Goal: Task Accomplishment & Management: Use online tool/utility

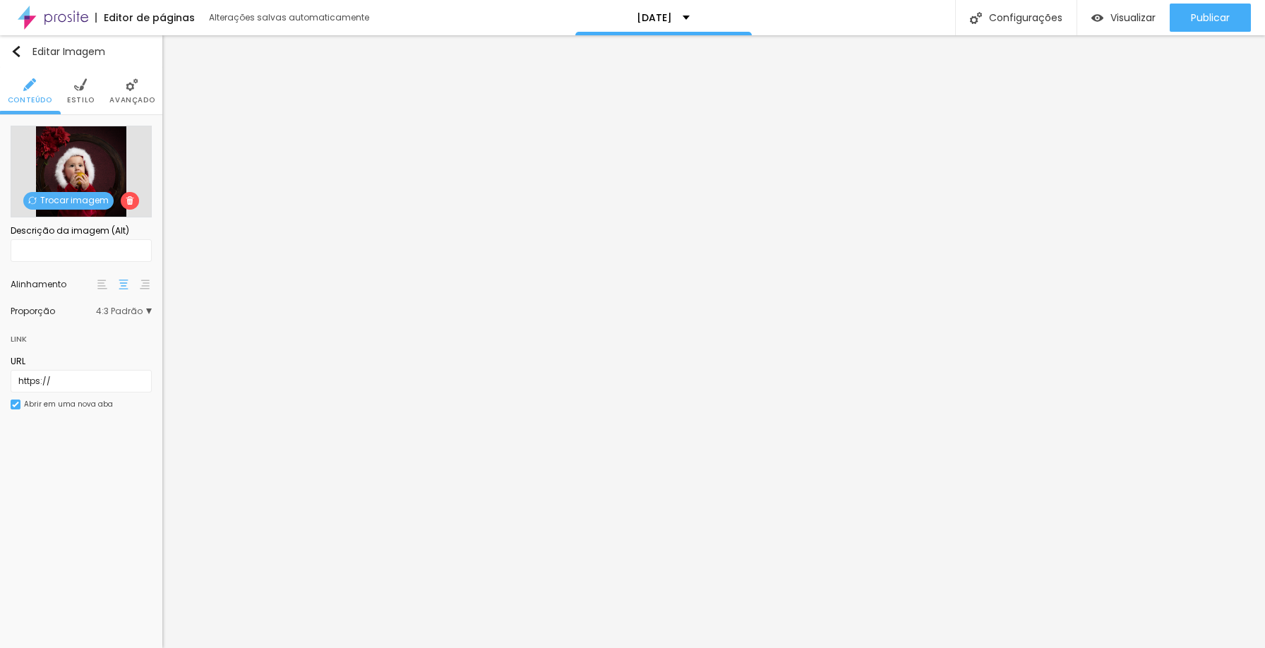
click at [85, 202] on span "Trocar imagem" at bounding box center [68, 201] width 90 height 18
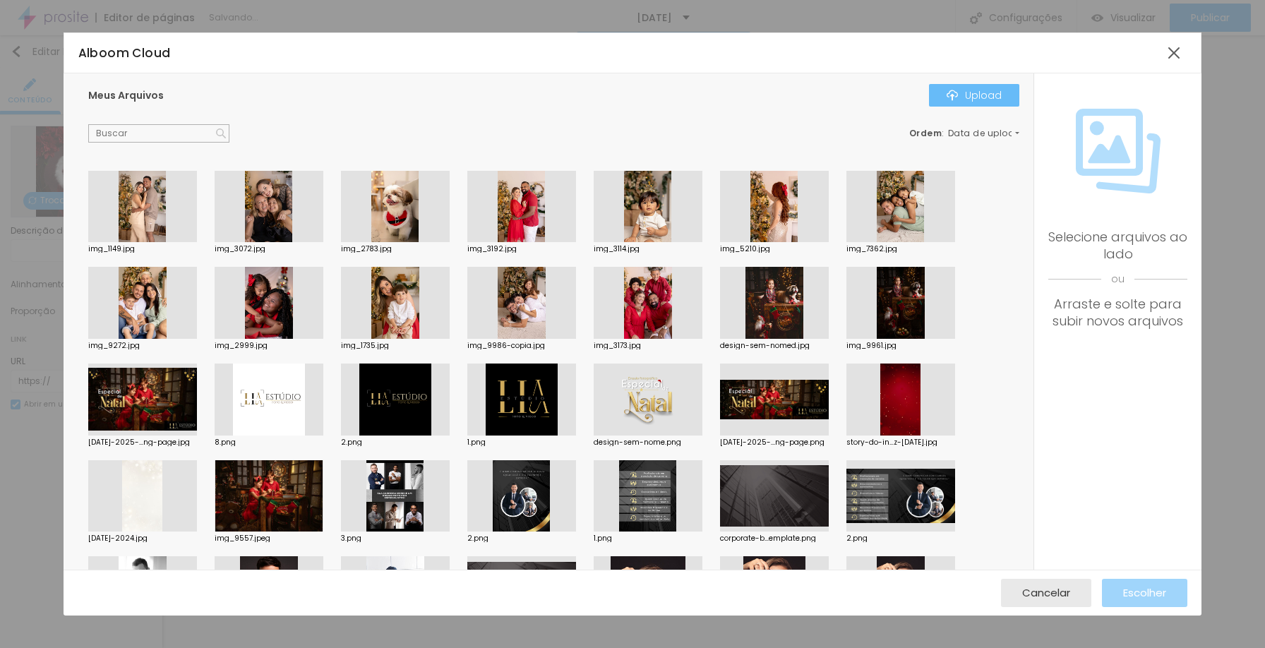
click at [995, 104] on button "Upload" at bounding box center [974, 95] width 90 height 23
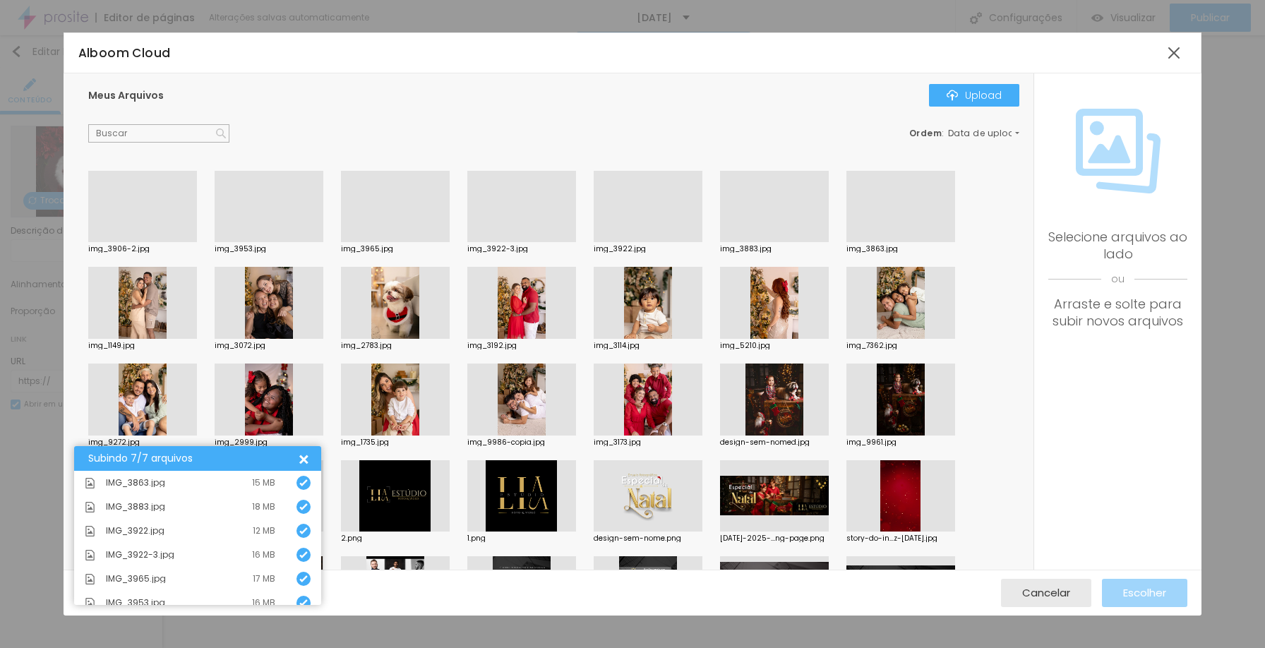
click at [794, 242] on div at bounding box center [774, 242] width 109 height 0
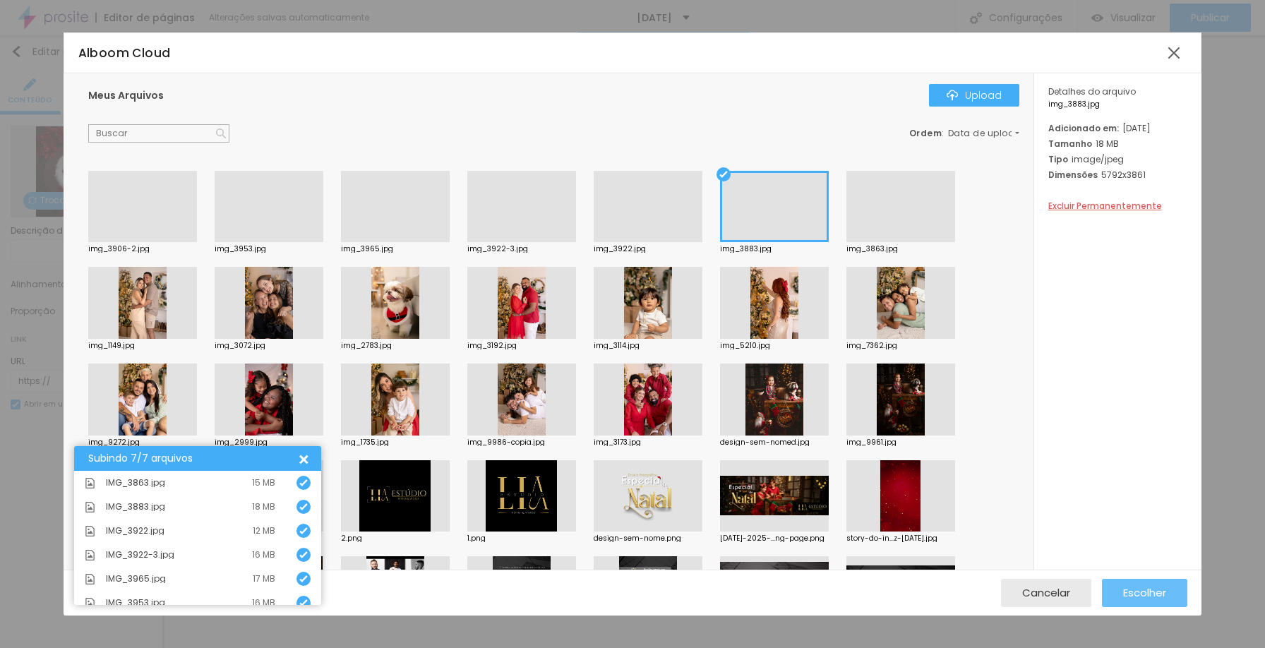
click at [1143, 588] on span "Escolher" at bounding box center [1144, 593] width 43 height 12
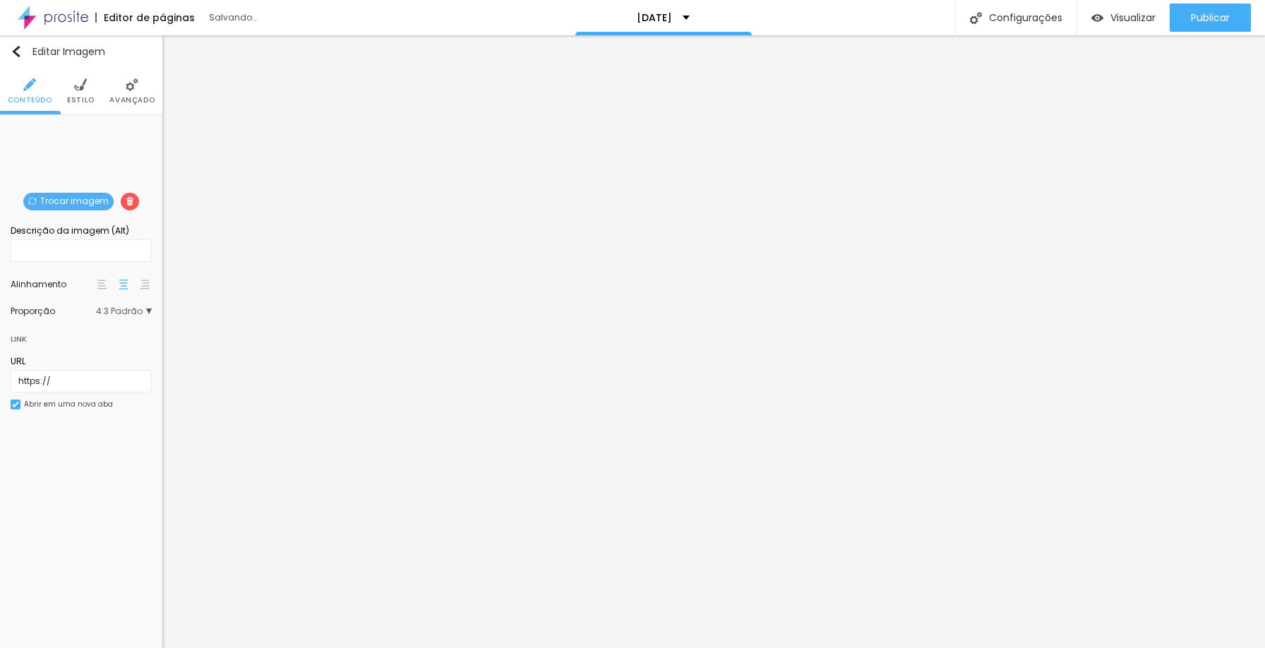
click at [77, 198] on span "Trocar imagem" at bounding box center [68, 202] width 90 height 18
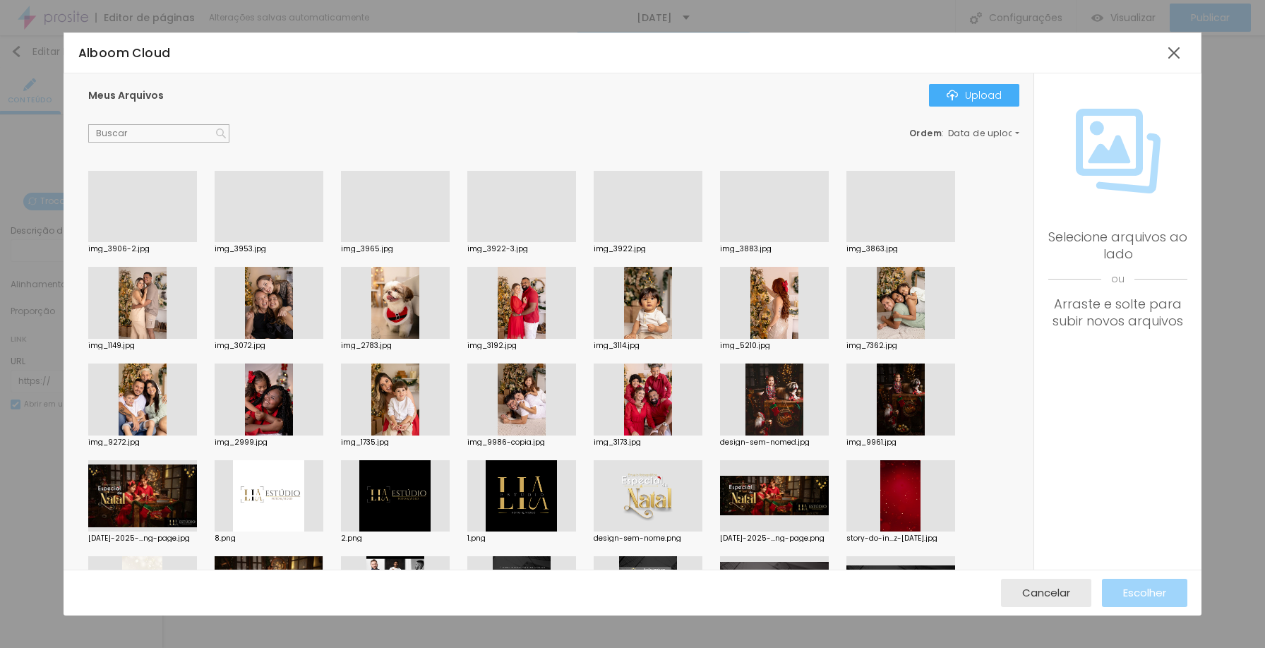
click at [520, 242] on div at bounding box center [521, 242] width 109 height 0
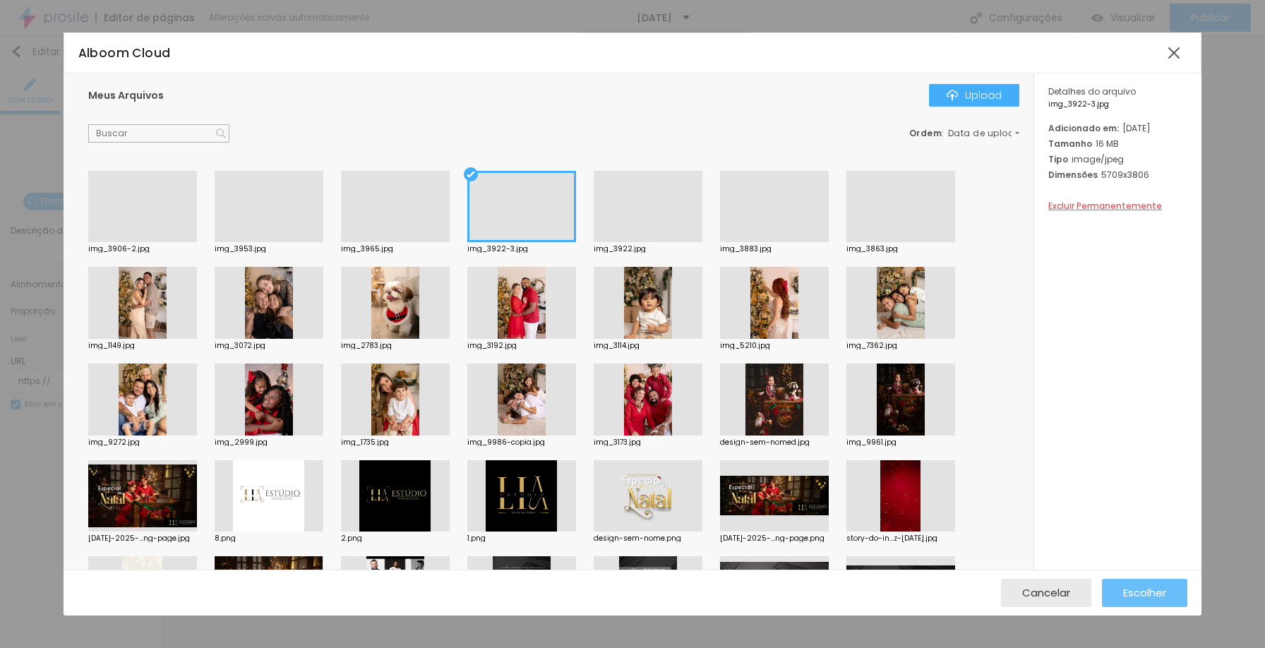
click at [1154, 597] on span "Escolher" at bounding box center [1144, 593] width 43 height 12
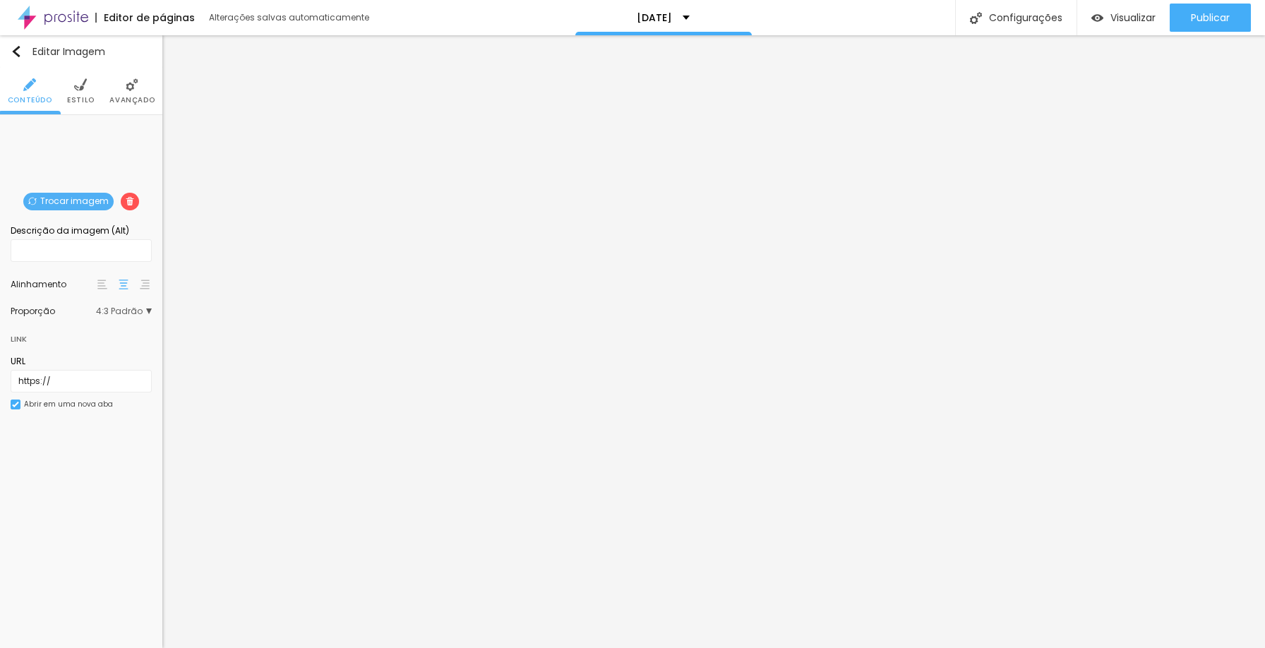
click at [68, 201] on span "Trocar imagem" at bounding box center [68, 202] width 90 height 18
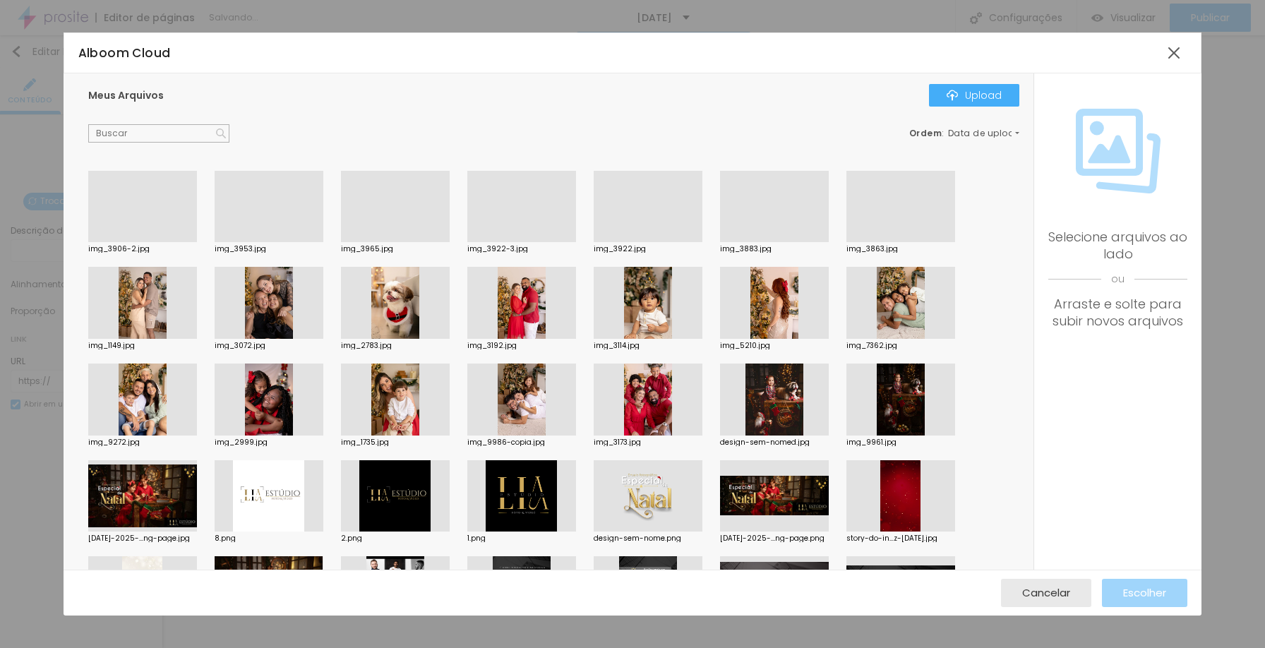
click at [266, 242] on div at bounding box center [269, 242] width 109 height 0
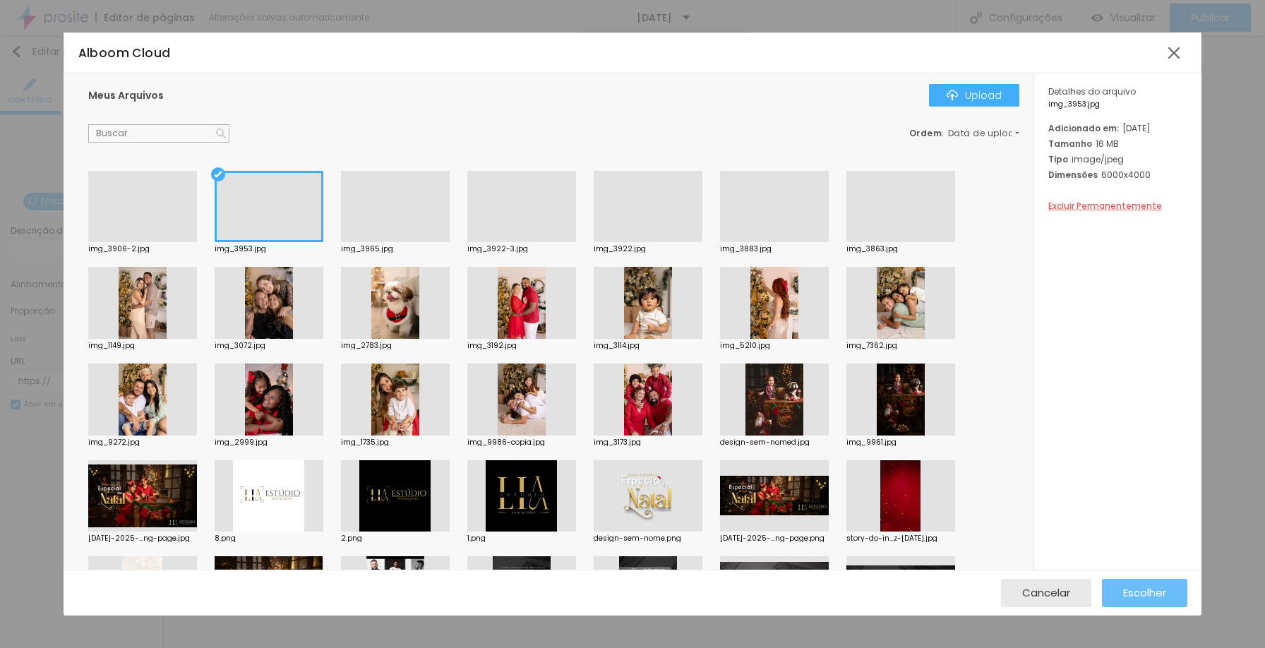
click at [1156, 589] on span "Escolher" at bounding box center [1144, 593] width 43 height 12
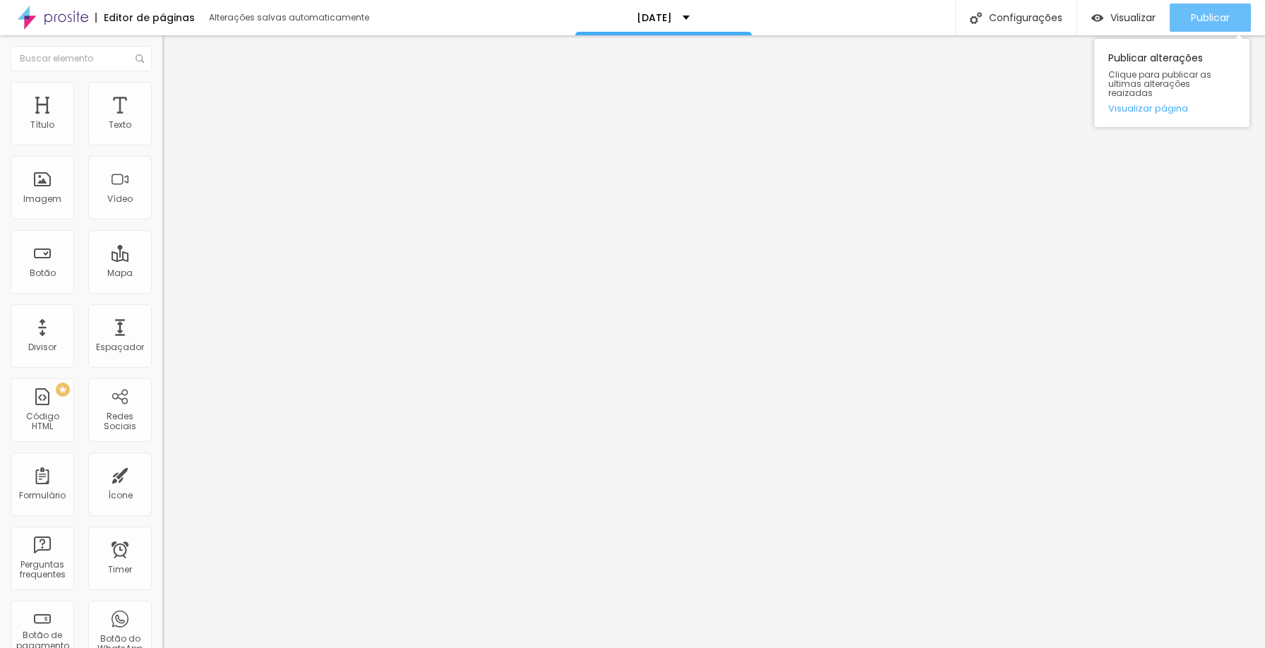
click at [1222, 25] on div "Publicar" at bounding box center [1210, 18] width 39 height 28
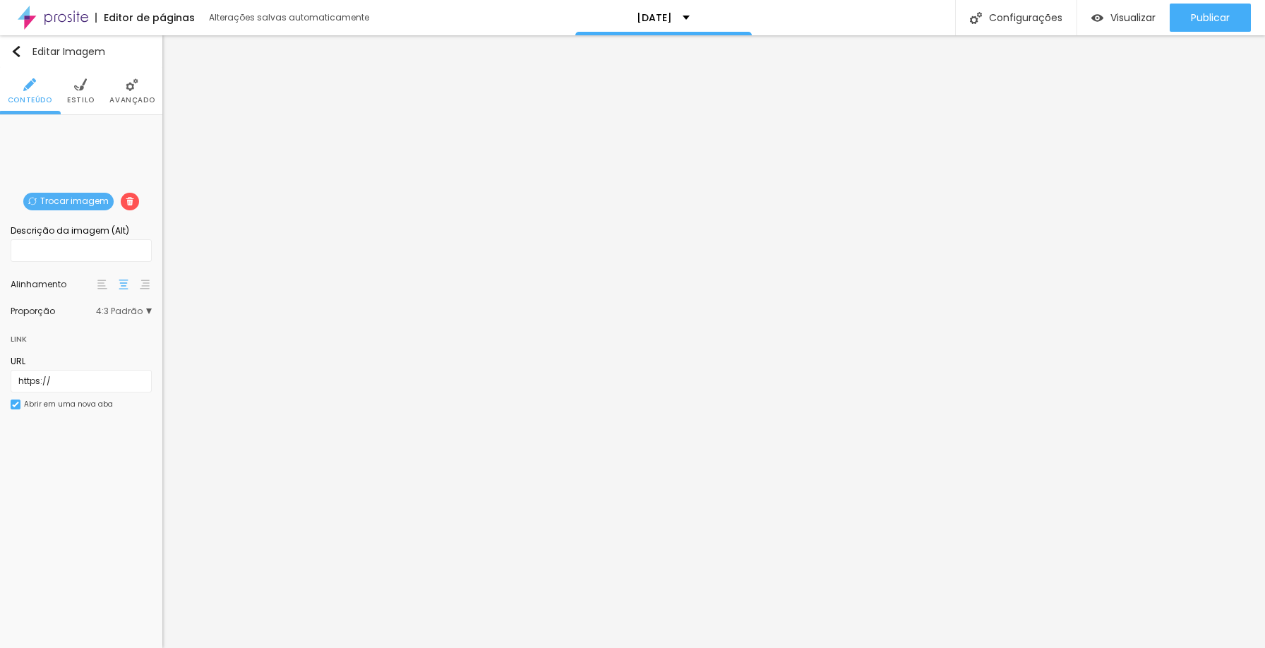
click at [115, 309] on span "4:3 Padrão" at bounding box center [124, 311] width 56 height 8
click at [86, 374] on span "Quadrado" at bounding box center [98, 370] width 46 height 12
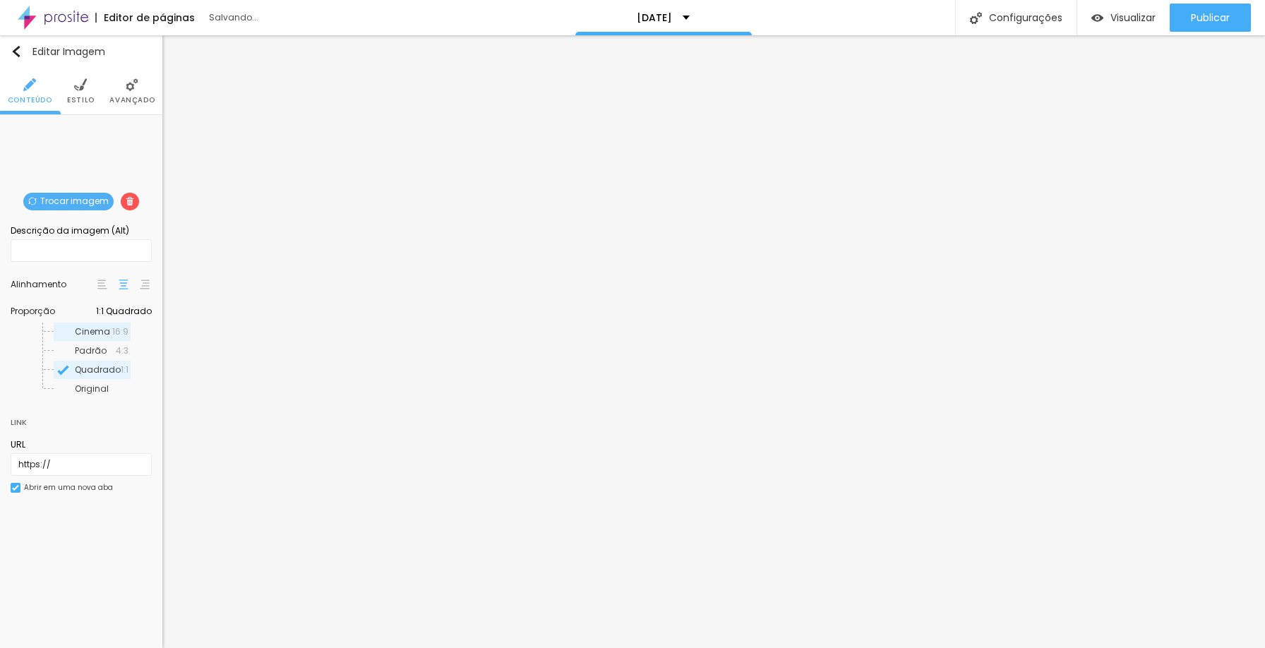
click at [105, 333] on span "Cinema" at bounding box center [93, 332] width 37 height 8
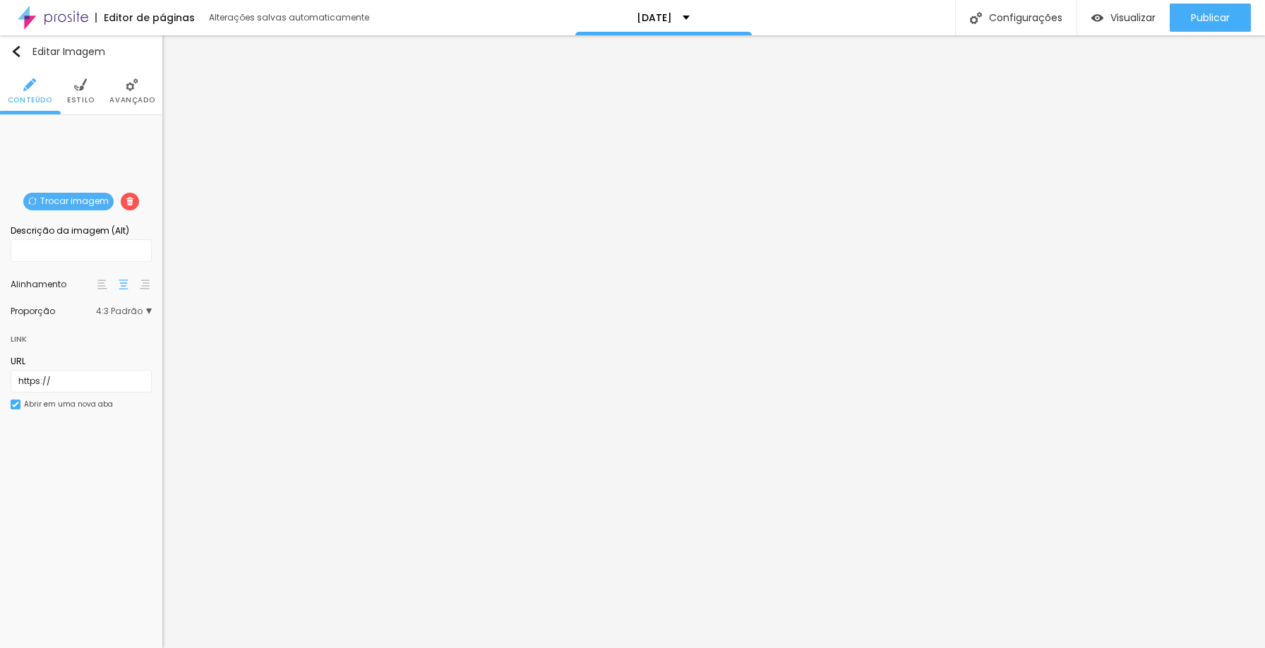
click at [114, 307] on span "4:3 Padrão" at bounding box center [124, 311] width 56 height 8
click at [92, 387] on span "Original" at bounding box center [102, 389] width 54 height 8
click at [146, 311] on span "4:3 Padrão" at bounding box center [124, 311] width 56 height 8
click at [102, 385] on span "Original" at bounding box center [102, 389] width 54 height 8
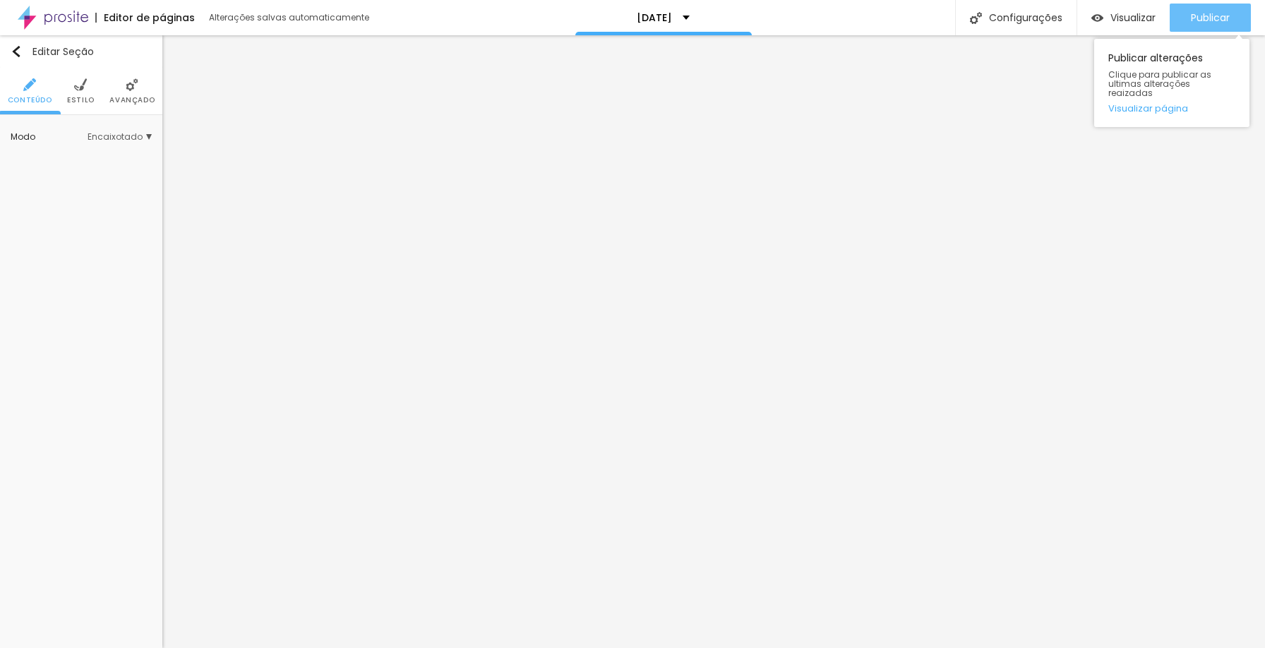
click at [1211, 18] on span "Publicar" at bounding box center [1210, 17] width 39 height 11
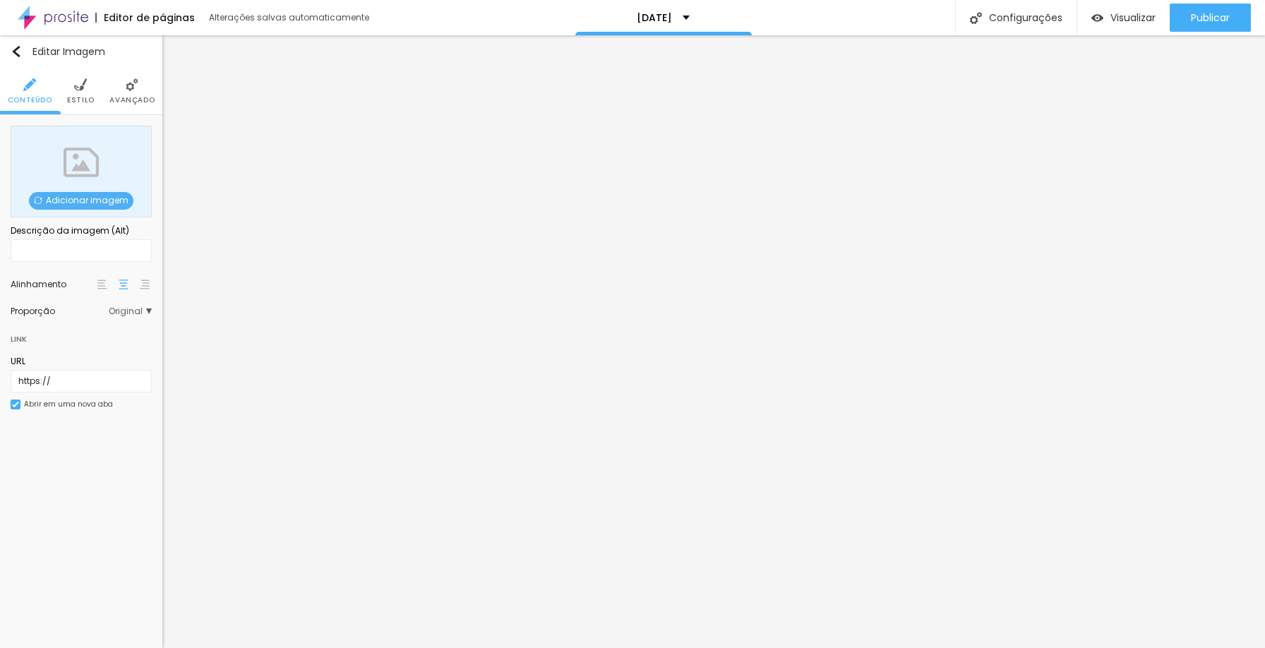
click at [84, 203] on span "Adicionar imagem" at bounding box center [81, 201] width 105 height 18
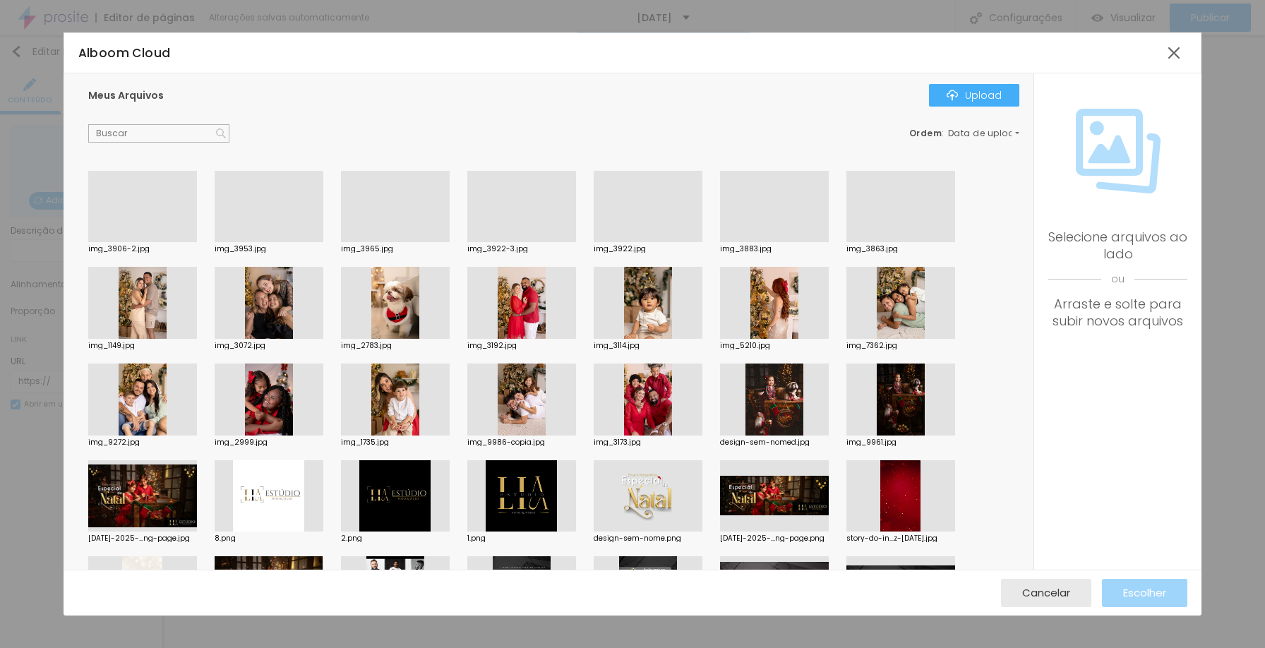
click at [660, 304] on div at bounding box center [648, 303] width 109 height 72
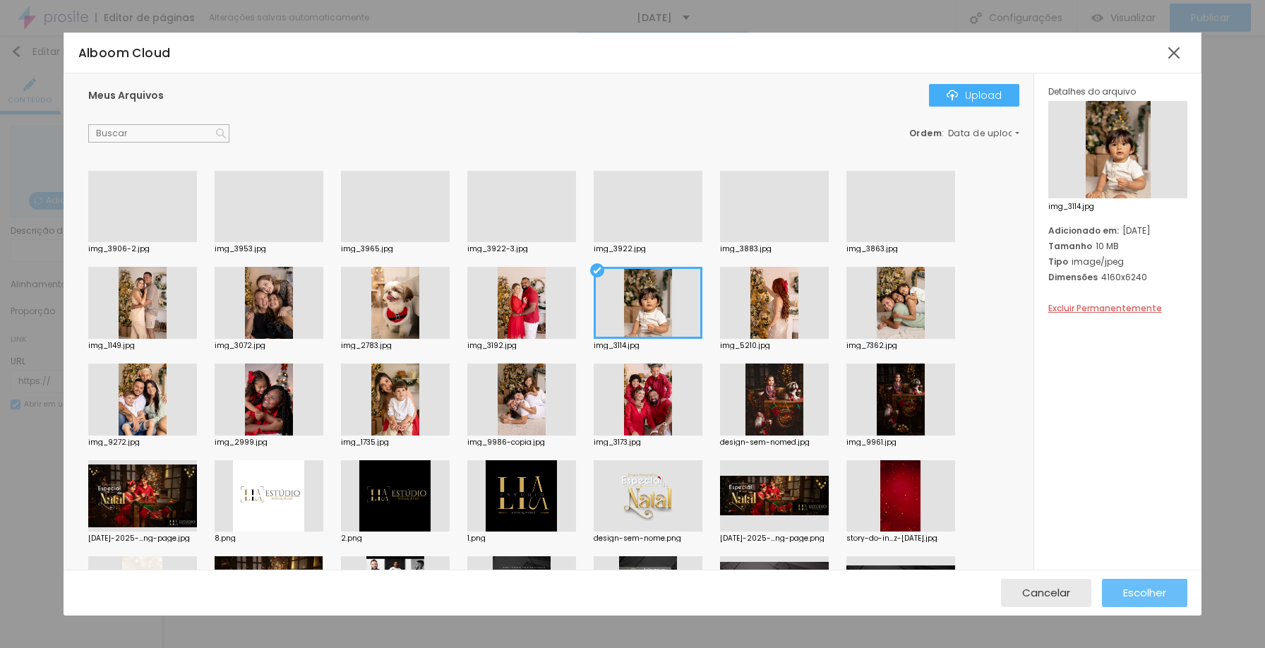
click at [1169, 595] on button "Escolher" at bounding box center [1144, 593] width 85 height 28
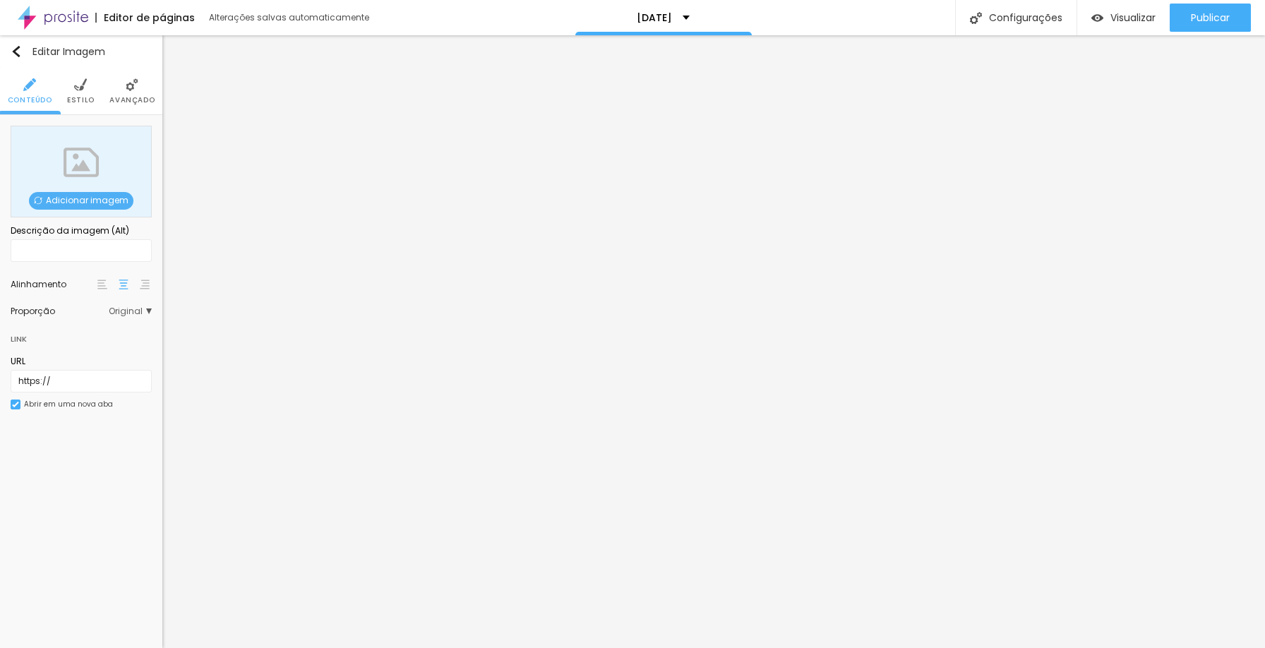
click at [78, 205] on span "Adicionar imagem" at bounding box center [81, 201] width 105 height 18
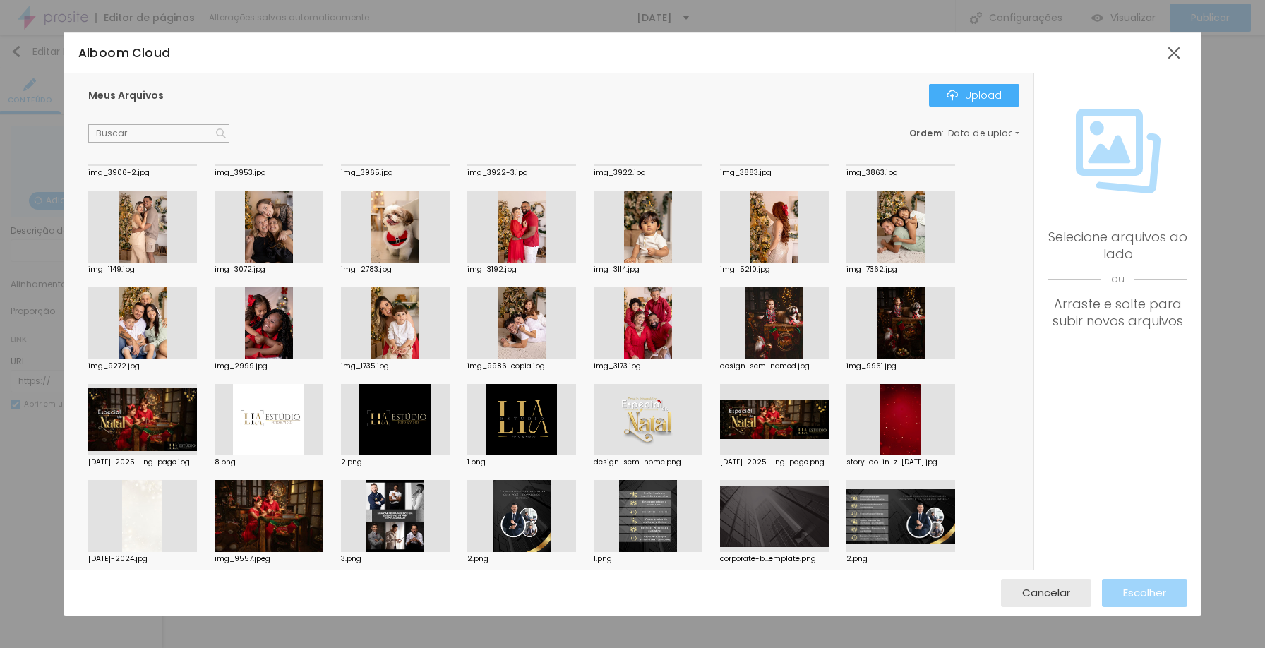
scroll to position [267, 0]
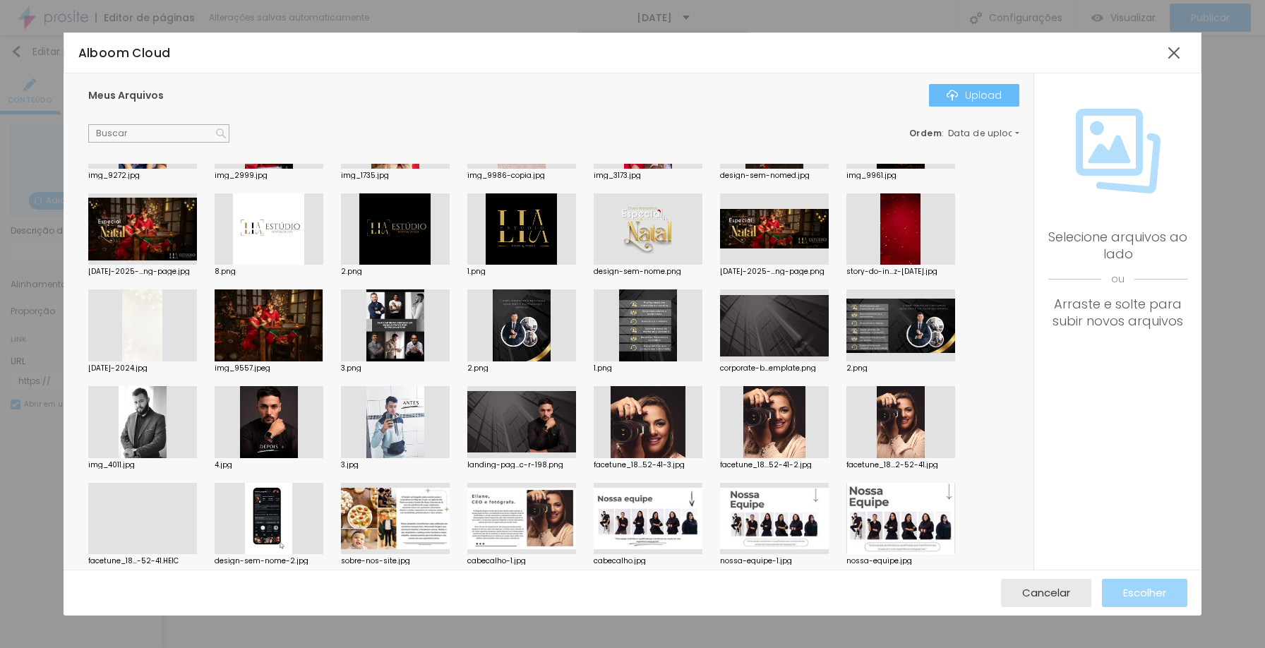
click at [982, 99] on div "Upload" at bounding box center [974, 95] width 55 height 11
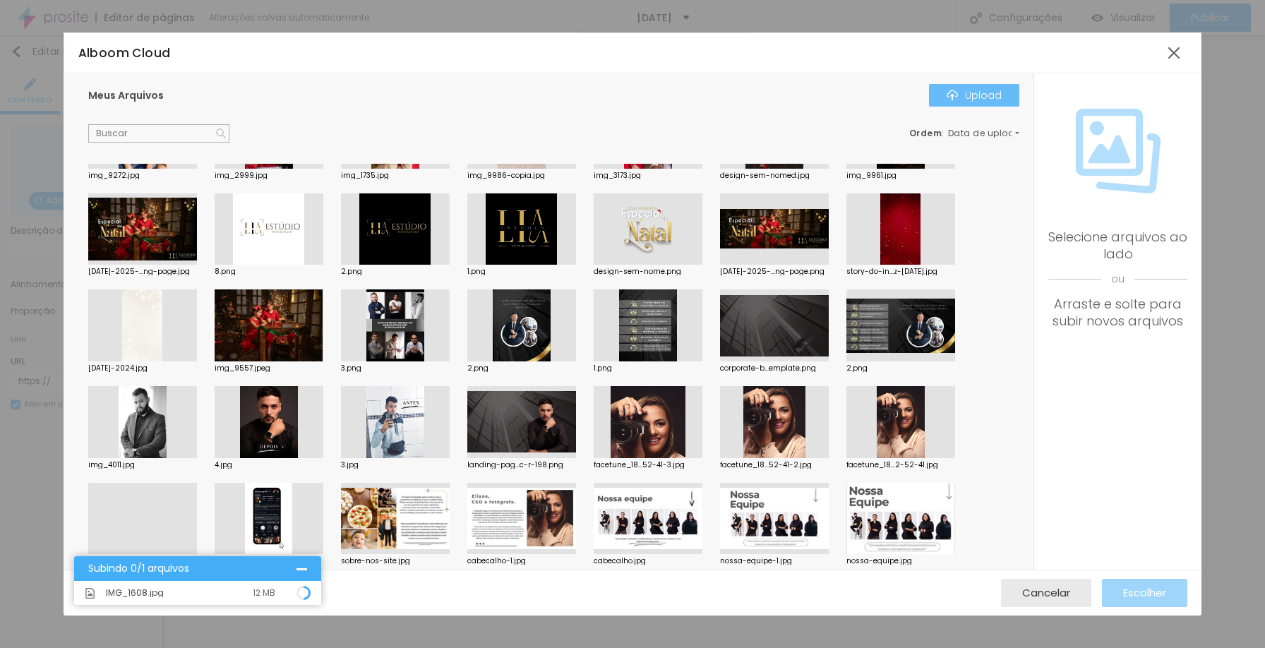
click at [975, 100] on div "Upload" at bounding box center [974, 95] width 55 height 11
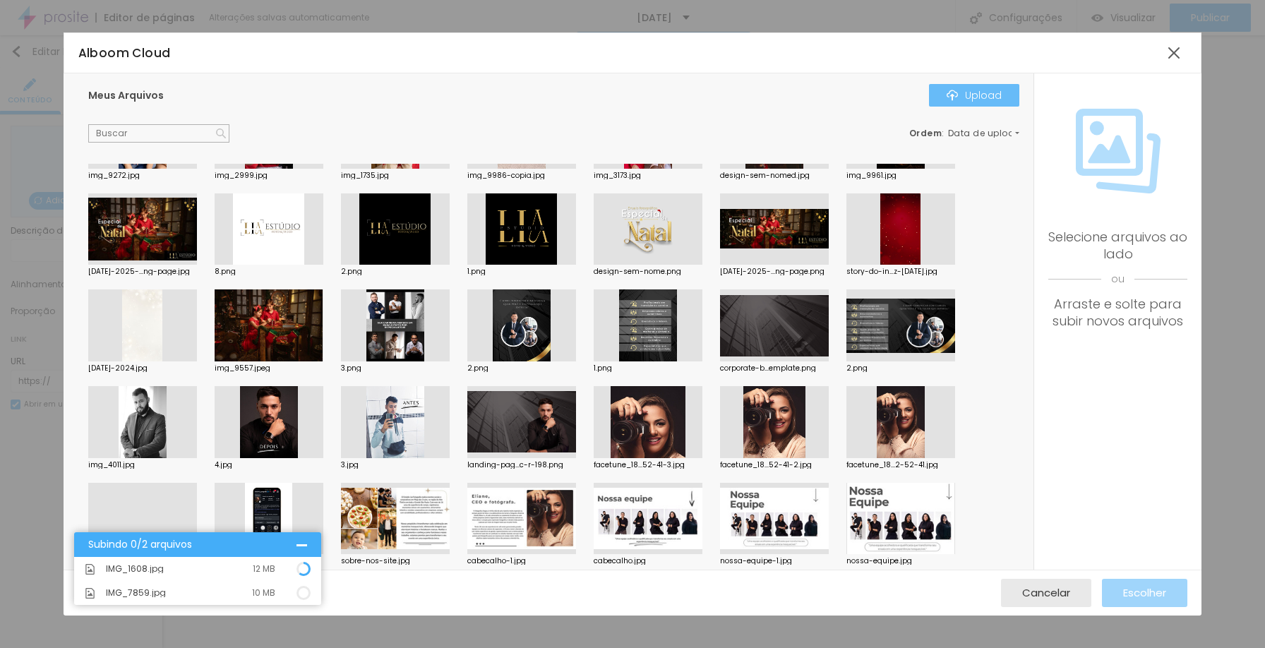
click at [966, 95] on div "Upload" at bounding box center [974, 95] width 55 height 11
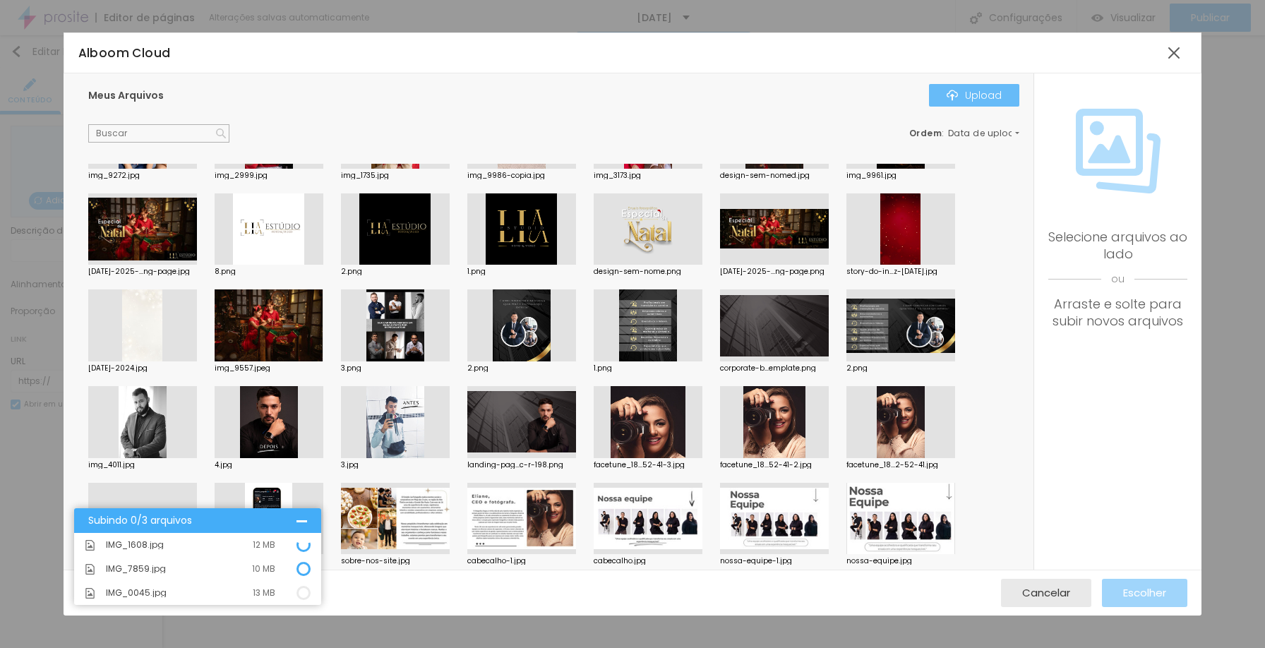
click at [965, 95] on div "Upload" at bounding box center [974, 95] width 55 height 11
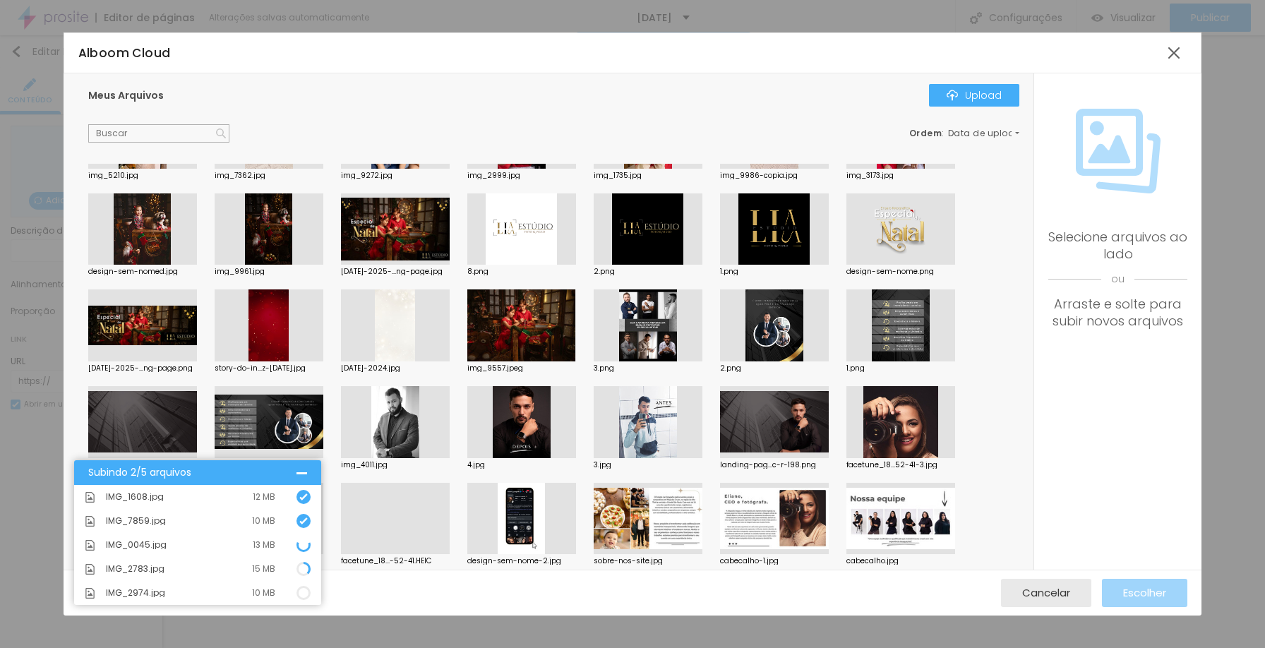
scroll to position [0, 0]
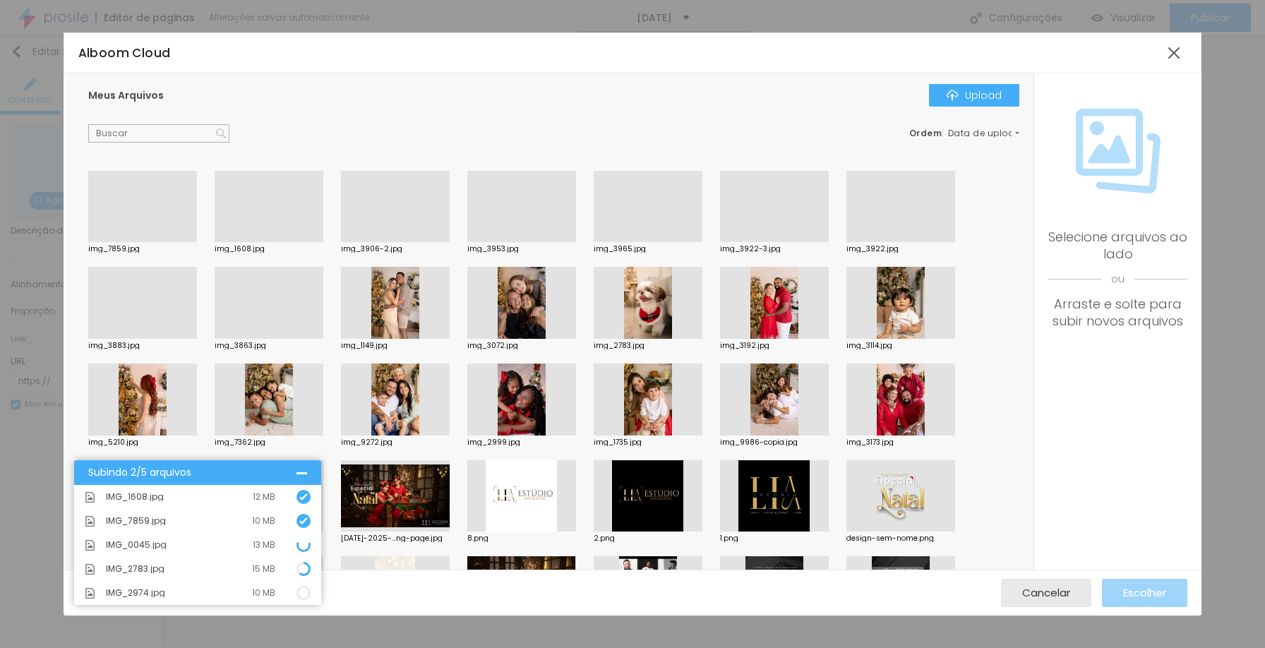
click at [287, 242] on div at bounding box center [269, 242] width 109 height 0
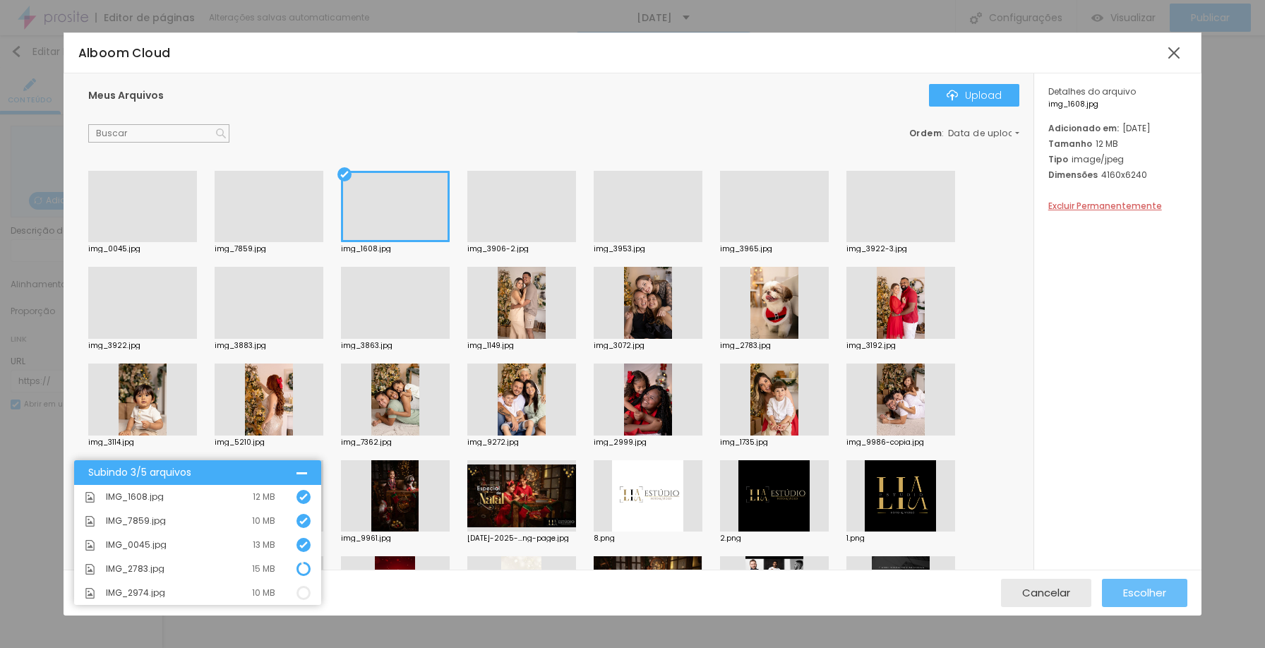
click at [1148, 596] on span "Escolher" at bounding box center [1144, 593] width 43 height 12
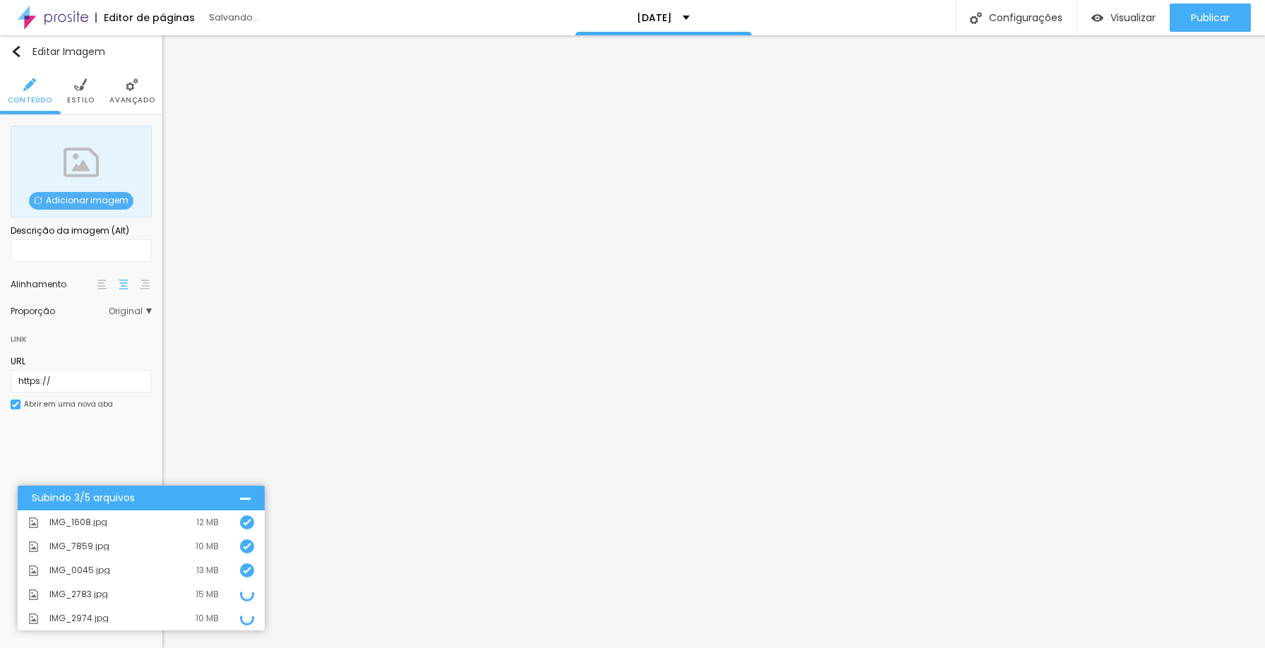
click at [76, 195] on span "Adicionar imagem" at bounding box center [81, 201] width 105 height 18
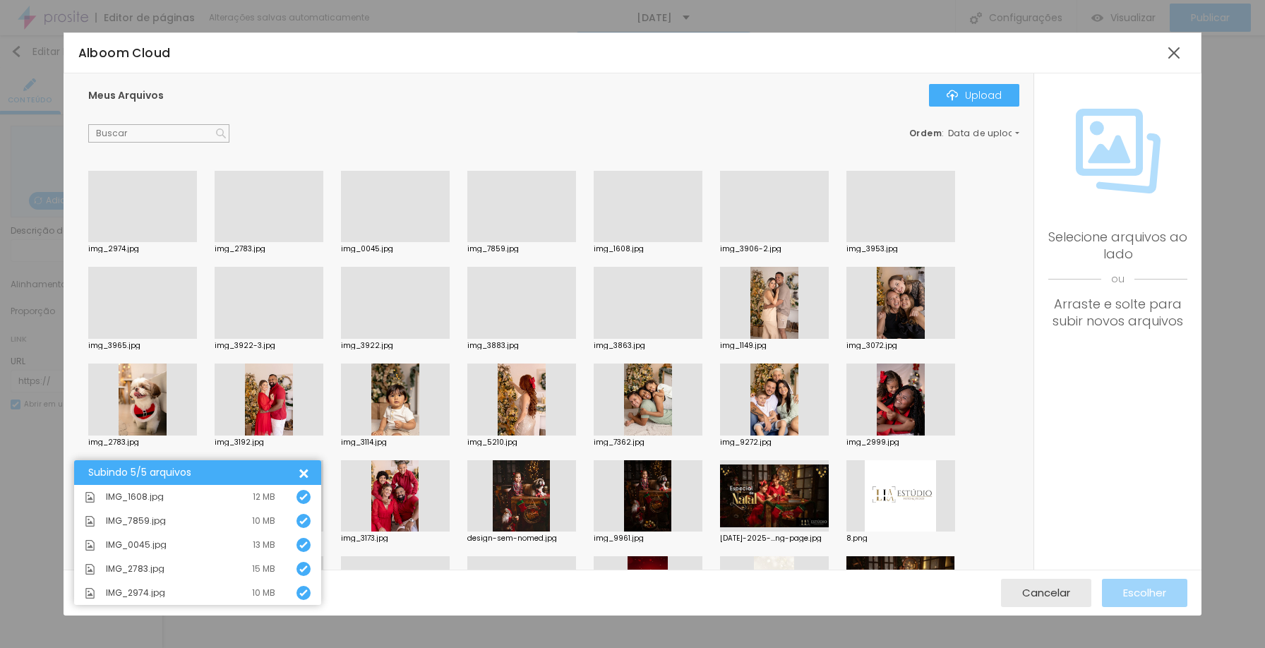
click at [142, 242] on div at bounding box center [142, 242] width 109 height 0
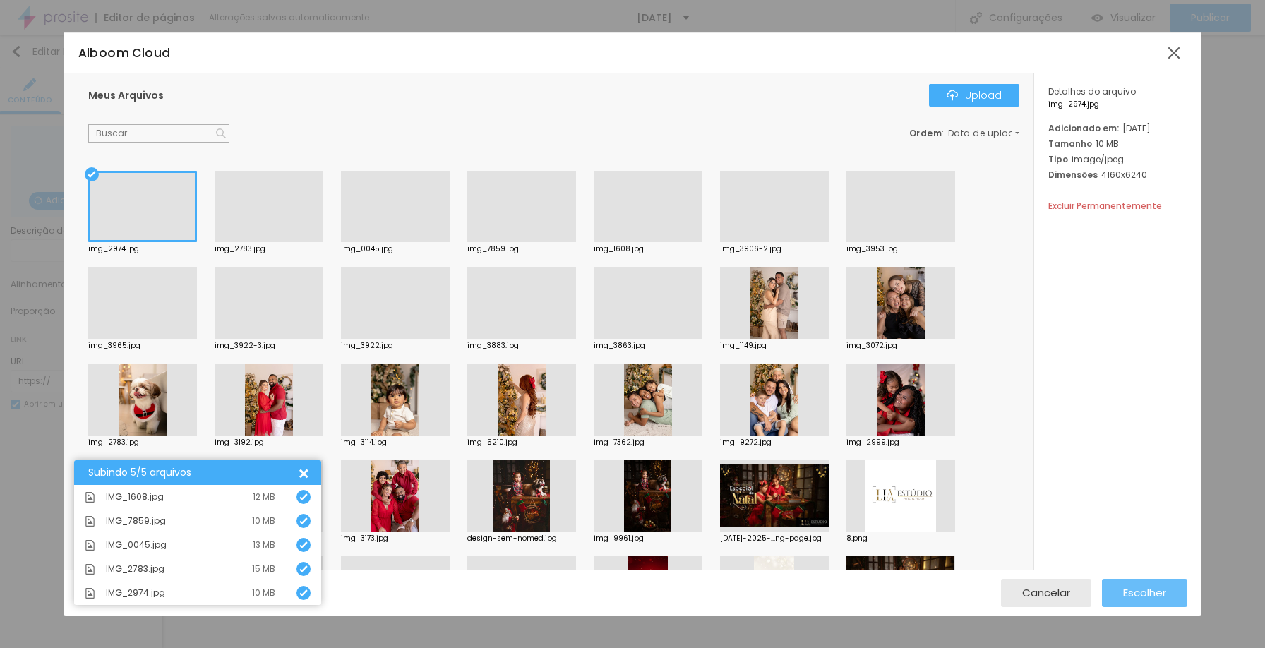
click at [1129, 592] on span "Escolher" at bounding box center [1144, 593] width 43 height 12
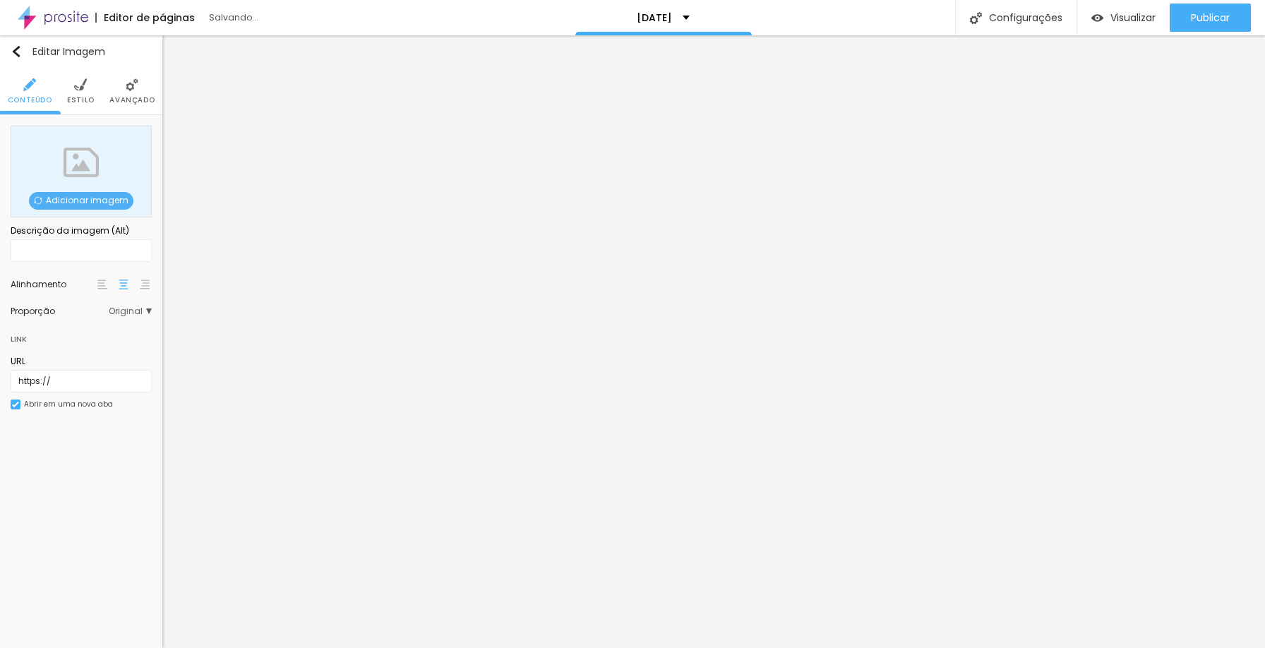
click at [107, 195] on span "Adicionar imagem" at bounding box center [81, 201] width 105 height 18
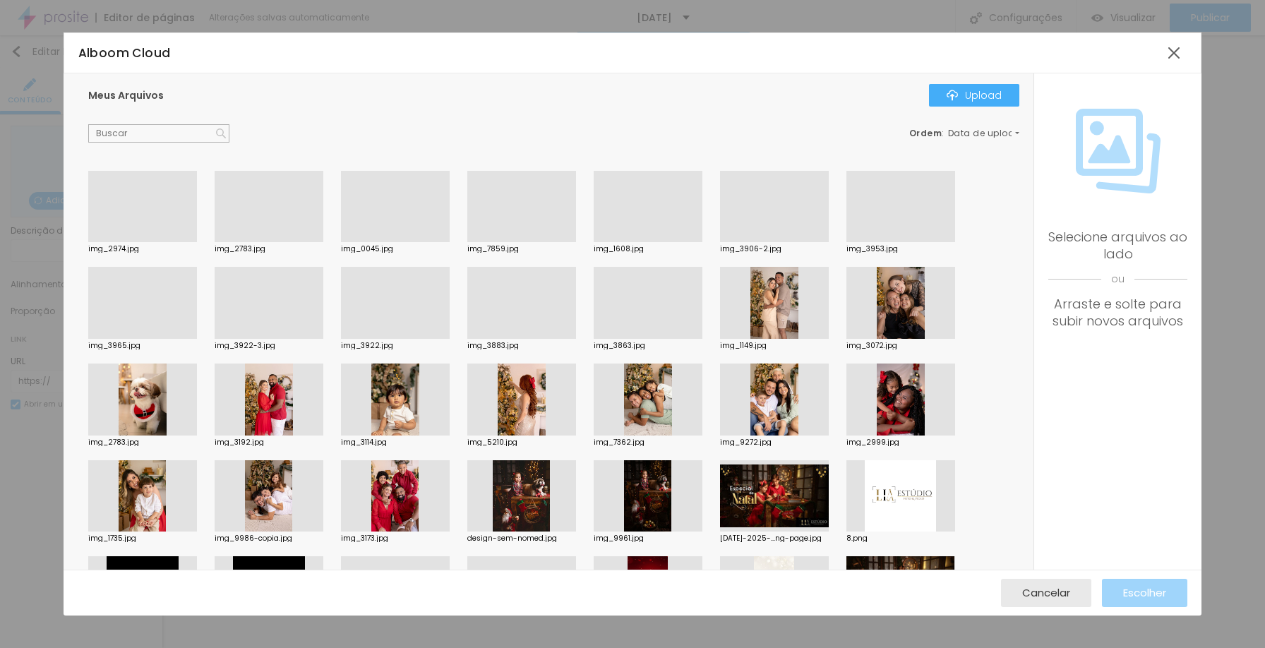
click at [158, 242] on div at bounding box center [142, 242] width 109 height 0
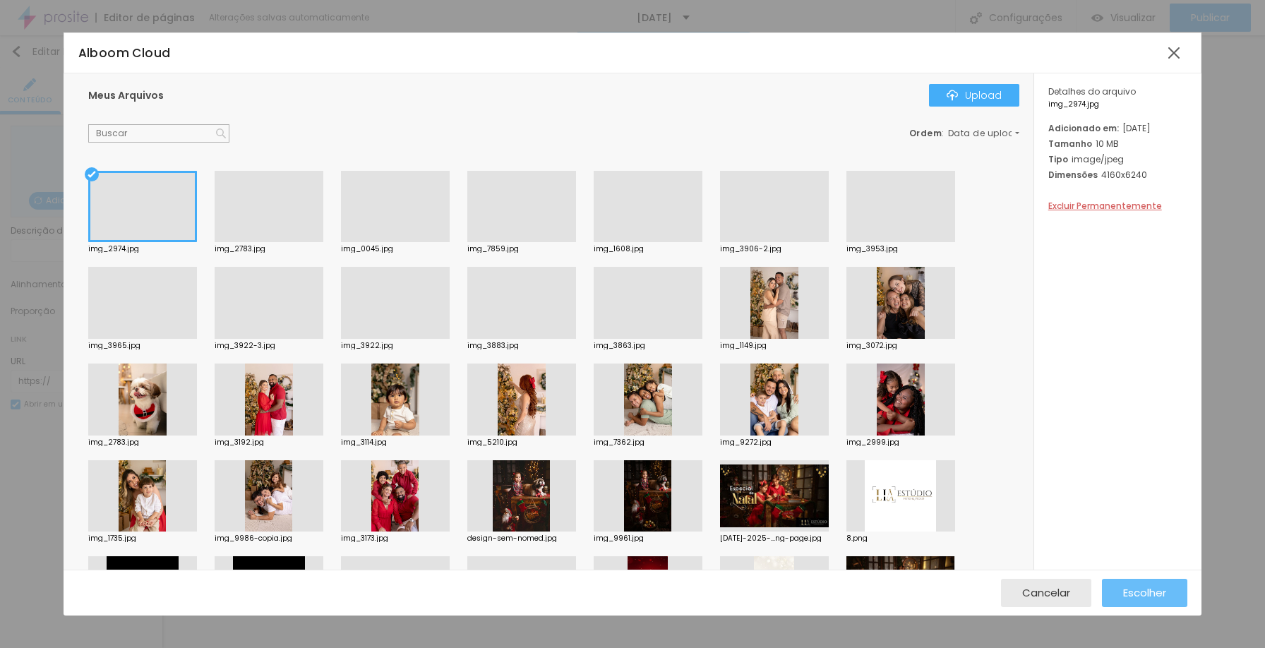
click at [1133, 587] on span "Escolher" at bounding box center [1144, 593] width 43 height 12
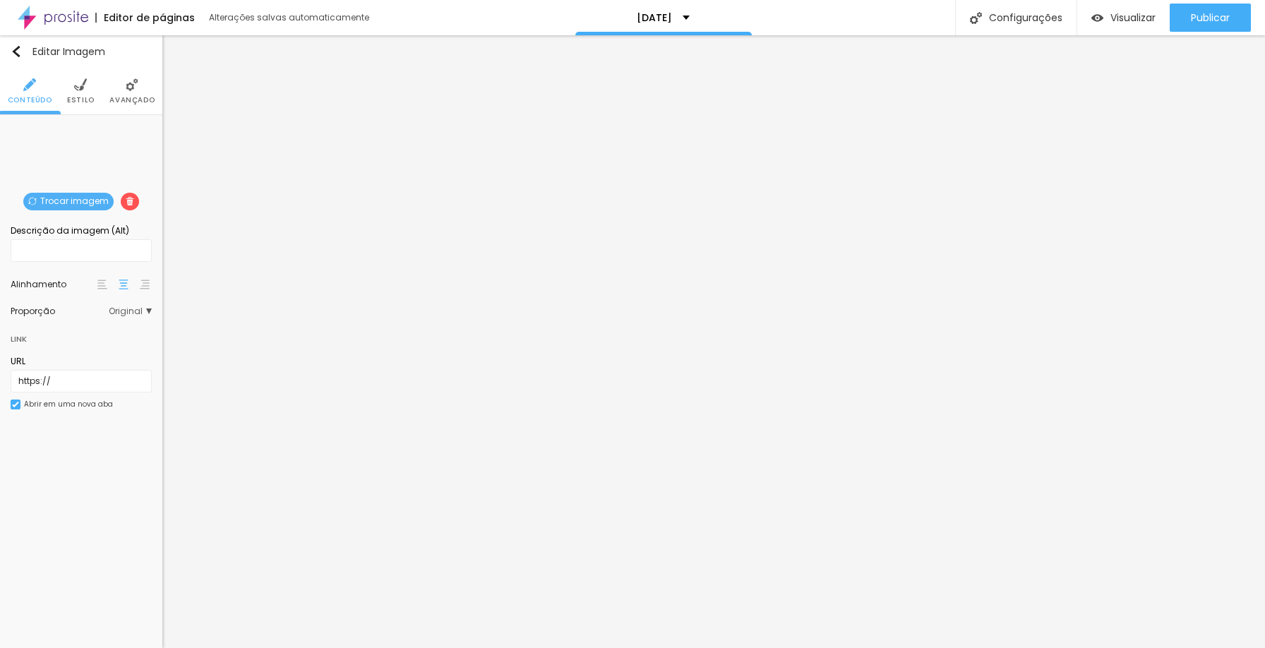
click at [70, 193] on span "Trocar imagem" at bounding box center [68, 202] width 90 height 18
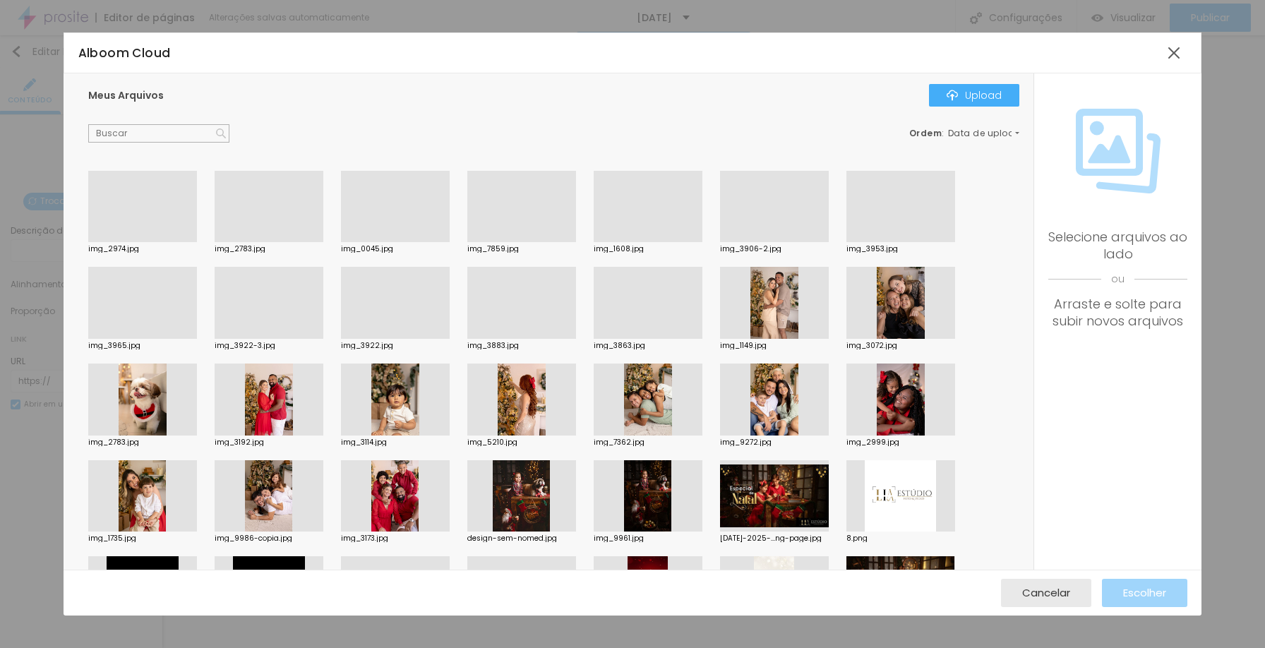
click at [291, 242] on div at bounding box center [269, 242] width 109 height 0
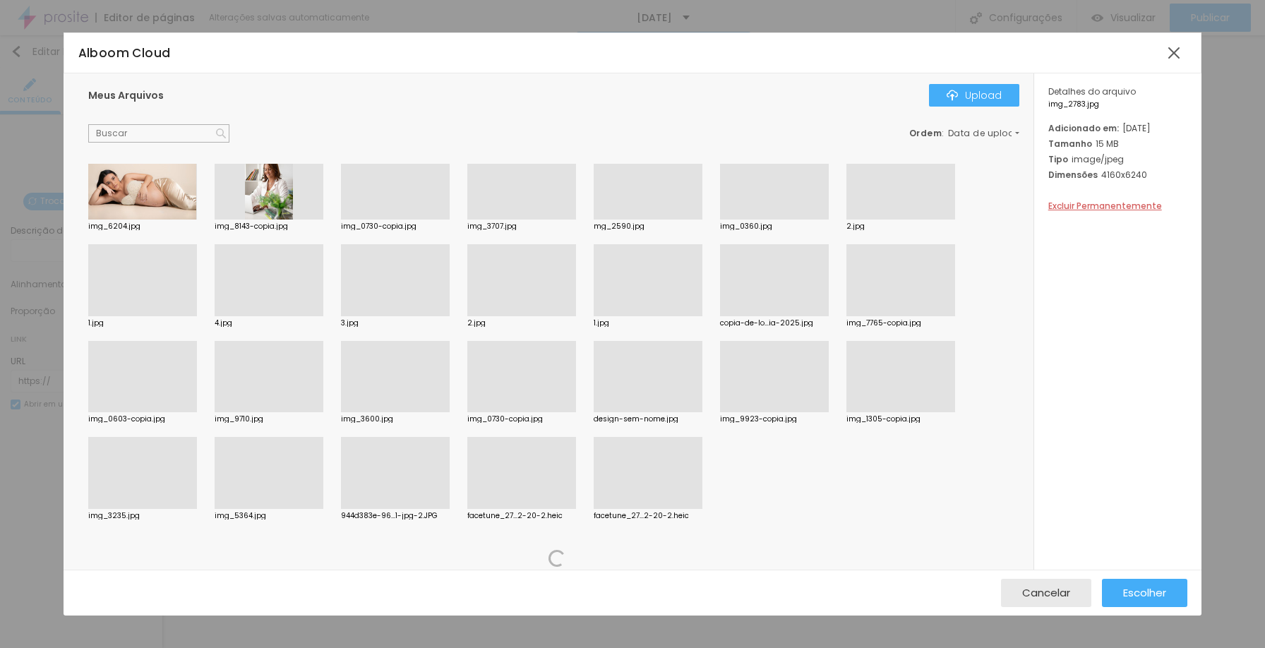
scroll to position [904, 0]
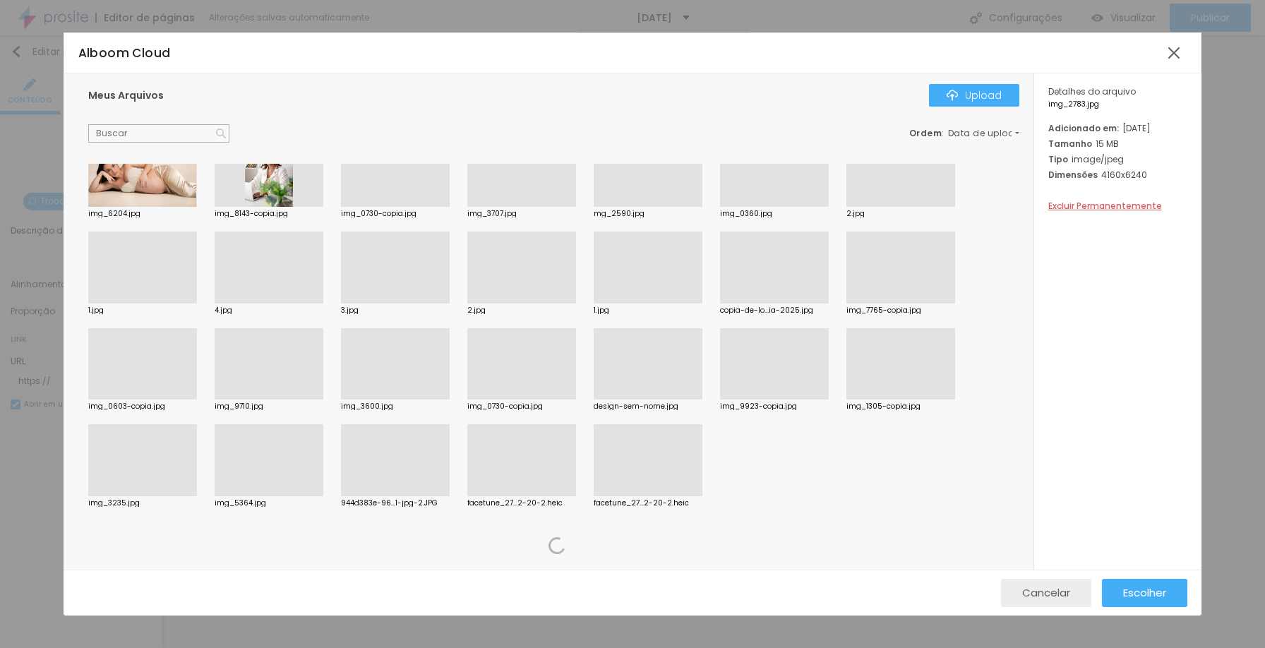
click at [1051, 588] on span "Cancelar" at bounding box center [1047, 593] width 48 height 12
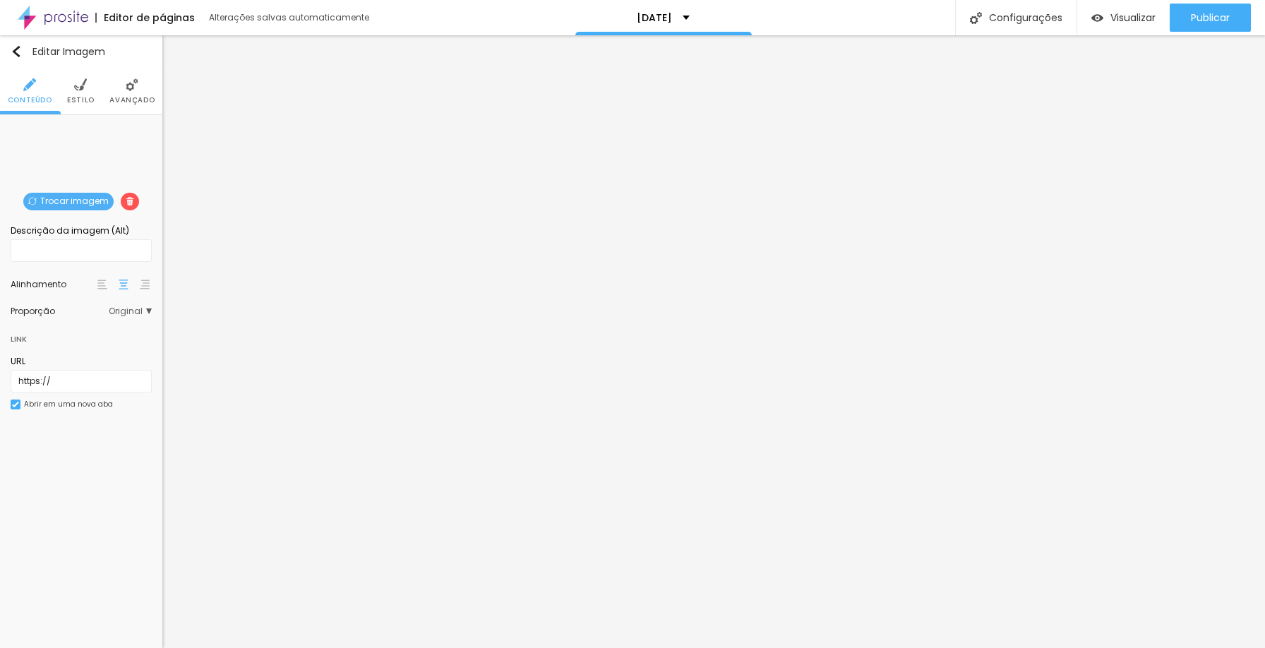
click at [73, 202] on span "Trocar imagem" at bounding box center [68, 202] width 90 height 18
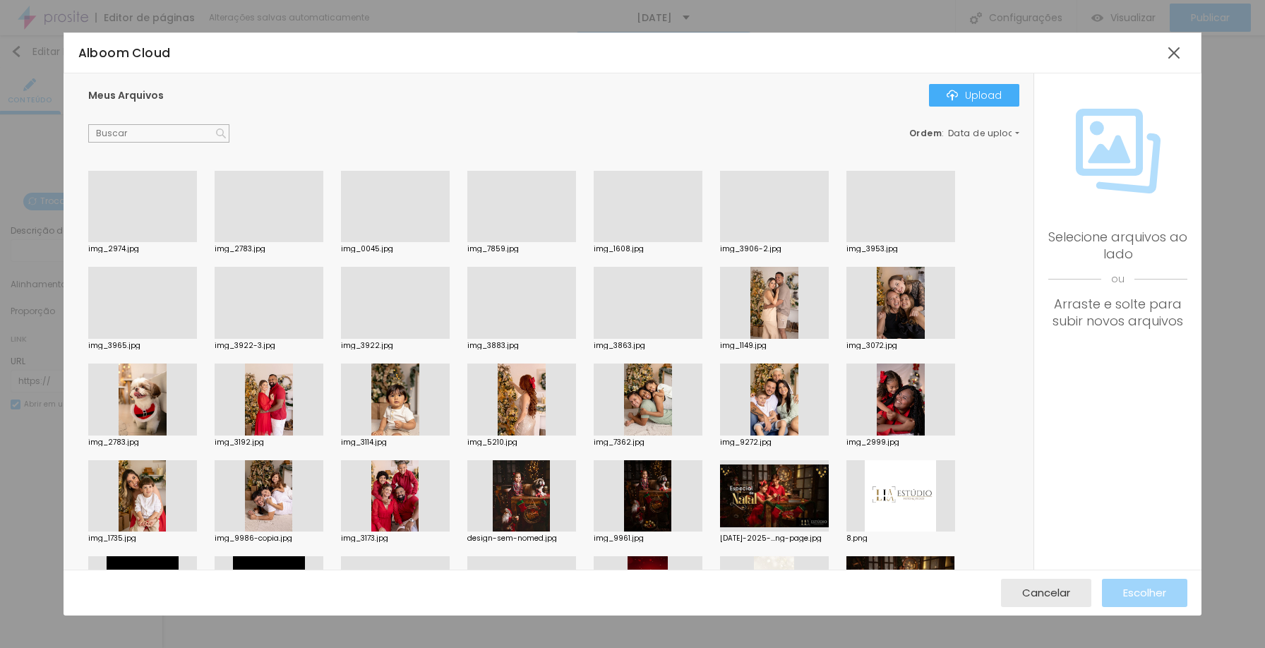
click at [254, 242] on div at bounding box center [269, 242] width 109 height 0
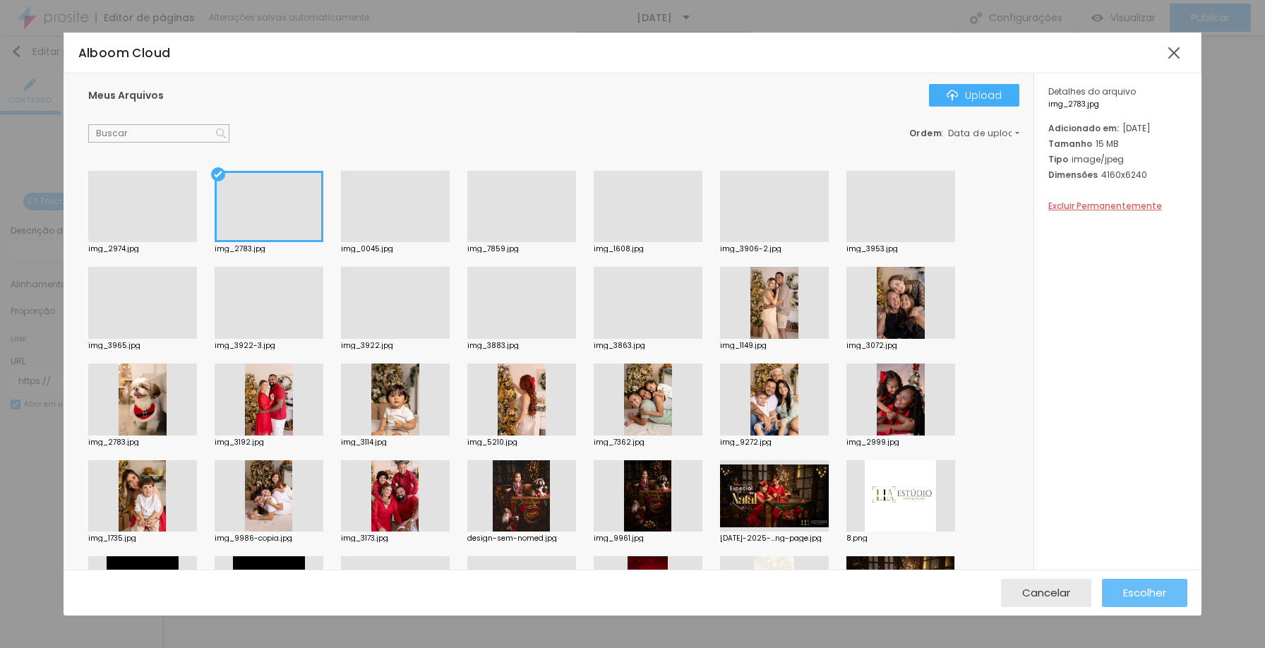
click at [1152, 587] on span "Escolher" at bounding box center [1144, 593] width 43 height 12
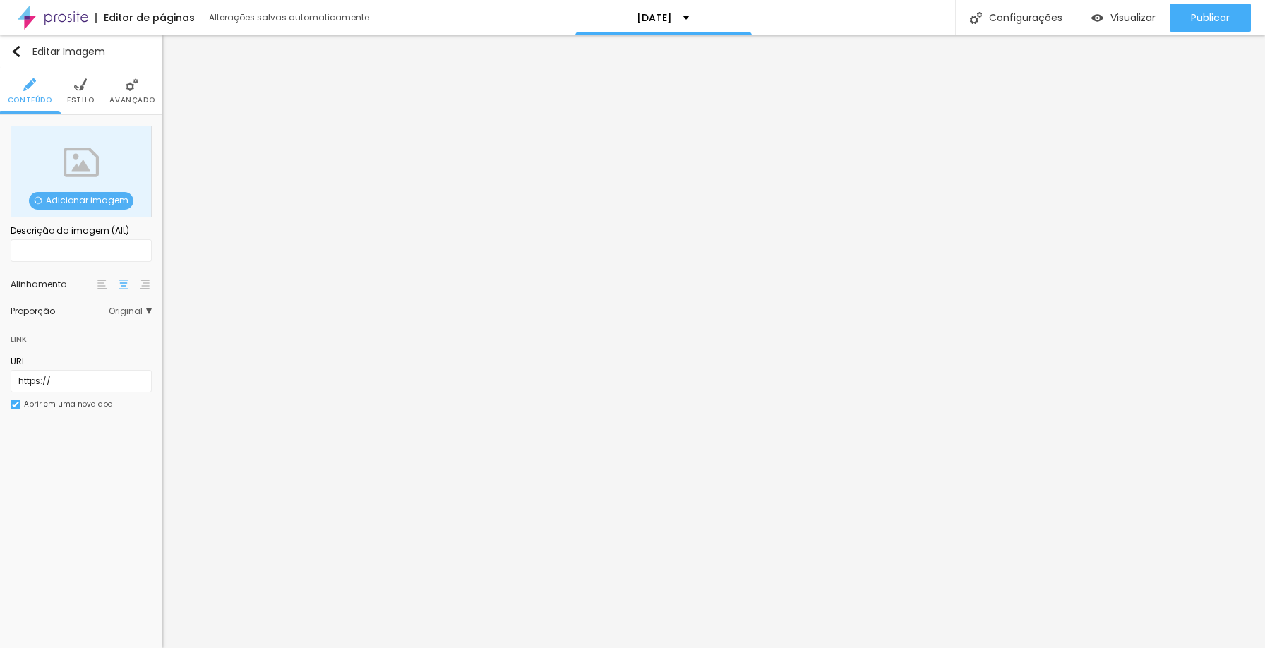
click at [58, 198] on span "Adicionar imagem" at bounding box center [81, 201] width 105 height 18
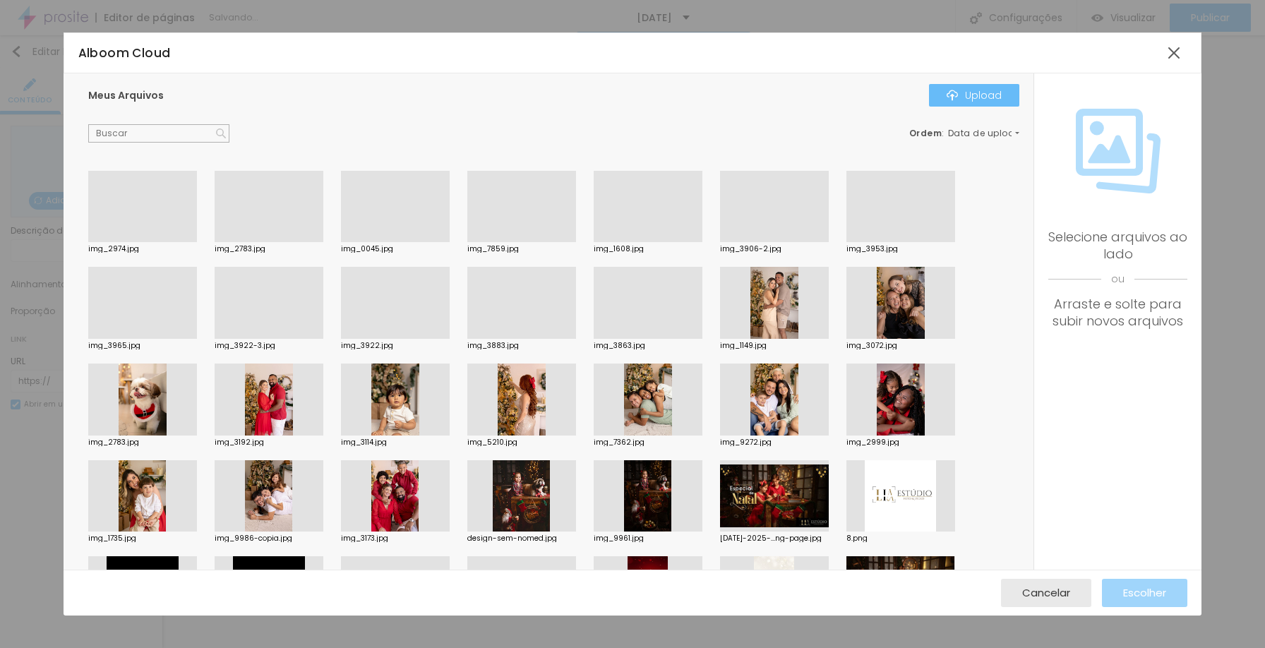
click at [979, 96] on div "Upload" at bounding box center [974, 95] width 55 height 11
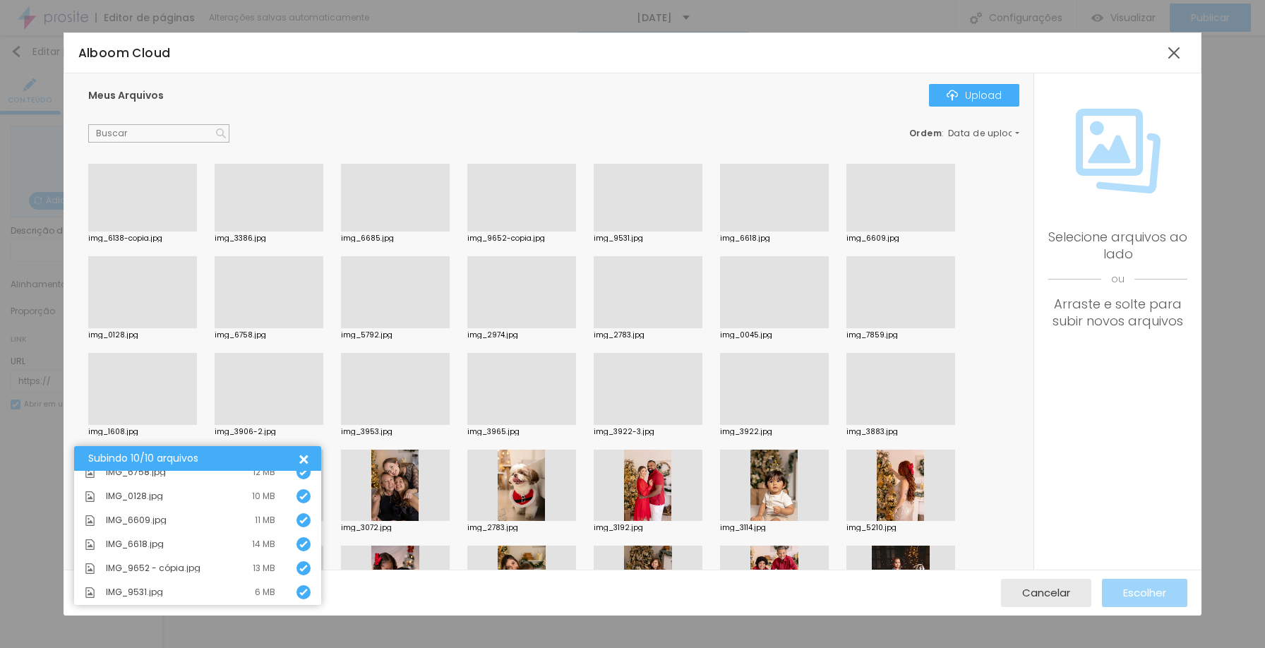
scroll to position [0, 0]
click at [388, 328] on div at bounding box center [395, 328] width 109 height 0
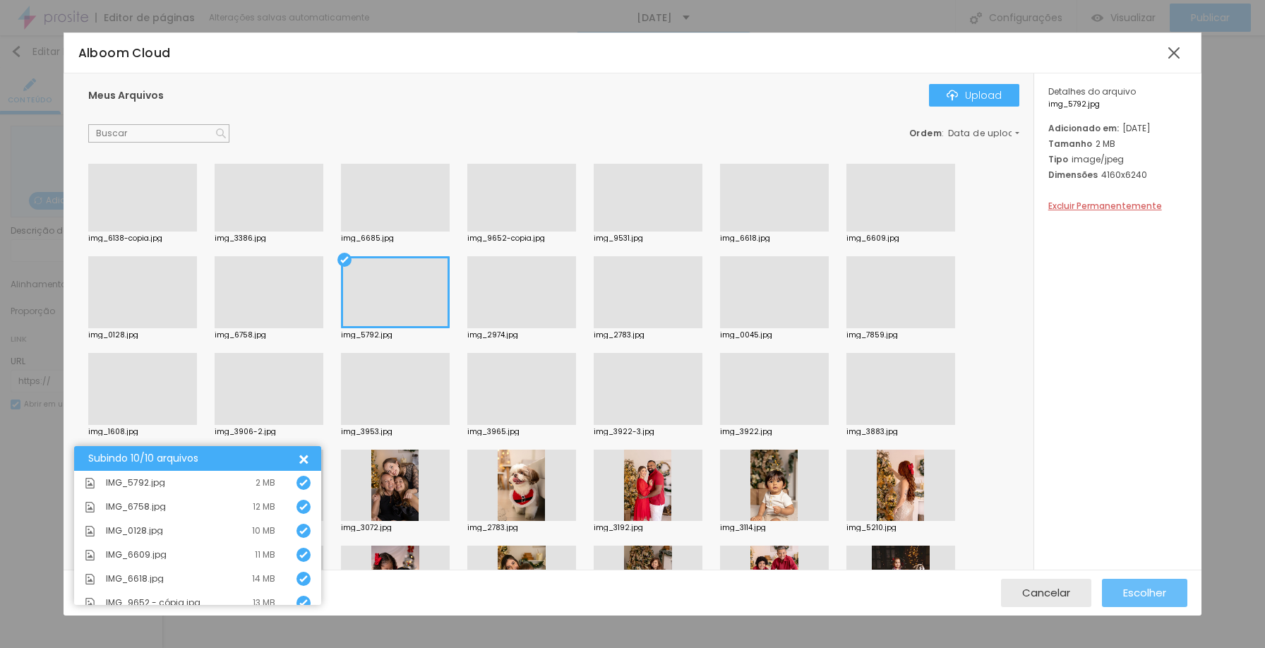
click at [1162, 588] on span "Escolher" at bounding box center [1144, 593] width 43 height 12
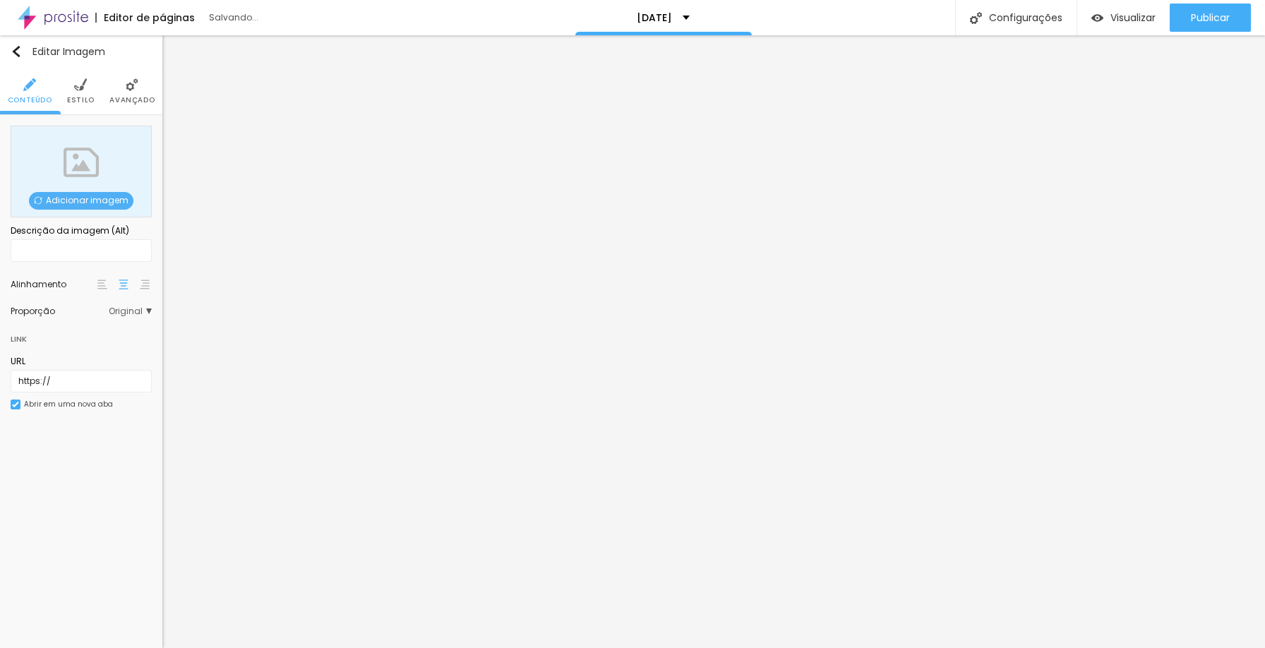
click at [74, 200] on span "Adicionar imagem" at bounding box center [81, 201] width 105 height 18
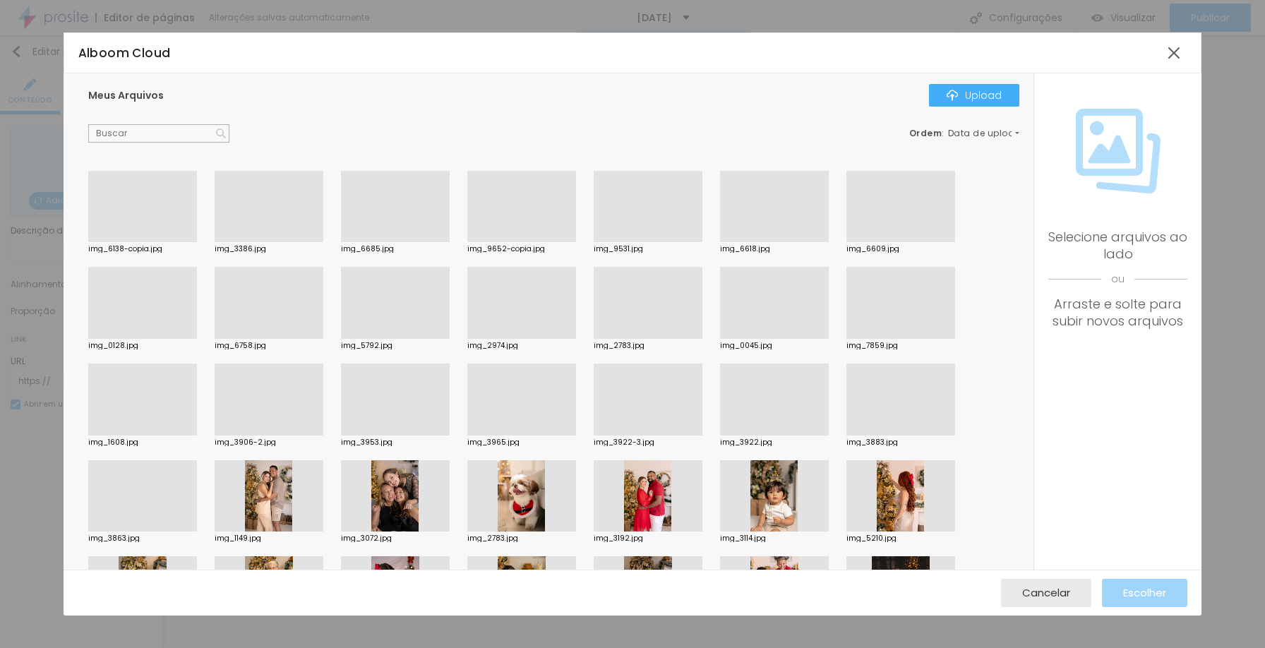
click at [150, 242] on div at bounding box center [142, 242] width 109 height 0
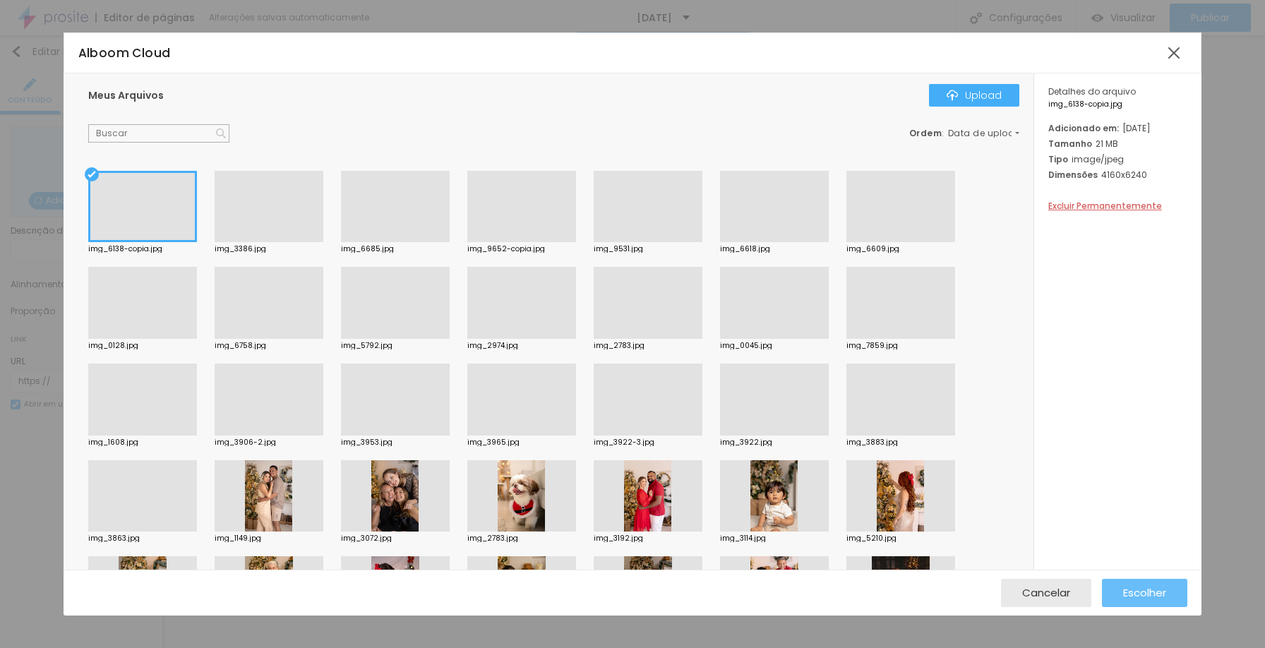
click at [1151, 588] on span "Escolher" at bounding box center [1144, 593] width 43 height 12
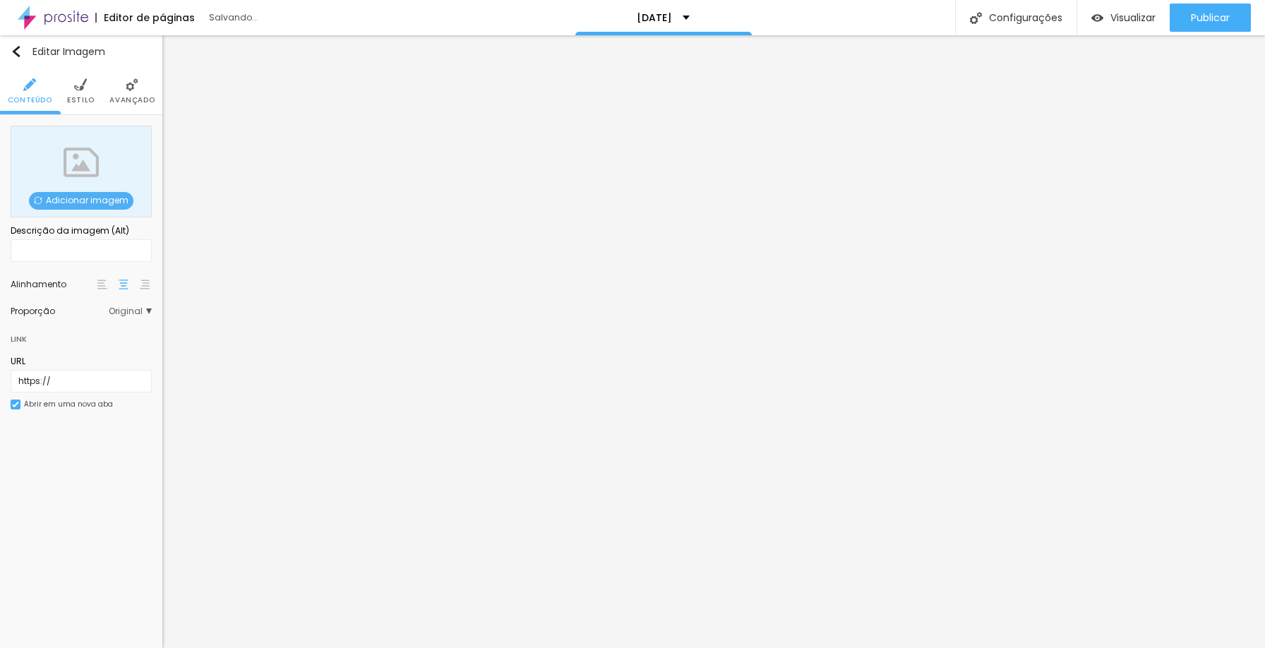
click at [100, 194] on span "Adicionar imagem" at bounding box center [81, 201] width 105 height 18
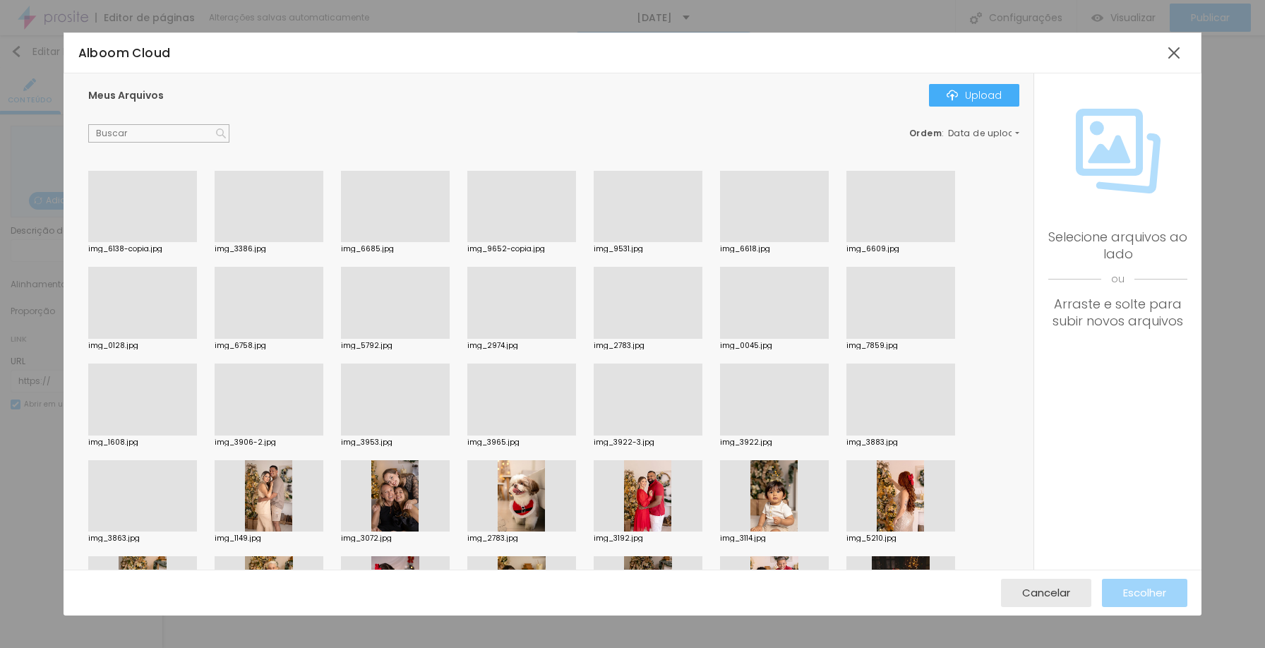
click at [789, 242] on div at bounding box center [774, 242] width 109 height 0
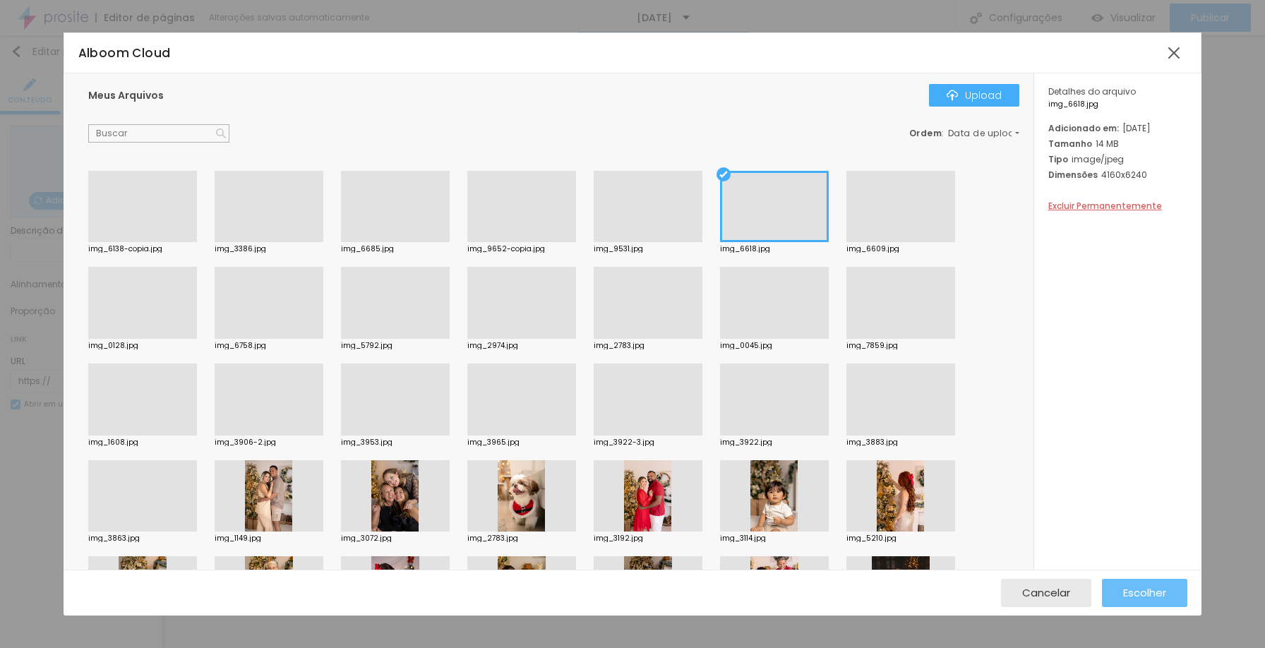
click at [1133, 592] on span "Escolher" at bounding box center [1144, 593] width 43 height 12
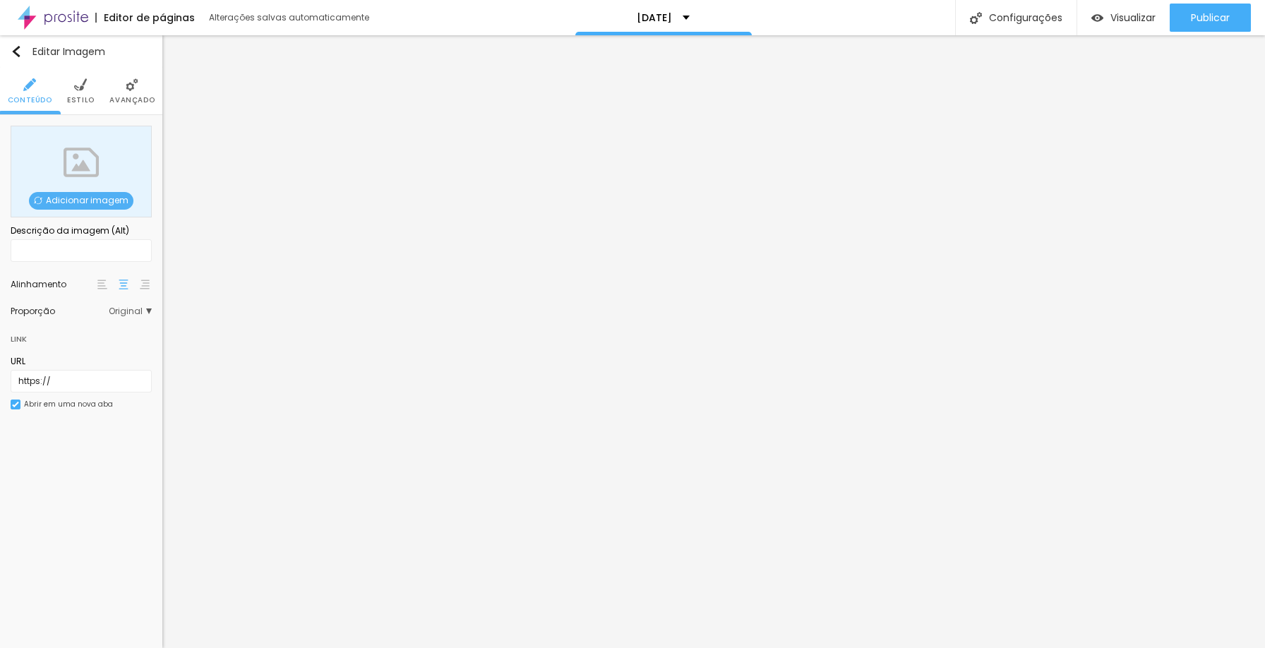
click at [63, 199] on span "Adicionar imagem" at bounding box center [81, 201] width 105 height 18
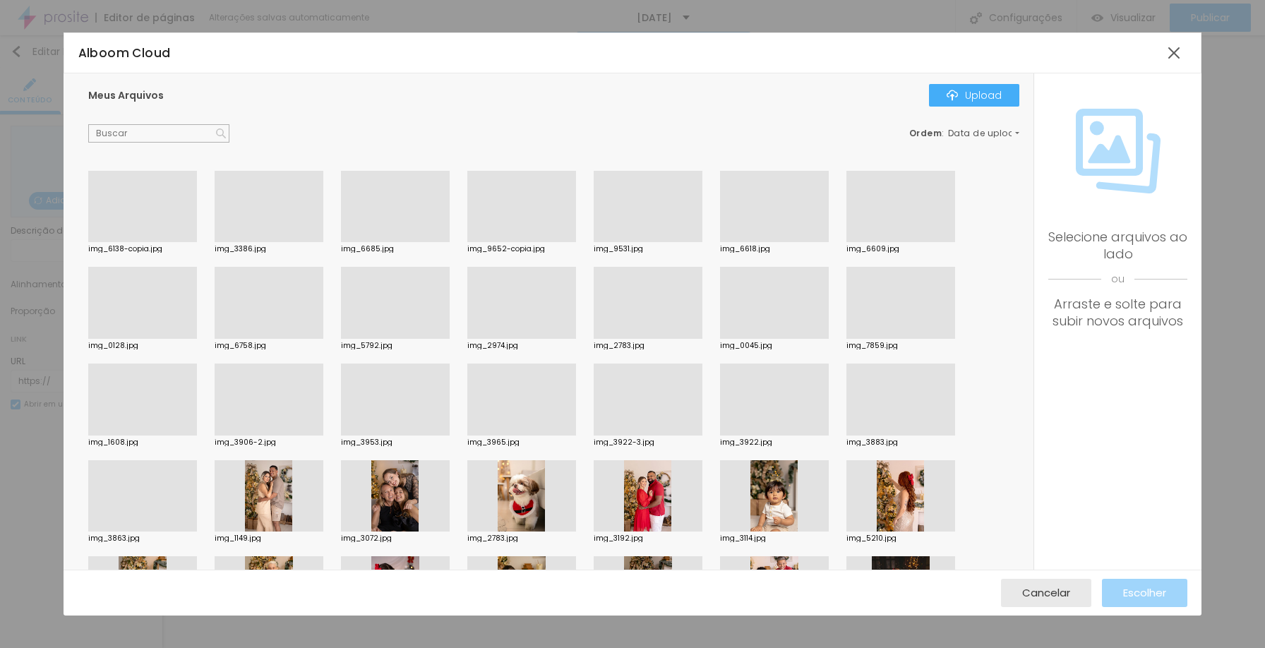
click at [268, 242] on div at bounding box center [269, 242] width 109 height 0
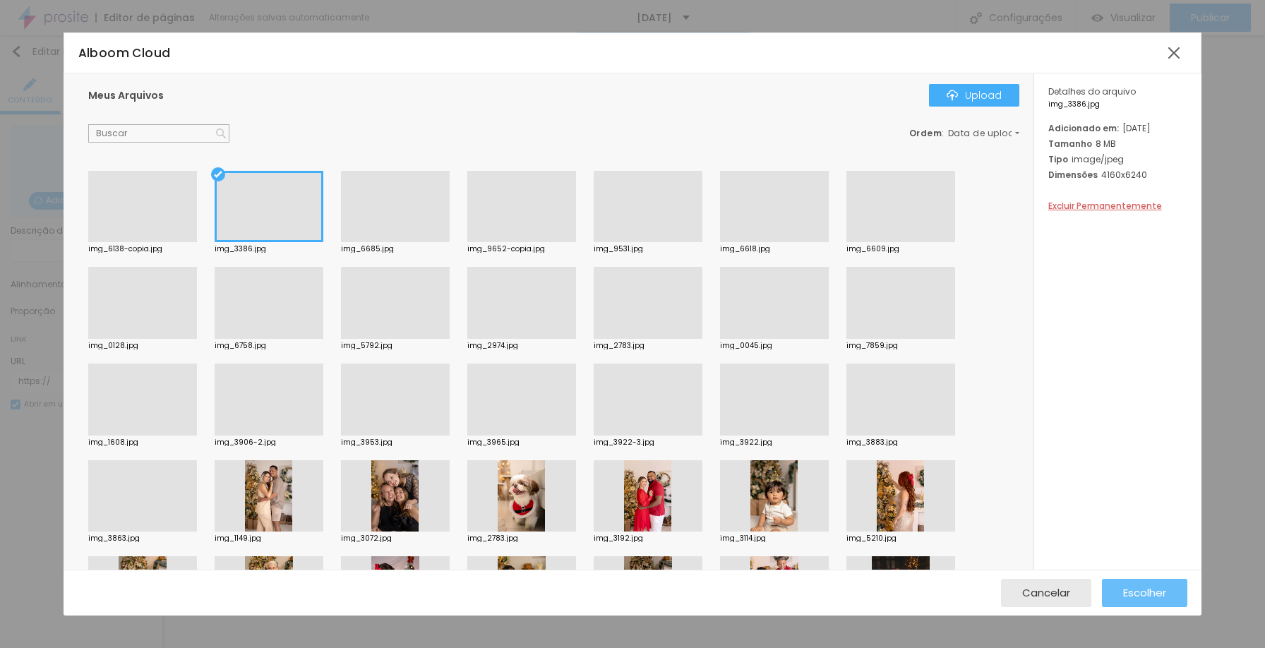
click at [1133, 597] on span "Escolher" at bounding box center [1144, 593] width 43 height 12
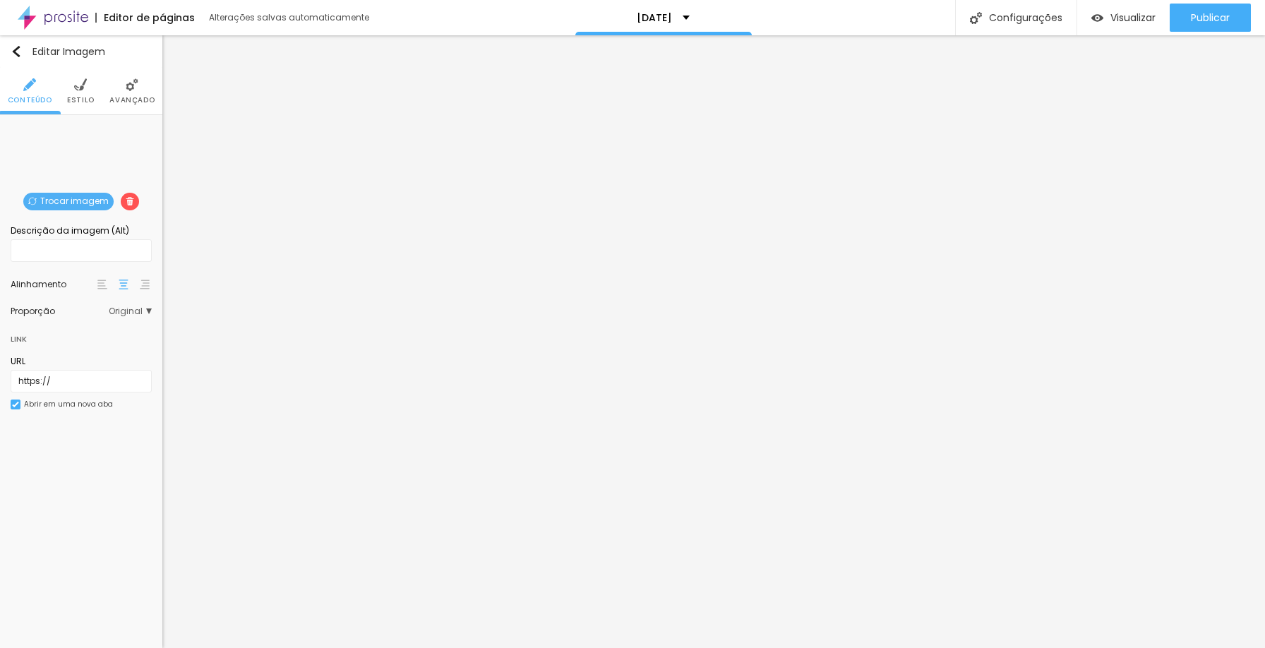
click at [69, 198] on span "Trocar imagem" at bounding box center [68, 202] width 90 height 18
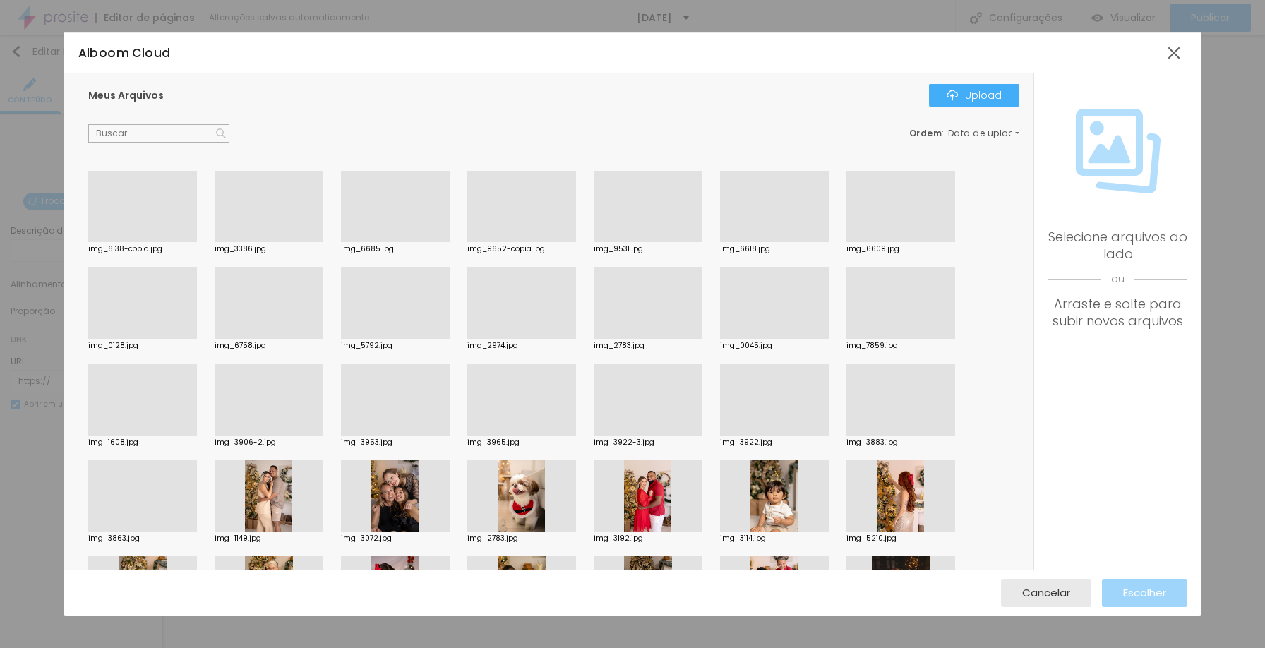
click at [410, 242] on div at bounding box center [395, 242] width 109 height 0
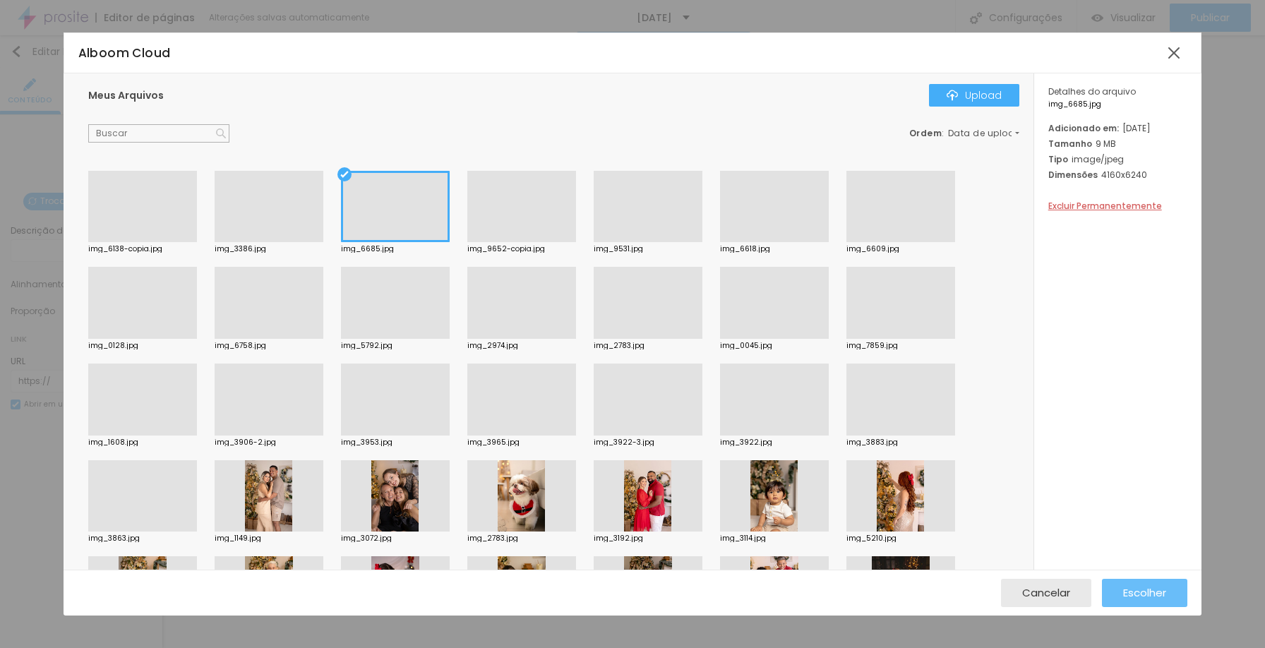
click at [1138, 589] on span "Escolher" at bounding box center [1144, 593] width 43 height 12
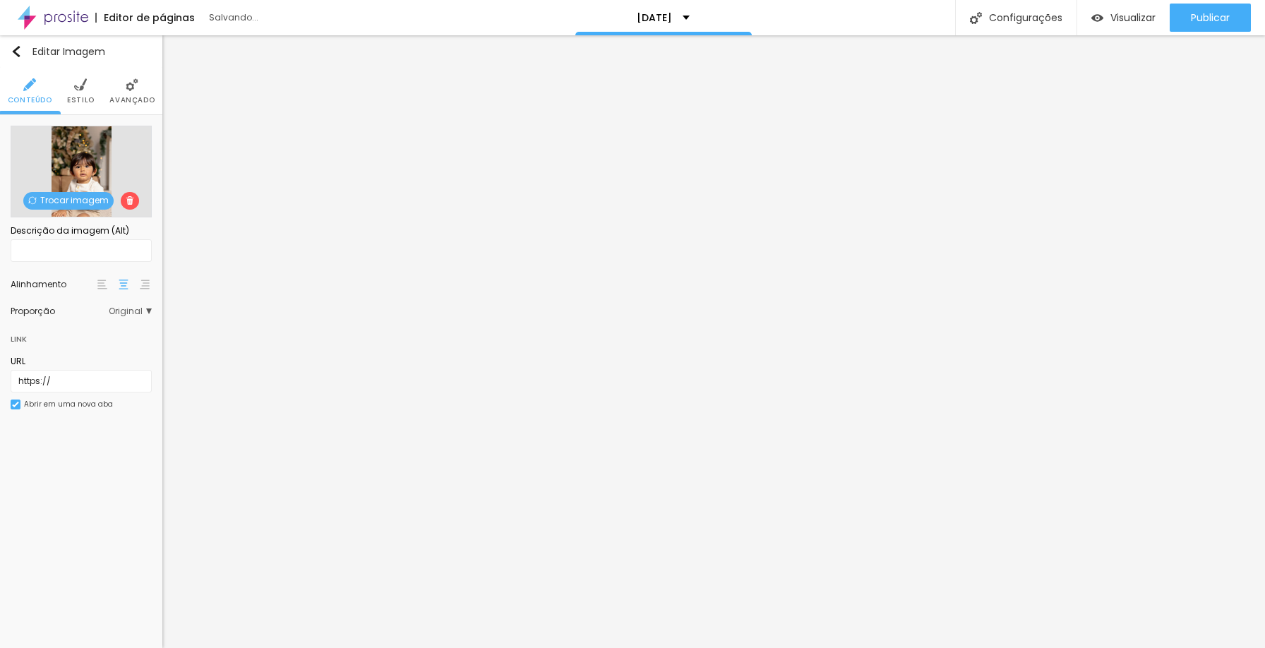
click at [84, 195] on span "Trocar imagem" at bounding box center [68, 201] width 90 height 18
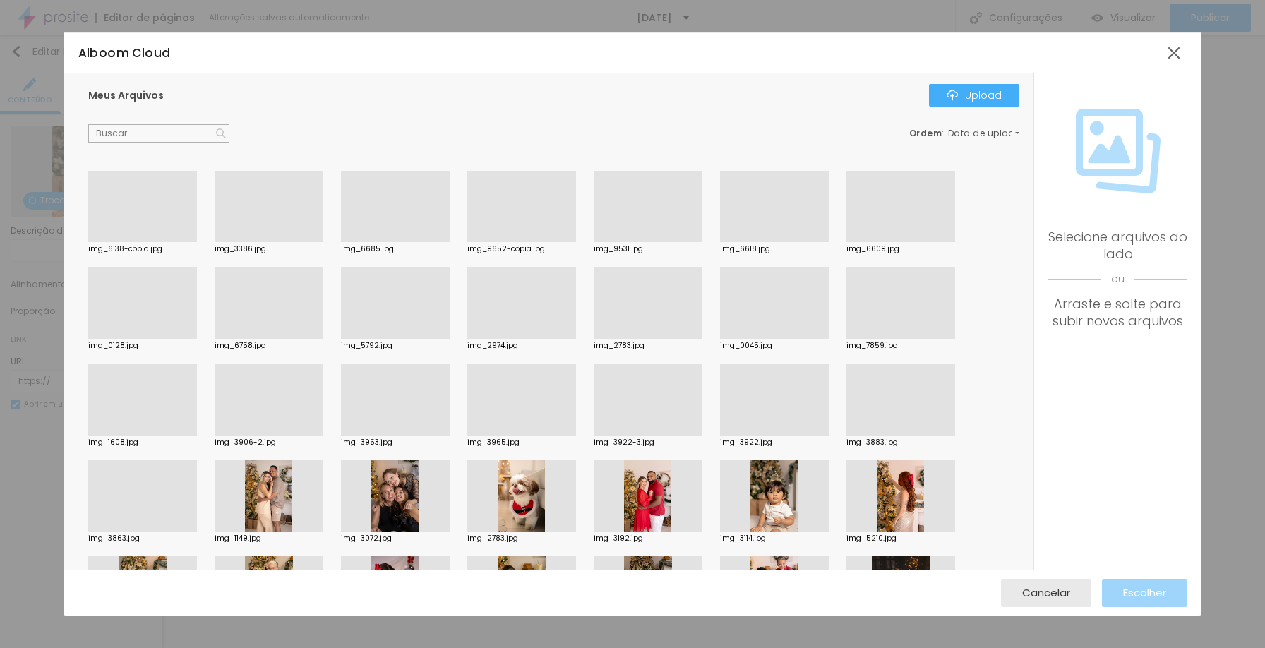
click at [153, 339] on div at bounding box center [142, 339] width 109 height 0
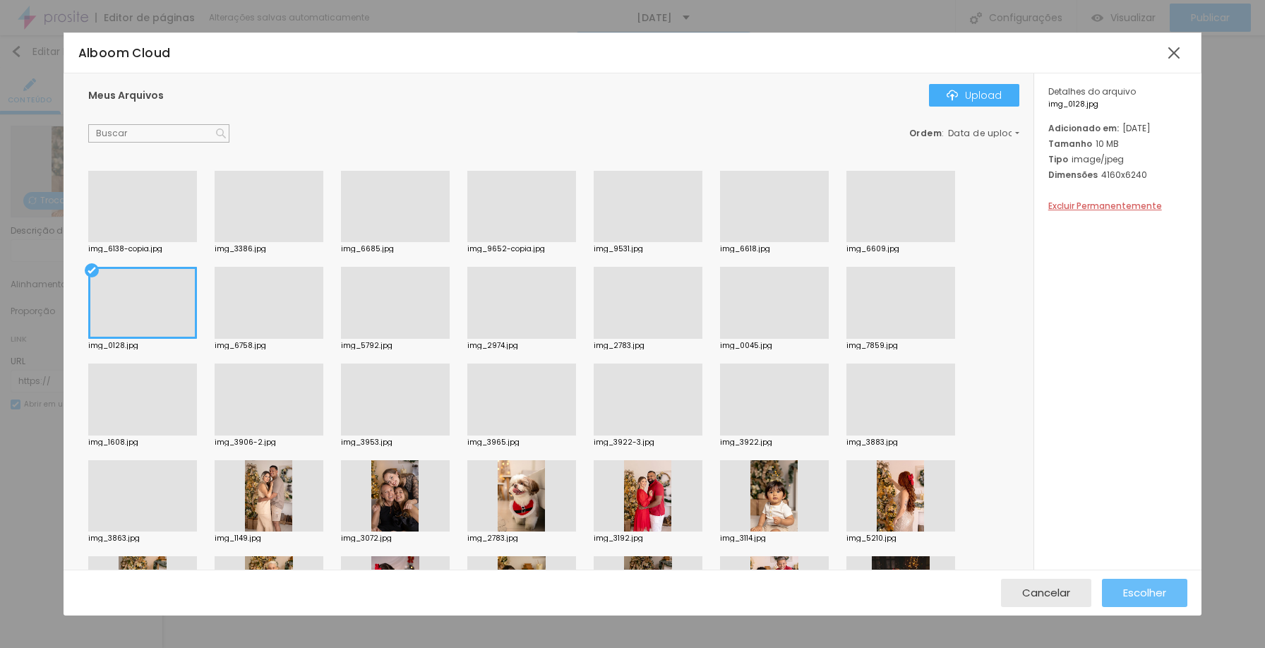
click at [1135, 591] on span "Escolher" at bounding box center [1144, 593] width 43 height 12
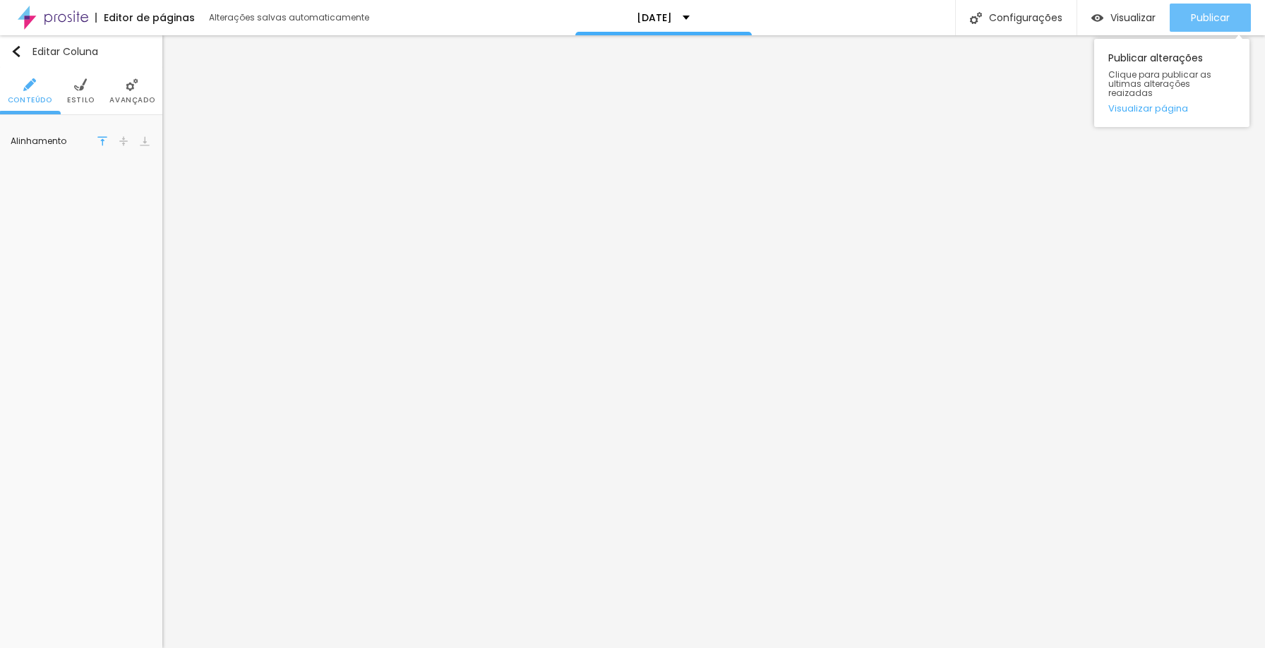
click at [1197, 15] on span "Publicar" at bounding box center [1210, 17] width 39 height 11
click at [133, 145] on div "Modo Encaixotado Encaixotado Completo" at bounding box center [81, 137] width 141 height 23
click at [137, 139] on span "Encaixotado" at bounding box center [120, 137] width 64 height 8
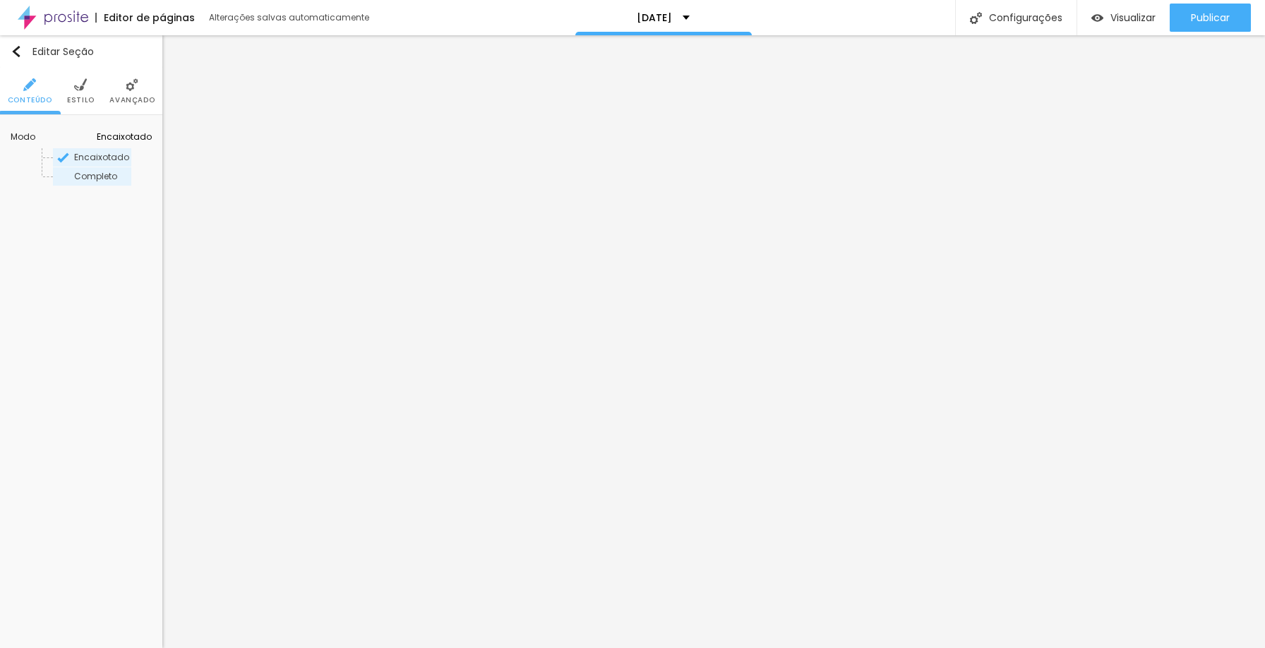
click at [102, 172] on span "Completo" at bounding box center [101, 176] width 55 height 8
click at [74, 153] on span "Encaixotado" at bounding box center [101, 157] width 55 height 12
click at [133, 76] on li "Avançado" at bounding box center [131, 91] width 45 height 47
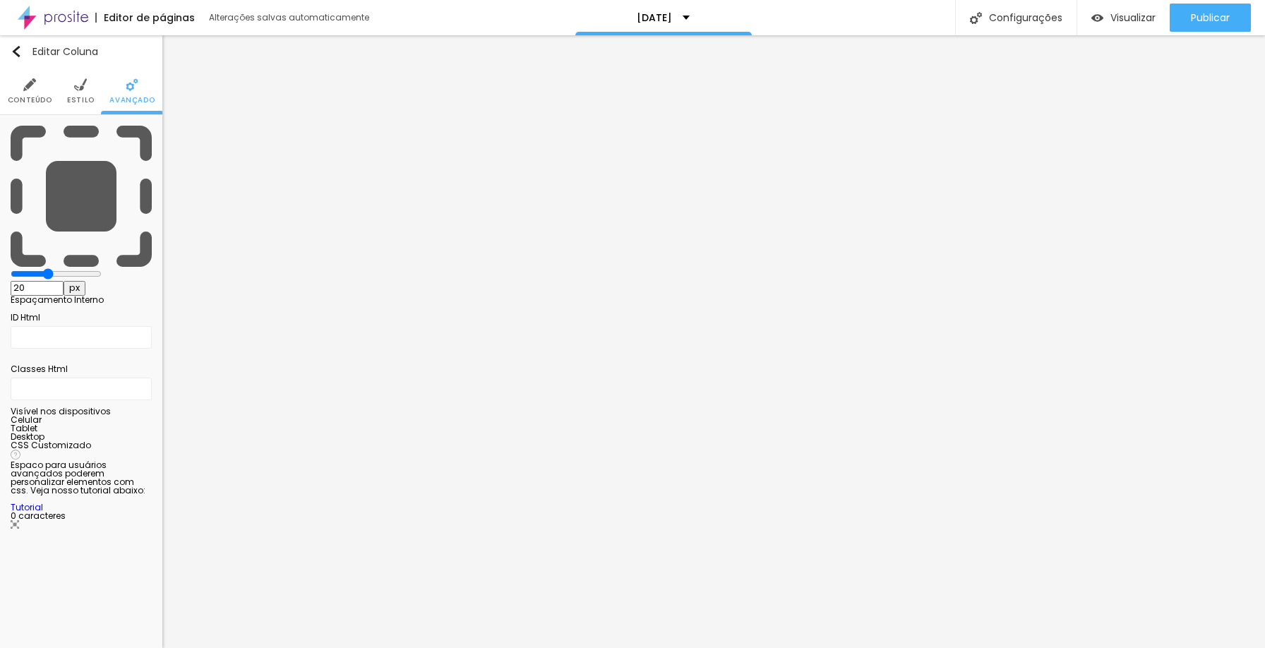
type input "15"
type input "10"
type input "5"
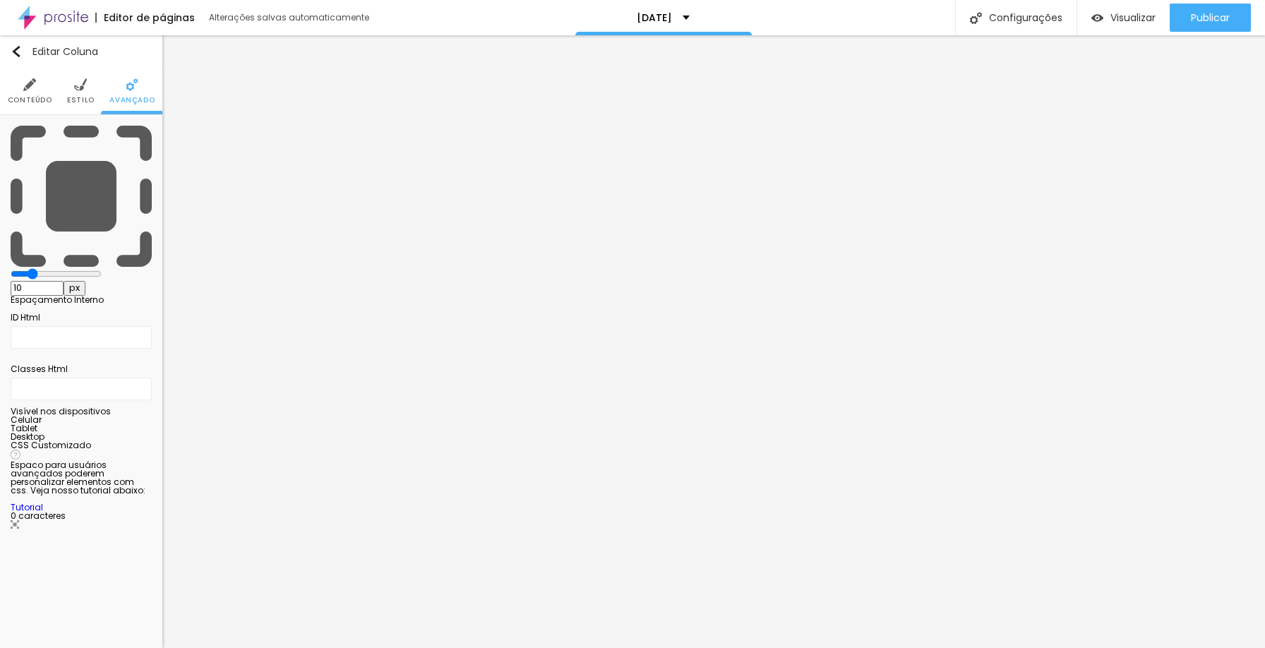
type input "5"
type input "0"
drag, startPoint x: 58, startPoint y: 138, endPoint x: 0, endPoint y: 138, distance: 57.9
type input "0"
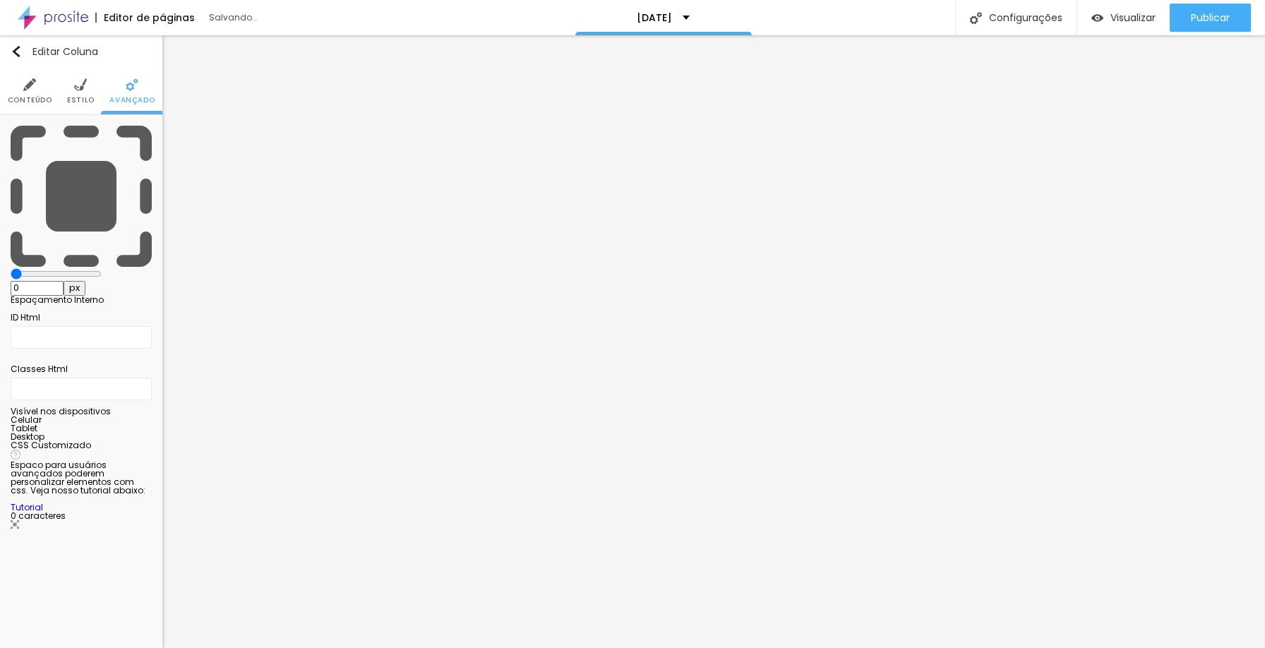
click at [11, 268] on input "range" at bounding box center [56, 273] width 91 height 11
click at [76, 83] on img at bounding box center [80, 84] width 13 height 13
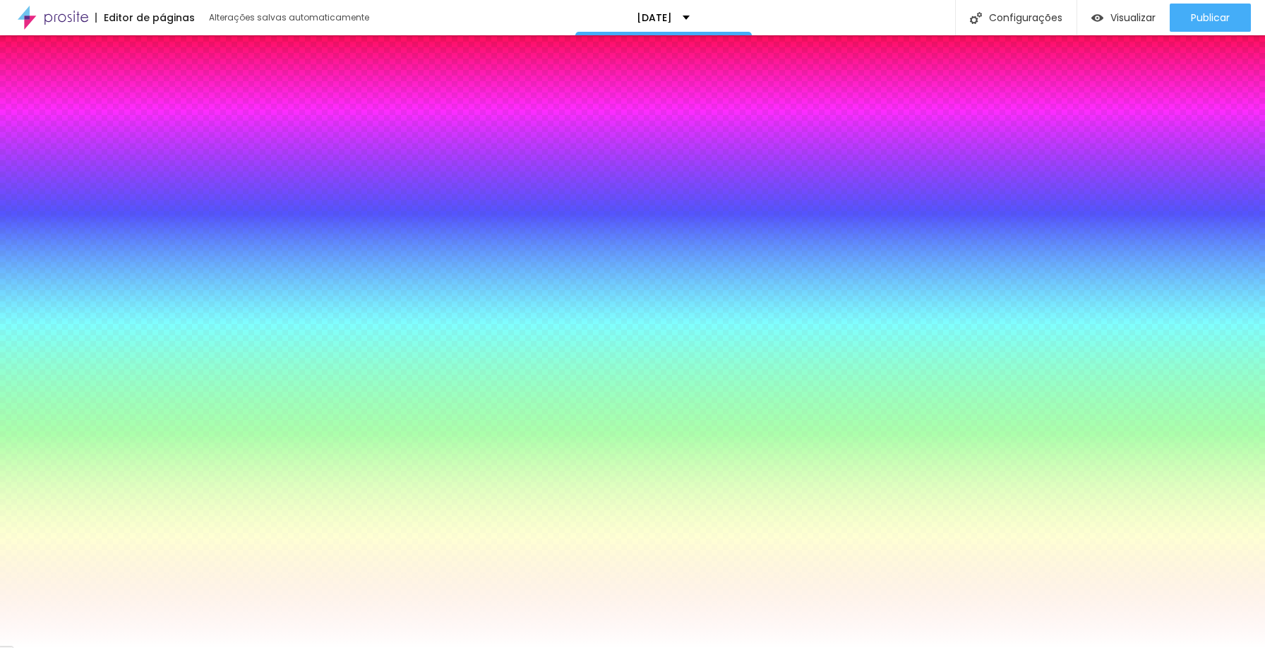
click at [124, 85] on li "Avançado" at bounding box center [131, 91] width 45 height 47
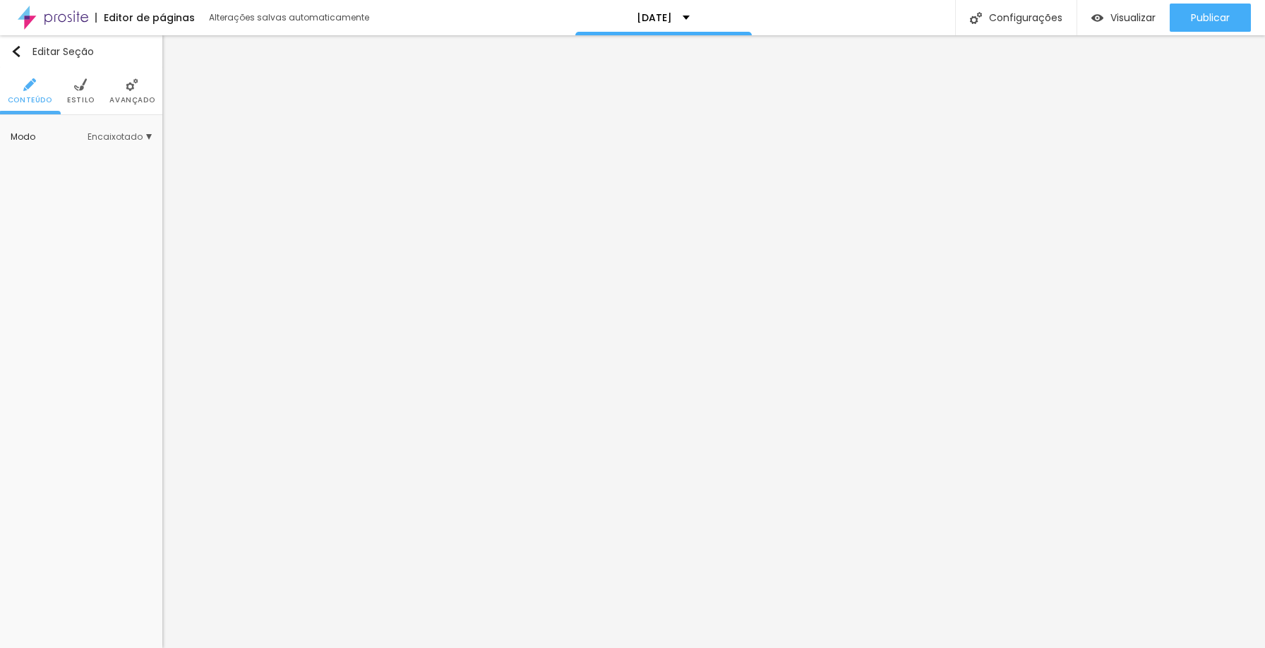
click at [82, 91] on li "Estilo" at bounding box center [81, 91] width 28 height 47
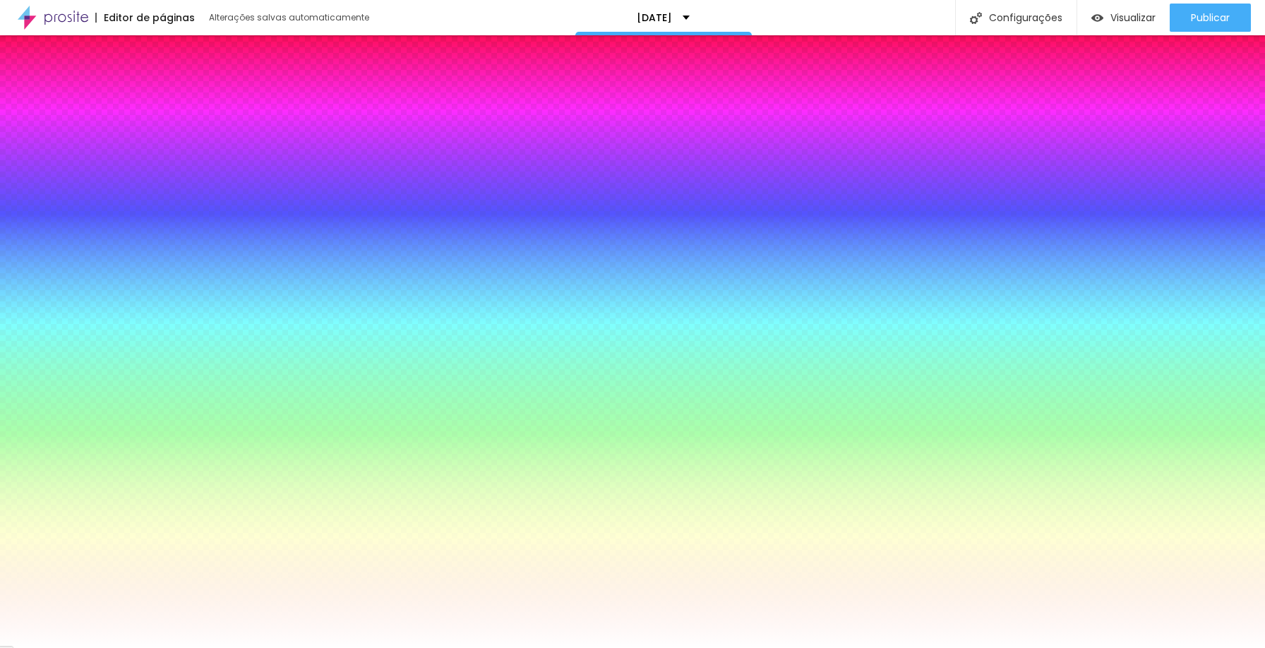
click at [37, 95] on li "Conteúdo" at bounding box center [30, 91] width 44 height 47
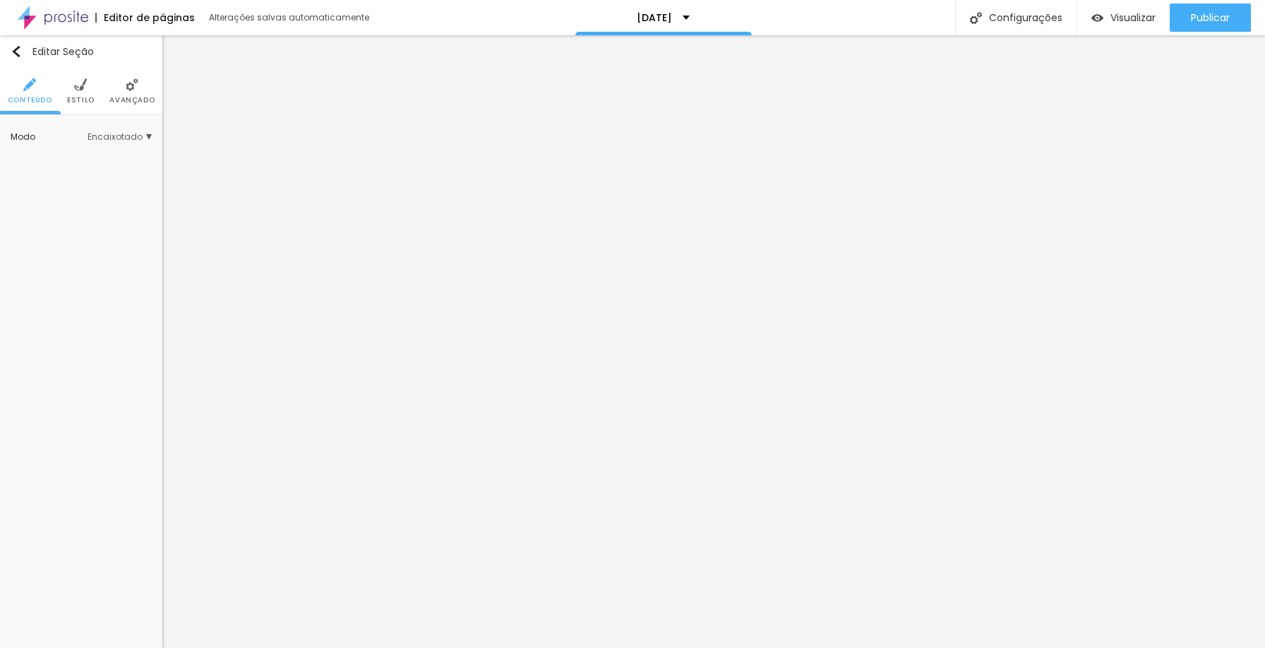
click at [117, 141] on span "Encaixotado" at bounding box center [120, 137] width 64 height 8
click at [109, 181] on div "Completo" at bounding box center [92, 176] width 78 height 18
click at [88, 160] on span "Encaixotado" at bounding box center [101, 157] width 55 height 12
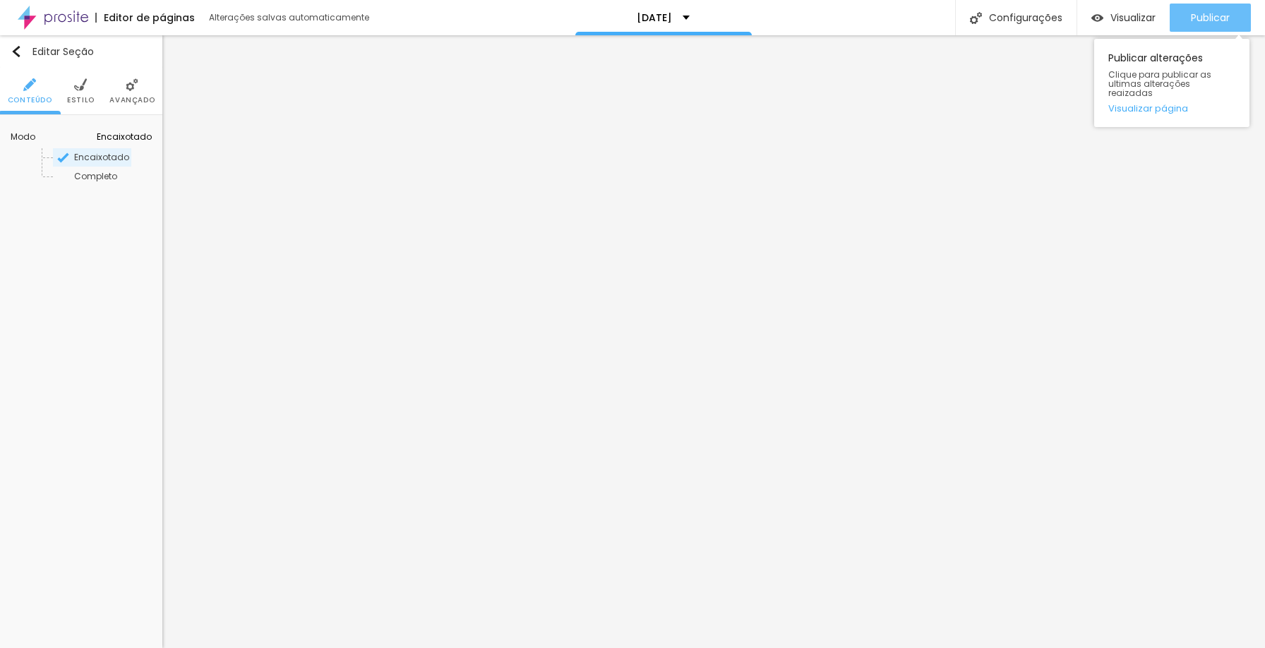
click at [1212, 12] on span "Publicar" at bounding box center [1210, 17] width 39 height 11
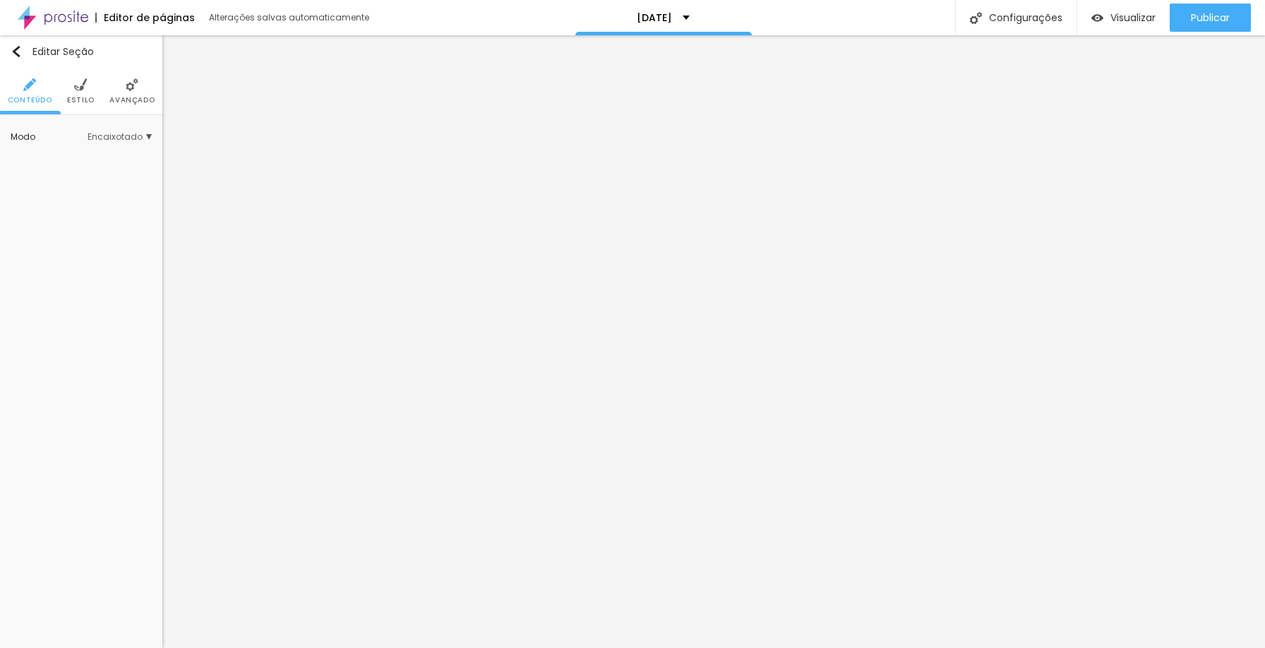
click at [120, 88] on li "Avançado" at bounding box center [131, 91] width 45 height 47
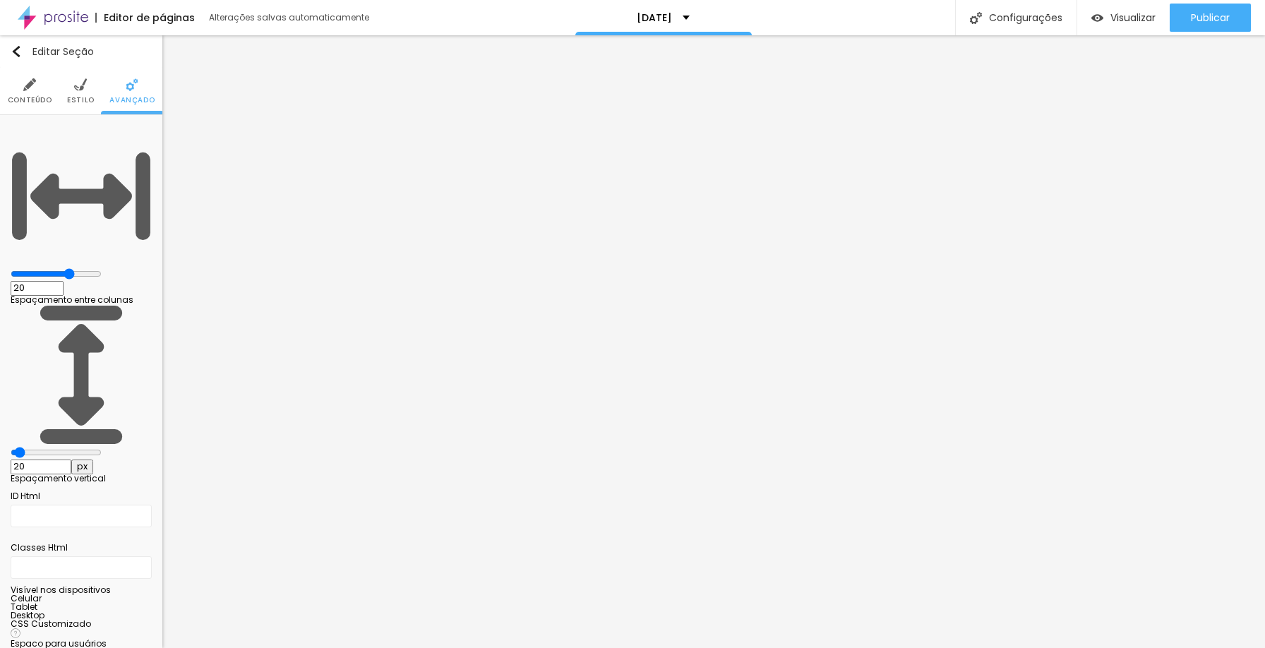
click at [79, 94] on li "Estilo" at bounding box center [81, 91] width 28 height 47
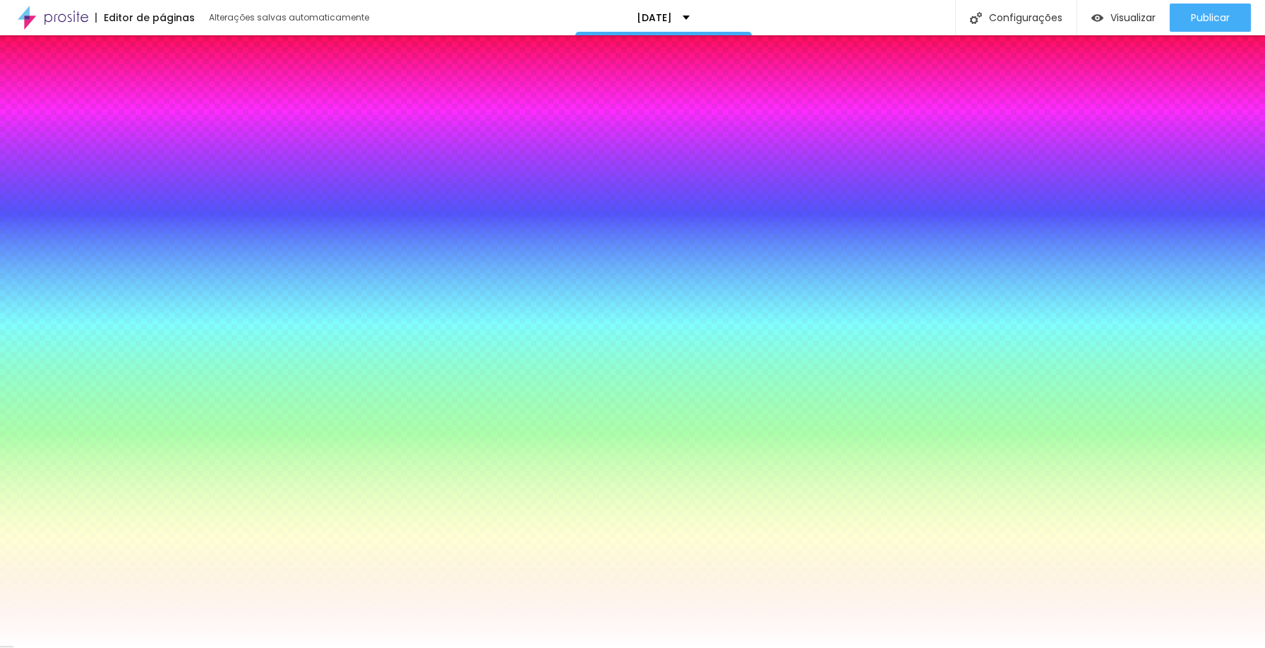
click at [132, 90] on img at bounding box center [132, 84] width 13 height 13
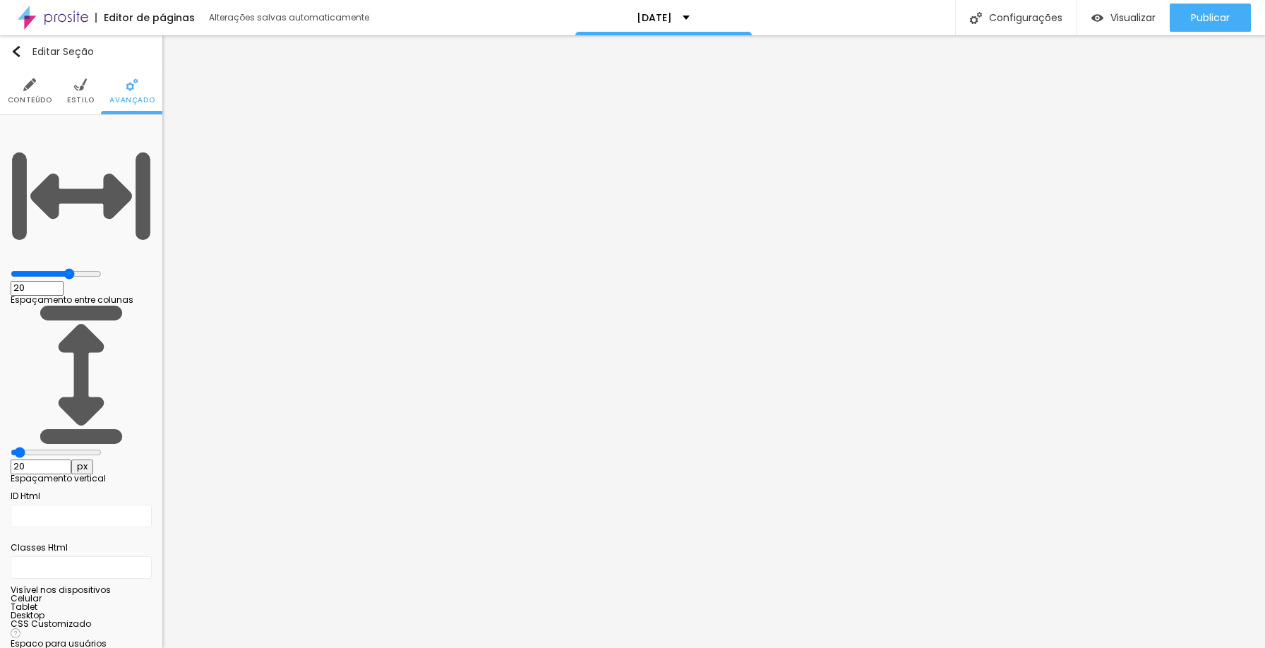
type input "2"
type input "29"
type input "37"
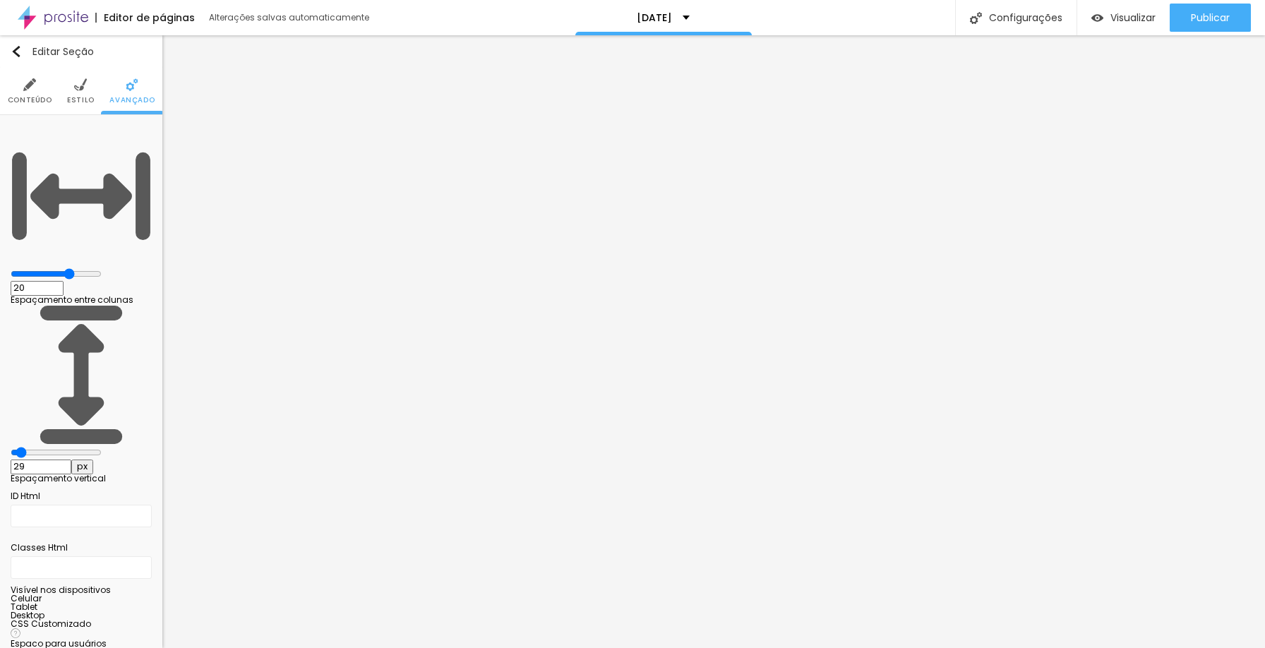
type input "37"
type input "39"
type input "40"
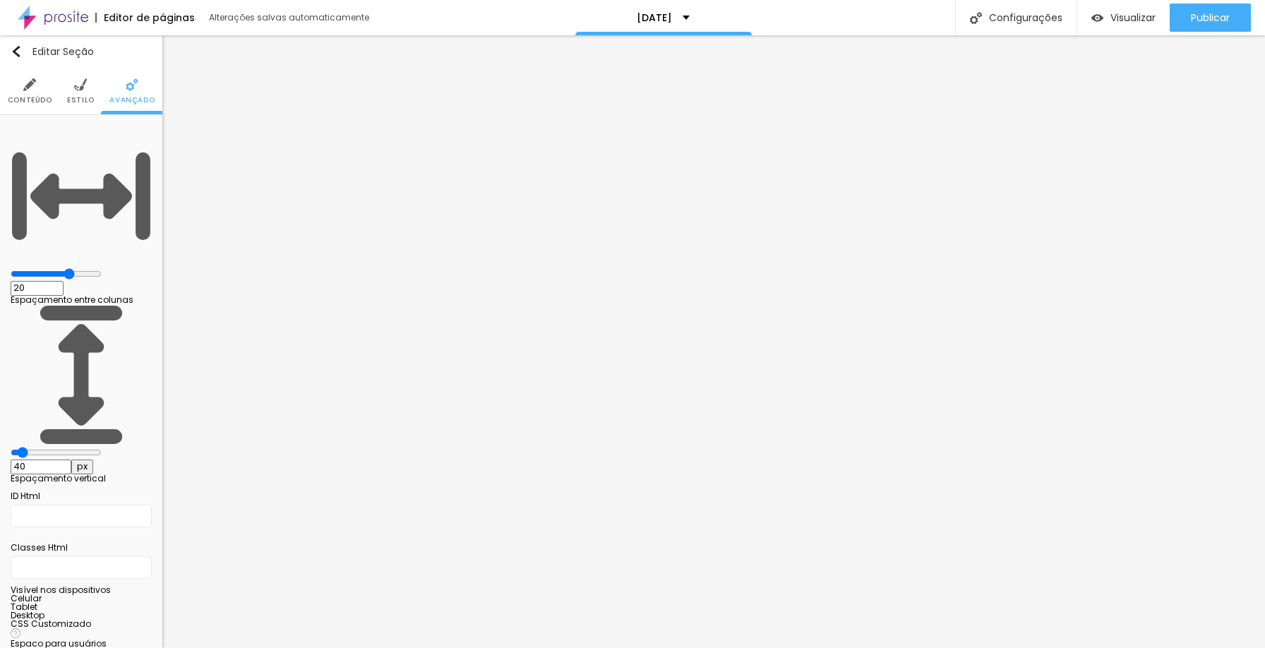
type input "43"
type input "37"
type input "27"
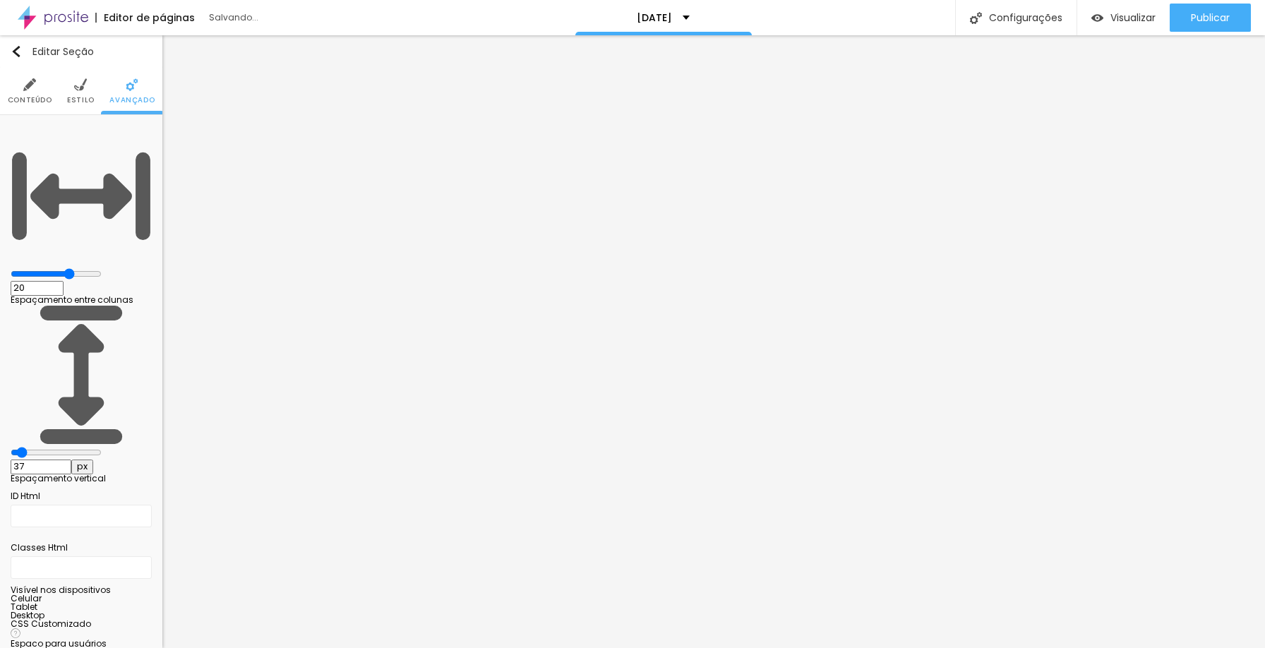
type input "27"
type input "23"
type input "21"
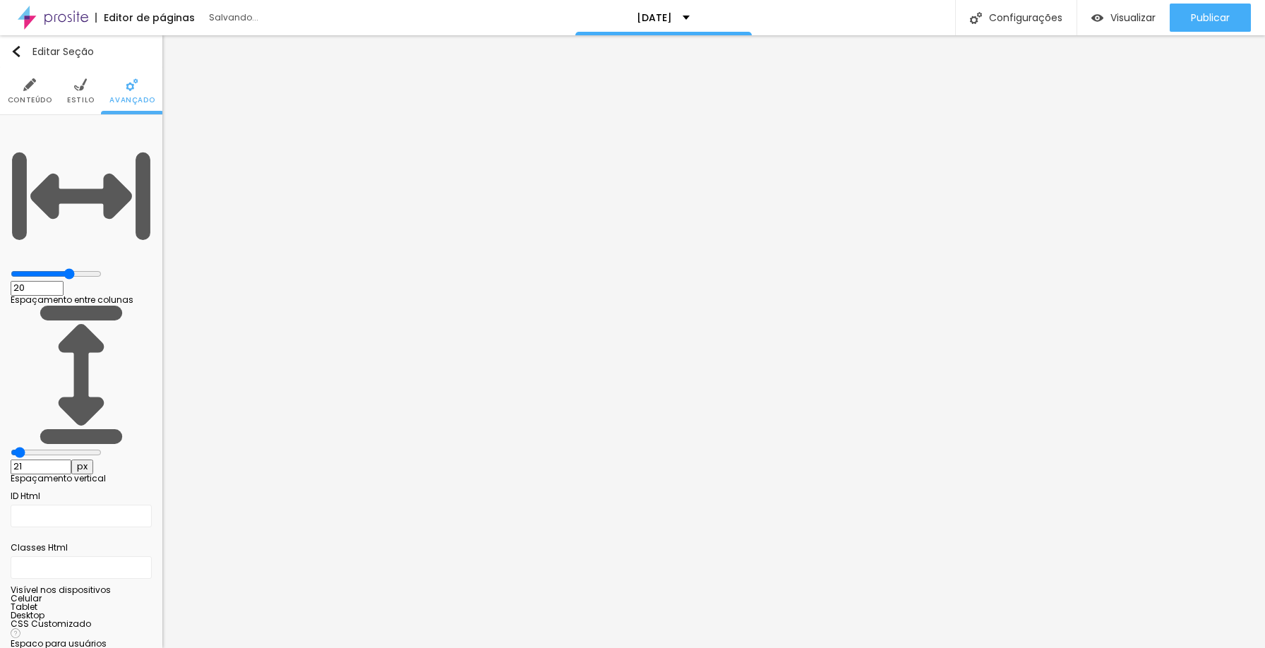
type input "21"
click at [34, 447] on input "range" at bounding box center [56, 452] width 91 height 11
type input "5"
type input "0"
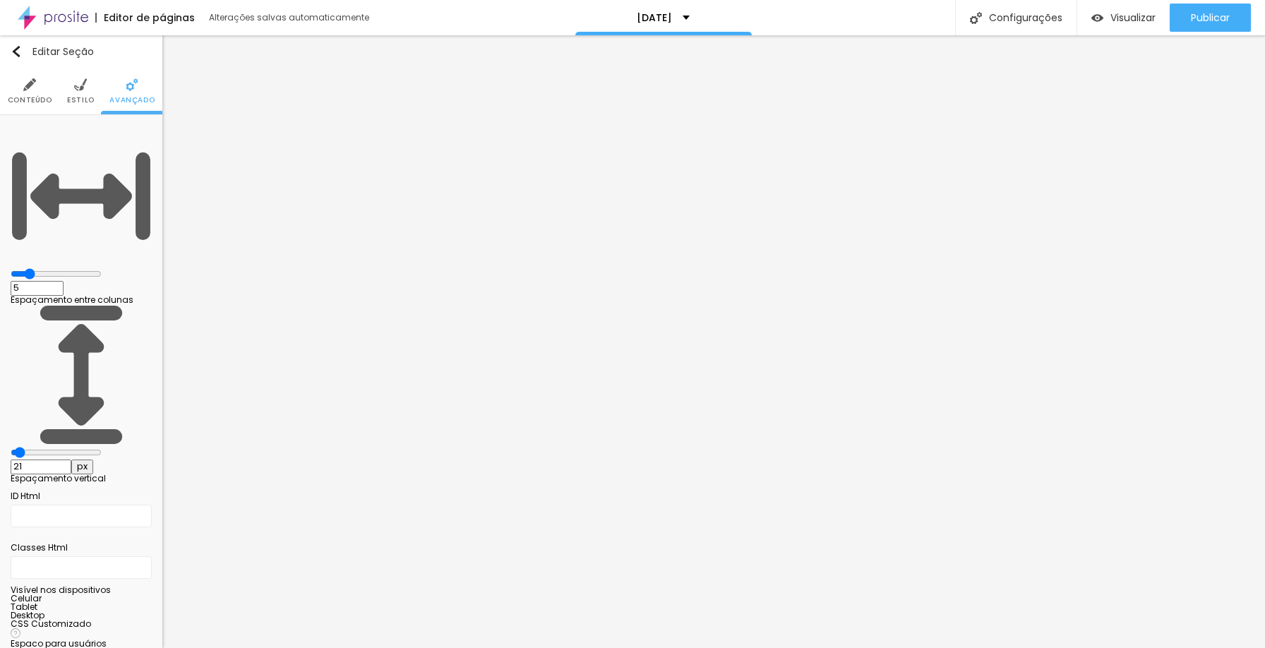
type input "0"
type input "15"
type input "20"
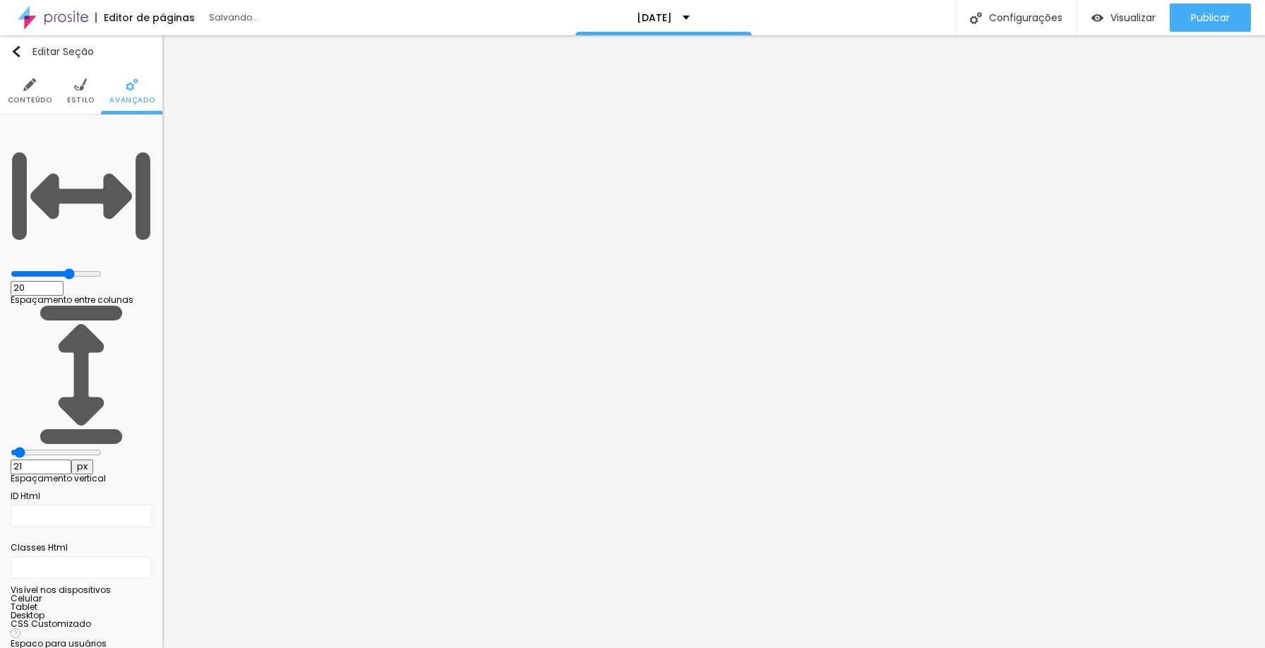
type input "25"
type input "30"
type input "15"
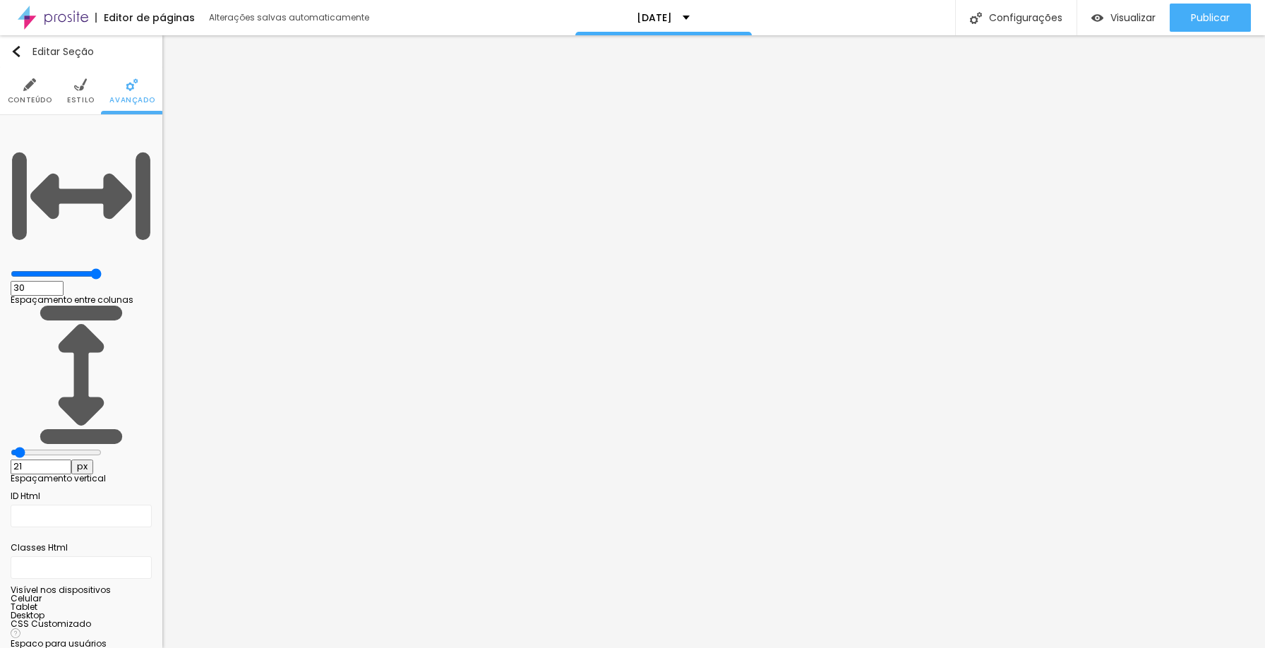
type input "15"
type input "5"
type input "0"
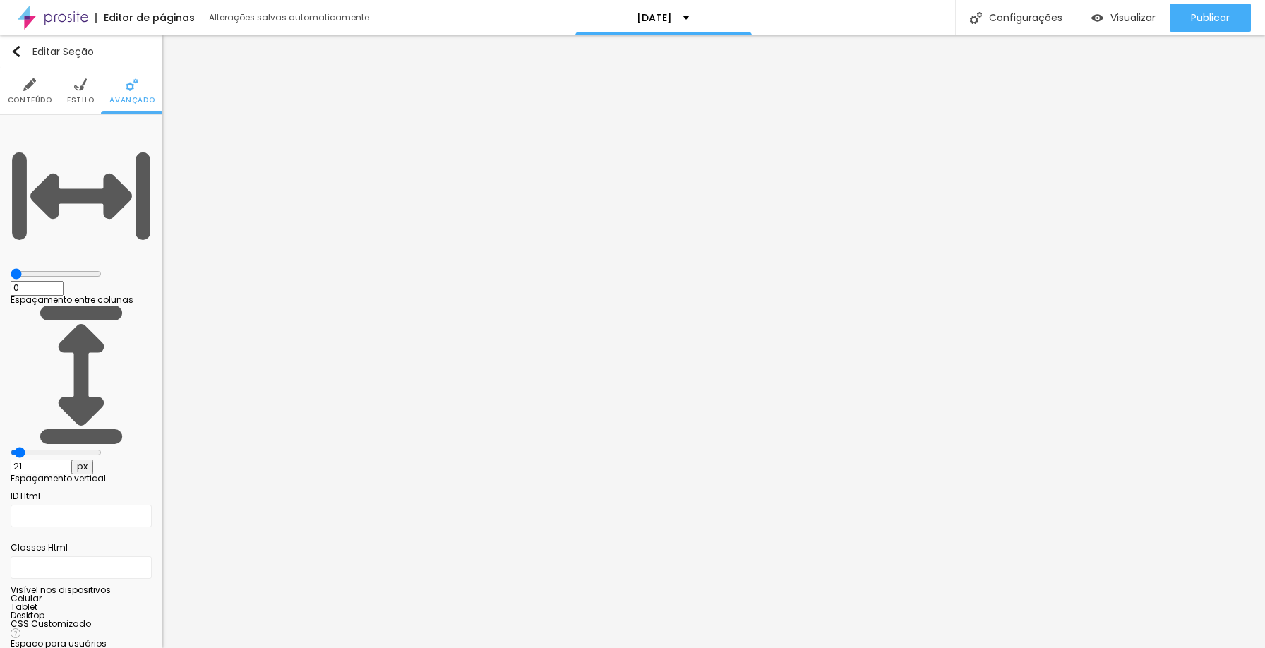
drag, startPoint x: 91, startPoint y: 137, endPoint x: 23, endPoint y: 144, distance: 68.9
type input "0"
click at [23, 268] on input "range" at bounding box center [56, 273] width 91 height 11
click at [28, 99] on span "Conteúdo" at bounding box center [30, 100] width 44 height 7
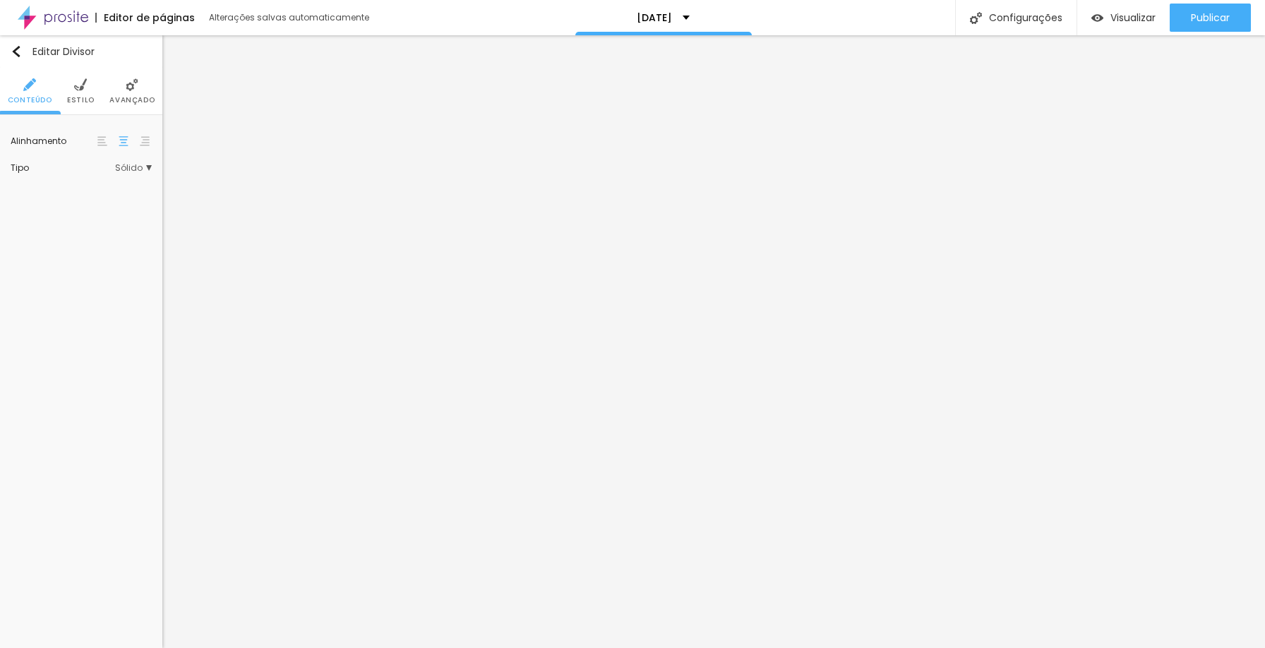
click at [129, 75] on li "Avançado" at bounding box center [131, 91] width 45 height 47
click at [130, 94] on li "Avançado" at bounding box center [131, 91] width 45 height 47
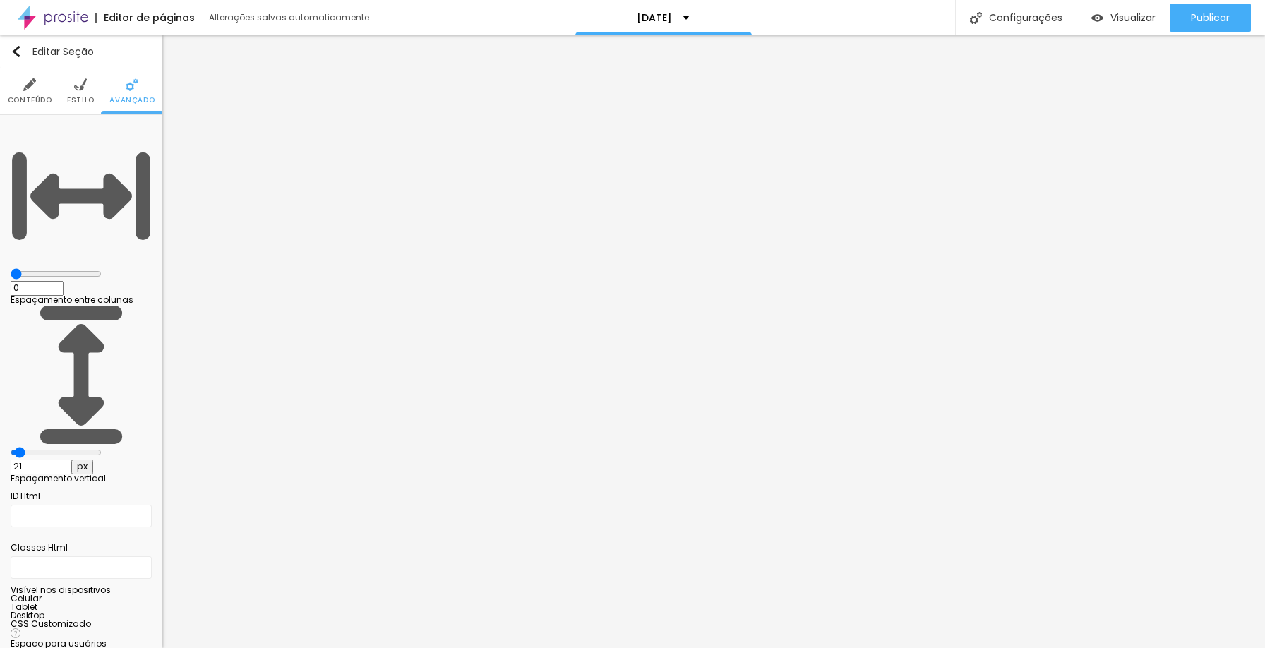
type input "5"
type input "10"
type input "15"
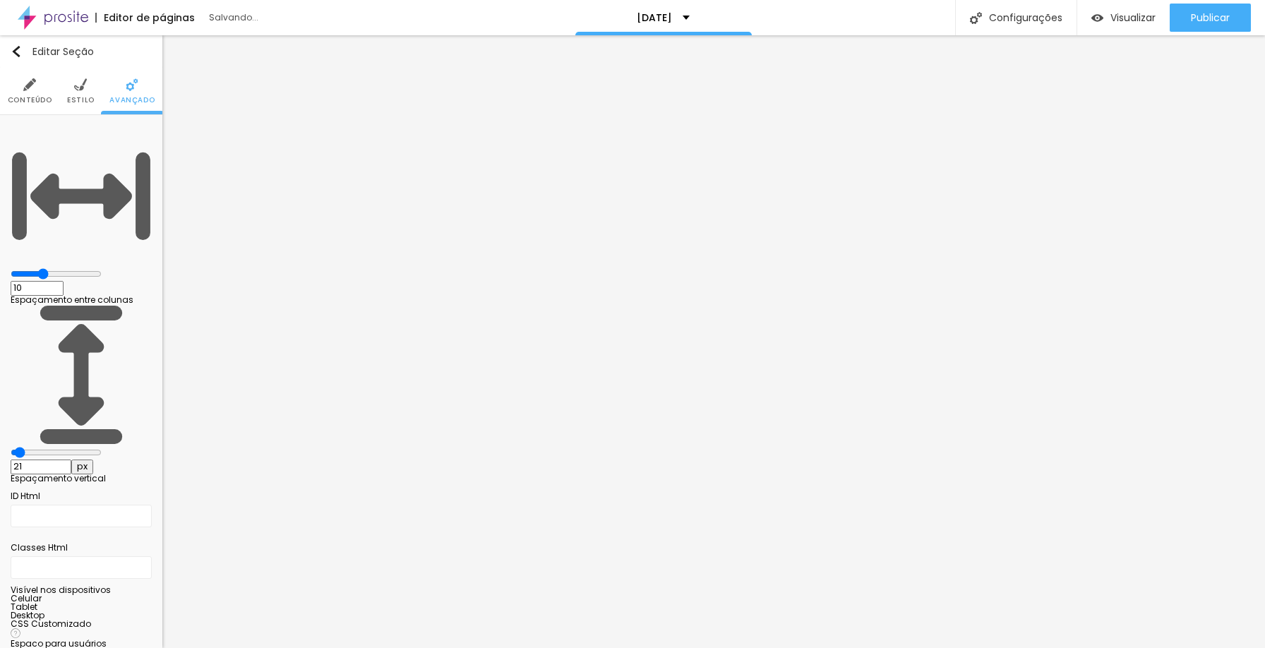
type input "15"
type input "10"
type input "5"
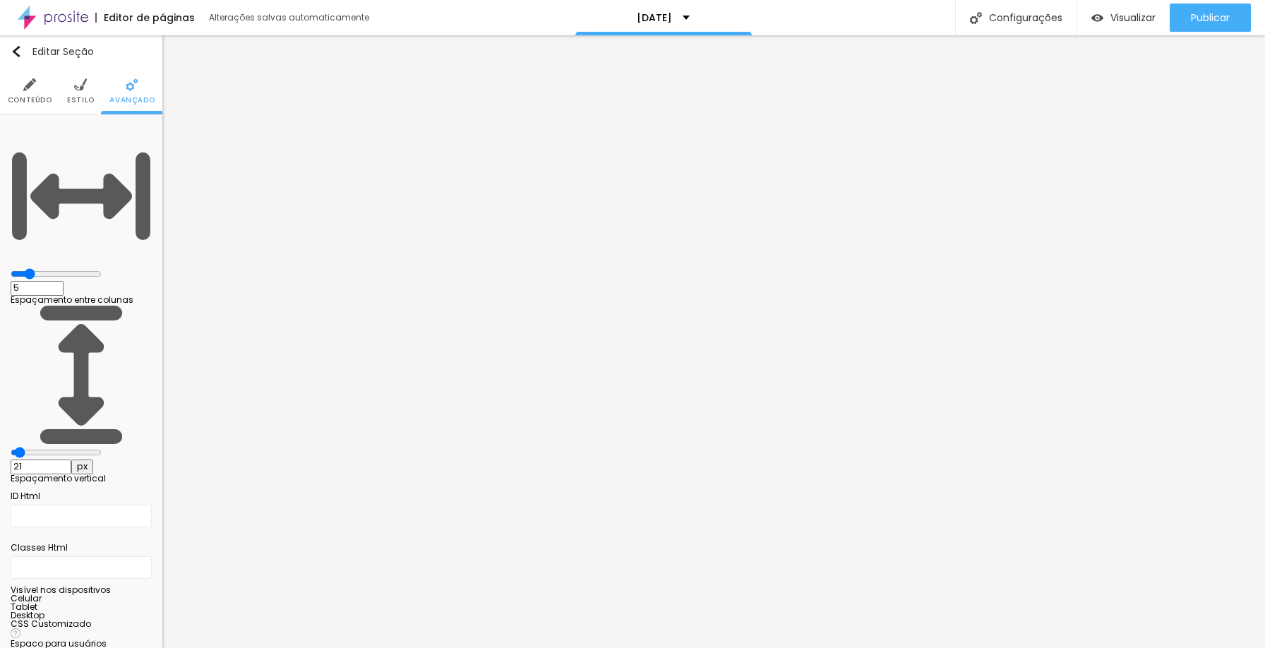
type input "0"
click at [35, 268] on input "range" at bounding box center [56, 273] width 91 height 11
click at [81, 101] on span "Estilo" at bounding box center [81, 100] width 28 height 7
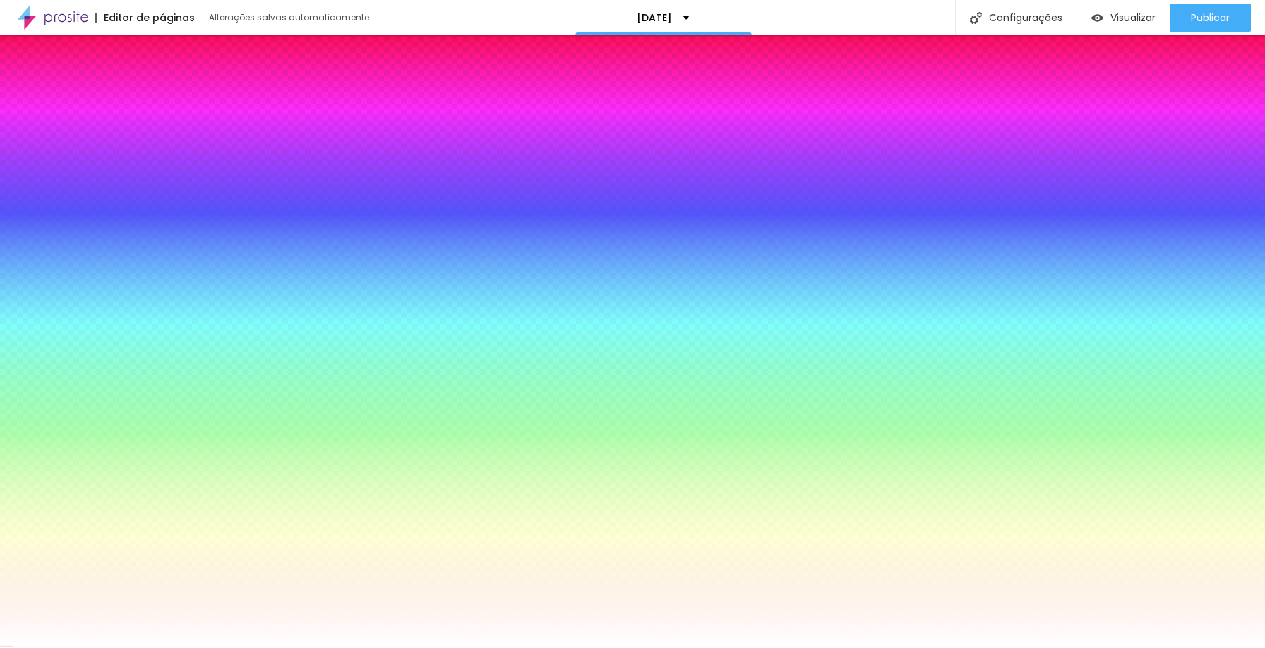
click at [30, 97] on span "Conteúdo" at bounding box center [30, 100] width 44 height 7
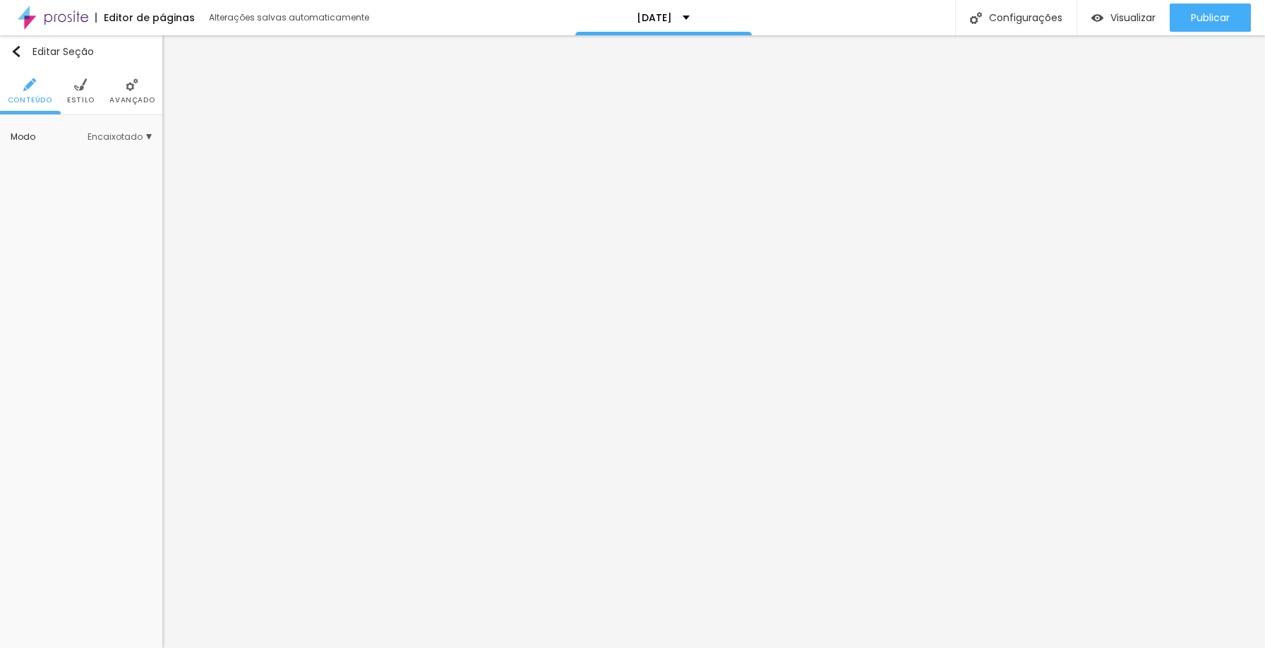
click at [139, 98] on span "Avançado" at bounding box center [131, 100] width 45 height 7
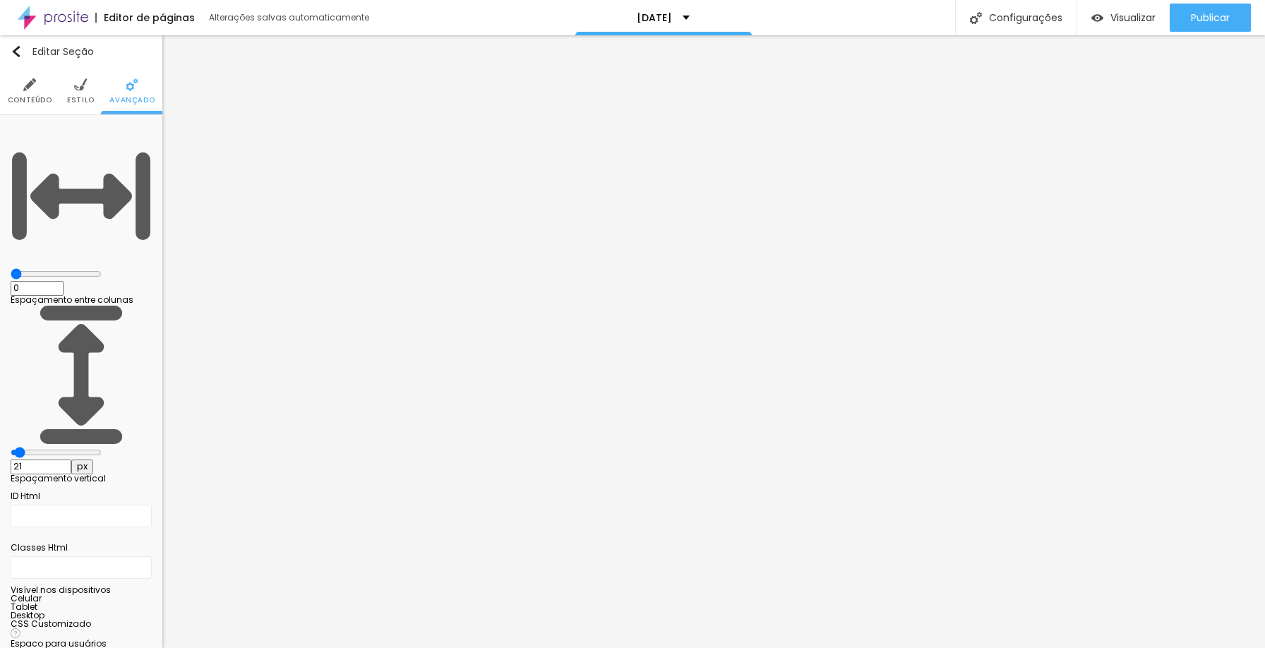
type input "5"
type input "10"
type input "5"
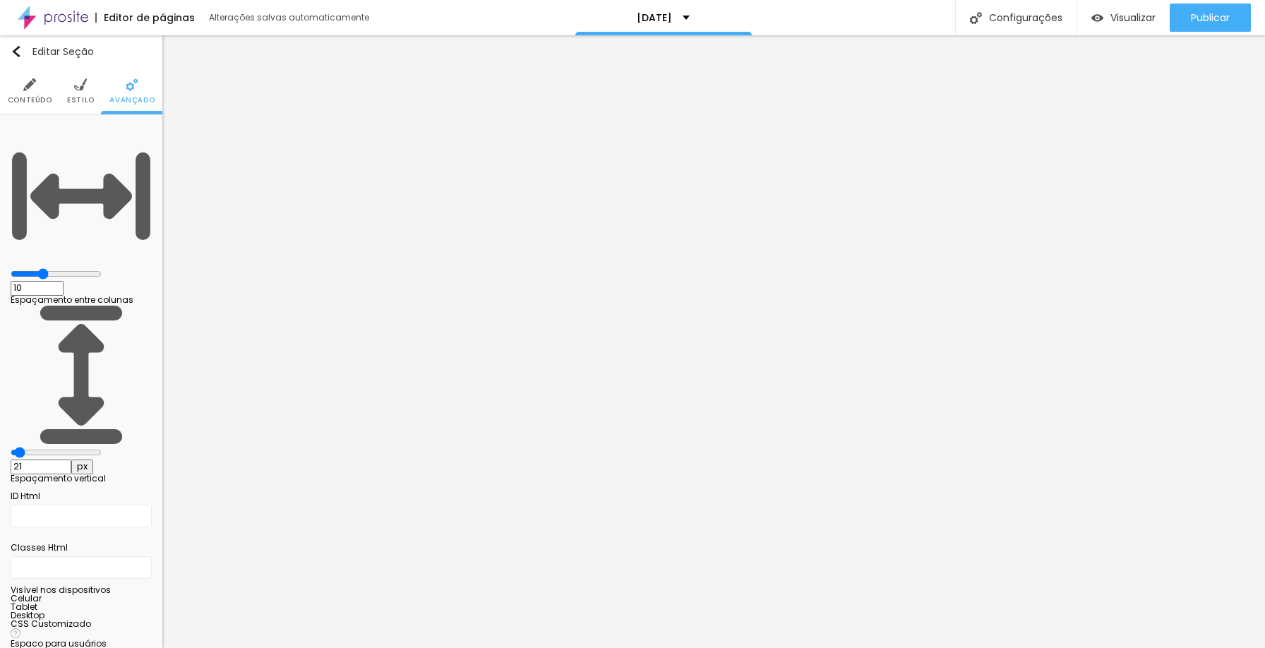
type input "5"
drag, startPoint x: 32, startPoint y: 138, endPoint x: 51, endPoint y: 134, distance: 19.5
type input "5"
click at [51, 268] on input "range" at bounding box center [56, 273] width 91 height 11
type input "22"
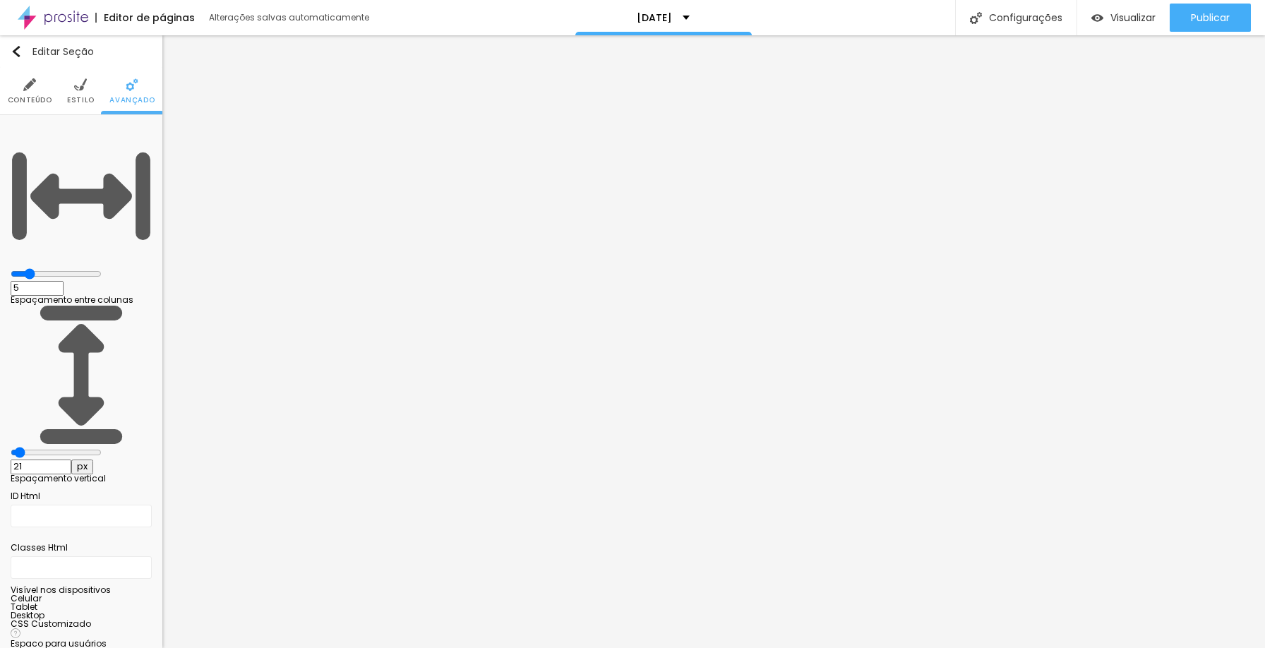
type input "22"
type input "82"
type input "93"
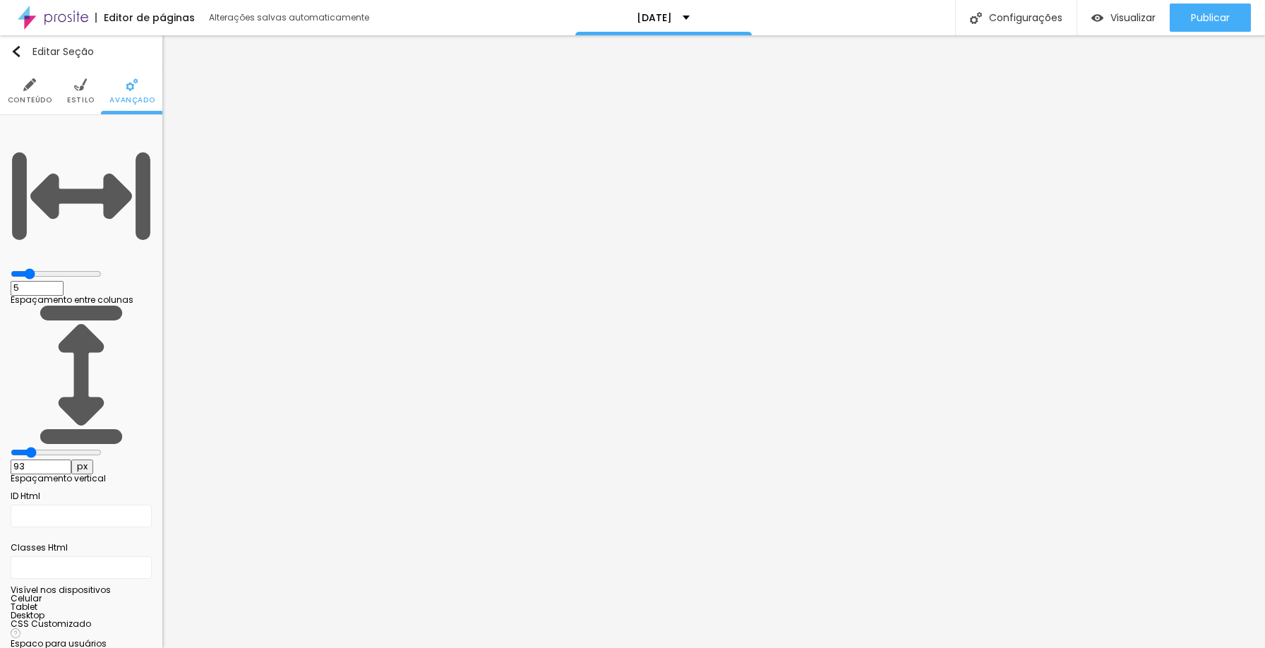
type input "121"
type input "126"
type input "120"
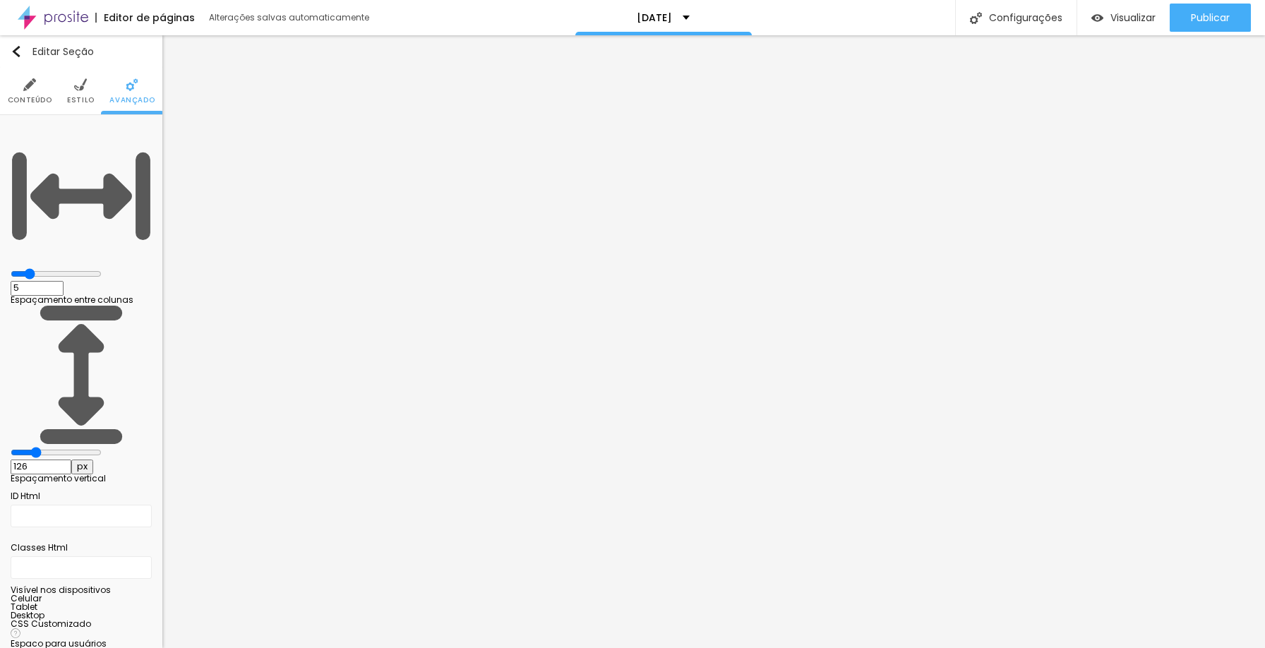
type input "120"
type input "113"
type input "102"
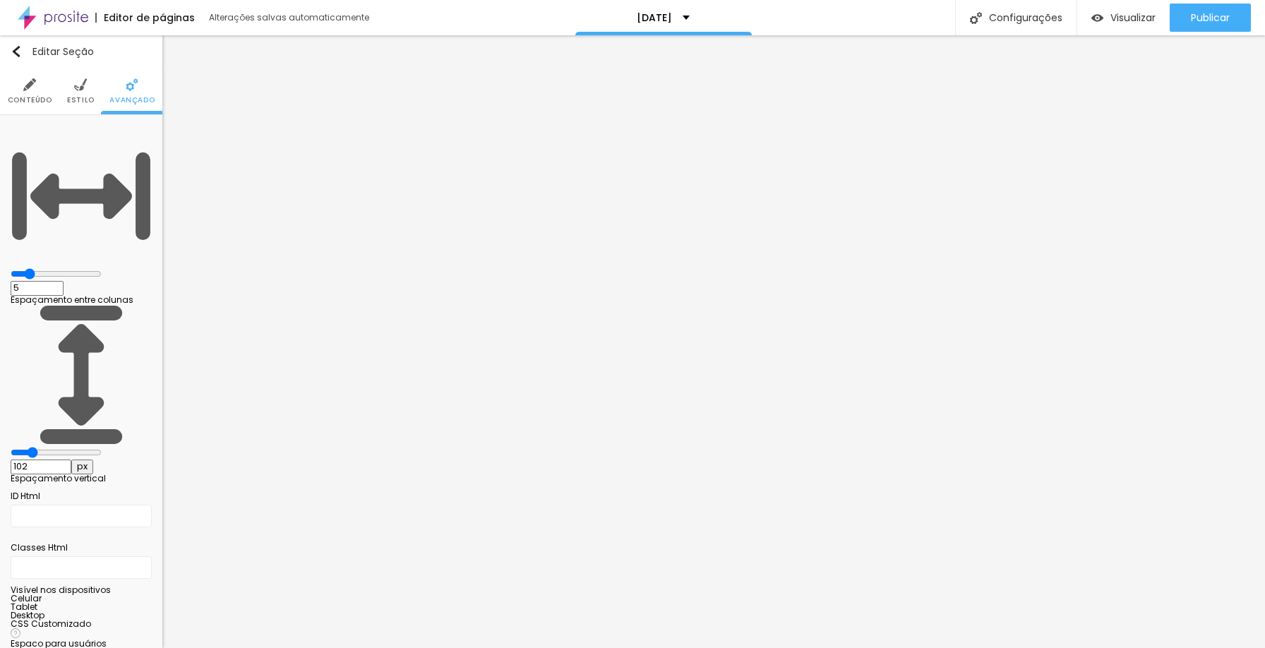
type input "98"
type input "92"
type input "88"
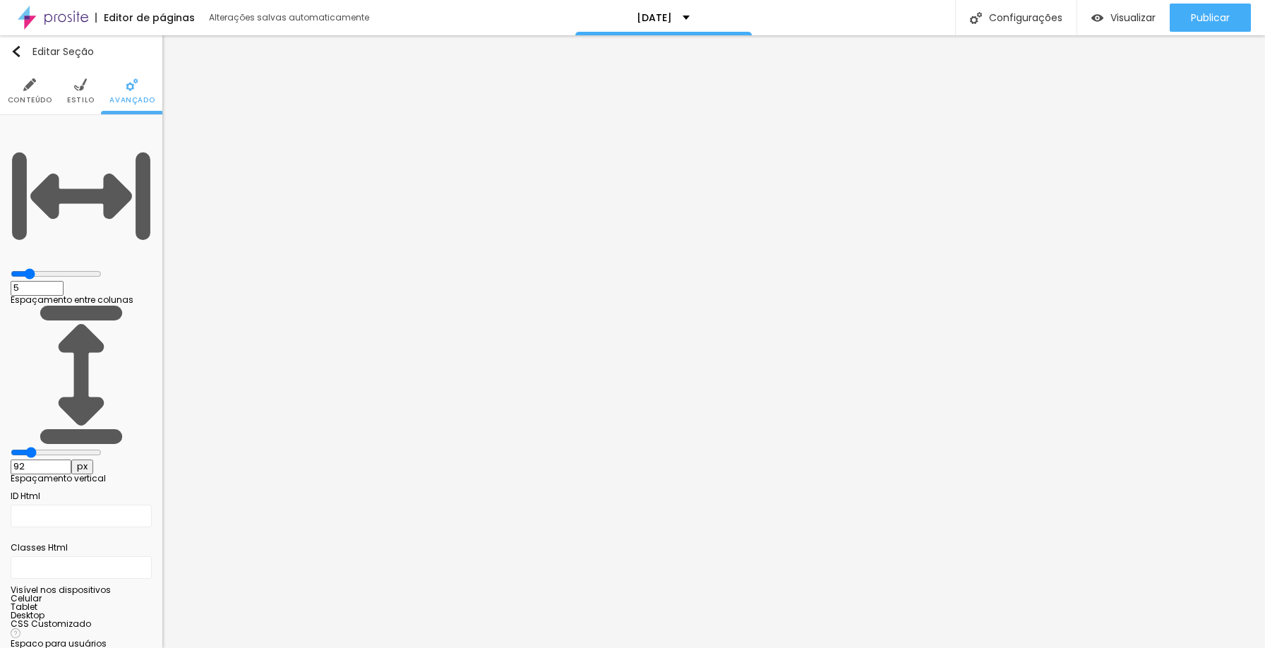
type input "88"
type input "85"
type input "84"
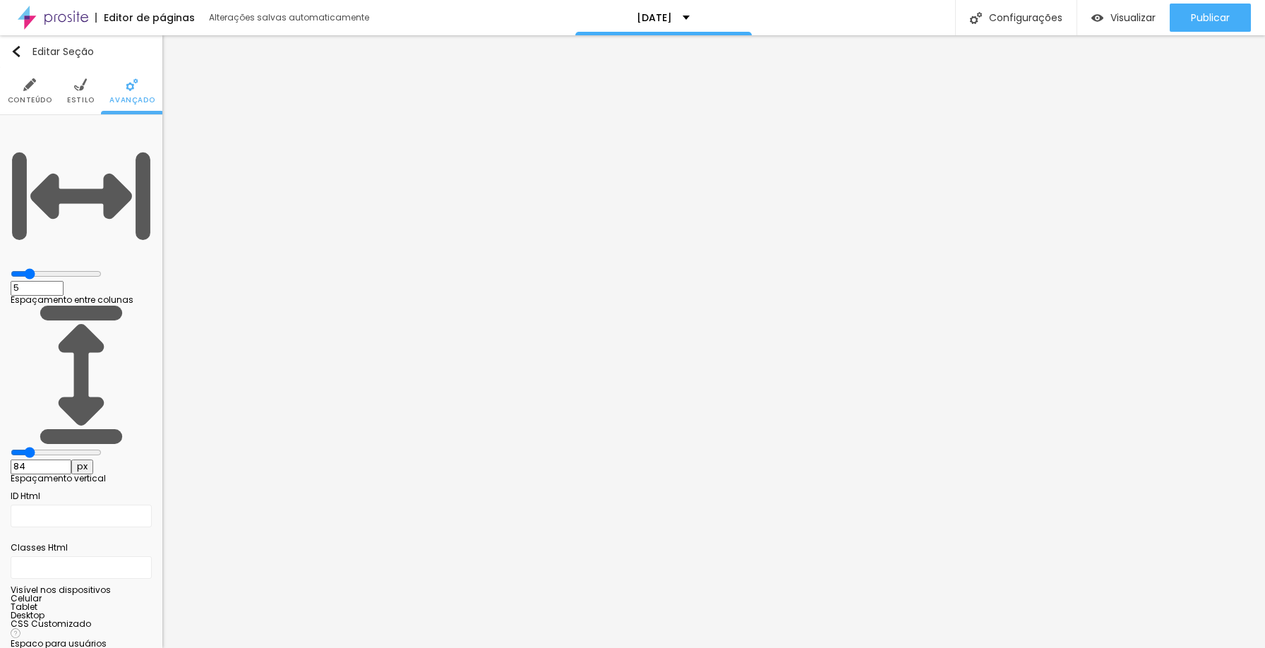
type input "80"
type input "74"
type input "62"
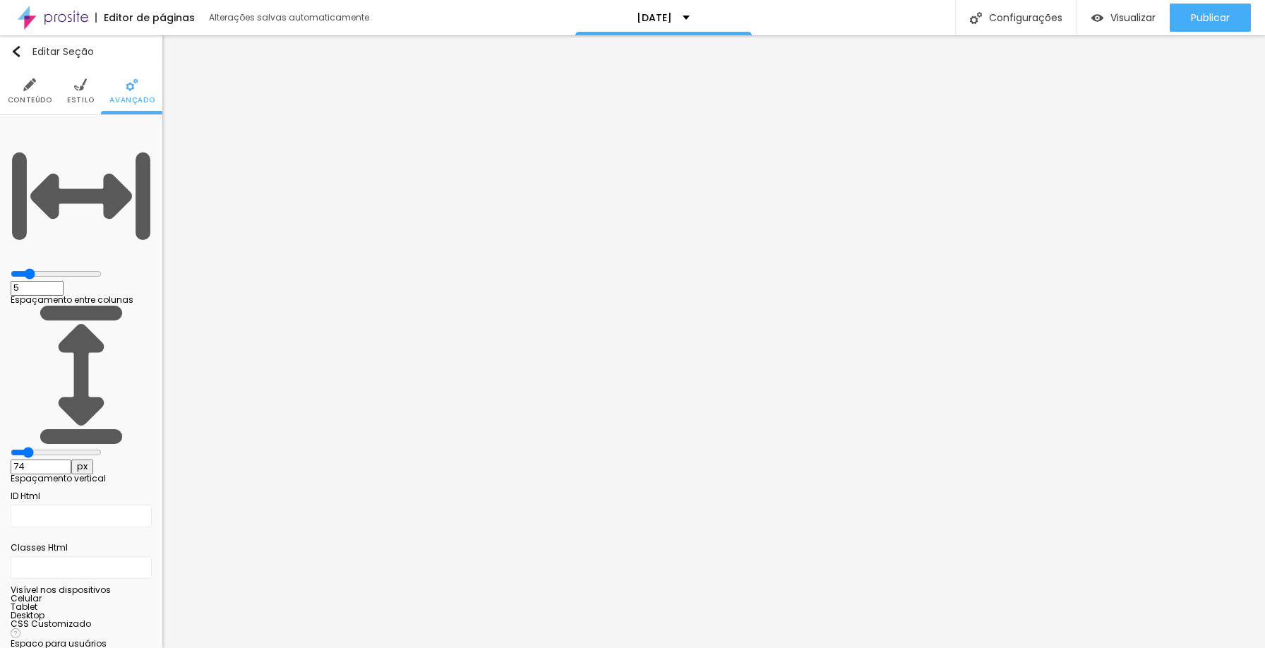
type input "62"
type input "60"
type input "53"
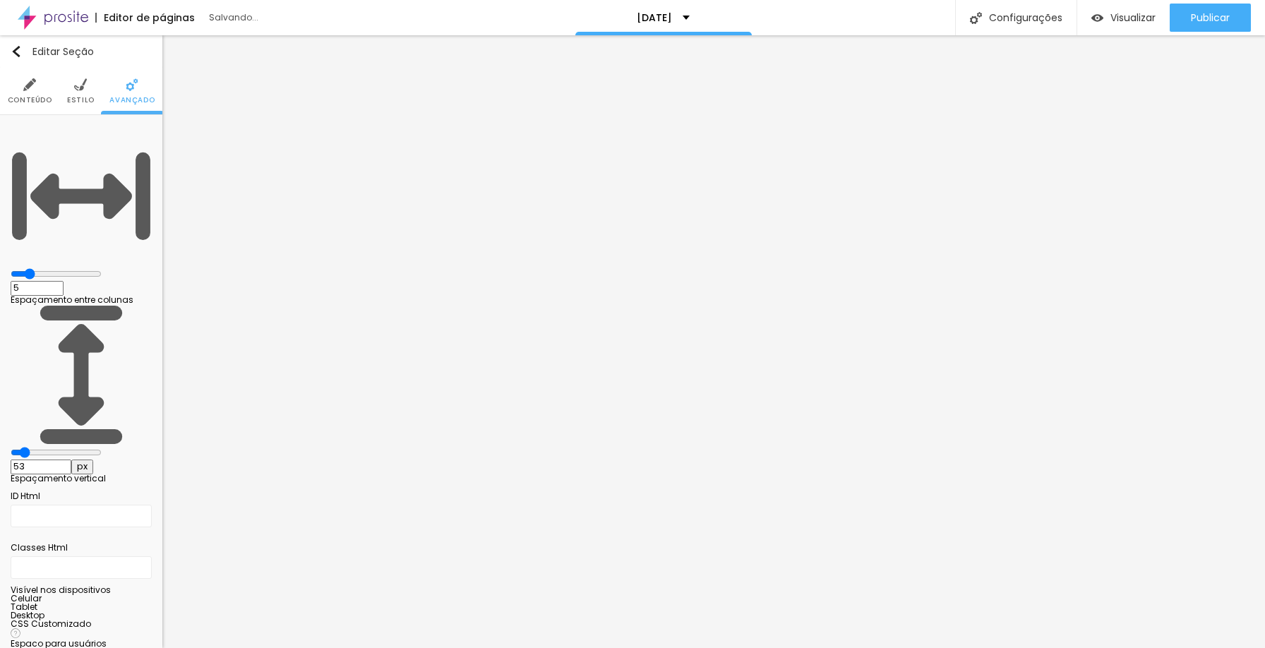
drag, startPoint x: 33, startPoint y: 166, endPoint x: 45, endPoint y: 164, distance: 12.2
type input "54"
click at [38, 447] on input "range" at bounding box center [56, 452] width 91 height 11
type input "54"
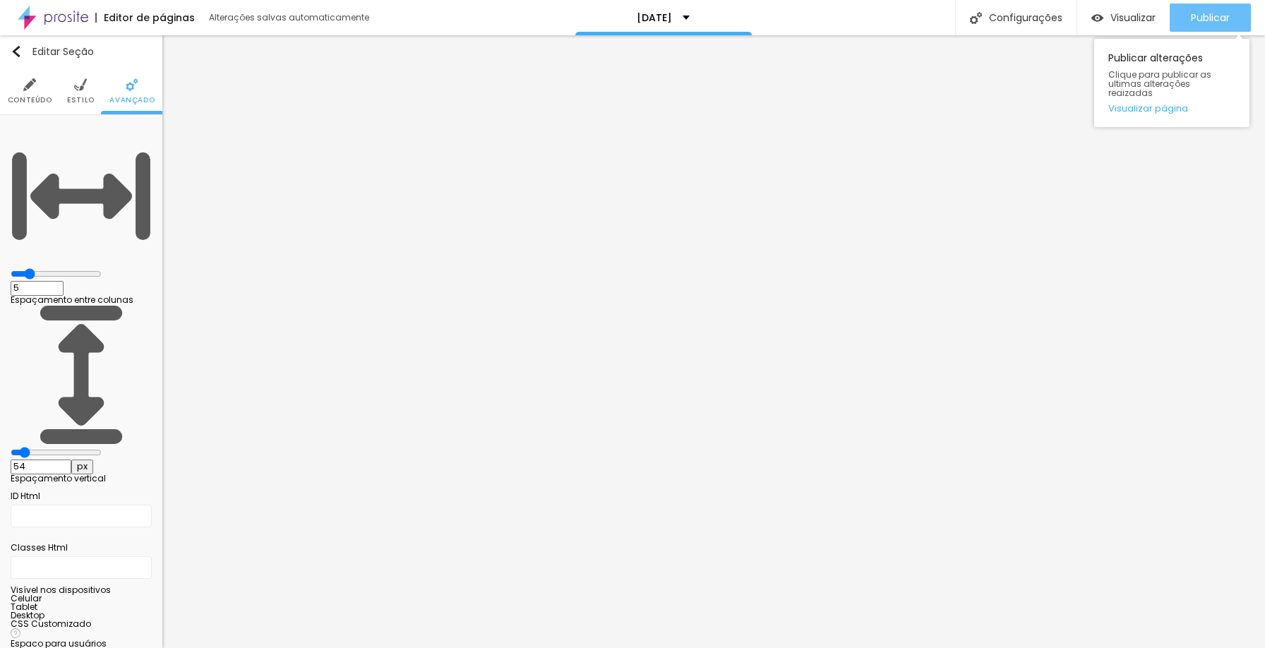
click at [1226, 23] on span "Publicar" at bounding box center [1210, 17] width 39 height 11
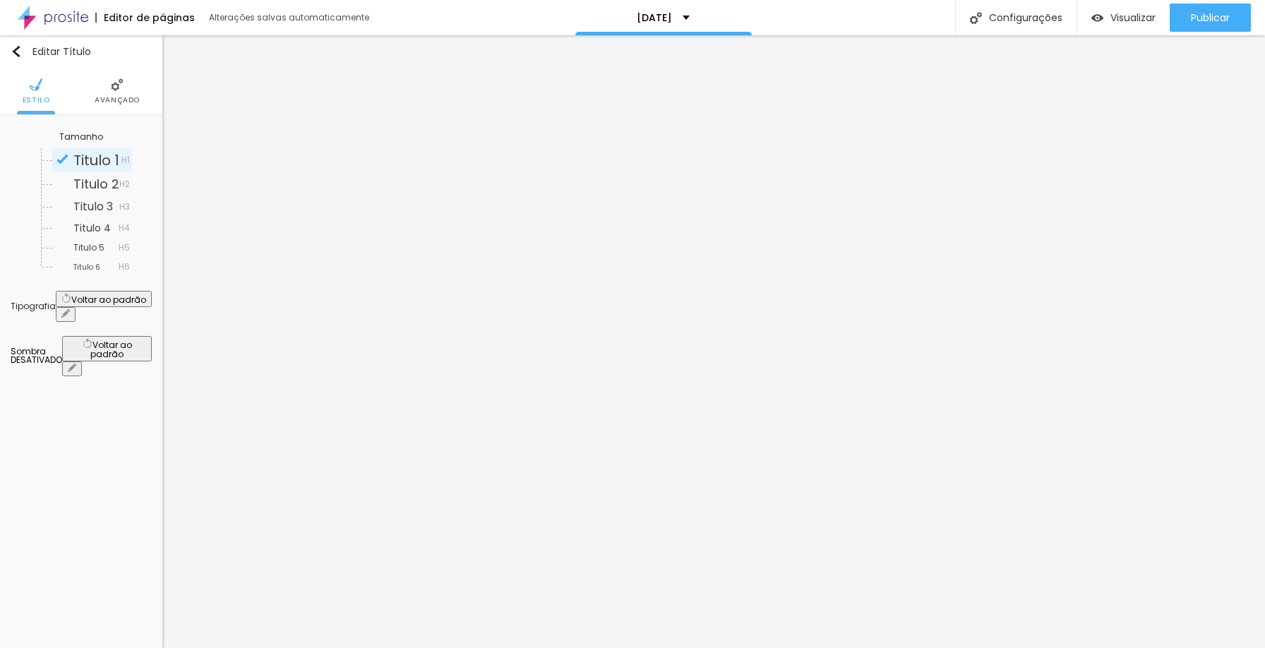
click at [127, 100] on span "Avançado" at bounding box center [117, 100] width 45 height 7
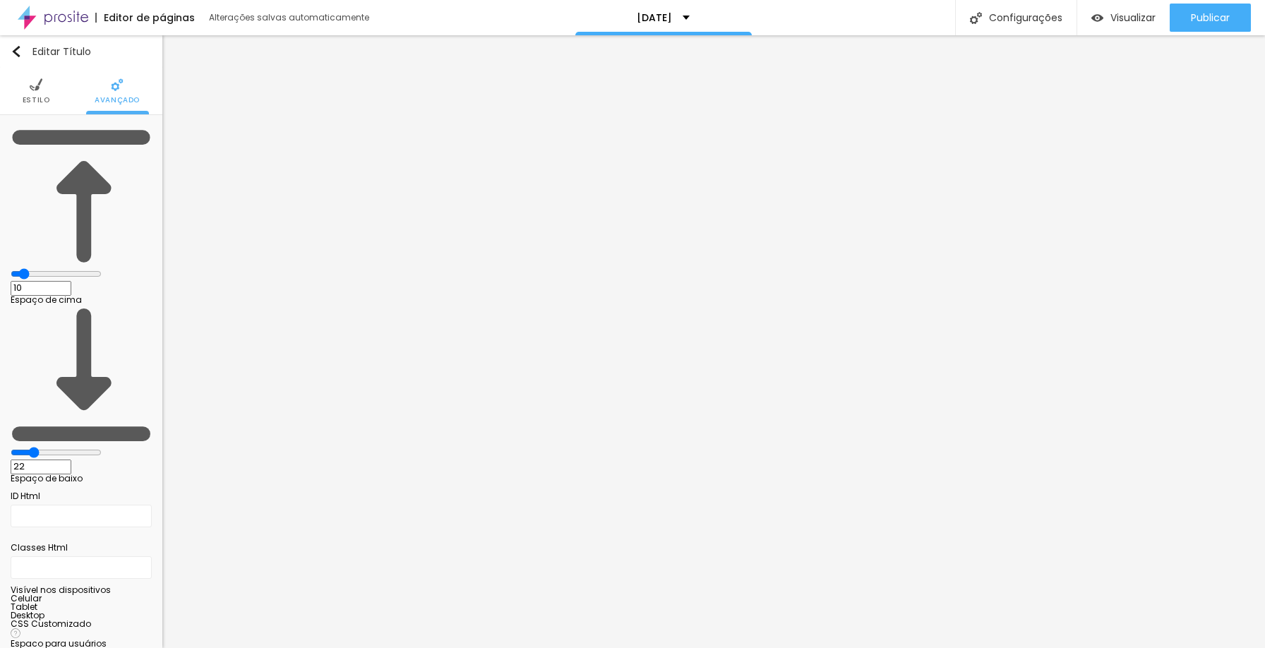
type input "9"
type input "14"
type input "17"
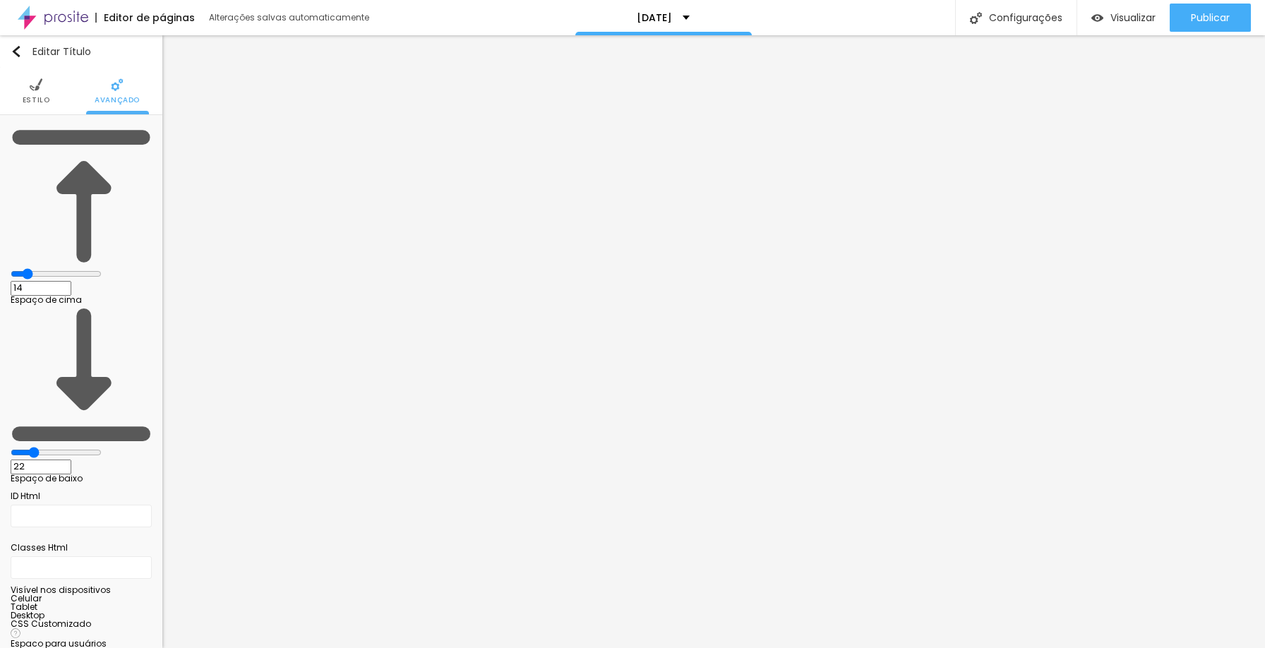
type input "17"
type input "19"
type input "20"
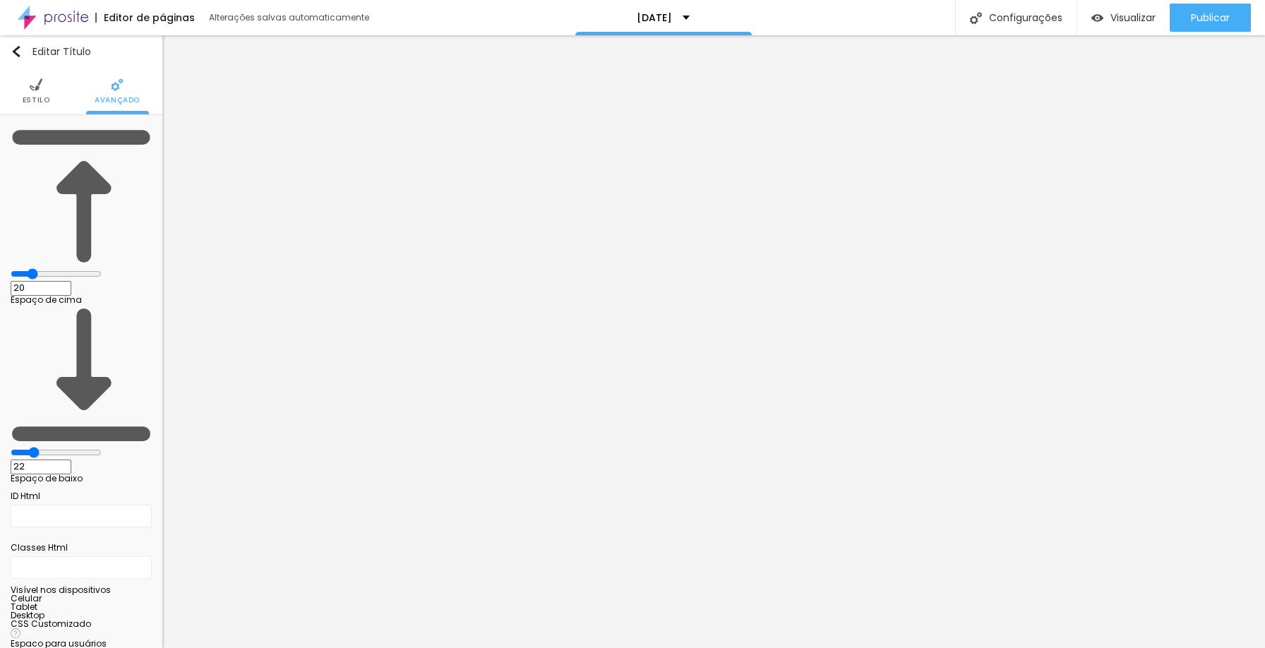
type input "19"
type input "18"
drag, startPoint x: 40, startPoint y: 136, endPoint x: 48, endPoint y: 136, distance: 8.5
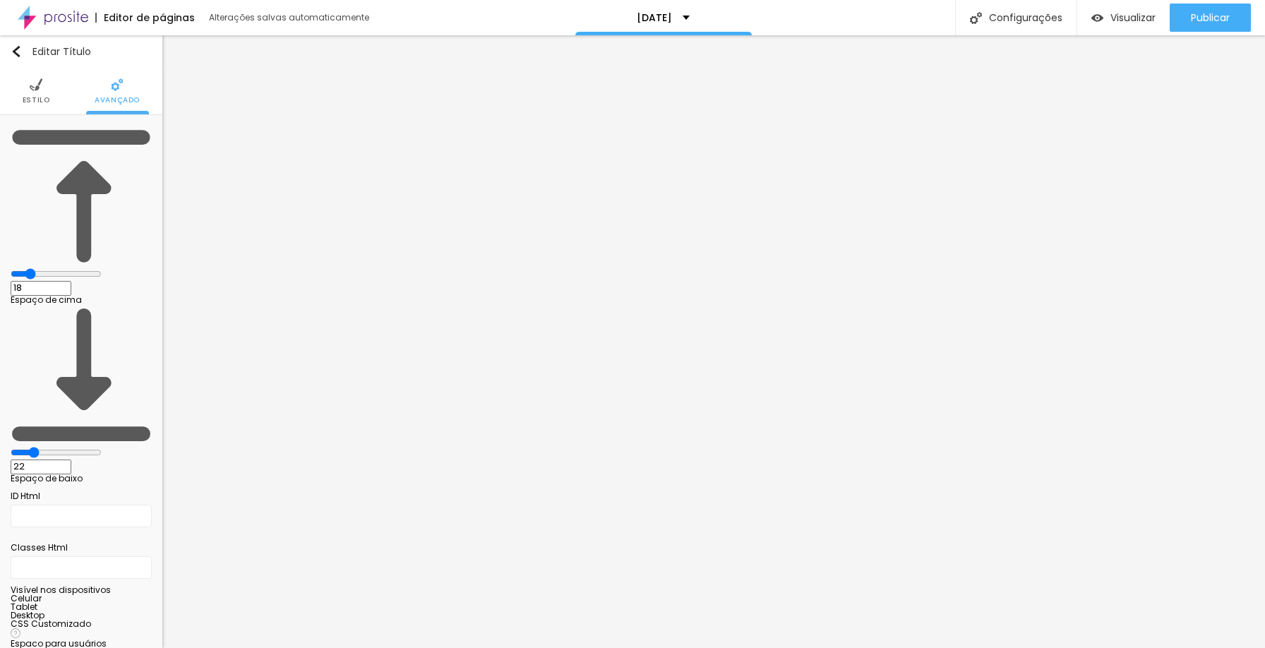
type input "18"
click at [48, 268] on input "range" at bounding box center [56, 273] width 91 height 11
type input "27"
type input "60"
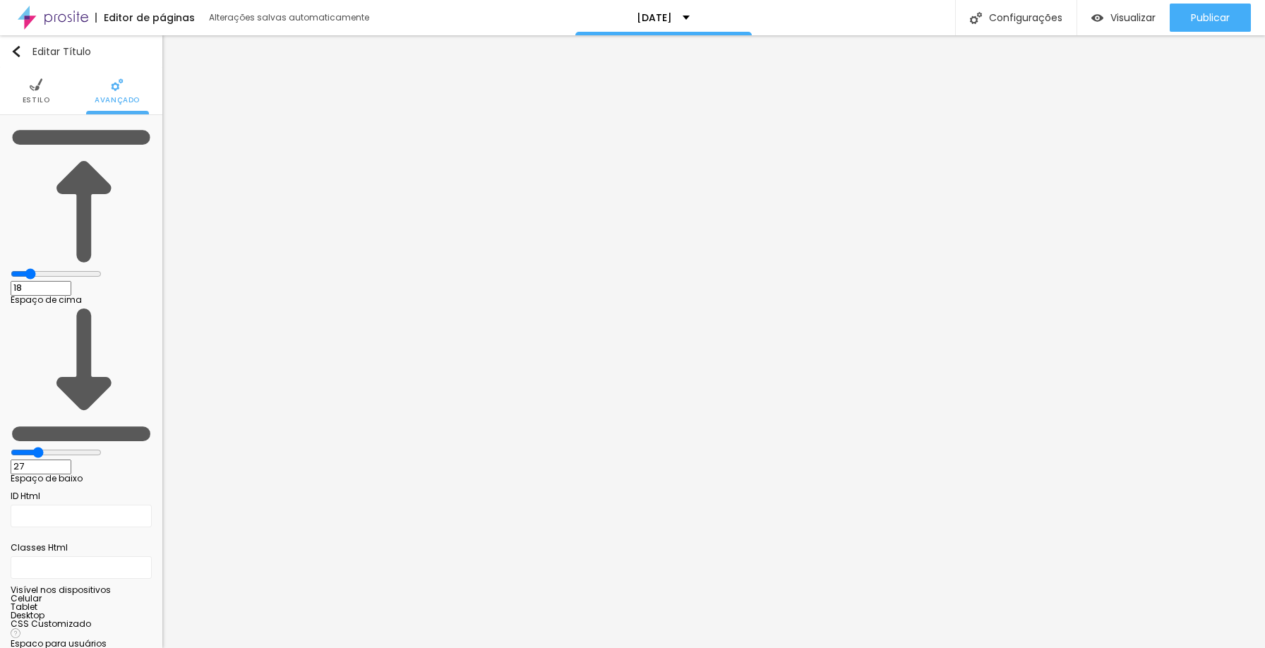
type input "60"
type input "100"
type input "79"
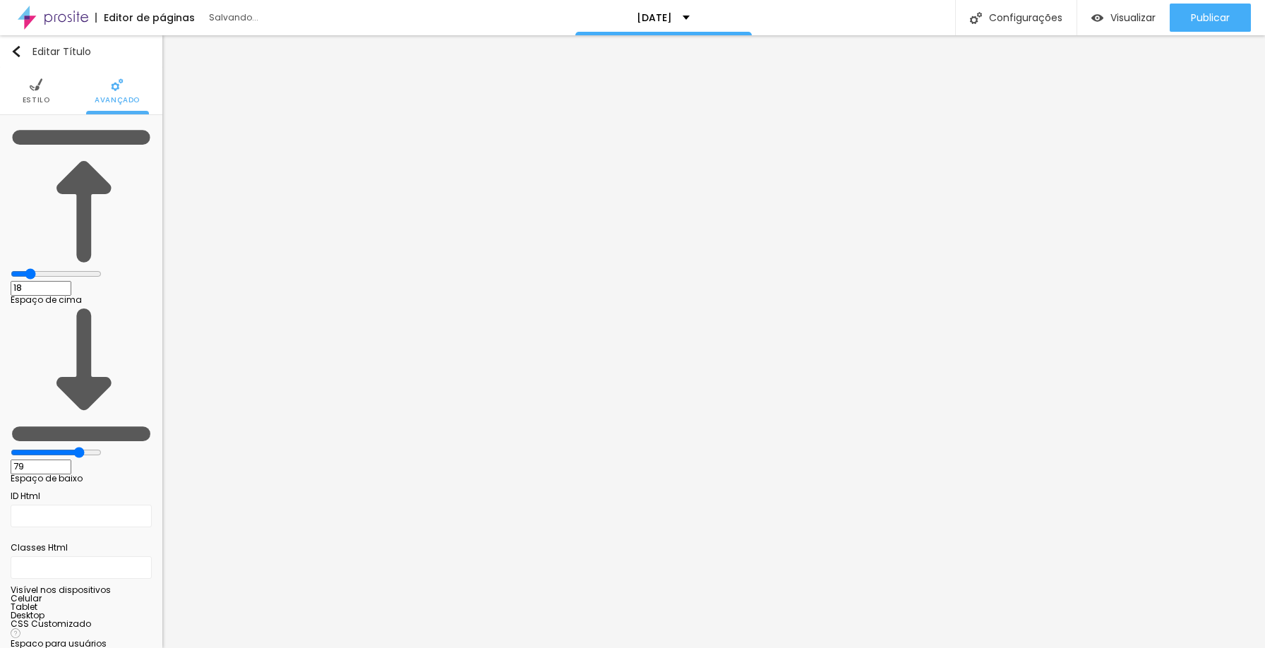
type input "45"
type input "37"
type input "30"
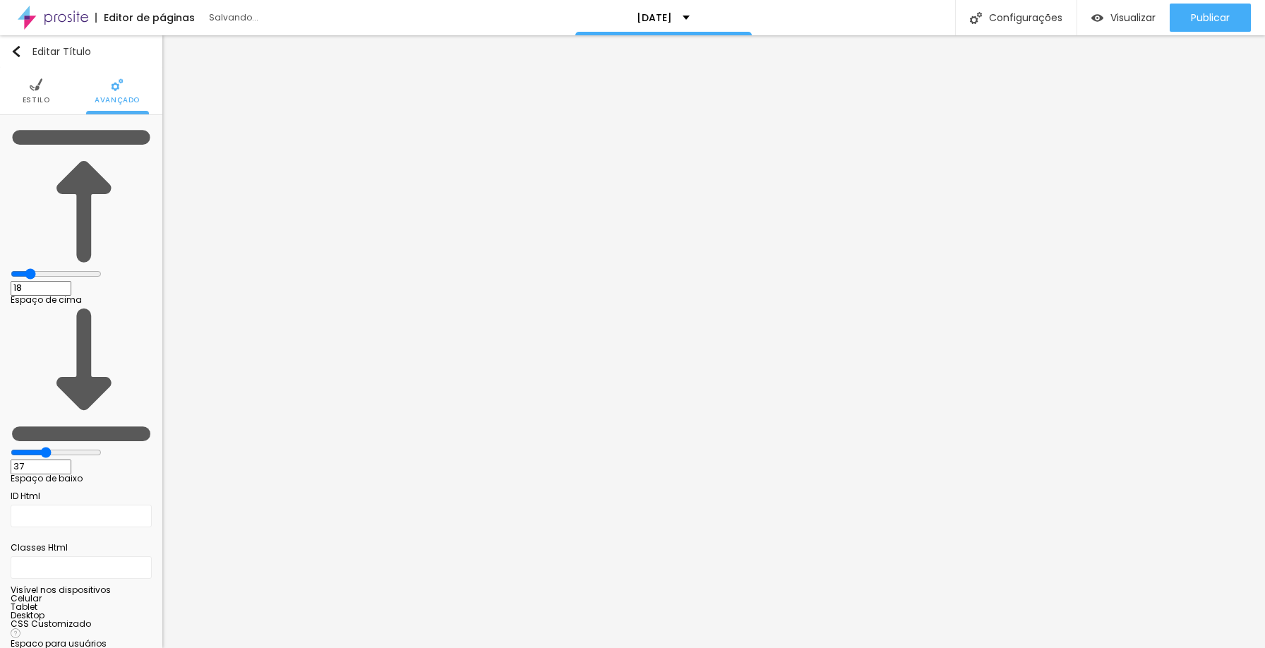
type input "30"
type input "21"
type input "18"
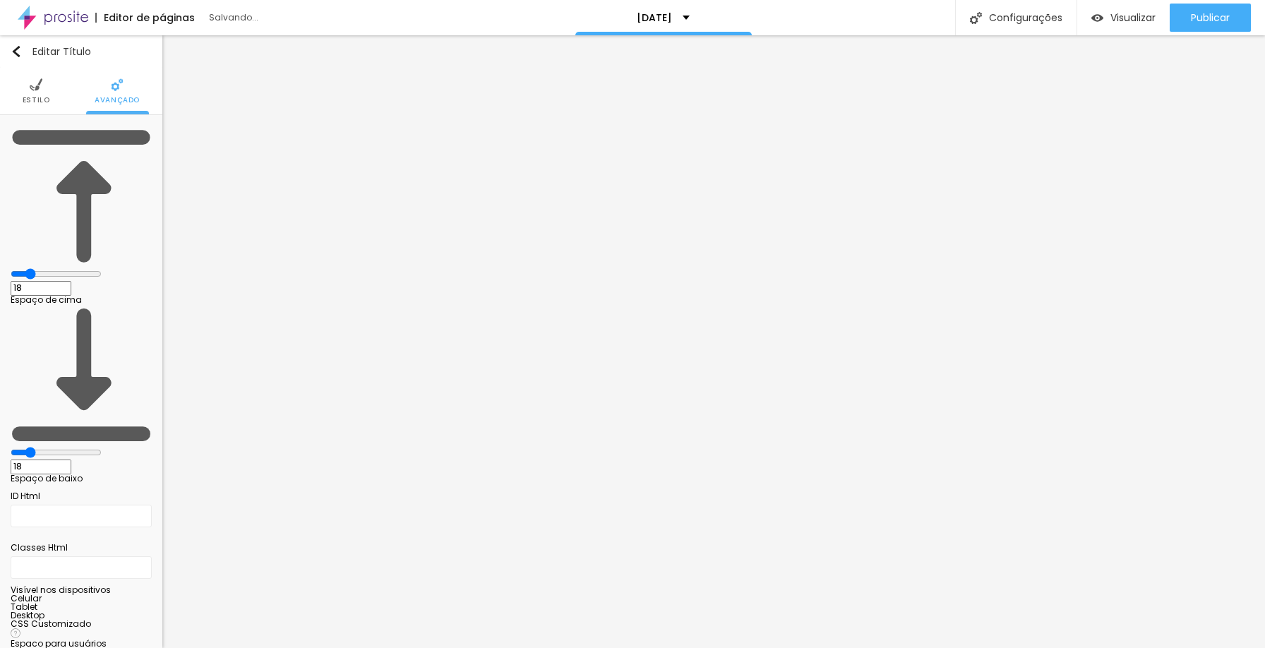
type input "11"
type input "10"
type input "7"
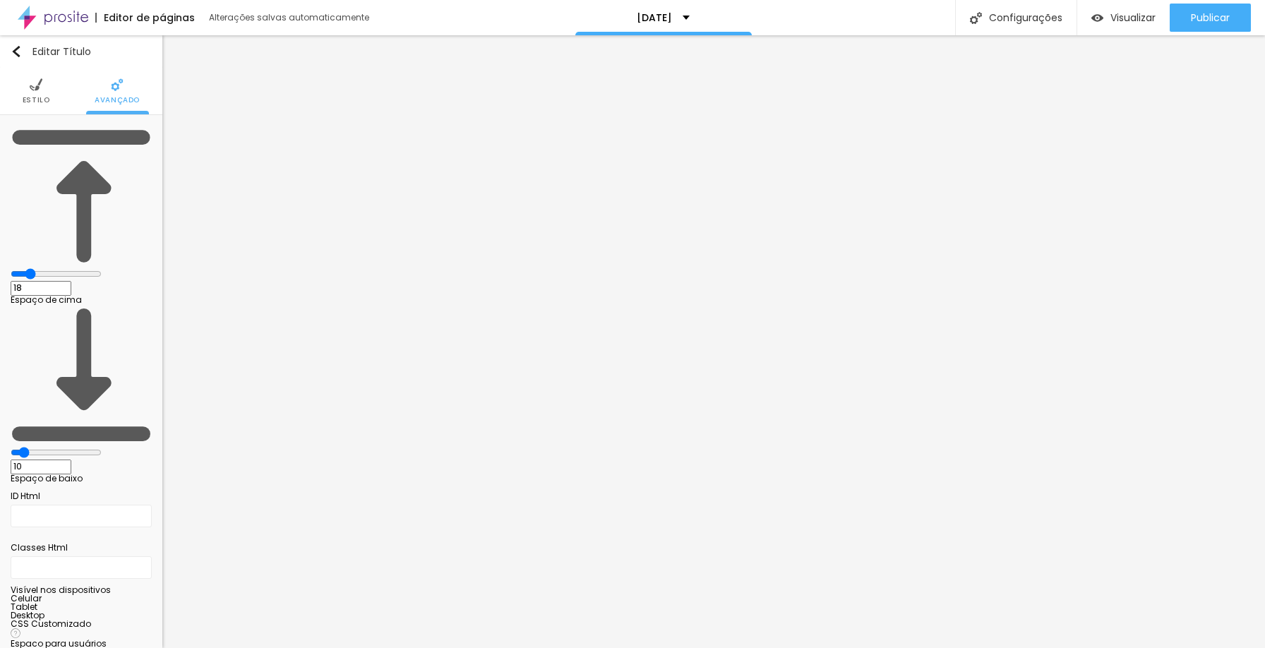
type input "7"
type input "5"
type input "4"
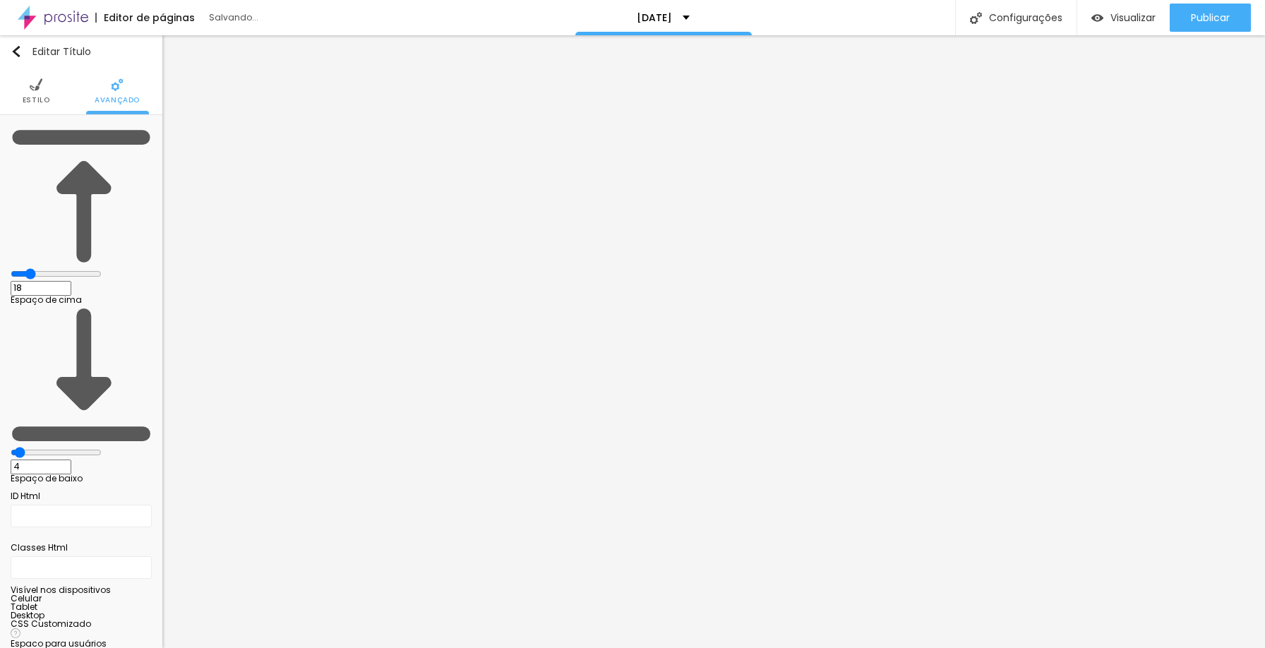
type input "3"
type input "2"
type input "1"
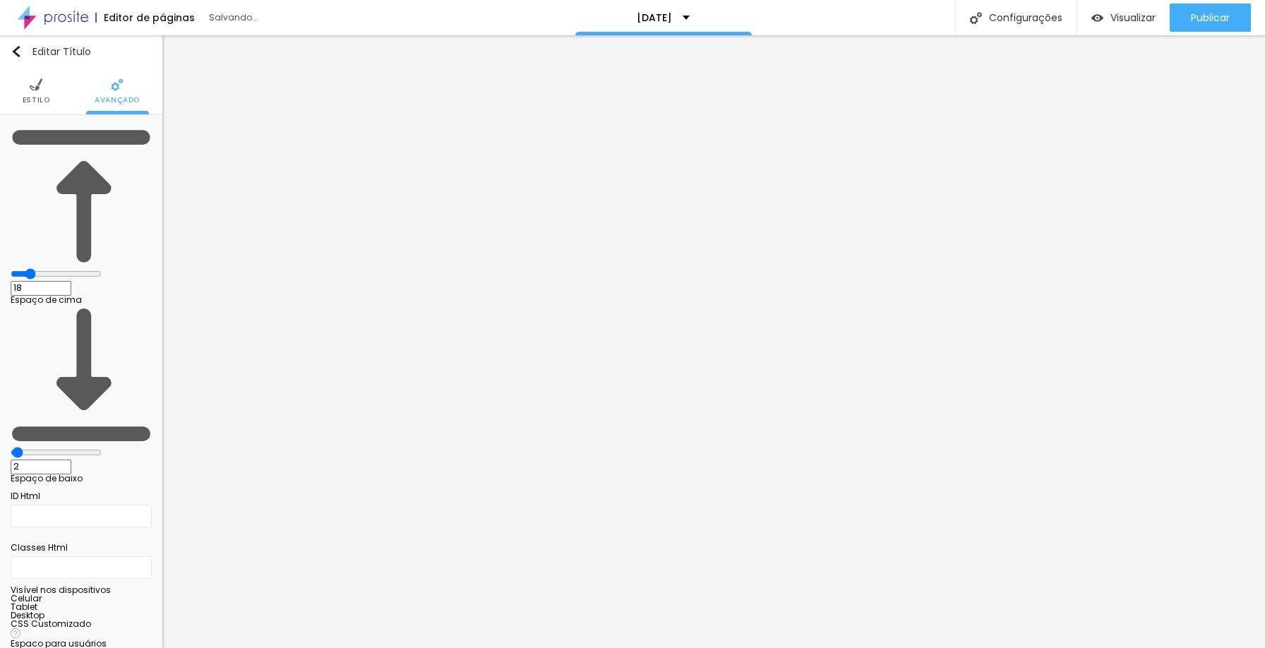
type input "1"
type input "0"
drag, startPoint x: 56, startPoint y: 165, endPoint x: 33, endPoint y: 166, distance: 22.6
type input "0"
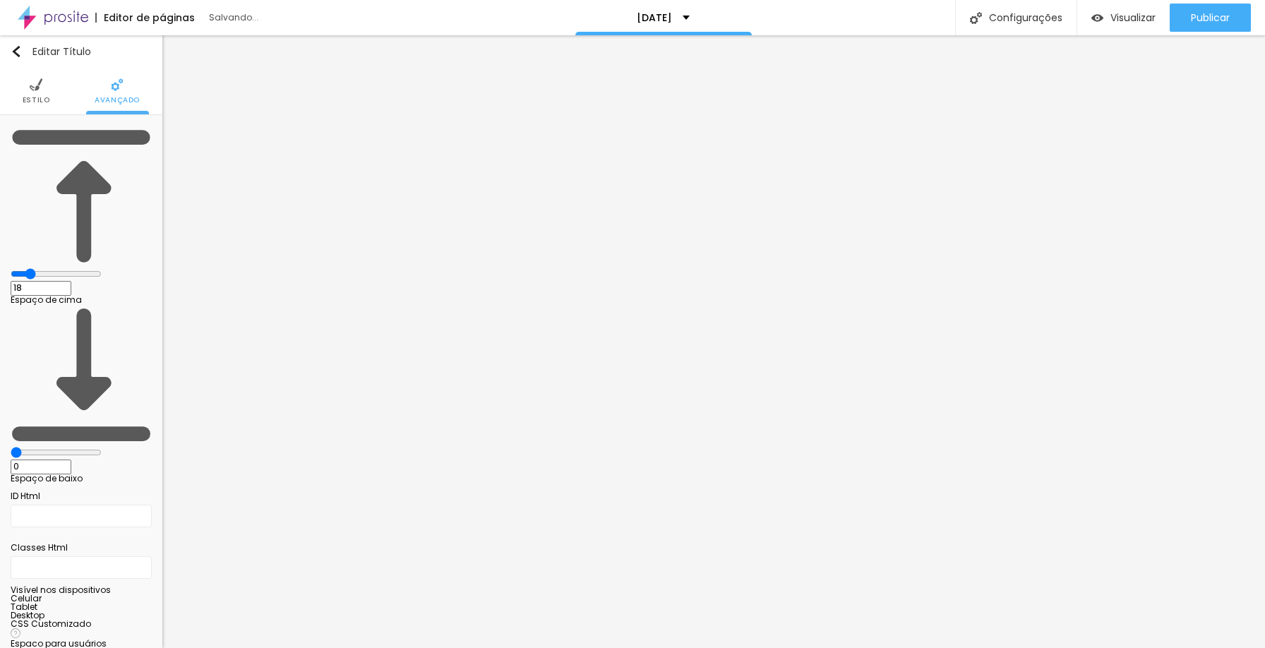
click at [33, 447] on input "range" at bounding box center [56, 452] width 91 height 11
type input "6"
type input "0"
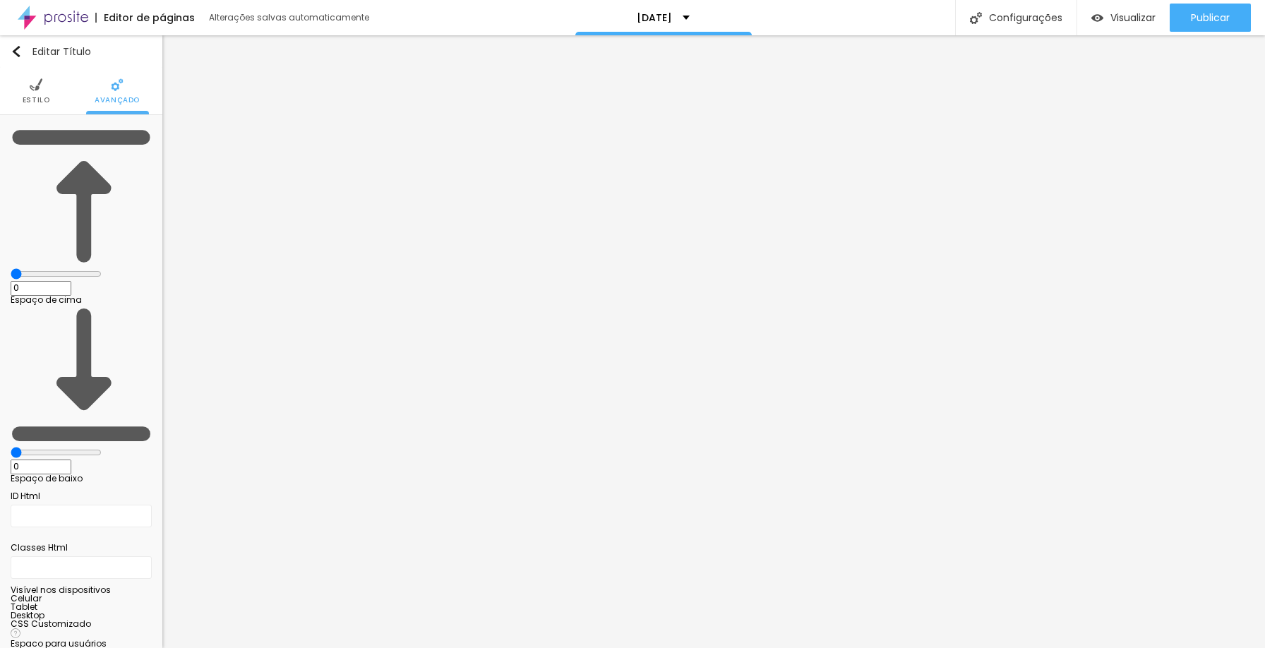
drag, startPoint x: 47, startPoint y: 141, endPoint x: 0, endPoint y: 141, distance: 46.6
type input "0"
click at [11, 268] on input "range" at bounding box center [56, 273] width 91 height 11
type input "3"
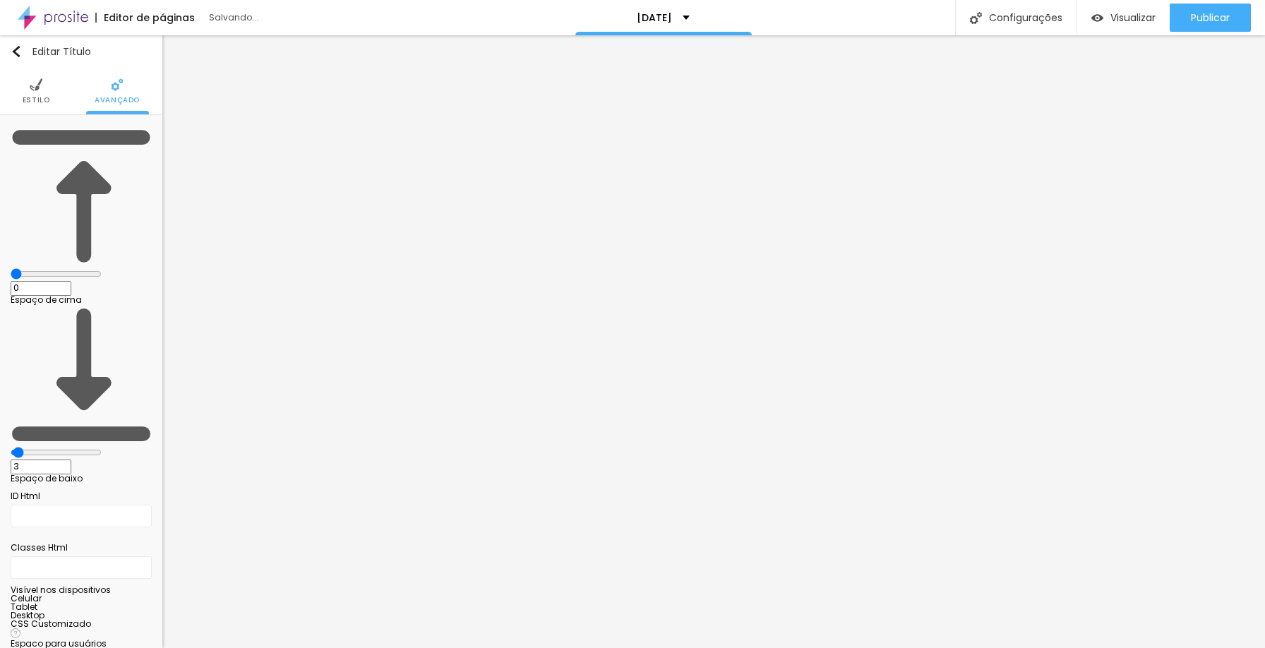
type input "0"
drag, startPoint x: 23, startPoint y: 164, endPoint x: 16, endPoint y: 164, distance: 7.8
click at [16, 447] on input "range" at bounding box center [56, 452] width 91 height 11
click at [40, 97] on span "Estilo" at bounding box center [37, 100] width 28 height 7
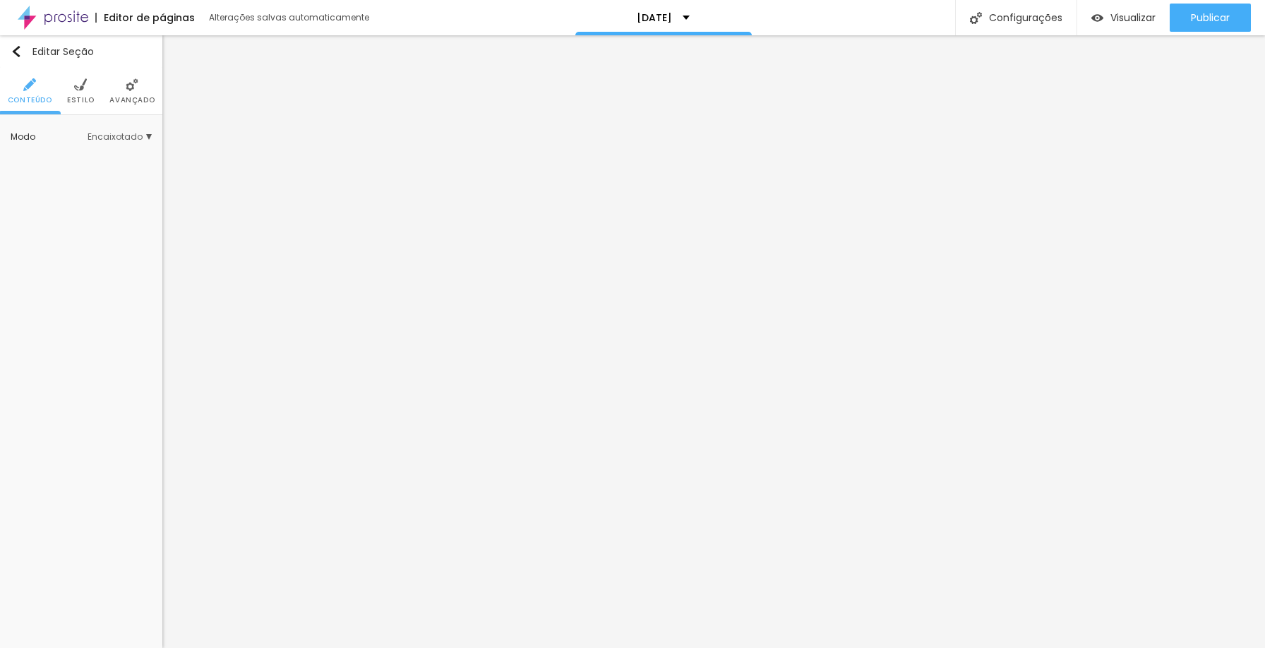
click at [105, 137] on span "Encaixotado" at bounding box center [120, 137] width 64 height 8
click at [90, 177] on span "Completo" at bounding box center [95, 176] width 43 height 12
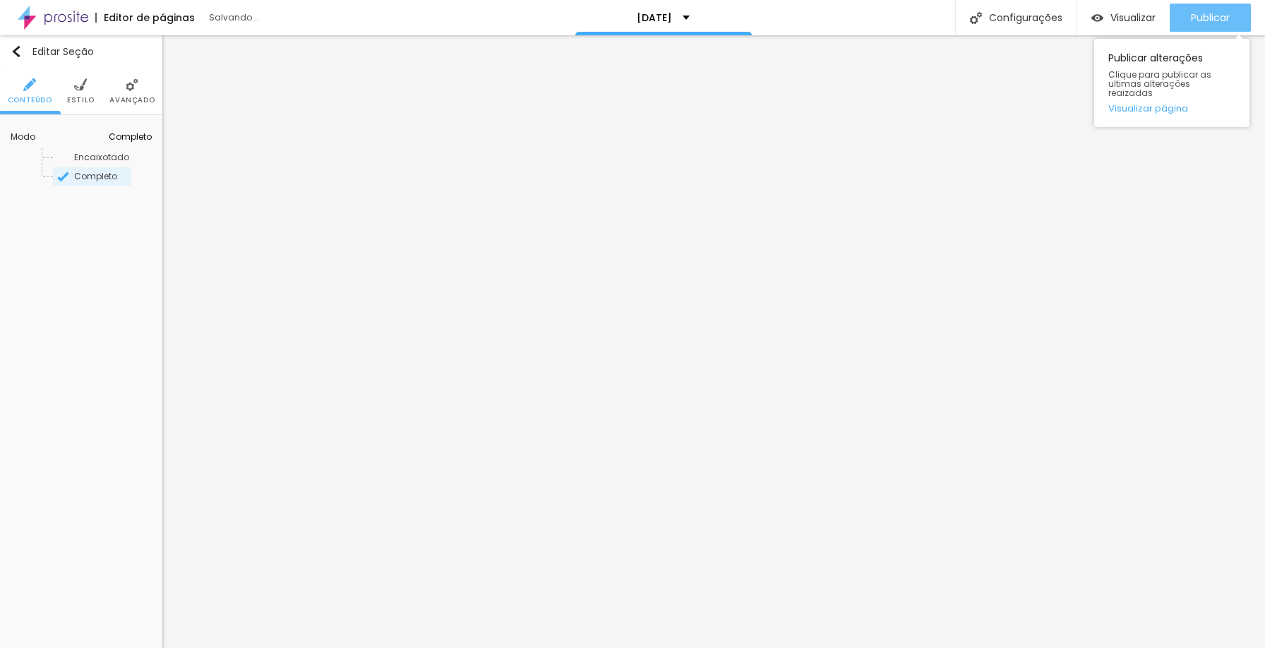
click at [1215, 24] on div "Publicar" at bounding box center [1210, 18] width 39 height 28
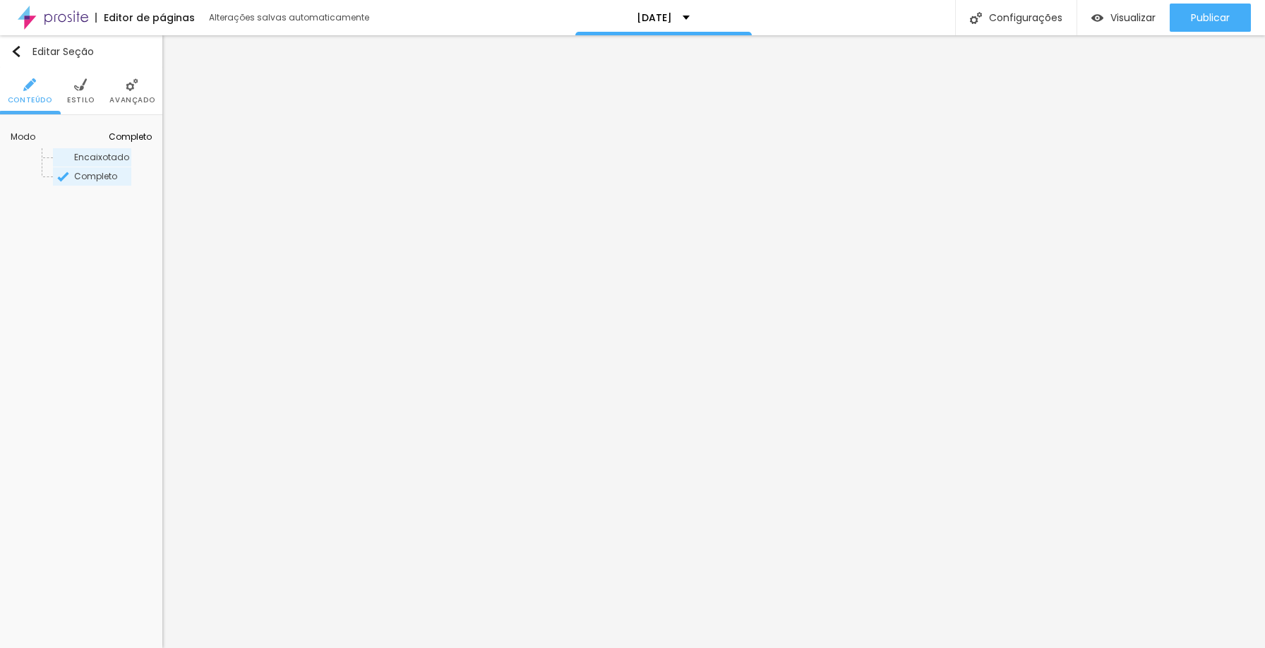
click at [82, 150] on div "Encaixotado" at bounding box center [92, 157] width 78 height 18
click at [1200, 22] on span "Publicar" at bounding box center [1210, 17] width 39 height 11
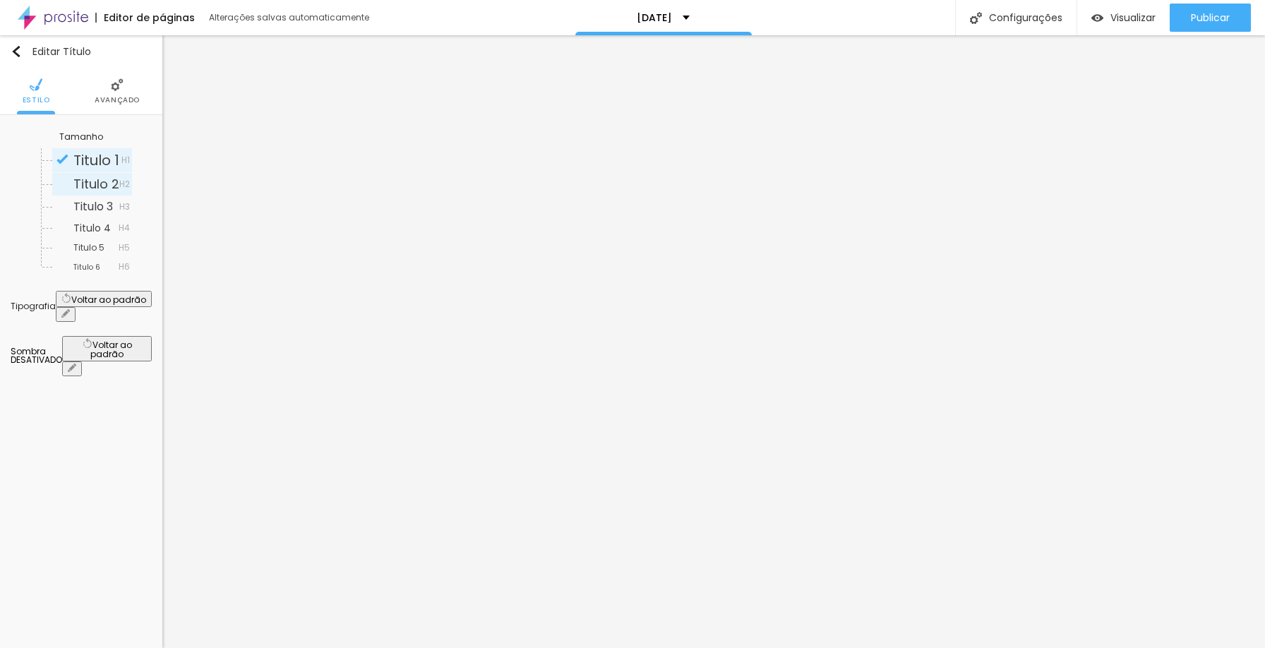
click at [90, 186] on span "Titulo 2" at bounding box center [96, 184] width 46 height 18
click at [114, 97] on span "Avançado" at bounding box center [117, 100] width 45 height 7
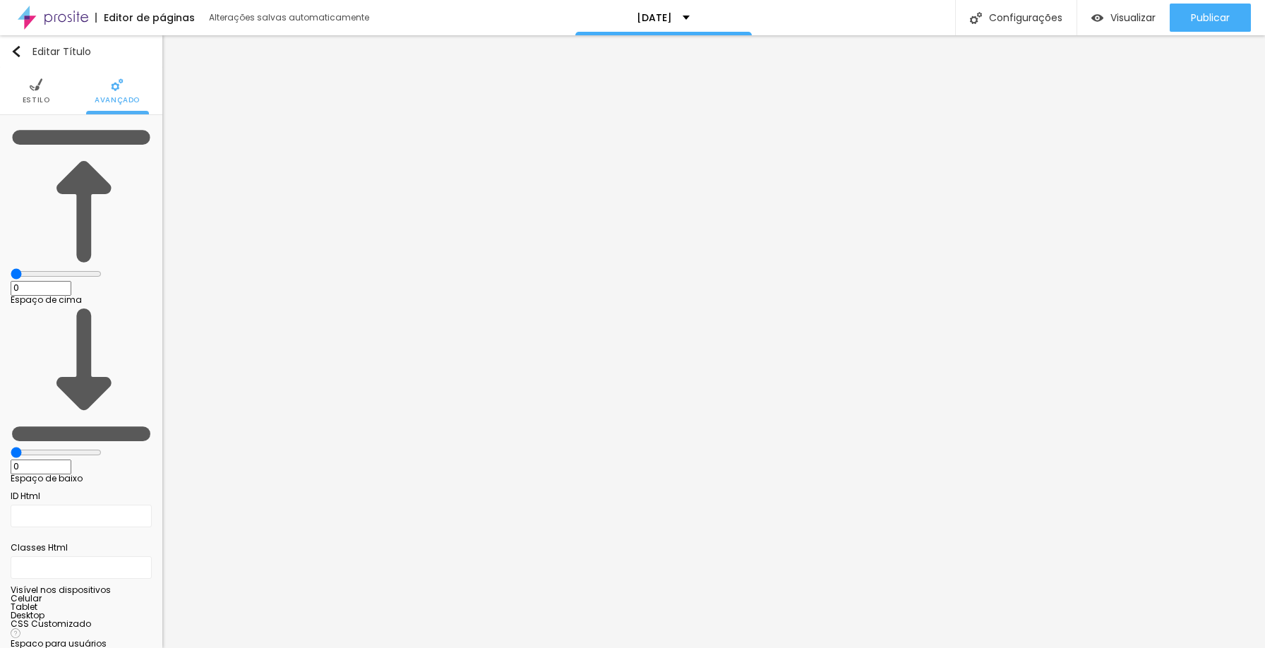
click at [47, 97] on span "Estilo" at bounding box center [37, 100] width 28 height 7
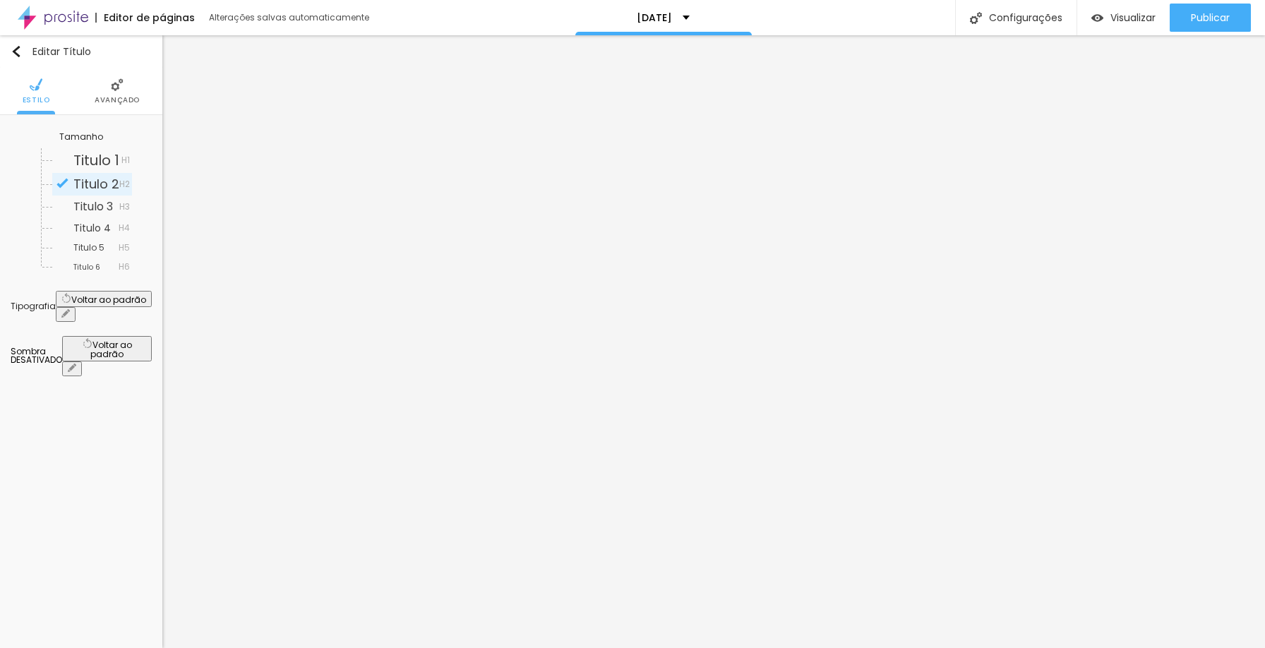
click at [133, 93] on li "Avançado" at bounding box center [117, 91] width 45 height 47
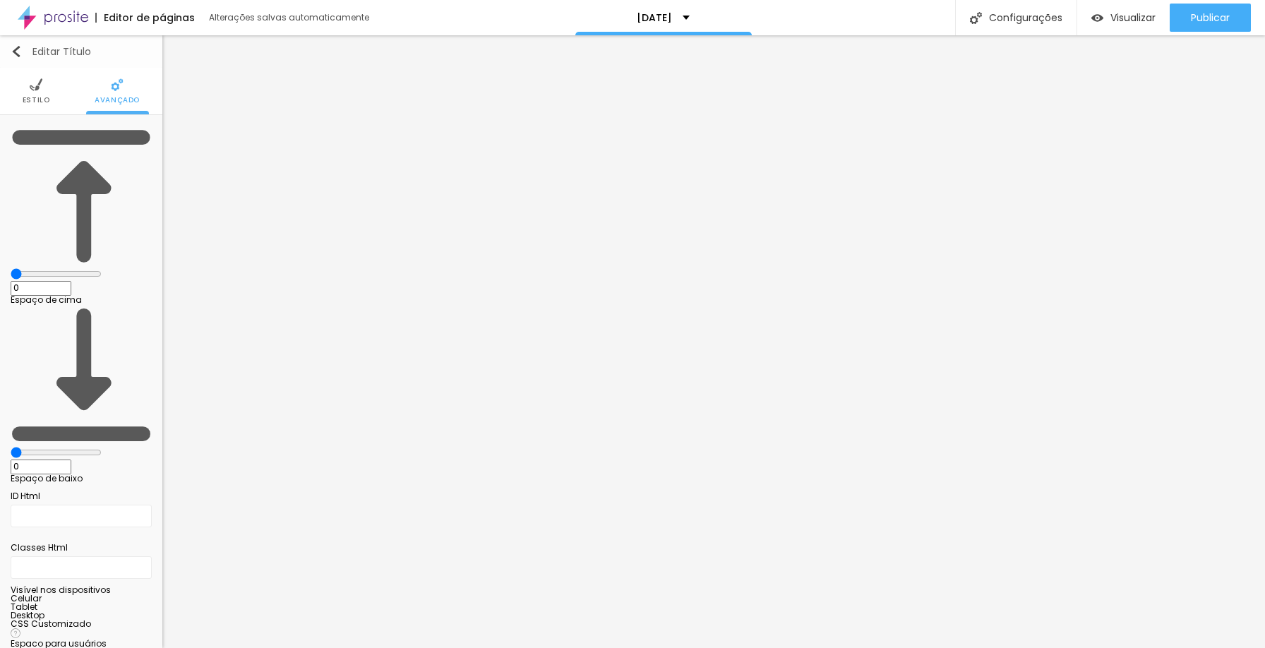
click at [15, 56] on img "button" at bounding box center [16, 51] width 11 height 11
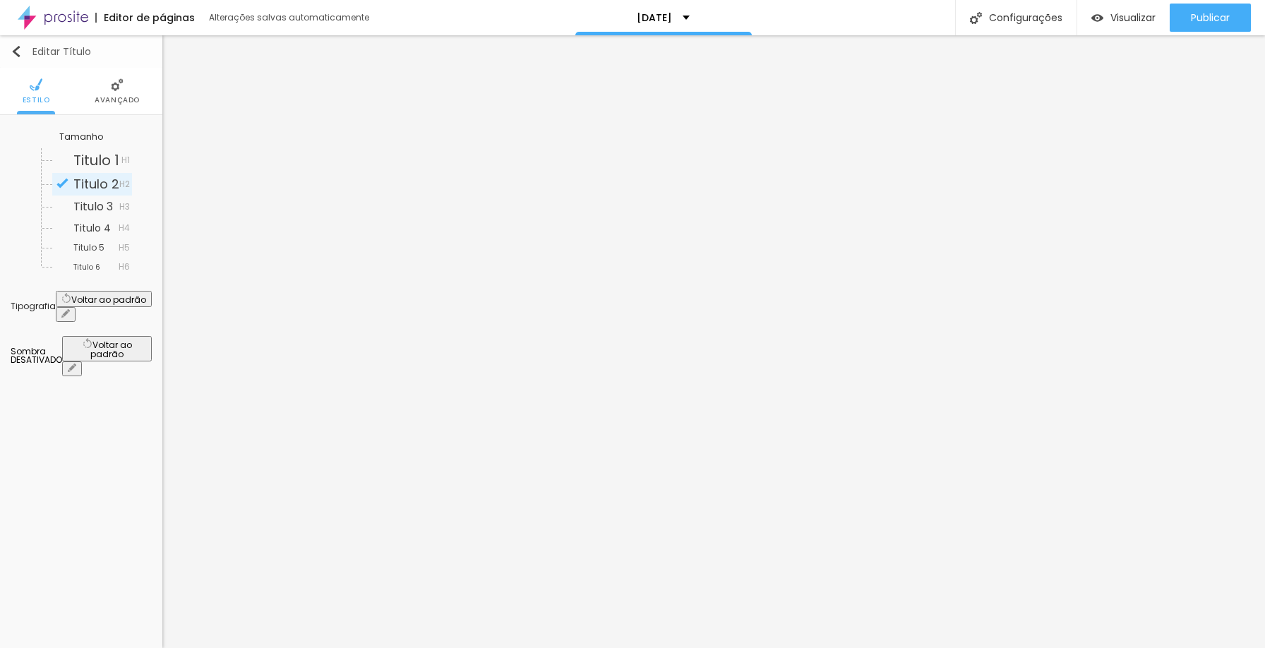
click at [18, 50] on img "button" at bounding box center [16, 51] width 11 height 11
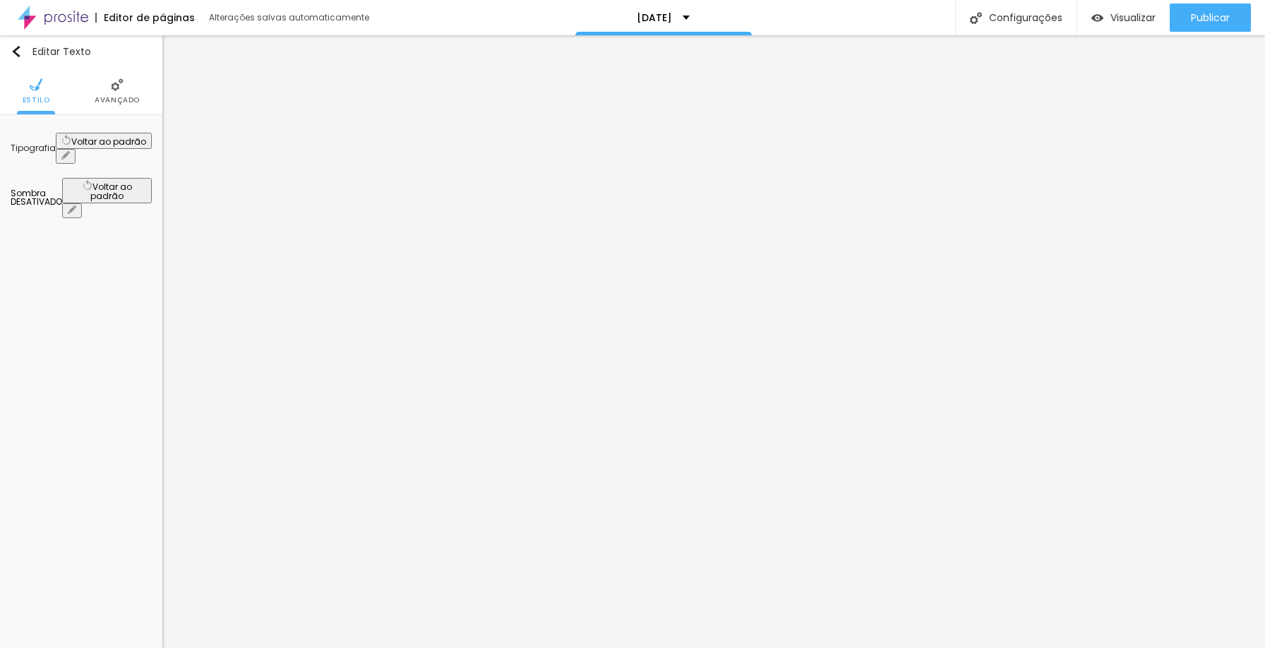
click at [76, 149] on button "button" at bounding box center [66, 156] width 20 height 15
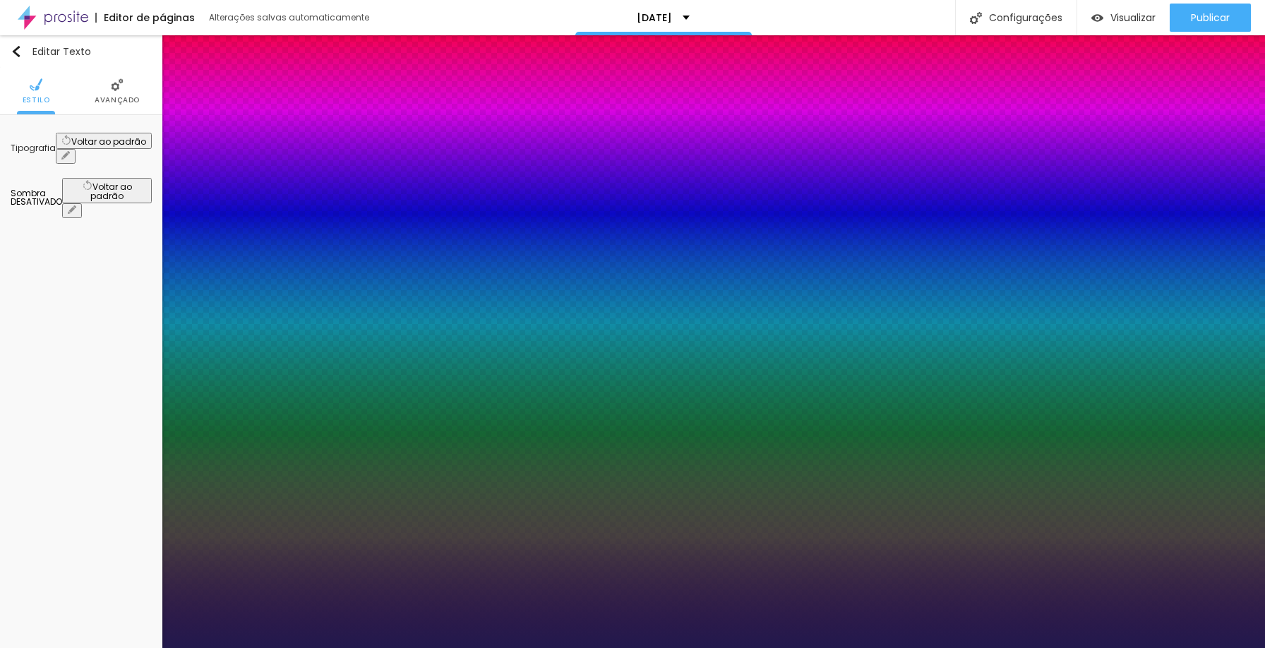
type input "17"
type input "1"
type input "18"
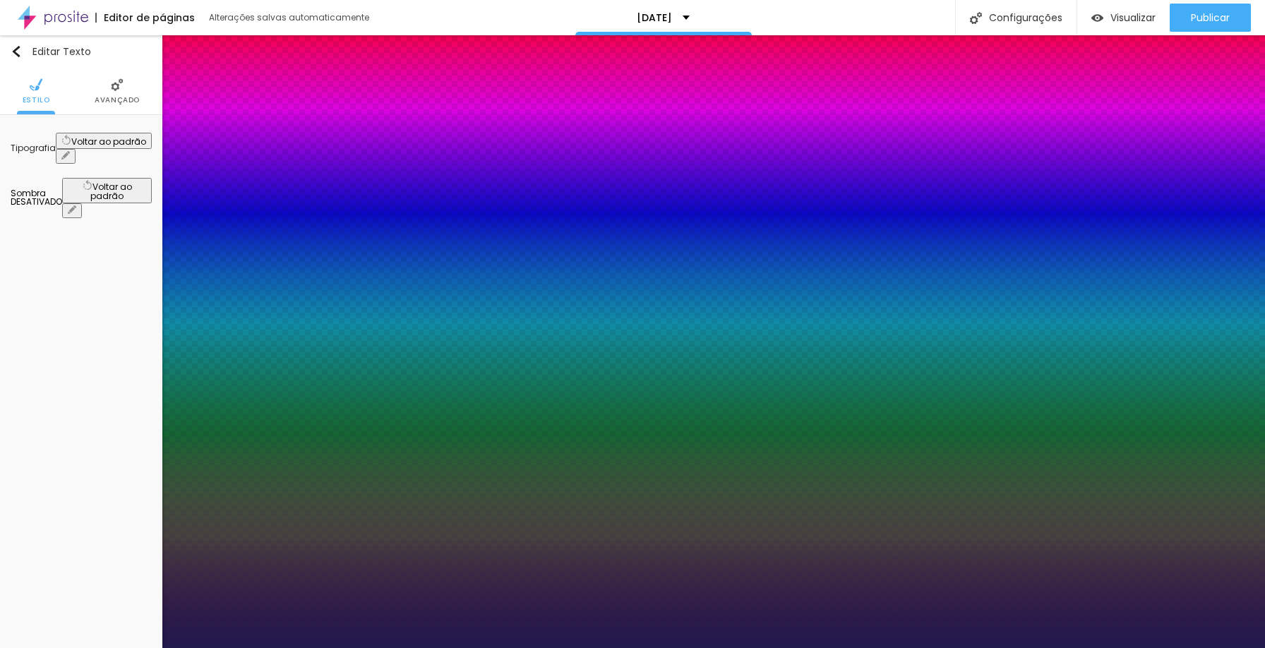
type input "1"
type input "23"
type input "1"
type input "28"
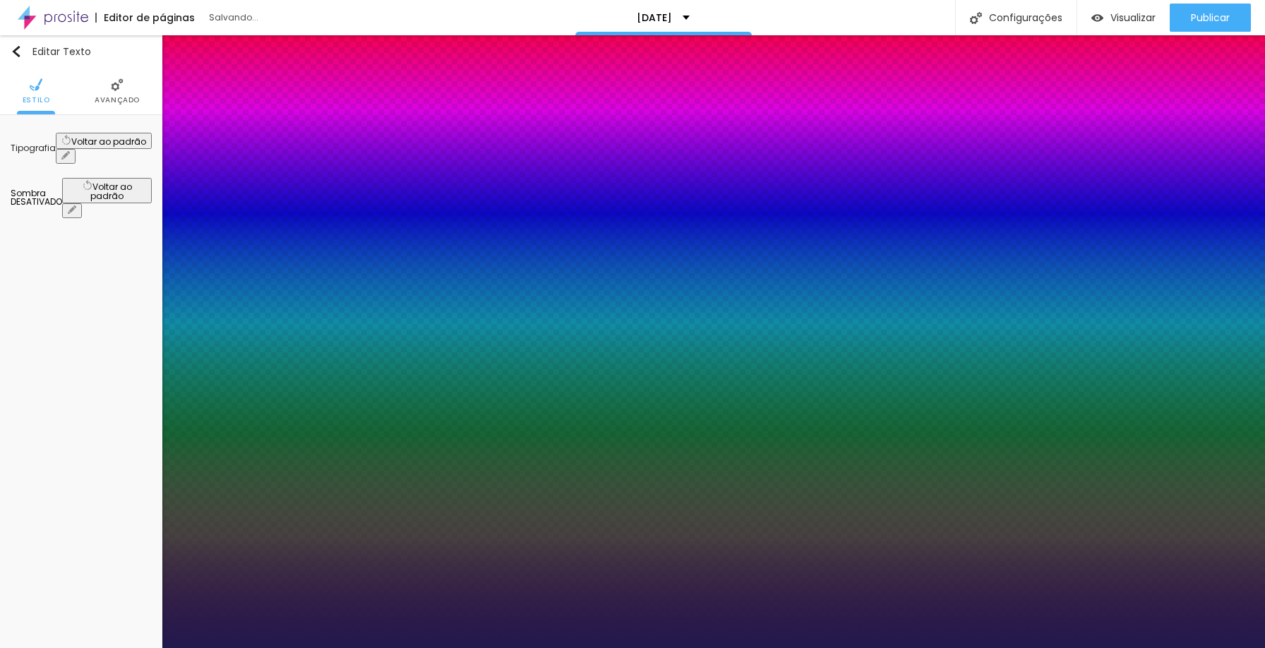
type input "28"
type input "1"
type input "34"
type input "1"
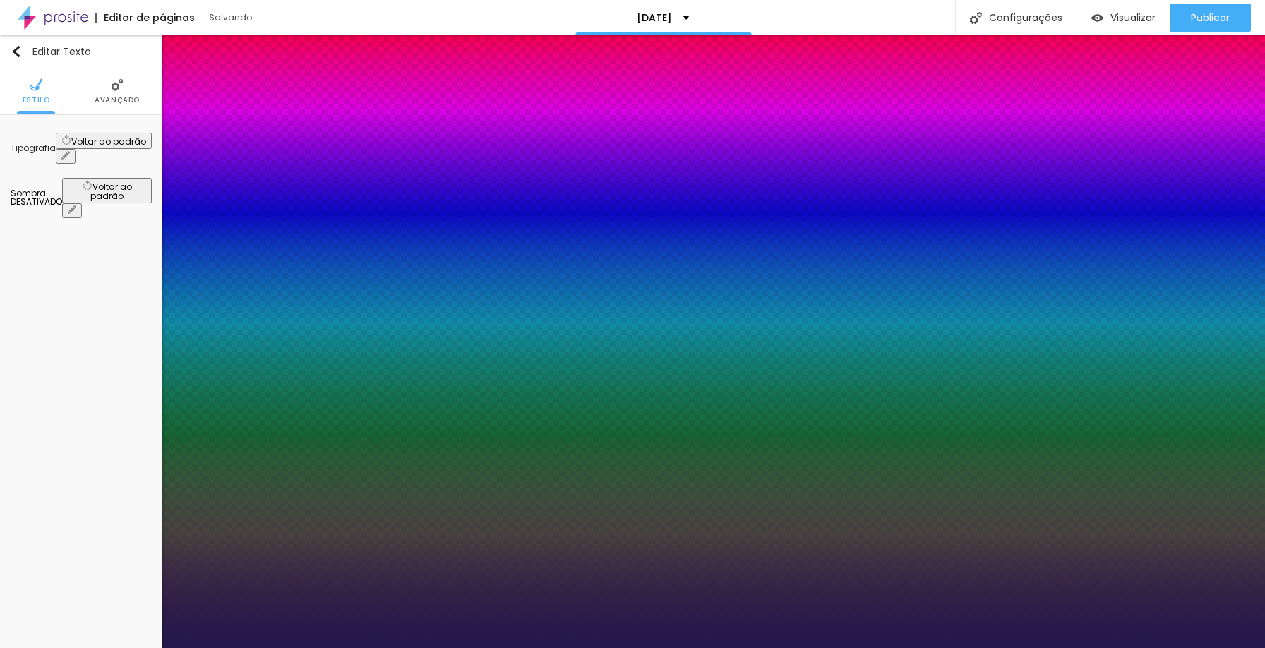
type input "35"
type input "1"
type input "34"
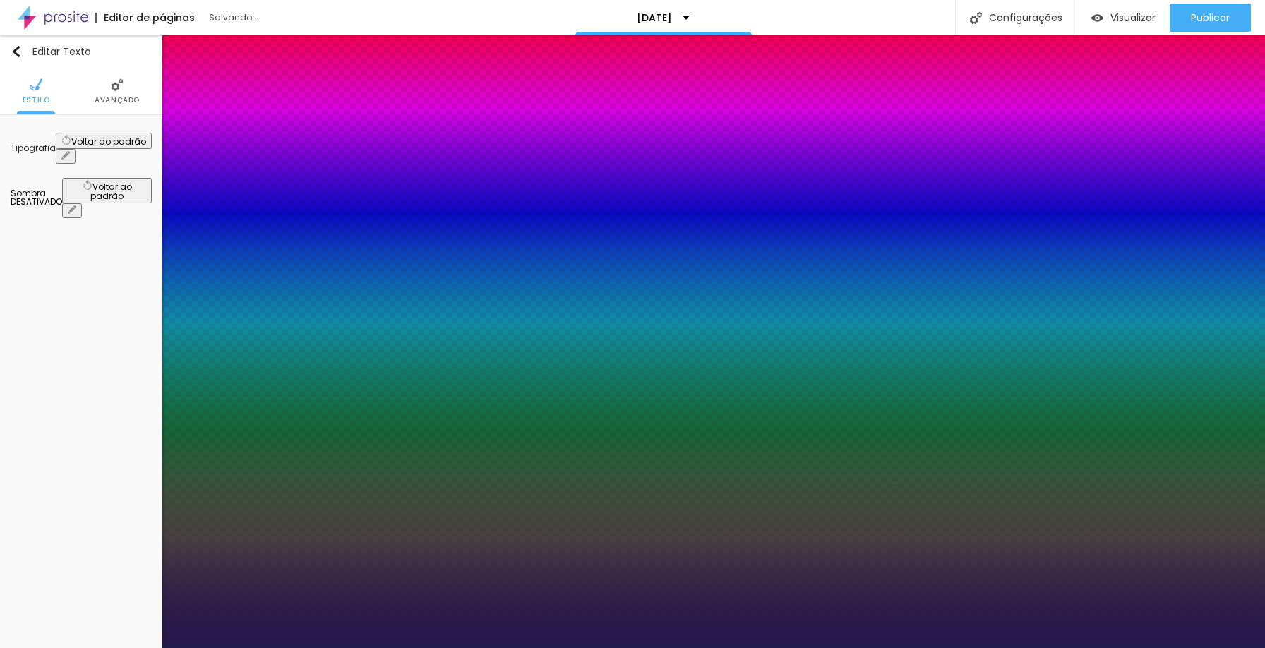
type input "1"
type input "31"
type input "1"
type input "29"
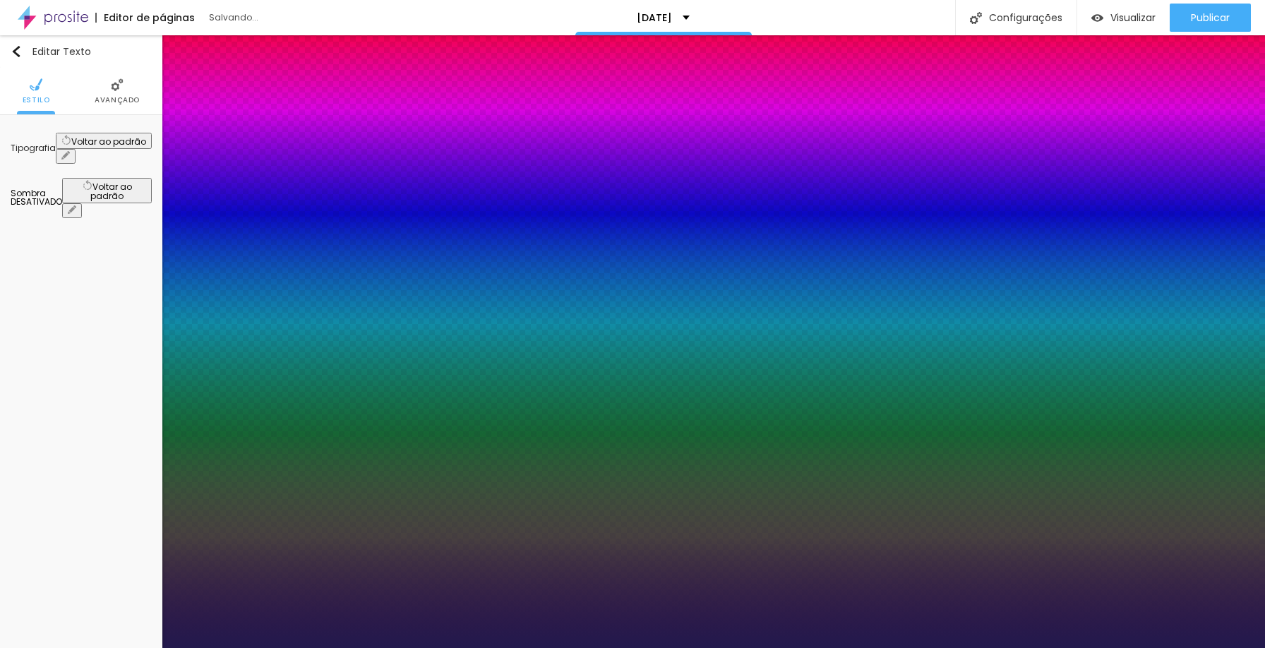
type input "29"
type input "1"
type input "27"
type input "1"
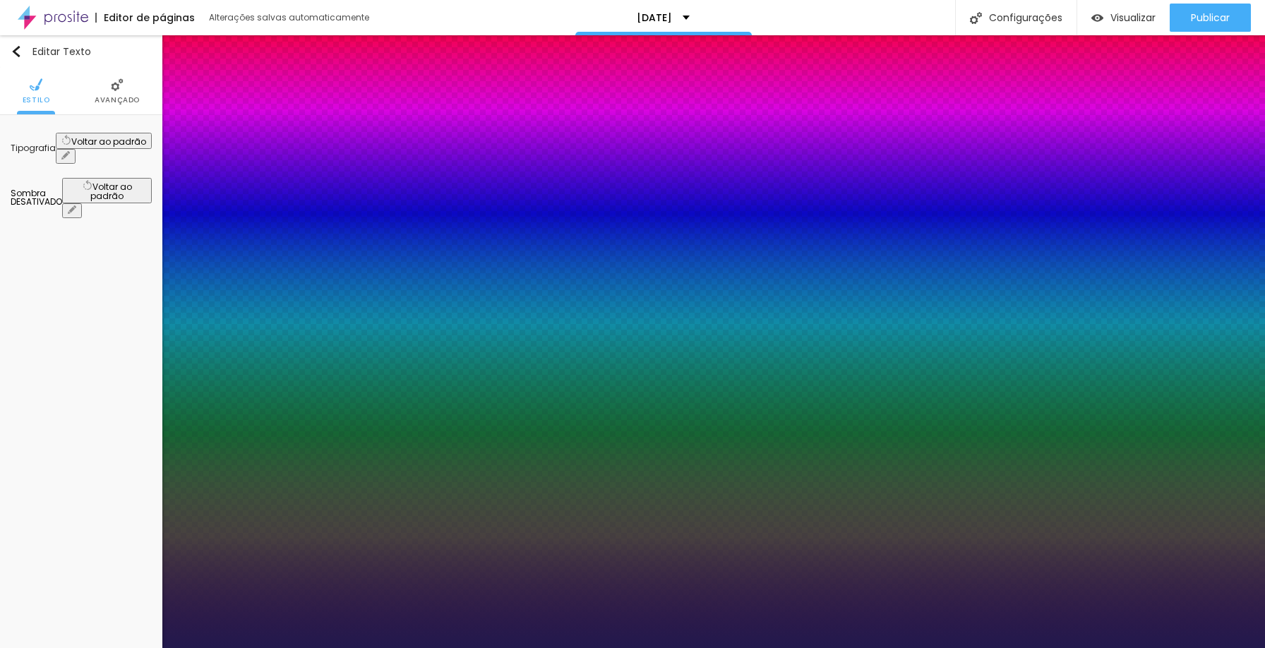
type input "25"
type input "1"
drag, startPoint x: 191, startPoint y: 242, endPoint x: 201, endPoint y: 239, distance: 9.4
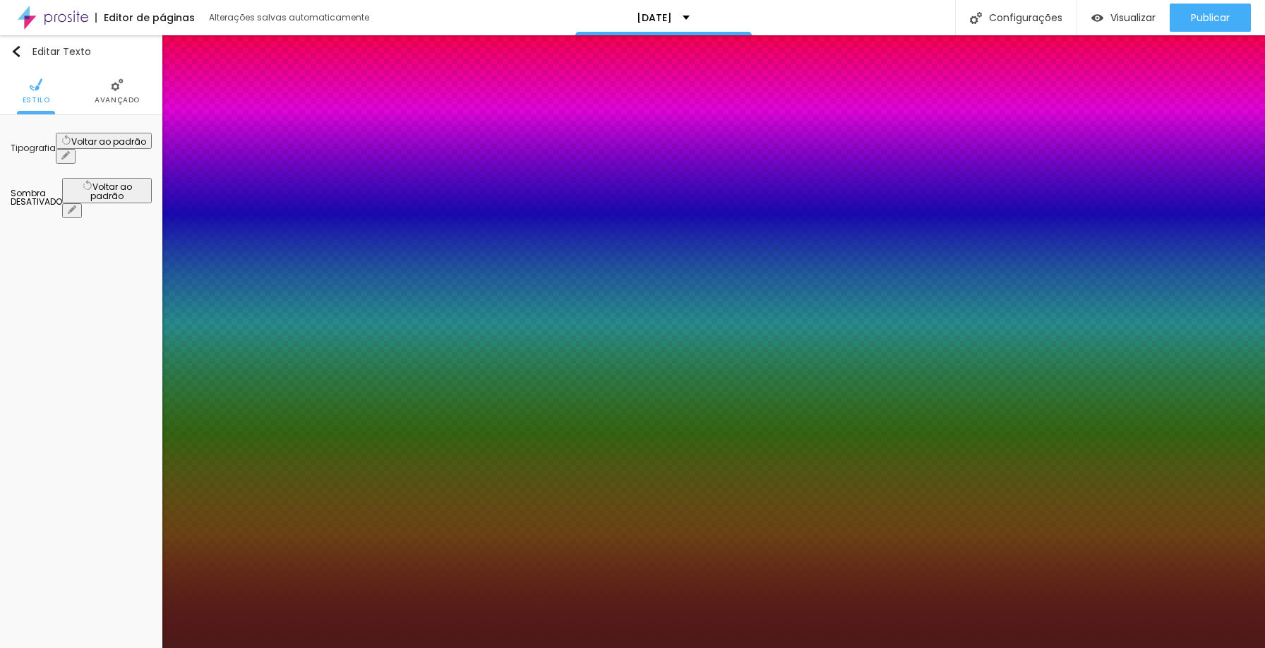
drag, startPoint x: 304, startPoint y: 404, endPoint x: 302, endPoint y: 376, distance: 27.6
click at [652, 648] on div at bounding box center [632, 648] width 1265 height 0
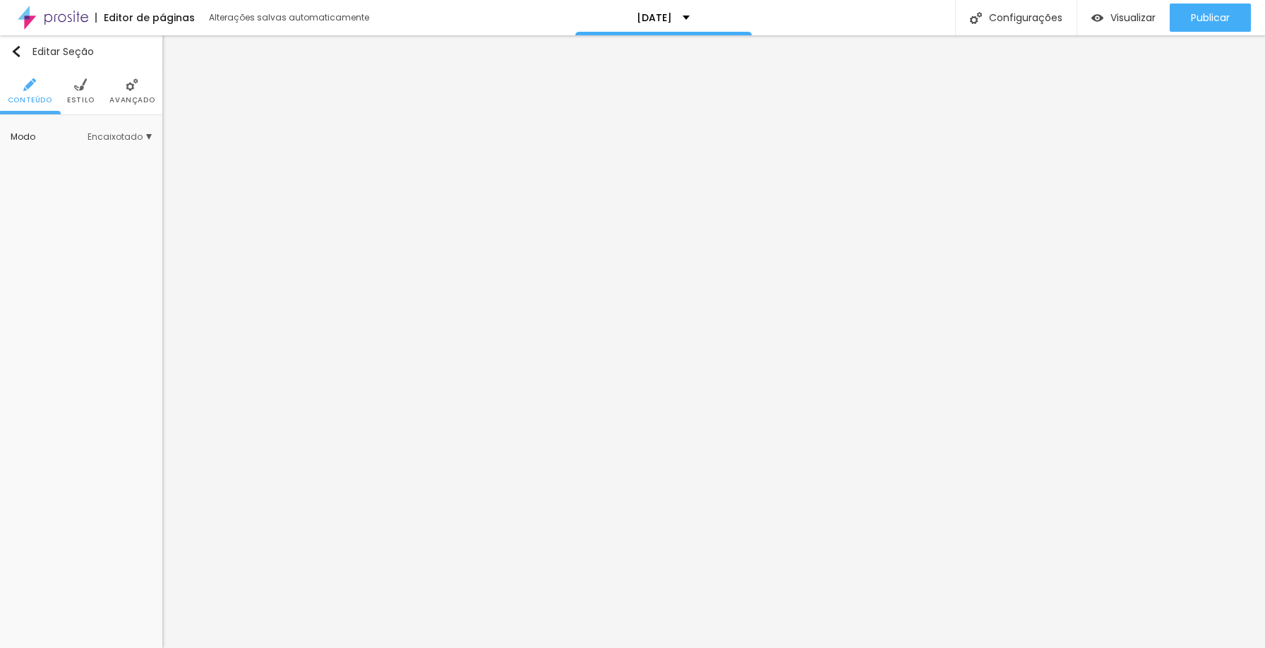
click at [139, 106] on li "Avançado" at bounding box center [131, 91] width 45 height 47
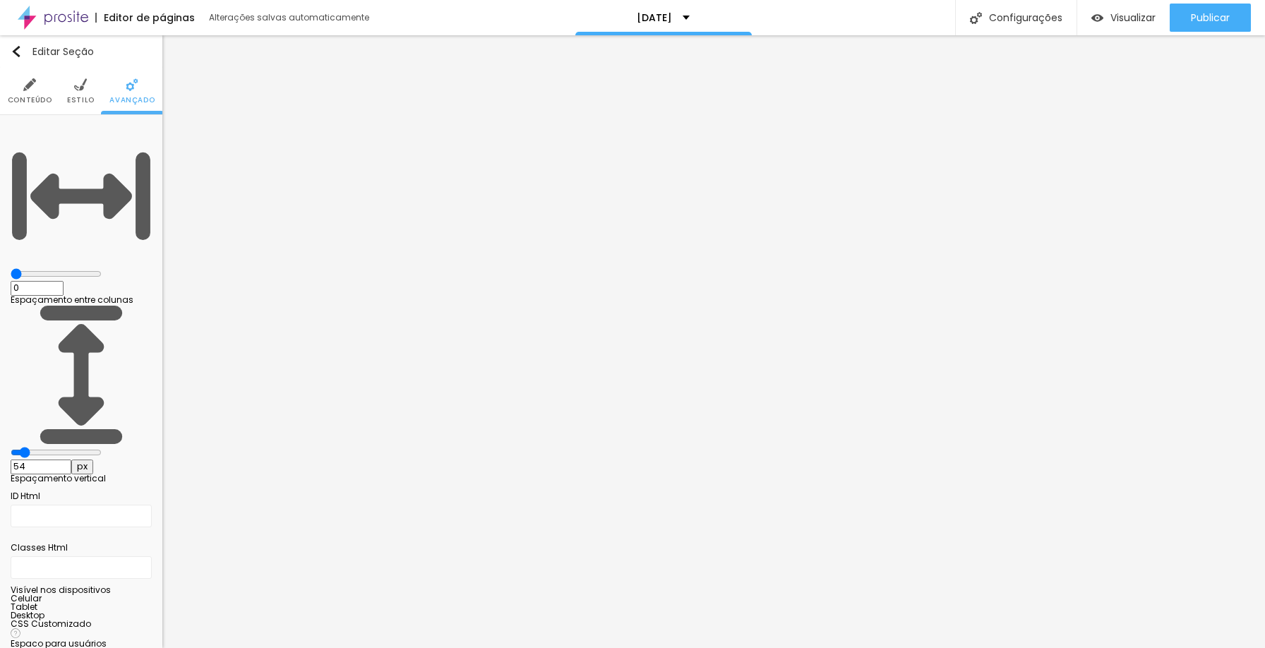
drag, startPoint x: 46, startPoint y: 133, endPoint x: 0, endPoint y: 134, distance: 45.9
click at [11, 268] on input "range" at bounding box center [56, 273] width 91 height 11
drag, startPoint x: 38, startPoint y: 167, endPoint x: 16, endPoint y: 165, distance: 22.1
click at [16, 447] on input "range" at bounding box center [56, 452] width 91 height 11
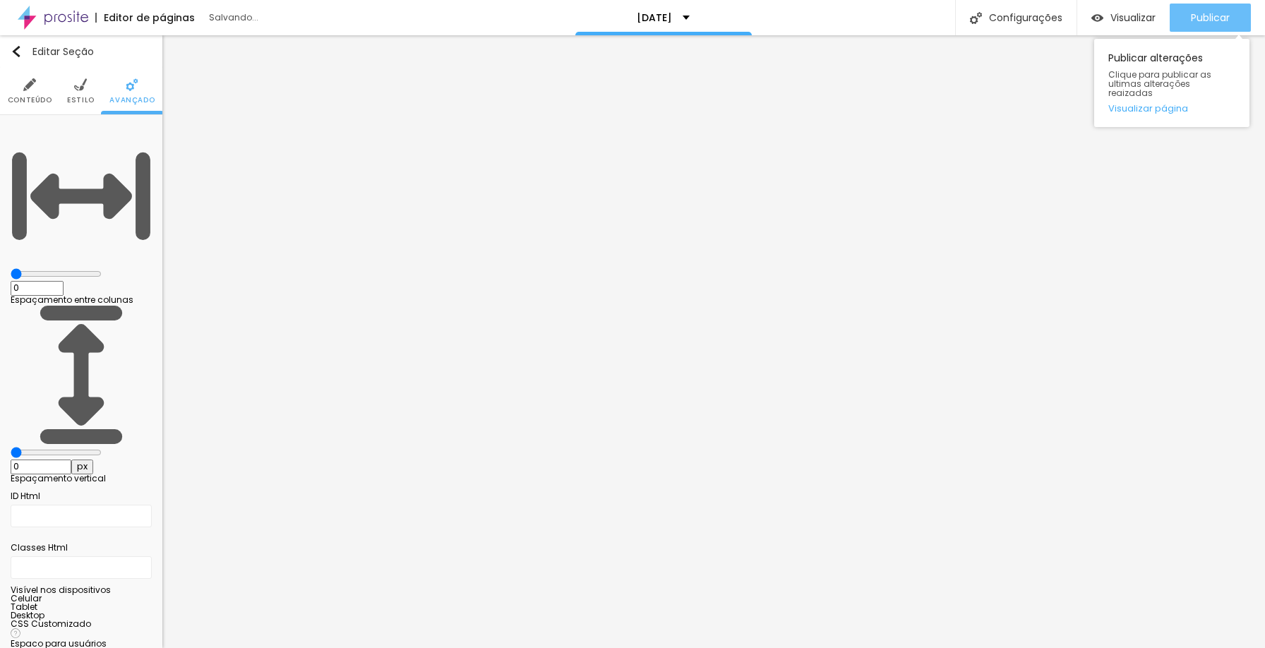
click at [1198, 29] on div "Publicar" at bounding box center [1210, 18] width 39 height 28
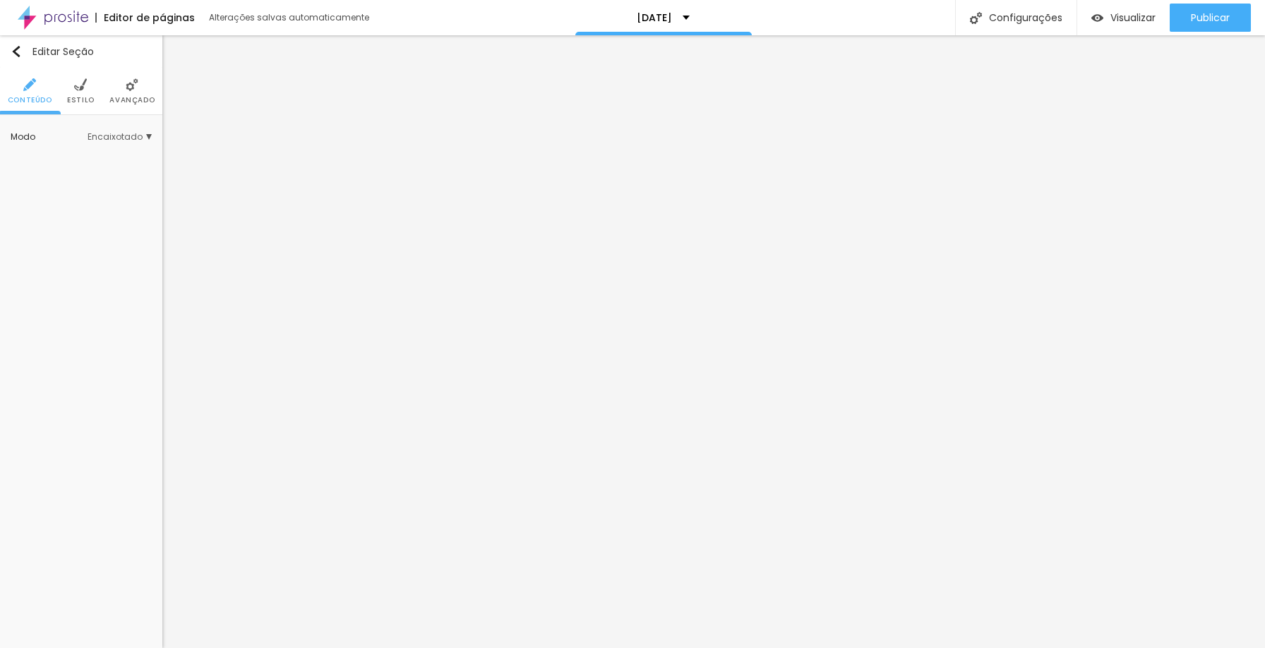
click at [129, 97] on span "Avançado" at bounding box center [131, 100] width 45 height 7
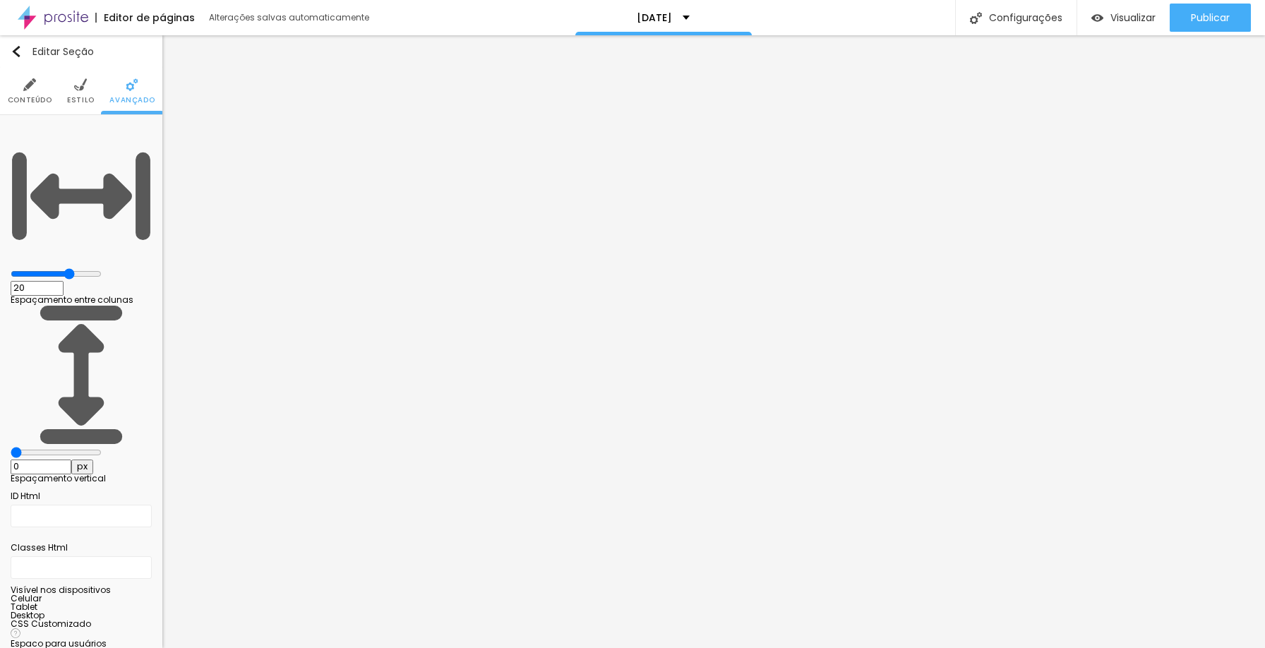
drag, startPoint x: 33, startPoint y: 168, endPoint x: 11, endPoint y: 165, distance: 22.8
click at [11, 447] on input "range" at bounding box center [56, 452] width 91 height 11
click at [1228, 15] on span "Publicar" at bounding box center [1210, 17] width 39 height 11
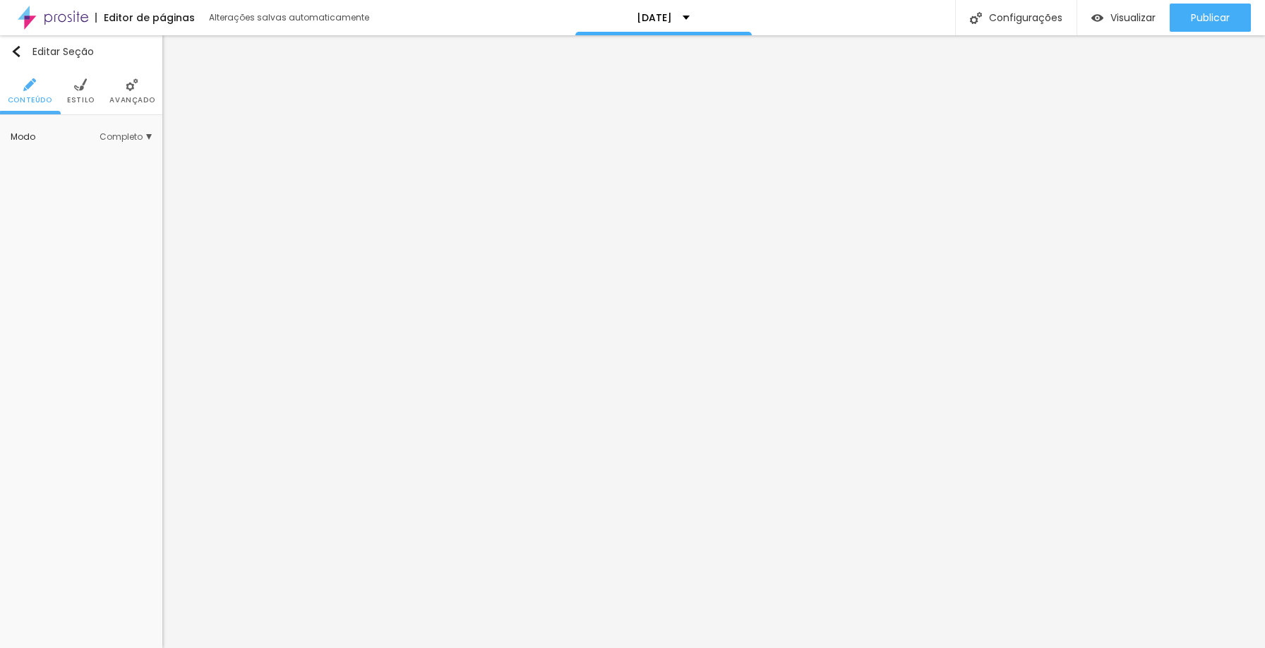
click at [133, 95] on li "Avançado" at bounding box center [131, 91] width 45 height 47
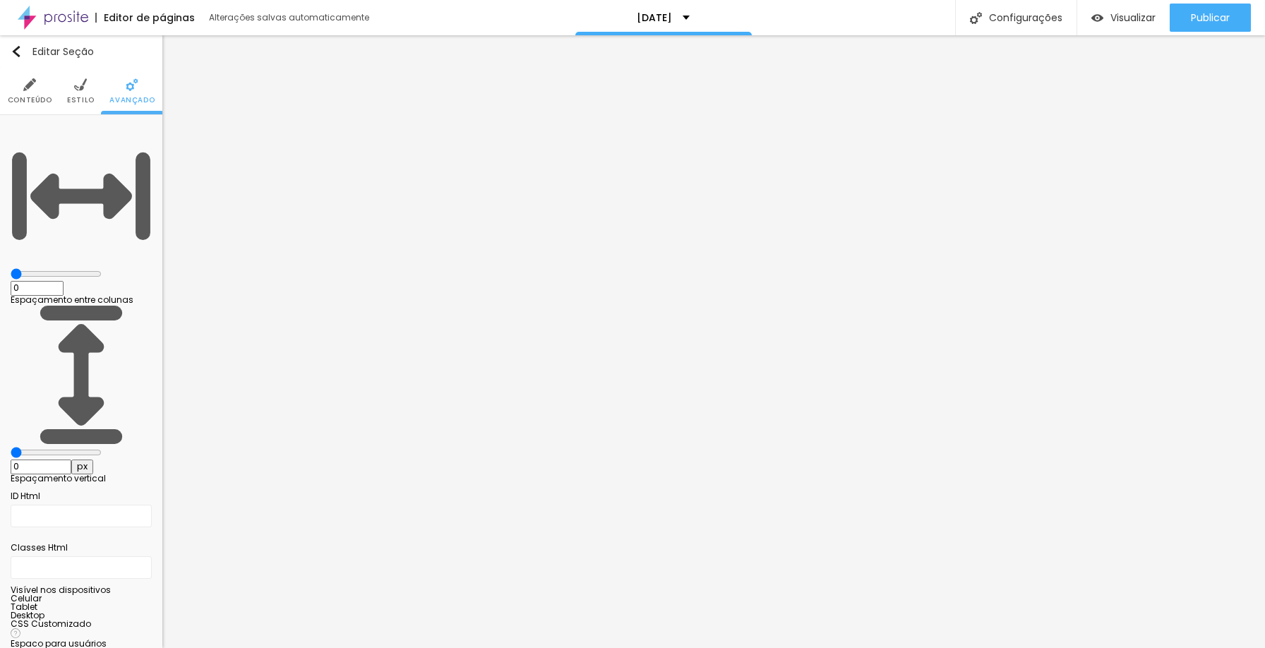
click at [74, 105] on li "Estilo" at bounding box center [81, 91] width 28 height 47
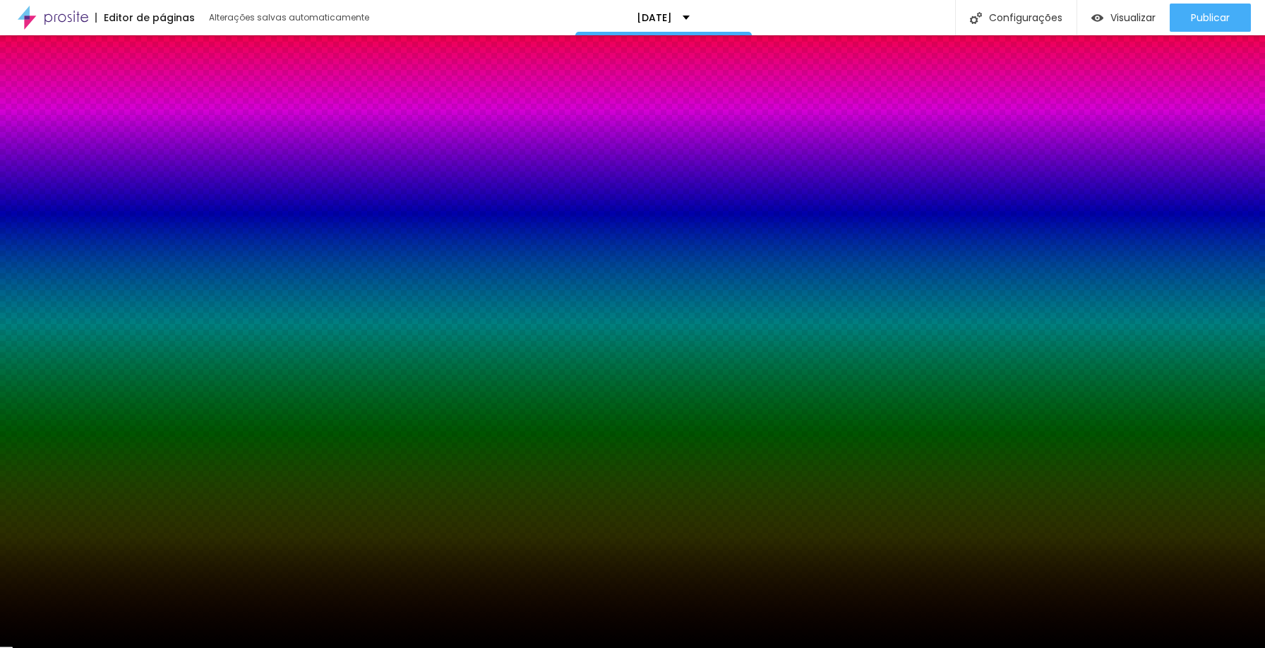
click at [41, 97] on span "Conteúdo" at bounding box center [30, 100] width 44 height 7
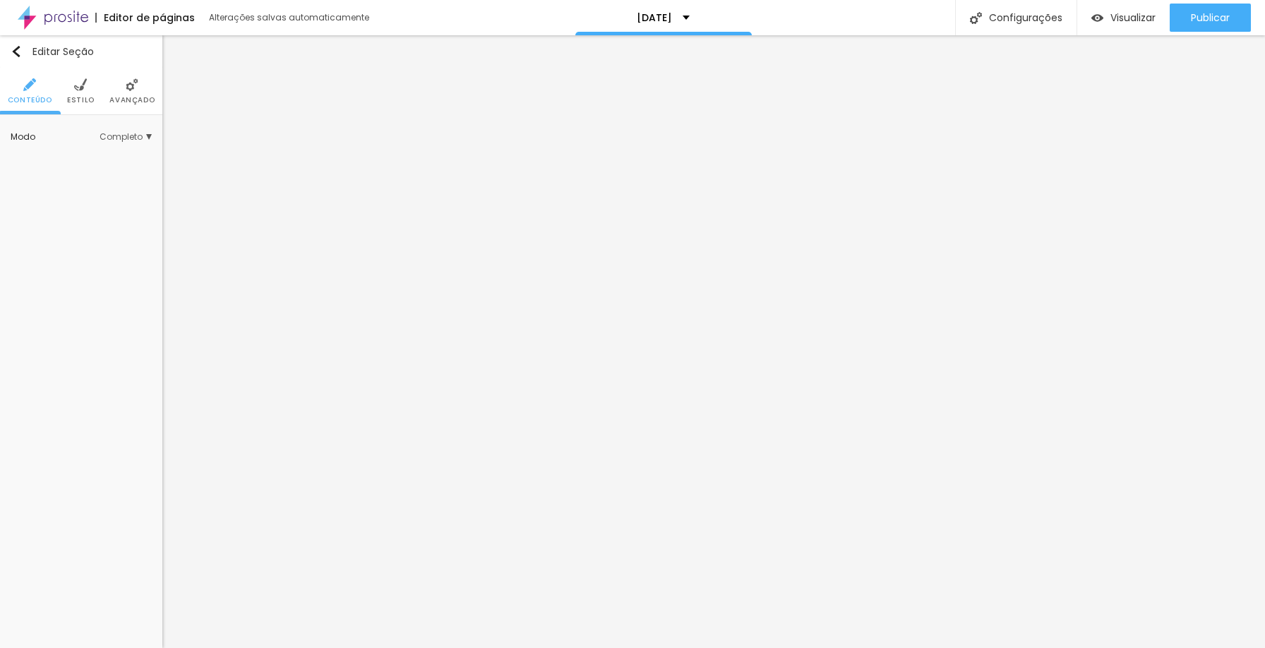
click at [121, 128] on div "Modo Completo Encaixotado Completo" at bounding box center [81, 137] width 141 height 23
click at [119, 136] on span "Completo" at bounding box center [126, 137] width 52 height 8
click at [105, 160] on span "Encaixotado" at bounding box center [101, 157] width 55 height 12
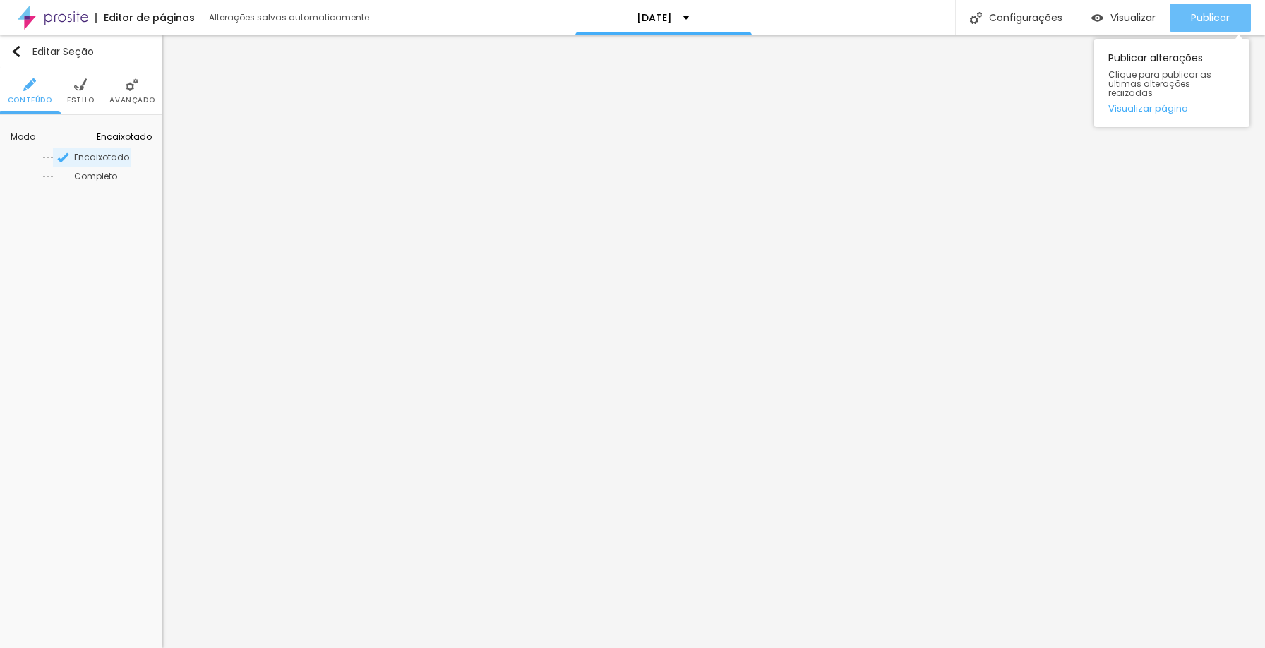
click at [1210, 13] on span "Publicar" at bounding box center [1210, 17] width 39 height 11
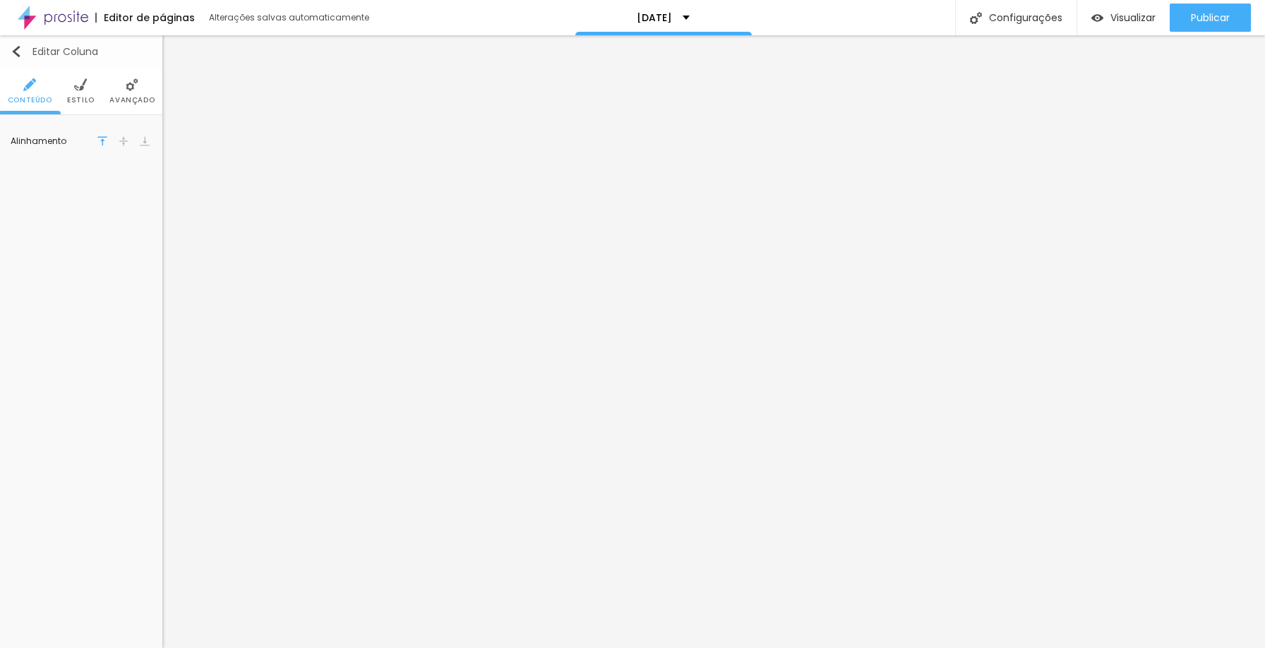
click at [18, 54] on img "button" at bounding box center [16, 51] width 11 height 11
click at [125, 91] on li "Avançado" at bounding box center [131, 91] width 45 height 47
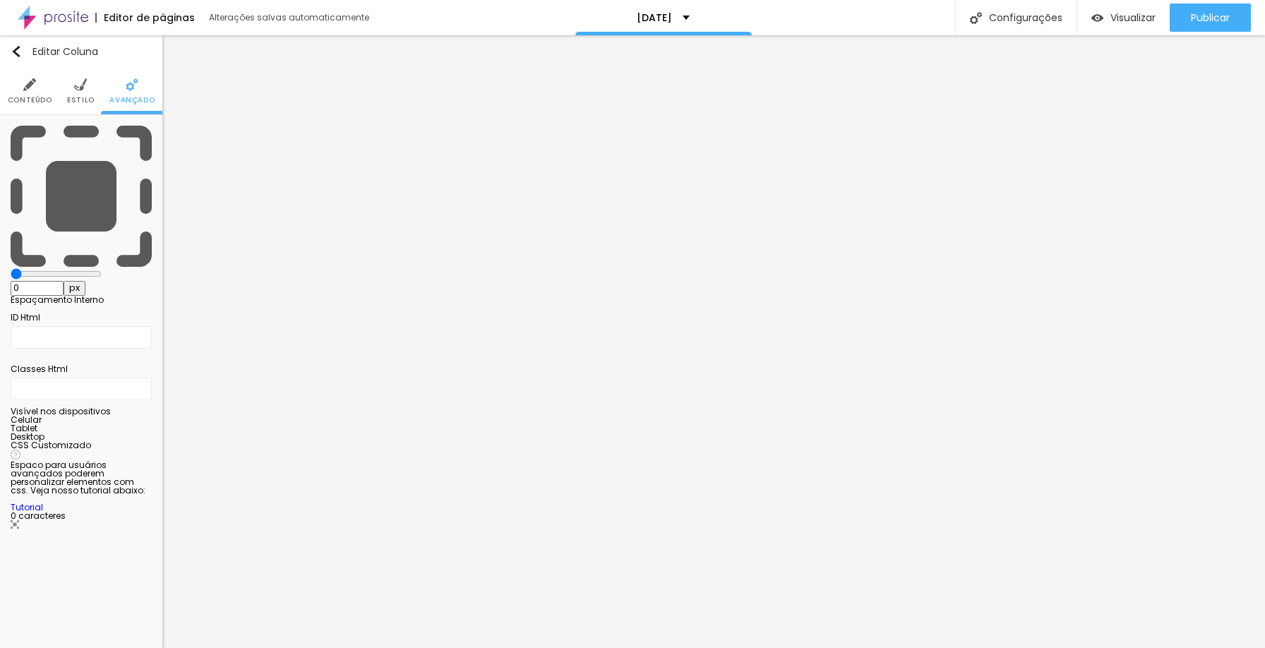
drag, startPoint x: 56, startPoint y: 134, endPoint x: 0, endPoint y: 132, distance: 56.5
click at [11, 268] on input "range" at bounding box center [56, 273] width 91 height 11
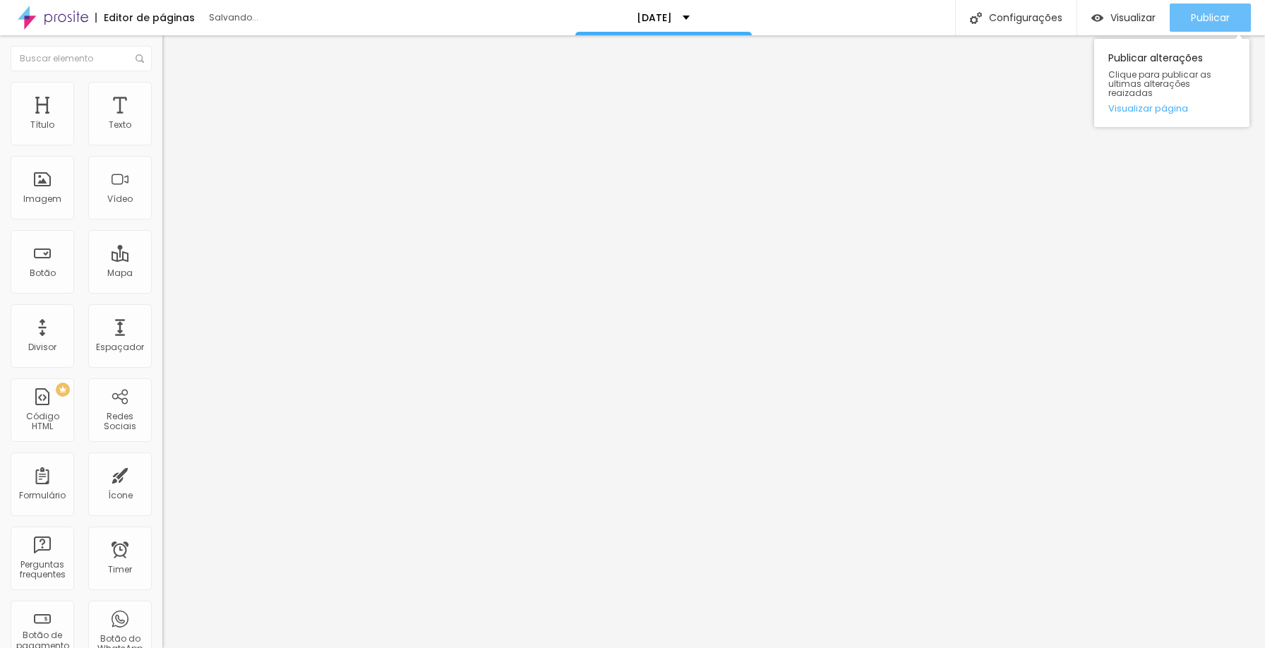
click at [1198, 12] on span "Publicar" at bounding box center [1210, 17] width 39 height 11
click at [1214, 19] on span "Publicar" at bounding box center [1210, 17] width 39 height 11
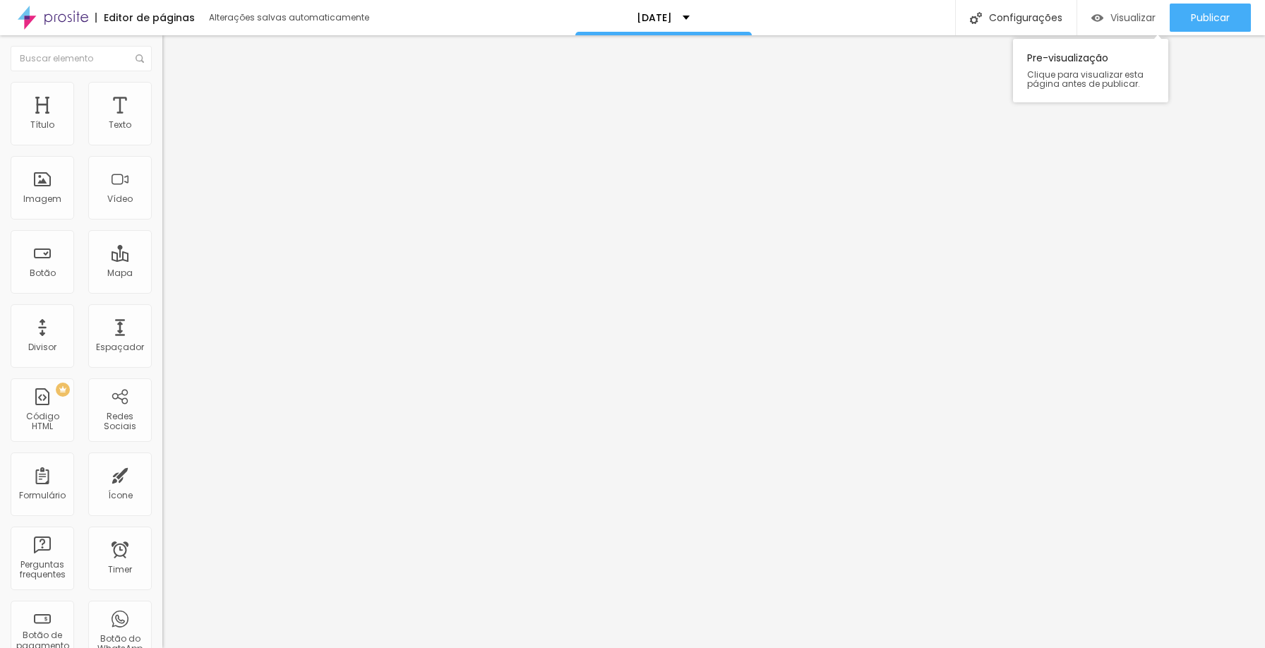
click at [1116, 15] on span "Visualizar" at bounding box center [1133, 17] width 45 height 11
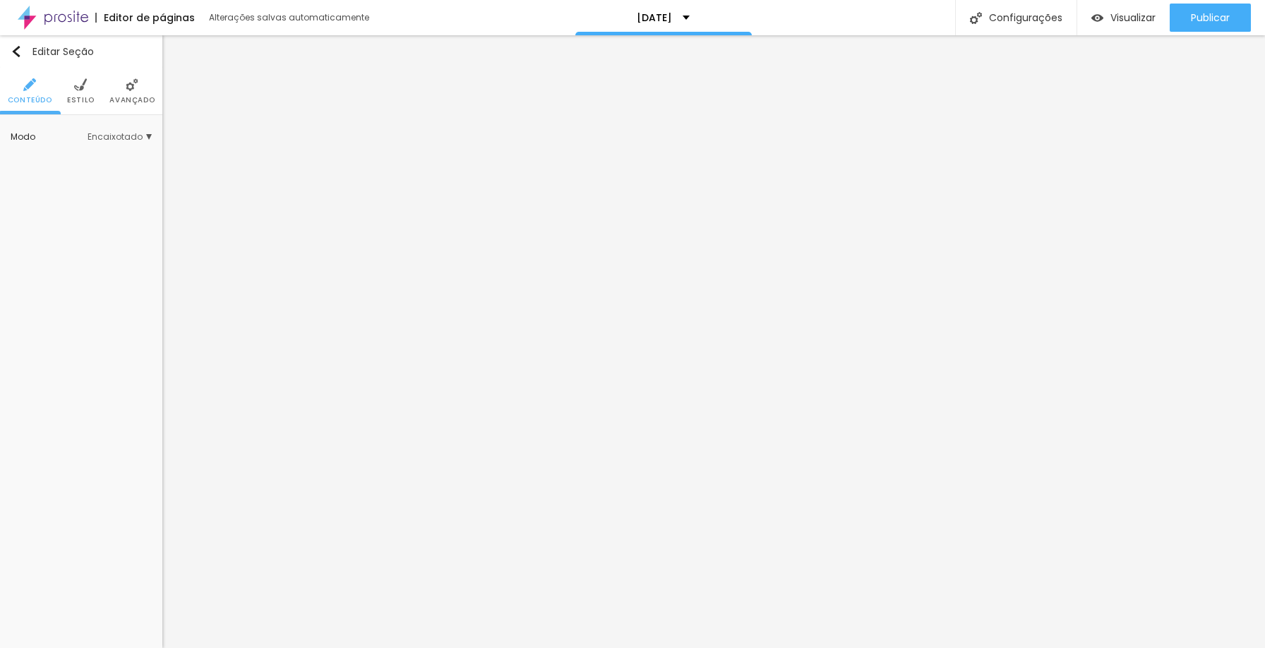
click at [86, 93] on li "Estilo" at bounding box center [81, 91] width 28 height 47
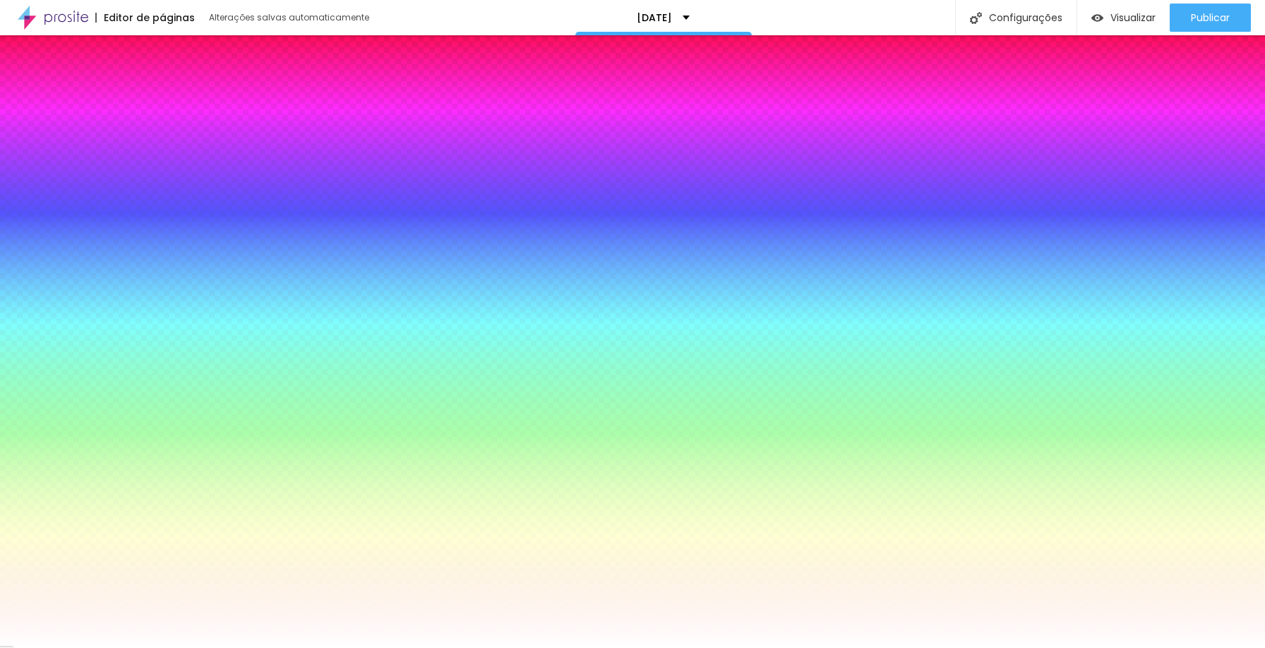
click at [97, 265] on div at bounding box center [81, 265] width 141 height 0
click at [100, 330] on div at bounding box center [632, 324] width 1265 height 648
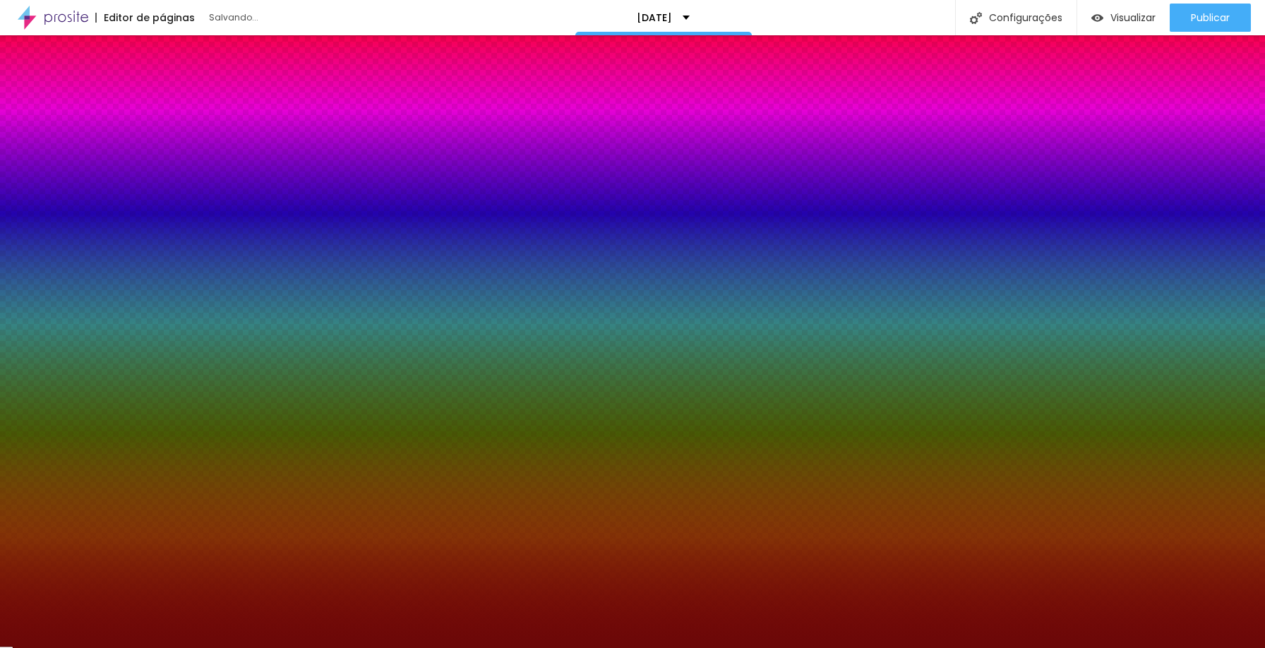
drag, startPoint x: 100, startPoint y: 347, endPoint x: 107, endPoint y: 335, distance: 13.3
click at [1171, 376] on div at bounding box center [1172, 377] width 3 height 3
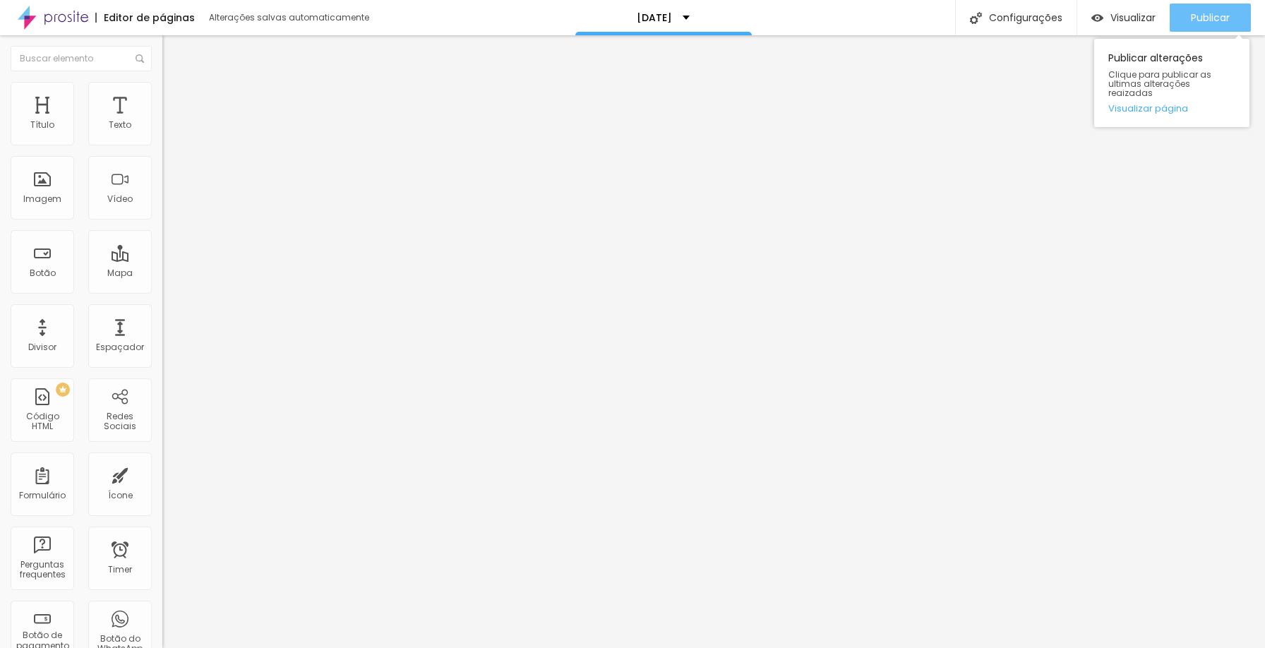
click at [1196, 16] on span "Publicar" at bounding box center [1210, 17] width 39 height 11
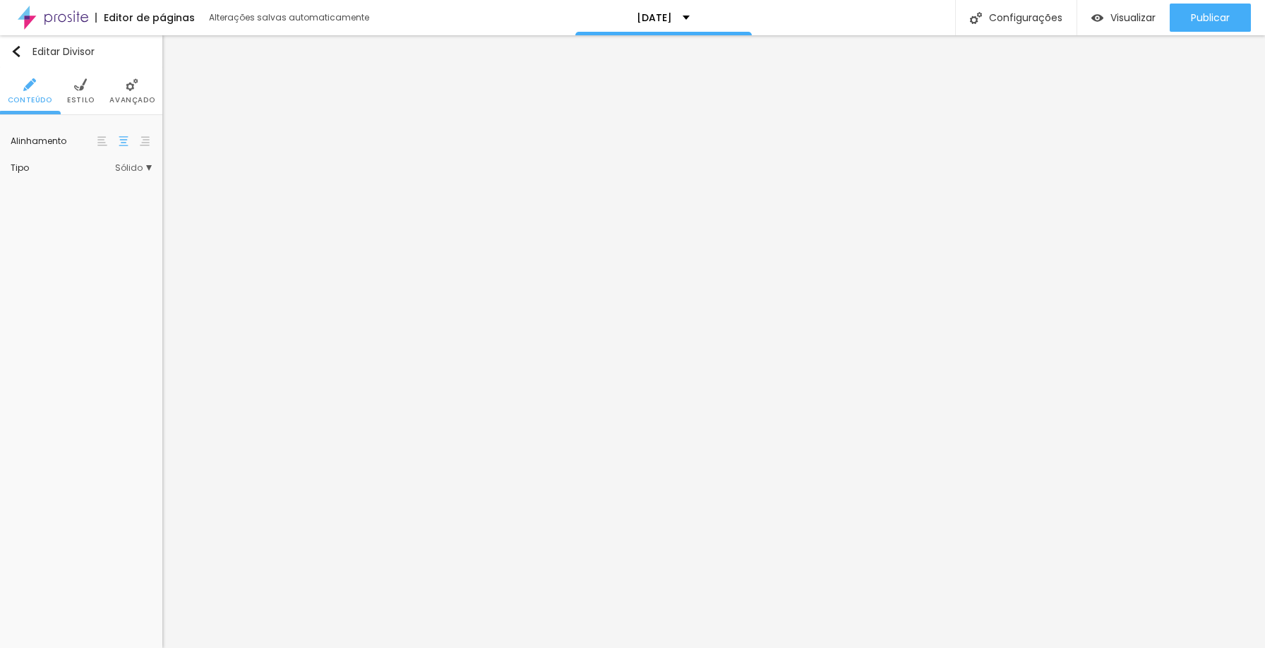
click at [93, 93] on li "Estilo" at bounding box center [81, 91] width 28 height 47
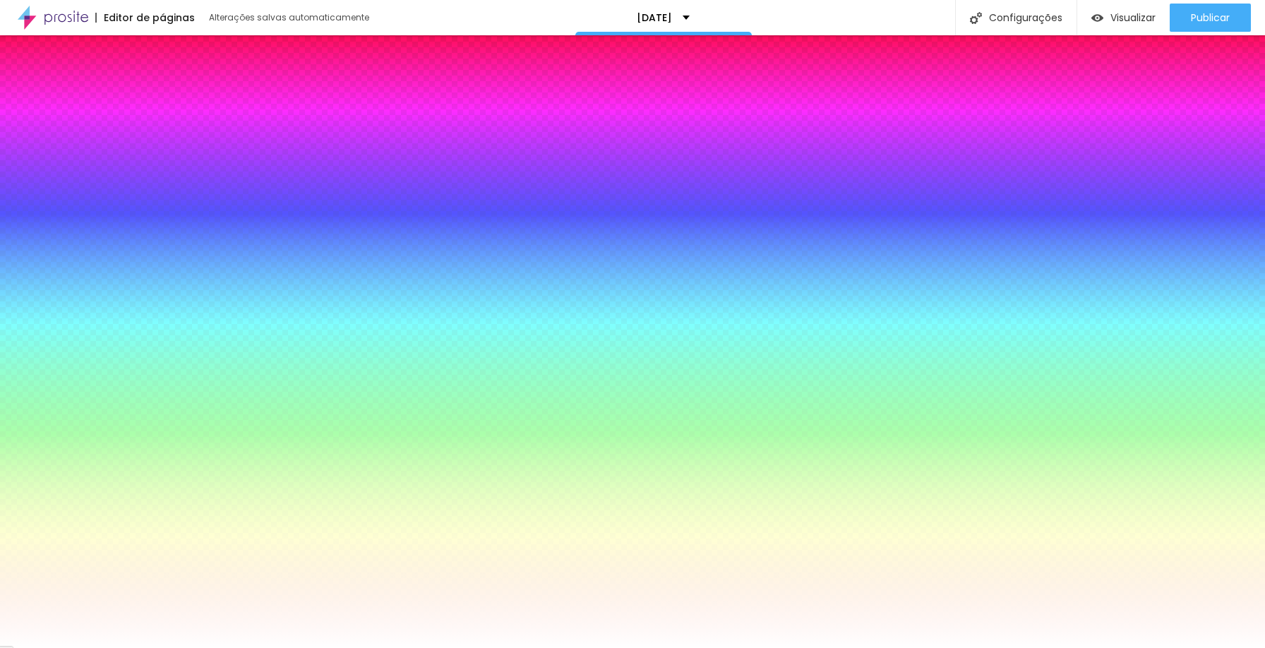
drag, startPoint x: 81, startPoint y: 182, endPoint x: 35, endPoint y: 181, distance: 45.9
click at [36, 195] on input "range" at bounding box center [81, 200] width 91 height 11
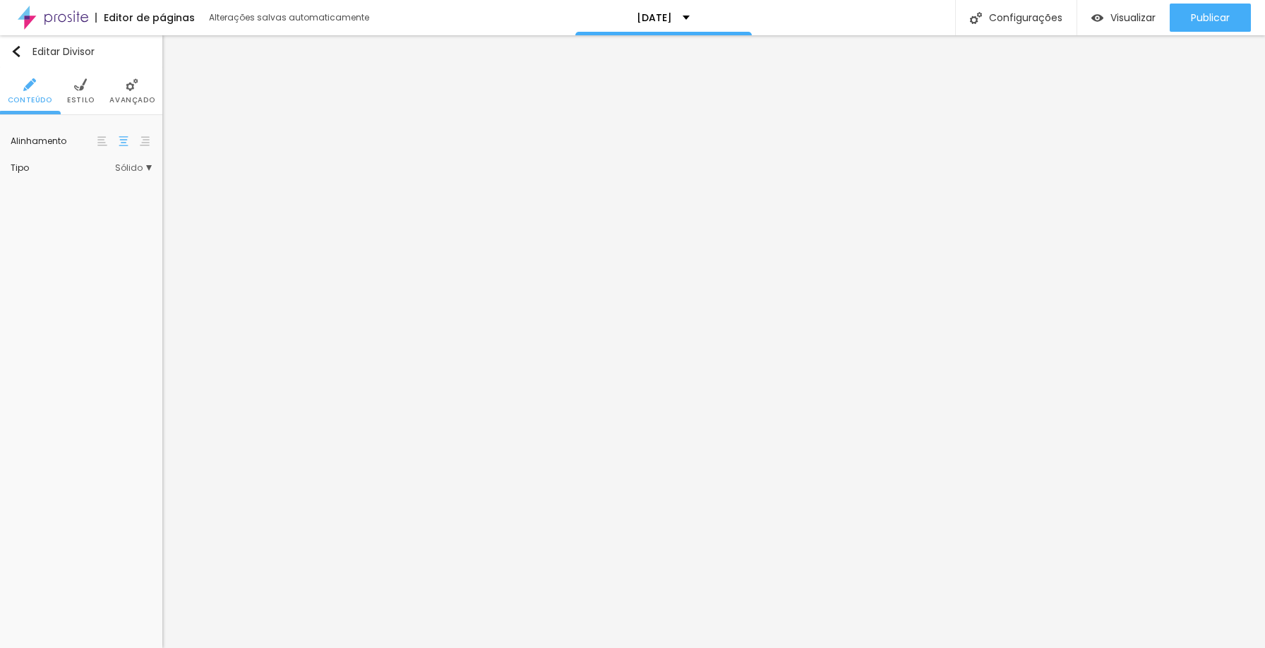
click at [84, 89] on img at bounding box center [80, 84] width 13 height 13
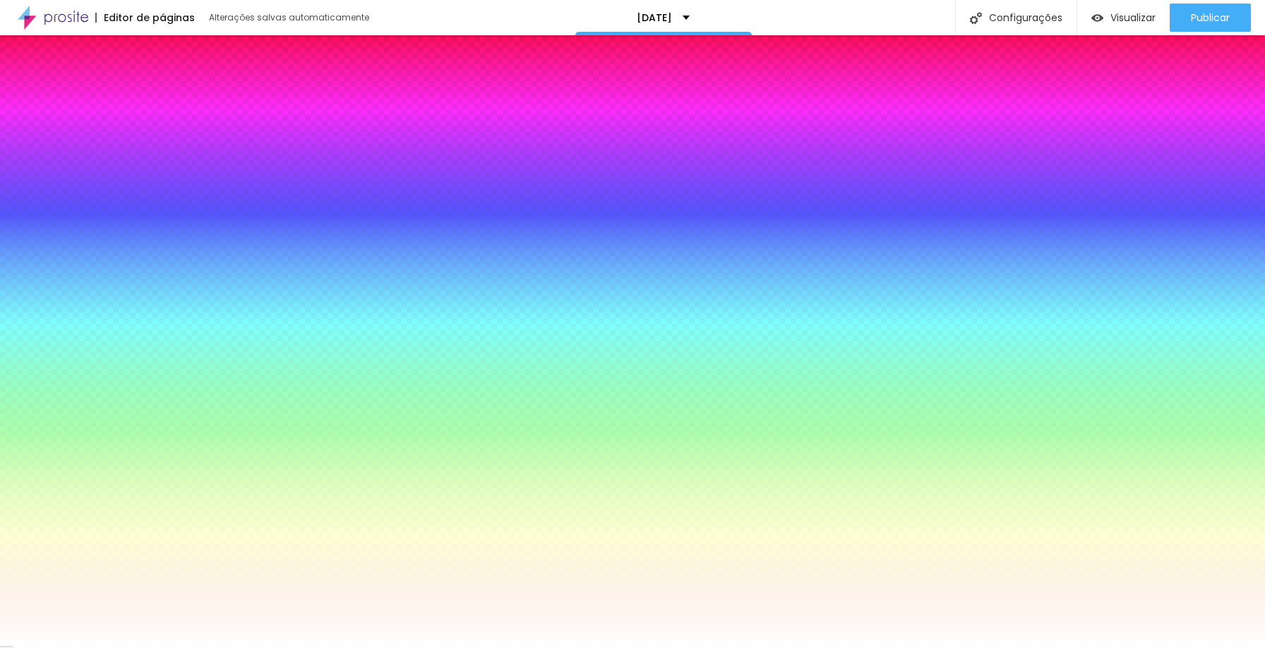
click at [36, 245] on div at bounding box center [81, 251] width 91 height 13
drag, startPoint x: 15, startPoint y: 222, endPoint x: 30, endPoint y: 221, distance: 14.8
click at [36, 245] on input "range" at bounding box center [81, 250] width 91 height 11
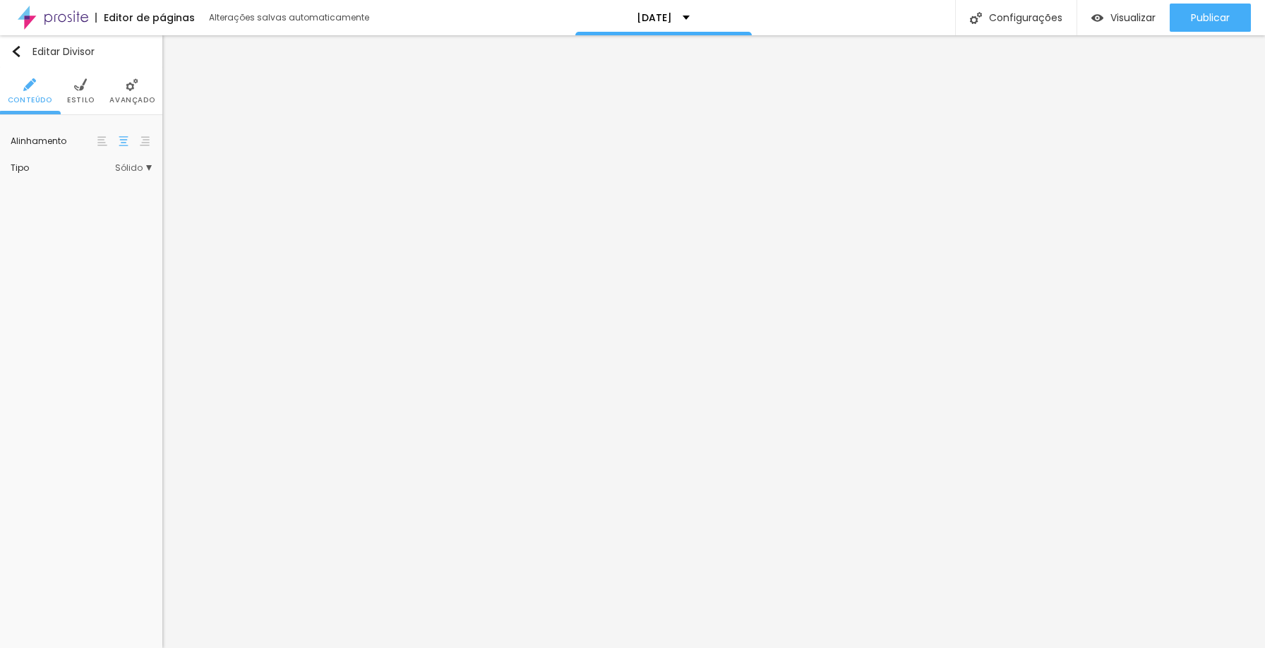
click at [86, 99] on span "Estilo" at bounding box center [81, 100] width 28 height 7
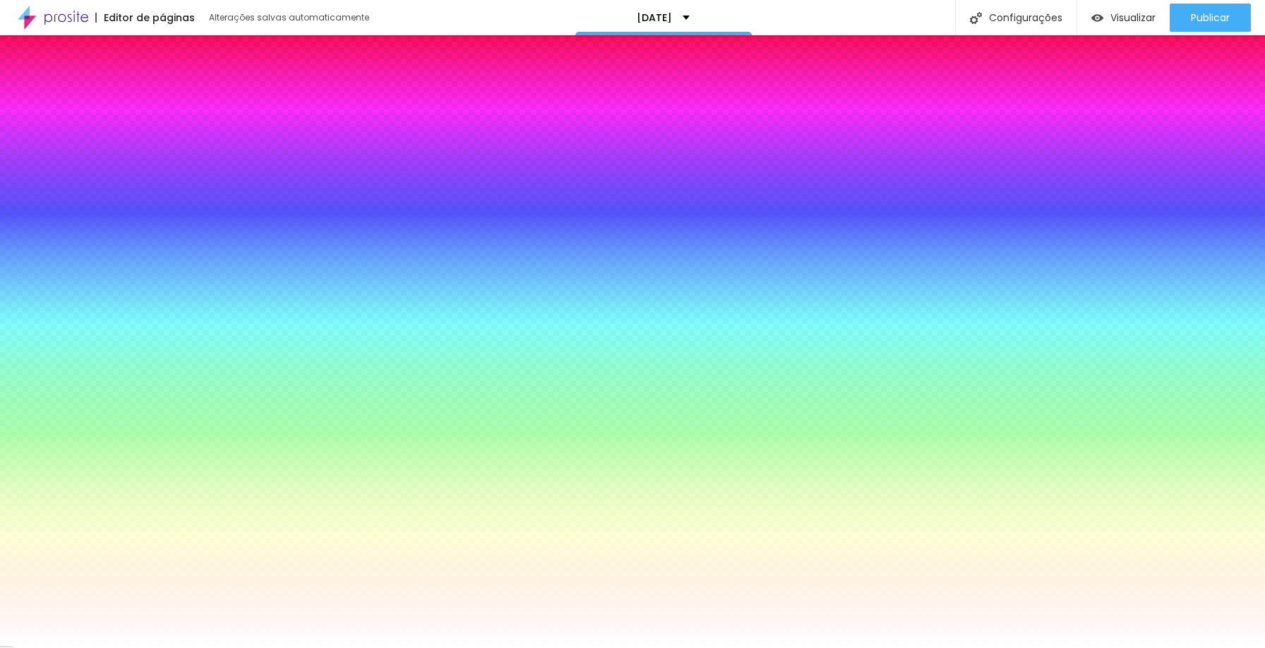
drag, startPoint x: 19, startPoint y: 226, endPoint x: 0, endPoint y: 225, distance: 19.1
click at [36, 245] on input "range" at bounding box center [81, 250] width 91 height 11
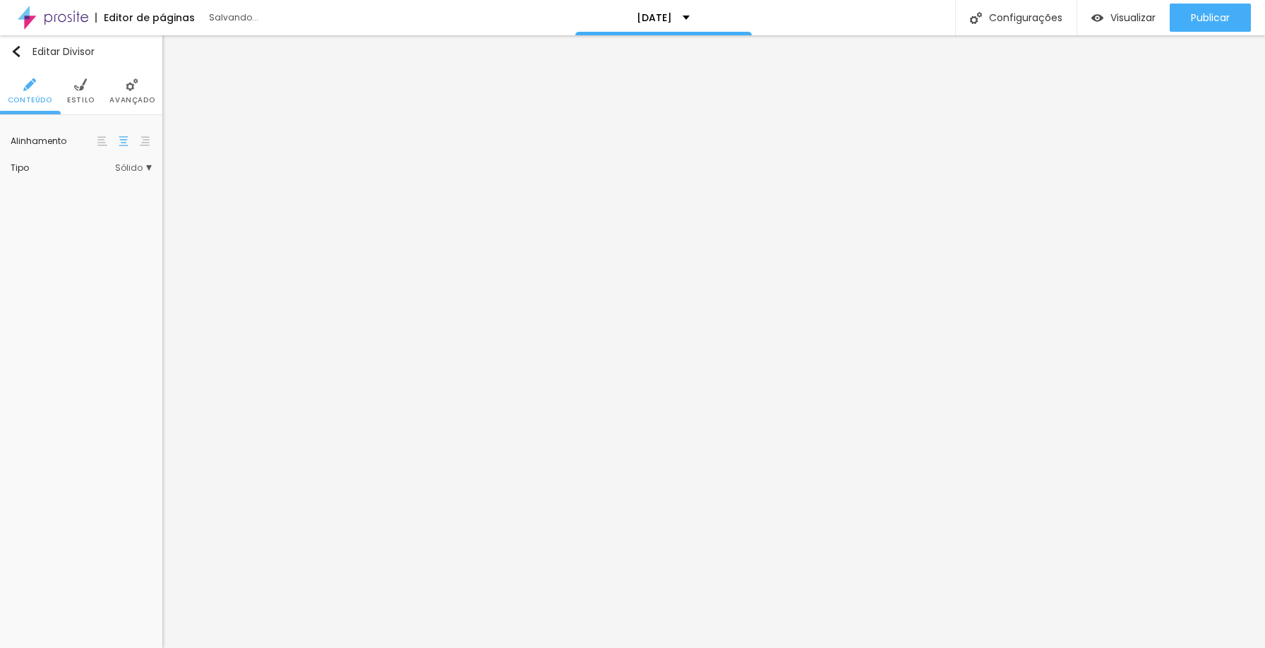
click at [117, 88] on li "Avançado" at bounding box center [131, 91] width 45 height 47
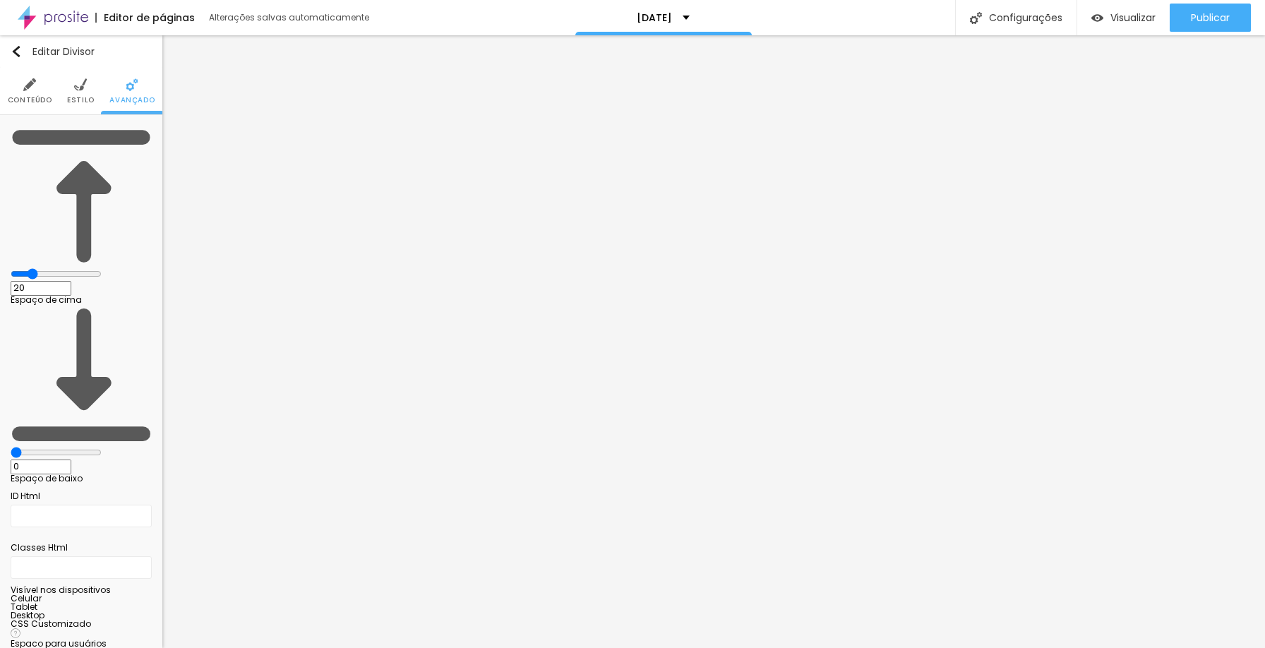
click at [66, 86] on ul "Conteúdo Estilo Avançado" at bounding box center [81, 91] width 162 height 47
click at [73, 88] on li "Estilo" at bounding box center [81, 91] width 28 height 47
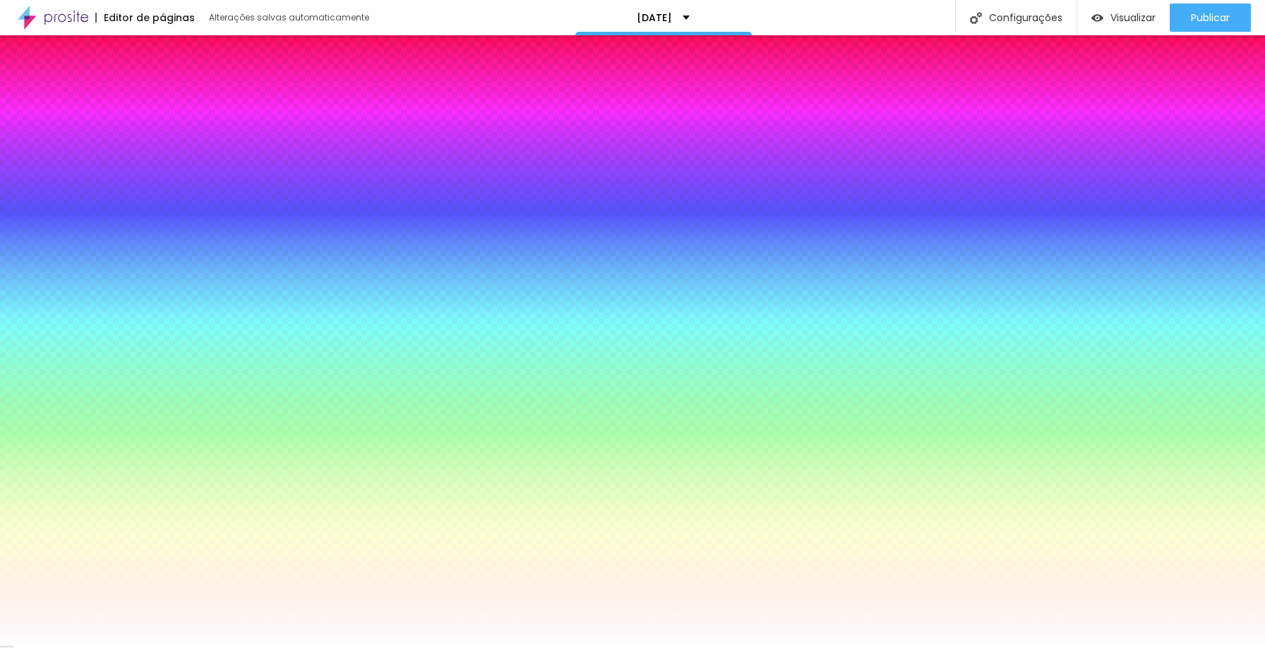
drag, startPoint x: 23, startPoint y: 226, endPoint x: 0, endPoint y: 225, distance: 23.3
click at [36, 245] on input "range" at bounding box center [81, 250] width 91 height 11
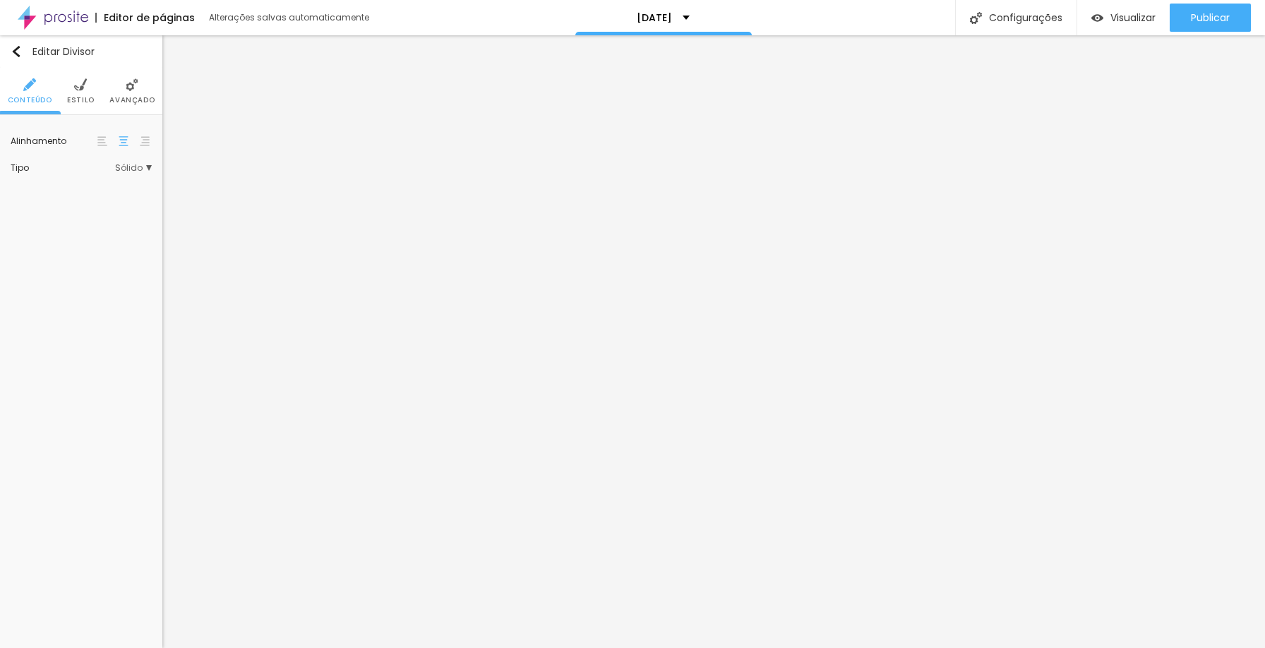
click at [78, 90] on img at bounding box center [80, 84] width 13 height 13
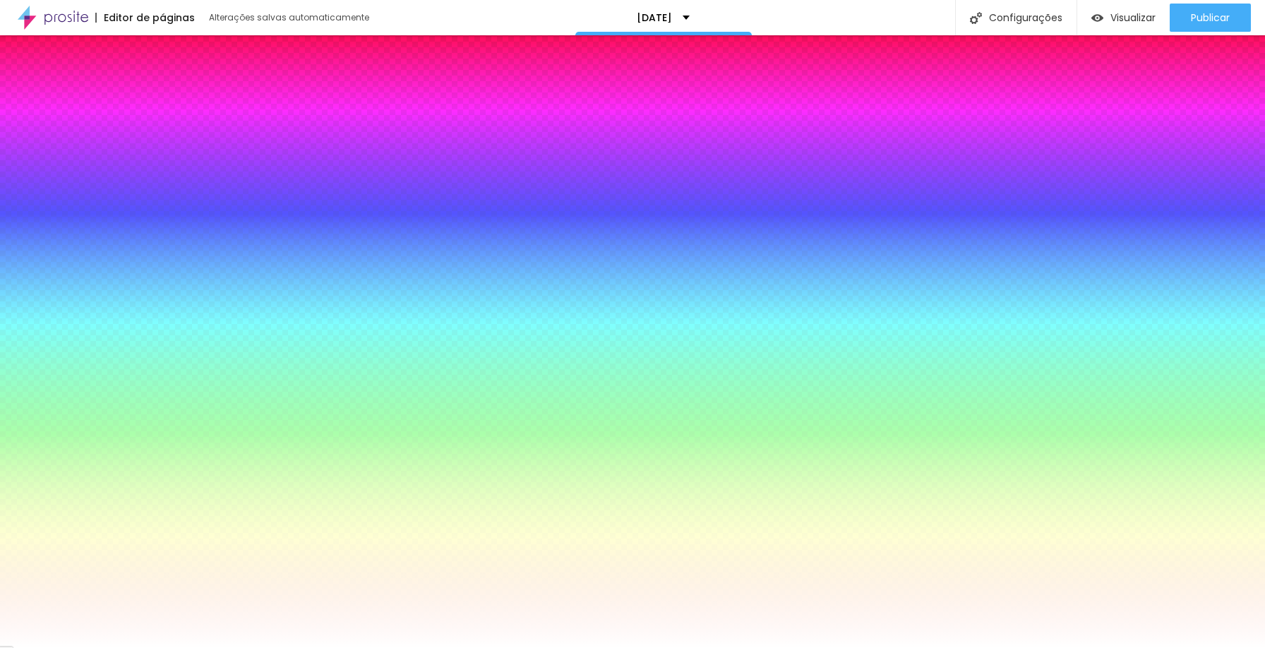
drag, startPoint x: 20, startPoint y: 225, endPoint x: 0, endPoint y: 221, distance: 20.2
click at [36, 245] on input "range" at bounding box center [81, 250] width 91 height 11
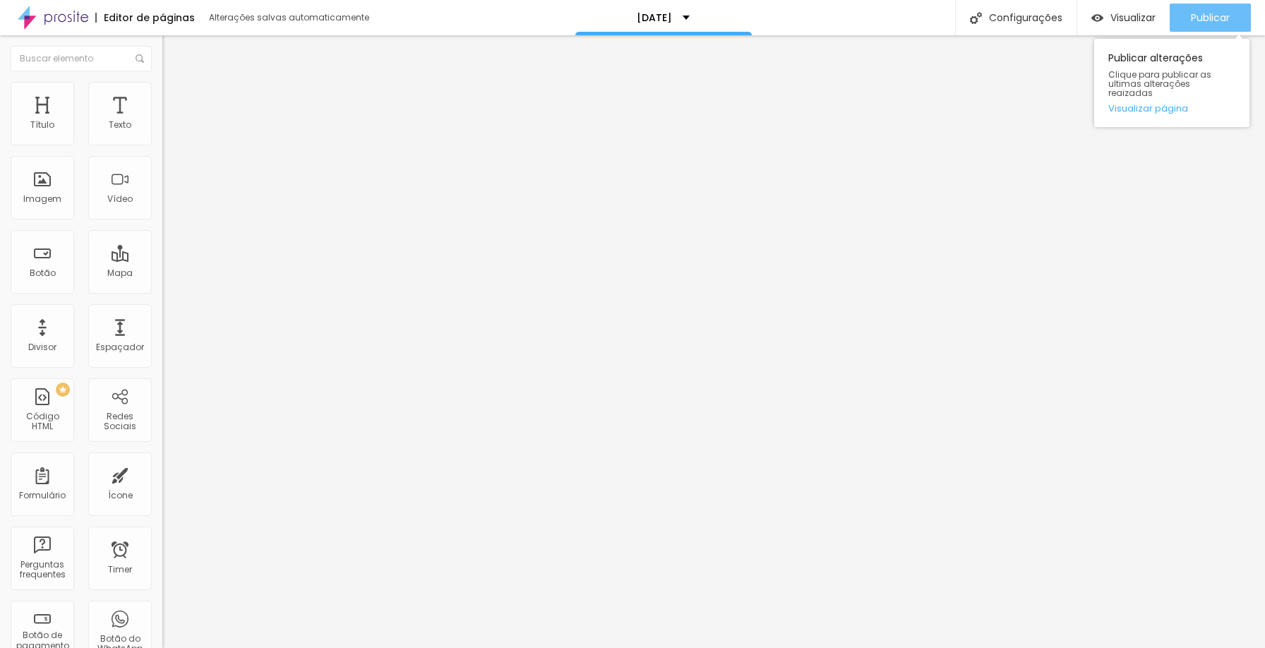
click at [1211, 17] on span "Publicar" at bounding box center [1210, 17] width 39 height 11
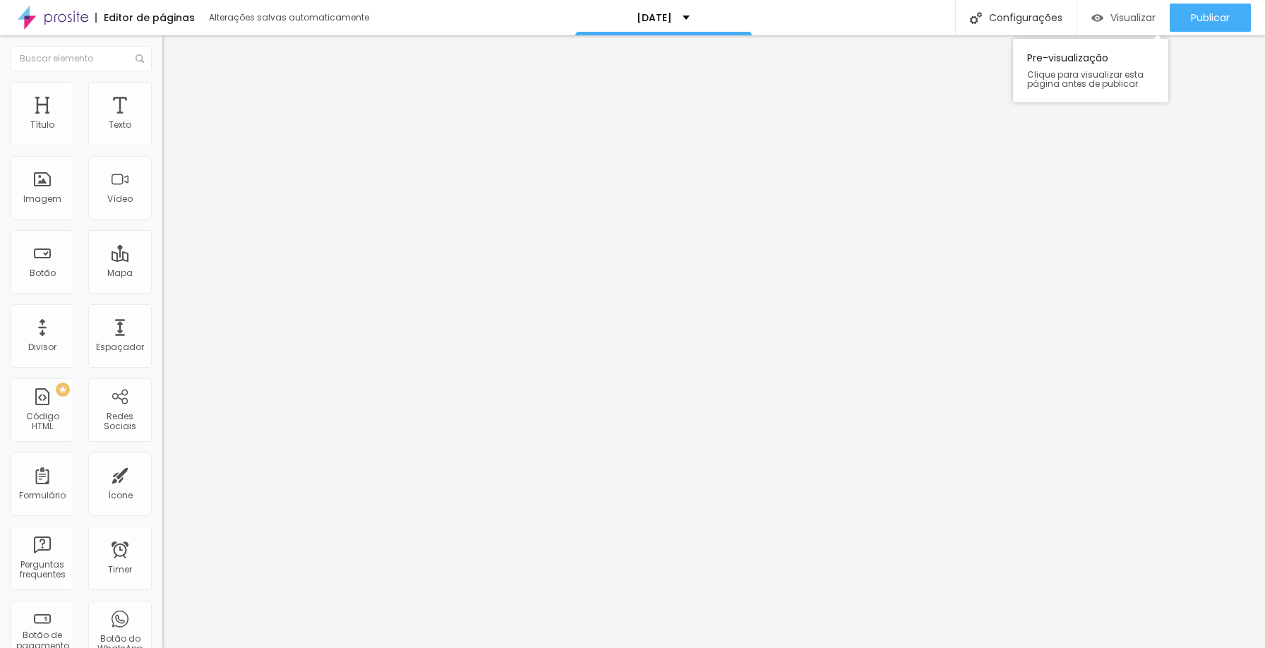
click at [1122, 25] on div "Visualizar" at bounding box center [1124, 18] width 64 height 28
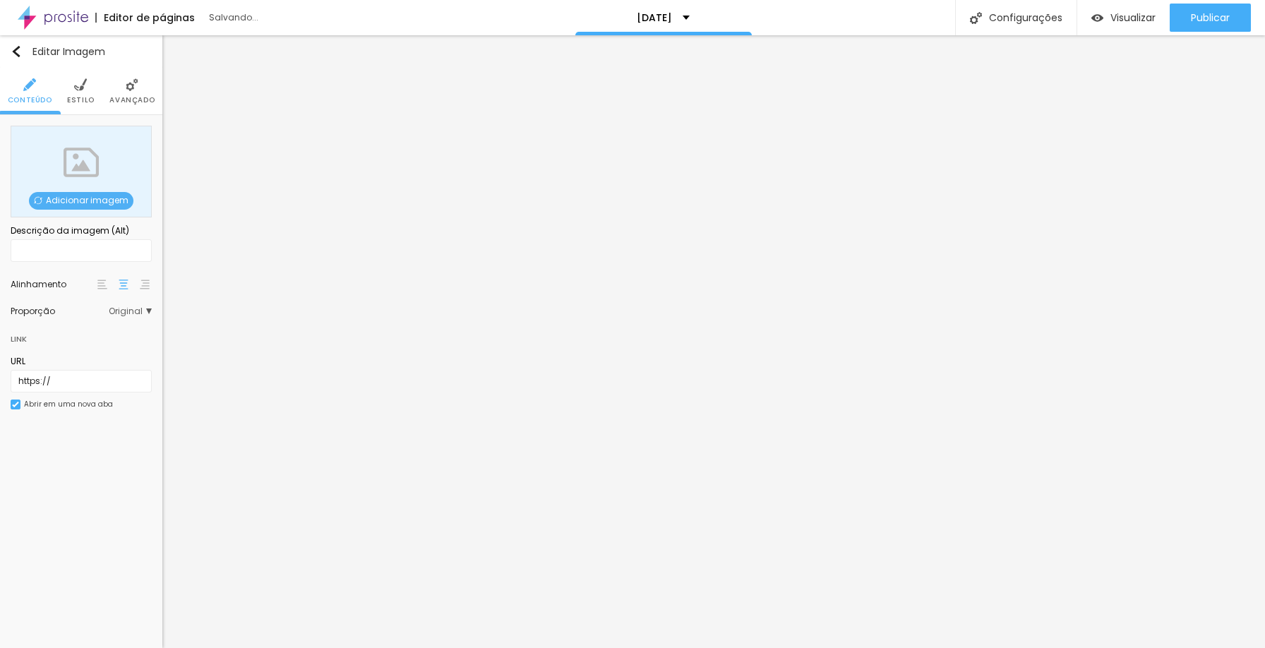
click at [109, 203] on span "Adicionar imagem" at bounding box center [81, 201] width 105 height 18
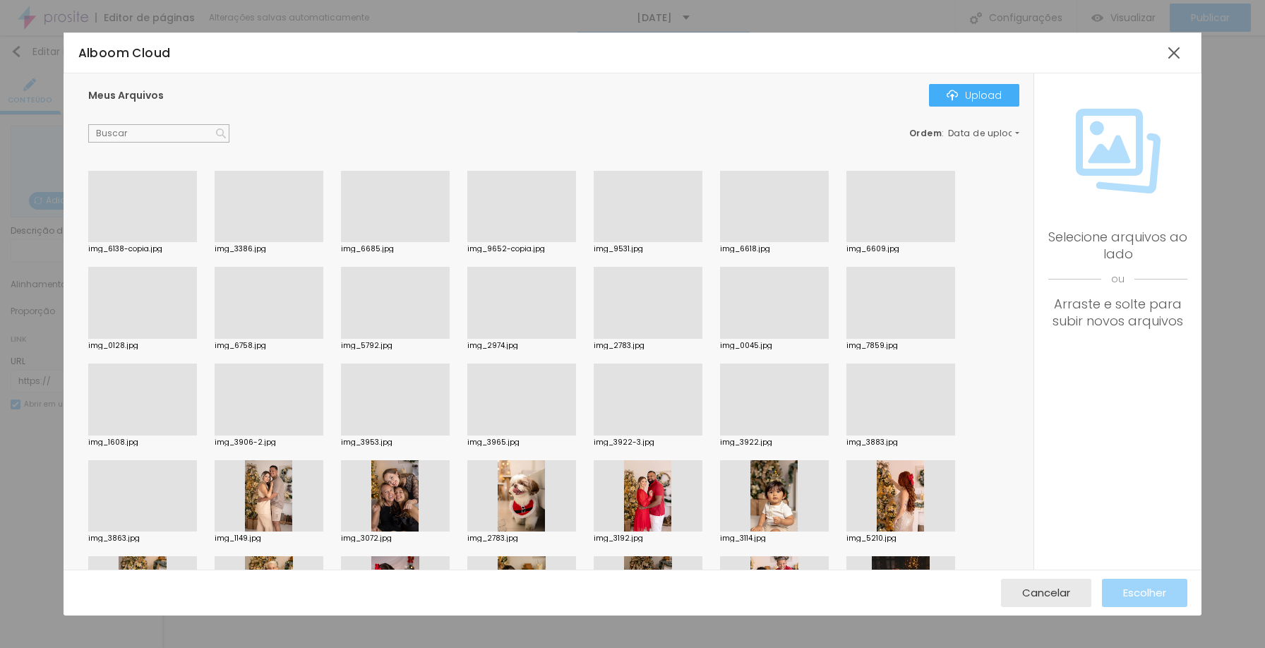
click at [266, 242] on div at bounding box center [269, 242] width 109 height 0
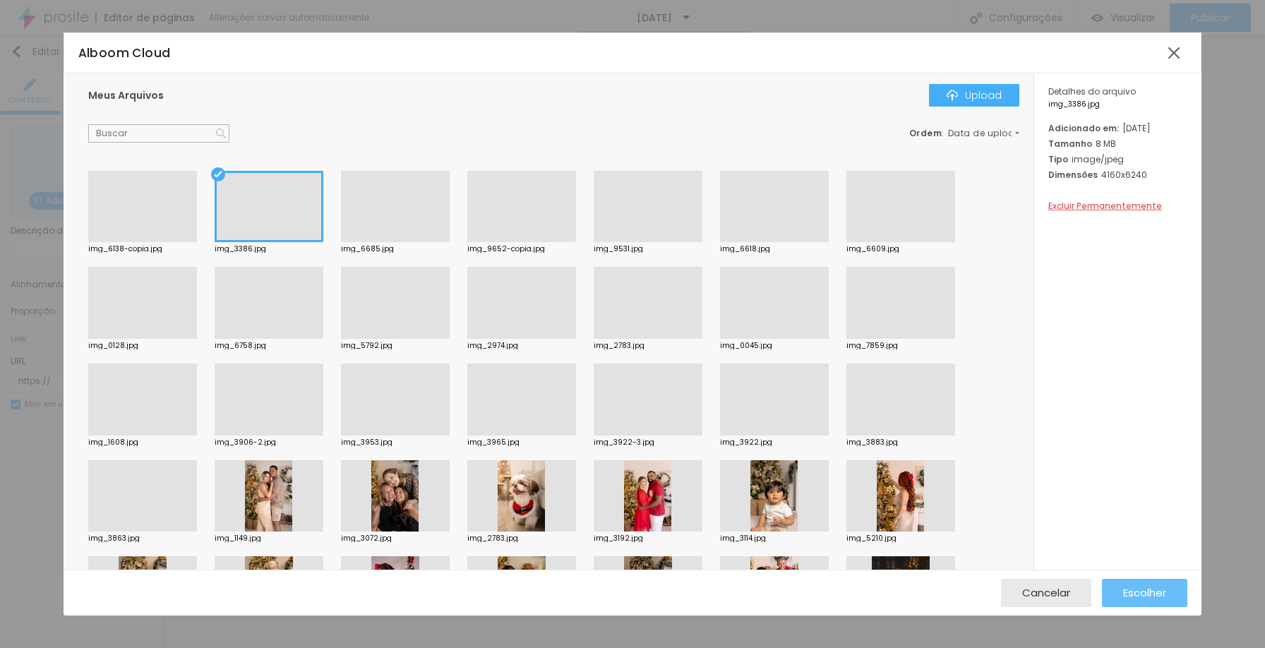
click at [1131, 587] on span "Escolher" at bounding box center [1144, 593] width 43 height 12
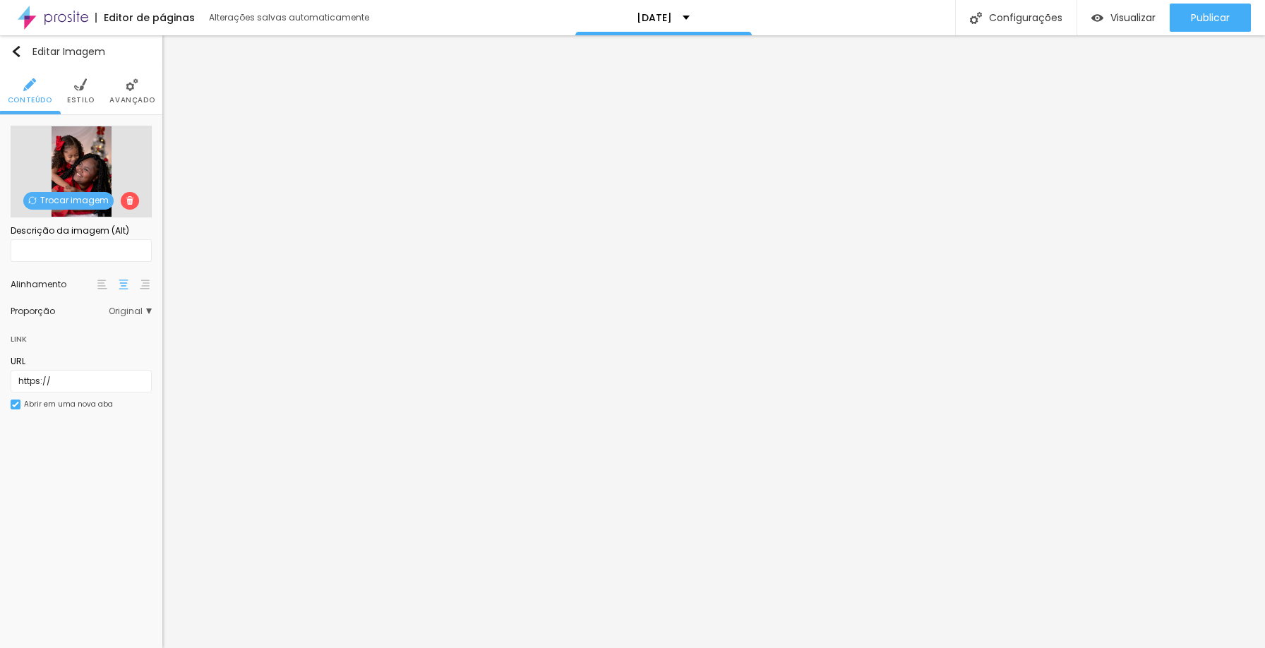
click at [65, 200] on span "Trocar imagem" at bounding box center [68, 201] width 90 height 18
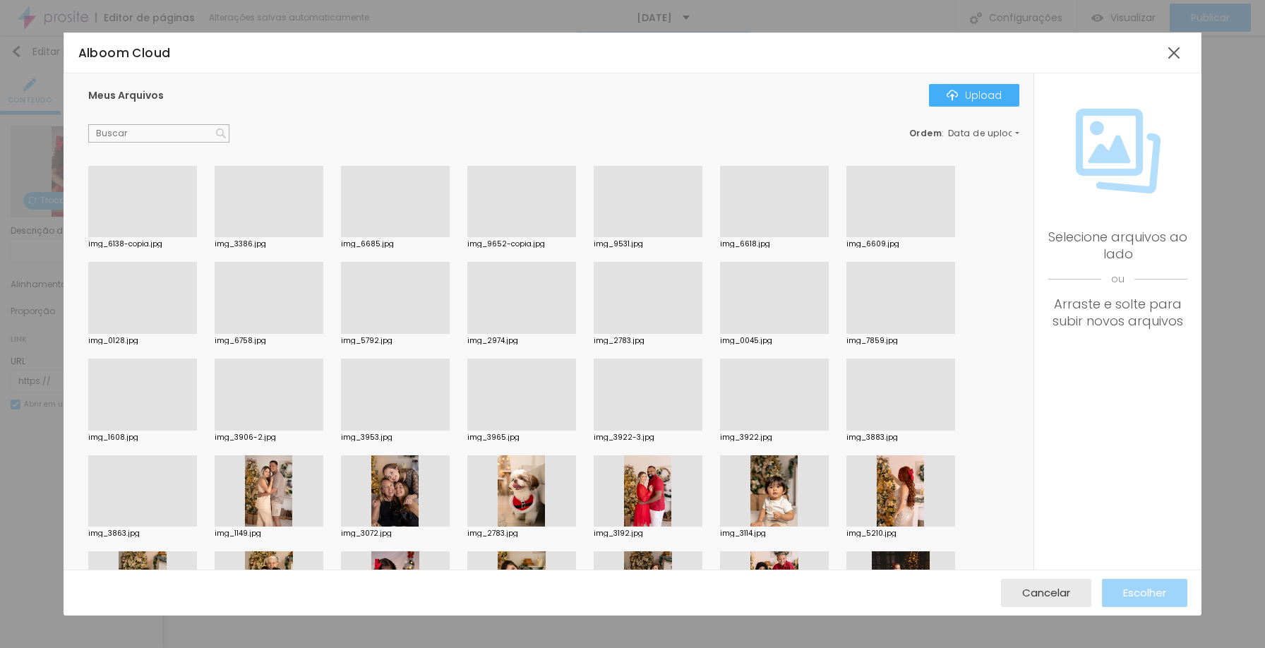
scroll to position [6, 0]
click at [889, 491] on div at bounding box center [901, 491] width 109 height 72
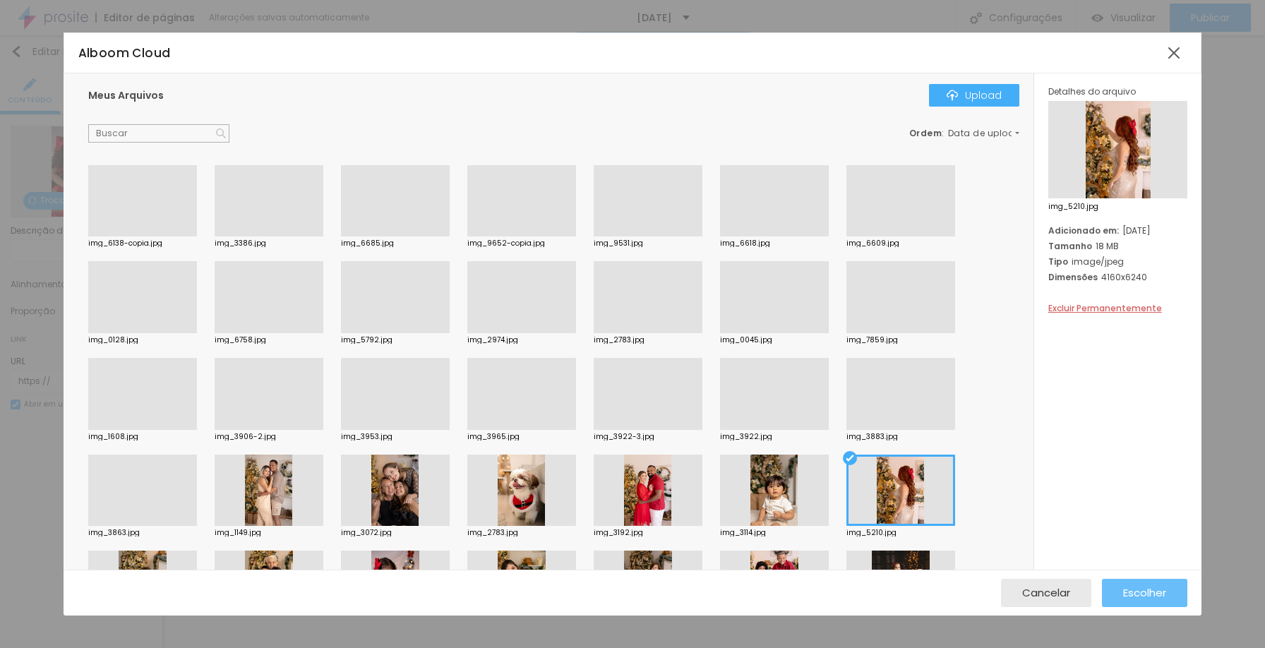
click at [1134, 591] on span "Escolher" at bounding box center [1144, 593] width 43 height 12
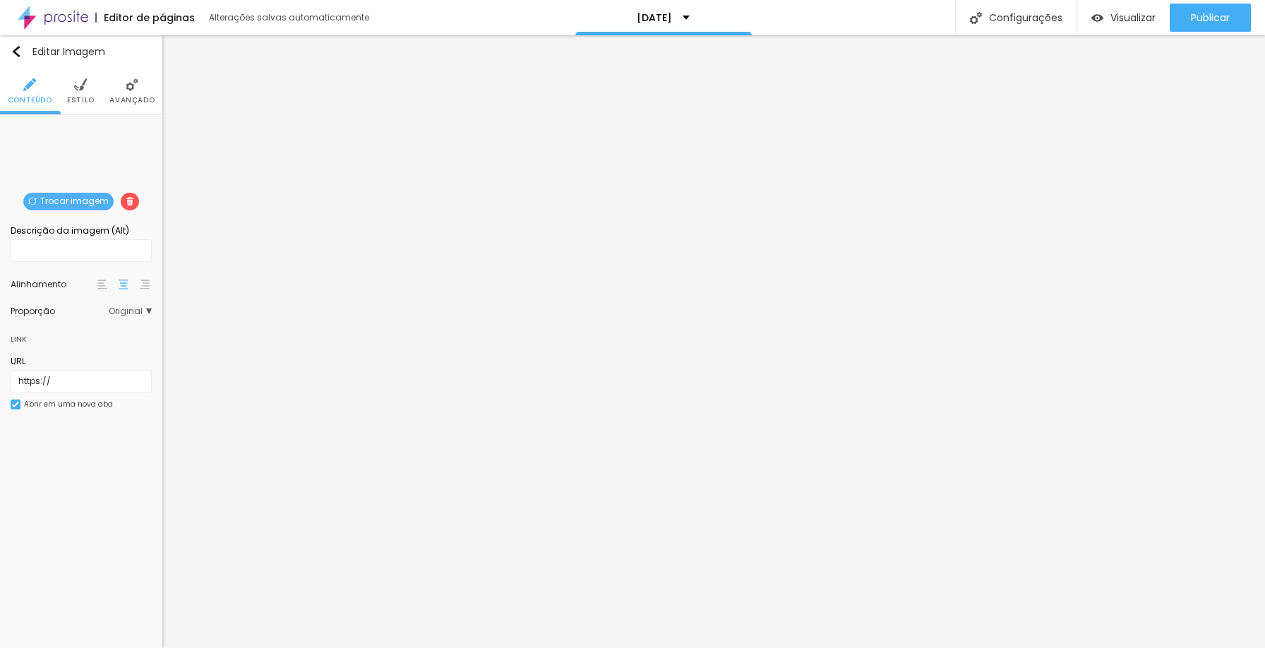
click at [133, 311] on span "Original" at bounding box center [130, 311] width 43 height 8
click at [116, 347] on span "Padrão" at bounding box center [95, 351] width 41 height 8
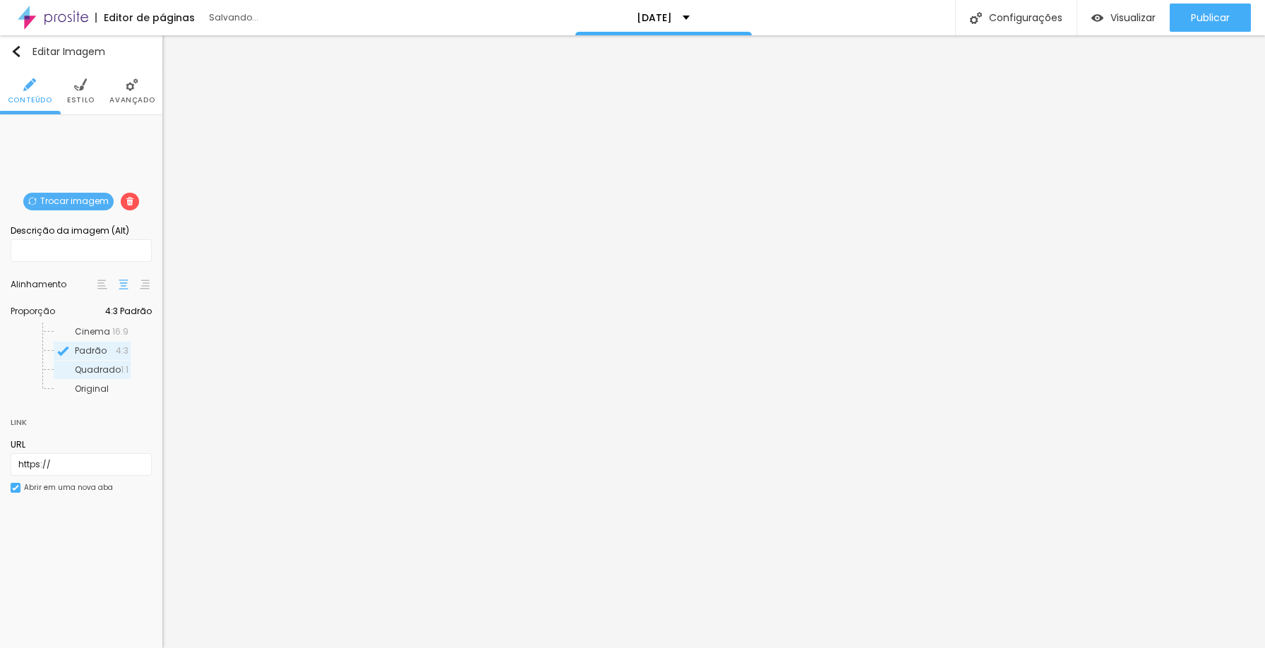
click at [113, 366] on span "Quadrado" at bounding box center [98, 370] width 46 height 8
click at [112, 334] on span "Cinema" at bounding box center [93, 332] width 37 height 8
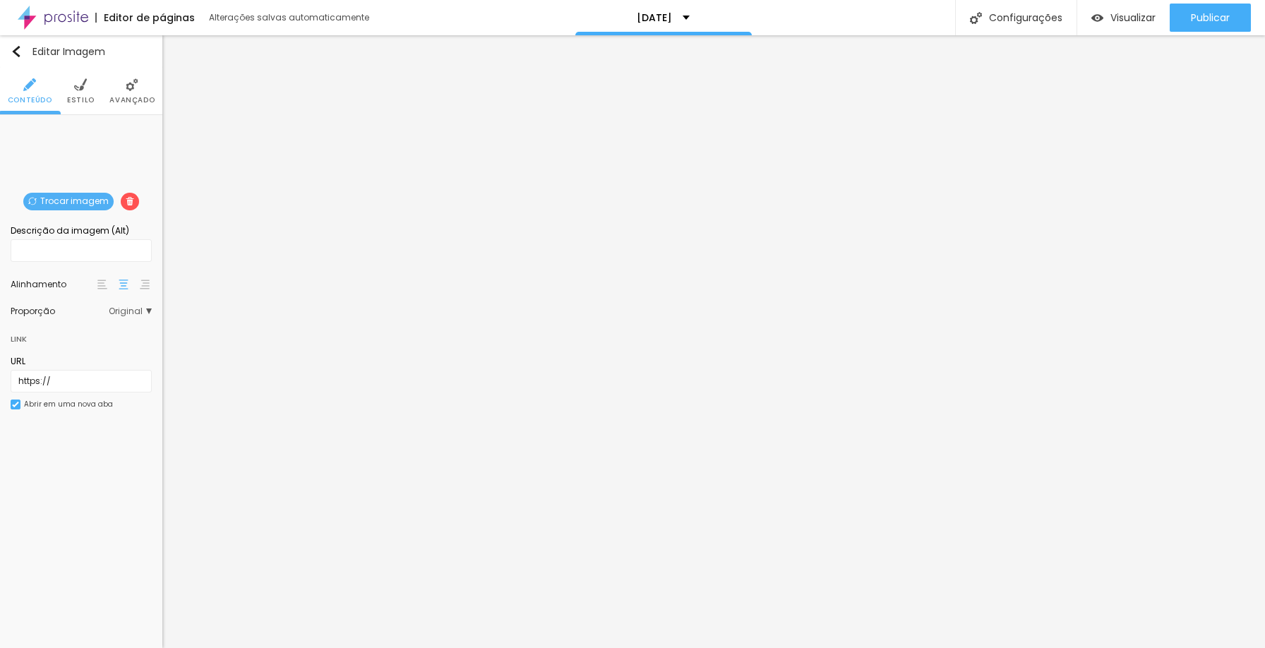
click at [128, 309] on span "Original" at bounding box center [130, 311] width 43 height 8
click at [112, 328] on span "Cinema" at bounding box center [93, 332] width 37 height 8
click at [116, 308] on span "Original" at bounding box center [130, 311] width 43 height 8
click at [112, 330] on span "Cinema" at bounding box center [93, 332] width 37 height 8
click at [1197, 22] on span "Publicar" at bounding box center [1210, 17] width 39 height 11
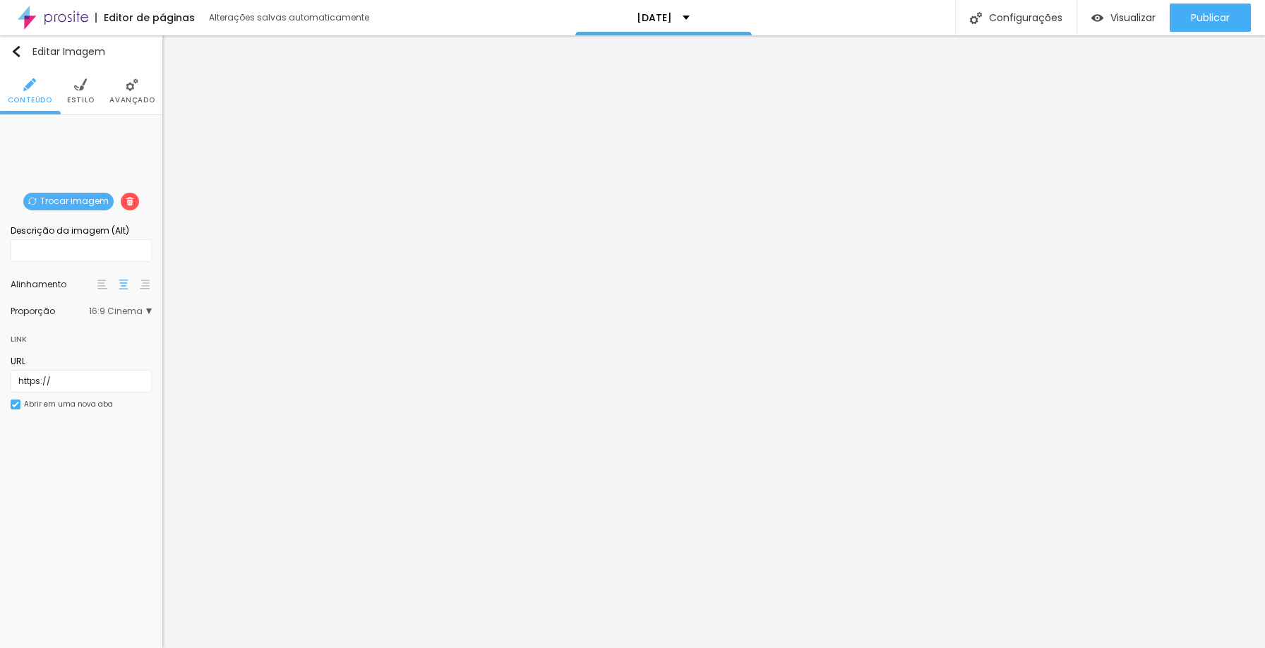
click at [136, 83] on img at bounding box center [132, 84] width 13 height 13
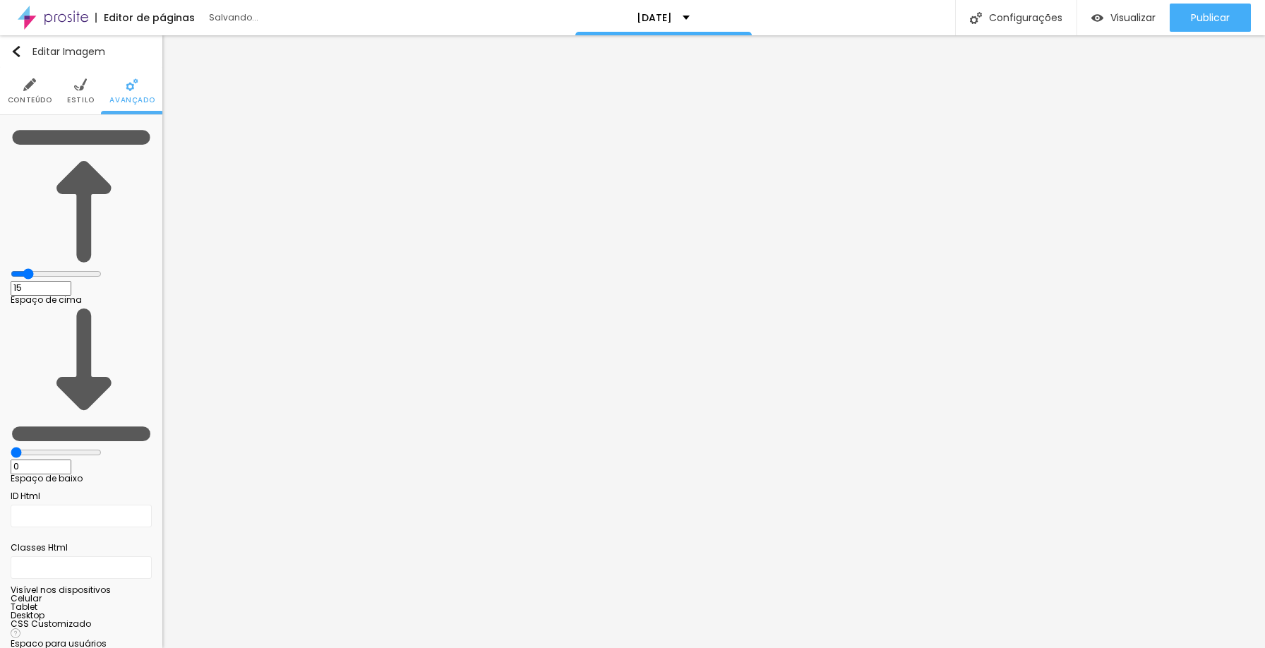
drag, startPoint x: 31, startPoint y: 141, endPoint x: 46, endPoint y: 141, distance: 14.8
click at [46, 268] on input "range" at bounding box center [56, 273] width 91 height 11
click at [37, 447] on input "range" at bounding box center [56, 452] width 91 height 11
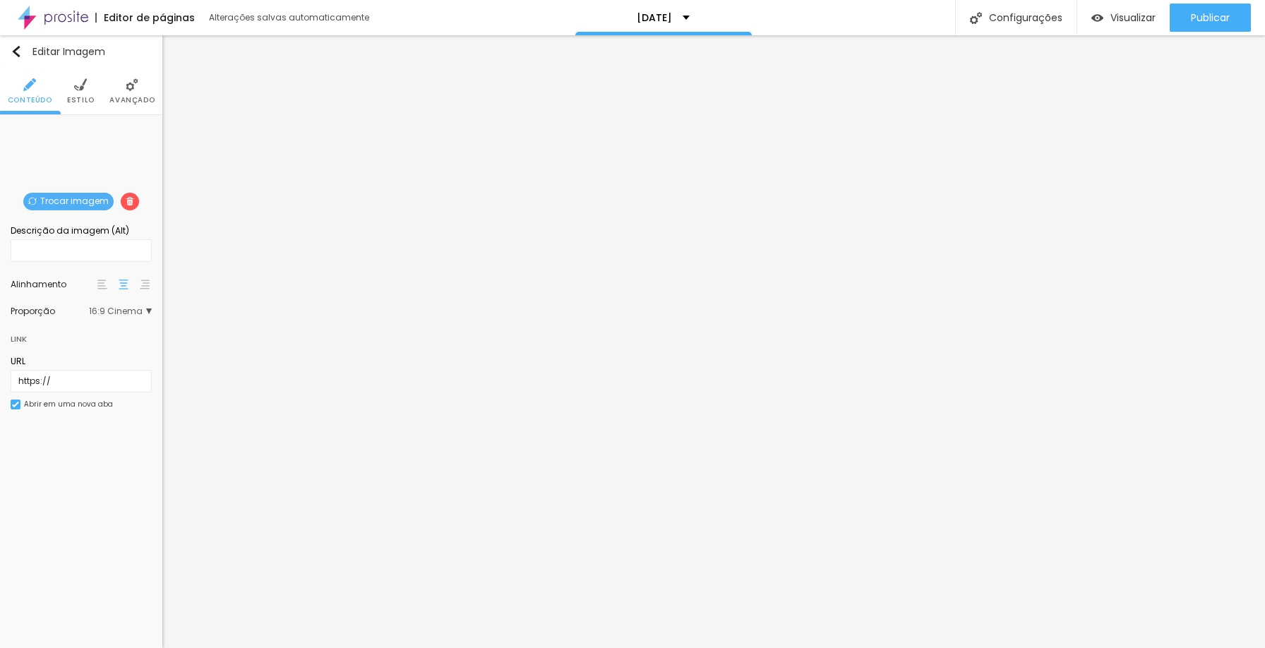
click at [73, 84] on li "Estilo" at bounding box center [81, 91] width 28 height 47
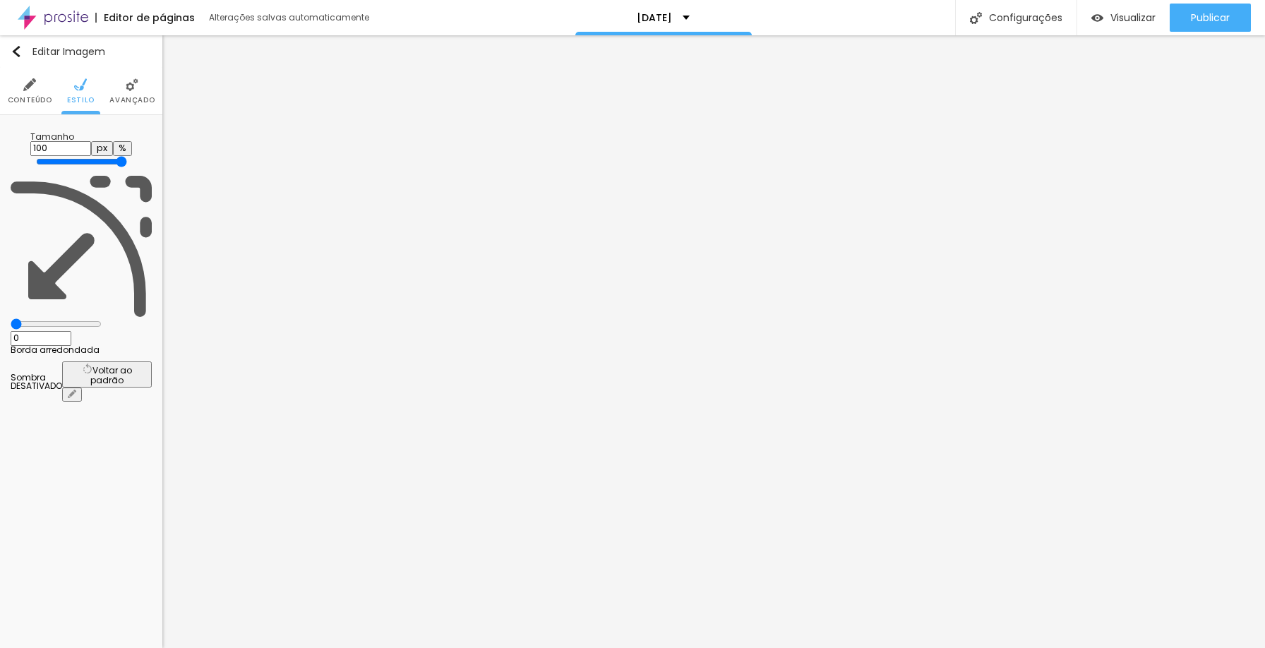
click at [121, 92] on li "Avançado" at bounding box center [131, 91] width 45 height 47
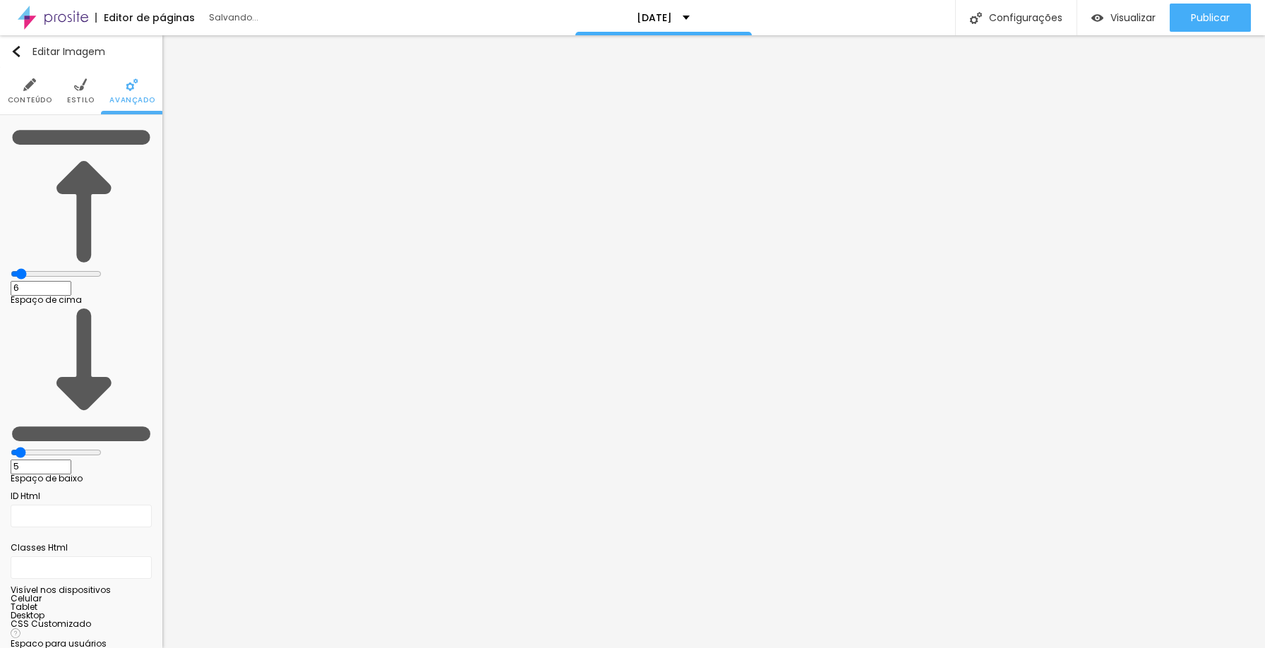
drag, startPoint x: 44, startPoint y: 139, endPoint x: 38, endPoint y: 134, distance: 7.5
click at [38, 268] on input "range" at bounding box center [56, 273] width 91 height 11
drag, startPoint x: 40, startPoint y: 167, endPoint x: 28, endPoint y: 157, distance: 15.5
click at [28, 447] on input "range" at bounding box center [56, 452] width 91 height 11
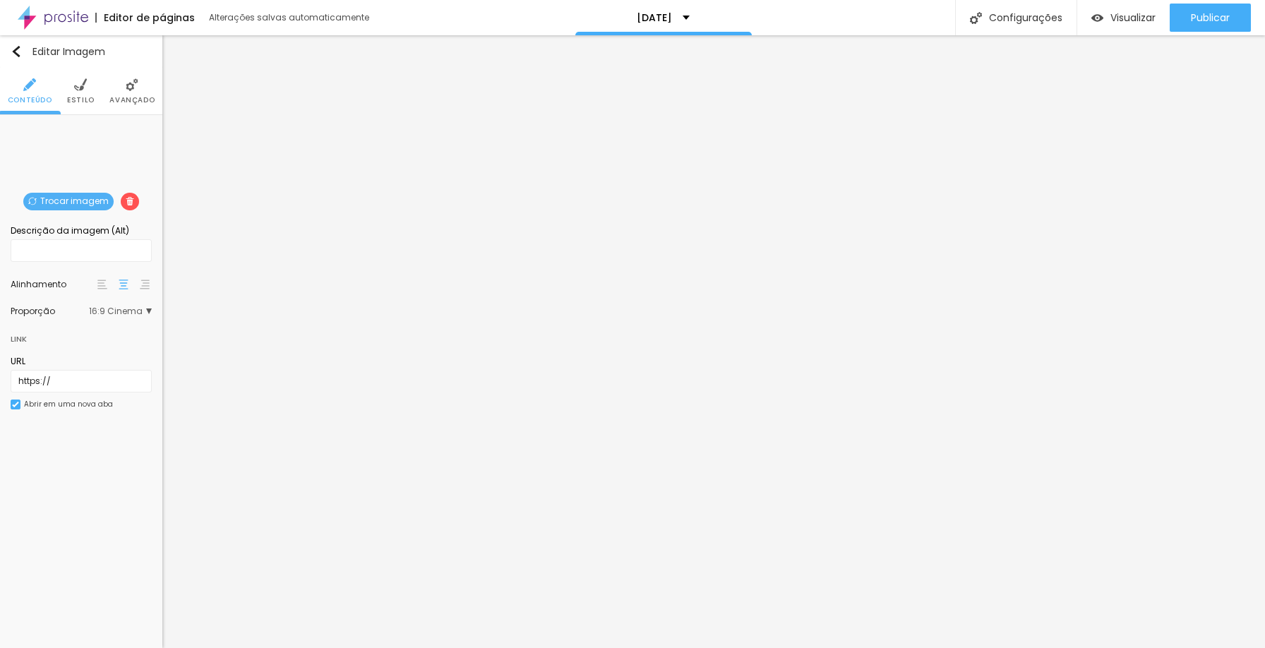
click at [60, 201] on span "Trocar imagem" at bounding box center [68, 202] width 90 height 18
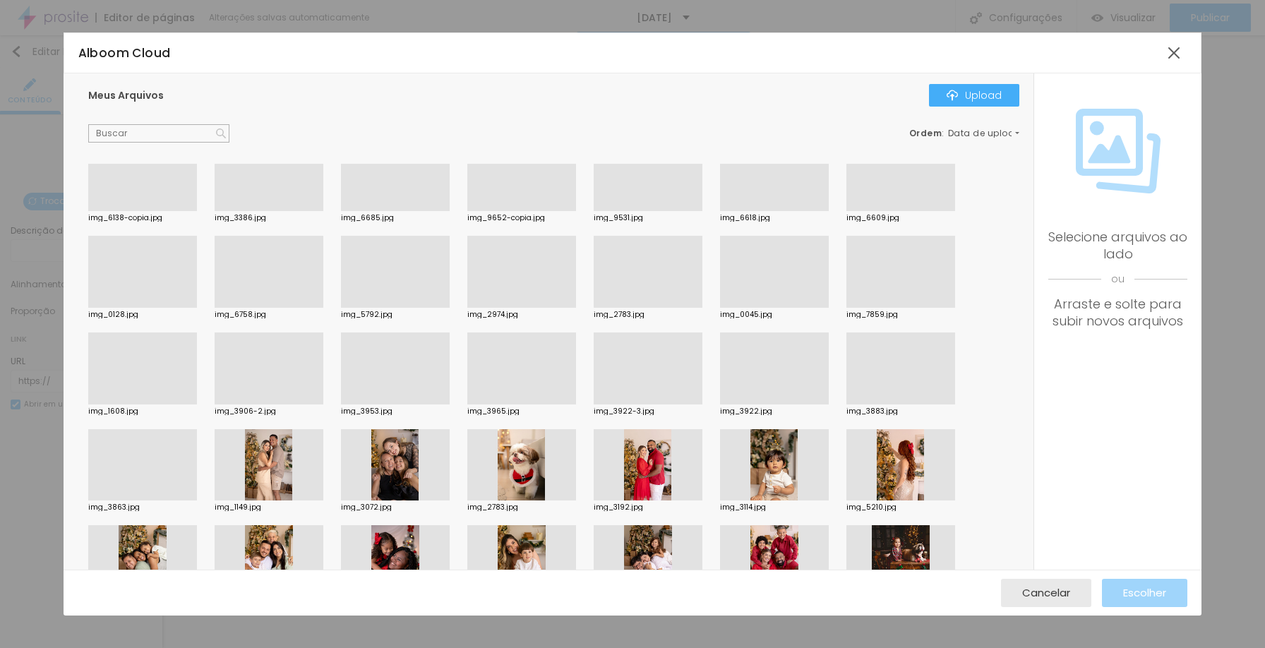
scroll to position [32, 0]
click at [441, 404] on div at bounding box center [395, 404] width 109 height 0
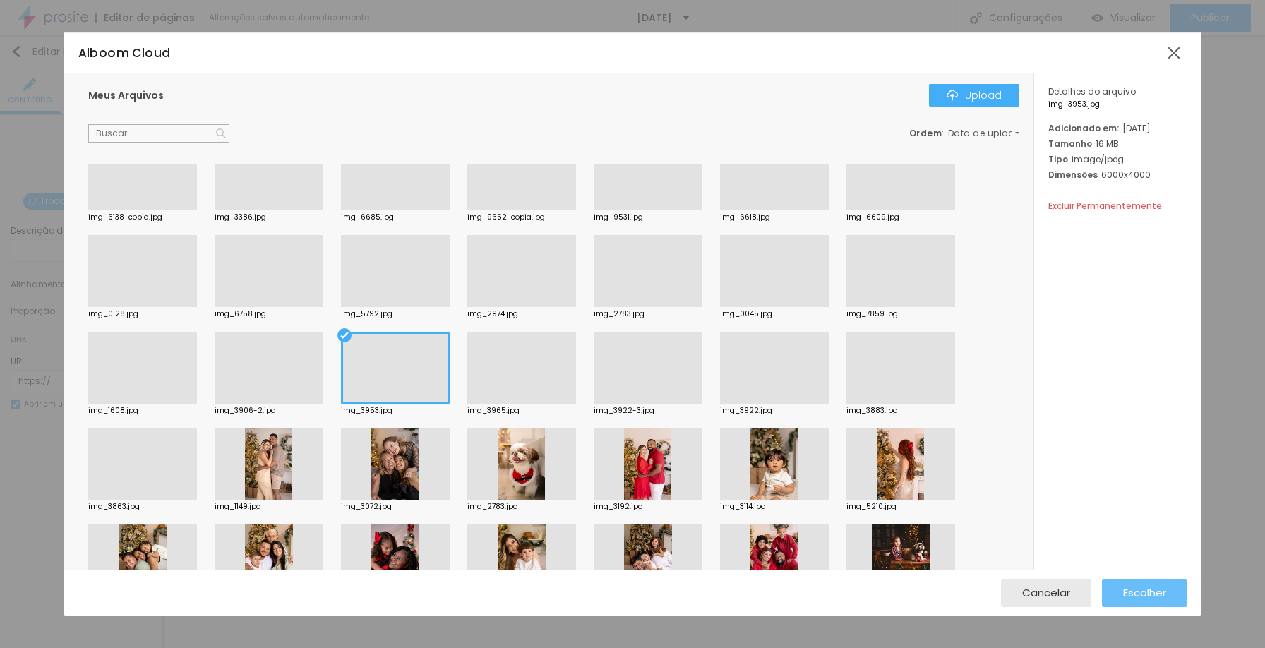
click at [1153, 599] on span "Escolher" at bounding box center [1144, 593] width 43 height 12
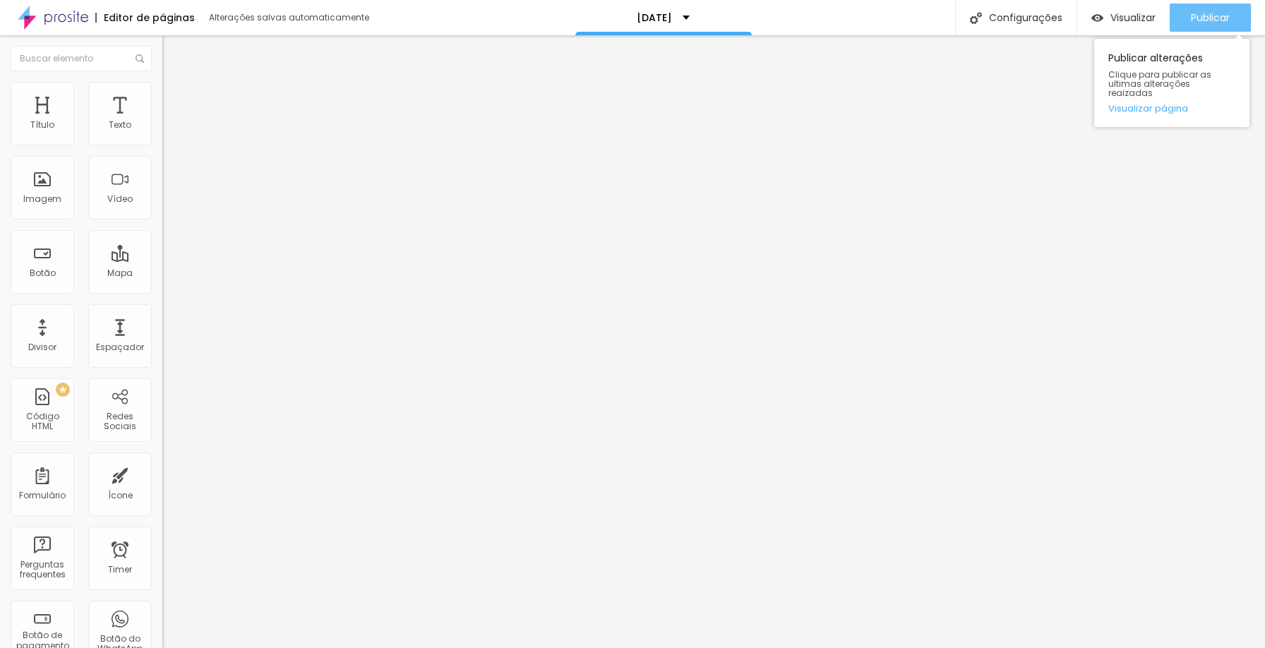
click at [1200, 13] on span "Publicar" at bounding box center [1210, 17] width 39 height 11
click at [1202, 22] on span "Publicar" at bounding box center [1210, 17] width 39 height 11
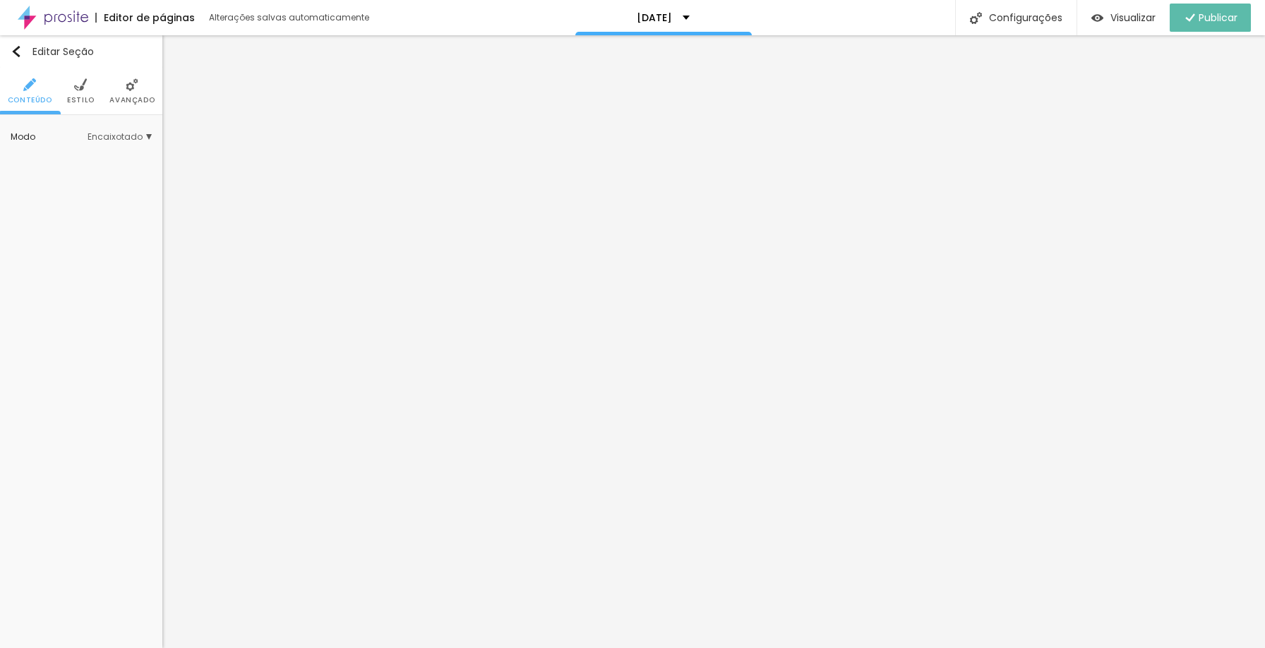
click at [85, 95] on li "Estilo" at bounding box center [81, 91] width 28 height 47
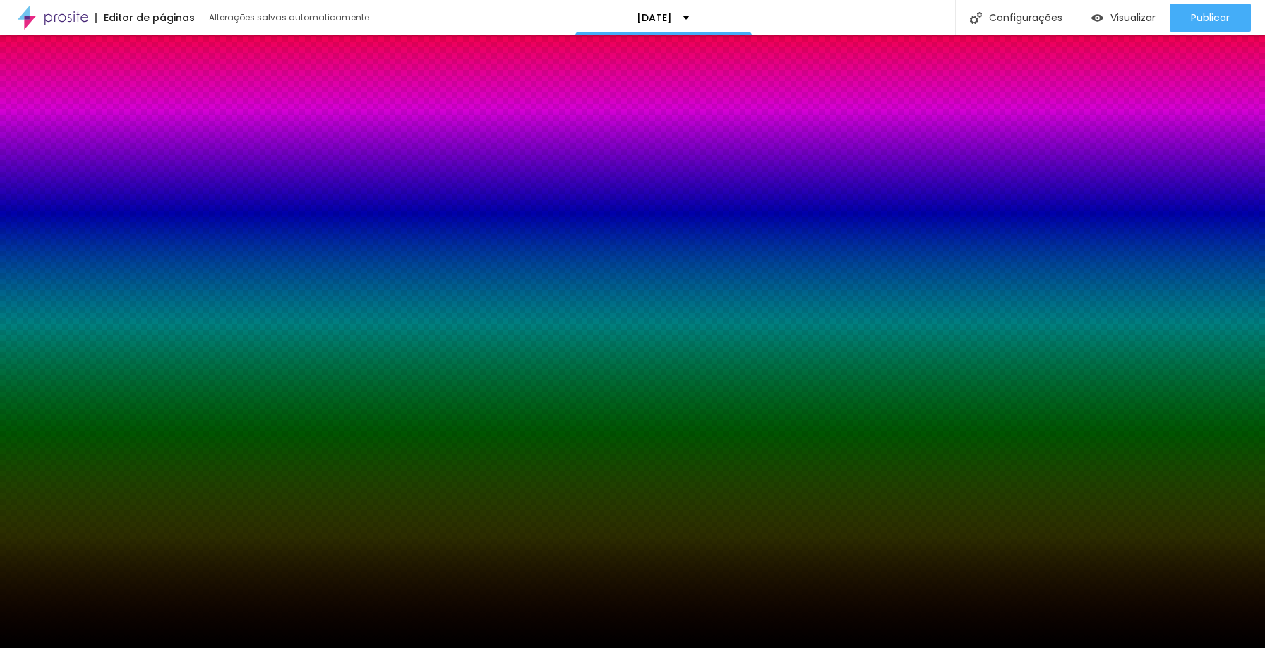
click at [129, 197] on img at bounding box center [130, 201] width 8 height 8
click at [95, 265] on div at bounding box center [81, 265] width 141 height 0
click at [101, 350] on div at bounding box center [632, 324] width 1265 height 648
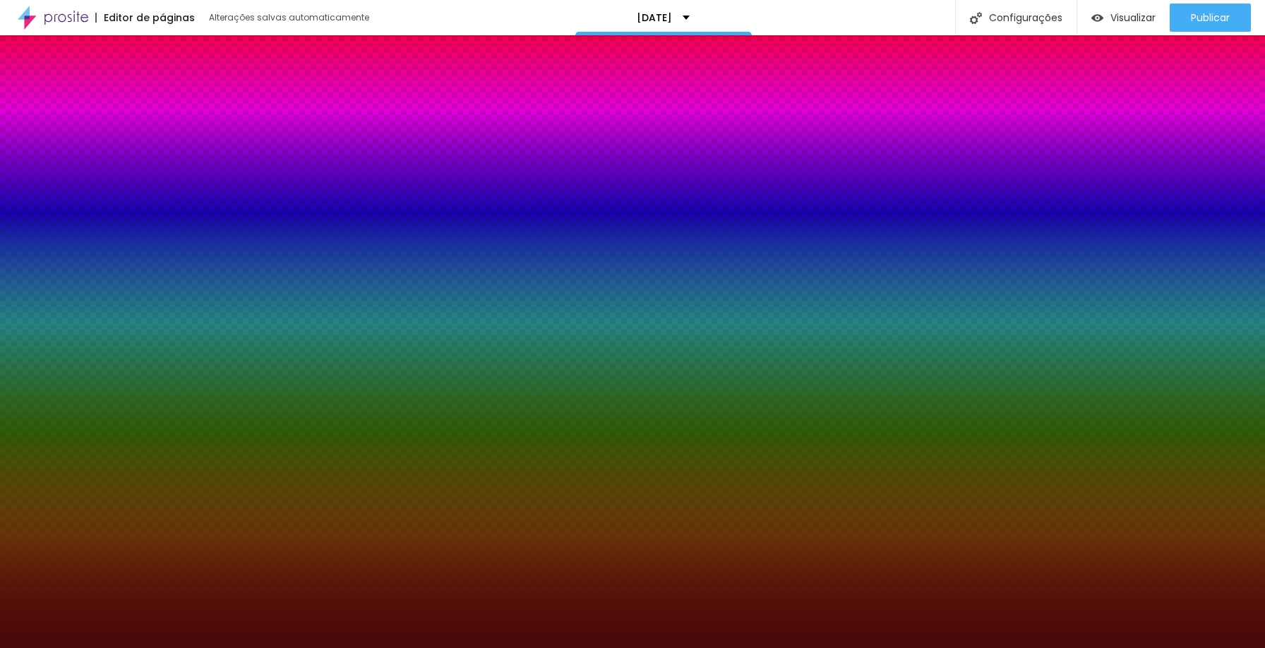
click at [100, 330] on div at bounding box center [632, 324] width 1265 height 648
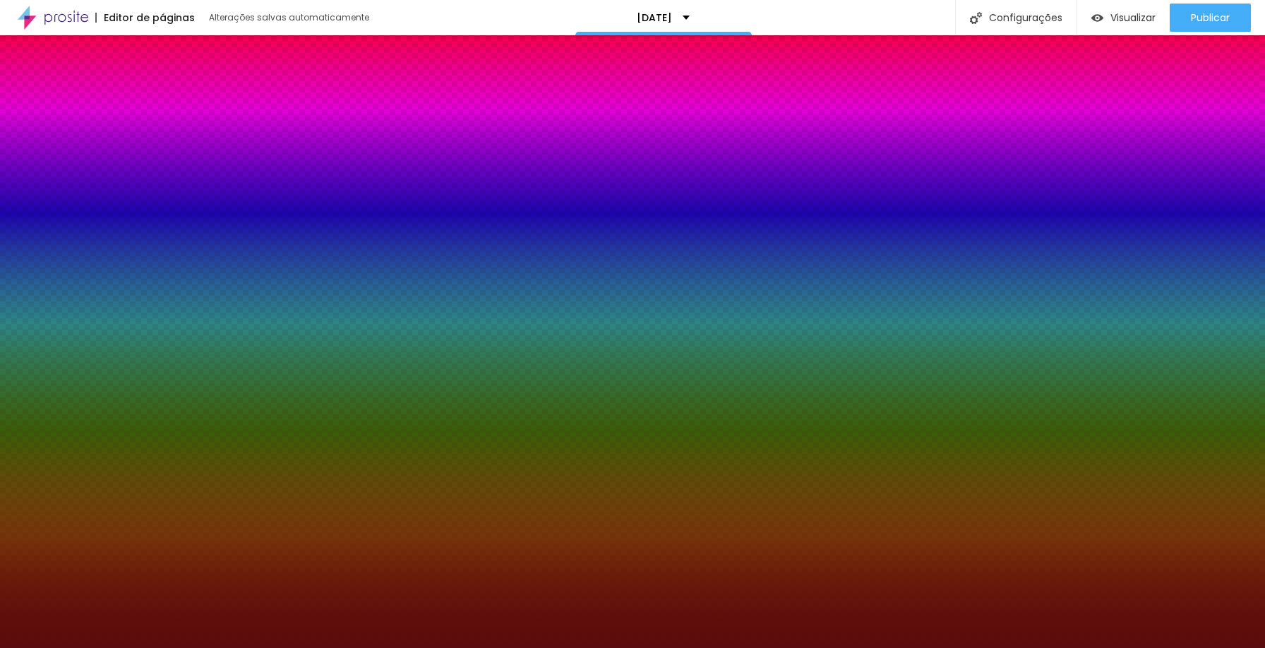
drag, startPoint x: 100, startPoint y: 336, endPoint x: 102, endPoint y: 343, distance: 7.2
click at [102, 343] on div at bounding box center [632, 324] width 1265 height 648
drag, startPoint x: 142, startPoint y: 276, endPoint x: 139, endPoint y: 406, distance: 130.0
click at [139, 406] on div "Editar Seção Conteúdo Estilo Avançado Imagem de fundo Adicionar imagem Efeito d…" at bounding box center [81, 341] width 162 height 613
click at [100, 265] on div at bounding box center [81, 265] width 141 height 0
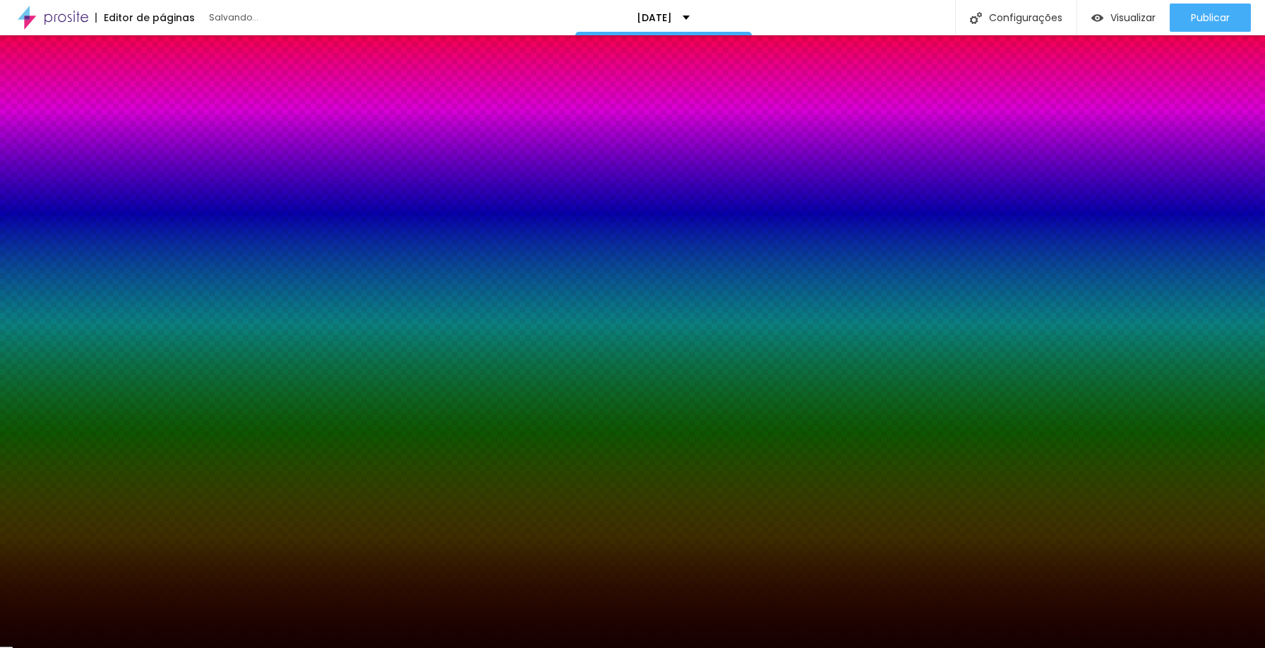
drag, startPoint x: 102, startPoint y: 332, endPoint x: 110, endPoint y: 371, distance: 39.8
click at [110, 371] on div at bounding box center [632, 324] width 1265 height 648
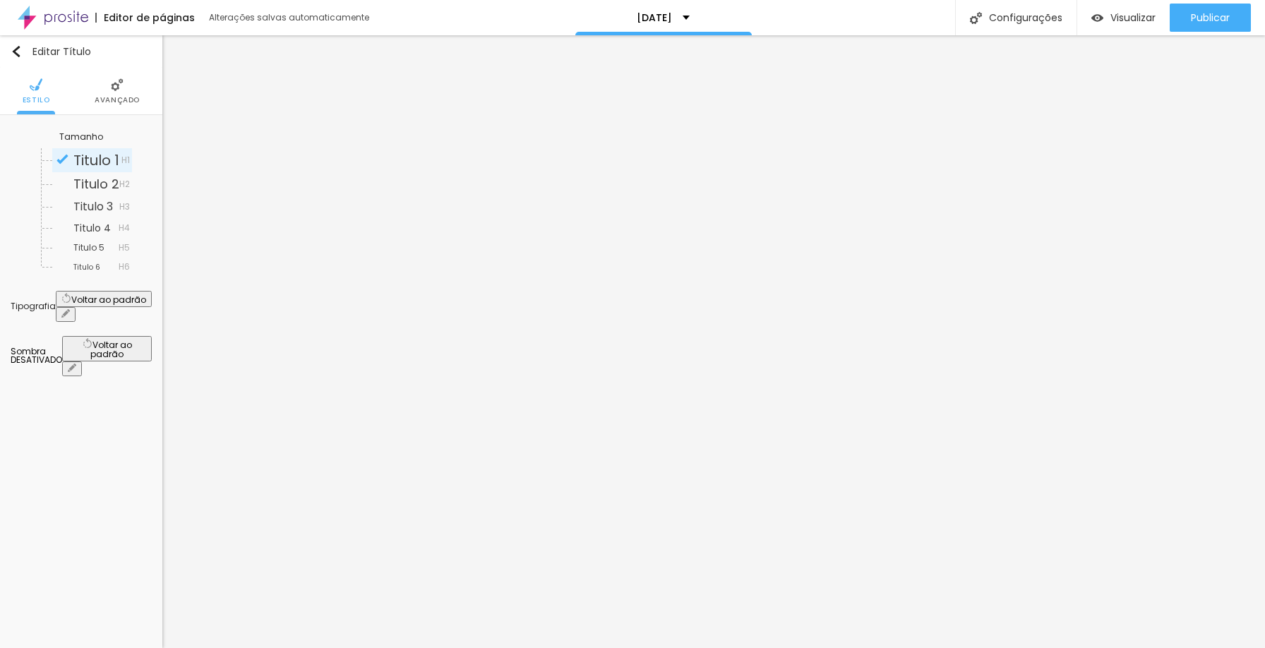
click at [114, 98] on span "Avançado" at bounding box center [117, 100] width 45 height 7
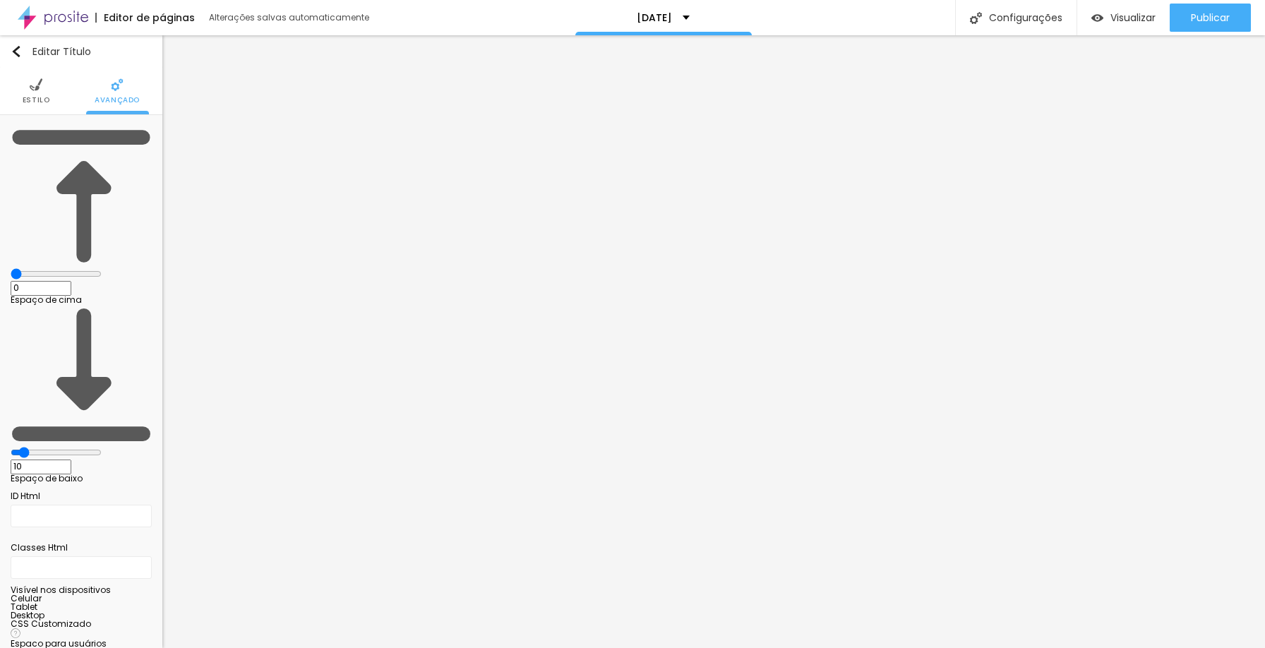
drag, startPoint x: 42, startPoint y: 139, endPoint x: 0, endPoint y: 139, distance: 42.4
click at [11, 268] on input "range" at bounding box center [56, 273] width 91 height 11
drag, startPoint x: 30, startPoint y: 165, endPoint x: 39, endPoint y: 160, distance: 10.4
click at [39, 447] on input "range" at bounding box center [56, 452] width 91 height 11
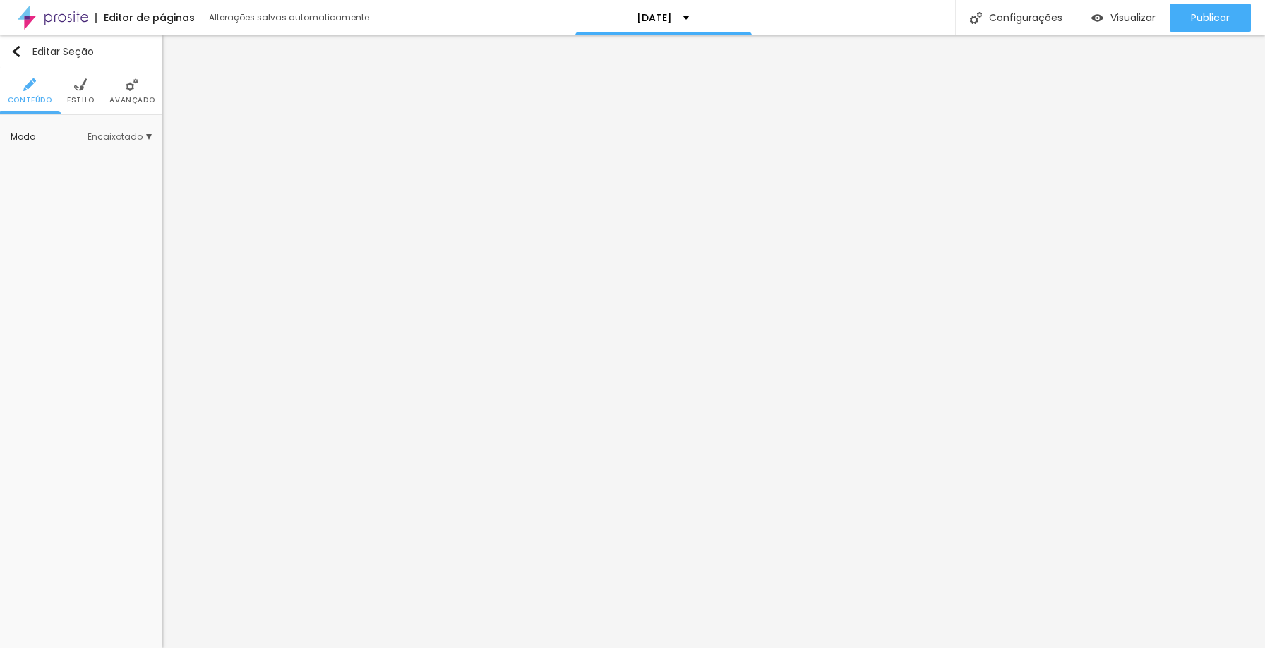
click at [126, 97] on span "Avançado" at bounding box center [131, 100] width 45 height 7
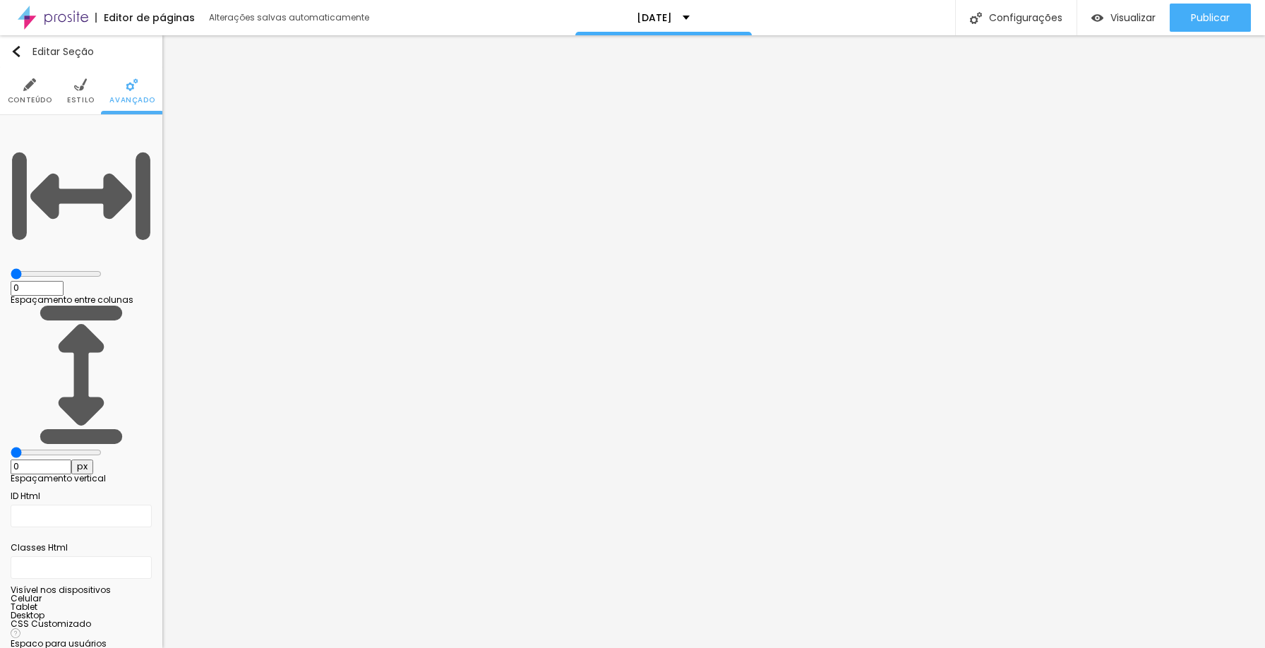
drag, startPoint x: 47, startPoint y: 141, endPoint x: 38, endPoint y: 138, distance: 9.6
click at [38, 268] on input "range" at bounding box center [56, 273] width 91 height 11
drag, startPoint x: 34, startPoint y: 136, endPoint x: 45, endPoint y: 133, distance: 11.6
click at [45, 268] on input "range" at bounding box center [56, 273] width 91 height 11
drag, startPoint x: 41, startPoint y: 133, endPoint x: 22, endPoint y: 134, distance: 19.1
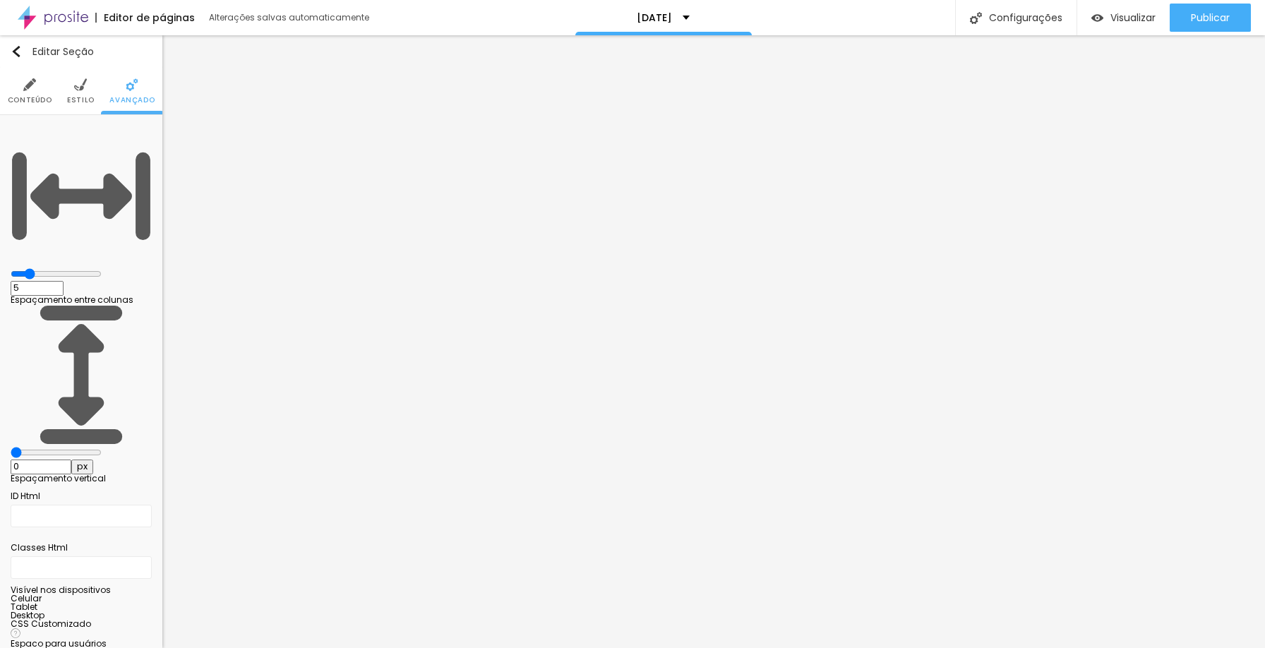
click at [22, 134] on div "5 Espaçamento entre colunas" at bounding box center [81, 215] width 141 height 179
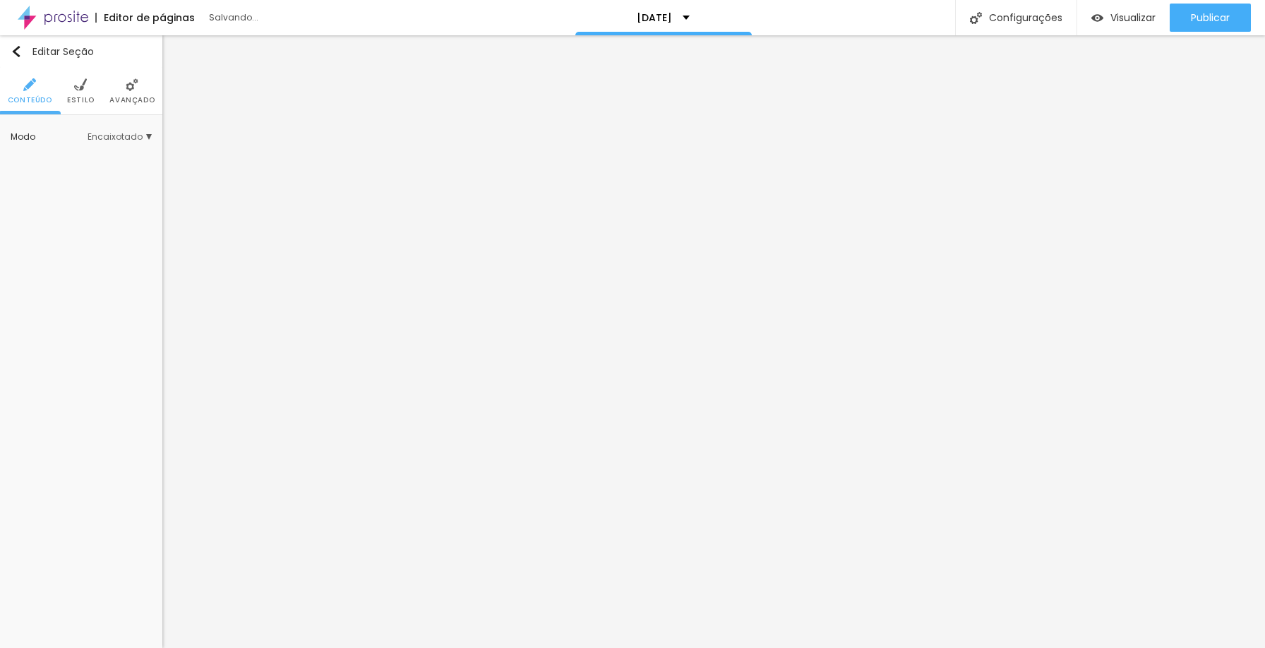
click at [139, 99] on span "Avançado" at bounding box center [131, 100] width 45 height 7
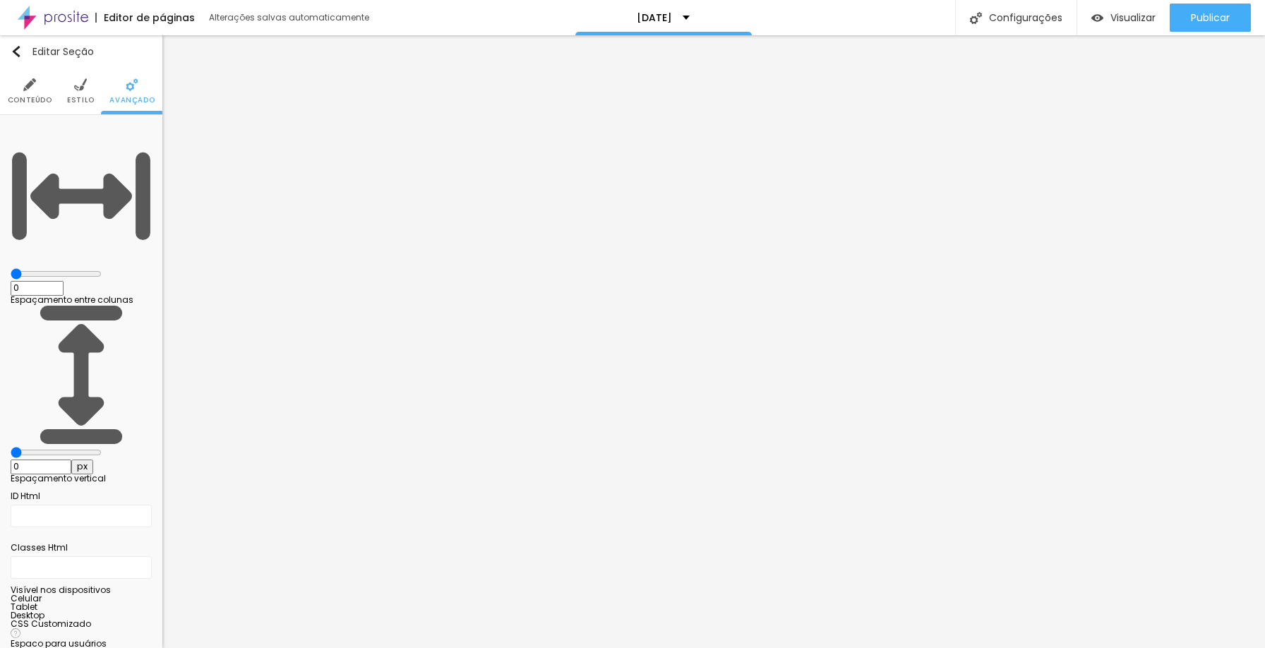
drag, startPoint x: 45, startPoint y: 136, endPoint x: 5, endPoint y: 136, distance: 40.3
click at [11, 268] on input "range" at bounding box center [56, 273] width 91 height 11
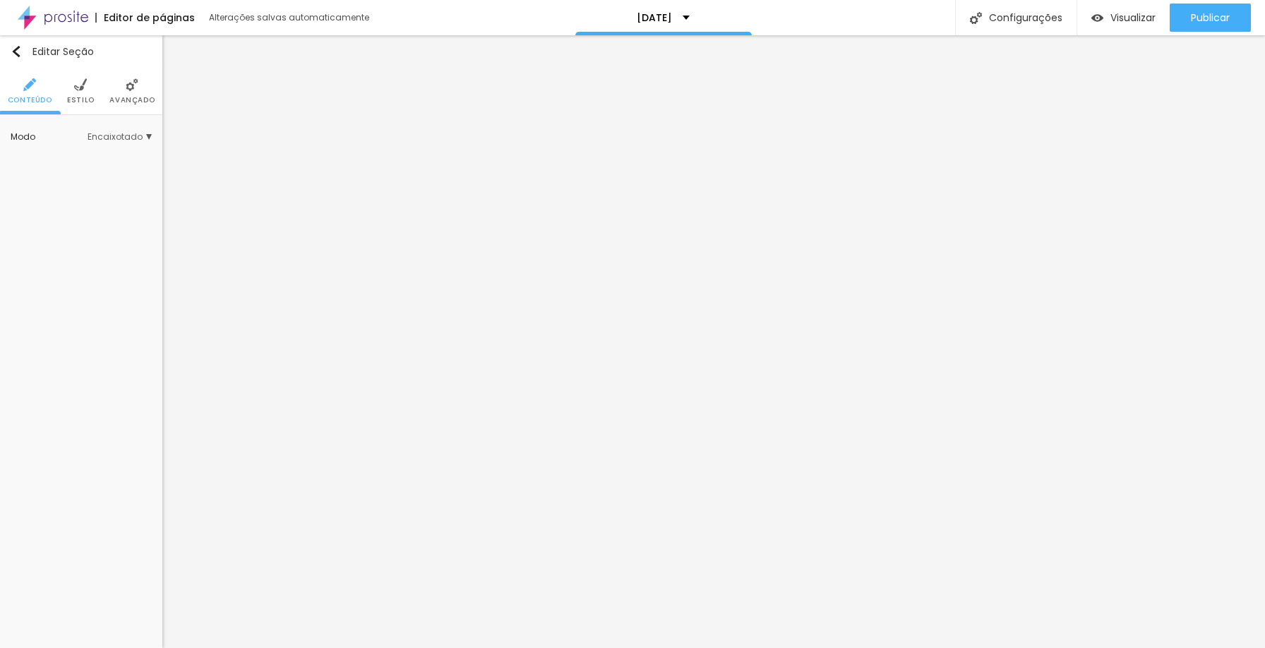
click at [122, 135] on span "Encaixotado" at bounding box center [120, 137] width 64 height 8
click at [97, 169] on div "Completo" at bounding box center [92, 176] width 78 height 18
click at [76, 99] on span "Estilo" at bounding box center [81, 100] width 28 height 7
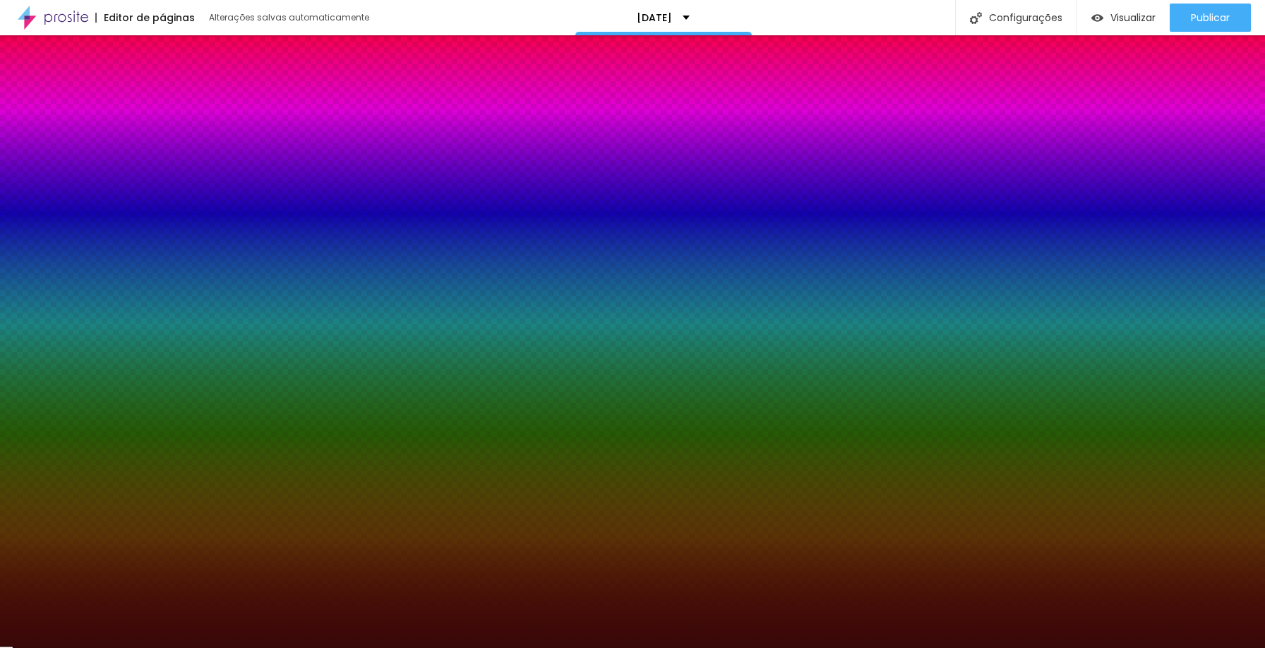
click at [119, 95] on li "Avançado" at bounding box center [131, 91] width 45 height 47
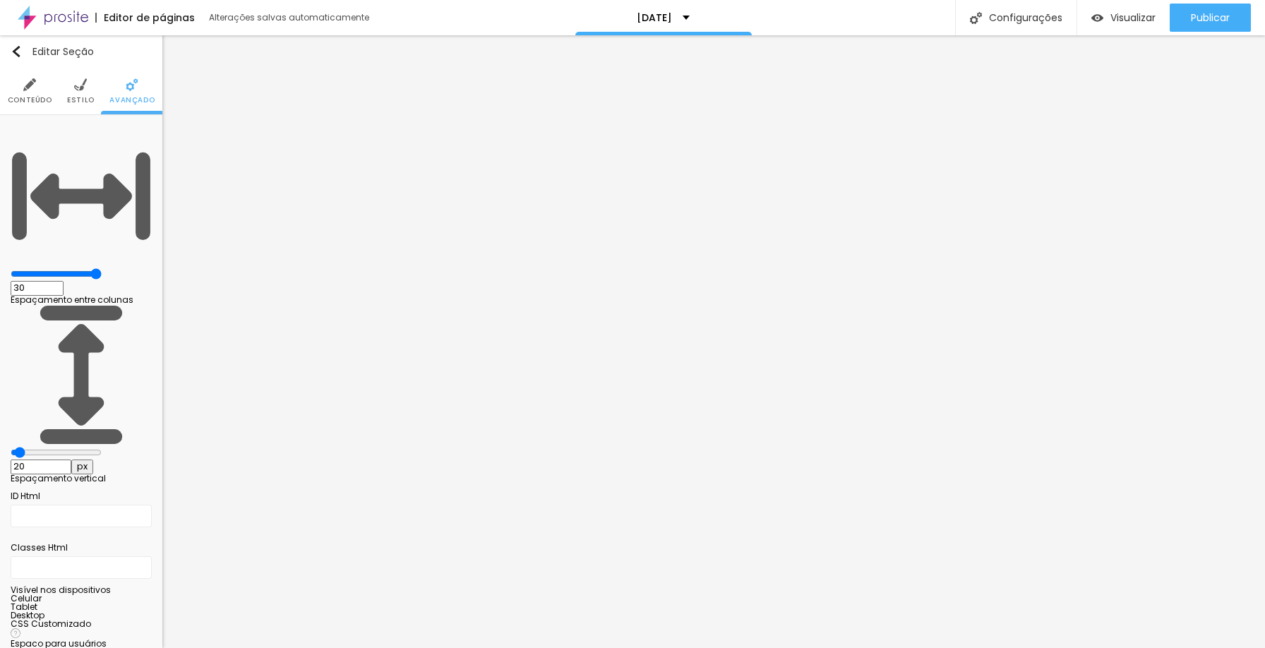
drag, startPoint x: 90, startPoint y: 138, endPoint x: 255, endPoint y: 148, distance: 164.8
click at [102, 268] on input "range" at bounding box center [56, 273] width 91 height 11
click at [35, 447] on input "range" at bounding box center [56, 452] width 91 height 11
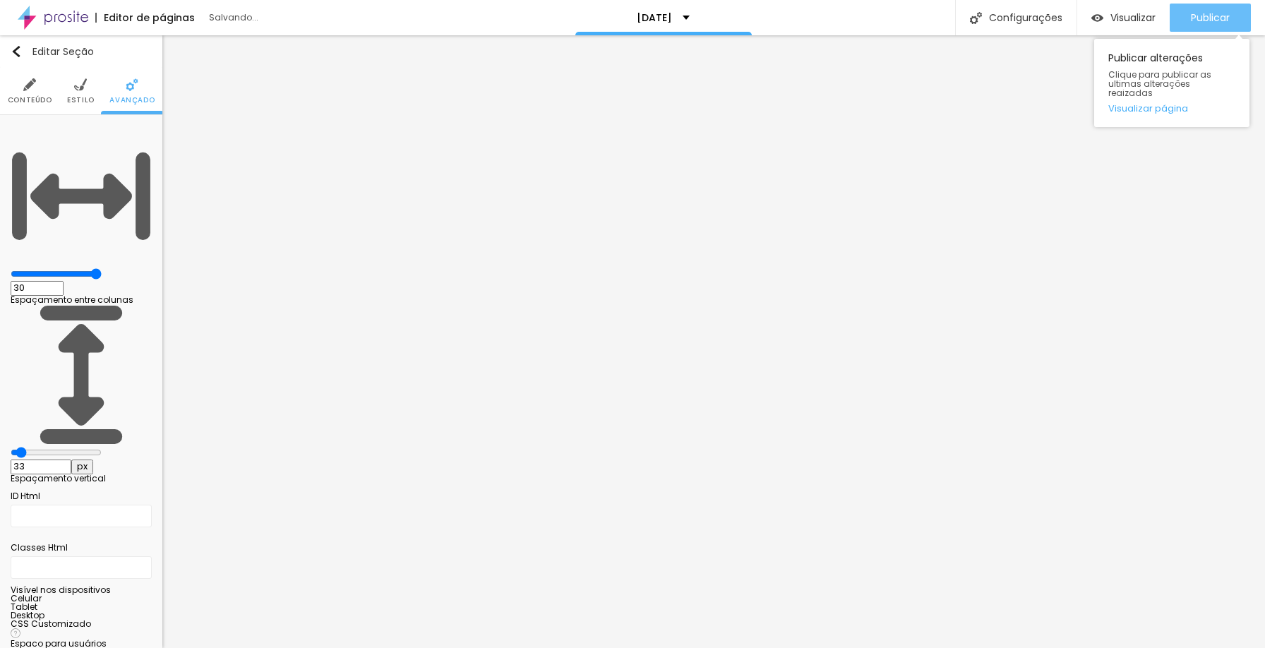
click at [1221, 28] on div "Publicar" at bounding box center [1210, 18] width 39 height 28
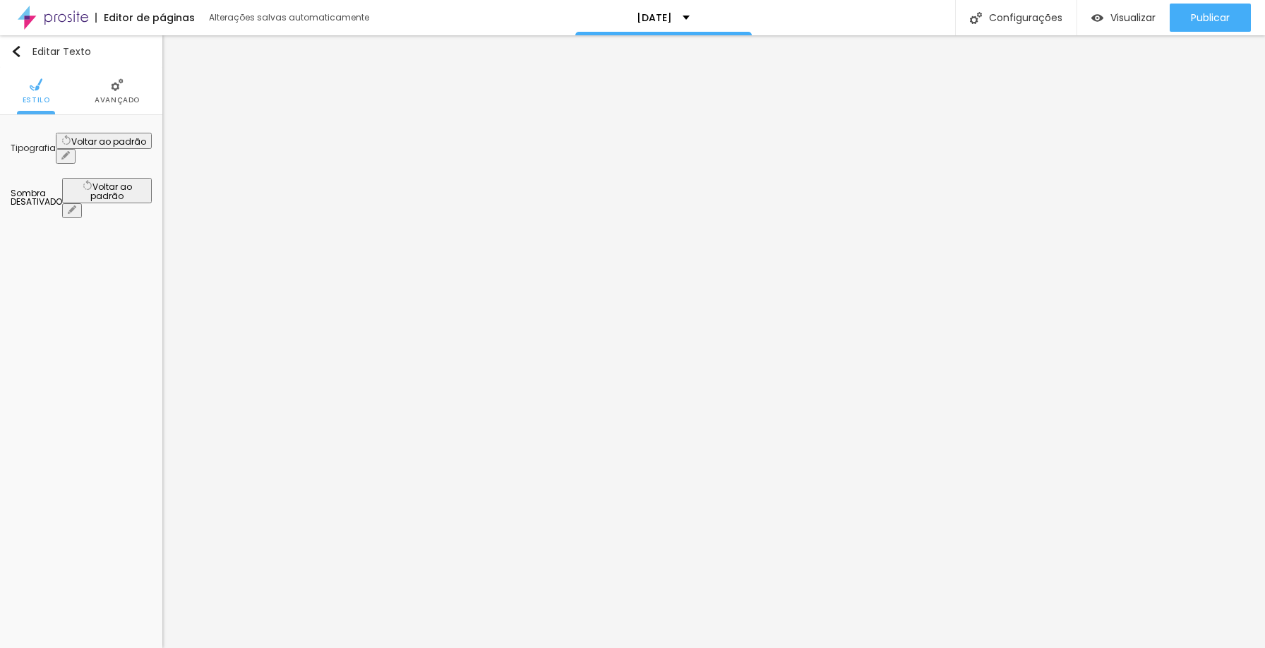
click at [70, 151] on icon "button" at bounding box center [65, 155] width 8 height 8
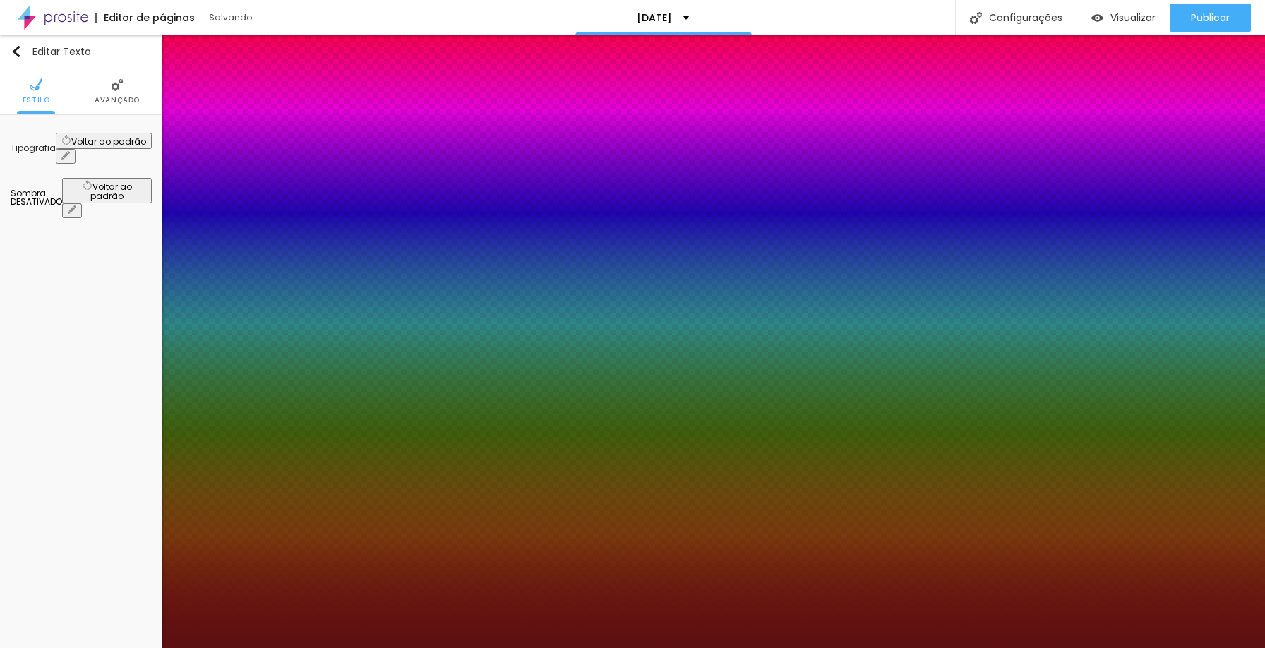
click at [638, 648] on div at bounding box center [632, 648] width 1265 height 0
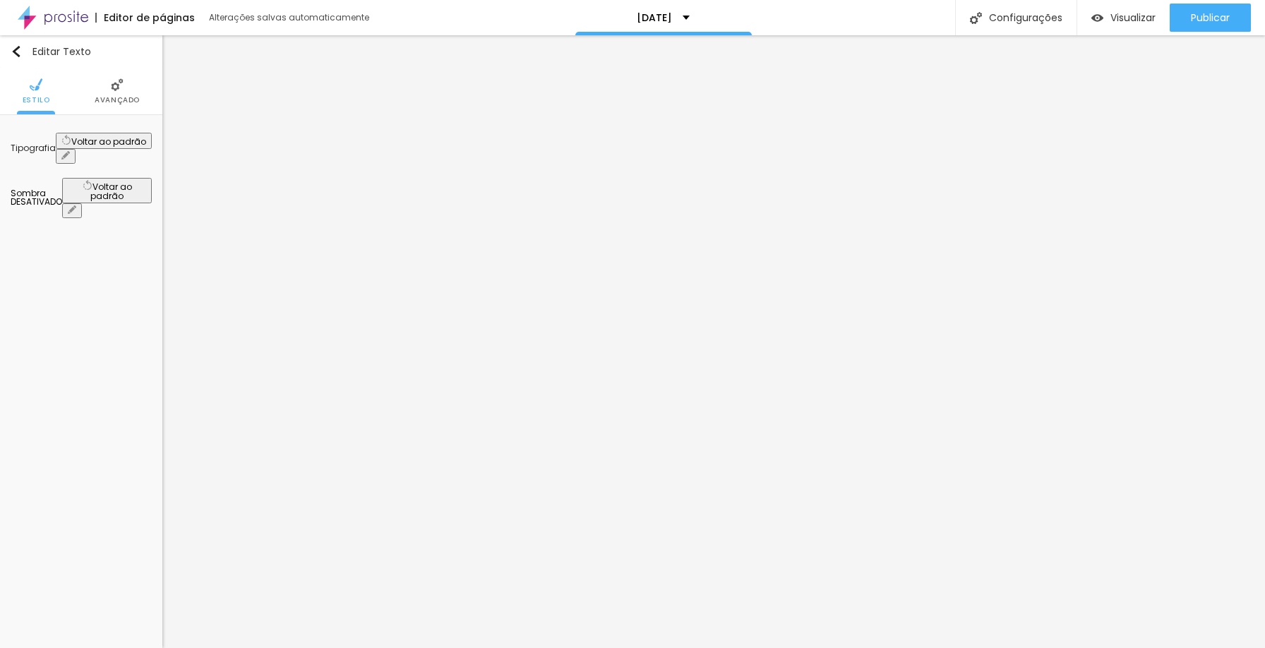
click at [76, 149] on button "button" at bounding box center [66, 156] width 20 height 15
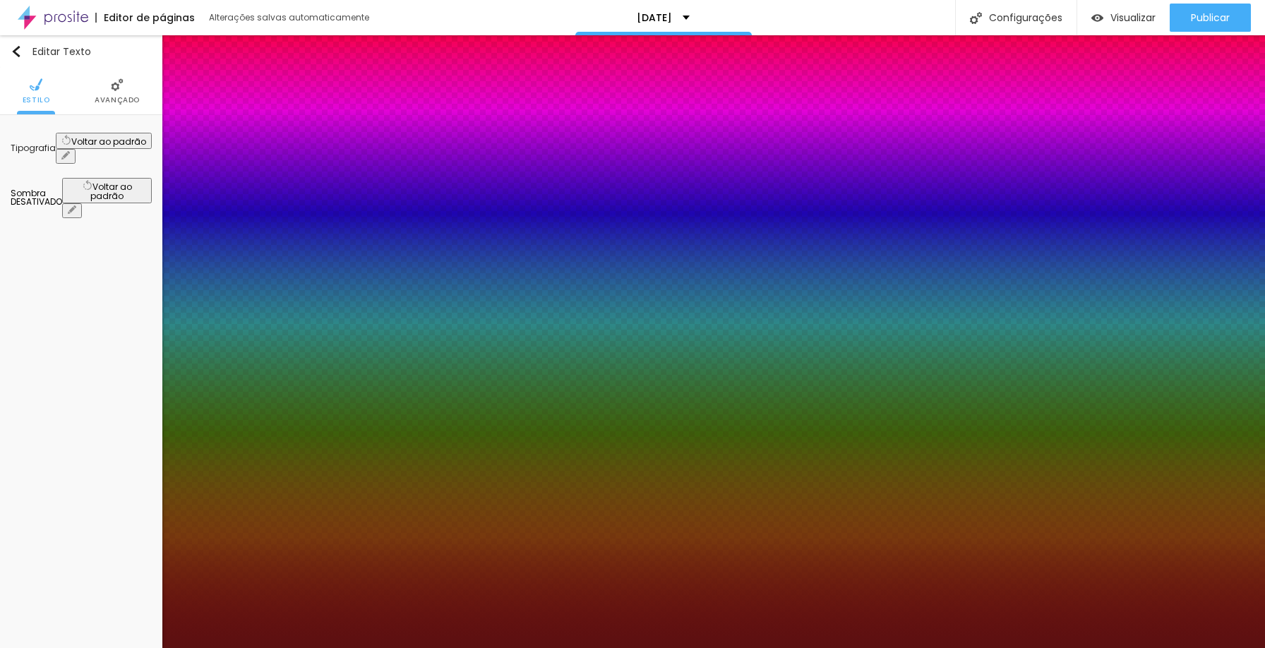
click at [965, 648] on div at bounding box center [632, 648] width 1265 height 0
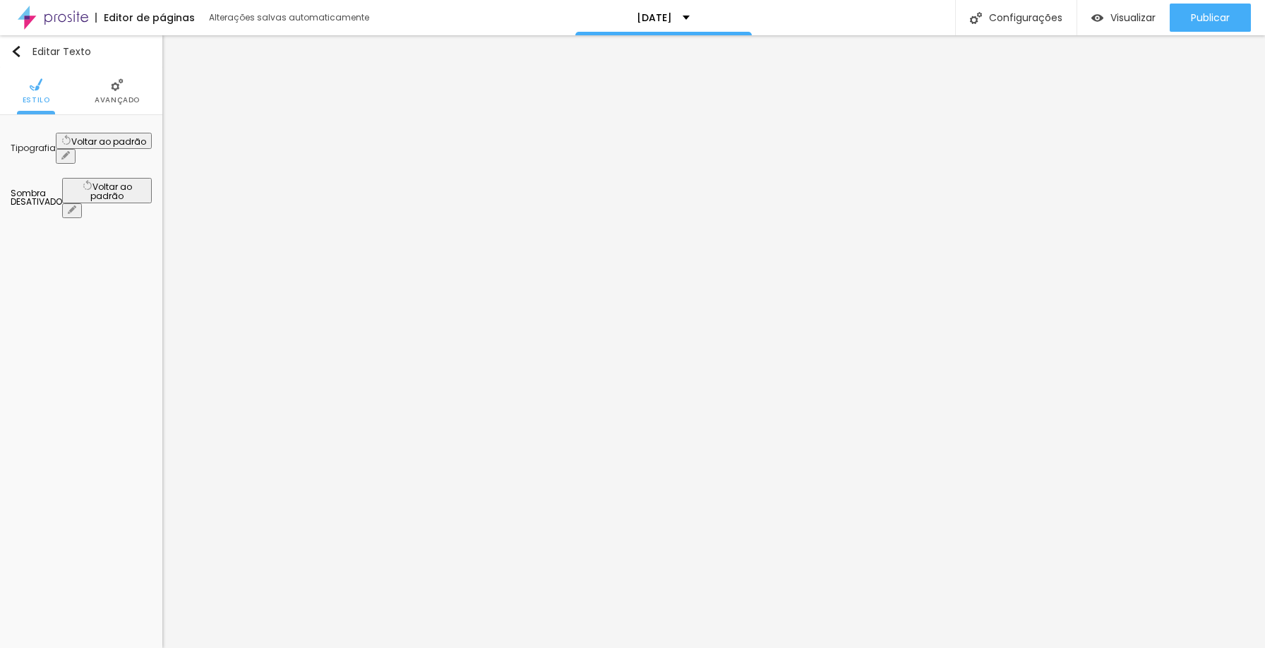
click at [76, 149] on button "button" at bounding box center [66, 156] width 20 height 15
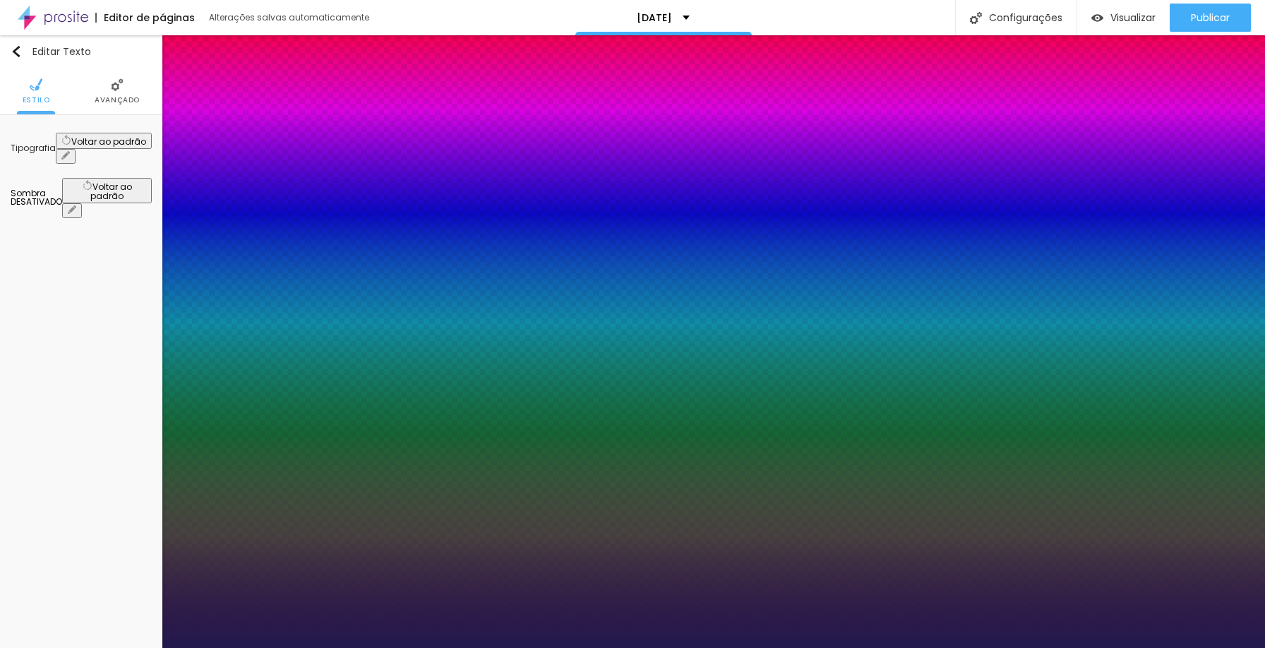
click at [1095, 648] on div at bounding box center [632, 648] width 1265 height 0
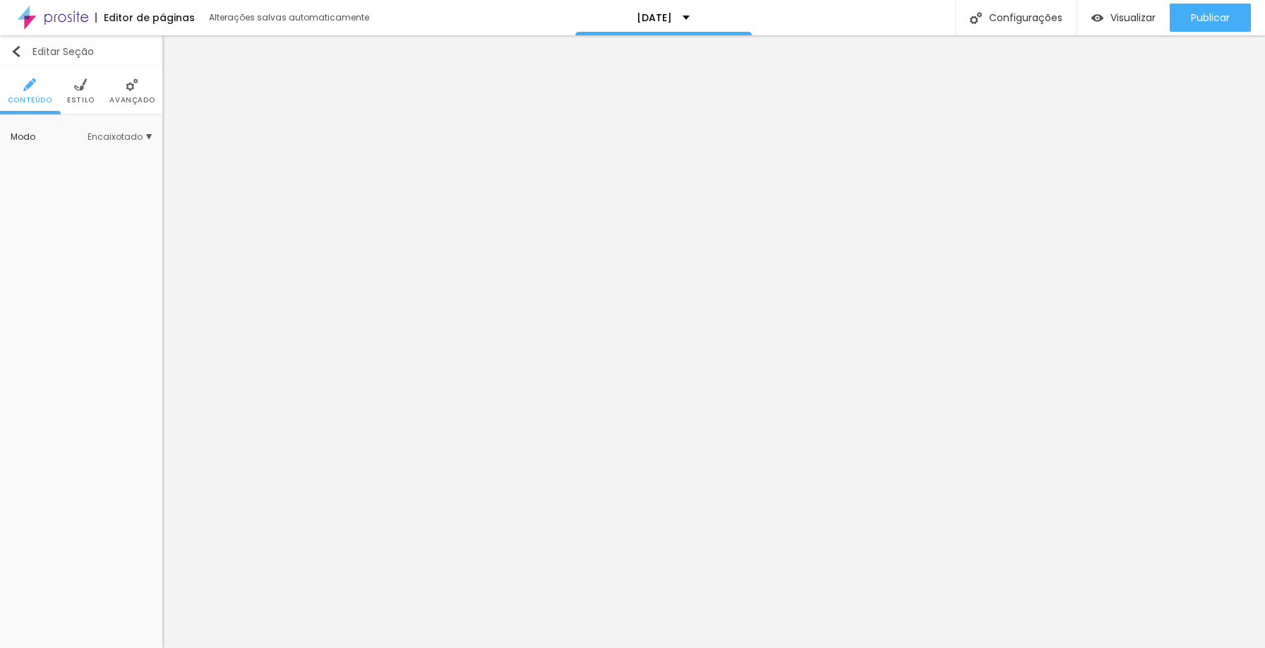
click at [20, 47] on img "button" at bounding box center [16, 51] width 11 height 11
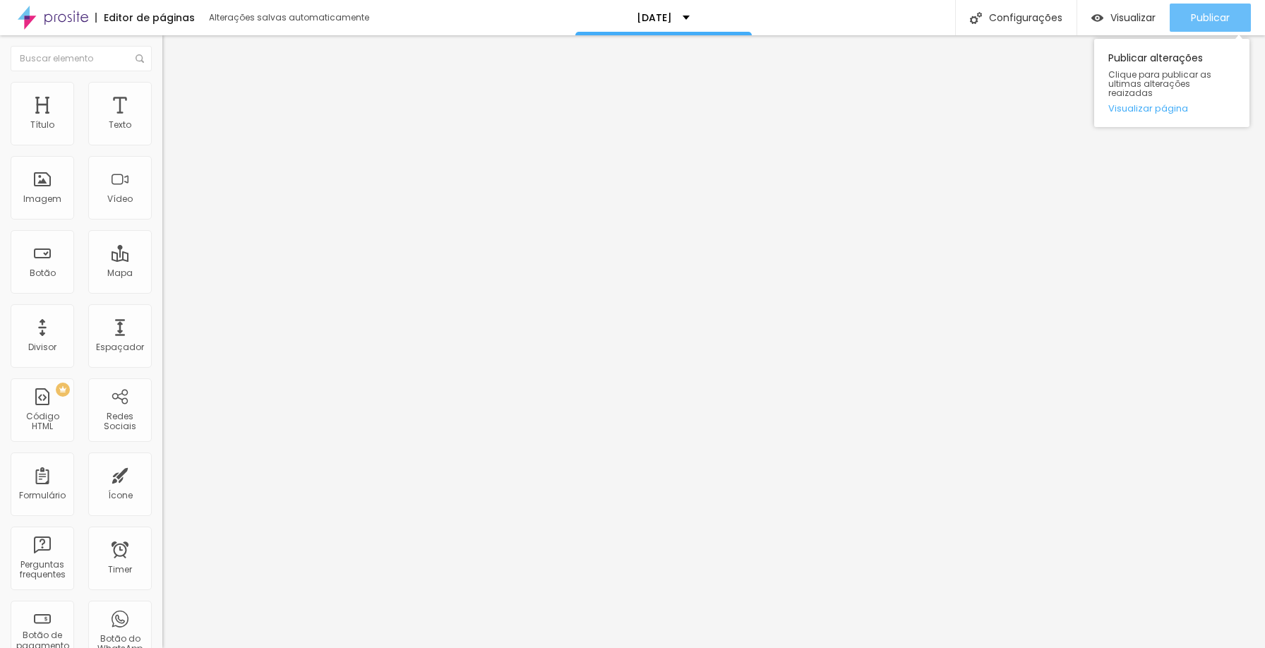
click at [1217, 19] on span "Publicar" at bounding box center [1210, 17] width 39 height 11
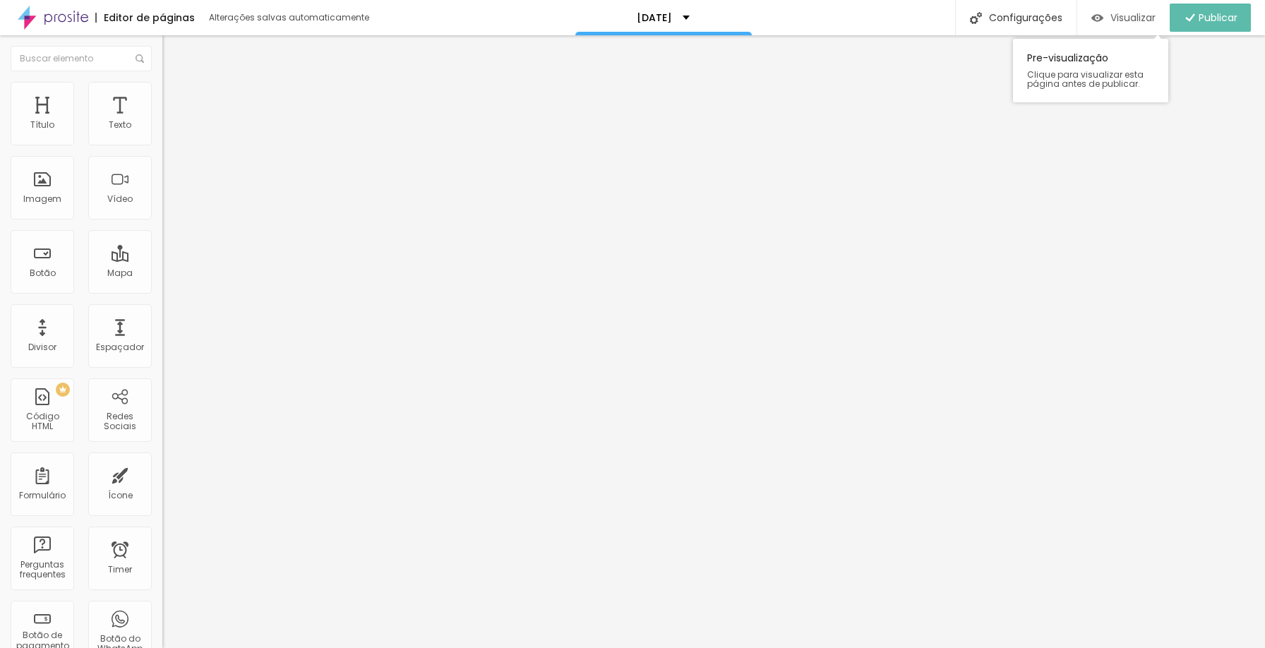
click at [1132, 16] on span "Visualizar" at bounding box center [1133, 17] width 45 height 11
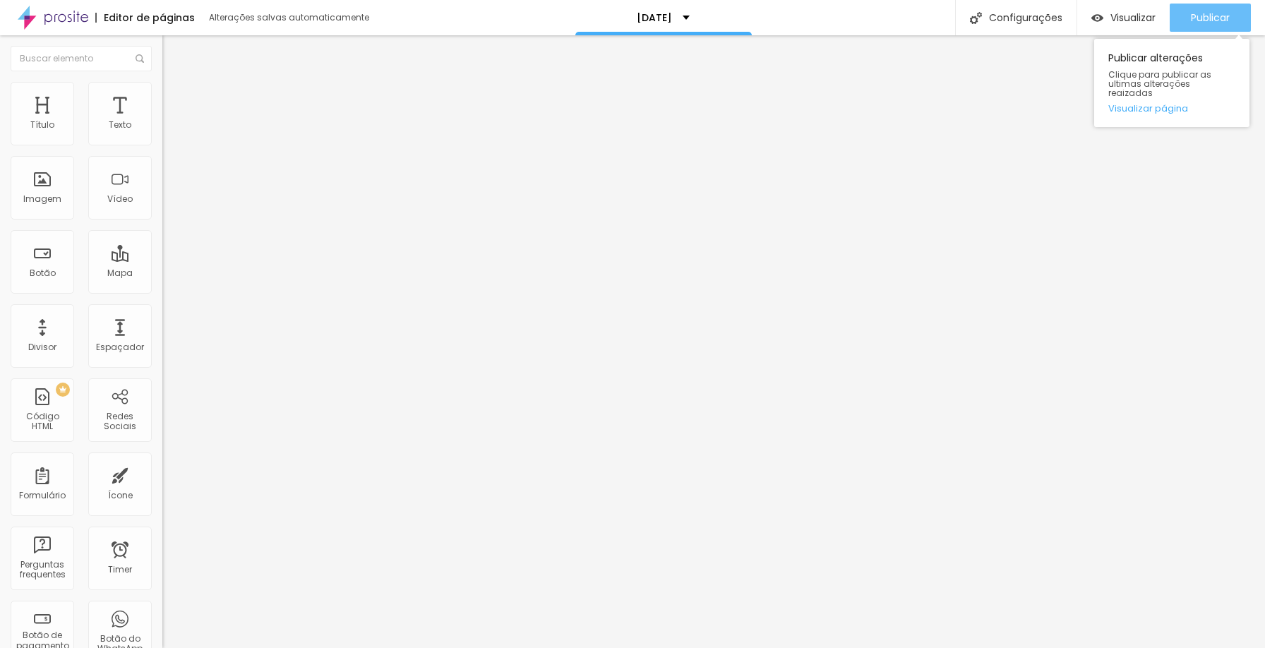
click at [1219, 18] on span "Publicar" at bounding box center [1210, 17] width 39 height 11
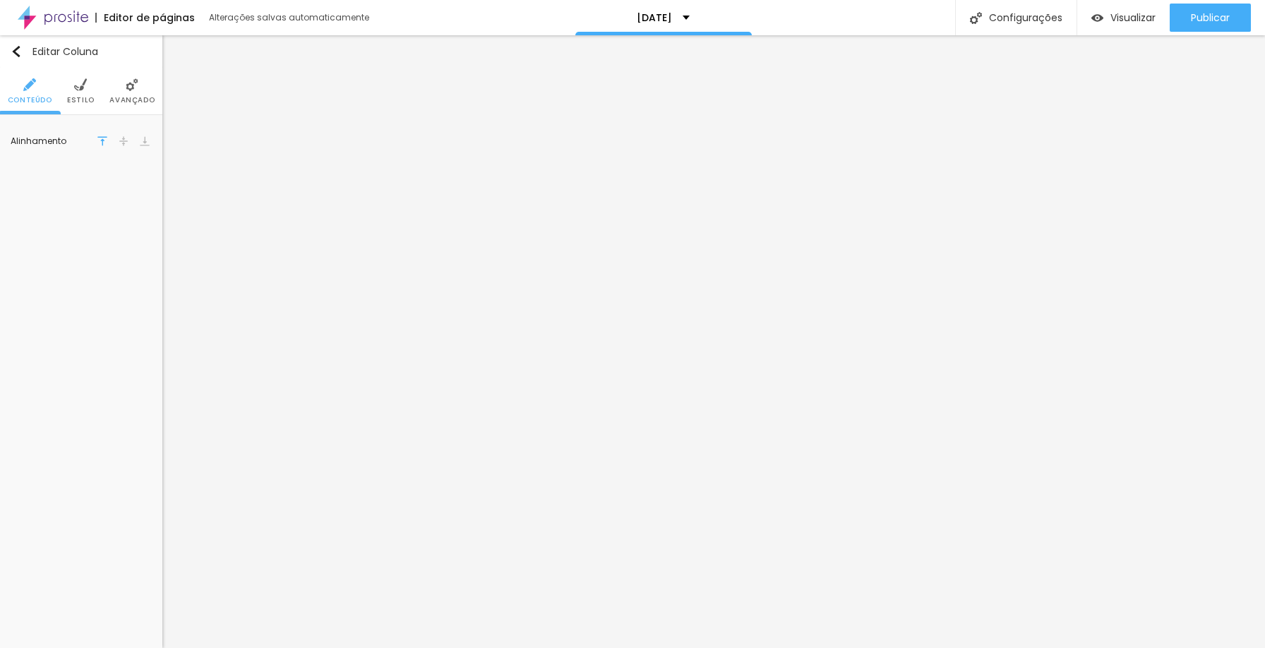
click at [88, 92] on li "Estilo" at bounding box center [81, 91] width 28 height 47
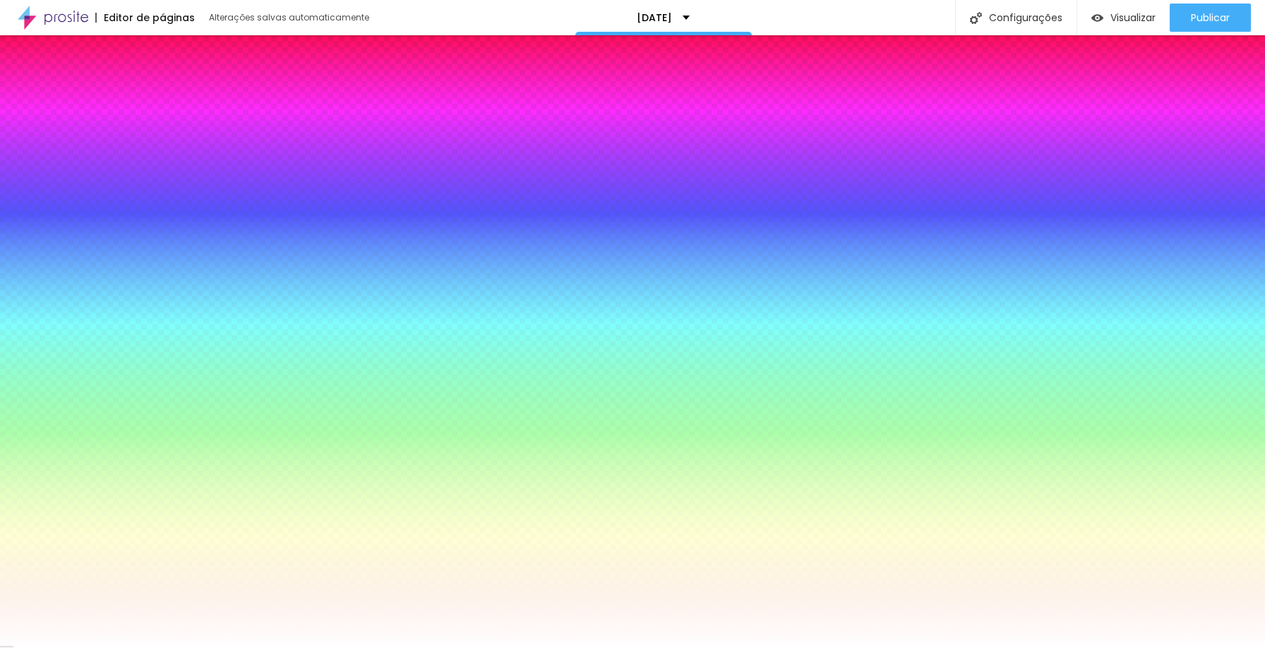
click at [123, 91] on li "Avançado" at bounding box center [131, 91] width 45 height 47
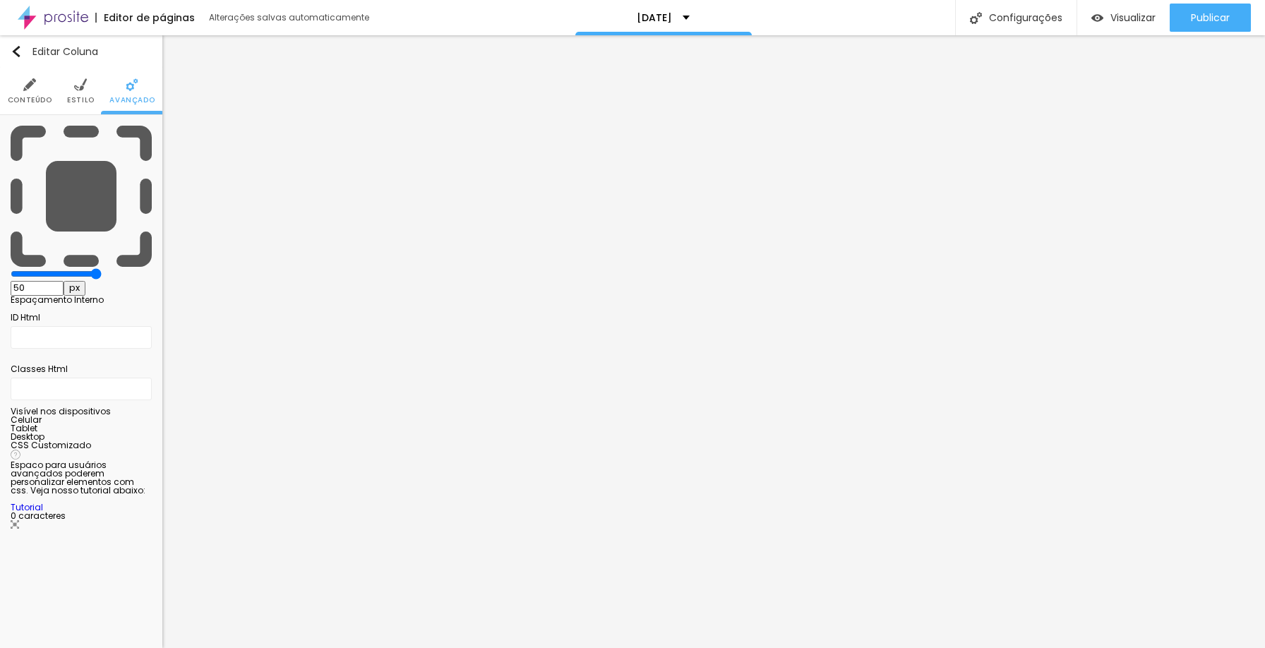
drag, startPoint x: 30, startPoint y: 136, endPoint x: 162, endPoint y: 141, distance: 132.1
click at [102, 268] on input "range" at bounding box center [56, 273] width 91 height 11
click at [119, 90] on li "Avançado" at bounding box center [131, 91] width 45 height 47
click at [79, 92] on li "Estilo" at bounding box center [81, 91] width 28 height 47
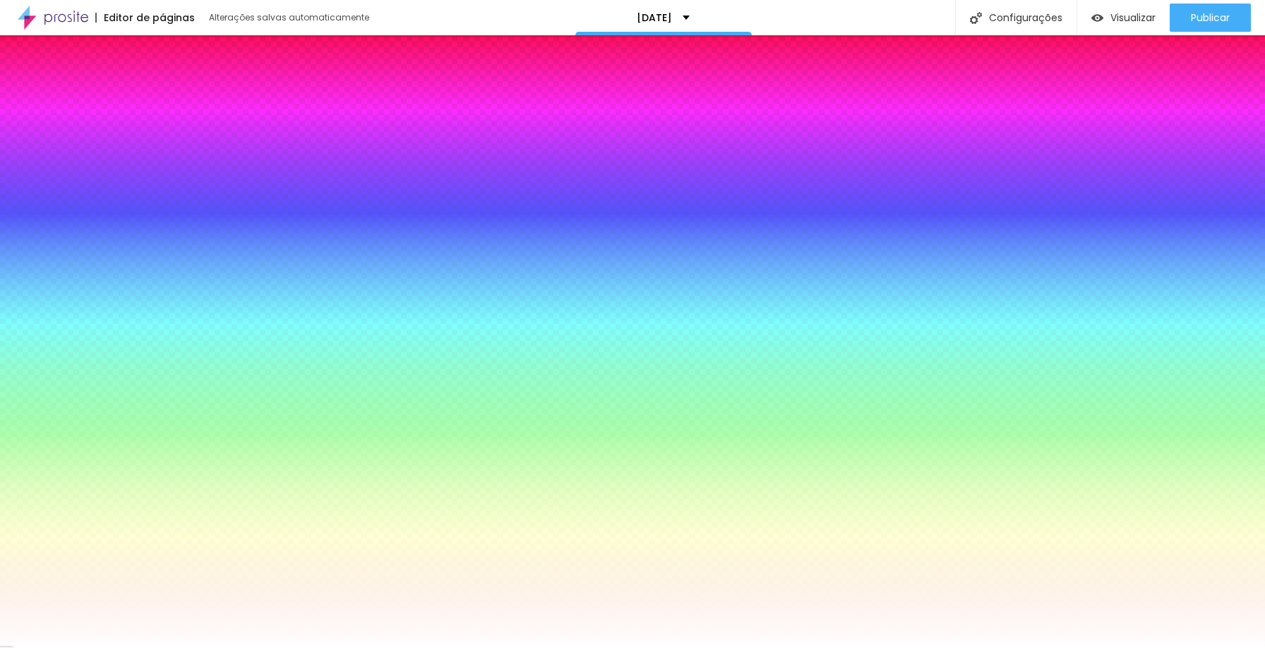
click at [30, 92] on li "Conteúdo" at bounding box center [30, 91] width 44 height 47
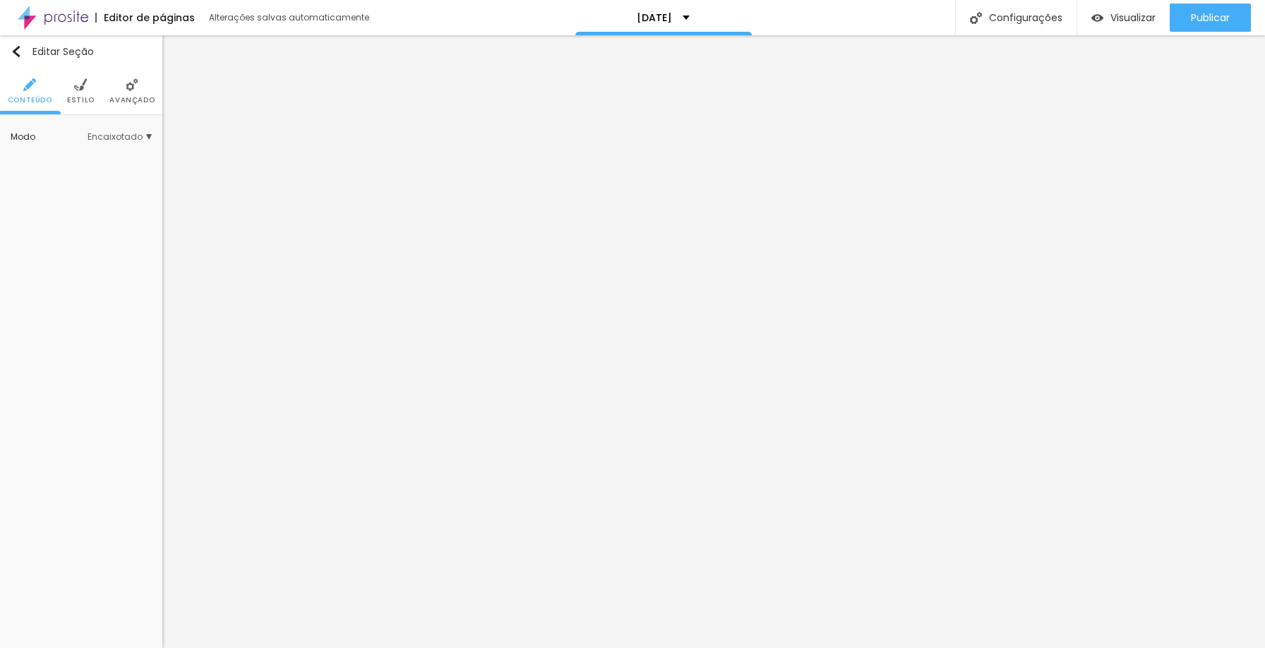
click at [131, 82] on img at bounding box center [132, 84] width 13 height 13
click at [76, 149] on button "button" at bounding box center [66, 156] width 20 height 15
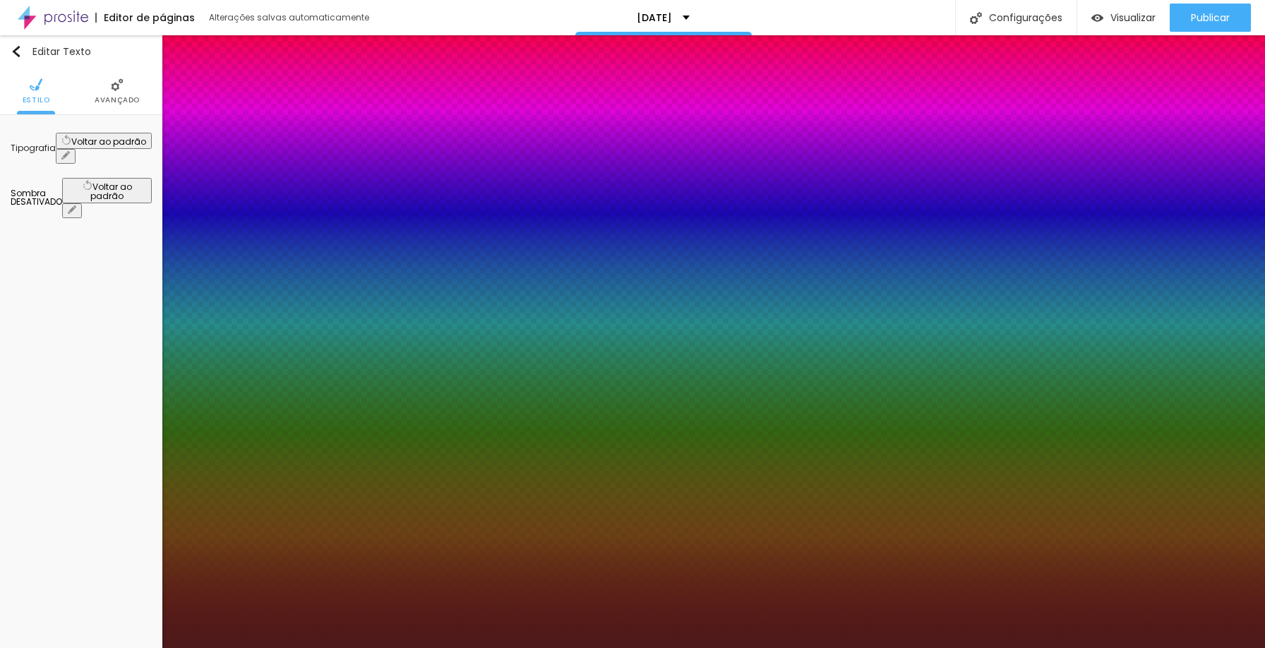
click at [1126, 648] on div at bounding box center [632, 648] width 1265 height 0
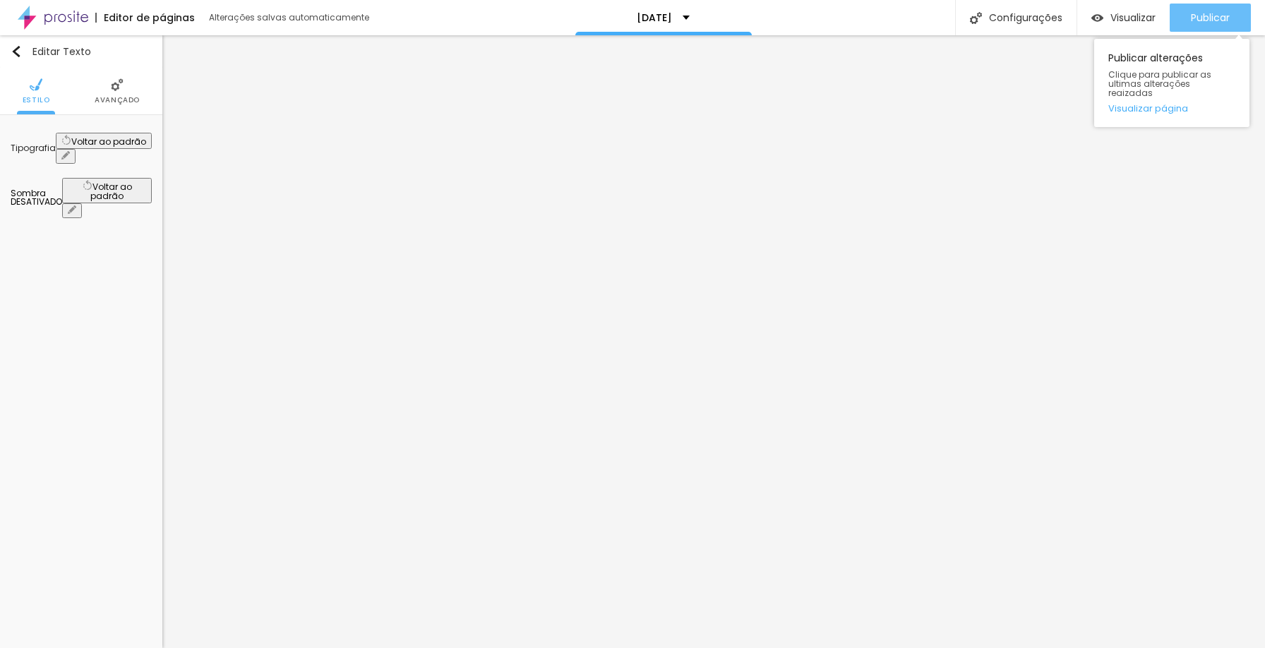
click at [1194, 18] on span "Publicar" at bounding box center [1210, 17] width 39 height 11
click at [70, 151] on icon "button" at bounding box center [65, 155] width 8 height 8
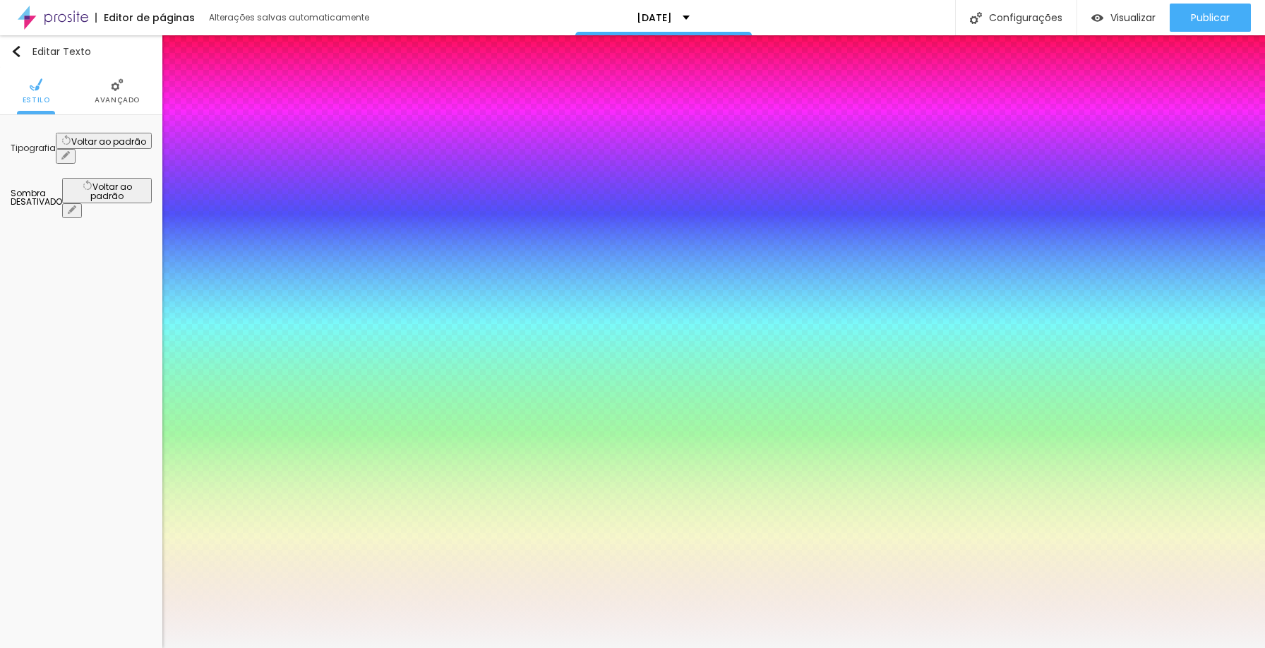
click at [1154, 648] on div at bounding box center [632, 648] width 1265 height 0
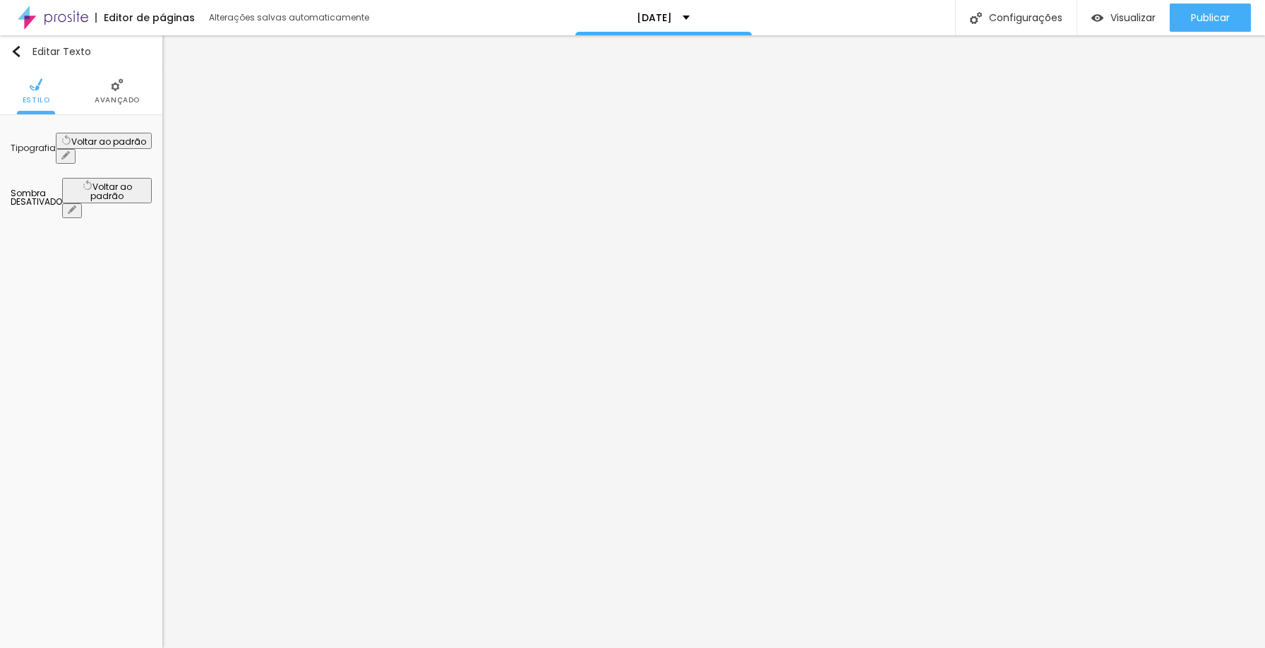
click at [76, 149] on button "button" at bounding box center [66, 156] width 20 height 15
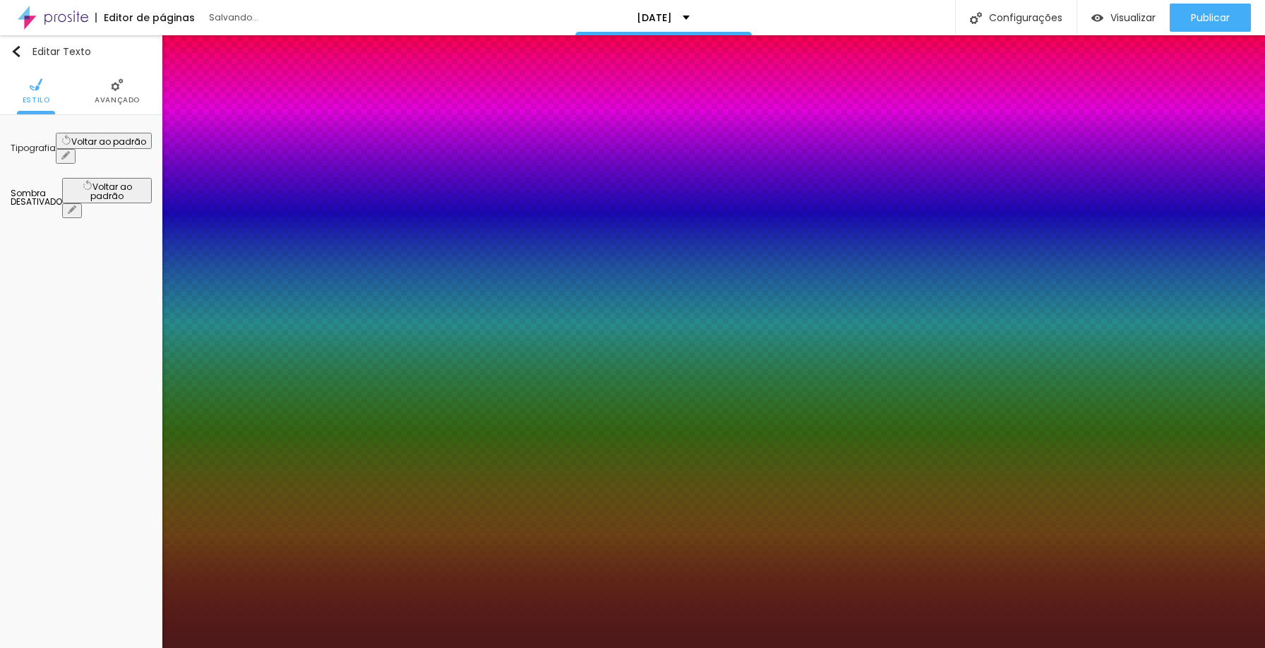
click at [712, 648] on div at bounding box center [632, 648] width 1265 height 0
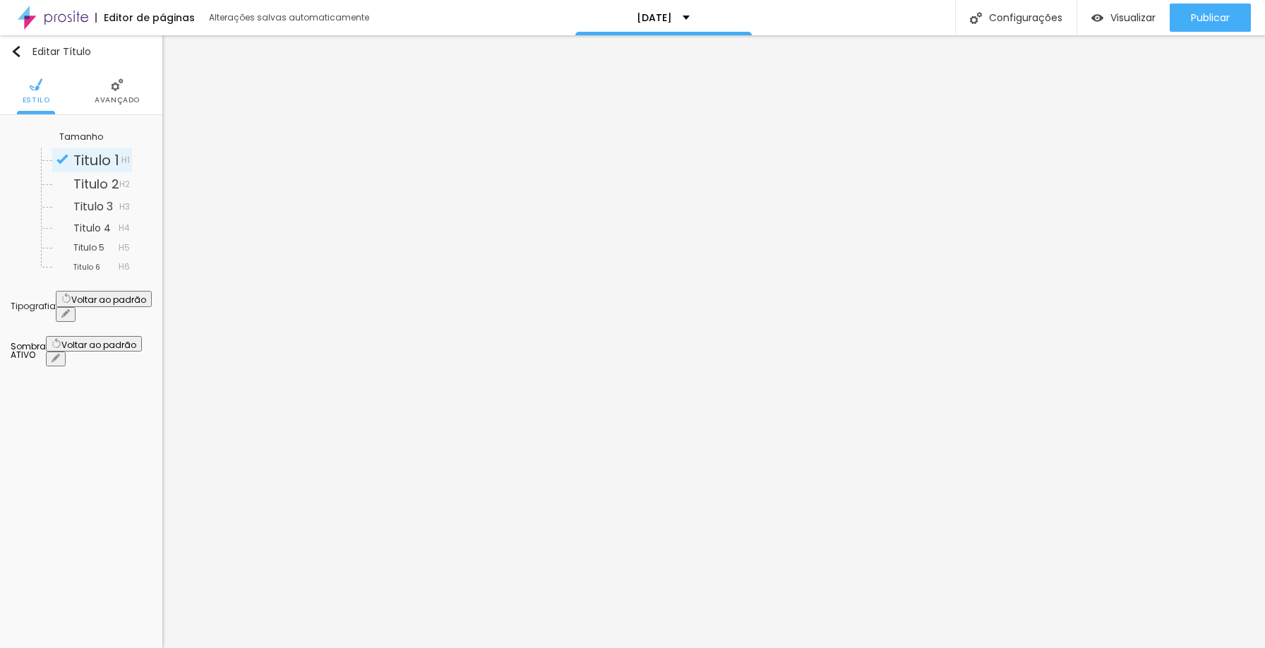
click at [121, 101] on span "Avançado" at bounding box center [117, 100] width 45 height 7
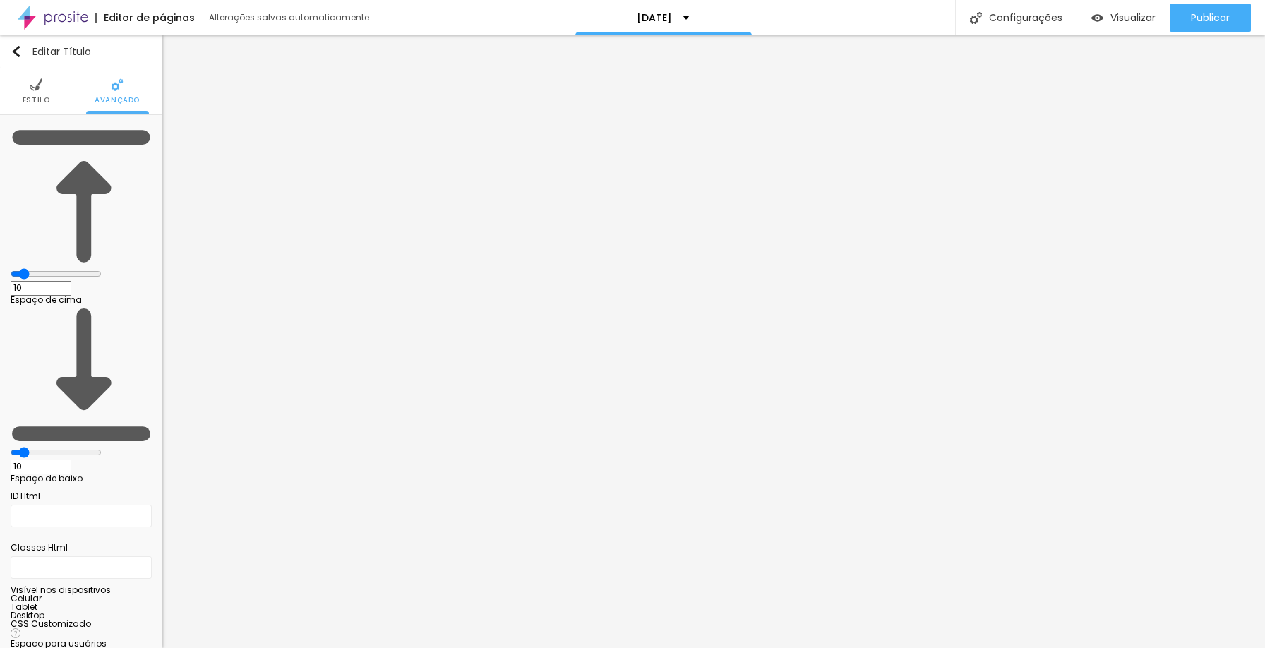
click at [48, 90] on li "Estilo" at bounding box center [37, 91] width 28 height 47
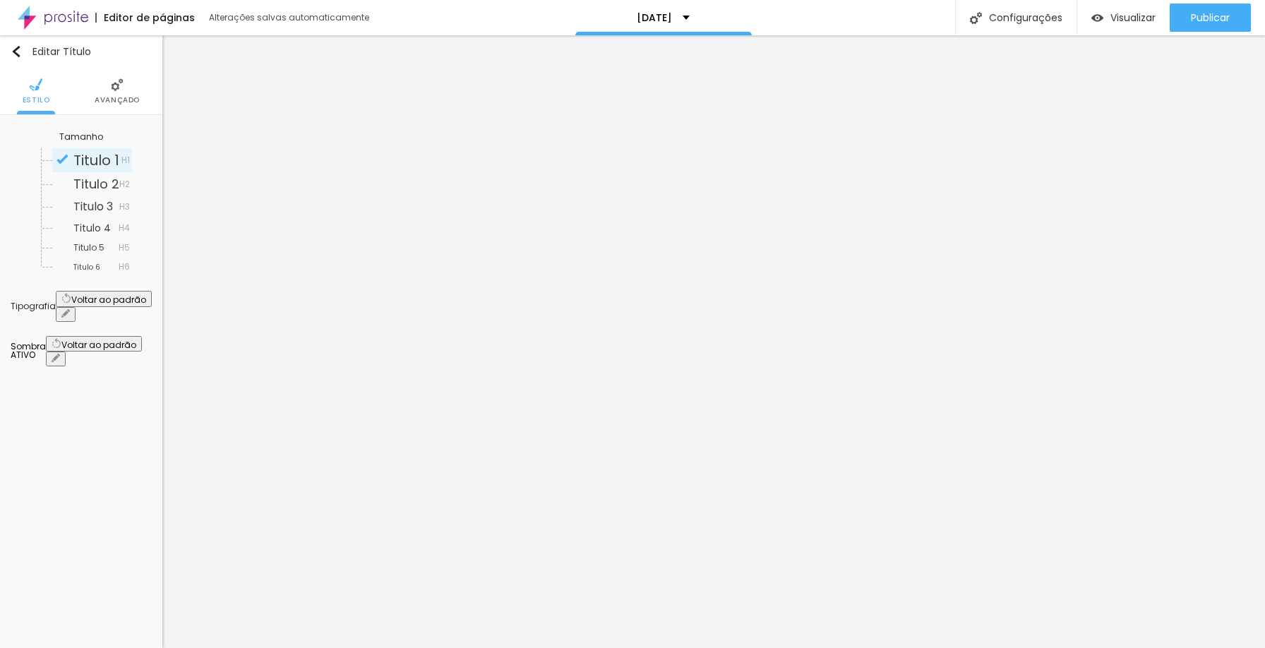
click at [70, 309] on icon "button" at bounding box center [65, 313] width 8 height 8
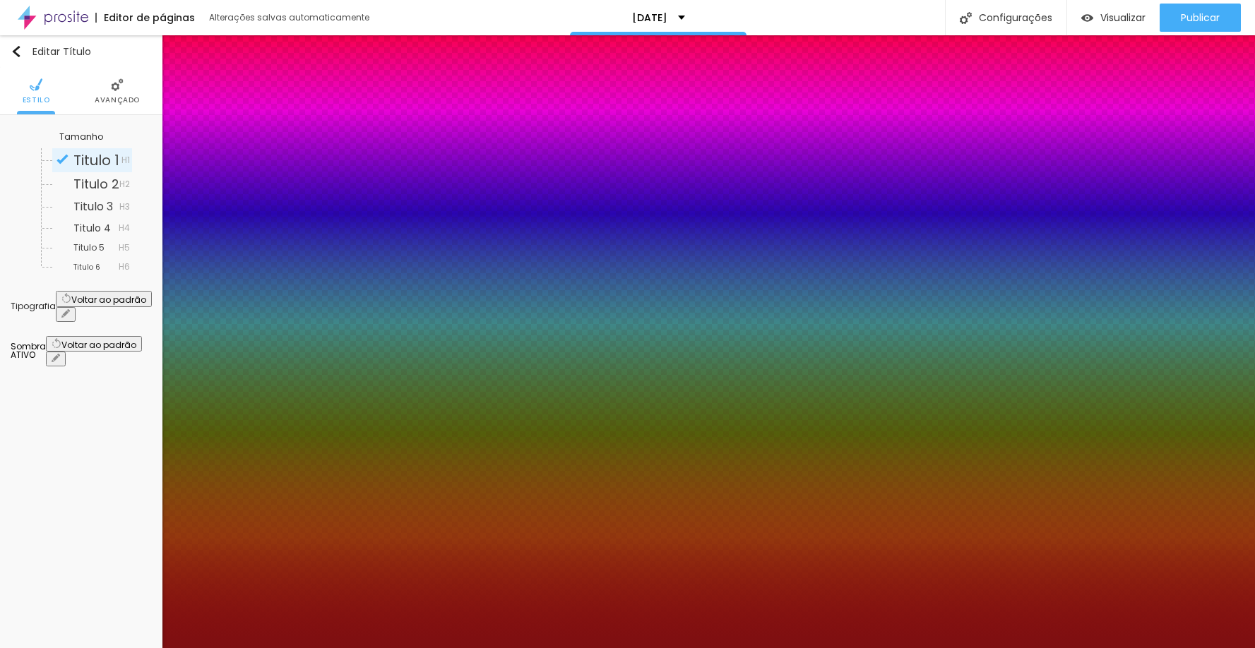
click at [1219, 648] on div at bounding box center [627, 648] width 1255 height 0
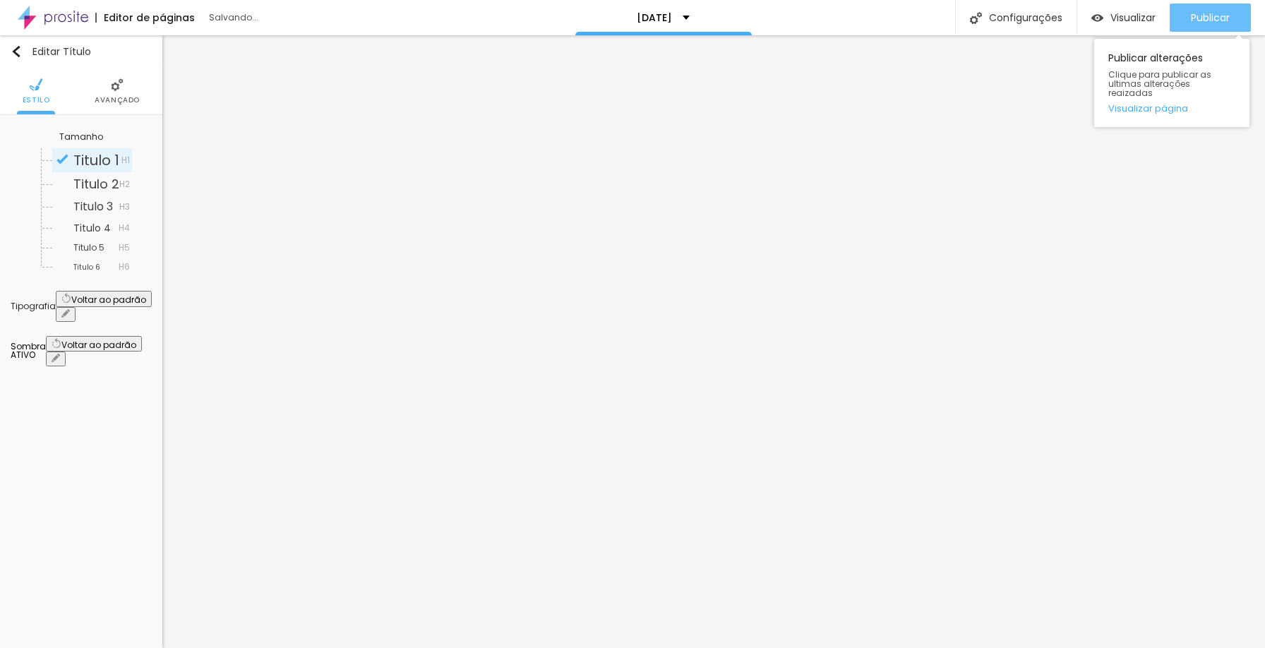
click at [1208, 20] on span "Publicar" at bounding box center [1210, 17] width 39 height 11
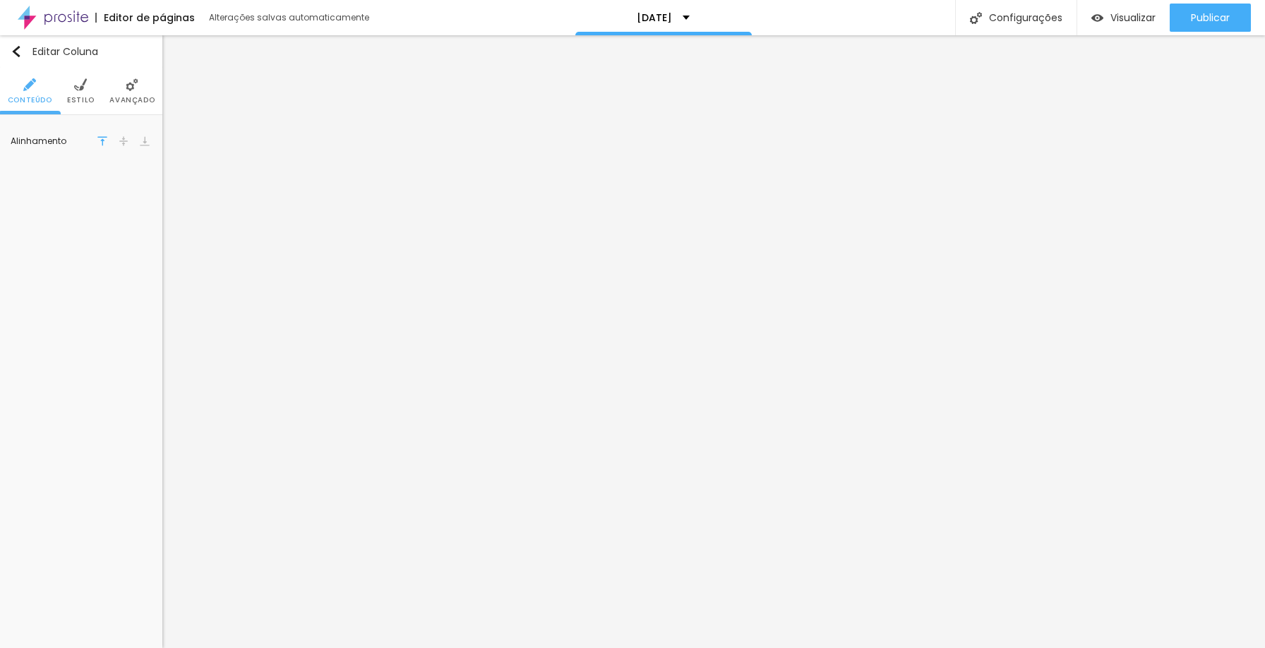
click at [126, 101] on span "Avançado" at bounding box center [131, 100] width 45 height 7
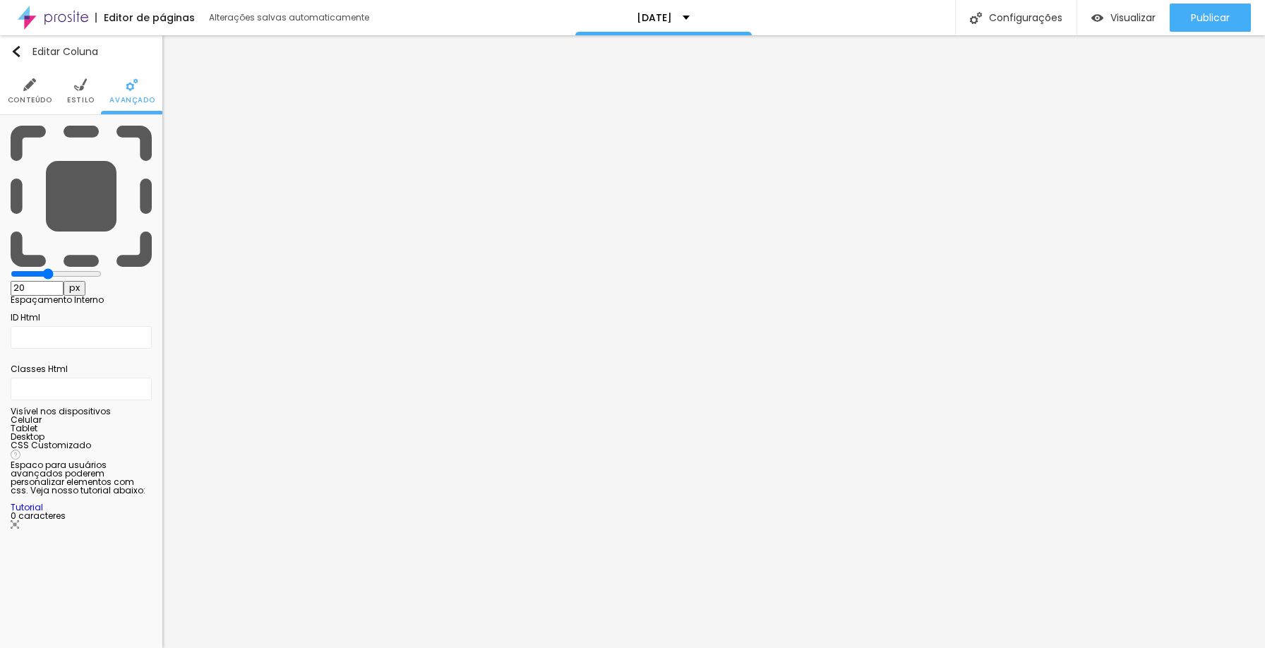
drag, startPoint x: 99, startPoint y: 142, endPoint x: 60, endPoint y: 143, distance: 38.8
click at [60, 268] on input "range" at bounding box center [56, 273] width 91 height 11
click at [1230, 26] on button "Publicar" at bounding box center [1210, 18] width 81 height 28
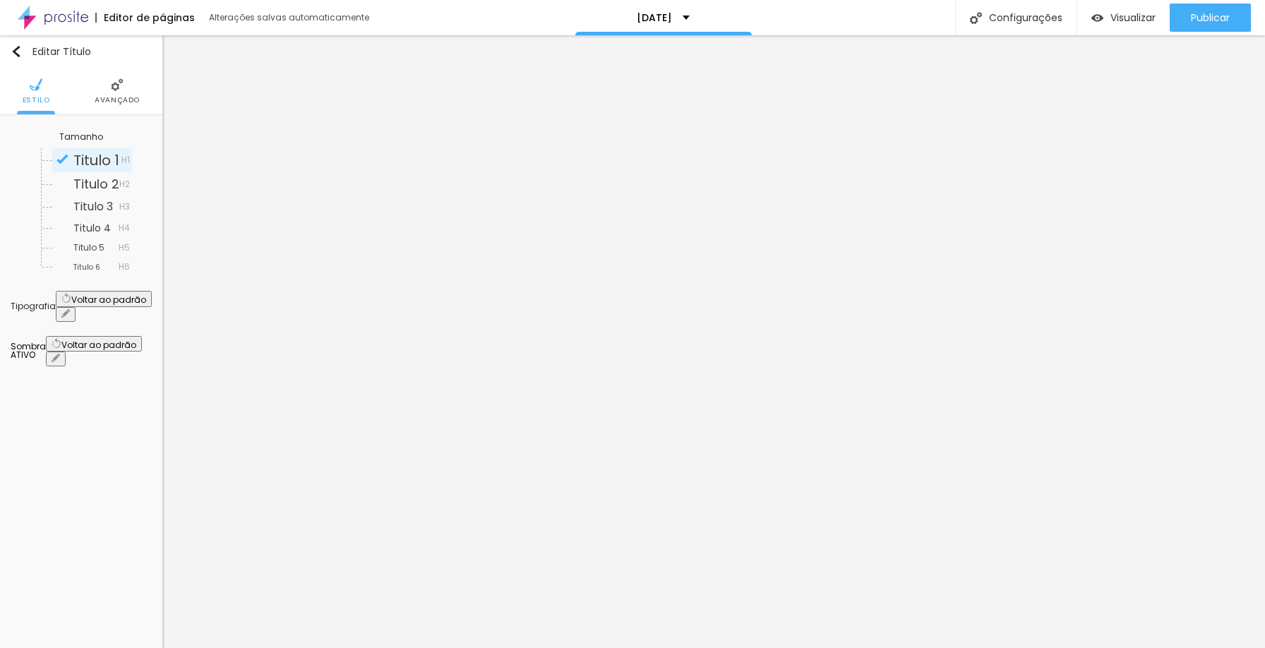
click at [76, 307] on button "button" at bounding box center [66, 314] width 20 height 15
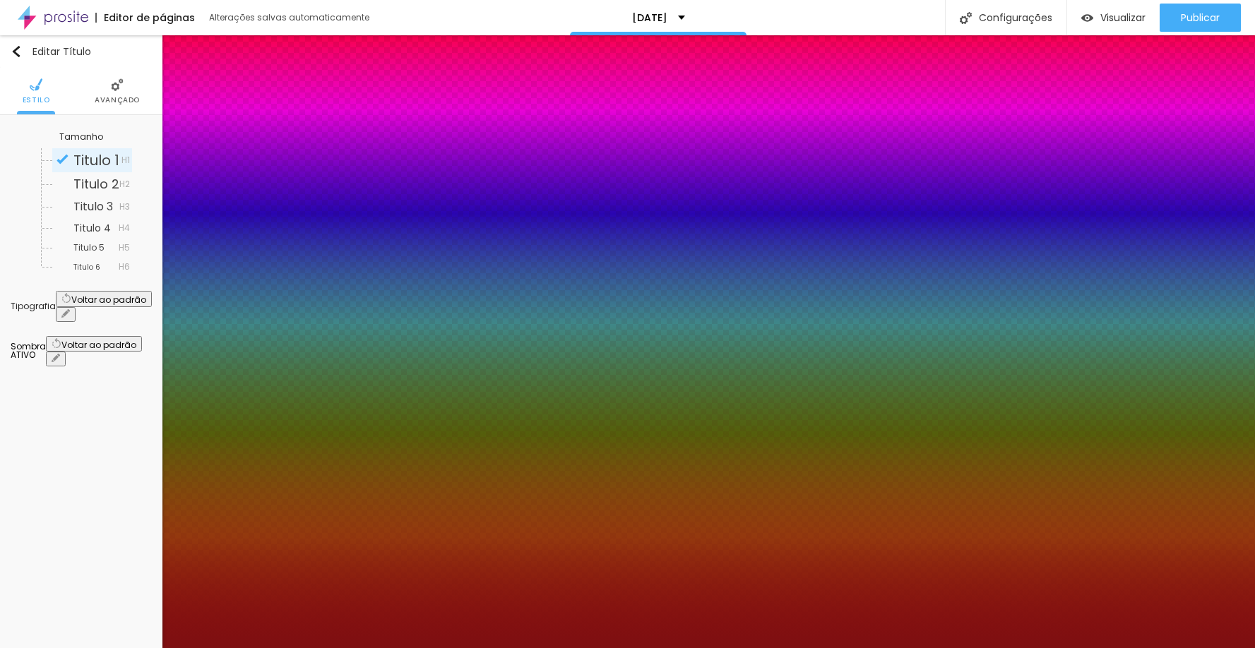
drag, startPoint x: 229, startPoint y: 398, endPoint x: 222, endPoint y: 398, distance: 7.8
click at [778, 648] on div at bounding box center [627, 648] width 1255 height 0
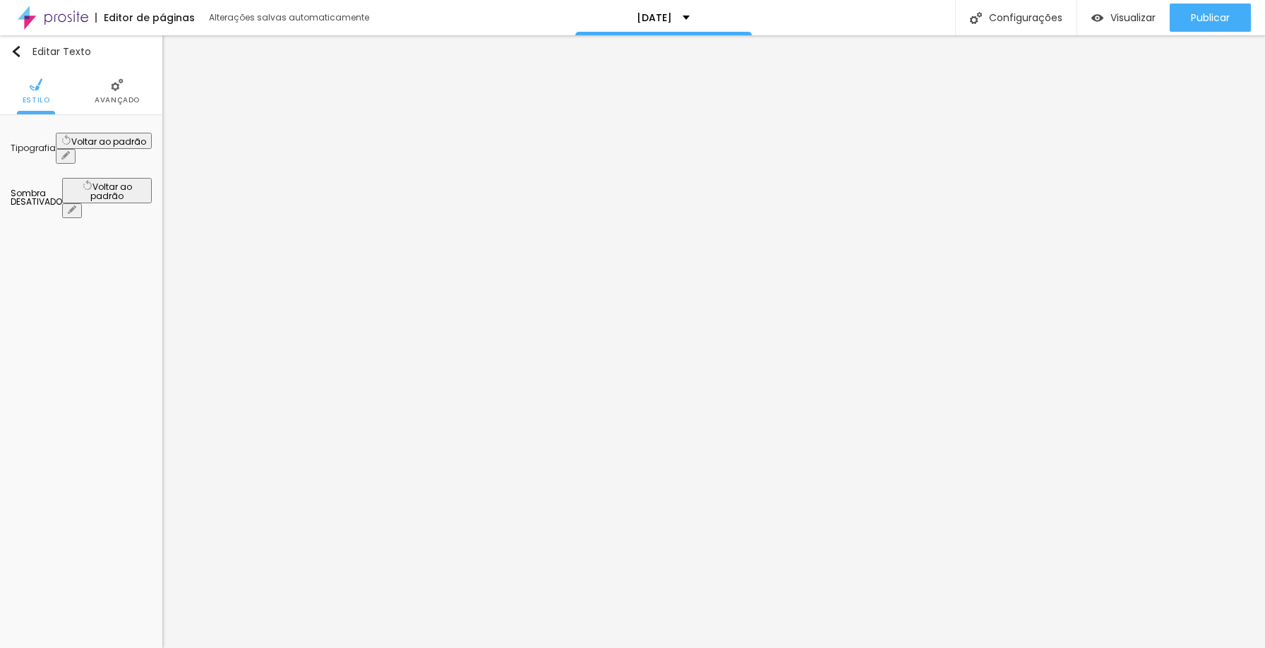
click at [76, 152] on button "button" at bounding box center [66, 156] width 20 height 15
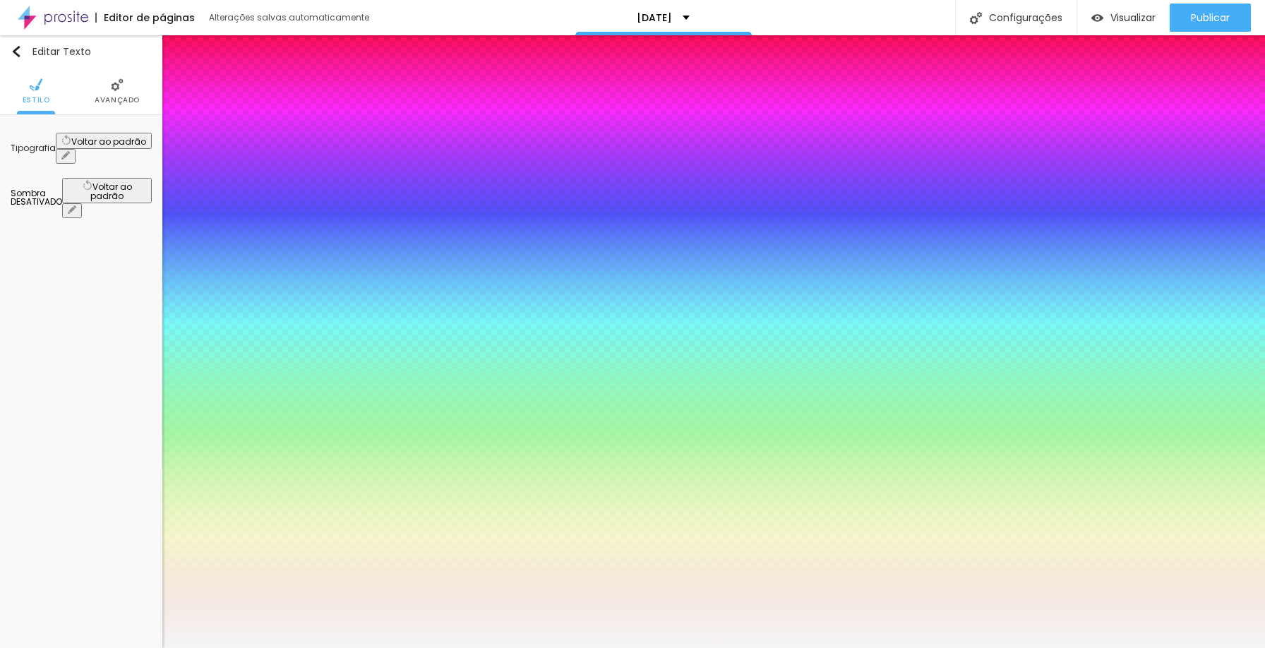
click at [849, 648] on div at bounding box center [632, 648] width 1265 height 0
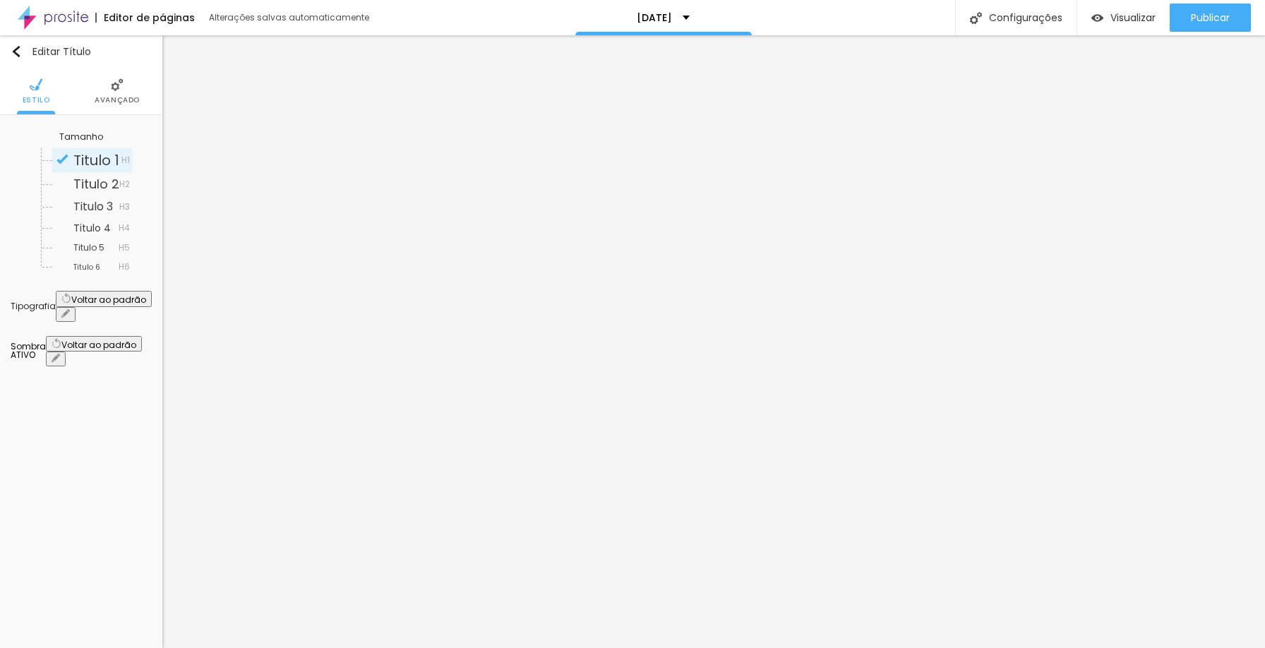
click at [70, 309] on icon "button" at bounding box center [65, 313] width 8 height 8
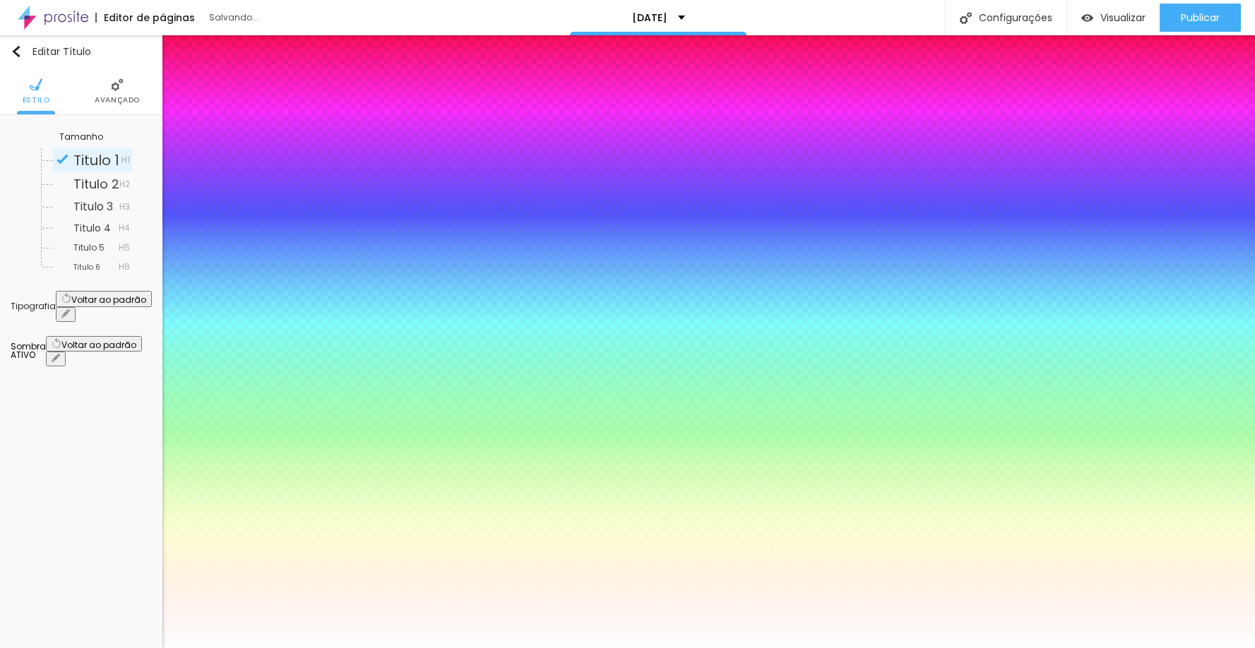
click at [1216, 648] on div at bounding box center [627, 648] width 1255 height 0
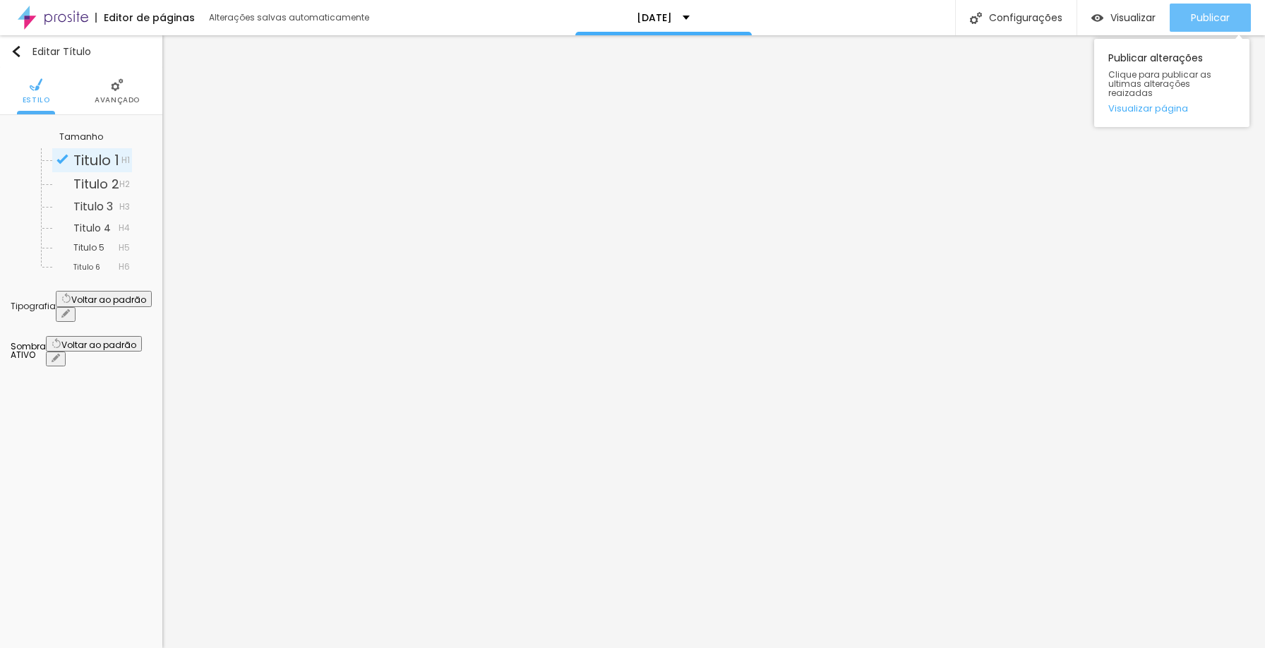
click at [1214, 15] on span "Publicar" at bounding box center [1210, 17] width 39 height 11
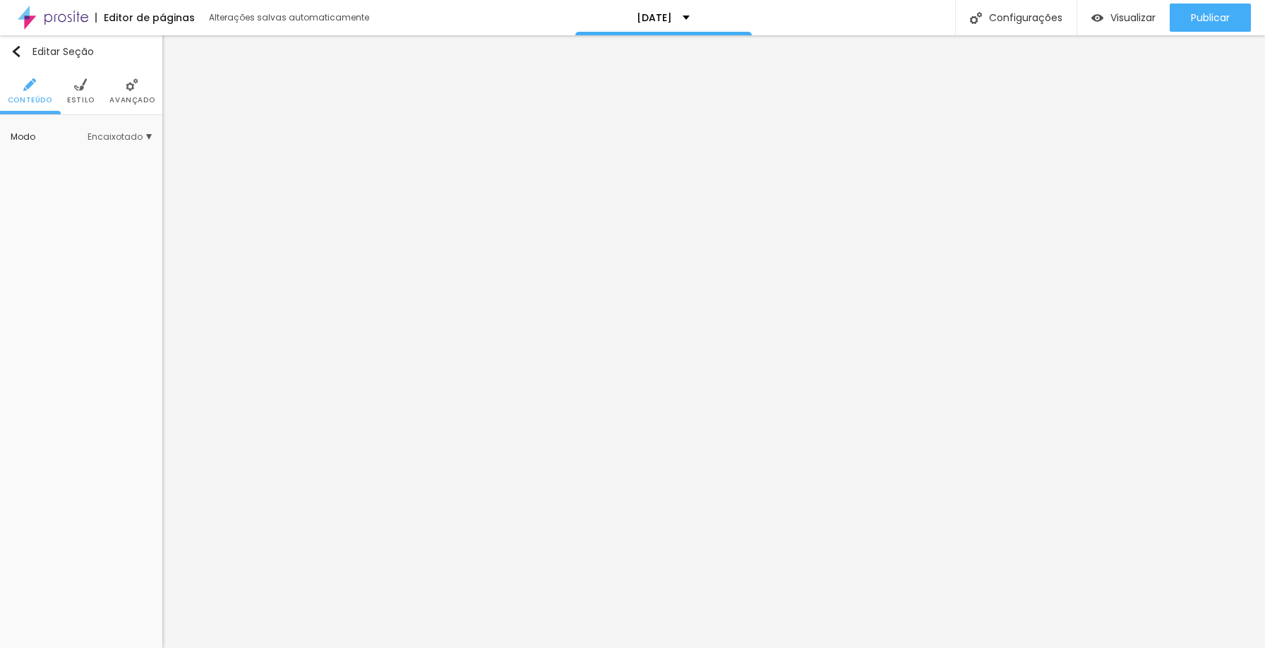
click at [79, 97] on span "Estilo" at bounding box center [81, 100] width 28 height 7
click at [106, 136] on span "Encaixotado" at bounding box center [120, 137] width 64 height 8
click at [95, 99] on ul "Conteúdo Estilo Avançado" at bounding box center [81, 91] width 162 height 47
click at [83, 93] on li "Estilo" at bounding box center [81, 91] width 28 height 47
click at [88, 97] on span "Estilo" at bounding box center [81, 100] width 28 height 7
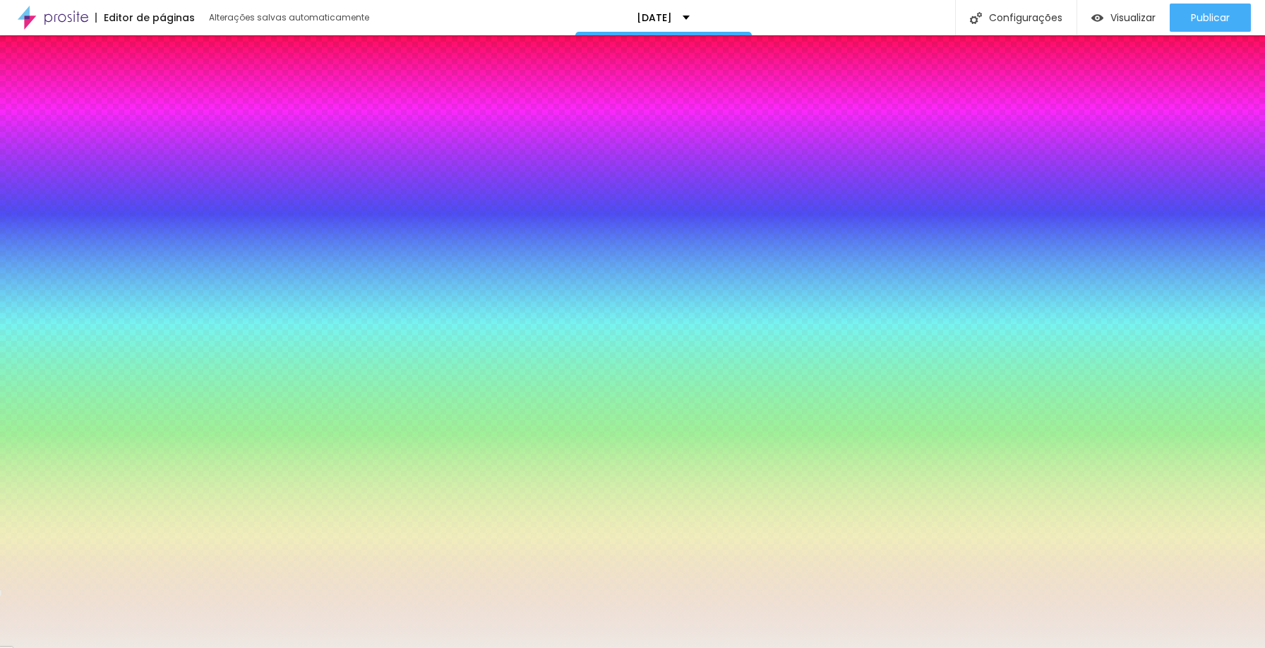
click at [98, 265] on div at bounding box center [81, 265] width 141 height 0
drag, startPoint x: 141, startPoint y: 381, endPoint x: 143, endPoint y: 254, distance: 127.1
click at [143, 254] on div "Cor de fundo Voltar ao padrão #EEE9E3" at bounding box center [81, 259] width 141 height 39
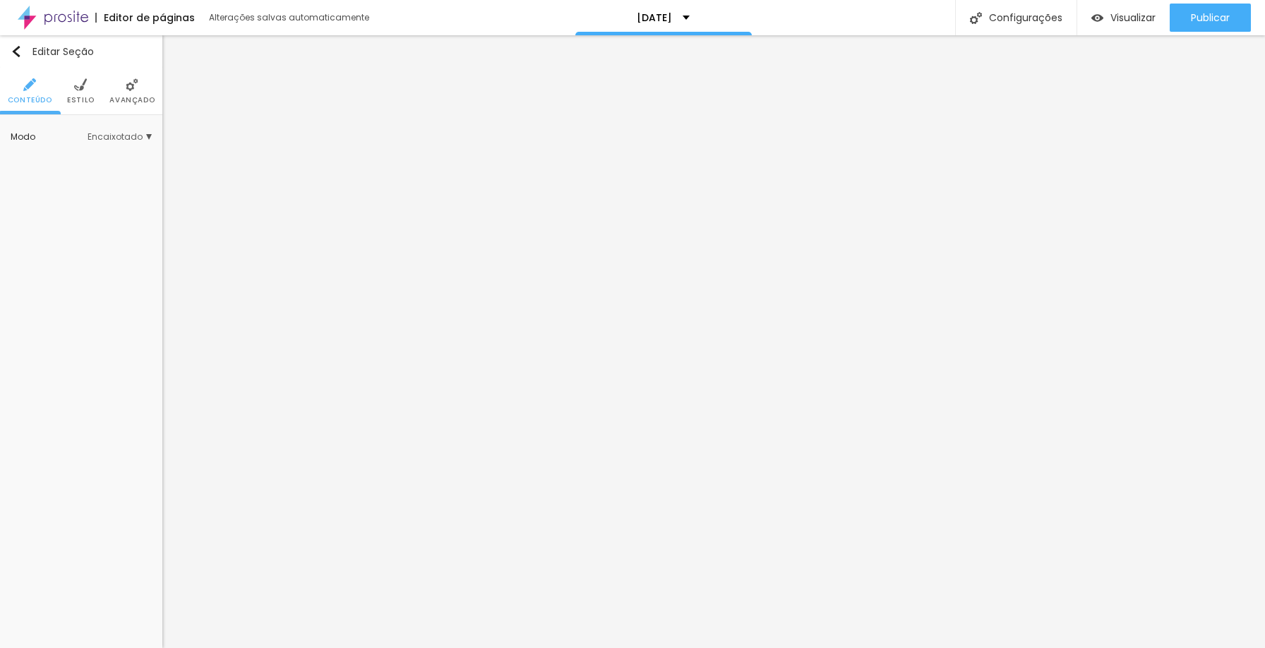
click at [82, 85] on img at bounding box center [80, 84] width 13 height 13
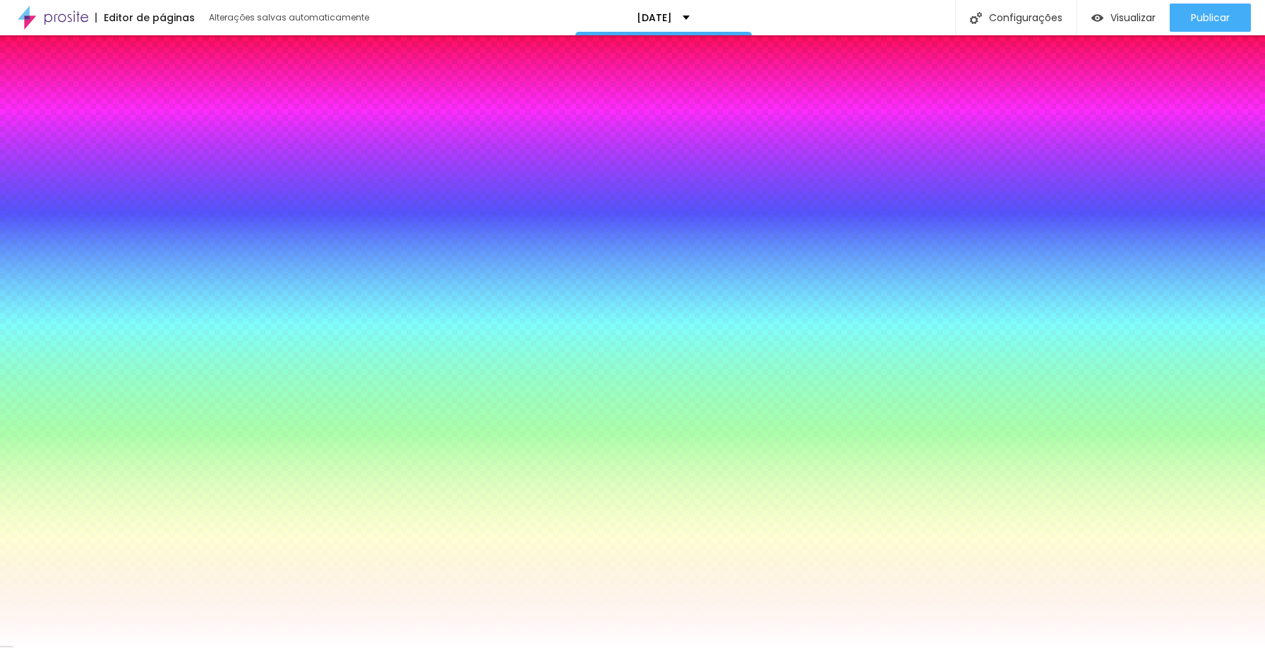
click at [99, 265] on div at bounding box center [81, 265] width 141 height 0
drag, startPoint x: 140, startPoint y: 379, endPoint x: 151, endPoint y: 211, distance: 168.4
click at [151, 211] on div "Imagem de fundo Trocar imagem Efeito da Imagem Parallax Nenhum Parallax Cor de …" at bounding box center [81, 303] width 162 height 377
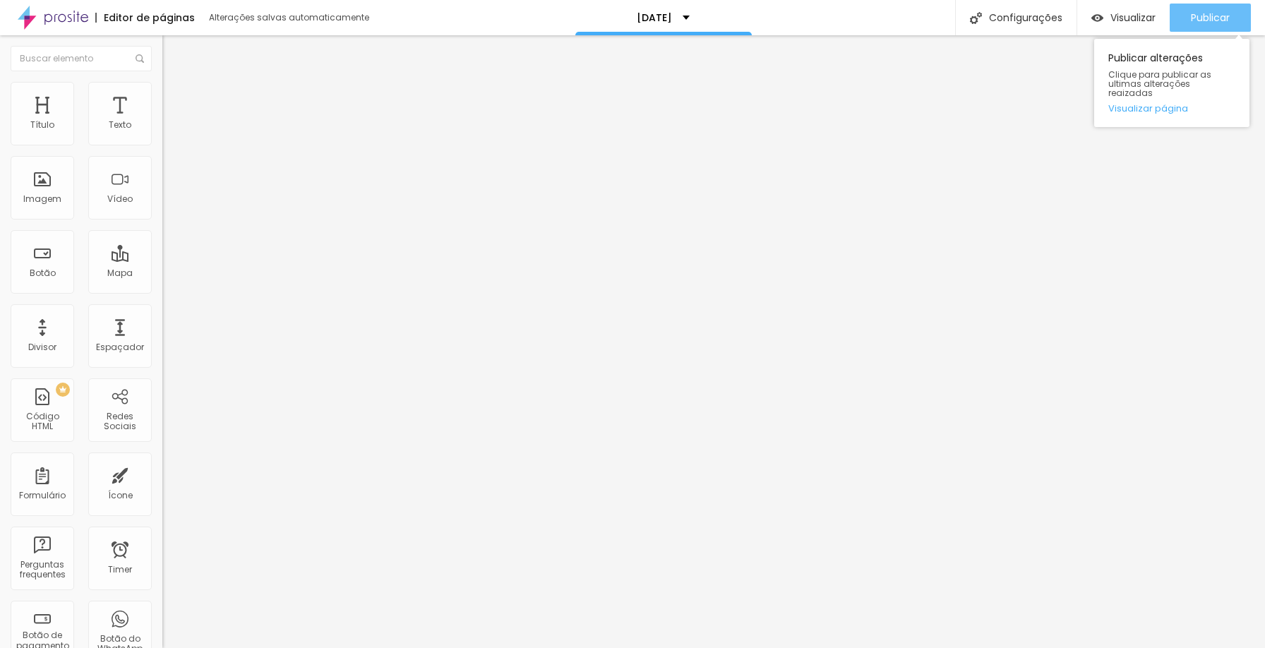
click at [1228, 18] on span "Publicar" at bounding box center [1210, 17] width 39 height 11
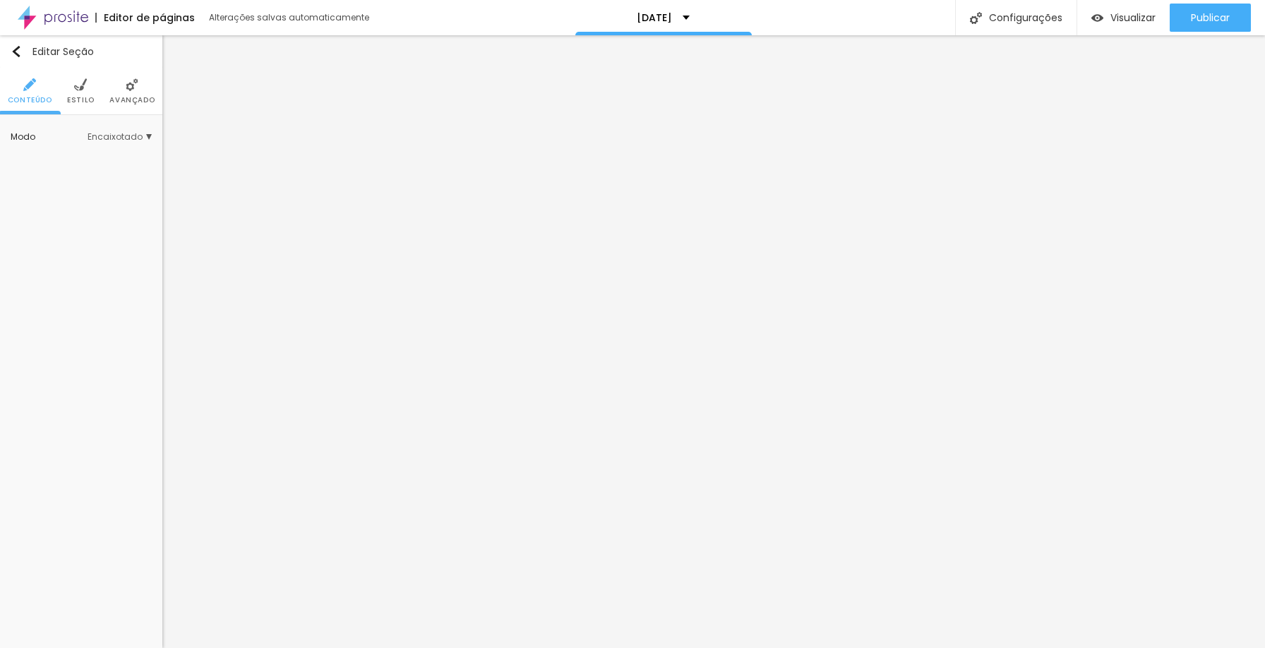
click at [130, 97] on span "Avançado" at bounding box center [131, 100] width 45 height 7
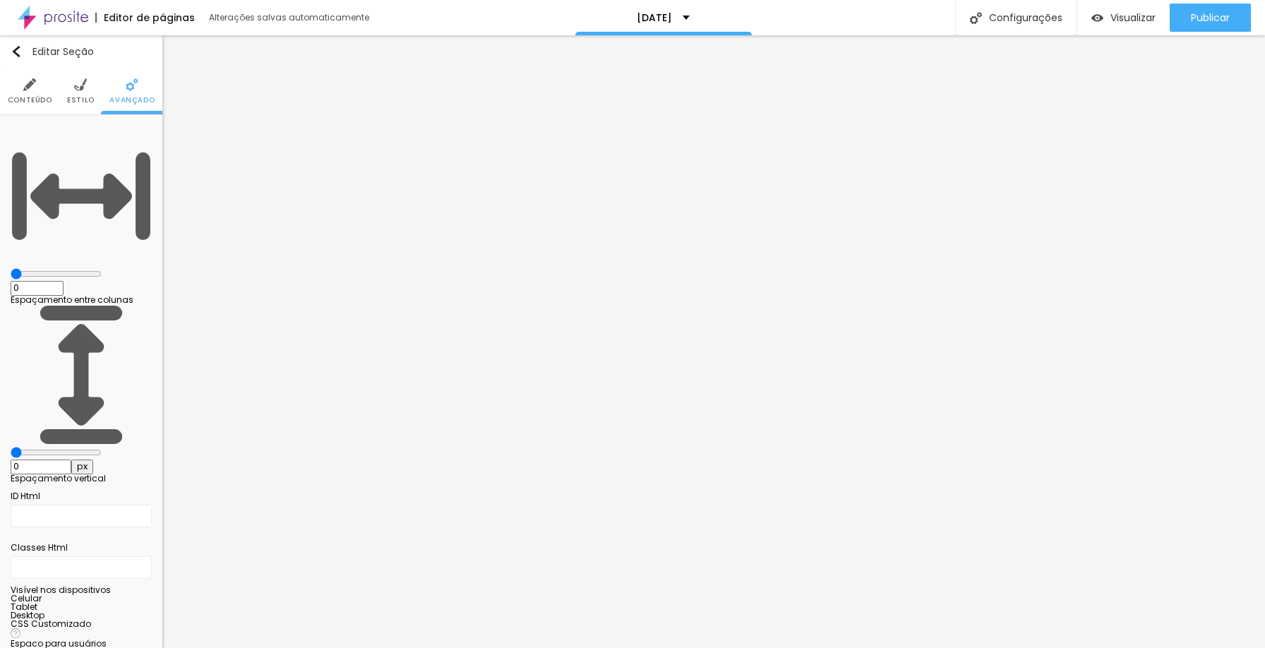
click at [76, 97] on span "Estilo" at bounding box center [81, 100] width 28 height 7
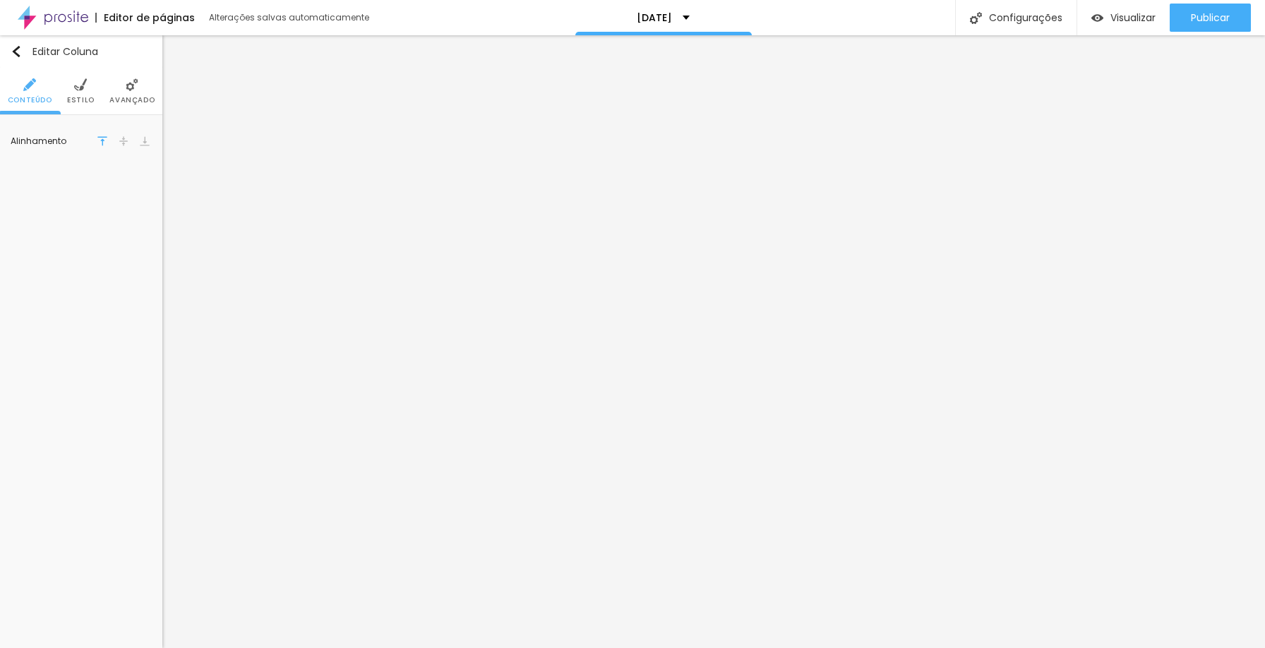
click at [85, 81] on img at bounding box center [80, 84] width 13 height 13
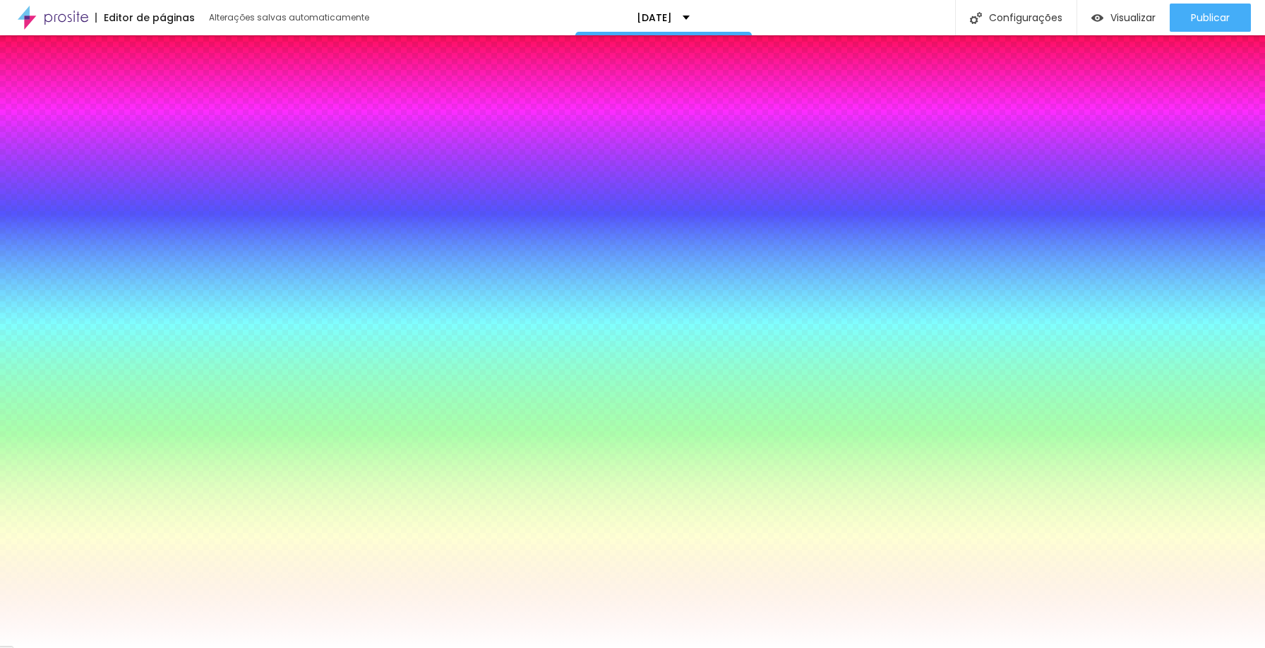
click at [127, 89] on img at bounding box center [132, 84] width 13 height 13
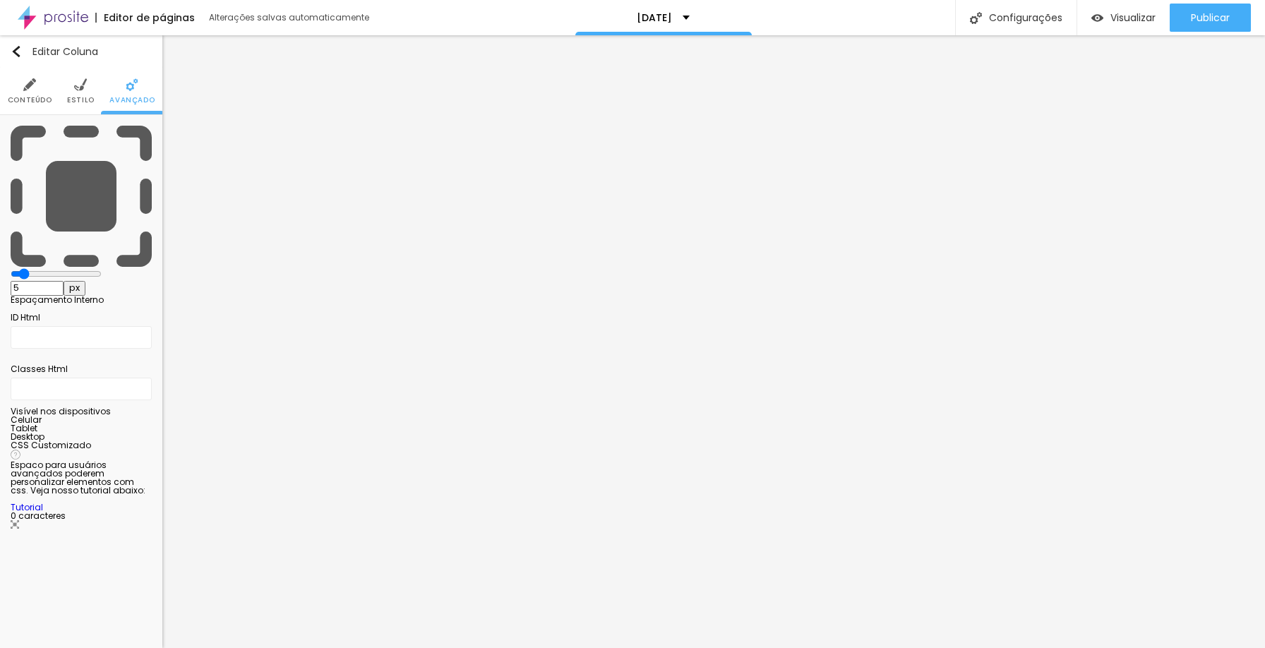
drag, startPoint x: 52, startPoint y: 140, endPoint x: 40, endPoint y: 140, distance: 11.3
click at [40, 268] on input "range" at bounding box center [56, 273] width 91 height 11
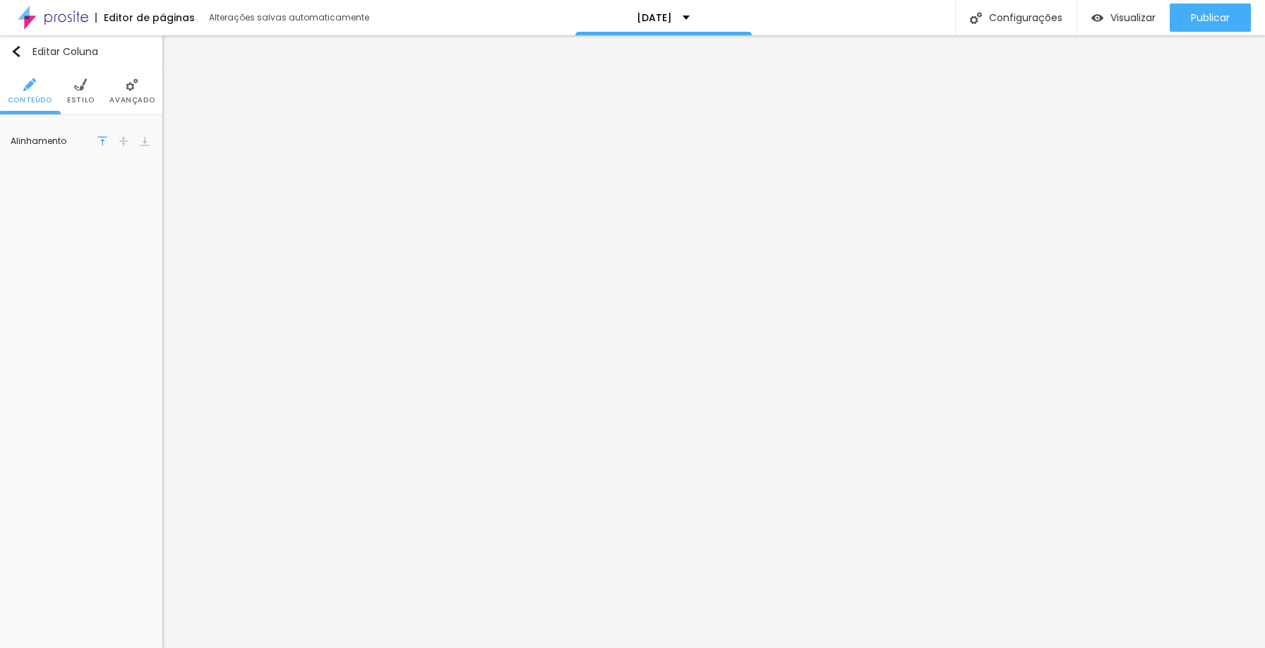
click at [131, 97] on span "Avançado" at bounding box center [131, 100] width 45 height 7
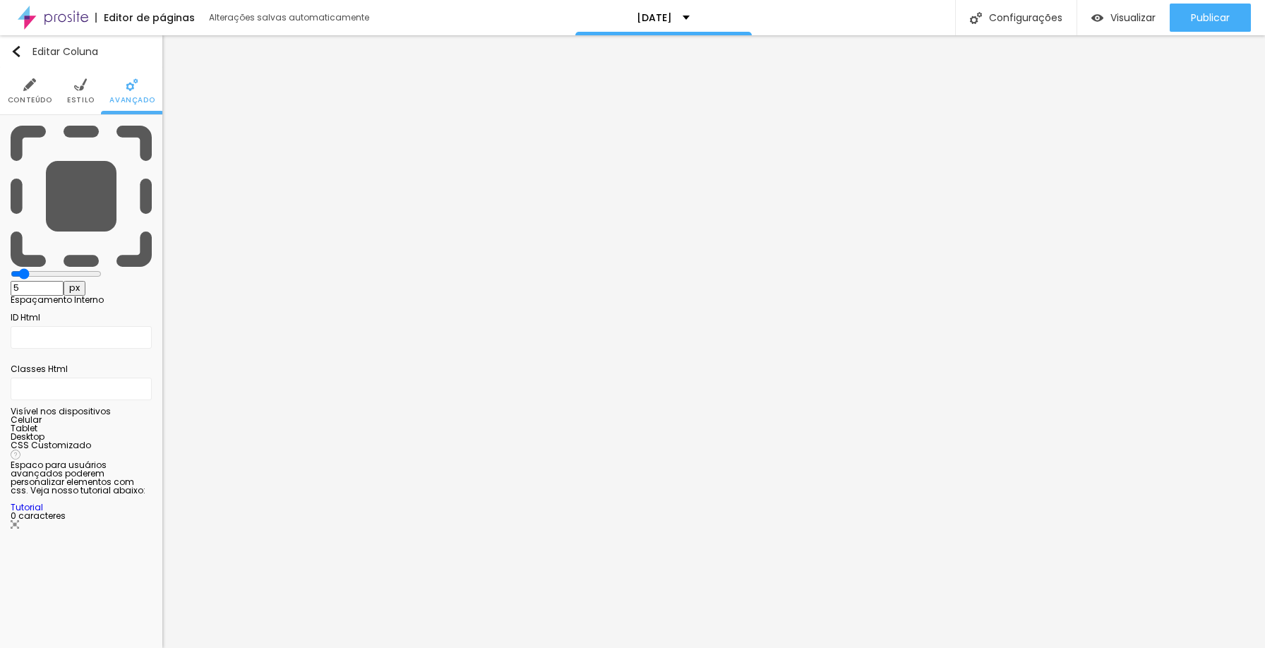
drag, startPoint x: 61, startPoint y: 138, endPoint x: 41, endPoint y: 138, distance: 19.8
click at [41, 268] on input "range" at bounding box center [56, 273] width 91 height 11
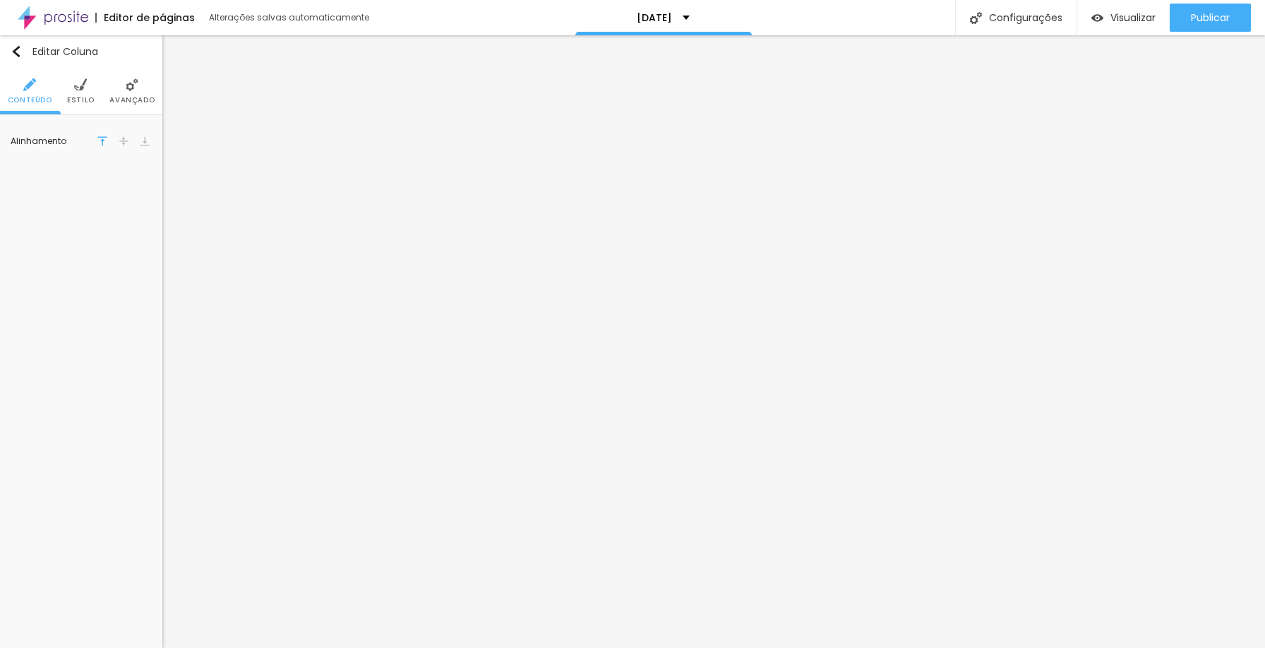
click at [139, 92] on li "Avançado" at bounding box center [131, 91] width 45 height 47
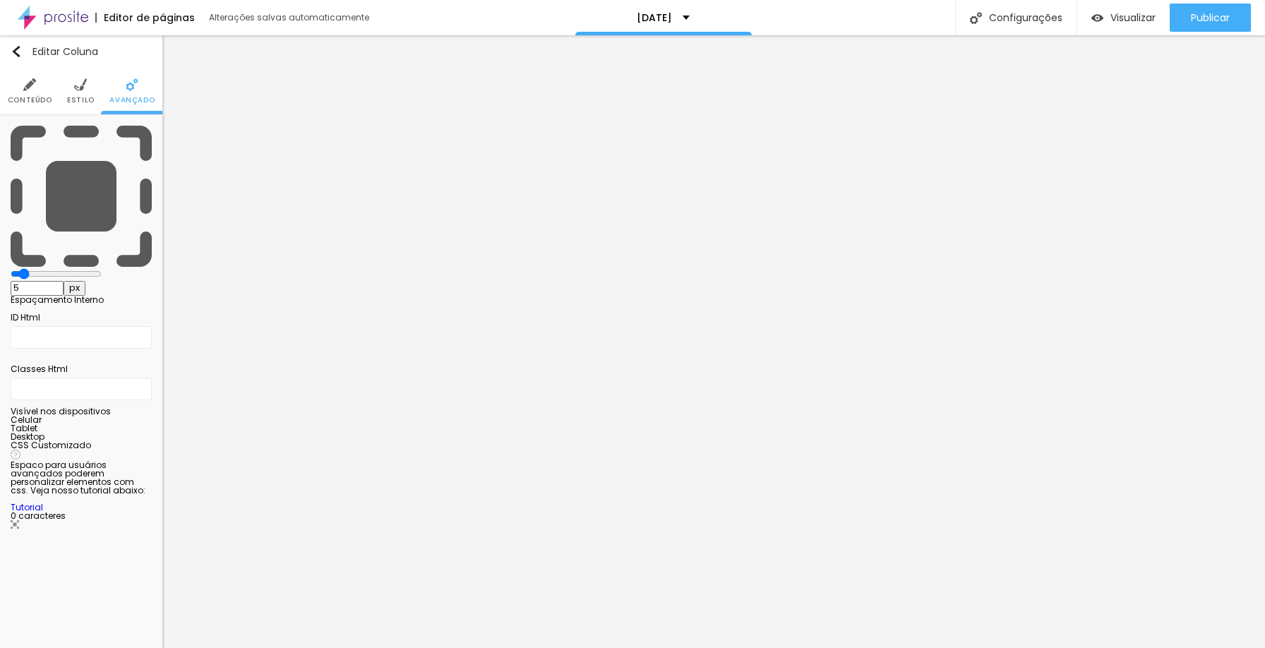
drag, startPoint x: 59, startPoint y: 138, endPoint x: 37, endPoint y: 139, distance: 21.9
click at [37, 268] on input "range" at bounding box center [56, 273] width 91 height 11
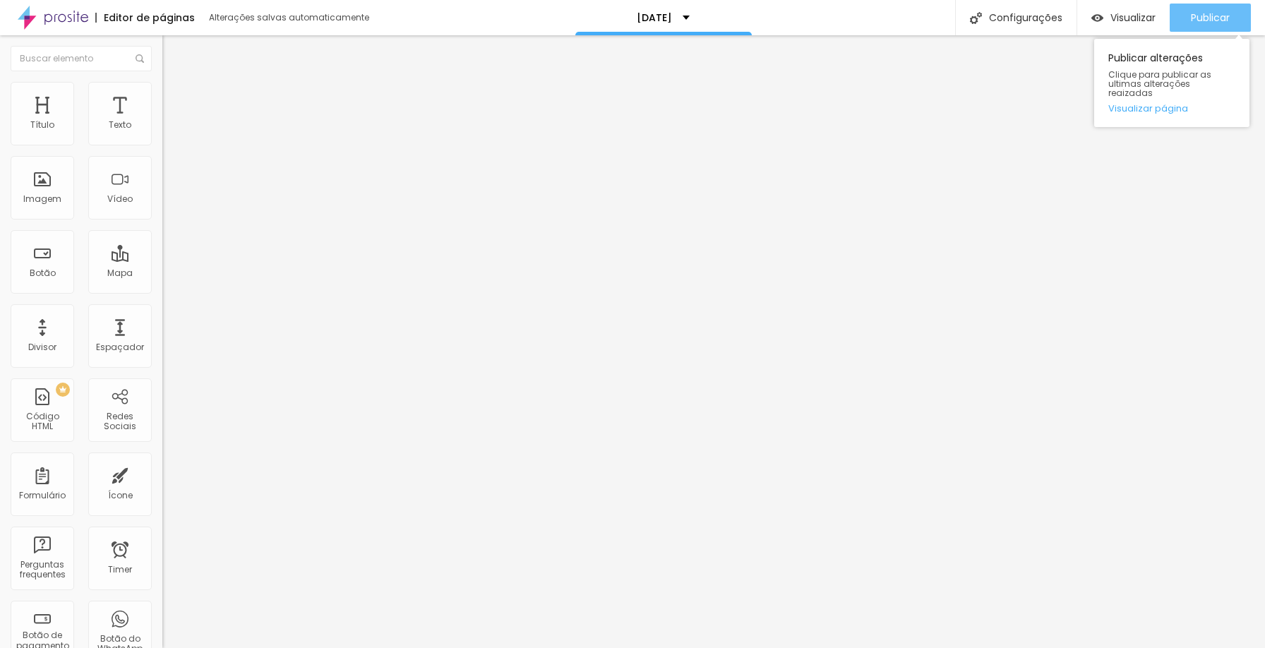
click at [1208, 18] on span "Publicar" at bounding box center [1210, 17] width 39 height 11
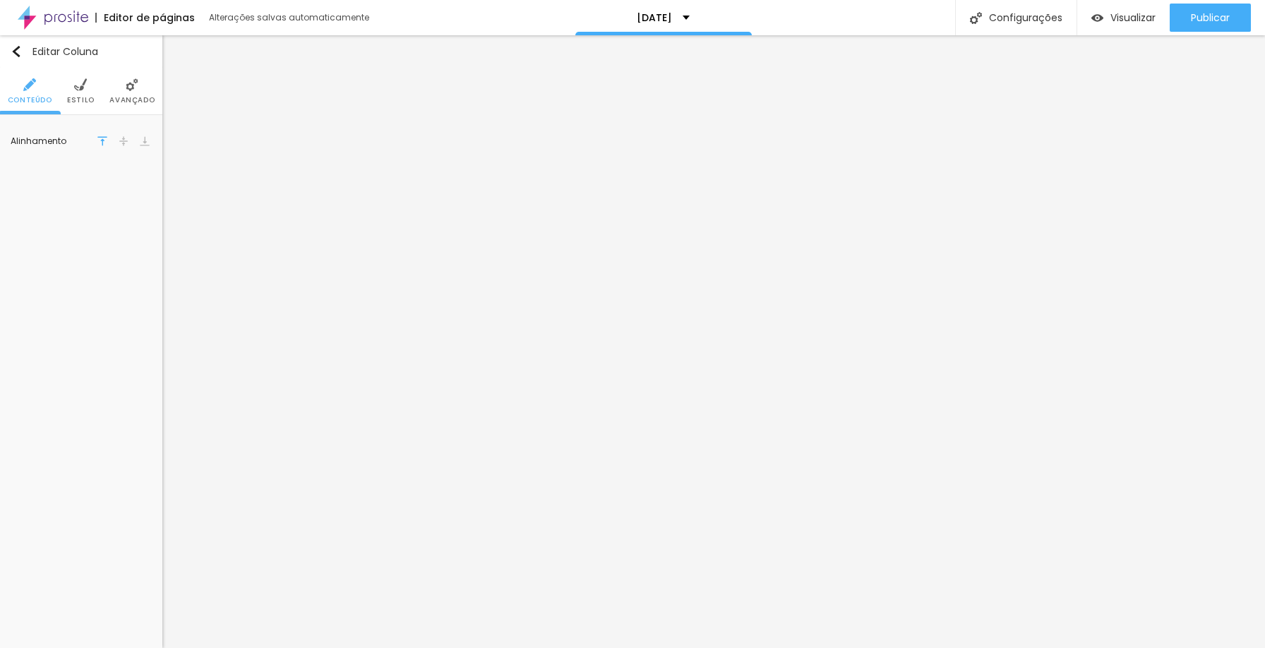
click at [136, 97] on span "Avançado" at bounding box center [131, 100] width 45 height 7
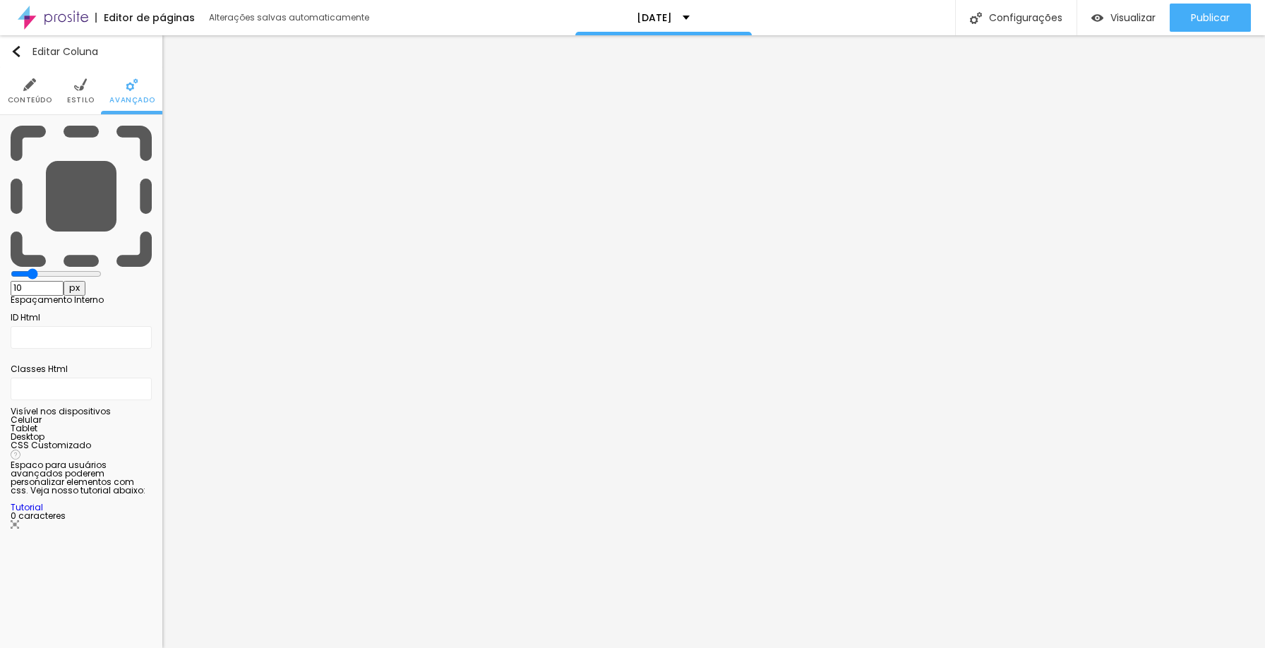
drag, startPoint x: 54, startPoint y: 137, endPoint x: 43, endPoint y: 137, distance: 11.3
click at [43, 268] on input "range" at bounding box center [56, 273] width 91 height 11
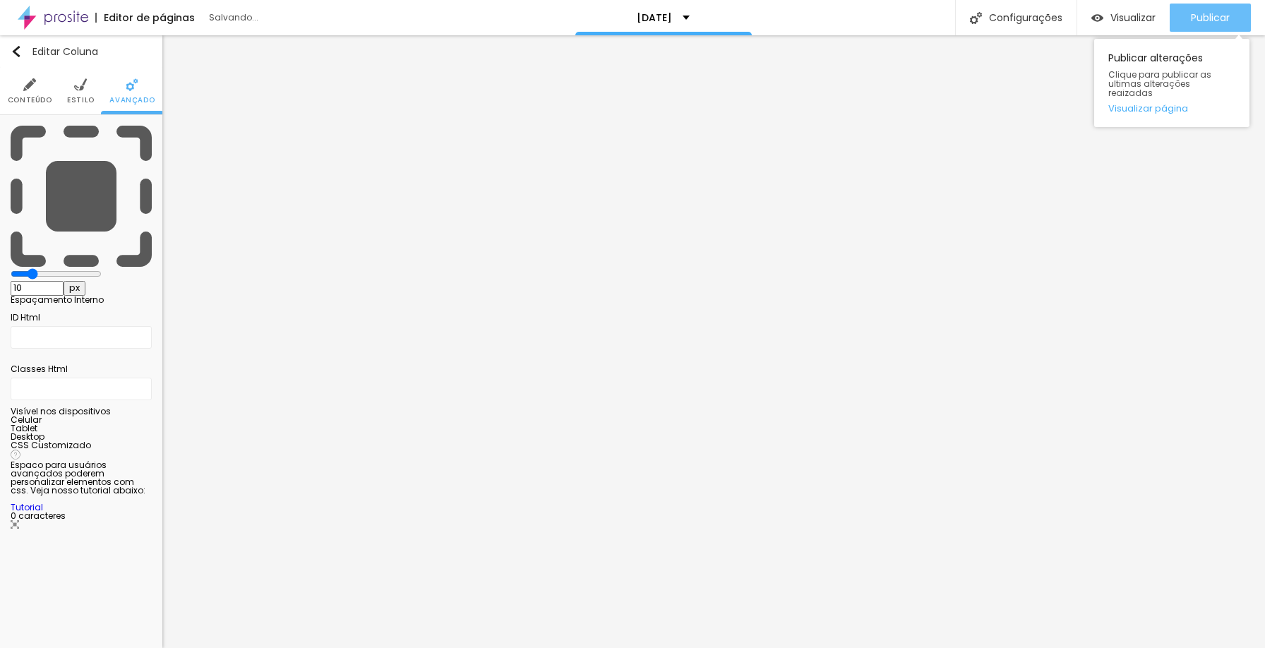
click at [1220, 20] on span "Publicar" at bounding box center [1210, 17] width 39 height 11
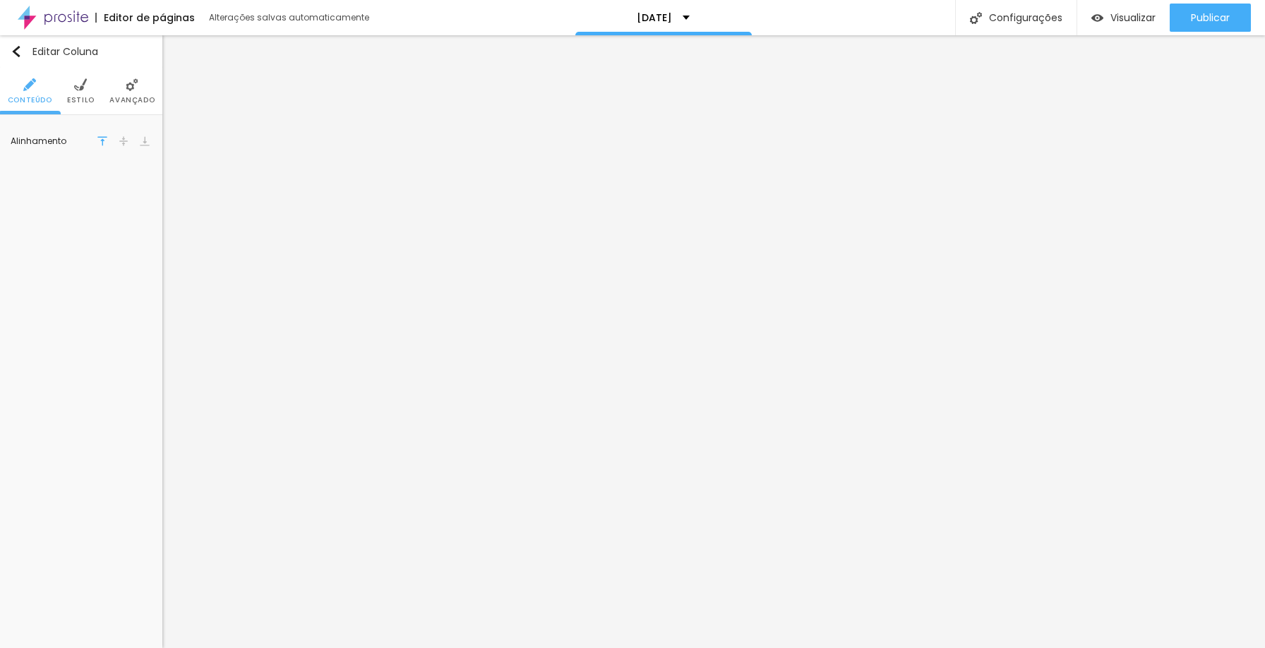
click at [132, 93] on li "Avançado" at bounding box center [131, 91] width 45 height 47
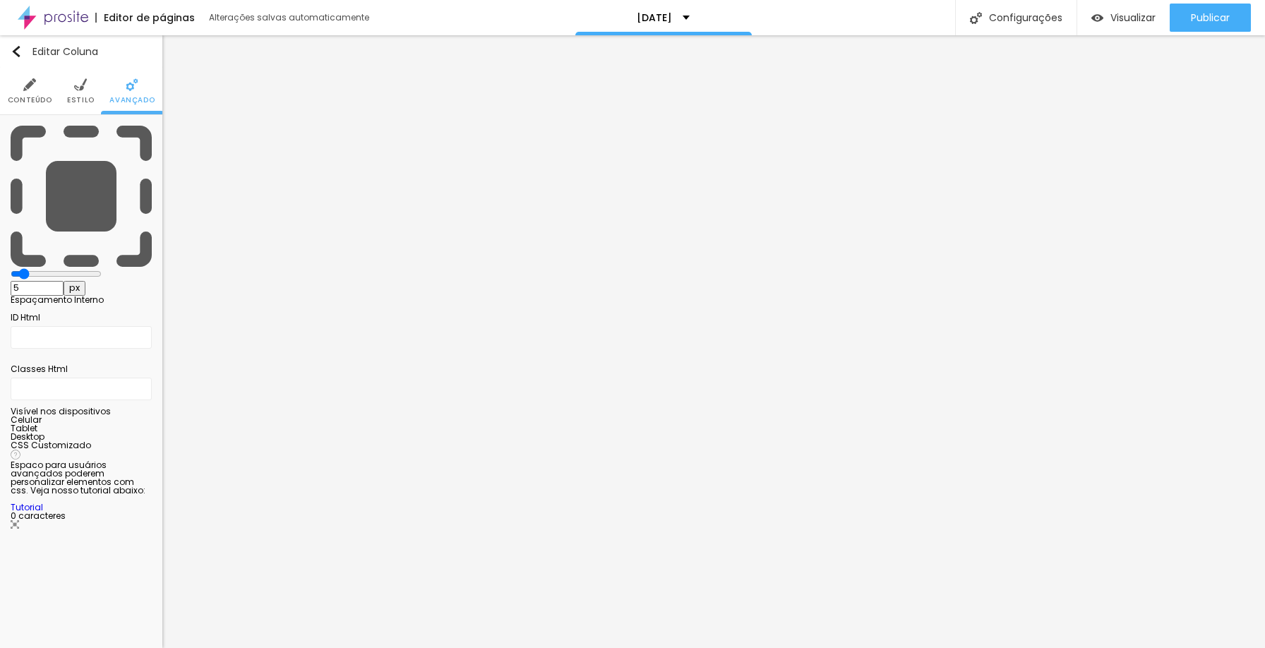
drag, startPoint x: 54, startPoint y: 141, endPoint x: 39, endPoint y: 138, distance: 15.0
click at [39, 268] on input "range" at bounding box center [56, 273] width 91 height 11
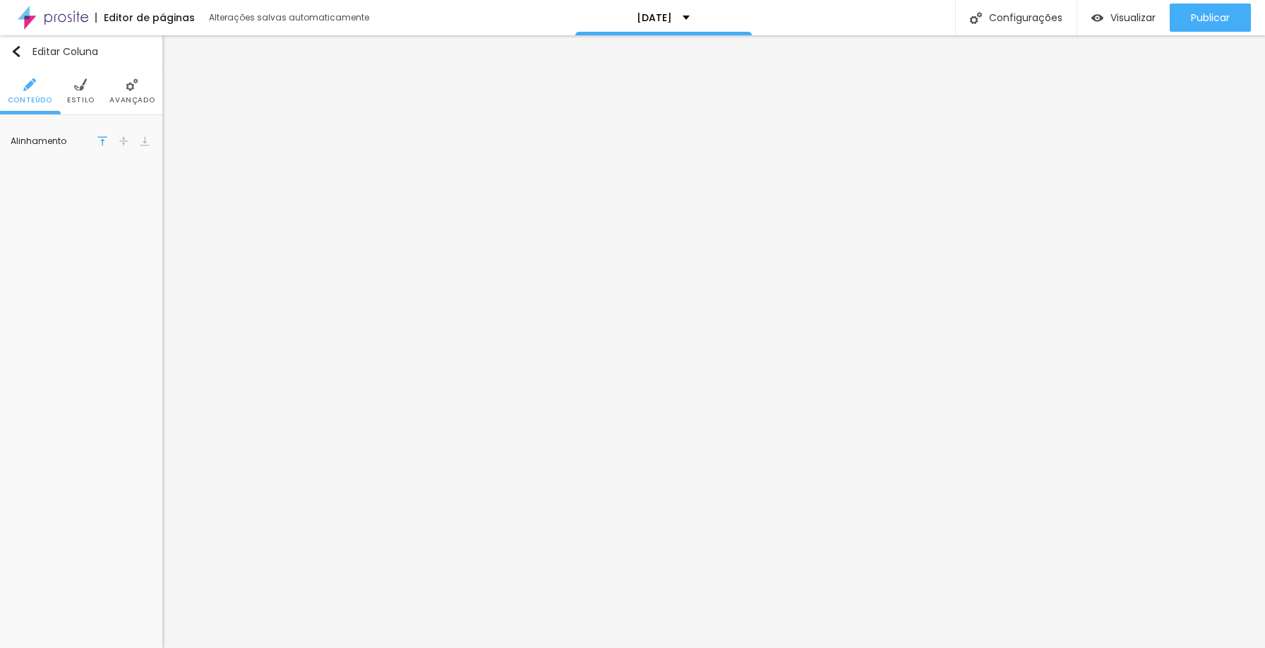
click at [138, 98] on span "Avançado" at bounding box center [131, 100] width 45 height 7
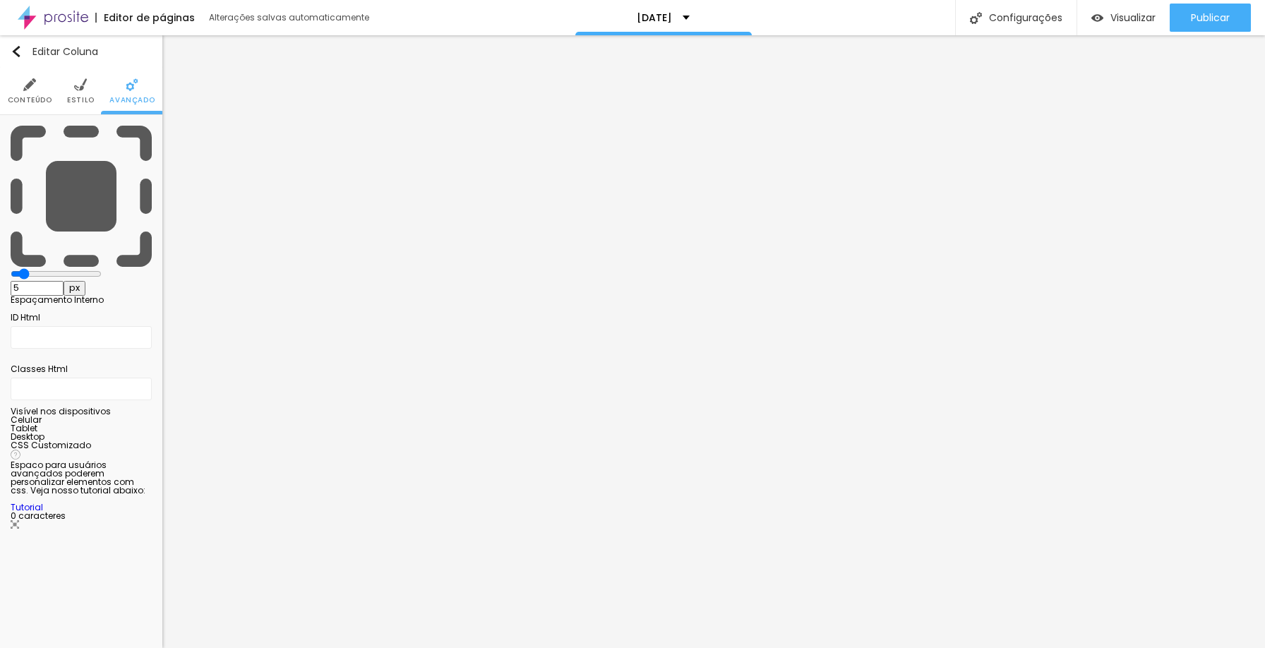
drag, startPoint x: 53, startPoint y: 139, endPoint x: 40, endPoint y: 139, distance: 13.4
click at [40, 268] on input "range" at bounding box center [56, 273] width 91 height 11
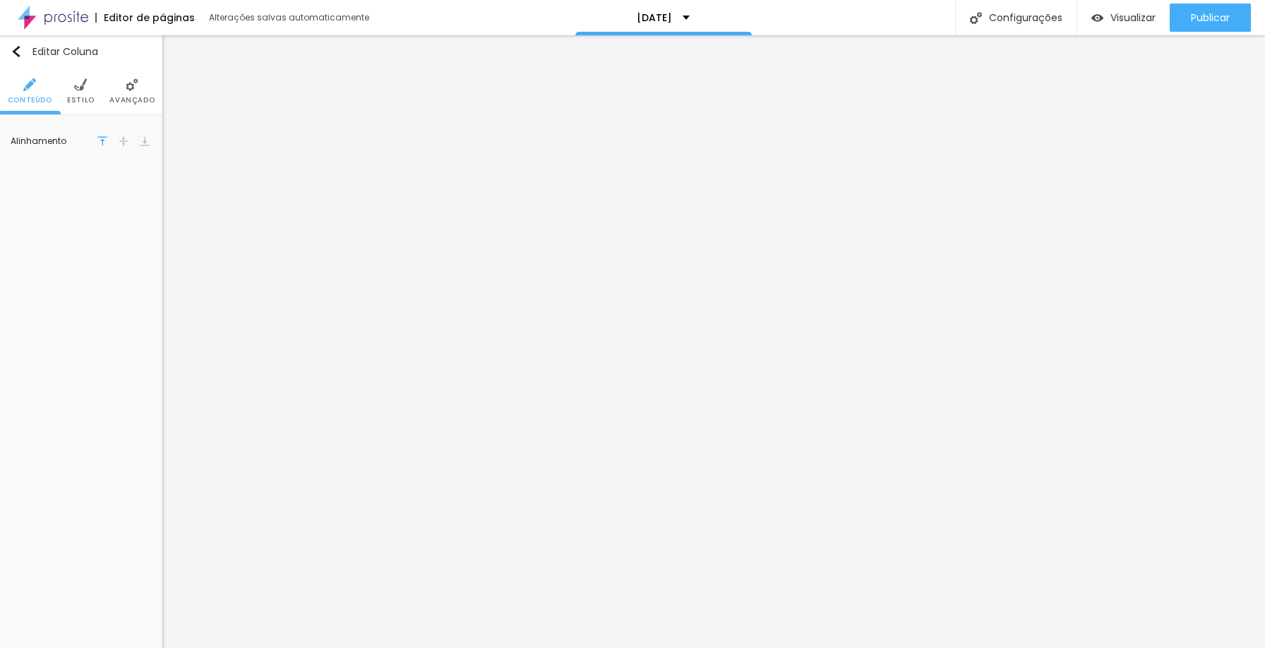
click at [126, 97] on span "Avançado" at bounding box center [131, 100] width 45 height 7
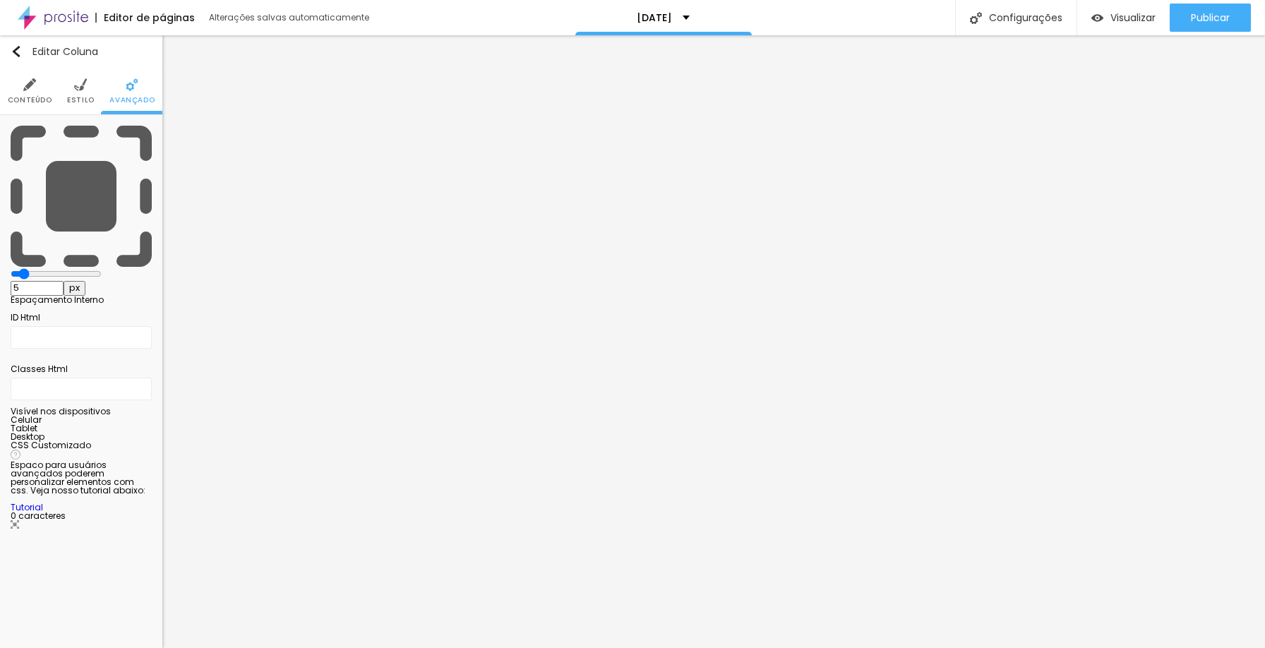
drag, startPoint x: 59, startPoint y: 136, endPoint x: 51, endPoint y: 134, distance: 8.1
click at [37, 268] on input "range" at bounding box center [56, 273] width 91 height 11
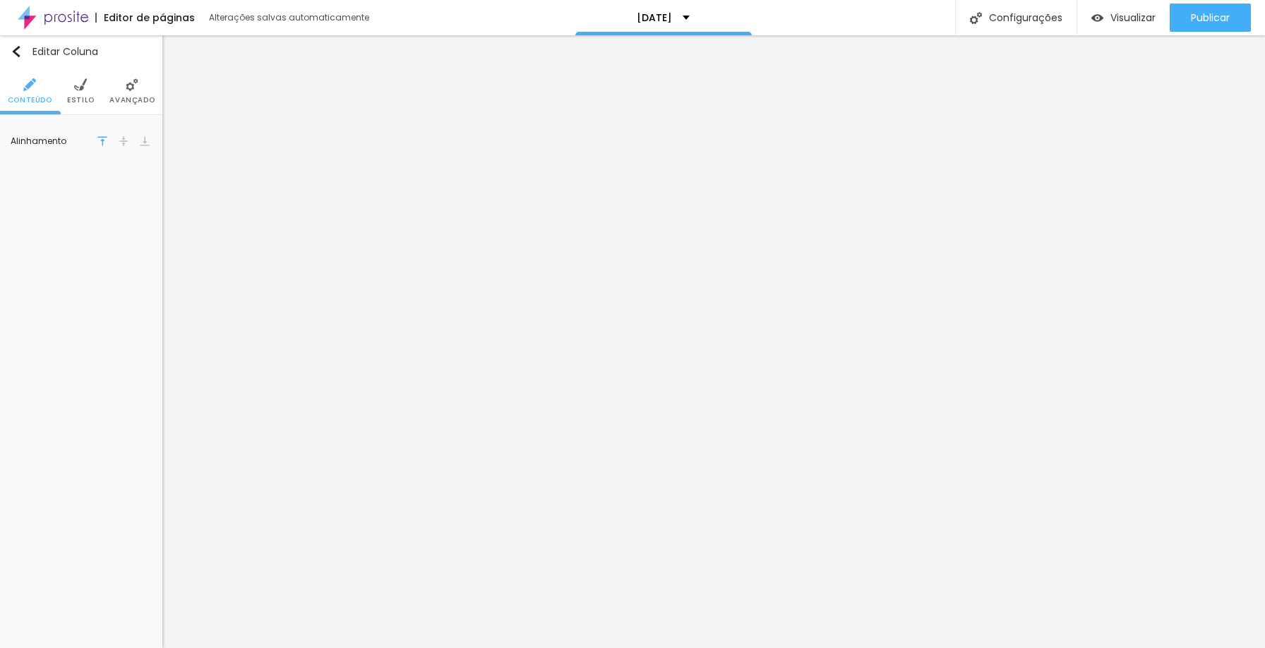
click at [141, 94] on li "Avançado" at bounding box center [131, 91] width 45 height 47
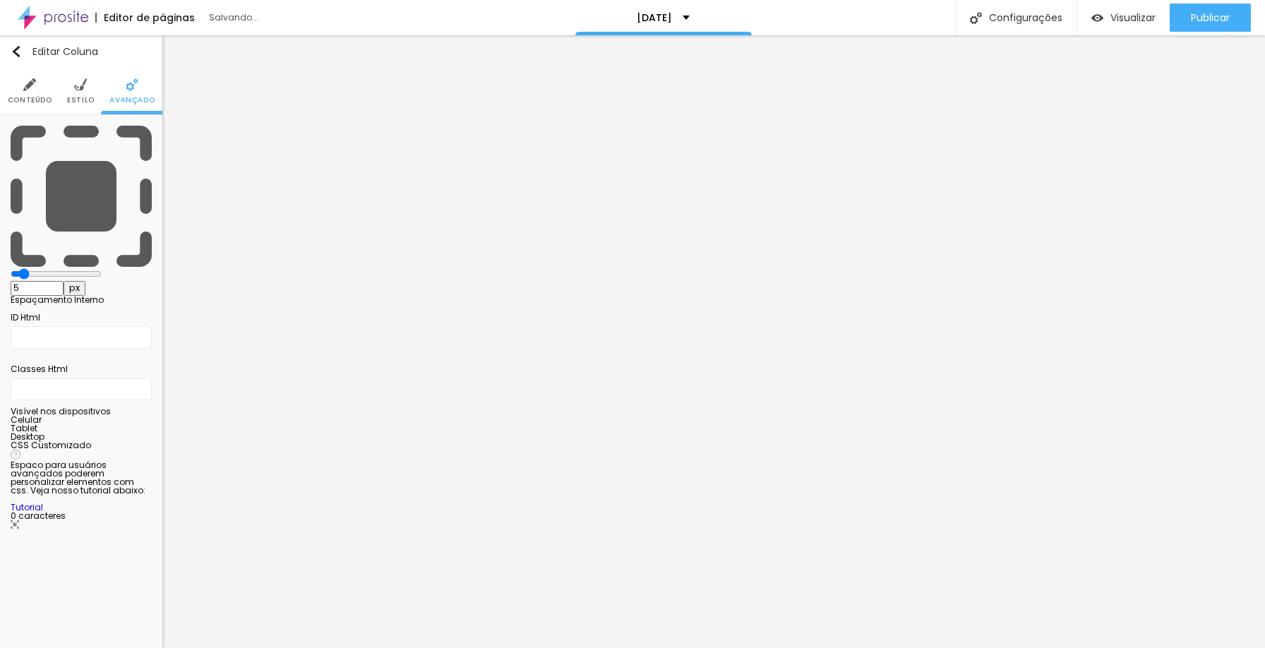
drag, startPoint x: 57, startPoint y: 138, endPoint x: 38, endPoint y: 139, distance: 19.1
click at [38, 268] on input "range" at bounding box center [56, 273] width 91 height 11
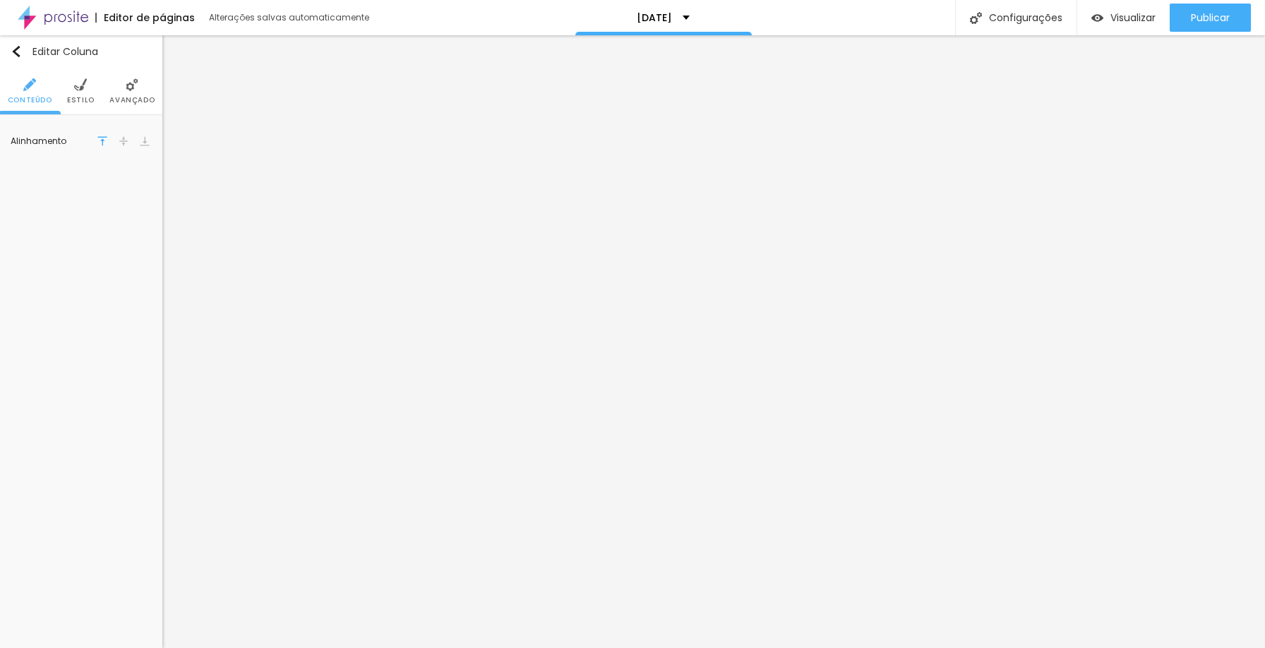
click at [137, 97] on span "Avançado" at bounding box center [131, 100] width 45 height 7
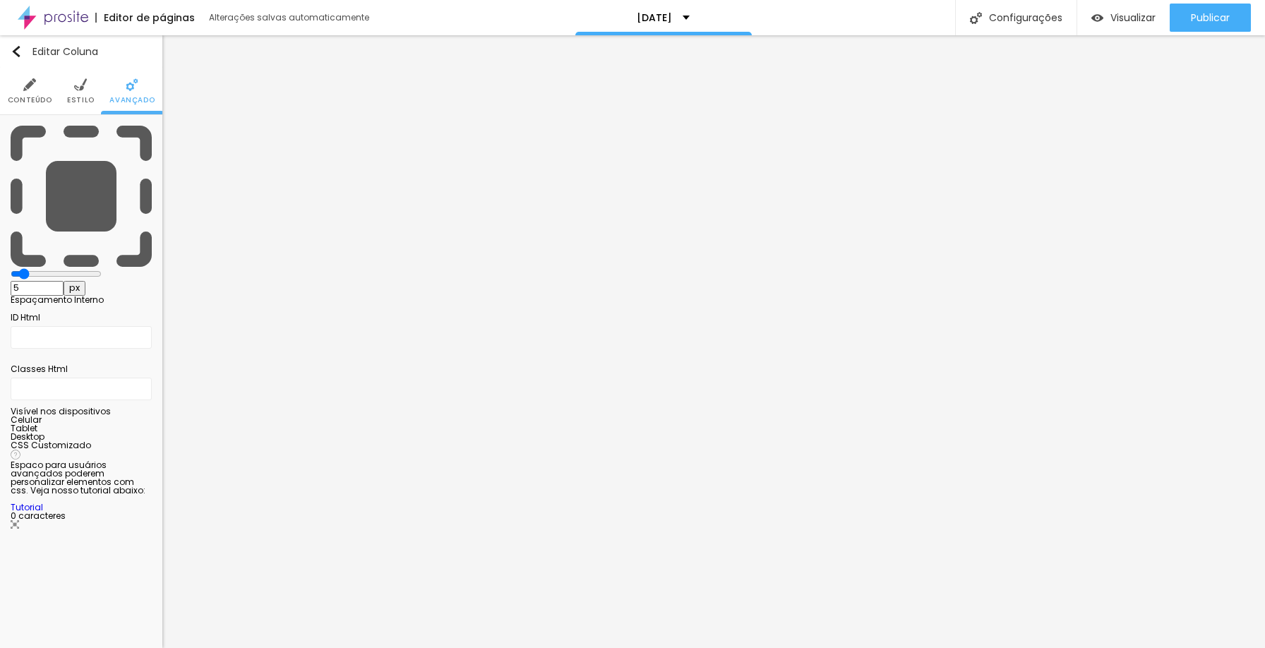
drag, startPoint x: 54, startPoint y: 138, endPoint x: 39, endPoint y: 139, distance: 15.6
click at [39, 268] on input "range" at bounding box center [56, 273] width 91 height 11
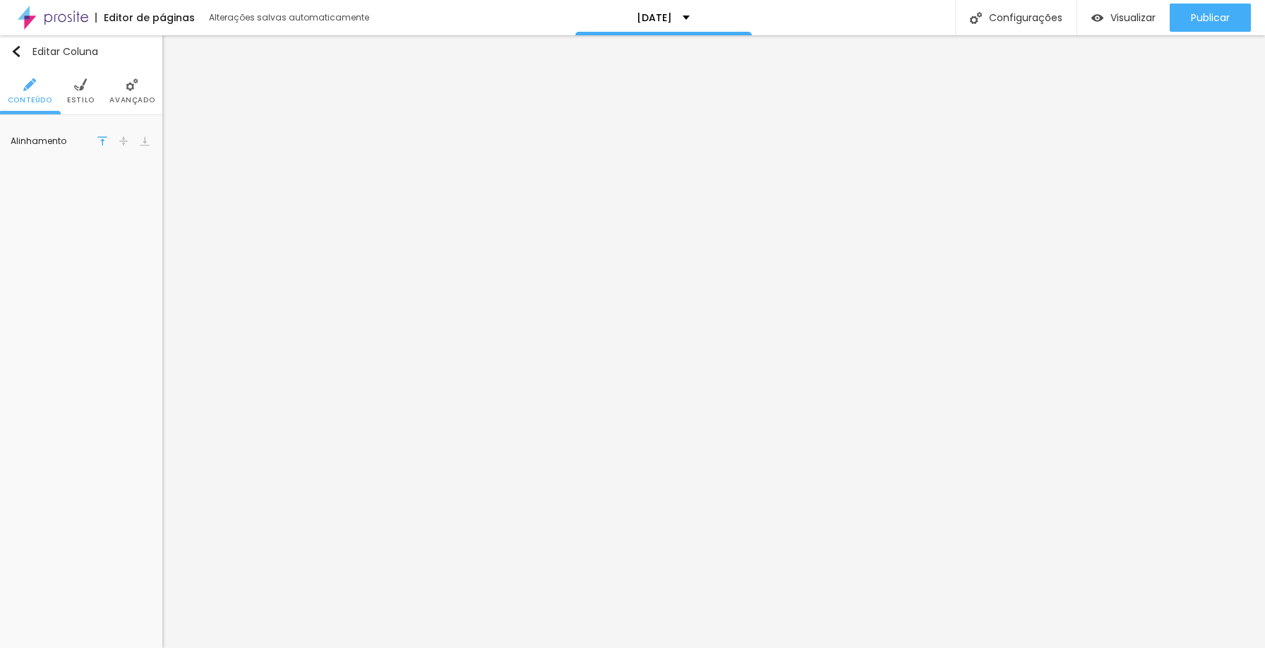
click at [129, 90] on img at bounding box center [132, 84] width 13 height 13
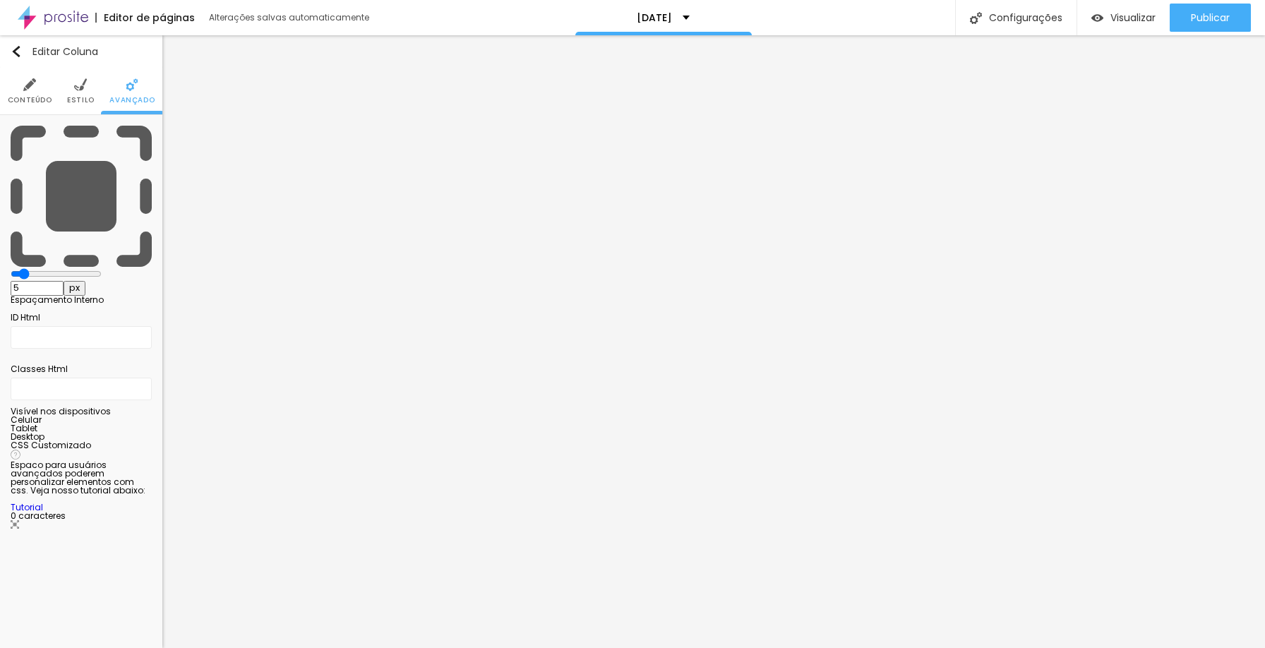
drag, startPoint x: 60, startPoint y: 140, endPoint x: 41, endPoint y: 141, distance: 19.1
click at [41, 268] on input "range" at bounding box center [56, 273] width 91 height 11
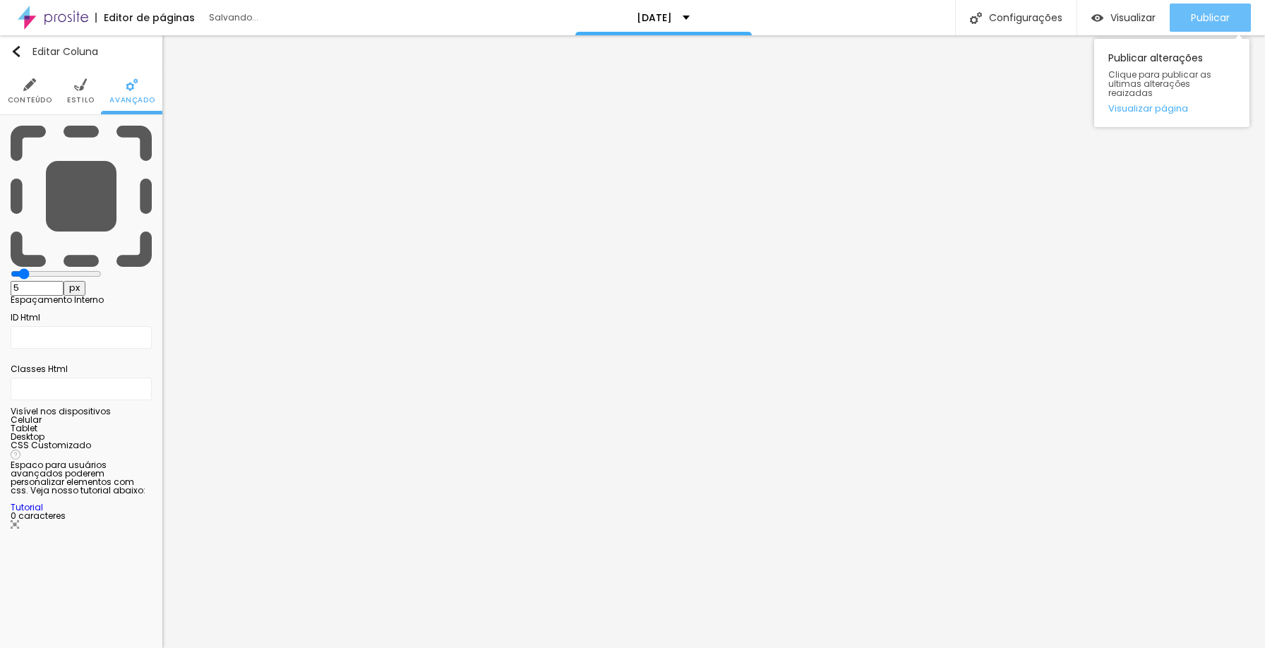
click at [1217, 22] on span "Publicar" at bounding box center [1210, 17] width 39 height 11
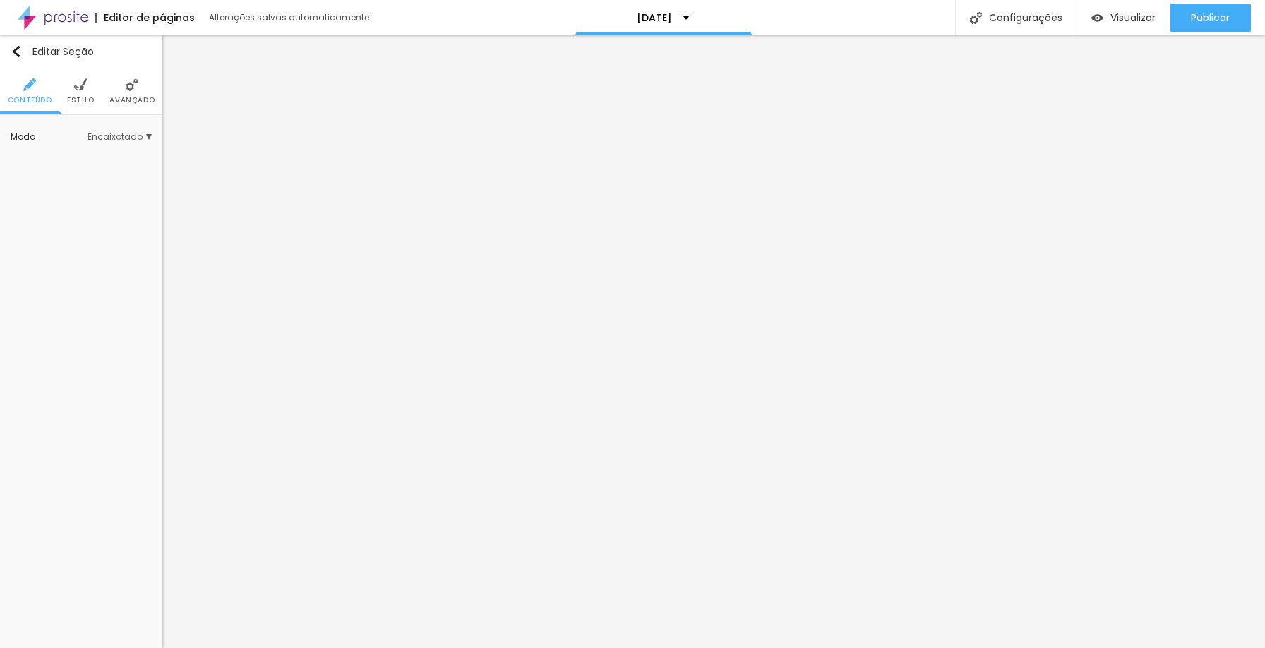
click at [133, 83] on img at bounding box center [132, 84] width 13 height 13
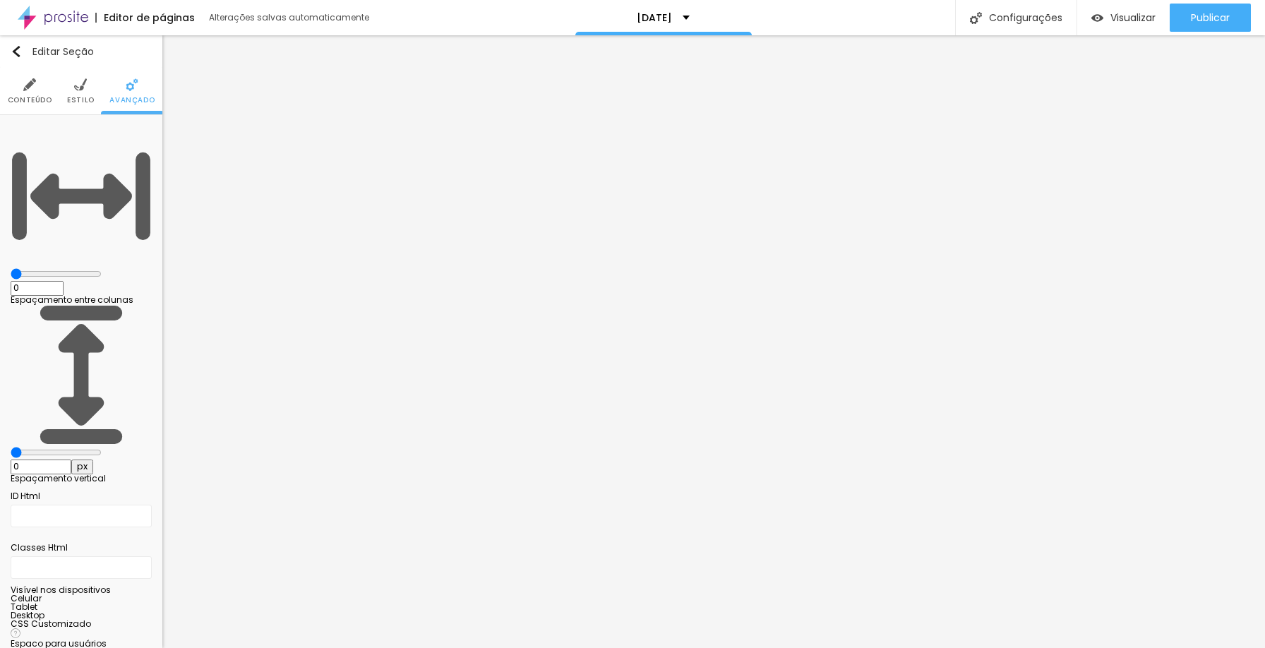
click at [85, 97] on span "Estilo" at bounding box center [81, 100] width 28 height 7
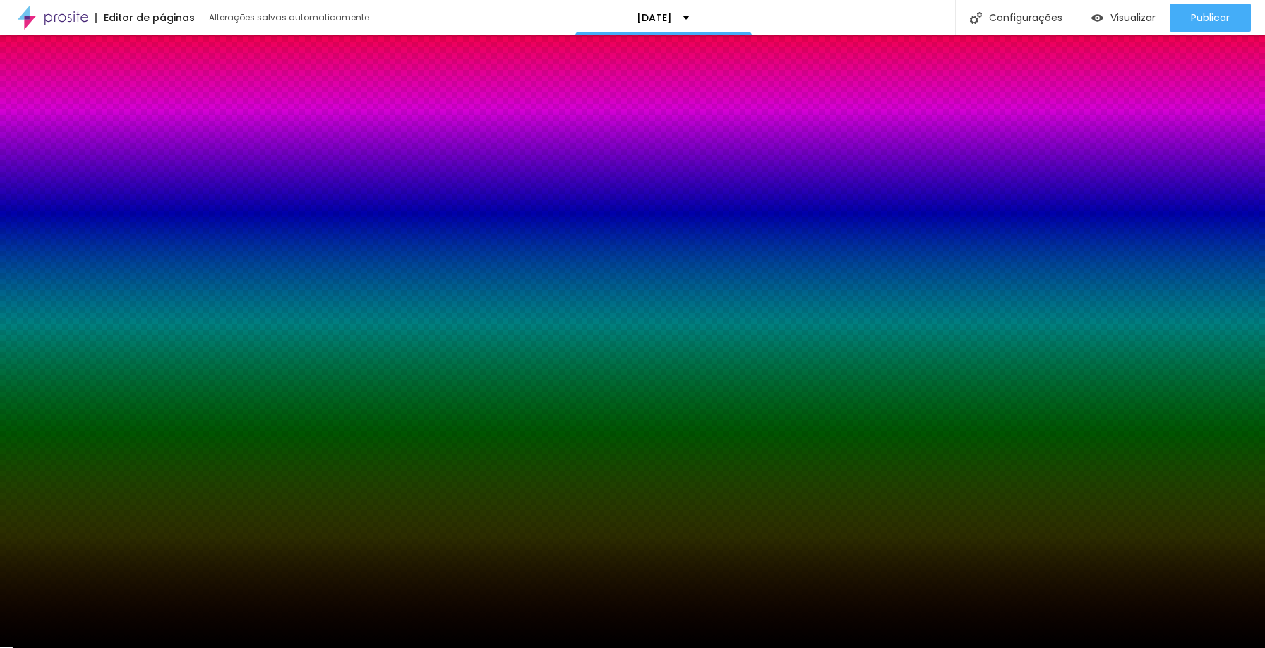
click at [33, 91] on li "Conteúdo" at bounding box center [30, 91] width 44 height 47
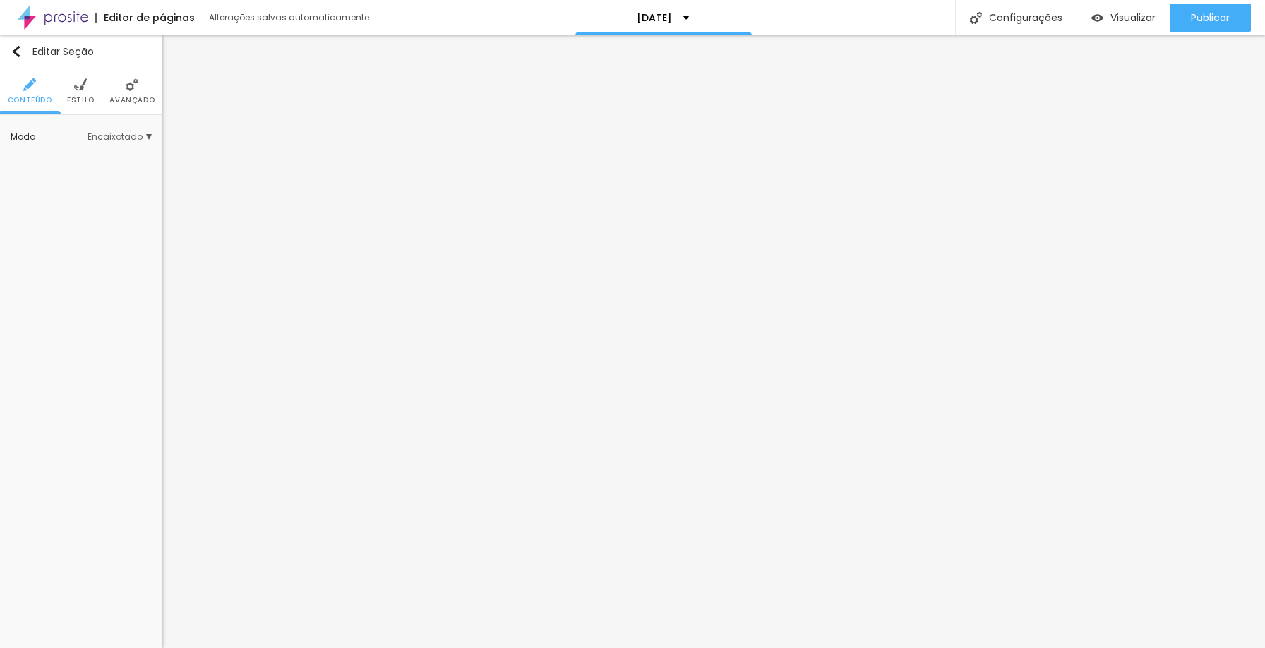
click at [124, 141] on span "Encaixotado" at bounding box center [120, 137] width 64 height 8
click at [95, 179] on span "Completo" at bounding box center [95, 176] width 43 height 12
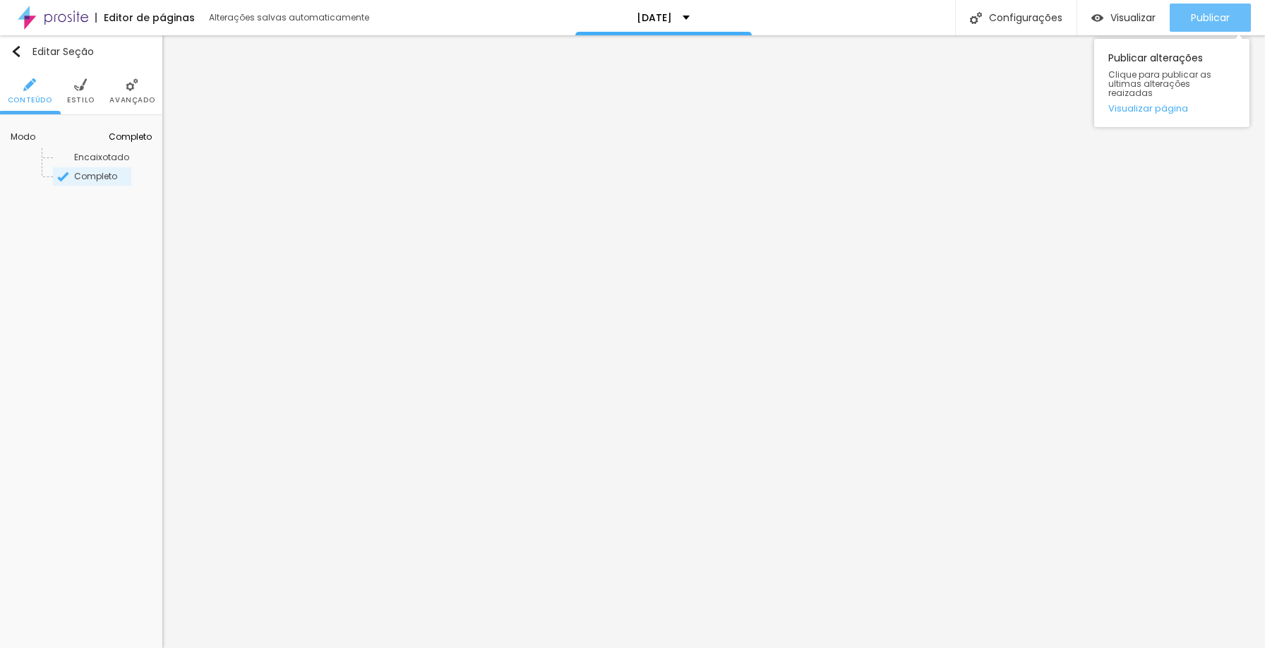
click at [1213, 14] on span "Publicar" at bounding box center [1210, 17] width 39 height 11
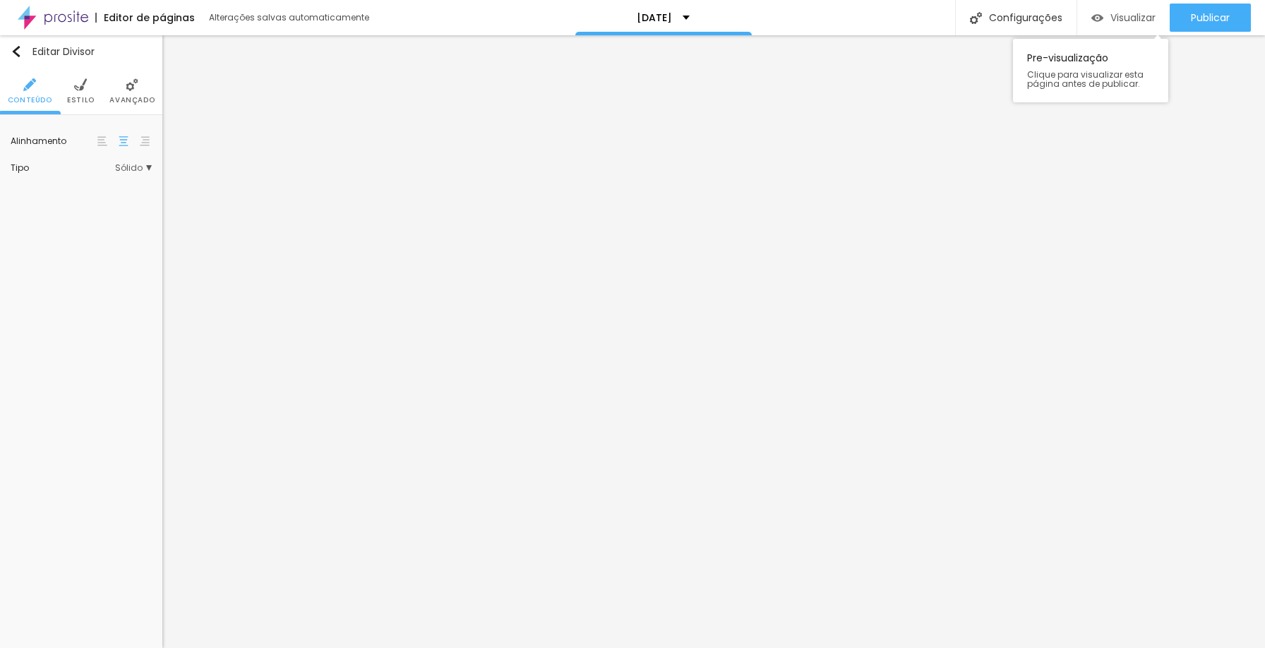
click at [1133, 23] on span "Visualizar" at bounding box center [1133, 17] width 45 height 11
click at [23, 55] on div "Editar Divisor" at bounding box center [53, 51] width 84 height 11
click at [83, 90] on img at bounding box center [80, 84] width 13 height 13
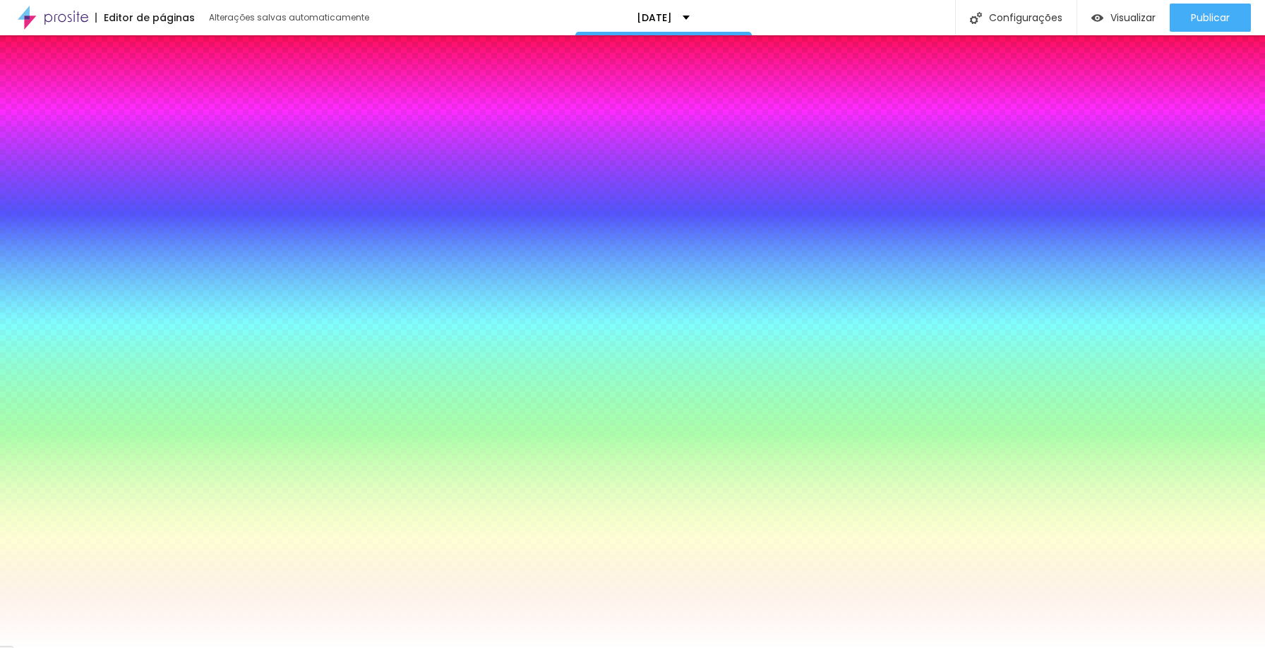
drag, startPoint x: 32, startPoint y: 225, endPoint x: 24, endPoint y: 225, distance: 7.8
click at [36, 245] on input "range" at bounding box center [81, 250] width 91 height 11
drag, startPoint x: 32, startPoint y: 184, endPoint x: 11, endPoint y: 184, distance: 21.2
click at [36, 195] on input "range" at bounding box center [81, 200] width 91 height 11
drag, startPoint x: 26, startPoint y: 220, endPoint x: 37, endPoint y: 221, distance: 10.6
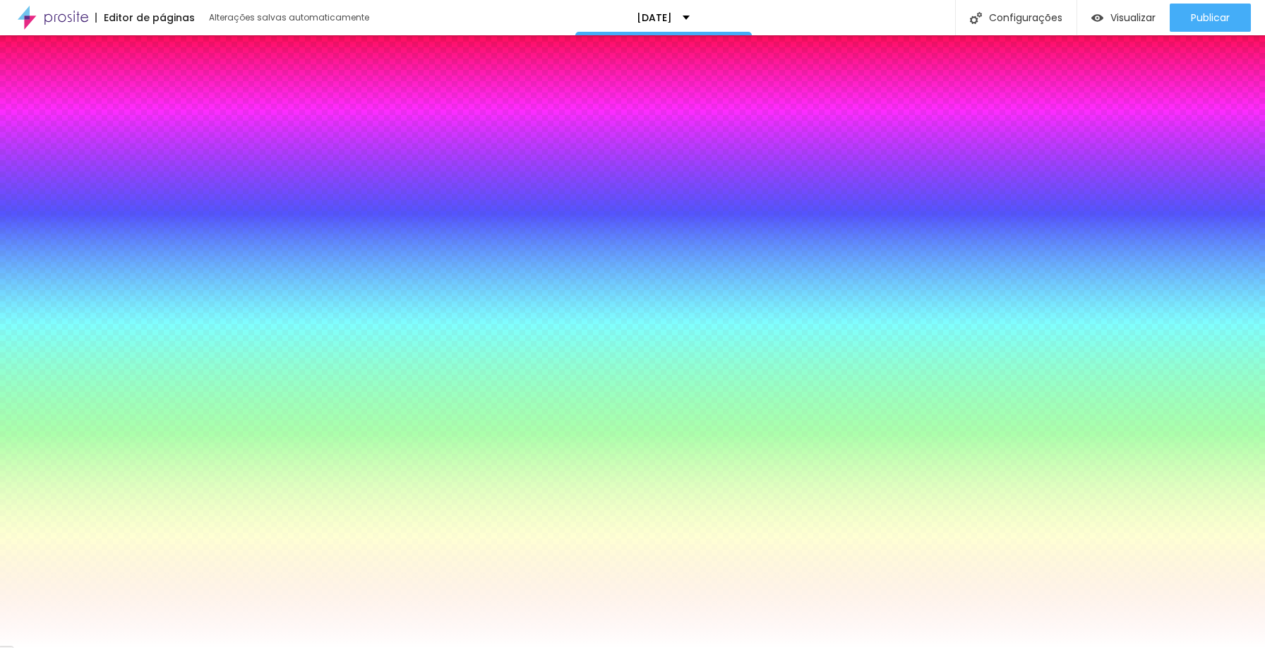
click at [37, 245] on input "range" at bounding box center [81, 250] width 91 height 11
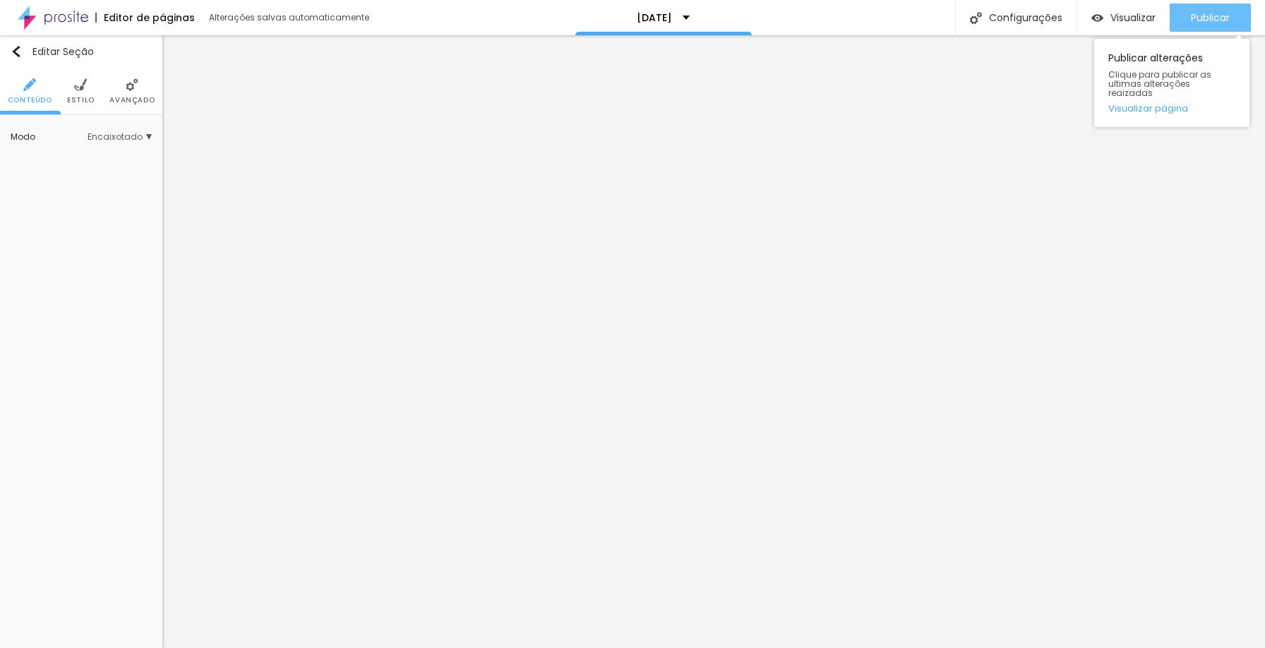
click at [1205, 12] on span "Publicar" at bounding box center [1210, 17] width 39 height 11
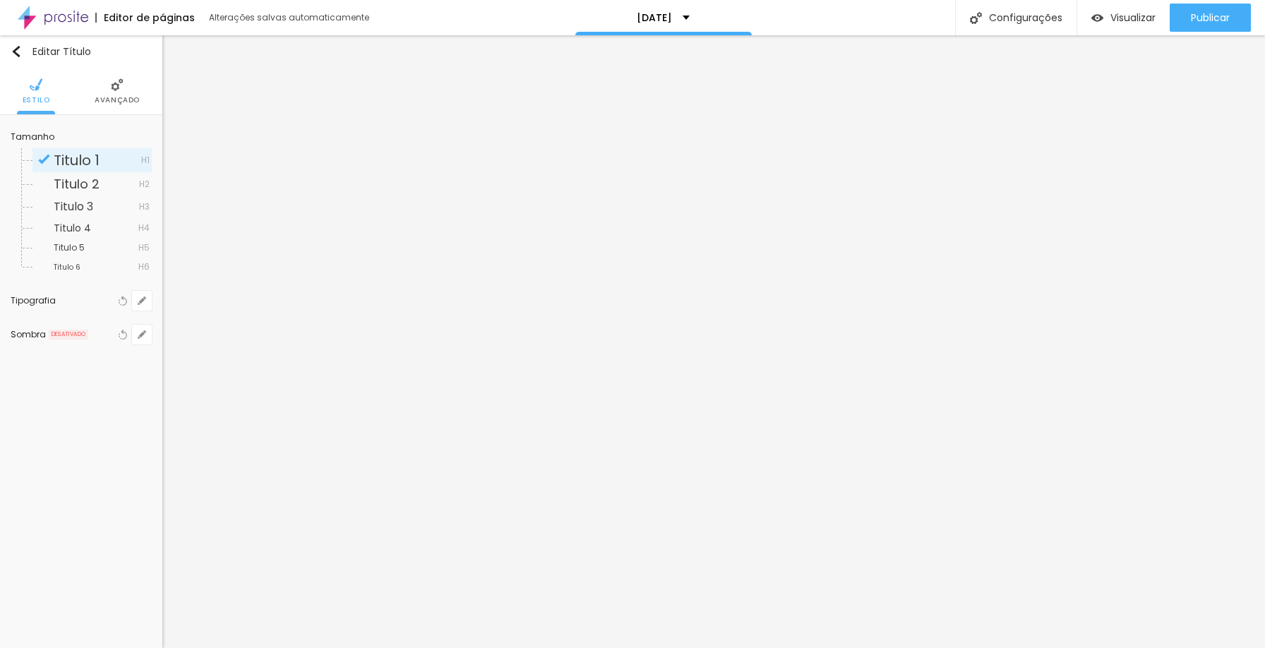
click at [109, 90] on li "Avançado" at bounding box center [117, 91] width 45 height 47
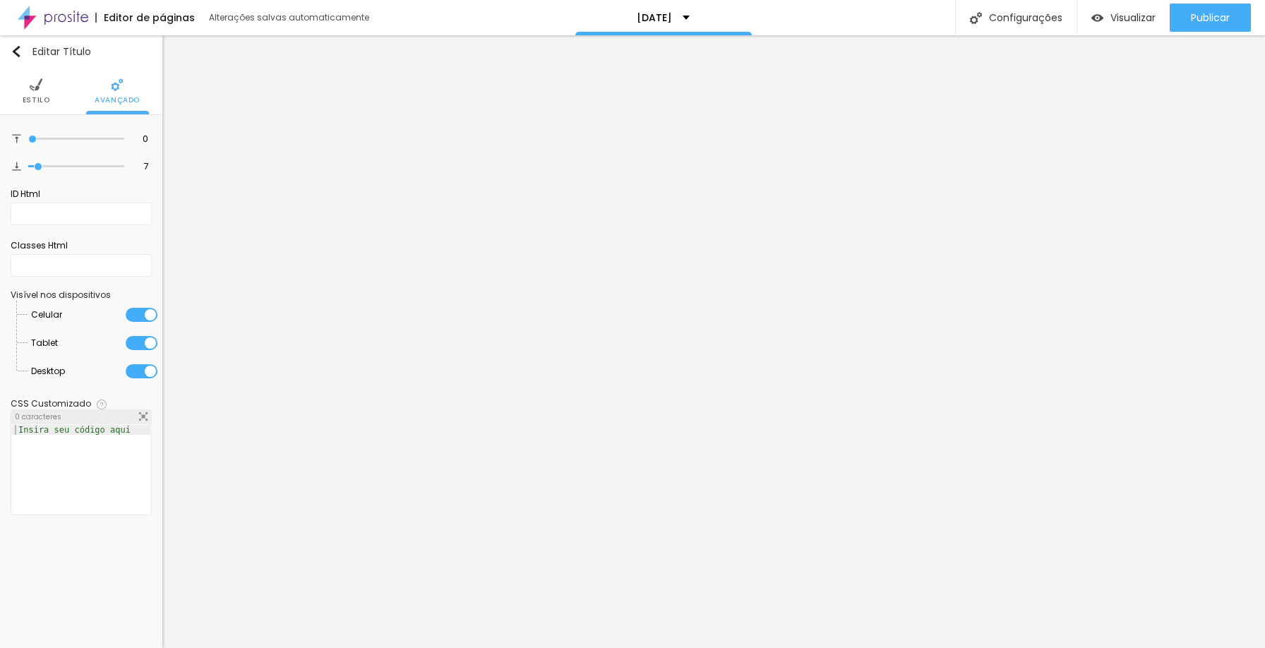
click at [37, 88] on img at bounding box center [36, 84] width 13 height 13
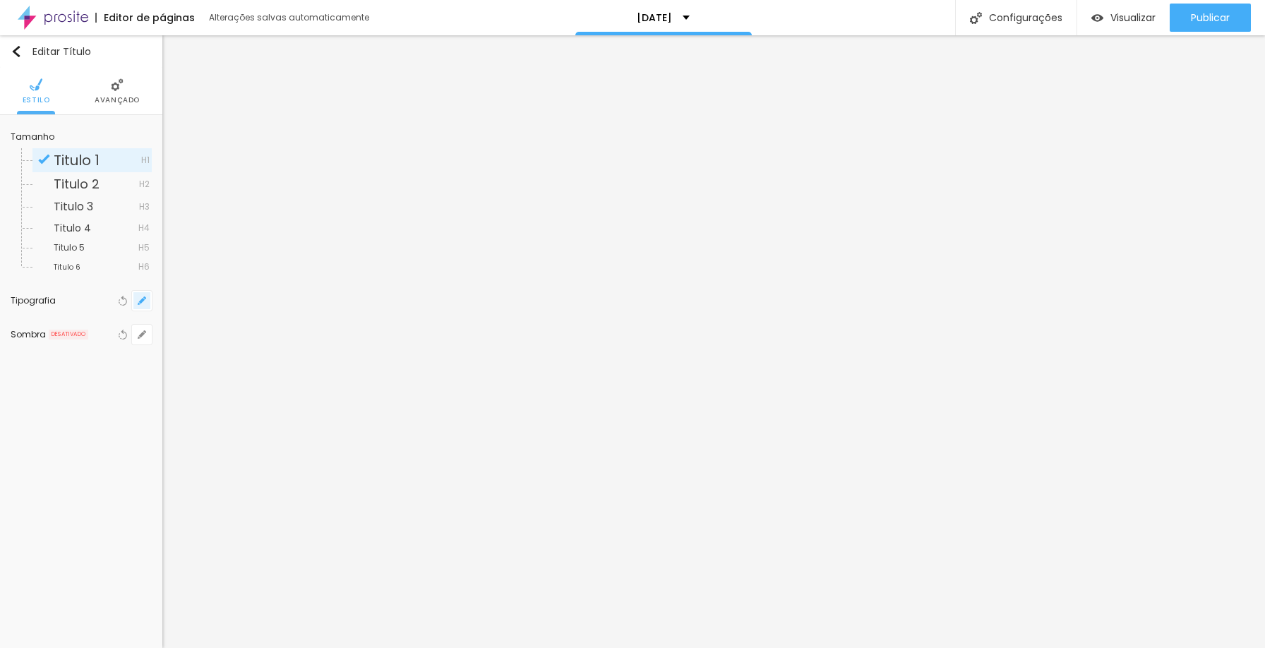
click at [142, 299] on icon "button" at bounding box center [142, 301] width 6 height 6
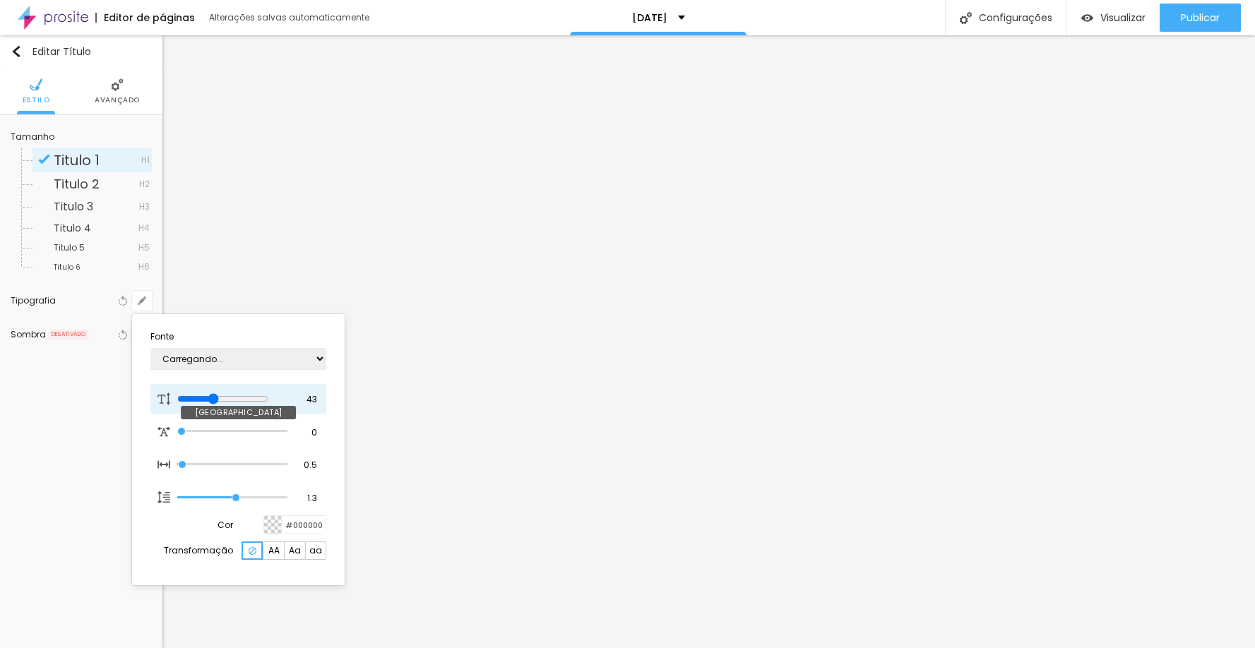
type input "1"
type input "39"
type input "1"
type input "37"
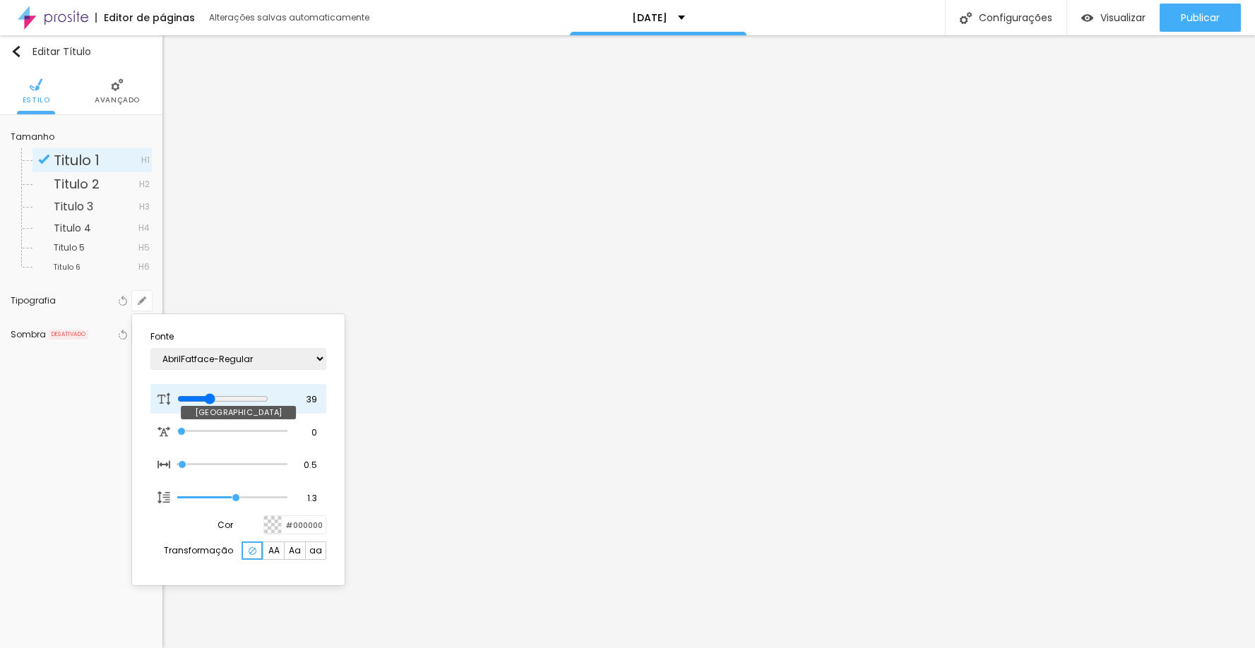
type input "37"
type input "1"
type input "32"
type input "1"
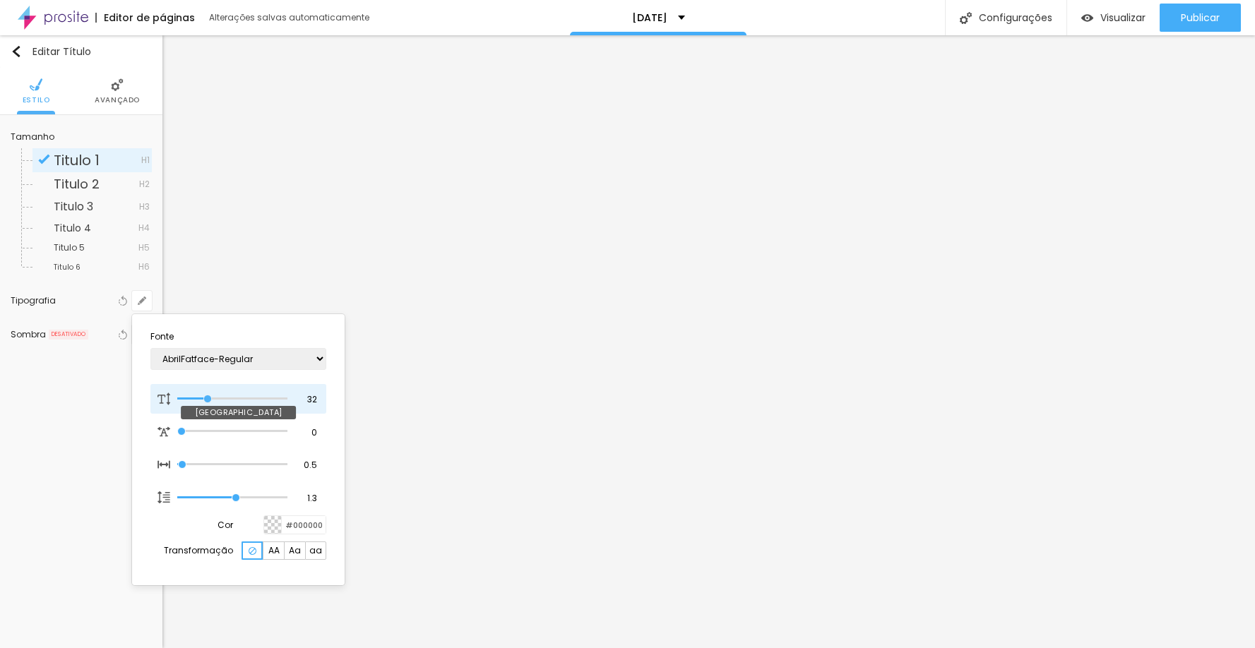
type input "31"
type input "1"
type input "32"
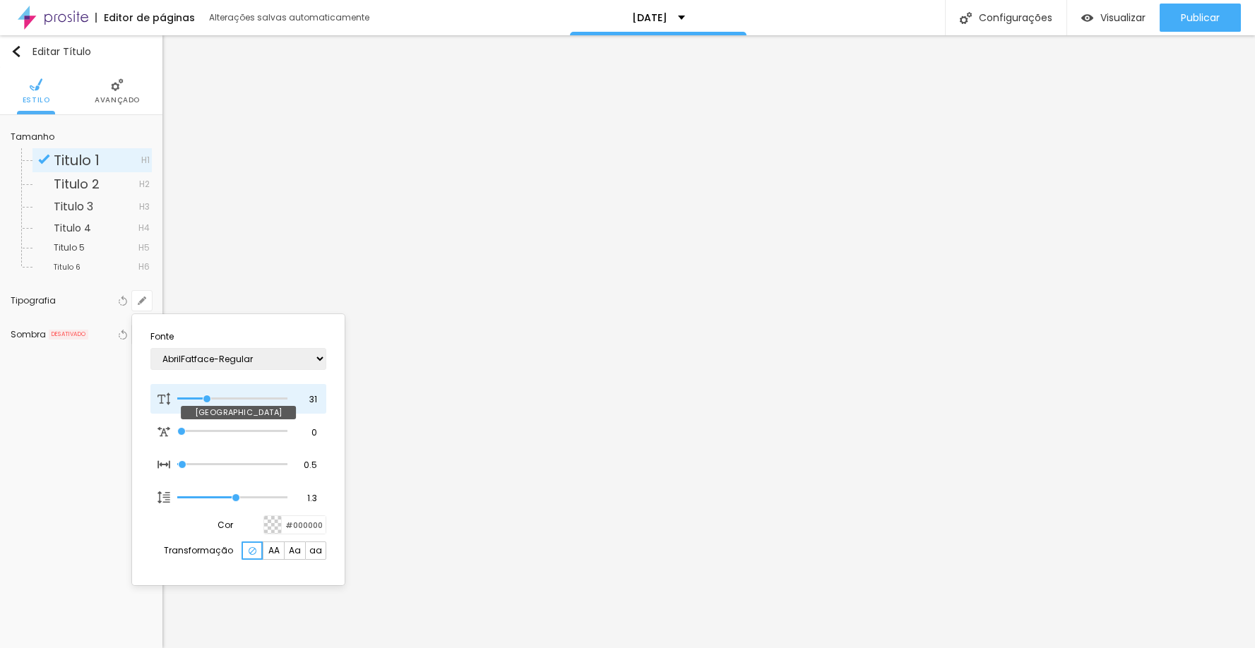
type input "1"
type input "34"
type input "1"
drag, startPoint x: 220, startPoint y: 402, endPoint x: 210, endPoint y: 398, distance: 10.8
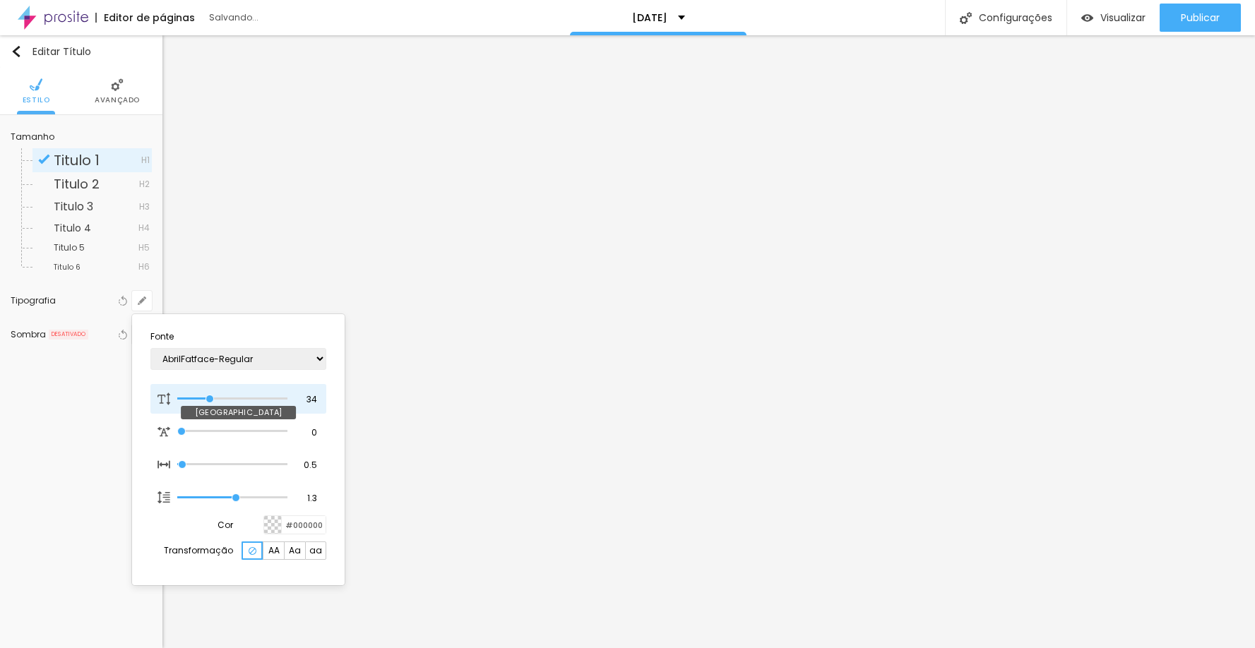
type input "34"
click at [210, 398] on input "range" at bounding box center [232, 398] width 110 height 7
type input "1"
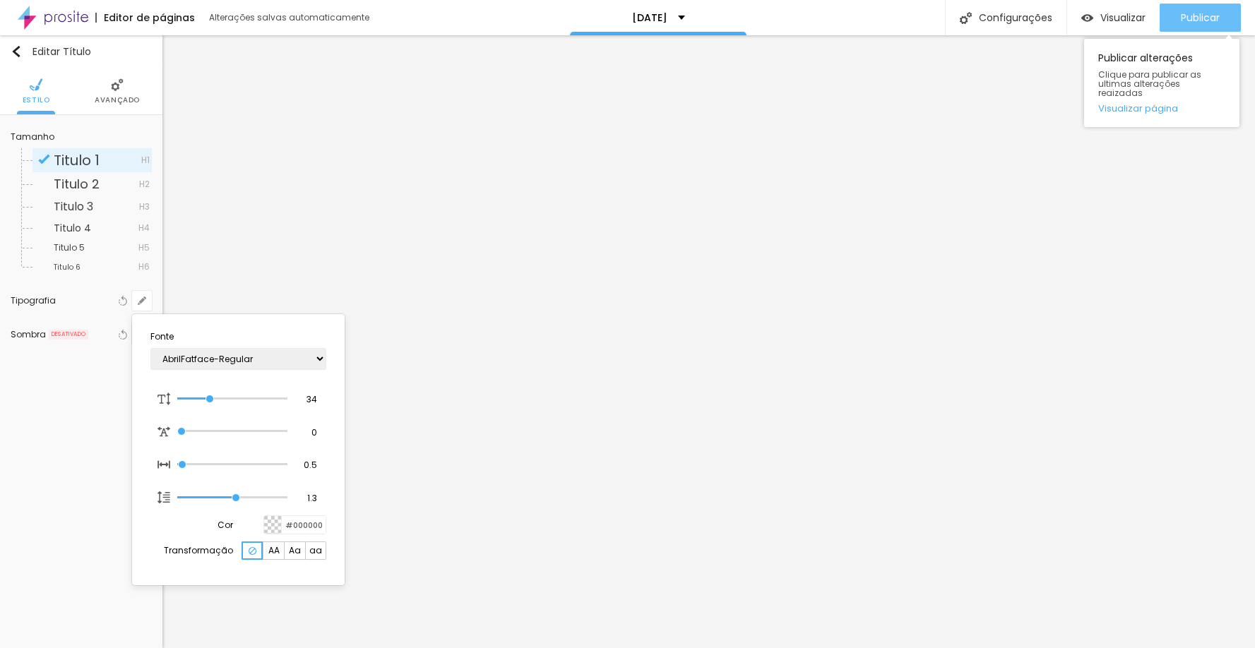
click at [1192, 20] on div at bounding box center [627, 324] width 1255 height 648
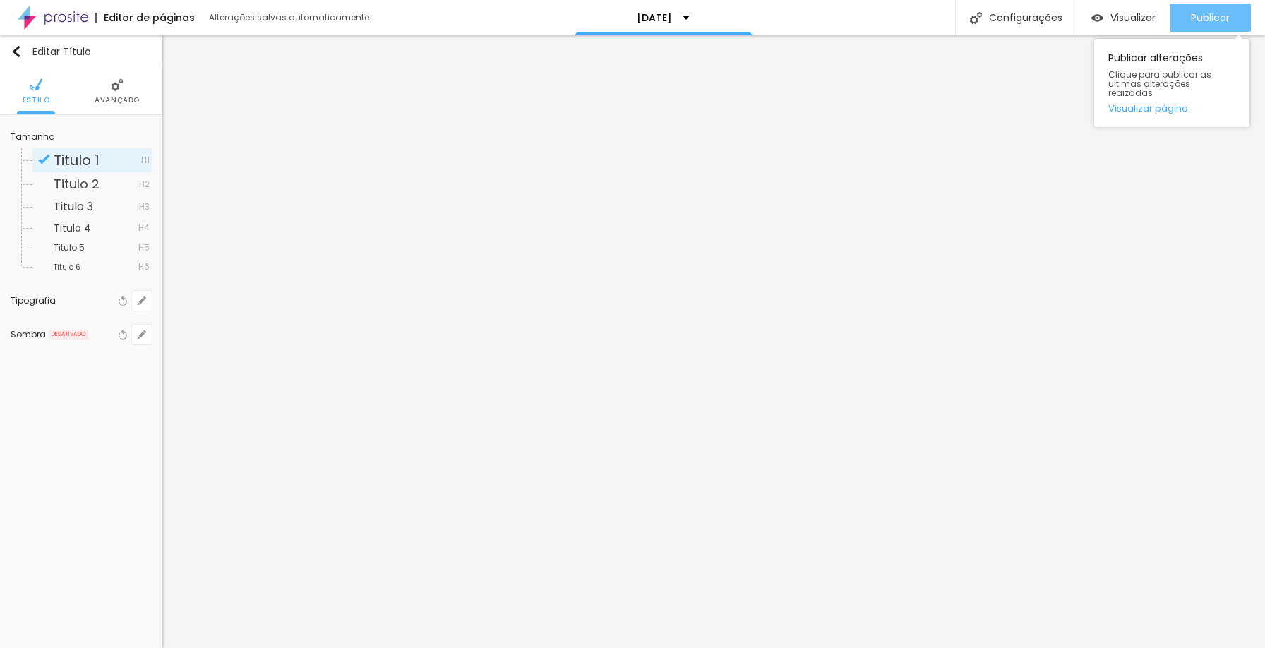
click at [1193, 20] on span "Publicar" at bounding box center [1210, 17] width 39 height 11
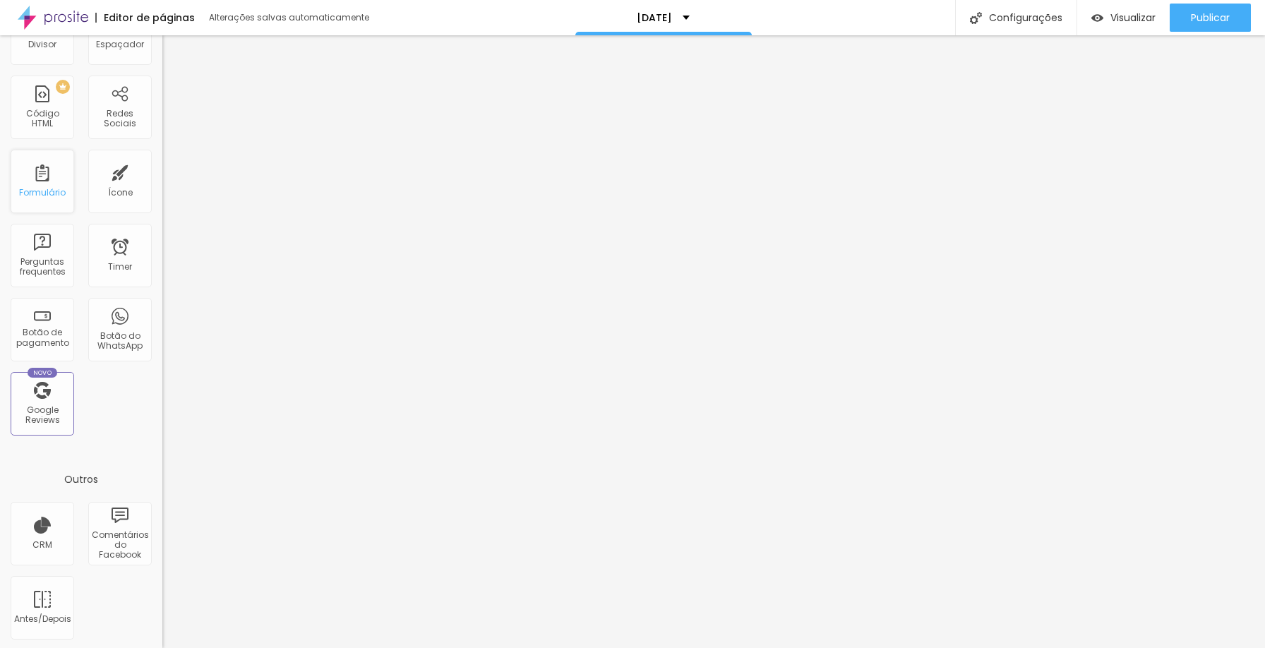
scroll to position [305, 0]
click at [53, 541] on div "CRM" at bounding box center [43, 532] width 64 height 64
click at [47, 532] on div "CRM" at bounding box center [43, 532] width 64 height 64
click at [42, 534] on div "CRM" at bounding box center [43, 532] width 64 height 64
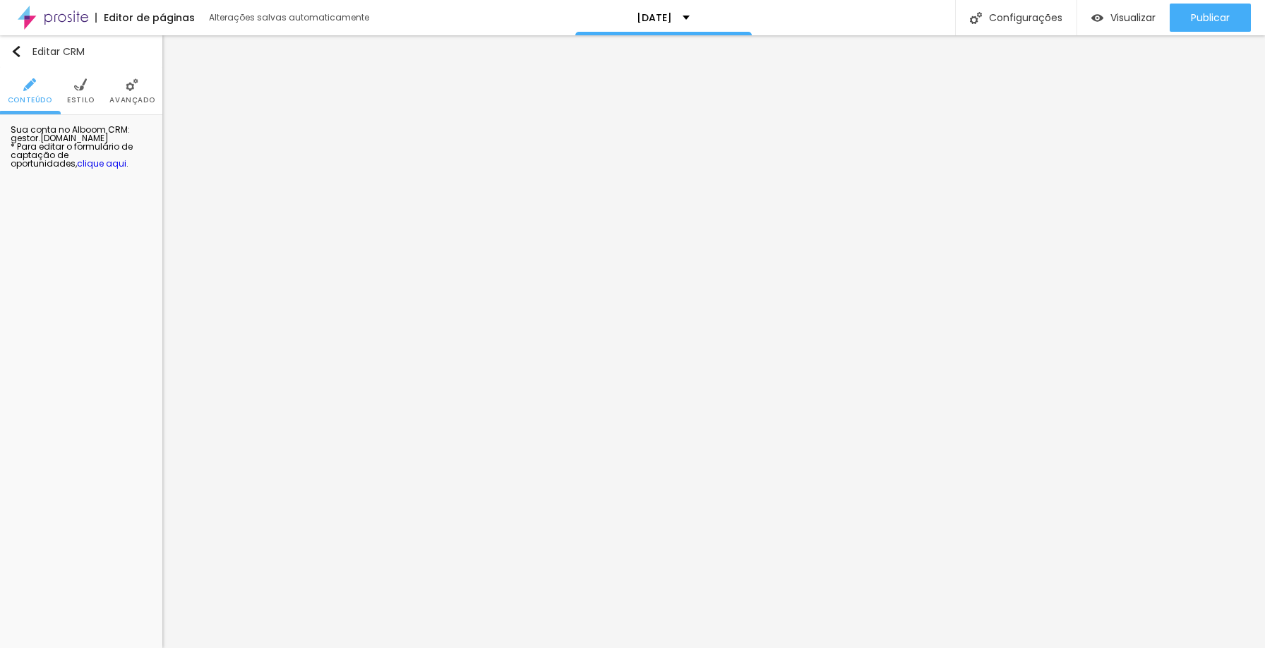
scroll to position [0, 0]
click at [81, 86] on img at bounding box center [80, 84] width 13 height 13
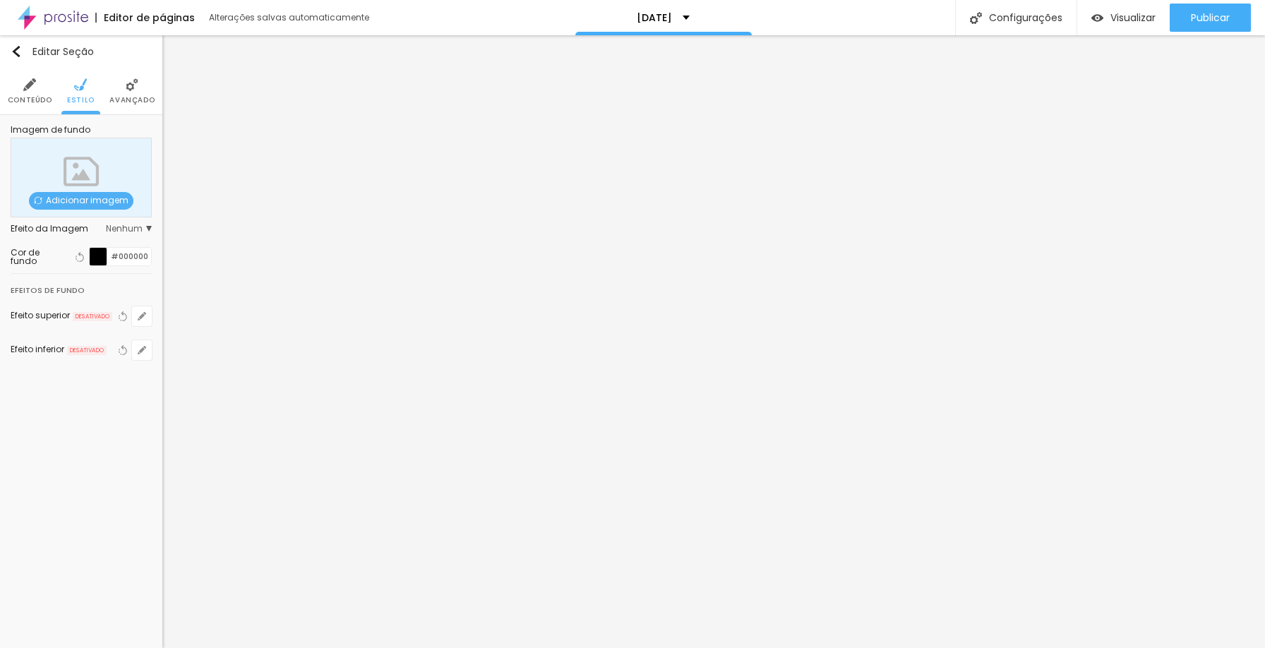
click at [98, 259] on div at bounding box center [99, 257] width 18 height 18
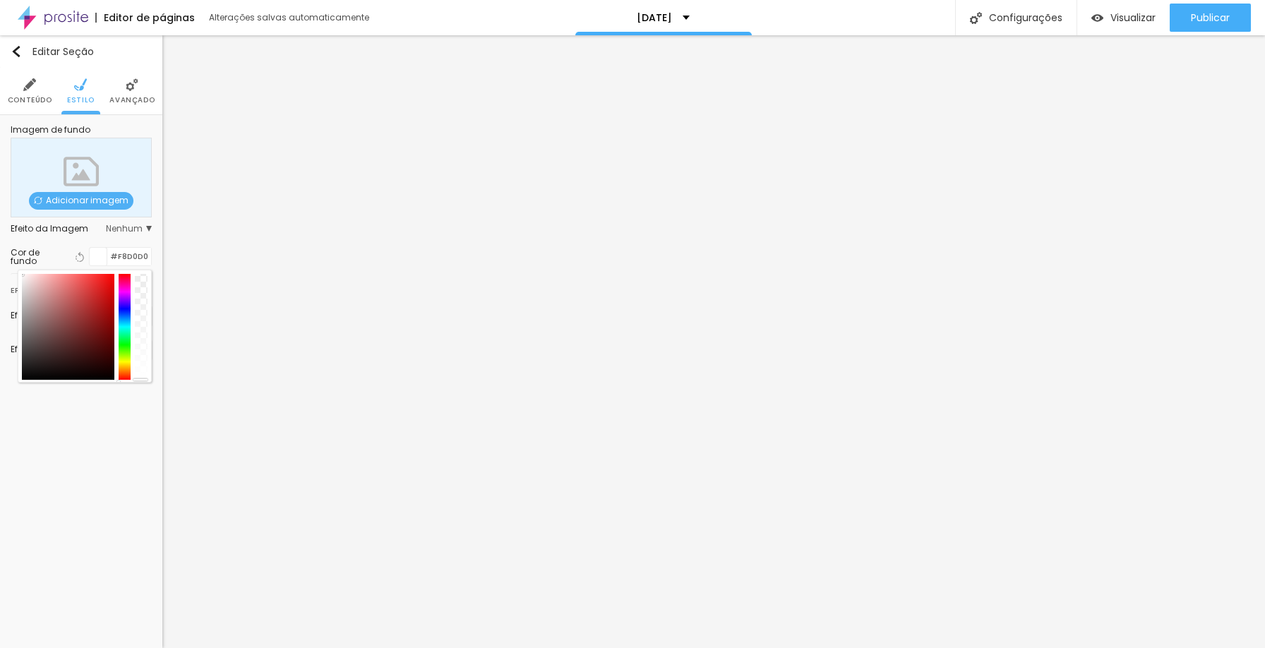
type input "#FFFFFF"
drag, startPoint x: 6, startPoint y: 268, endPoint x: 0, endPoint y: 264, distance: 7.6
click at [0, 264] on div "Imagem de fundo Adicionar imagem Efeito da Imagem Nenhum Nenhum Parallax Cor de…" at bounding box center [81, 251] width 162 height 273
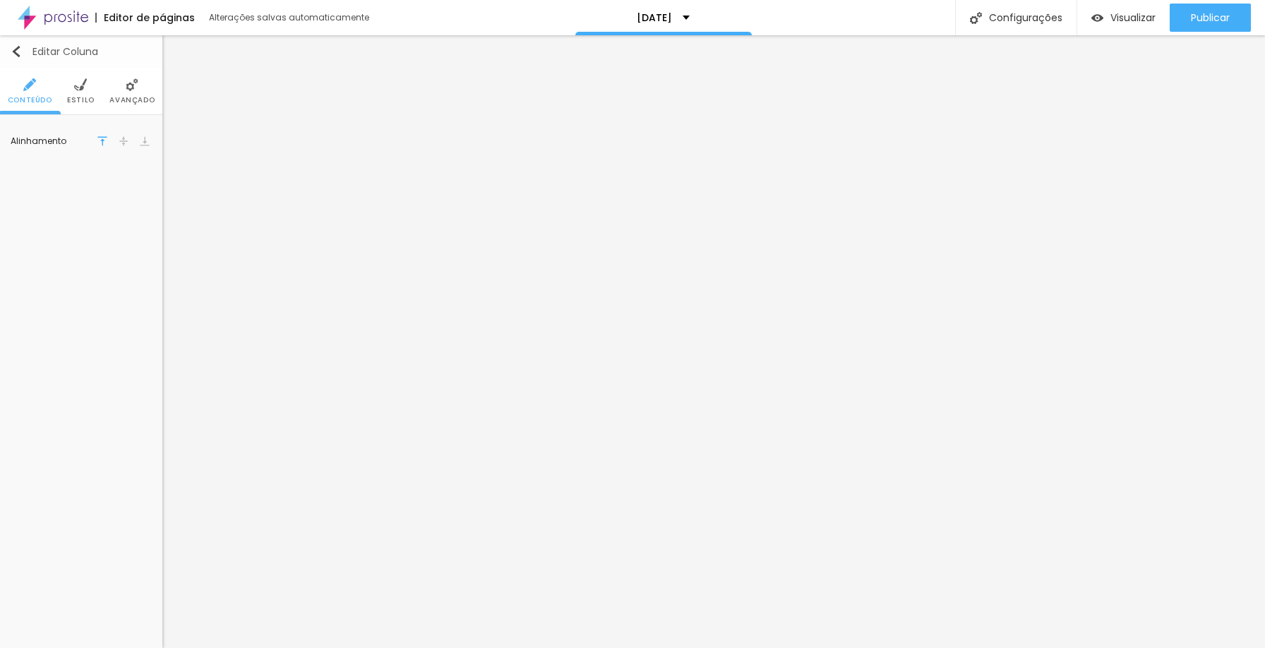
click at [15, 51] on img "button" at bounding box center [16, 51] width 11 height 11
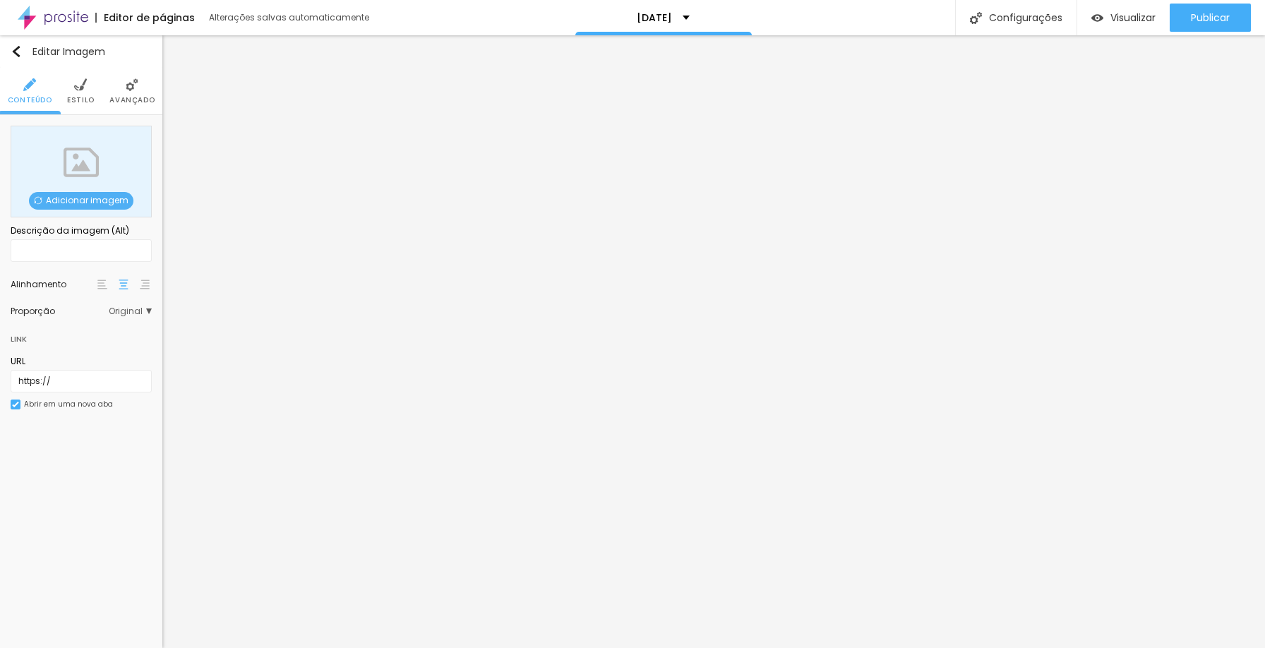
click at [84, 204] on span "Adicionar imagem" at bounding box center [81, 201] width 105 height 18
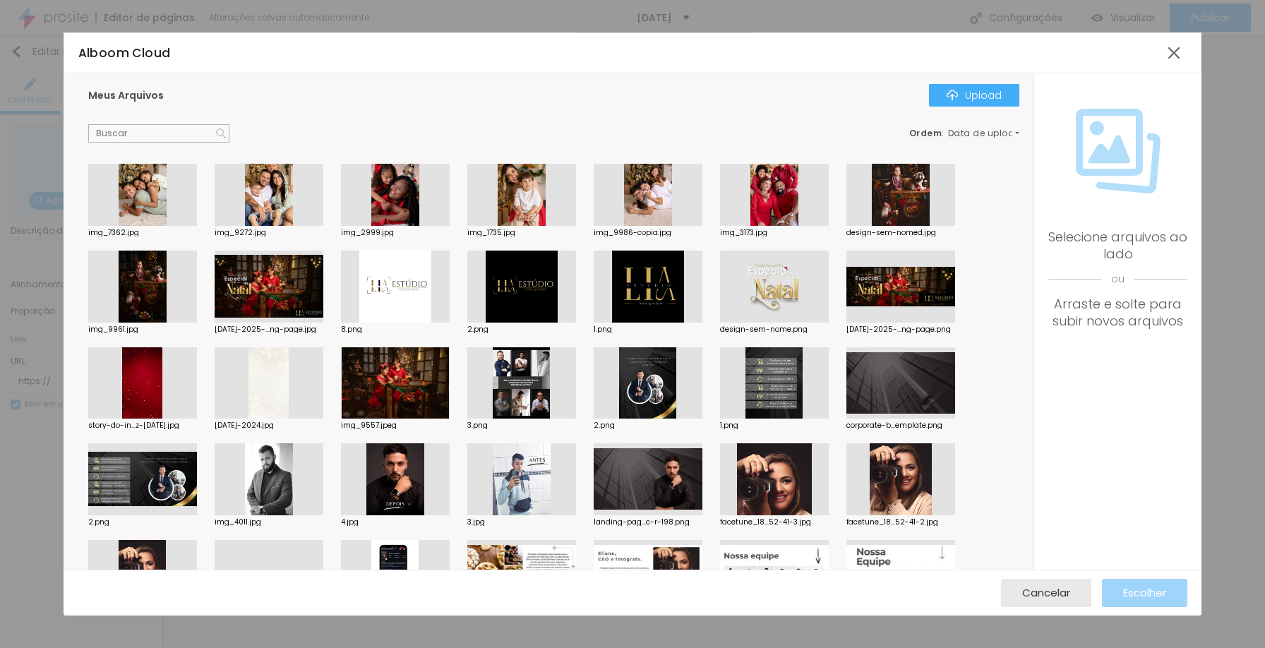
scroll to position [400, 0]
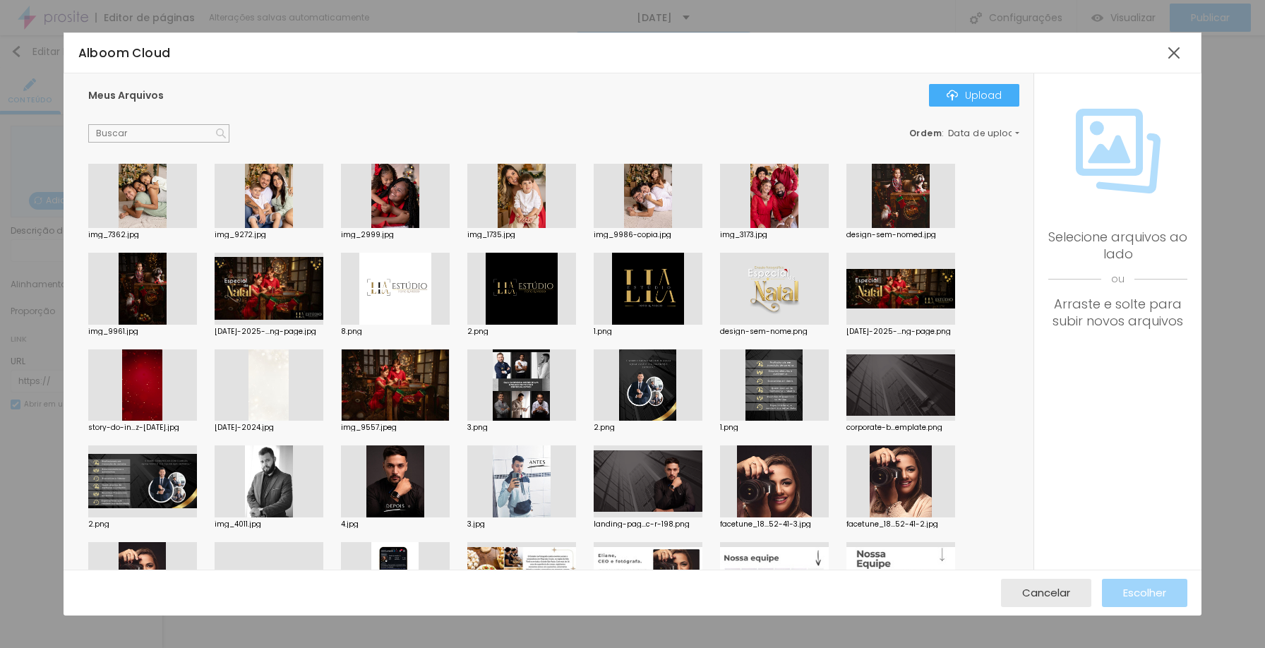
click at [266, 301] on div at bounding box center [269, 289] width 109 height 72
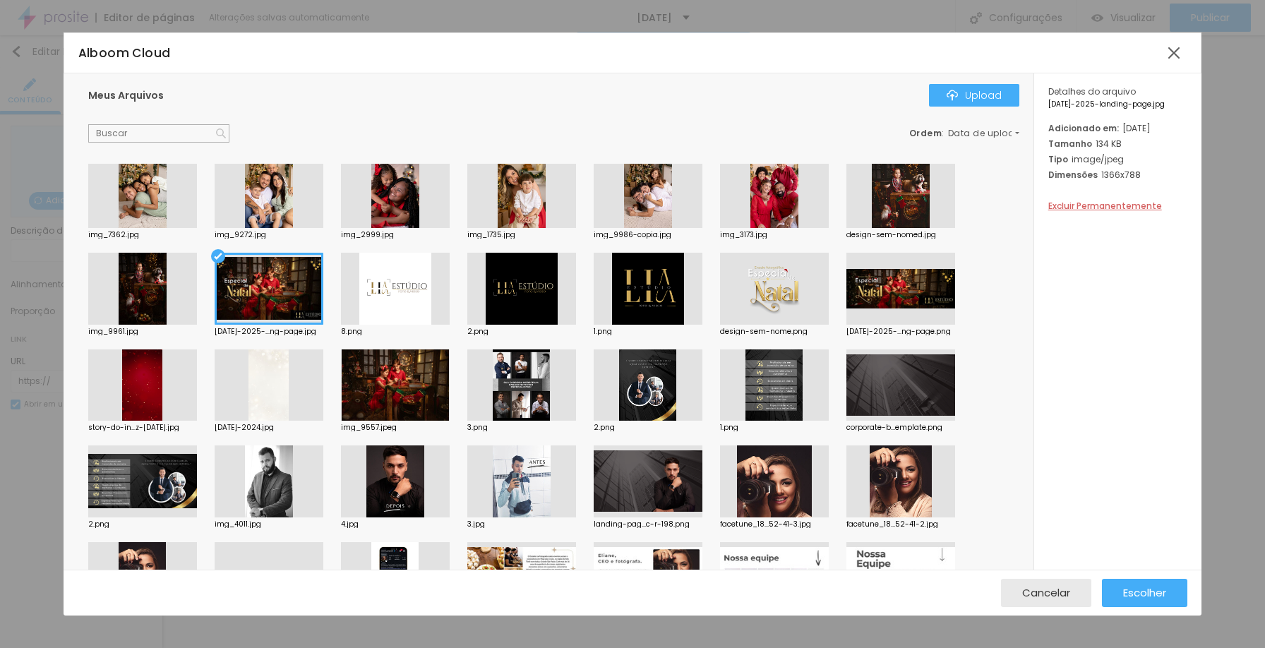
click at [903, 290] on div at bounding box center [901, 289] width 109 height 72
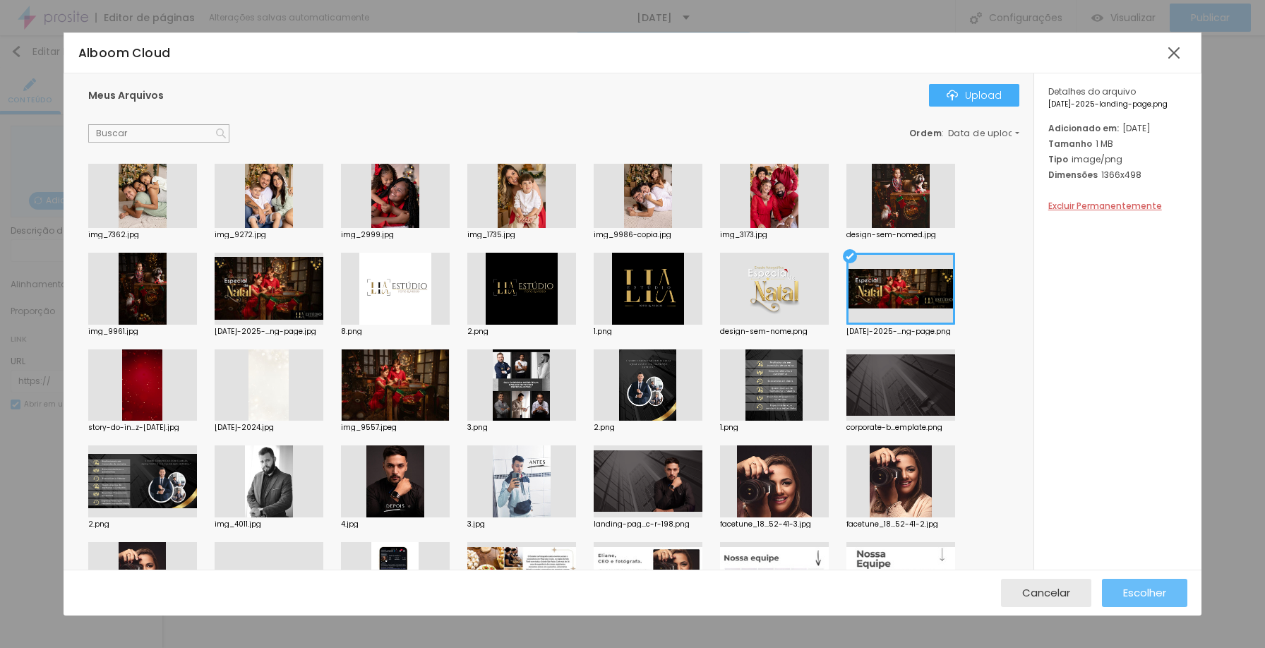
click at [1157, 584] on div "Escolher" at bounding box center [1144, 593] width 43 height 28
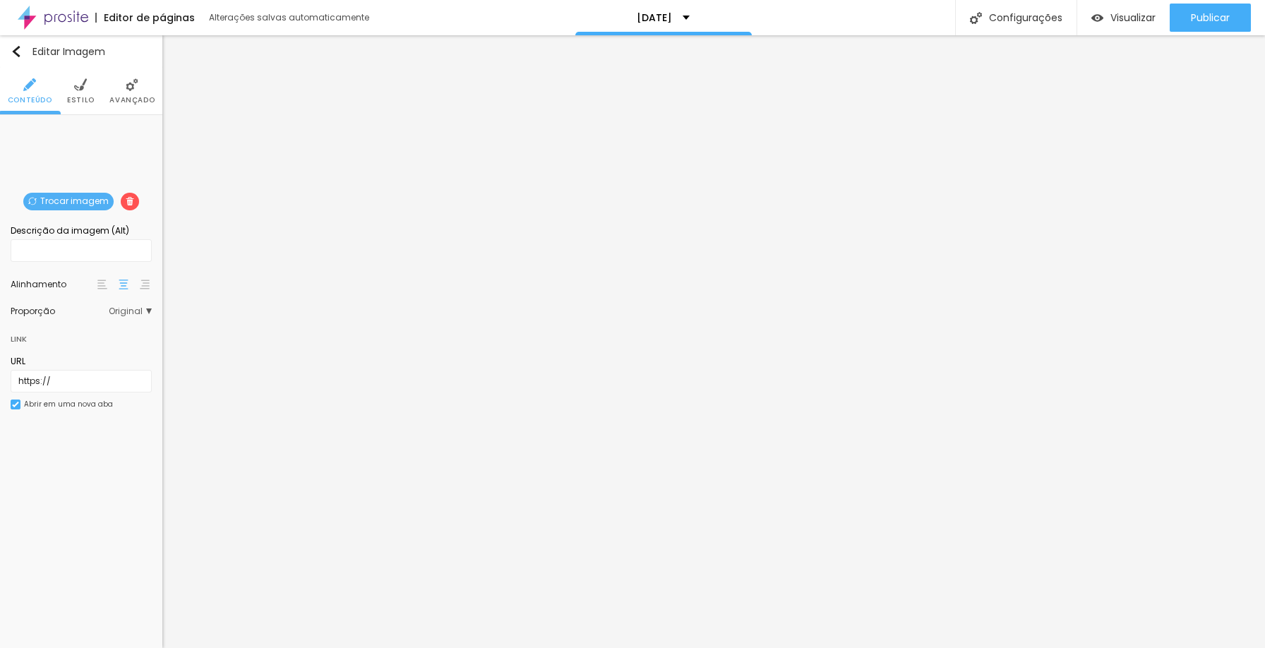
click at [137, 91] on li "Avançado" at bounding box center [131, 91] width 45 height 47
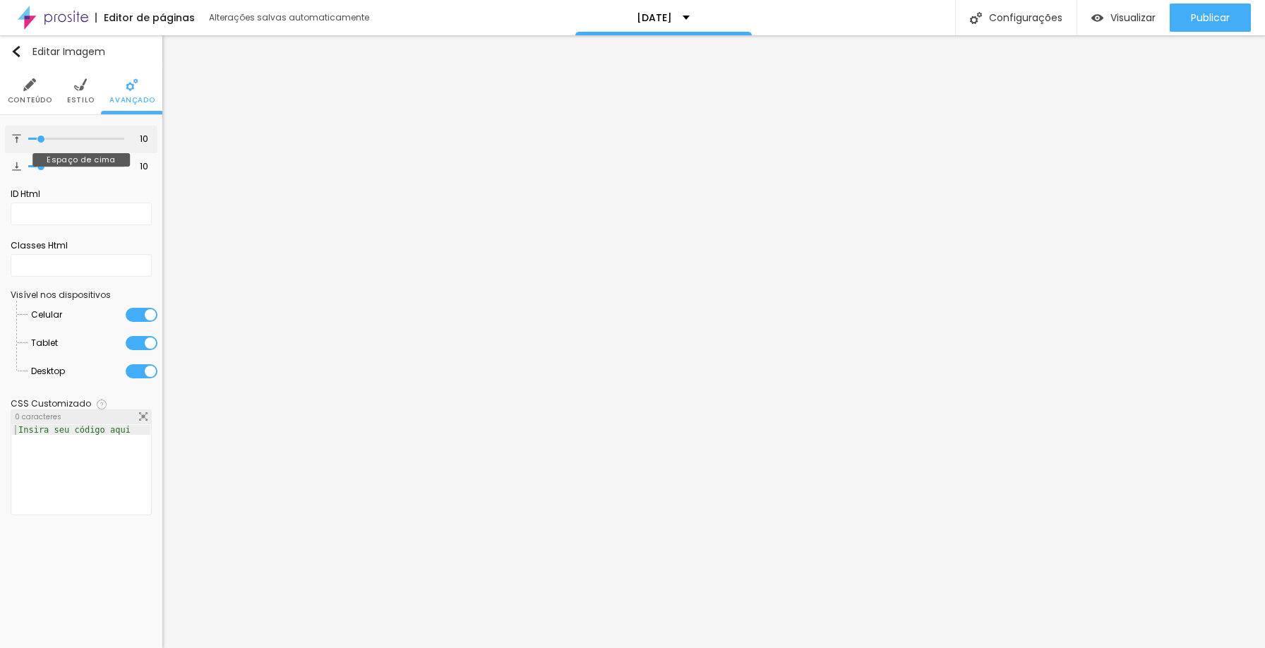
type input "9"
type input "0"
drag, startPoint x: 41, startPoint y: 140, endPoint x: 4, endPoint y: 136, distance: 37.6
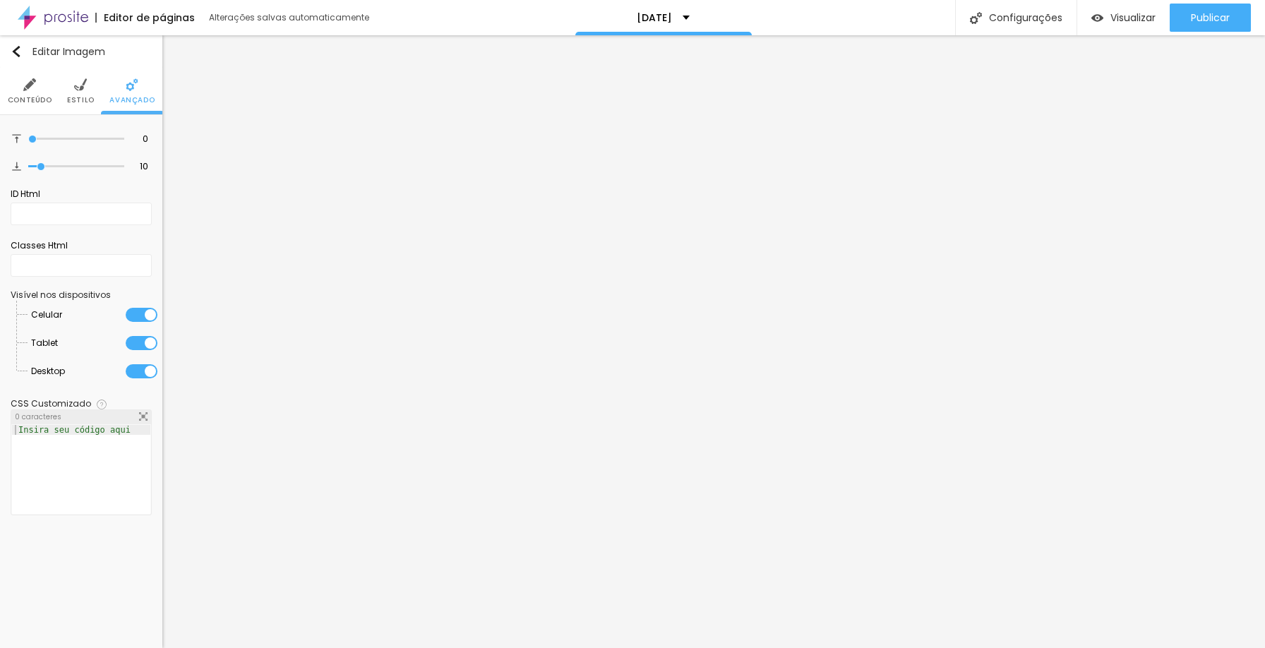
type input "0"
click at [28, 136] on input "range" at bounding box center [76, 139] width 96 height 7
click at [43, 162] on div at bounding box center [76, 167] width 96 height 14
type input "0"
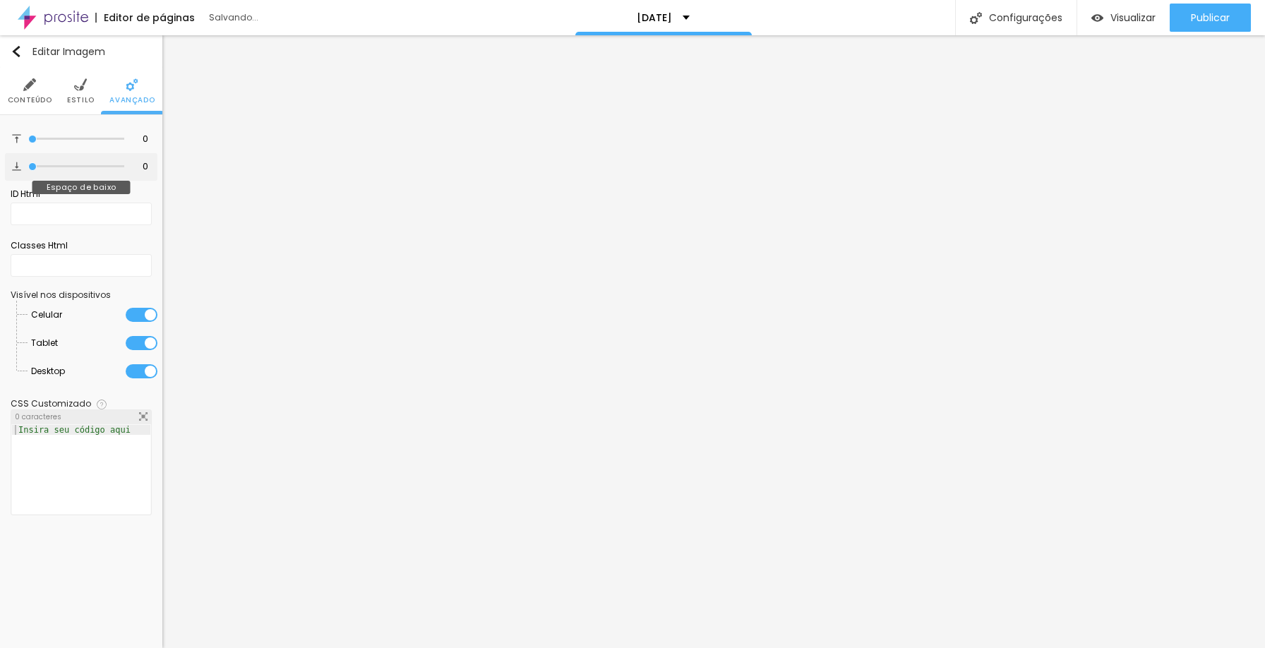
drag, startPoint x: 41, startPoint y: 165, endPoint x: 9, endPoint y: 162, distance: 31.9
type input "0"
click at [28, 163] on input "range" at bounding box center [76, 166] width 96 height 7
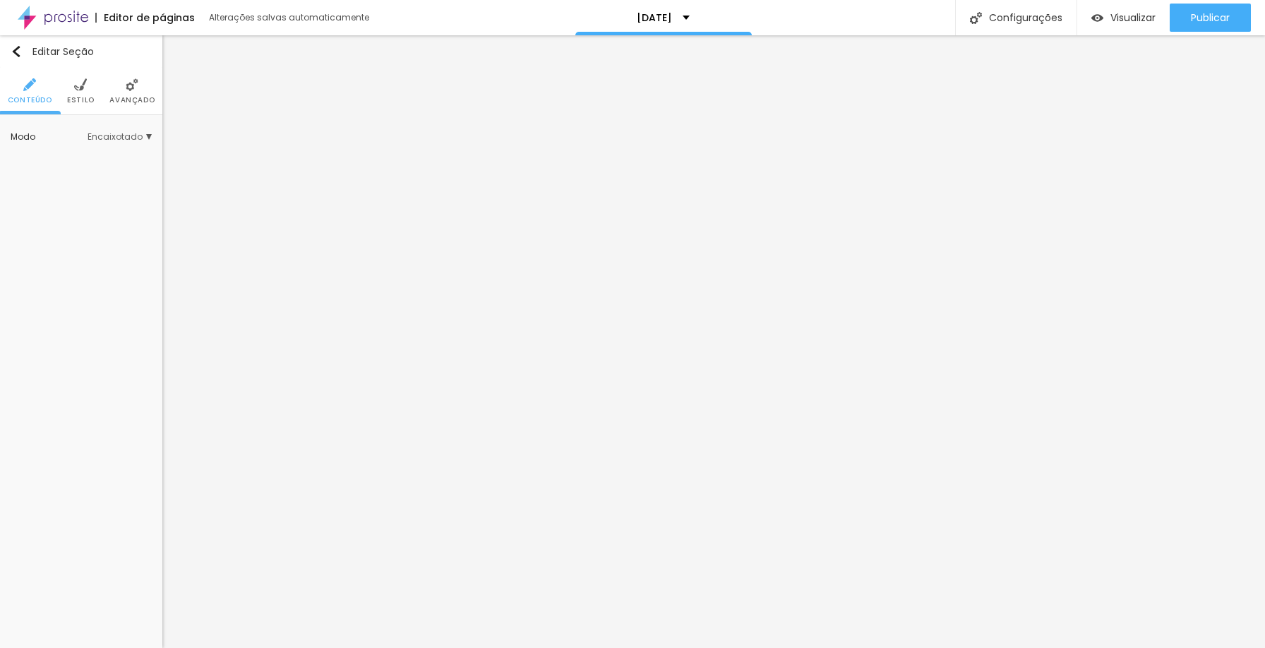
click at [129, 94] on li "Avançado" at bounding box center [131, 91] width 45 height 47
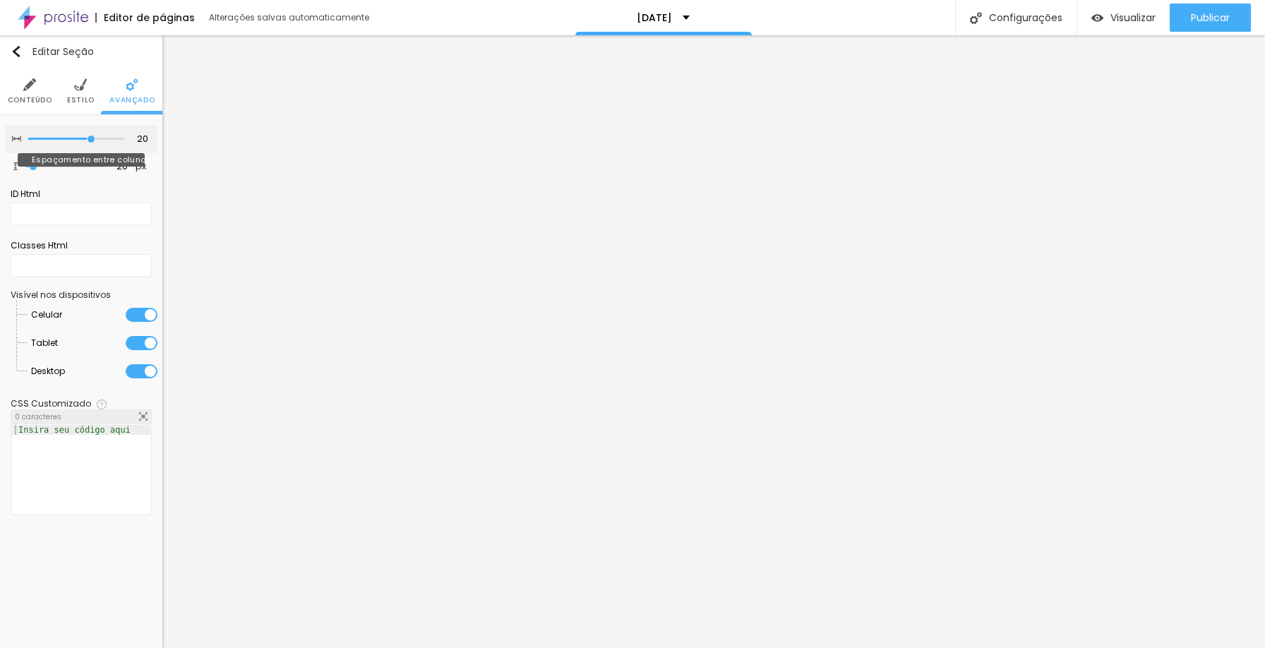
type input "0"
drag, startPoint x: 94, startPoint y: 139, endPoint x: 0, endPoint y: 136, distance: 94.0
type input "0"
click at [28, 136] on input "range" at bounding box center [76, 139] width 96 height 7
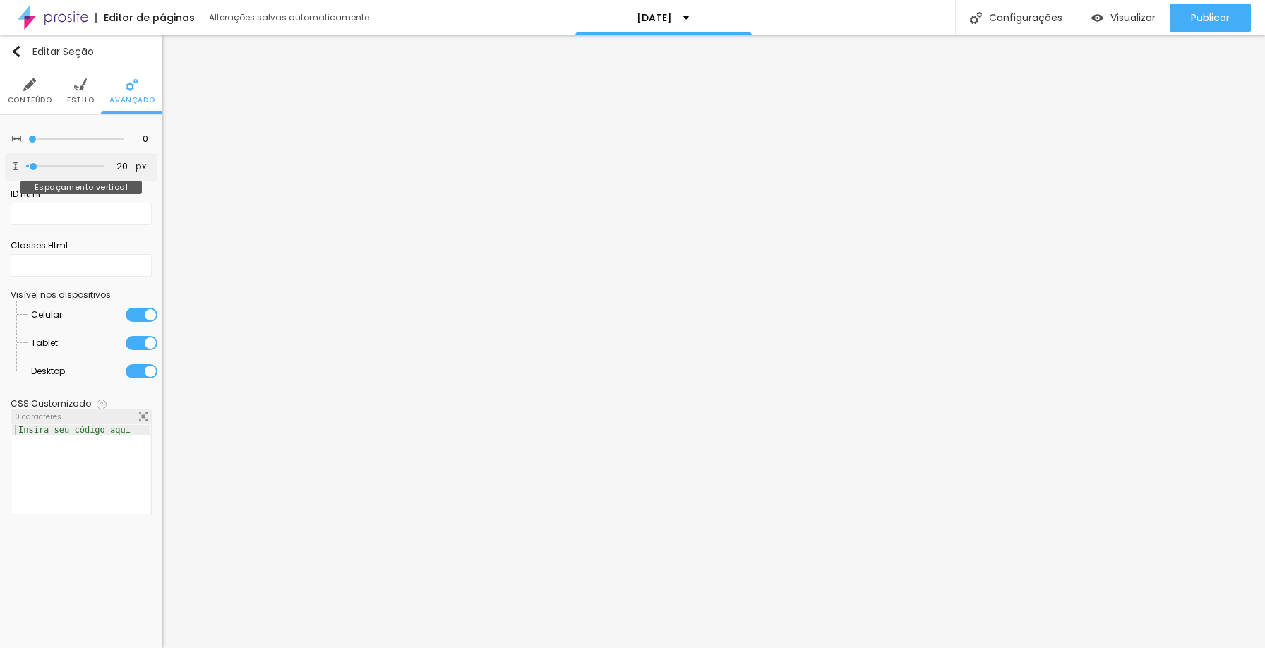
type input "0"
drag, startPoint x: 23, startPoint y: 164, endPoint x: 16, endPoint y: 161, distance: 7.6
type input "0"
click at [26, 163] on input "range" at bounding box center [65, 166] width 78 height 7
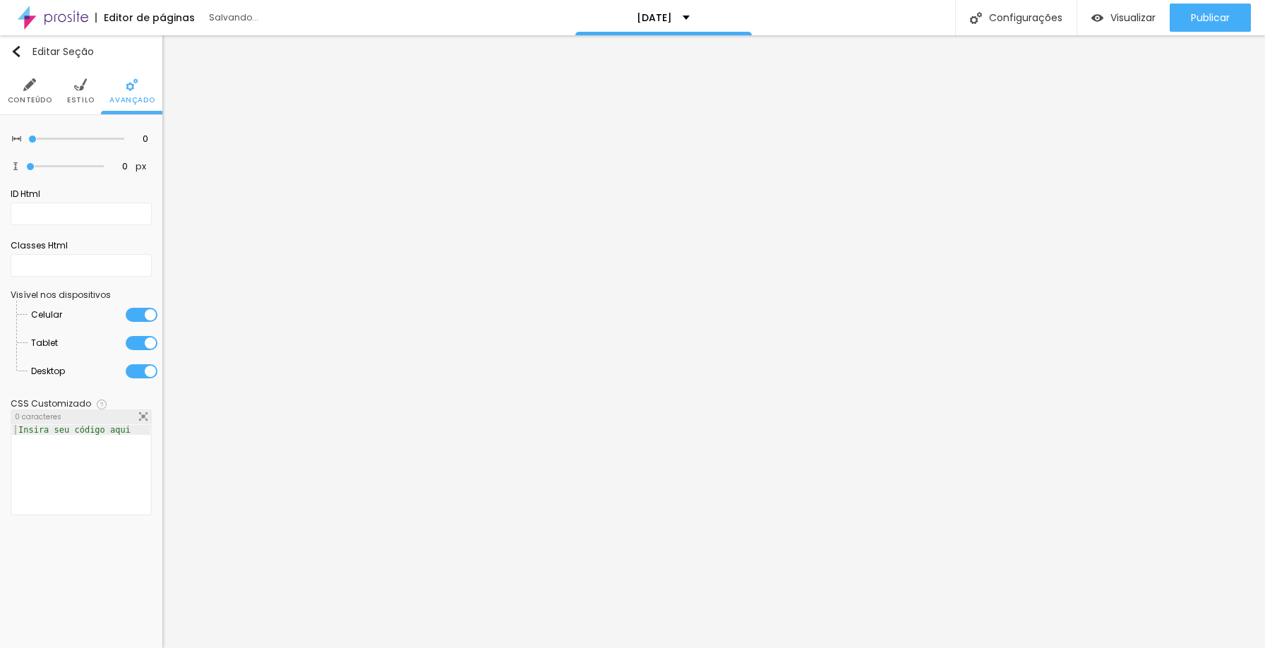
click at [85, 99] on span "Estilo" at bounding box center [81, 100] width 28 height 7
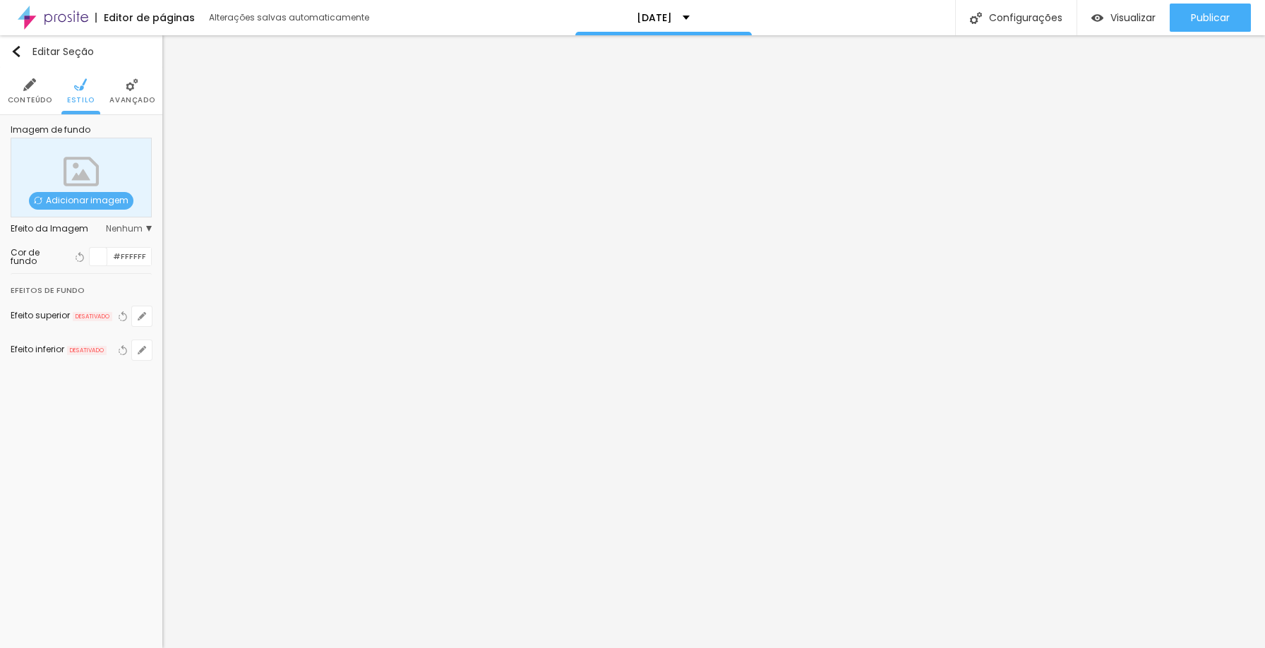
click at [123, 233] on span "Nenhum" at bounding box center [129, 229] width 46 height 8
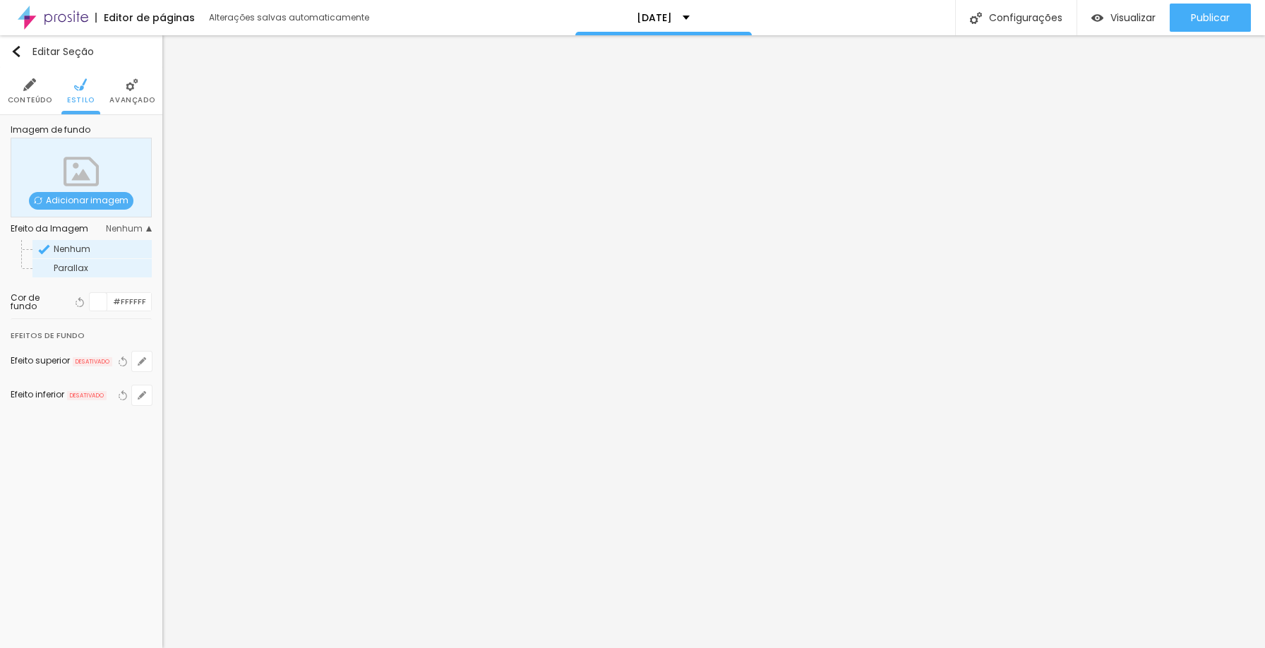
click at [105, 268] on span "Parallax" at bounding box center [102, 268] width 96 height 8
click at [104, 253] on span "Nenhum" at bounding box center [102, 249] width 96 height 8
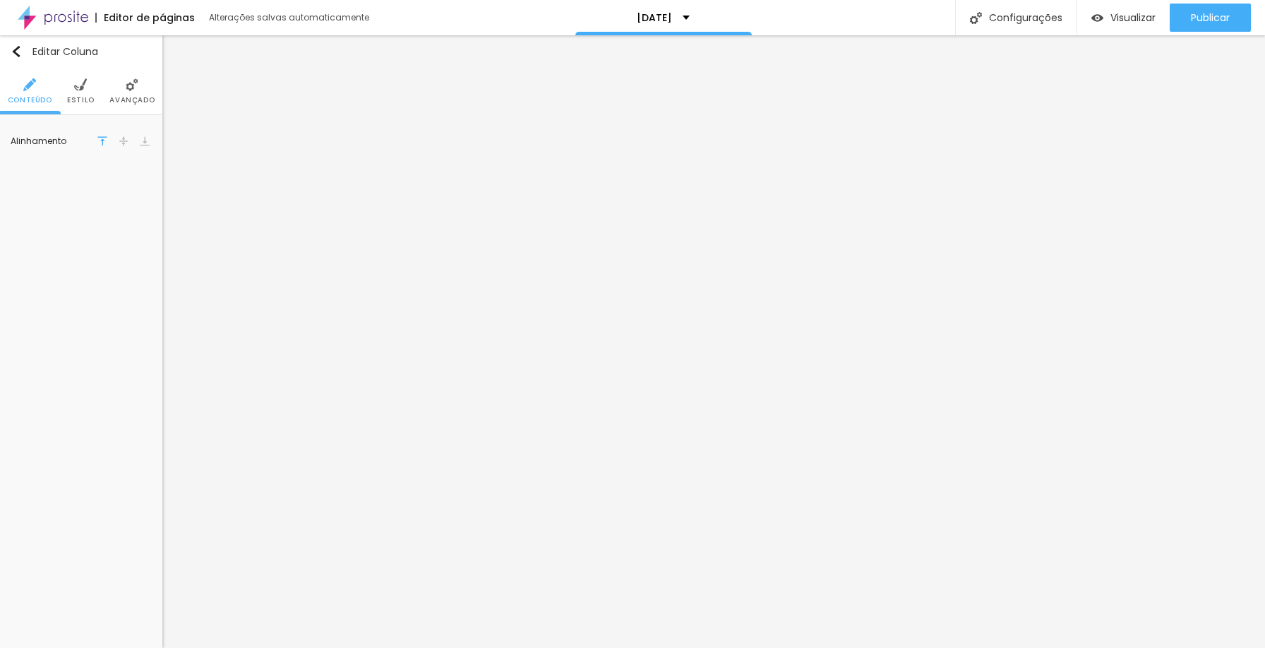
click at [77, 90] on img at bounding box center [80, 84] width 13 height 13
click at [121, 87] on li "Avançado" at bounding box center [131, 91] width 45 height 47
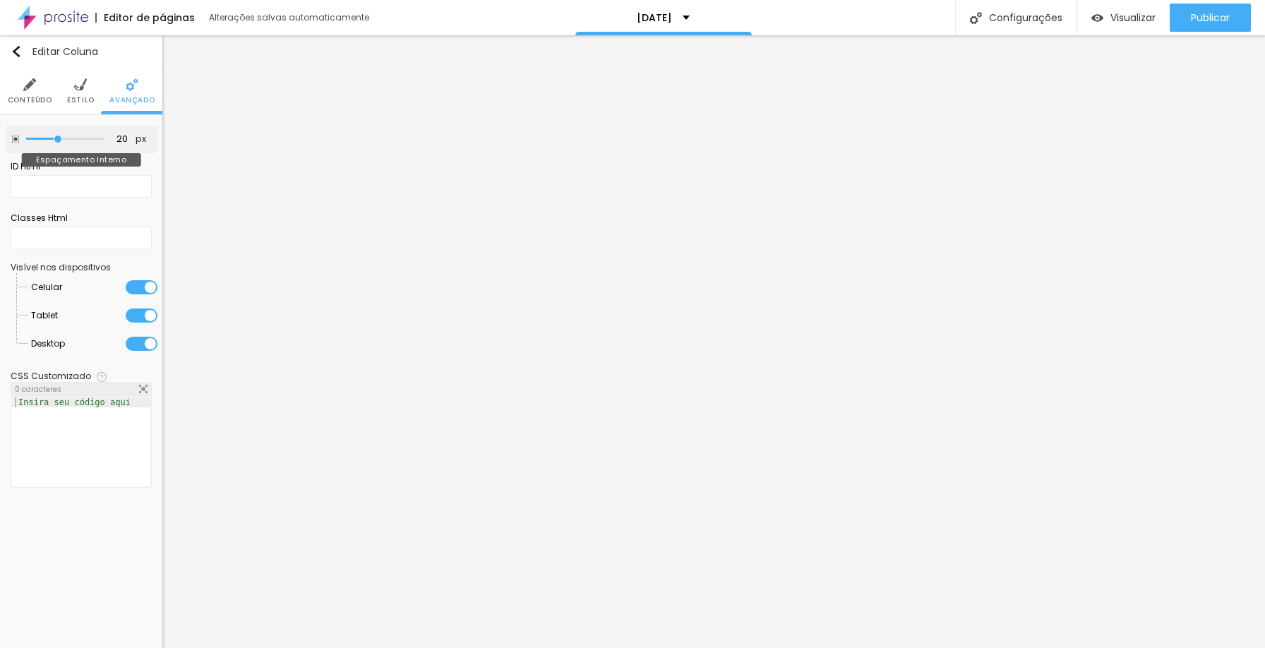
type input "0"
drag, startPoint x: 56, startPoint y: 136, endPoint x: 0, endPoint y: 141, distance: 56.0
type input "0"
click at [26, 141] on input "range" at bounding box center [65, 139] width 78 height 7
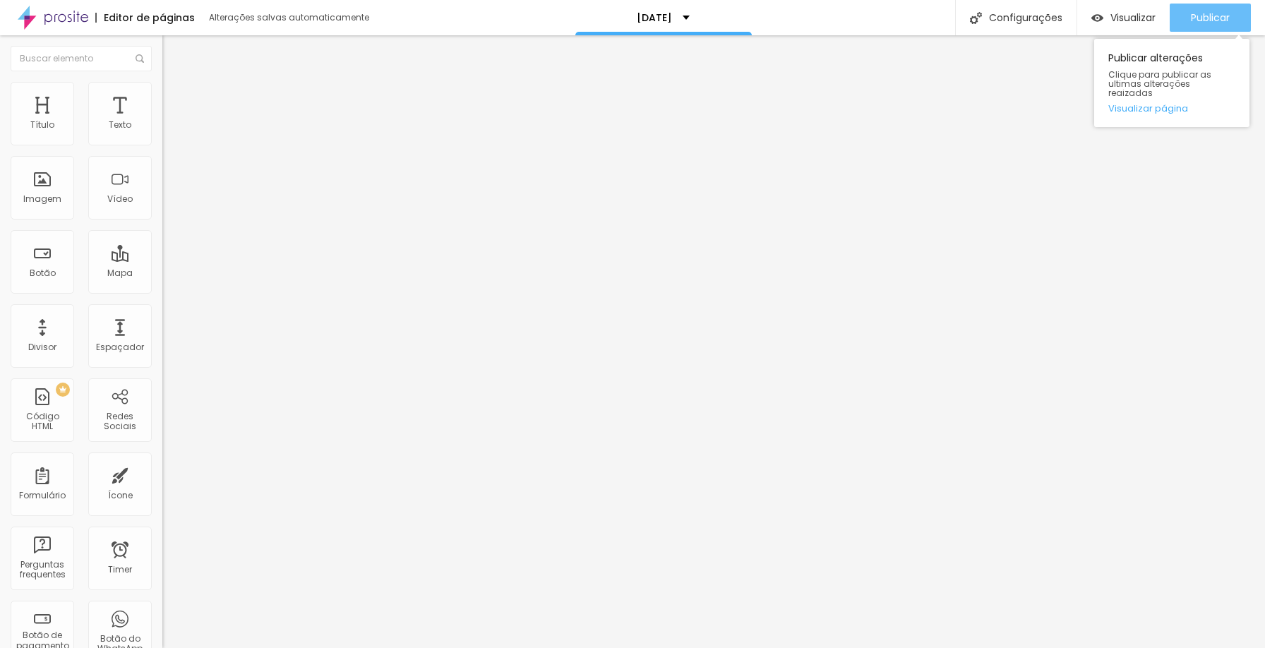
click at [1210, 15] on span "Publicar" at bounding box center [1210, 17] width 39 height 11
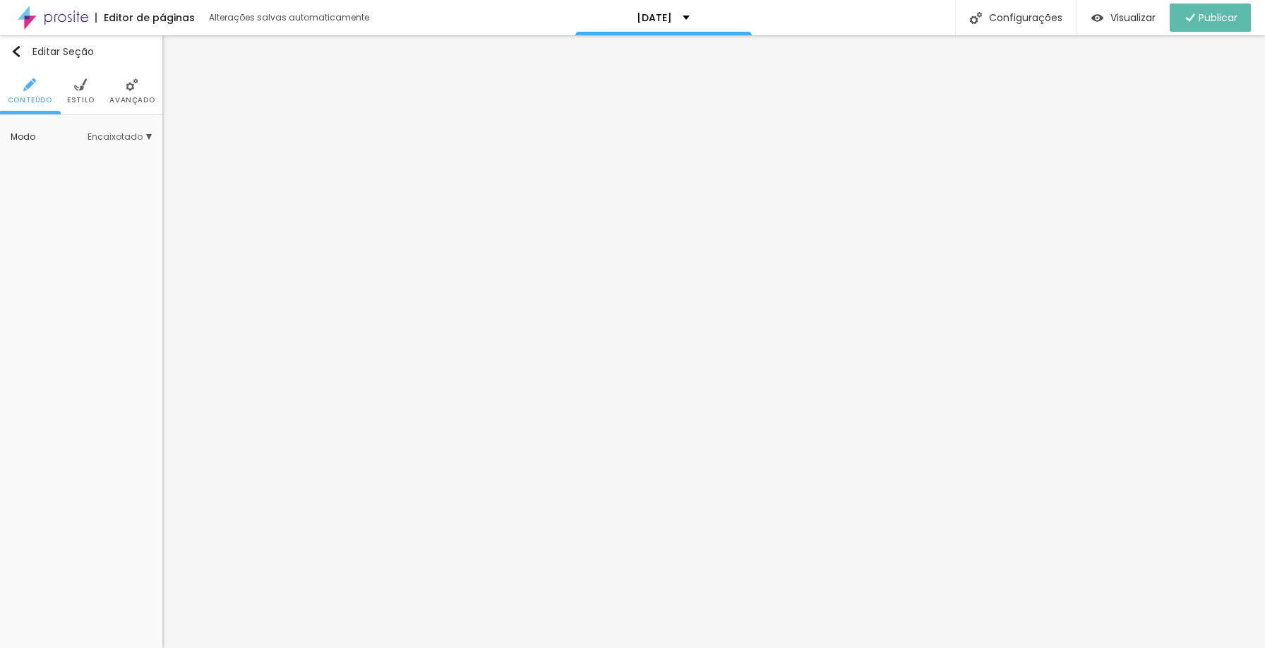
click at [76, 97] on span "Estilo" at bounding box center [81, 100] width 28 height 7
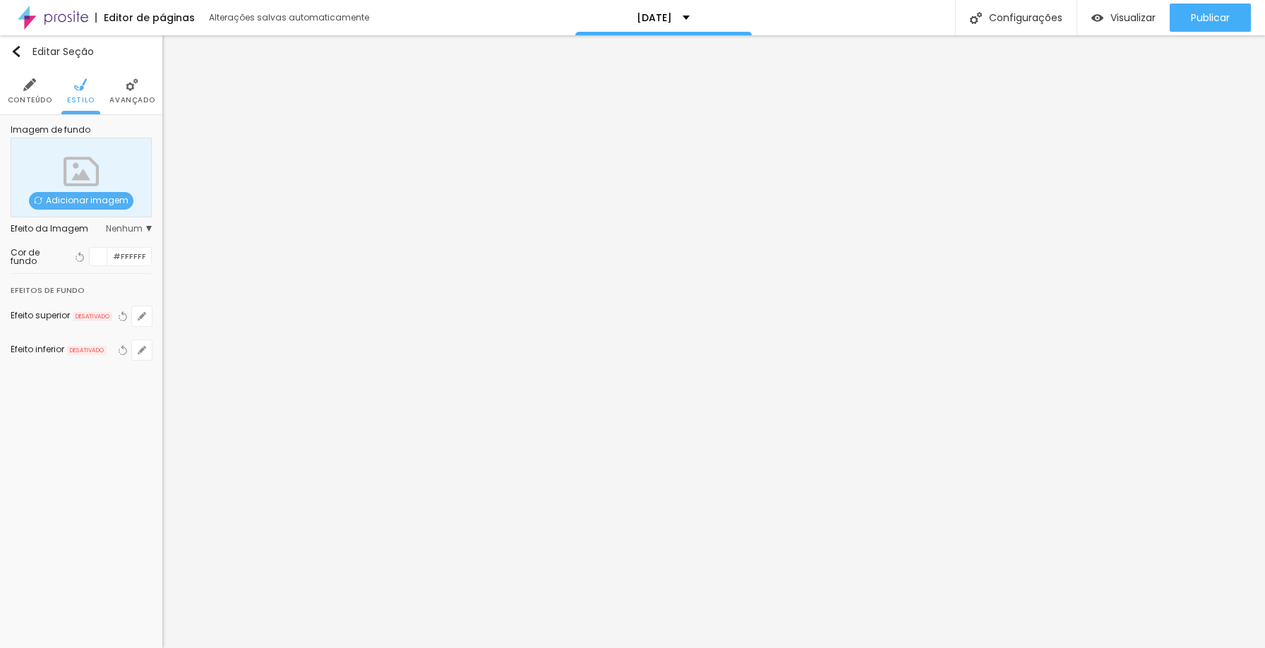
click at [98, 203] on span "Adicionar imagem" at bounding box center [81, 201] width 105 height 18
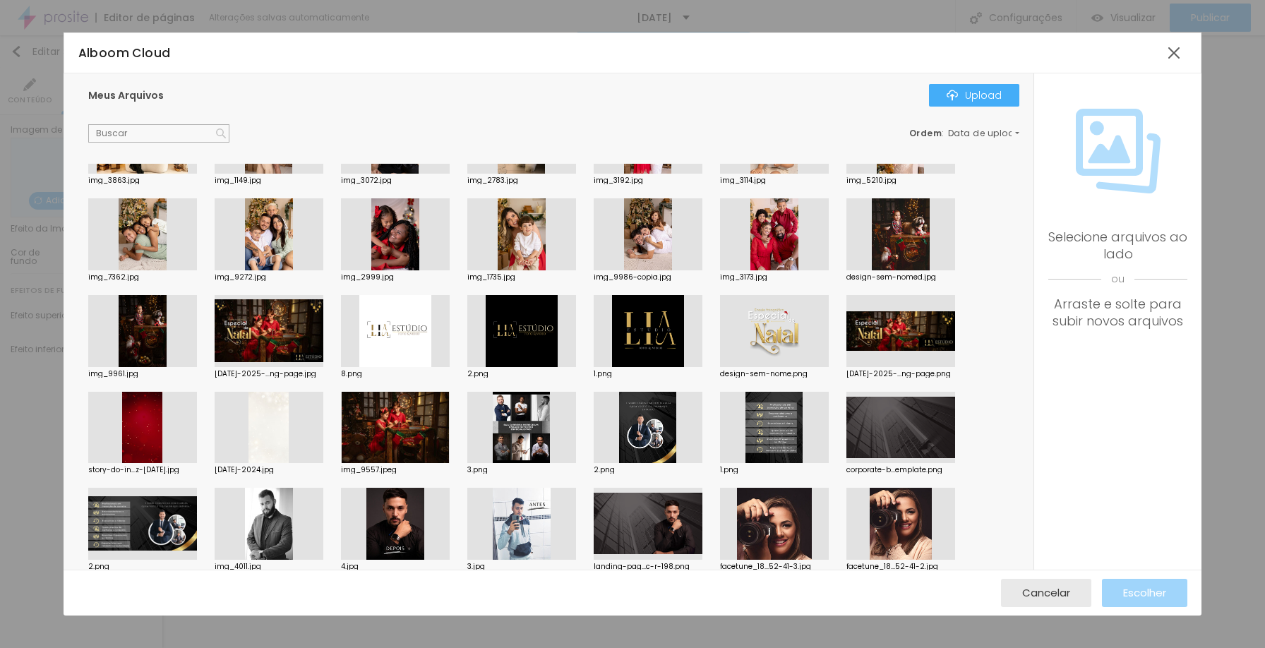
scroll to position [390, 0]
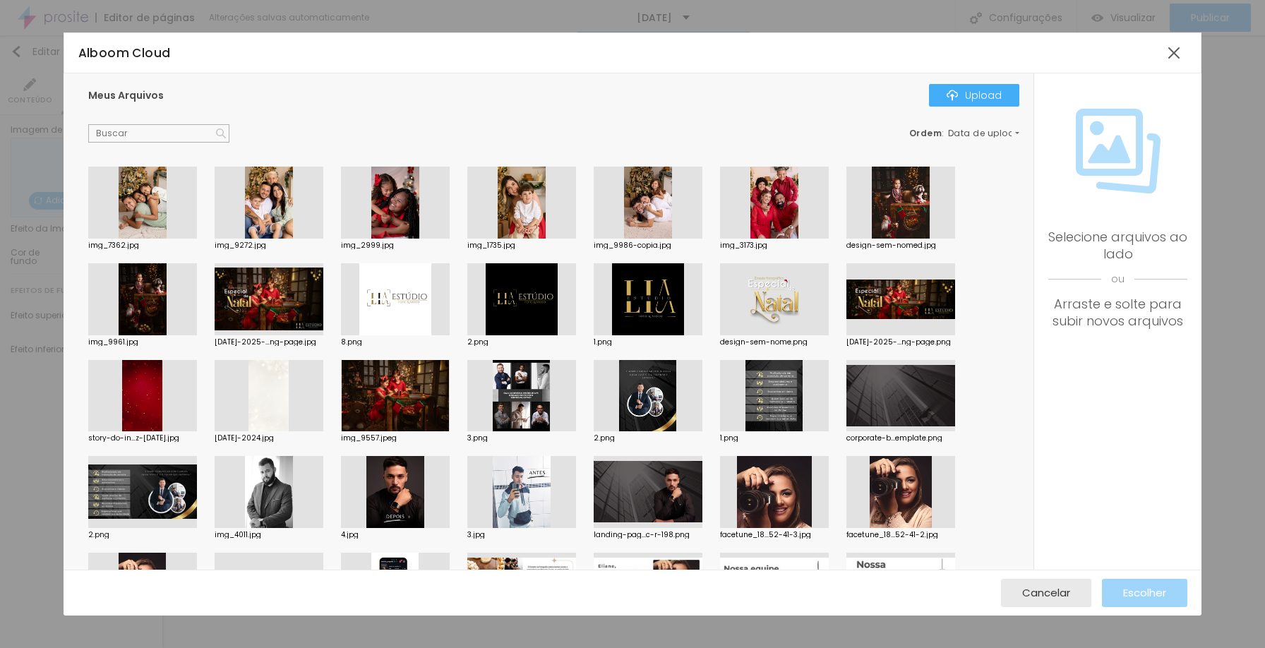
click at [891, 302] on div at bounding box center [901, 299] width 109 height 72
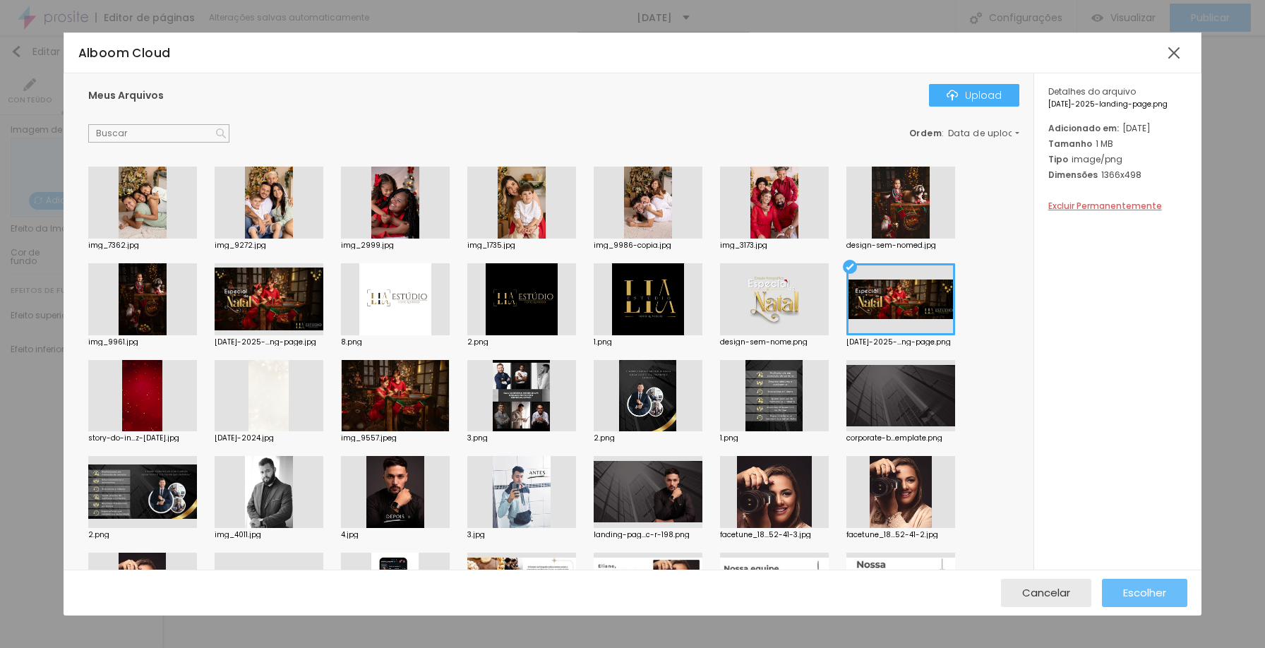
click at [1132, 590] on span "Escolher" at bounding box center [1144, 593] width 43 height 12
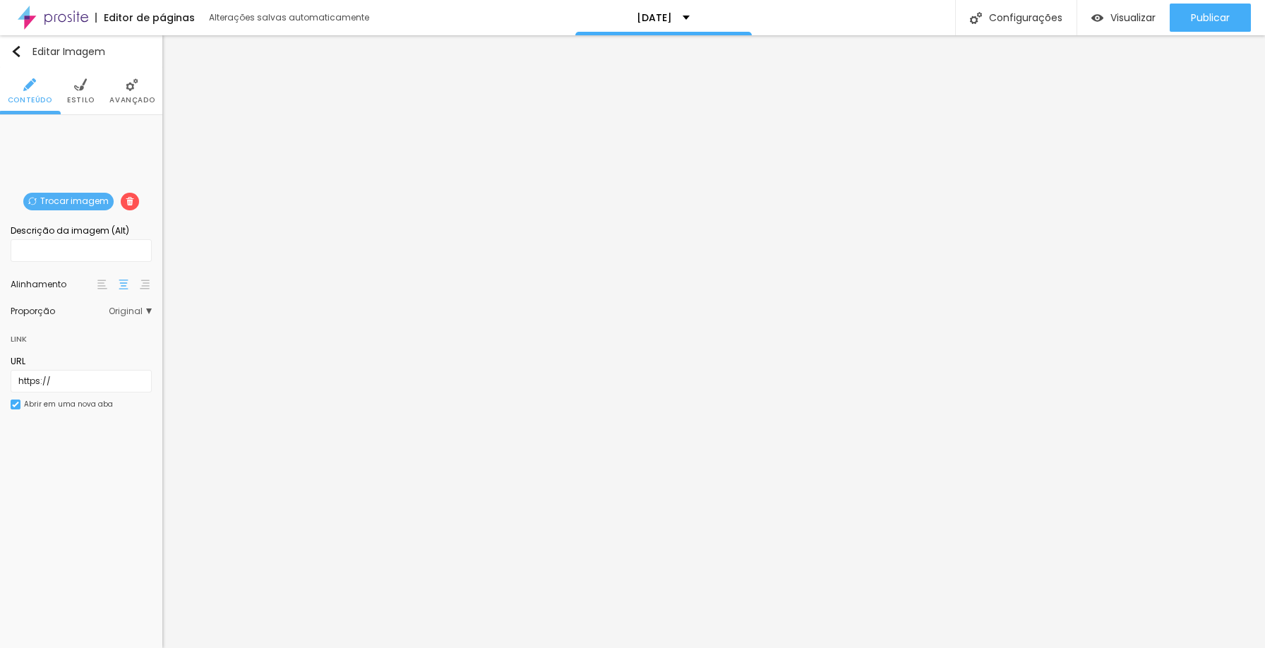
click at [128, 201] on img at bounding box center [130, 201] width 8 height 8
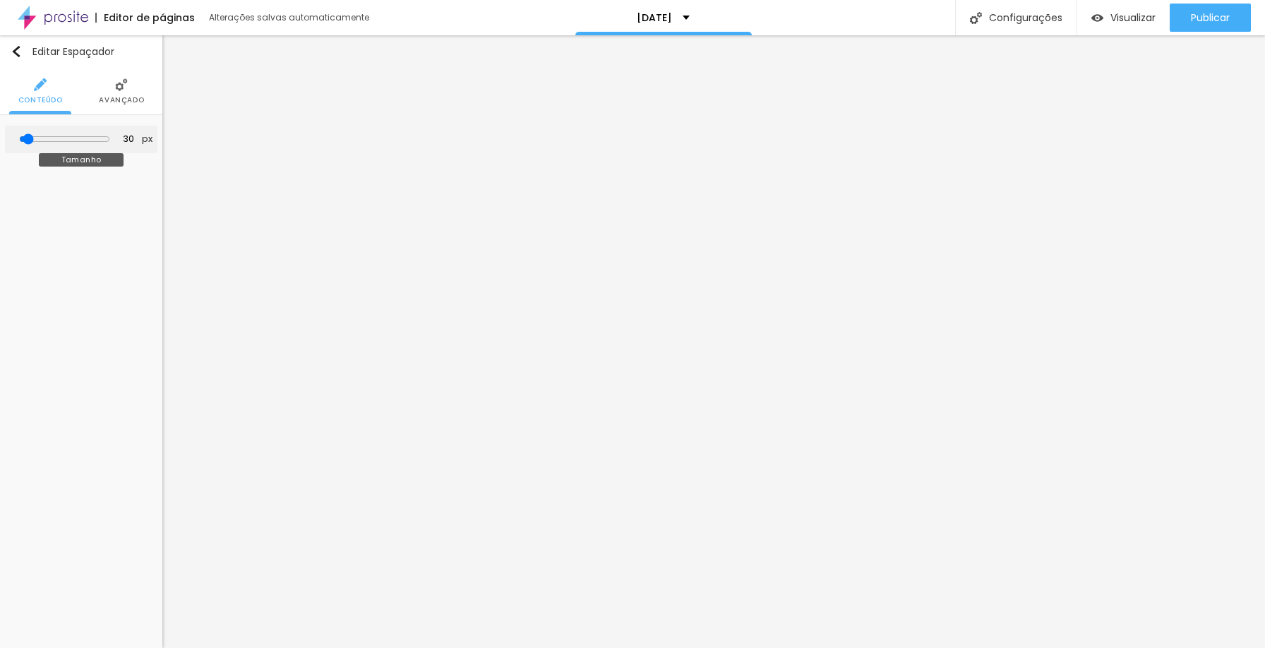
type input "246"
type input "453"
type input "500"
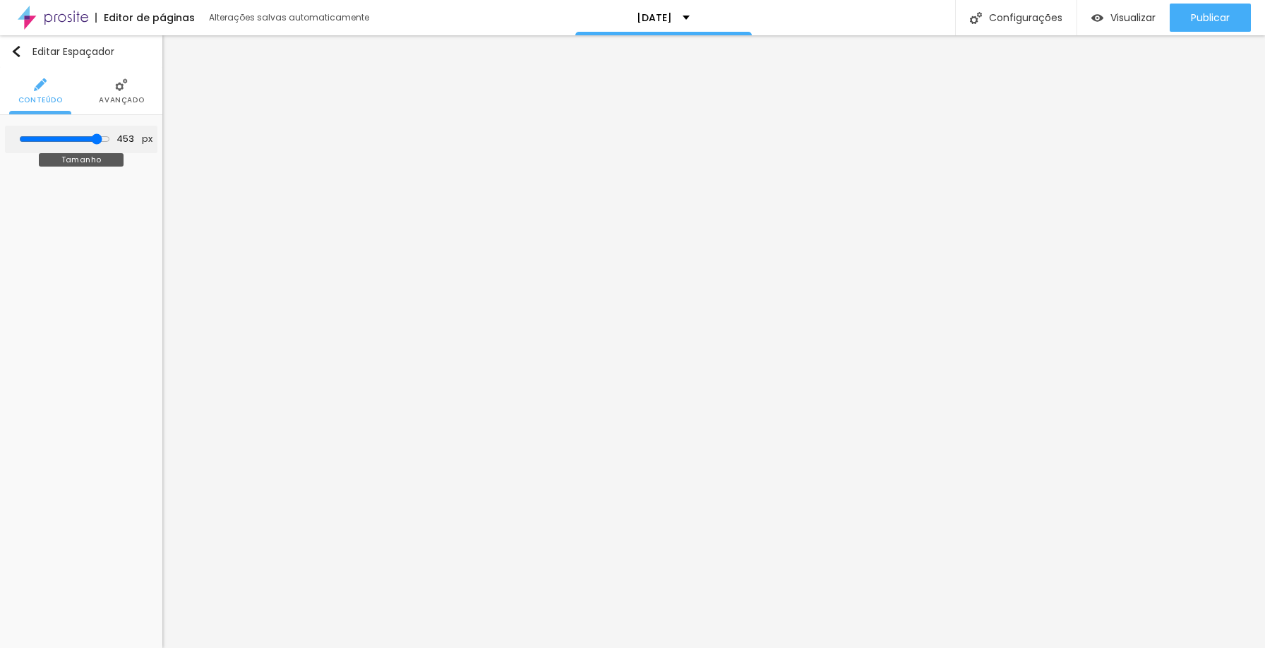
type input "500"
drag, startPoint x: 31, startPoint y: 138, endPoint x: 137, endPoint y: 143, distance: 106.0
type input "500"
click at [104, 138] on input "range" at bounding box center [65, 139] width 78 height 7
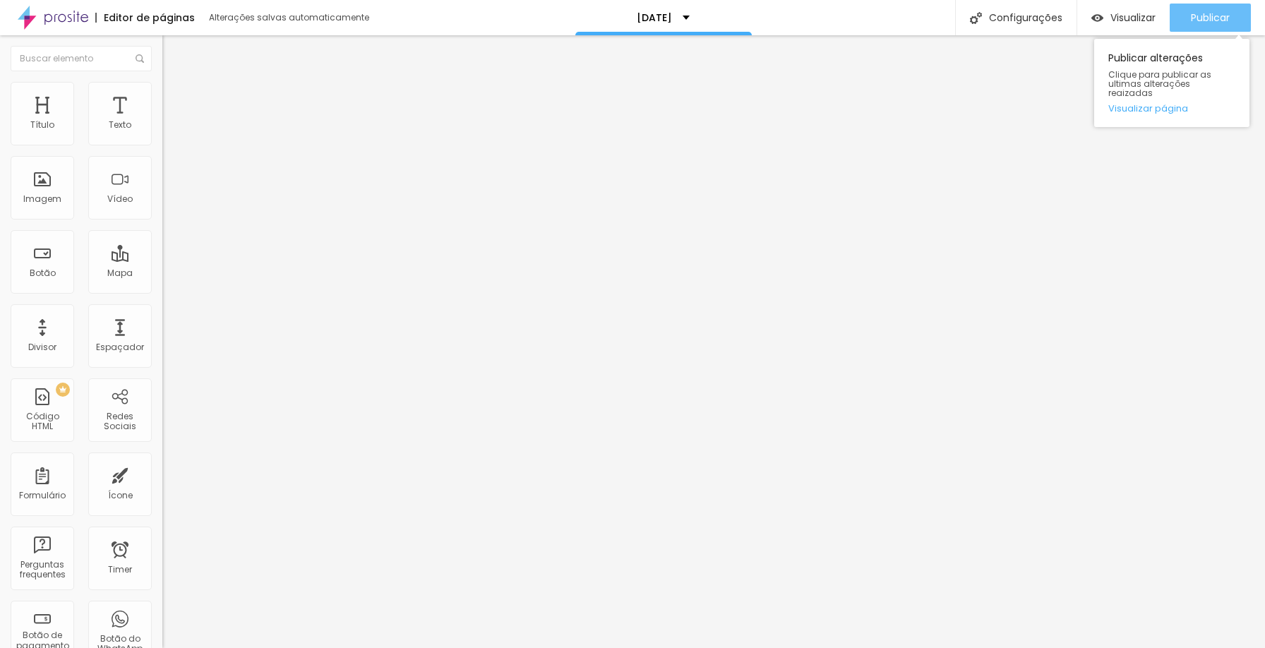
click at [1209, 8] on div "Publicar" at bounding box center [1210, 18] width 39 height 28
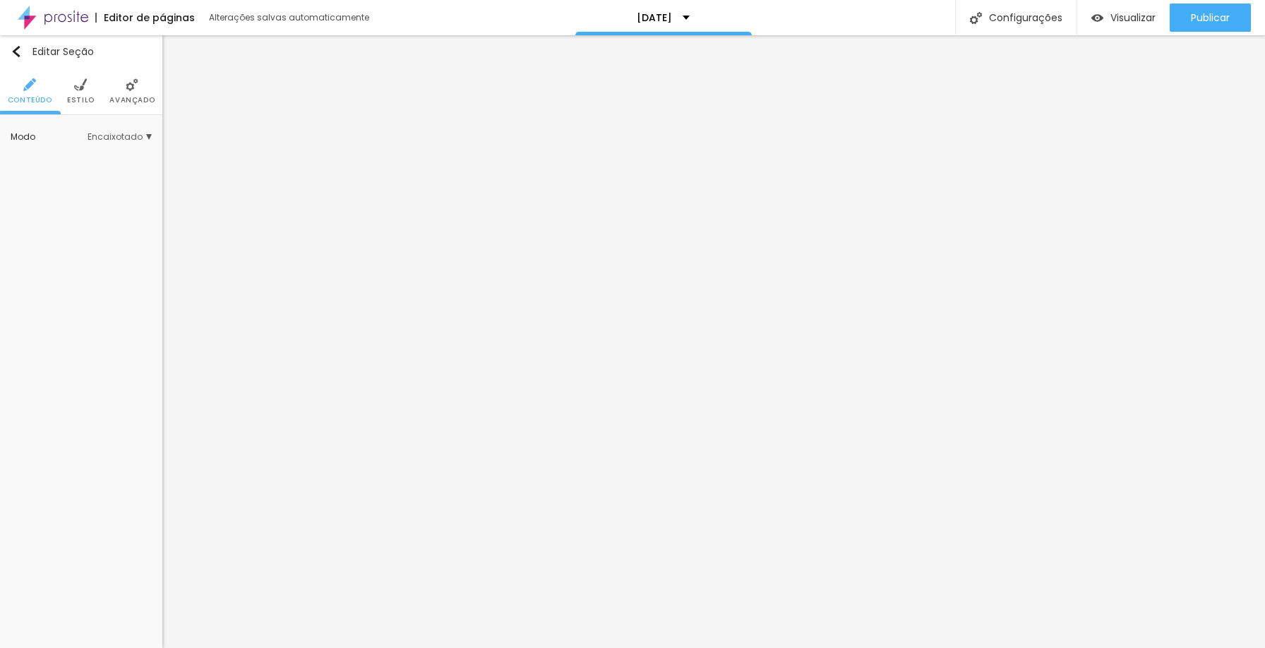
click at [112, 136] on span "Encaixotado" at bounding box center [120, 137] width 64 height 8
click at [83, 90] on img at bounding box center [80, 84] width 13 height 13
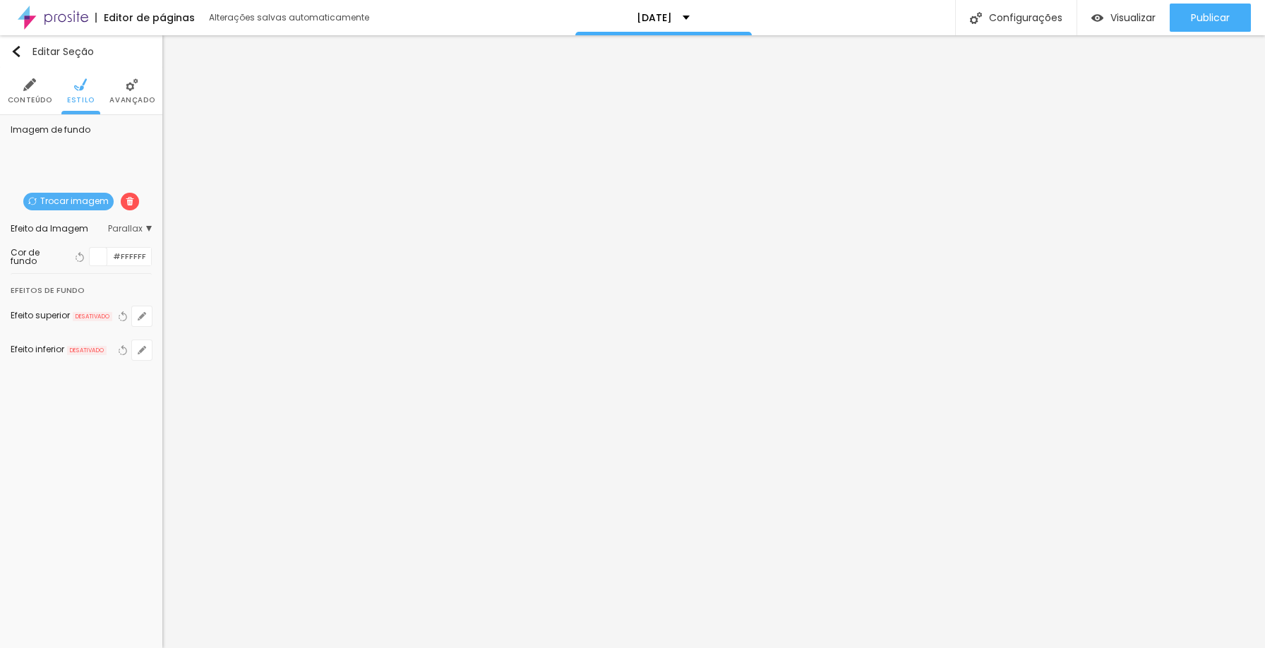
click at [126, 203] on img at bounding box center [130, 201] width 8 height 8
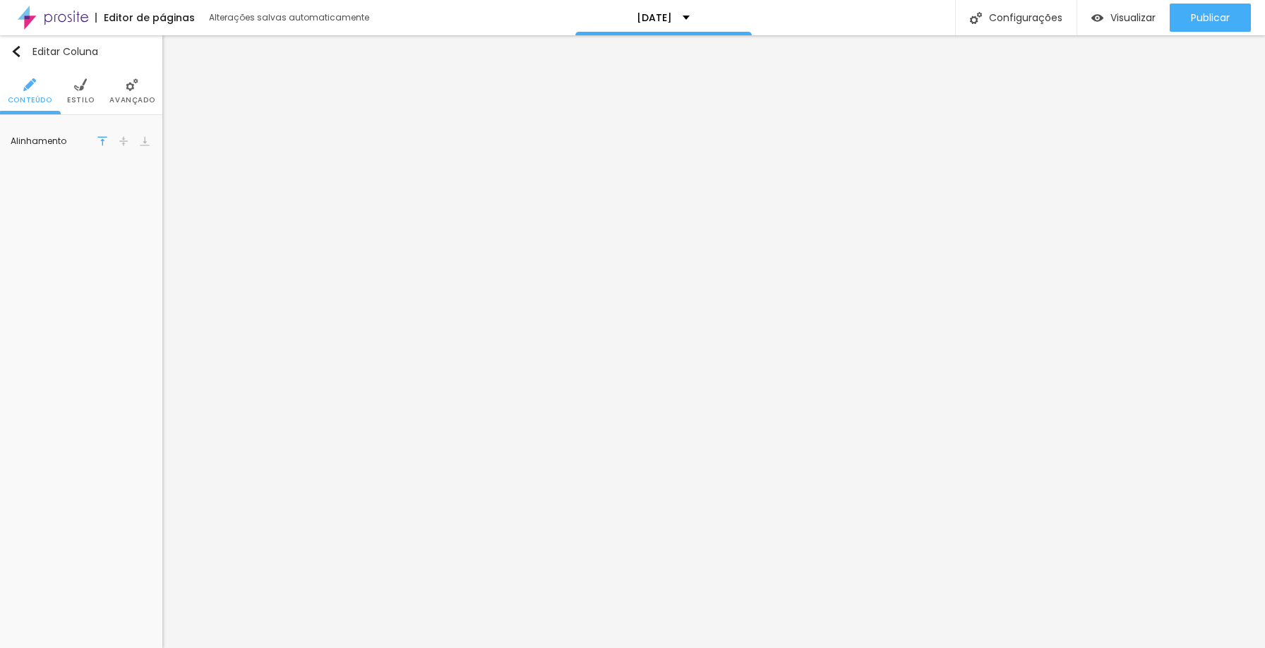
click at [135, 88] on img at bounding box center [132, 84] width 13 height 13
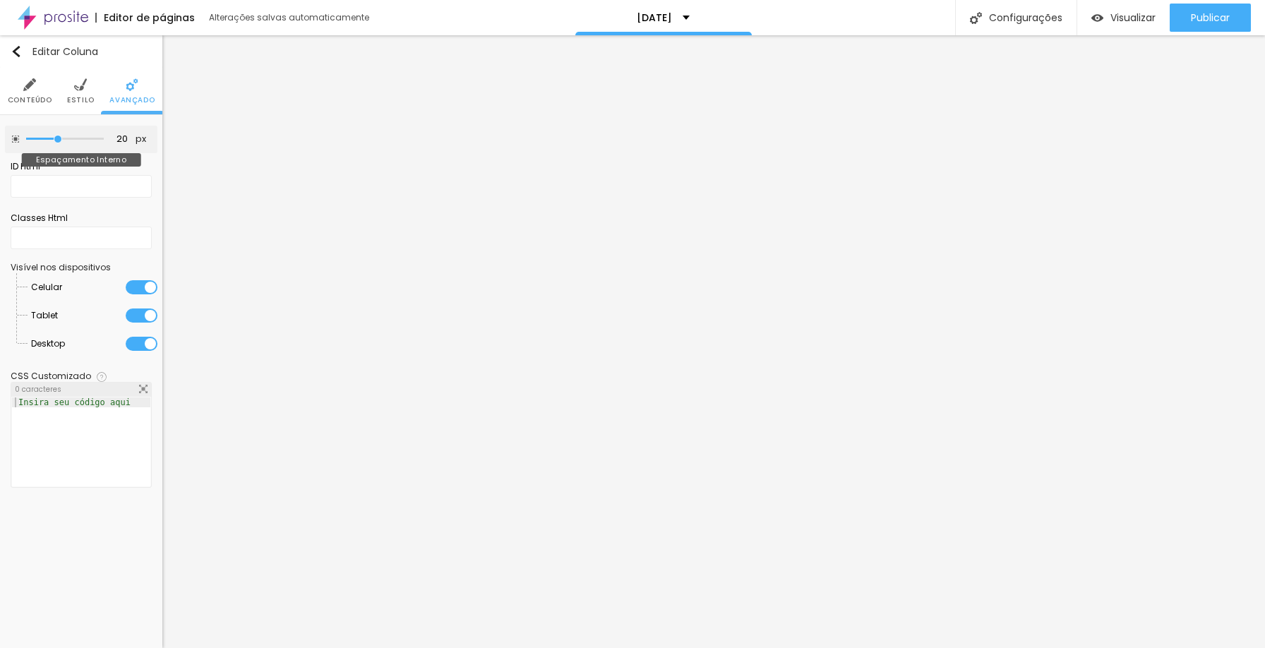
type input "25"
type input "30"
type input "35"
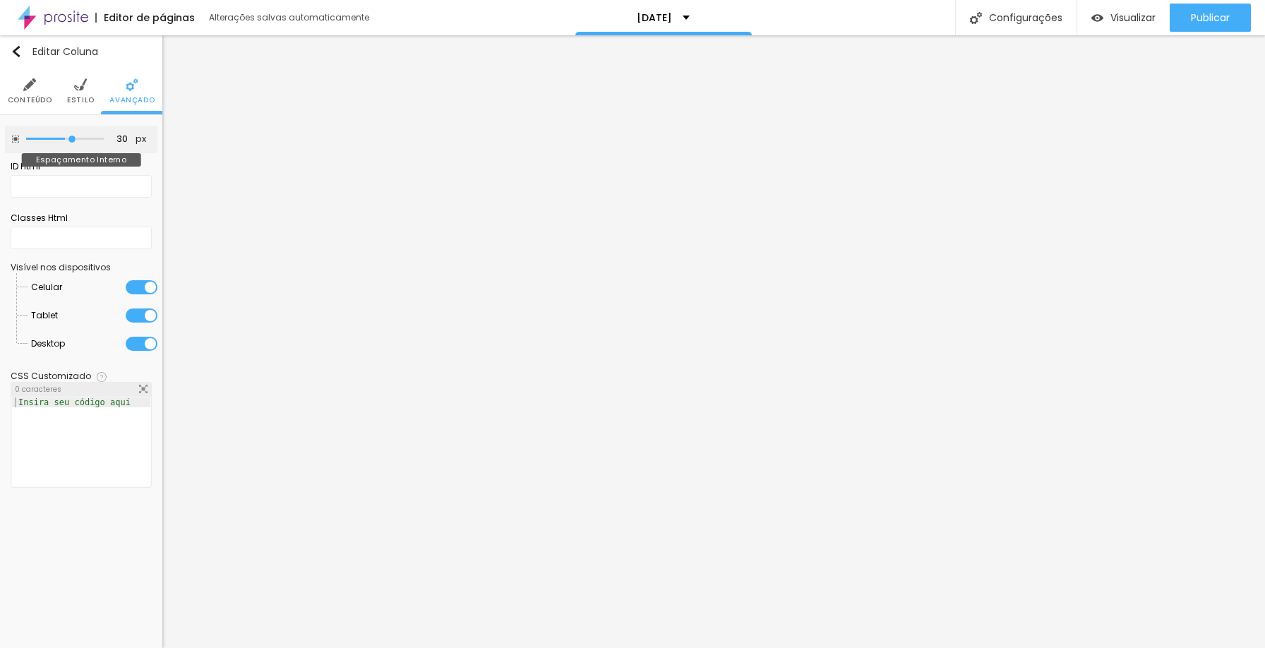
type input "35"
type input "40"
type input "50"
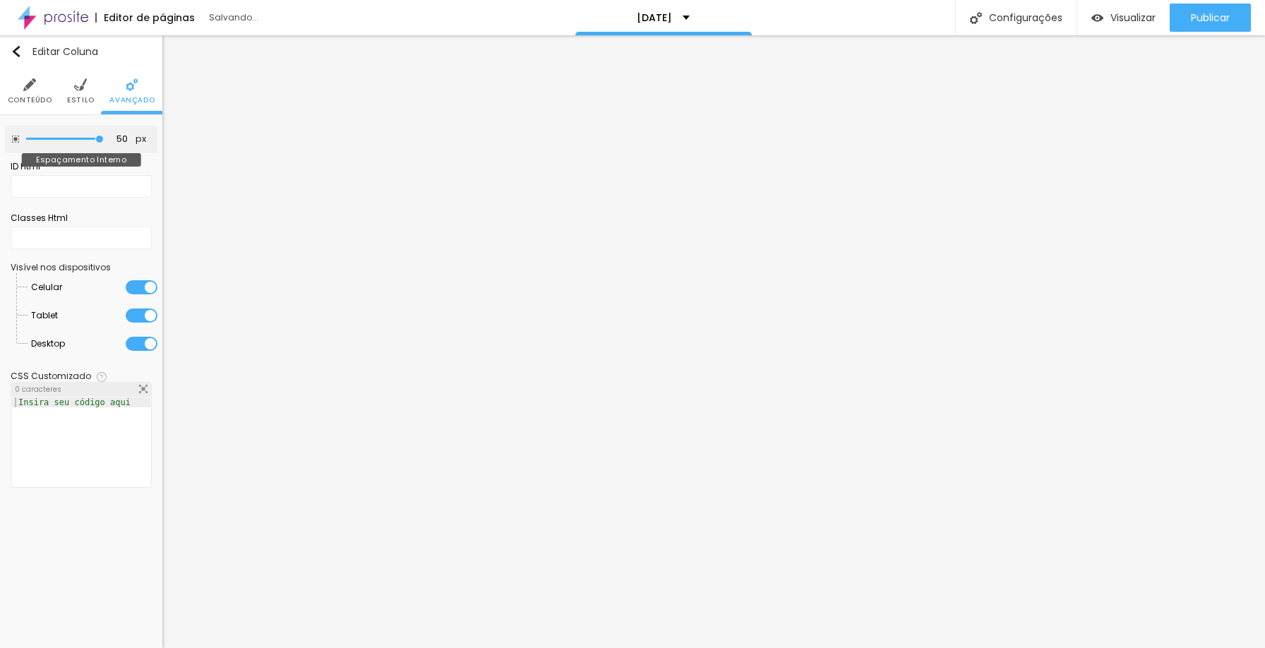
type input "45"
type input "40"
type input "35"
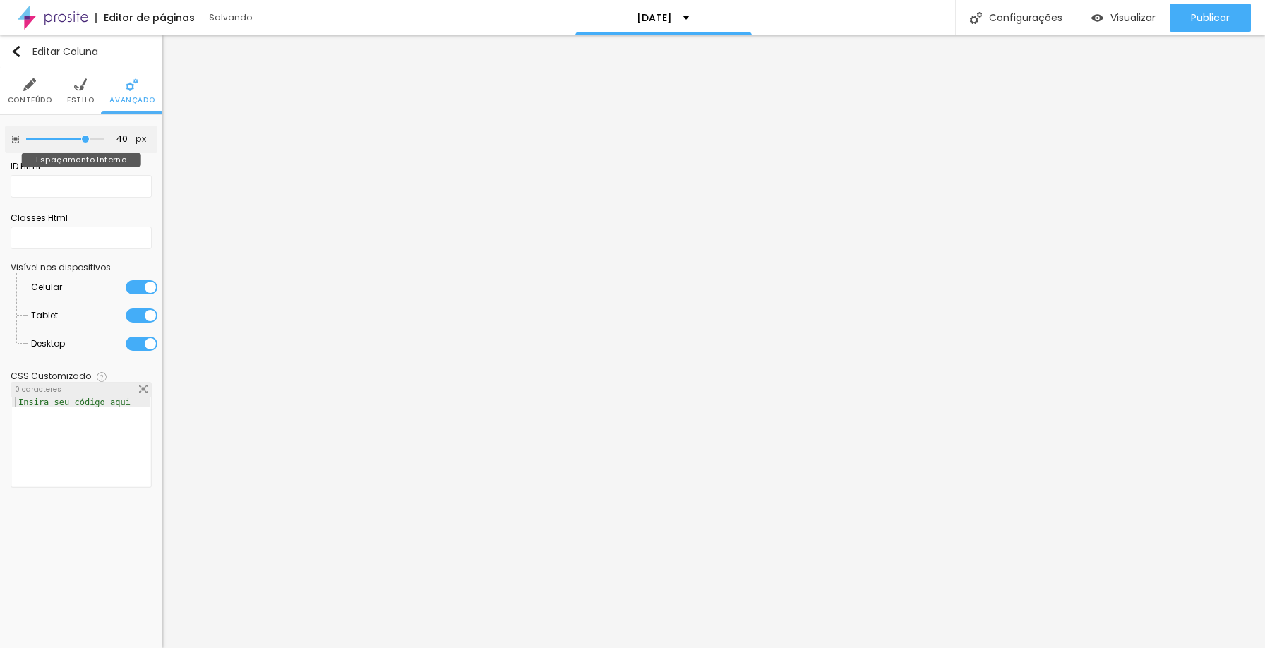
type input "35"
type input "30"
type input "25"
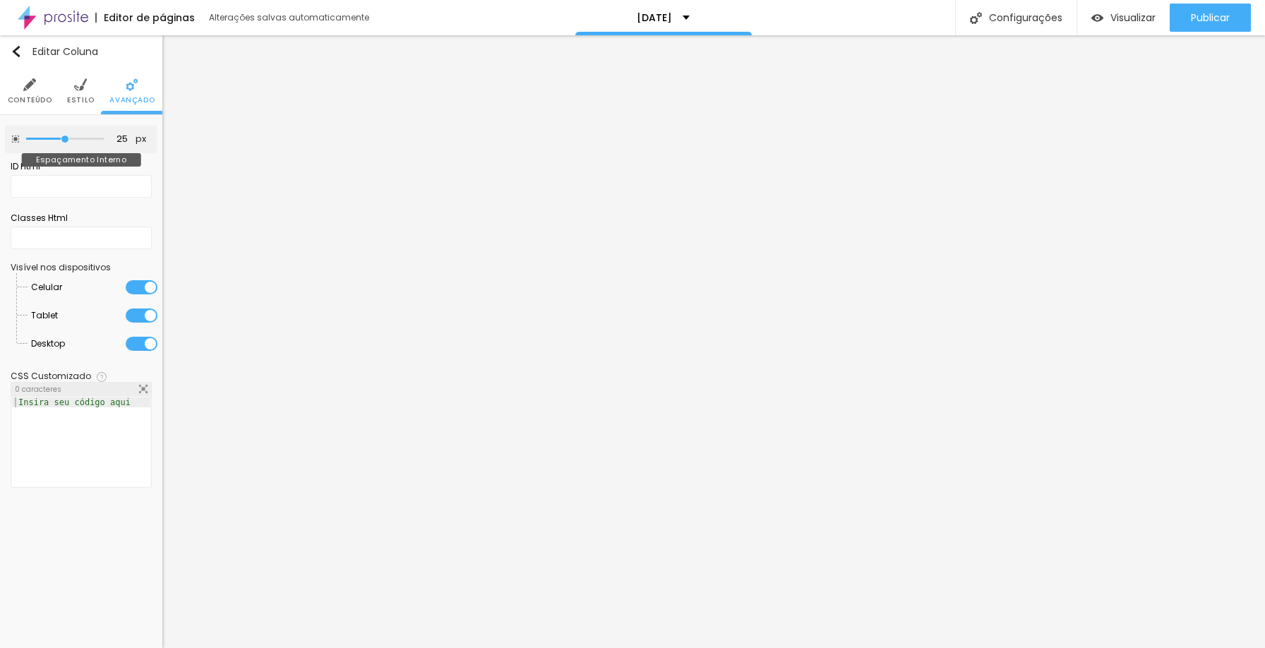
type input "20"
drag, startPoint x: 57, startPoint y: 134, endPoint x: 66, endPoint y: 131, distance: 9.2
type input "25"
click at [61, 136] on input "range" at bounding box center [65, 139] width 78 height 7
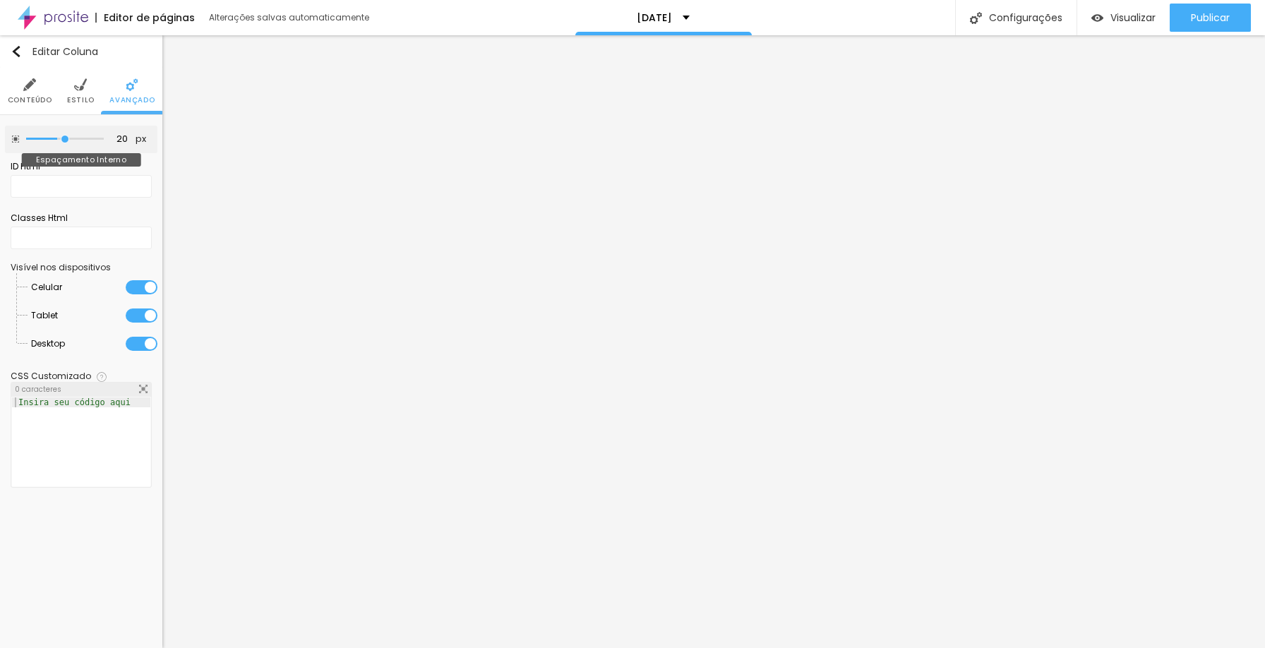
type input "25"
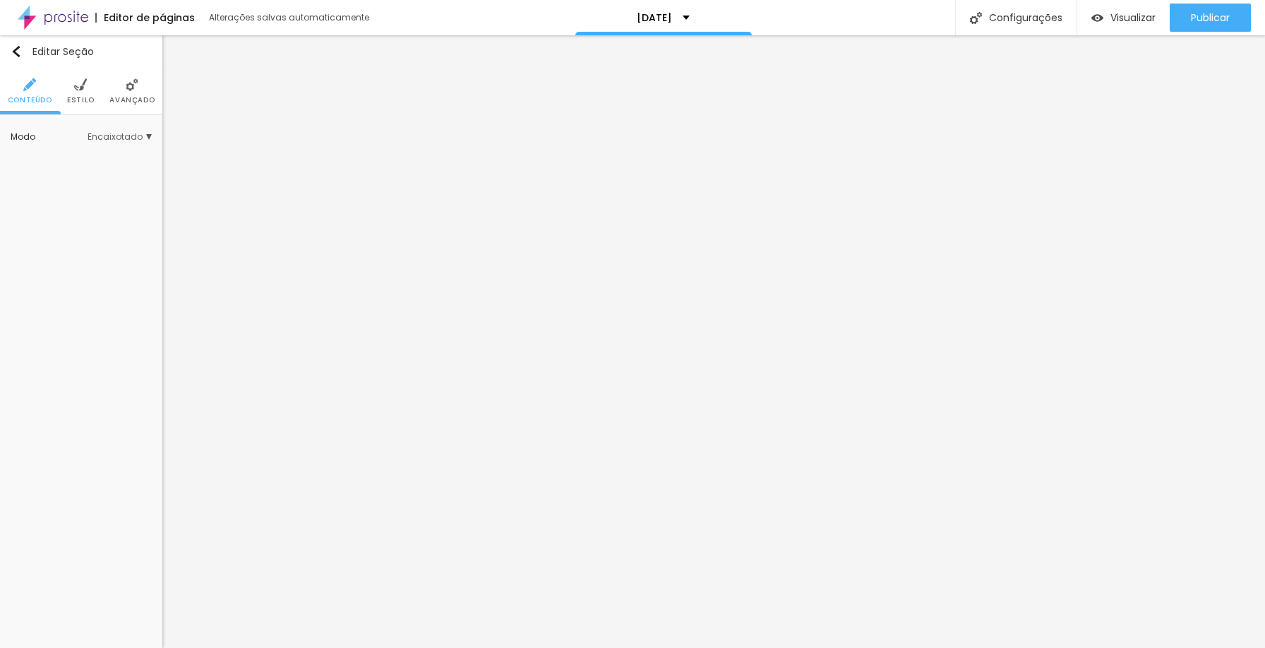
click at [124, 138] on span "Encaixotado" at bounding box center [120, 137] width 64 height 8
click at [107, 169] on div "Completo" at bounding box center [91, 176] width 119 height 18
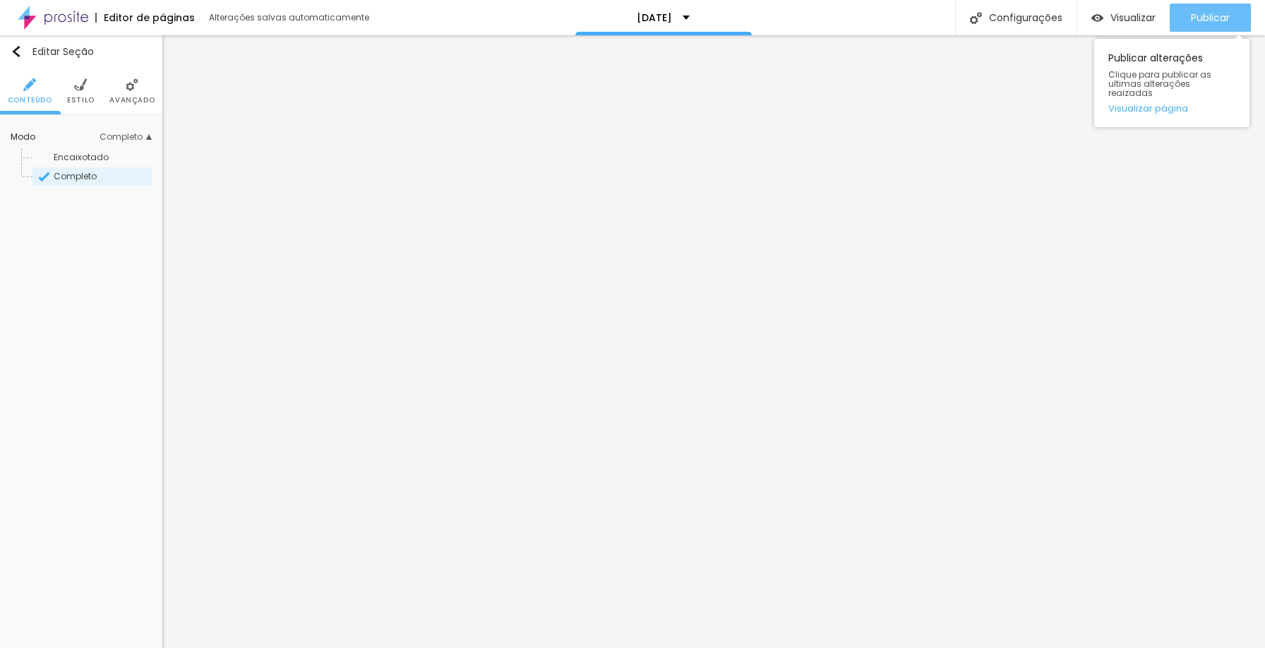
click at [1206, 17] on span "Publicar" at bounding box center [1210, 17] width 39 height 11
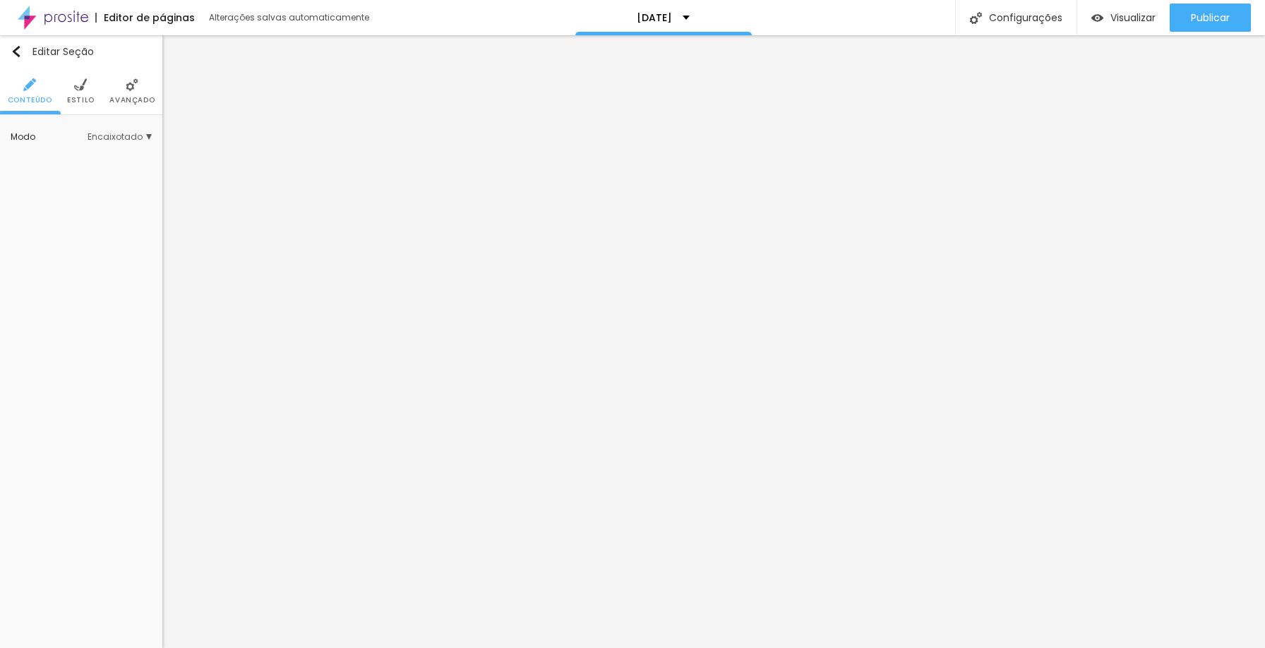
click at [81, 94] on li "Estilo" at bounding box center [81, 91] width 28 height 47
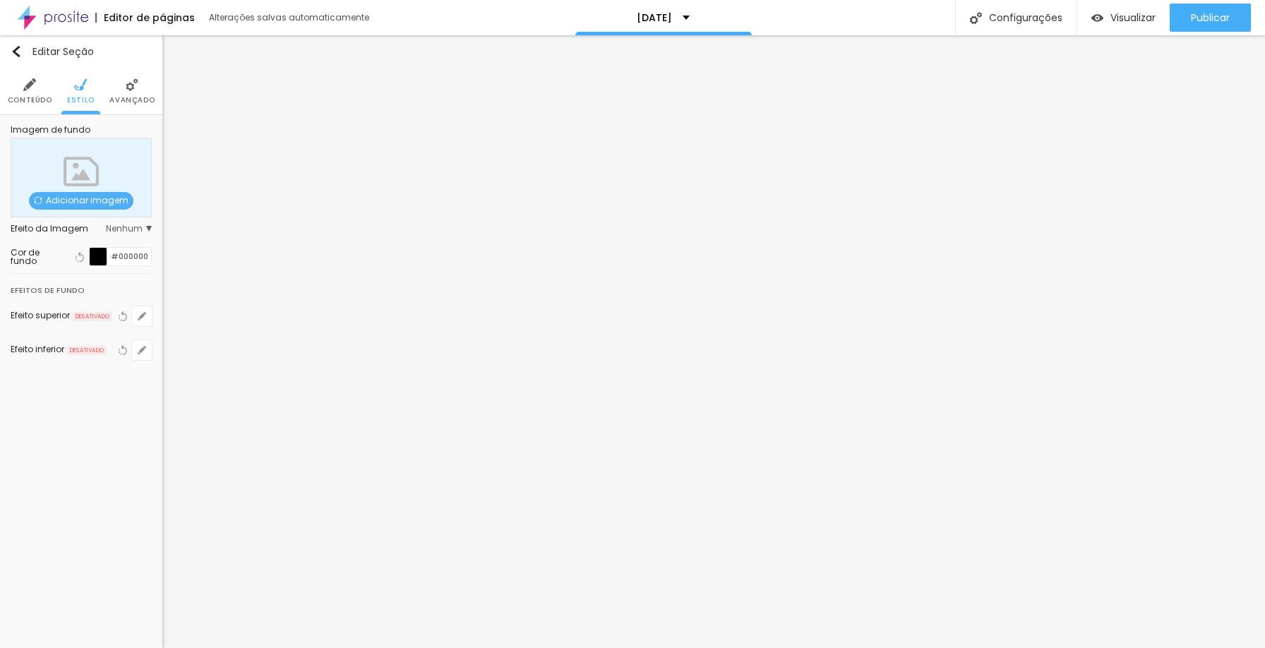
click at [92, 251] on div at bounding box center [99, 257] width 18 height 18
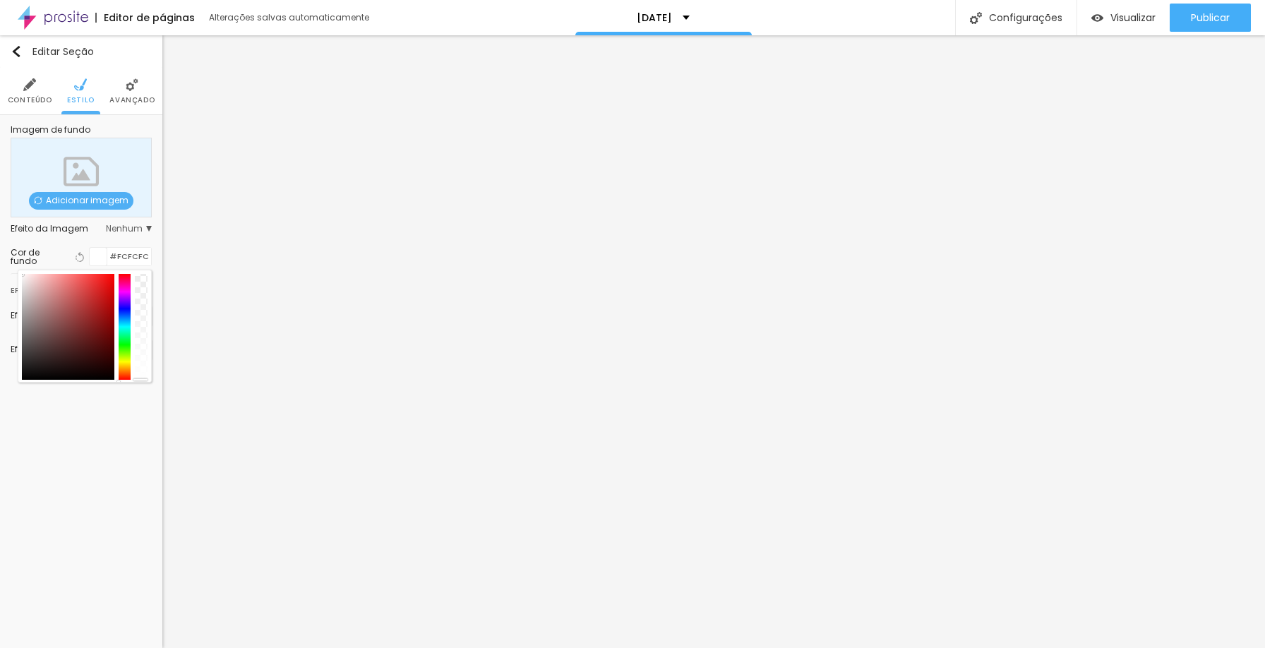
type input "#FFFFFF"
drag, startPoint x: 11, startPoint y: 274, endPoint x: 1, endPoint y: 263, distance: 14.5
click at [1, 263] on div "Imagem de fundo Adicionar imagem Efeito da Imagem Nenhum Nenhum Parallax Cor de…" at bounding box center [81, 251] width 162 height 273
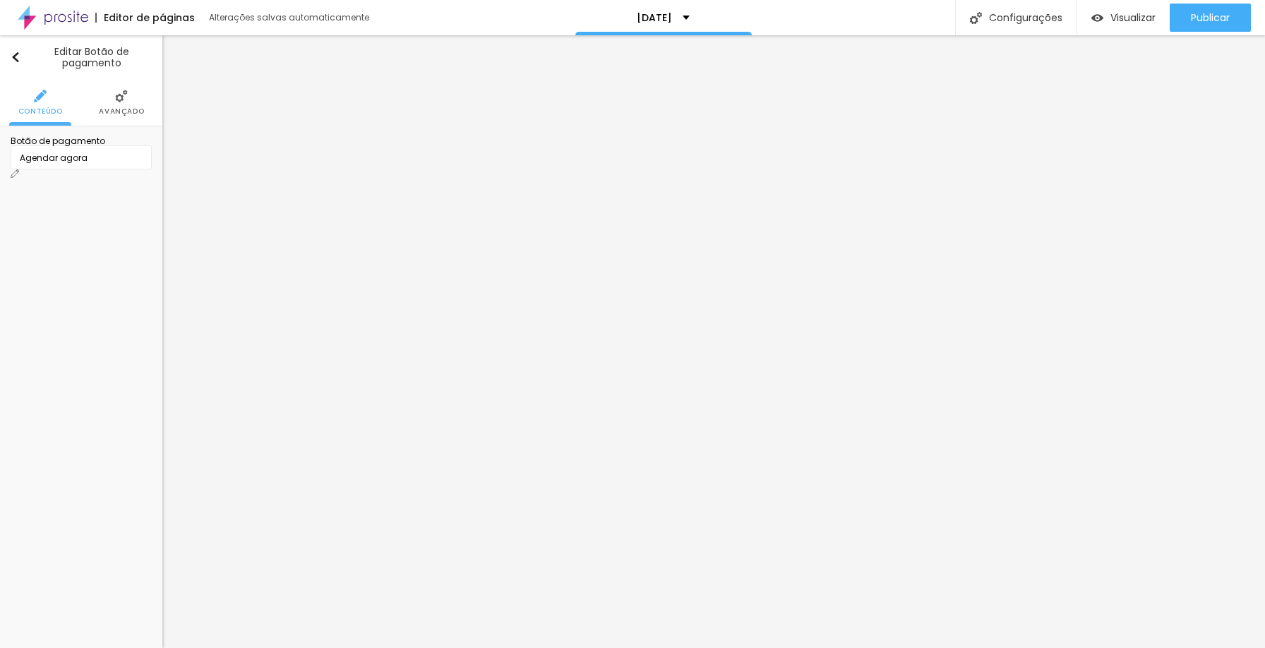
click at [71, 165] on div "Agendar agora" at bounding box center [81, 158] width 123 height 13
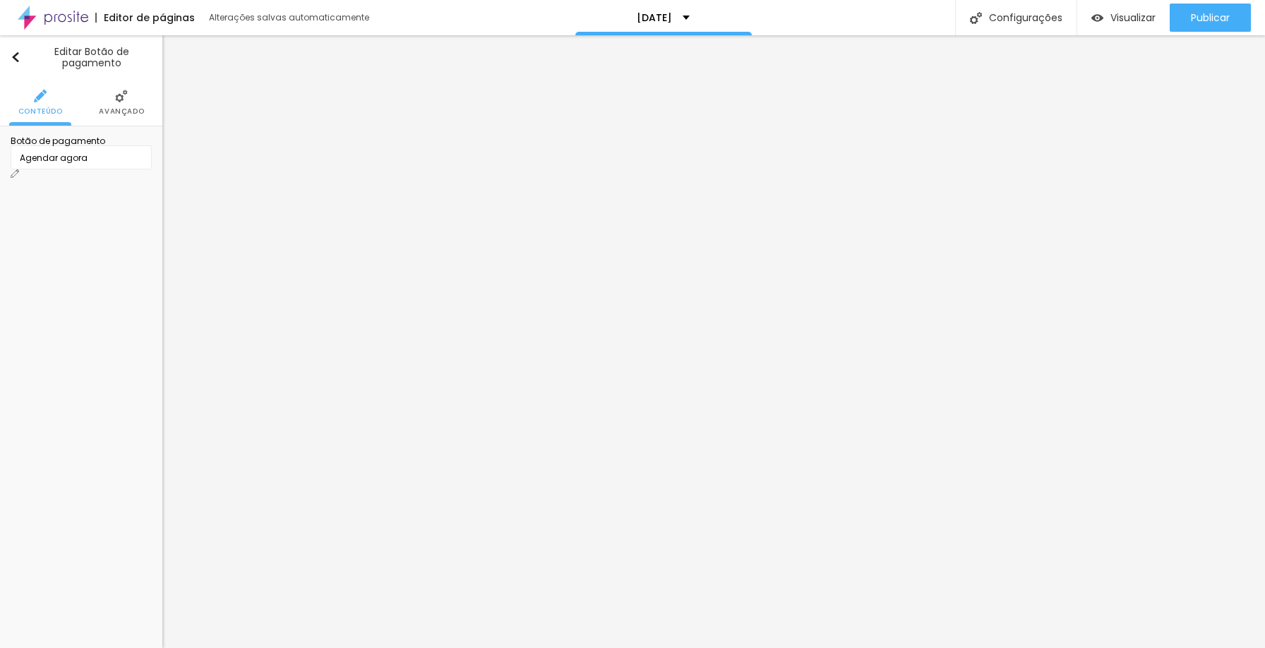
type input "S"
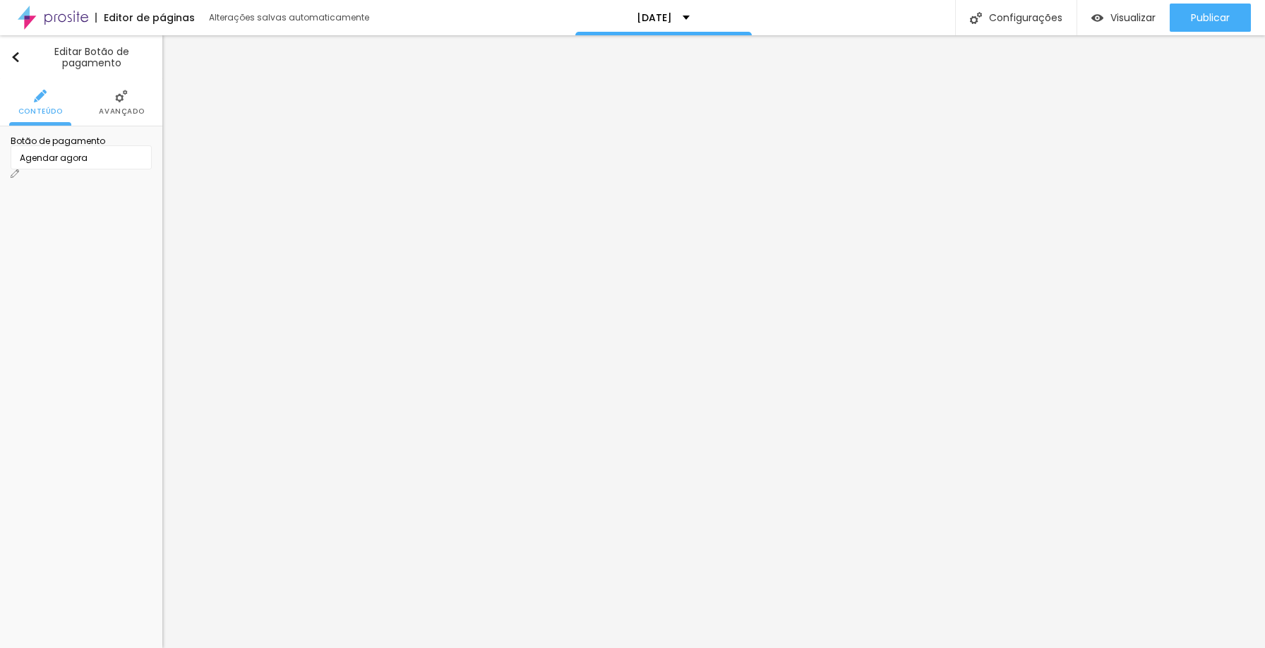
scroll to position [0, 0]
click at [129, 118] on li "Avançado" at bounding box center [121, 102] width 45 height 47
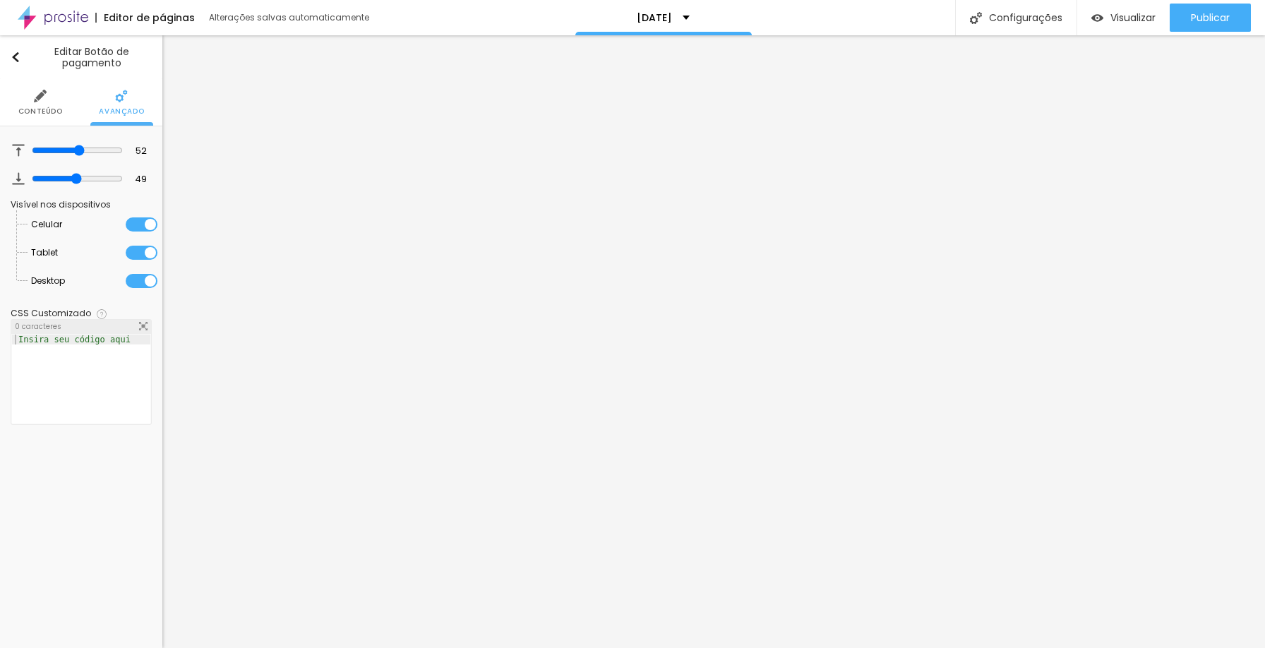
click at [52, 114] on span "Conteúdo" at bounding box center [40, 111] width 44 height 7
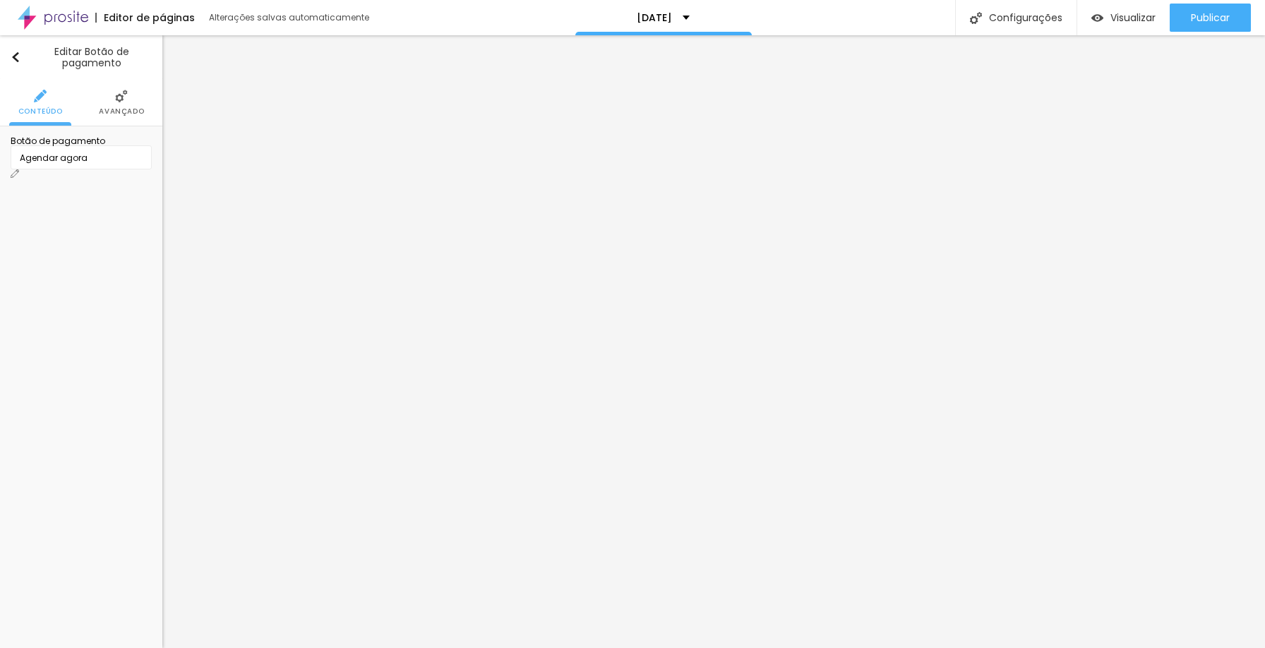
click at [52, 165] on div "Agendar agora" at bounding box center [81, 158] width 123 height 13
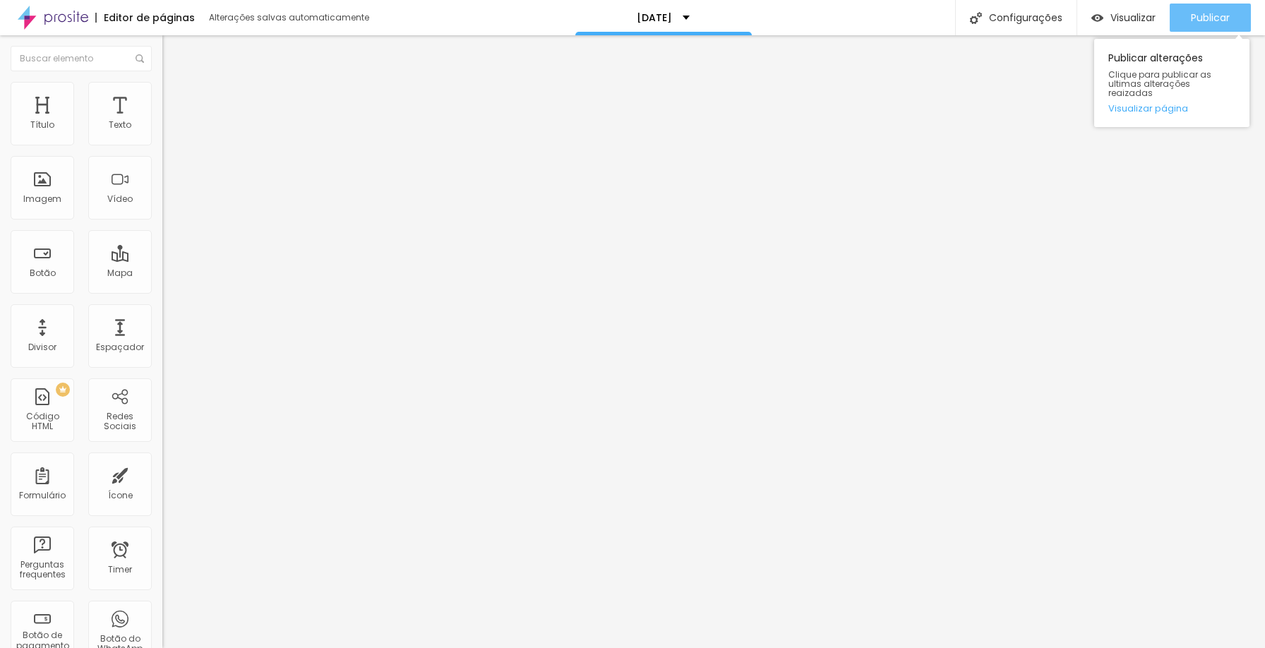
click at [1222, 25] on div "Publicar" at bounding box center [1210, 18] width 39 height 28
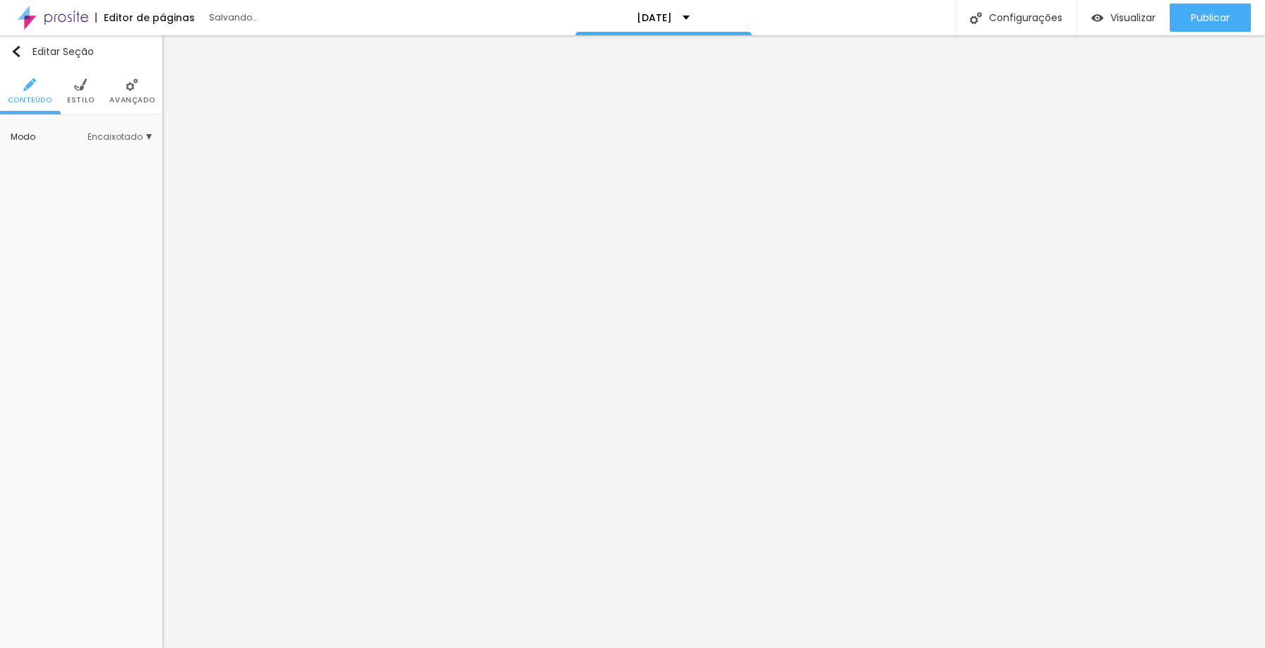
click at [81, 92] on li "Estilo" at bounding box center [81, 91] width 28 height 47
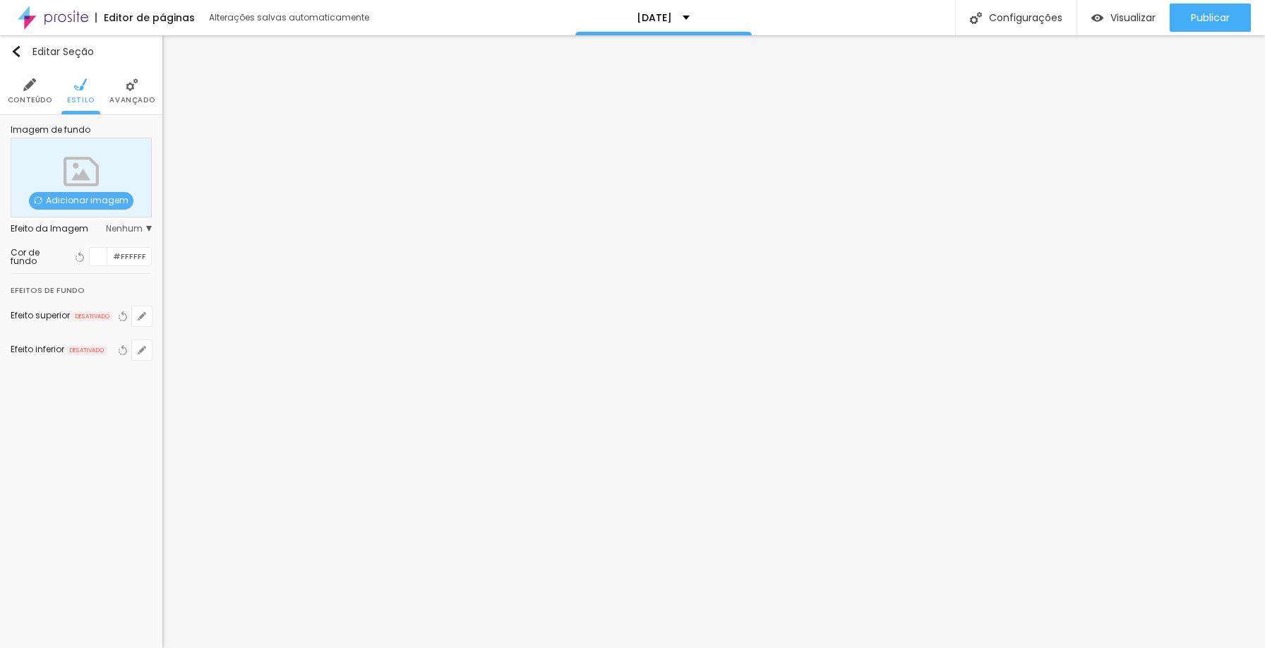
click at [104, 258] on div at bounding box center [99, 257] width 18 height 18
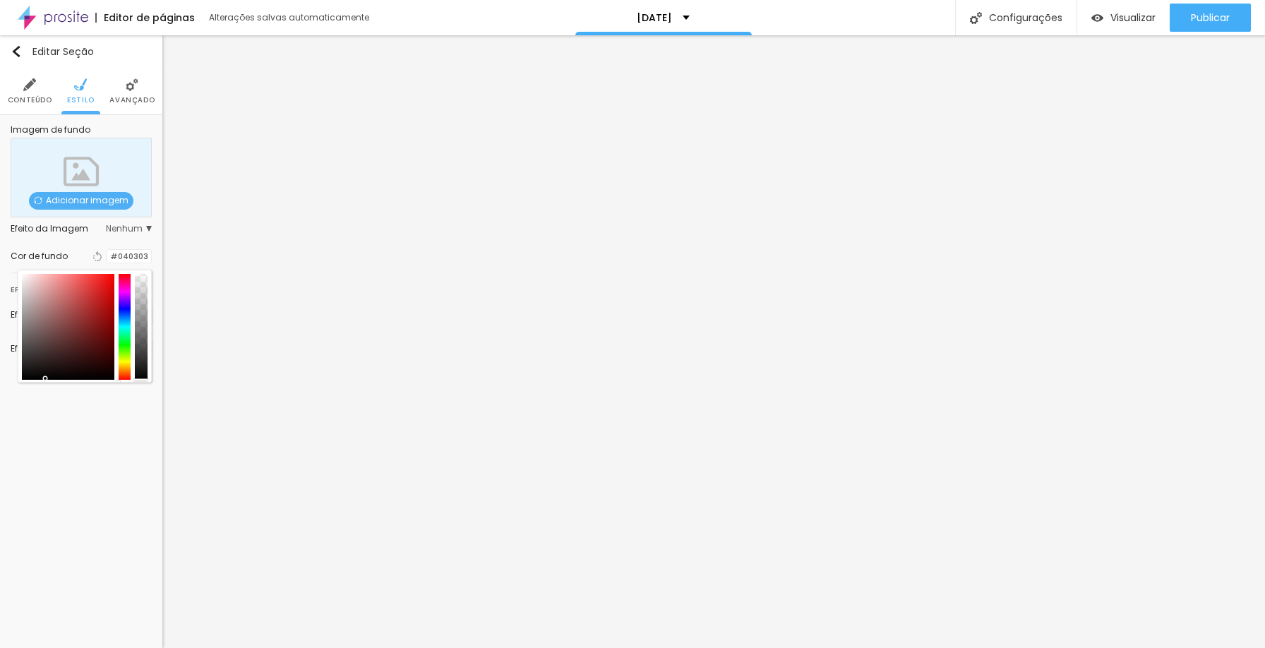
type input "#000000"
drag, startPoint x: 37, startPoint y: 372, endPoint x: 7, endPoint y: 389, distance: 34.8
click at [7, 389] on div "Editar Seção Conteúdo Estilo Avançado Imagem de fundo Adicionar imagem Efeito d…" at bounding box center [81, 341] width 162 height 613
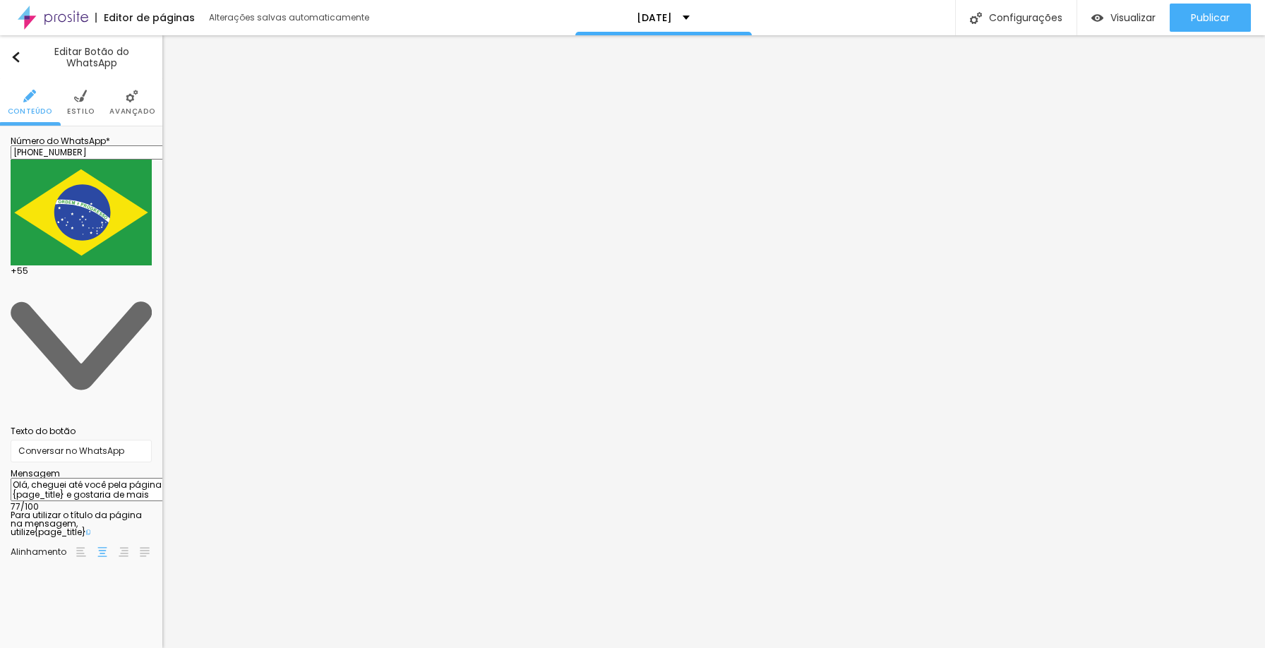
drag, startPoint x: 146, startPoint y: 161, endPoint x: 118, endPoint y: 158, distance: 28.4
click at [118, 158] on input "(11)94427-7779" at bounding box center [95, 152] width 169 height 14
click at [138, 159] on input "(11)94427-7779" at bounding box center [95, 152] width 169 height 14
drag, startPoint x: 138, startPoint y: 159, endPoint x: 88, endPoint y: 157, distance: 50.9
click at [88, 157] on input "(11)94427-7779" at bounding box center [95, 152] width 169 height 14
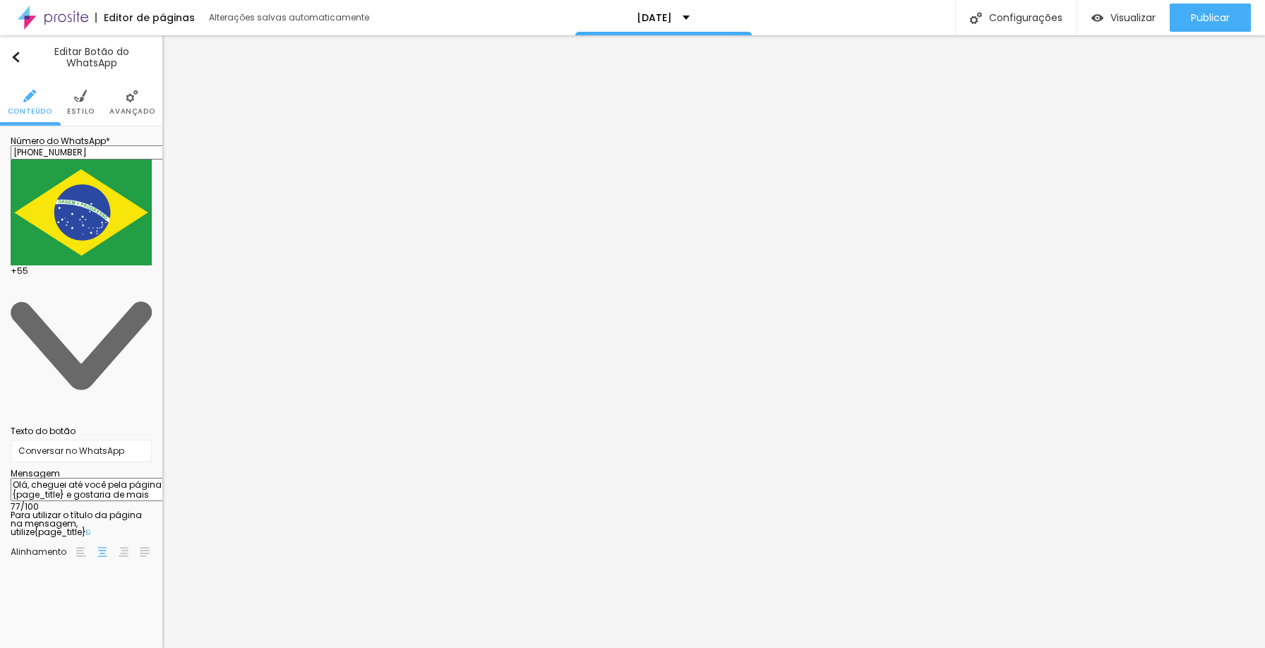
click at [90, 160] on input "(11)9262-9441" at bounding box center [95, 152] width 169 height 14
type input "(11)99262-9441"
click at [129, 440] on input "Conversar no WhatsApp" at bounding box center [81, 451] width 141 height 23
drag, startPoint x: 123, startPoint y: 206, endPoint x: 1, endPoint y: 193, distance: 122.1
click at [1, 193] on div "Número do WhatsApp * (11)99262-9441 + 55 Texto do botão Conversar no WhatsApp M…" at bounding box center [81, 352] width 162 height 452
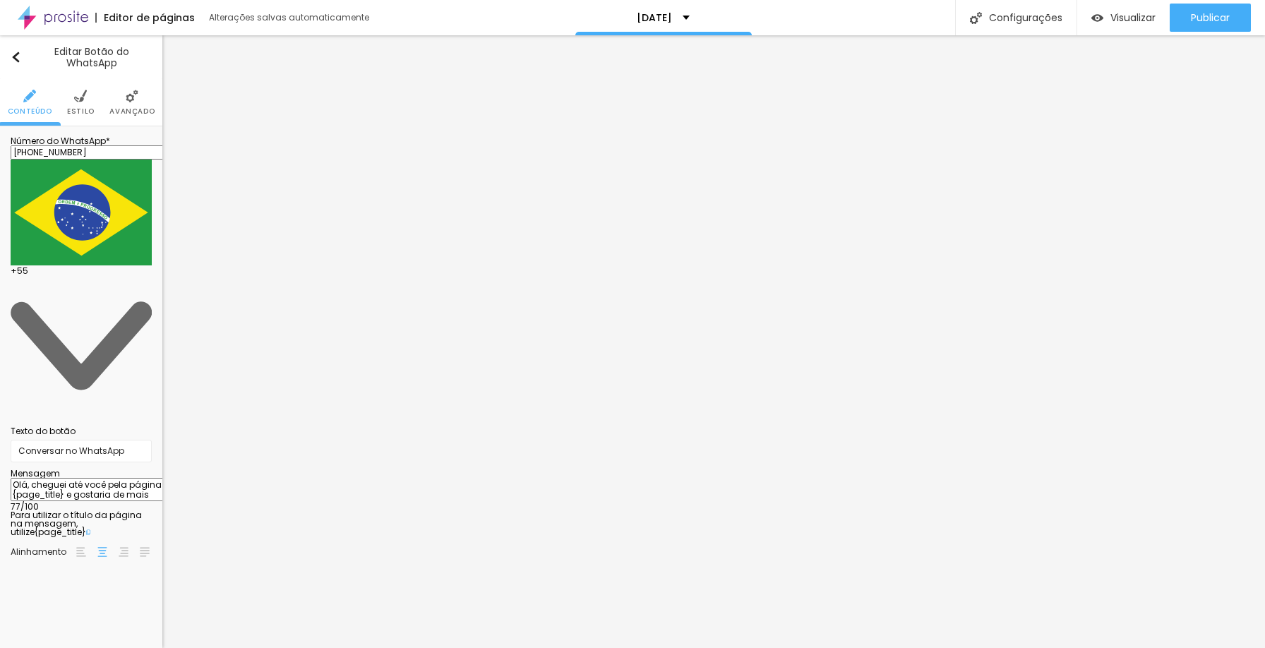
click at [66, 478] on textarea "Olá, cheguei até você pela página {page_title} e gostaria de mais informações" at bounding box center [91, 490] width 160 height 24
click at [55, 478] on textarea "Olá, cheguei até você pela página {page_title} e gostaria de mais informações" at bounding box center [91, 490] width 160 height 24
drag, startPoint x: 55, startPoint y: 258, endPoint x: 106, endPoint y: 260, distance: 50.9
click at [106, 478] on textarea "Olá, cheguei até você pela página {page_title} e gostaria de mais informações" at bounding box center [91, 490] width 160 height 24
drag, startPoint x: 60, startPoint y: 261, endPoint x: 49, endPoint y: 258, distance: 10.8
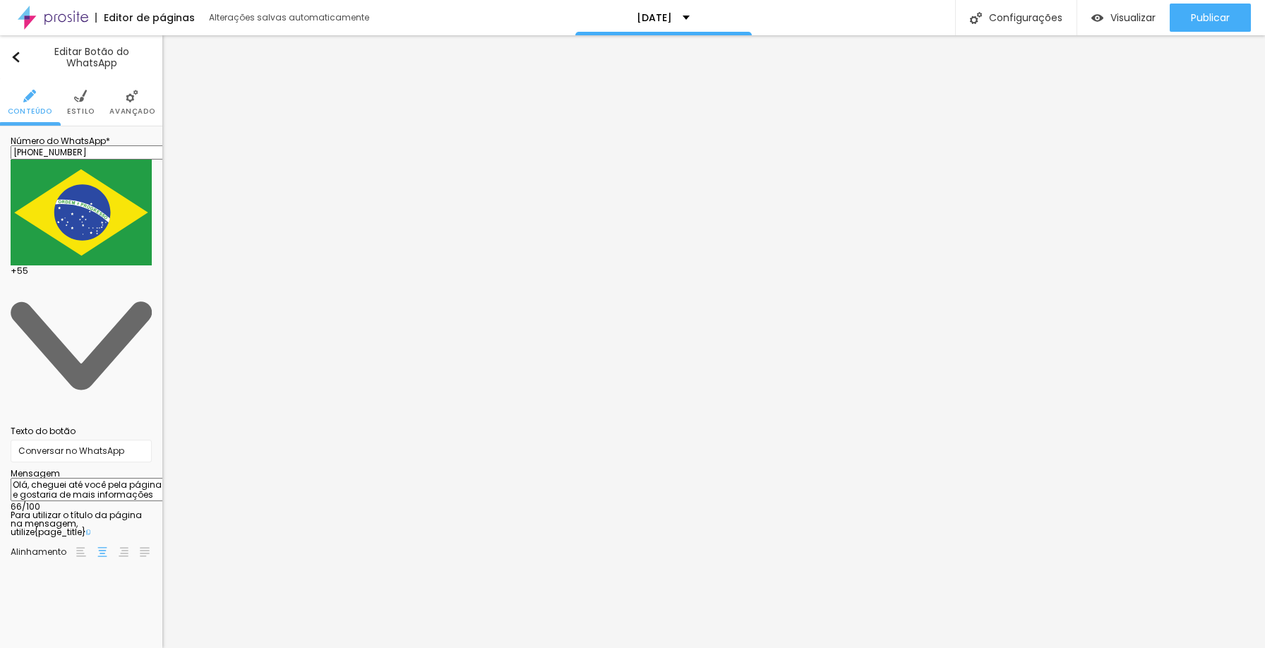
click at [49, 478] on textarea "Olá, cheguei até você pela página } e gostaria de mais informações" at bounding box center [91, 490] width 160 height 24
drag, startPoint x: 77, startPoint y: 341, endPoint x: 129, endPoint y: 340, distance: 51.6
click at [129, 511] on p "Para utilizar o título da página na mensagem, utilize {page_title}" at bounding box center [81, 523] width 141 height 25
copy span "{page_title}"
drag, startPoint x: 91, startPoint y: 252, endPoint x: 77, endPoint y: 254, distance: 14.2
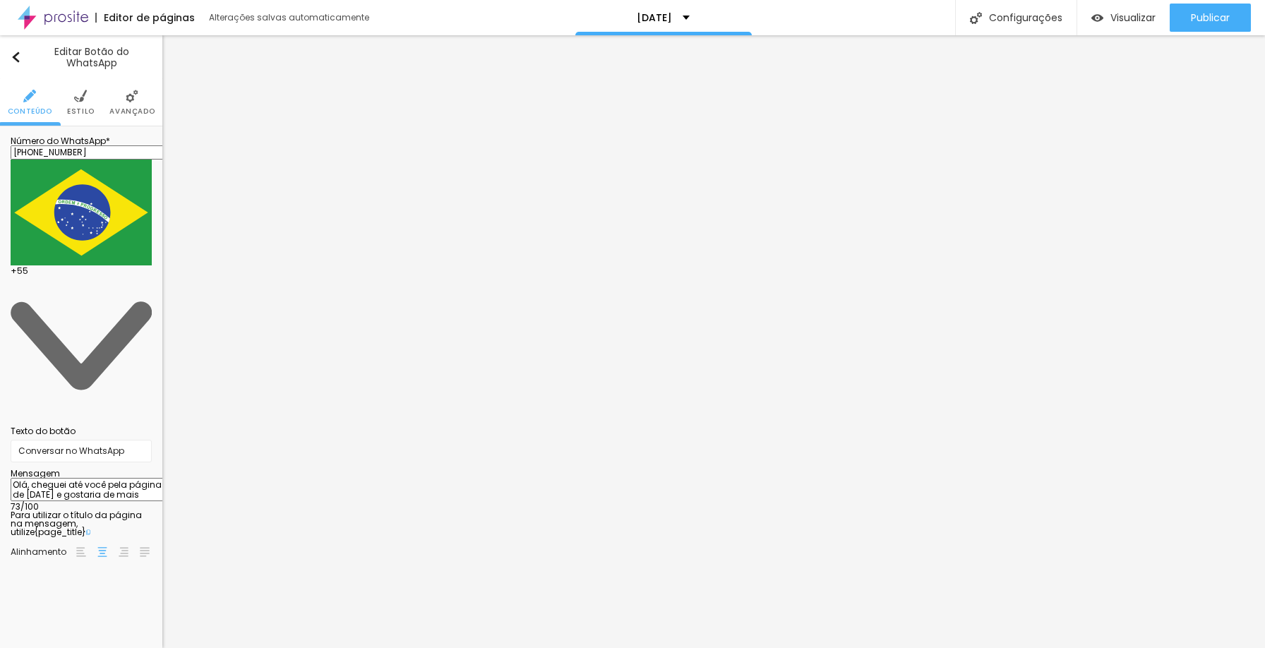
click at [77, 478] on textarea "Olá, cheguei até você pela página de natal e gostaria de mais informações" at bounding box center [91, 490] width 160 height 24
drag, startPoint x: 93, startPoint y: 261, endPoint x: 53, endPoint y: 260, distance: 39.6
click at [53, 478] on textarea "Olá, cheguei até você pela página de natal e gostaria de mais informações" at bounding box center [91, 490] width 160 height 24
paste textarea "{page_title}"
click at [124, 478] on textarea "Olá, cheguei até você pela página {page_title} e gostaria de mais informações" at bounding box center [91, 490] width 160 height 24
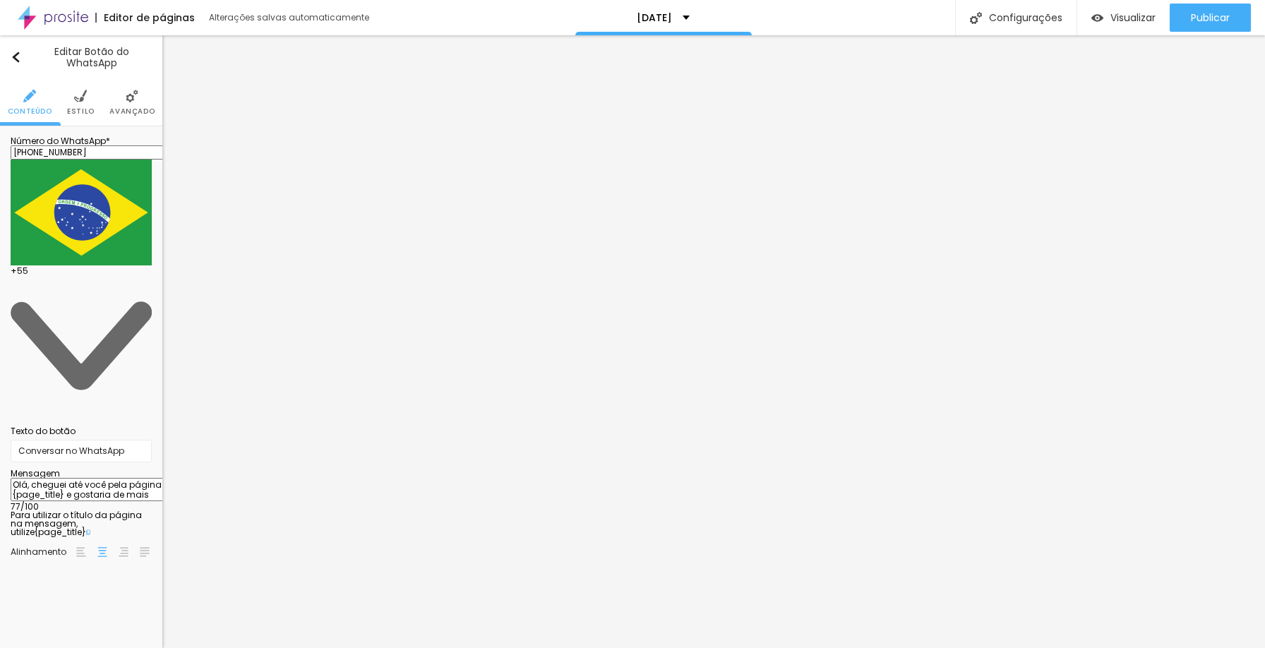
click at [90, 530] on icon at bounding box center [88, 532] width 4 height 5
drag, startPoint x: 111, startPoint y: 260, endPoint x: 52, endPoint y: 260, distance: 59.3
click at [52, 478] on textarea "Olá, cheguei até você pela página {page_title} e gostaria de mais informações" at bounding box center [91, 490] width 160 height 24
paste textarea
type textarea "Olá, cheguei até você pela página {page_title} e gostaria de mais informações"
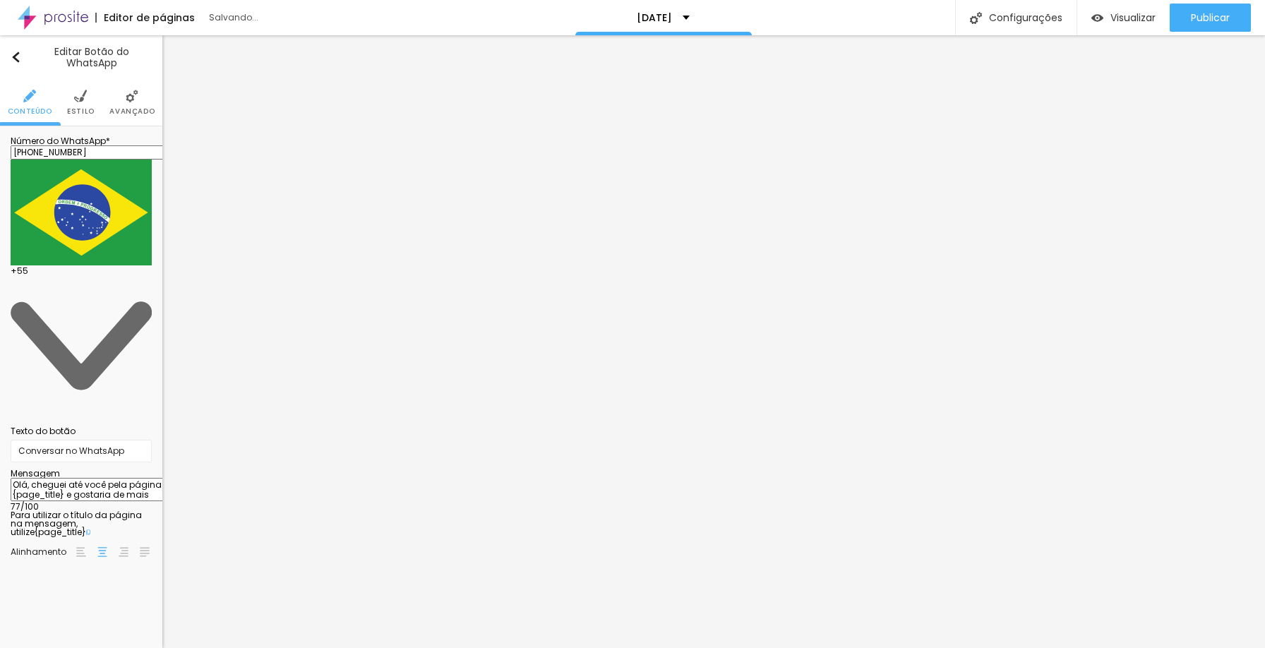
click at [93, 451] on div "Editar Botão do WhatsApp Conteúdo Estilo Avançado Número do WhatsApp * (11)9926…" at bounding box center [81, 341] width 162 height 613
drag, startPoint x: 109, startPoint y: 282, endPoint x: 112, endPoint y: 318, distance: 36.1
click at [112, 478] on div "Olá, cheguei até você pela página {page_title} e gostaria de mais informações 7…" at bounding box center [81, 495] width 141 height 34
click at [90, 436] on div "Editar Botão do WhatsApp Conteúdo Estilo Avançado Número do WhatsApp * (11)9926…" at bounding box center [81, 341] width 162 height 613
click at [77, 100] on img at bounding box center [80, 96] width 13 height 13
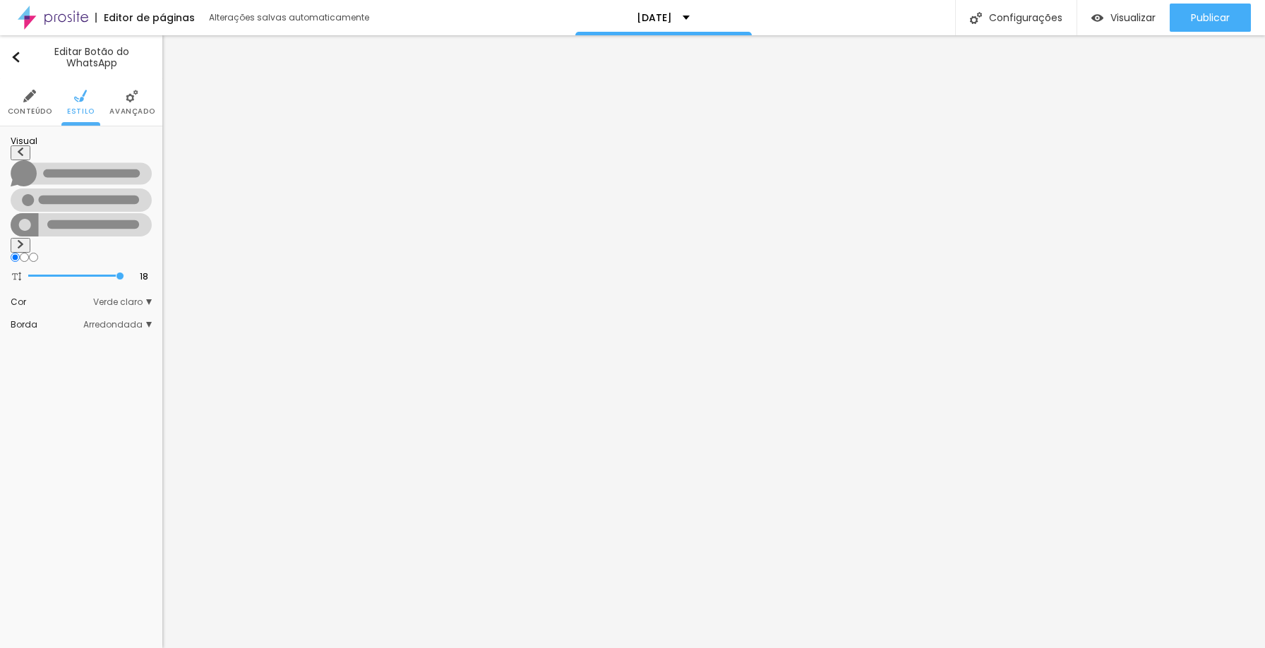
click at [25, 240] on img at bounding box center [20, 244] width 8 height 8
radio input "false"
click at [25, 240] on img at bounding box center [20, 244] width 8 height 8
radio input "false"
radio input "true"
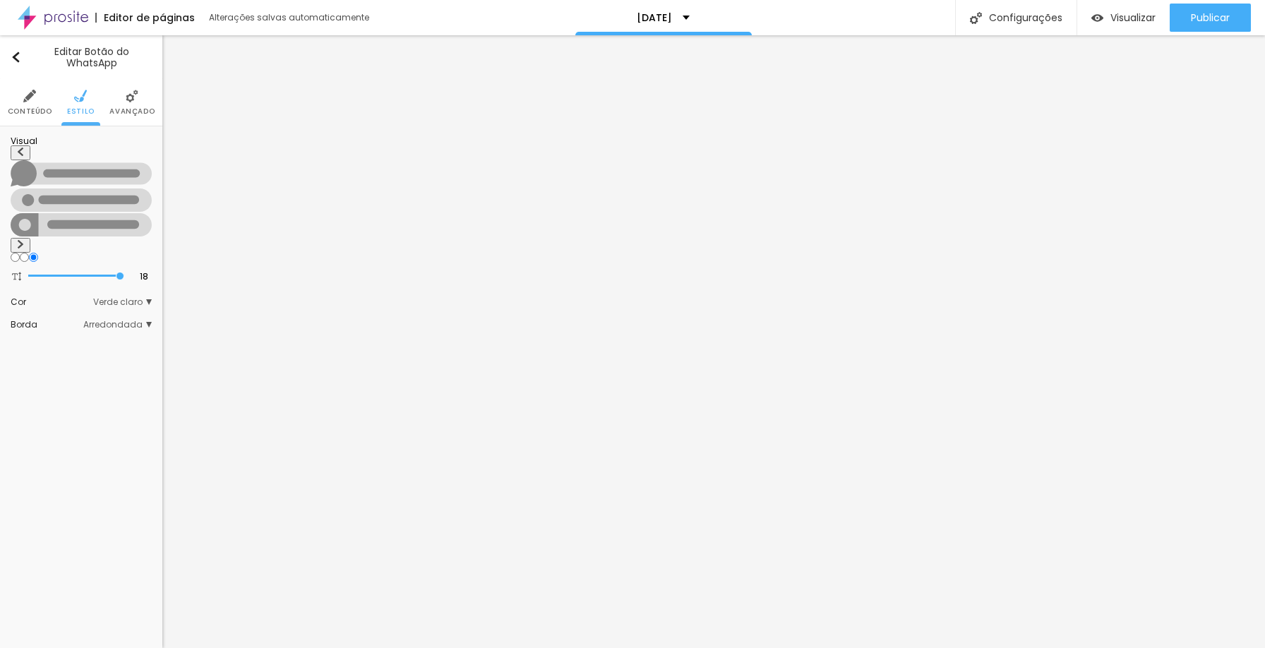
click at [25, 240] on img at bounding box center [20, 244] width 8 height 8
radio input "true"
radio input "false"
click at [138, 298] on span "Verde claro" at bounding box center [122, 302] width 59 height 8
click at [107, 335] on span "Verde escuro" at bounding box center [82, 341] width 56 height 12
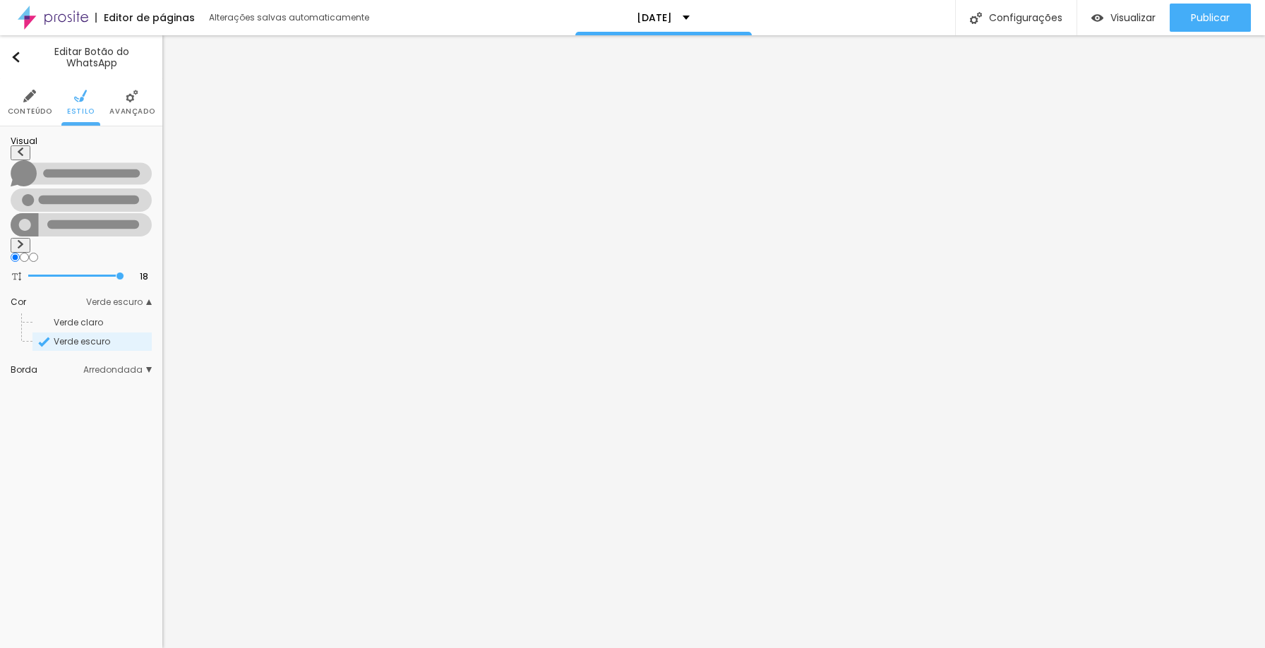
click at [25, 240] on img at bounding box center [20, 244] width 8 height 8
radio input "false"
click at [25, 240] on img at bounding box center [20, 244] width 8 height 8
radio input "false"
radio input "true"
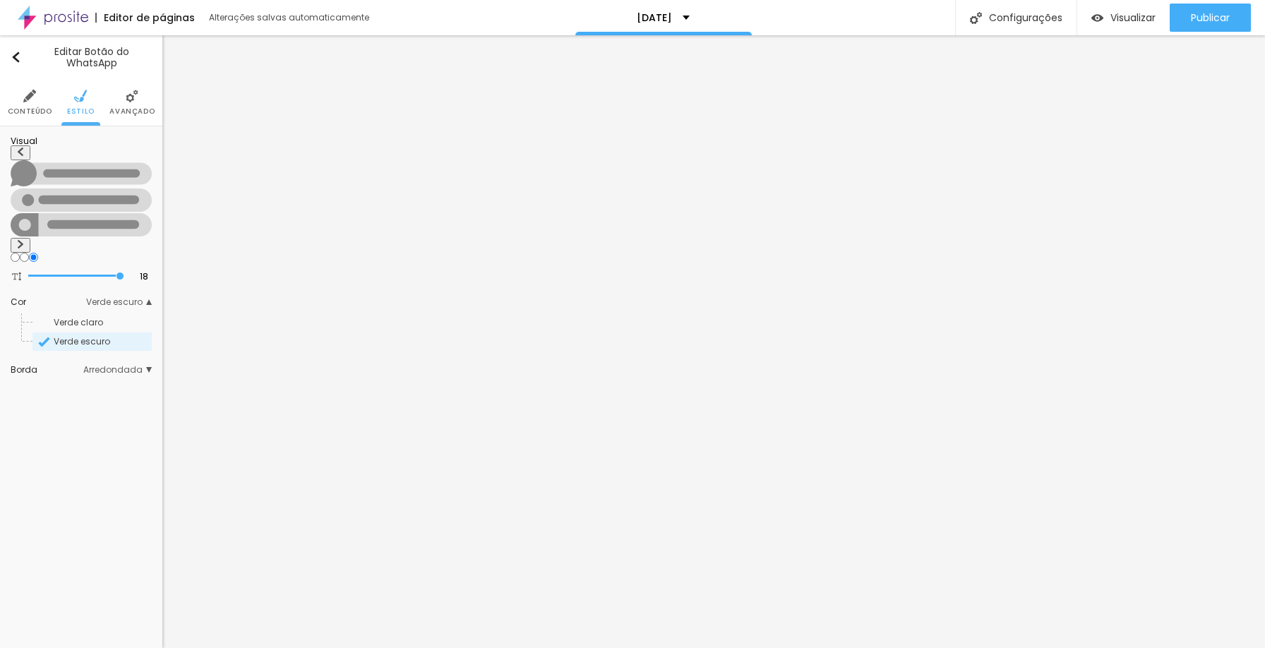
click at [25, 240] on img at bounding box center [20, 244] width 8 height 8
radio input "true"
radio input "false"
click at [25, 240] on img at bounding box center [20, 244] width 8 height 8
radio input "false"
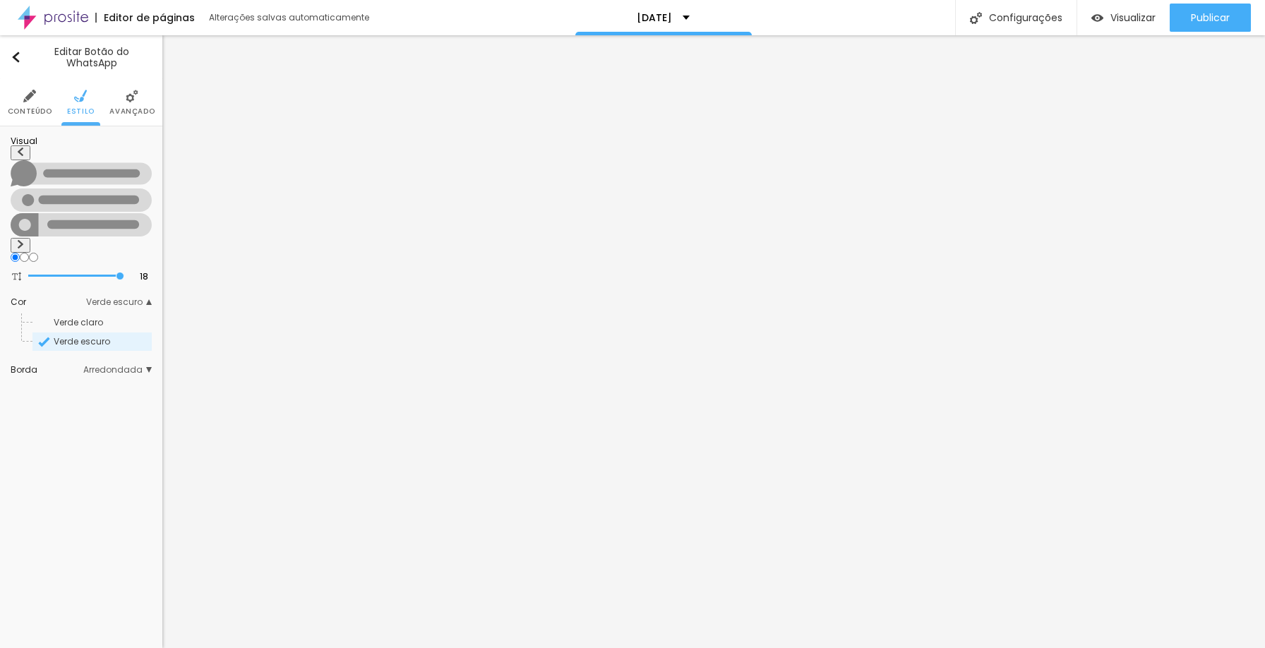
radio input "true"
click at [127, 98] on img at bounding box center [132, 96] width 13 height 13
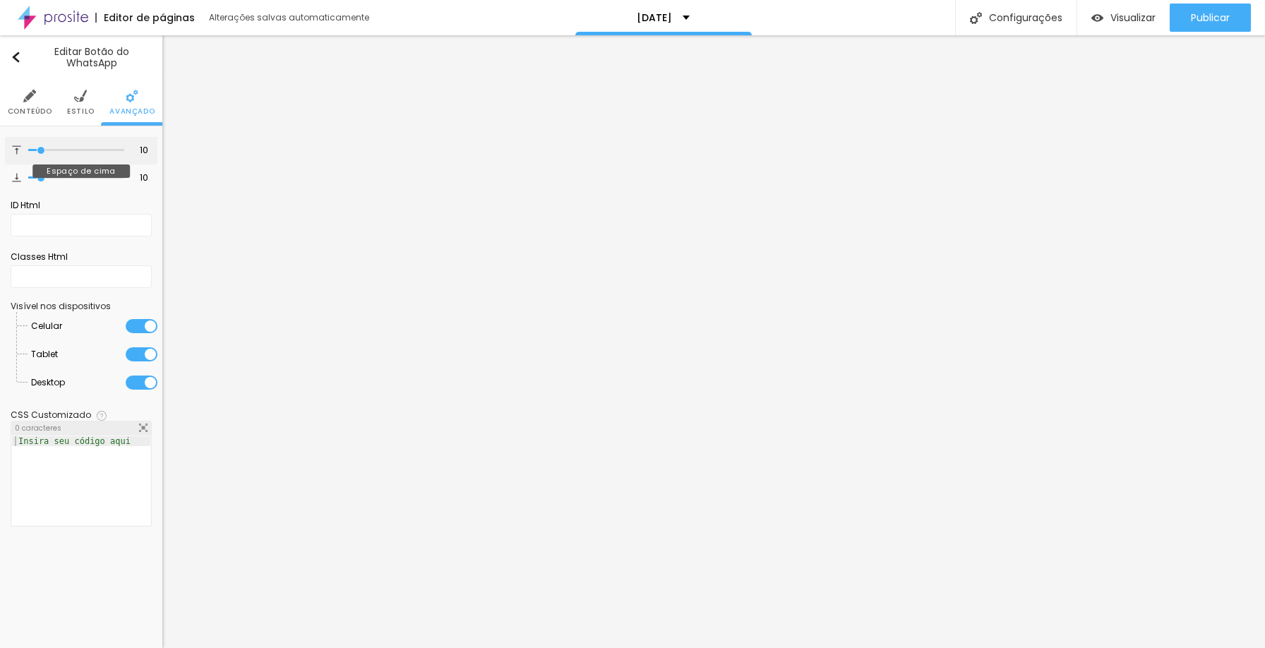
type input "7"
type input "0"
type input "1"
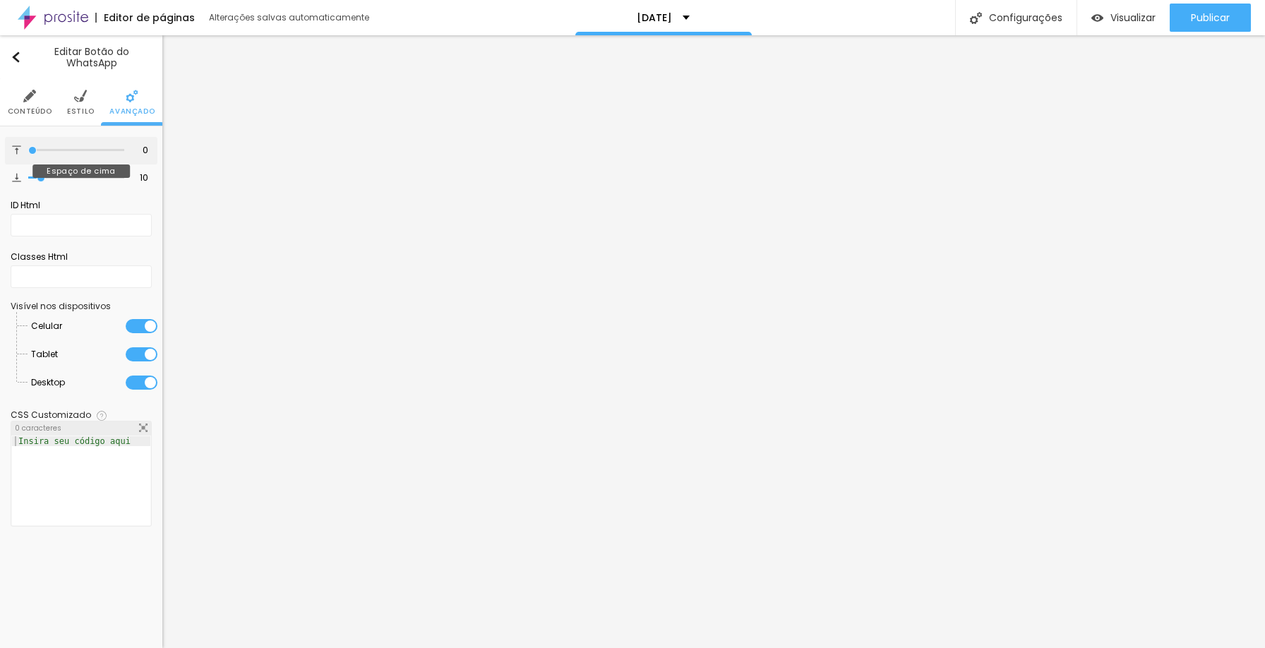
type input "1"
type input "7"
type input "6"
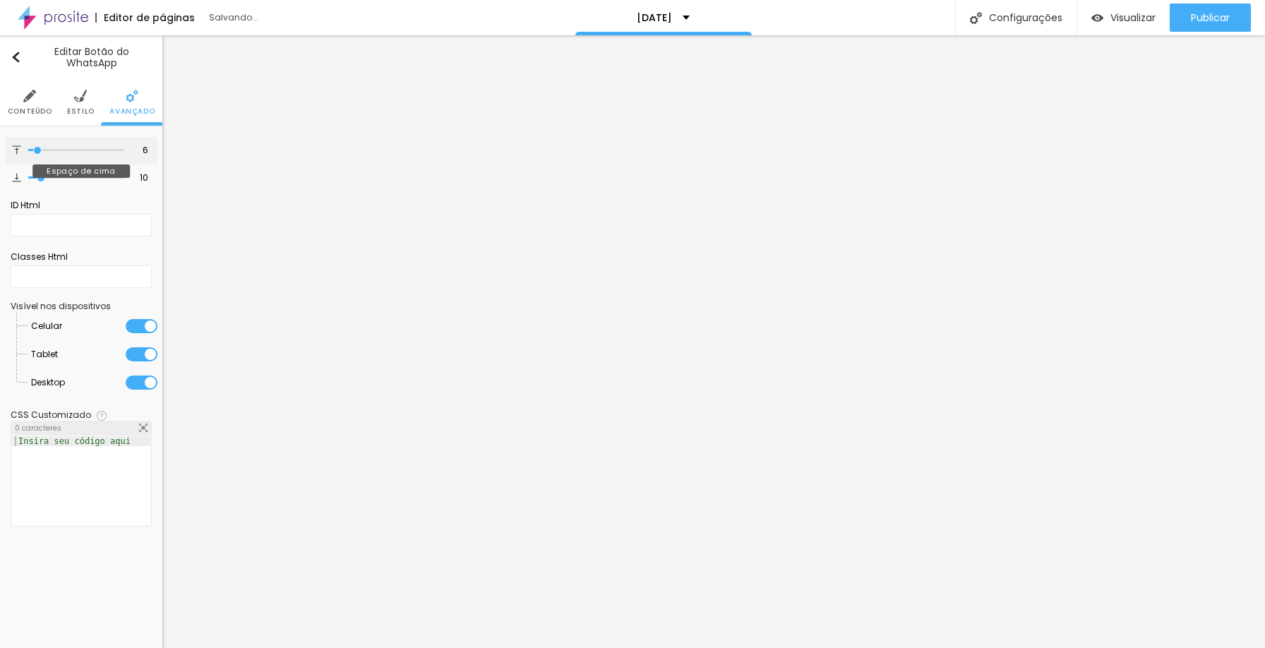
type input "5"
type input "4"
drag, startPoint x: 13, startPoint y: 148, endPoint x: 36, endPoint y: 150, distance: 22.7
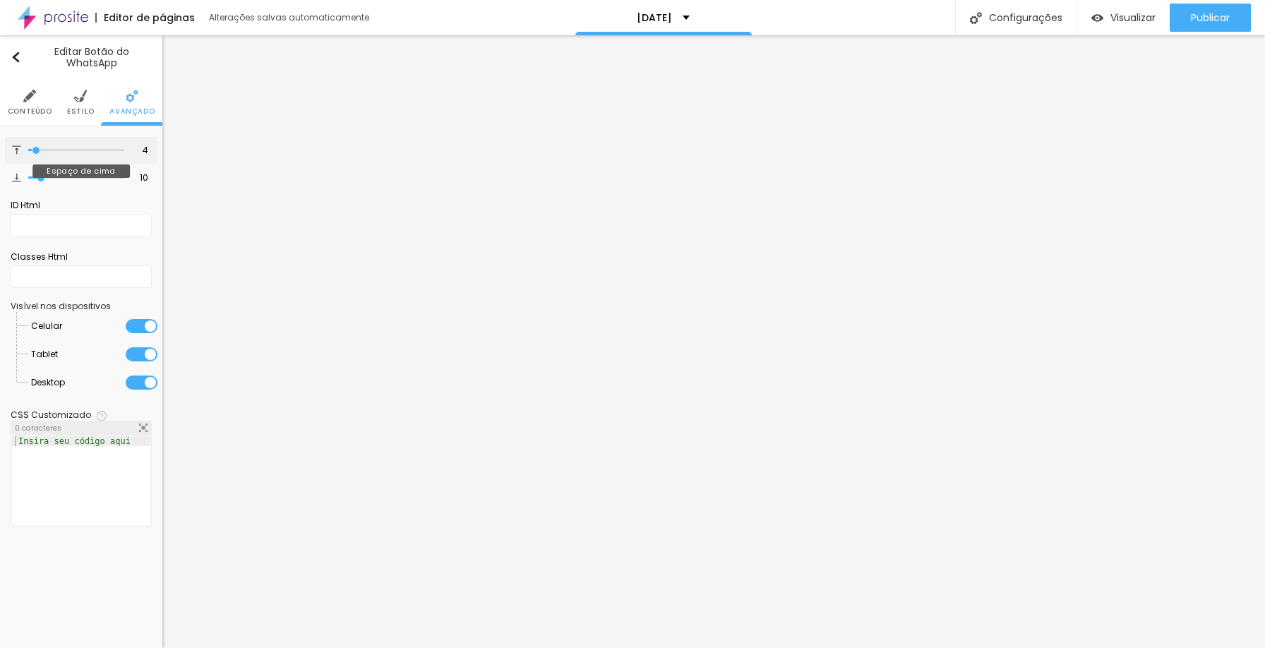
type input "4"
click at [36, 150] on input "range" at bounding box center [76, 150] width 96 height 7
type input "13"
type input "10"
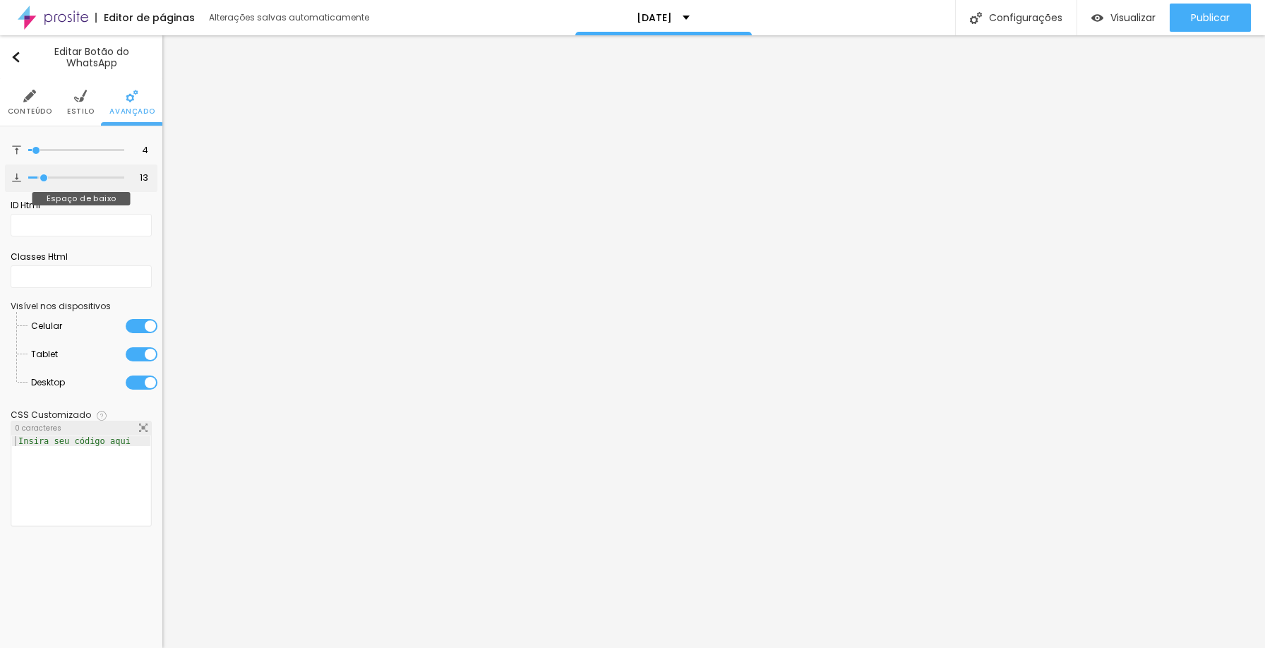
type input "10"
type input "5"
type input "4"
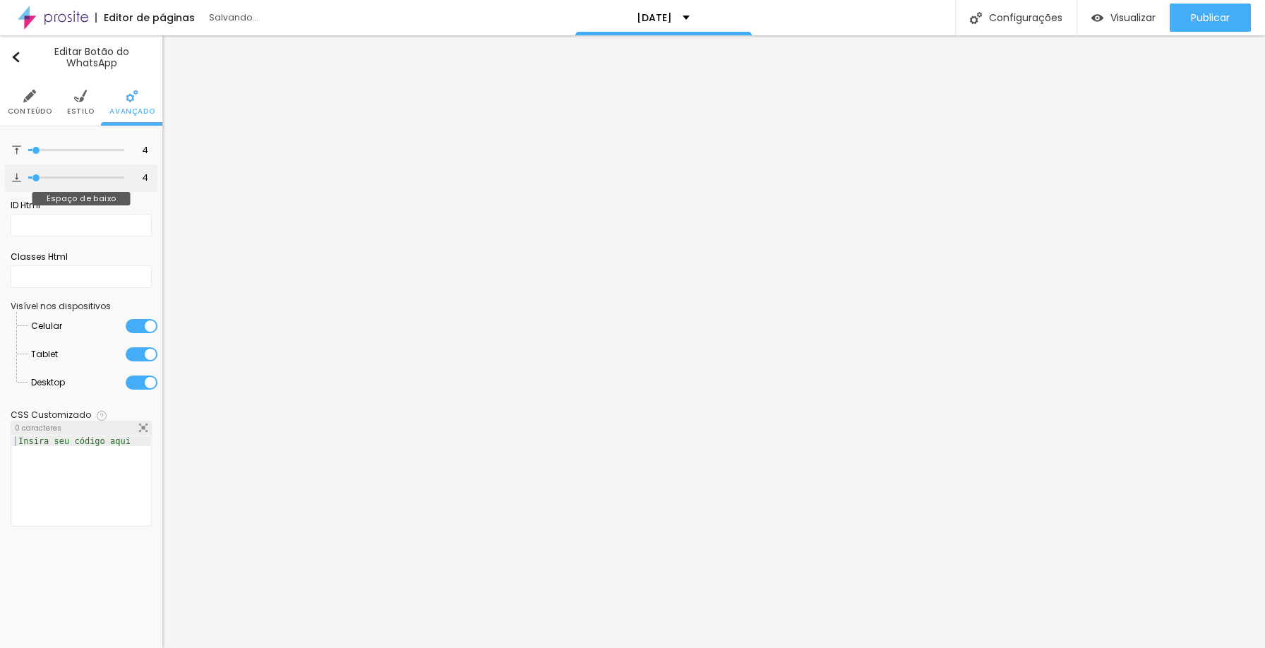
type input "4"
click at [36, 178] on input "range" at bounding box center [76, 177] width 96 height 7
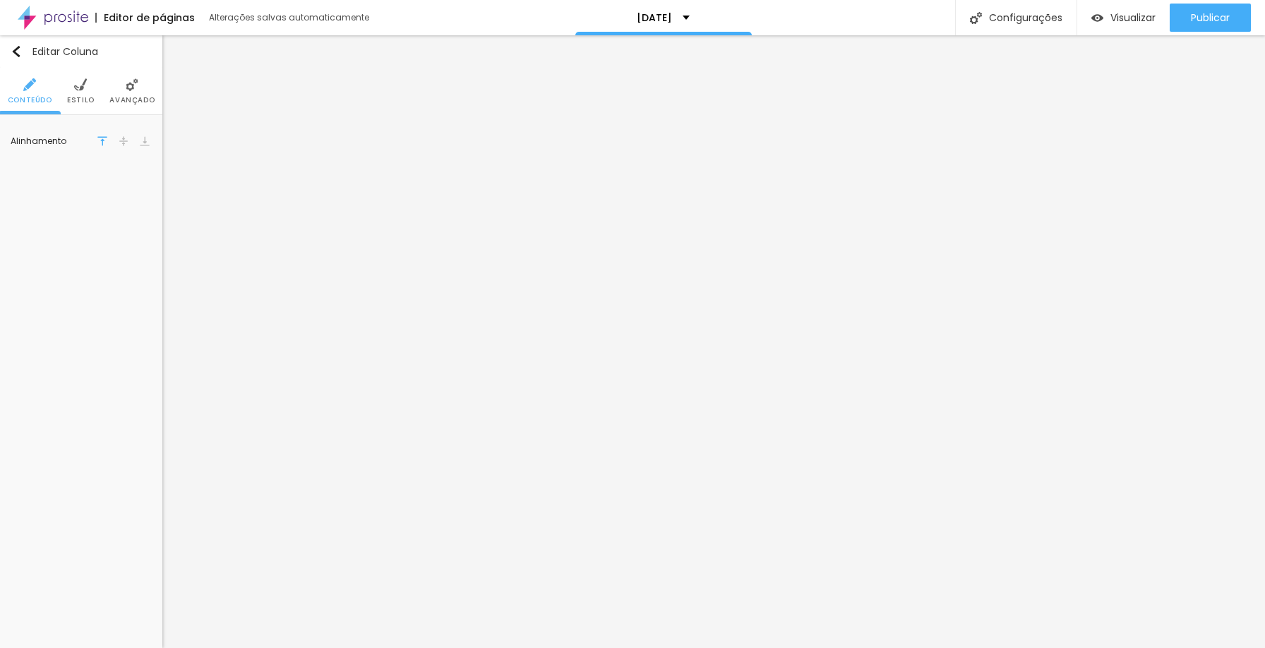
click at [81, 88] on img at bounding box center [80, 84] width 13 height 13
click at [126, 88] on img at bounding box center [132, 84] width 13 height 13
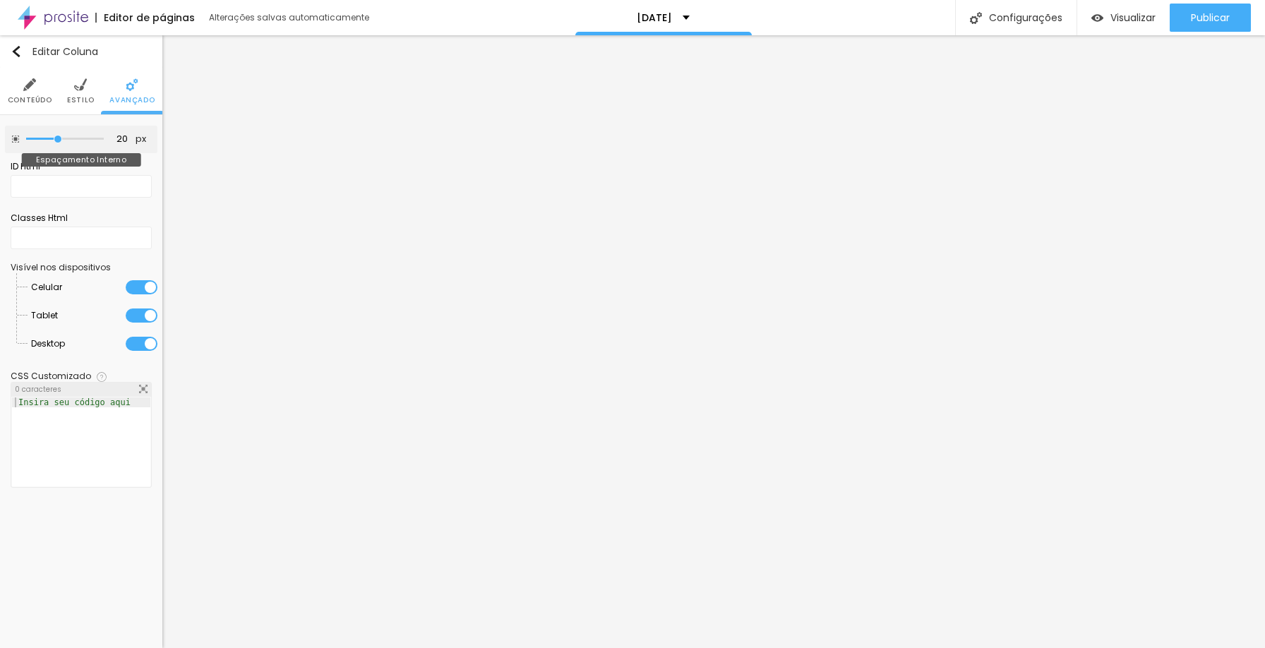
type input "20"
type input "0"
type input "5"
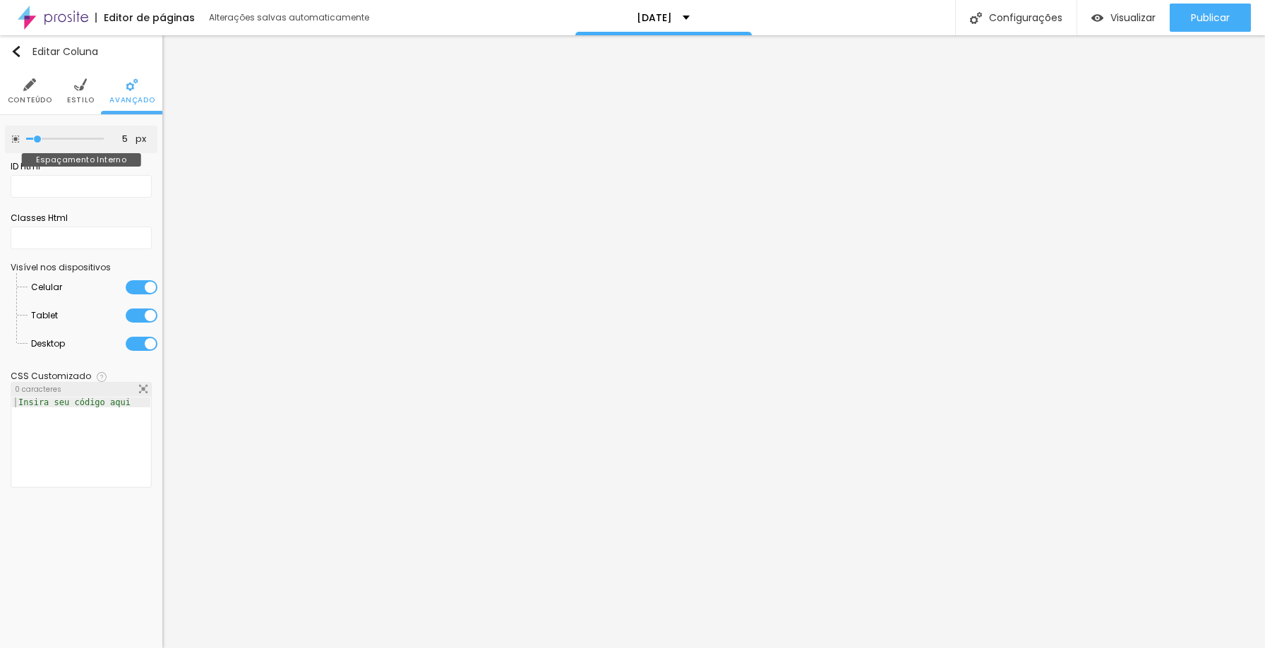
type input "10"
drag, startPoint x: 59, startPoint y: 137, endPoint x: 44, endPoint y: 138, distance: 15.6
type input "10"
click at [44, 138] on input "range" at bounding box center [65, 139] width 78 height 7
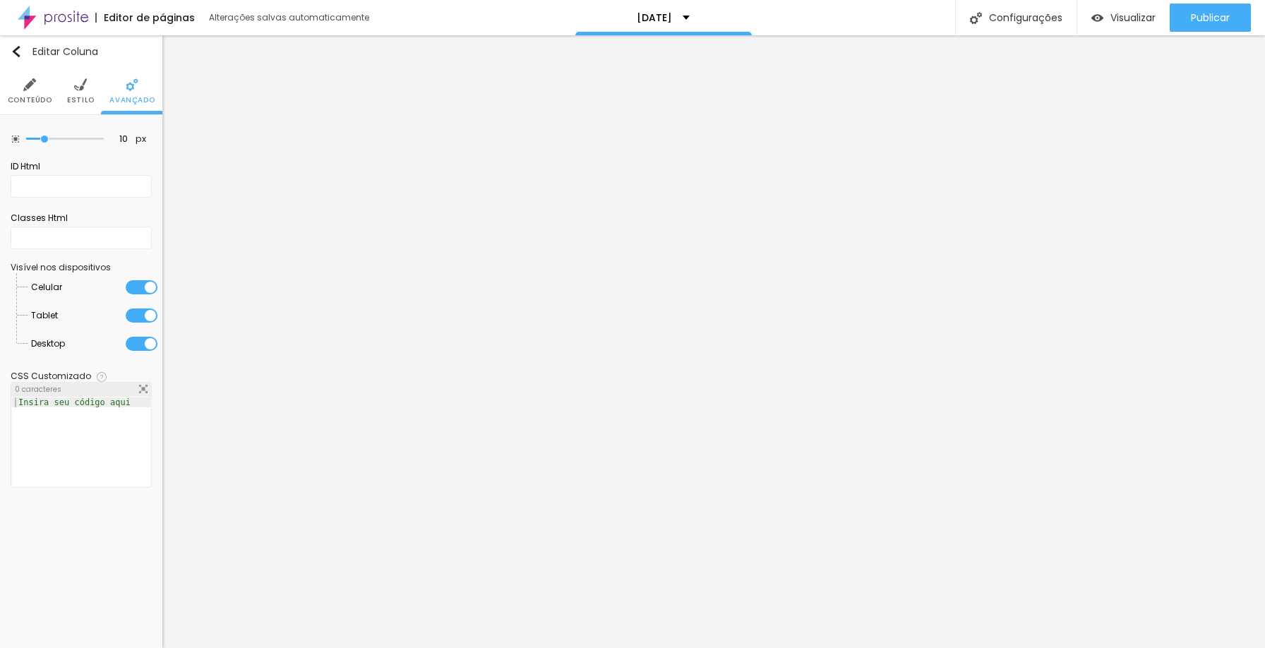
click at [36, 97] on span "Conteúdo" at bounding box center [30, 100] width 44 height 7
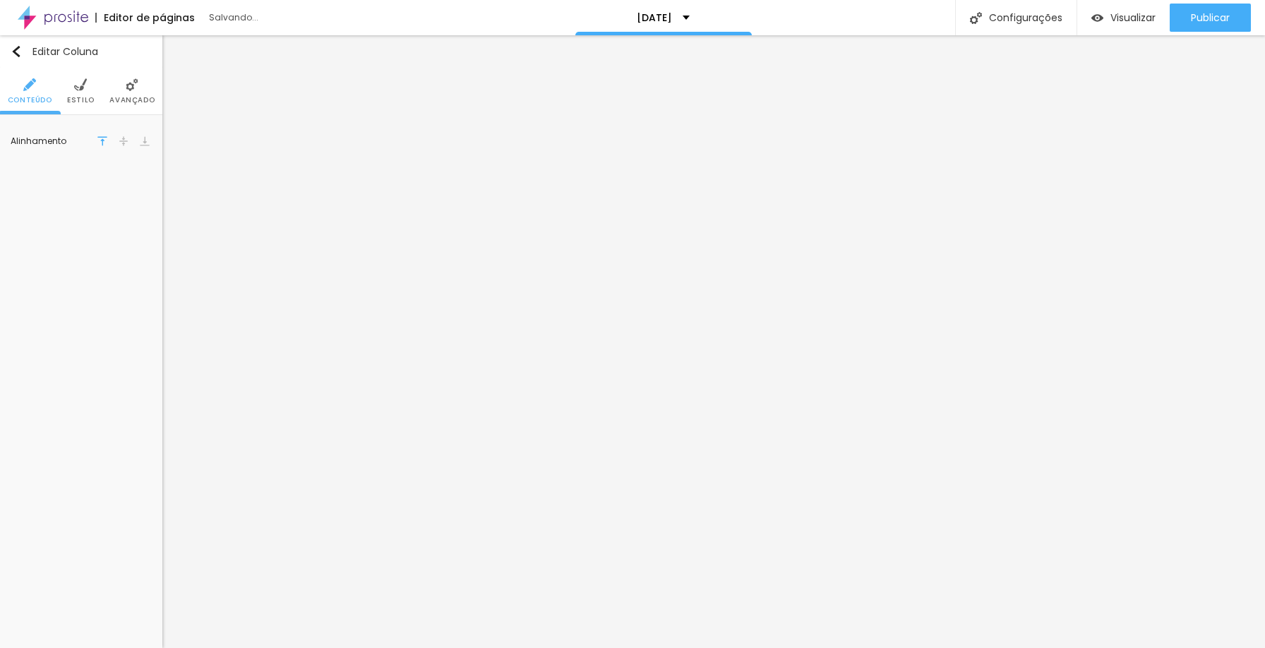
click at [78, 93] on li "Estilo" at bounding box center [81, 91] width 28 height 47
click at [138, 178] on icon "button" at bounding box center [142, 176] width 8 height 8
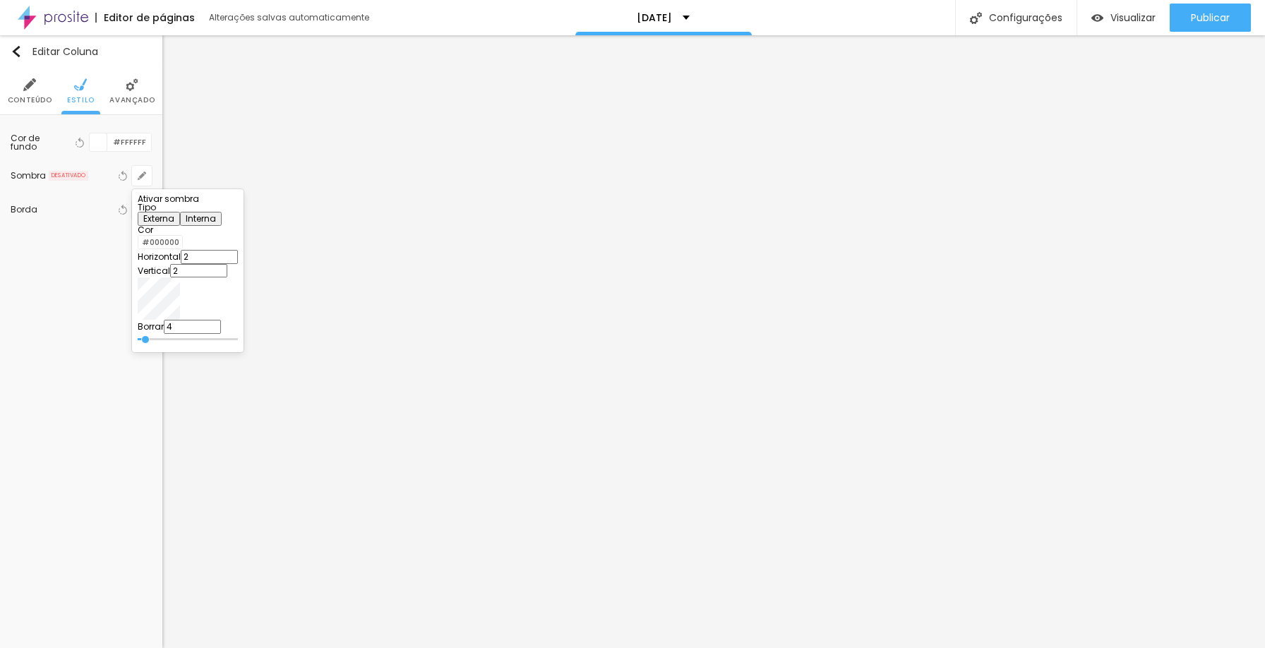
click at [238, 203] on div at bounding box center [188, 203] width 100 height 0
click at [238, 209] on div at bounding box center [222, 210] width 32 height 14
click at [829, 360] on div at bounding box center [632, 324] width 1265 height 648
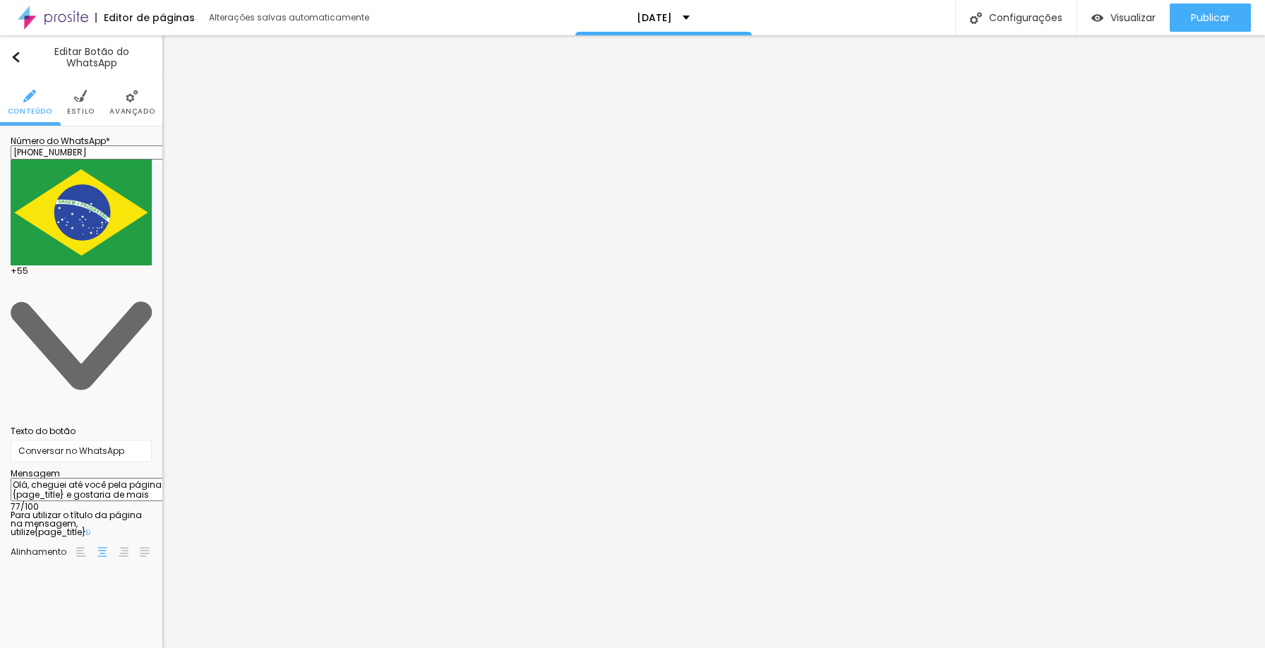
click at [124, 105] on li "Avançado" at bounding box center [131, 102] width 45 height 47
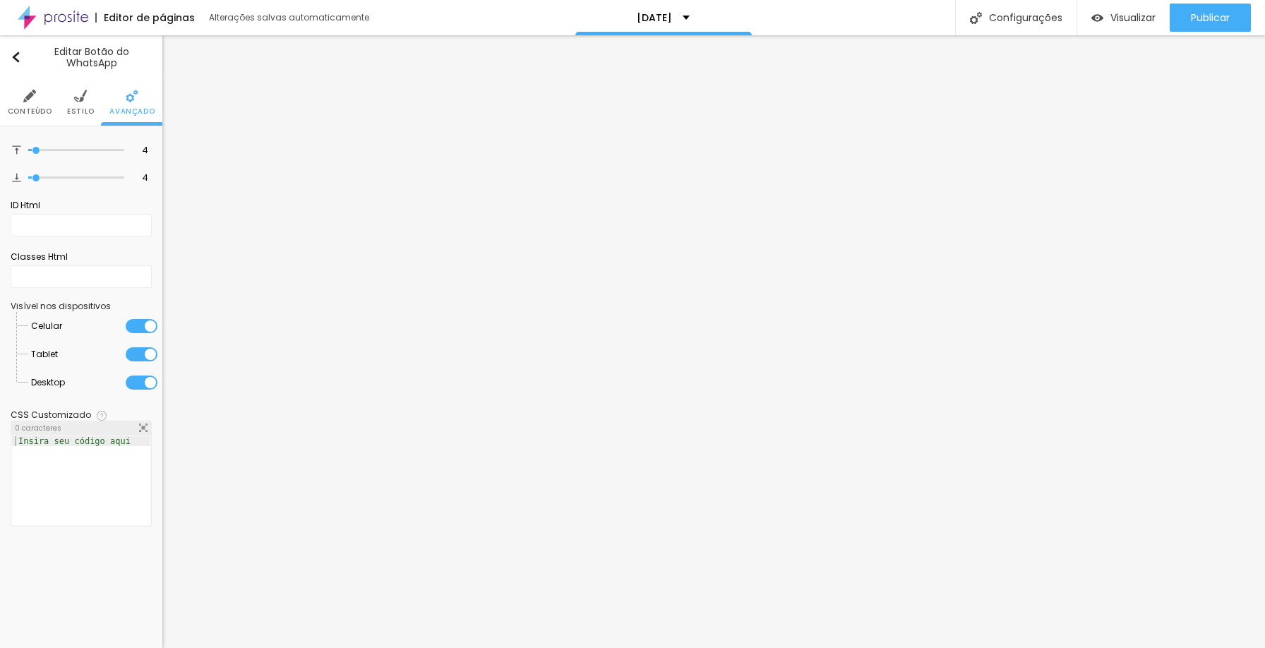
click at [82, 100] on img at bounding box center [80, 96] width 13 height 13
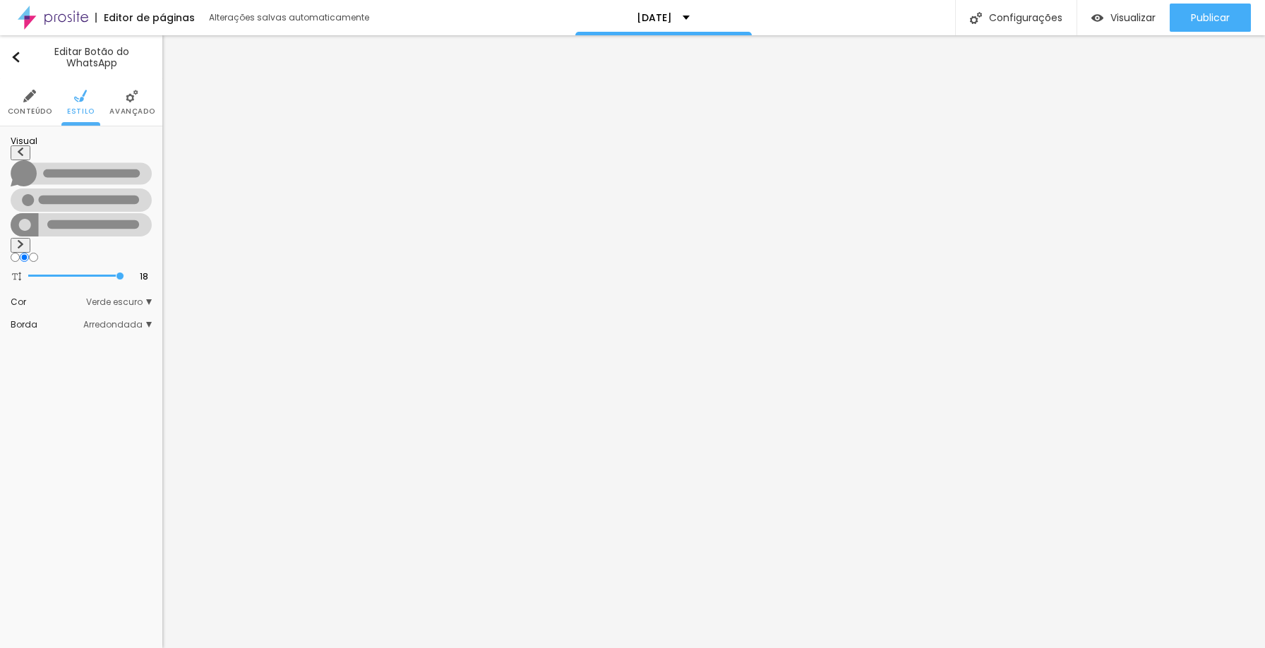
click at [46, 102] on li "Conteúdo" at bounding box center [30, 102] width 44 height 47
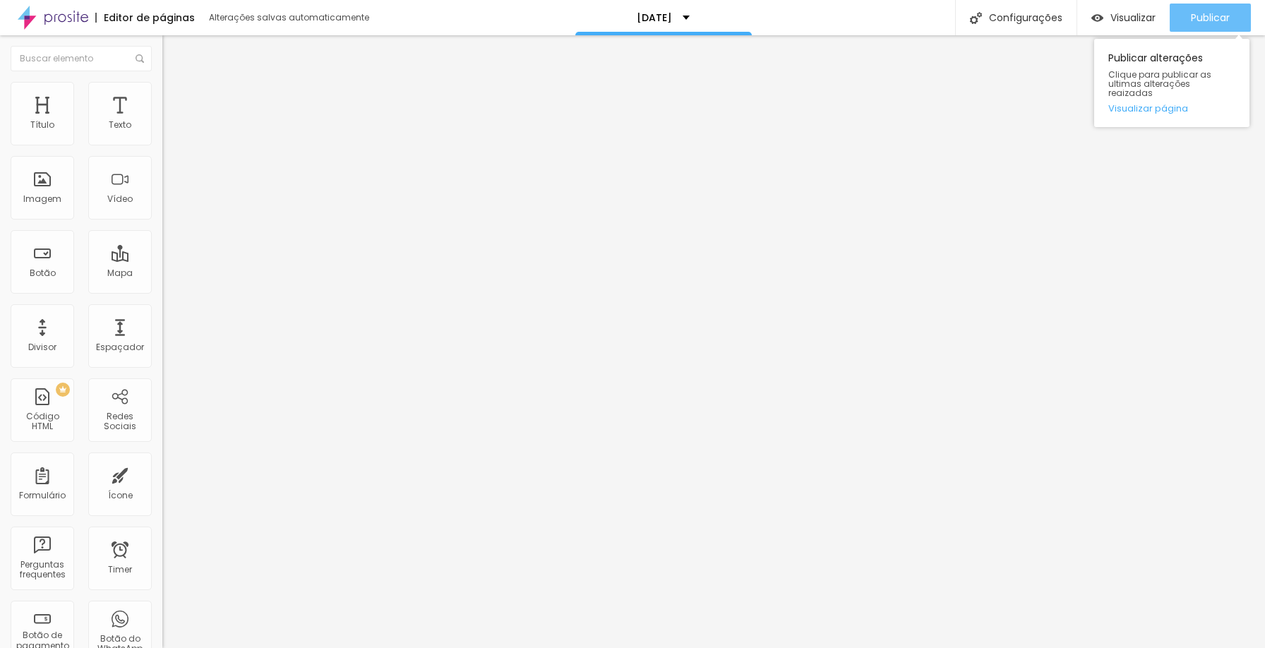
click at [1213, 20] on span "Publicar" at bounding box center [1210, 17] width 39 height 11
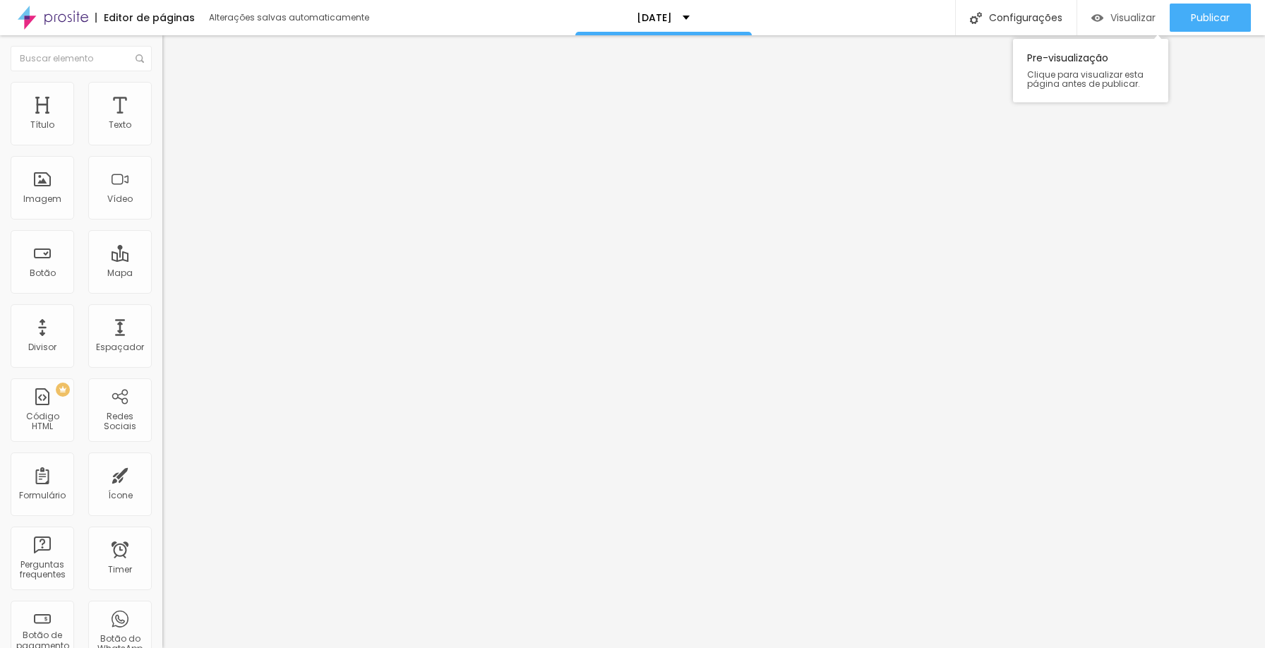
click at [1143, 20] on span "Visualizar" at bounding box center [1133, 17] width 45 height 11
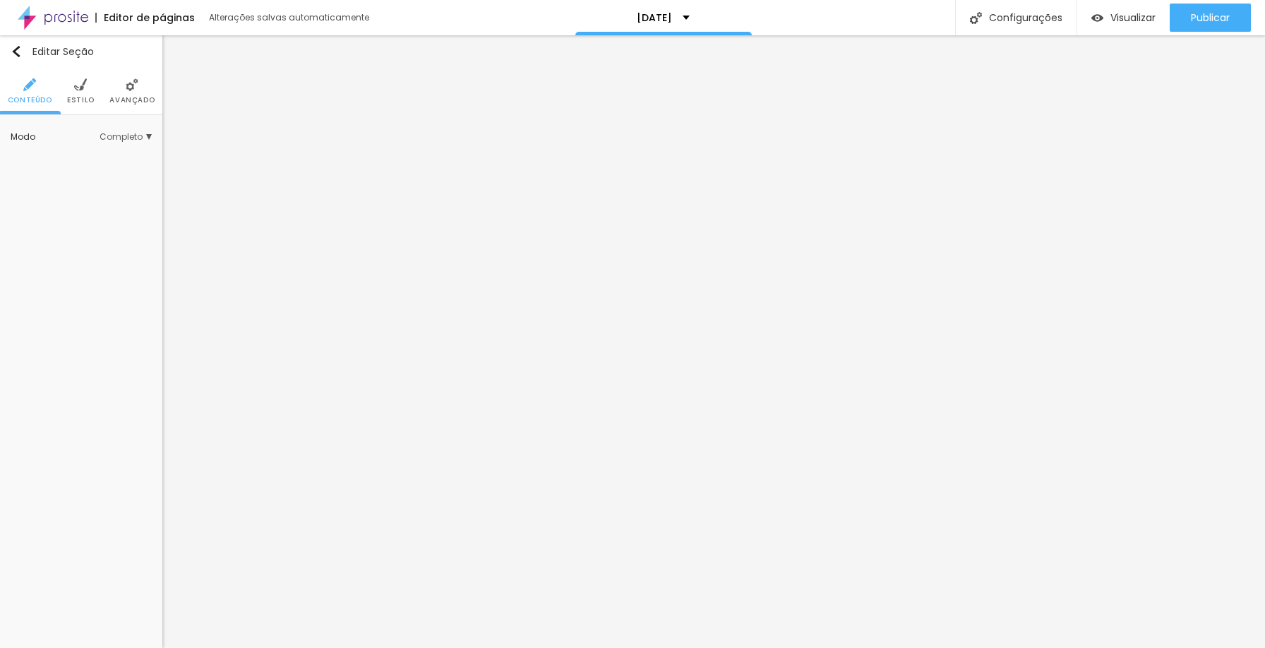
click at [119, 141] on span "Completo" at bounding box center [126, 137] width 52 height 8
click at [105, 164] on div "Encaixotado" at bounding box center [91, 157] width 119 height 18
click at [87, 90] on li "Estilo" at bounding box center [81, 91] width 28 height 47
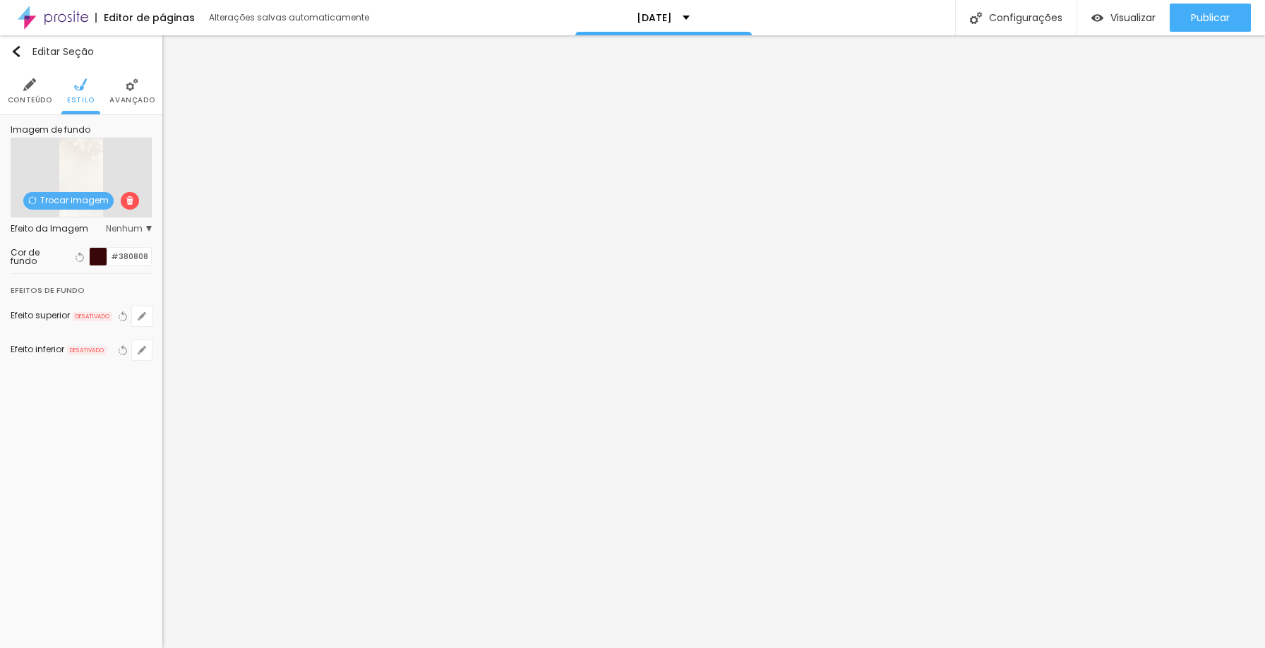
click at [122, 85] on li "Avançado" at bounding box center [131, 91] width 45 height 47
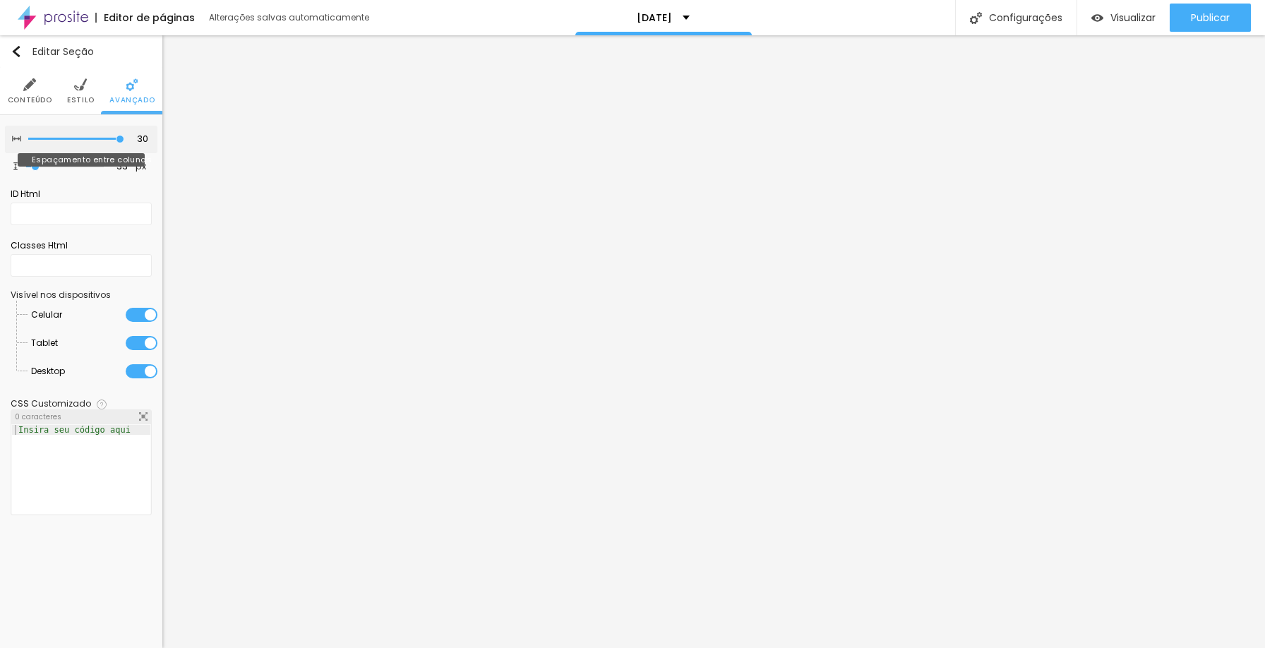
type input "25"
type input "20"
type input "15"
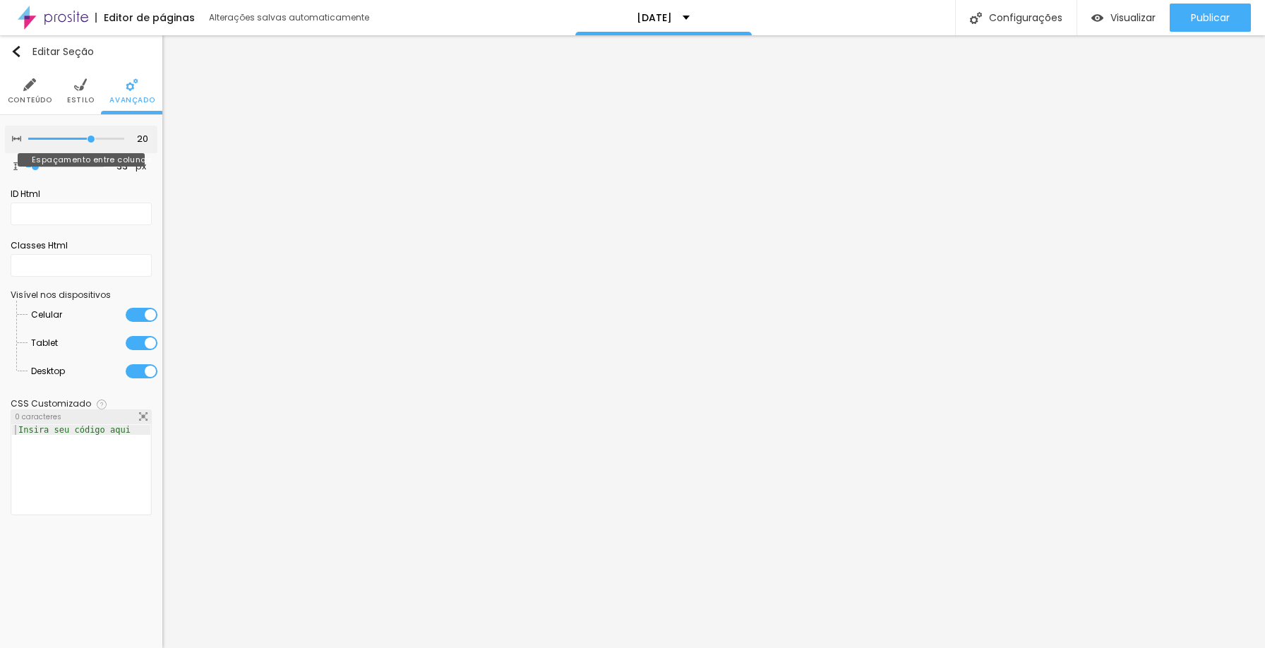
type input "15"
type input "20"
type input "25"
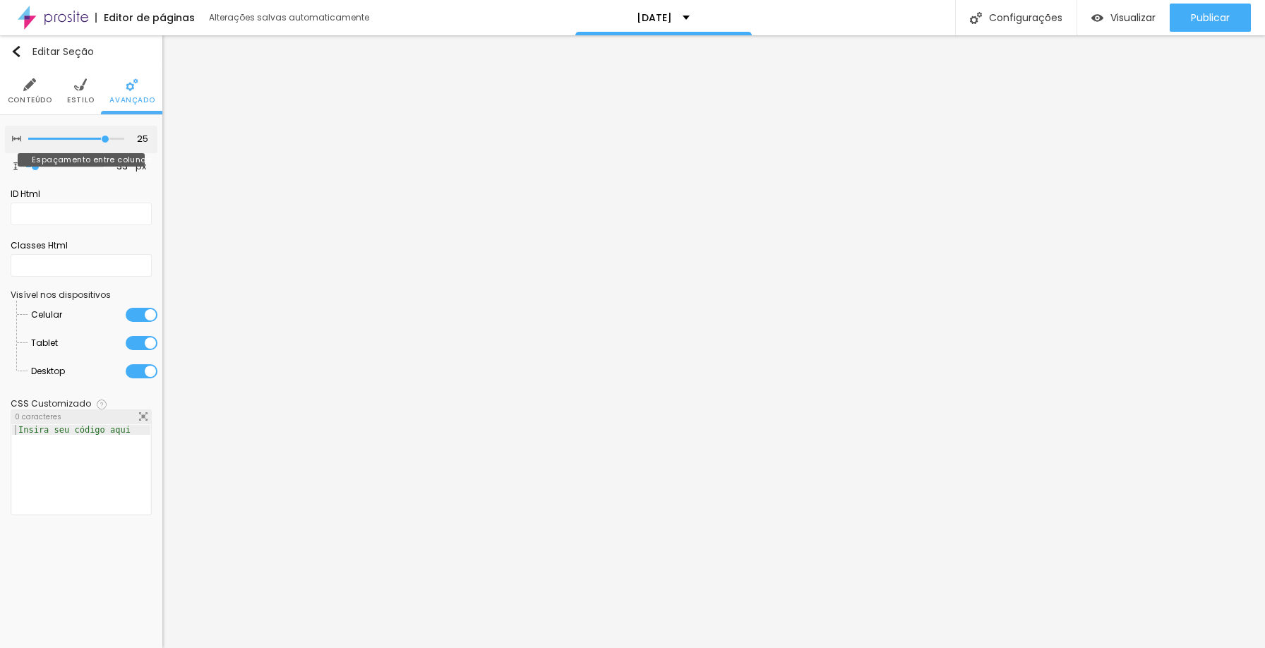
type input "30"
drag, startPoint x: 119, startPoint y: 142, endPoint x: 162, endPoint y: 137, distance: 42.7
click at [124, 137] on input "range" at bounding box center [76, 139] width 96 height 7
type input "44"
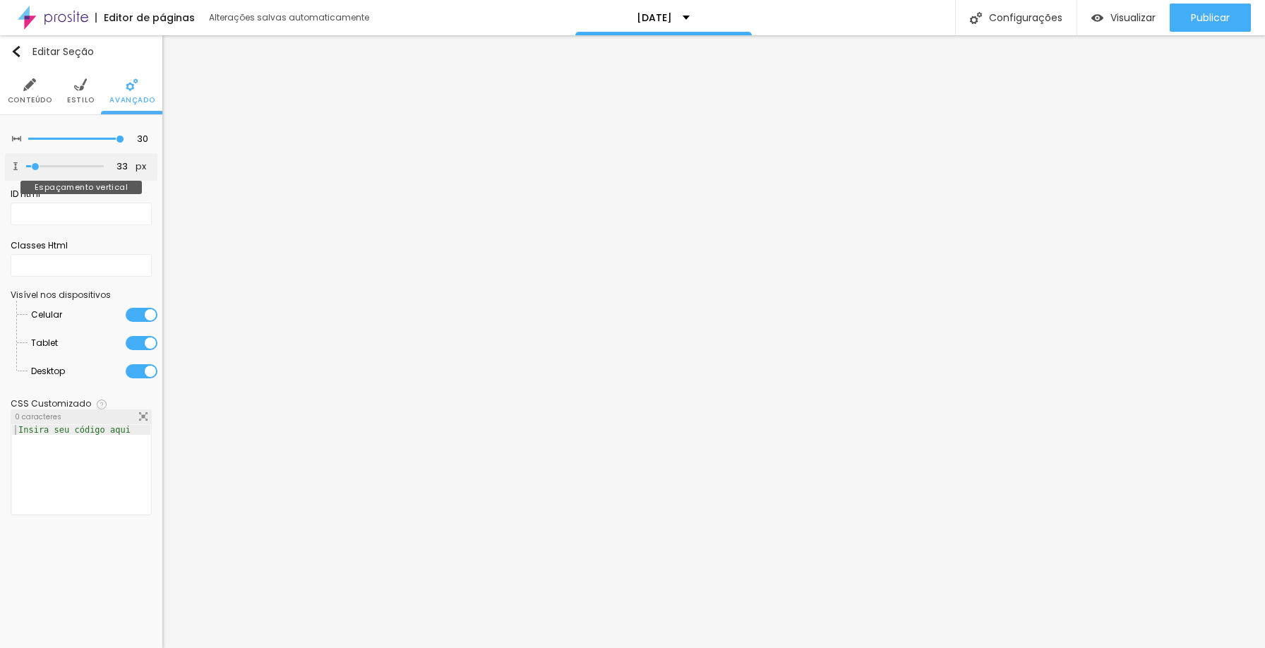
type input "44"
type input "71"
type input "81"
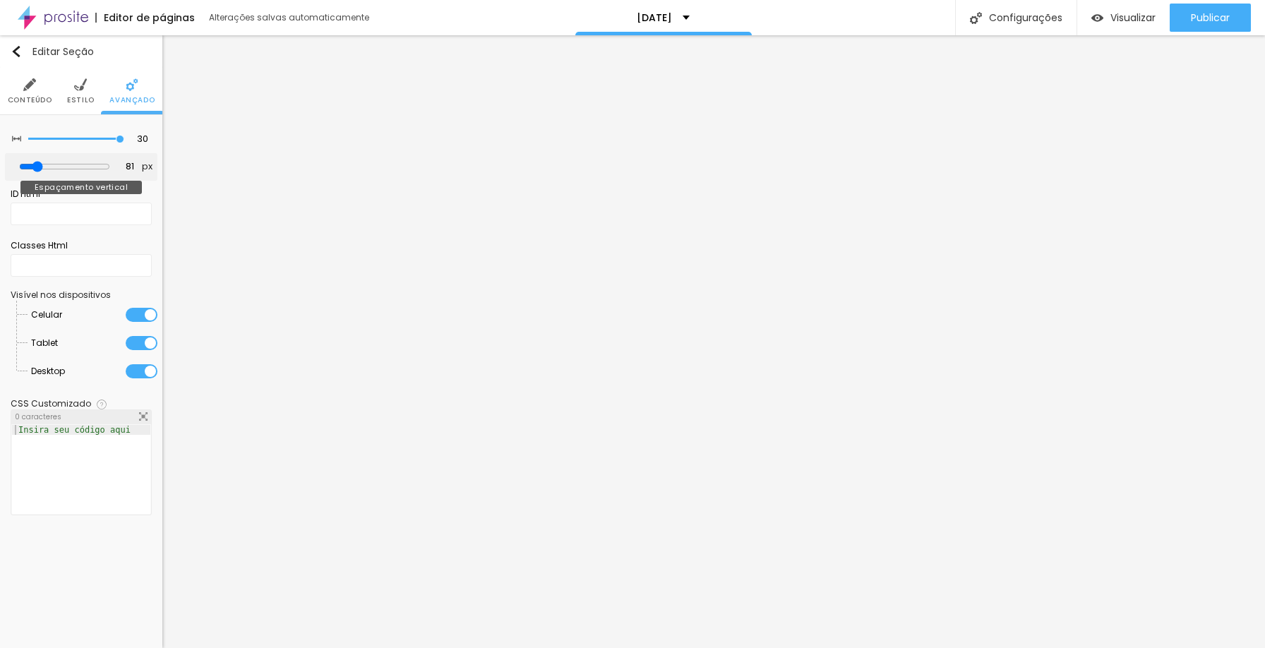
type input "92"
type input "108"
type input "112"
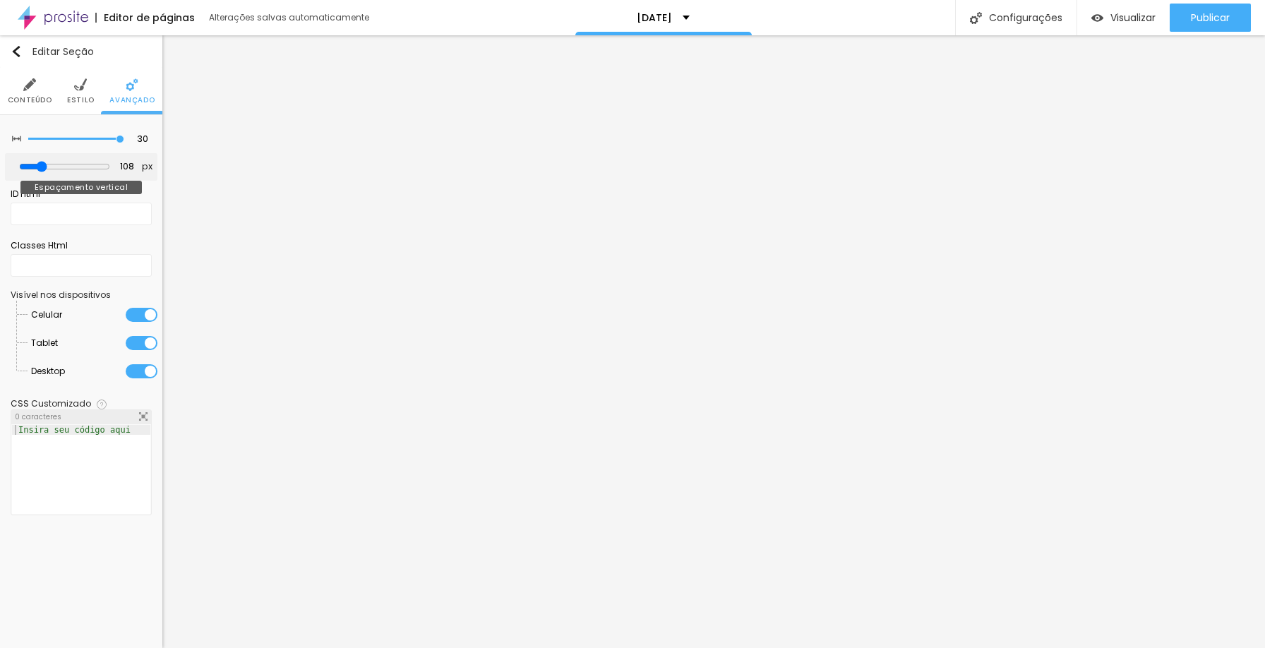
type input "112"
type input "111"
type input "103"
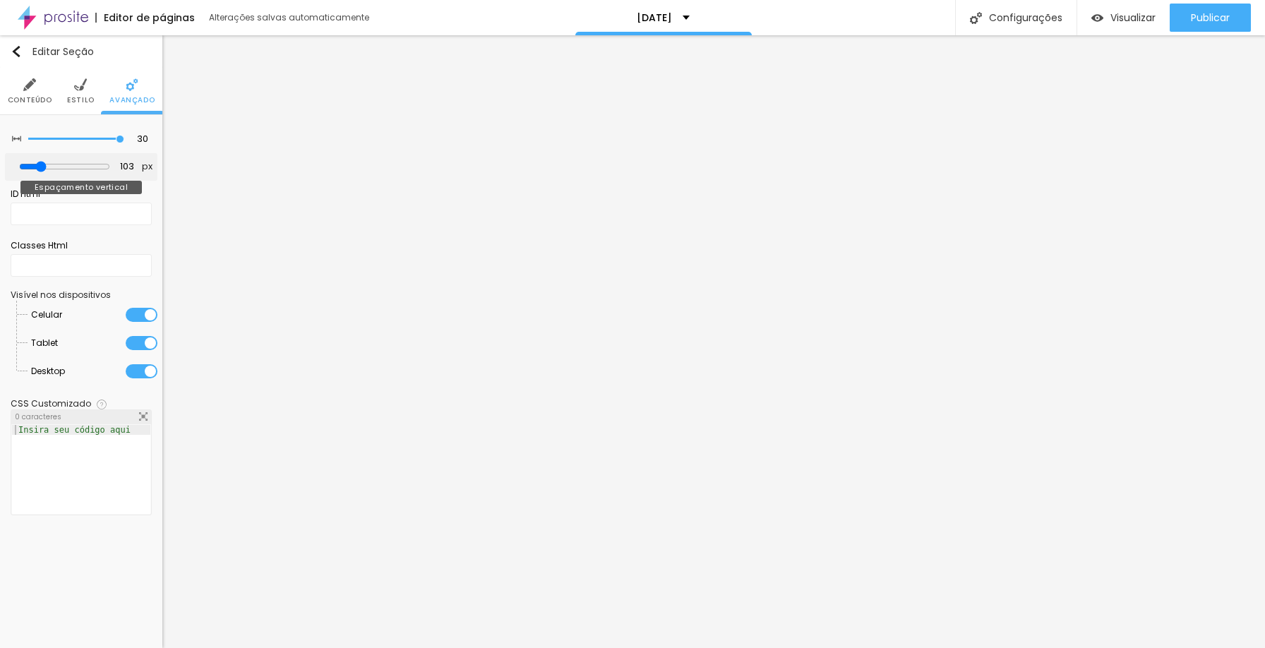
type input "96"
type input "85"
type input "73"
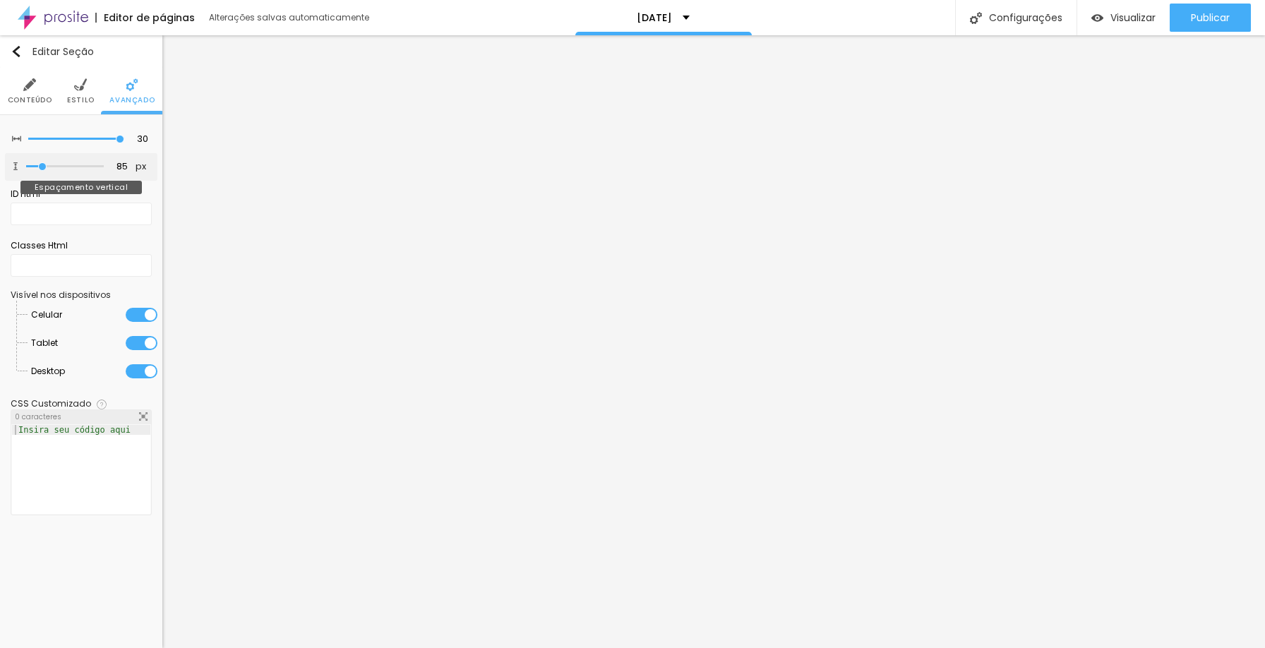
type input "73"
type input "69"
type input "60"
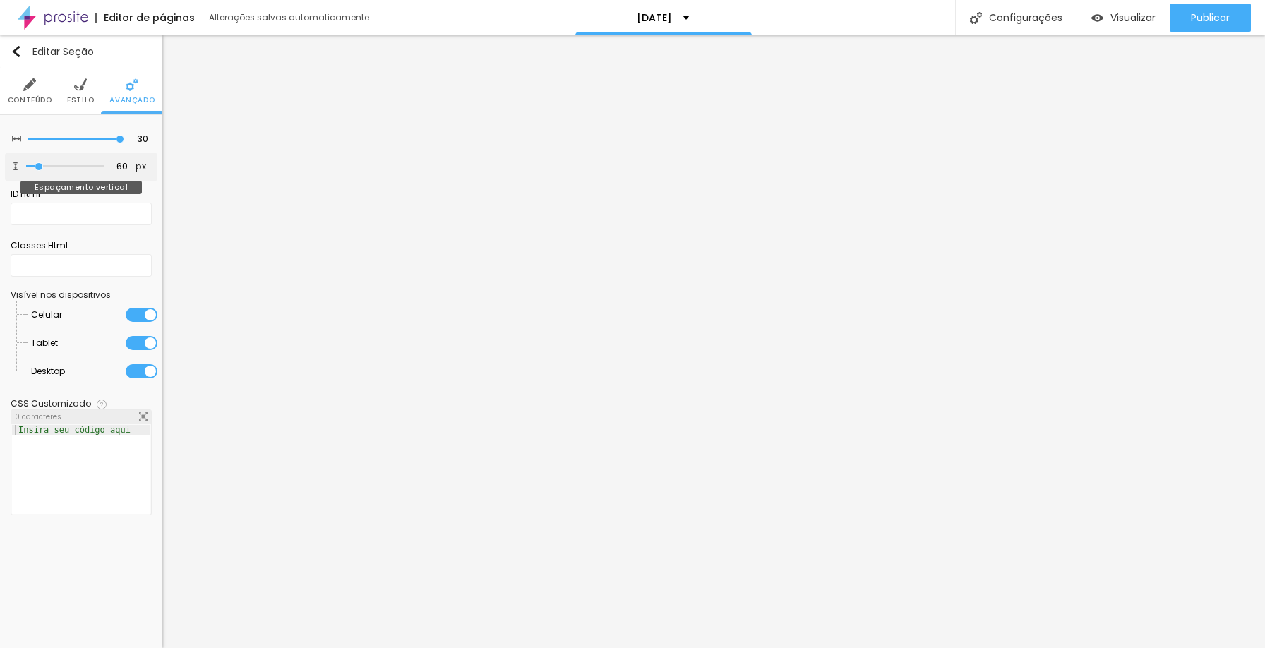
type input "57"
type input "54"
type input "53"
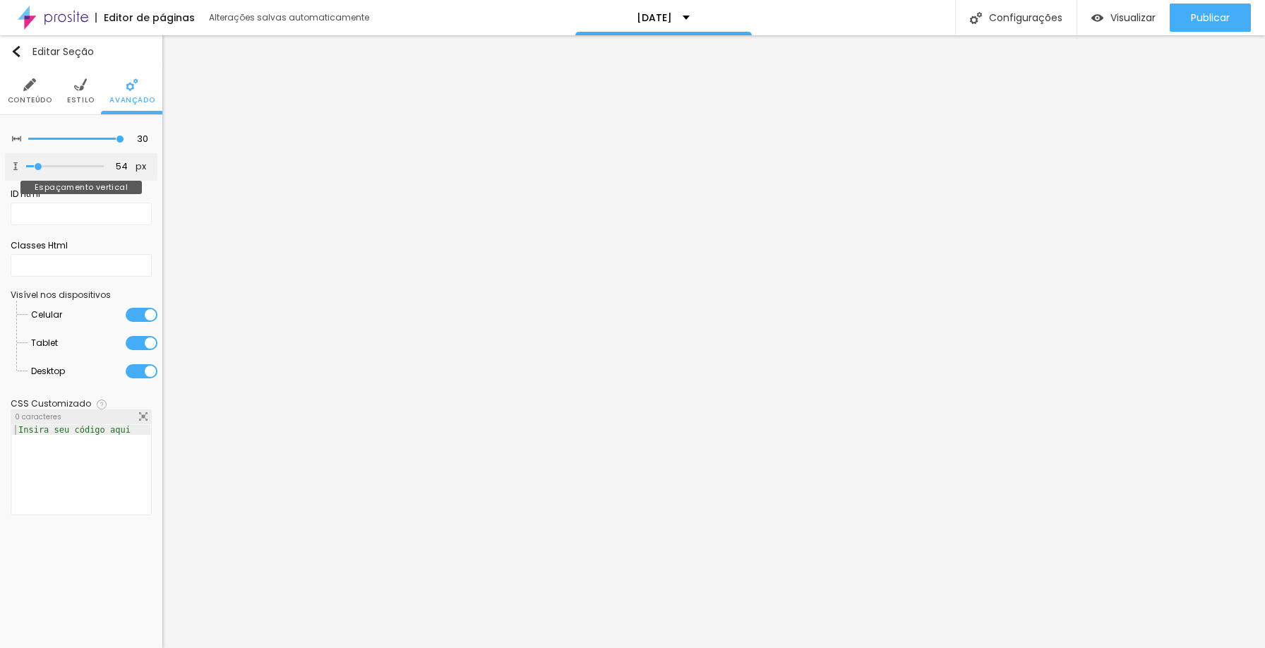
type input "53"
type input "50"
type input "48"
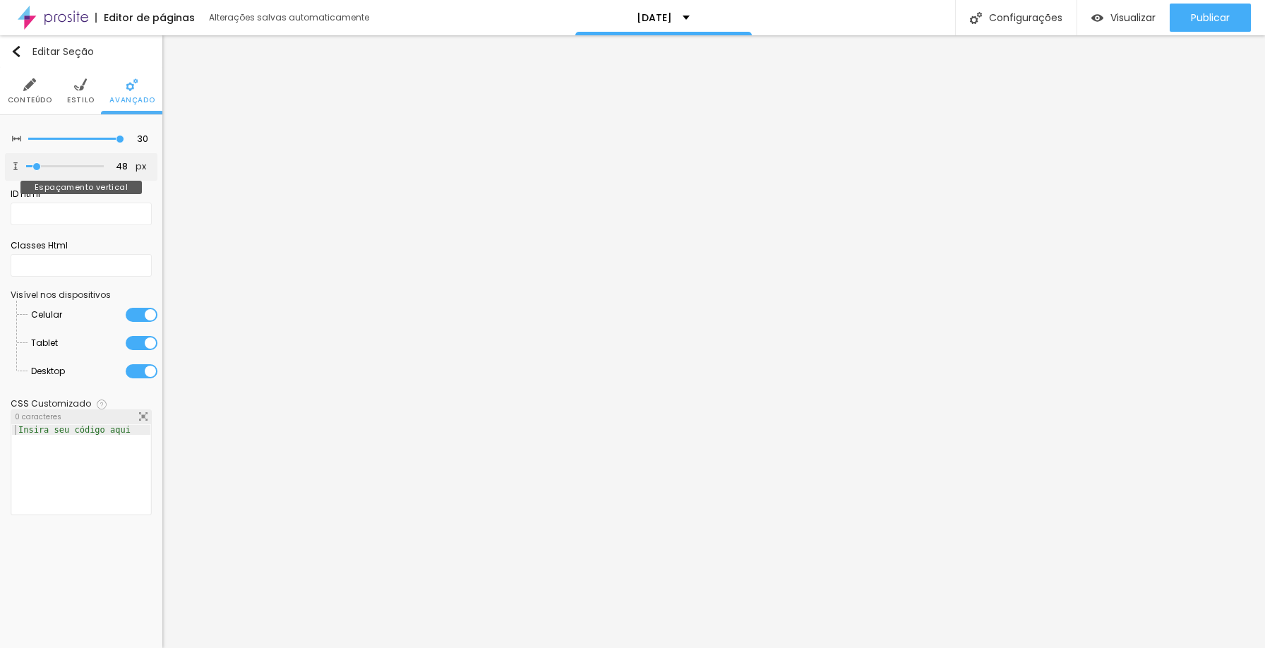
type input "43"
type input "41"
type input "37"
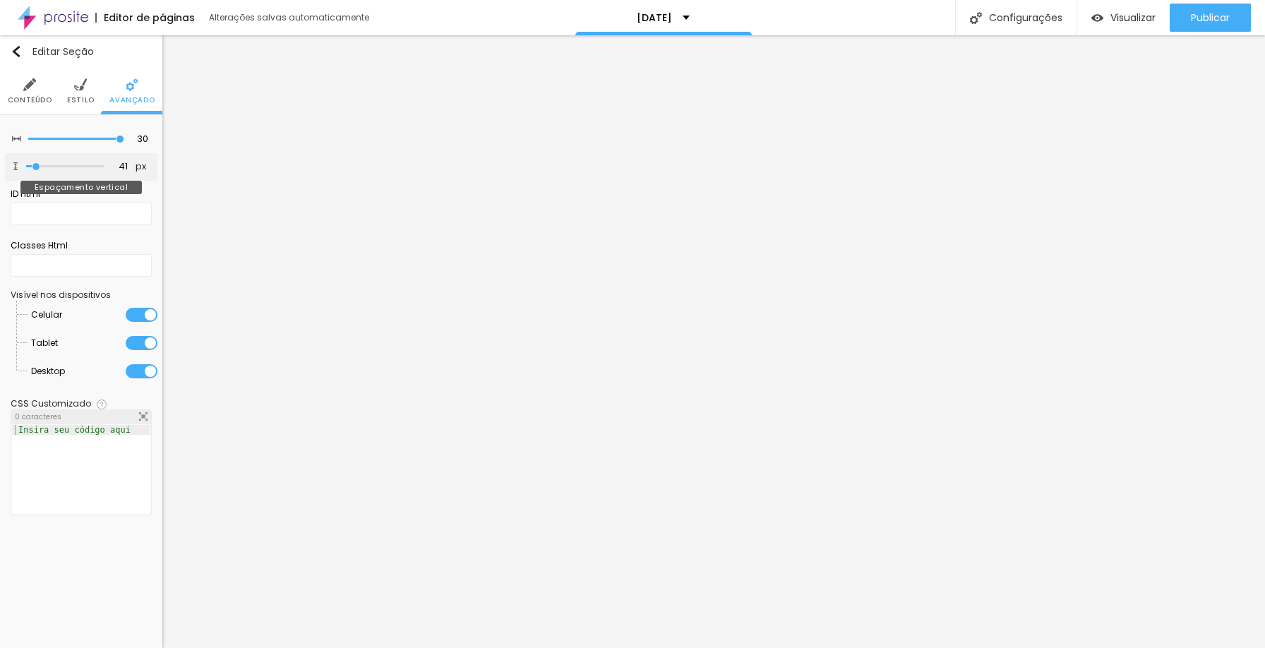
type input "37"
type input "34"
type input "31"
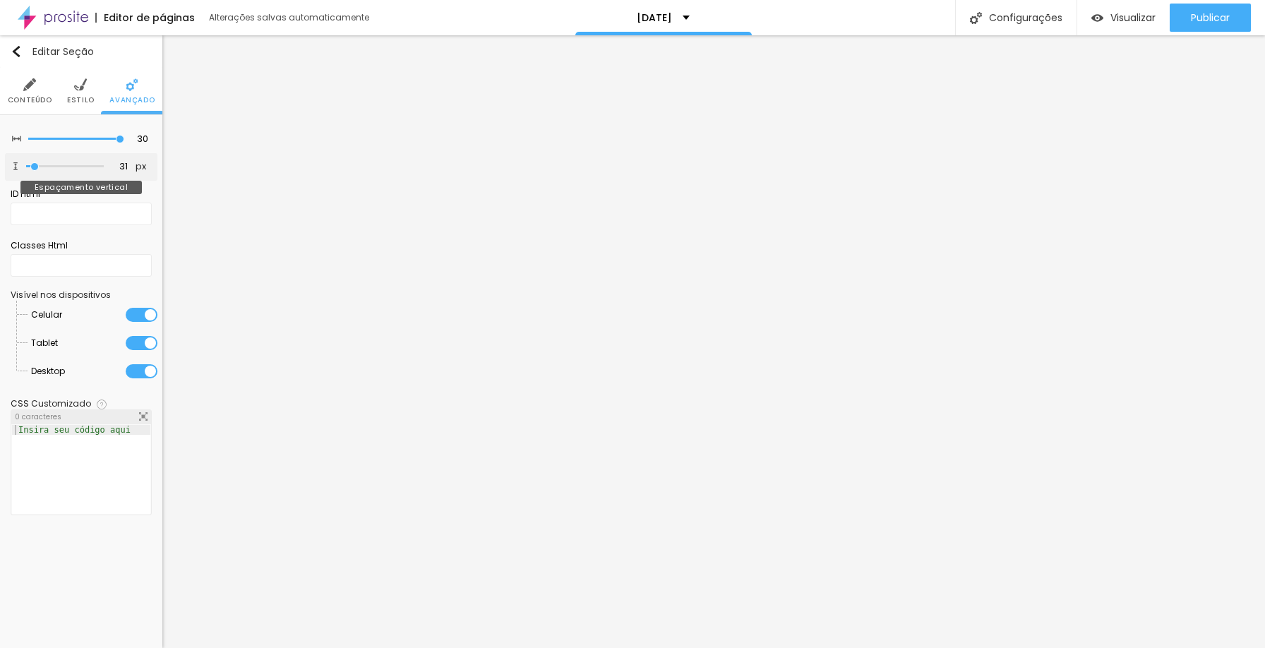
type input "25"
type input "24"
type input "28"
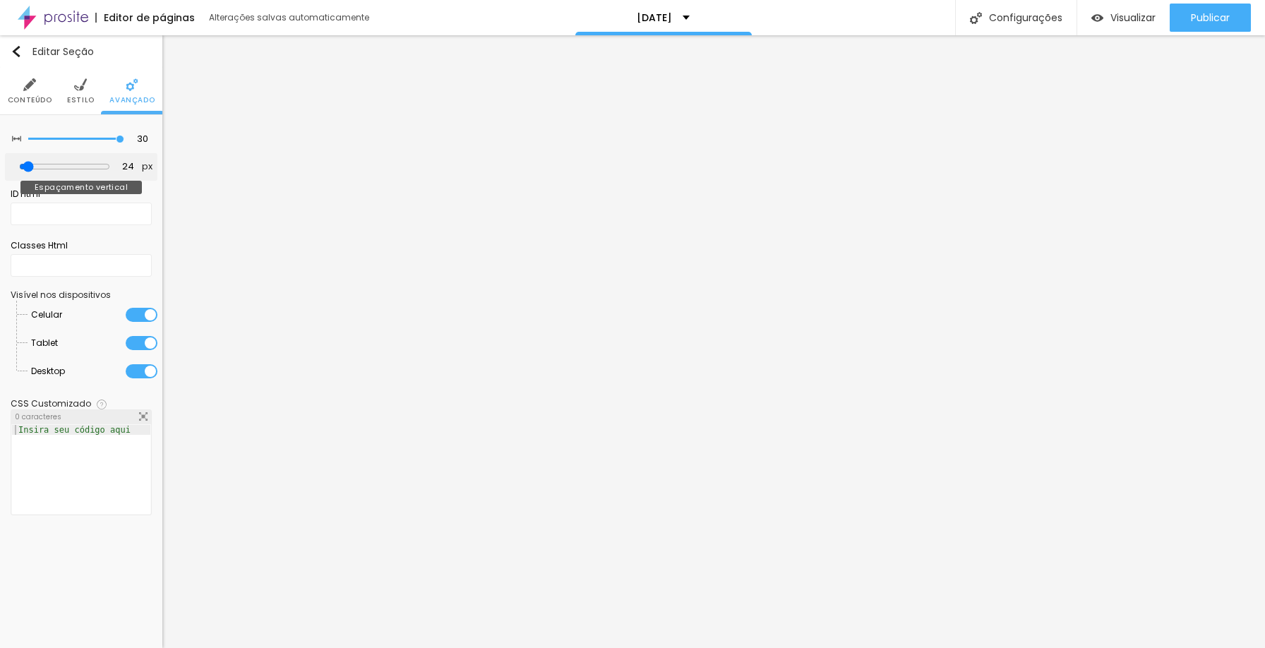
type input "28"
type input "43"
type input "47"
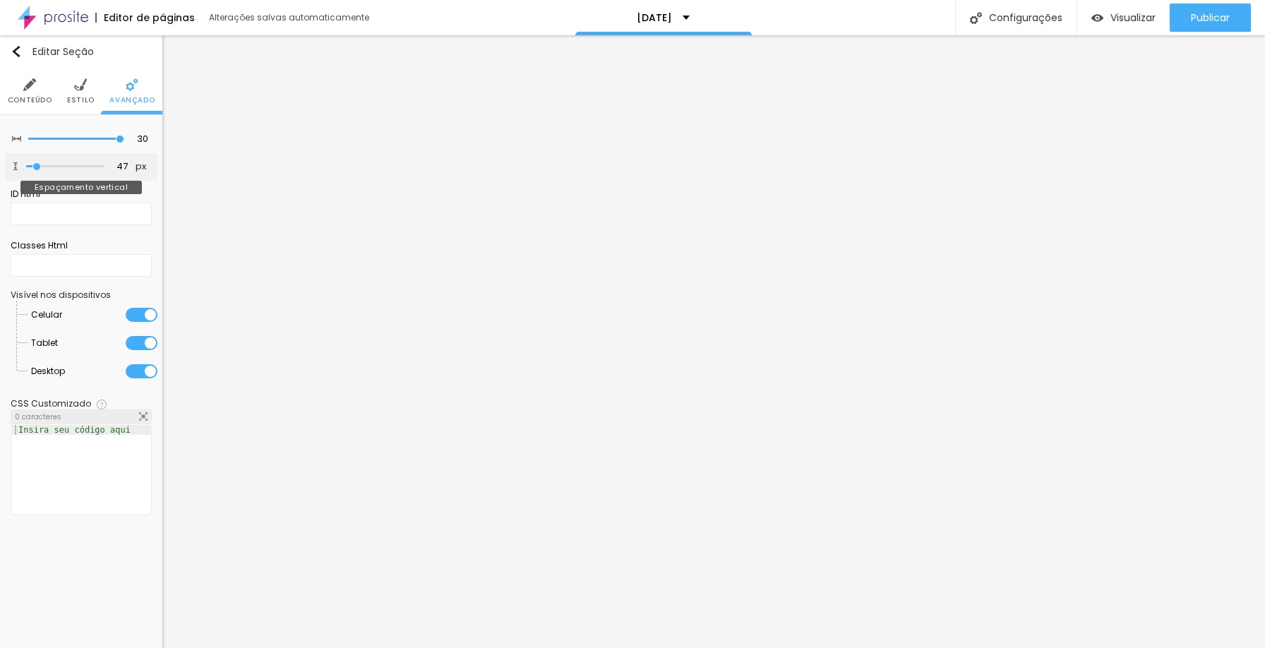
type input "50"
type input "51"
type input "49"
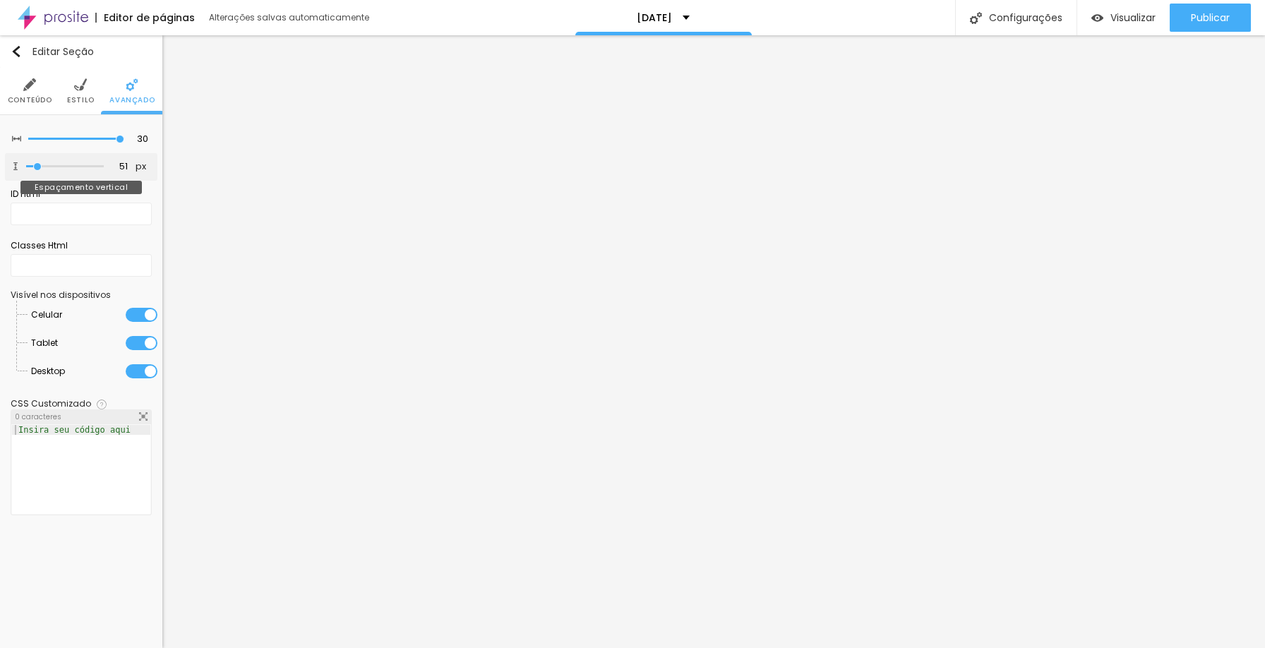
type input "49"
type input "40"
type input "38"
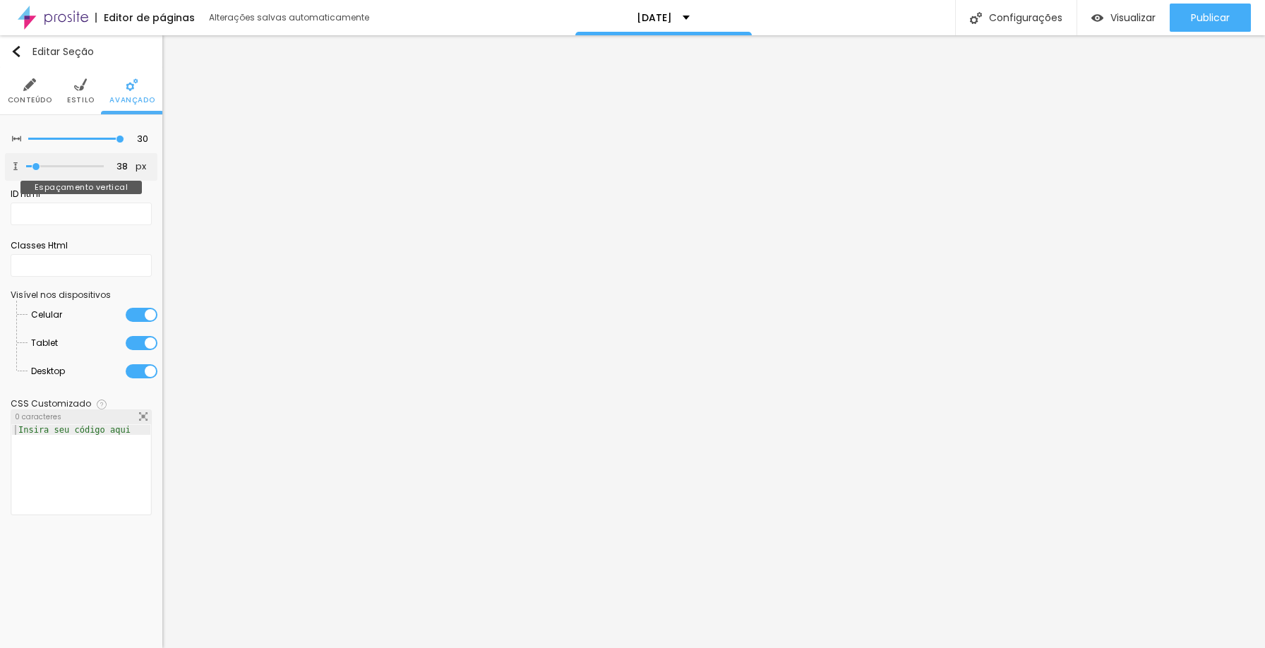
type input "36"
click at [35, 167] on input "range" at bounding box center [65, 166] width 78 height 7
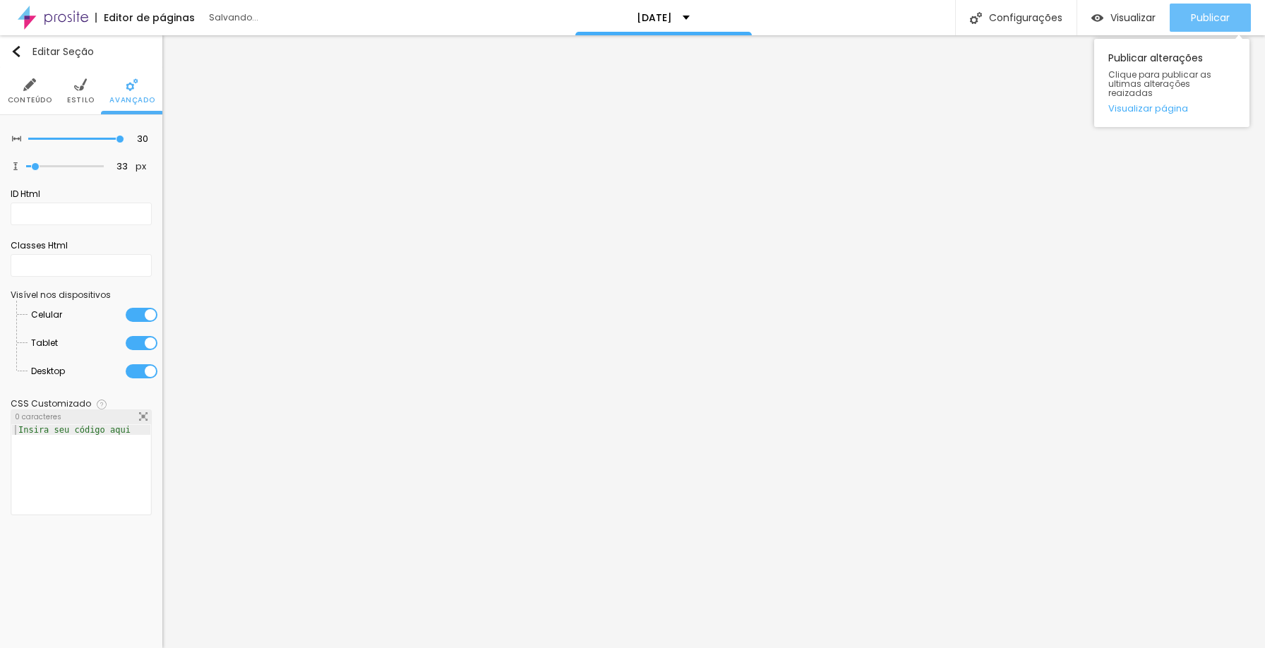
click at [1184, 20] on button "Publicar" at bounding box center [1210, 18] width 81 height 28
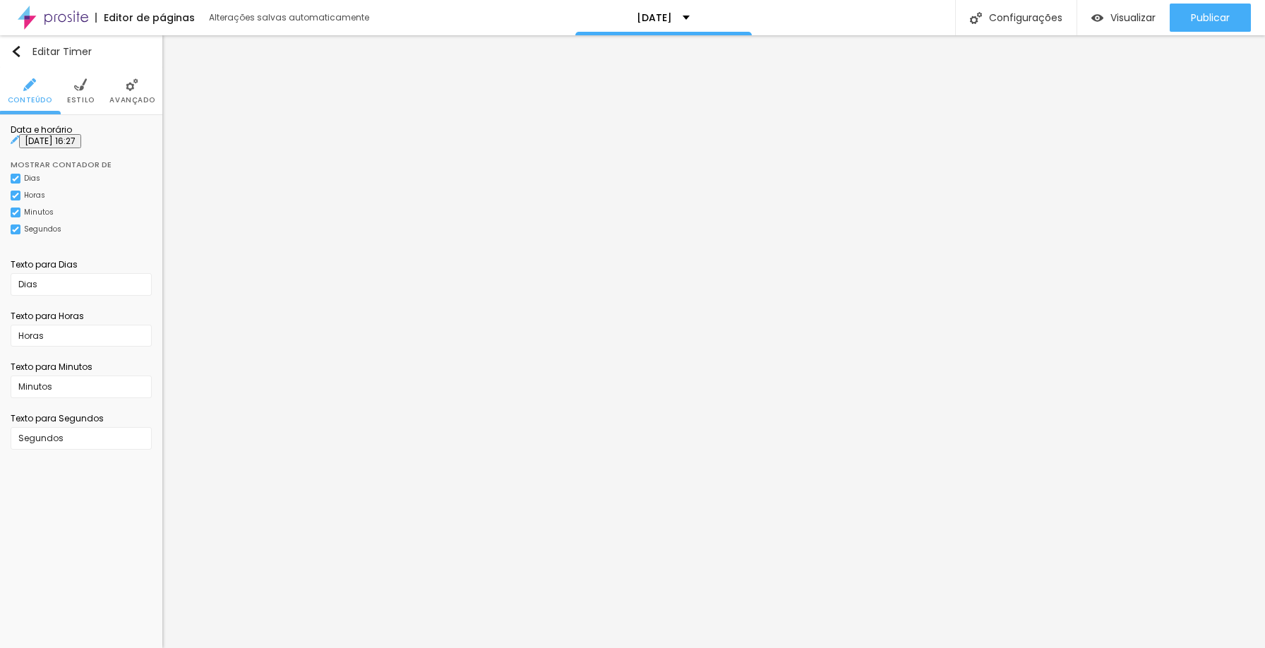
click at [145, 87] on li "Avançado" at bounding box center [131, 91] width 45 height 47
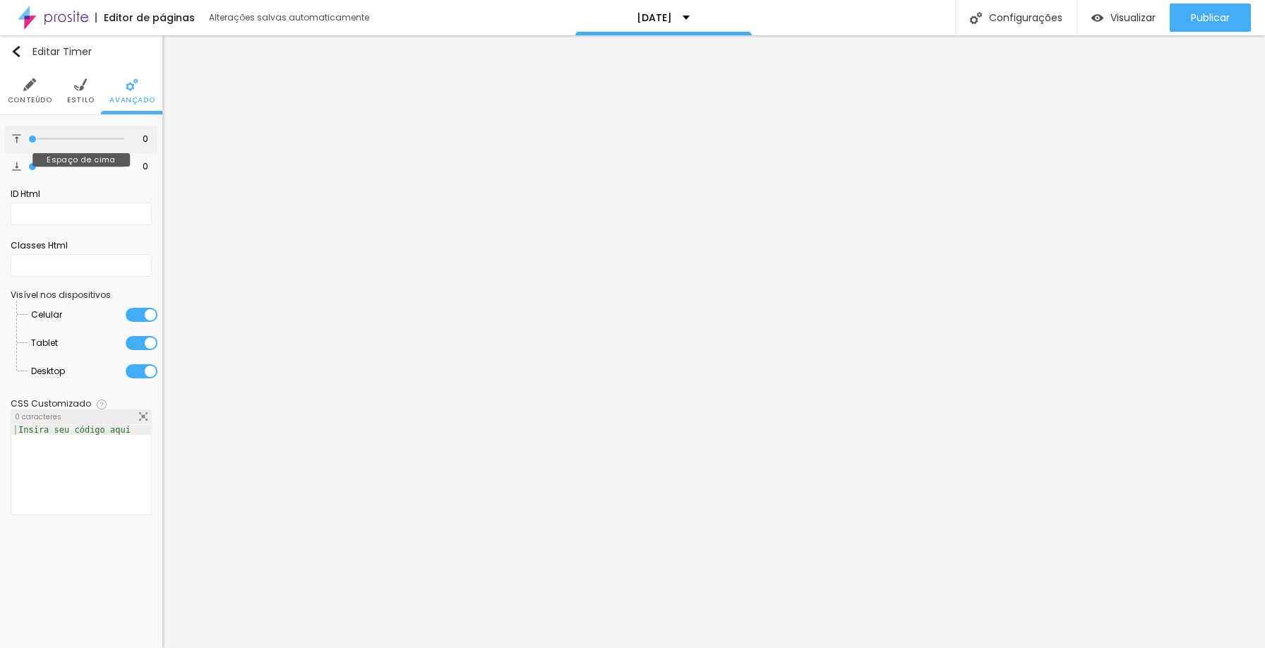
drag, startPoint x: 34, startPoint y: 143, endPoint x: 47, endPoint y: 140, distance: 13.7
click at [47, 140] on div at bounding box center [76, 139] width 96 height 14
click at [47, 140] on input "range" at bounding box center [76, 139] width 96 height 7
click at [37, 140] on input "range" at bounding box center [76, 139] width 96 height 7
click at [37, 165] on input "range" at bounding box center [76, 166] width 96 height 7
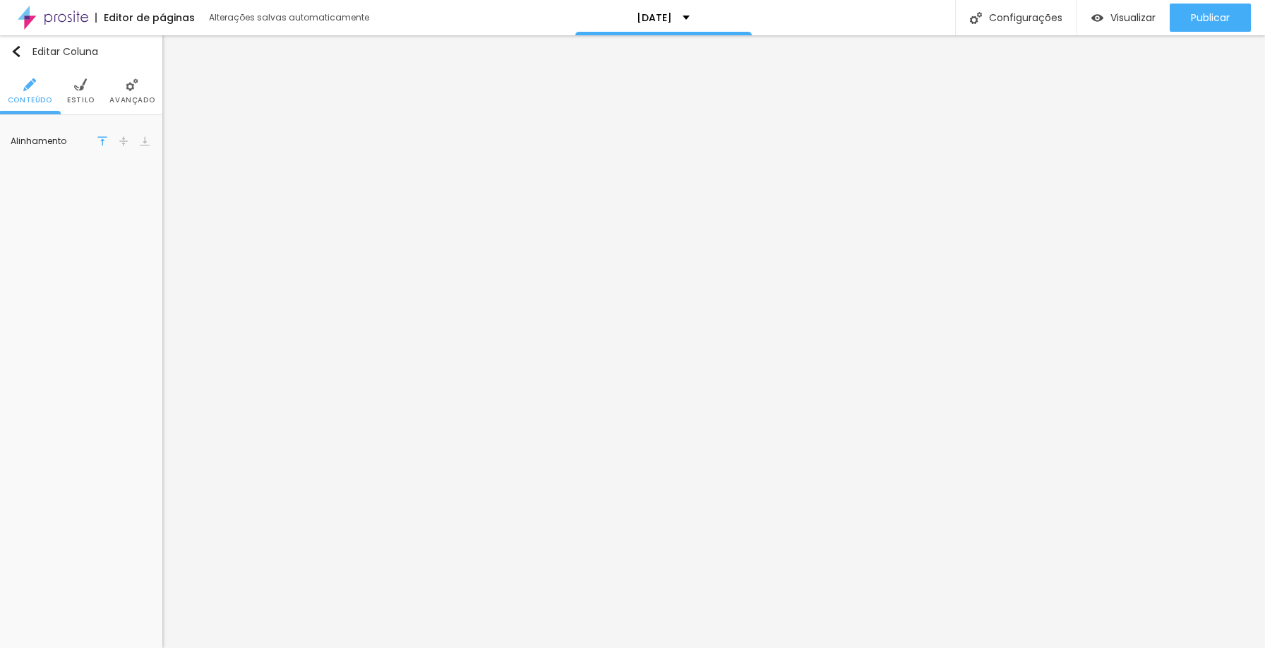
click at [73, 93] on li "Estilo" at bounding box center [81, 91] width 28 height 47
click at [130, 97] on span "Avançado" at bounding box center [131, 100] width 45 height 7
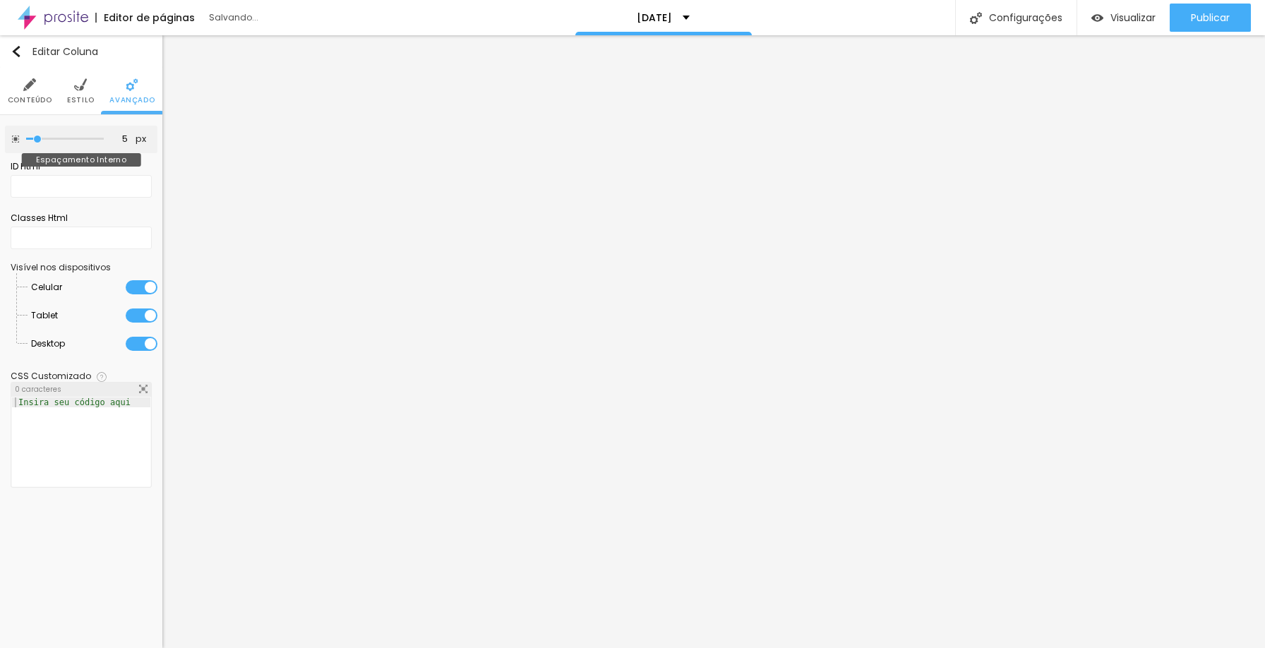
drag, startPoint x: 64, startPoint y: 141, endPoint x: 40, endPoint y: 133, distance: 24.6
click at [40, 136] on input "range" at bounding box center [65, 139] width 78 height 7
click at [39, 87] on li "Conteúdo" at bounding box center [30, 91] width 44 height 47
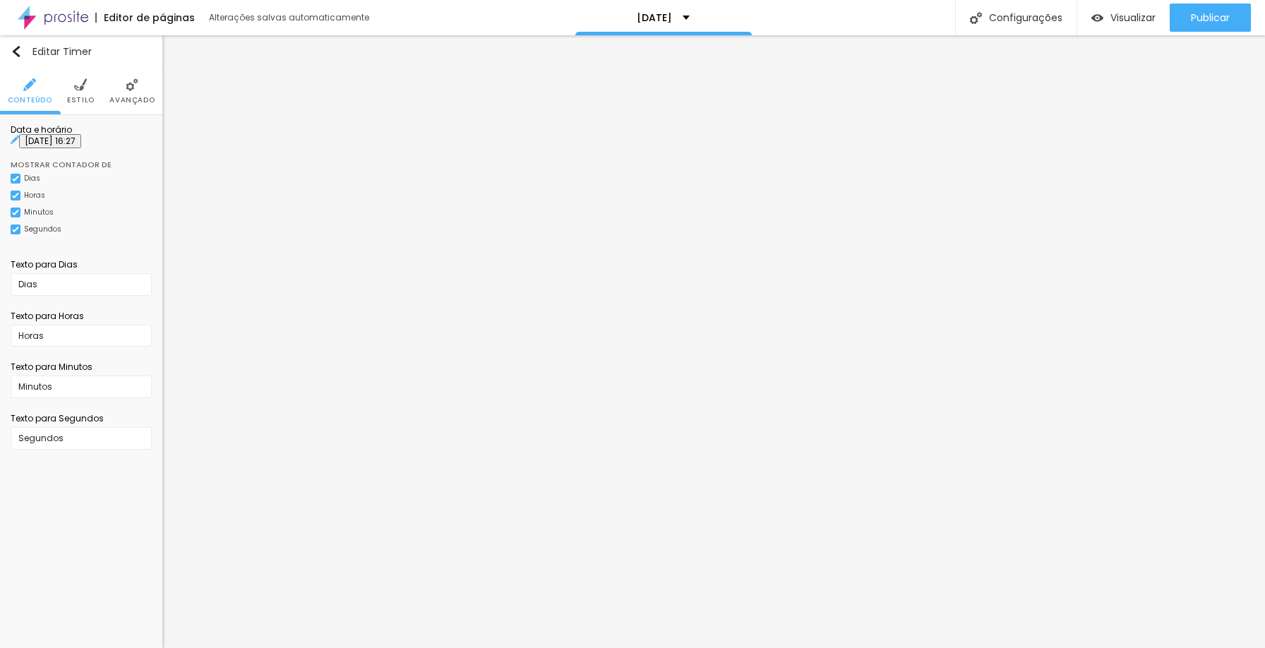
click at [86, 100] on span "Estilo" at bounding box center [81, 100] width 28 height 7
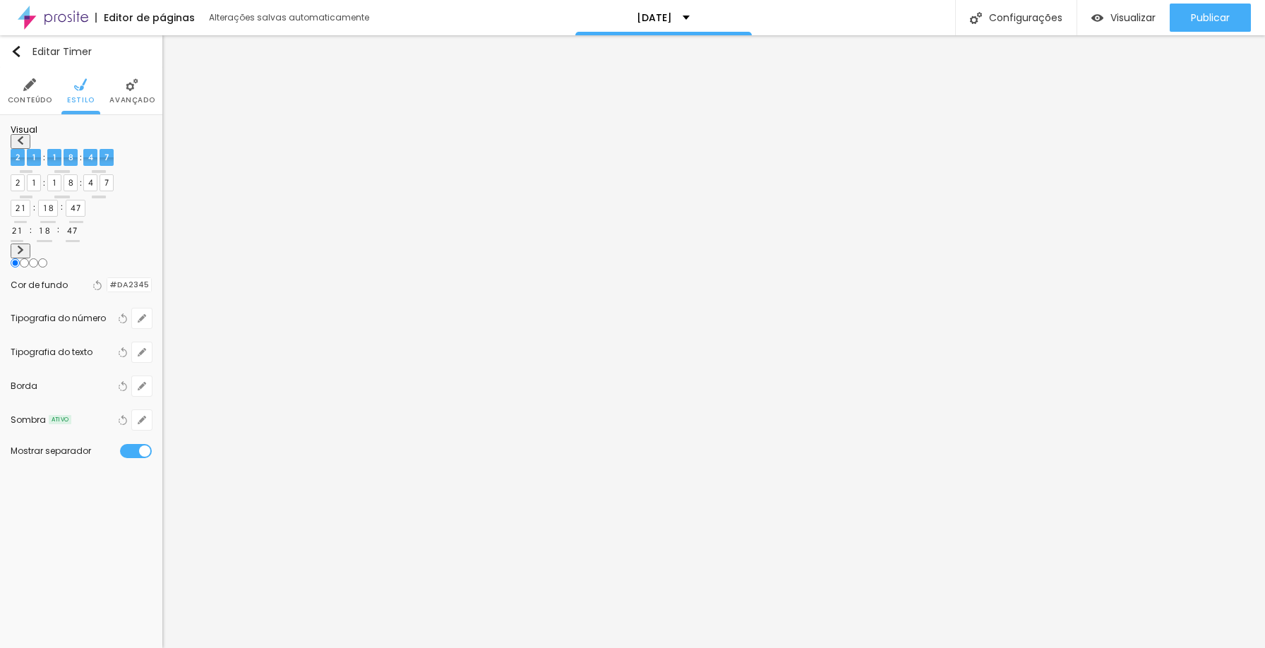
click at [25, 246] on img at bounding box center [20, 250] width 8 height 8
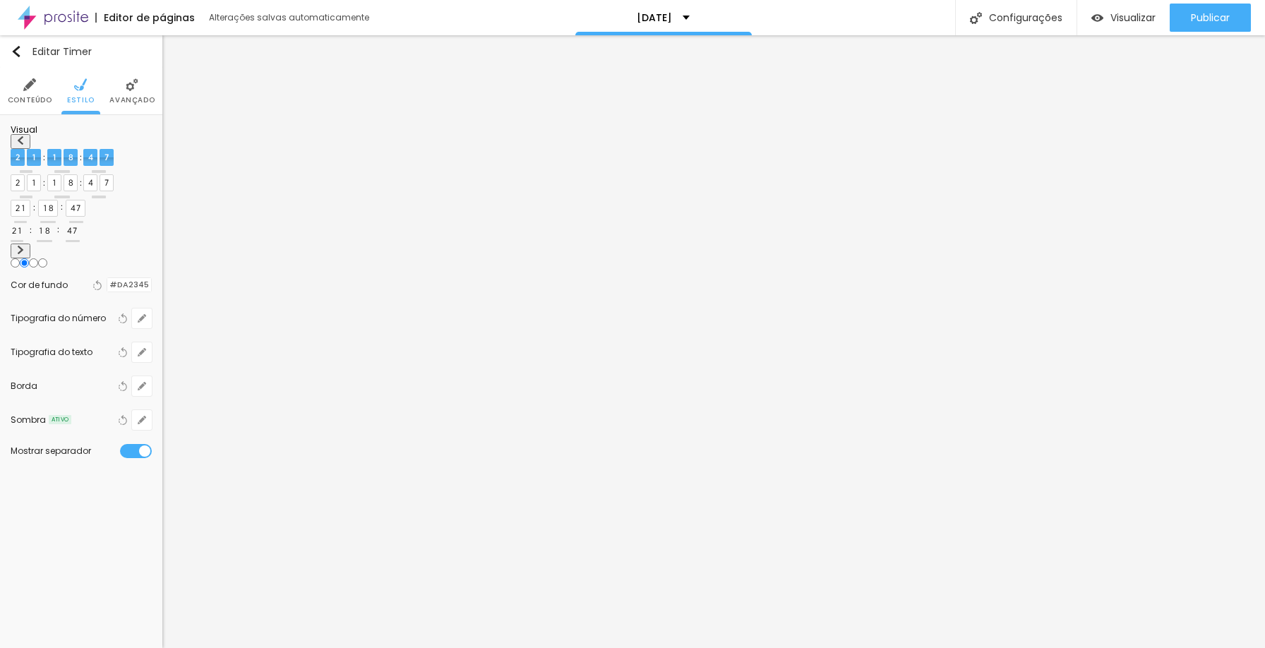
click at [25, 246] on img at bounding box center [20, 250] width 8 height 8
click at [18, 145] on img at bounding box center [20, 140] width 8 height 8
click at [156, 162] on div "Visual Cor de fundo Voltar ao padrão #DA2345 Tipografia do número Voltar ao pad…" at bounding box center [81, 295] width 162 height 361
click at [25, 246] on img at bounding box center [20, 250] width 8 height 8
click at [1217, 26] on div "Publicar" at bounding box center [1210, 18] width 39 height 28
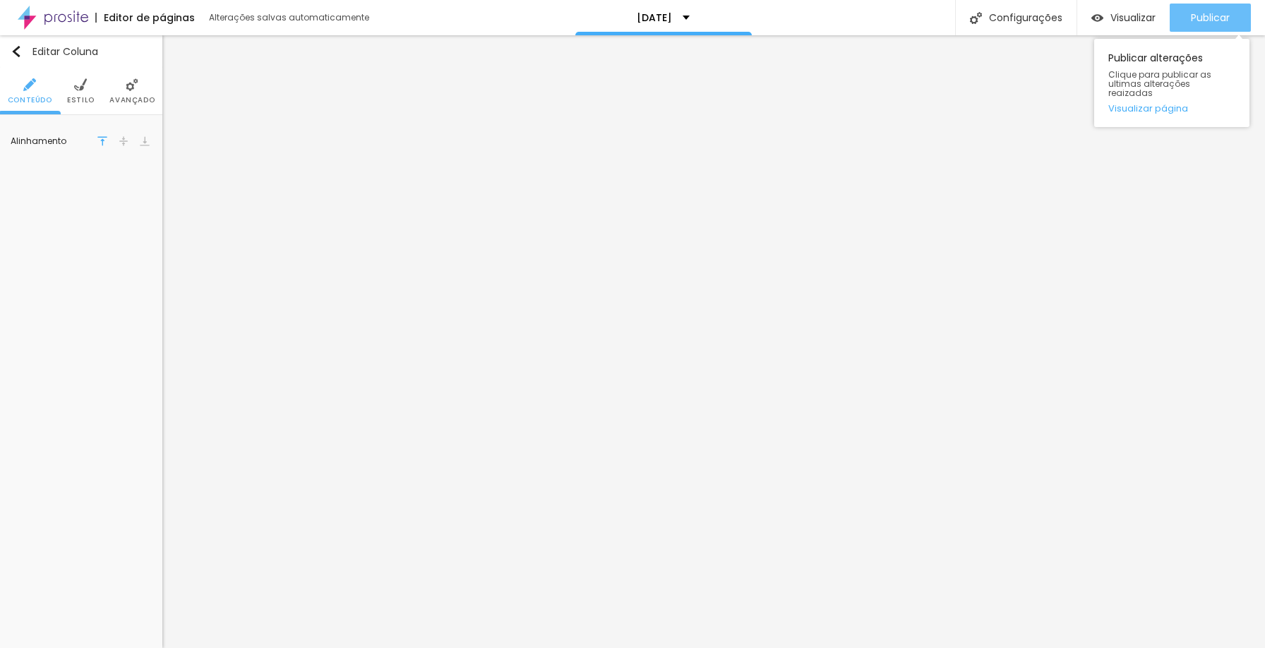
click at [1199, 20] on span "Publicar" at bounding box center [1210, 17] width 39 height 11
click at [137, 104] on span "Avançado" at bounding box center [131, 100] width 45 height 7
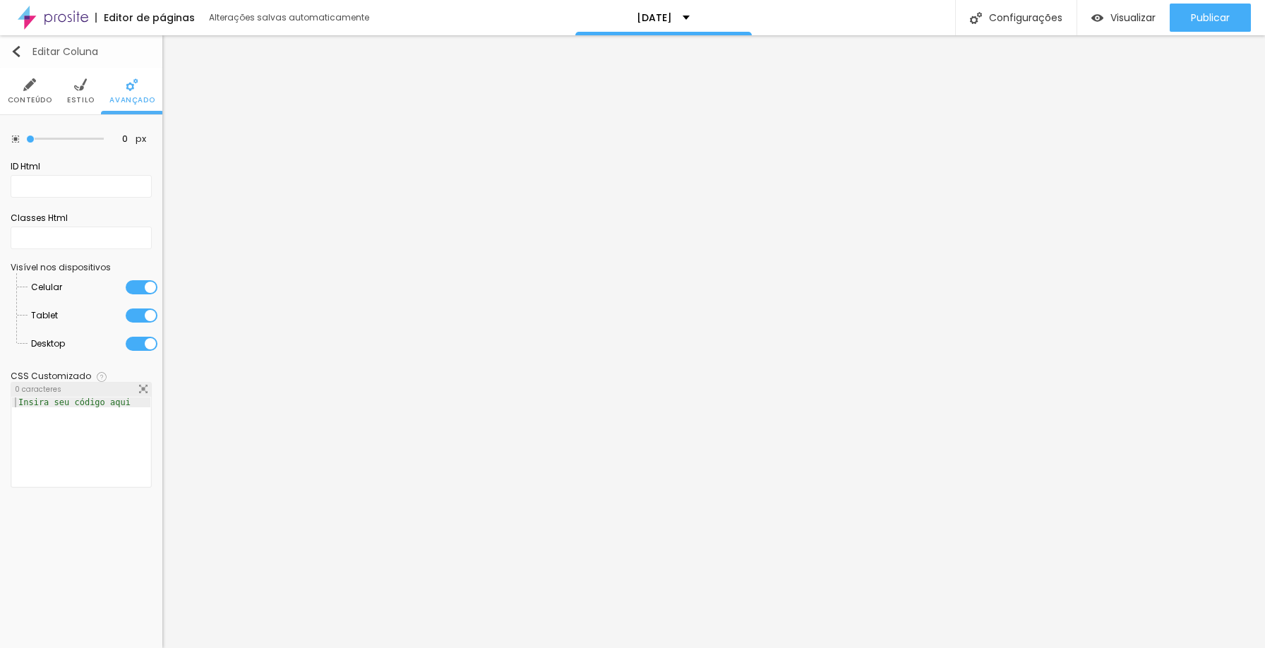
click at [12, 48] on img "button" at bounding box center [16, 51] width 11 height 11
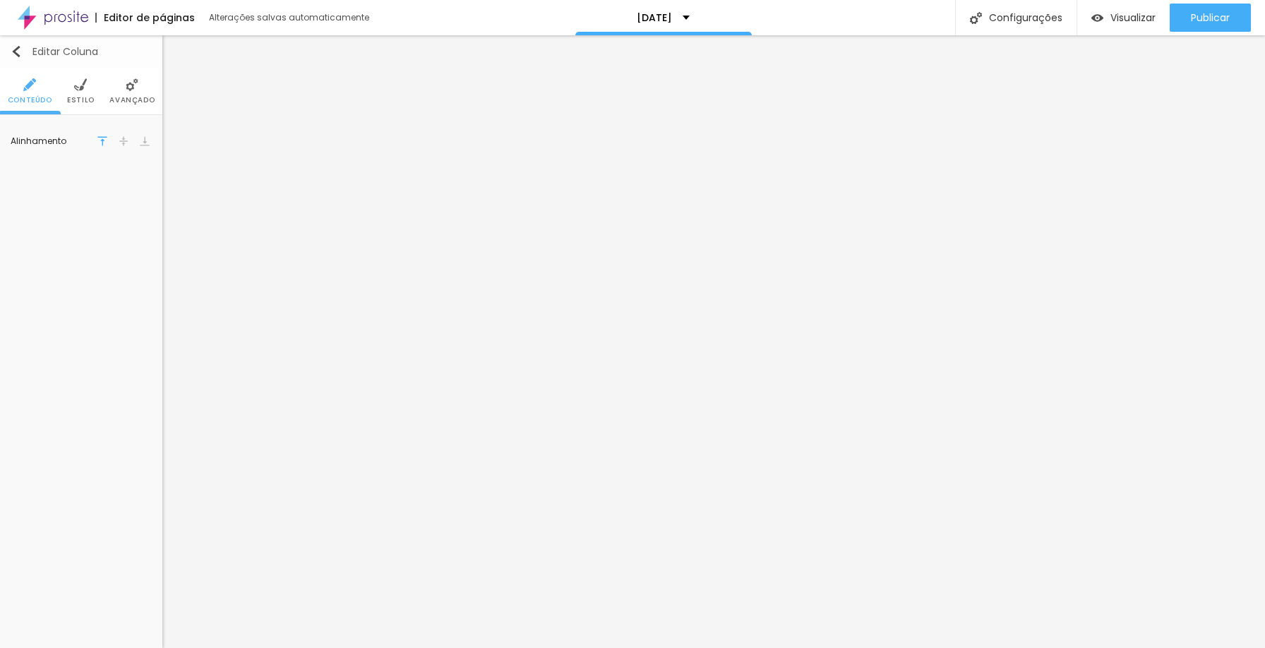
click at [16, 49] on img "button" at bounding box center [16, 51] width 11 height 11
click at [80, 90] on img at bounding box center [80, 84] width 13 height 13
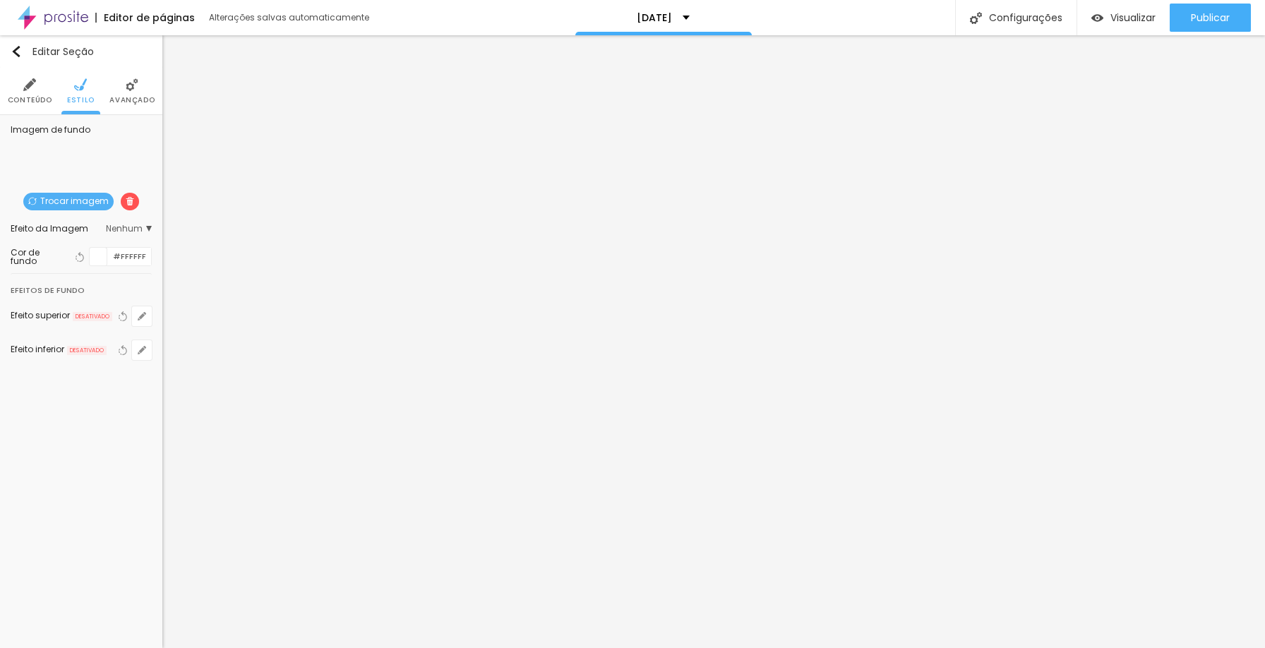
click at [126, 197] on img at bounding box center [130, 201] width 8 height 8
click at [101, 251] on div at bounding box center [99, 257] width 18 height 18
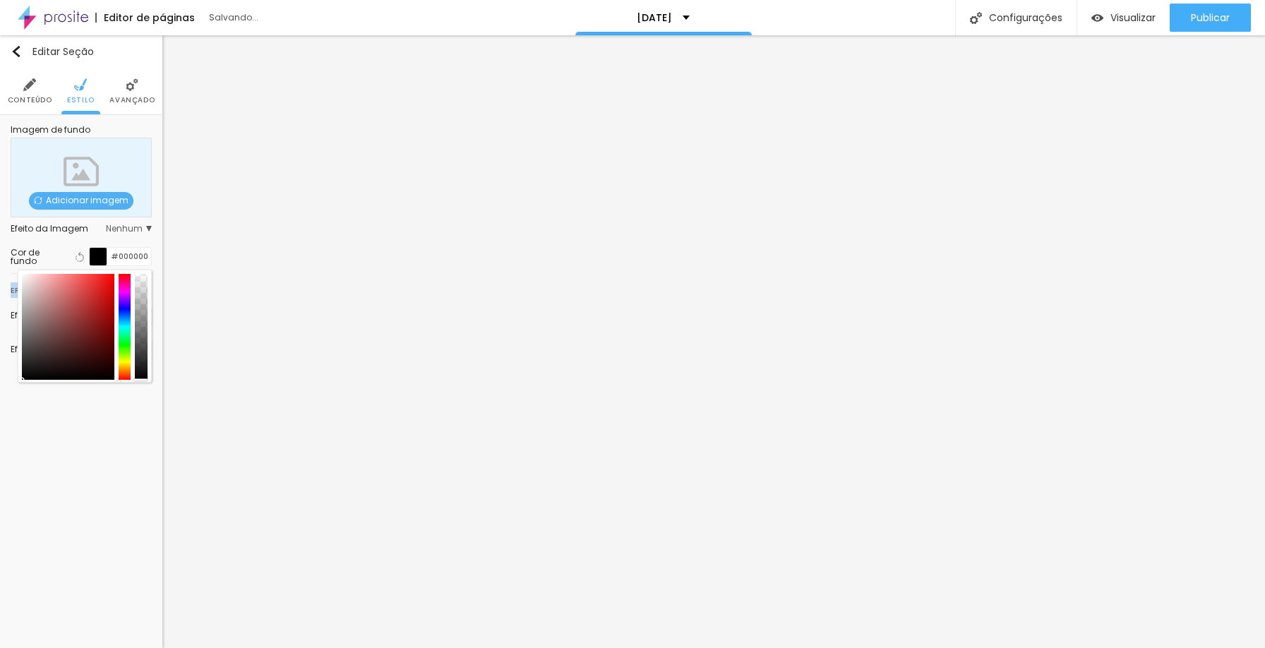
drag, startPoint x: 33, startPoint y: 366, endPoint x: 10, endPoint y: 396, distance: 38.3
click at [10, 396] on div "Editar Seção Conteúdo Estilo Avançado Imagem de fundo Adicionar imagem Efeito d…" at bounding box center [81, 341] width 162 height 613
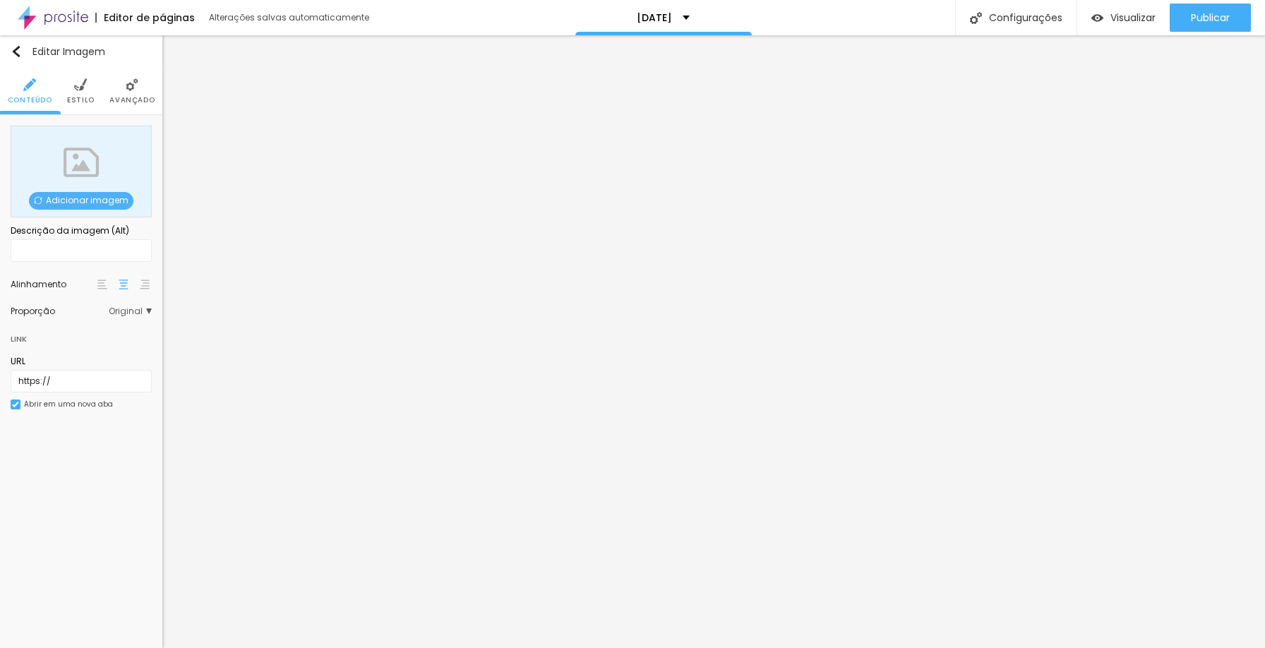
click at [102, 198] on span "Adicionar imagem" at bounding box center [81, 201] width 105 height 18
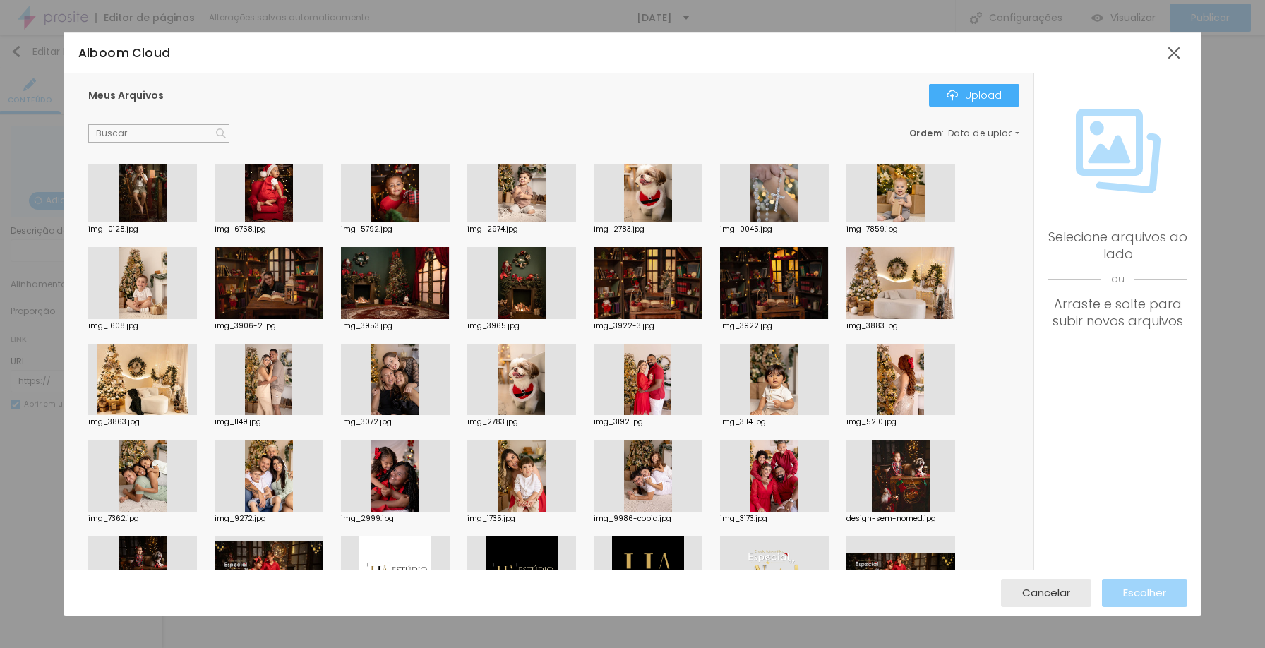
scroll to position [203, 0]
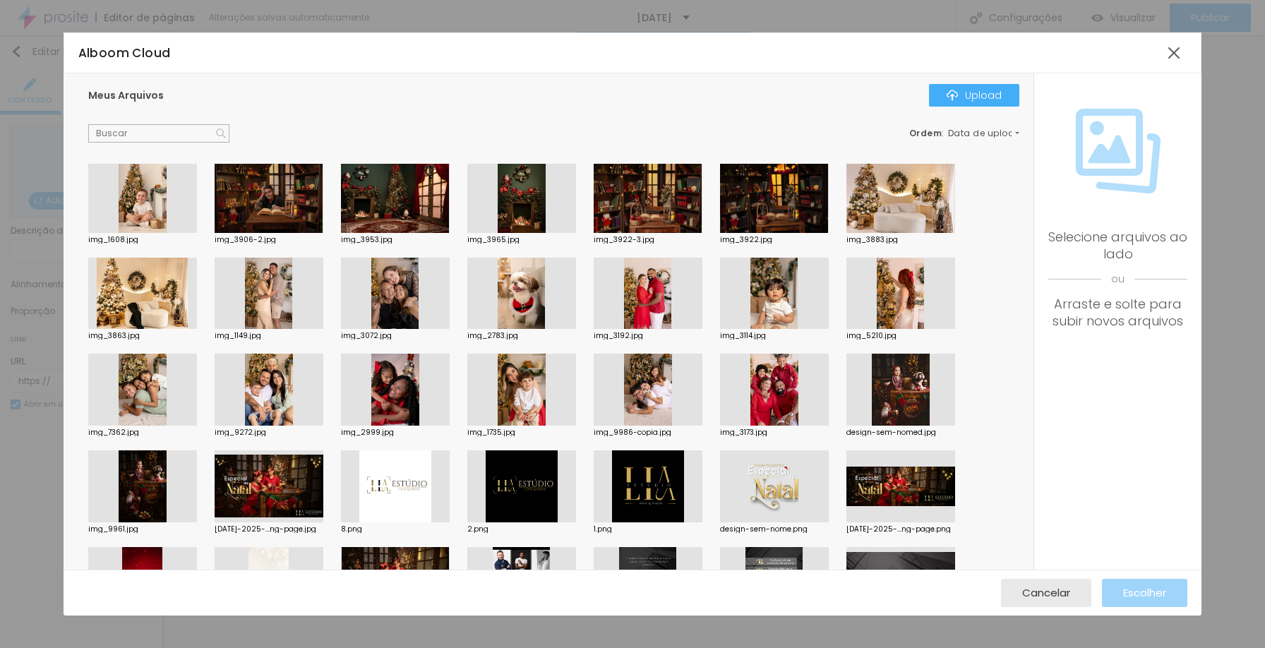
click at [297, 497] on div at bounding box center [269, 487] width 109 height 72
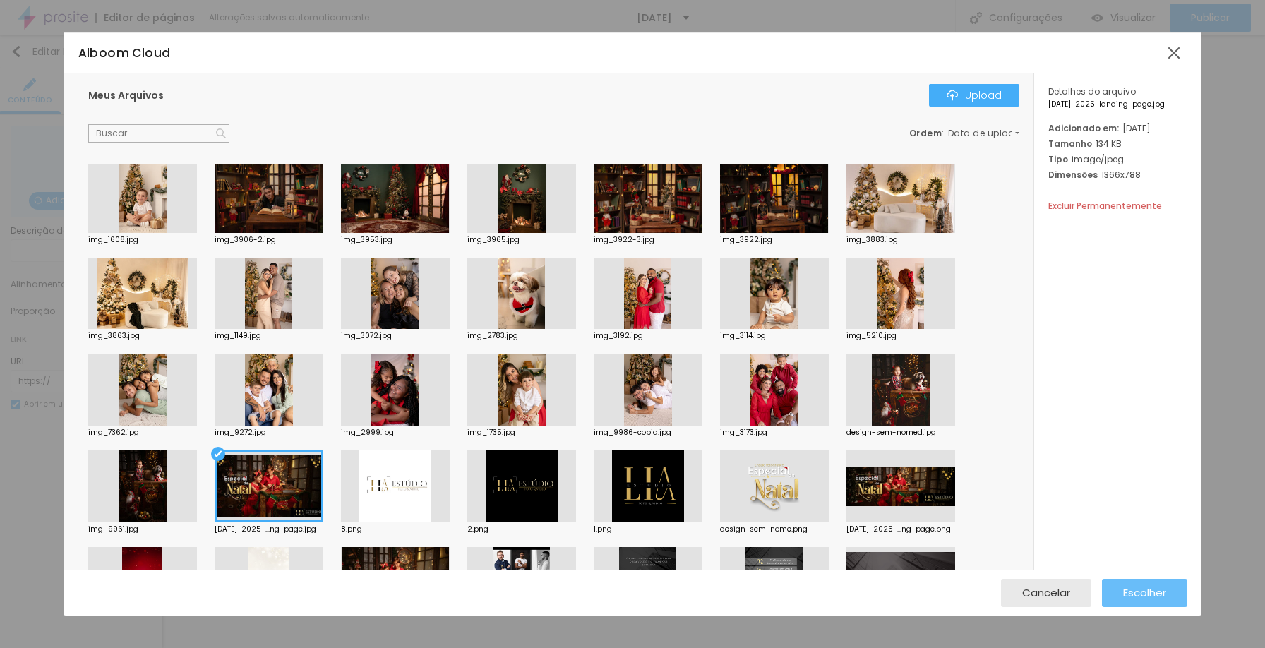
click at [1143, 588] on span "Escolher" at bounding box center [1144, 593] width 43 height 12
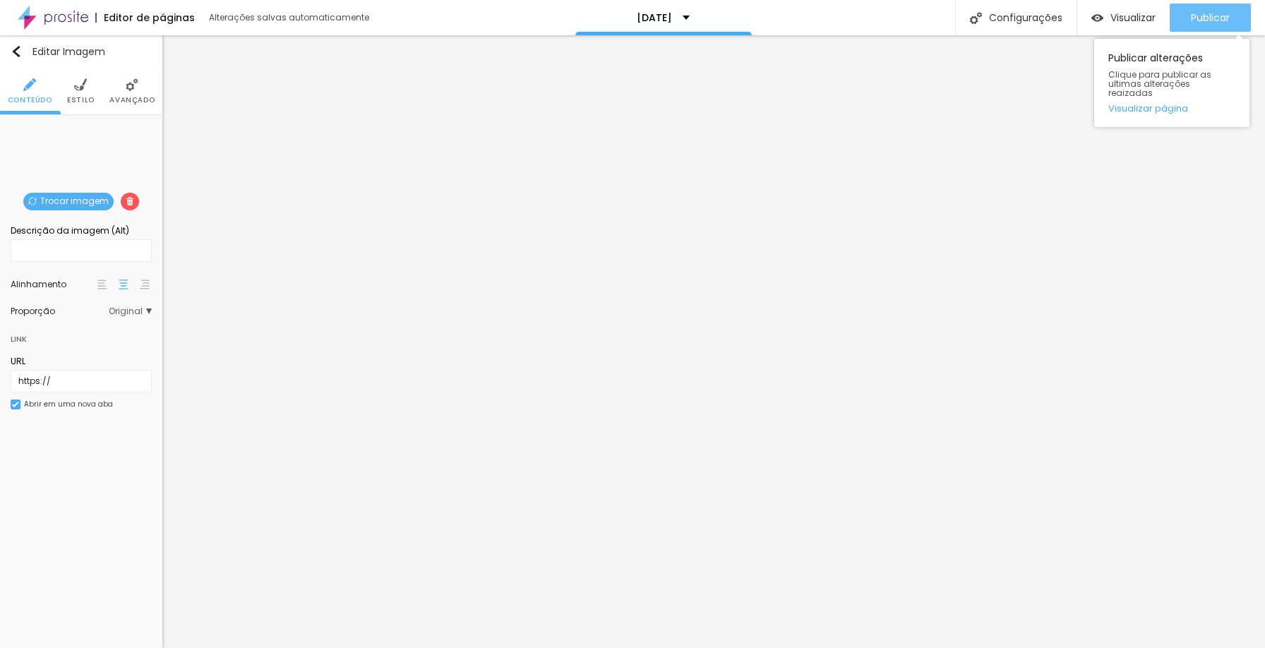
click at [1212, 13] on span "Publicar" at bounding box center [1210, 17] width 39 height 11
click at [145, 308] on span "Original" at bounding box center [130, 311] width 43 height 8
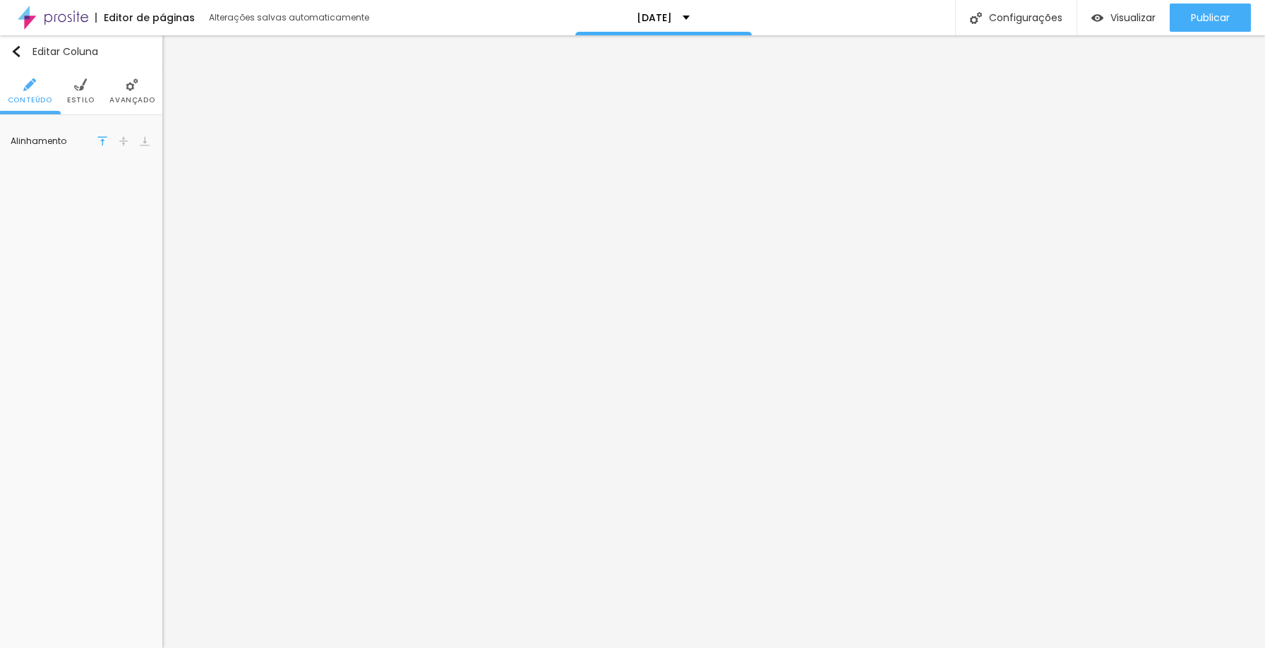
click at [85, 97] on span "Estilo" at bounding box center [81, 100] width 28 height 7
click at [123, 92] on li "Avançado" at bounding box center [131, 91] width 45 height 47
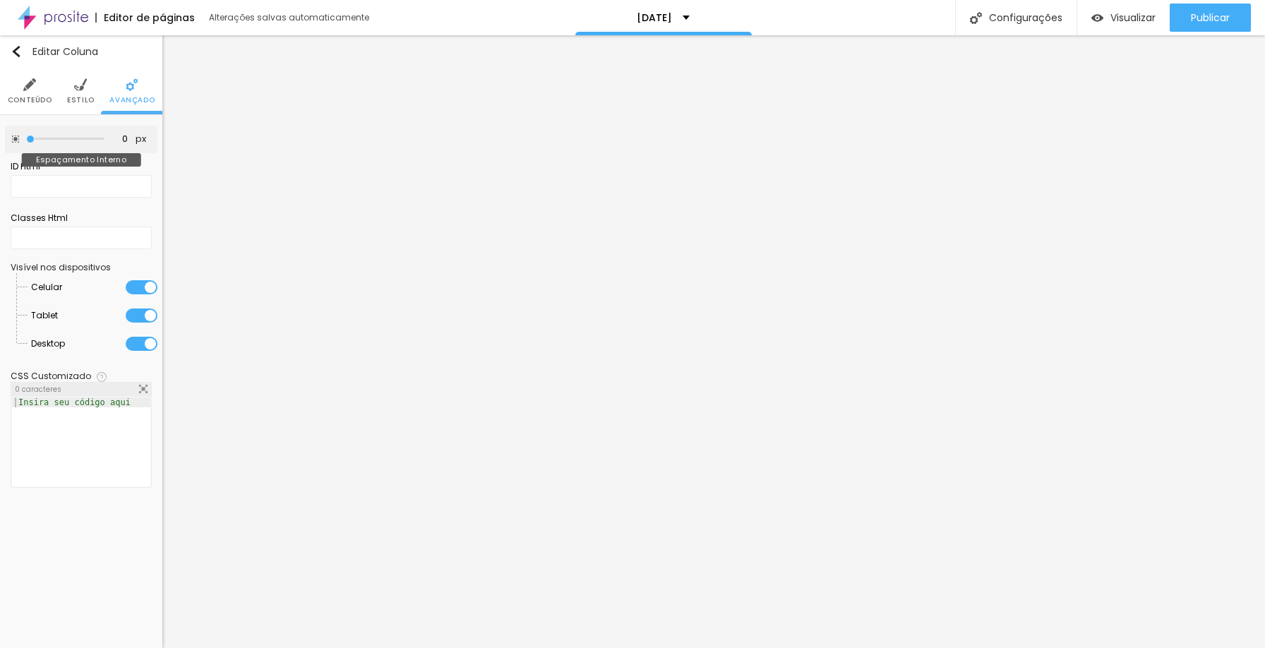
drag, startPoint x: 52, startPoint y: 138, endPoint x: 0, endPoint y: 131, distance: 52.0
click at [26, 136] on input "range" at bounding box center [65, 139] width 78 height 7
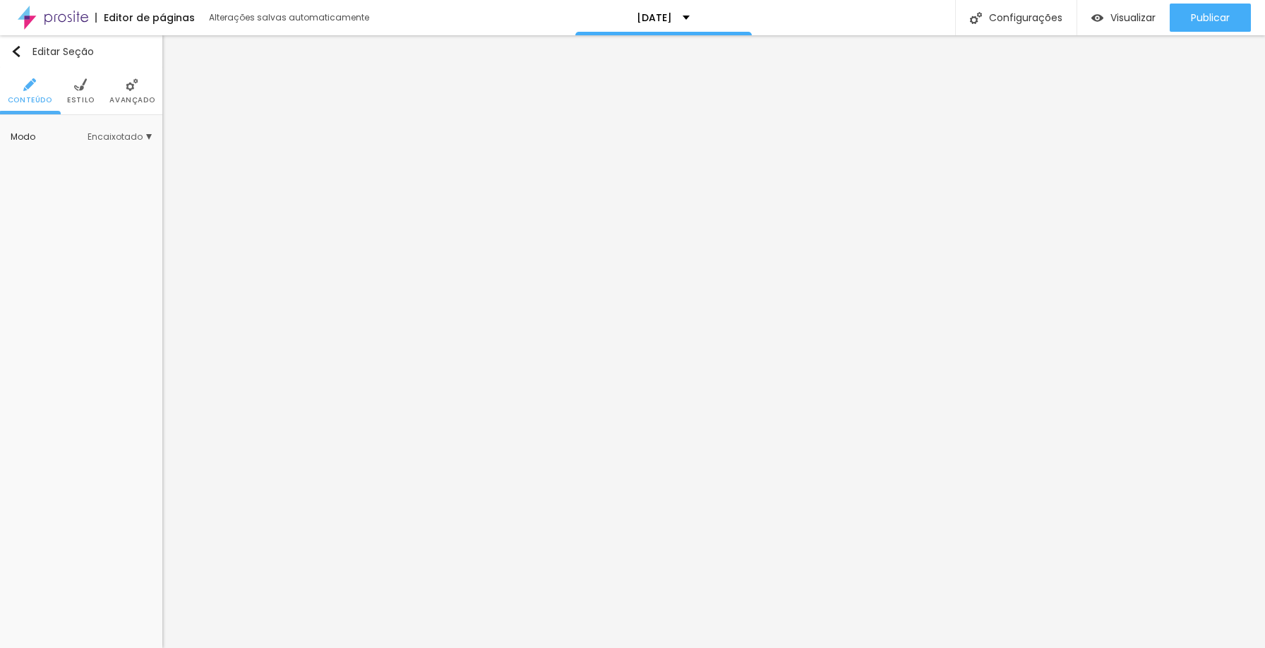
click at [109, 140] on span "Encaixotado" at bounding box center [120, 137] width 64 height 8
click at [106, 171] on div "Completo" at bounding box center [91, 176] width 119 height 18
click at [84, 89] on img at bounding box center [80, 84] width 13 height 13
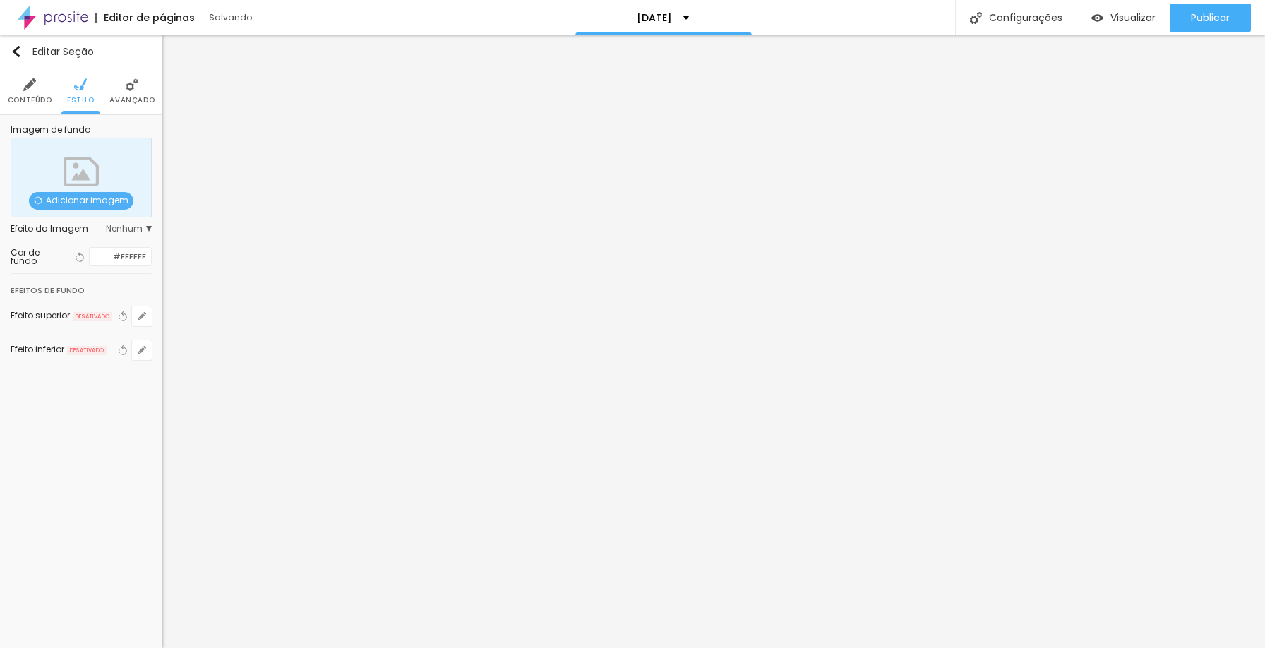
click at [100, 256] on div at bounding box center [99, 257] width 18 height 18
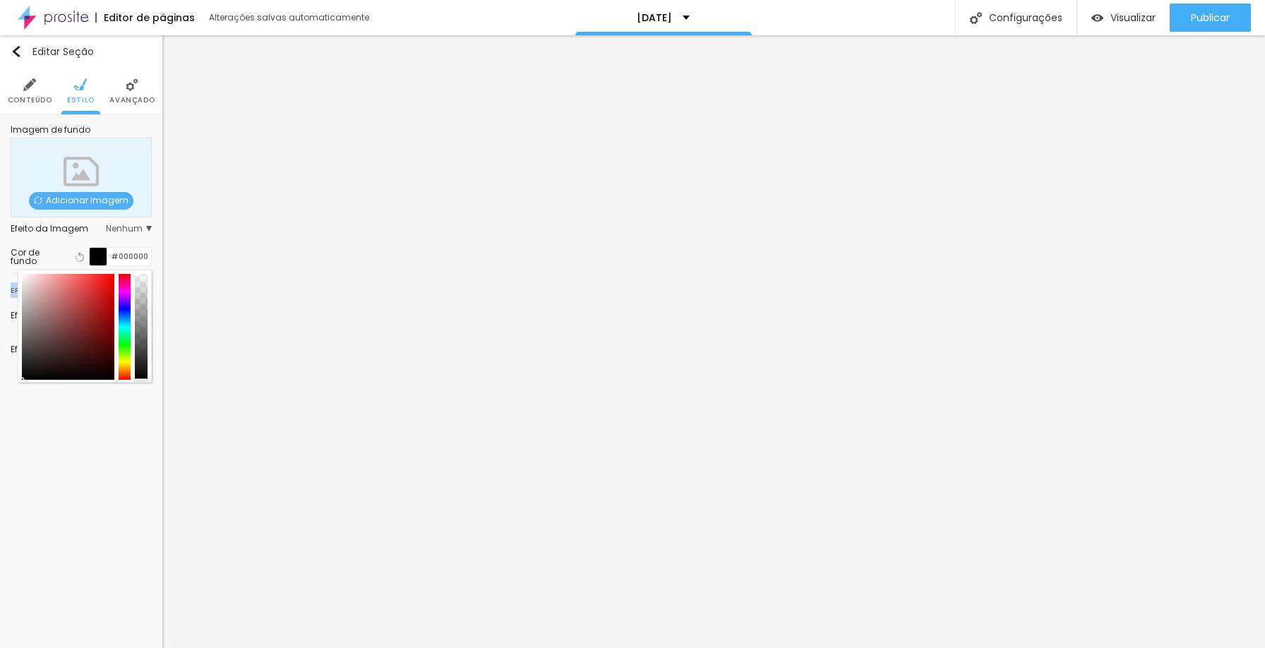
drag, startPoint x: 76, startPoint y: 309, endPoint x: 11, endPoint y: 392, distance: 105.1
click at [11, 392] on div "Editar Seção Conteúdo Estilo Avançado Imagem de fundo Adicionar imagem Efeito d…" at bounding box center [81, 341] width 162 height 613
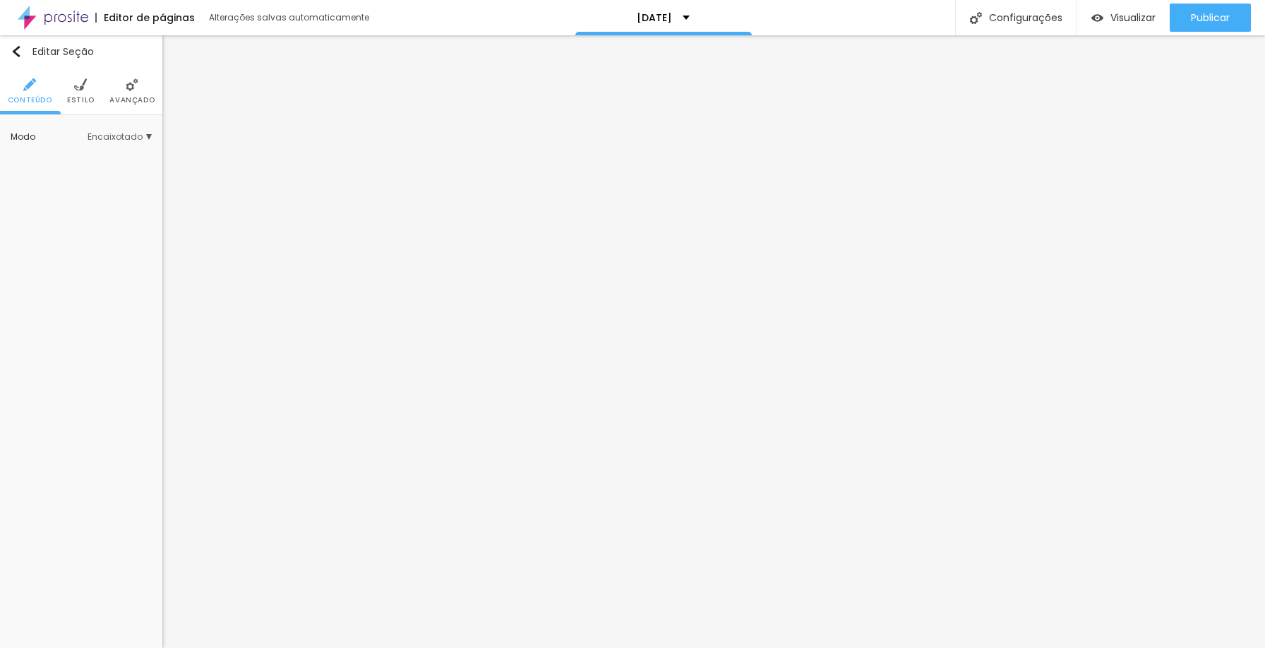
click at [85, 97] on span "Estilo" at bounding box center [81, 100] width 28 height 7
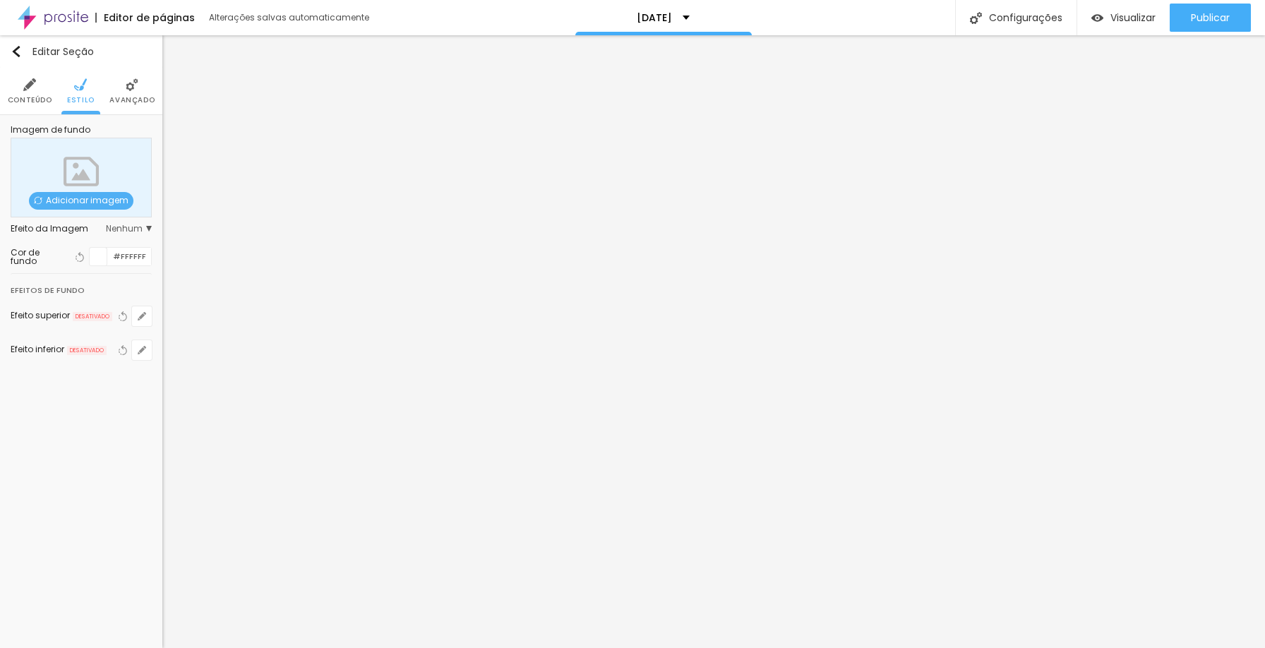
click at [97, 257] on div at bounding box center [99, 257] width 18 height 18
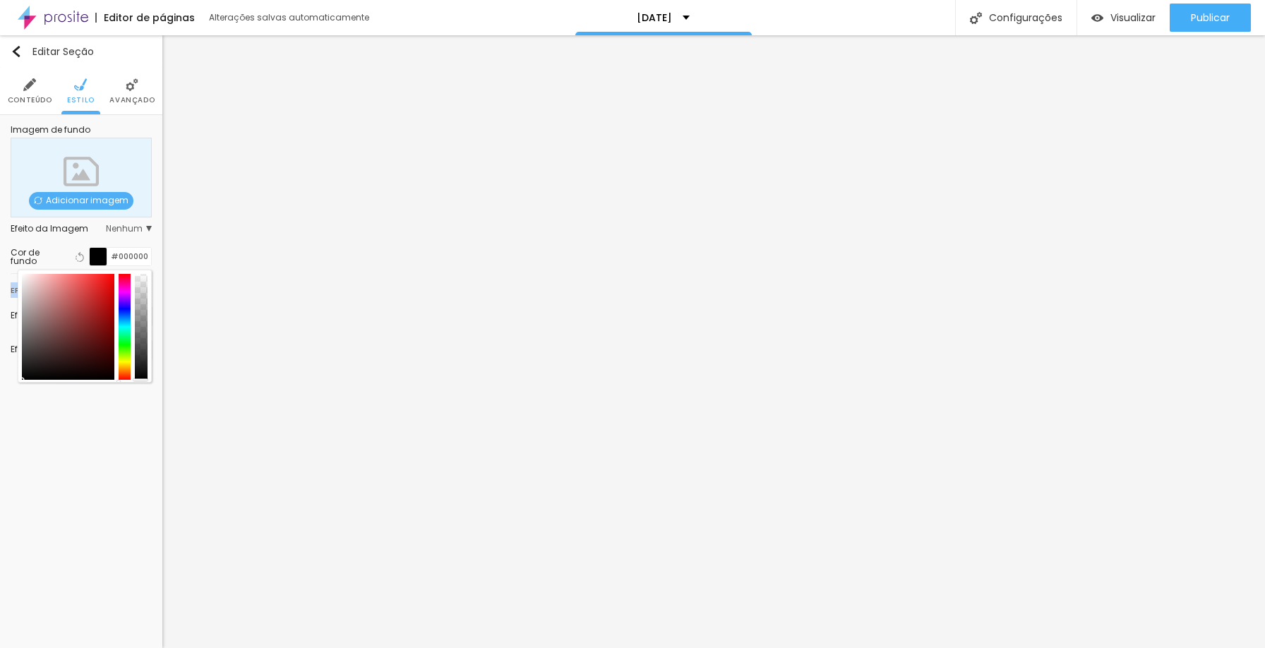
drag, startPoint x: 80, startPoint y: 293, endPoint x: 12, endPoint y: 395, distance: 122.8
click at [12, 395] on div "Editar Seção Conteúdo Estilo Avançado Imagem de fundo Adicionar imagem Efeito d…" at bounding box center [81, 341] width 162 height 613
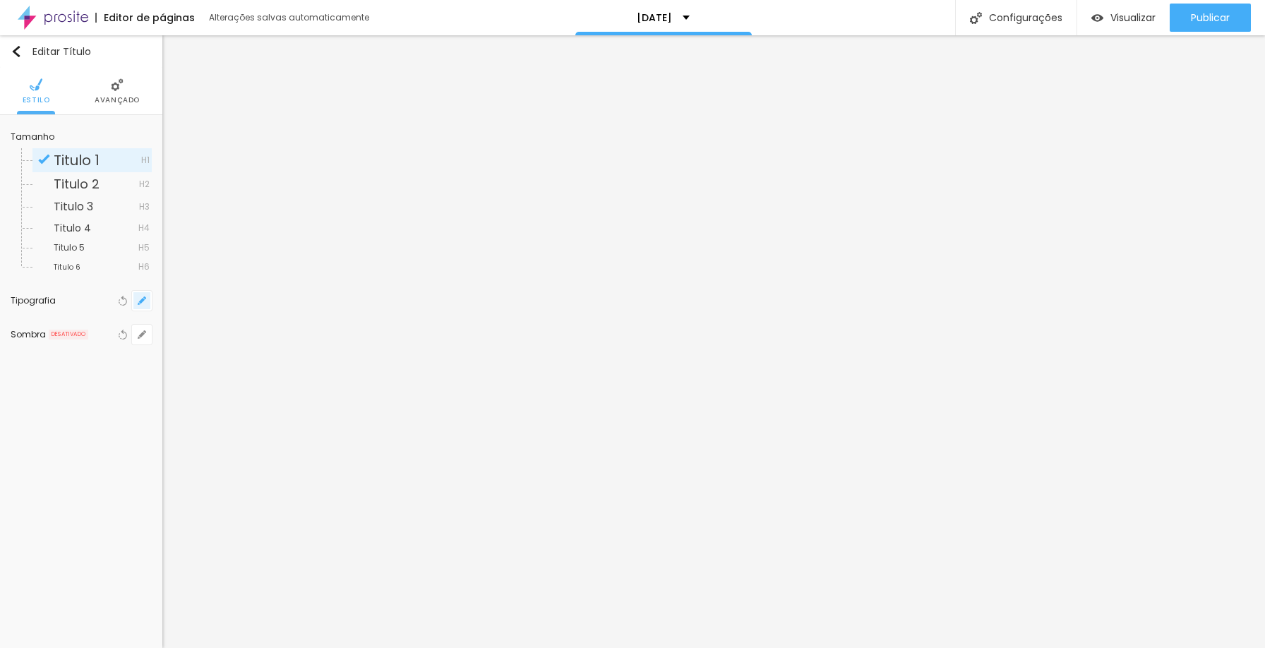
click at [146, 304] on button "button" at bounding box center [142, 301] width 20 height 20
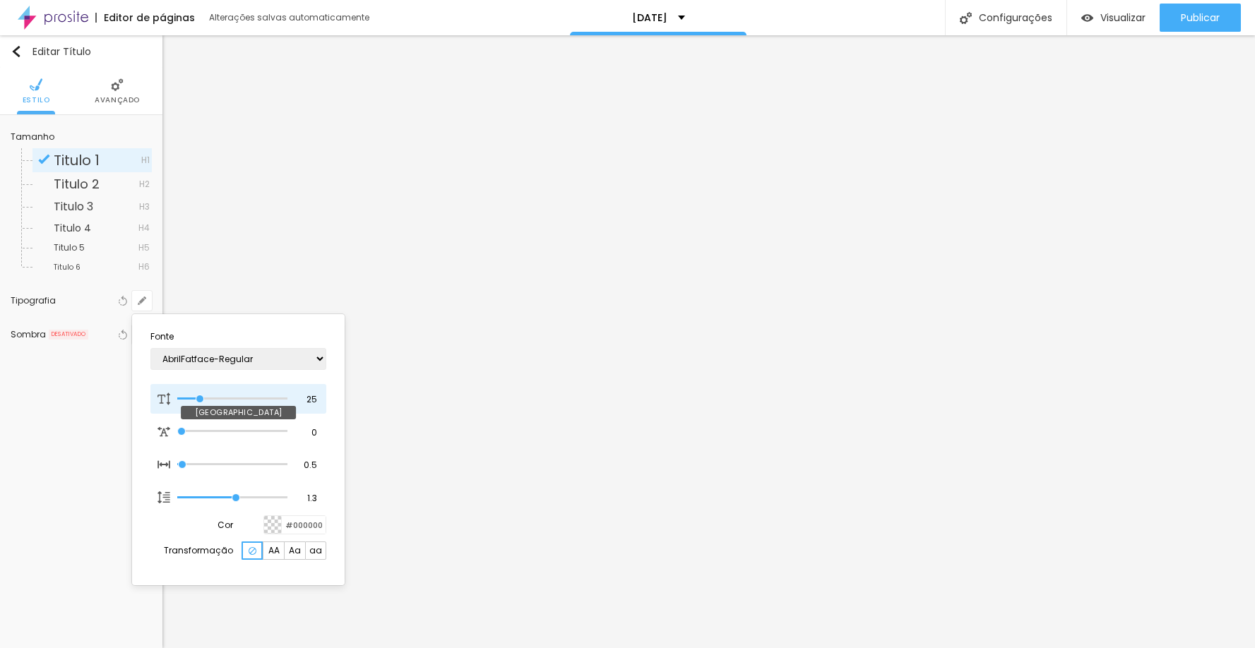
drag, startPoint x: 193, startPoint y: 398, endPoint x: 201, endPoint y: 395, distance: 7.6
click at [201, 395] on input "range" at bounding box center [232, 398] width 110 height 7
click at [1174, 377] on div at bounding box center [627, 324] width 1255 height 648
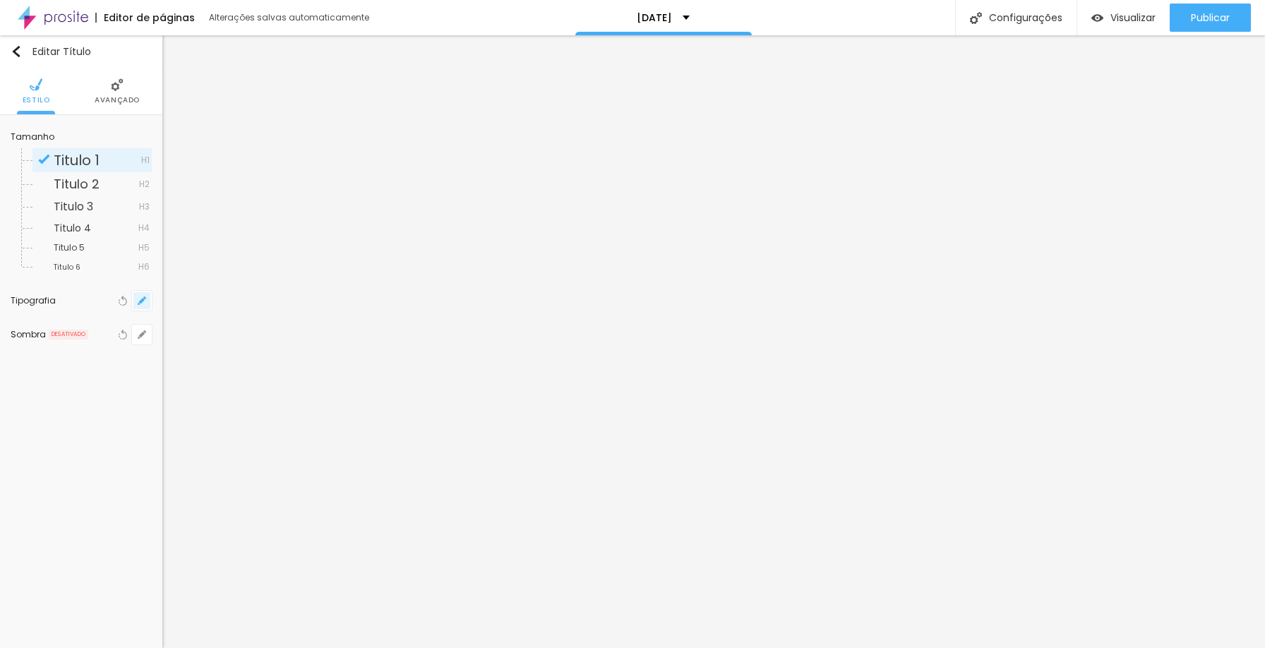
click at [138, 299] on icon "button" at bounding box center [142, 301] width 8 height 8
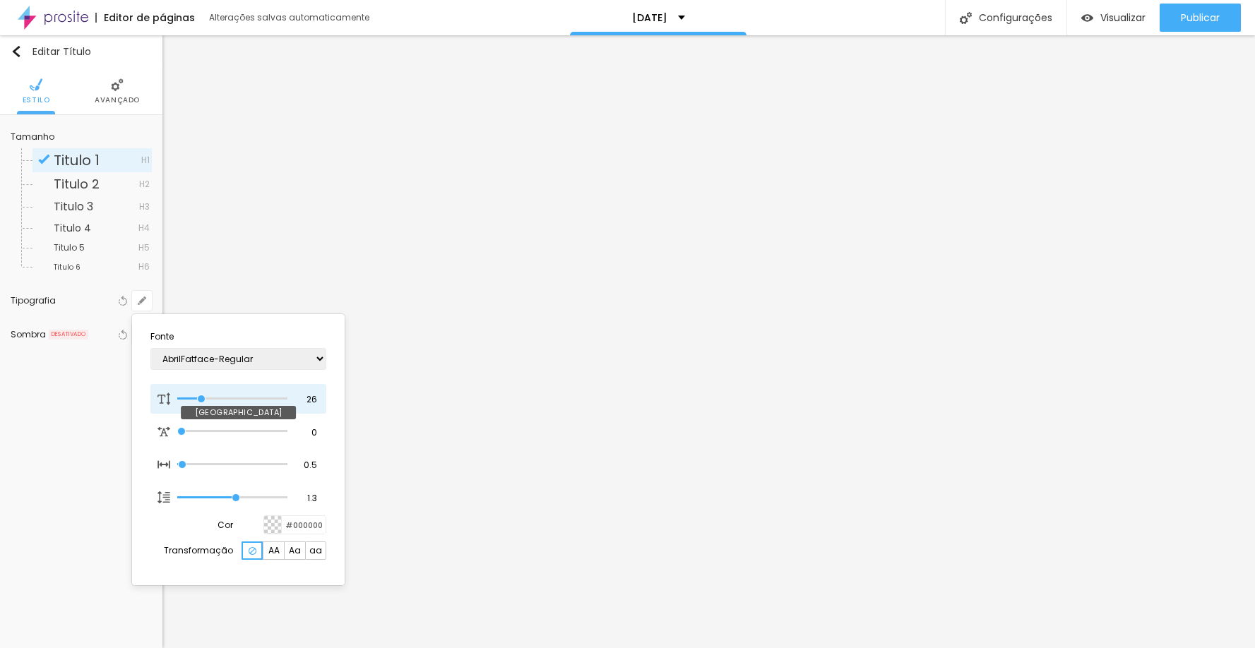
click at [202, 398] on input "range" at bounding box center [232, 398] width 110 height 7
click at [417, 308] on div at bounding box center [627, 324] width 1255 height 648
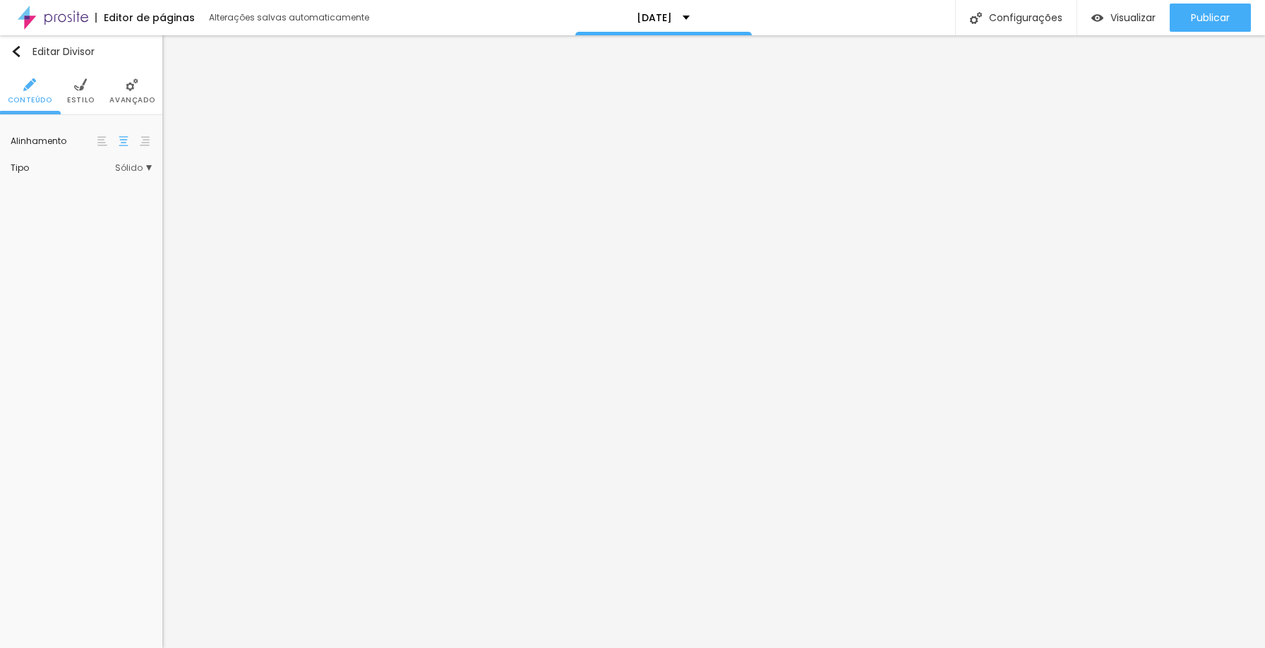
click at [90, 102] on span "Estilo" at bounding box center [81, 100] width 28 height 7
click at [107, 145] on div at bounding box center [107, 142] width 0 height 13
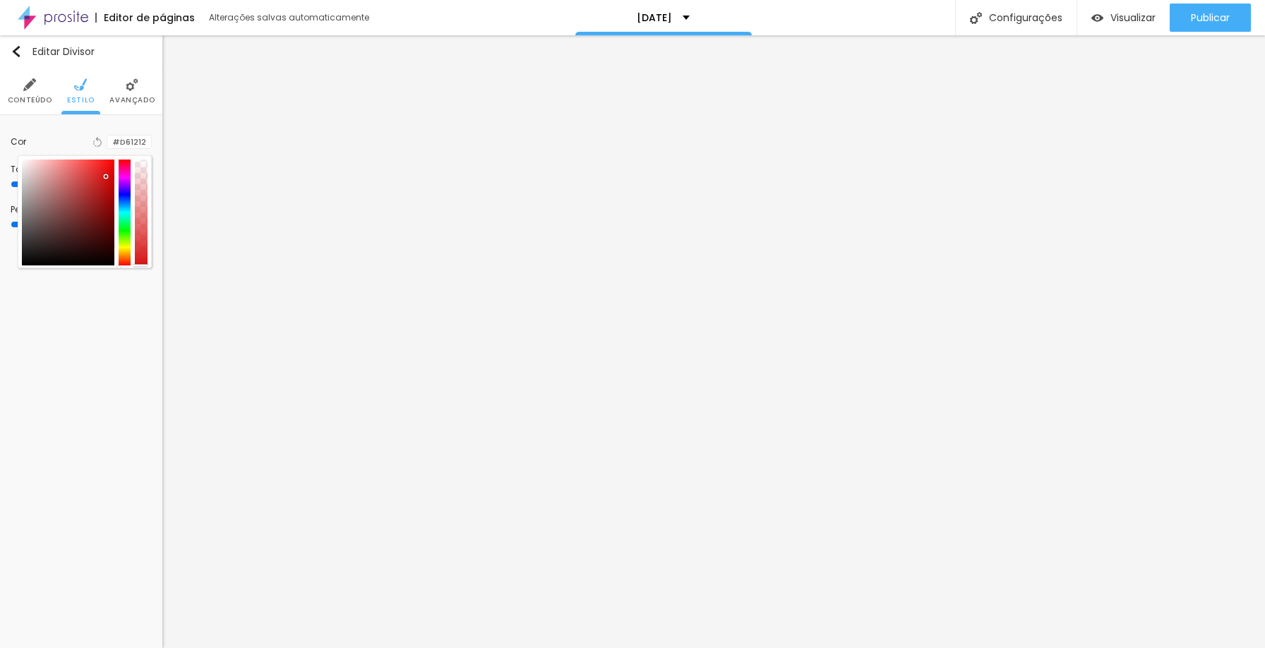
click at [105, 177] on div at bounding box center [68, 213] width 93 height 106
drag, startPoint x: 105, startPoint y: 177, endPoint x: 0, endPoint y: 181, distance: 105.3
click at [0, 181] on div "Cor Voltar ao padrão #C9C9C9 Tamanho 50 % Peso 10" at bounding box center [81, 182] width 162 height 134
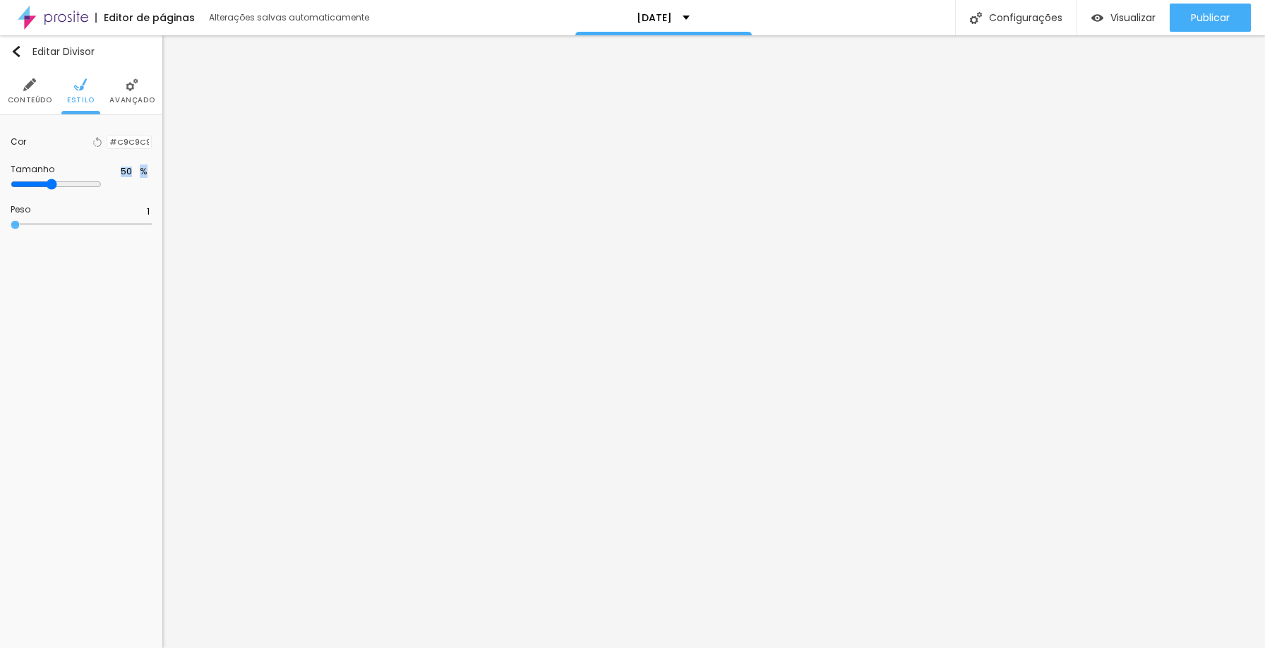
drag, startPoint x: 0, startPoint y: 227, endPoint x: 16, endPoint y: 225, distance: 16.4
click at [16, 225] on input "range" at bounding box center [81, 224] width 141 height 7
drag, startPoint x: 69, startPoint y: 184, endPoint x: 48, endPoint y: 183, distance: 21.2
click at [48, 183] on input "range" at bounding box center [81, 184] width 141 height 7
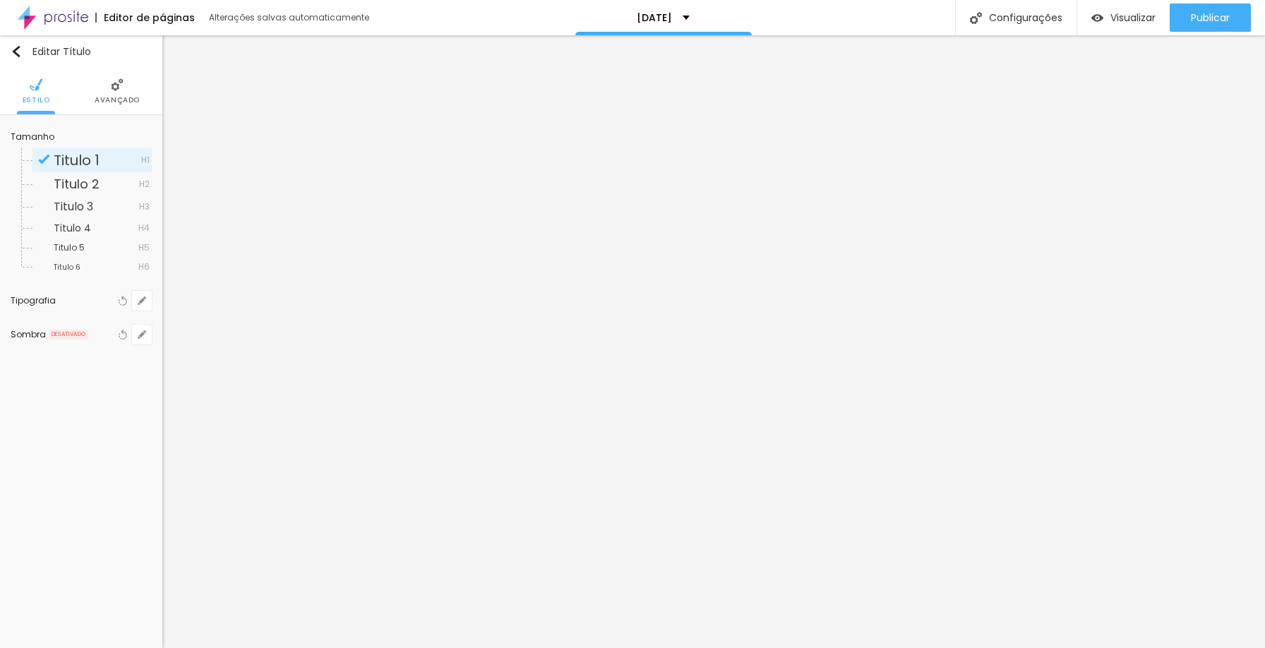
click at [122, 107] on li "Avançado" at bounding box center [117, 91] width 45 height 47
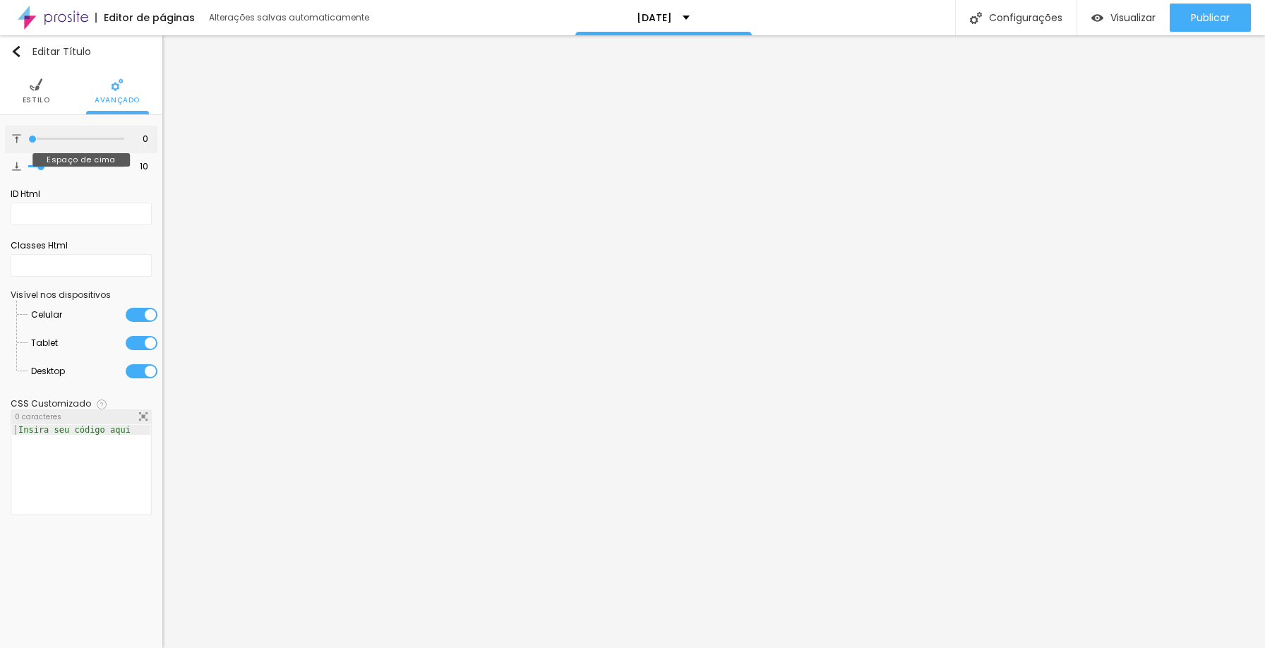
drag, startPoint x: 24, startPoint y: 137, endPoint x: 0, endPoint y: 137, distance: 24.0
click at [28, 137] on input "range" at bounding box center [76, 139] width 96 height 7
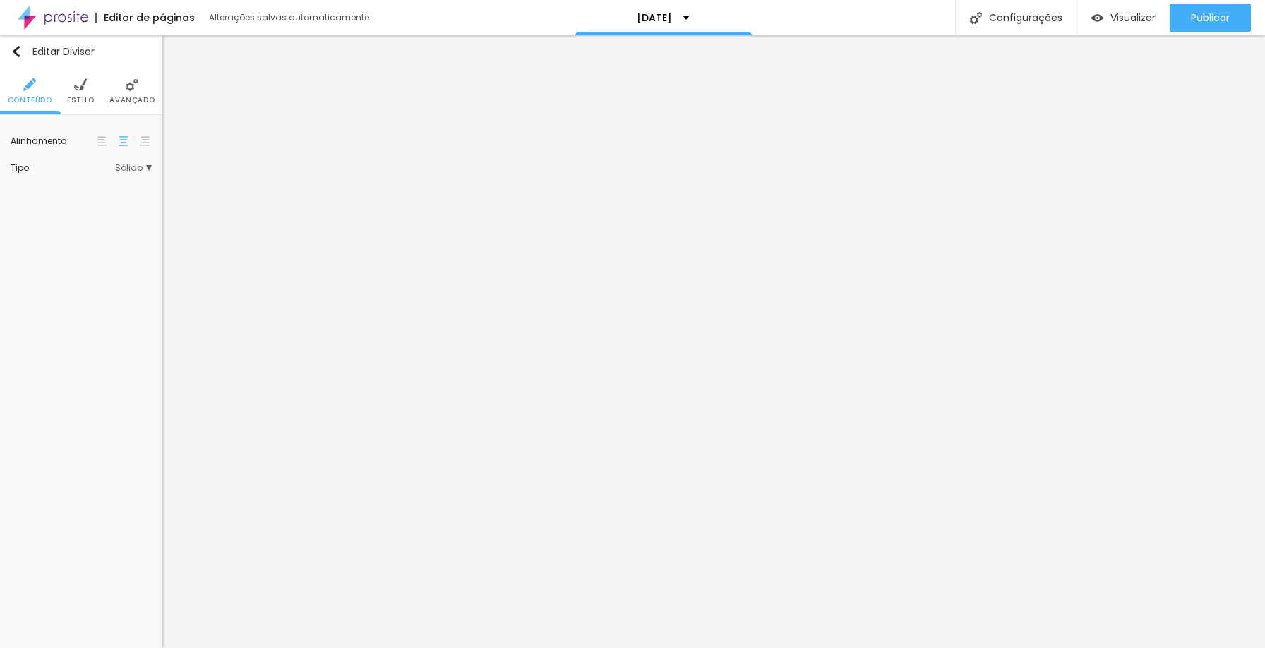
click at [135, 95] on li "Avançado" at bounding box center [131, 91] width 45 height 47
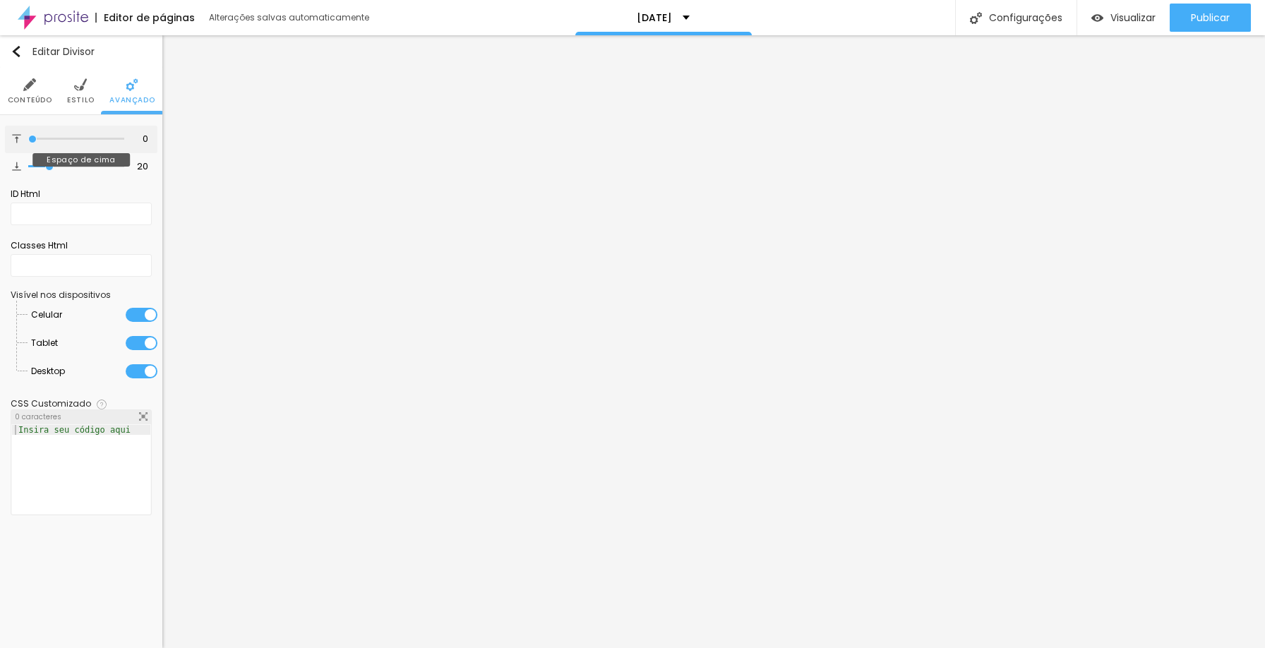
click at [28, 138] on input "range" at bounding box center [76, 139] width 96 height 7
click at [28, 163] on input "range" at bounding box center [76, 166] width 96 height 7
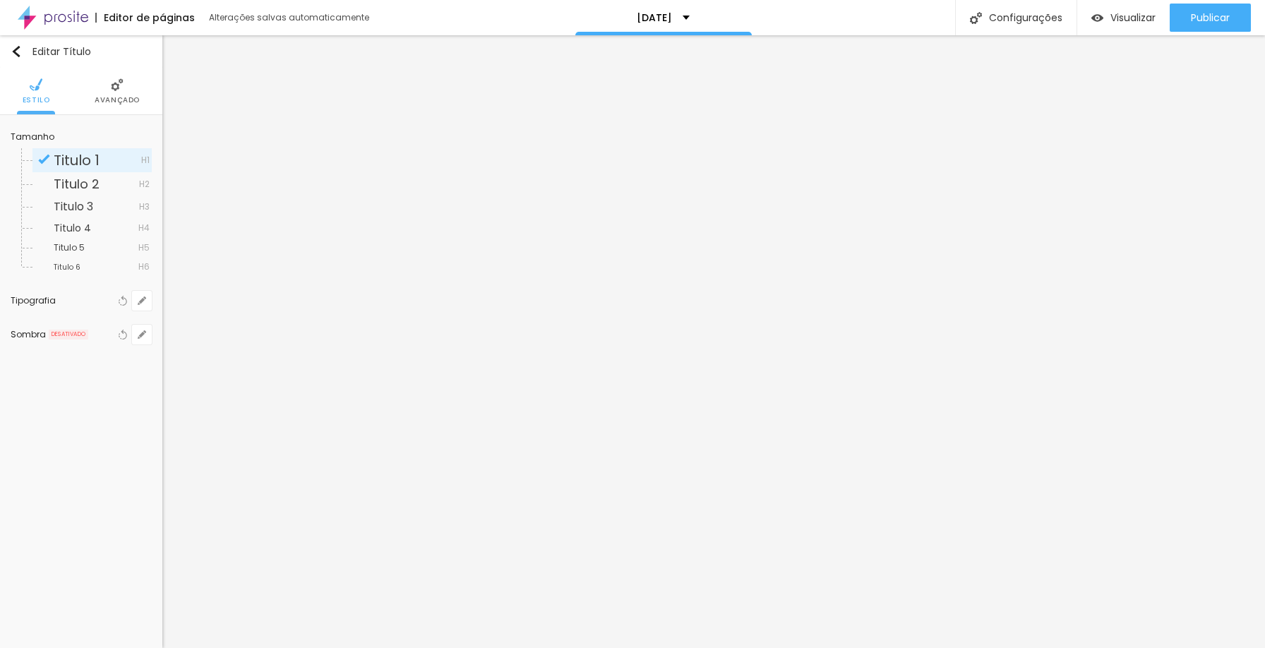
click at [89, 108] on ul "Estilo Avançado" at bounding box center [81, 91] width 162 height 47
click at [118, 97] on span "Avançado" at bounding box center [117, 100] width 45 height 7
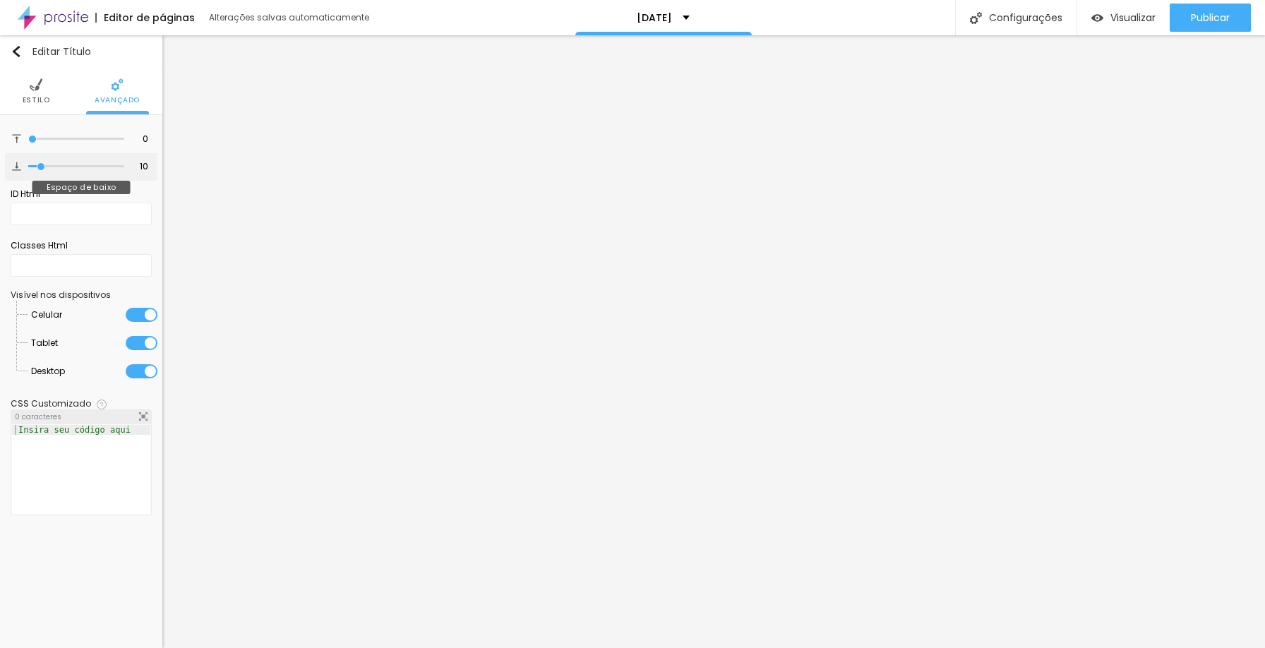
drag, startPoint x: 36, startPoint y: 170, endPoint x: 17, endPoint y: 170, distance: 19.1
click at [17, 170] on div "10 Espaço de baixo" at bounding box center [81, 167] width 153 height 28
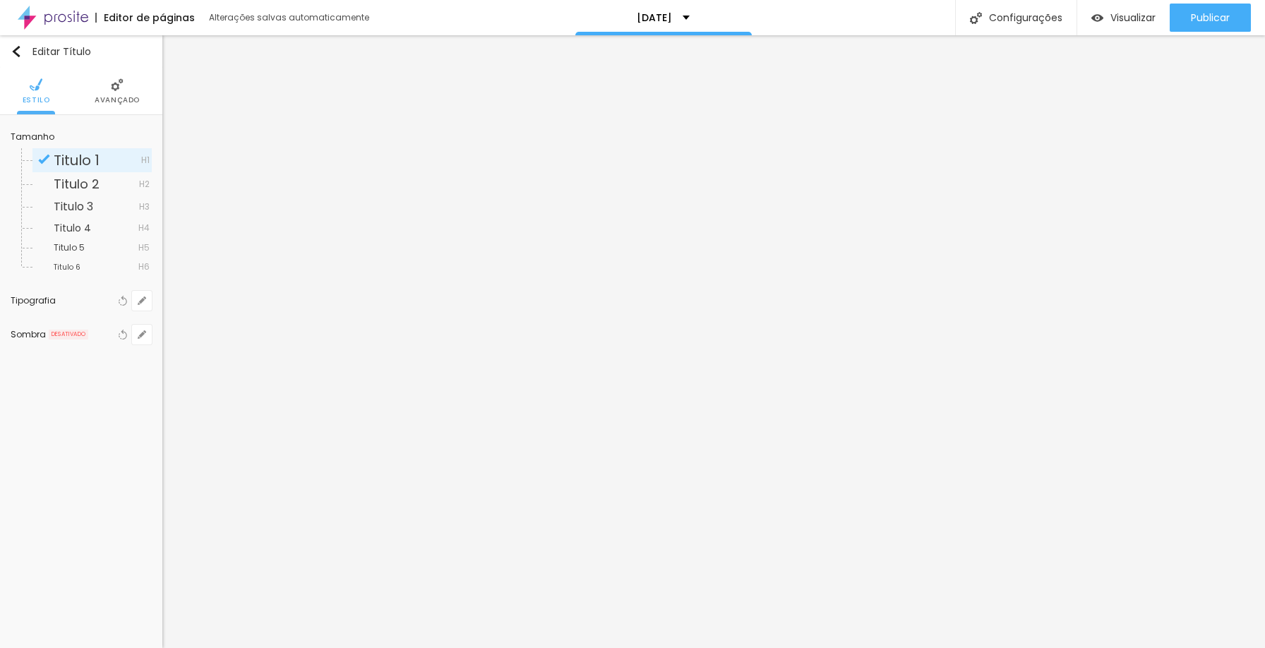
click at [112, 97] on span "Avançado" at bounding box center [117, 100] width 45 height 7
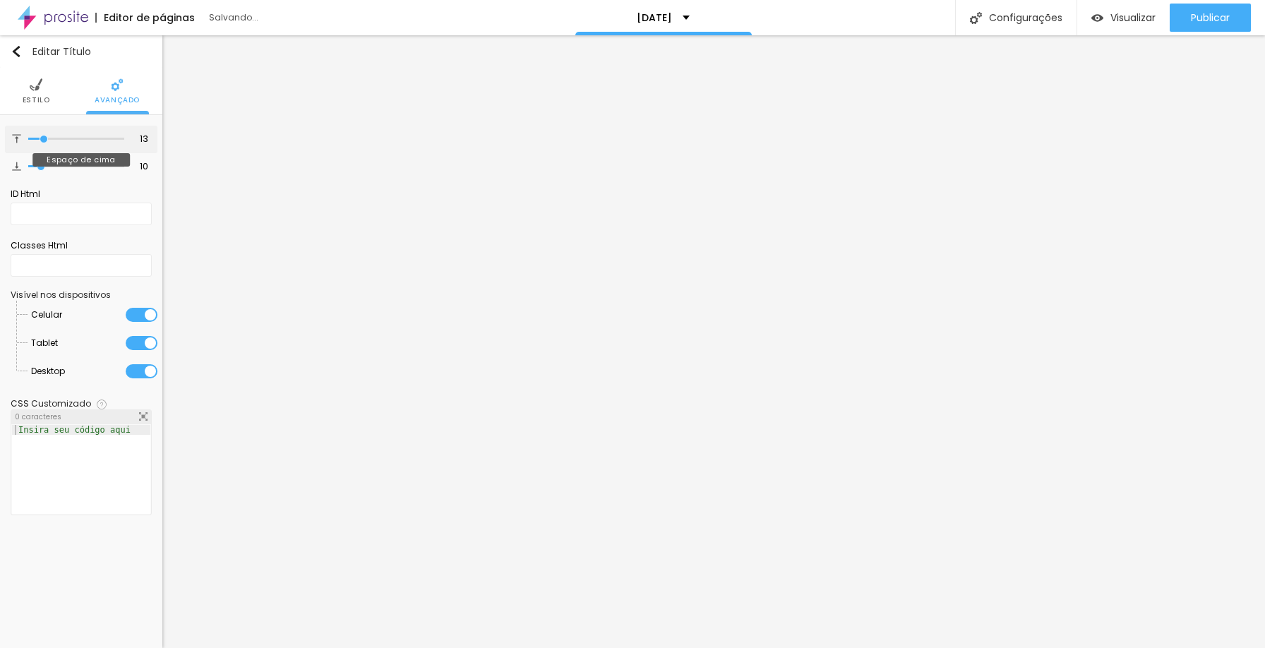
drag, startPoint x: 33, startPoint y: 137, endPoint x: 44, endPoint y: 136, distance: 10.6
click at [44, 136] on input "range" at bounding box center [76, 139] width 96 height 7
click at [44, 104] on span "Estilo" at bounding box center [37, 100] width 28 height 7
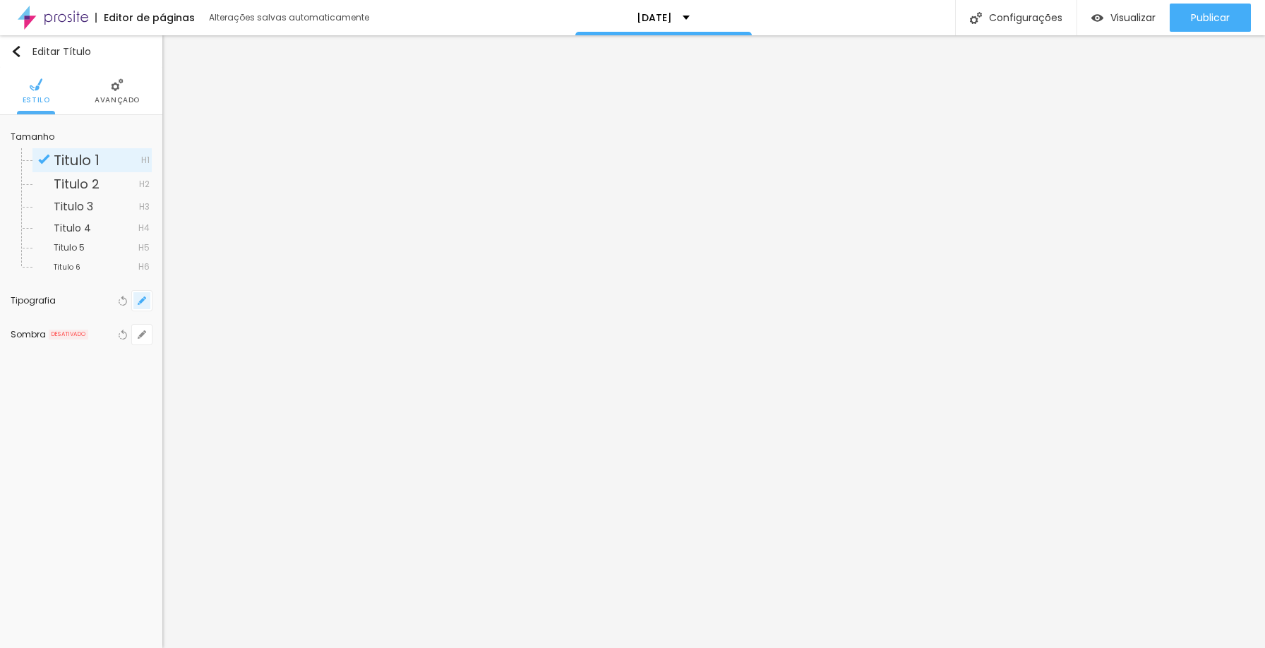
click at [145, 307] on button "button" at bounding box center [142, 301] width 20 height 20
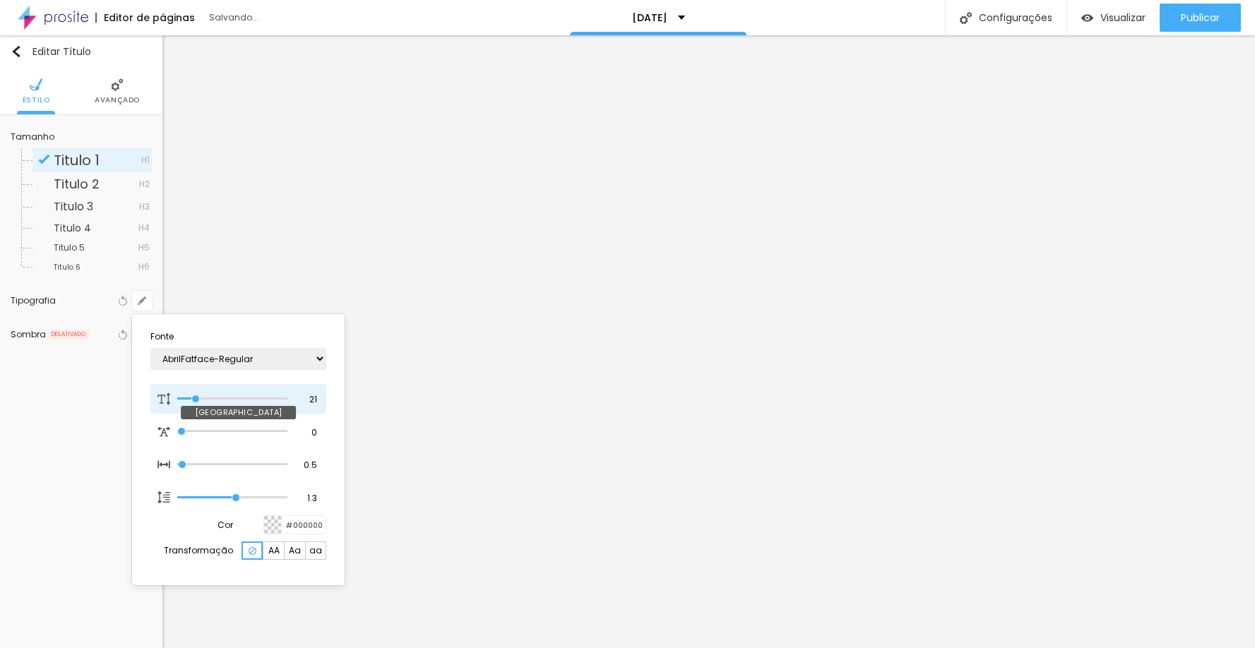
click at [196, 398] on input "range" at bounding box center [232, 398] width 110 height 7
click at [1135, 384] on div at bounding box center [627, 324] width 1255 height 648
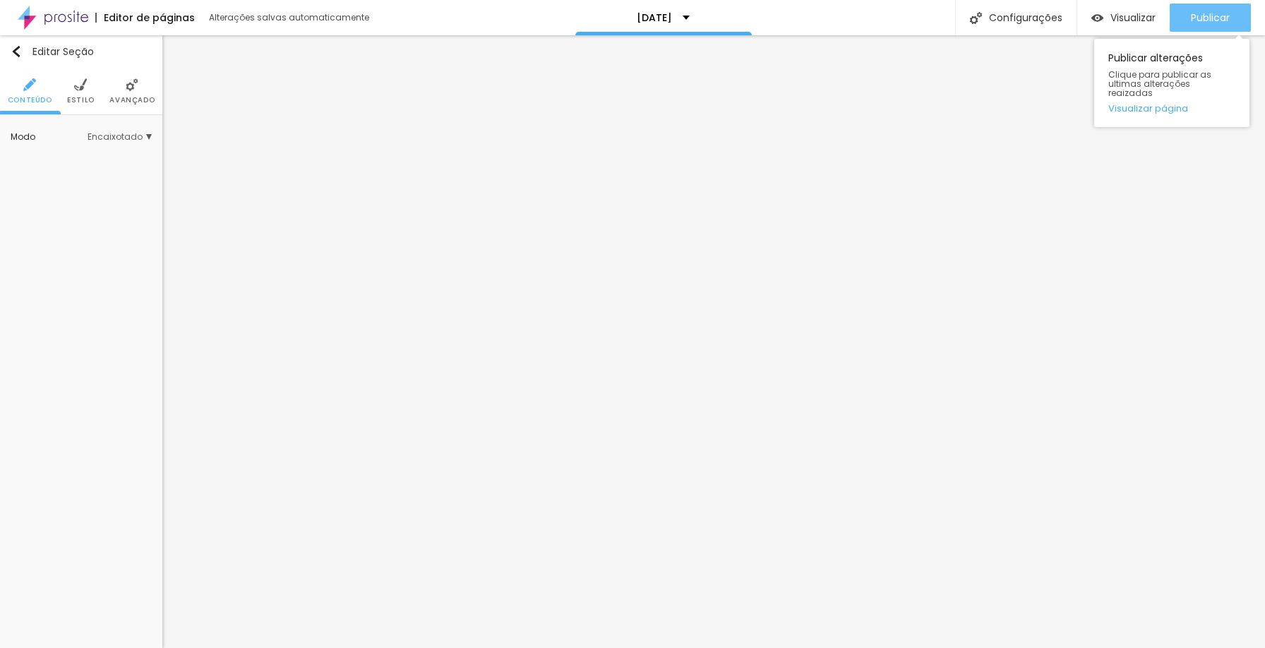
click at [1203, 25] on div "Publicar" at bounding box center [1210, 18] width 39 height 28
click at [126, 92] on li "Avançado" at bounding box center [131, 91] width 45 height 47
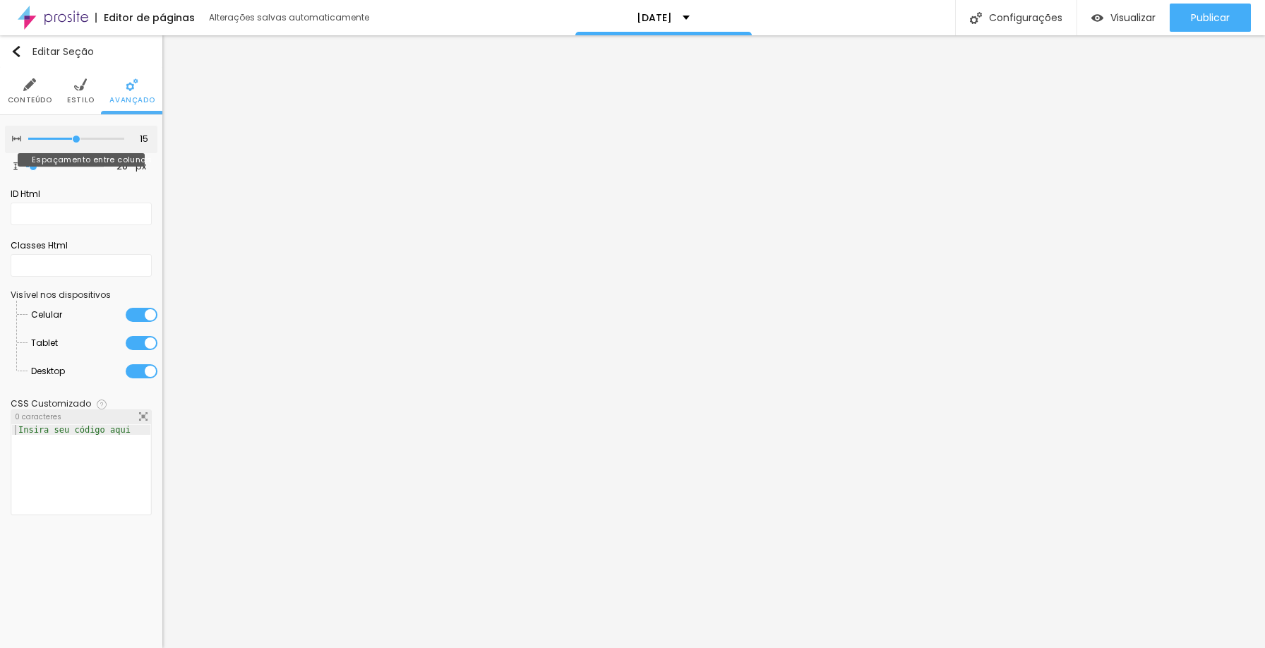
drag, startPoint x: 93, startPoint y: 136, endPoint x: 77, endPoint y: 138, distance: 15.8
click at [77, 138] on input "range" at bounding box center [76, 139] width 96 height 7
drag, startPoint x: 33, startPoint y: 163, endPoint x: 18, endPoint y: 164, distance: 14.8
click at [26, 164] on input "range" at bounding box center [65, 166] width 78 height 7
drag, startPoint x: 74, startPoint y: 140, endPoint x: 48, endPoint y: 141, distance: 26.1
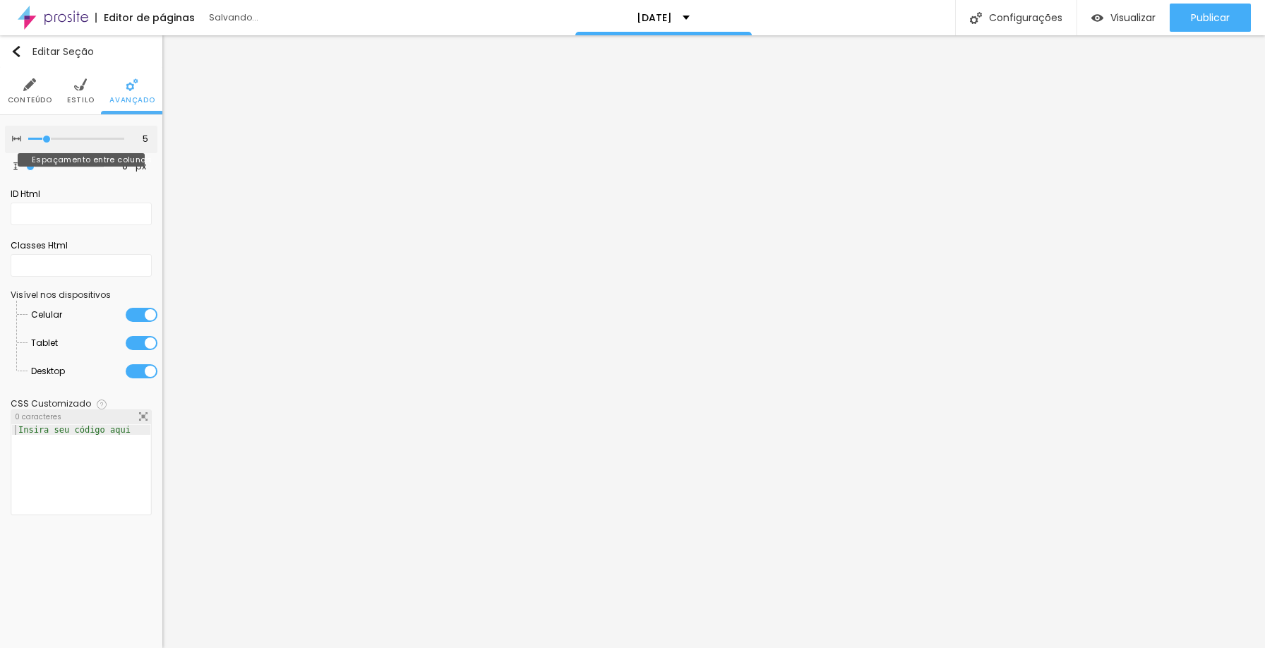
click at [48, 141] on input "range" at bounding box center [76, 139] width 96 height 7
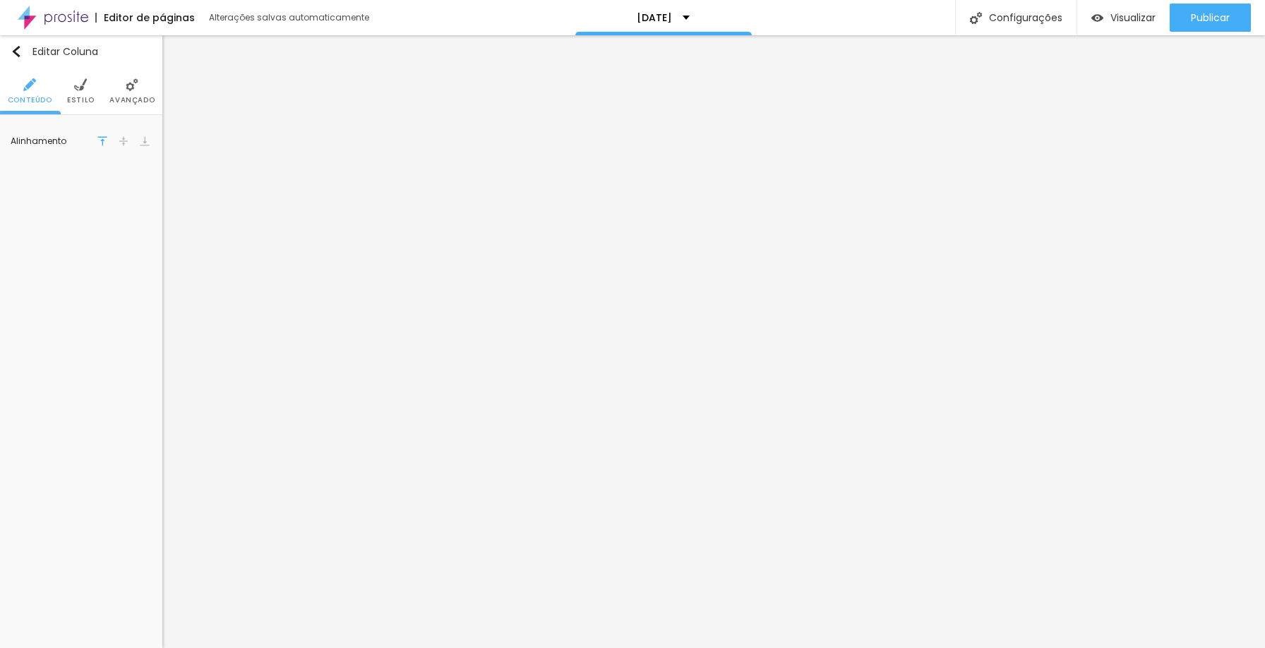
click at [124, 88] on li "Avançado" at bounding box center [131, 91] width 45 height 47
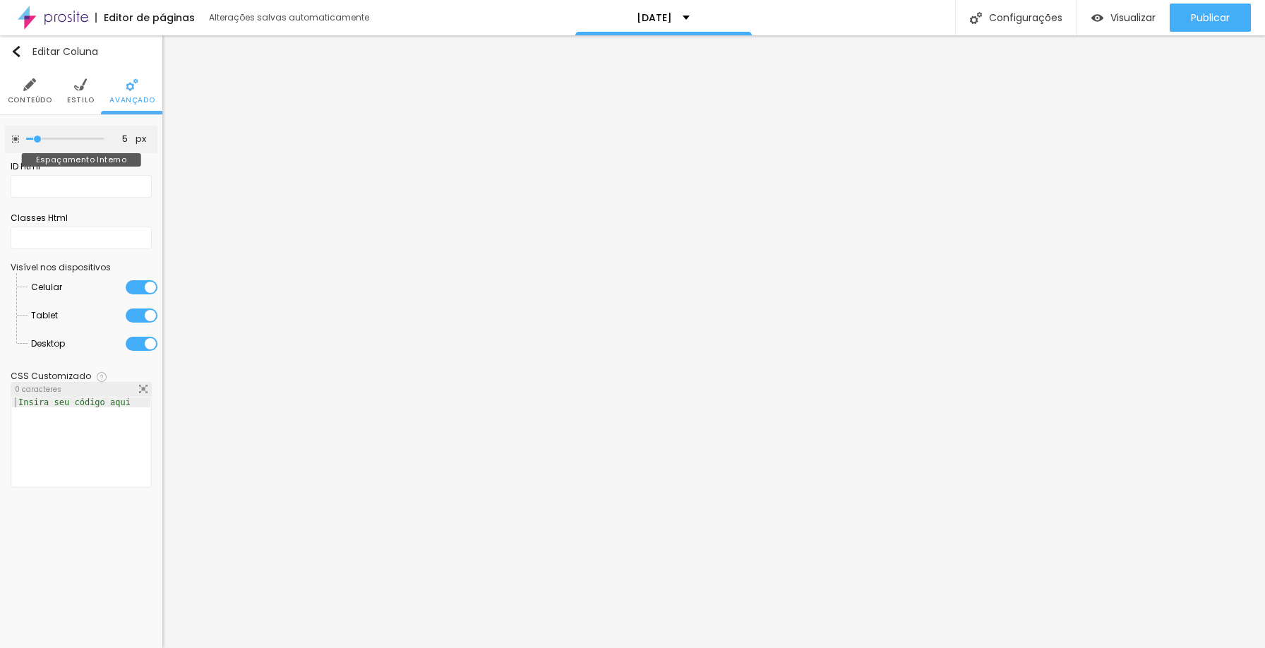
drag, startPoint x: 52, startPoint y: 140, endPoint x: 40, endPoint y: 140, distance: 12.7
click at [40, 140] on input "range" at bounding box center [65, 139] width 78 height 7
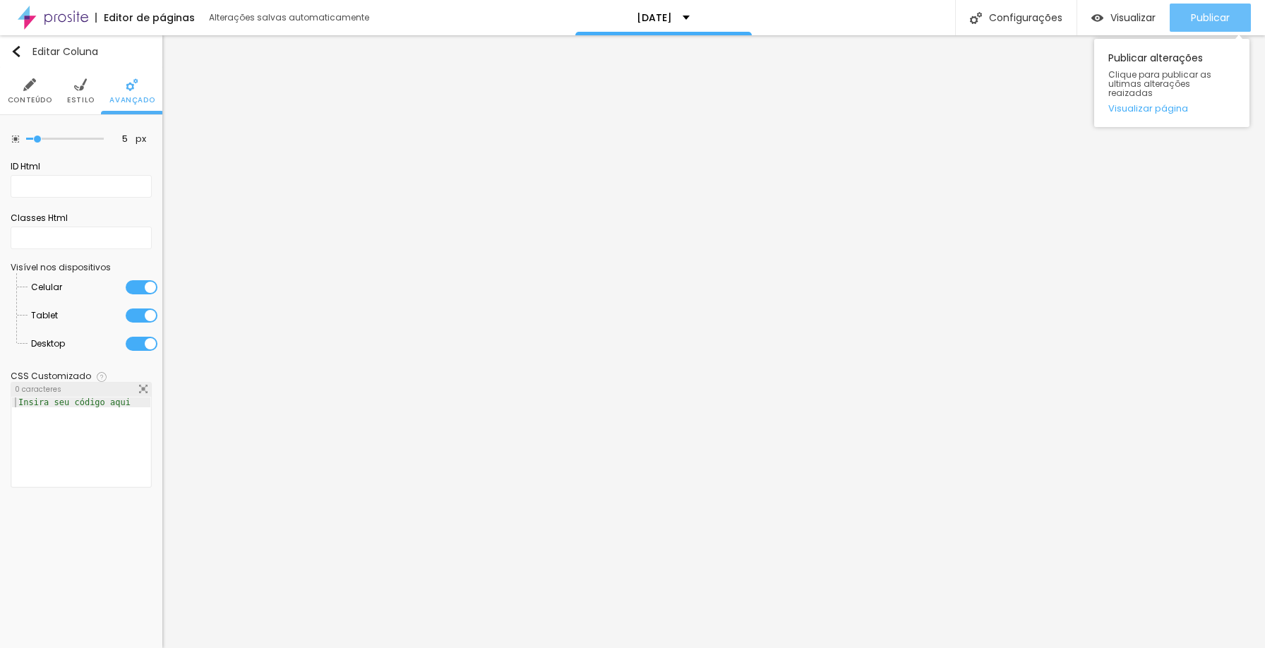
click at [1220, 9] on div "Publicar" at bounding box center [1210, 18] width 39 height 28
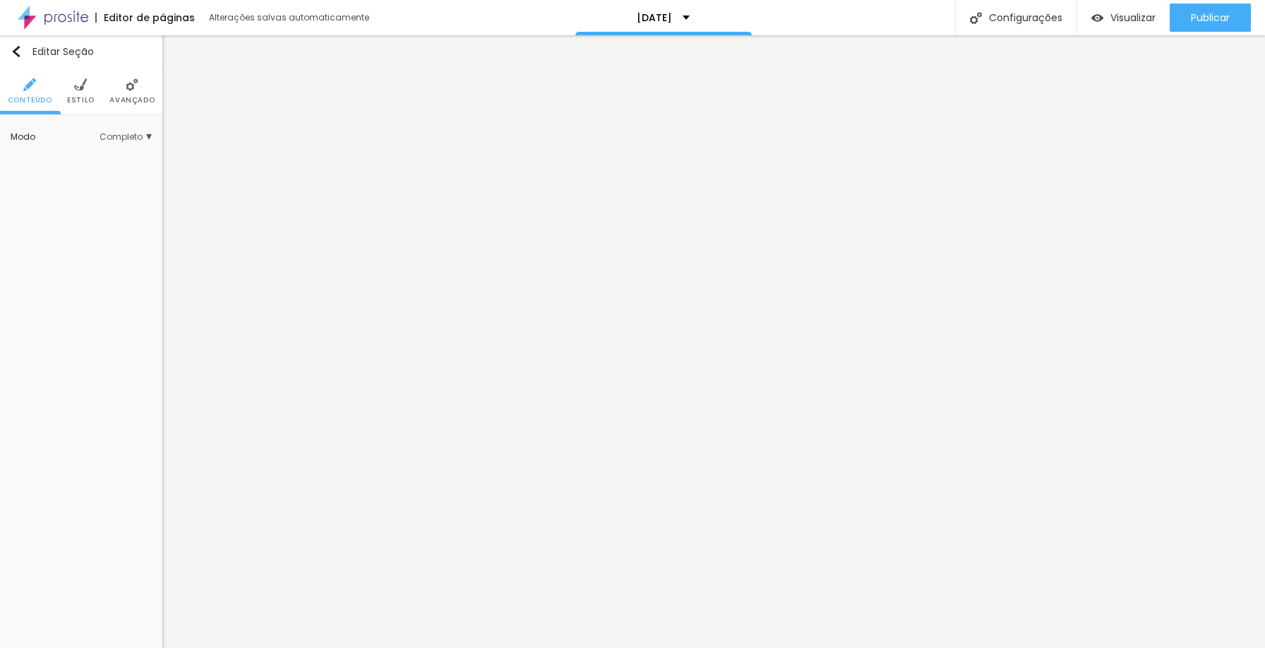
click at [137, 87] on img at bounding box center [132, 84] width 13 height 13
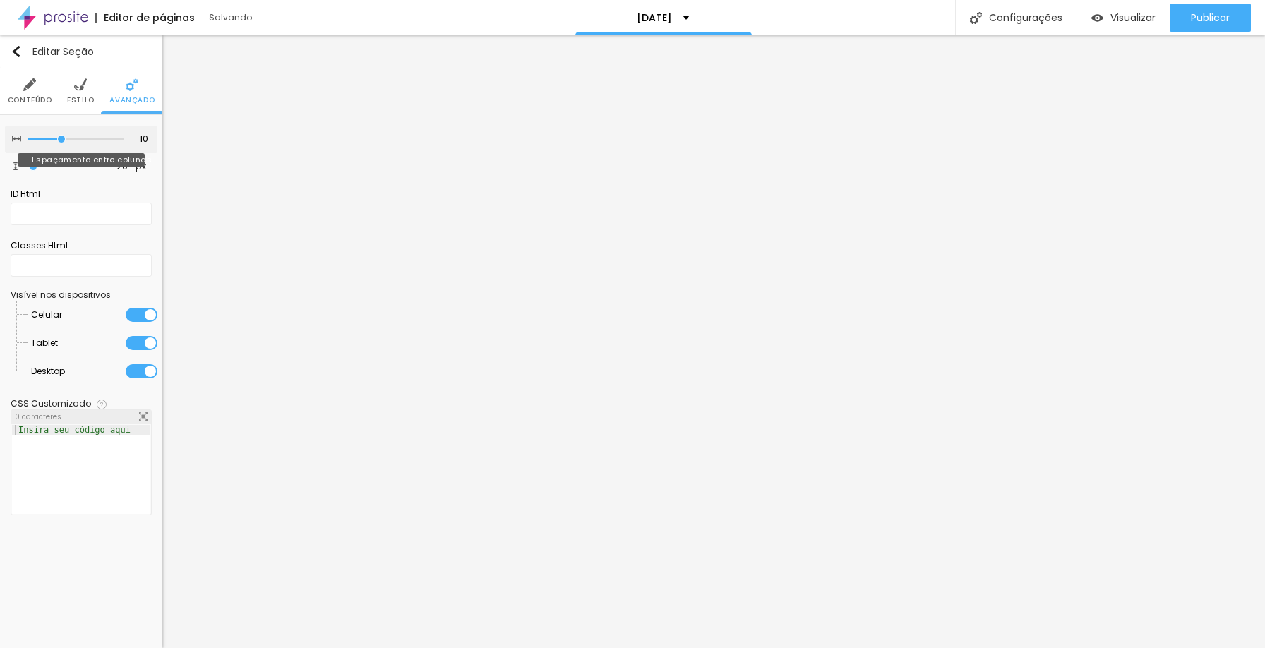
drag, startPoint x: 89, startPoint y: 137, endPoint x: 56, endPoint y: 135, distance: 33.3
click at [56, 136] on input "range" at bounding box center [76, 139] width 96 height 7
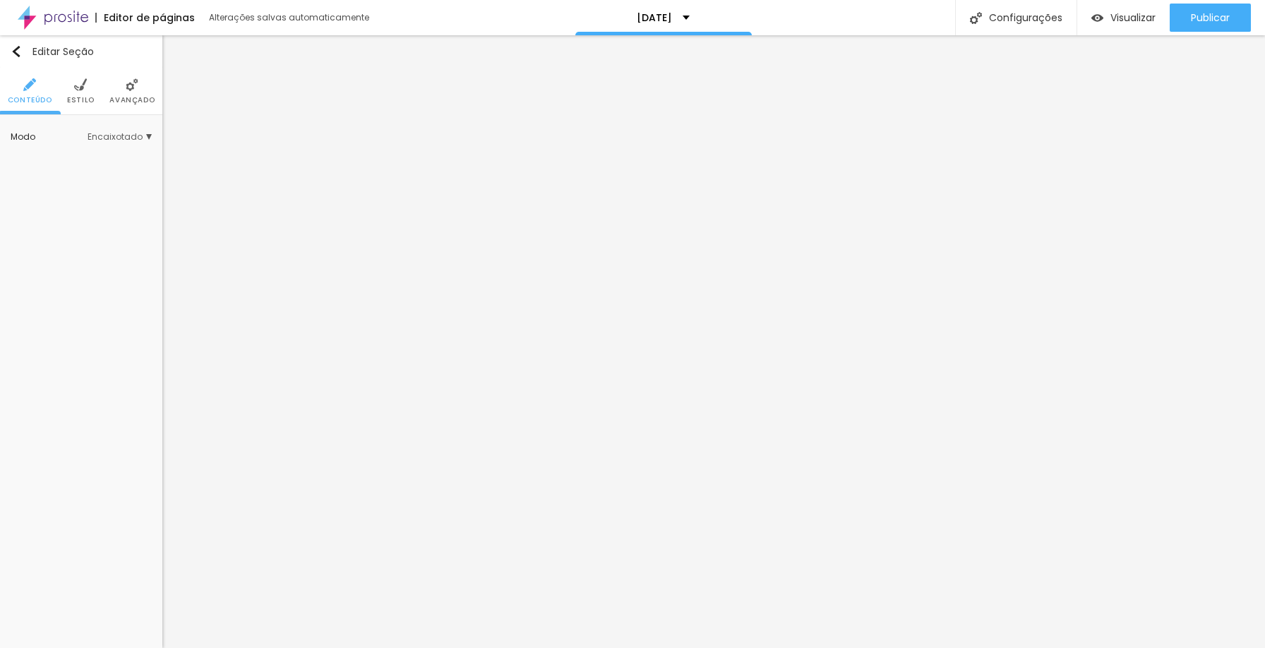
click at [124, 88] on li "Avançado" at bounding box center [131, 91] width 45 height 47
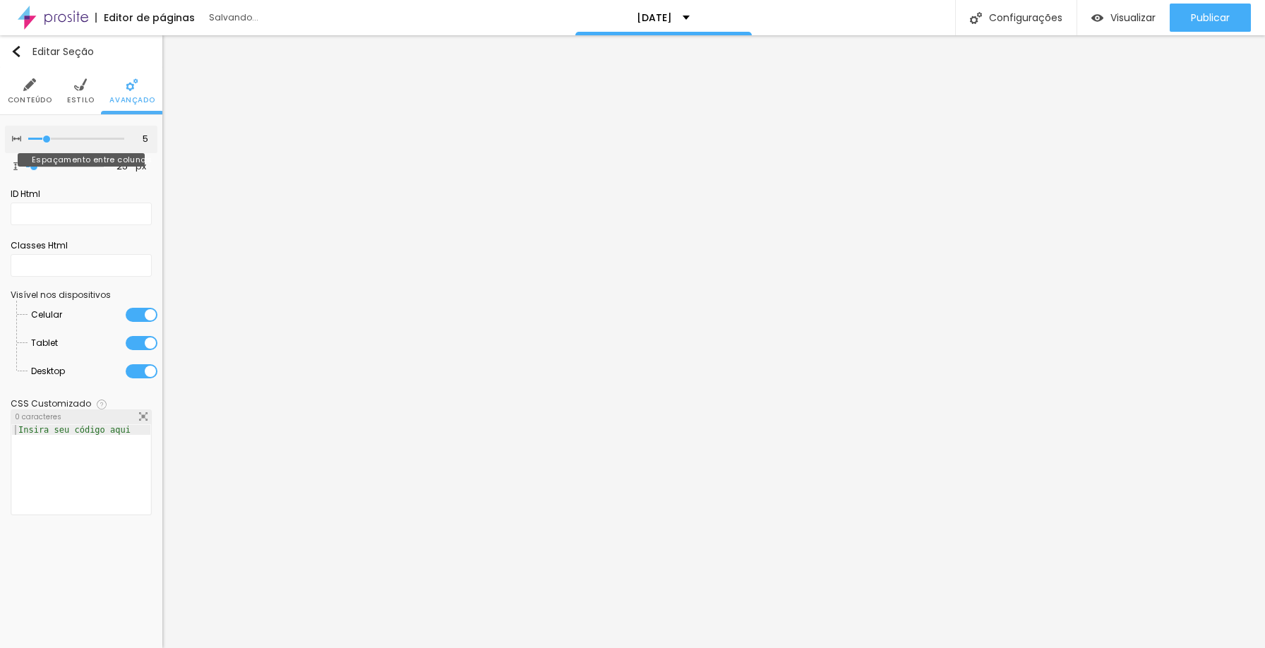
click at [53, 138] on input "range" at bounding box center [76, 139] width 96 height 7
click at [33, 167] on input "range" at bounding box center [65, 166] width 78 height 7
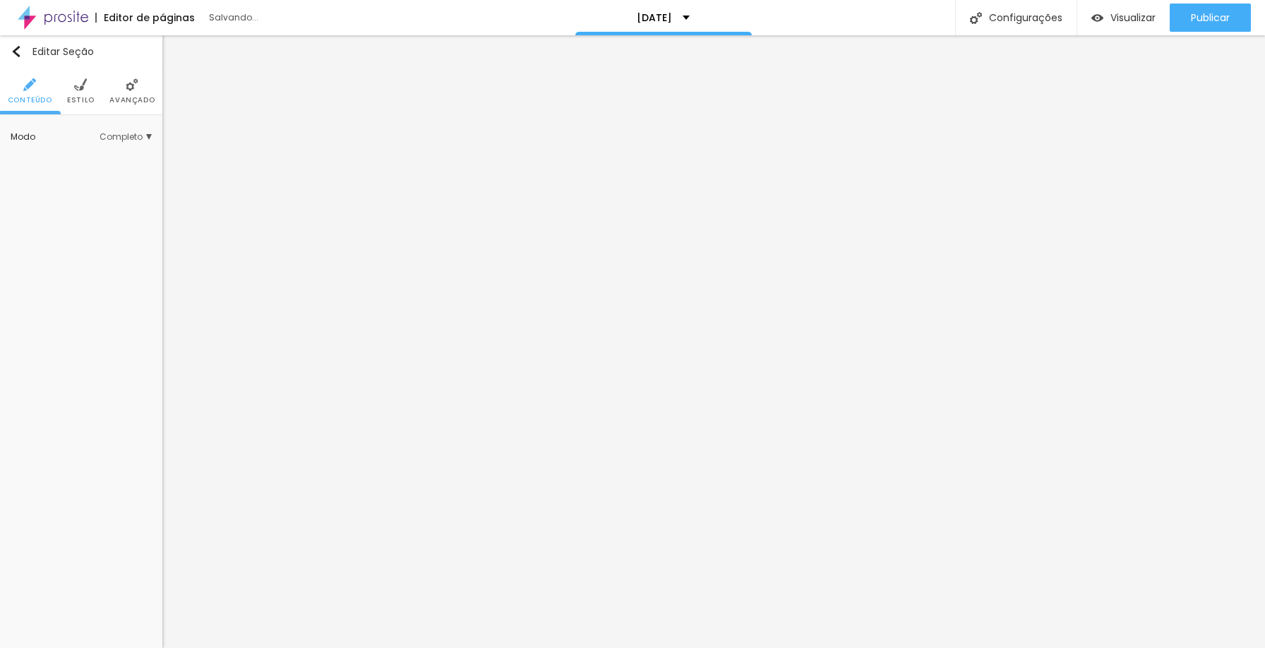
click at [117, 88] on li "Avançado" at bounding box center [131, 91] width 45 height 47
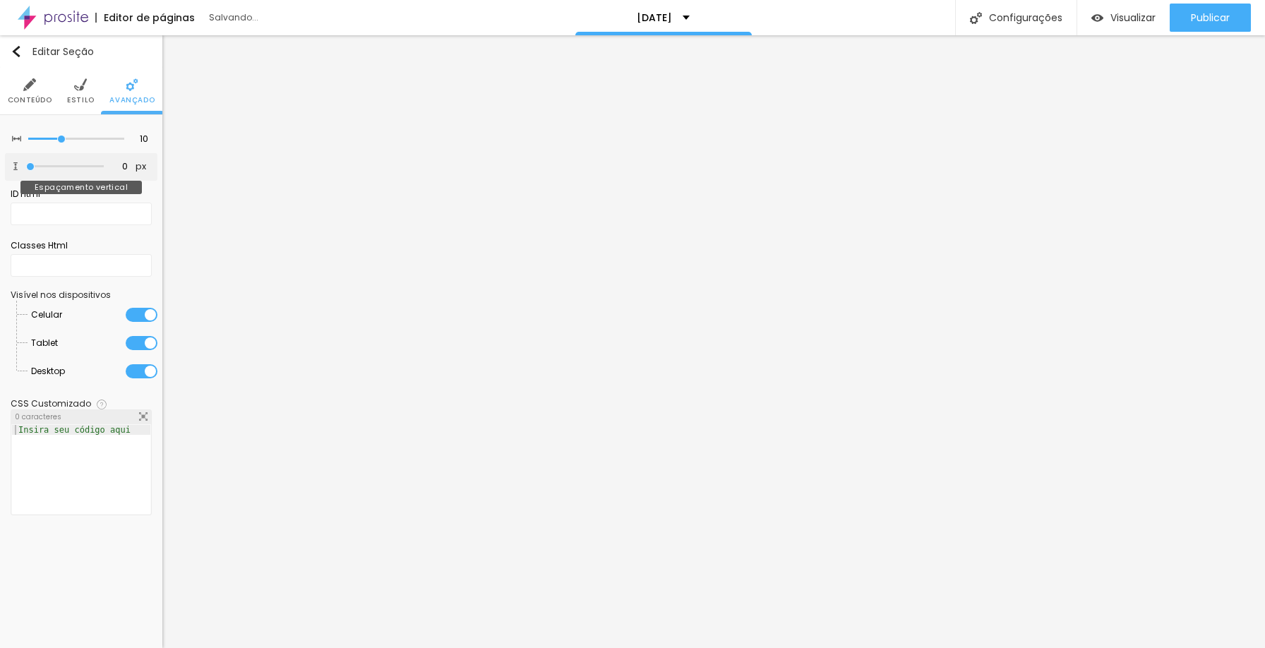
drag, startPoint x: 34, startPoint y: 165, endPoint x: 25, endPoint y: 166, distance: 9.3
click at [26, 166] on input "range" at bounding box center [65, 166] width 78 height 7
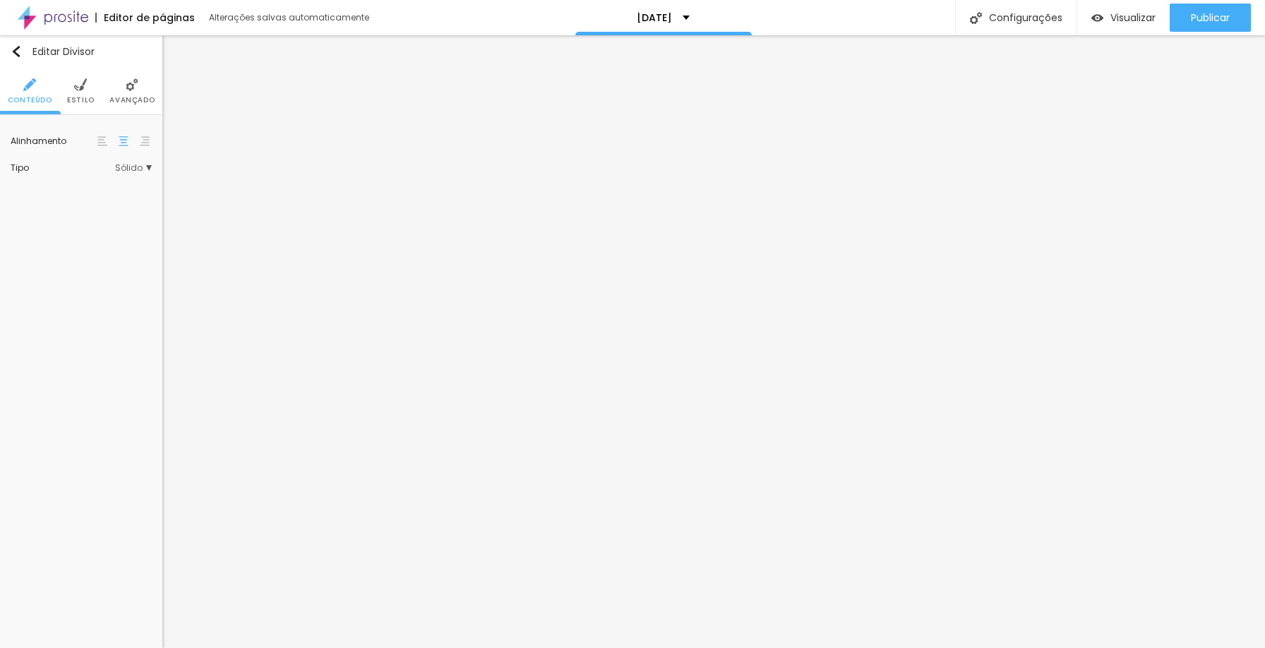
click at [132, 97] on span "Avançado" at bounding box center [131, 100] width 45 height 7
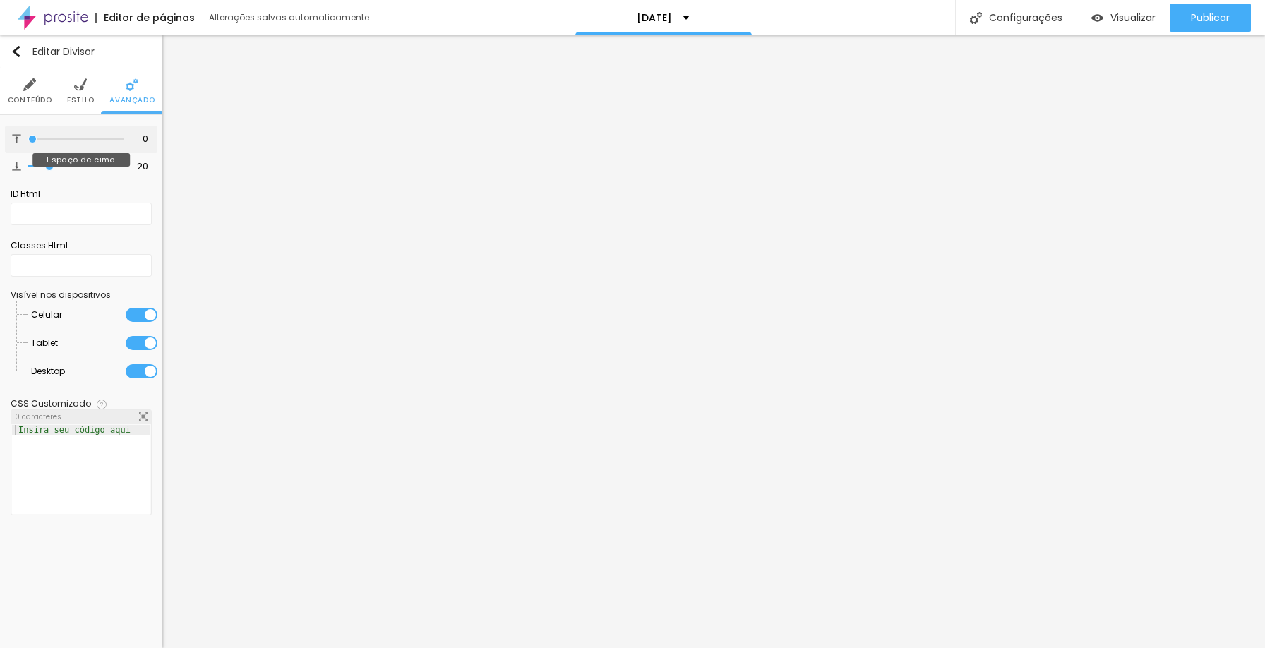
drag, startPoint x: 47, startPoint y: 139, endPoint x: 26, endPoint y: 141, distance: 21.3
click at [28, 141] on input "range" at bounding box center [76, 139] width 96 height 7
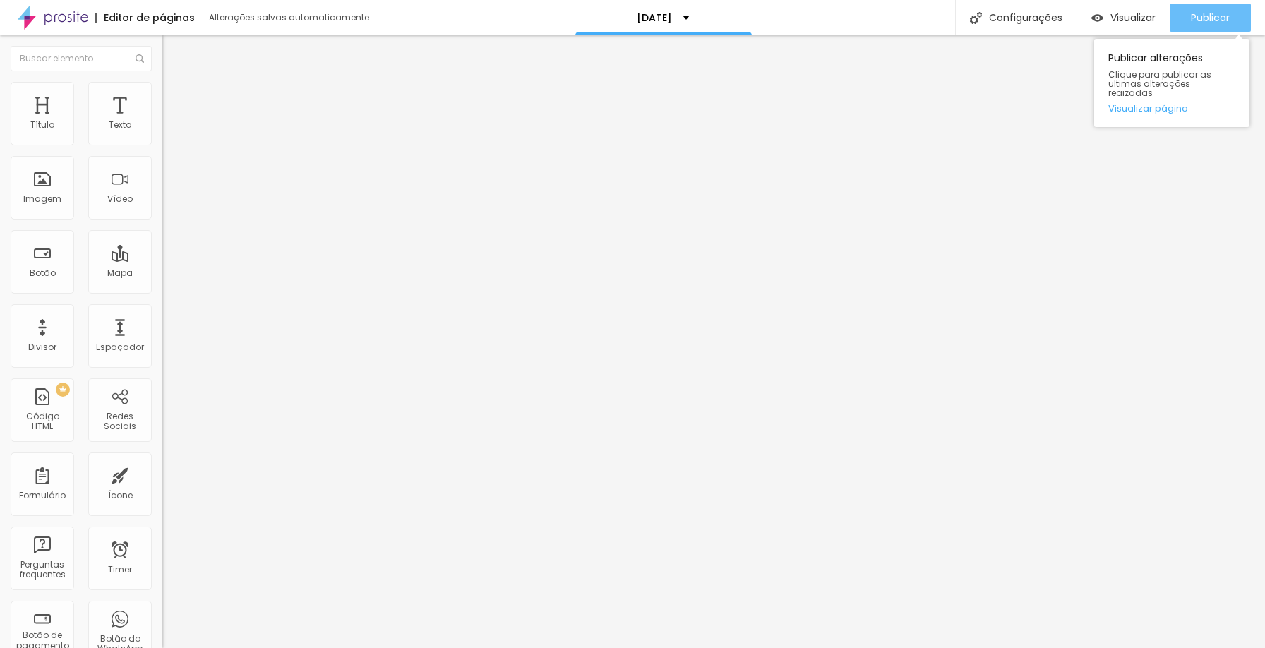
click at [1201, 12] on span "Publicar" at bounding box center [1210, 17] width 39 height 11
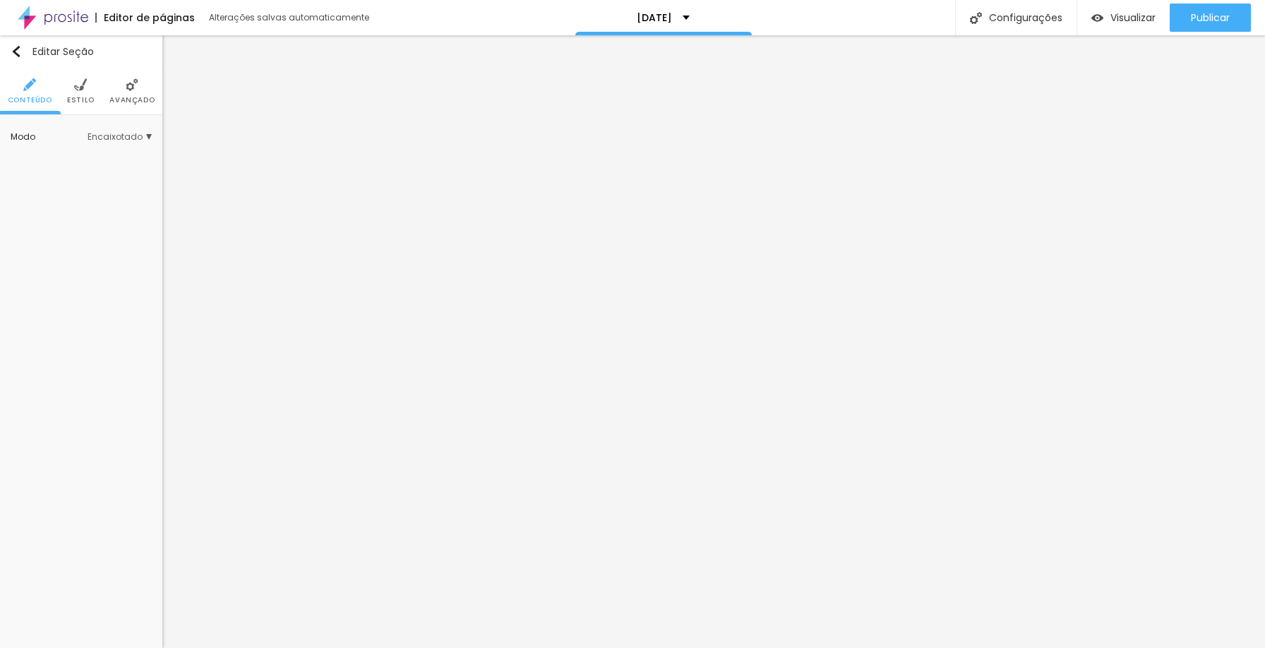
click at [81, 93] on li "Estilo" at bounding box center [81, 91] width 28 height 47
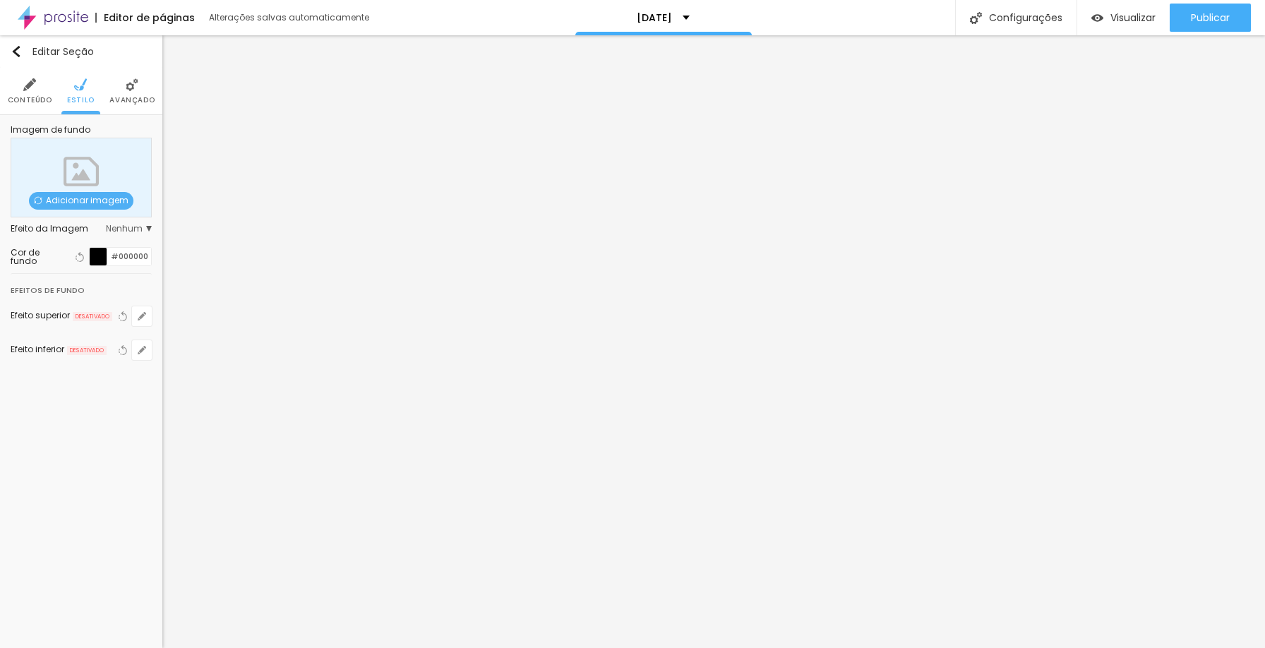
click at [97, 254] on div at bounding box center [99, 257] width 18 height 18
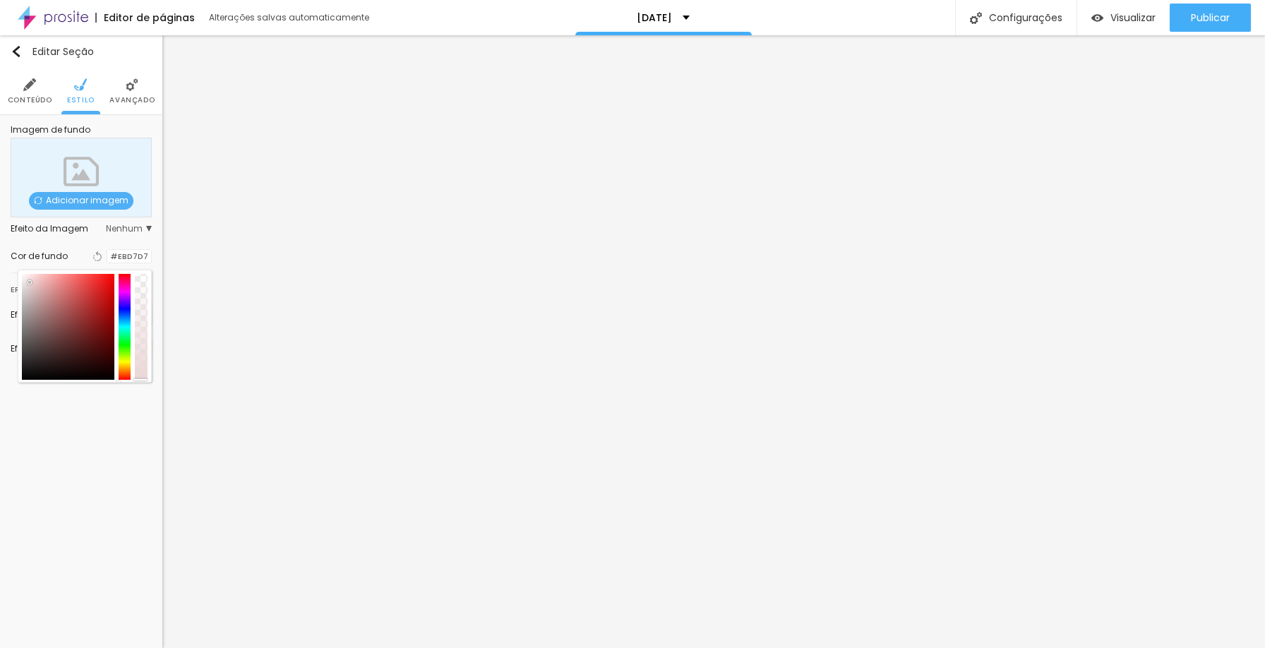
drag, startPoint x: 52, startPoint y: 294, endPoint x: 30, endPoint y: 282, distance: 25.6
click at [30, 282] on div at bounding box center [68, 327] width 93 height 106
click at [126, 364] on div at bounding box center [125, 327] width 13 height 106
click at [124, 362] on div at bounding box center [125, 327] width 13 height 106
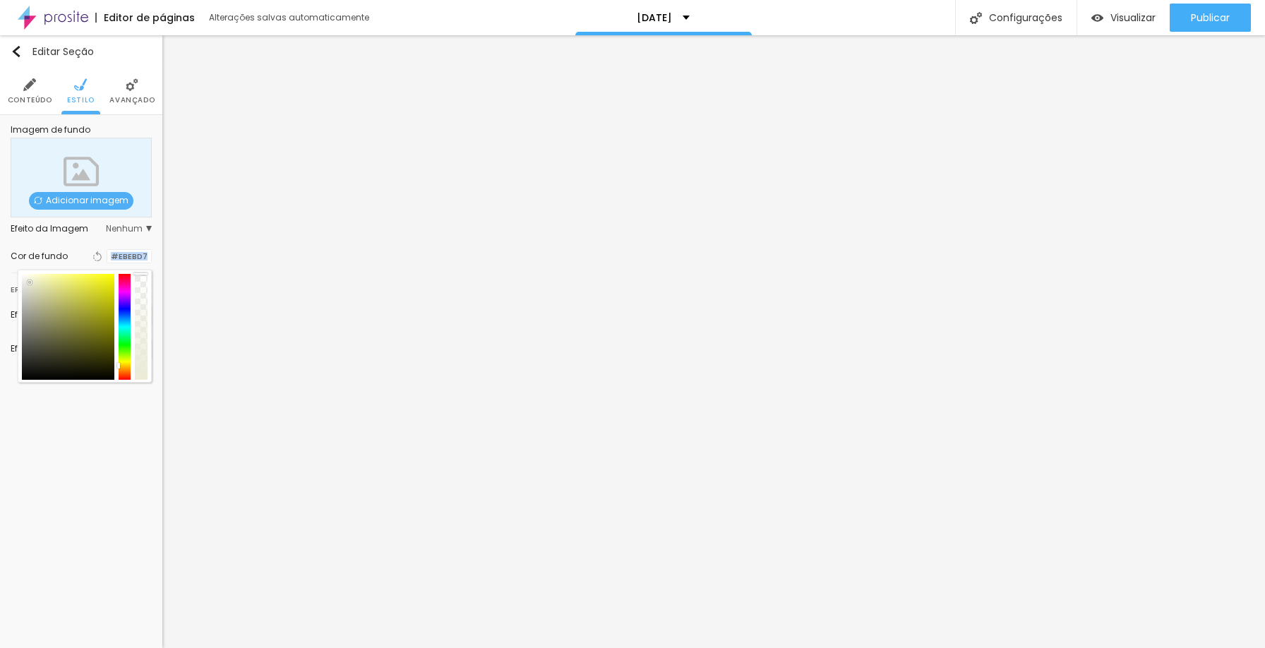
drag, startPoint x: 145, startPoint y: 380, endPoint x: 143, endPoint y: 258, distance: 122.2
click at [143, 258] on div "Cor de fundo Voltar ao padrão #EBEBD7" at bounding box center [81, 256] width 141 height 18
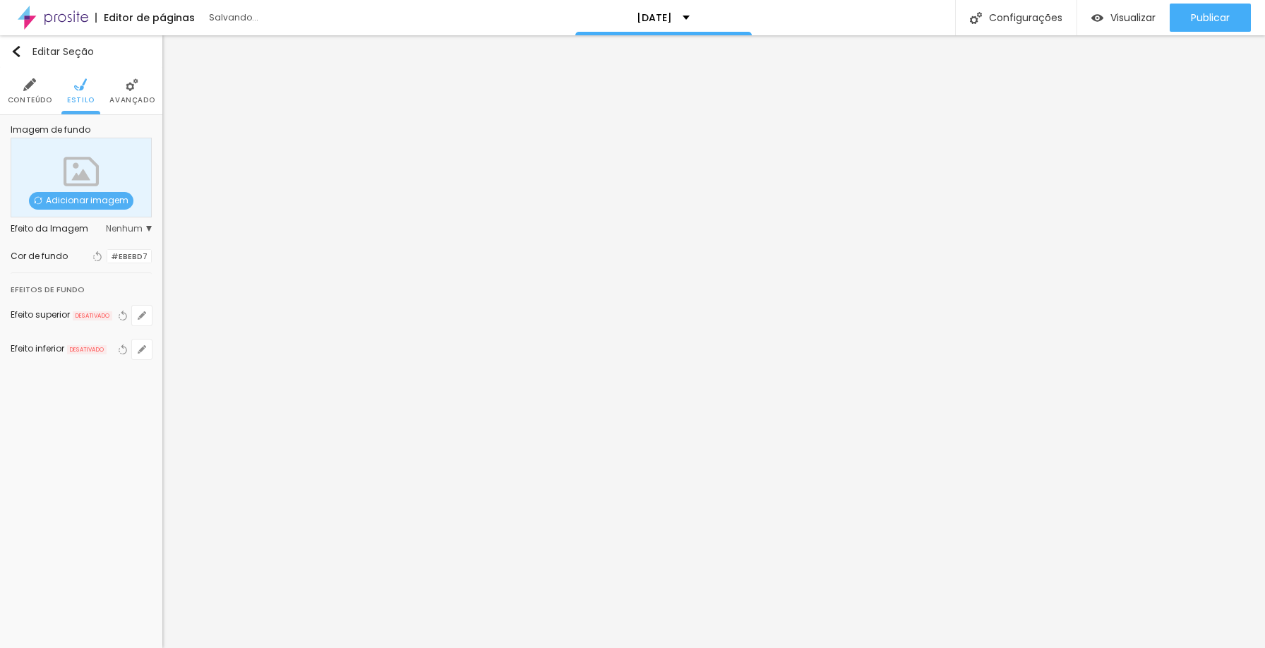
click at [107, 256] on div at bounding box center [107, 256] width 0 height 13
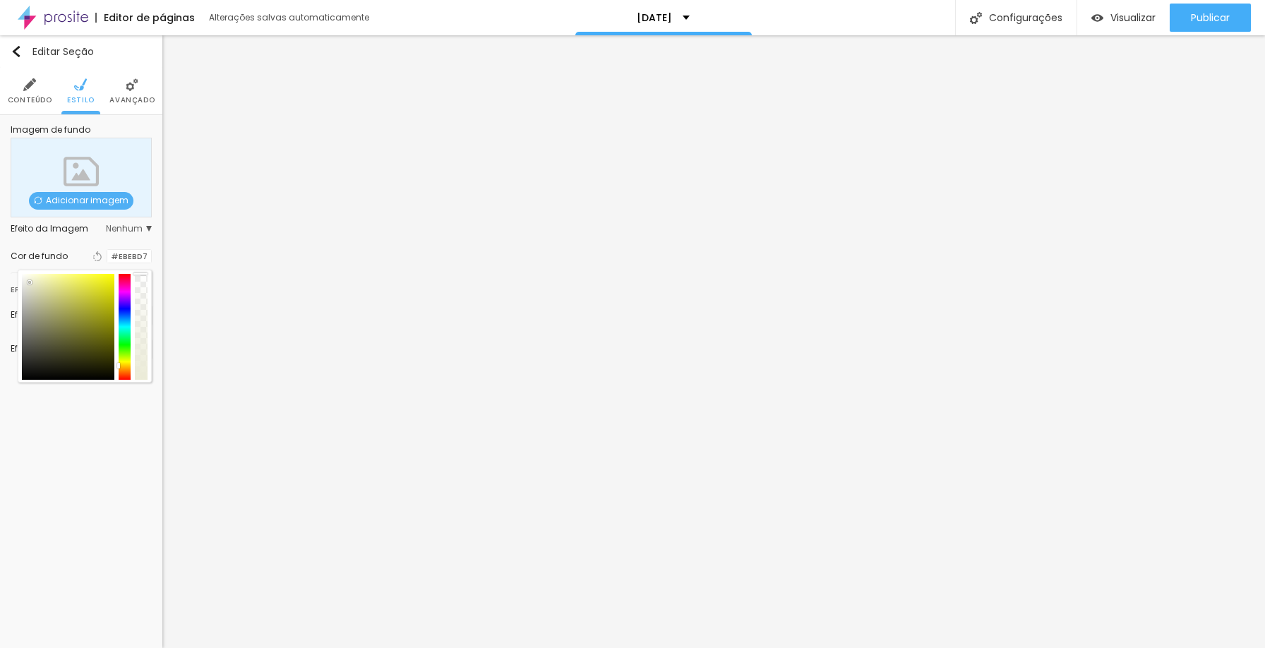
click at [92, 206] on span "Adicionar imagem" at bounding box center [81, 201] width 105 height 18
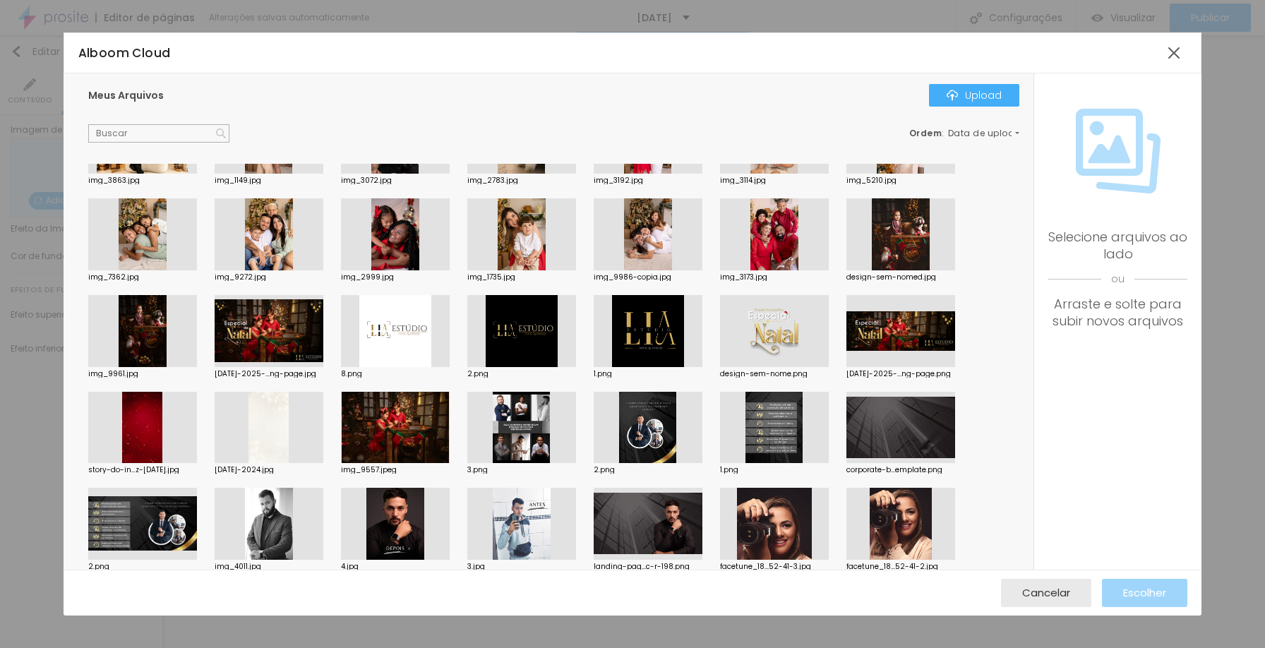
scroll to position [357, 0]
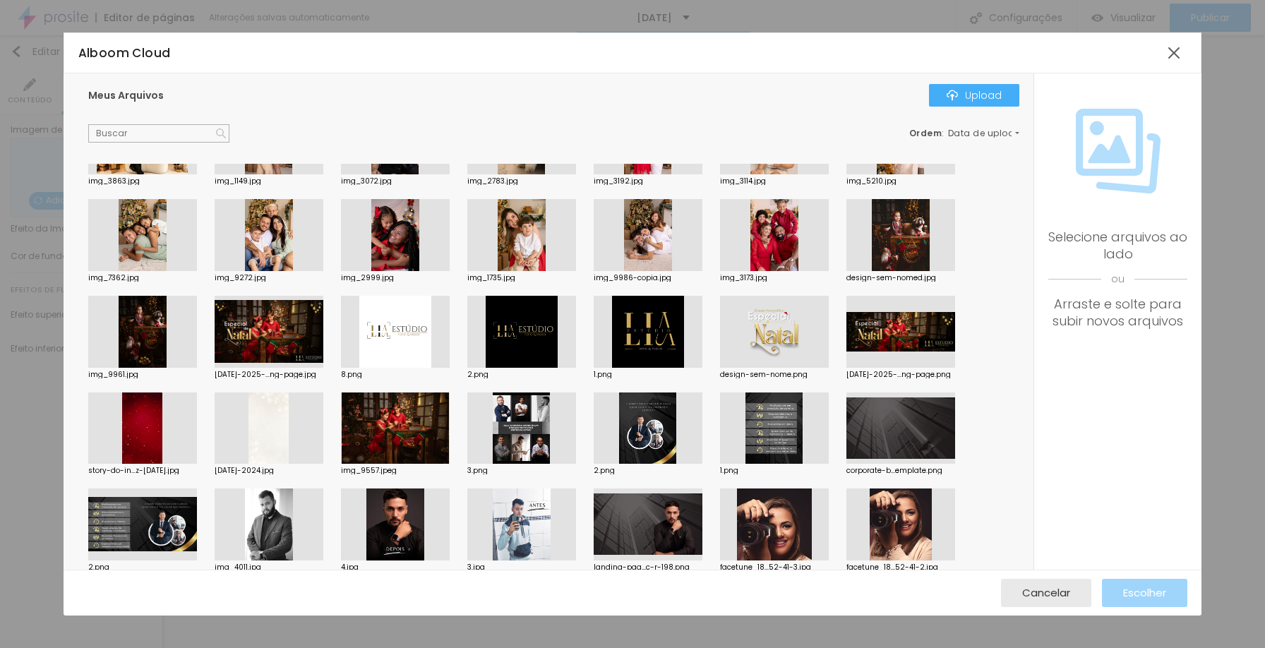
click at [274, 430] on div at bounding box center [269, 429] width 109 height 72
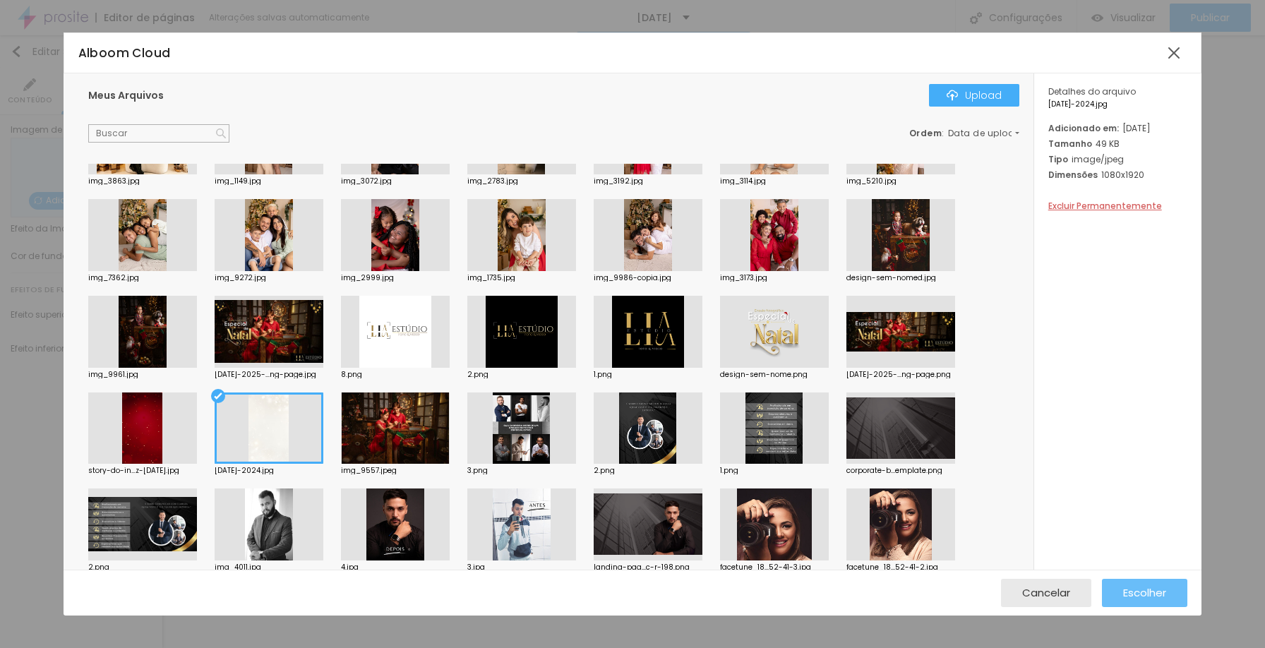
click at [1138, 597] on span "Escolher" at bounding box center [1144, 593] width 43 height 12
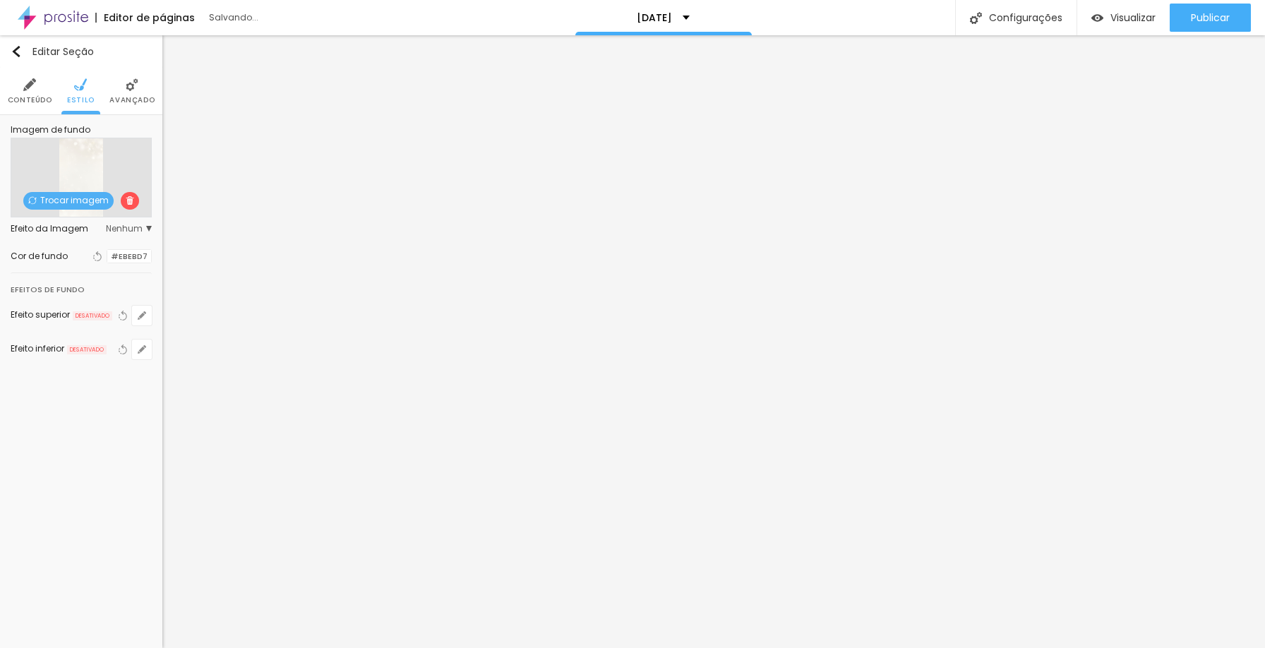
click at [140, 227] on span "Nenhum" at bounding box center [129, 229] width 46 height 8
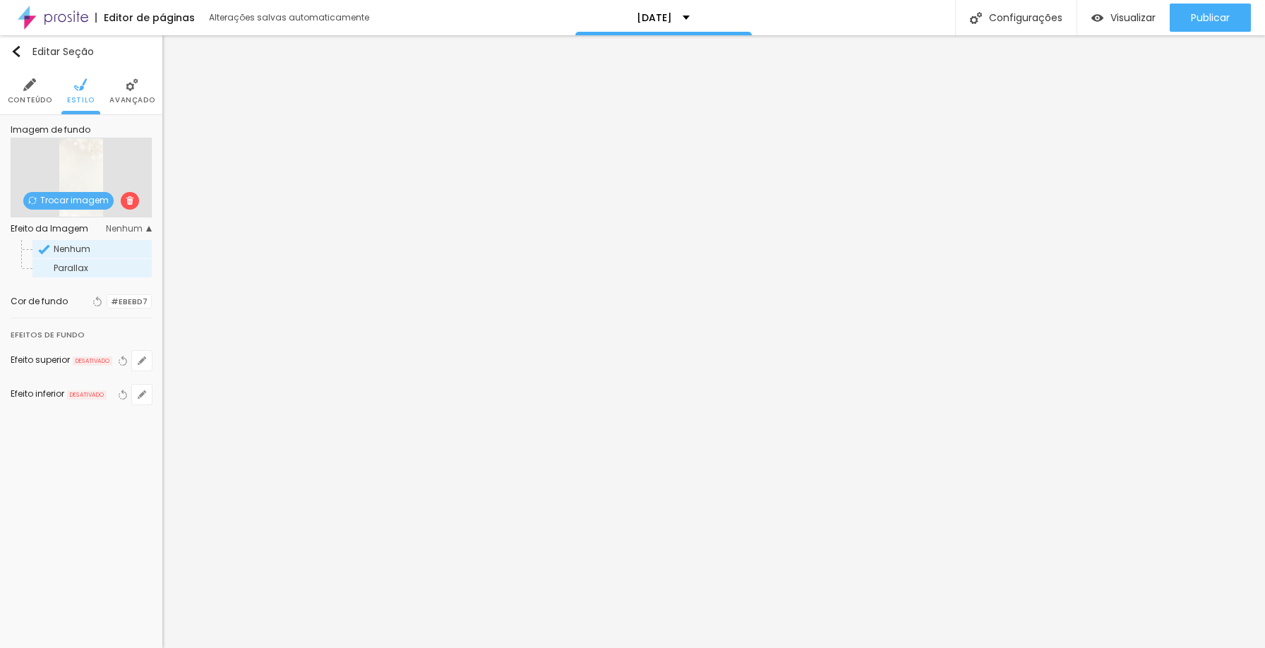
click at [119, 263] on div "Parallax" at bounding box center [91, 268] width 119 height 18
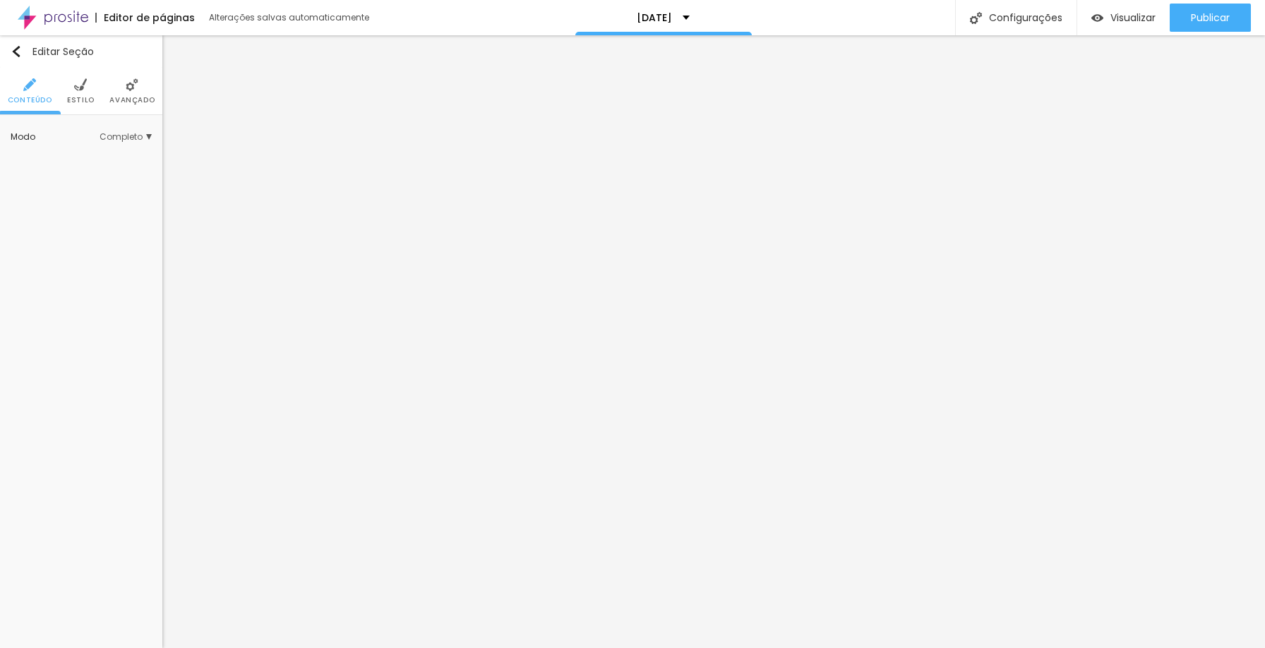
click at [111, 137] on span "Completo" at bounding box center [126, 137] width 52 height 8
click at [93, 102] on ul "Conteúdo Estilo Avançado" at bounding box center [81, 91] width 162 height 47
click at [124, 93] on li "Avançado" at bounding box center [131, 91] width 45 height 47
click at [93, 97] on ul "Conteúdo Estilo Avançado" at bounding box center [81, 91] width 162 height 47
click at [85, 97] on span "Estilo" at bounding box center [81, 100] width 28 height 7
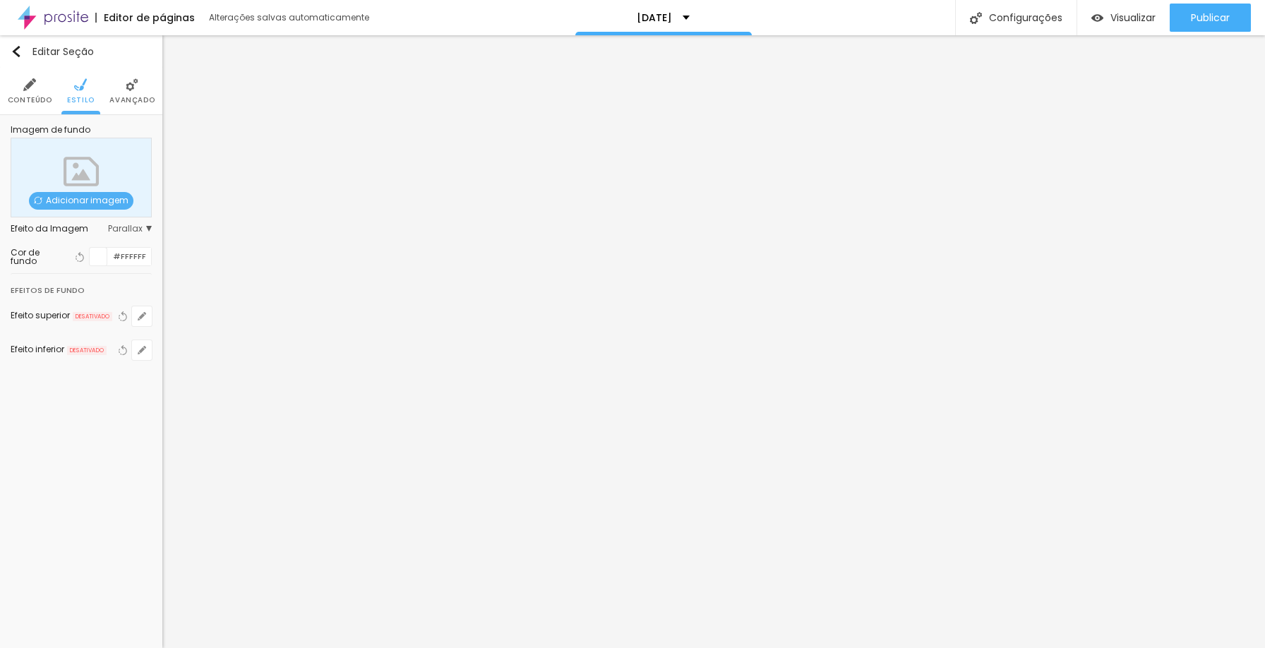
click at [71, 215] on div "Adicionar imagem" at bounding box center [81, 178] width 141 height 80
click at [79, 204] on span "Adicionar imagem" at bounding box center [81, 201] width 105 height 18
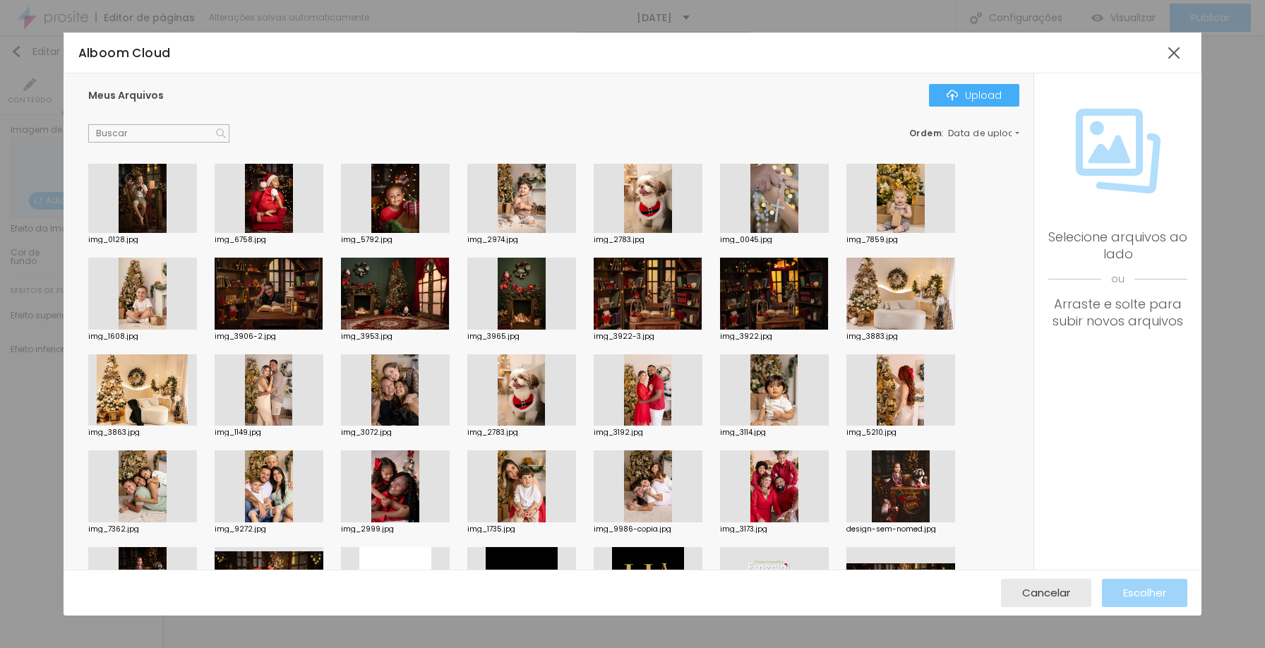
scroll to position [270, 0]
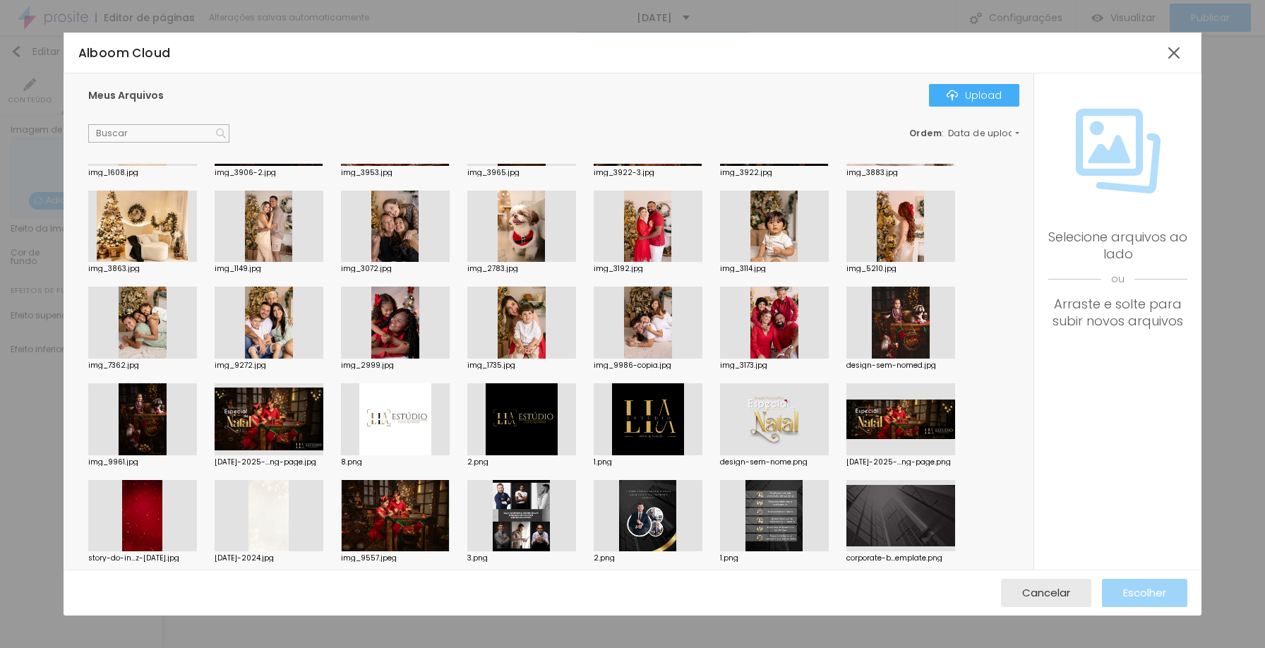
click at [251, 509] on div at bounding box center [269, 516] width 109 height 72
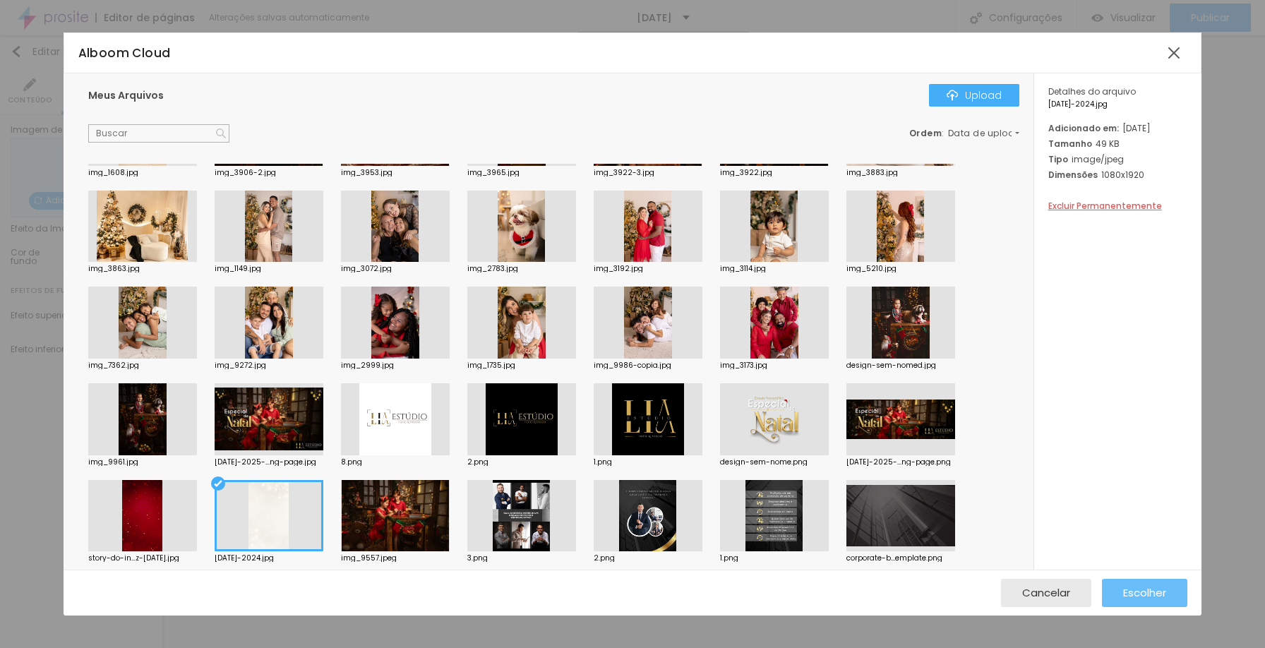
click at [1164, 592] on span "Escolher" at bounding box center [1144, 593] width 43 height 12
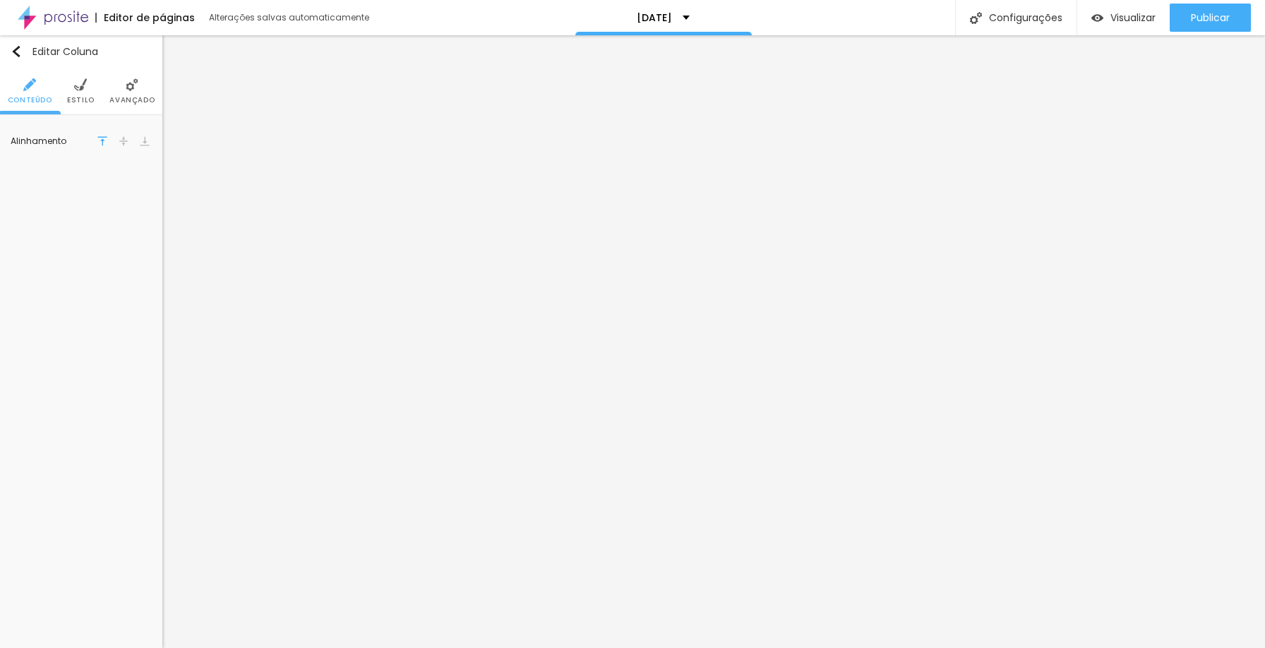
click at [82, 91] on img at bounding box center [80, 84] width 13 height 13
click at [83, 97] on span "Estilo" at bounding box center [81, 100] width 28 height 7
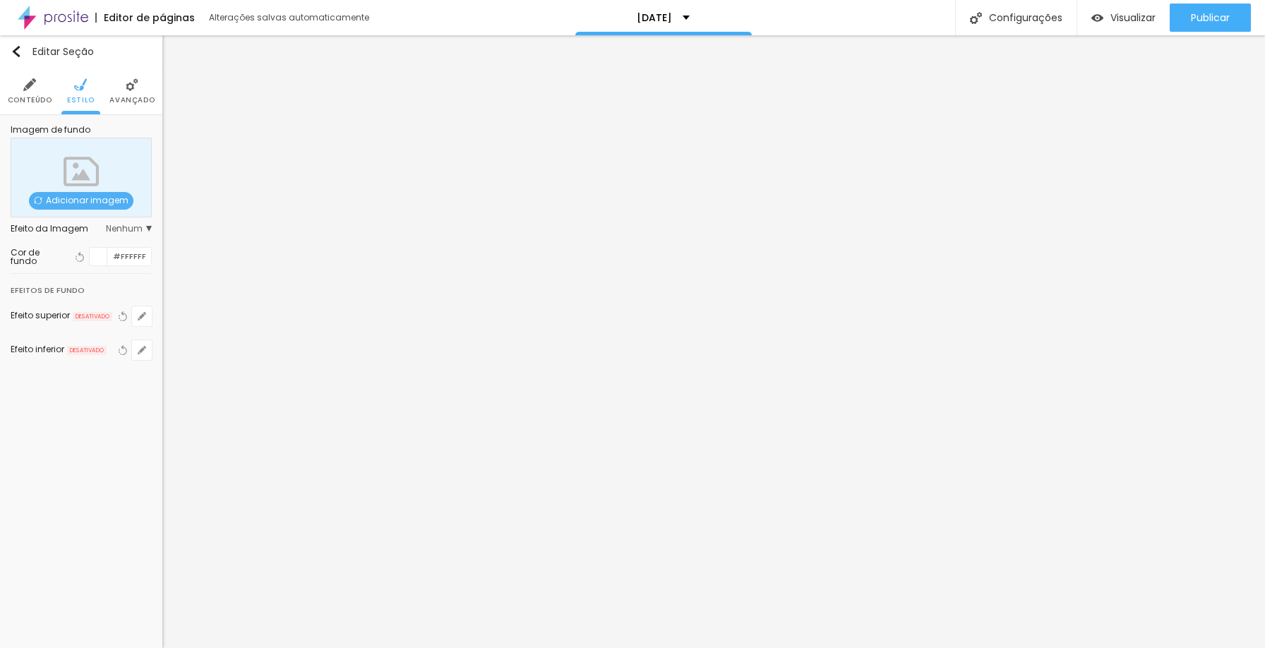
click at [81, 201] on span "Adicionar imagem" at bounding box center [81, 201] width 105 height 18
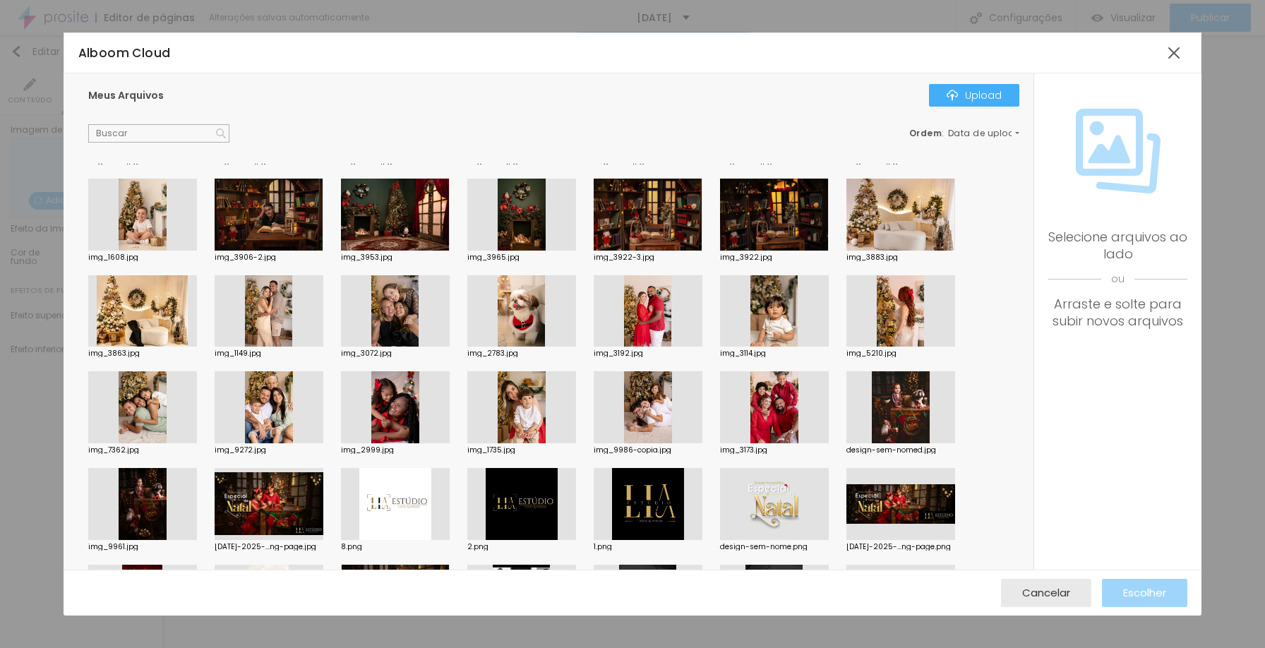
scroll to position [261, 0]
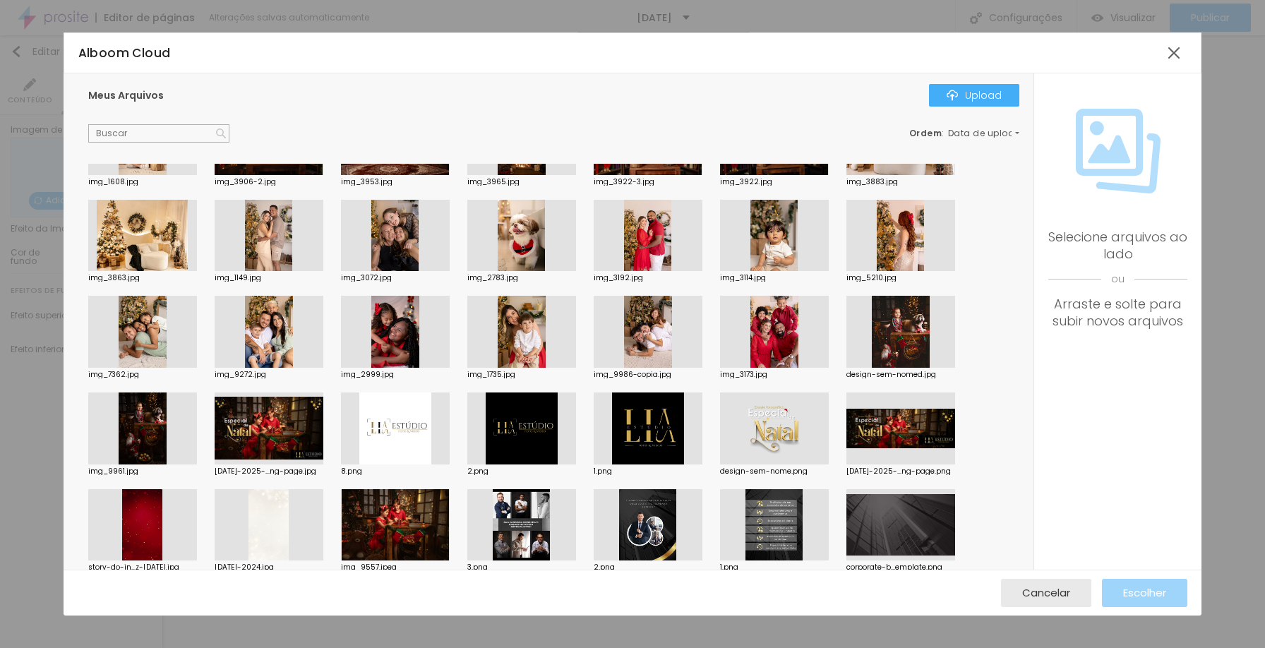
click at [273, 513] on div at bounding box center [269, 525] width 109 height 72
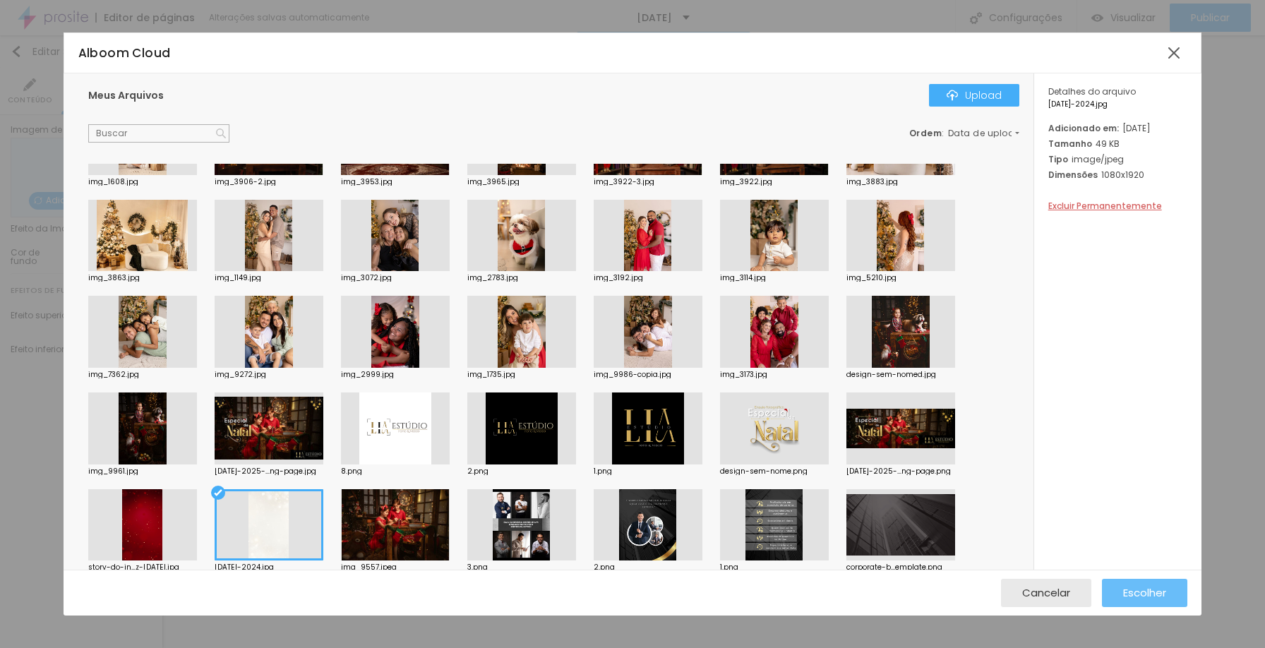
click at [1148, 591] on span "Escolher" at bounding box center [1144, 593] width 43 height 12
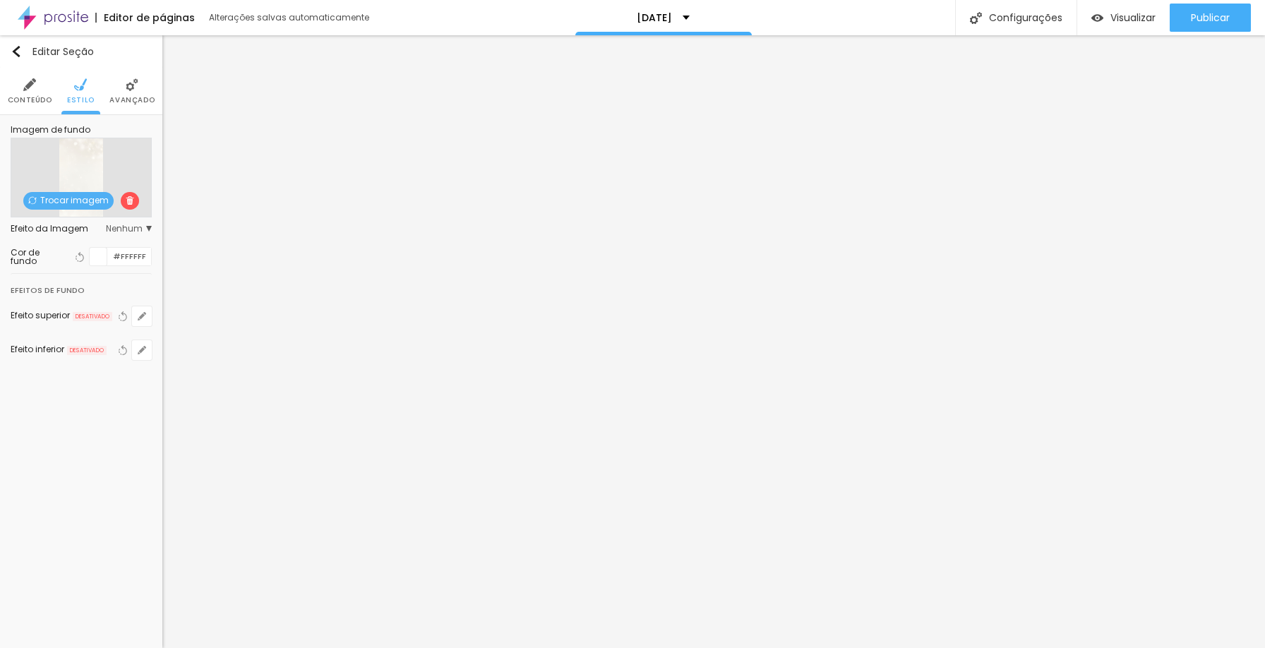
click at [145, 228] on span "Nenhum" at bounding box center [129, 229] width 46 height 8
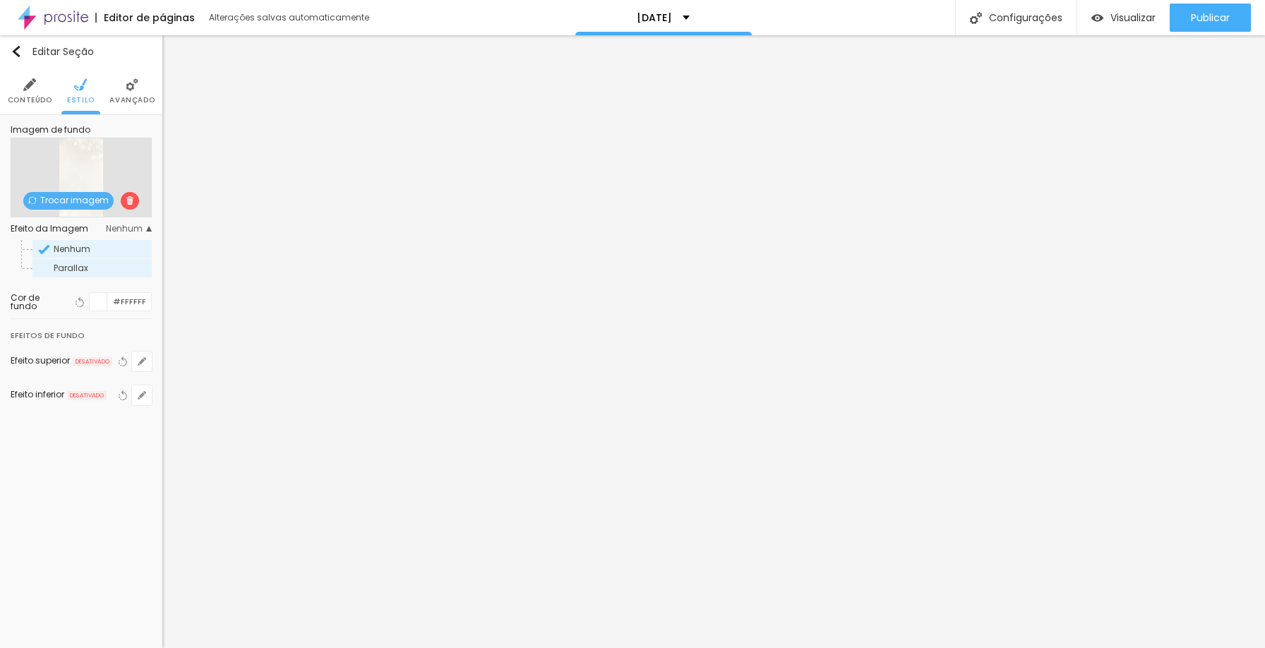
click at [107, 272] on span "Parallax" at bounding box center [102, 268] width 96 height 8
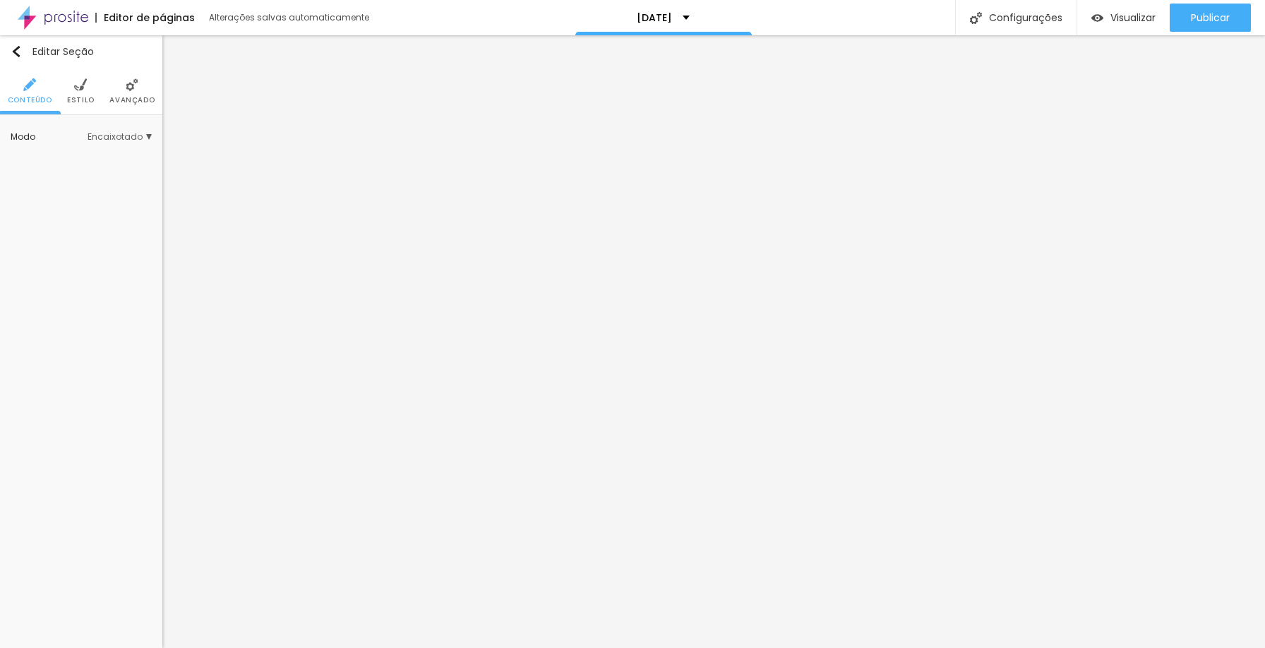
click at [81, 95] on li "Estilo" at bounding box center [81, 91] width 28 height 47
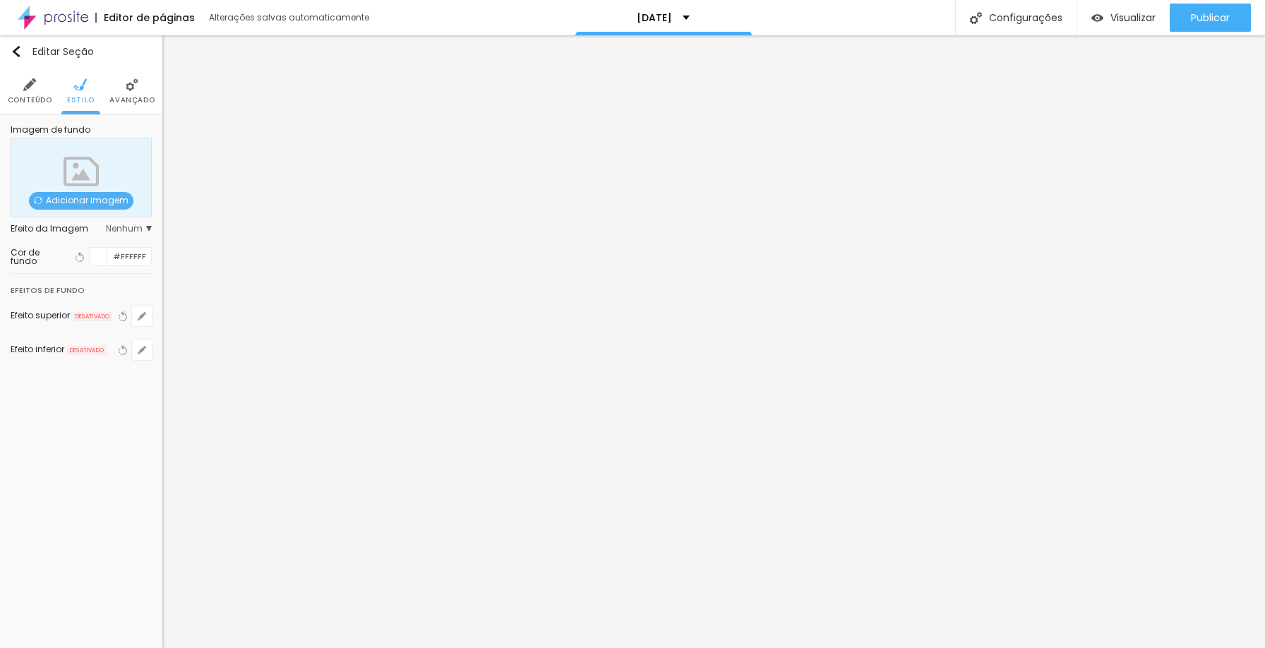
click at [66, 178] on div "Adicionar imagem" at bounding box center [81, 178] width 141 height 80
click at [69, 193] on span "Adicionar imagem" at bounding box center [81, 201] width 105 height 18
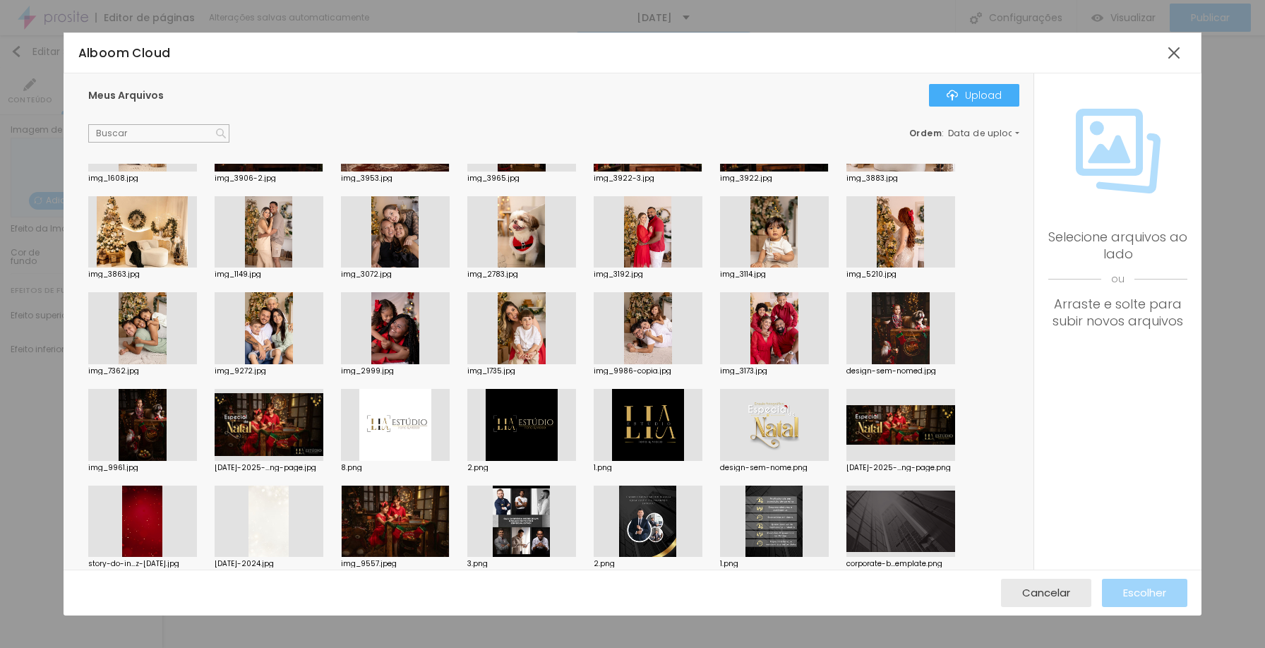
scroll to position [282, 0]
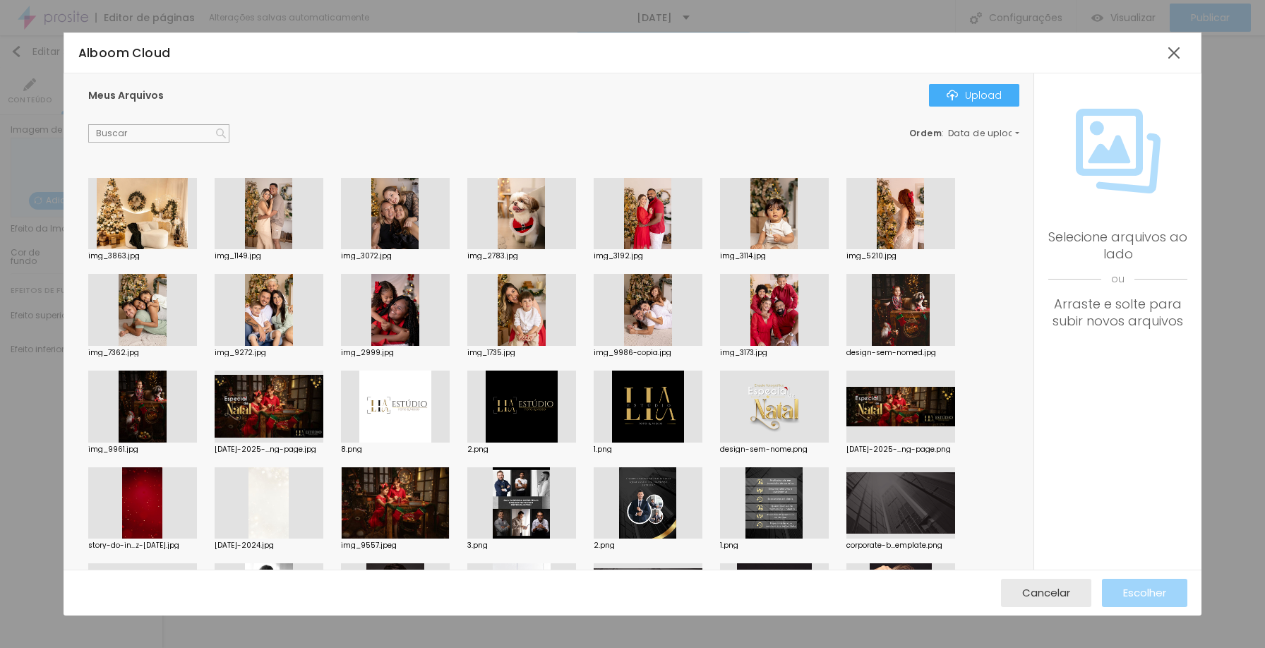
click at [274, 491] on div at bounding box center [269, 503] width 109 height 72
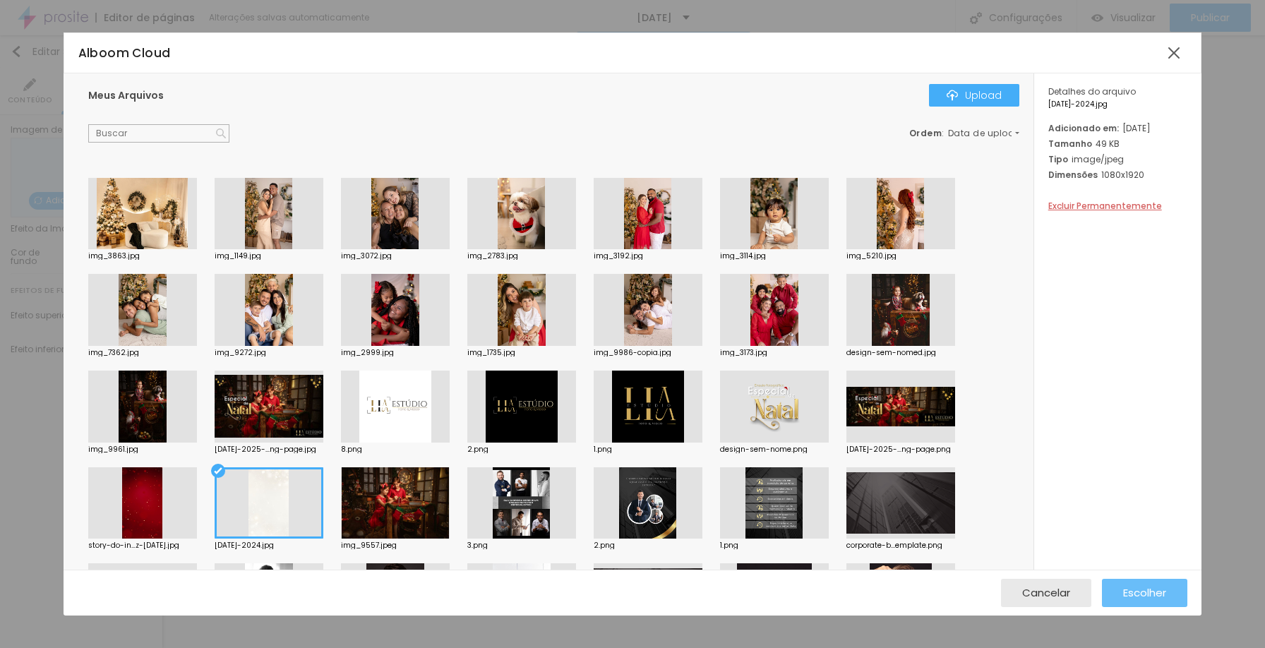
click at [1152, 591] on span "Escolher" at bounding box center [1144, 593] width 43 height 12
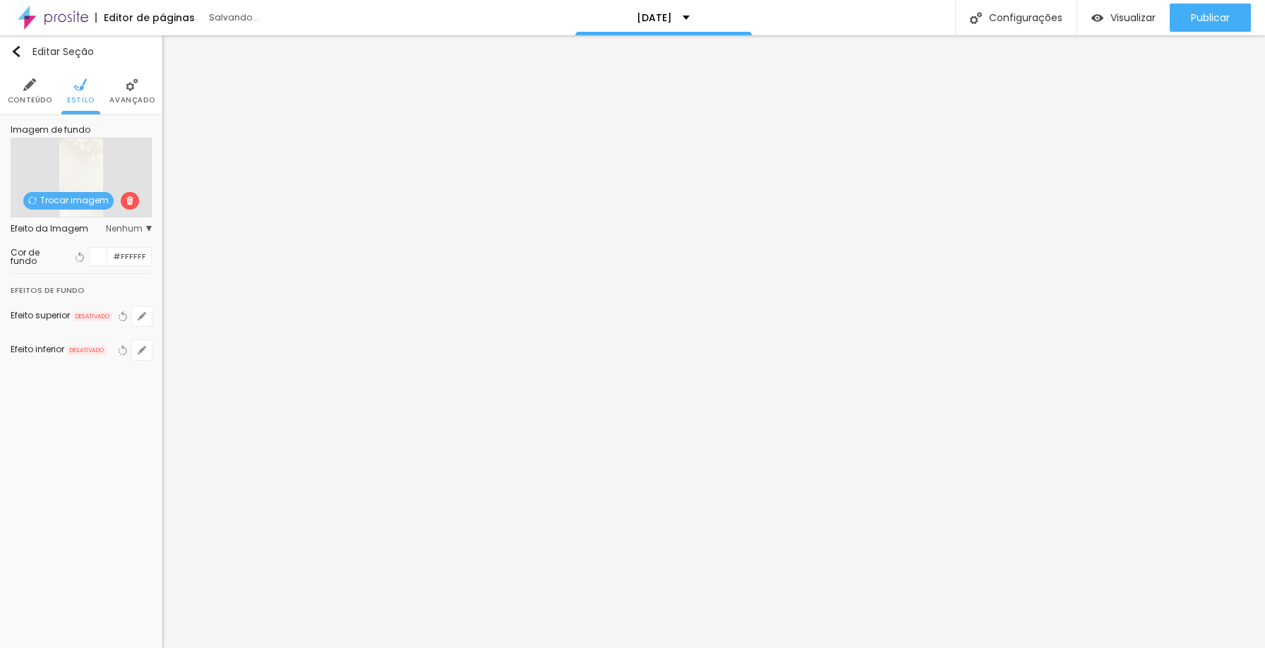
click at [138, 229] on span "Nenhum" at bounding box center [129, 229] width 46 height 8
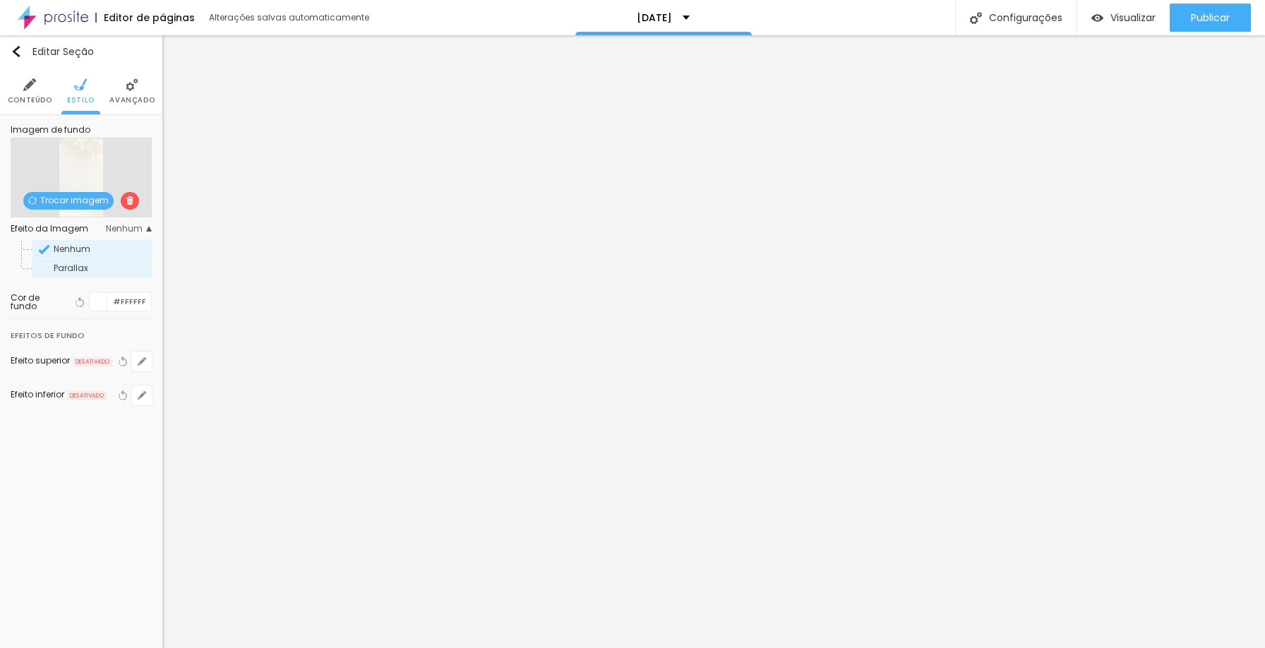
click at [81, 262] on span "Parallax" at bounding box center [71, 268] width 35 height 12
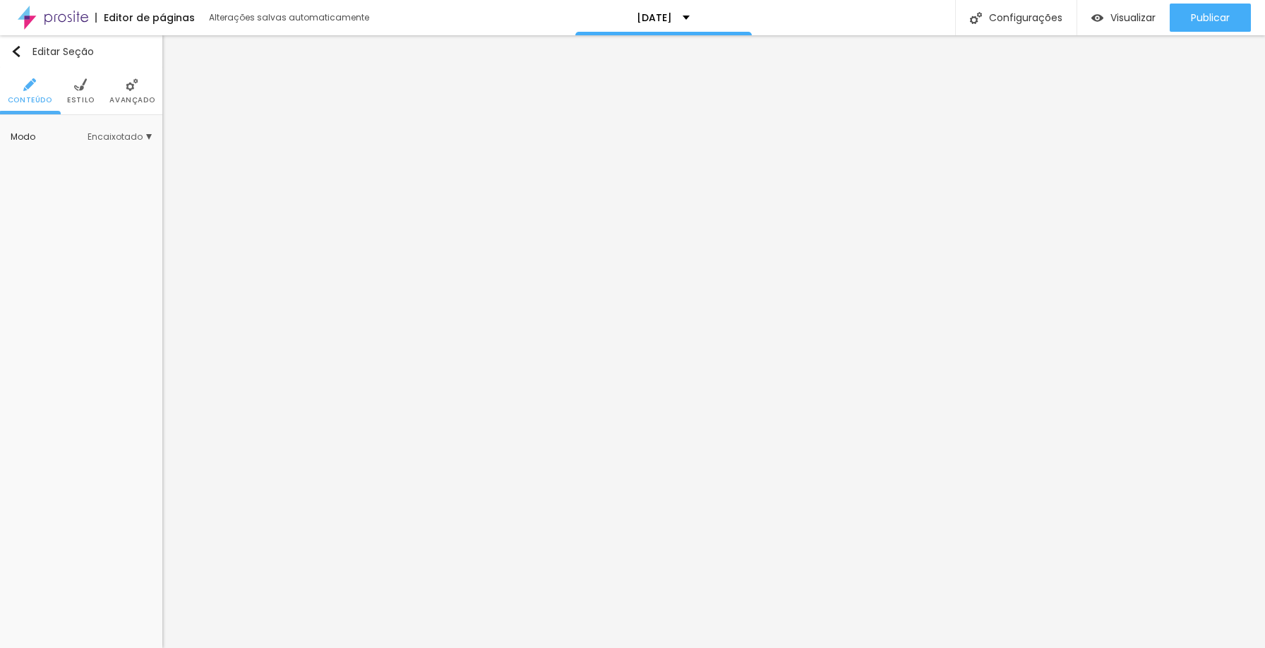
click at [115, 133] on span "Encaixotado" at bounding box center [120, 137] width 64 height 8
click at [76, 97] on span "Estilo" at bounding box center [81, 100] width 28 height 7
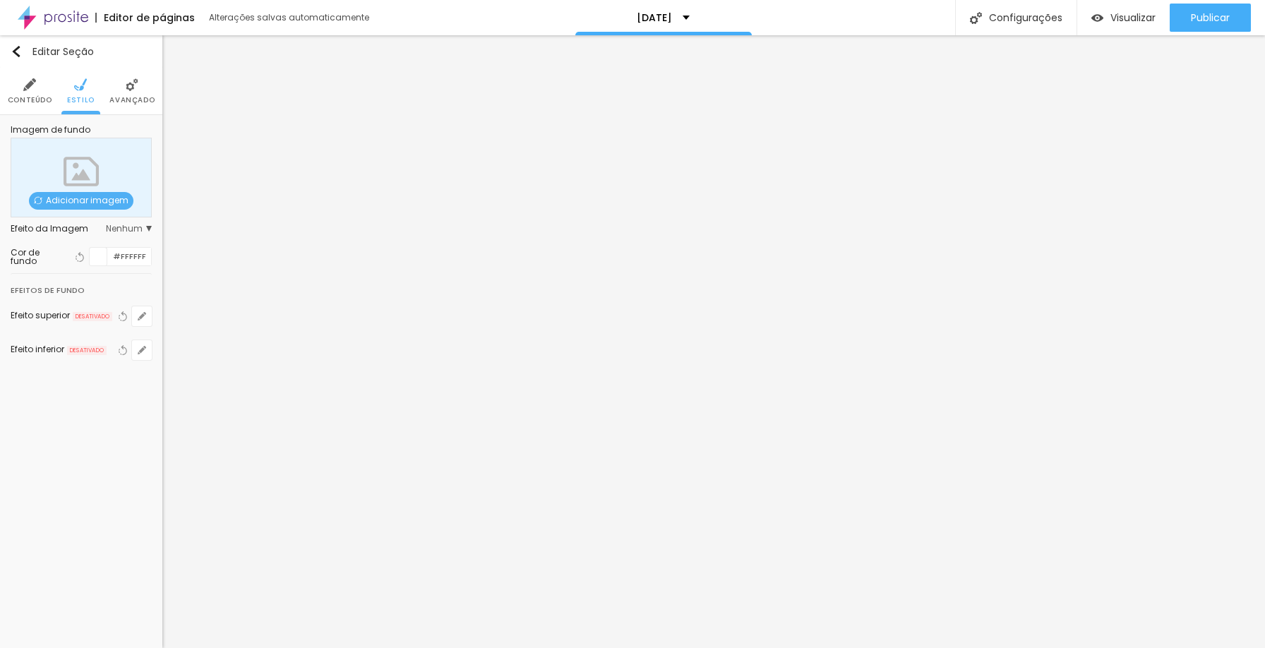
click at [107, 226] on span "Nenhum" at bounding box center [129, 229] width 46 height 8
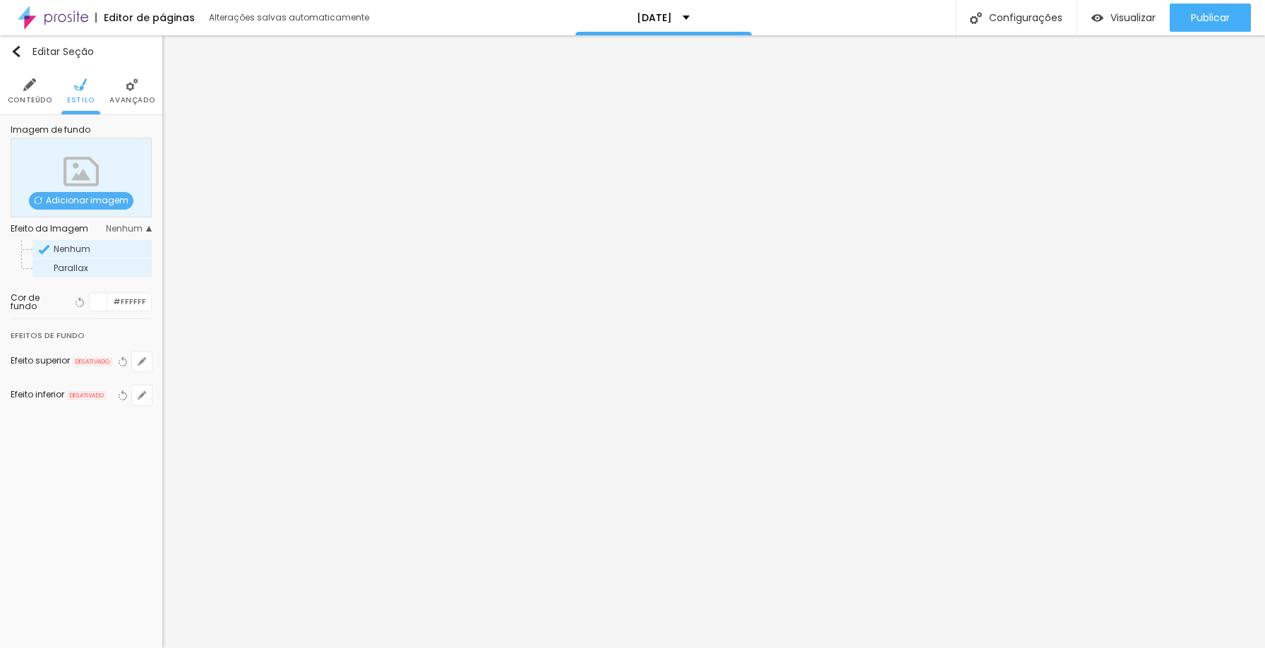
click at [111, 262] on div "Parallax" at bounding box center [91, 268] width 119 height 18
click at [99, 202] on span "Adicionar imagem" at bounding box center [81, 201] width 105 height 18
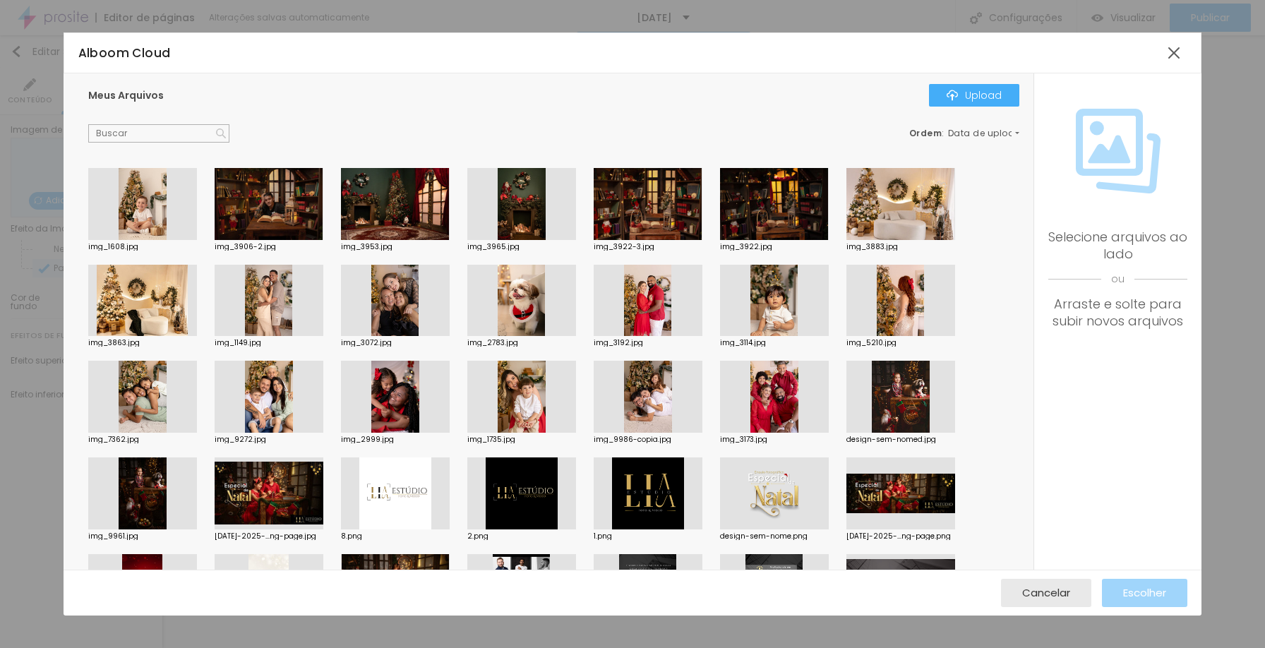
scroll to position [354, 0]
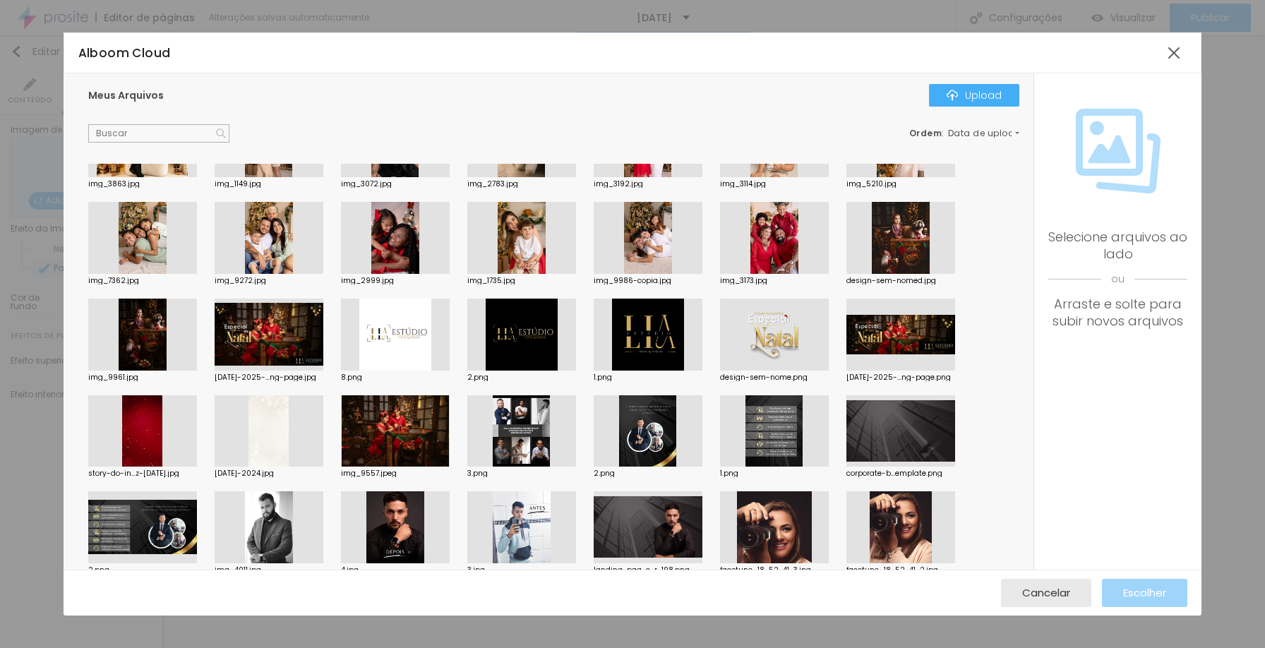
click at [290, 436] on div at bounding box center [269, 431] width 109 height 72
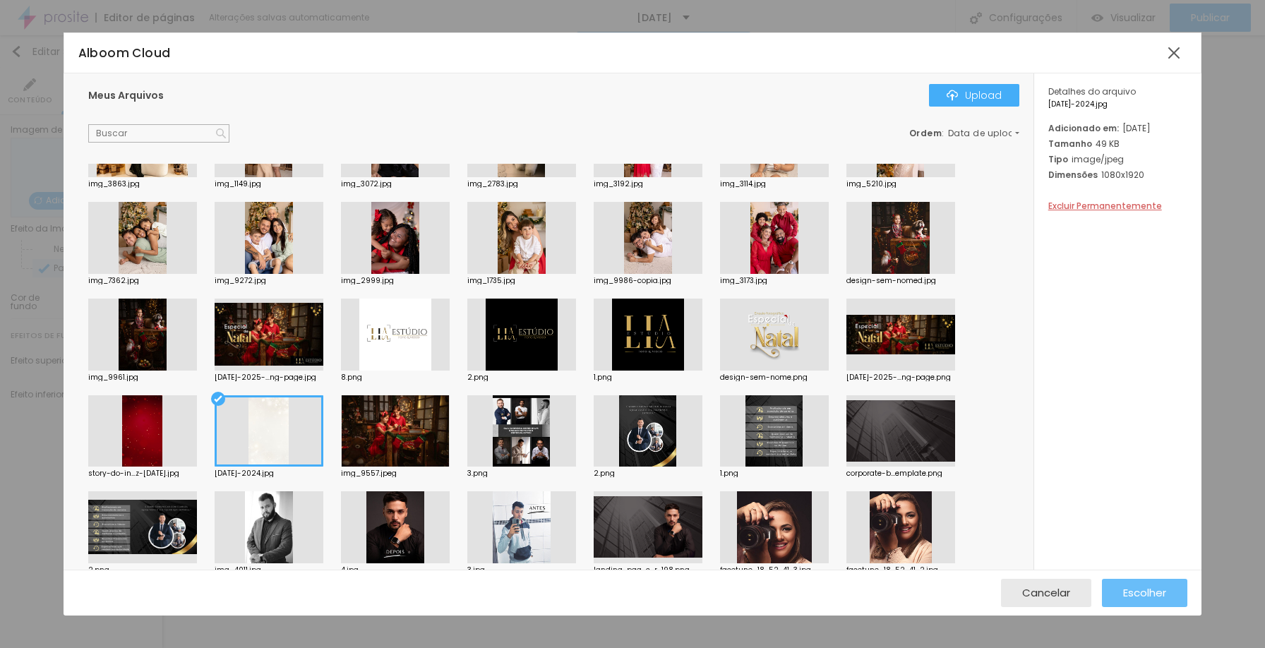
click at [1169, 594] on button "Escolher" at bounding box center [1144, 593] width 85 height 28
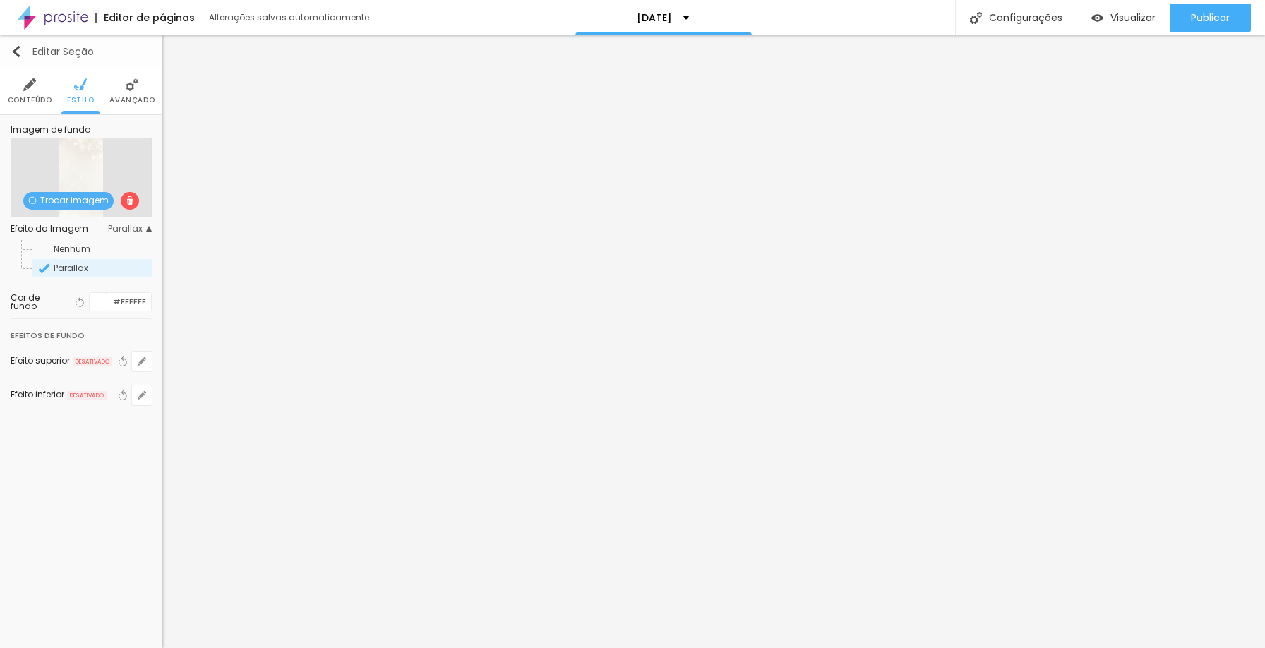
click at [20, 50] on img "button" at bounding box center [16, 51] width 11 height 11
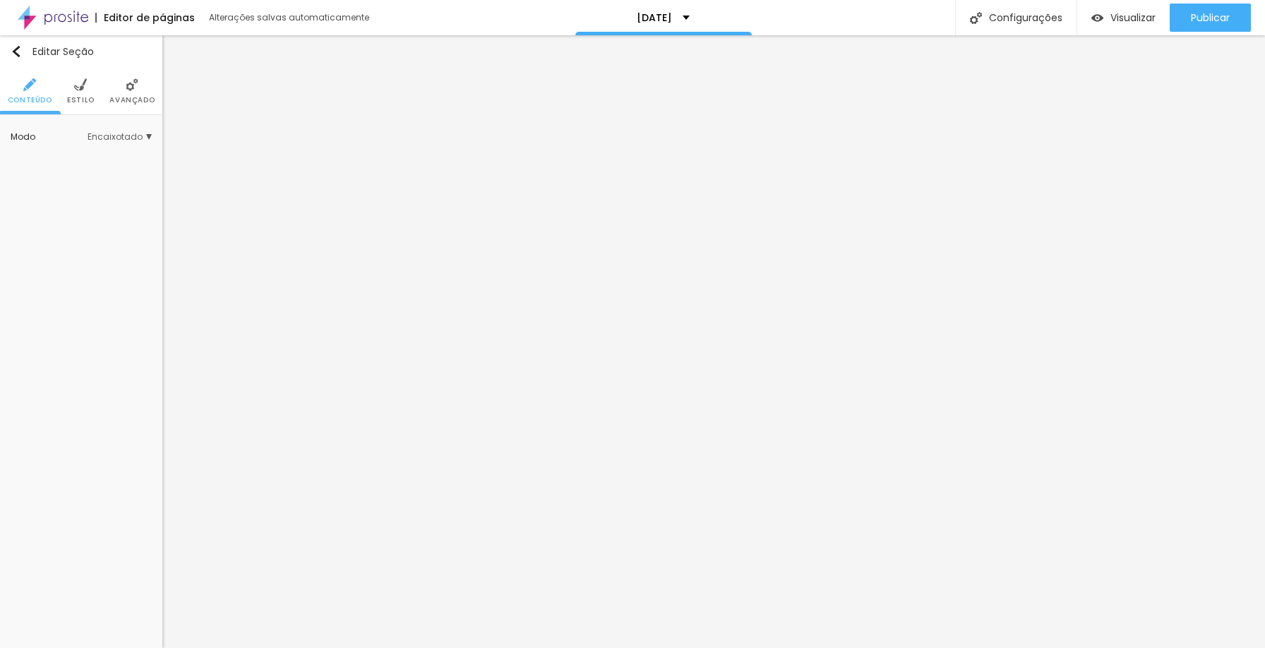
click at [73, 97] on span "Estilo" at bounding box center [81, 100] width 28 height 7
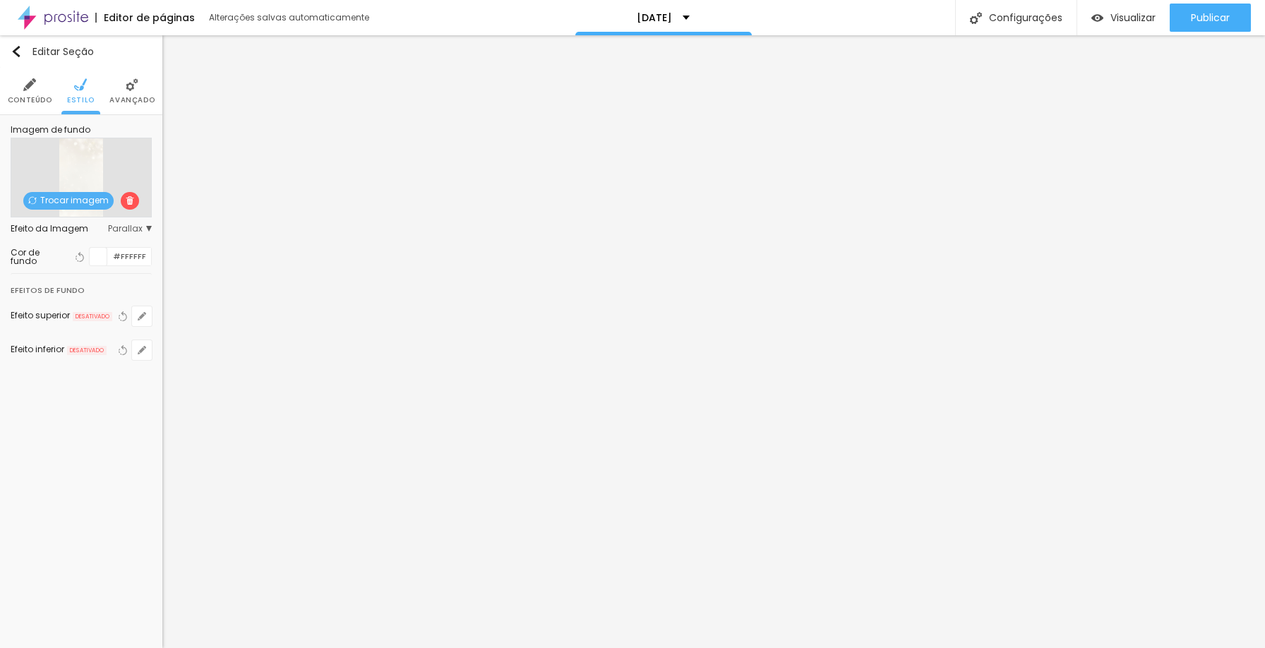
click at [101, 256] on div at bounding box center [99, 257] width 18 height 18
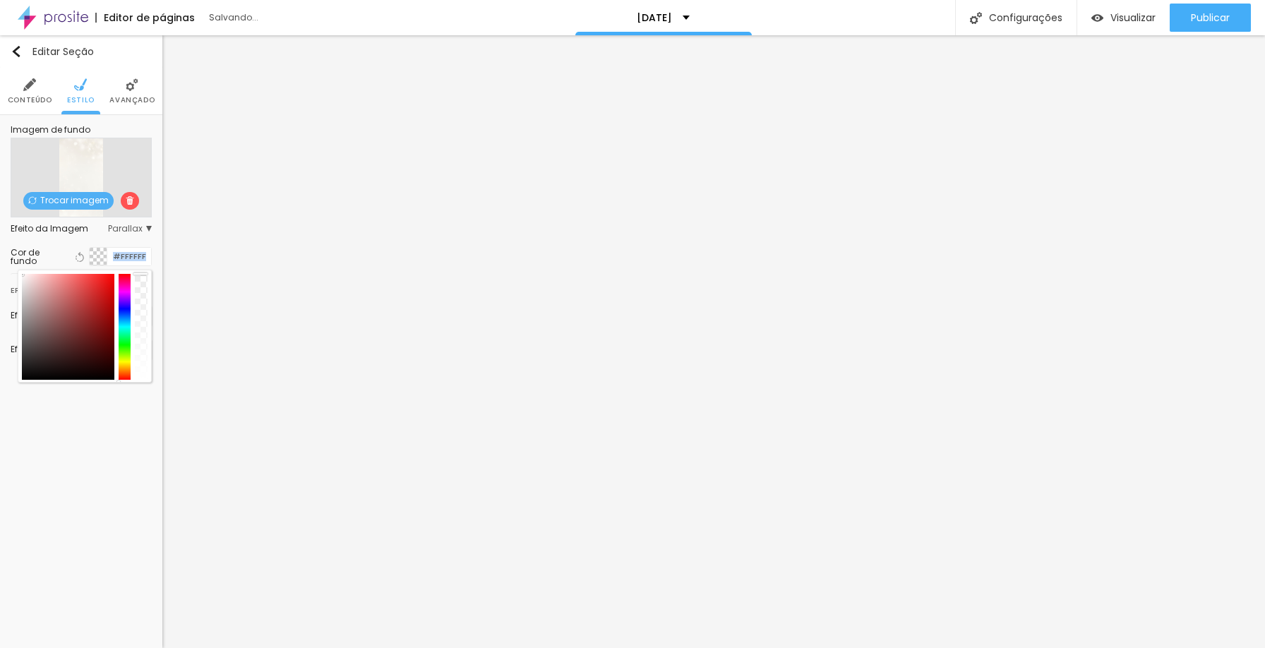
drag, startPoint x: 142, startPoint y: 380, endPoint x: 134, endPoint y: 247, distance: 133.0
click at [134, 247] on div "Cor de fundo Voltar ao padrão #FFFFFF" at bounding box center [81, 256] width 141 height 19
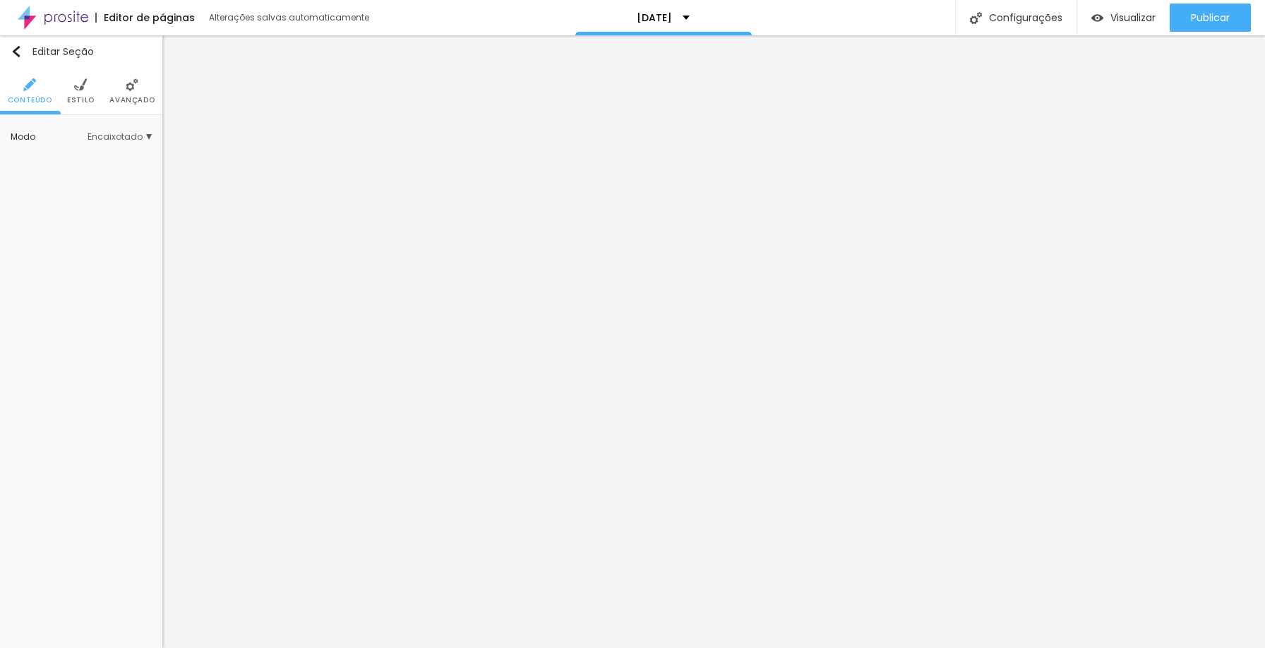
click at [119, 101] on span "Avançado" at bounding box center [131, 100] width 45 height 7
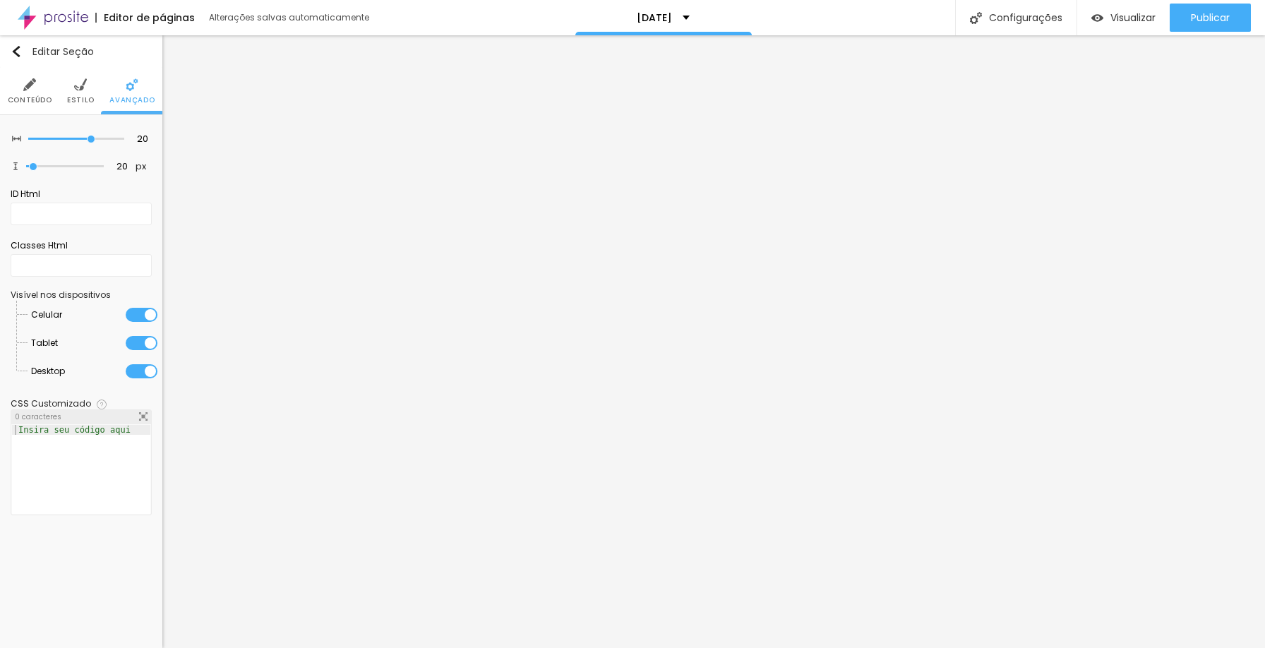
click at [85, 97] on span "Estilo" at bounding box center [81, 100] width 28 height 7
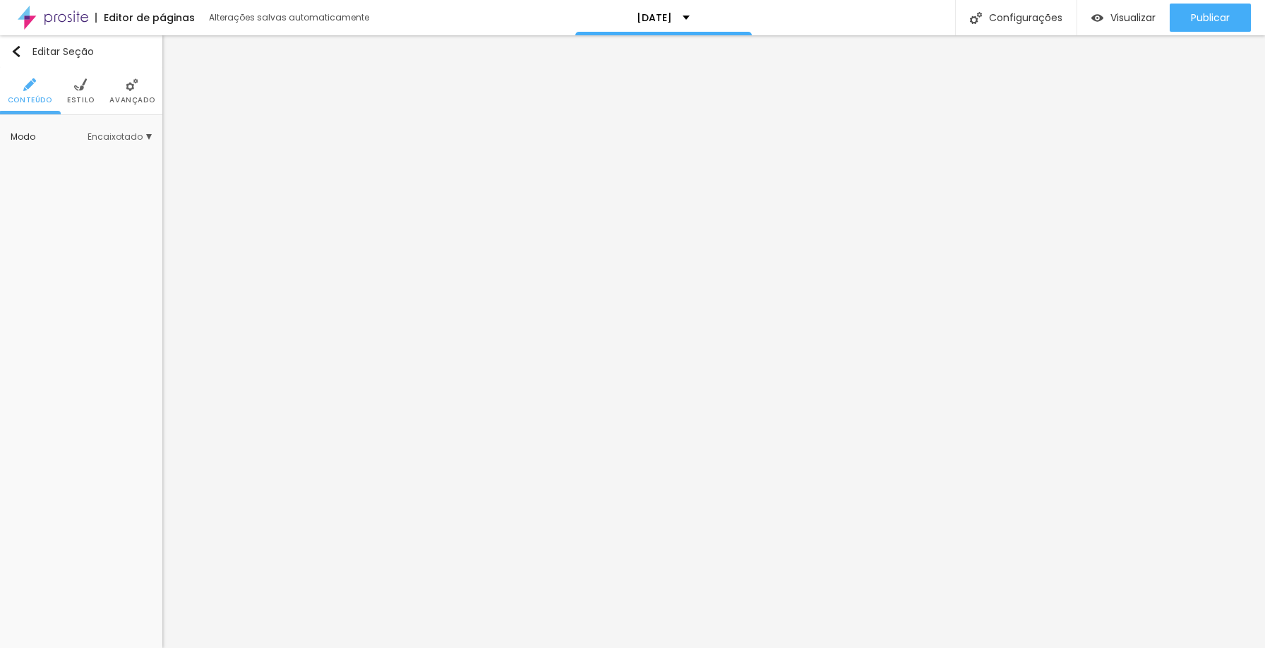
click at [118, 97] on span "Avançado" at bounding box center [131, 100] width 45 height 7
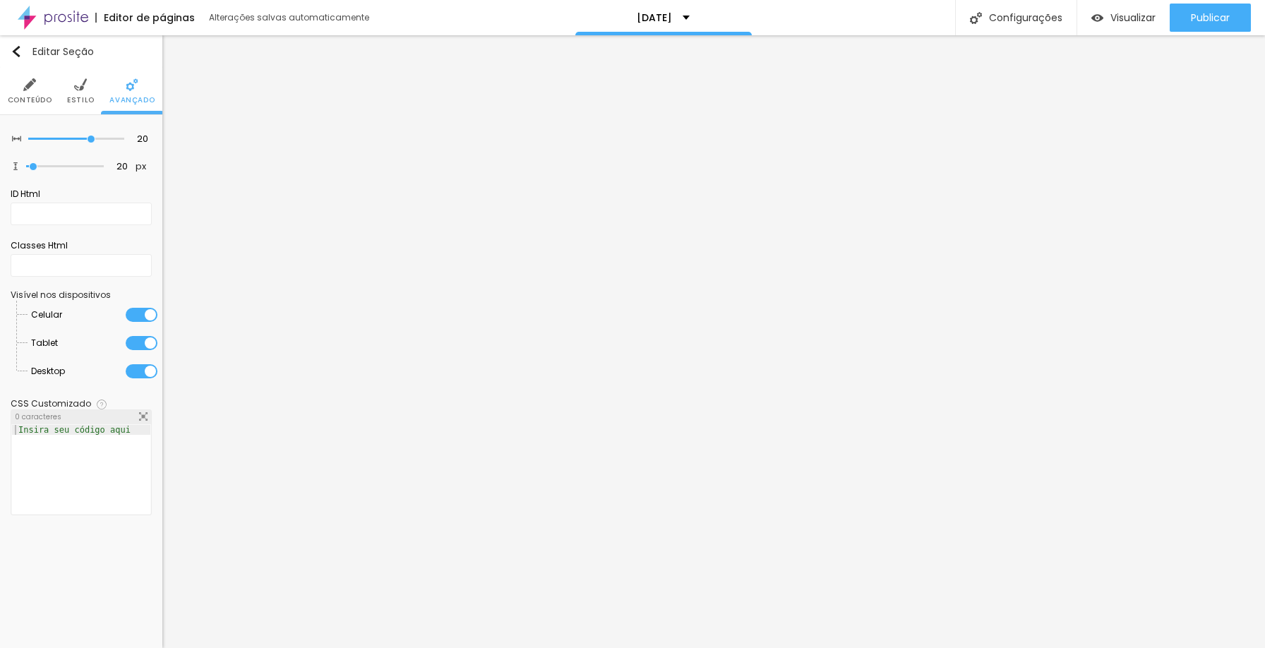
click at [82, 93] on li "Estilo" at bounding box center [81, 91] width 28 height 47
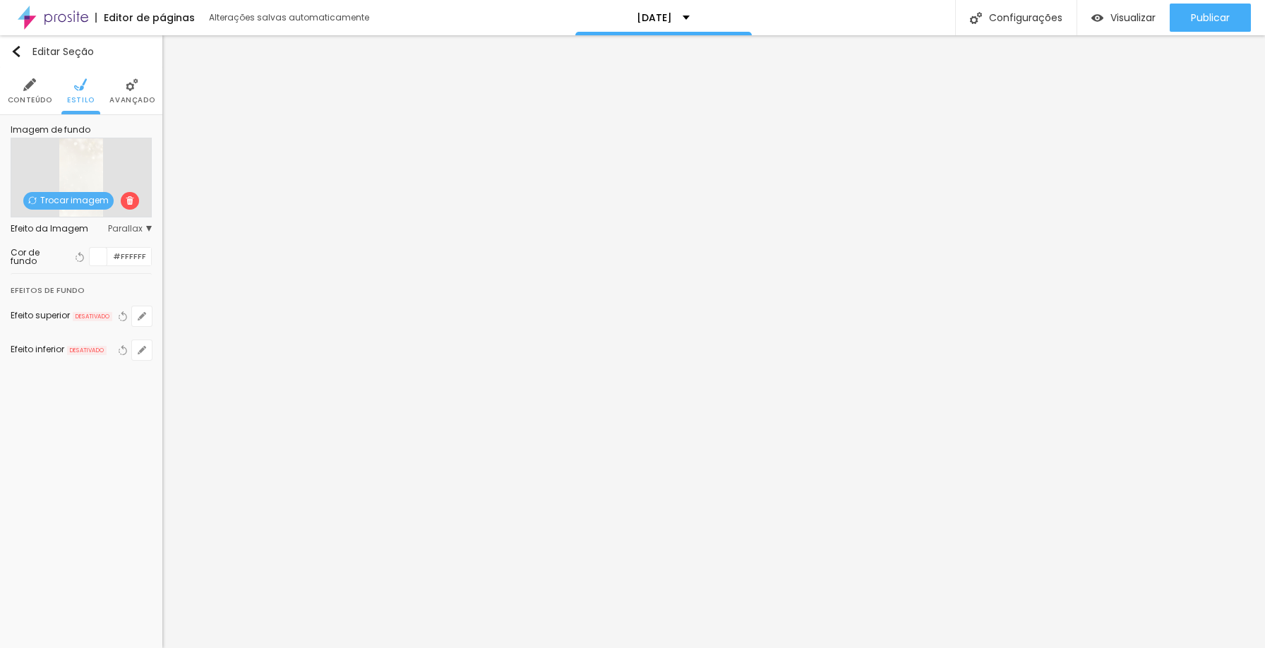
click at [97, 256] on div at bounding box center [99, 257] width 18 height 18
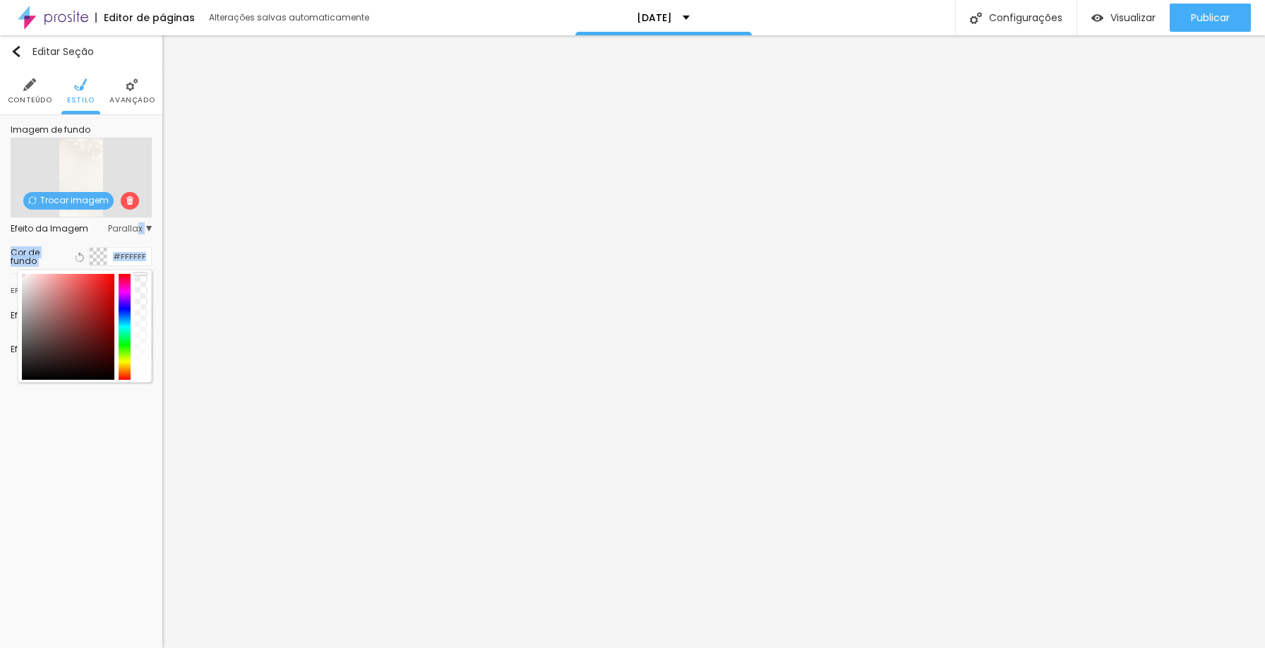
scroll to position [0, 0]
drag, startPoint x: 143, startPoint y: 379, endPoint x: 130, endPoint y: 186, distance: 193.2
click at [130, 186] on div "Imagem de fundo Trocar imagem Efeito da Imagem Parallax Nenhum Parallax Cor de …" at bounding box center [81, 251] width 162 height 273
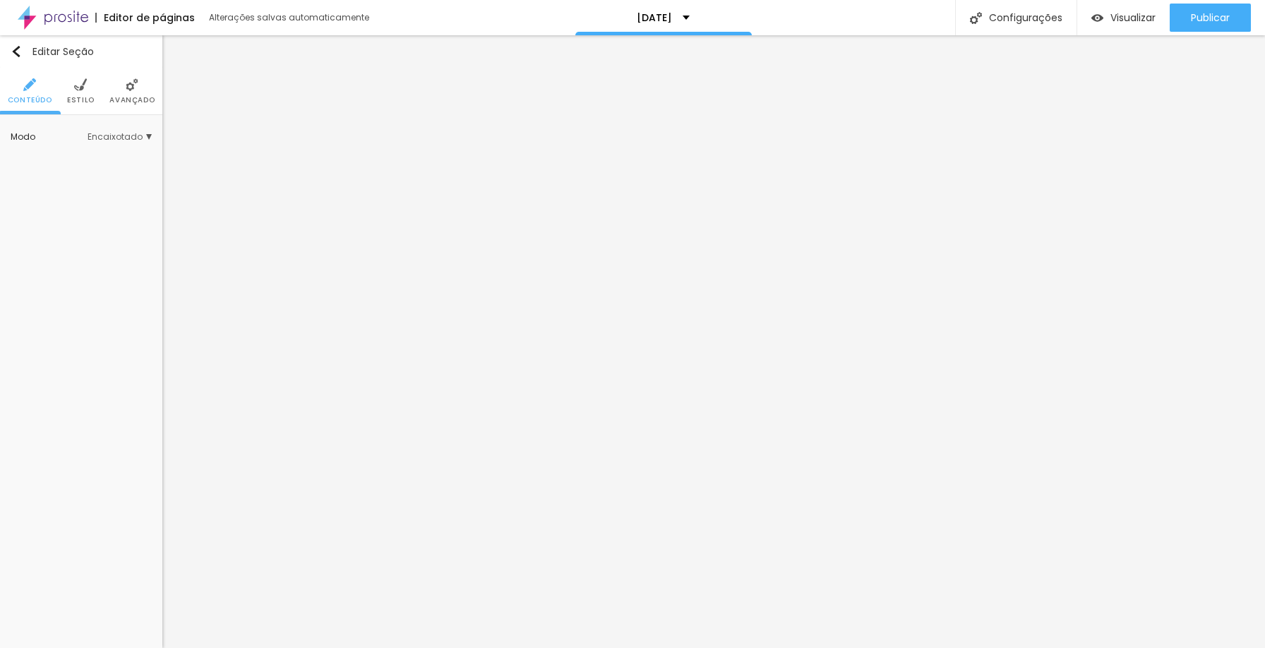
click at [78, 93] on li "Estilo" at bounding box center [81, 91] width 28 height 47
click at [77, 97] on span "Estilo" at bounding box center [81, 100] width 28 height 7
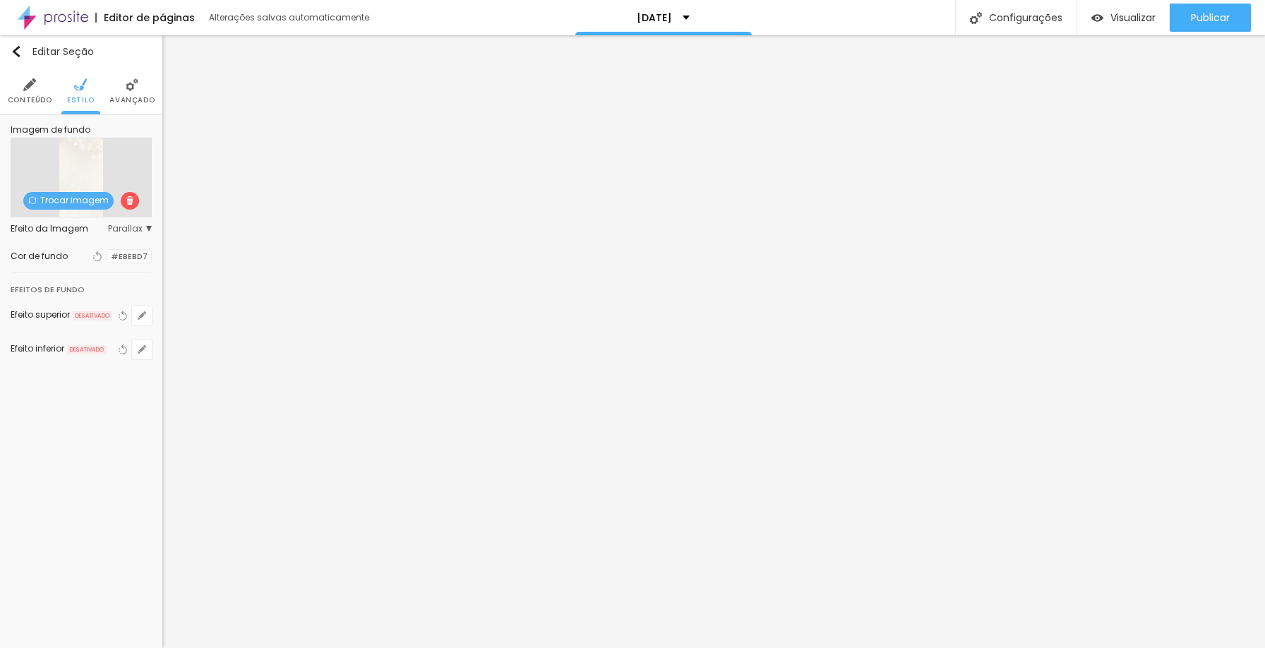
click at [107, 254] on div at bounding box center [107, 256] width 0 height 13
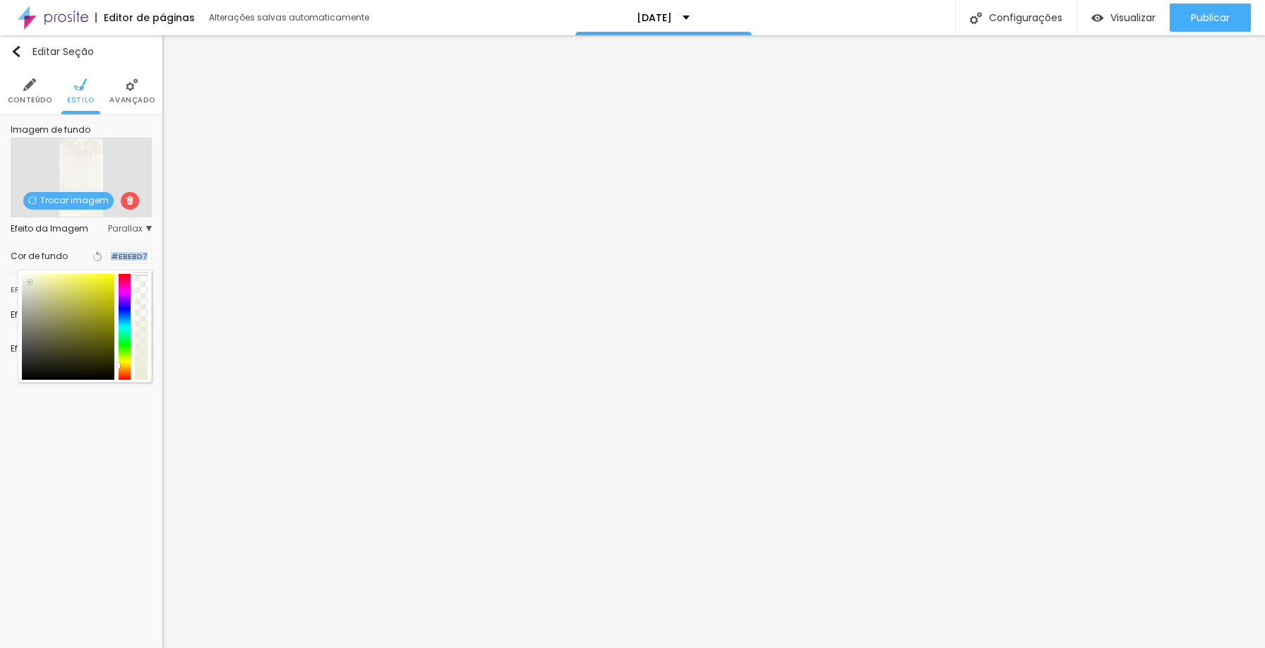
drag, startPoint x: 141, startPoint y: 280, endPoint x: 140, endPoint y: 263, distance: 17.7
click at [140, 263] on div "Cor de fundo Voltar ao padrão #EBEBD7" at bounding box center [81, 256] width 141 height 18
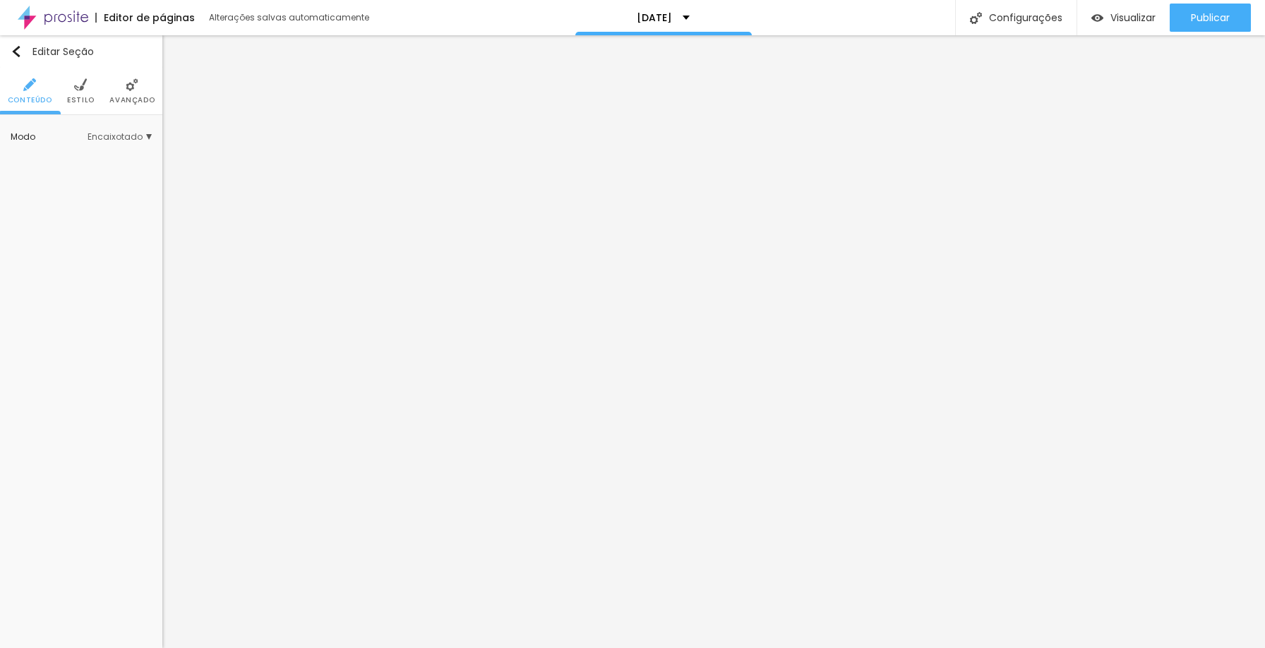
click at [74, 97] on span "Estilo" at bounding box center [81, 100] width 28 height 7
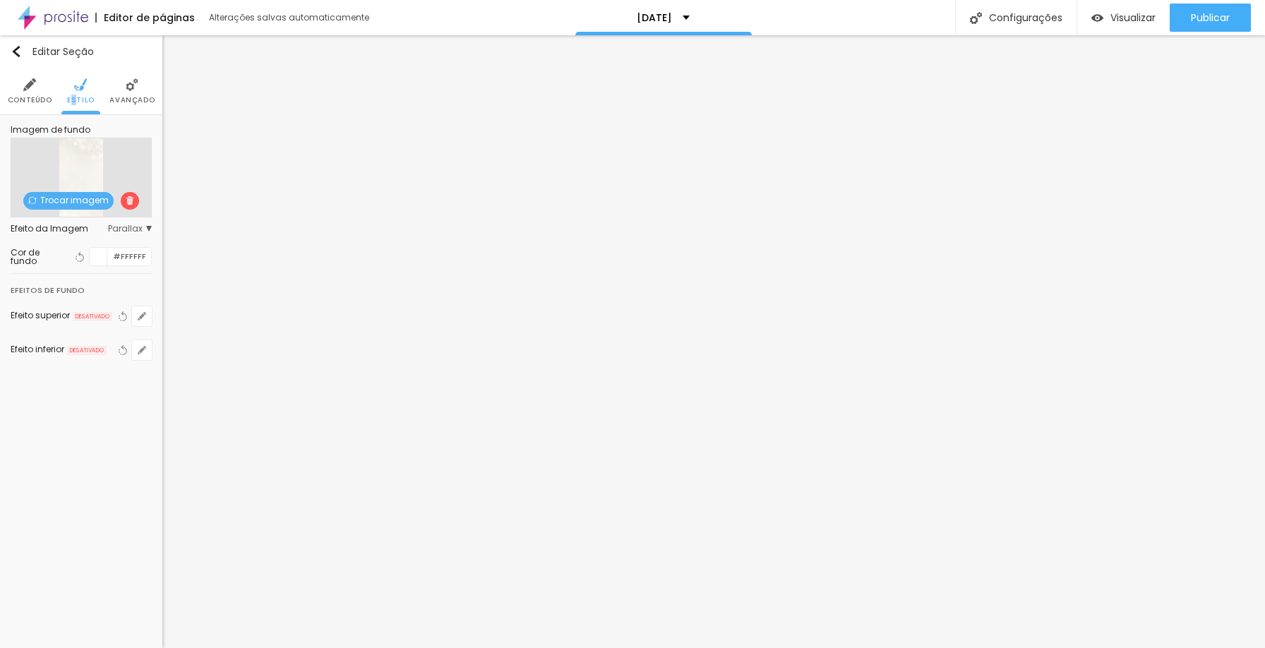
click at [101, 260] on div at bounding box center [99, 257] width 18 height 18
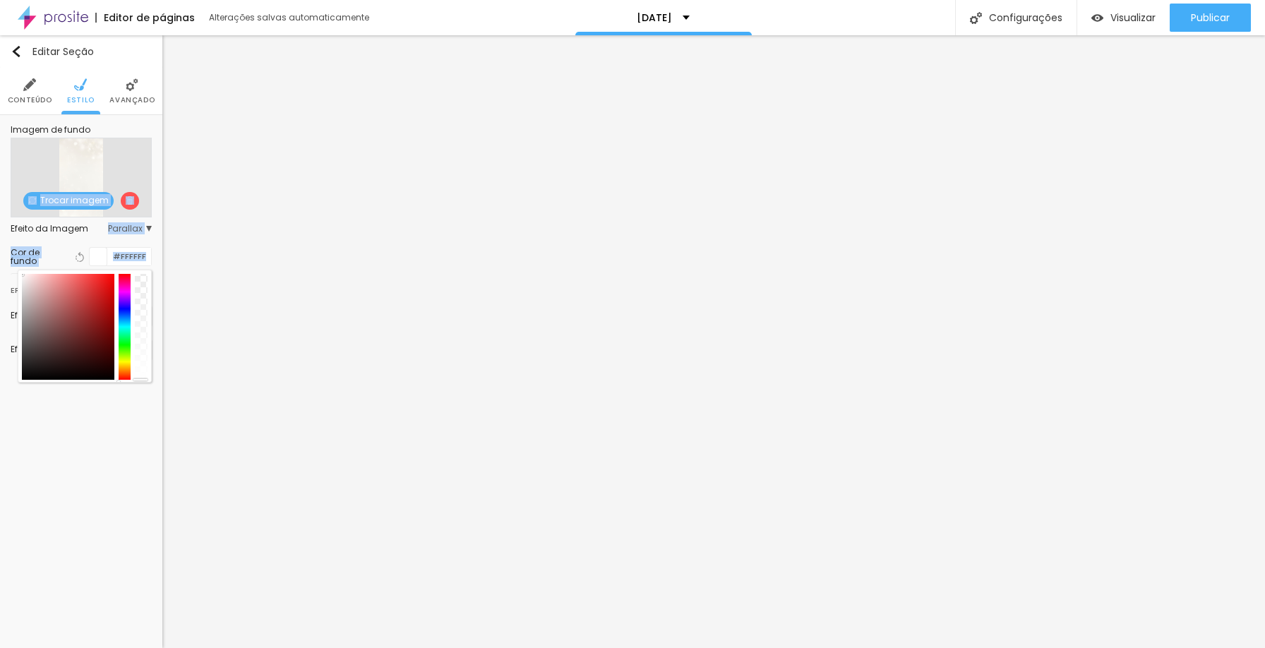
drag, startPoint x: 142, startPoint y: 381, endPoint x: 141, endPoint y: 160, distance: 221.7
click at [141, 160] on div "Imagem de fundo Trocar imagem Efeito da Imagem Parallax Nenhum Parallax Cor de …" at bounding box center [81, 251] width 162 height 273
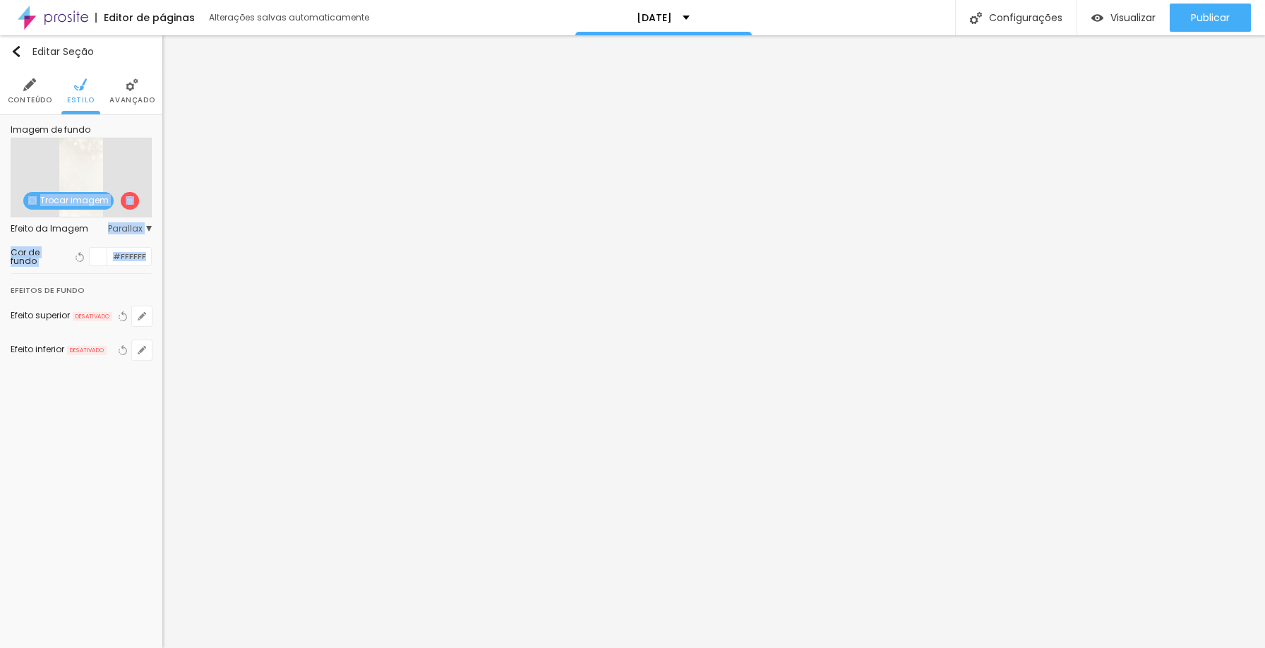
click at [97, 256] on div at bounding box center [99, 257] width 18 height 18
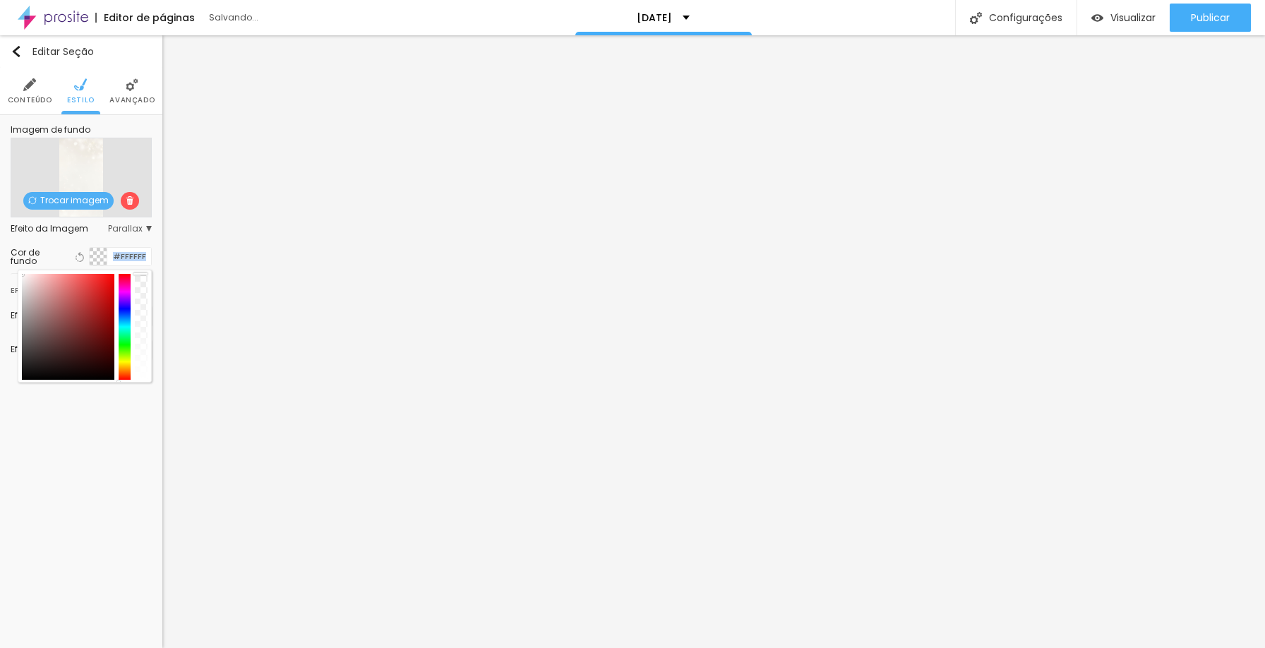
drag, startPoint x: 144, startPoint y: 378, endPoint x: 142, endPoint y: 263, distance: 115.1
click at [142, 263] on div "Cor de fundo Voltar ao padrão #FFFFFF" at bounding box center [81, 256] width 141 height 19
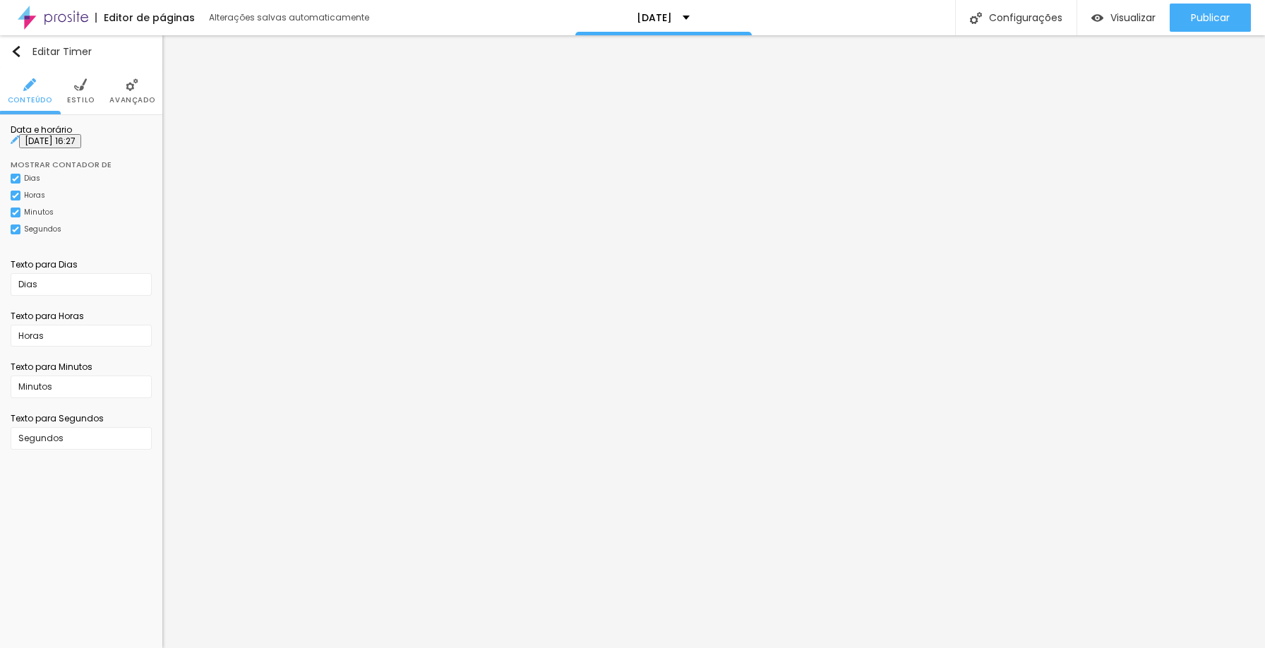
click at [86, 93] on li "Estilo" at bounding box center [81, 91] width 28 height 47
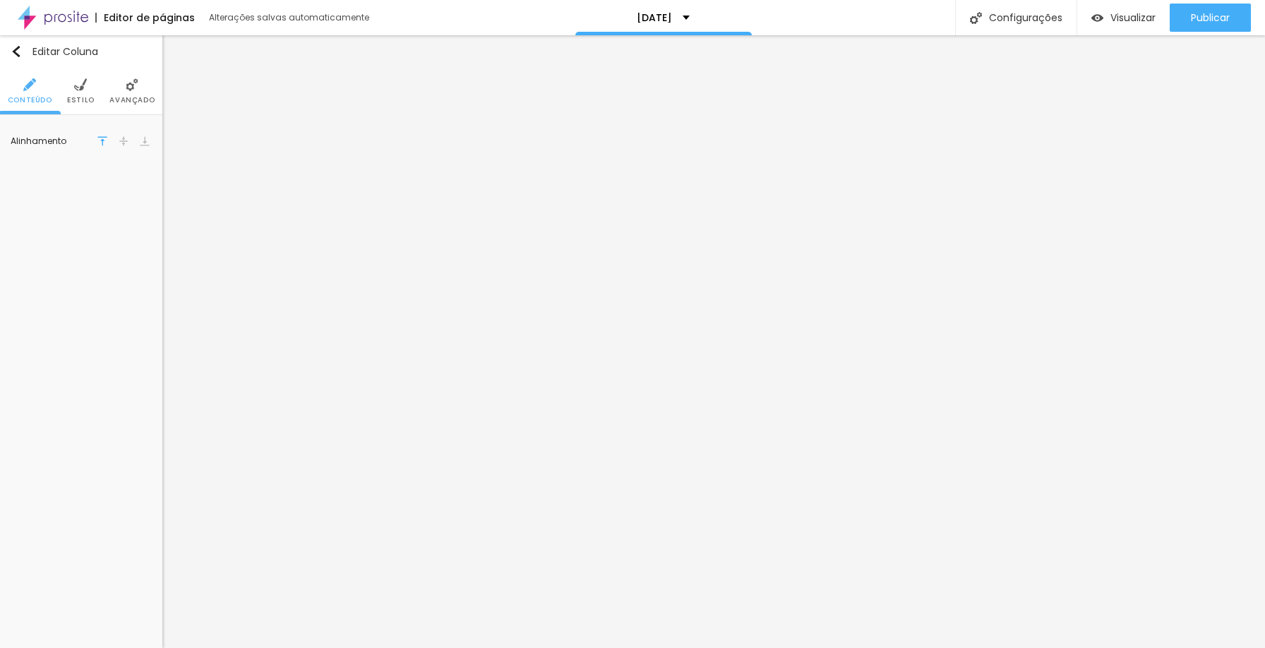
click at [85, 93] on li "Estilo" at bounding box center [81, 91] width 28 height 47
click at [96, 136] on div at bounding box center [99, 142] width 18 height 18
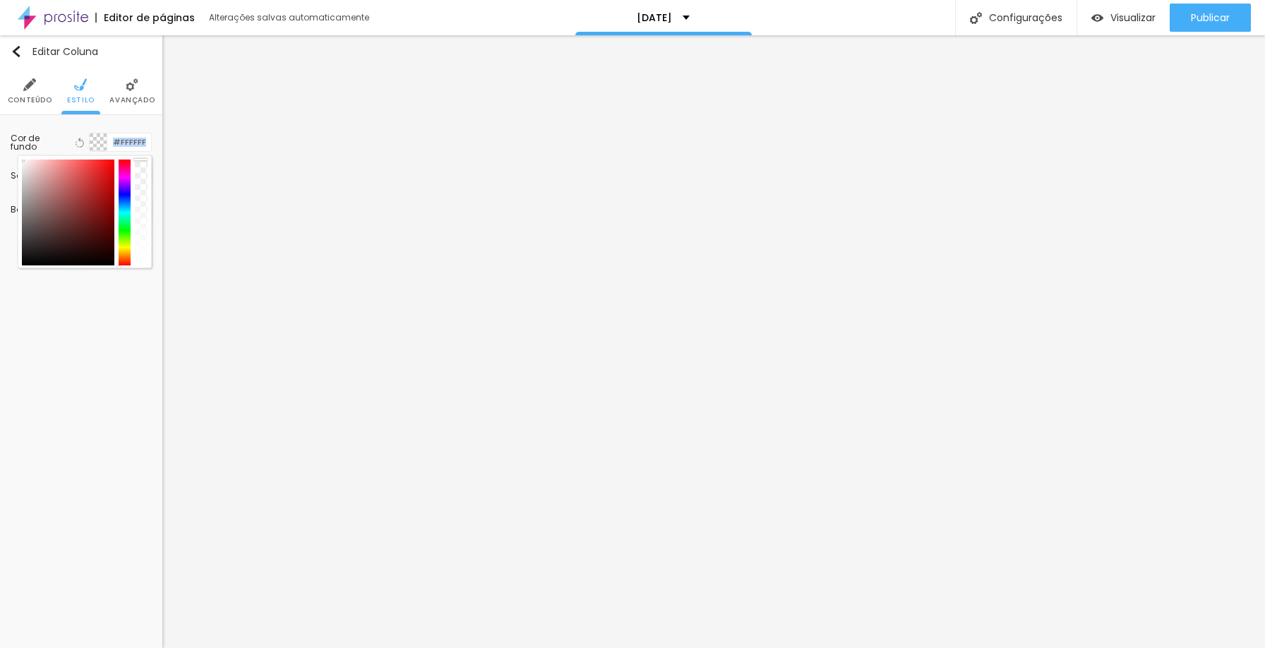
drag, startPoint x: 140, startPoint y: 257, endPoint x: 141, endPoint y: 139, distance: 117.9
click at [141, 139] on div "Cor de fundo Voltar ao padrão #FFFFFF" at bounding box center [81, 142] width 141 height 19
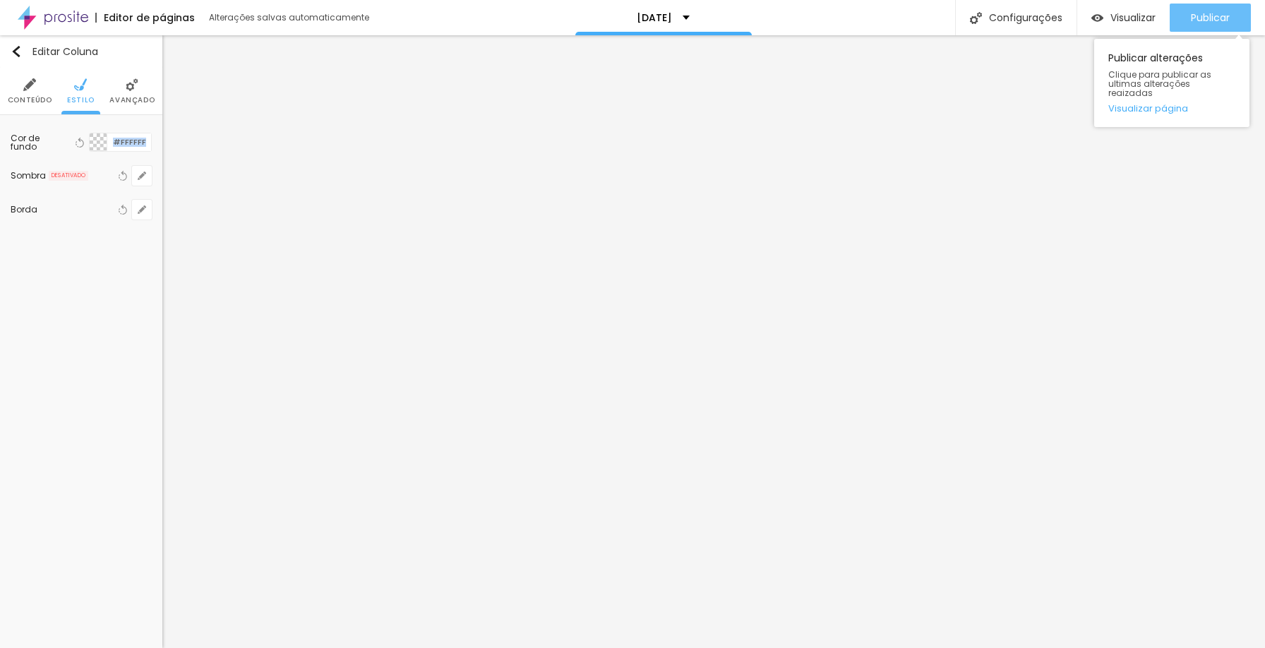
click at [1220, 12] on span "Publicar" at bounding box center [1210, 17] width 39 height 11
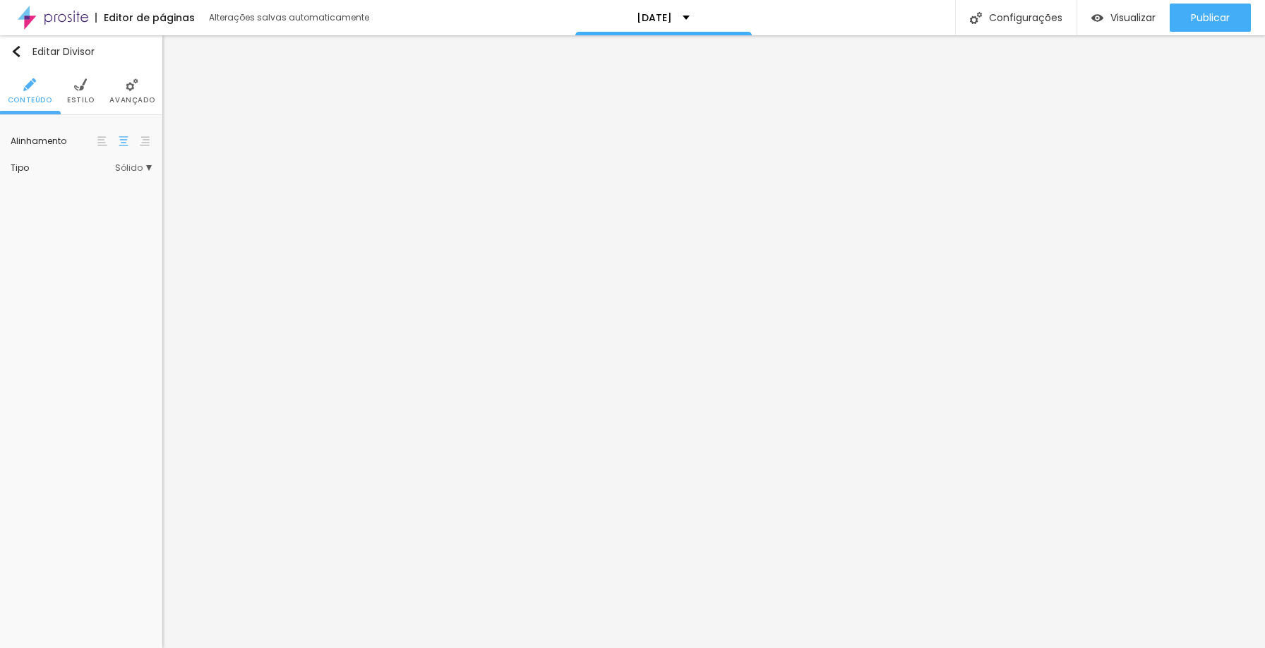
click at [126, 85] on img at bounding box center [132, 84] width 13 height 13
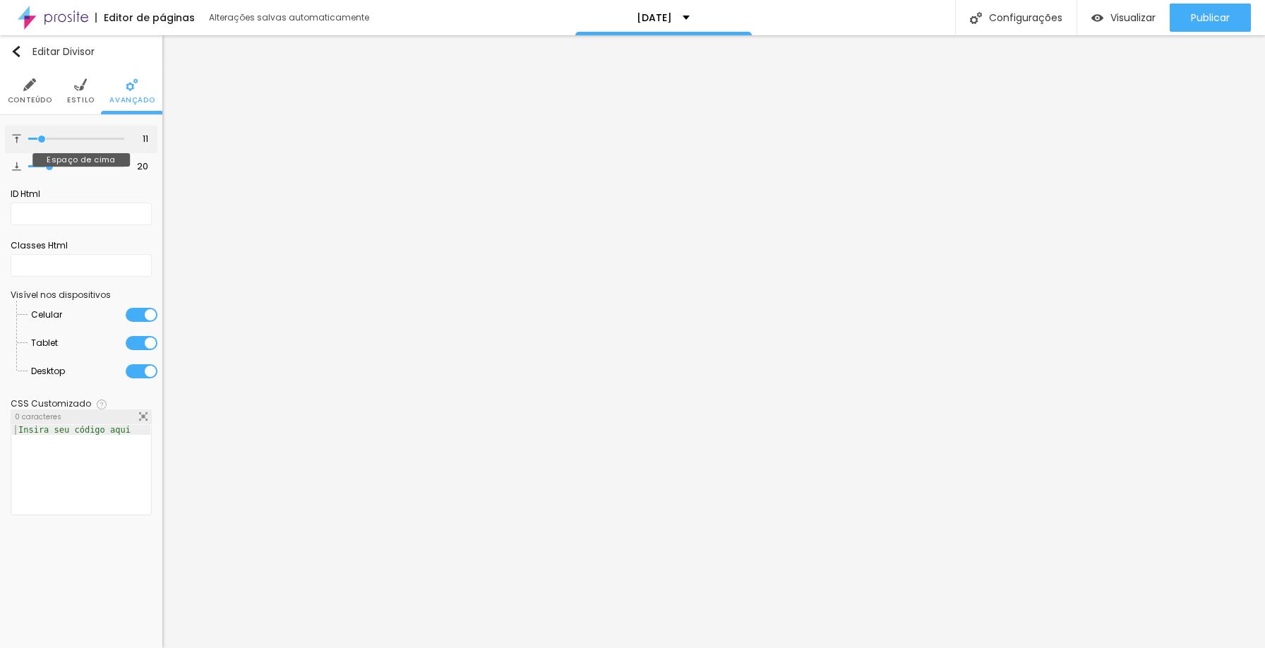
drag, startPoint x: 32, startPoint y: 136, endPoint x: 42, endPoint y: 135, distance: 10.7
click at [42, 136] on input "range" at bounding box center [76, 139] width 96 height 7
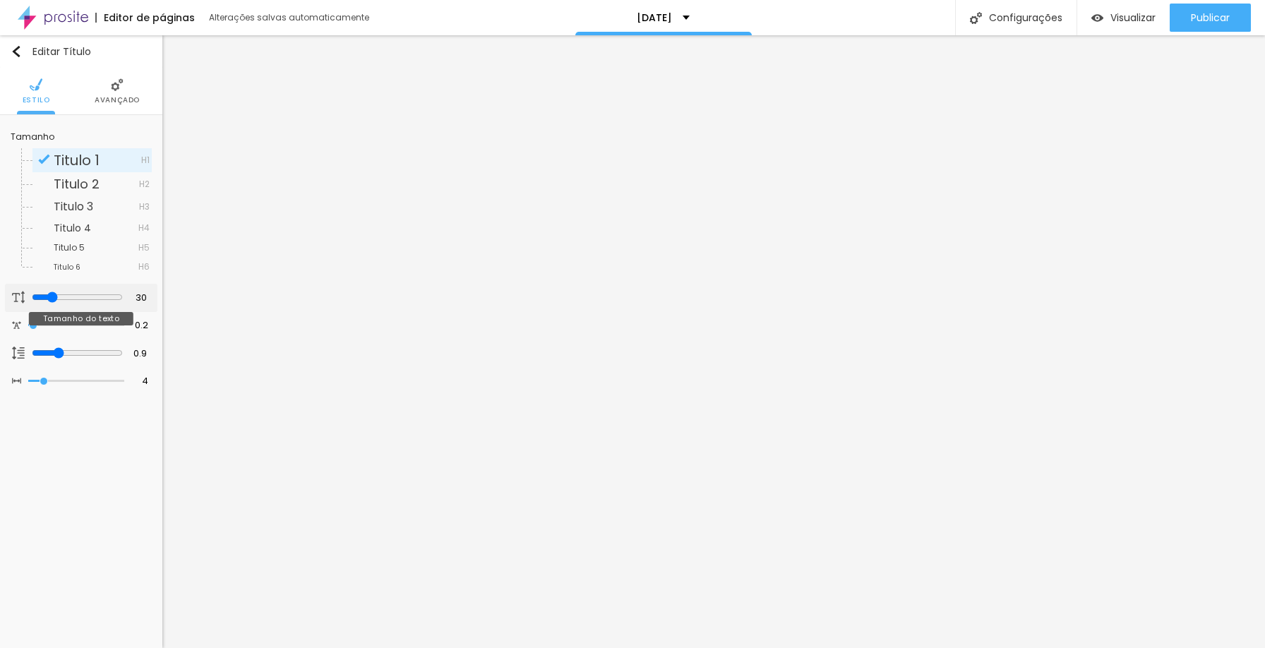
click at [49, 295] on input "range" at bounding box center [77, 297] width 91 height 11
click at [107, 94] on li "Avançado" at bounding box center [117, 91] width 45 height 47
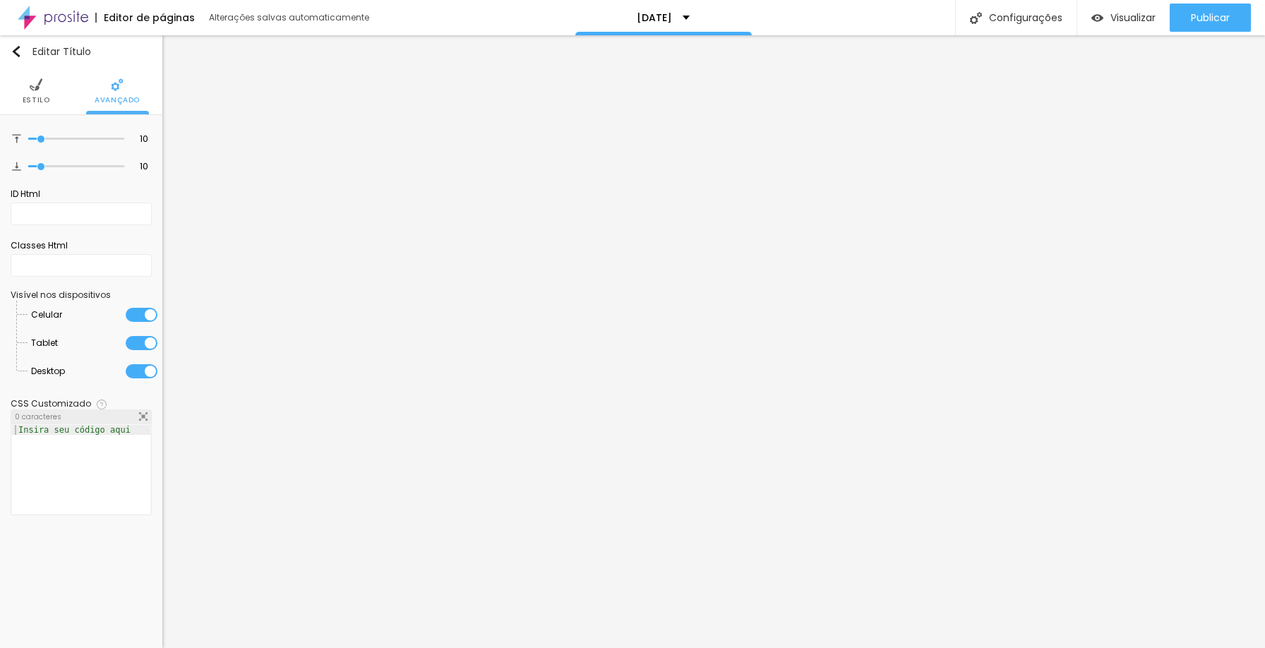
click at [36, 86] on img at bounding box center [36, 84] width 13 height 13
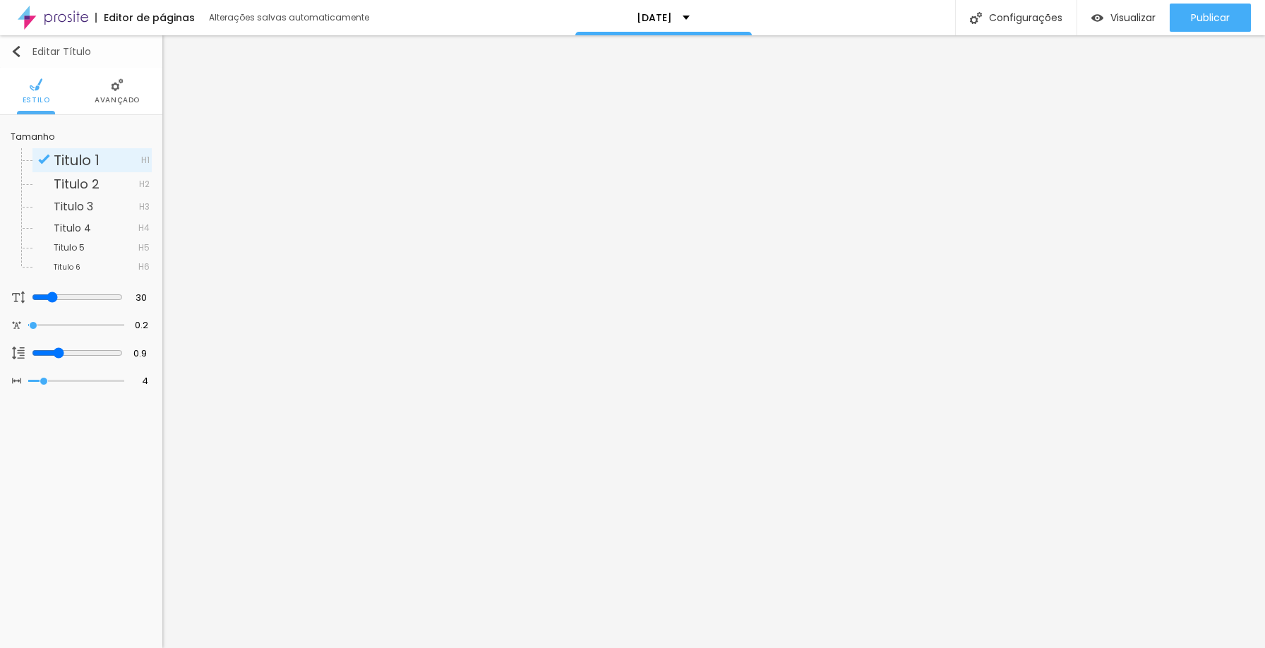
click at [17, 47] on img "button" at bounding box center [16, 51] width 11 height 11
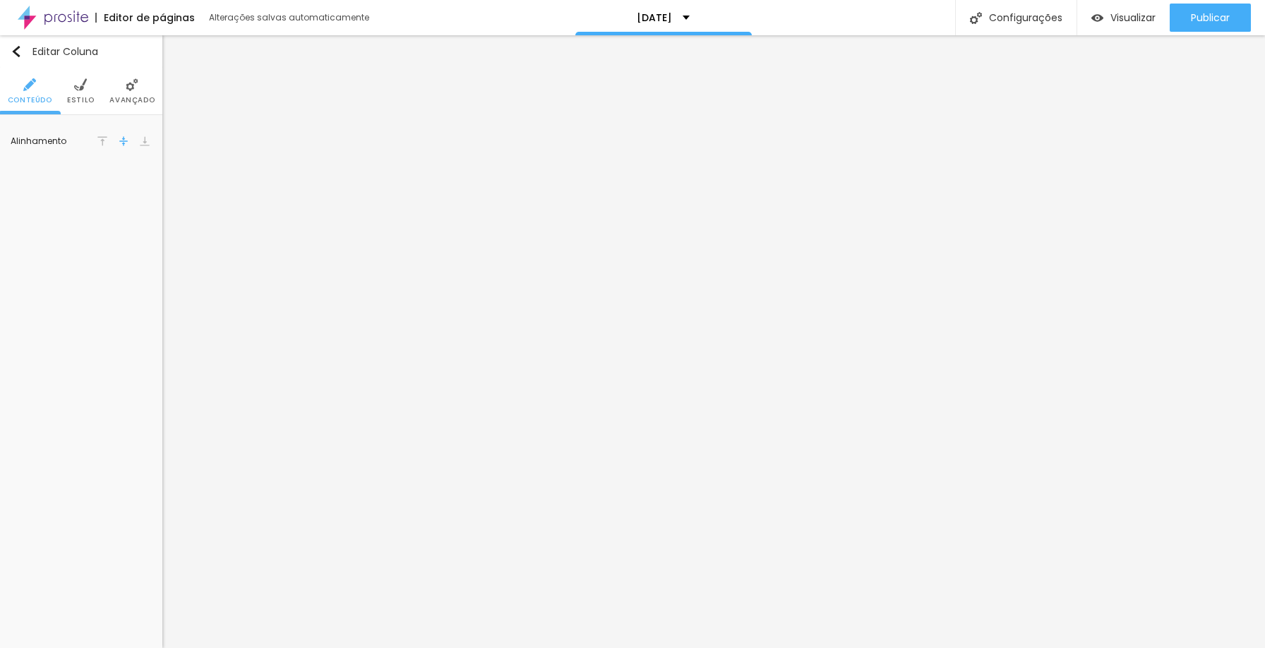
click at [85, 93] on li "Estilo" at bounding box center [81, 91] width 28 height 47
click at [121, 93] on li "Avançado" at bounding box center [131, 91] width 45 height 47
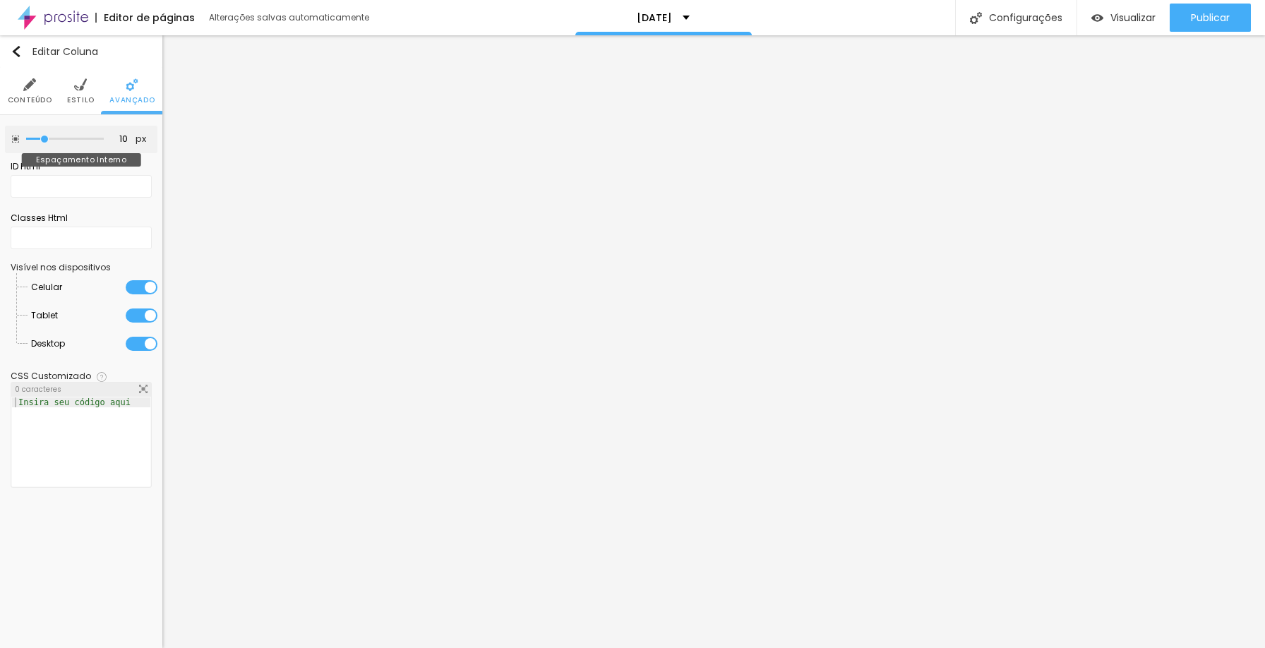
drag, startPoint x: 30, startPoint y: 140, endPoint x: 44, endPoint y: 138, distance: 14.9
click at [44, 138] on input "range" at bounding box center [65, 139] width 78 height 7
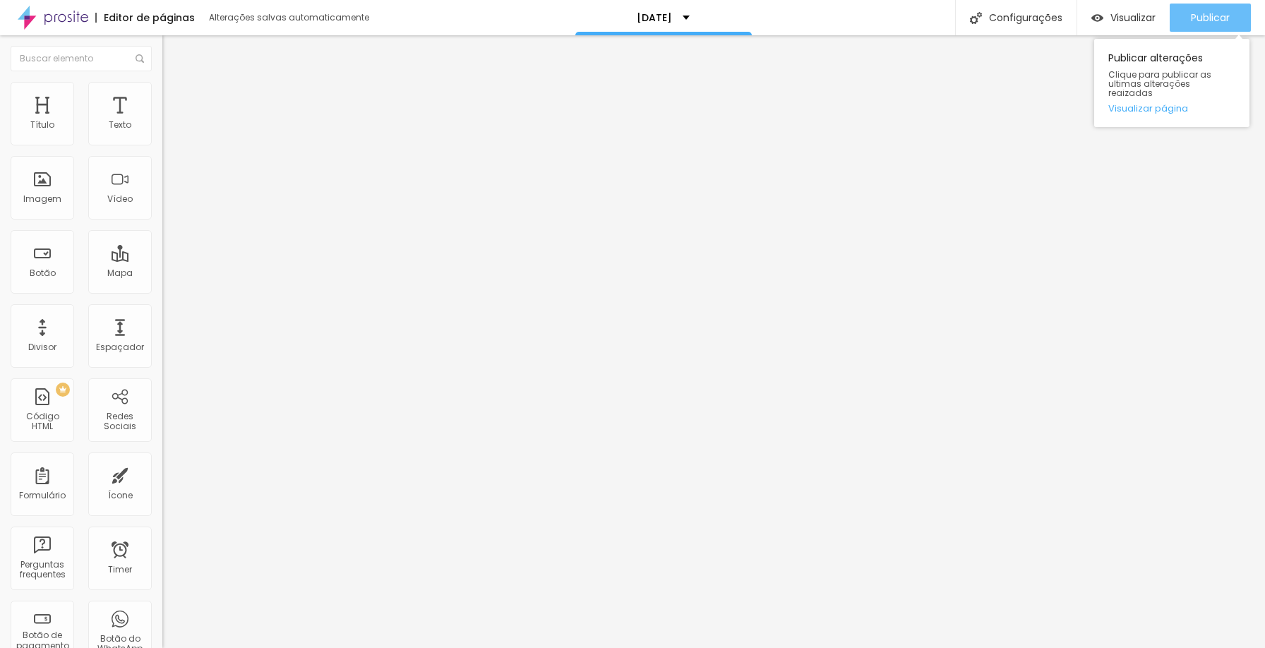
click at [1192, 18] on span "Publicar" at bounding box center [1210, 17] width 39 height 11
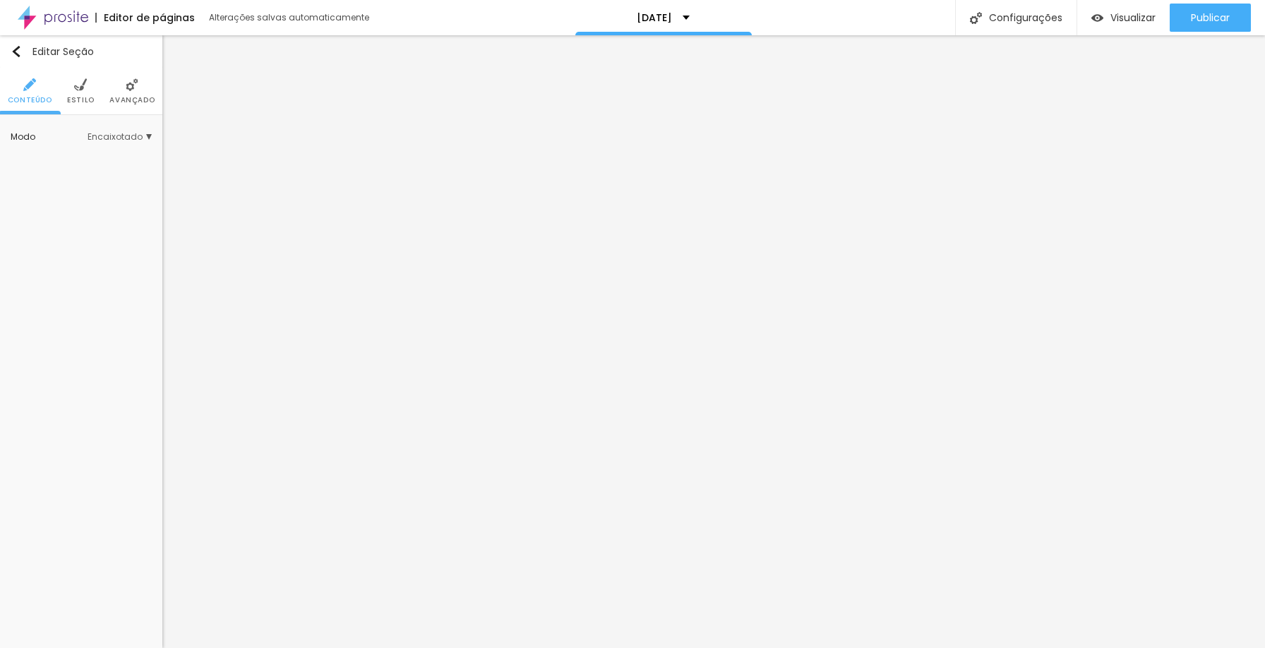
click at [131, 97] on span "Avançado" at bounding box center [131, 100] width 45 height 7
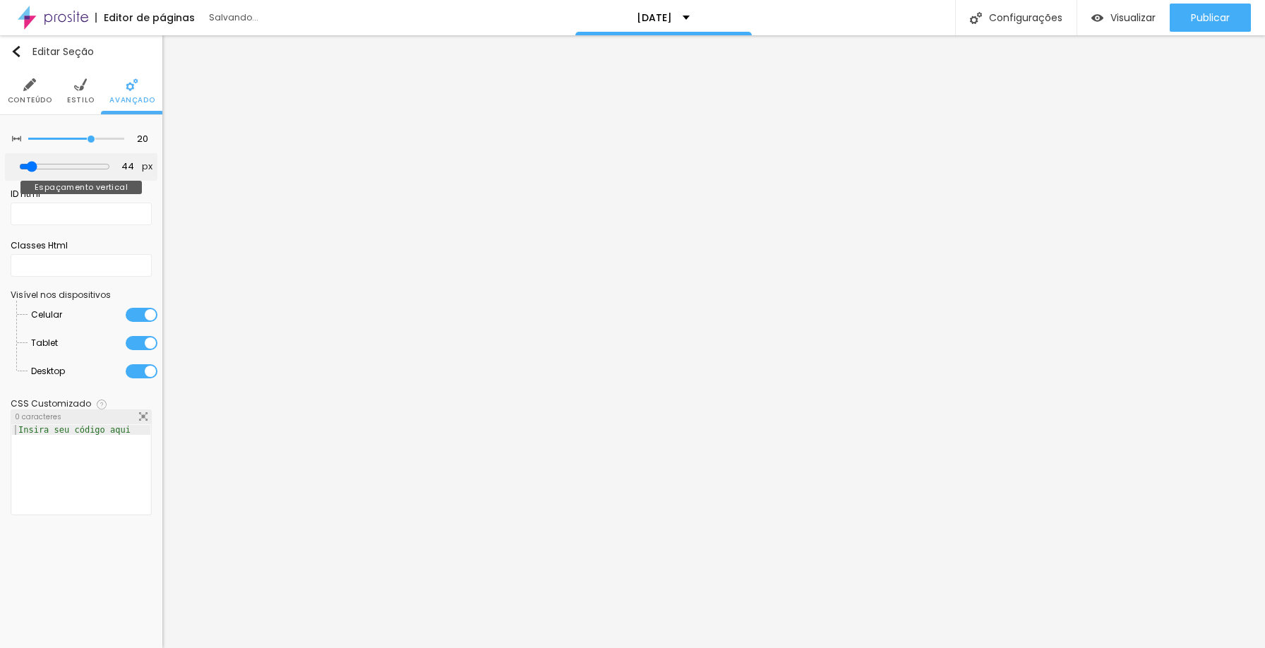
click at [37, 167] on input "range" at bounding box center [64, 166] width 91 height 11
drag, startPoint x: 90, startPoint y: 138, endPoint x: 143, endPoint y: 134, distance: 53.1
click at [124, 136] on input "range" at bounding box center [76, 139] width 96 height 7
click at [84, 99] on span "Estilo" at bounding box center [81, 100] width 28 height 7
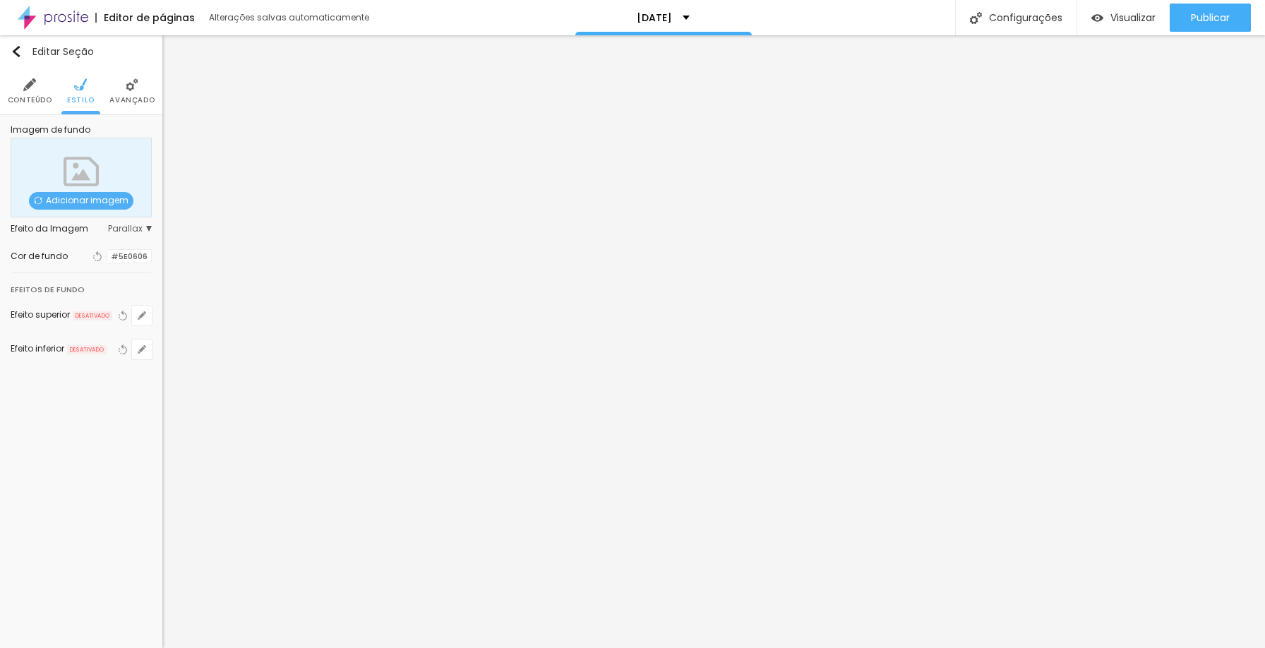
click at [117, 227] on span "Parallax" at bounding box center [130, 229] width 44 height 8
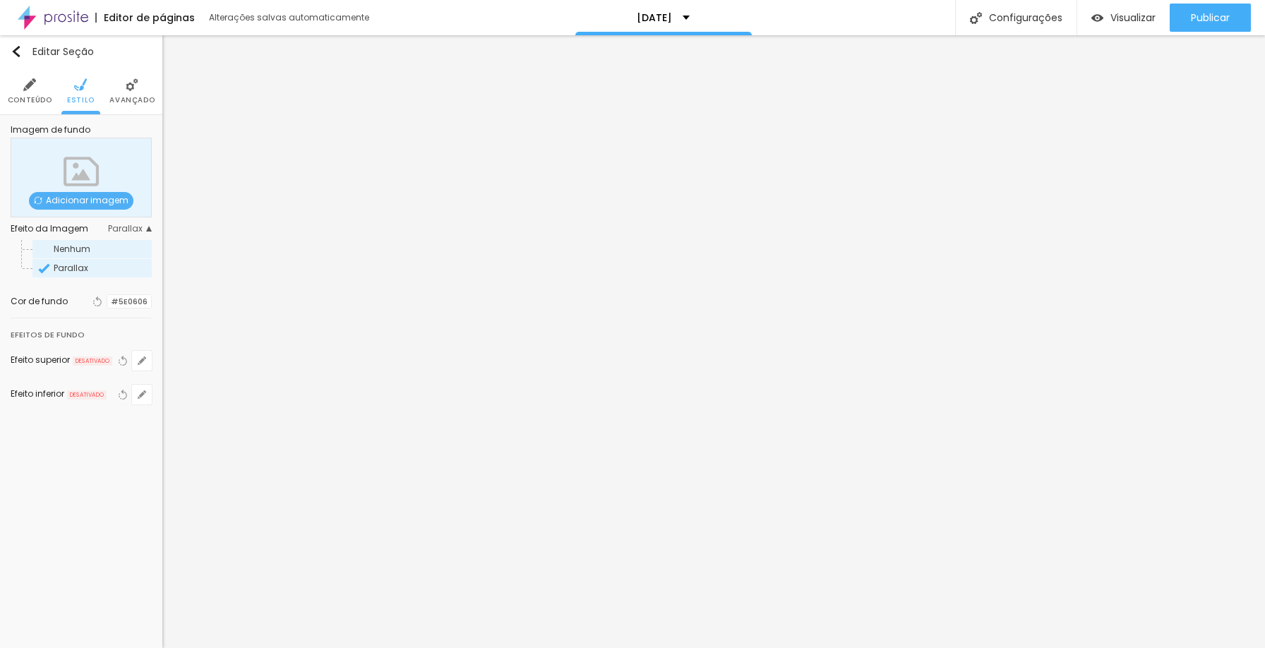
click at [97, 248] on span "Nenhum" at bounding box center [102, 249] width 96 height 8
click at [107, 297] on div at bounding box center [107, 301] width 0 height 13
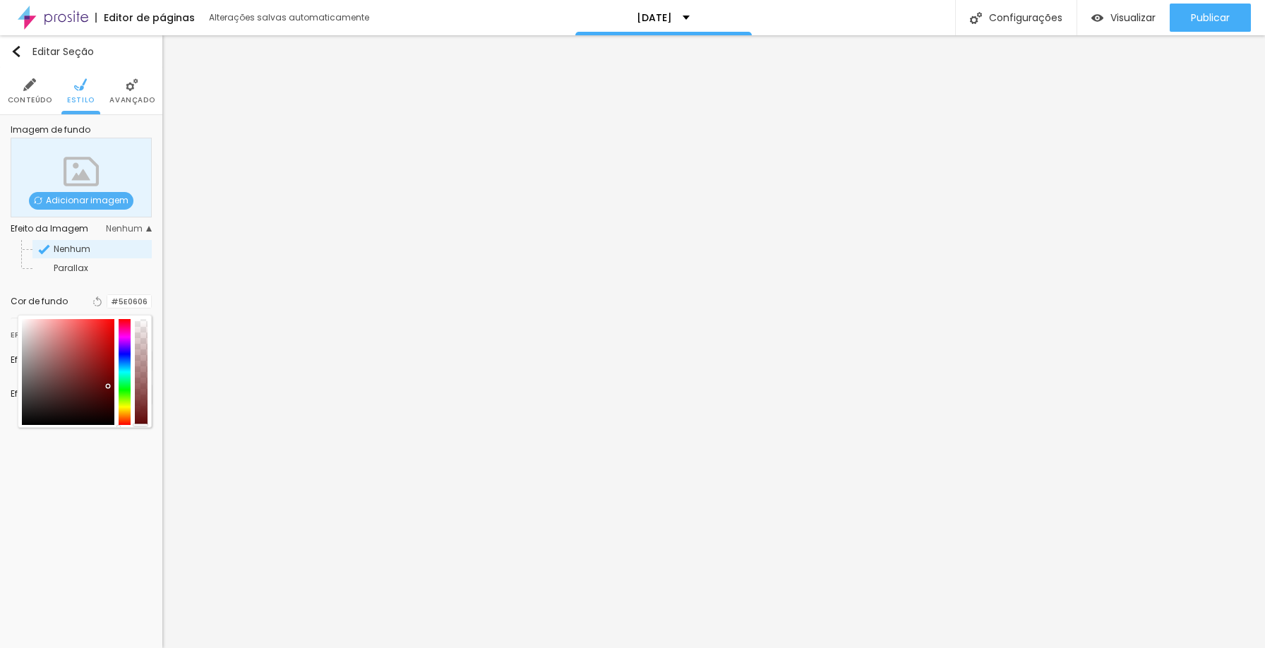
click at [107, 299] on div at bounding box center [107, 301] width 0 height 13
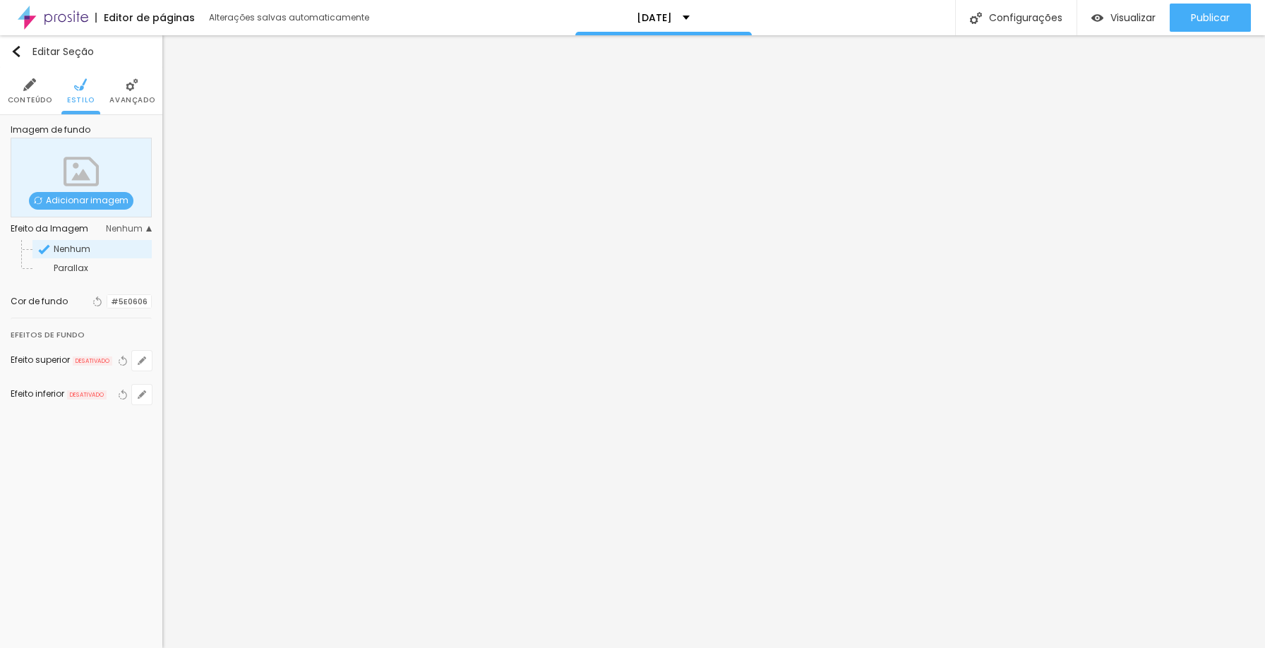
click at [27, 78] on img at bounding box center [29, 84] width 13 height 13
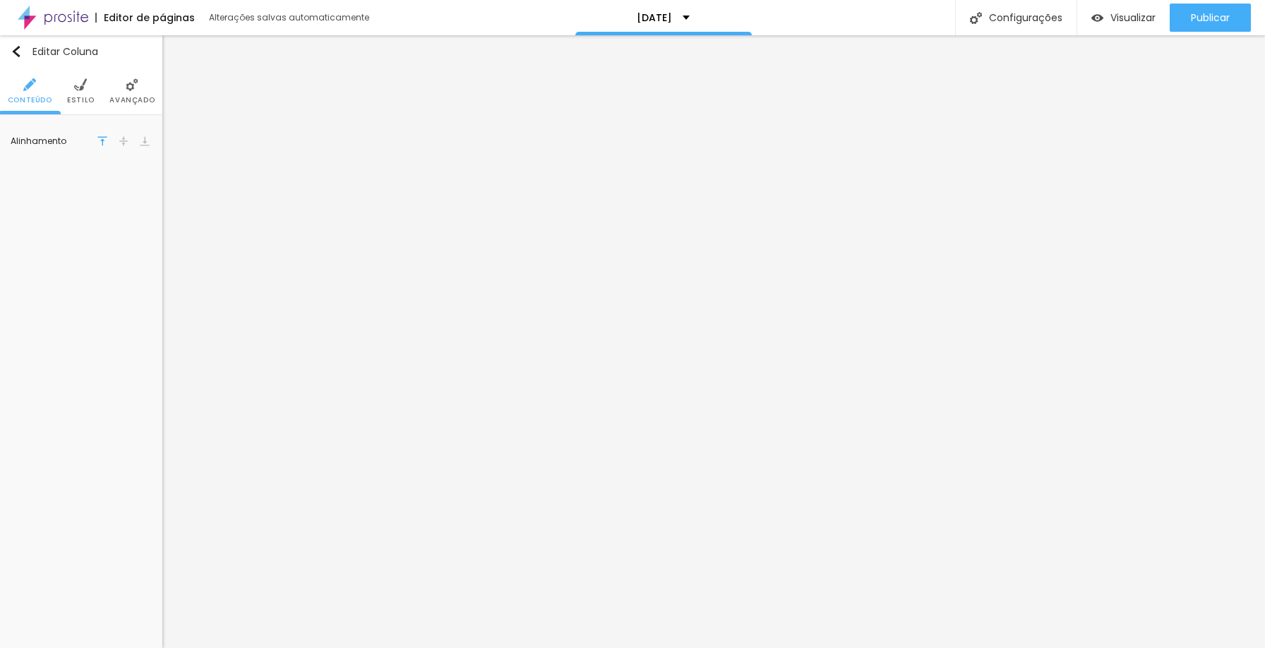
click at [136, 95] on li "Avançado" at bounding box center [131, 91] width 45 height 47
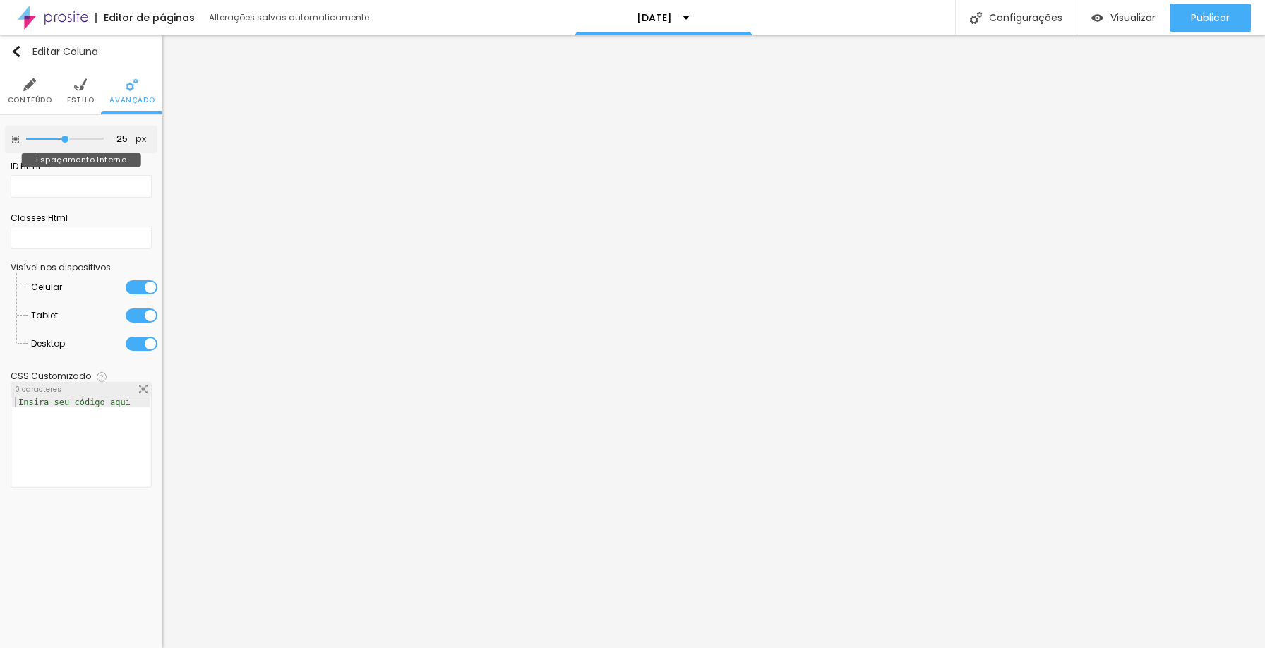
drag, startPoint x: 59, startPoint y: 139, endPoint x: 68, endPoint y: 139, distance: 8.5
click at [68, 139] on input "range" at bounding box center [65, 139] width 78 height 7
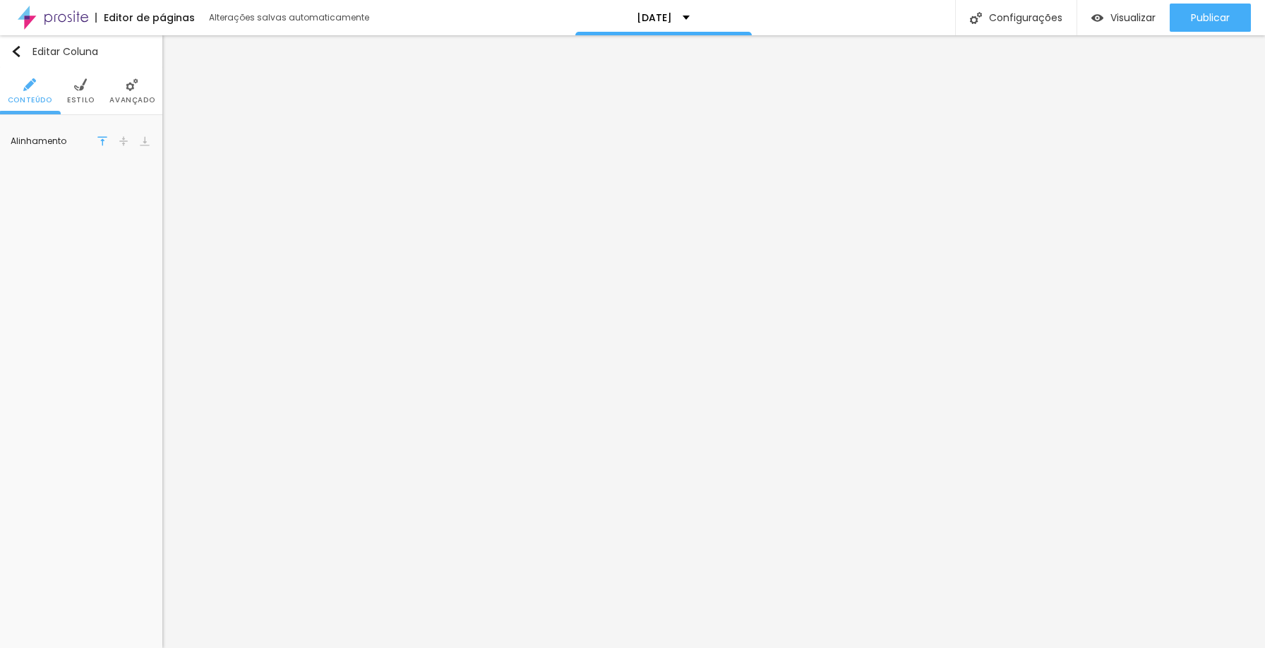
click at [134, 97] on span "Avançado" at bounding box center [131, 100] width 45 height 7
click at [87, 97] on span "Estilo" at bounding box center [81, 100] width 28 height 7
click at [118, 97] on span "Avançado" at bounding box center [131, 100] width 45 height 7
click at [124, 140] on img at bounding box center [124, 141] width 10 height 10
click at [107, 140] on img at bounding box center [102, 141] width 10 height 10
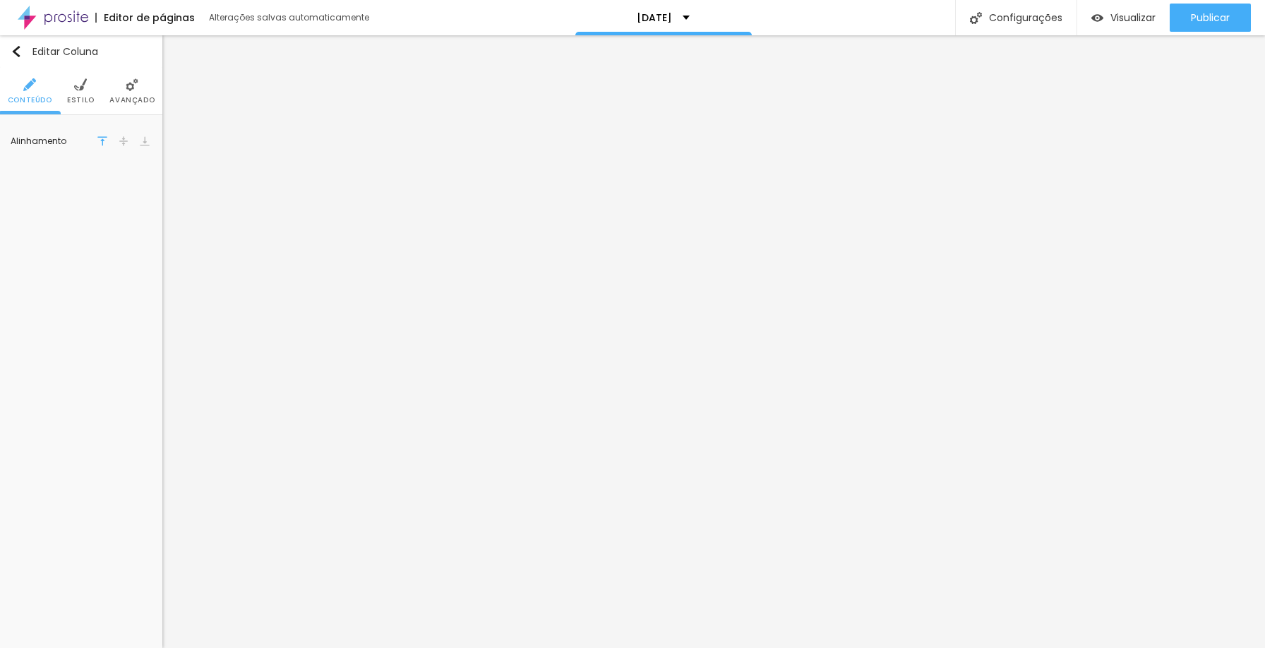
click at [128, 140] on img at bounding box center [124, 141] width 10 height 10
click at [84, 100] on span "Estilo" at bounding box center [81, 100] width 28 height 7
drag, startPoint x: 33, startPoint y: 172, endPoint x: 72, endPoint y: 172, distance: 38.8
click at [72, 172] on input "range" at bounding box center [77, 172] width 91 height 11
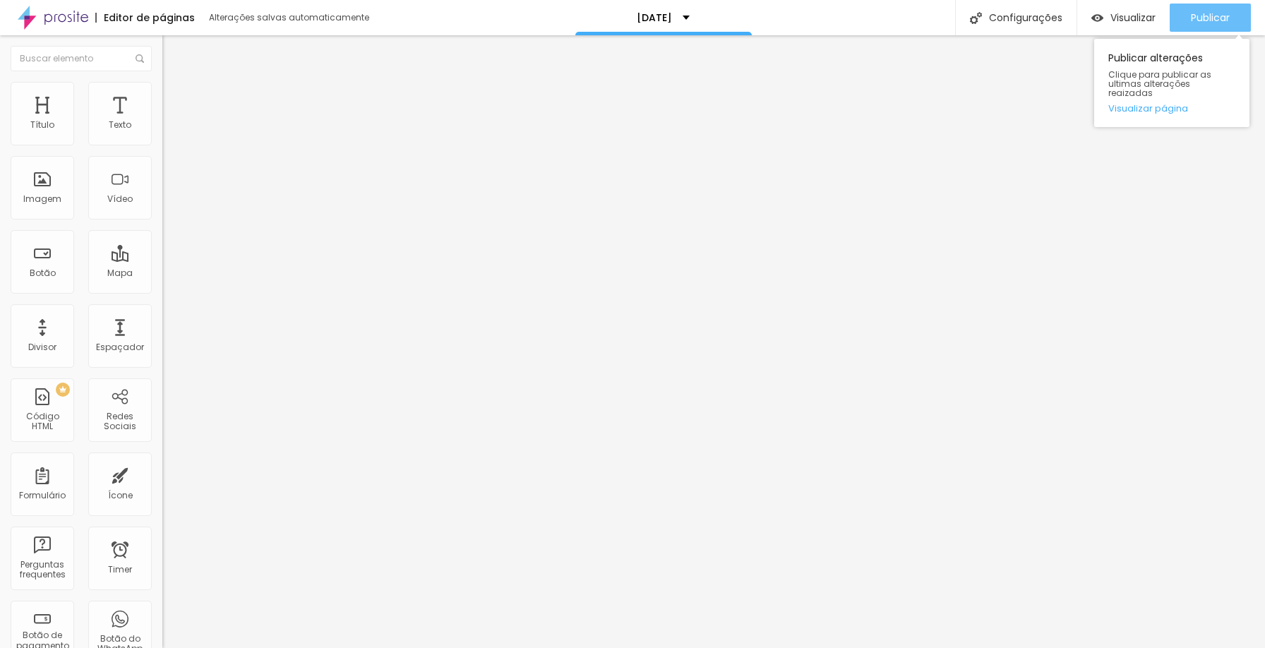
click at [1212, 12] on span "Publicar" at bounding box center [1210, 17] width 39 height 11
click at [1214, 18] on span "Publicar" at bounding box center [1210, 17] width 39 height 11
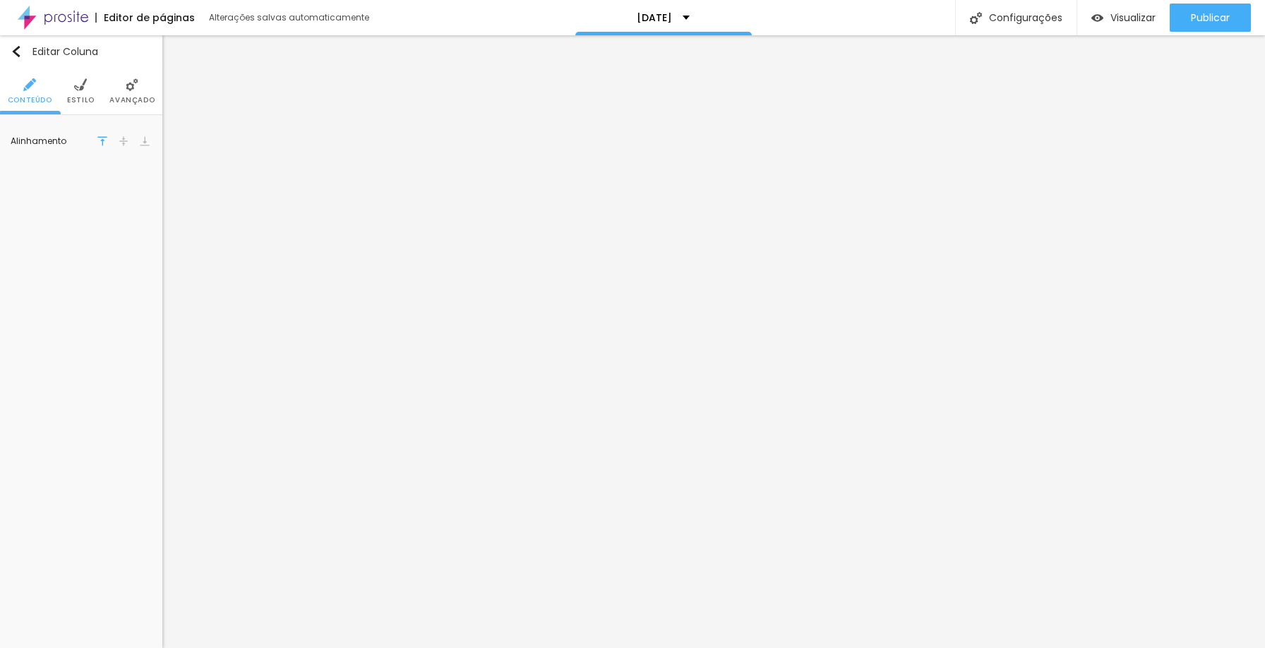
click at [138, 88] on img at bounding box center [132, 84] width 13 height 13
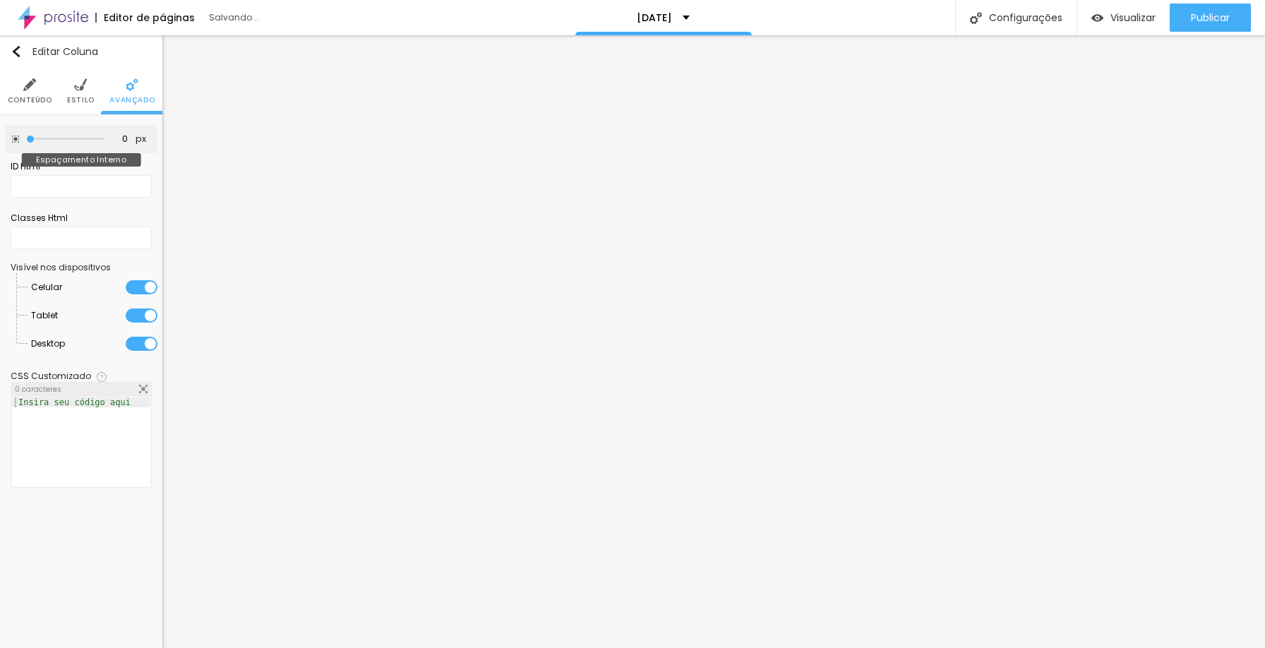
drag, startPoint x: 51, startPoint y: 138, endPoint x: 9, endPoint y: 134, distance: 41.9
click at [26, 136] on input "range" at bounding box center [65, 139] width 78 height 7
click at [9, 134] on div "0 px Espaçamento Interno" at bounding box center [81, 140] width 153 height 28
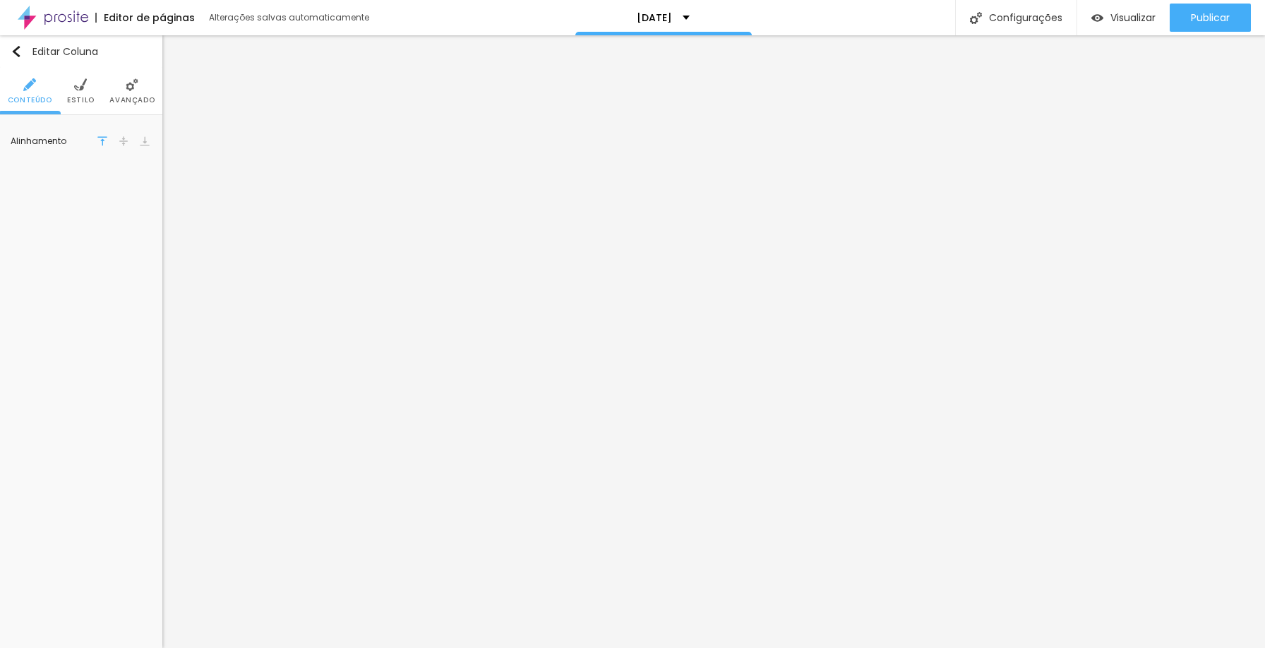
click at [128, 90] on img at bounding box center [132, 84] width 13 height 13
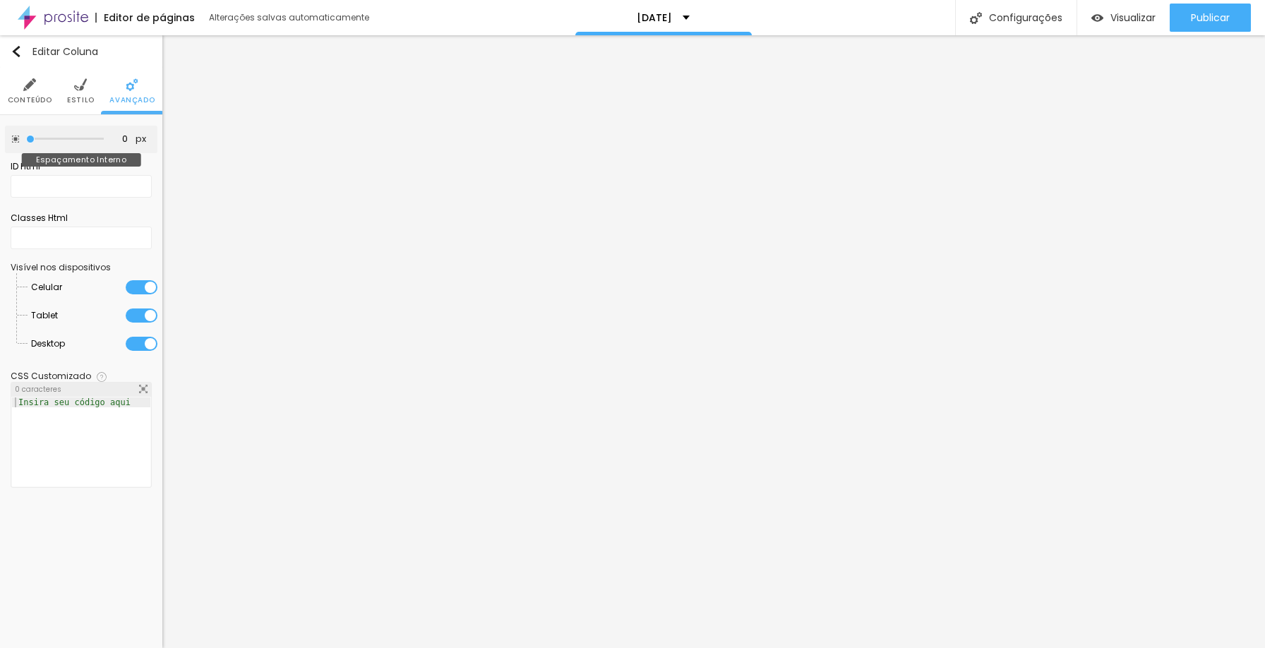
drag, startPoint x: 58, startPoint y: 141, endPoint x: 0, endPoint y: 140, distance: 57.9
click at [26, 140] on input "range" at bounding box center [65, 139] width 78 height 7
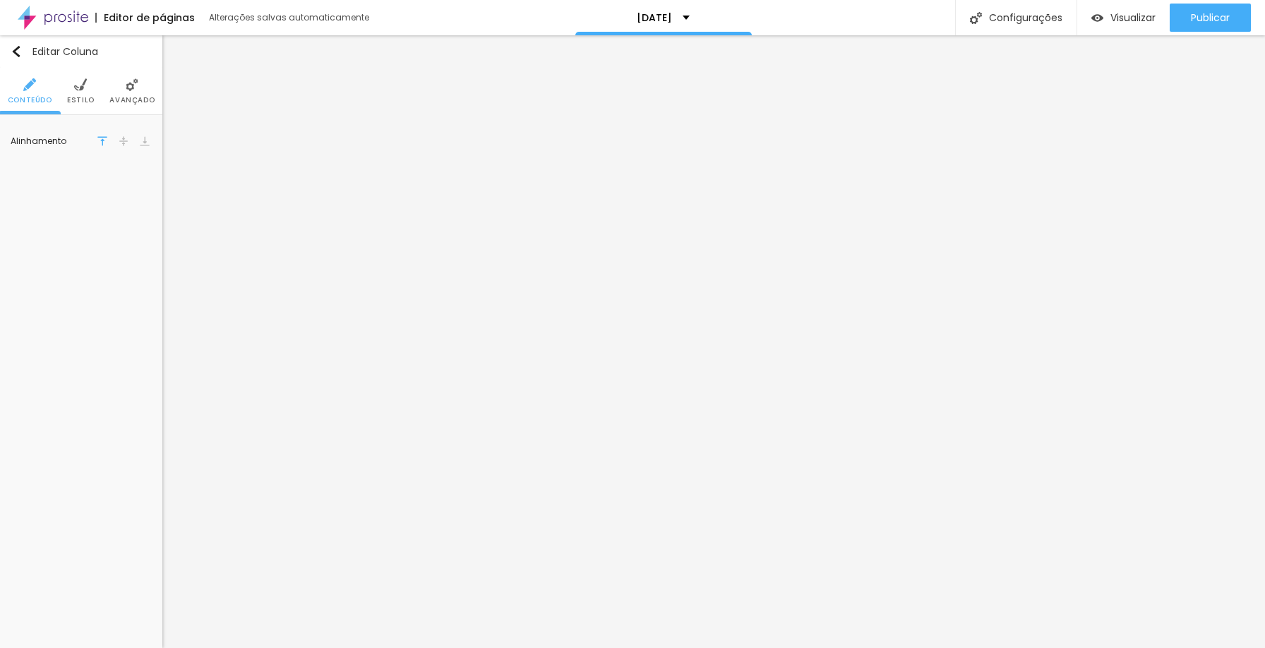
click at [134, 98] on span "Avançado" at bounding box center [131, 100] width 45 height 7
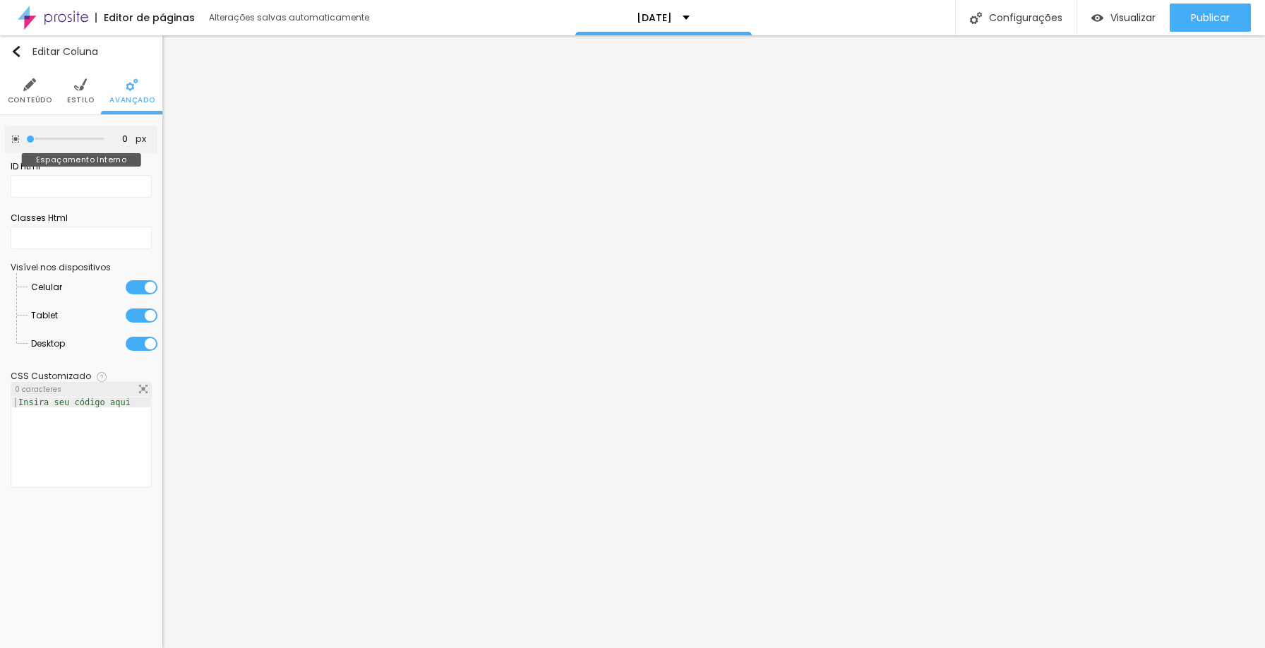
drag, startPoint x: 56, startPoint y: 137, endPoint x: 0, endPoint y: 137, distance: 55.8
click at [26, 137] on input "range" at bounding box center [65, 139] width 78 height 7
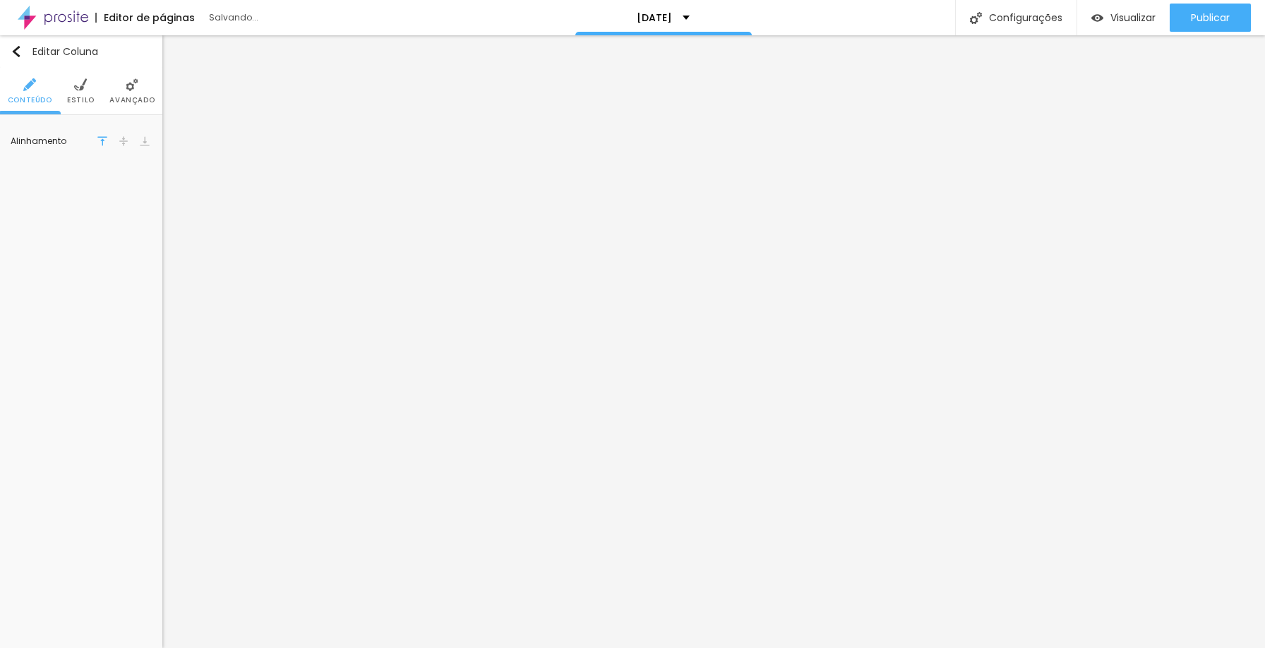
click at [138, 83] on img at bounding box center [132, 84] width 13 height 13
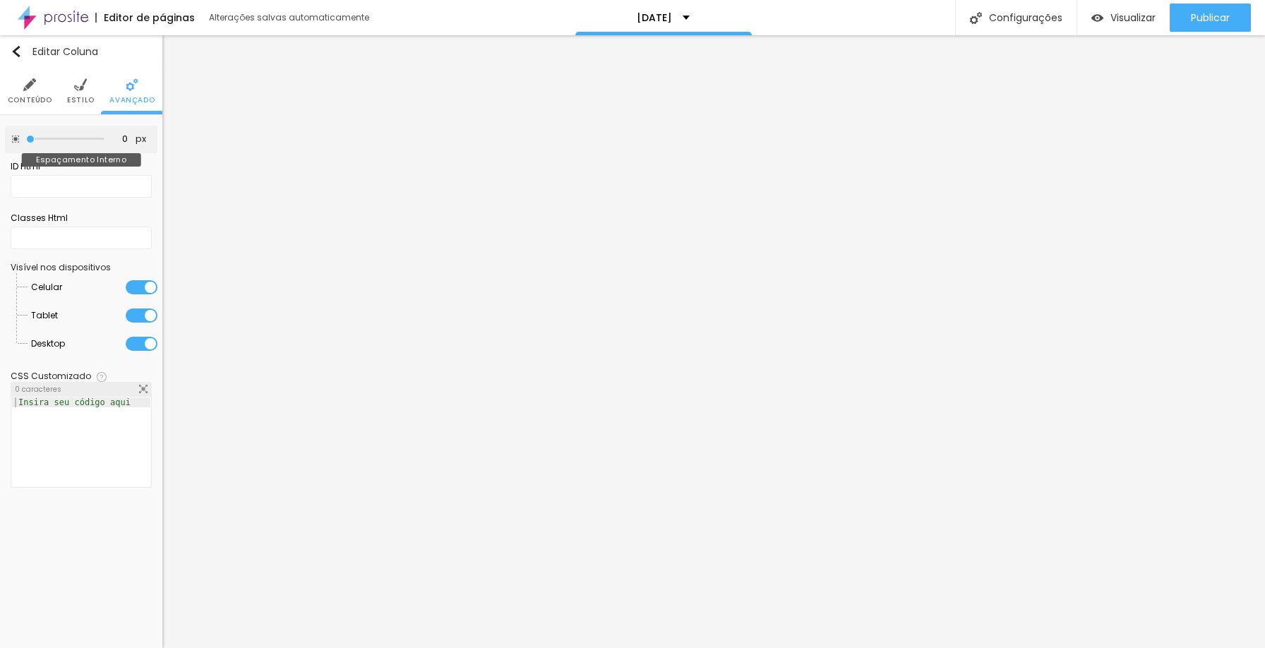
drag, startPoint x: 55, startPoint y: 141, endPoint x: 0, endPoint y: 133, distance: 55.5
click at [26, 136] on input "range" at bounding box center [65, 139] width 78 height 7
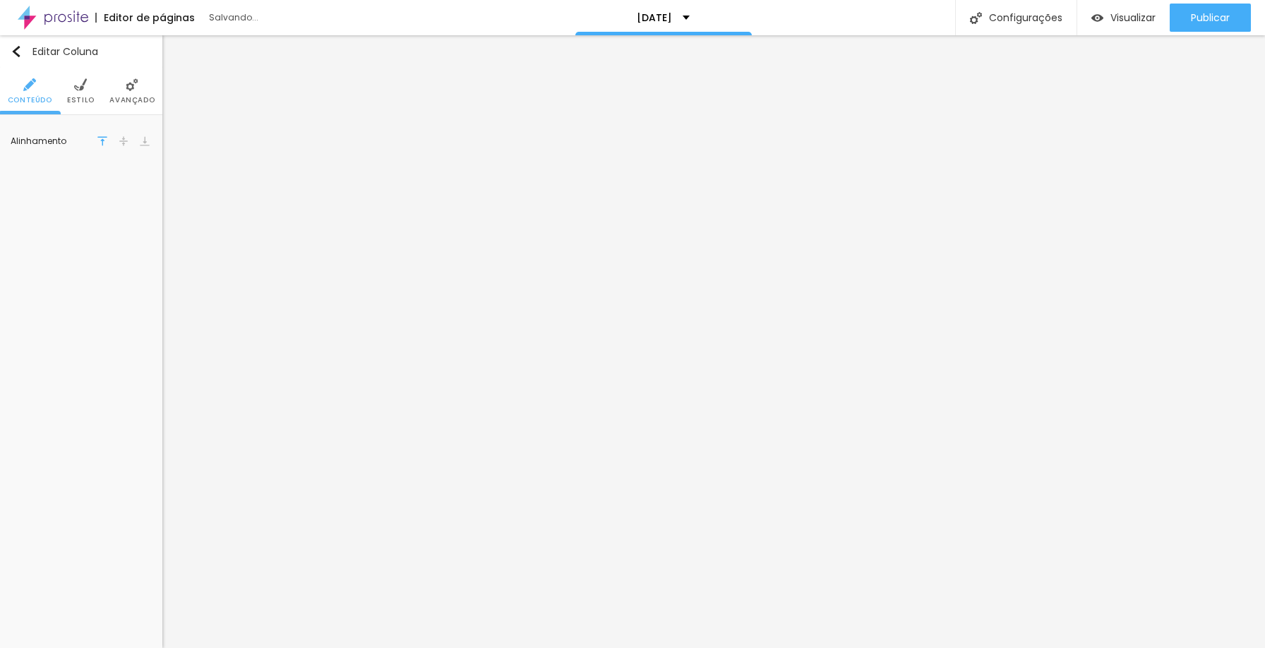
click at [81, 90] on img at bounding box center [80, 84] width 13 height 13
click at [135, 94] on li "Avançado" at bounding box center [131, 91] width 45 height 47
click at [73, 91] on li "Estilo" at bounding box center [81, 91] width 28 height 47
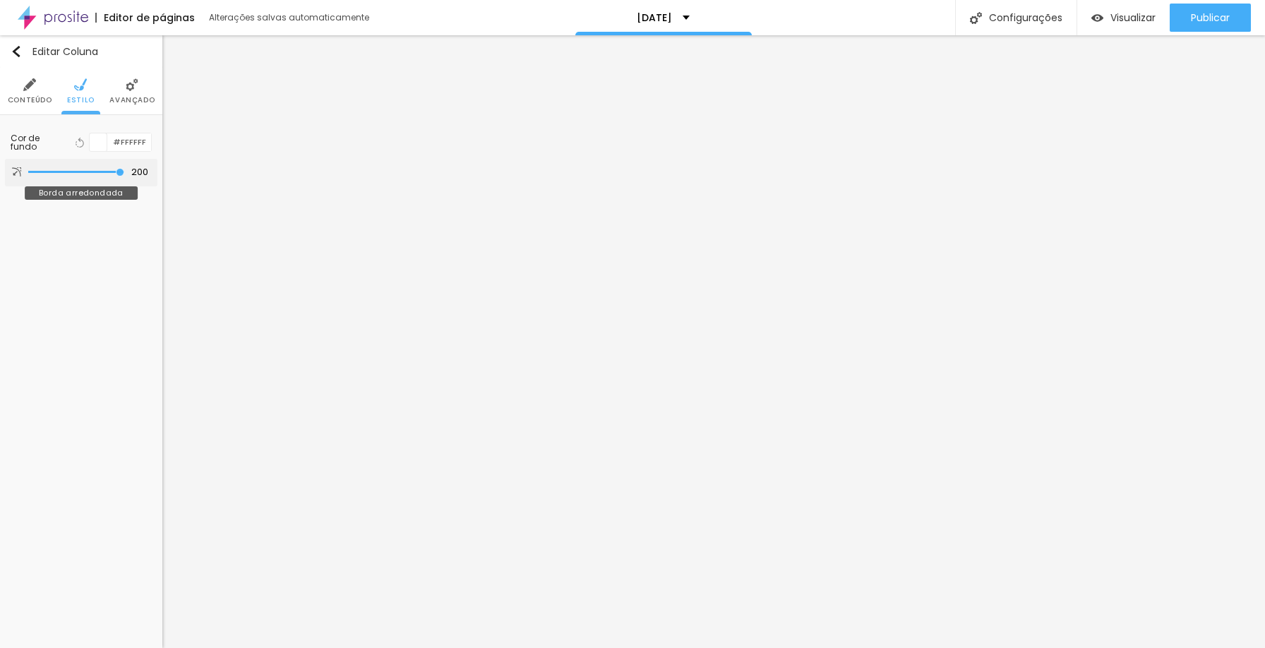
drag, startPoint x: 75, startPoint y: 174, endPoint x: 153, endPoint y: 179, distance: 78.6
click at [124, 176] on input "range" at bounding box center [76, 172] width 96 height 7
drag, startPoint x: 121, startPoint y: 172, endPoint x: 3, endPoint y: 173, distance: 117.9
click at [28, 173] on input "range" at bounding box center [76, 172] width 96 height 7
click at [126, 97] on span "Avançado" at bounding box center [131, 100] width 45 height 7
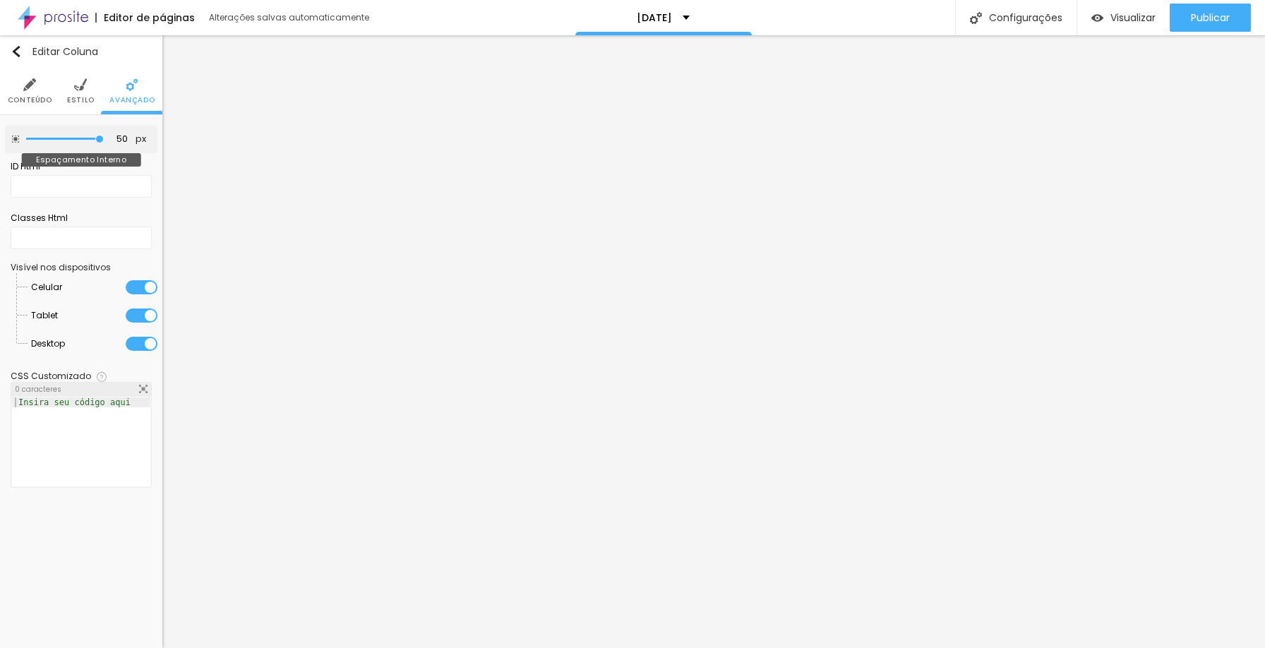
drag, startPoint x: 62, startPoint y: 138, endPoint x: 614, endPoint y: 179, distance: 553.0
click at [104, 143] on input "range" at bounding box center [65, 139] width 78 height 7
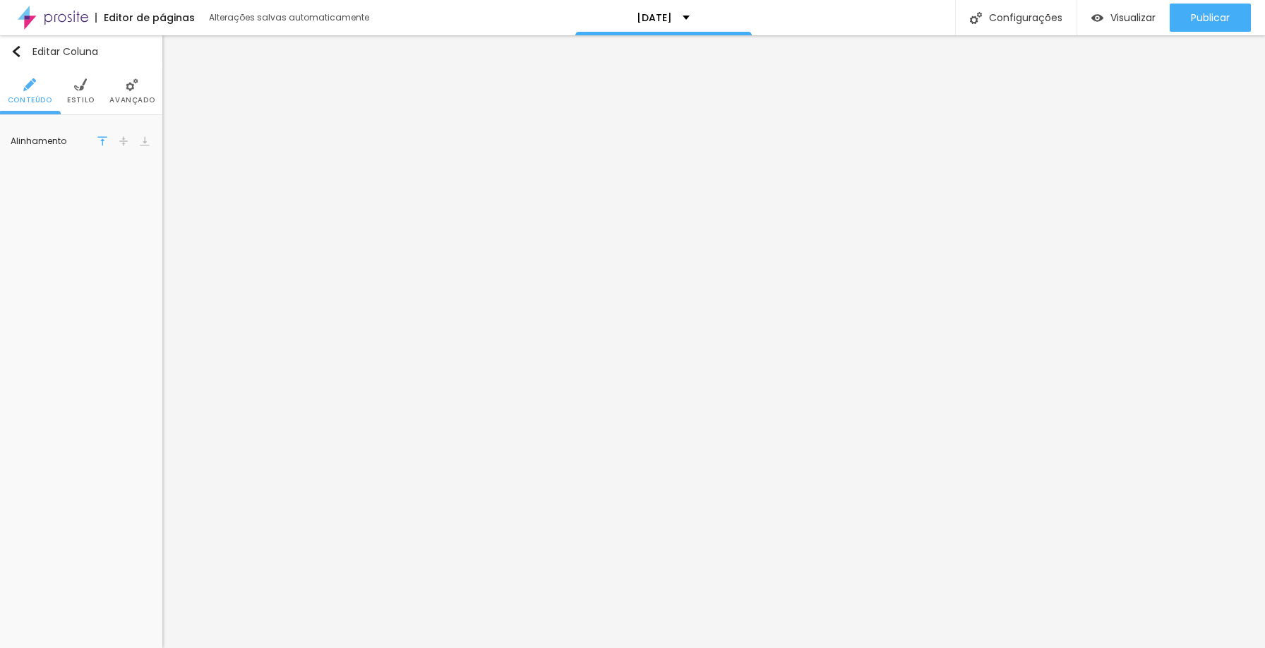
click at [143, 97] on span "Avançado" at bounding box center [131, 100] width 45 height 7
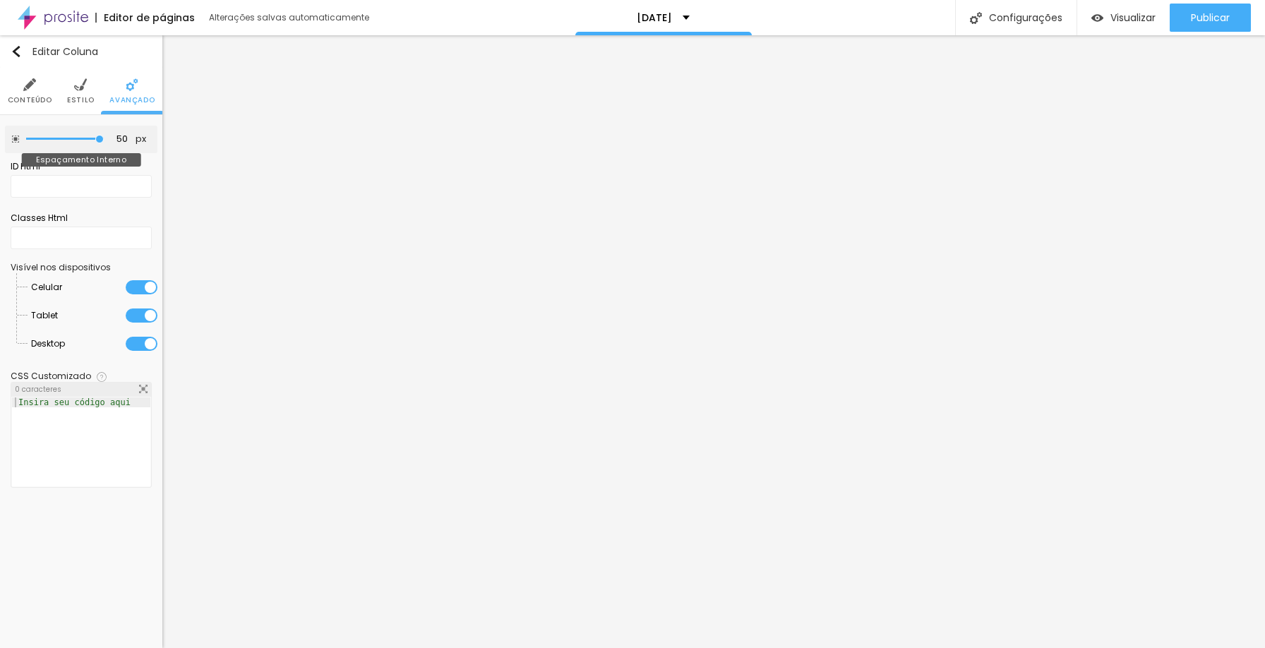
drag, startPoint x: 61, startPoint y: 136, endPoint x: 181, endPoint y: 141, distance: 120.9
click at [104, 141] on input "range" at bounding box center [65, 139] width 78 height 7
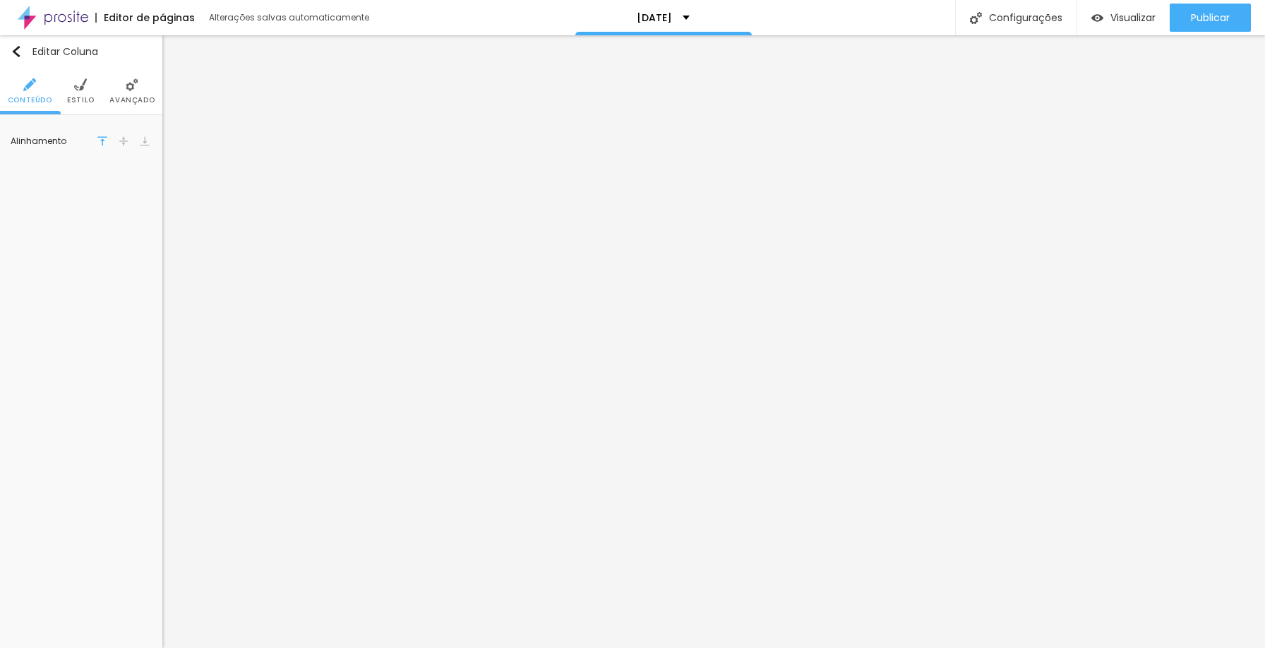
click at [125, 84] on li "Avançado" at bounding box center [131, 91] width 45 height 47
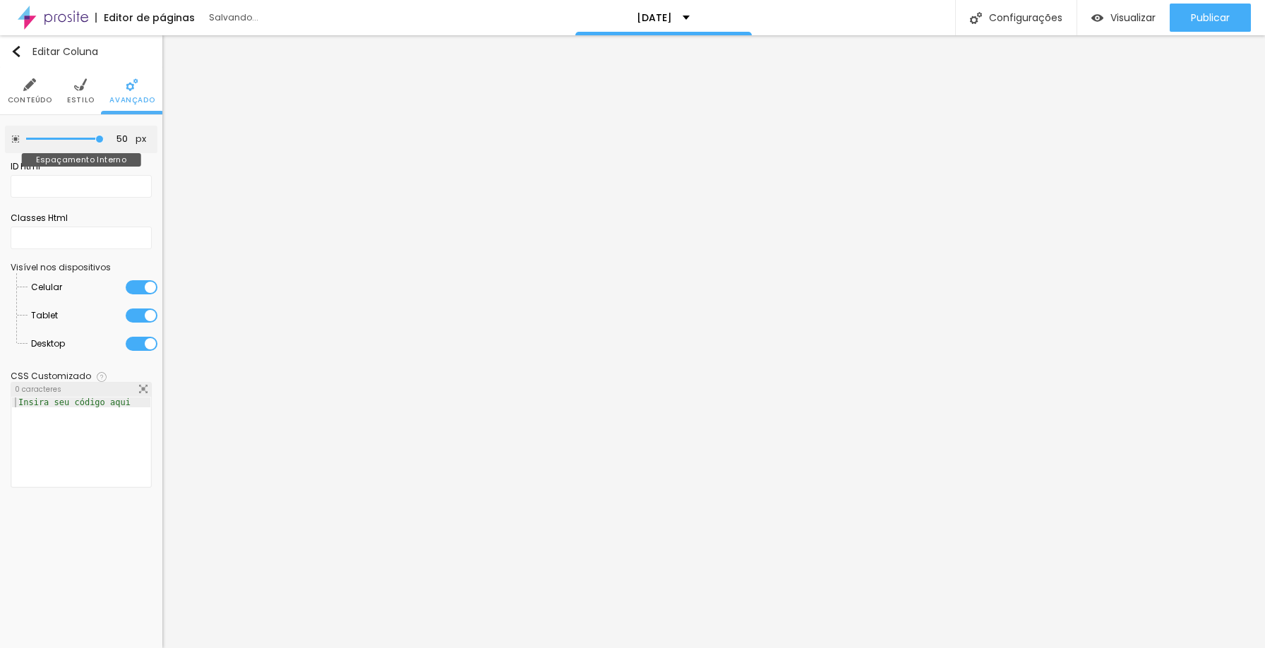
drag, startPoint x: 59, startPoint y: 138, endPoint x: 169, endPoint y: 136, distance: 109.5
click at [104, 136] on input "range" at bounding box center [65, 139] width 78 height 7
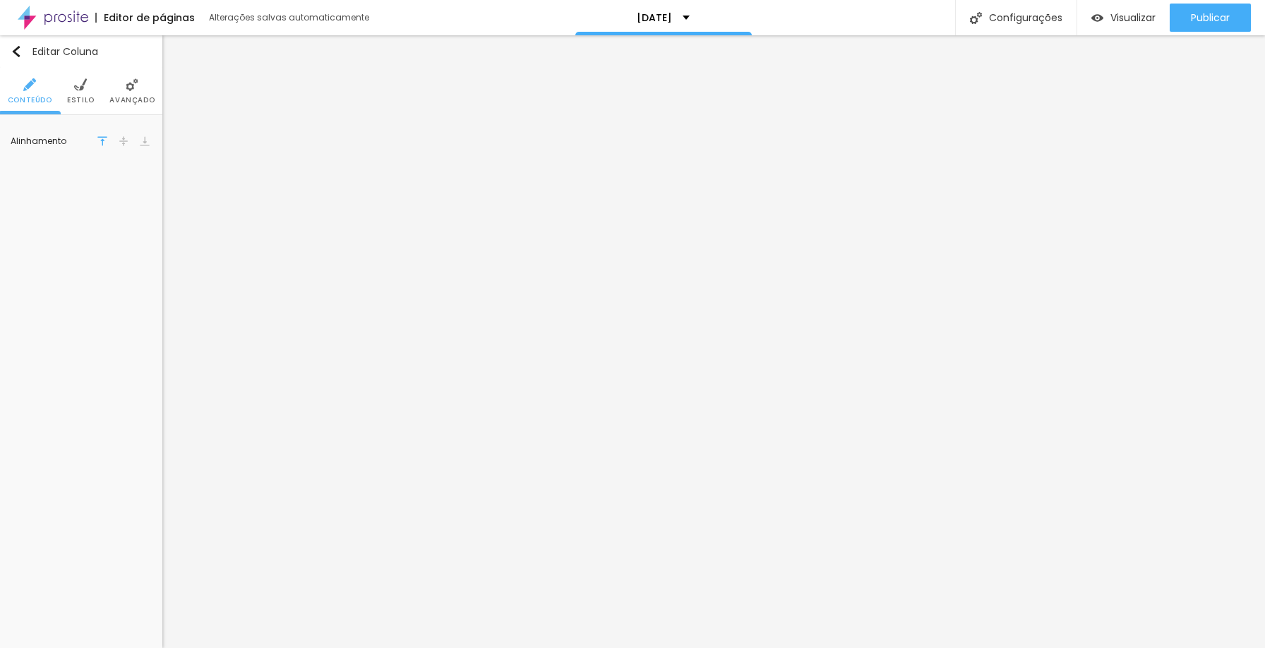
click at [129, 97] on span "Avançado" at bounding box center [131, 100] width 45 height 7
click at [125, 93] on li "Avançado" at bounding box center [131, 91] width 45 height 47
click at [137, 93] on li "Avançado" at bounding box center [131, 91] width 45 height 47
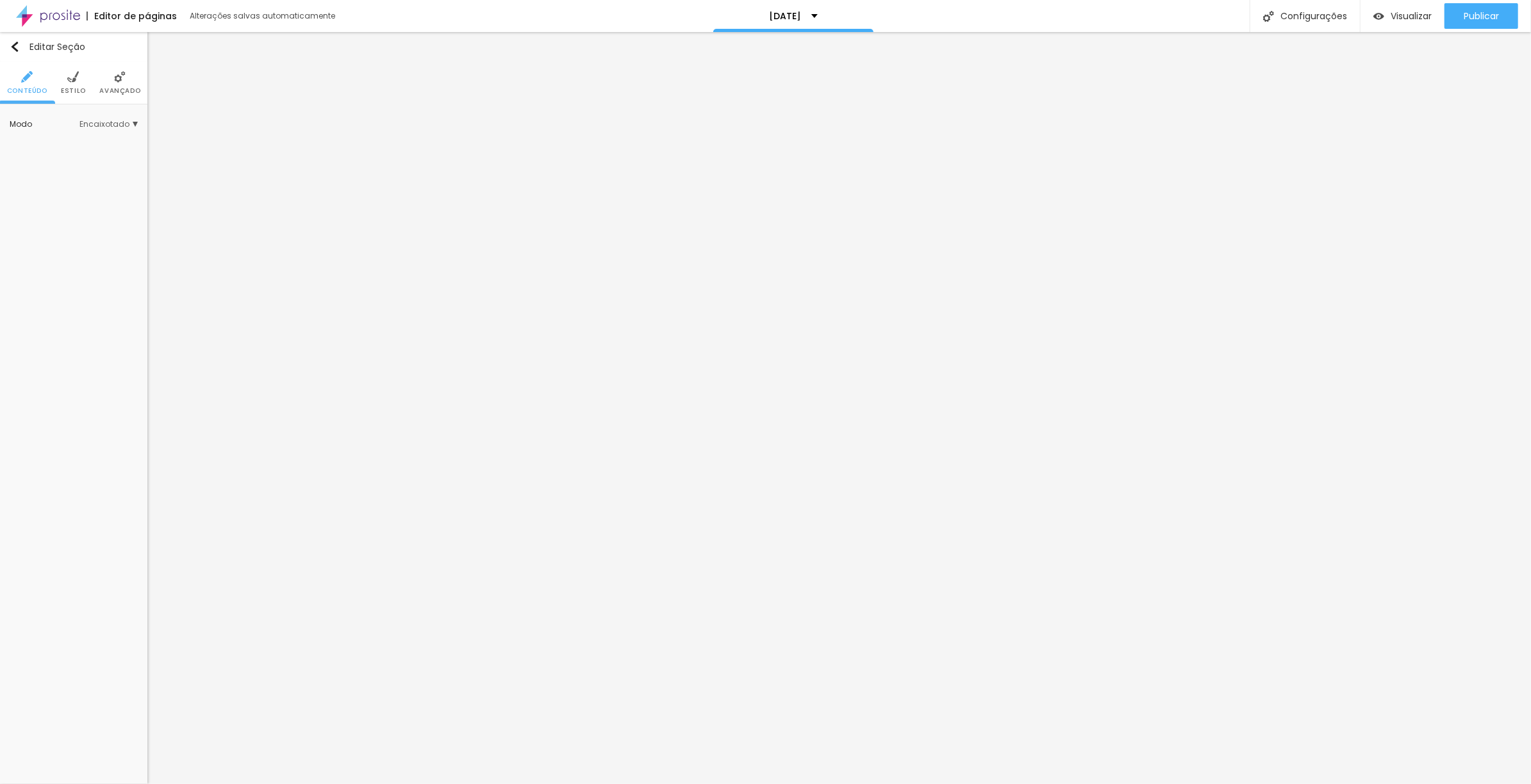
click at [114, 121] on span "Encaixotado" at bounding box center [109, 124] width 58 height 7
click at [69, 163] on span "Completo" at bounding box center [68, 160] width 39 height 11
click at [16, 40] on button "Editar Coluna" at bounding box center [74, 46] width 147 height 29
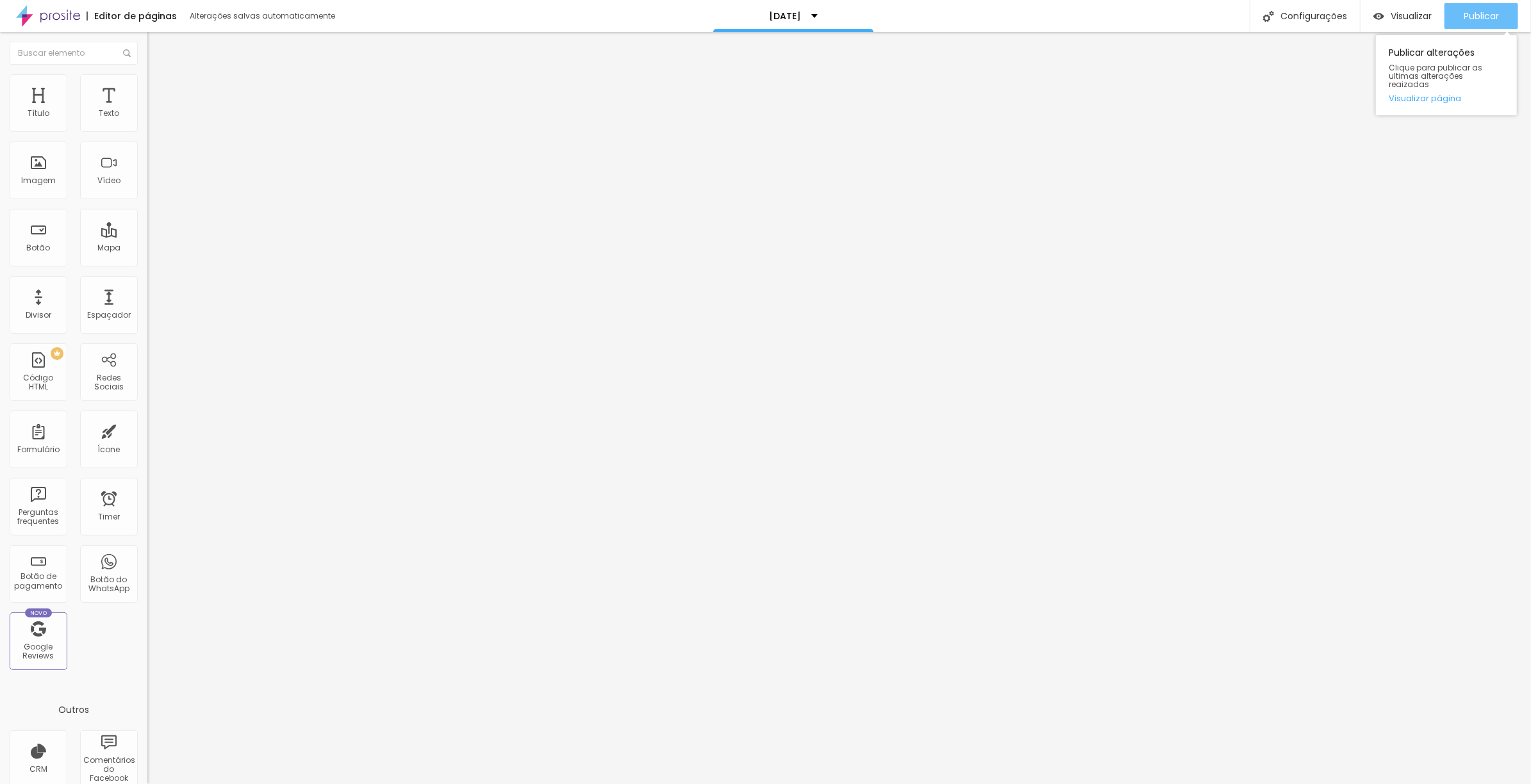
click at [1148, 21] on span "Publicar" at bounding box center [1481, 15] width 35 height 10
click at [1148, 12] on span "Publicar" at bounding box center [1481, 15] width 35 height 10
click at [1148, 24] on div "Publicar" at bounding box center [1481, 16] width 35 height 25
click at [1467, 11] on span "Publicar" at bounding box center [1481, 15] width 35 height 10
click at [1425, 14] on span "Visualizar" at bounding box center [1410, 15] width 41 height 10
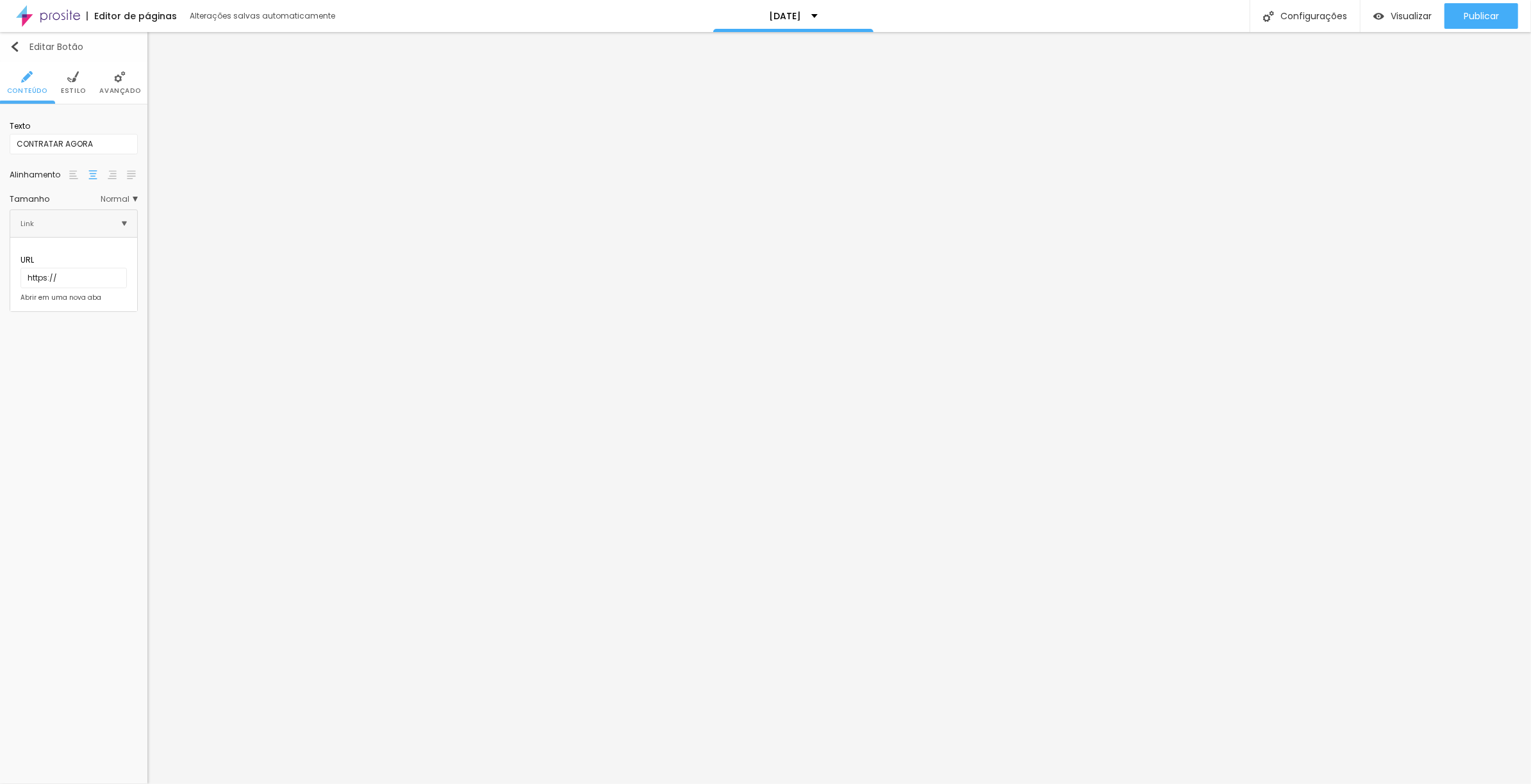
click at [13, 39] on button "Editar Botão" at bounding box center [74, 46] width 147 height 29
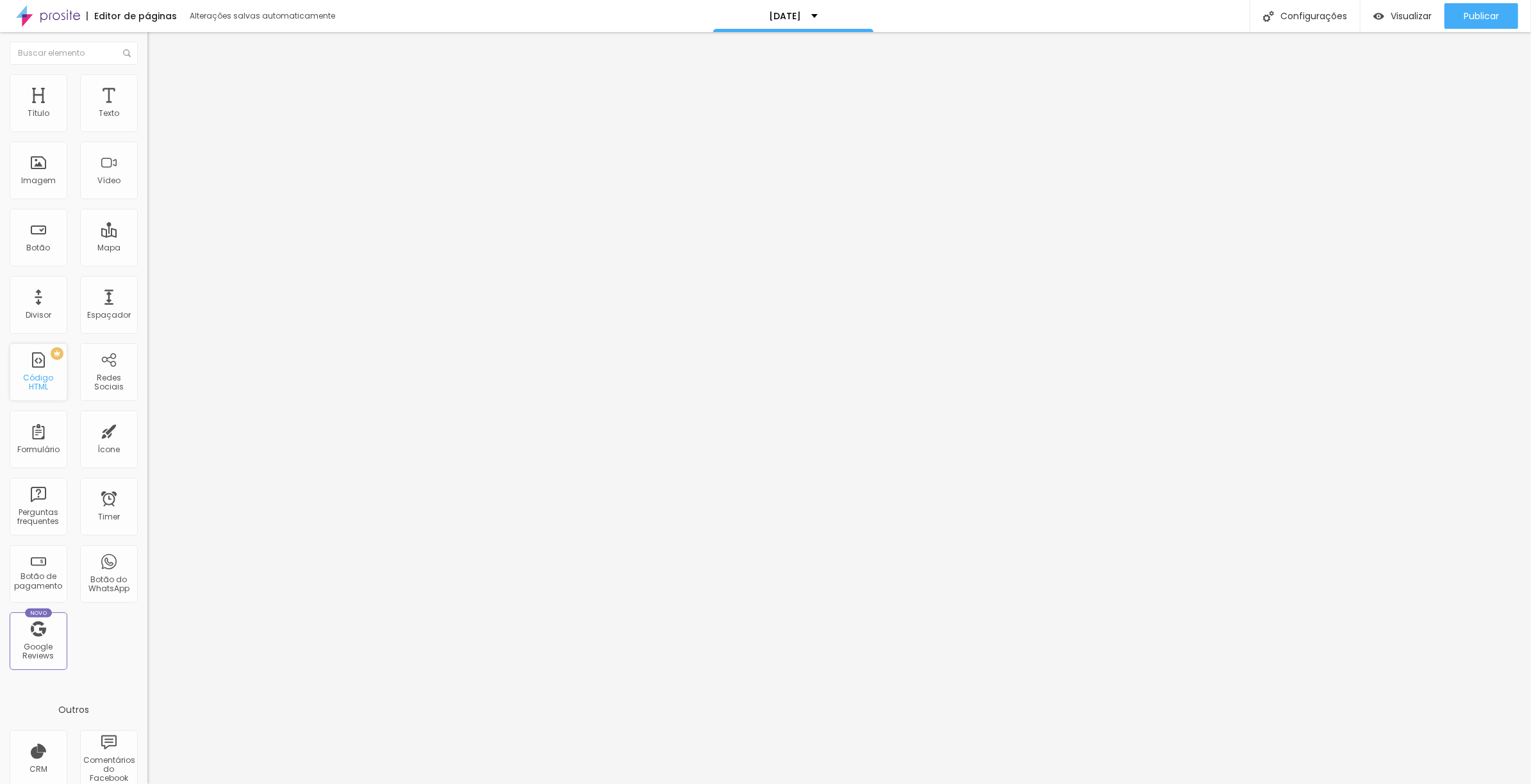
click at [44, 377] on div "PREMIUM Código HTML" at bounding box center [39, 372] width 58 height 58
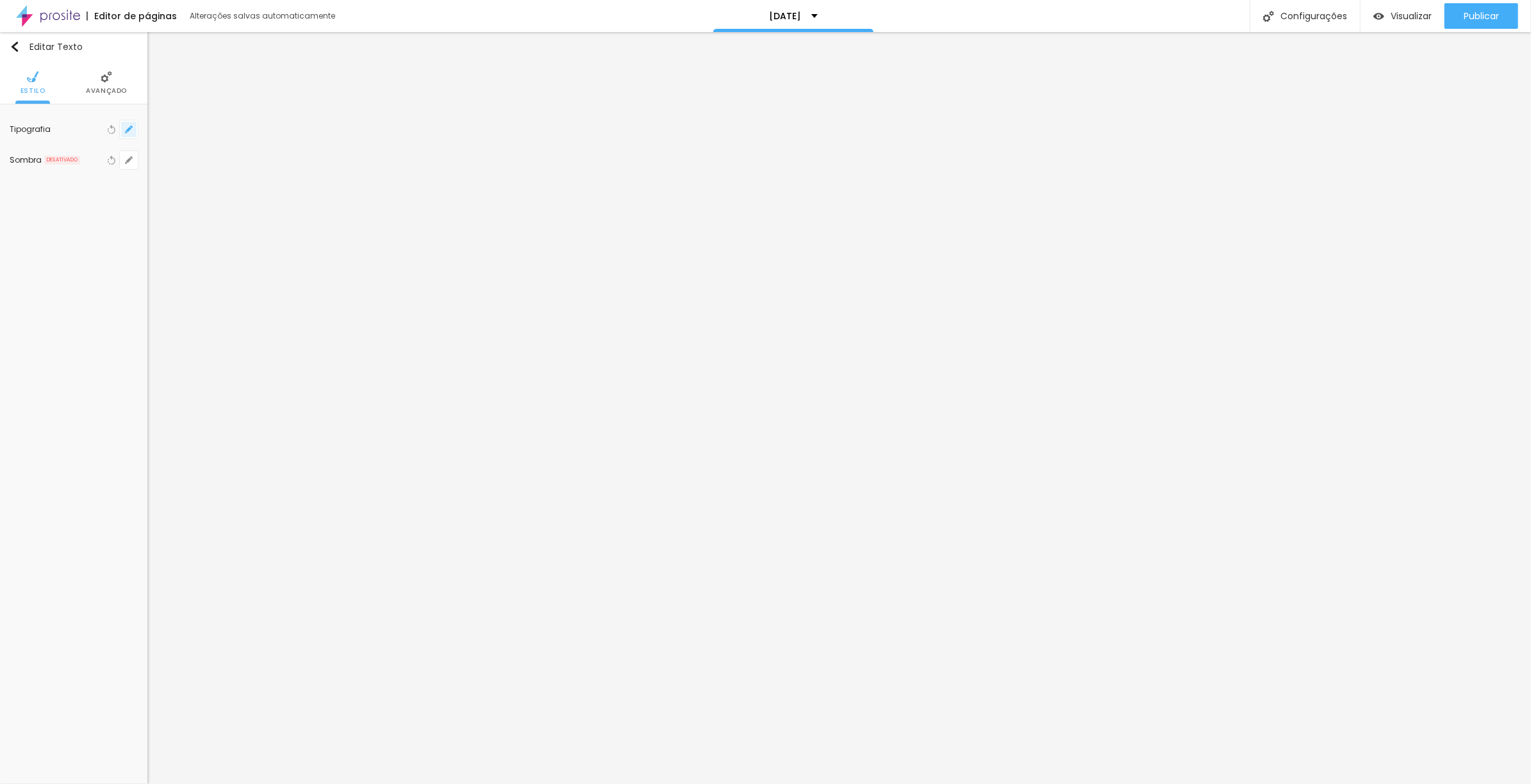
click at [132, 128] on icon "button" at bounding box center [129, 129] width 7 height 7
type input "1"
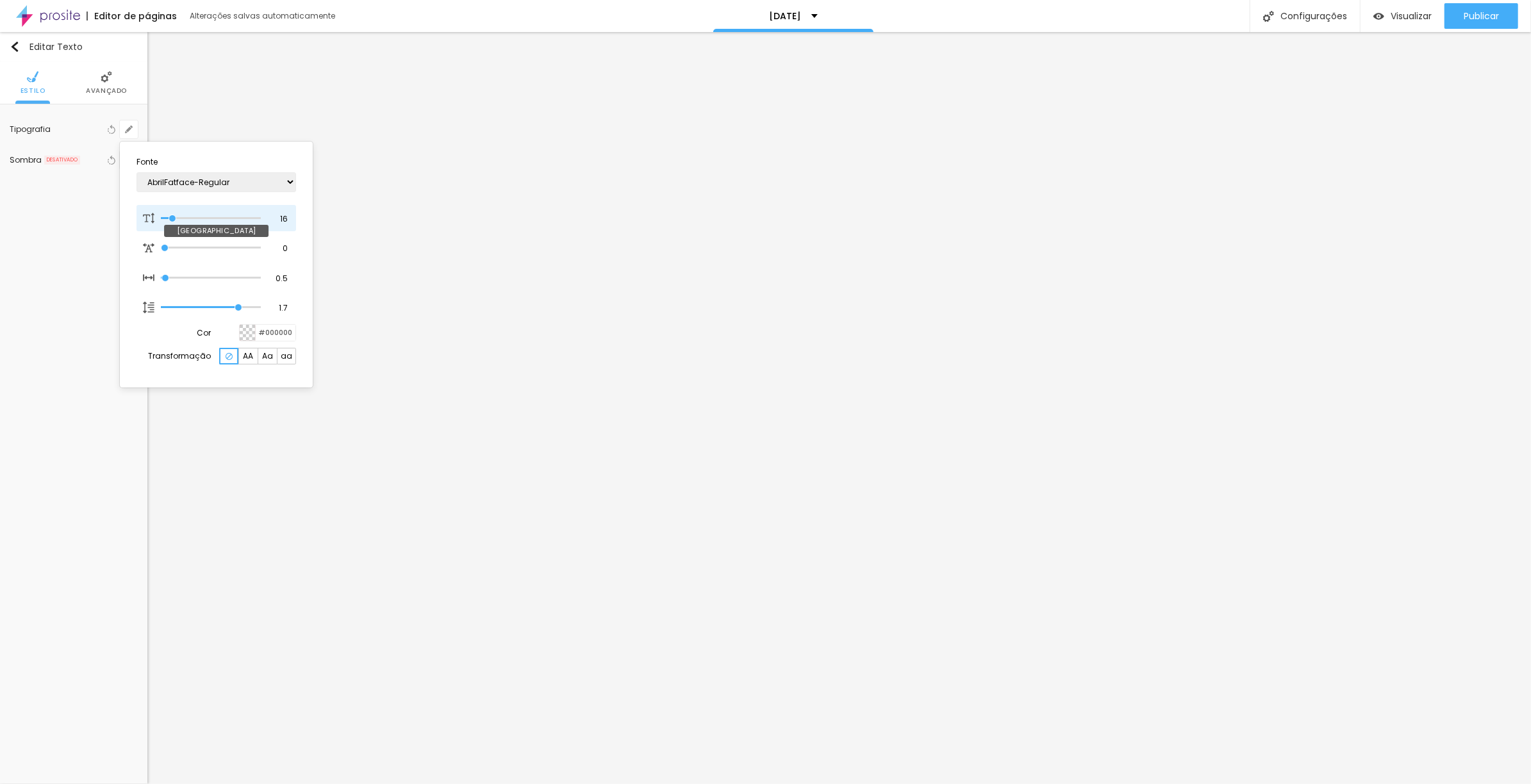
type input "34"
type input "1"
click at [191, 220] on input "range" at bounding box center [211, 218] width 100 height 6
type input "32"
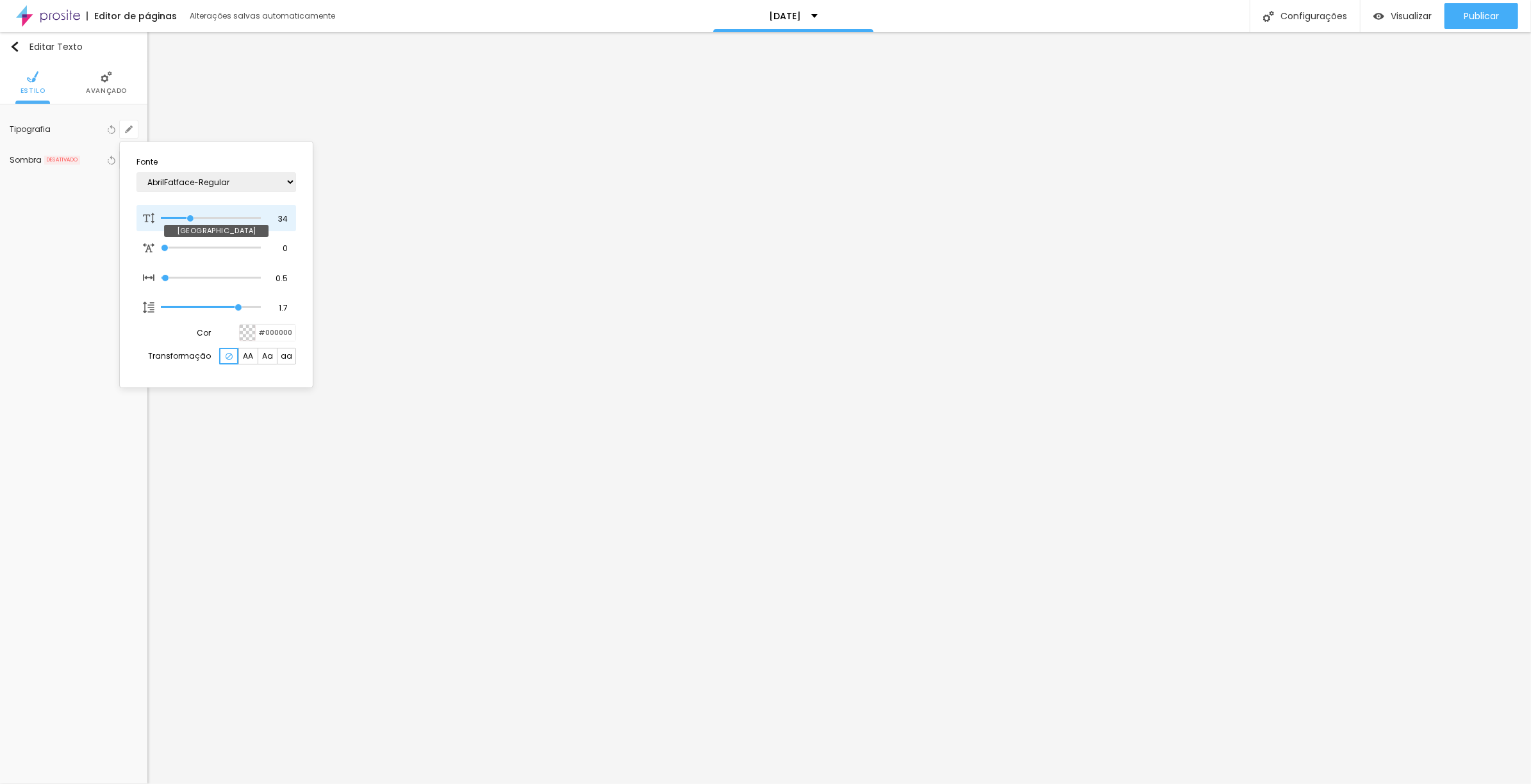
type input "32"
type input "1"
type input "30"
type input "1"
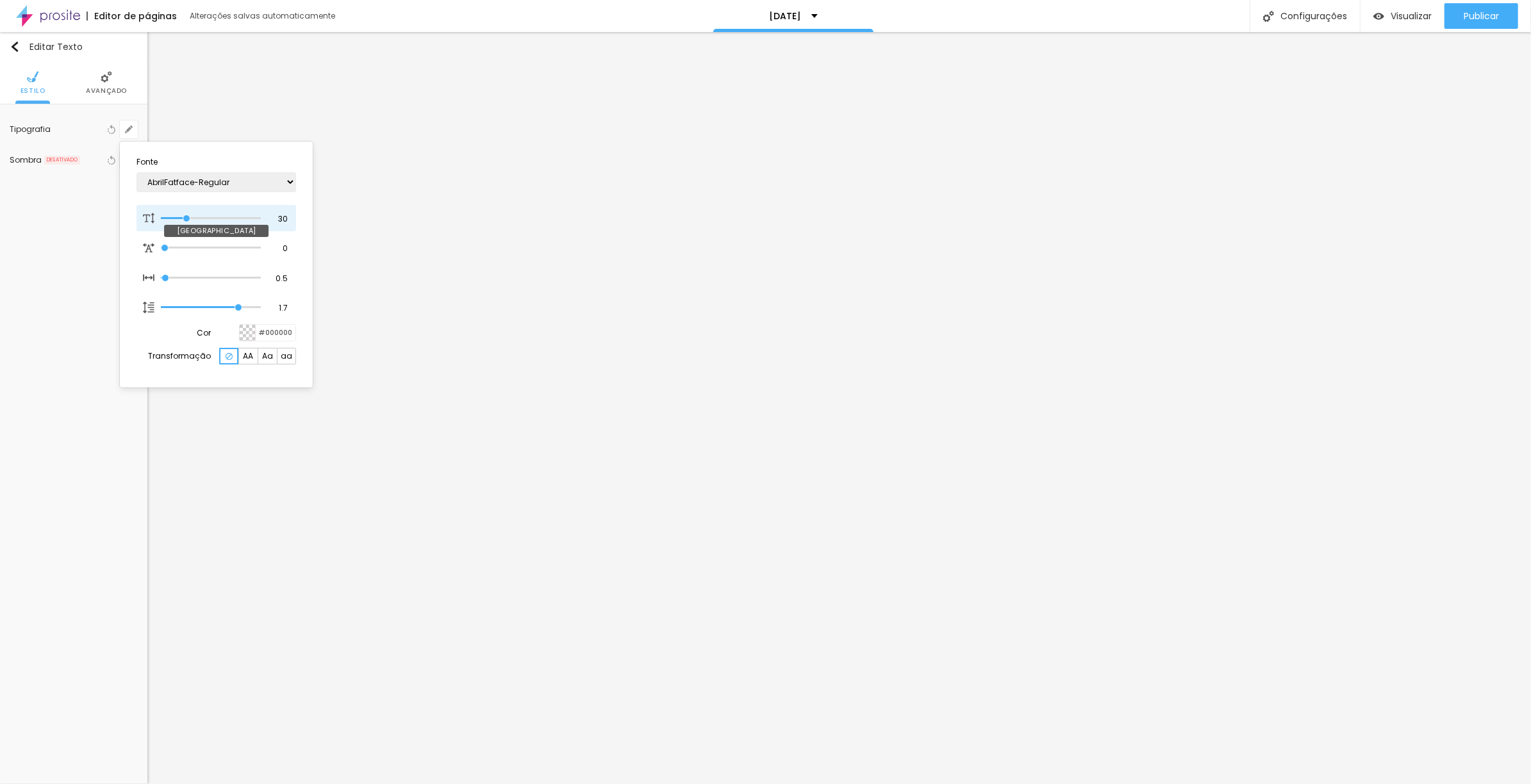
type input "29"
type input "1"
type input "28"
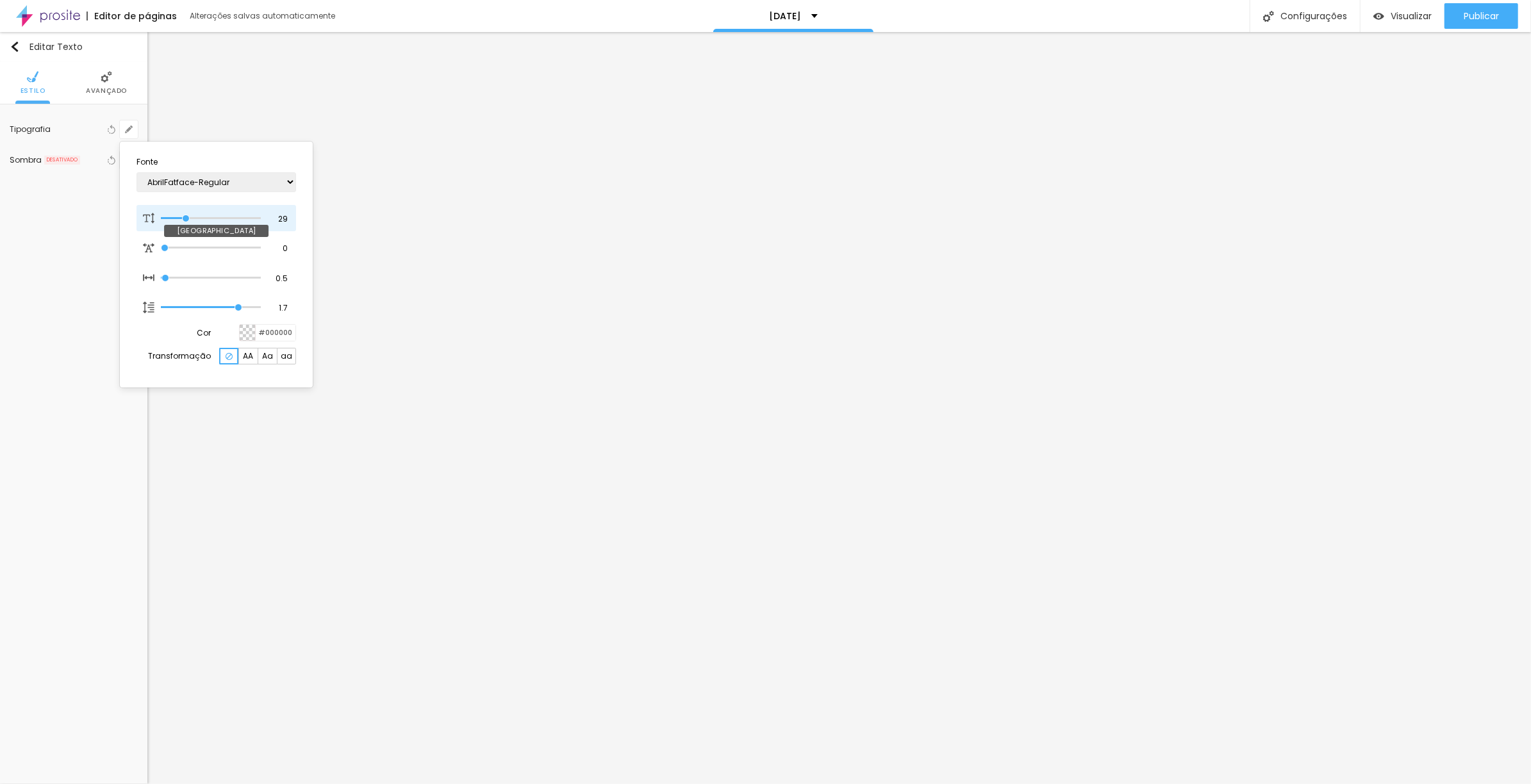
type input "1"
type input "27"
type input "1"
type input "26"
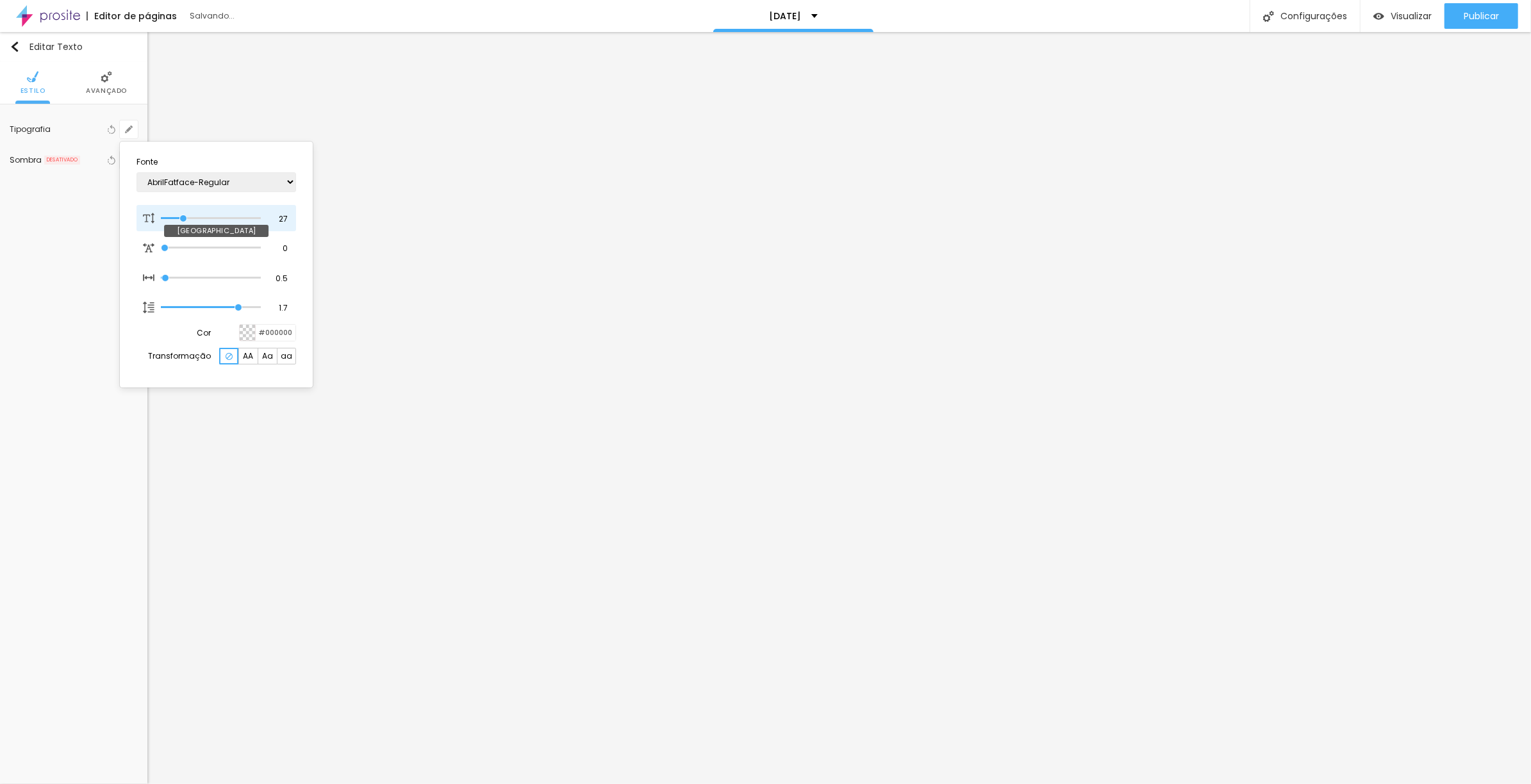
type input "26"
type input "1"
type input "25"
type input "1"
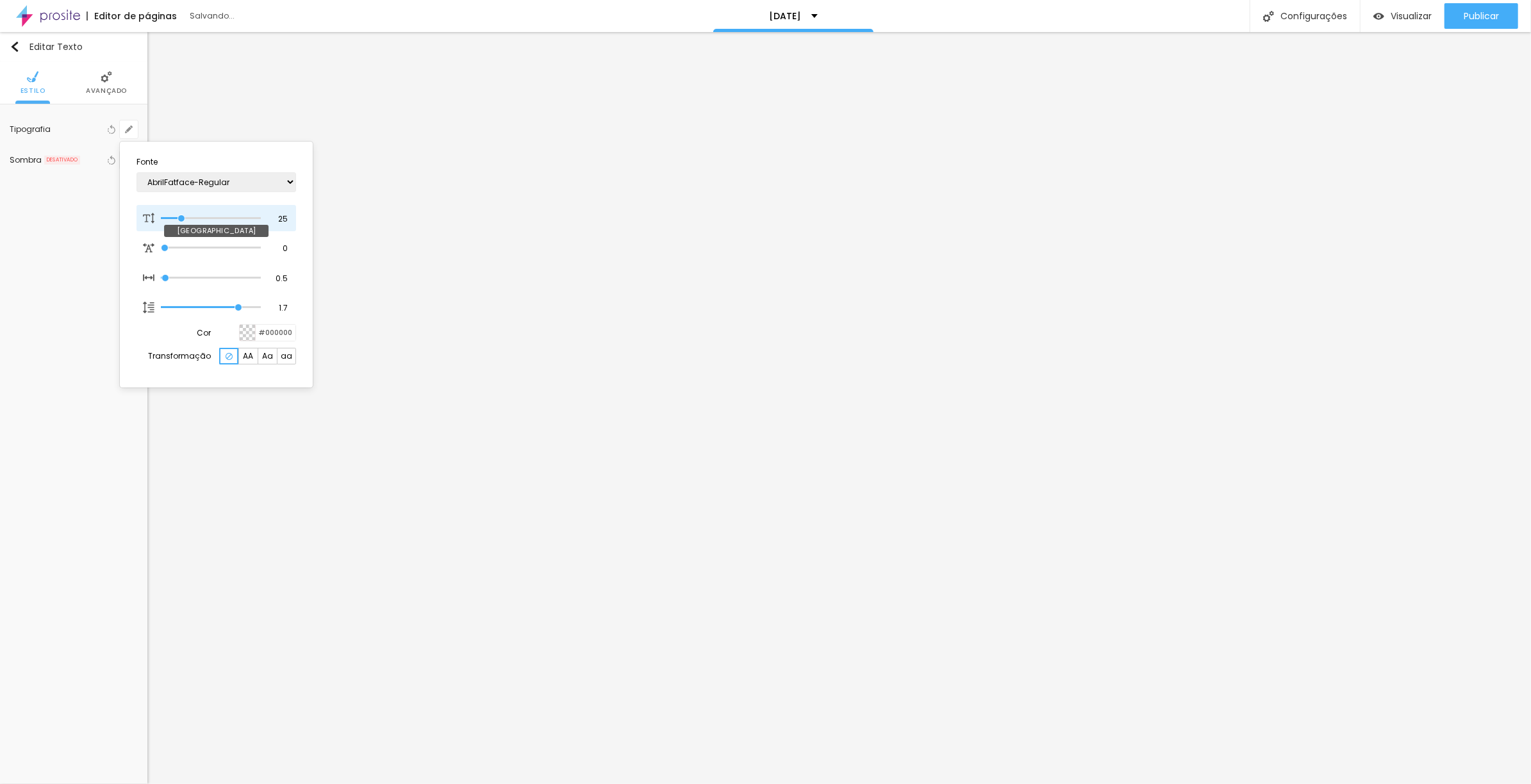
type input "26"
type input "1"
type input "27"
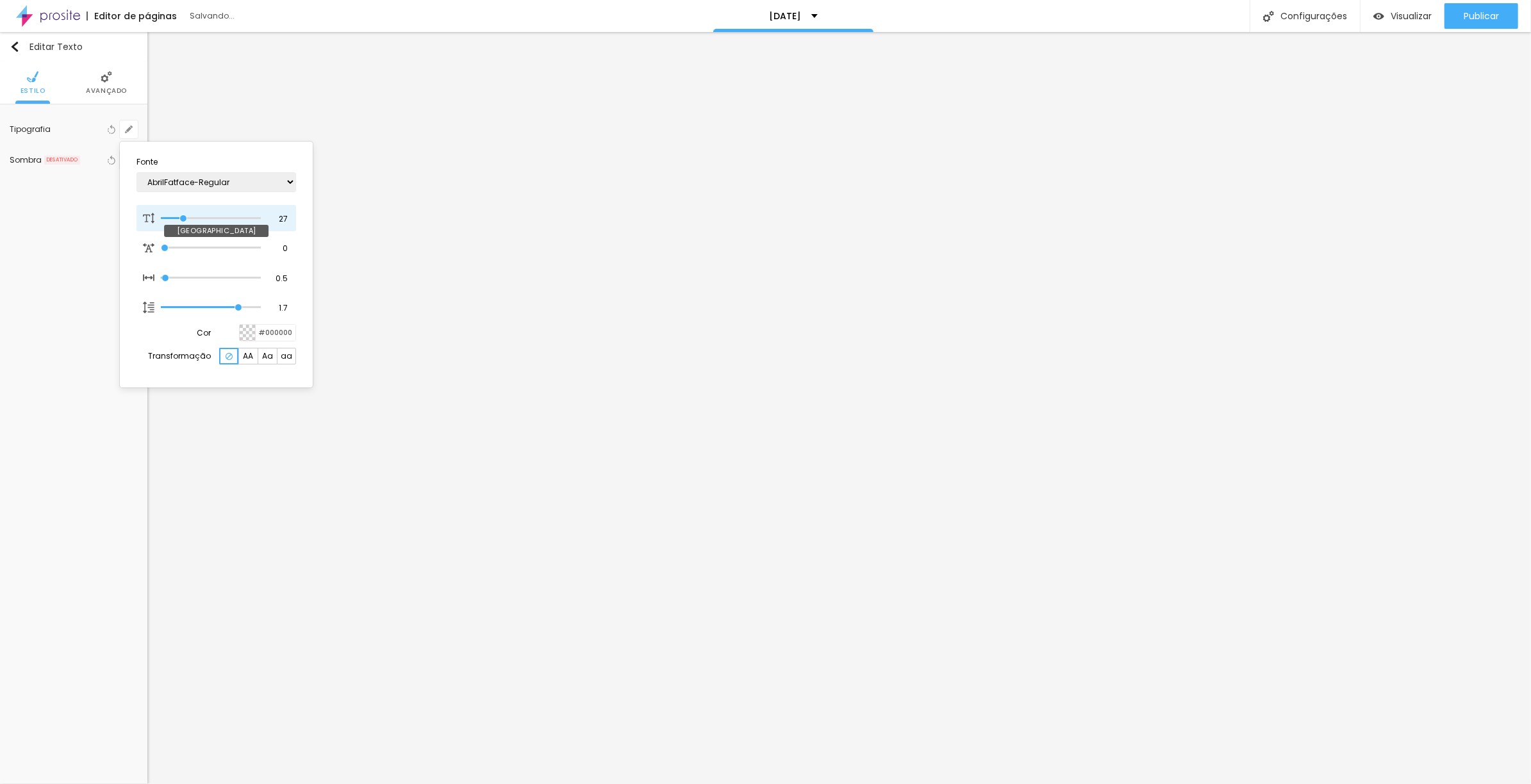
type input "1"
type input "26"
type input "1"
type input "25"
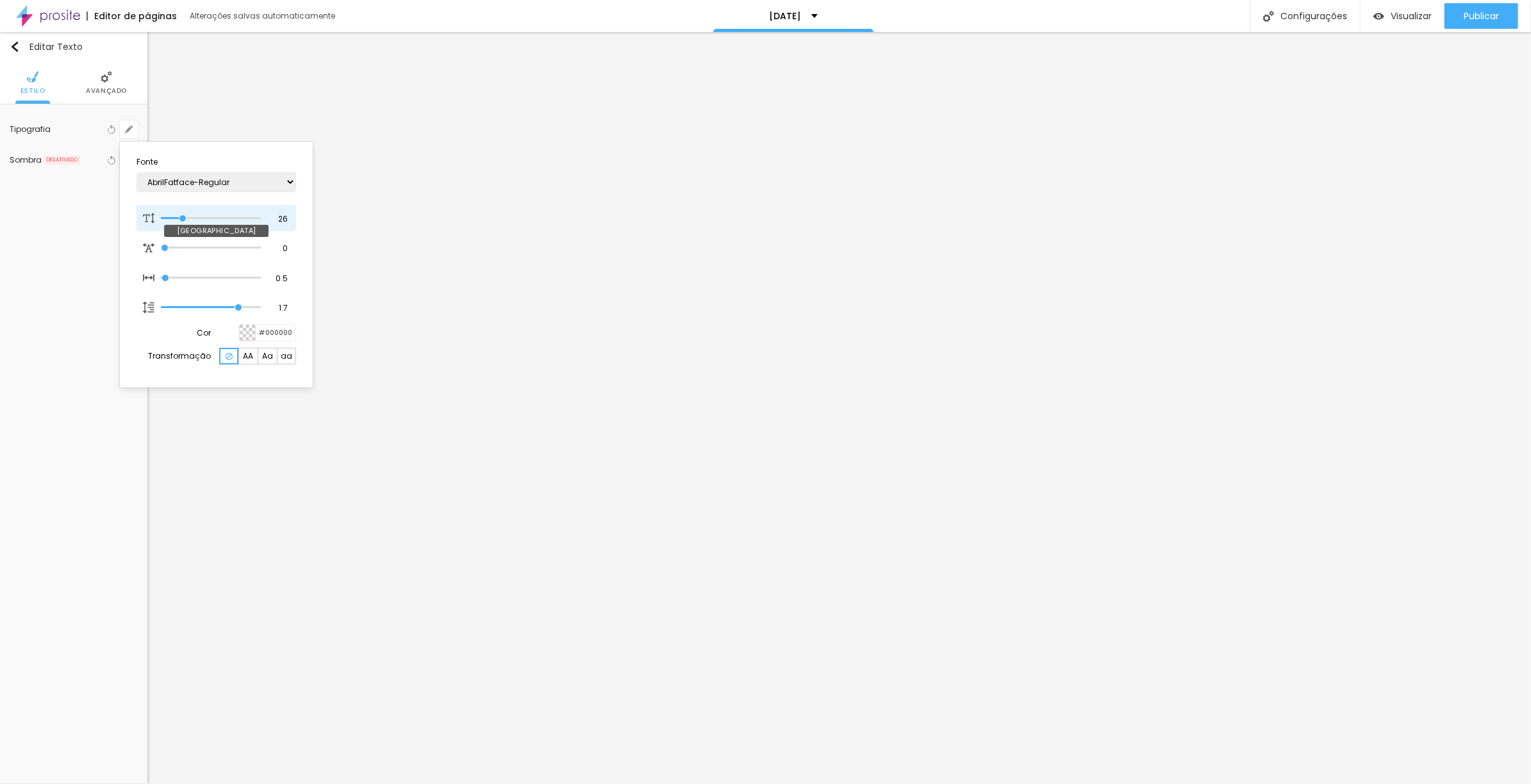
type input "25"
type input "1"
drag, startPoint x: 191, startPoint y: 220, endPoint x: 182, endPoint y: 220, distance: 9.0
type input "25"
click at [182, 220] on input "range" at bounding box center [211, 218] width 100 height 6
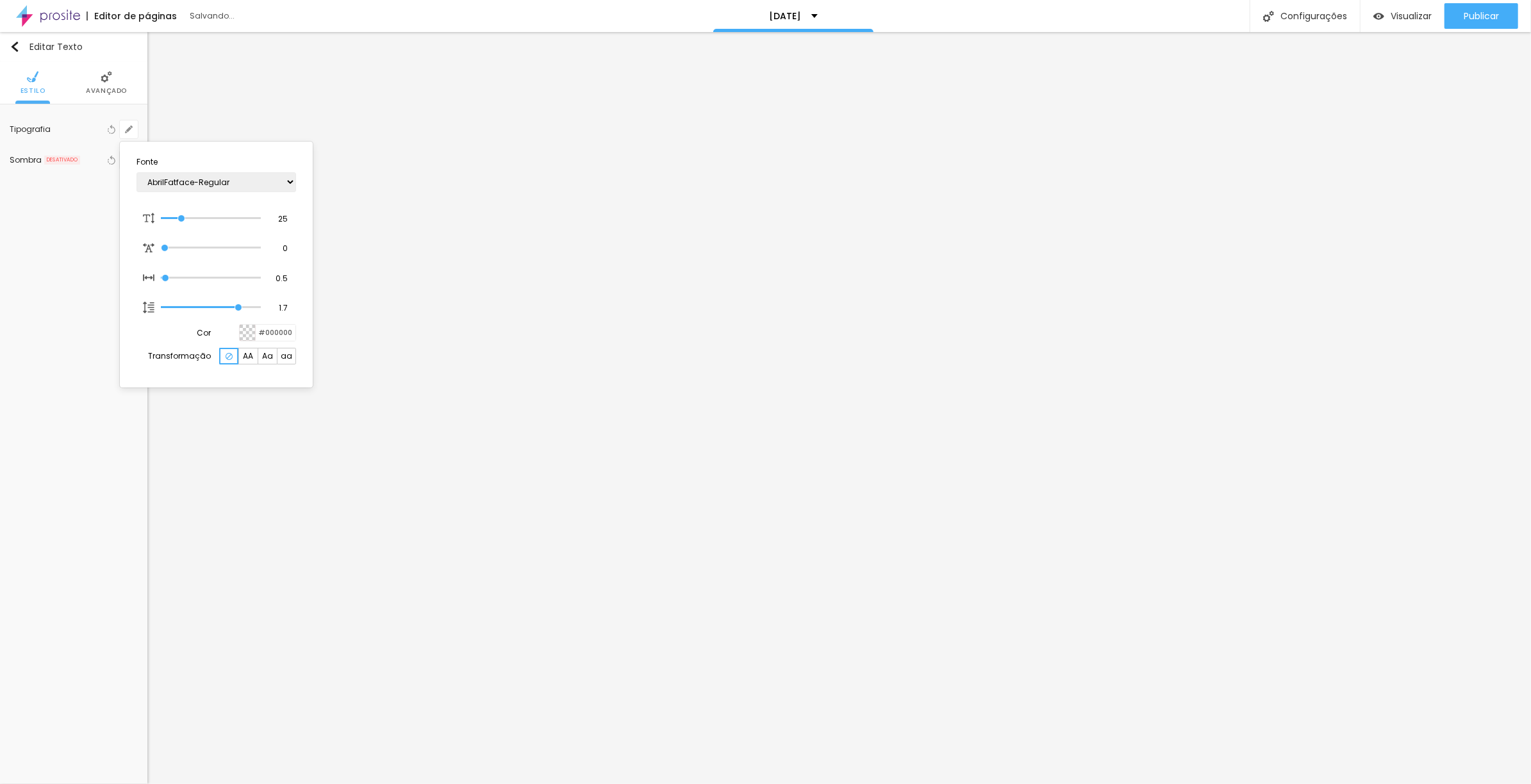
type input "1"
click at [664, 491] on div at bounding box center [765, 392] width 1531 height 784
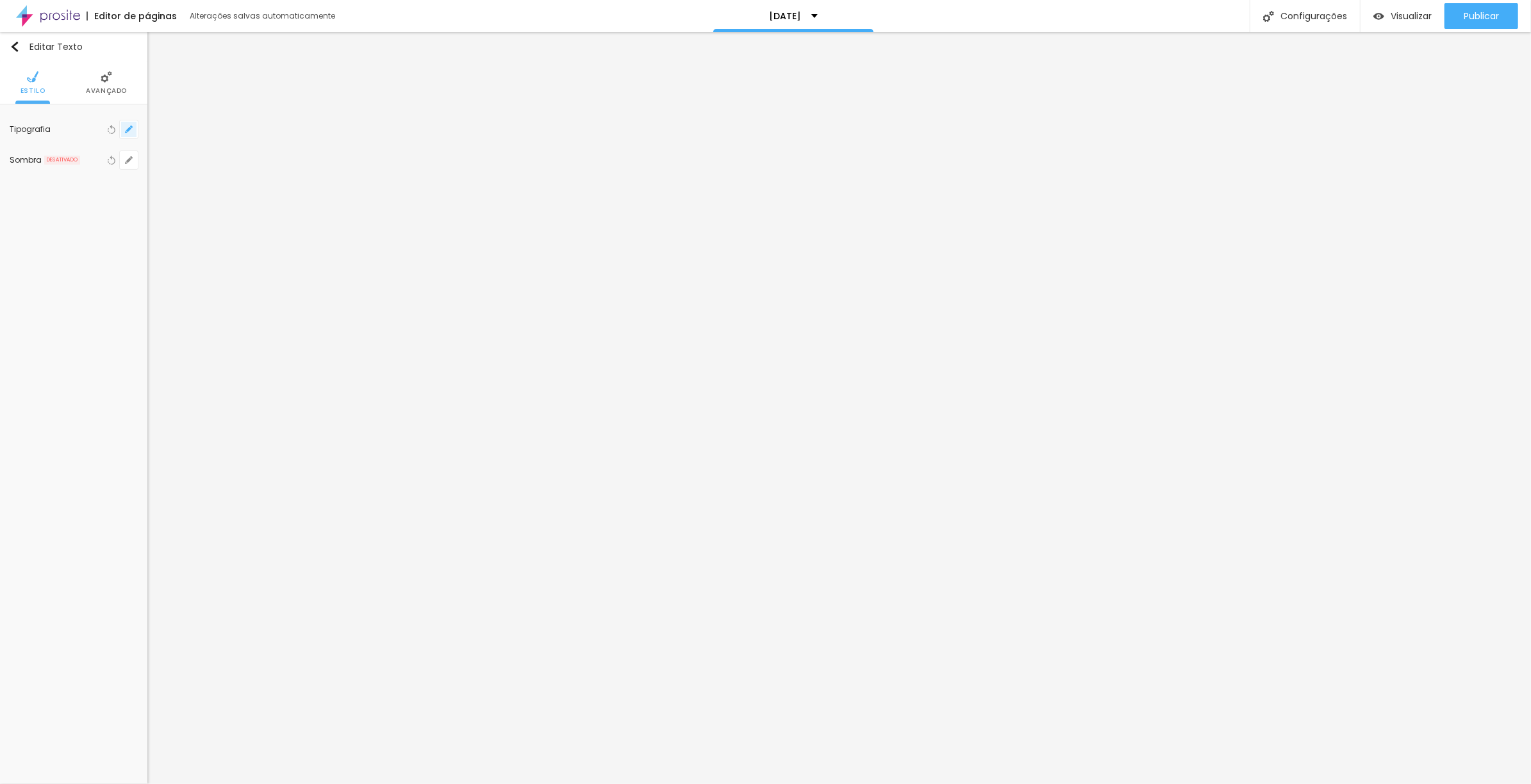
click at [130, 134] on button "button" at bounding box center [129, 130] width 18 height 18
type input "1"
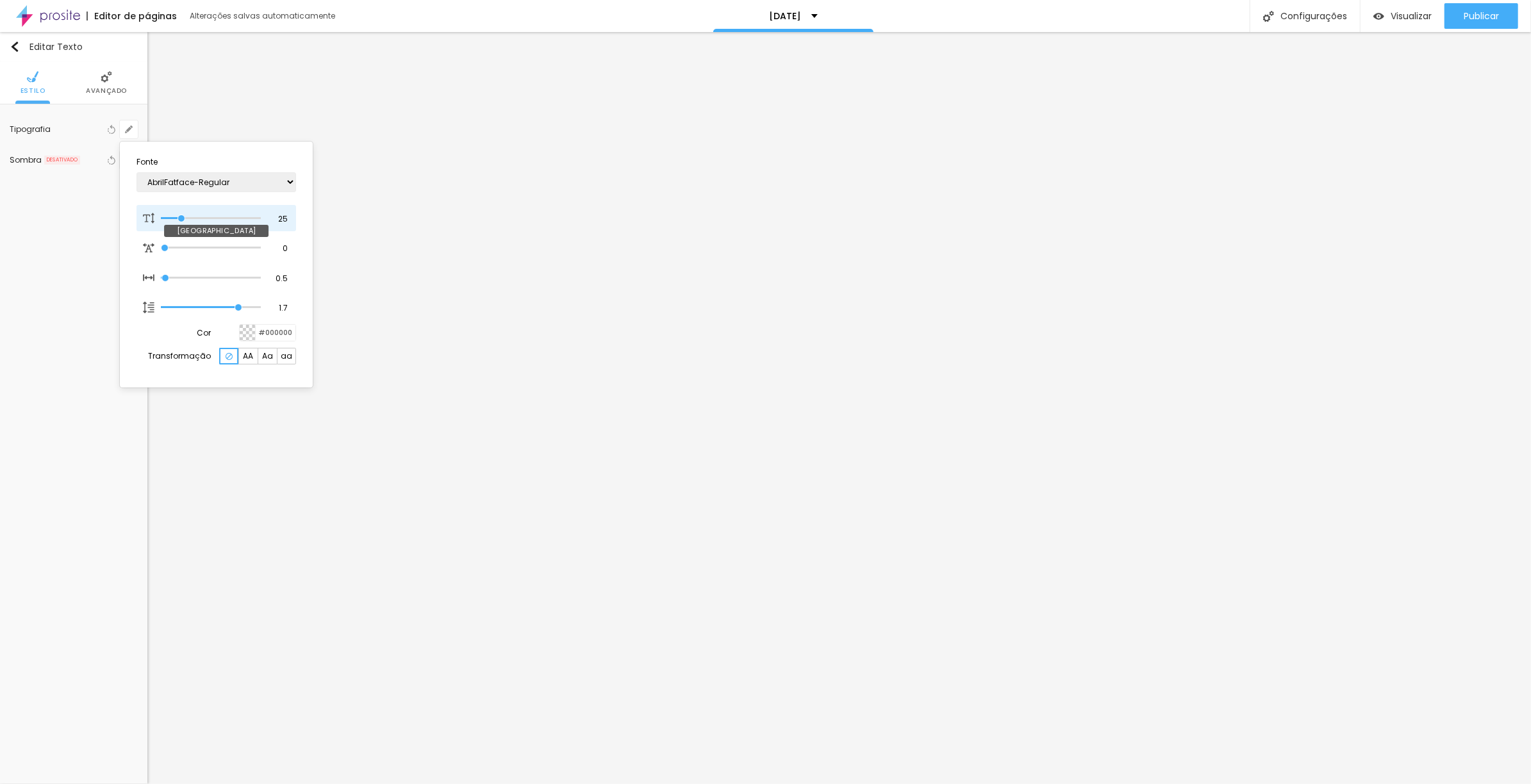
type input "26"
type input "1"
type input "27"
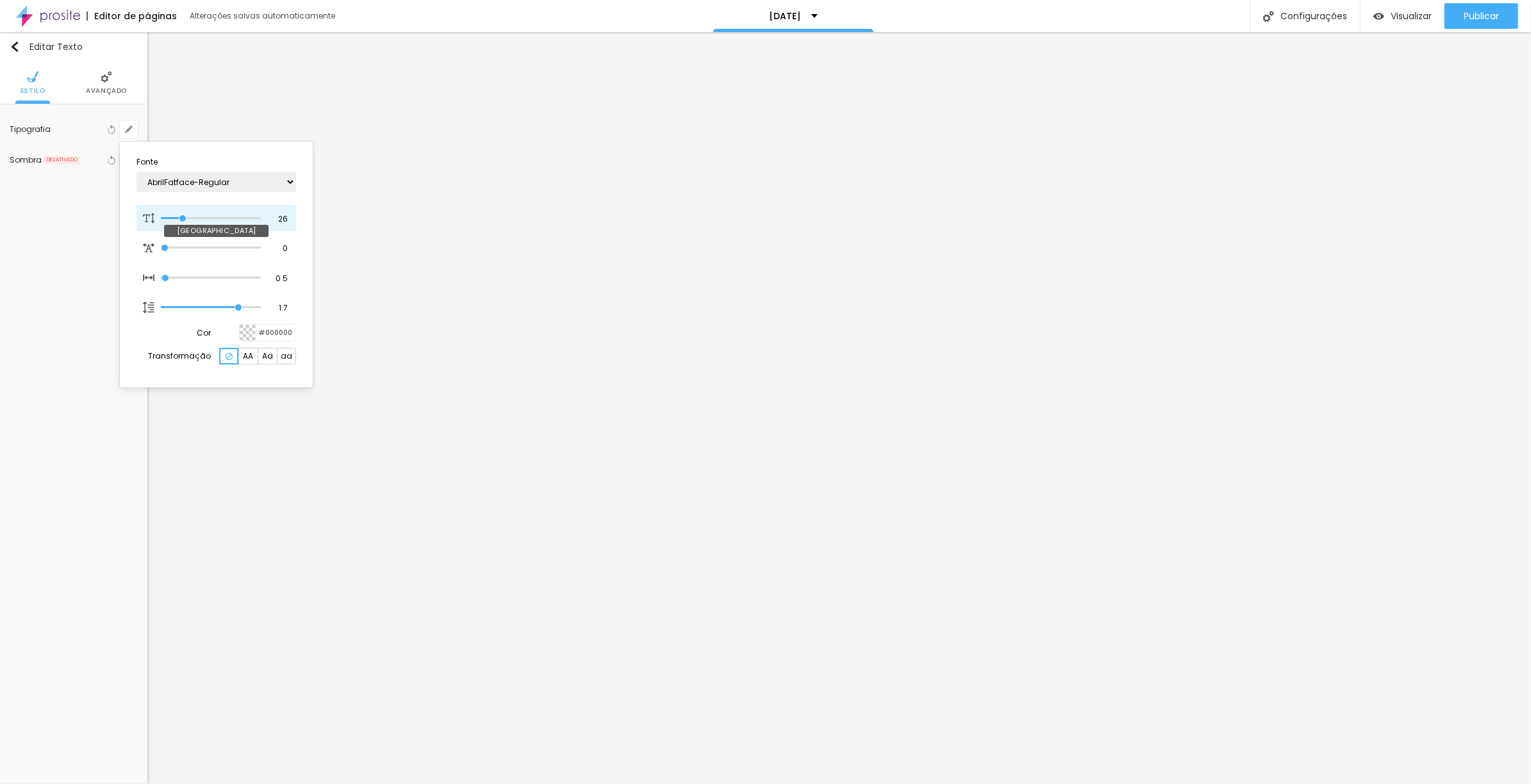
type input "1"
type input "31"
type input "1"
type input "34"
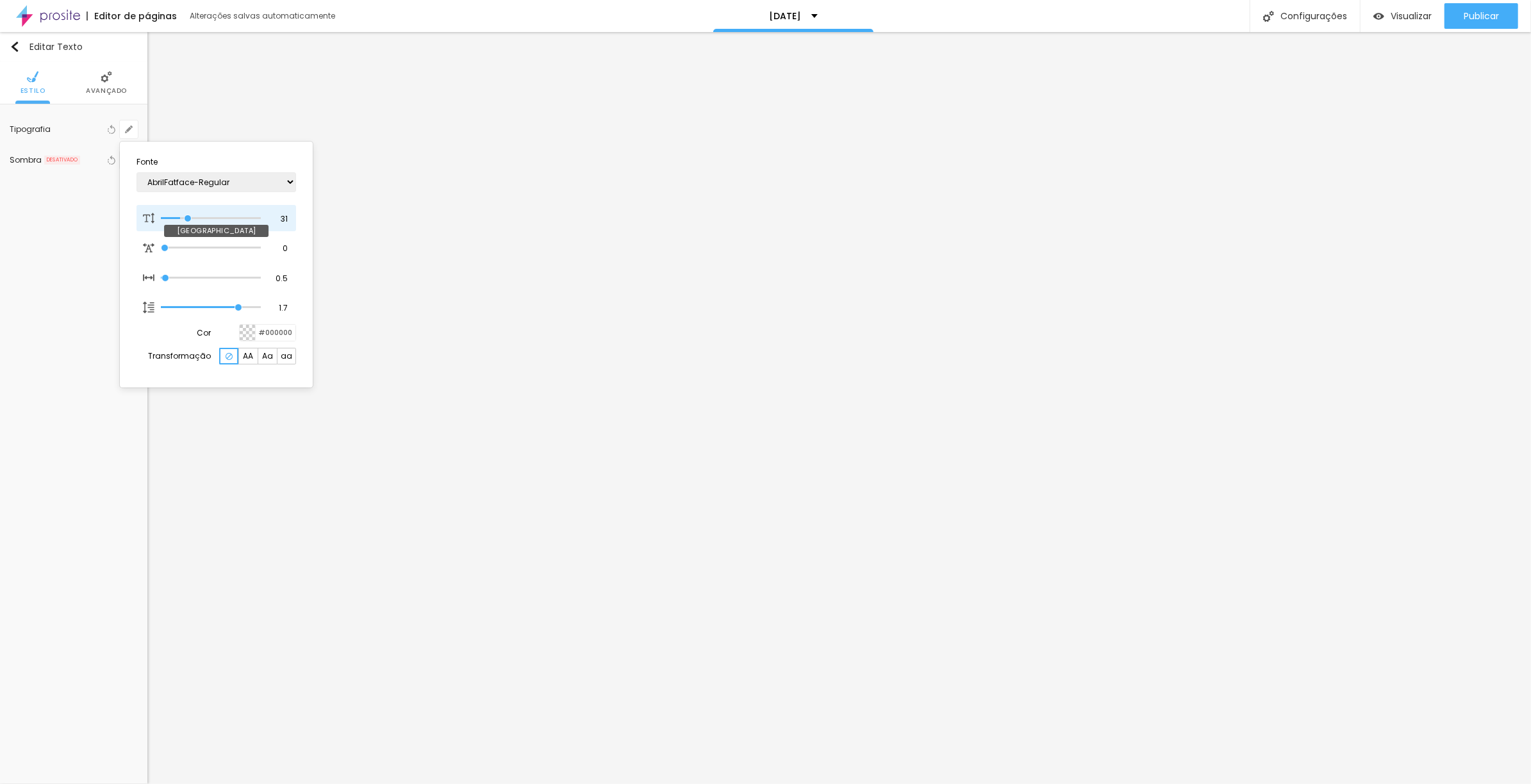
type input "34"
type input "1"
type input "36"
type input "1"
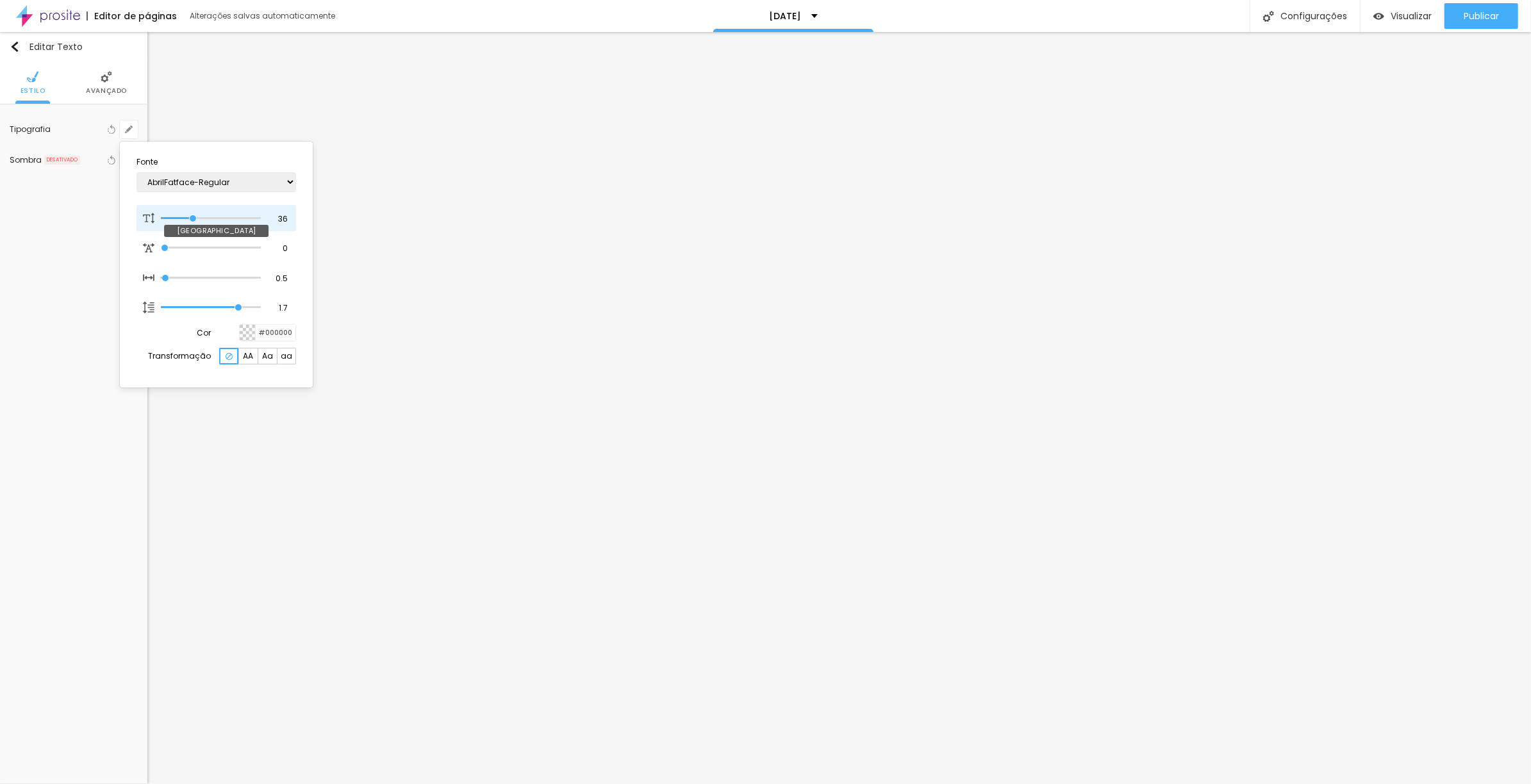
type input "37"
type input "1"
type input "36"
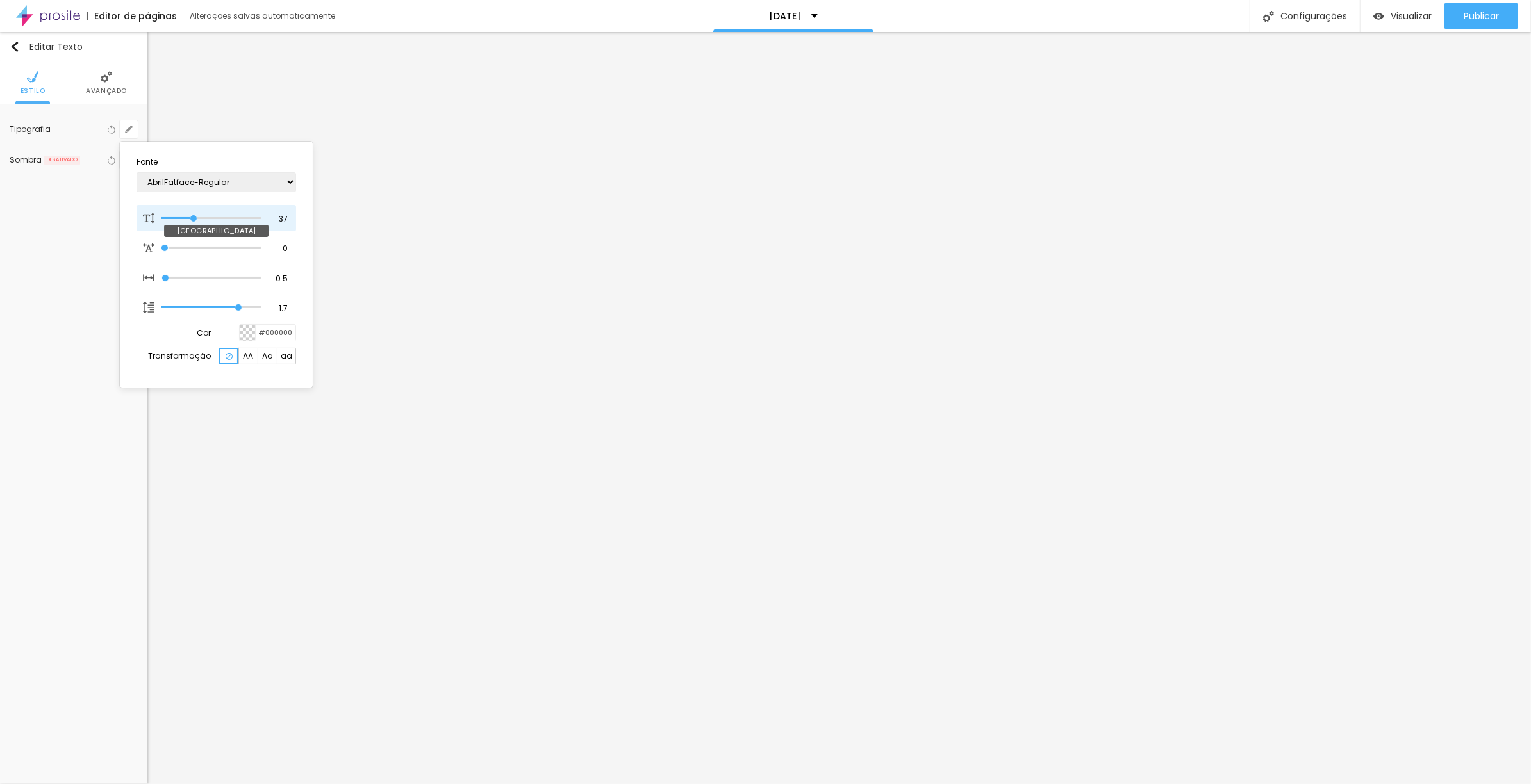
type input "1"
type input "21"
type input "1"
type input "20"
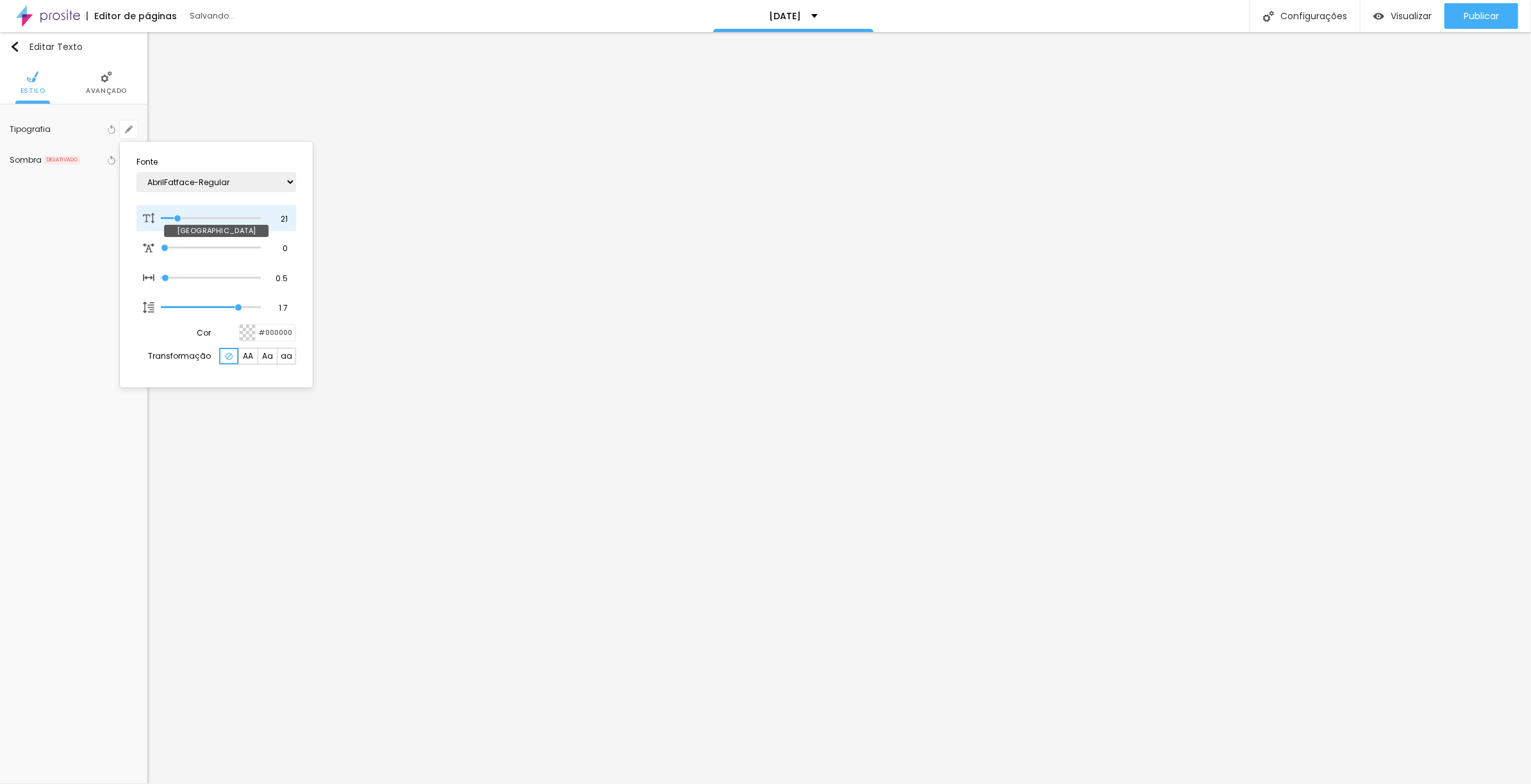
type input "20"
type input "1"
type input "19"
type input "1"
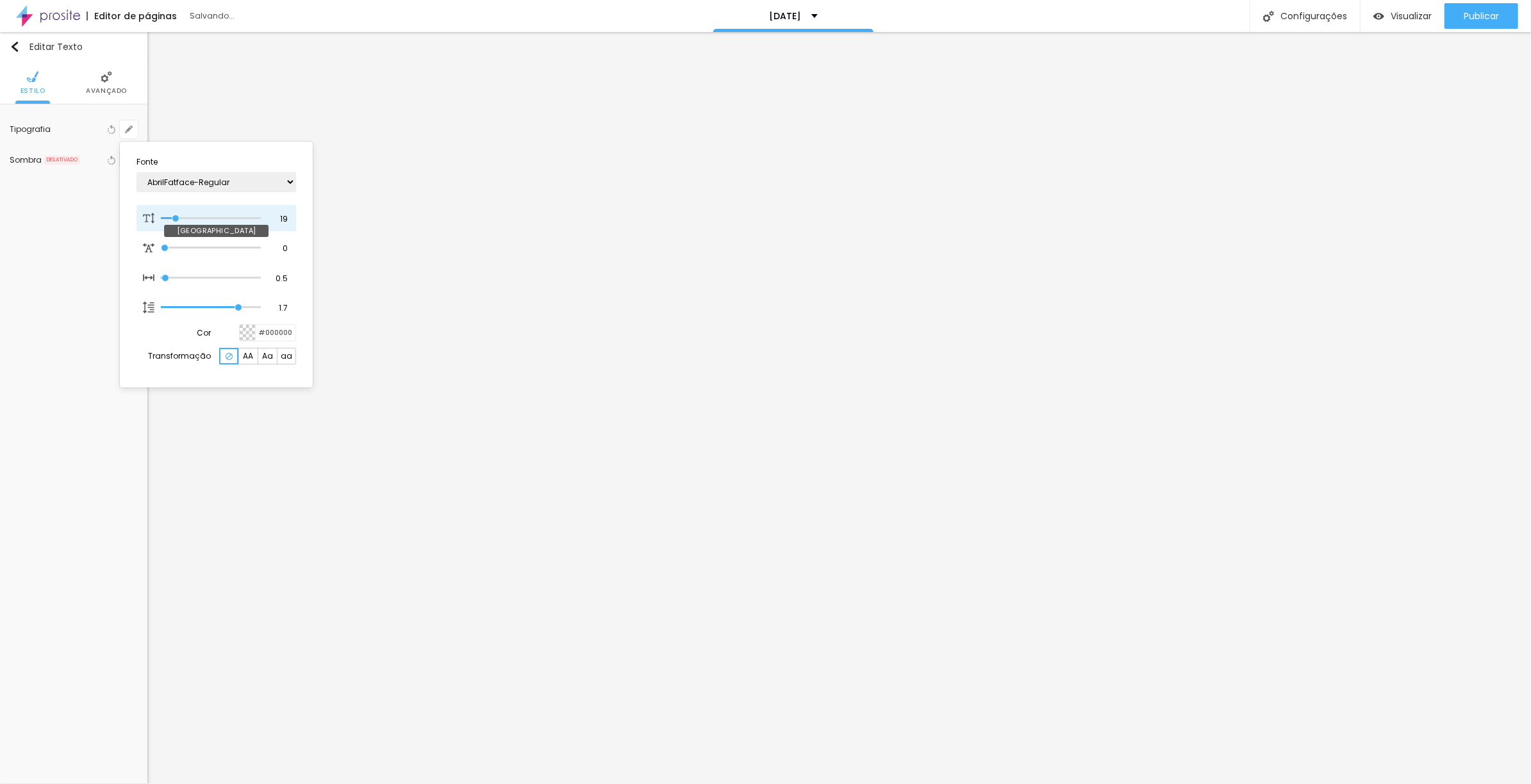
type input "24"
type input "1"
type input "26"
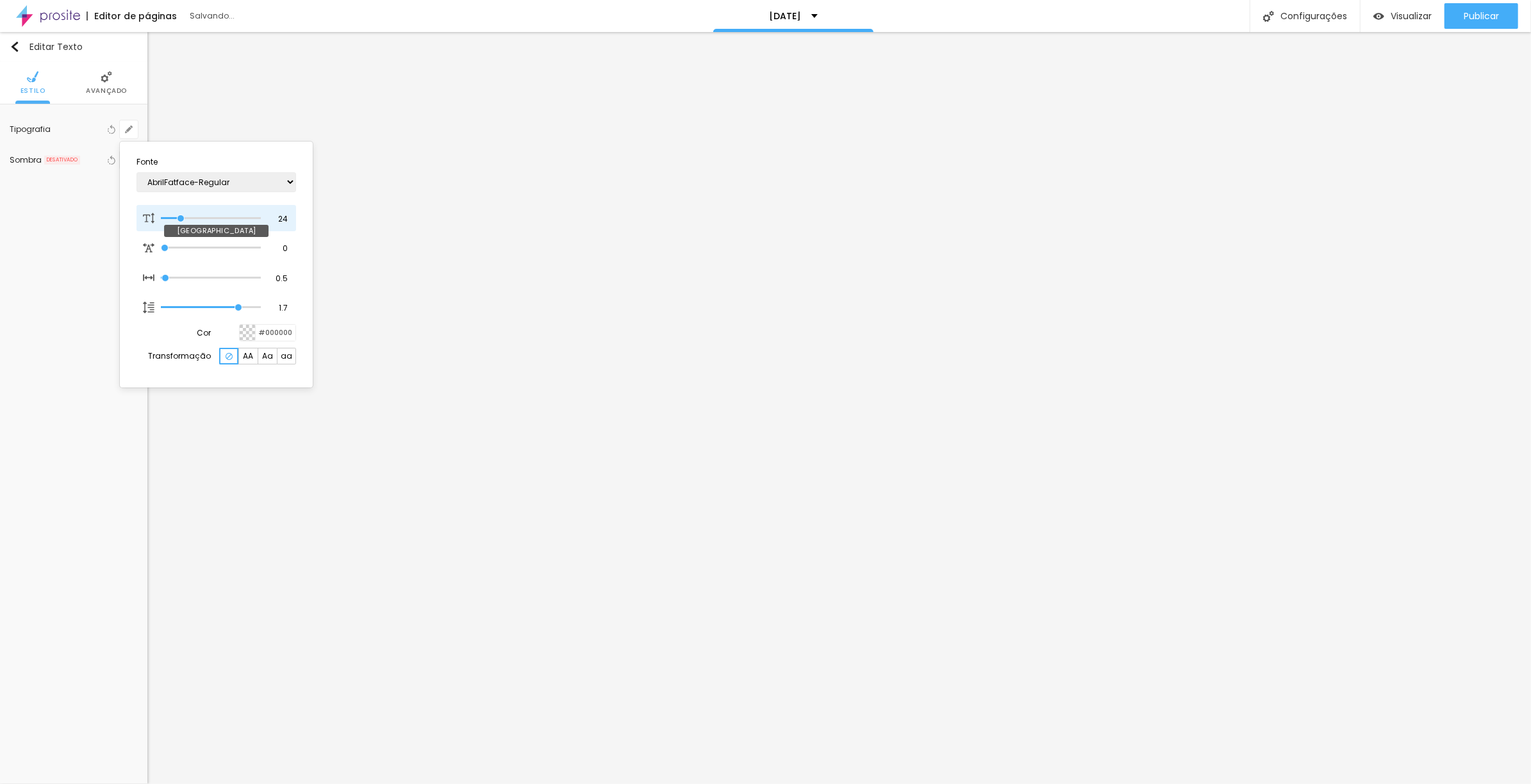
type input "1"
type input "27"
type input "1"
type input "26"
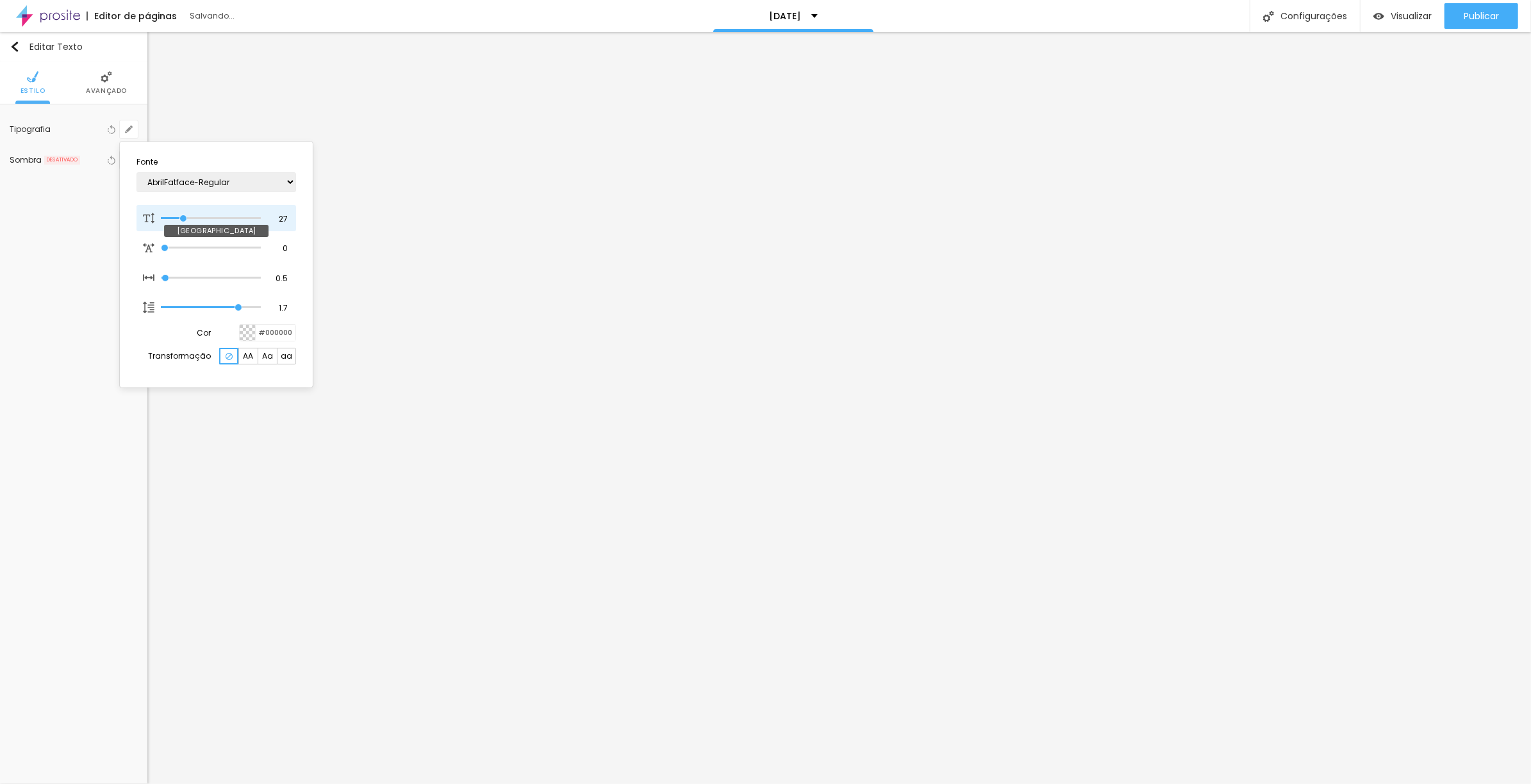
type input "26"
type input "1"
type input "25"
type input "1"
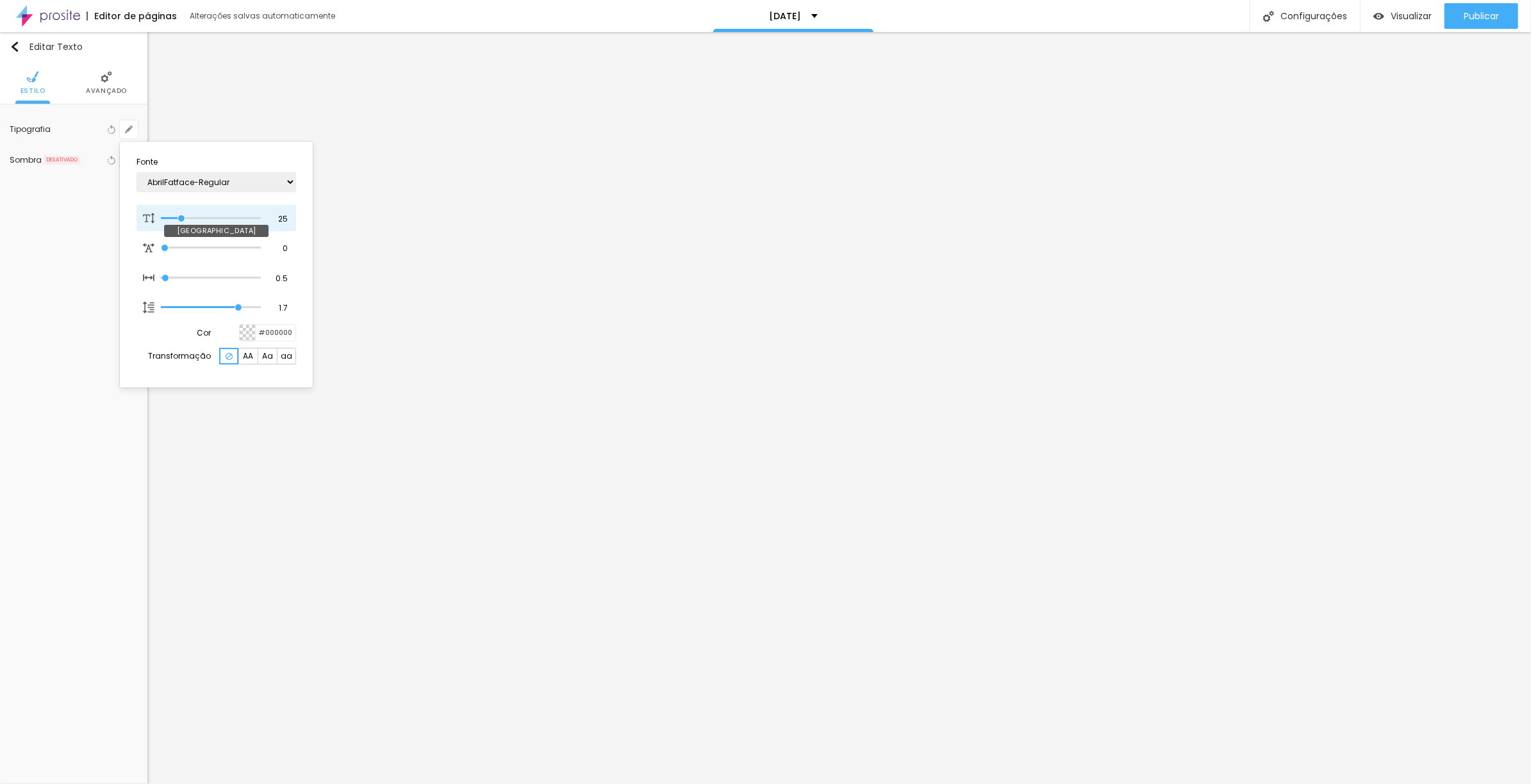
type input "24"
type input "1"
type input "24"
click at [181, 217] on input "range" at bounding box center [211, 218] width 100 height 6
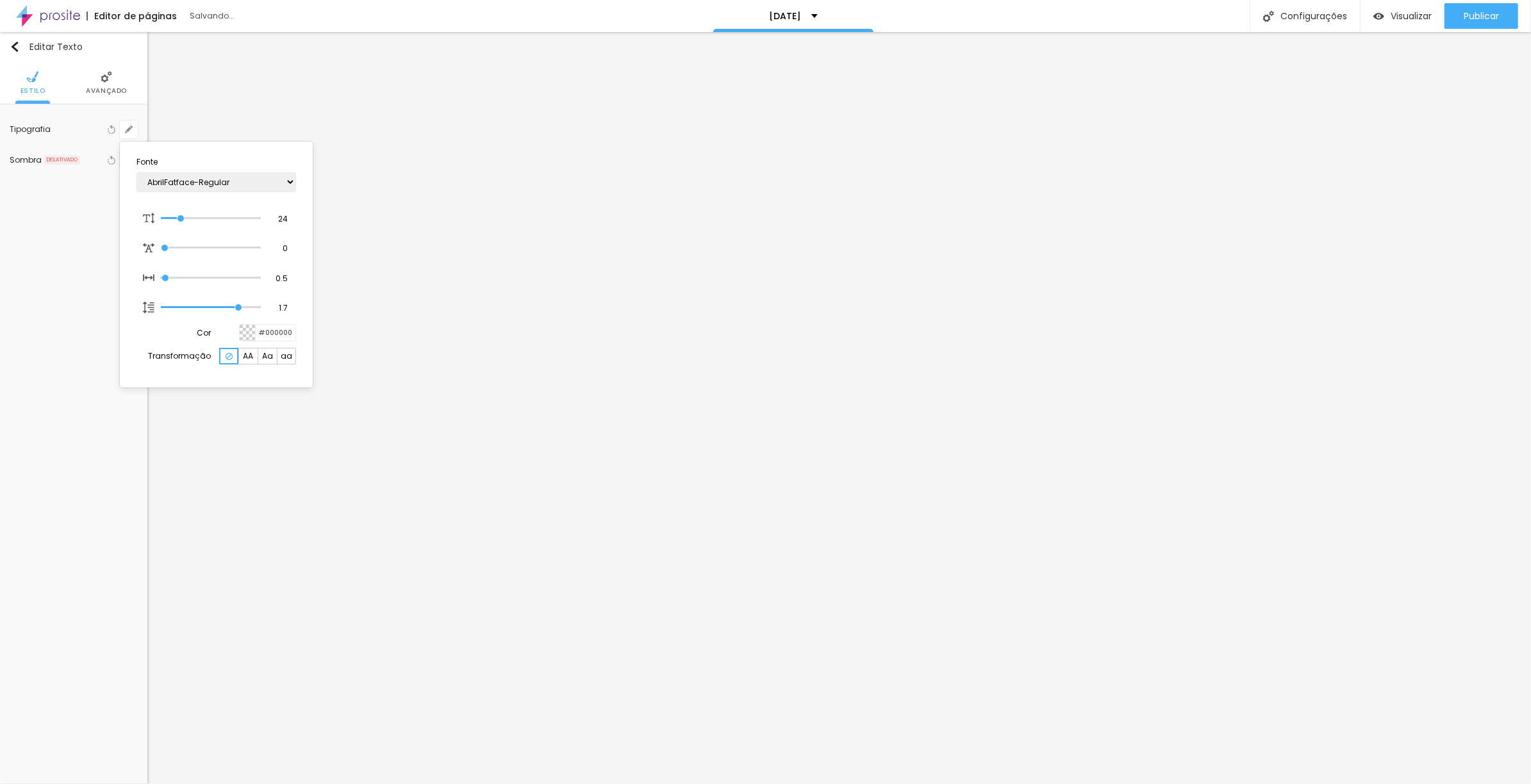
type input "1"
click at [732, 492] on div at bounding box center [765, 392] width 1531 height 784
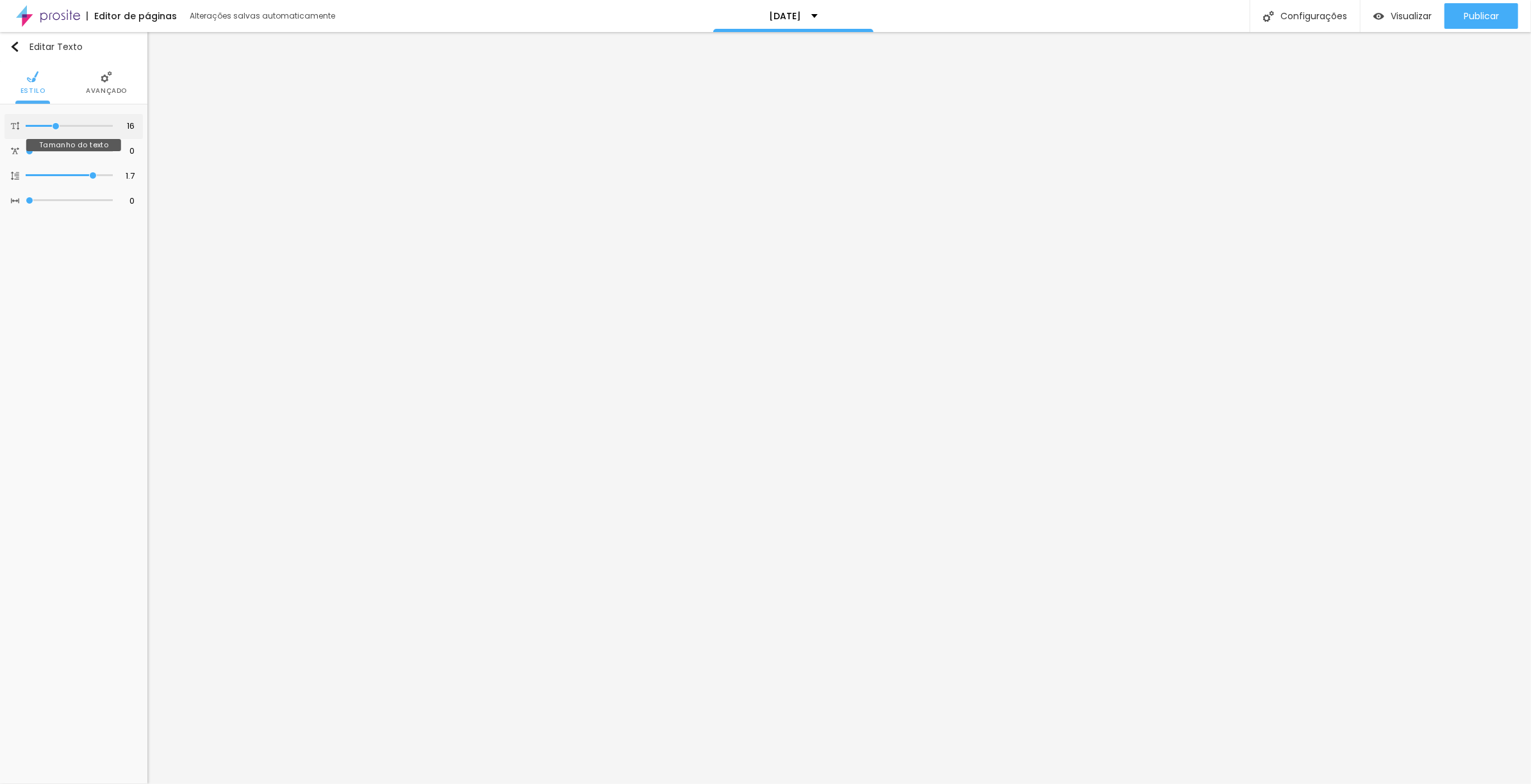
type input "17"
type input "18"
type input "19"
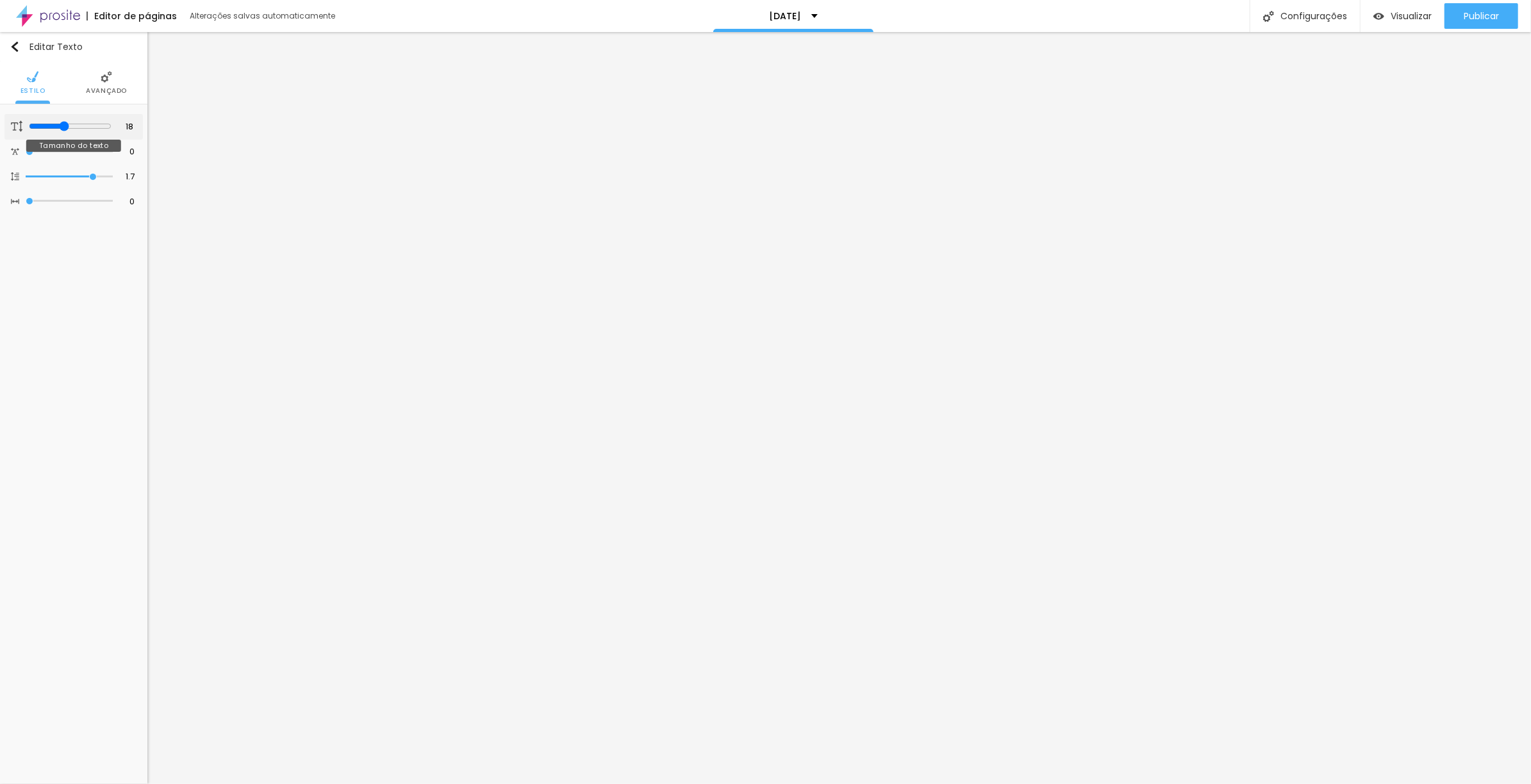
type input "19"
type input "20"
type input "21"
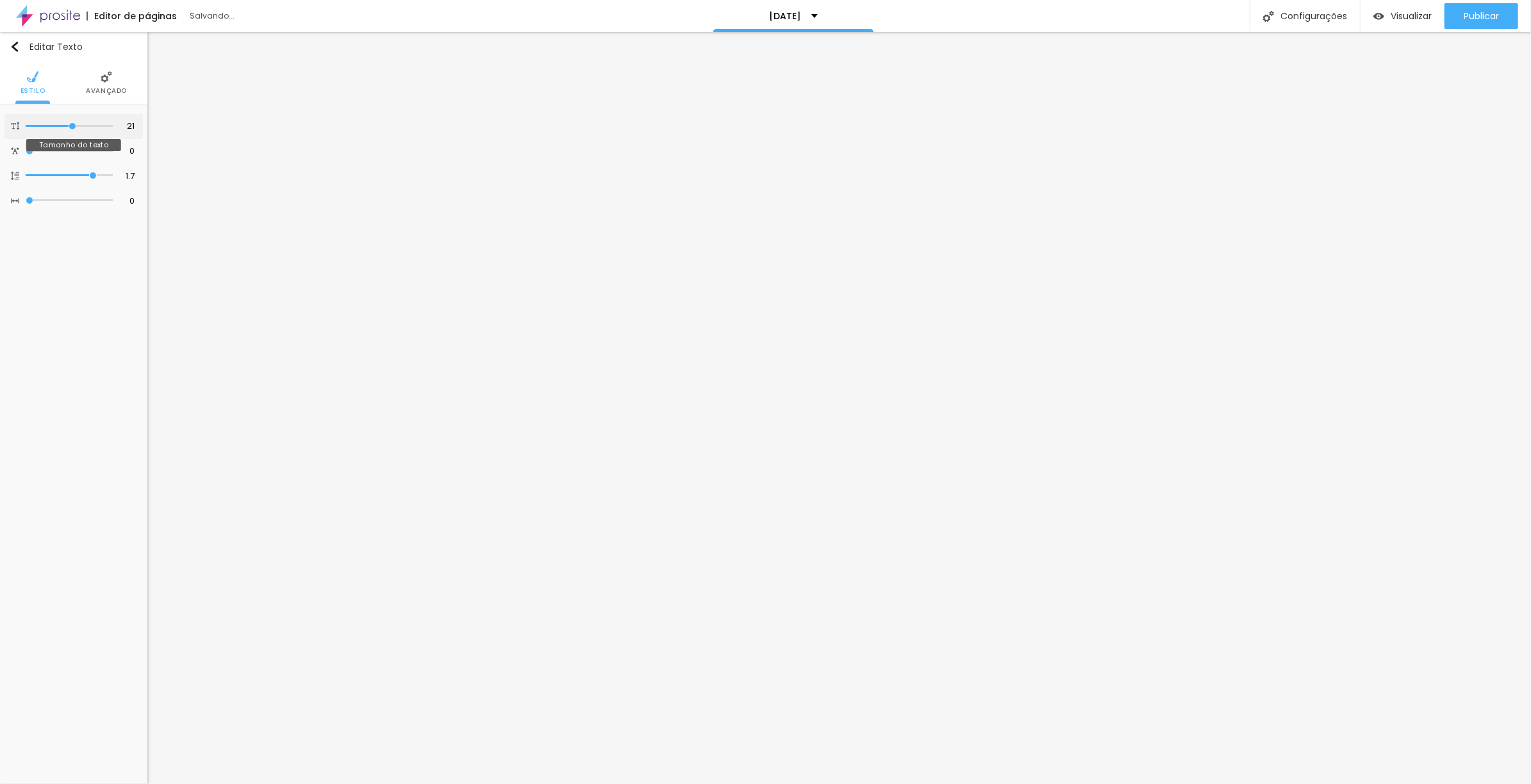
type input "22"
type input "23"
type input "24"
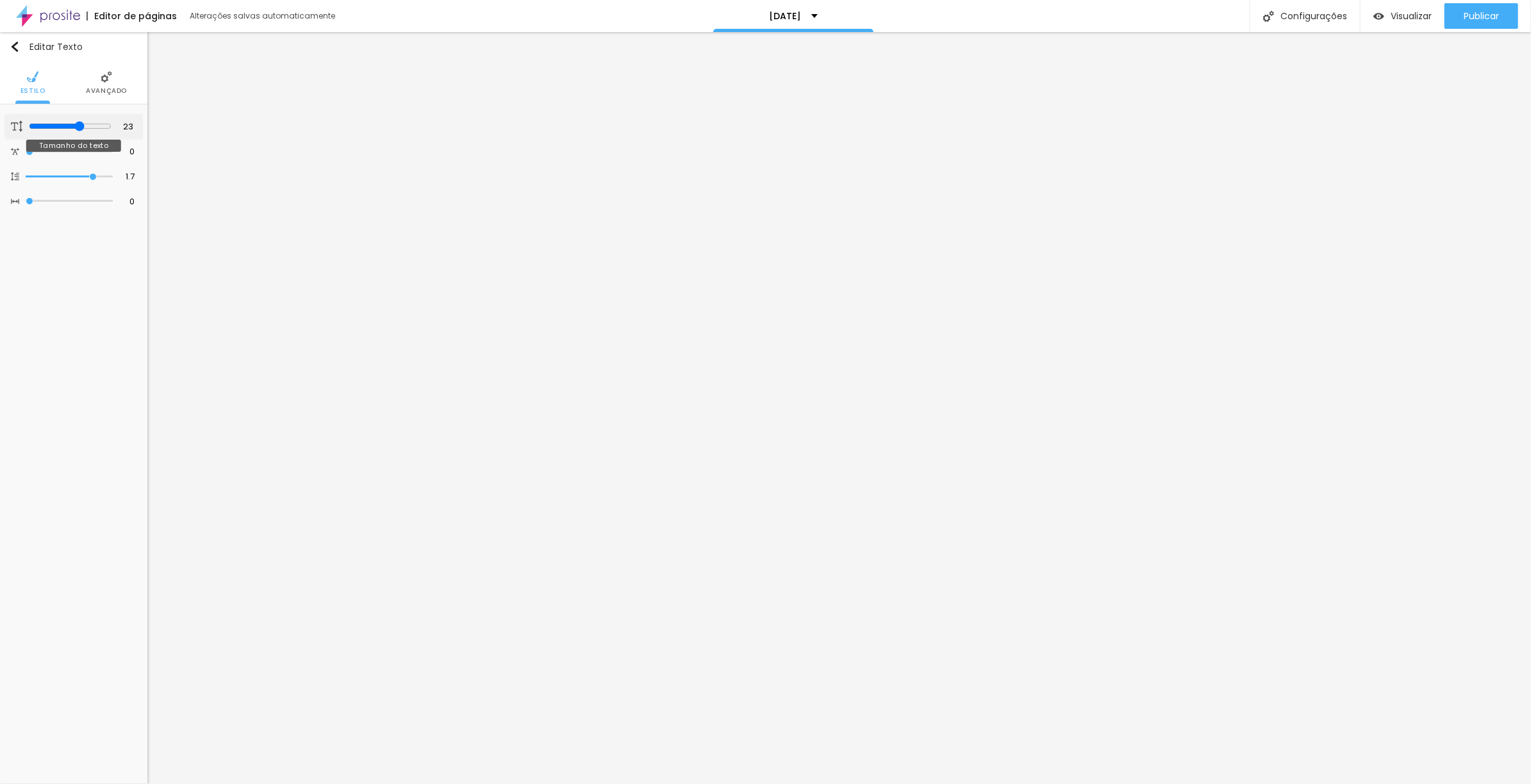
type input "24"
drag, startPoint x: 54, startPoint y: 123, endPoint x: 81, endPoint y: 123, distance: 27.0
type input "24"
click at [81, 123] on input "range" at bounding box center [69, 126] width 87 height 6
type input "14"
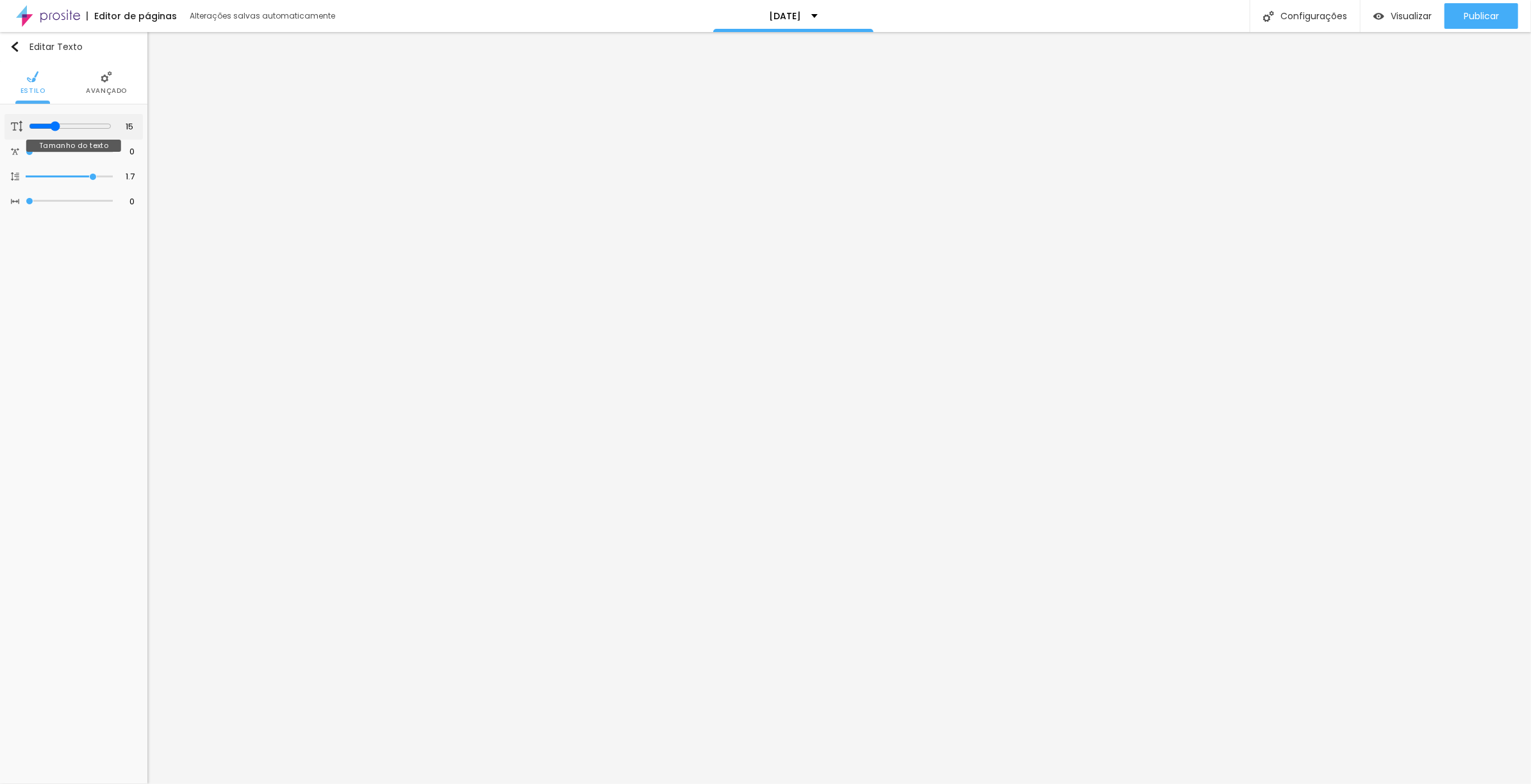
type input "14"
type input "15"
type input "16"
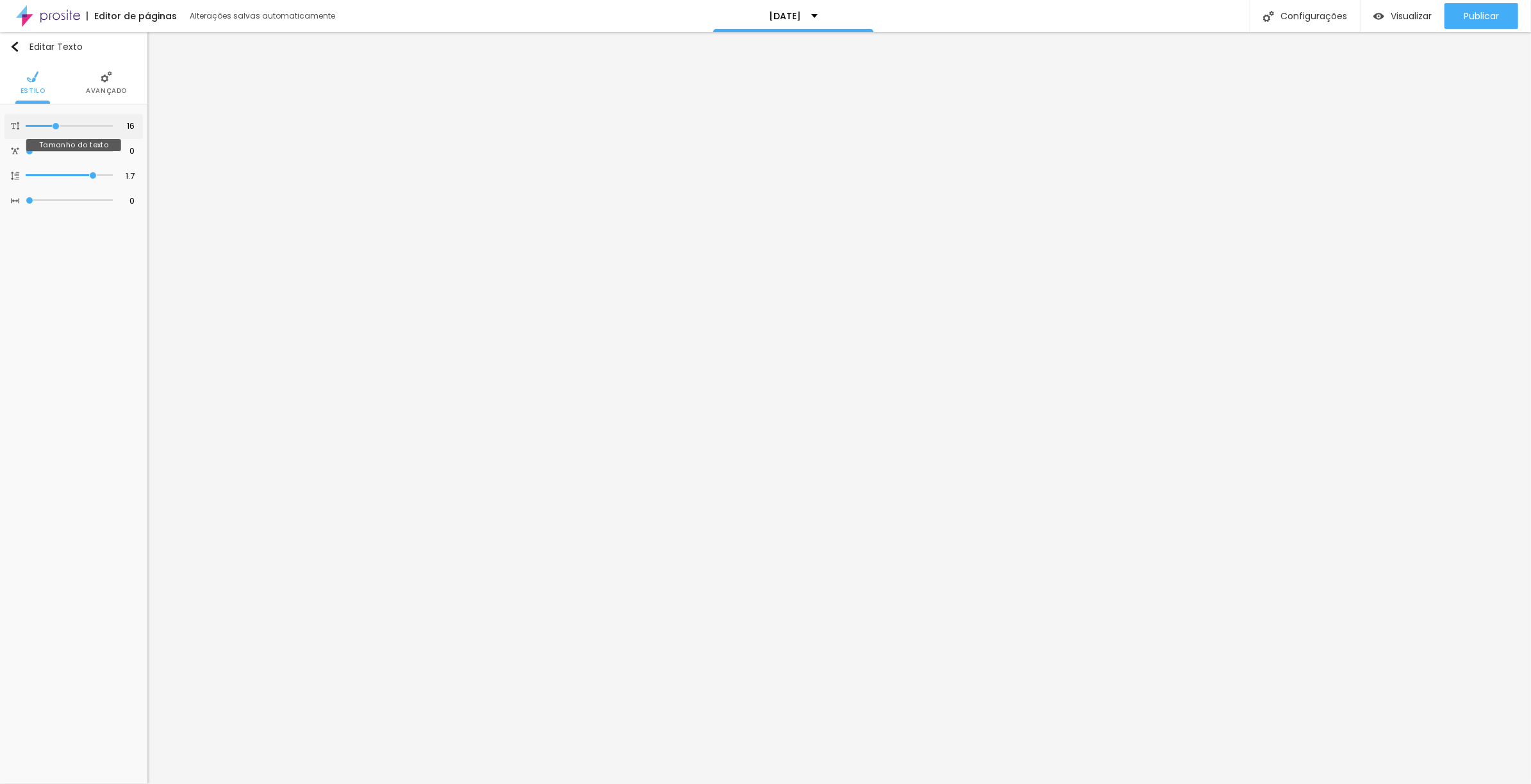
type input "17"
type input "18"
type input "19"
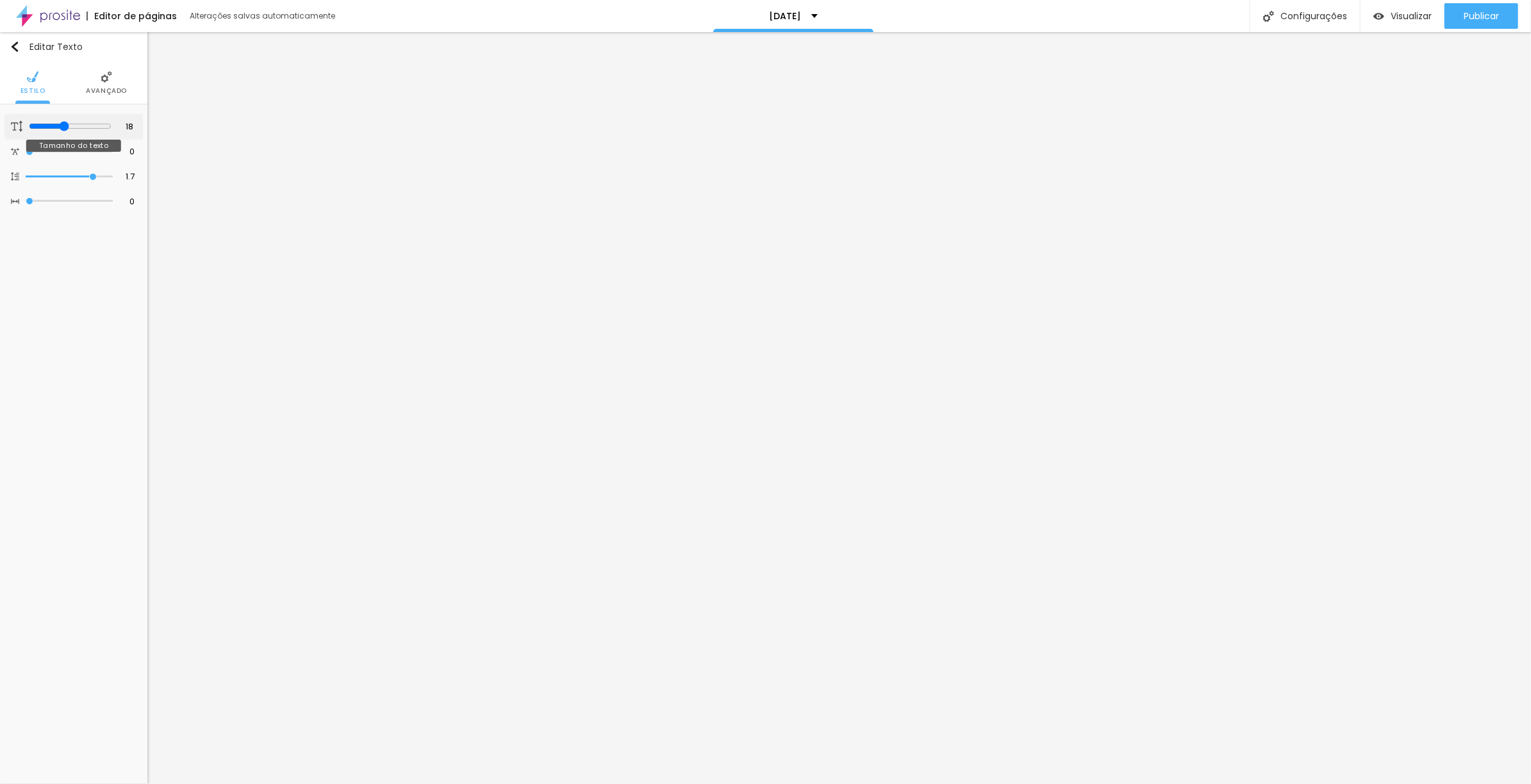
type input "19"
type input "20"
type input "21"
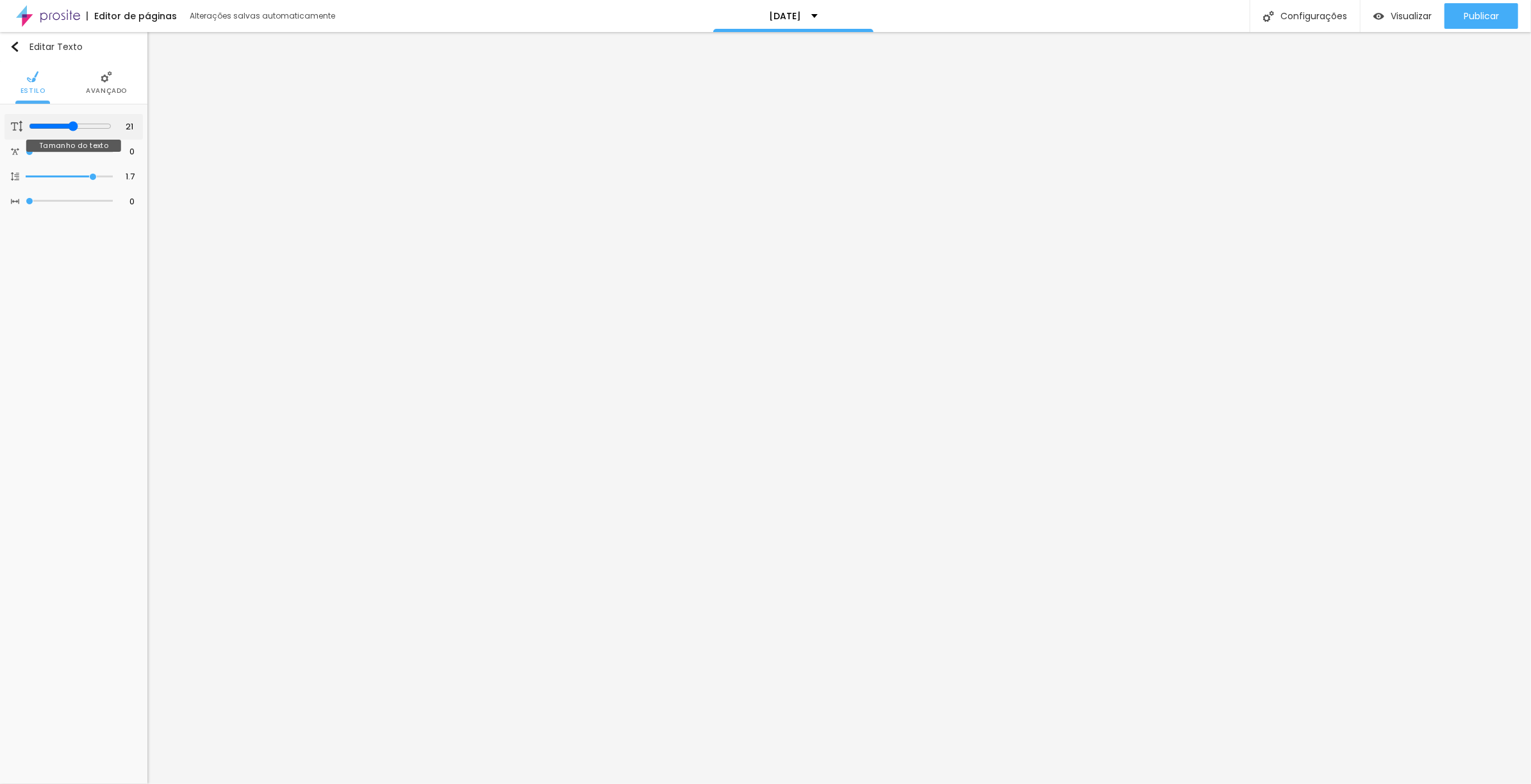
type input "22"
type input "23"
type input "24"
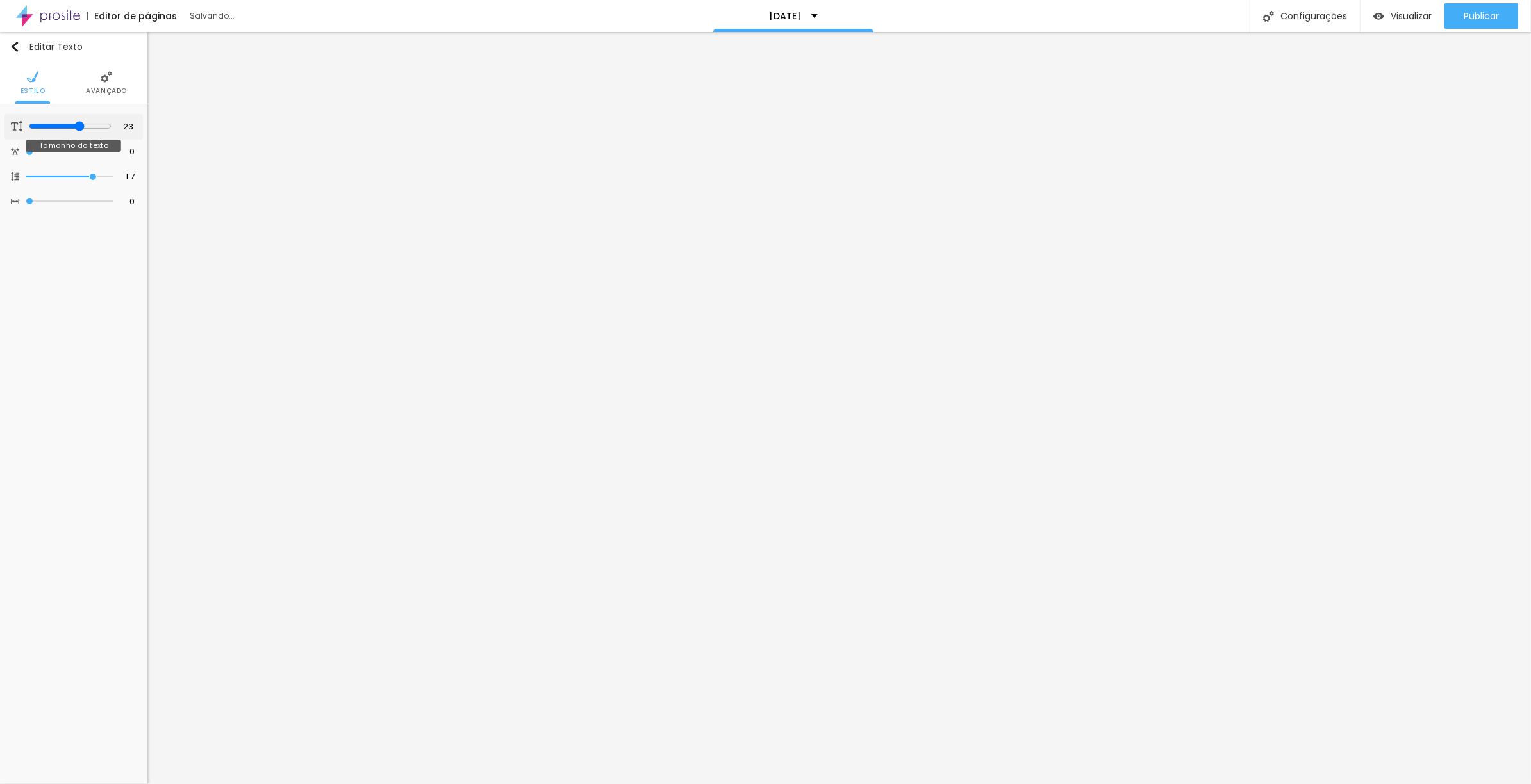
type input "24"
drag, startPoint x: 51, startPoint y: 123, endPoint x: 80, endPoint y: 123, distance: 29.0
type input "24"
click at [80, 123] on input "range" at bounding box center [69, 126] width 87 height 6
click at [130, 128] on icon "button" at bounding box center [129, 130] width 5 height 5
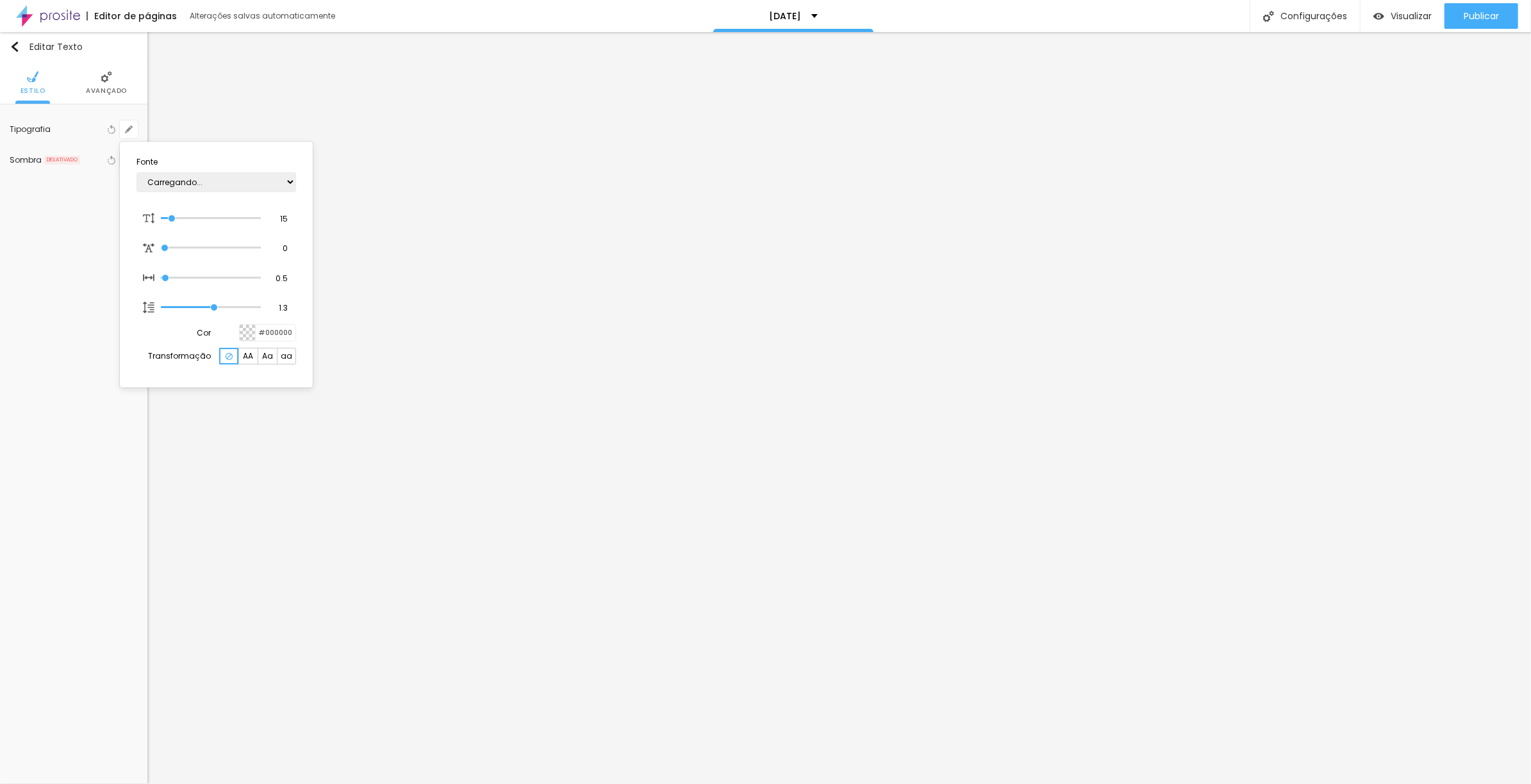
type input "1"
type input "15"
type input "1"
type input "19"
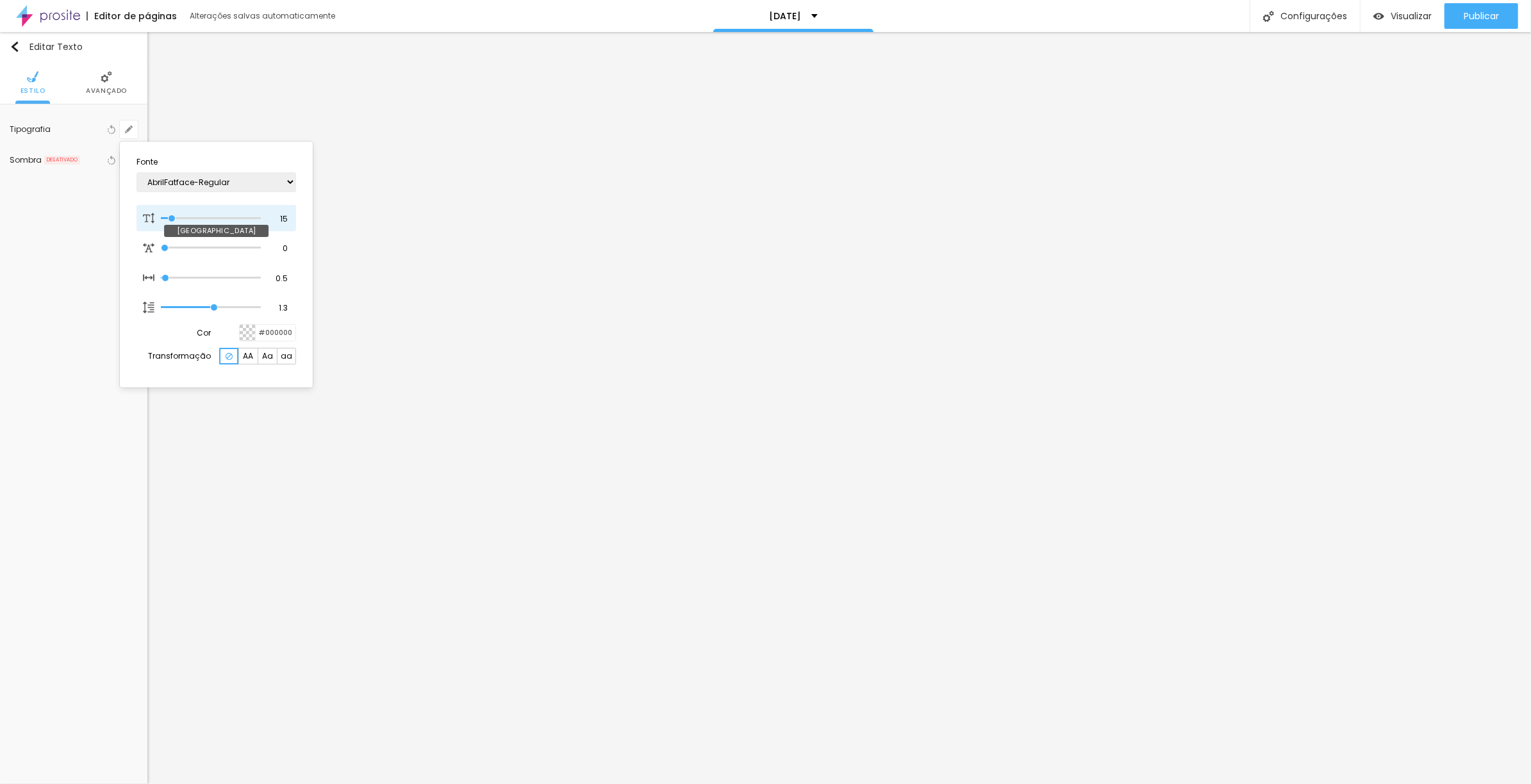
type input "1"
type input "20"
type input "1"
type input "22"
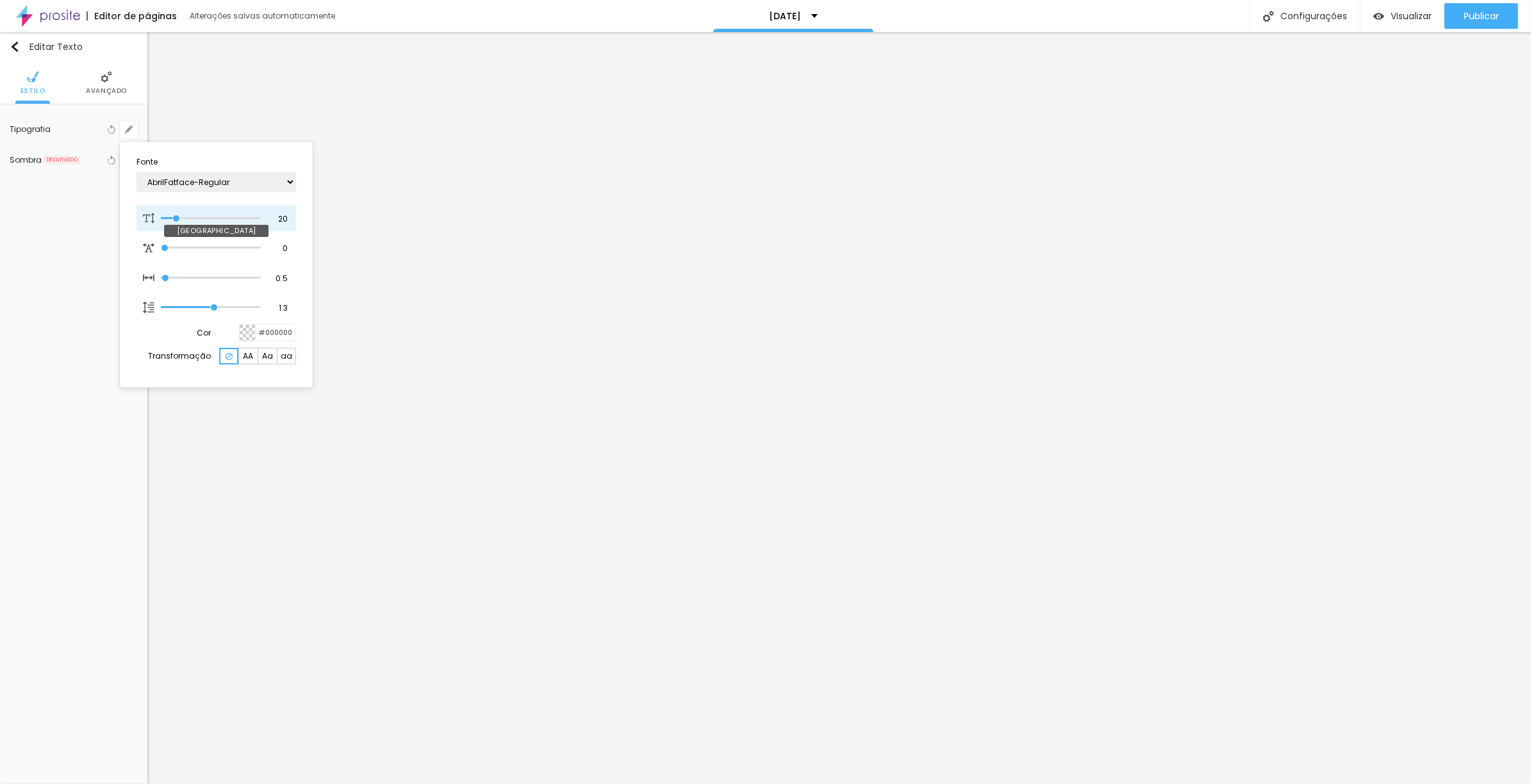
type input "22"
type input "1"
type input "24"
type input "1"
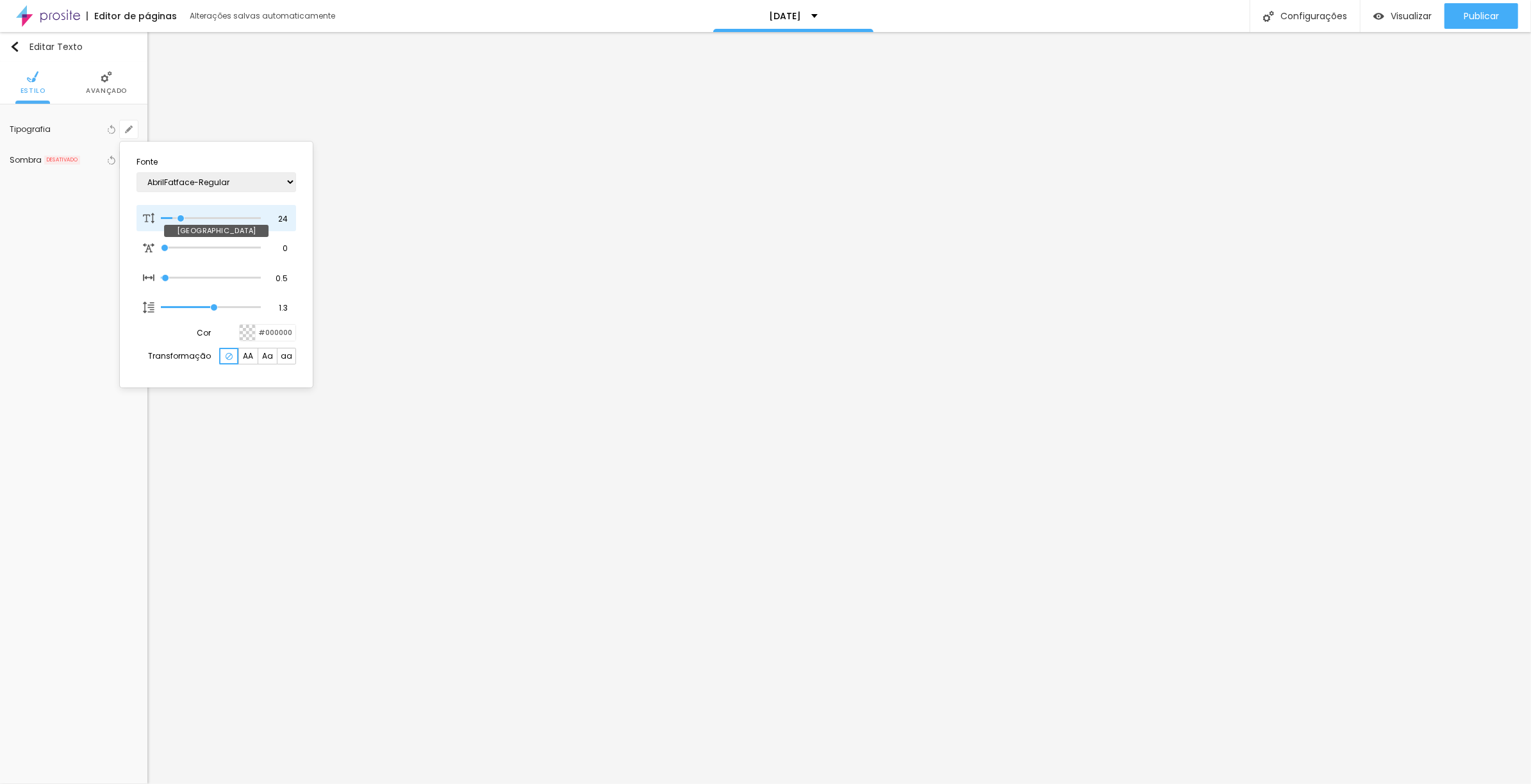
type input "25"
type input "1"
type input "26"
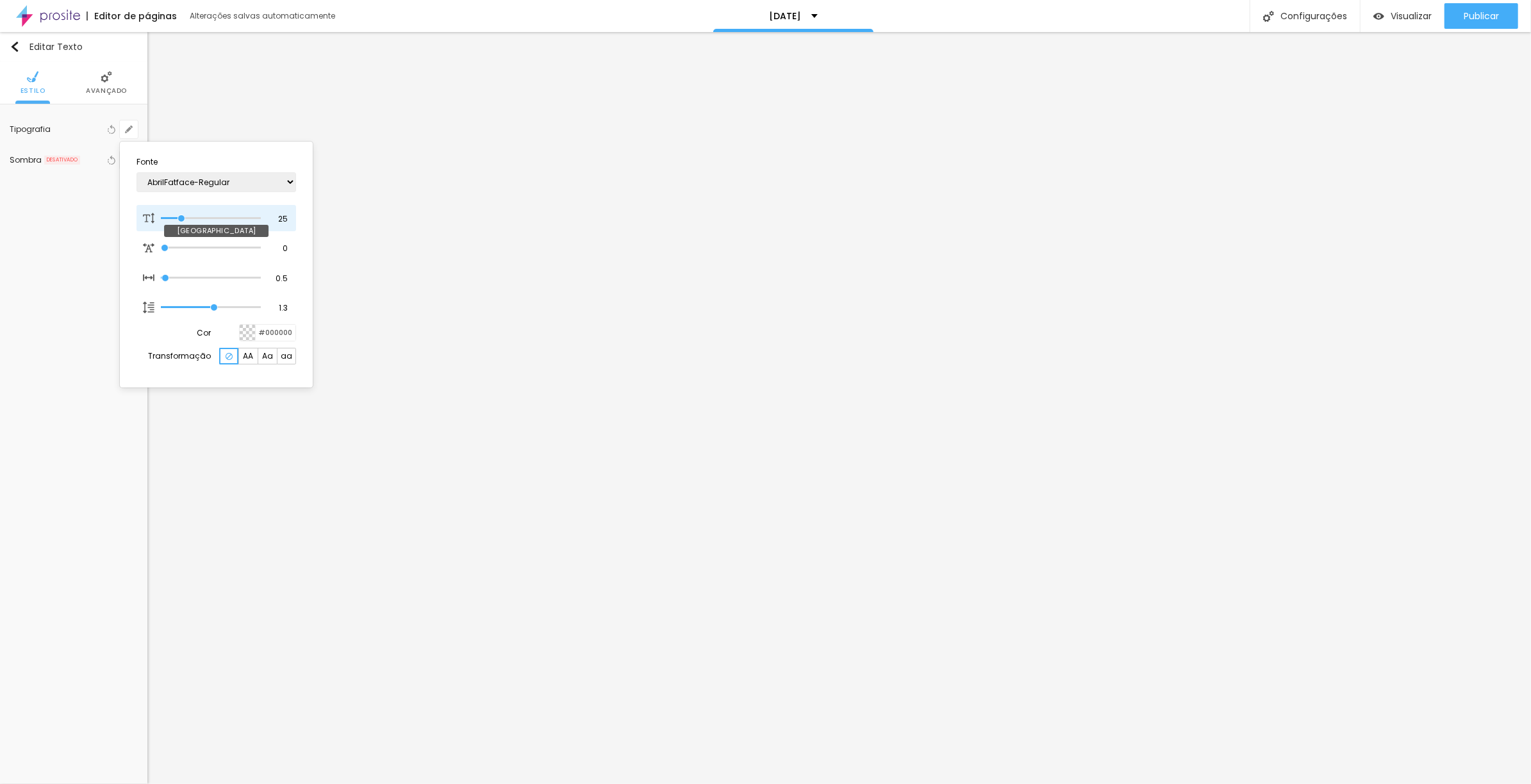
type input "1"
type input "27"
type input "1"
type input "28"
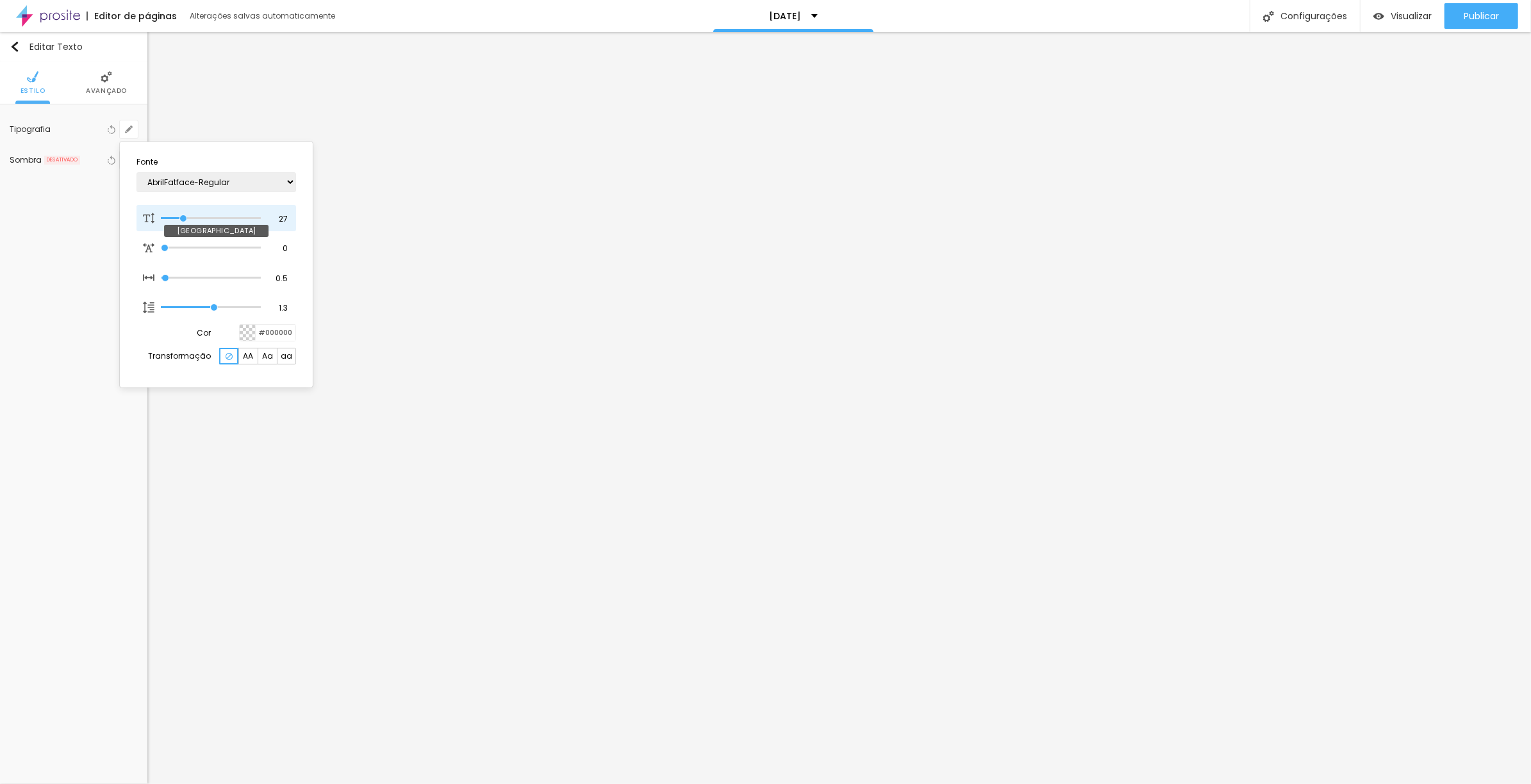
type input "28"
type input "1"
type input "29"
type input "1"
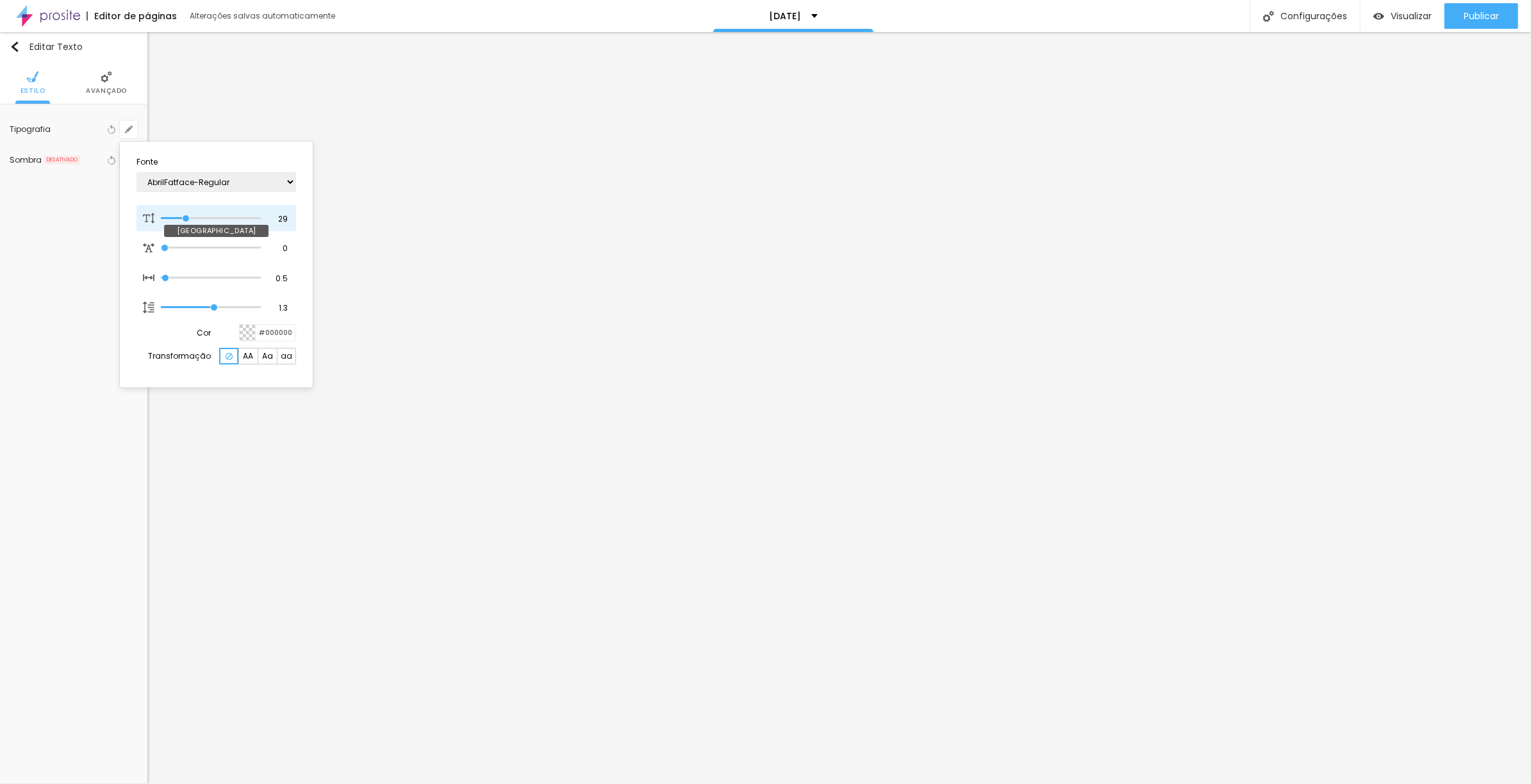
type input "28"
type input "1"
type input "27"
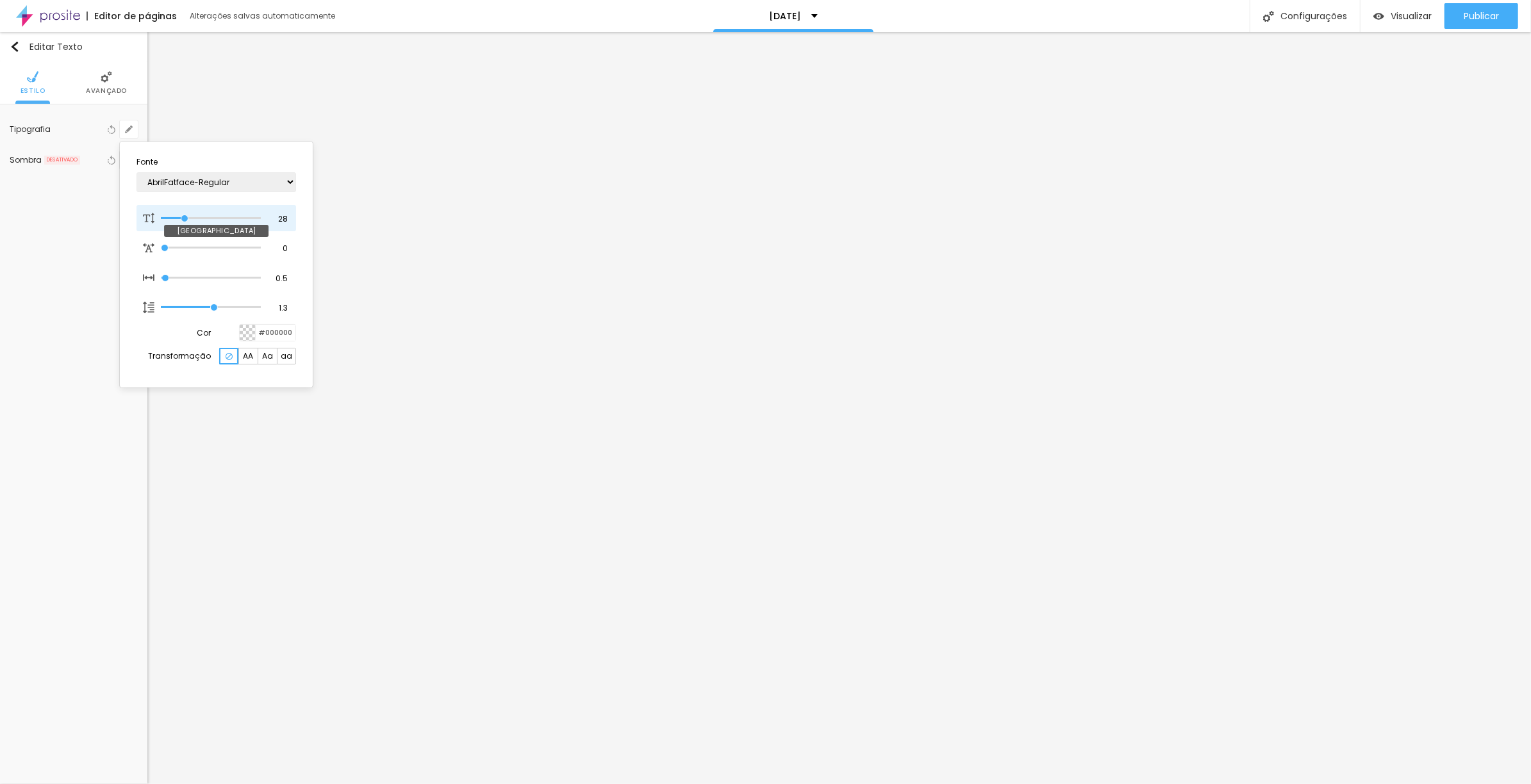
type input "1"
type input "26"
type input "1"
type input "25"
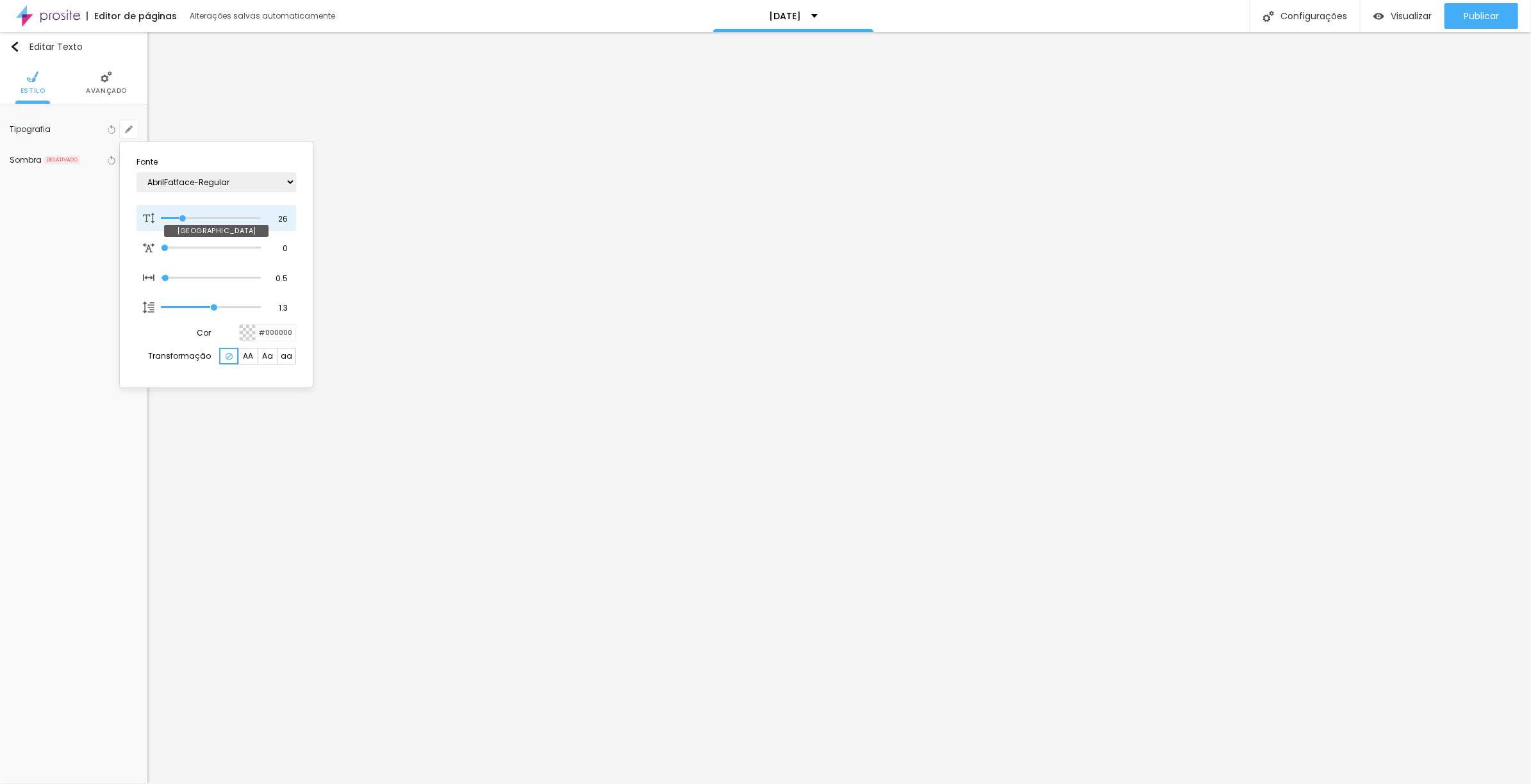
type input "25"
type input "1"
drag, startPoint x: 172, startPoint y: 213, endPoint x: 182, endPoint y: 214, distance: 10.0
type input "25"
click at [182, 215] on input "range" at bounding box center [211, 218] width 100 height 6
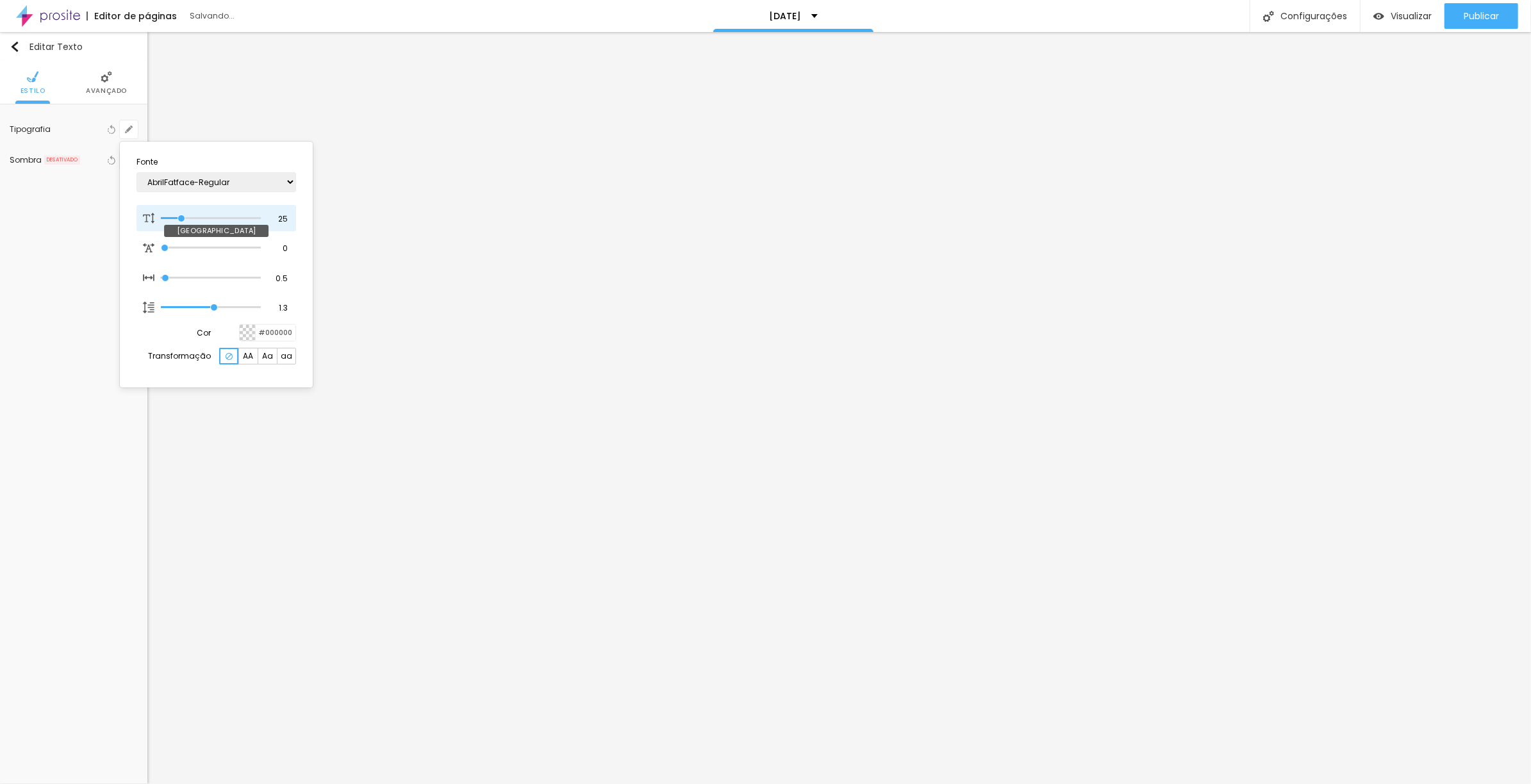
type input "1"
click at [434, 518] on div at bounding box center [765, 392] width 1531 height 784
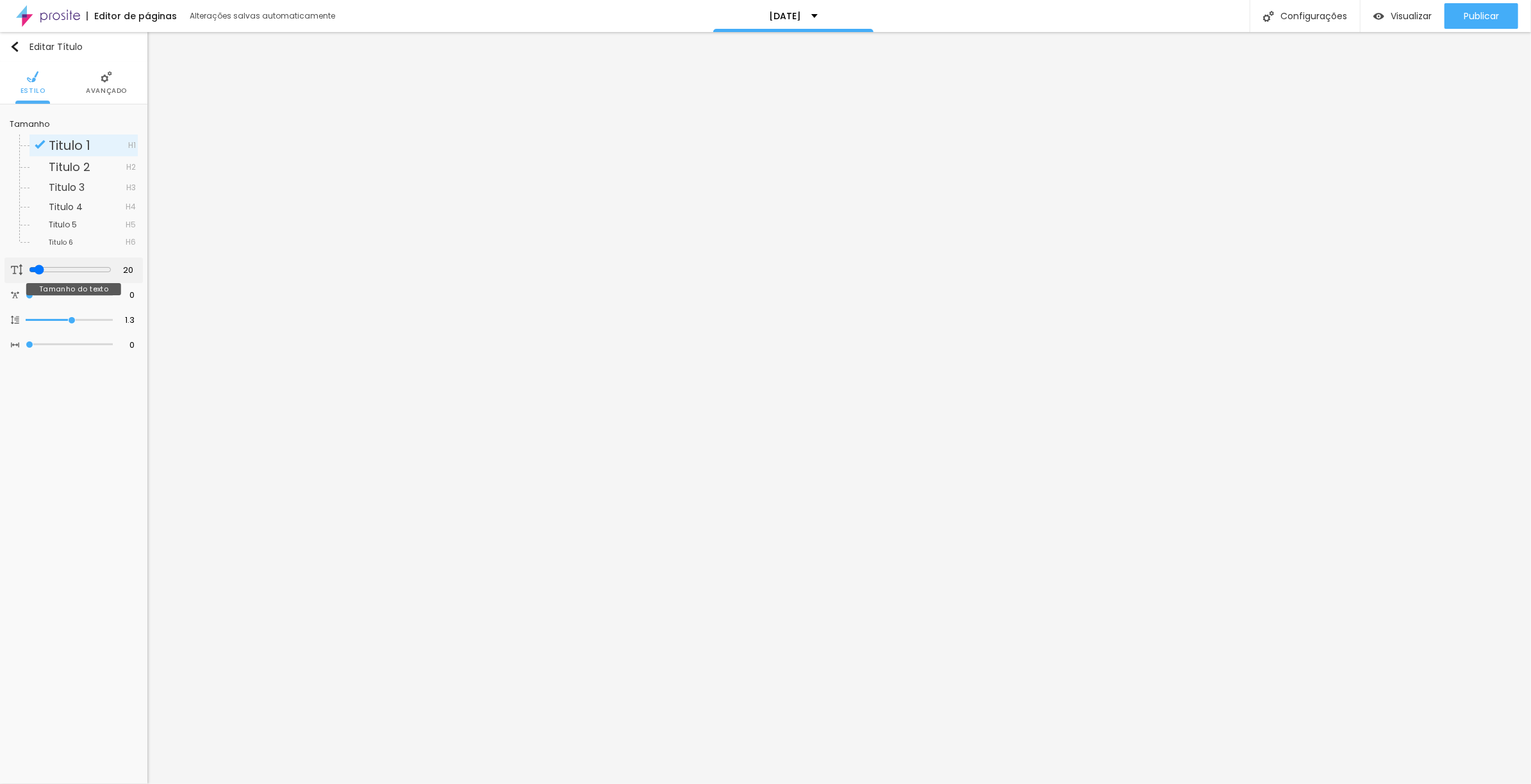
type input "19"
type input "20"
type input "22"
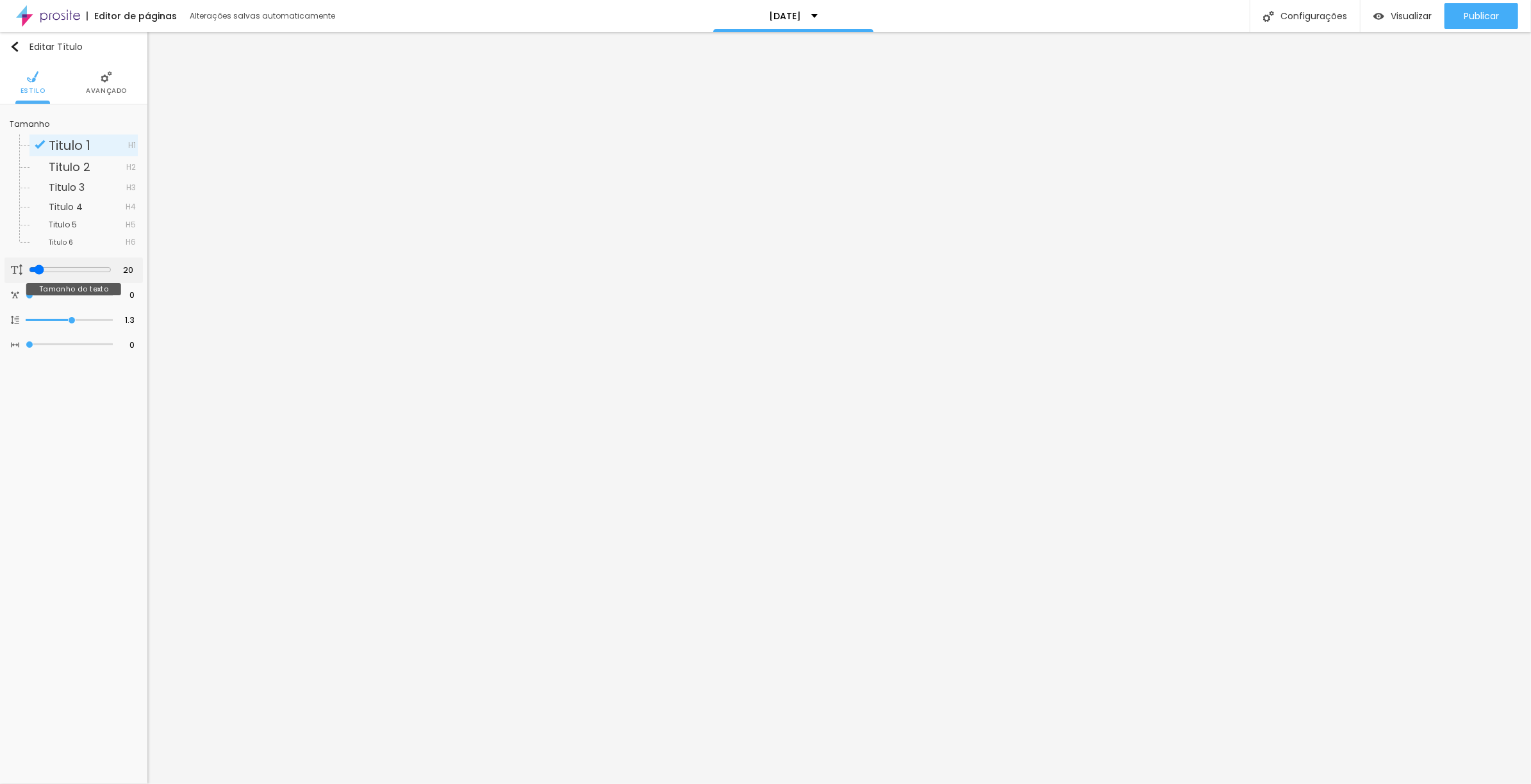
type input "22"
type input "23"
type input "24"
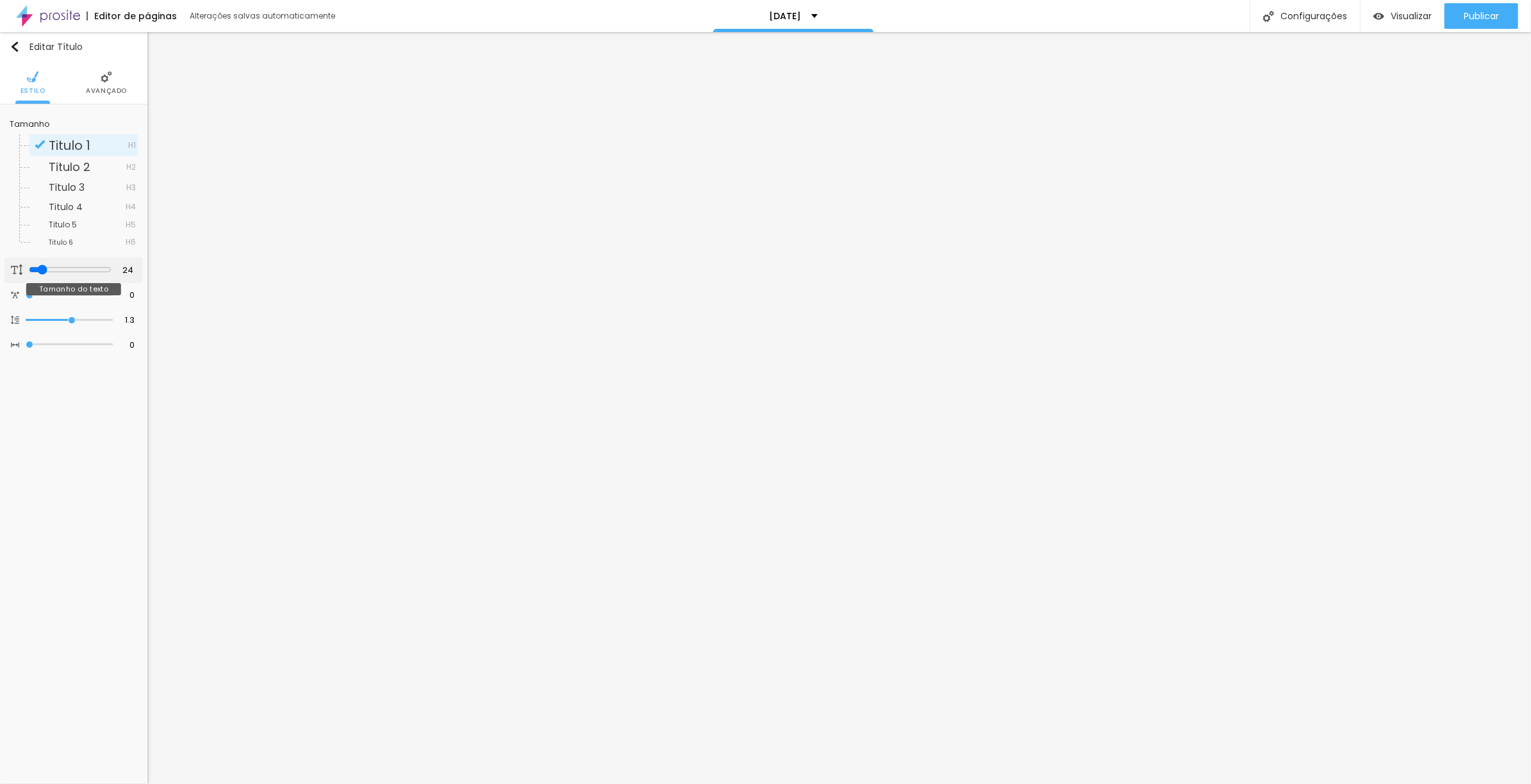
type input "25"
type input "26"
type input "27"
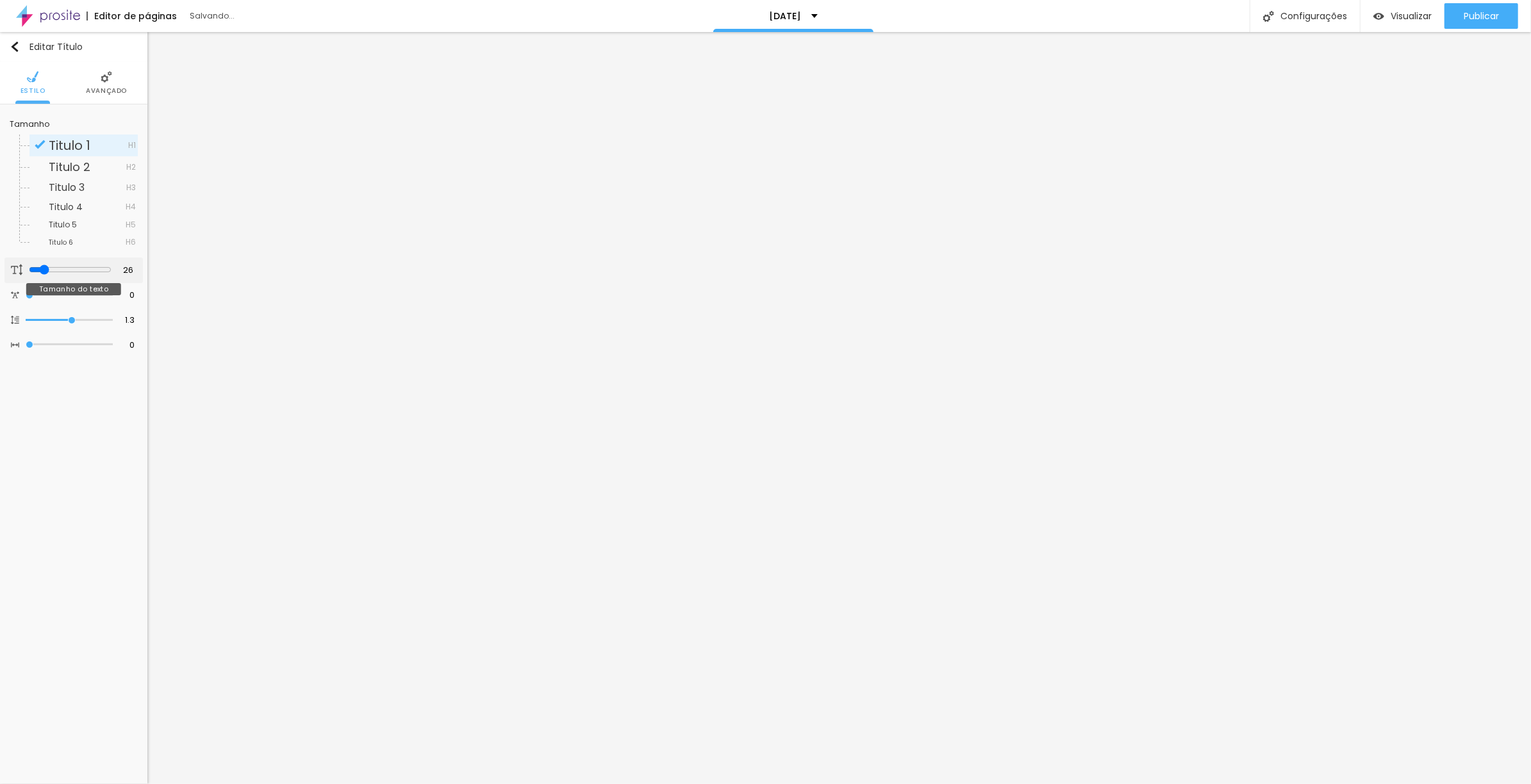
type input "27"
type input "28"
type input "27"
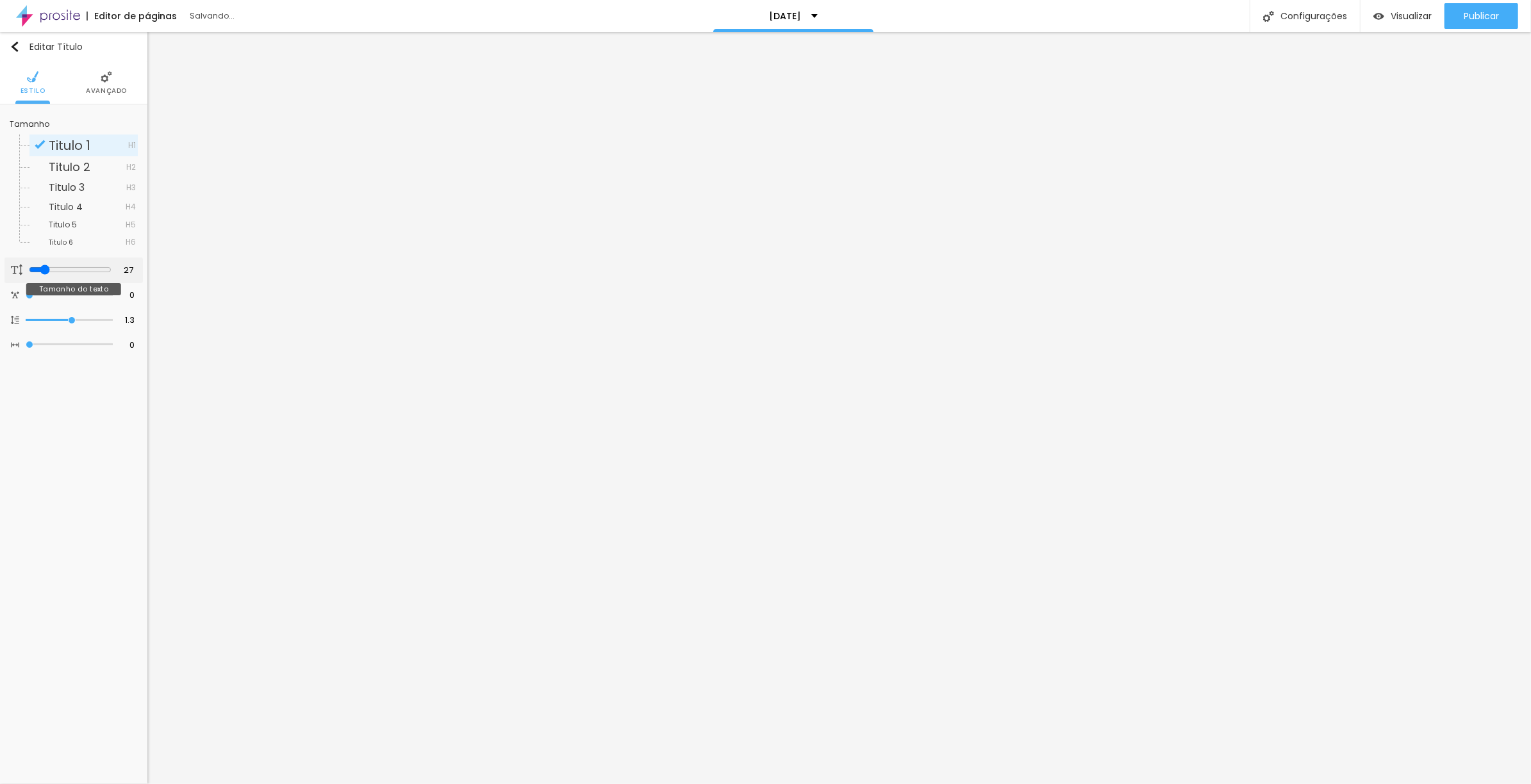
type input "26"
type input "25"
type input "26"
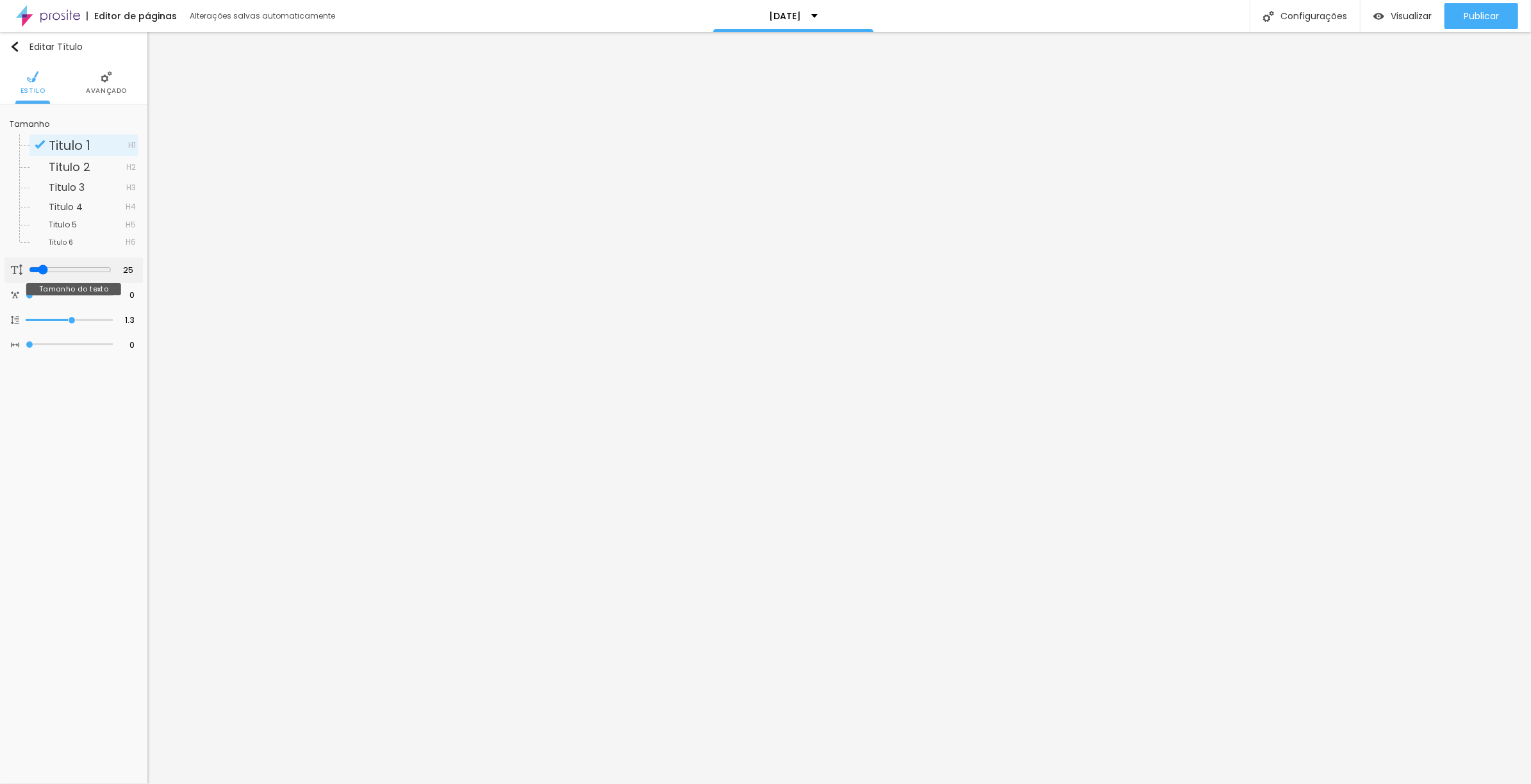
type input "26"
click at [42, 269] on input "range" at bounding box center [70, 270] width 83 height 10
click at [58, 272] on div at bounding box center [70, 270] width 83 height 12
click at [58, 267] on input "range" at bounding box center [70, 270] width 83 height 10
drag, startPoint x: 58, startPoint y: 267, endPoint x: 45, endPoint y: 265, distance: 13.2
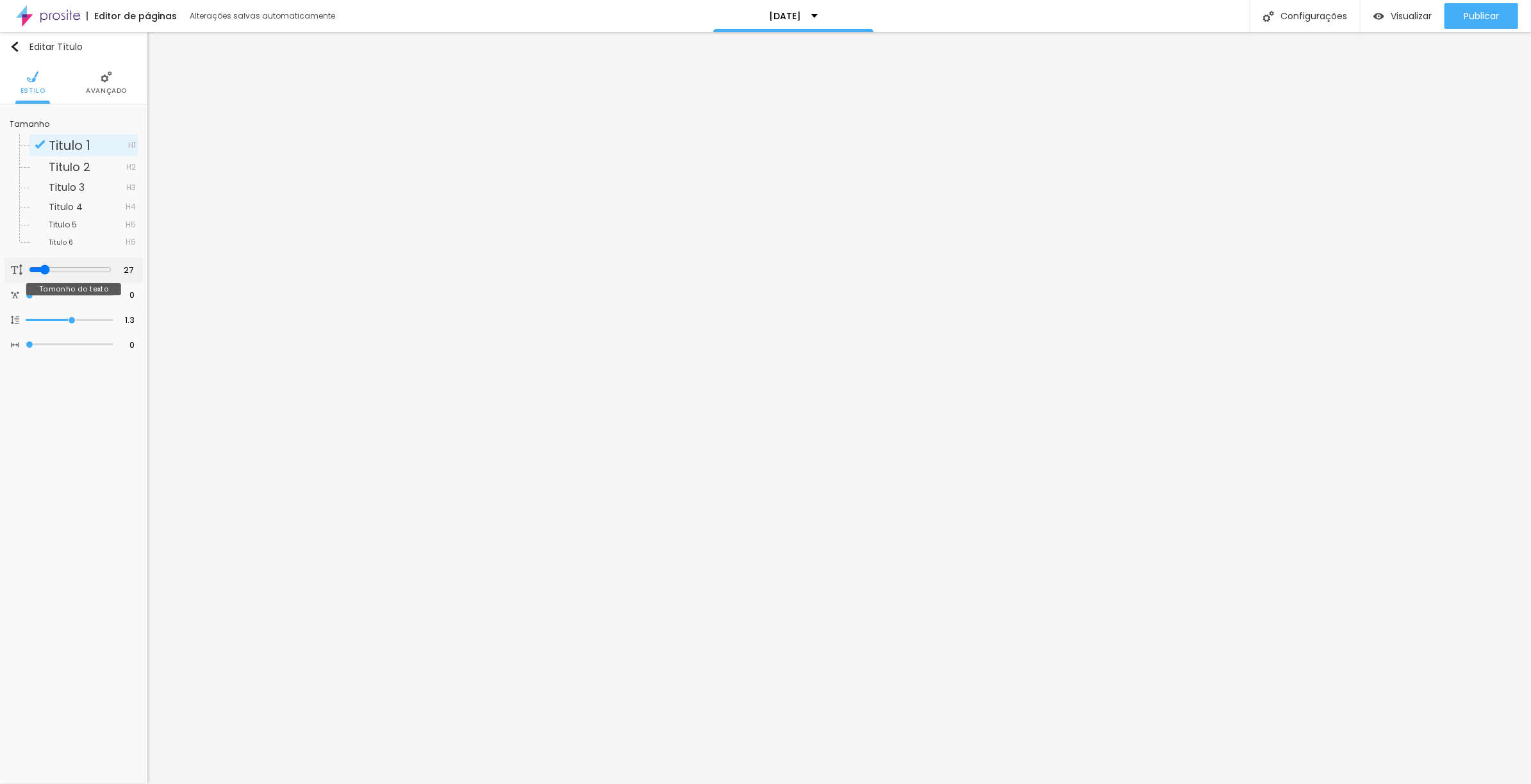
click at [42, 265] on input "range" at bounding box center [70, 270] width 83 height 10
drag, startPoint x: 34, startPoint y: 267, endPoint x: 42, endPoint y: 267, distance: 8.0
click at [42, 267] on input "range" at bounding box center [70, 270] width 83 height 10
click at [128, 128] on icon "button" at bounding box center [129, 129] width 7 height 7
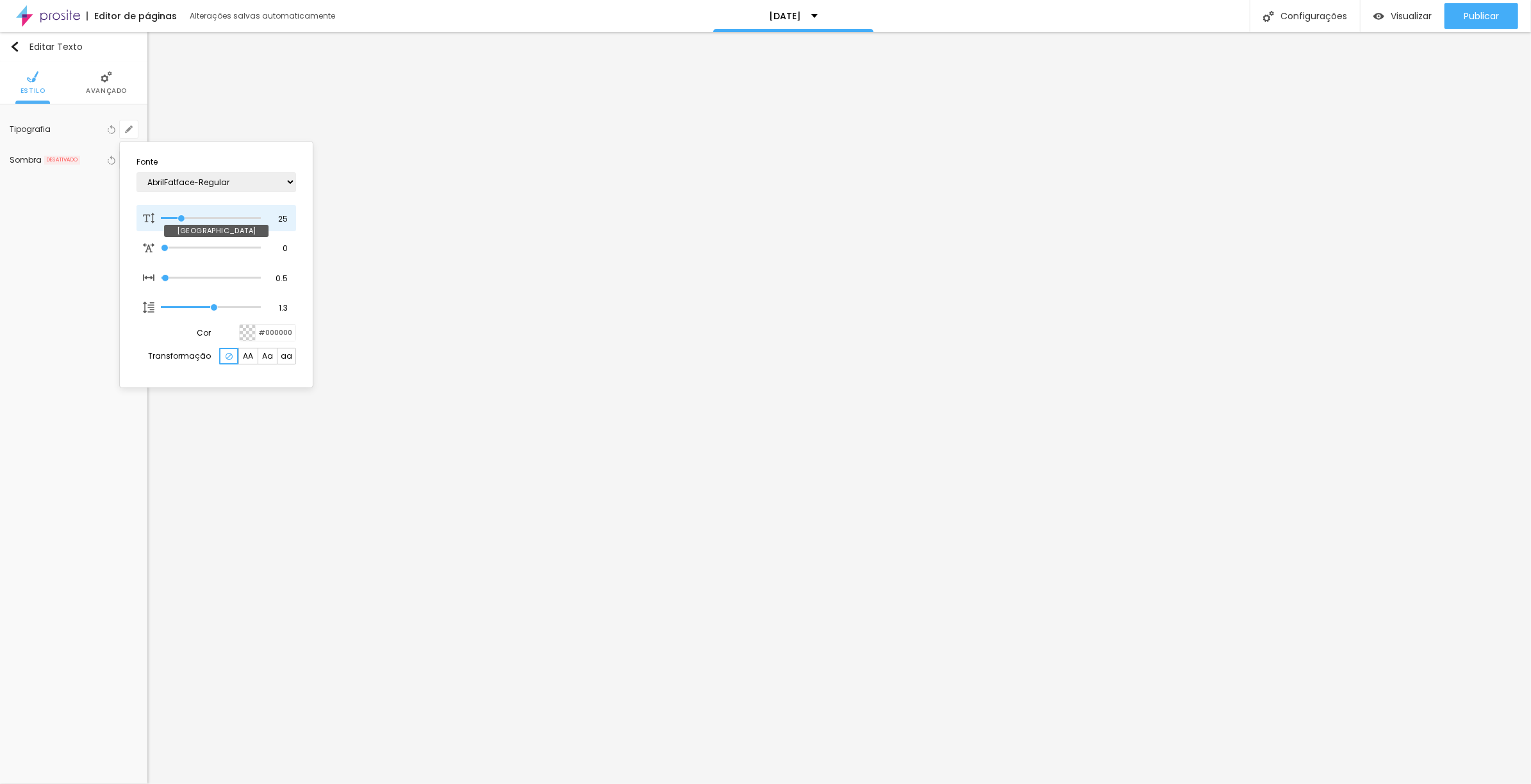
drag, startPoint x: 172, startPoint y: 217, endPoint x: 182, endPoint y: 217, distance: 10.0
click at [182, 217] on input "range" at bounding box center [211, 218] width 100 height 6
click at [1370, 424] on div at bounding box center [765, 392] width 1531 height 784
click at [123, 131] on button "button" at bounding box center [129, 130] width 18 height 18
click at [182, 215] on input "range" at bounding box center [211, 218] width 100 height 6
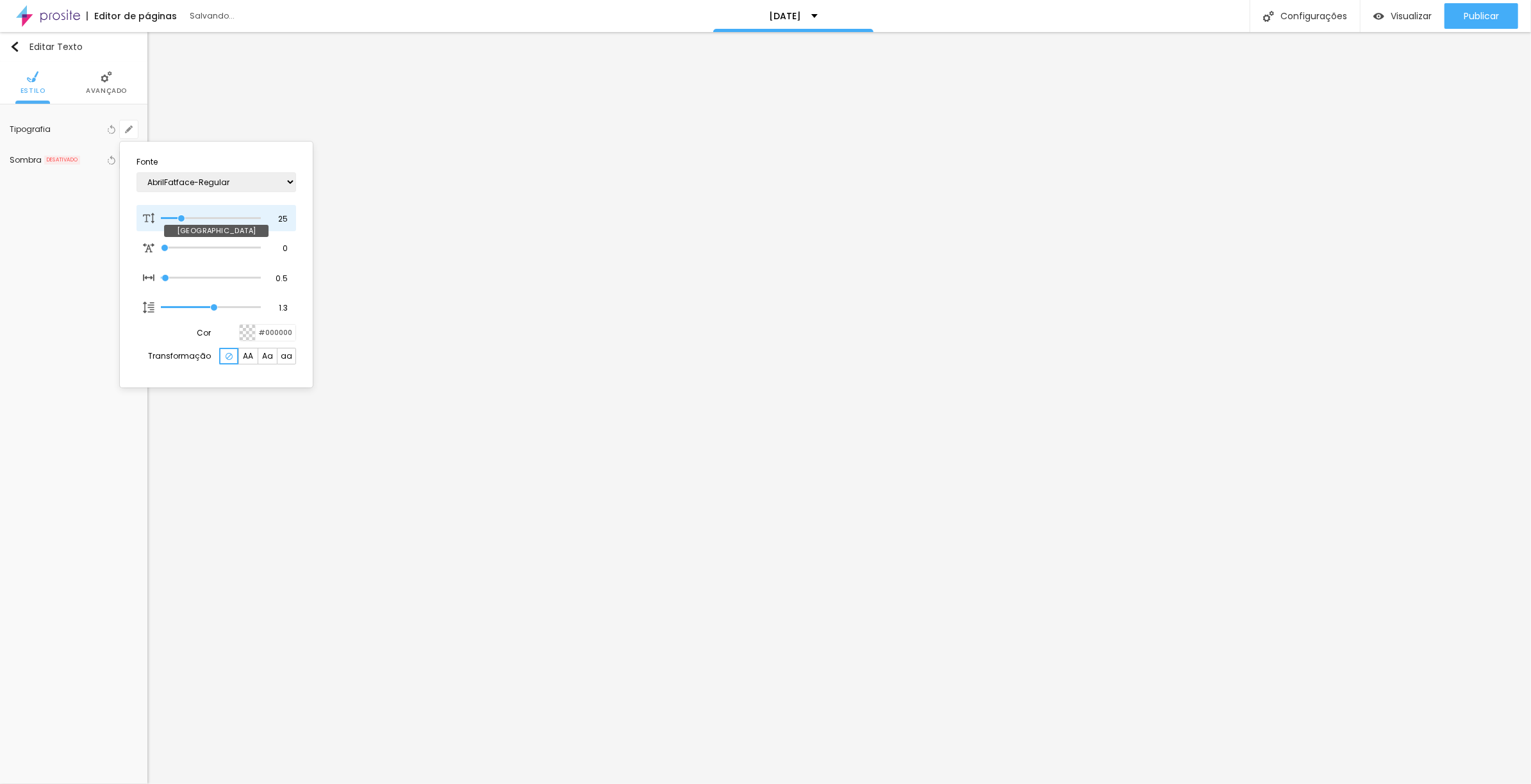
click at [182, 215] on input "range" at bounding box center [211, 218] width 100 height 6
click at [972, 526] on div at bounding box center [765, 392] width 1531 height 784
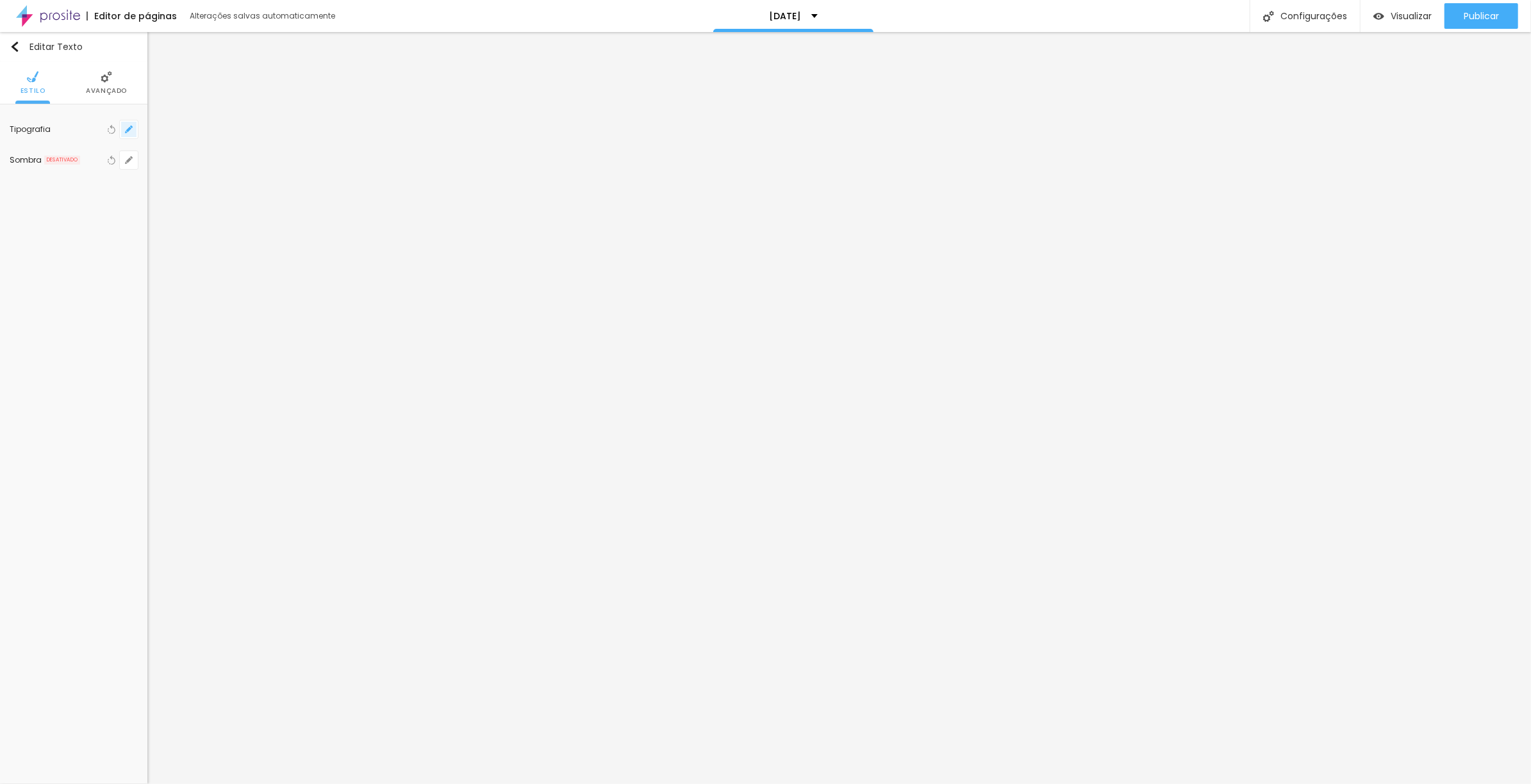
click at [126, 132] on icon "button" at bounding box center [126, 132] width 3 height 3
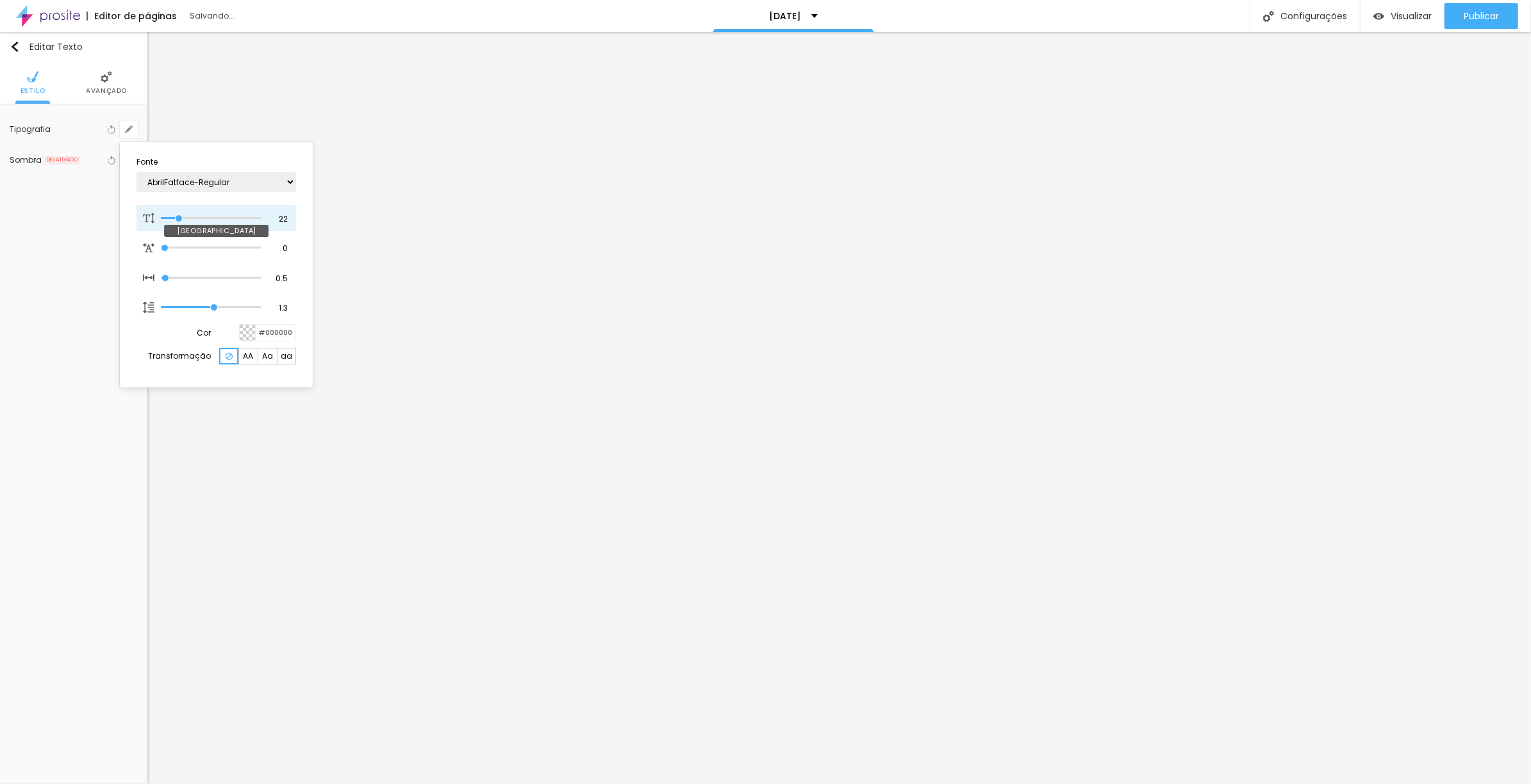
click at [180, 217] on input "range" at bounding box center [211, 218] width 100 height 6
click at [398, 448] on div at bounding box center [765, 392] width 1531 height 784
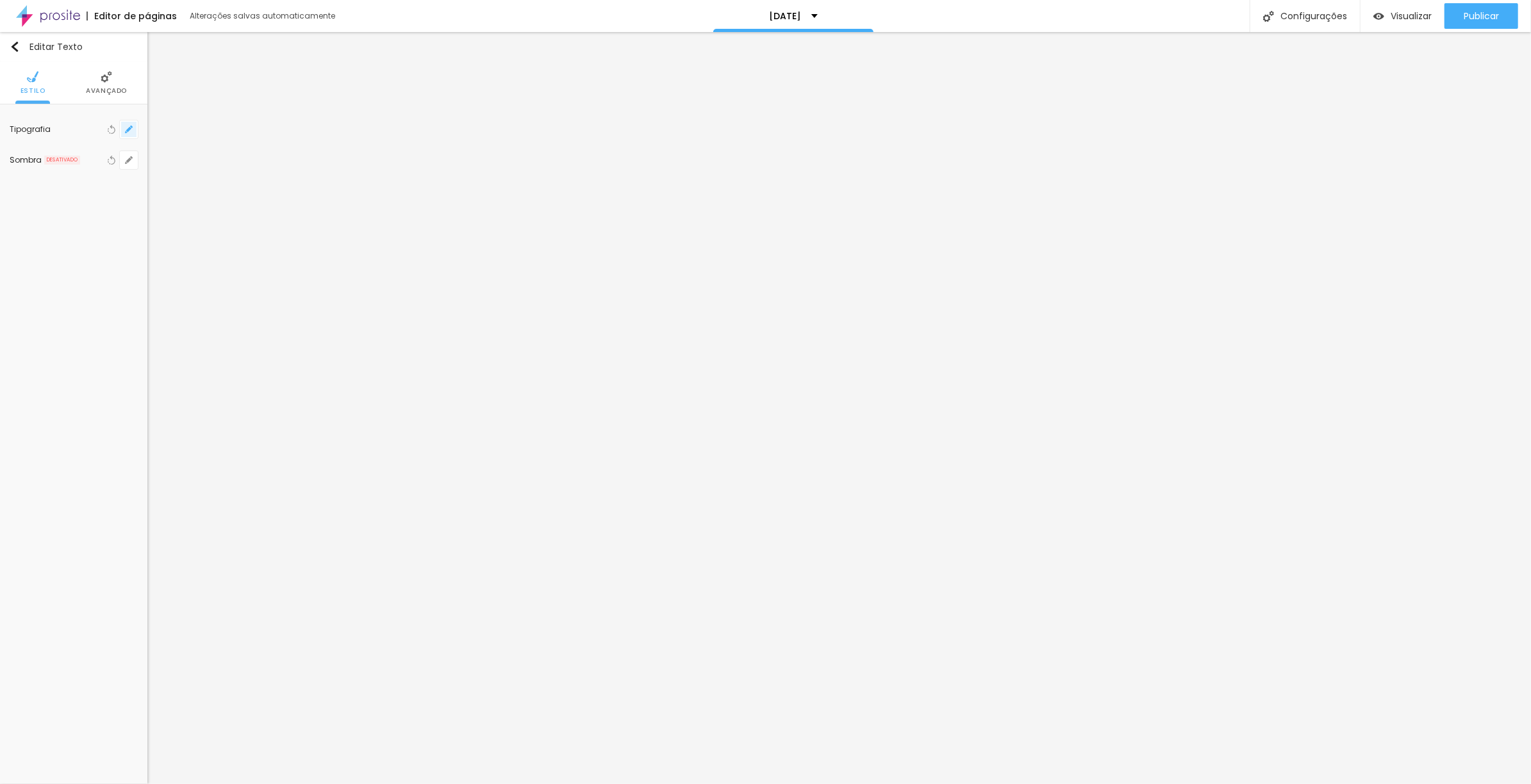
click at [128, 132] on icon "button" at bounding box center [129, 129] width 7 height 7
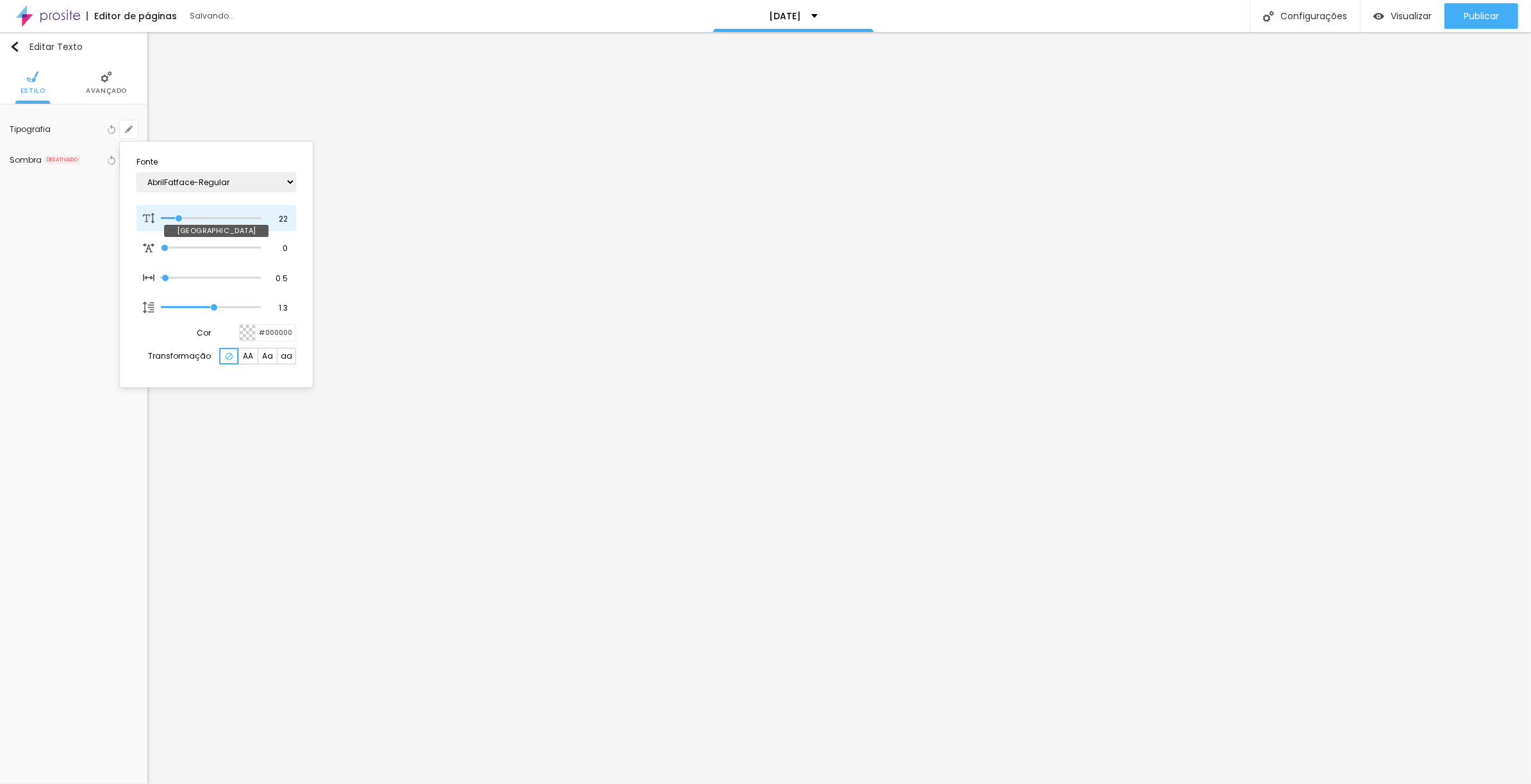
drag, startPoint x: 186, startPoint y: 217, endPoint x: 179, endPoint y: 217, distance: 7.0
click at [179, 217] on input "range" at bounding box center [211, 218] width 100 height 6
click at [1359, 422] on div at bounding box center [765, 392] width 1531 height 784
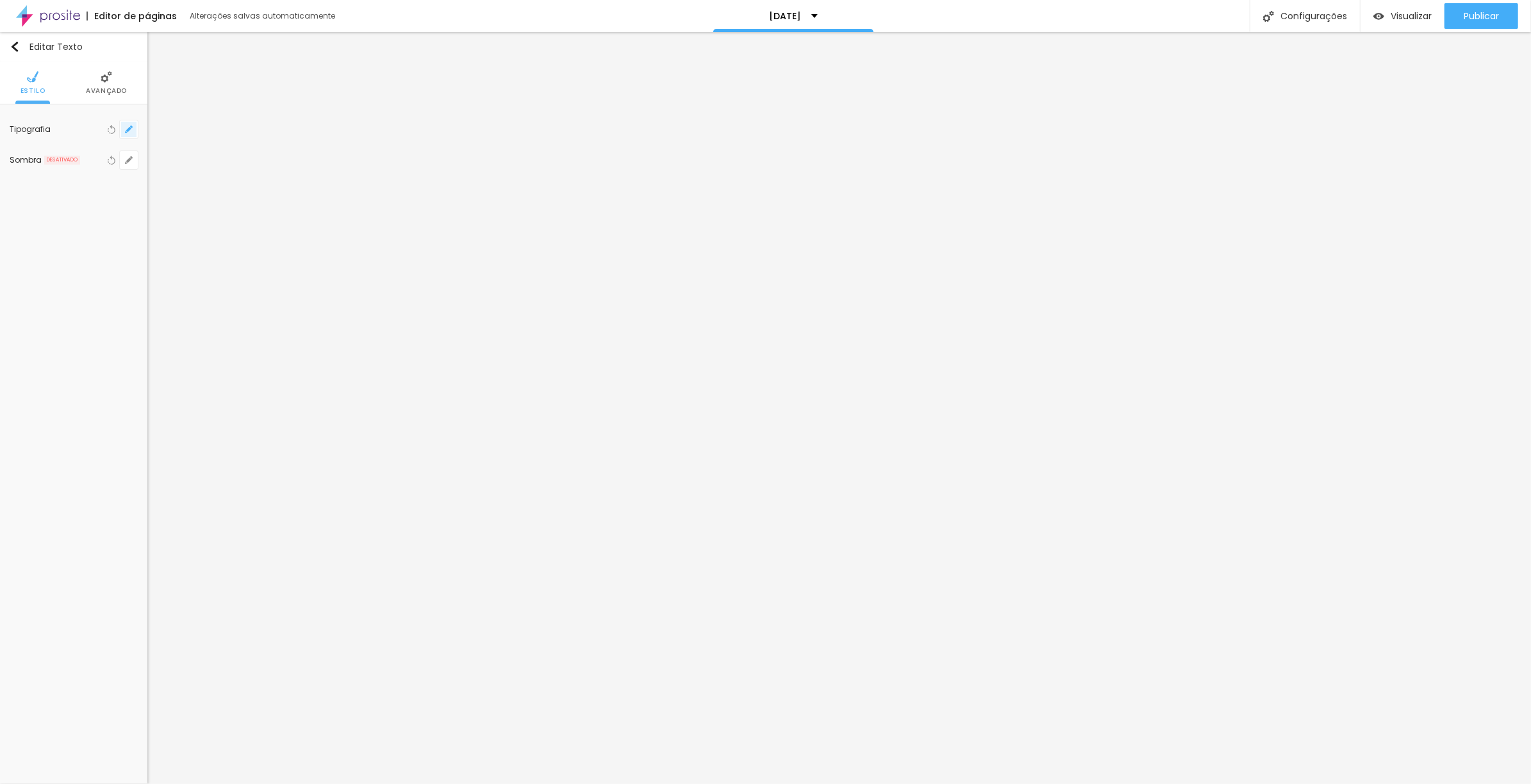
click at [127, 129] on icon "button" at bounding box center [129, 129] width 7 height 7
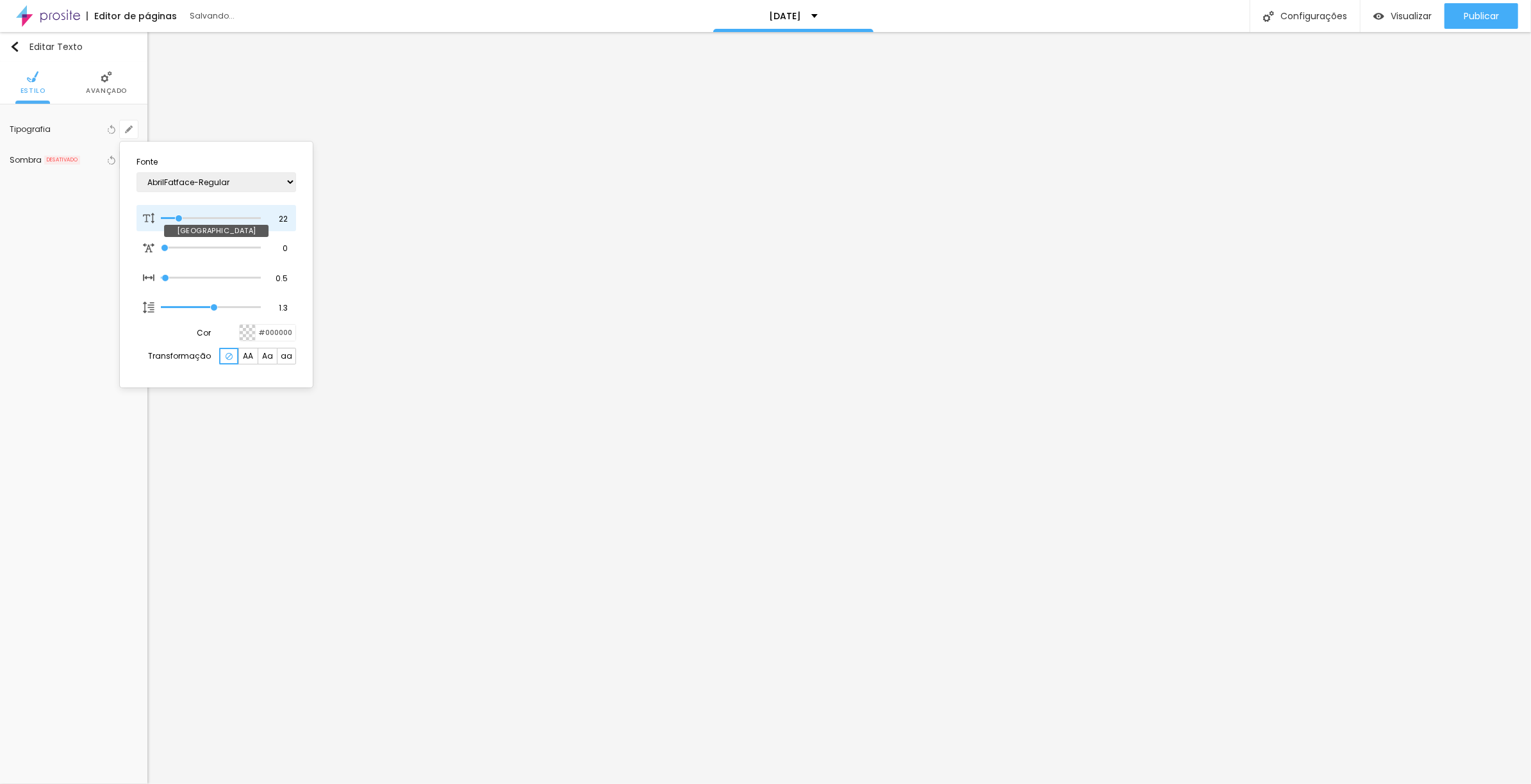
click at [180, 215] on input "range" at bounding box center [211, 218] width 100 height 6
click at [1025, 252] on div at bounding box center [765, 392] width 1531 height 784
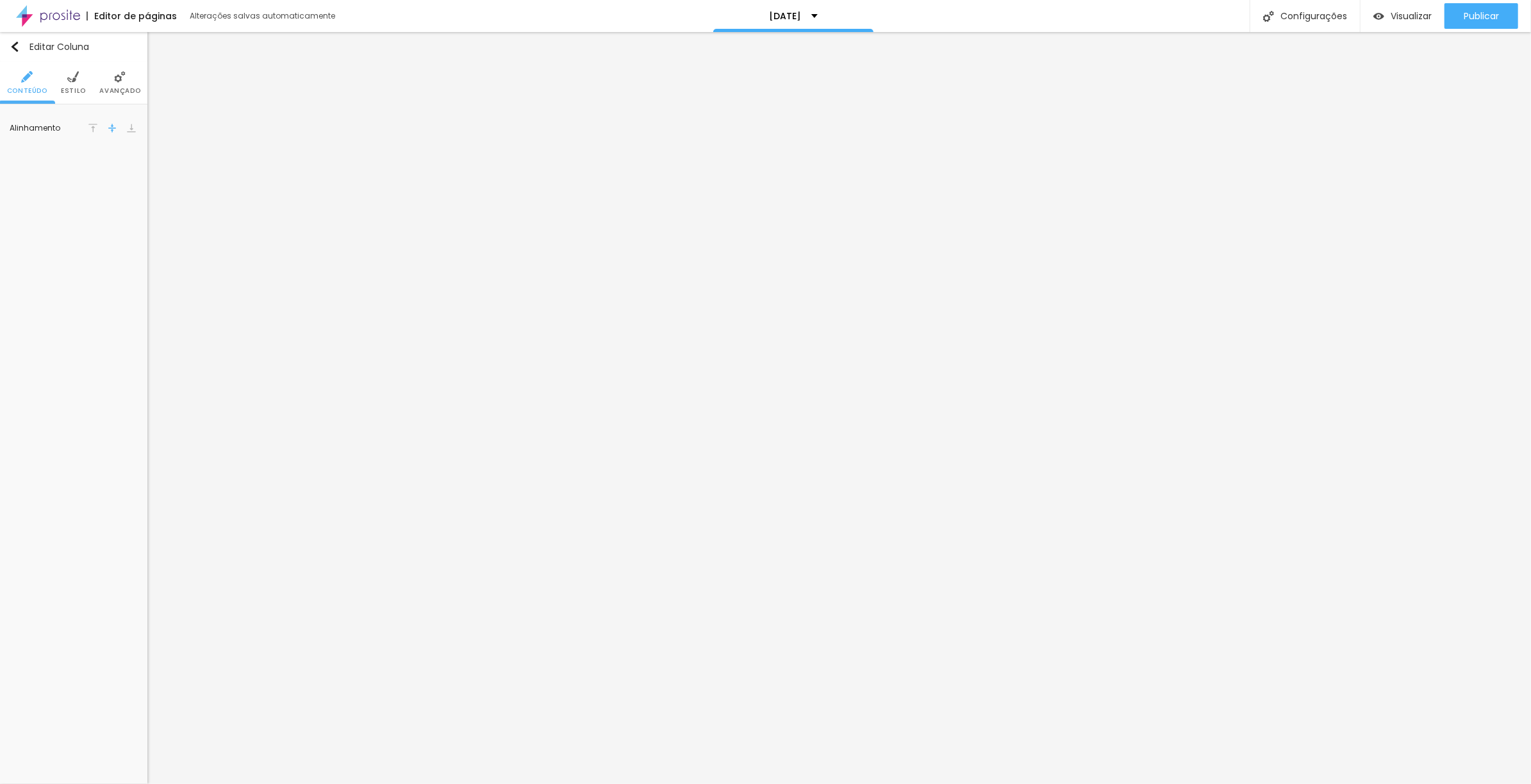
click at [66, 84] on li "Estilo" at bounding box center [74, 83] width 25 height 43
click at [108, 78] on li "Avançado" at bounding box center [119, 83] width 41 height 43
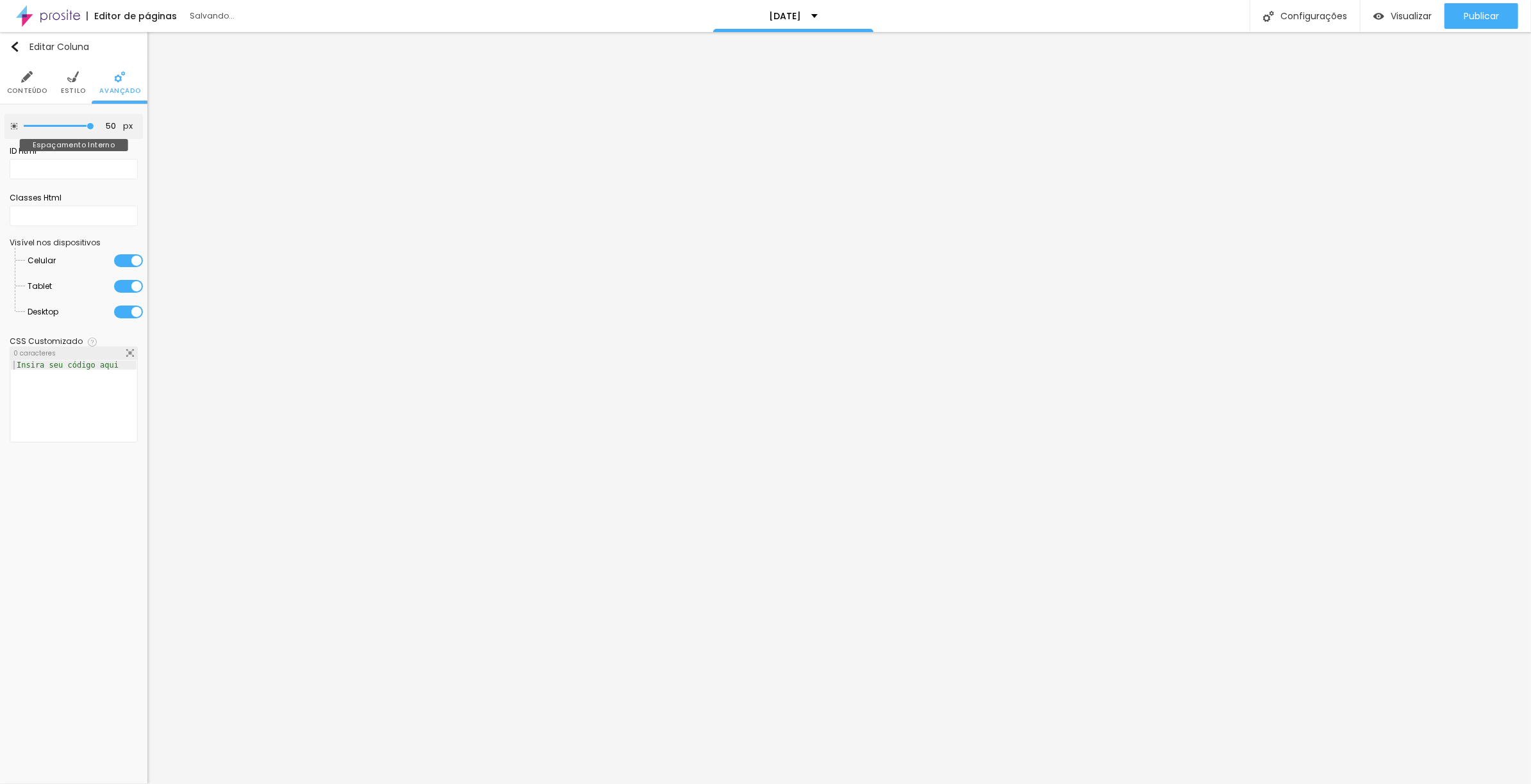
drag, startPoint x: 88, startPoint y: 124, endPoint x: 119, endPoint y: 131, distance: 31.8
click at [94, 130] on input "range" at bounding box center [59, 126] width 71 height 6
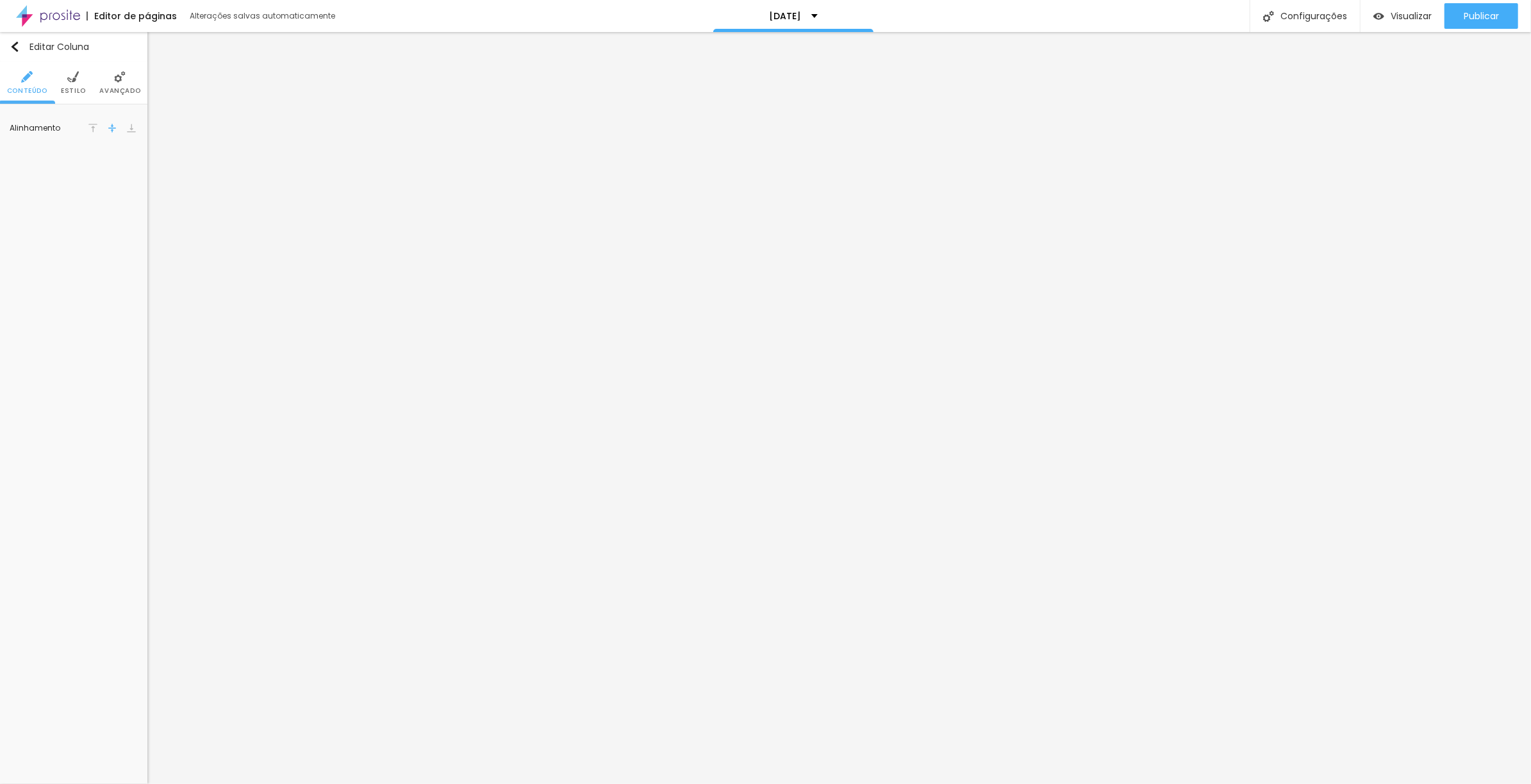
click at [96, 128] on img at bounding box center [93, 128] width 9 height 9
drag, startPoint x: 34, startPoint y: 125, endPoint x: 40, endPoint y: 124, distance: 6.1
click at [40, 124] on input "range" at bounding box center [58, 125] width 83 height 10
click at [32, 127] on input "range" at bounding box center [58, 125] width 83 height 10
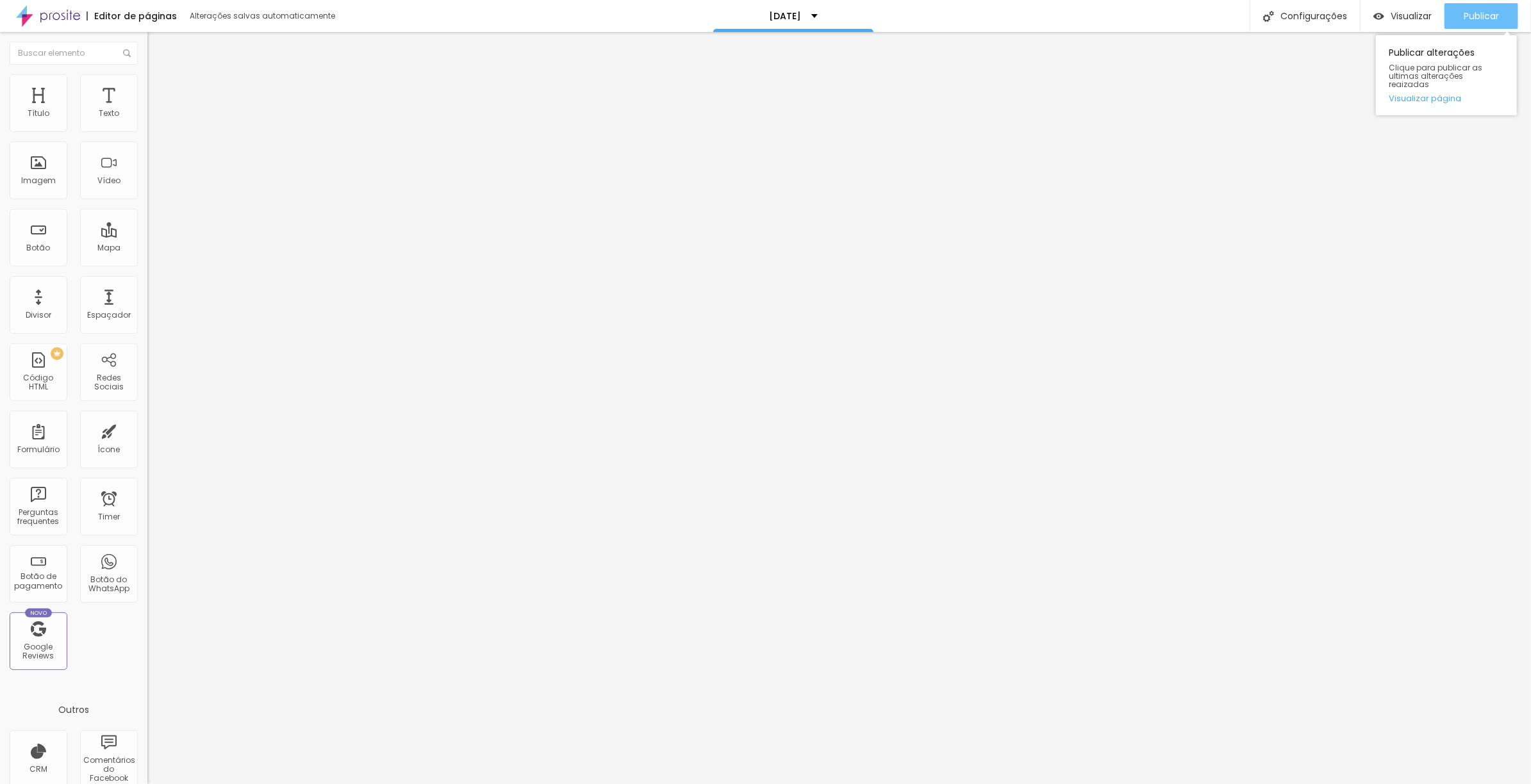
click at [1474, 20] on span "Publicar" at bounding box center [1481, 15] width 35 height 10
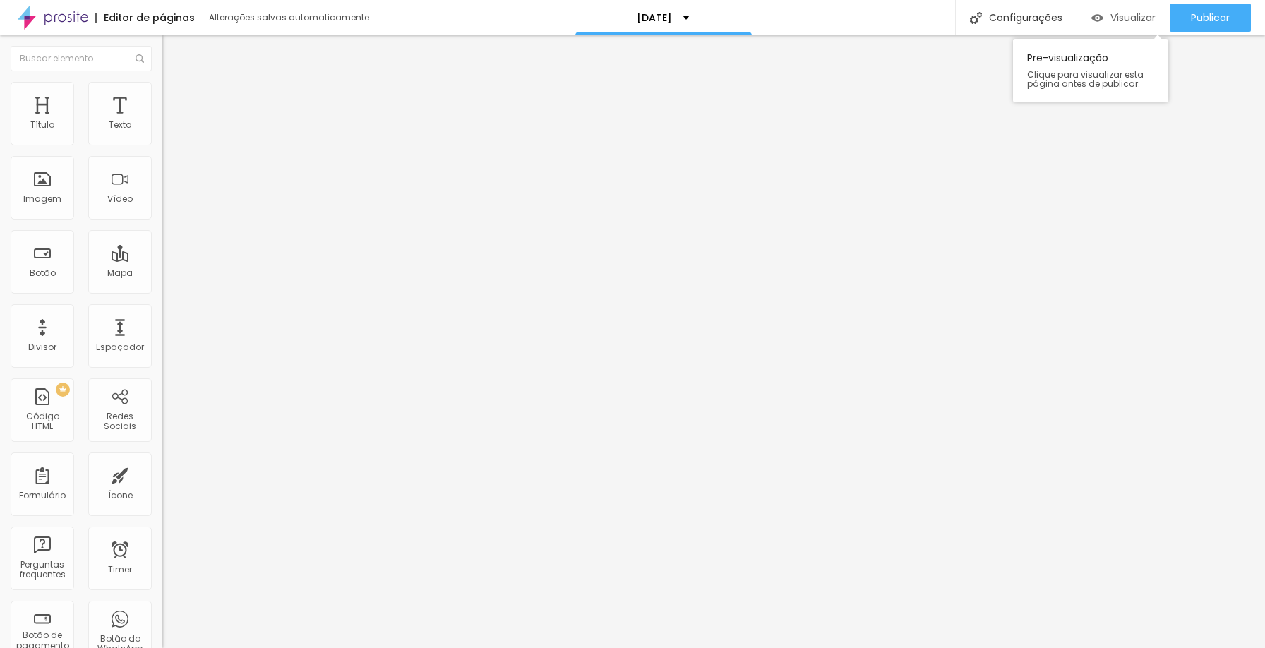
click at [1140, 17] on span "Visualizar" at bounding box center [1133, 17] width 45 height 11
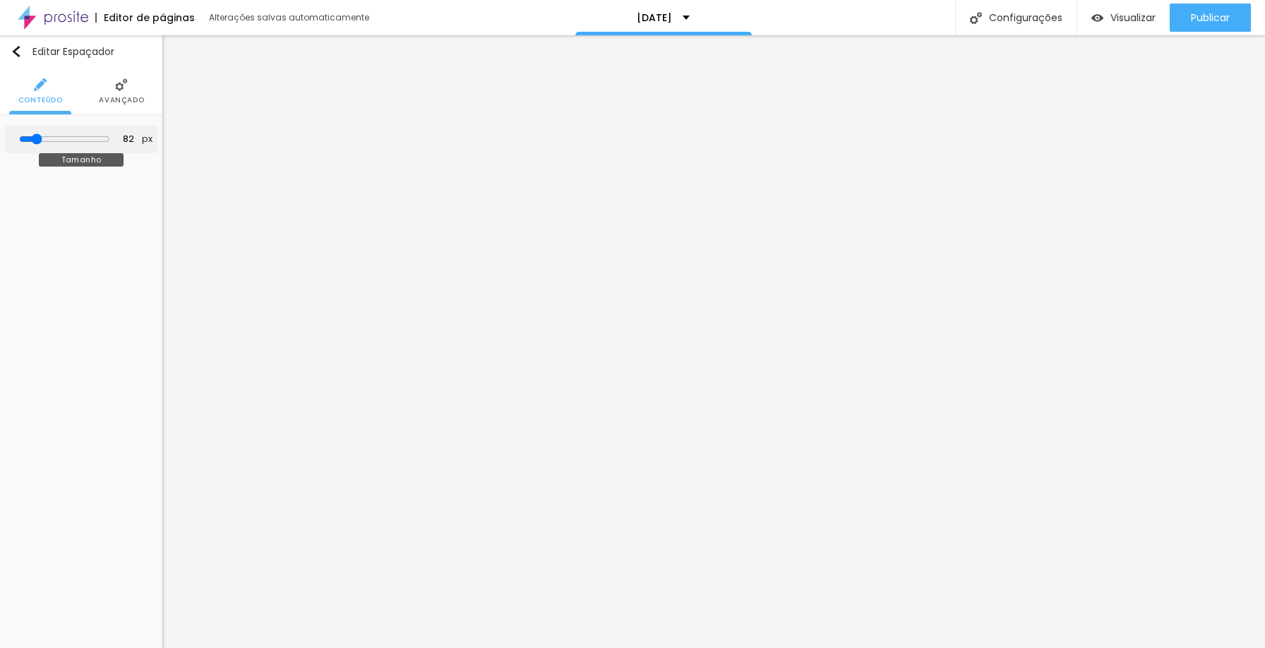
click at [41, 141] on input "range" at bounding box center [64, 138] width 91 height 11
drag, startPoint x: 42, startPoint y: 137, endPoint x: 52, endPoint y: 136, distance: 10.6
click at [52, 136] on input "range" at bounding box center [64, 138] width 91 height 11
click at [42, 140] on input "range" at bounding box center [64, 138] width 91 height 11
click at [142, 145] on icon "button" at bounding box center [142, 142] width 8 height 8
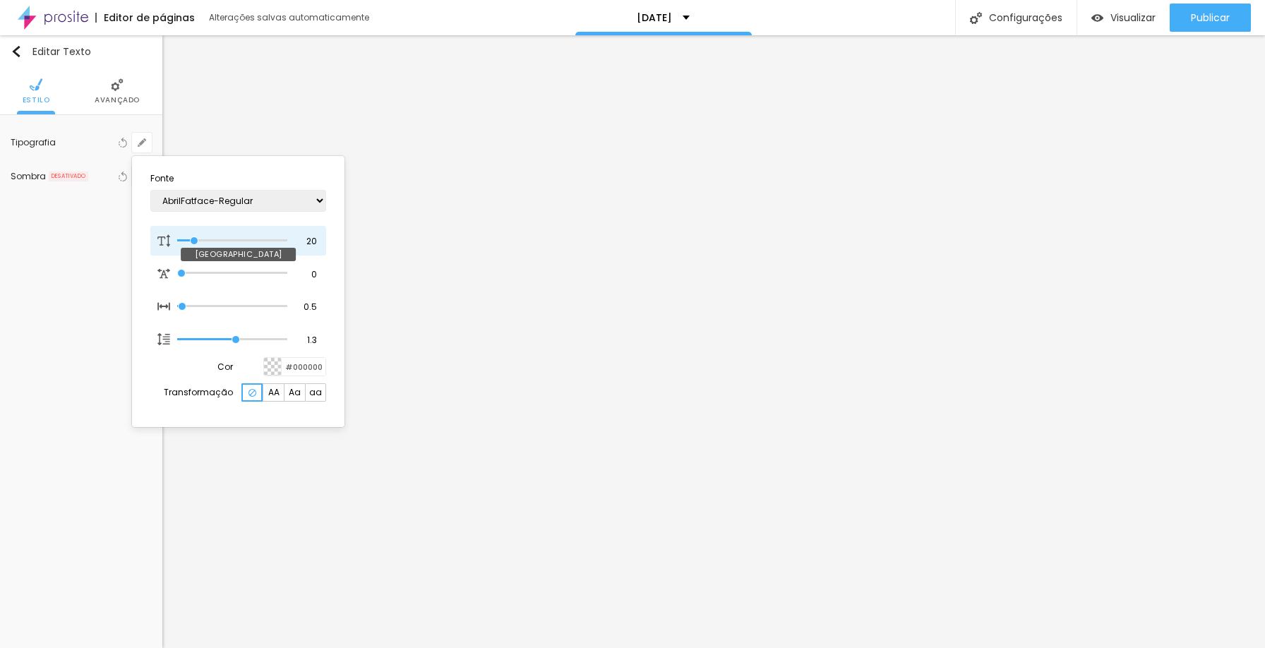
click at [195, 239] on input "range" at bounding box center [232, 240] width 110 height 7
click at [622, 232] on div at bounding box center [632, 324] width 1265 height 648
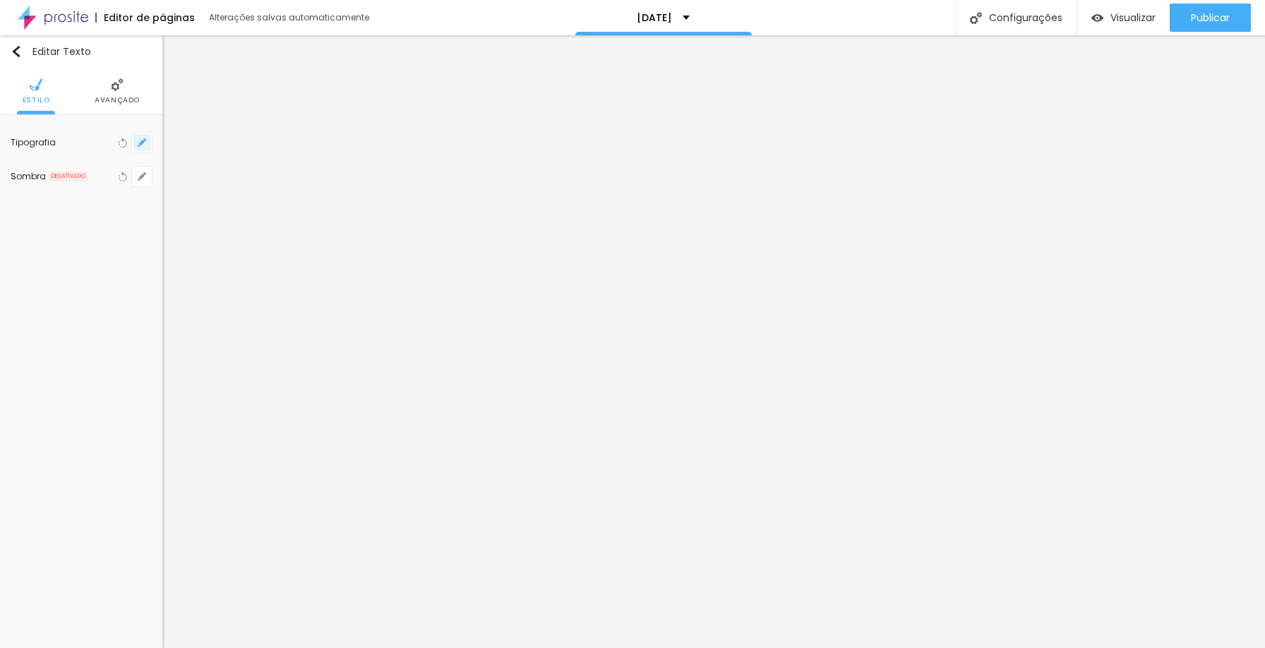
click at [138, 143] on icon "button" at bounding box center [142, 142] width 8 height 8
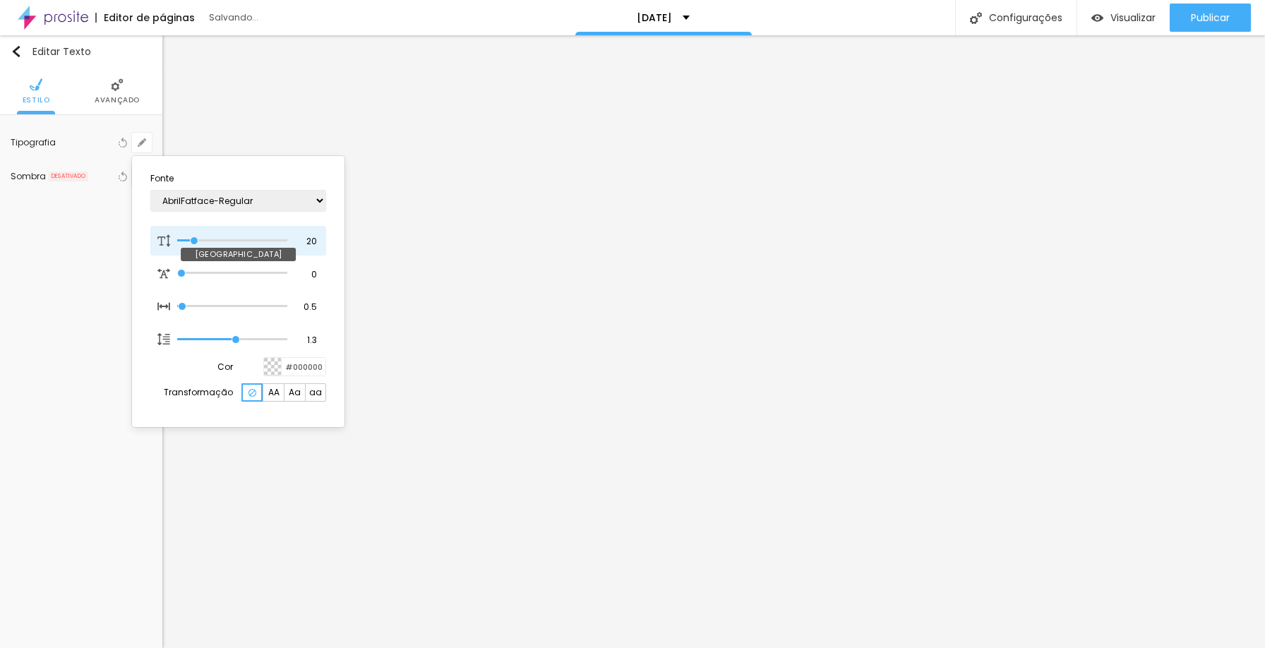
click at [195, 239] on input "range" at bounding box center [232, 240] width 110 height 7
click at [781, 217] on div at bounding box center [632, 324] width 1265 height 648
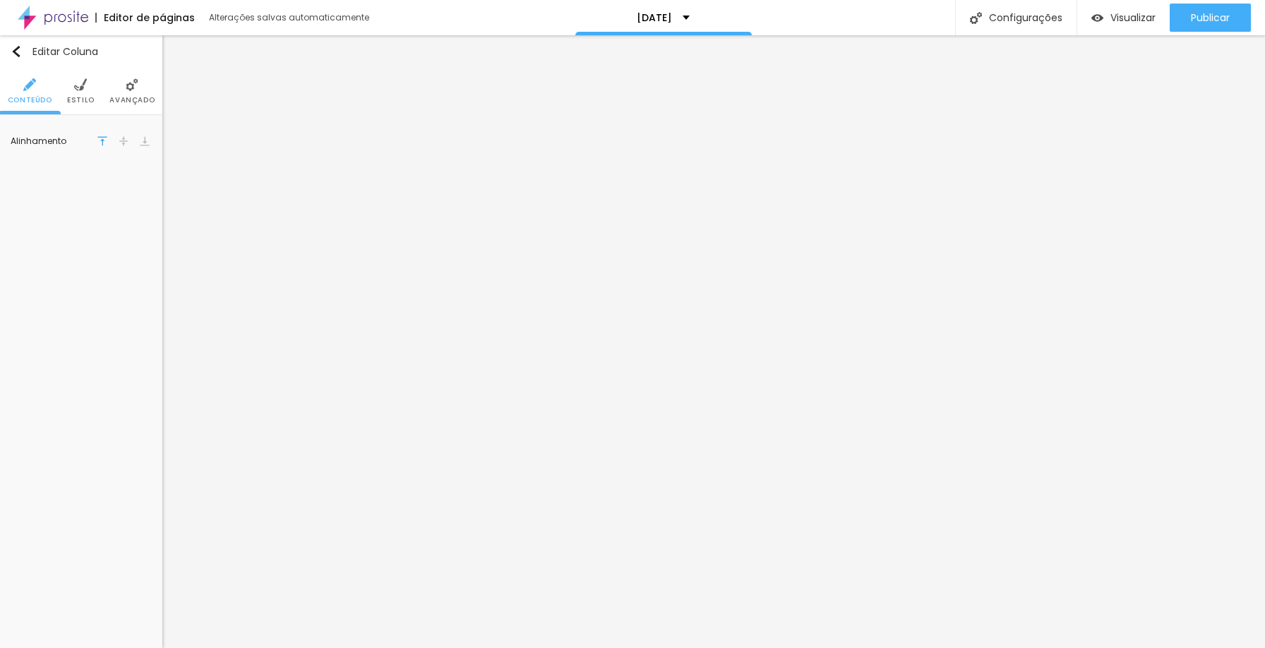
click at [143, 98] on span "Avançado" at bounding box center [131, 100] width 45 height 7
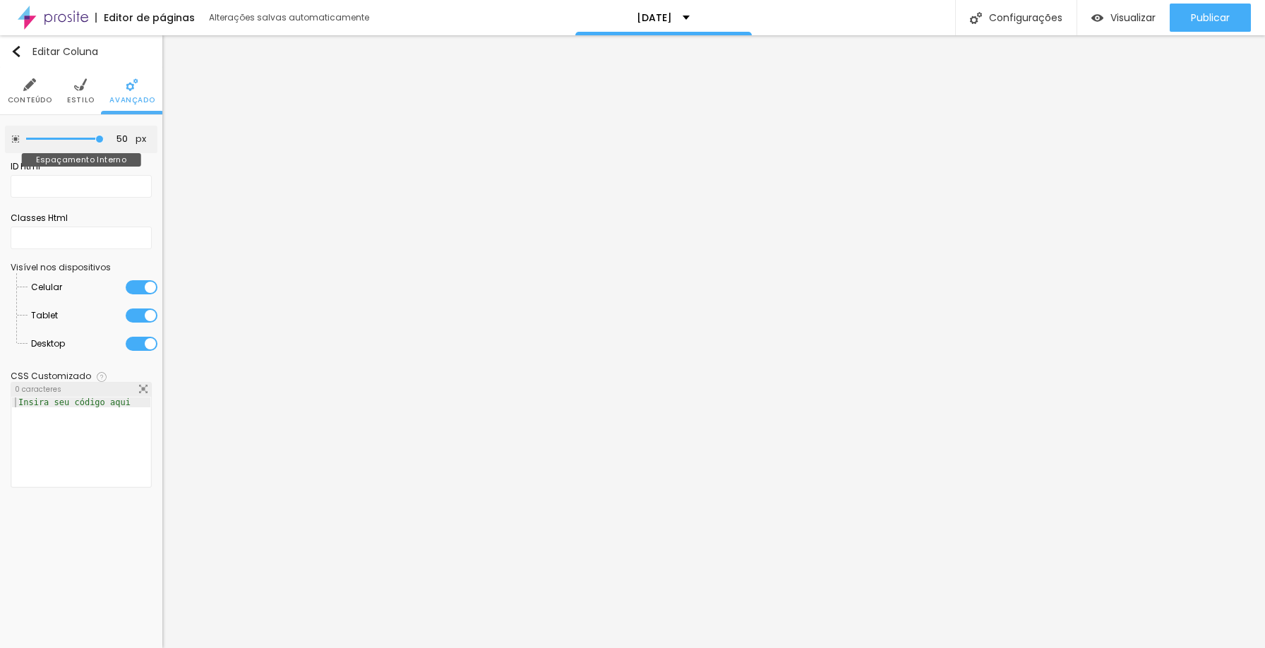
drag, startPoint x: 102, startPoint y: 138, endPoint x: 174, endPoint y: 143, distance: 71.5
click at [104, 143] on input "range" at bounding box center [65, 139] width 78 height 7
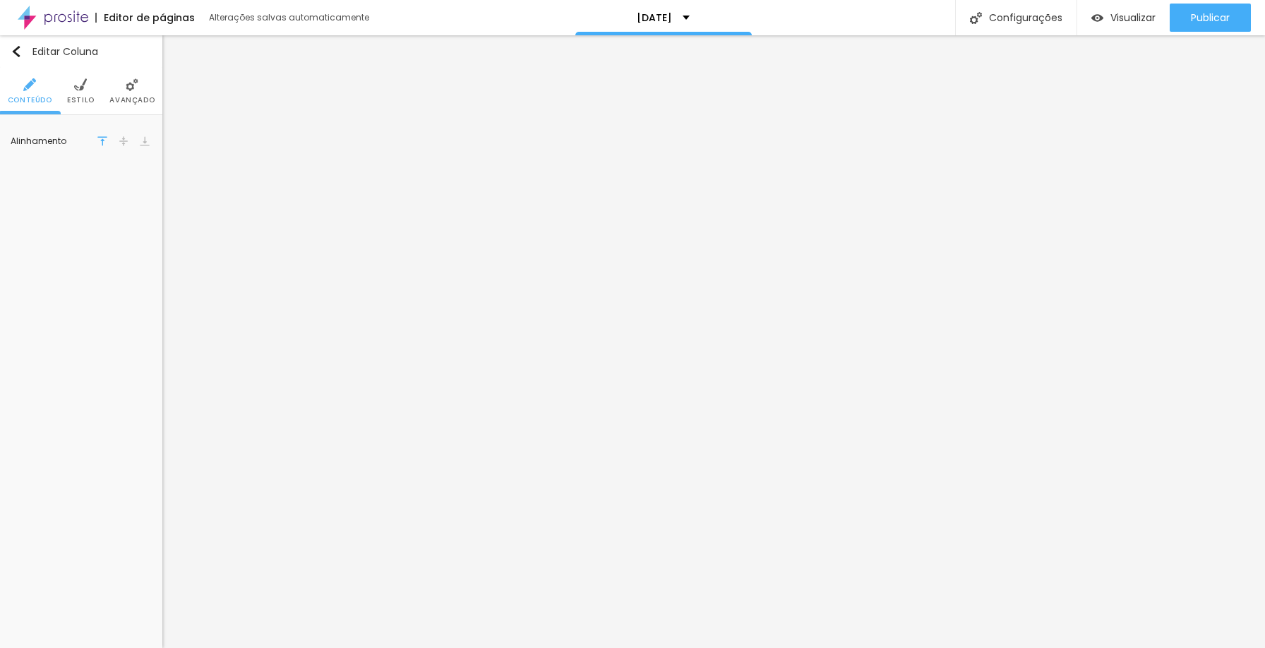
click at [125, 95] on li "Avançado" at bounding box center [131, 91] width 45 height 47
click at [113, 97] on span "Avançado" at bounding box center [131, 100] width 45 height 7
click at [131, 89] on img at bounding box center [132, 84] width 13 height 13
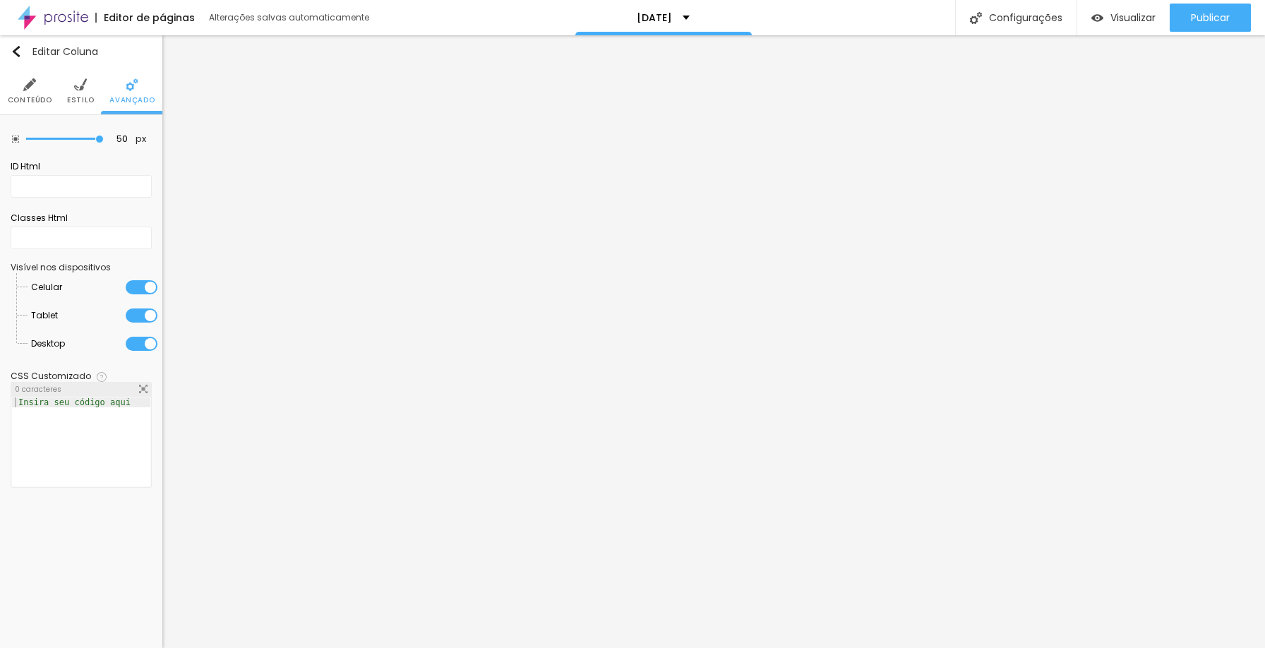
click at [85, 98] on span "Estilo" at bounding box center [81, 100] width 28 height 7
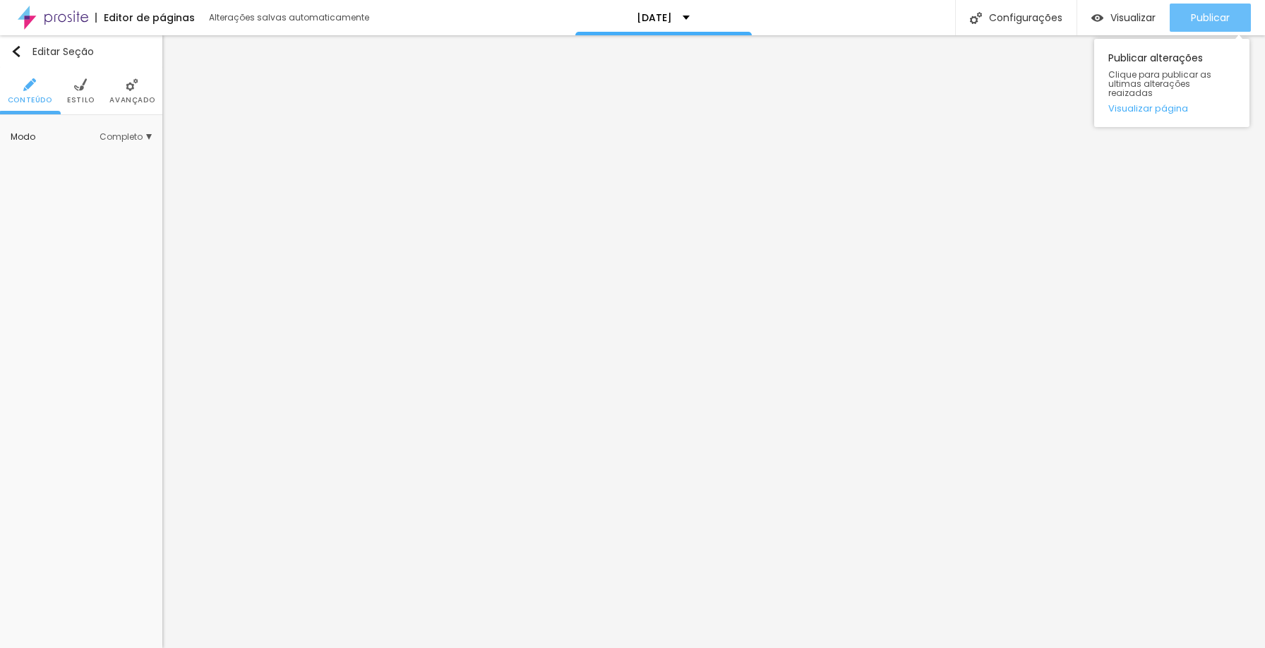
click at [1186, 12] on button "Publicar" at bounding box center [1210, 18] width 81 height 28
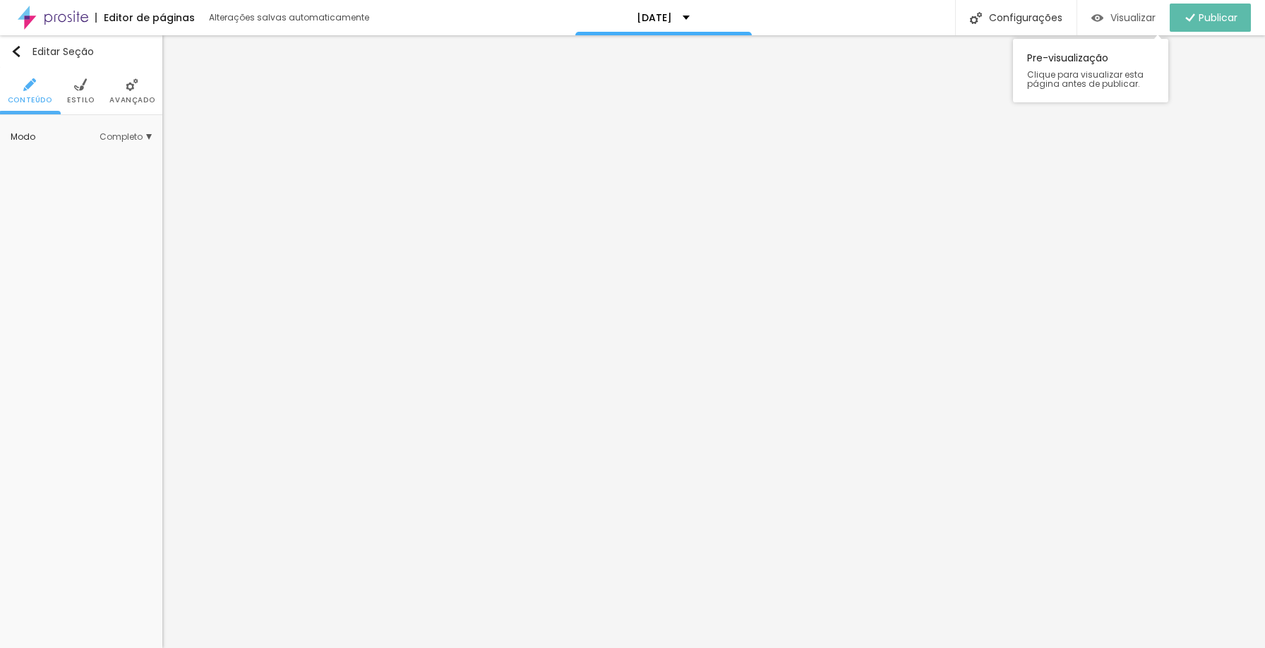
click at [1133, 23] on span "Visualizar" at bounding box center [1133, 17] width 45 height 11
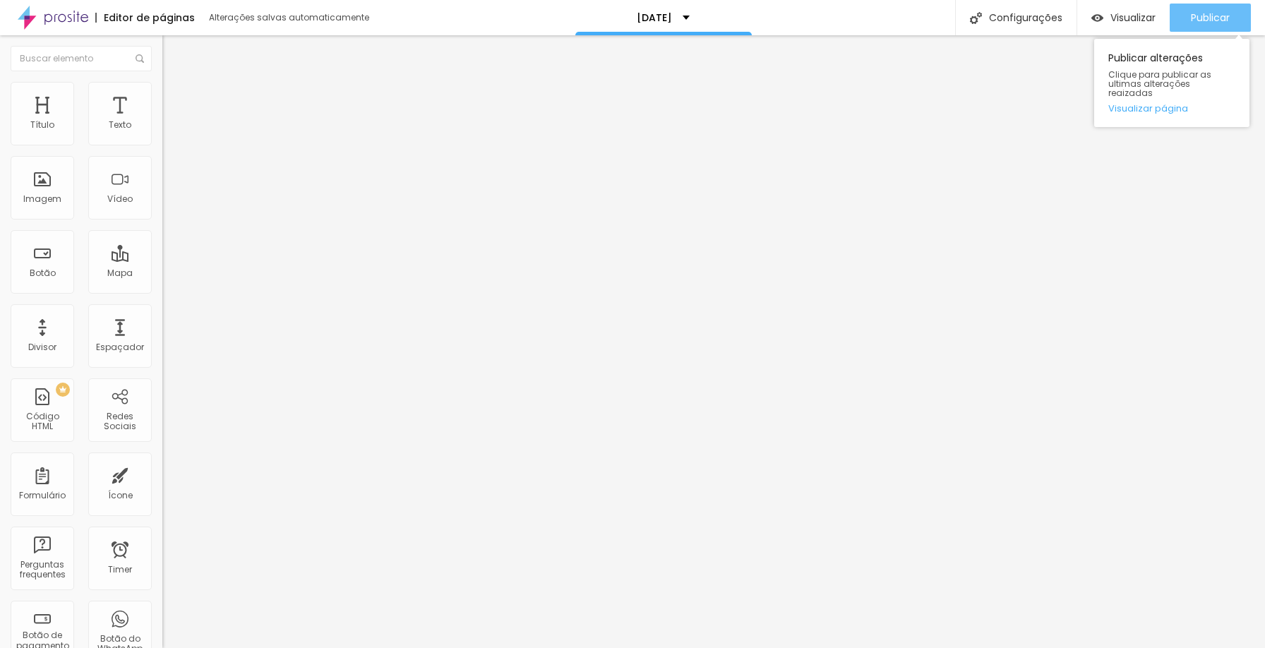
click at [1203, 6] on div "Publicar" at bounding box center [1210, 18] width 39 height 28
click at [1181, 18] on button "Publicar" at bounding box center [1210, 18] width 81 height 28
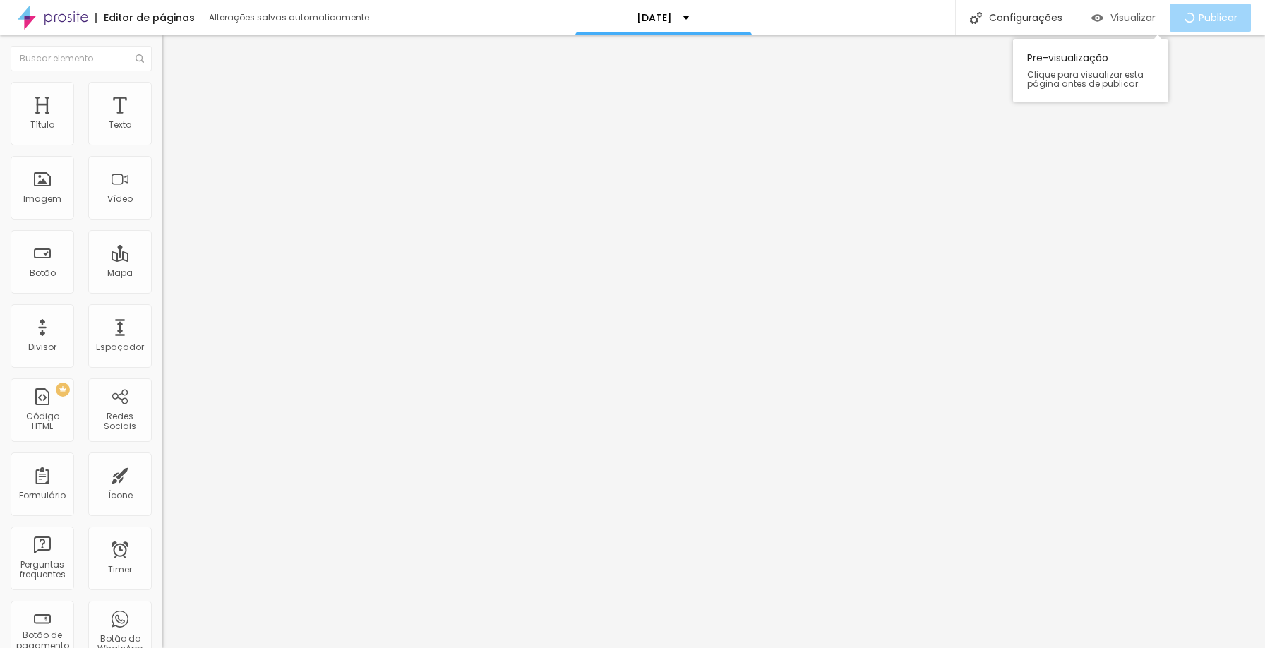
click at [1137, 21] on span "Visualizar" at bounding box center [1133, 17] width 45 height 11
click at [47, 192] on div "Imagem" at bounding box center [43, 188] width 64 height 64
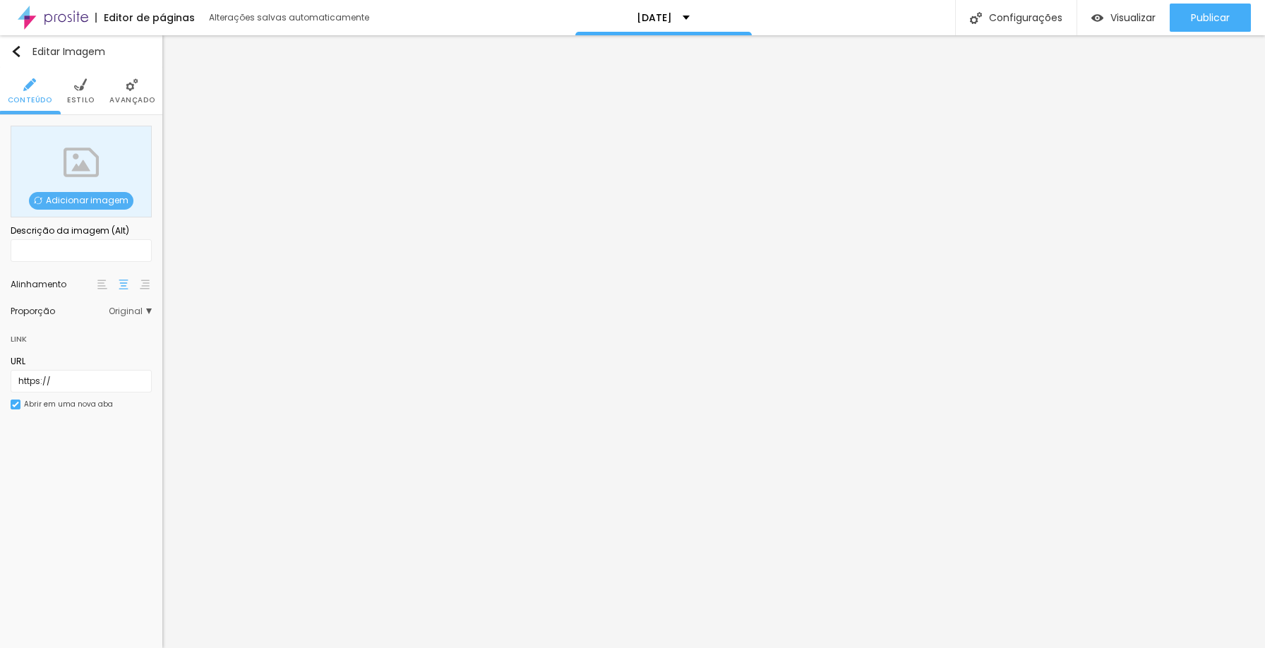
click at [62, 201] on span "Adicionar imagem" at bounding box center [81, 201] width 105 height 18
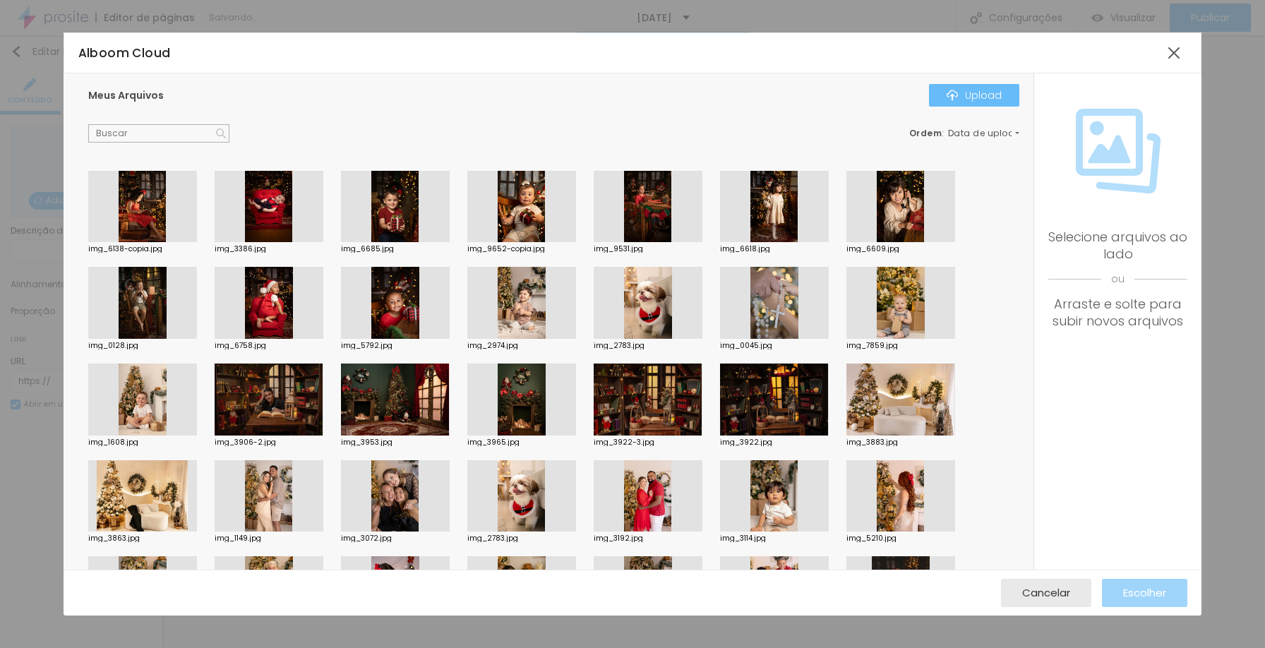
click at [977, 95] on div "Upload" at bounding box center [974, 95] width 55 height 11
click at [1176, 49] on div at bounding box center [1174, 52] width 25 height 25
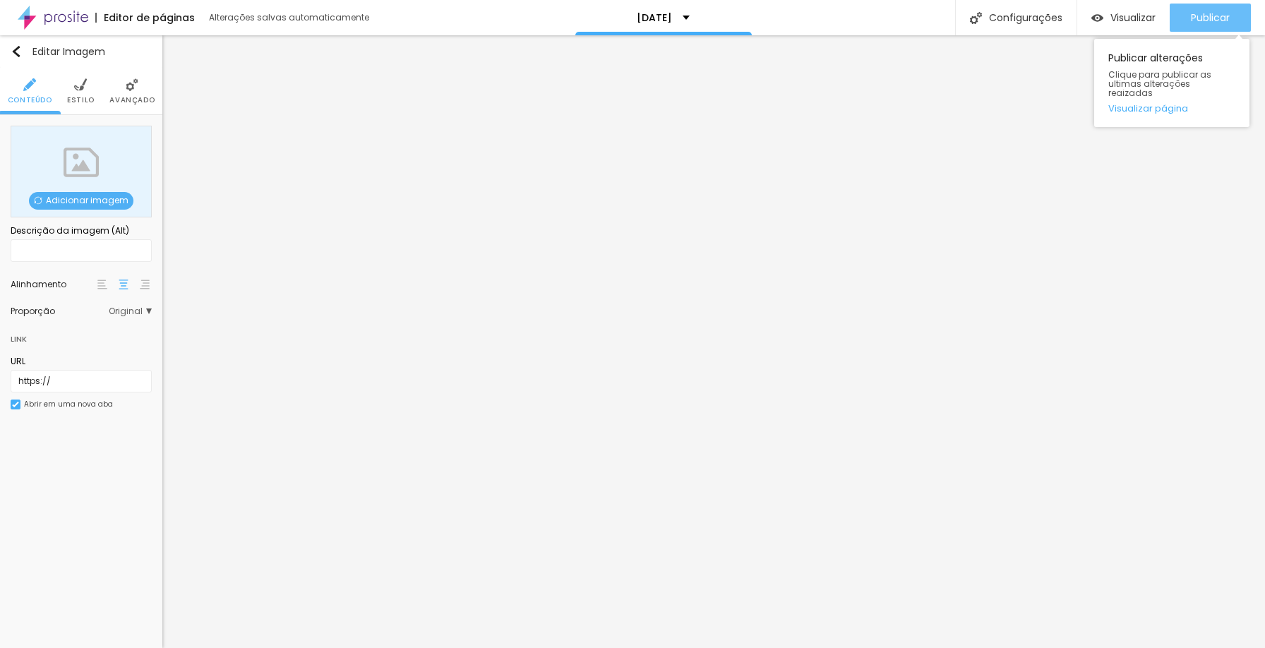
click at [1155, 20] on icon "button" at bounding box center [1161, 17] width 17 height 17
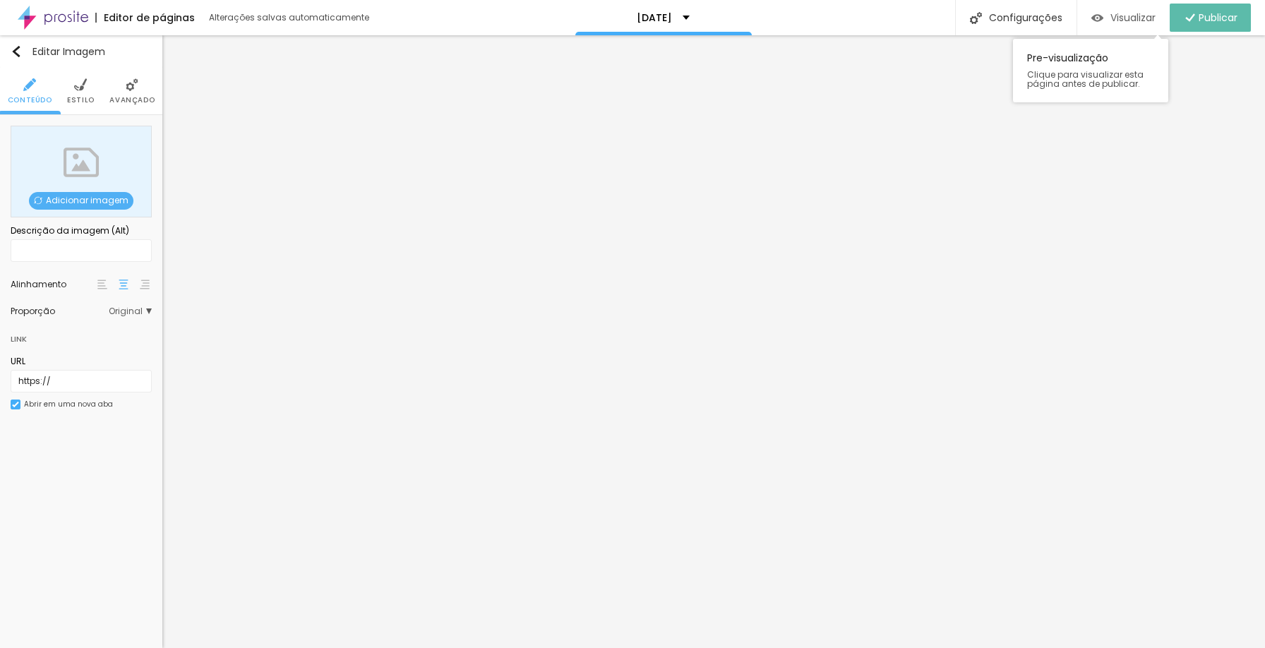
click at [1127, 19] on span "Visualizar" at bounding box center [1133, 17] width 45 height 11
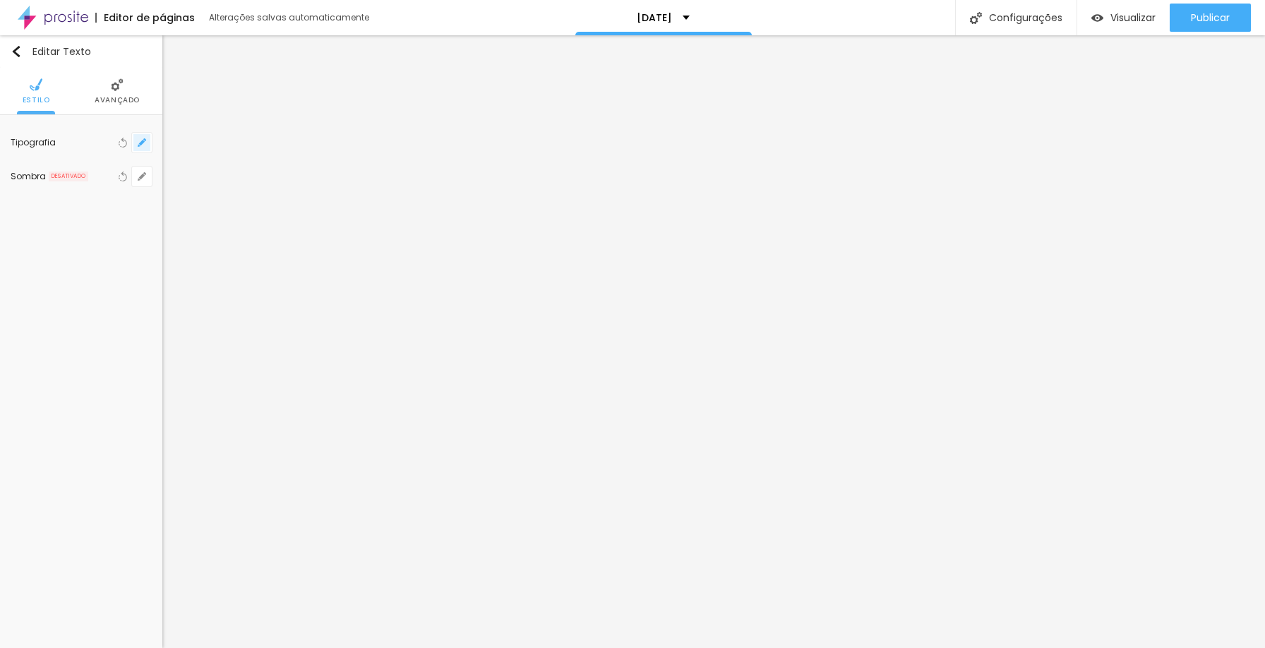
click at [144, 136] on button "button" at bounding box center [142, 143] width 20 height 20
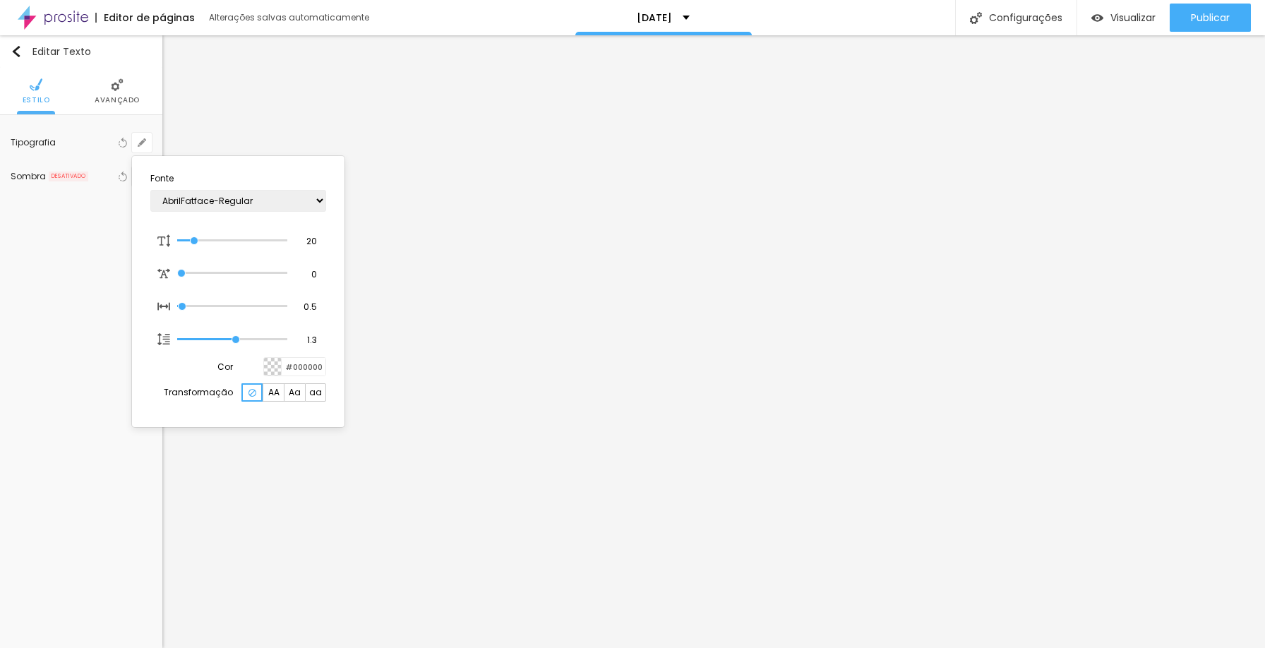
click at [459, 258] on div at bounding box center [632, 324] width 1265 height 648
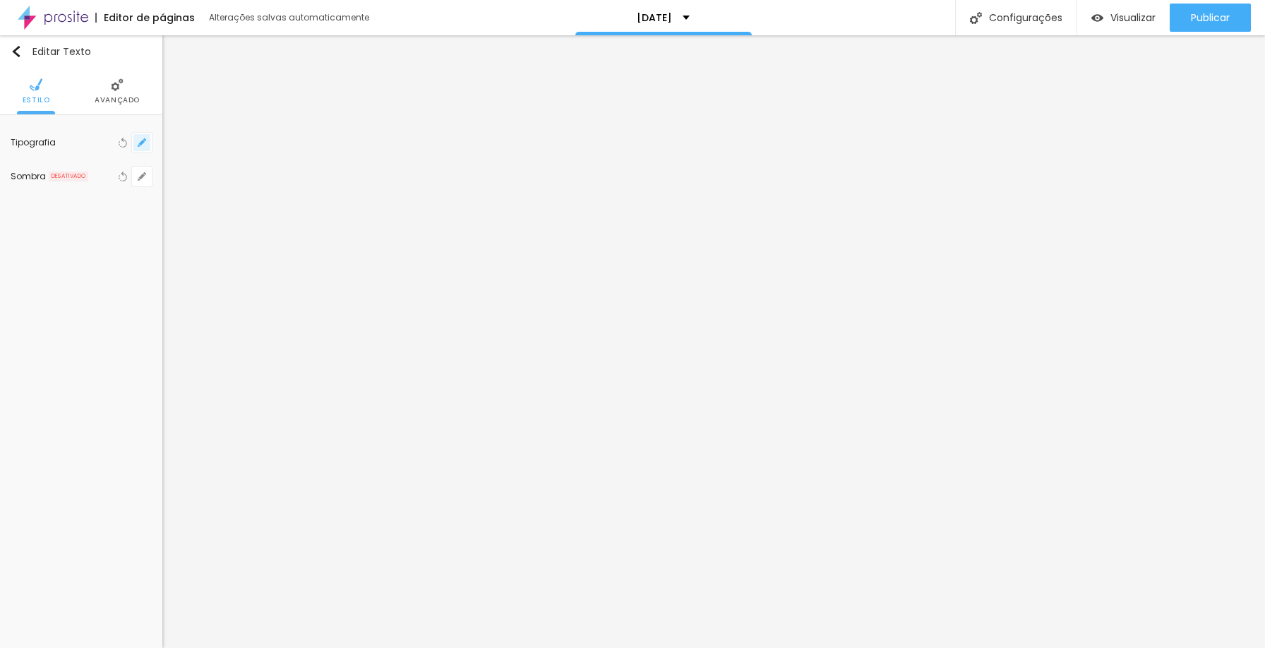
click at [139, 142] on icon "button" at bounding box center [142, 142] width 8 height 8
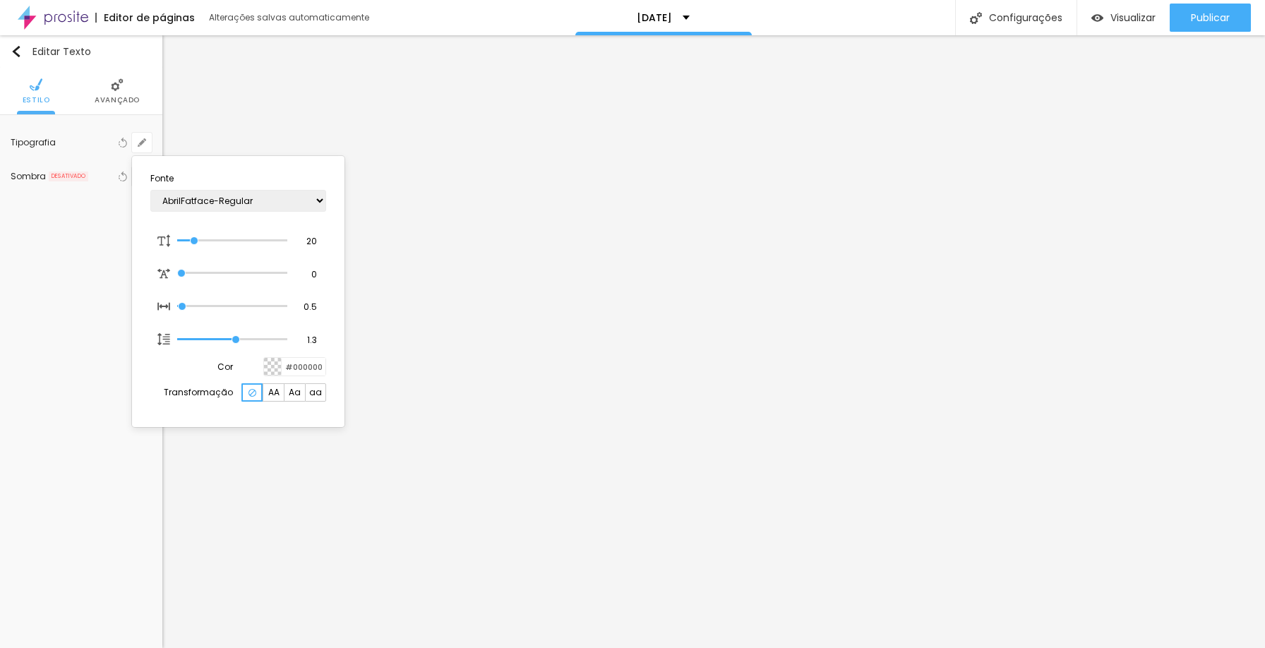
click at [1030, 225] on div at bounding box center [632, 324] width 1265 height 648
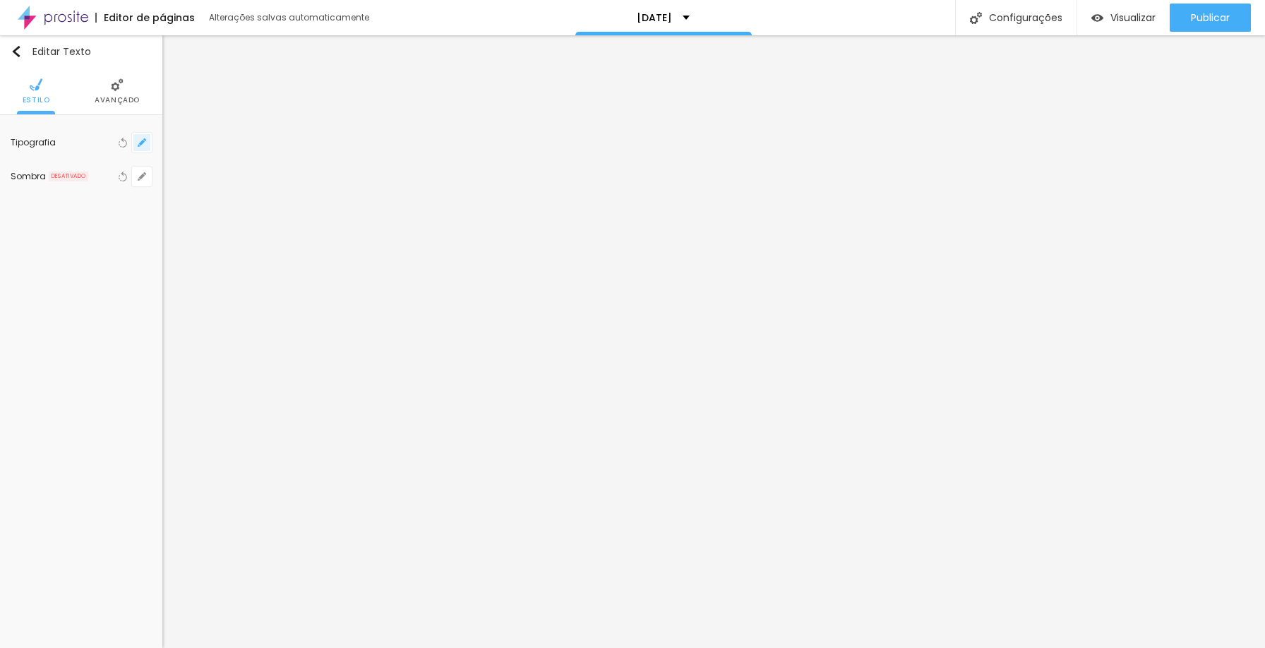
click at [141, 142] on icon "button" at bounding box center [142, 143] width 6 height 6
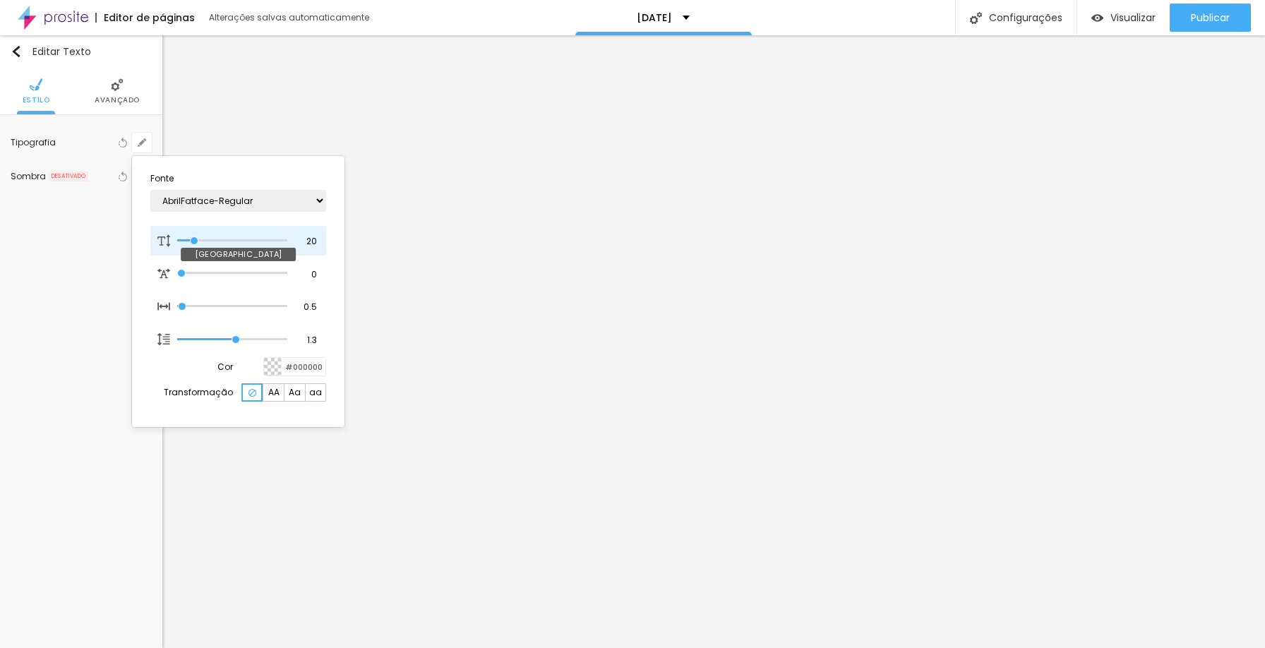
click at [195, 240] on input "range" at bounding box center [232, 240] width 110 height 7
click at [406, 209] on div at bounding box center [632, 324] width 1265 height 648
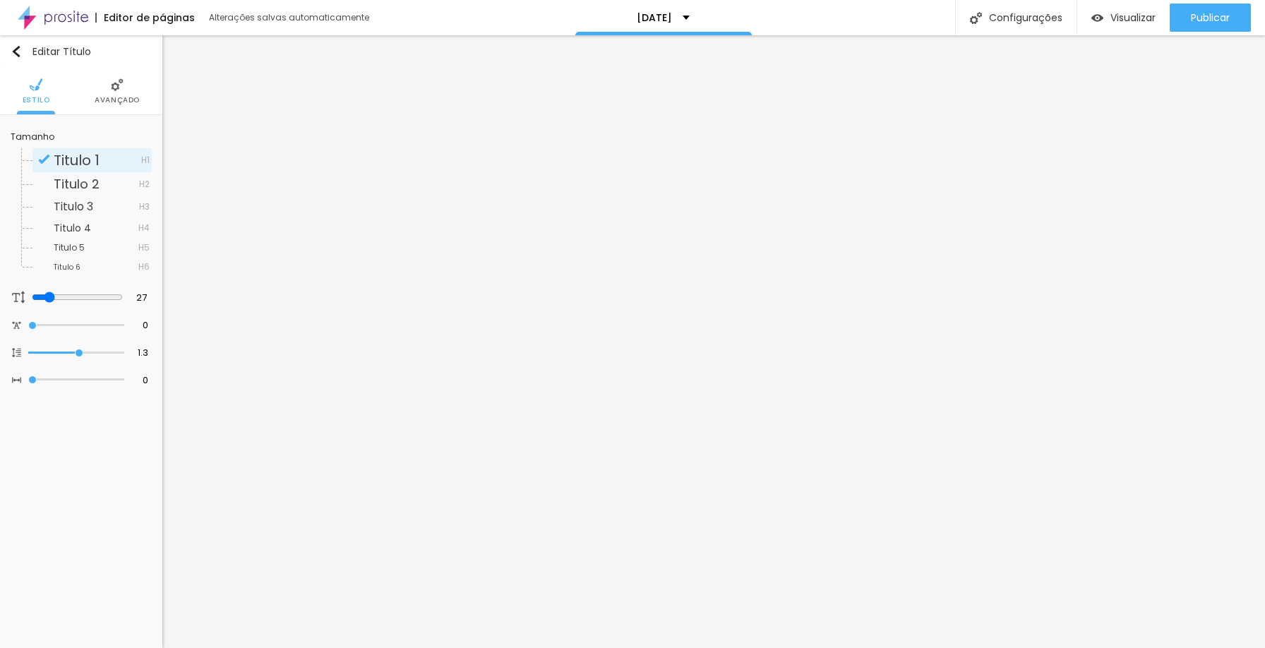
click at [129, 97] on span "Avançado" at bounding box center [117, 100] width 45 height 7
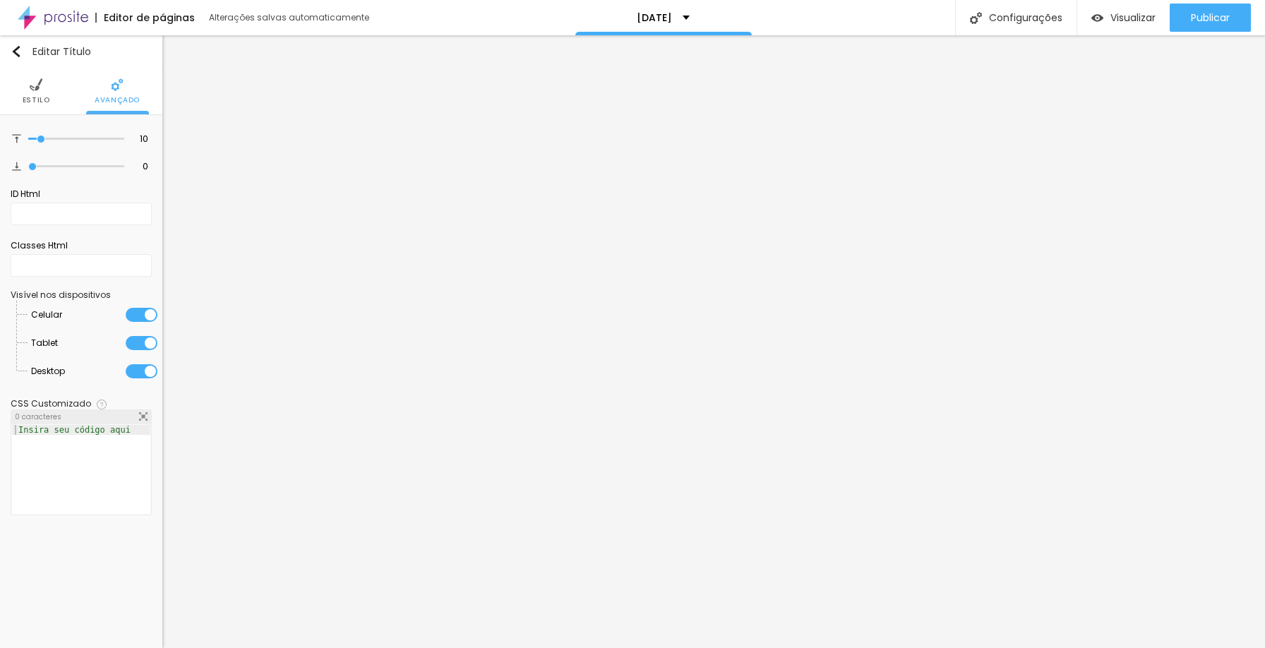
click at [37, 95] on li "Estilo" at bounding box center [37, 91] width 28 height 47
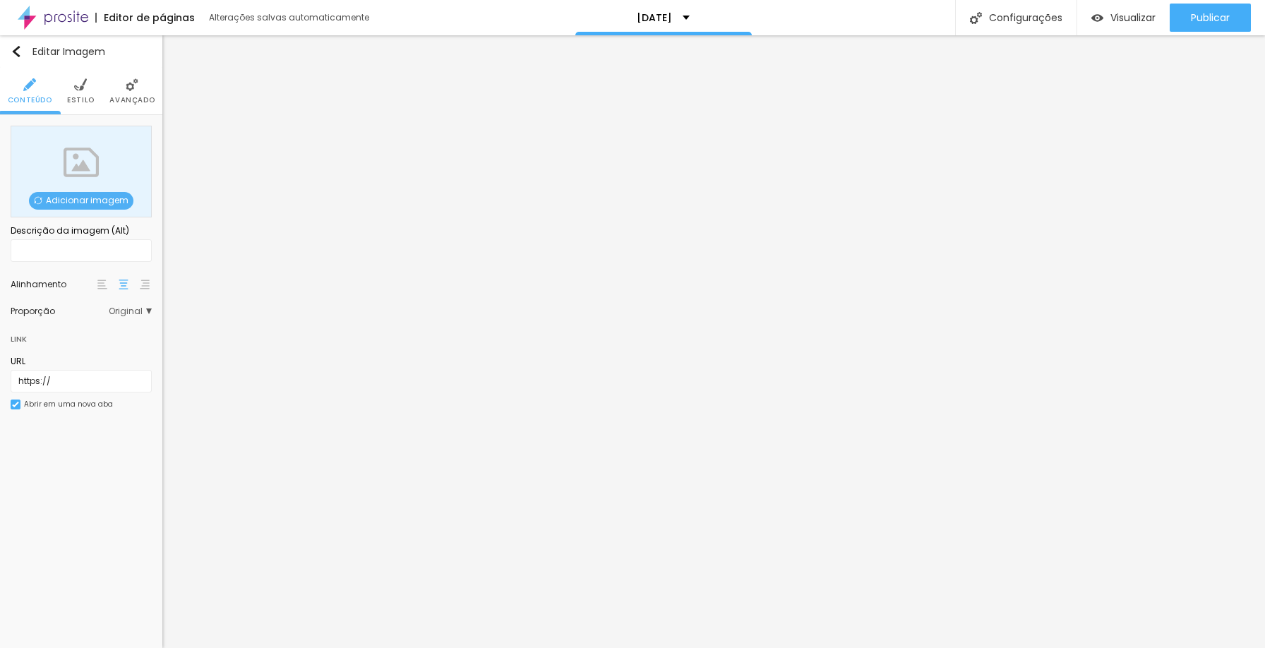
click at [85, 196] on span "Adicionar imagem" at bounding box center [81, 201] width 105 height 18
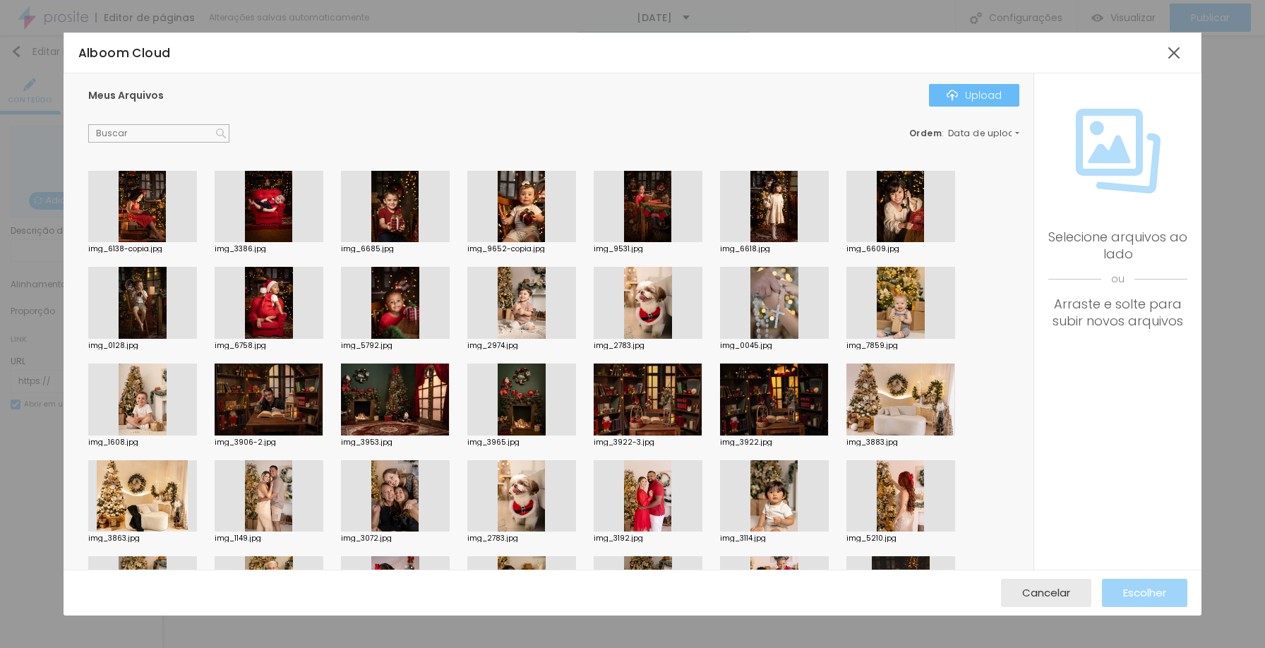
click at [969, 100] on div "Upload" at bounding box center [974, 95] width 55 height 11
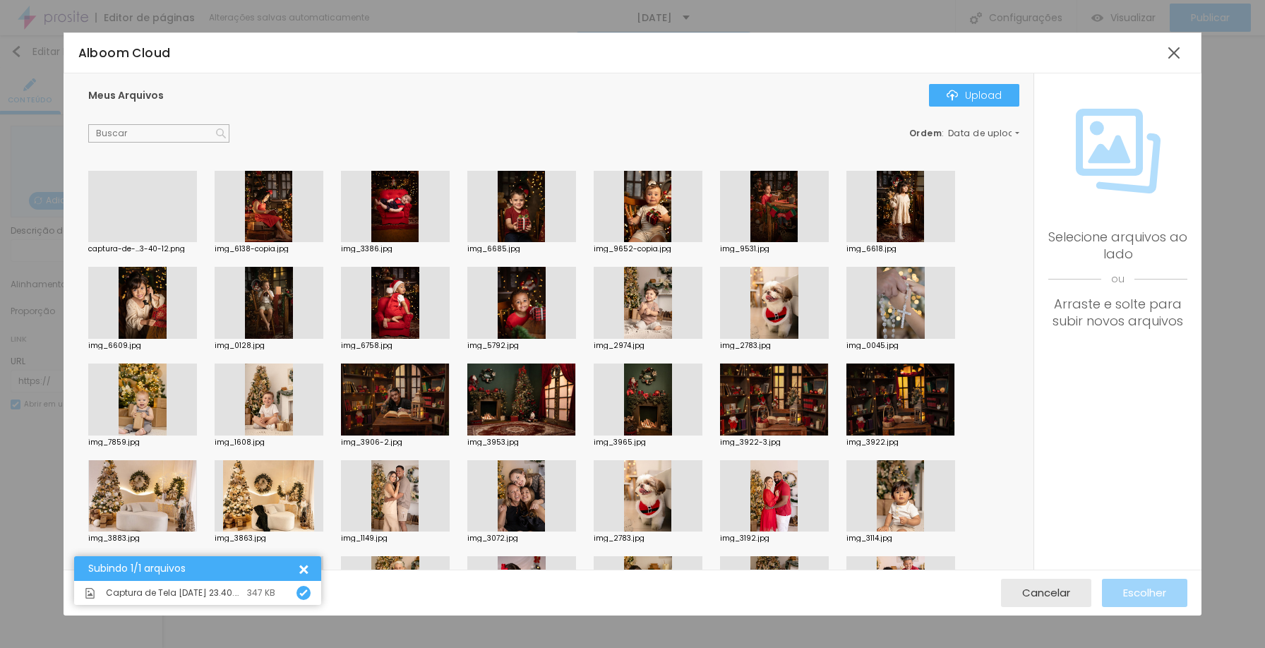
click at [165, 242] on div at bounding box center [142, 242] width 109 height 0
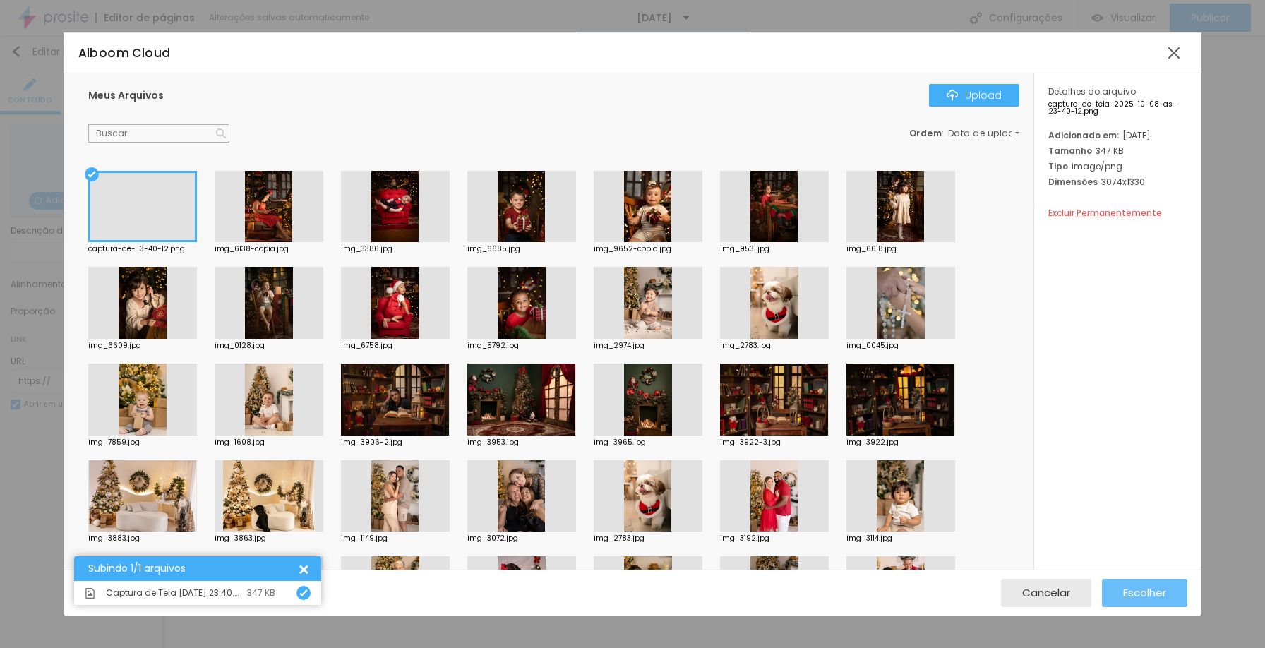
click at [1126, 597] on span "Escolher" at bounding box center [1144, 593] width 43 height 12
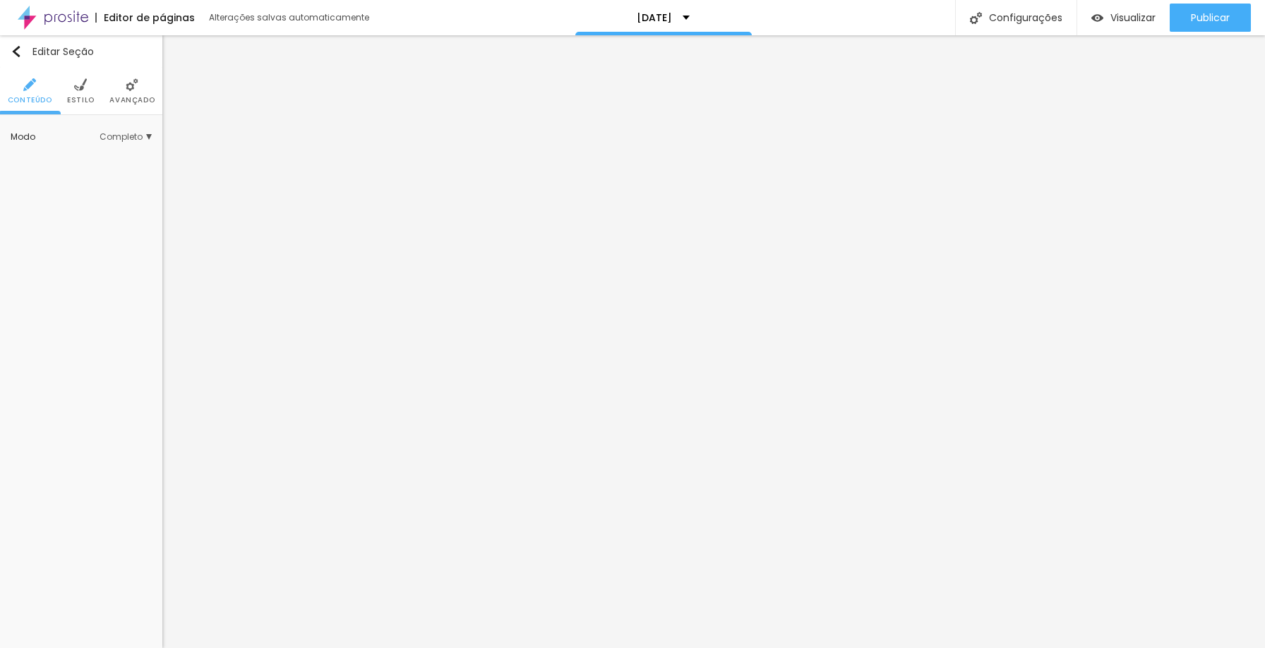
click at [83, 97] on span "Estilo" at bounding box center [81, 100] width 28 height 7
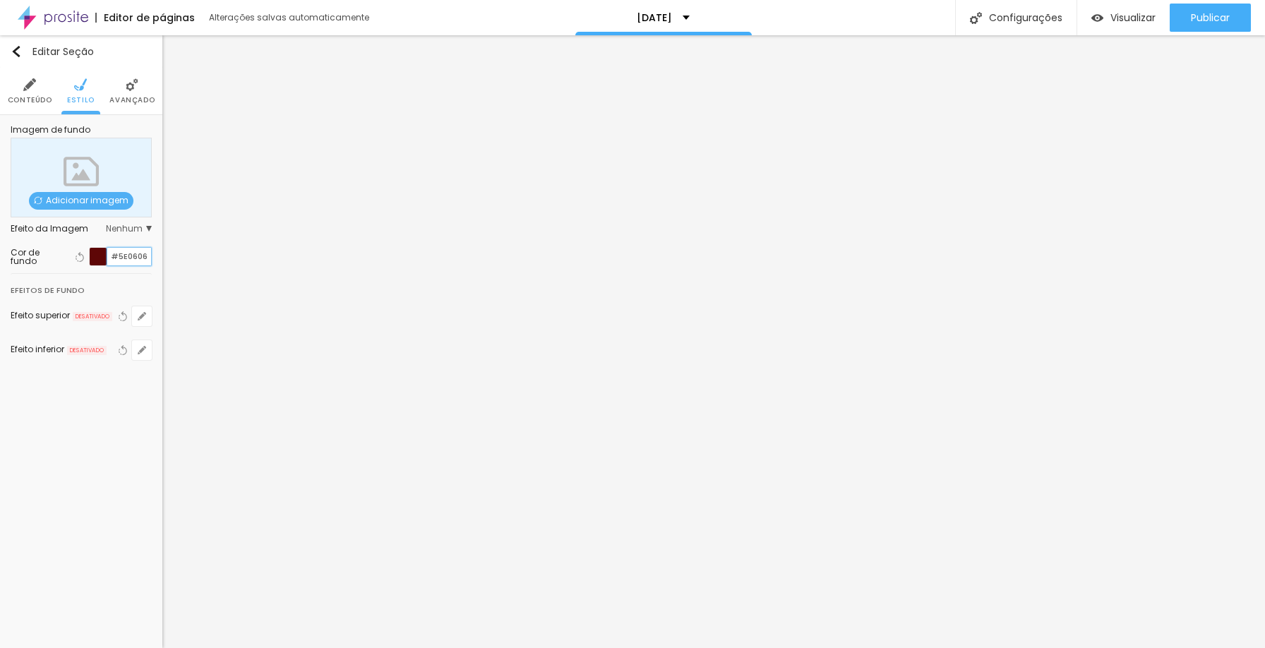
drag, startPoint x: 112, startPoint y: 257, endPoint x: 157, endPoint y: 254, distance: 46.0
click at [157, 254] on div "Imagem de fundo Adicionar imagem Efeito da Imagem Nenhum Nenhum Parallax Cor de…" at bounding box center [81, 251] width 162 height 273
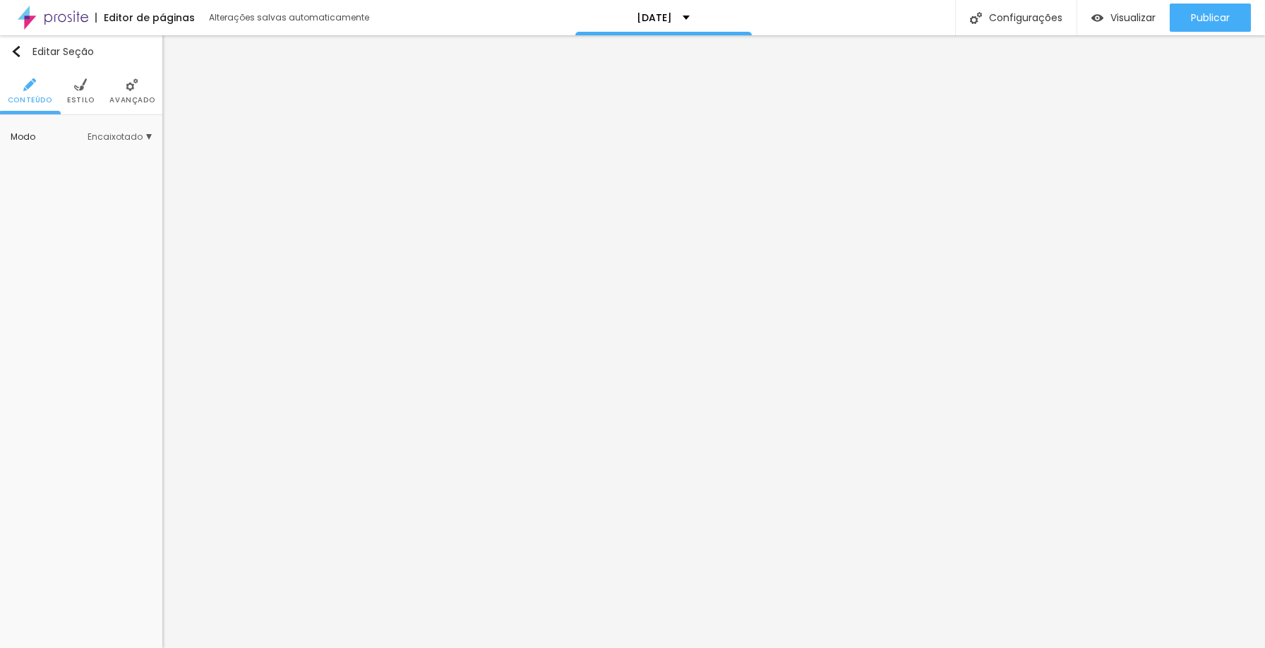
click at [72, 85] on li "Estilo" at bounding box center [81, 91] width 28 height 47
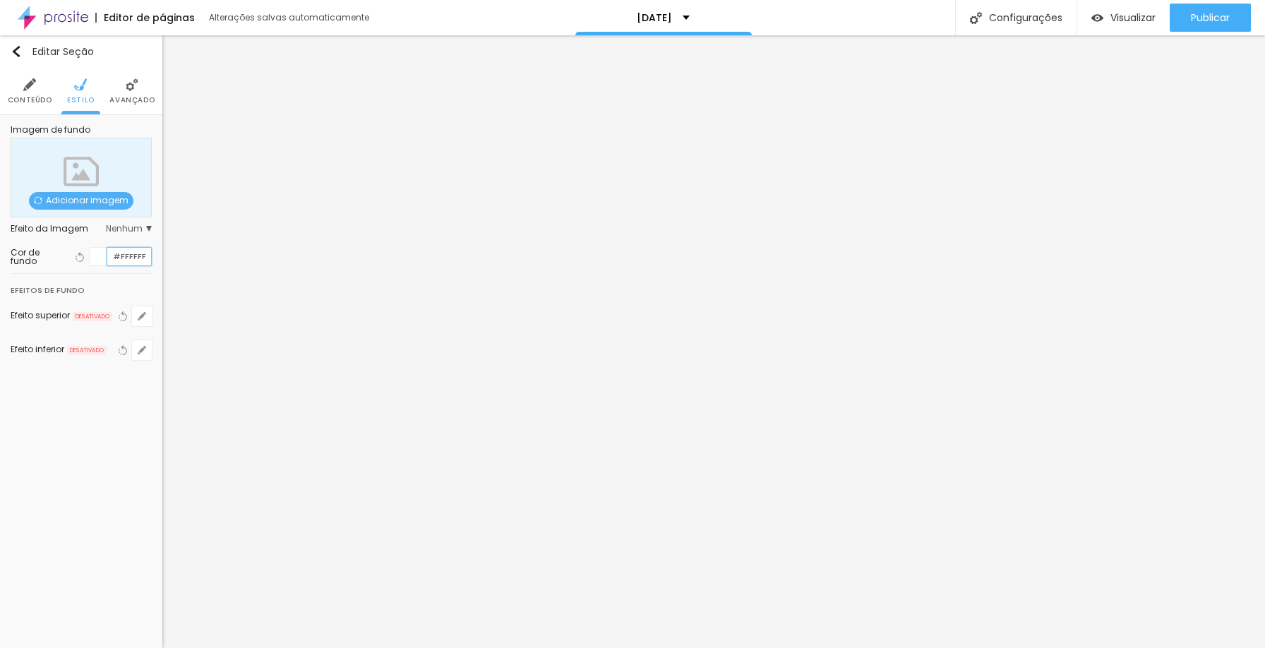
scroll to position [1, 0]
drag, startPoint x: 116, startPoint y: 261, endPoint x: 153, endPoint y: 260, distance: 36.7
click at [153, 260] on div "Imagem de fundo Adicionar imagem Efeito da Imagem Nenhum Nenhum Parallax Cor de…" at bounding box center [81, 251] width 162 height 273
paste input "5E0606"
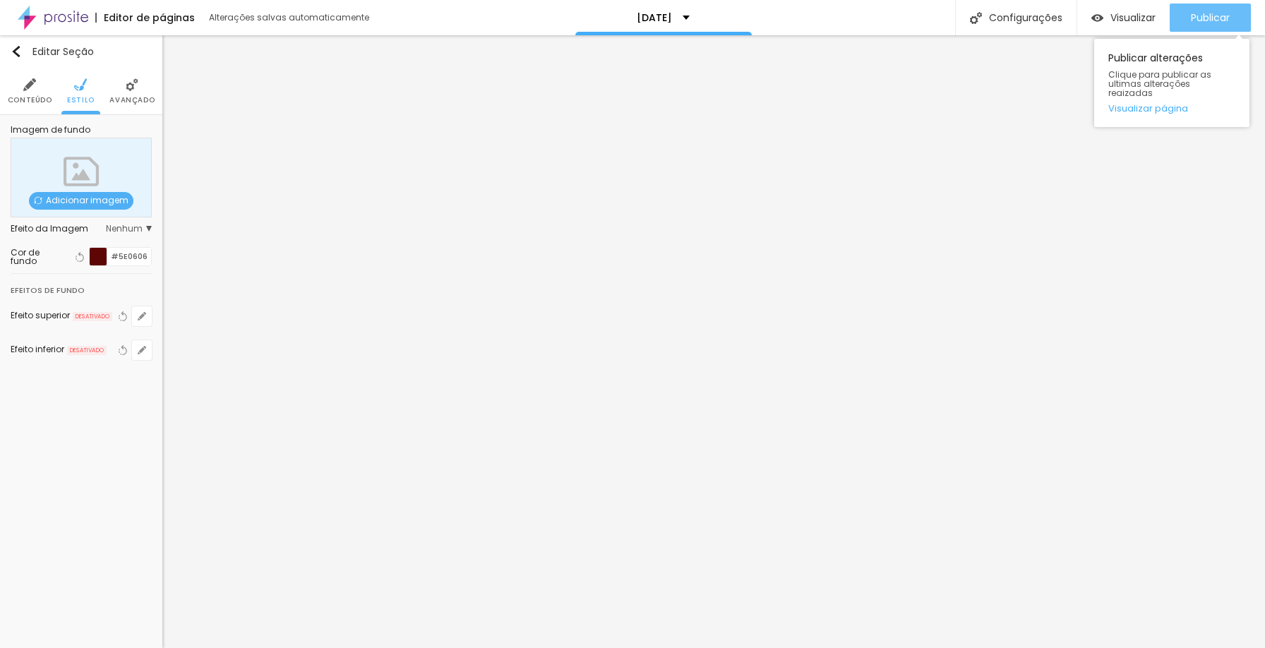
click at [1208, 18] on span "Publicar" at bounding box center [1210, 17] width 39 height 11
click at [100, 259] on div at bounding box center [99, 257] width 18 height 18
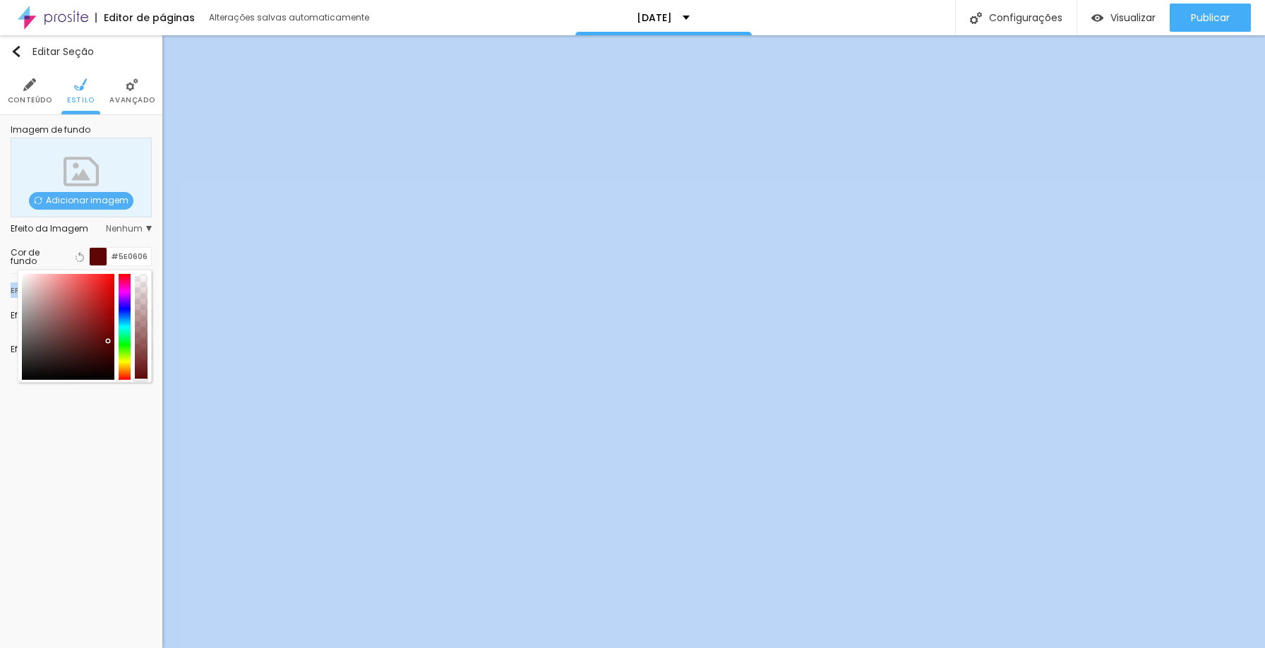
drag, startPoint x: 146, startPoint y: 337, endPoint x: 157, endPoint y: 465, distance: 129.0
click at [154, 468] on div "Editar Seção Conteúdo Estilo Avançado Imagem de fundo Adicionar imagem Efeito d…" at bounding box center [81, 341] width 162 height 613
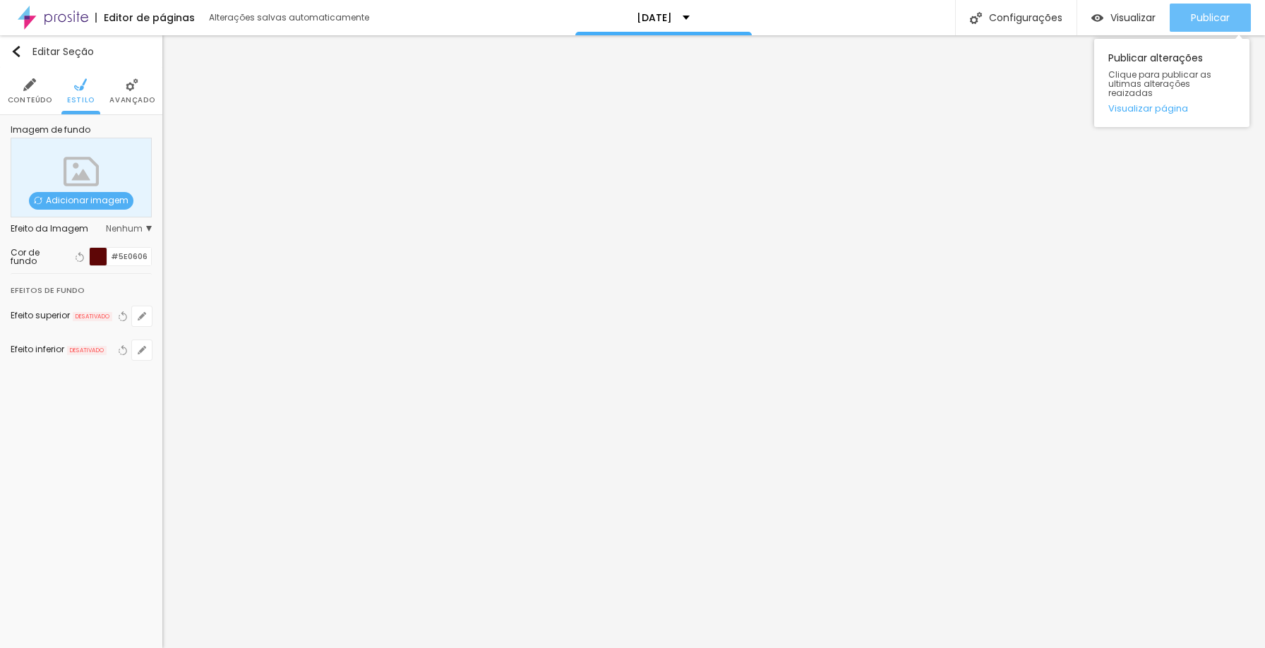
click at [1198, 22] on span "Publicar" at bounding box center [1210, 17] width 39 height 11
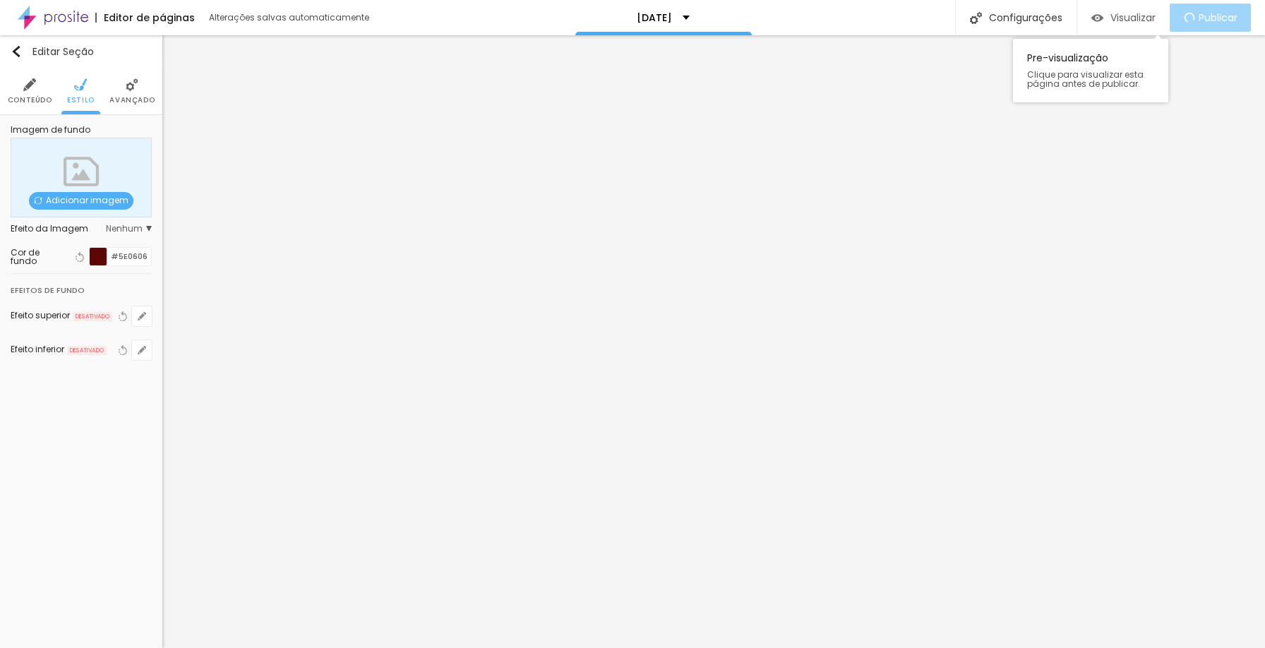
click at [1130, 20] on span "Visualizar" at bounding box center [1133, 17] width 45 height 11
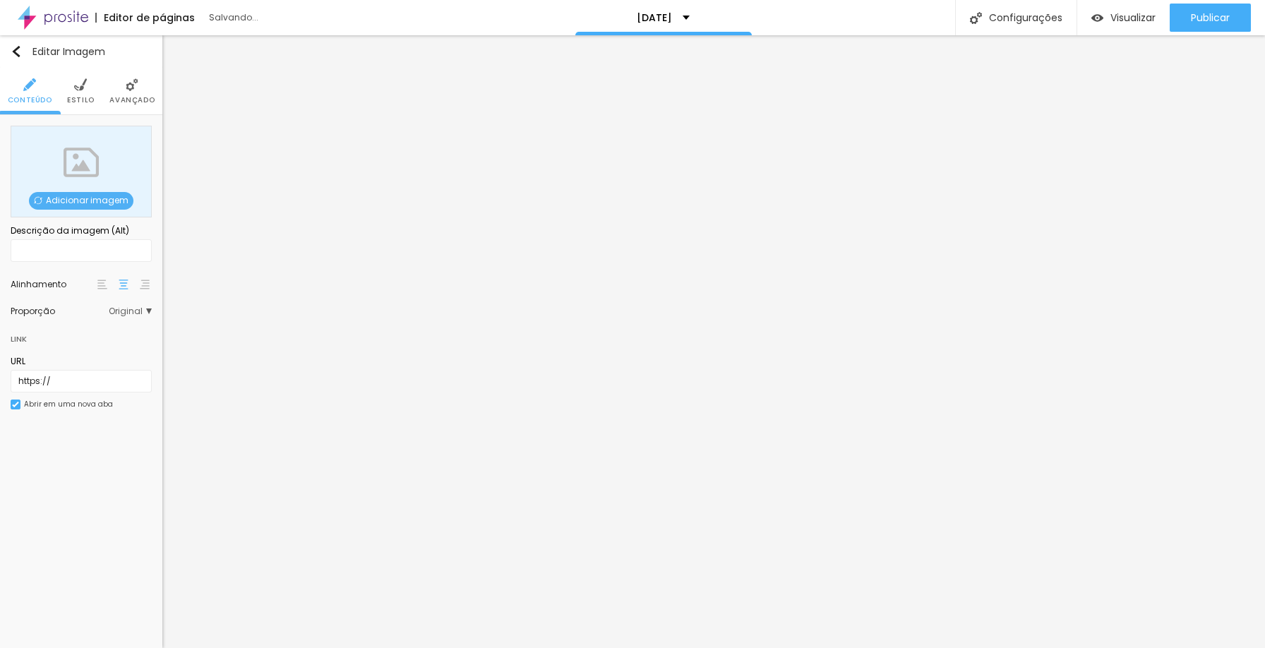
click at [88, 195] on span "Adicionar imagem" at bounding box center [81, 201] width 105 height 18
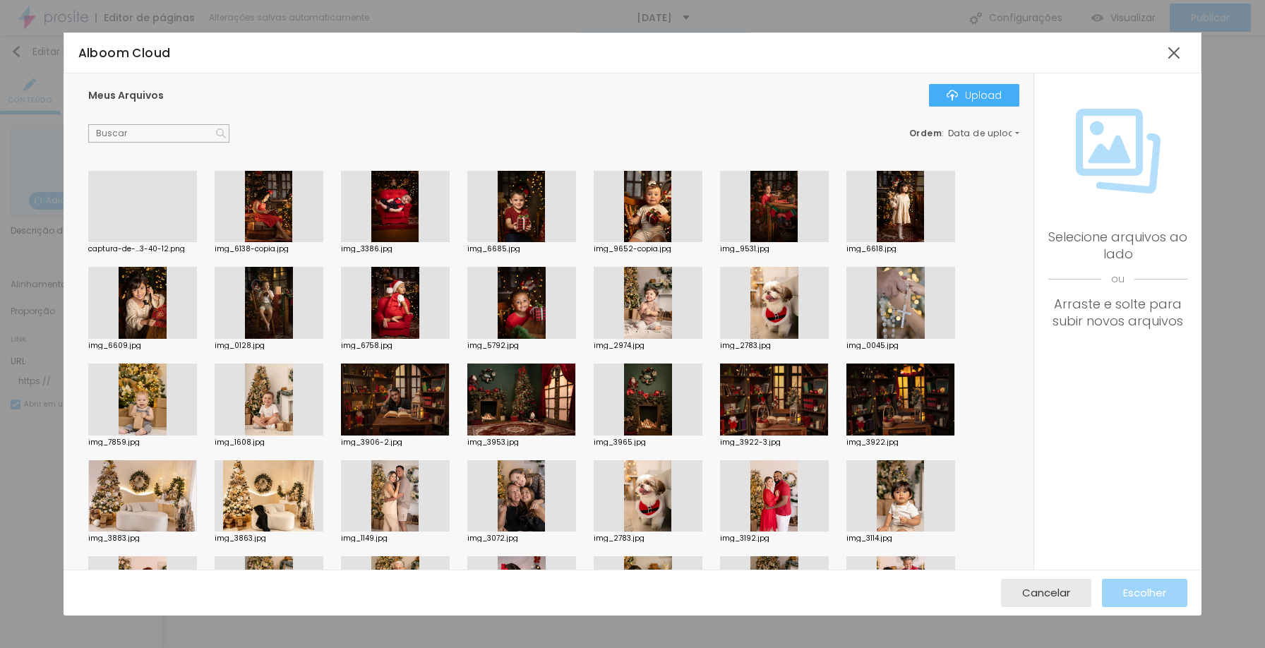
click at [174, 242] on div at bounding box center [142, 242] width 109 height 0
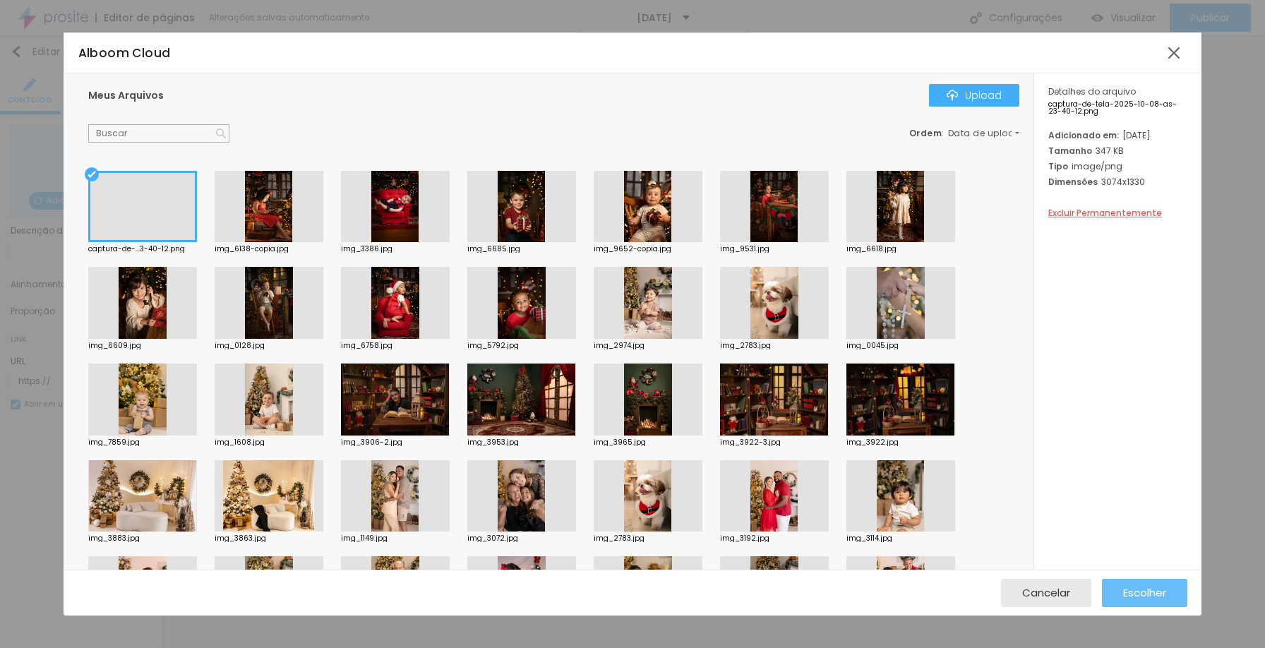
click at [1162, 587] on span "Escolher" at bounding box center [1144, 593] width 43 height 12
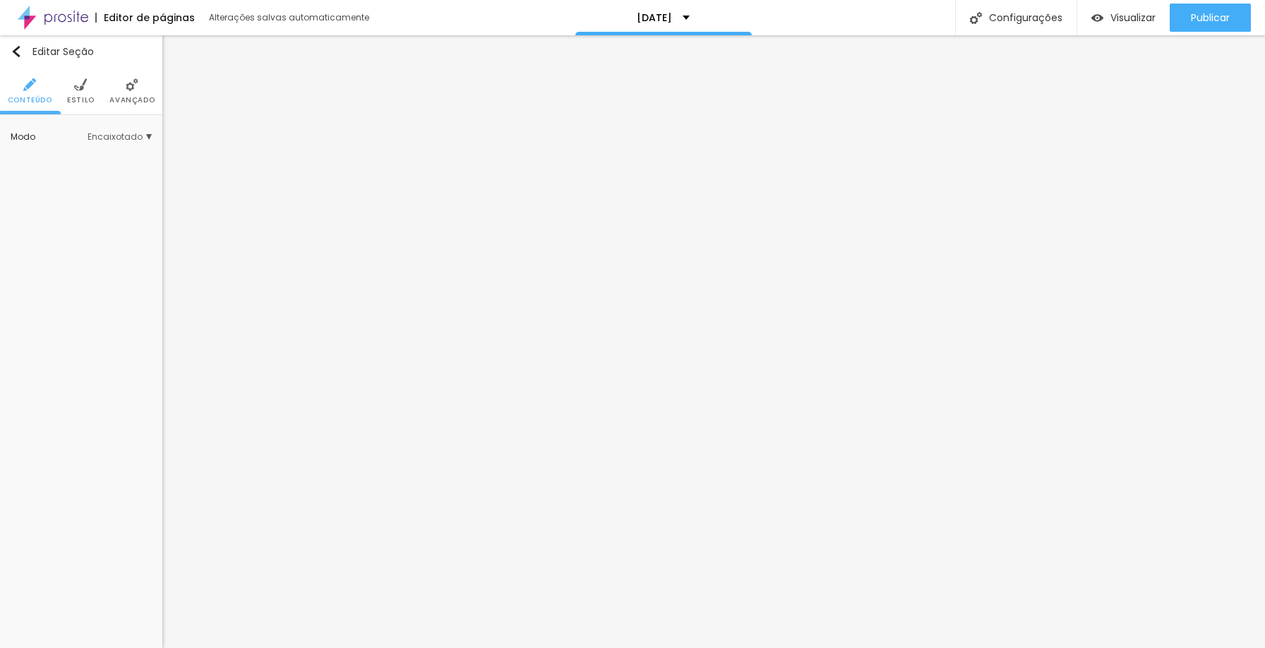
click at [128, 139] on span "Encaixotado" at bounding box center [120, 137] width 64 height 8
click at [110, 170] on div "Completo" at bounding box center [91, 176] width 119 height 18
click at [89, 89] on li "Estilo" at bounding box center [81, 91] width 28 height 47
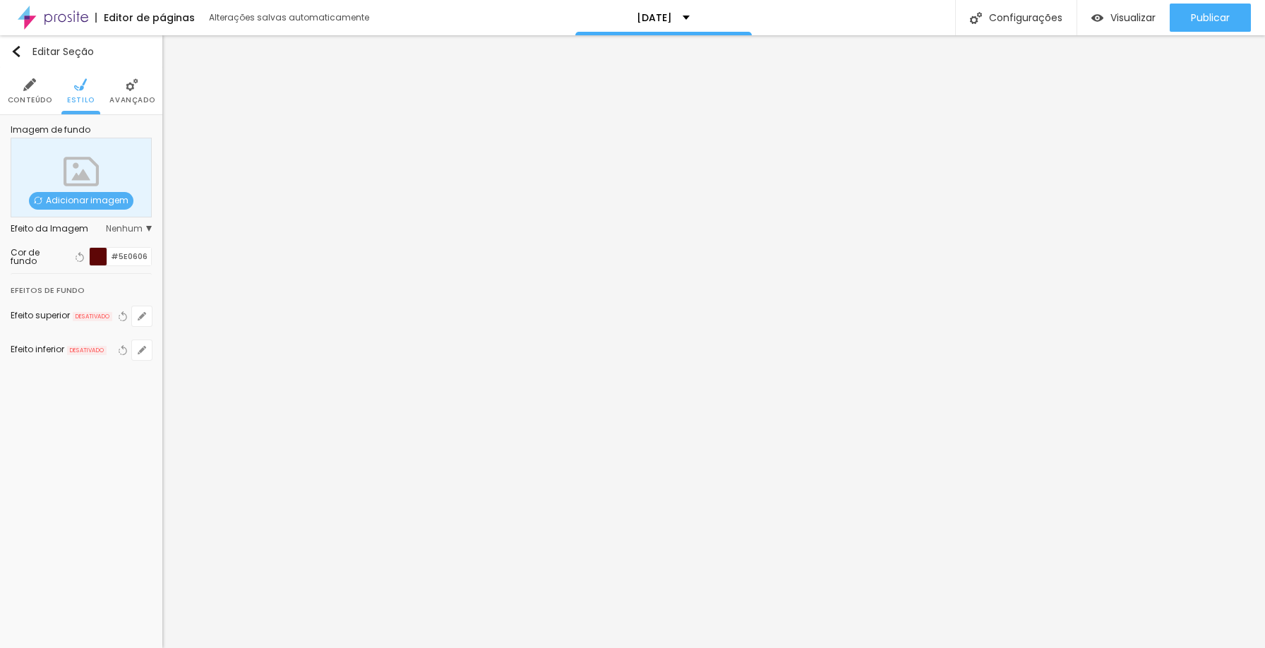
click at [135, 225] on span "Nenhum" at bounding box center [129, 229] width 46 height 8
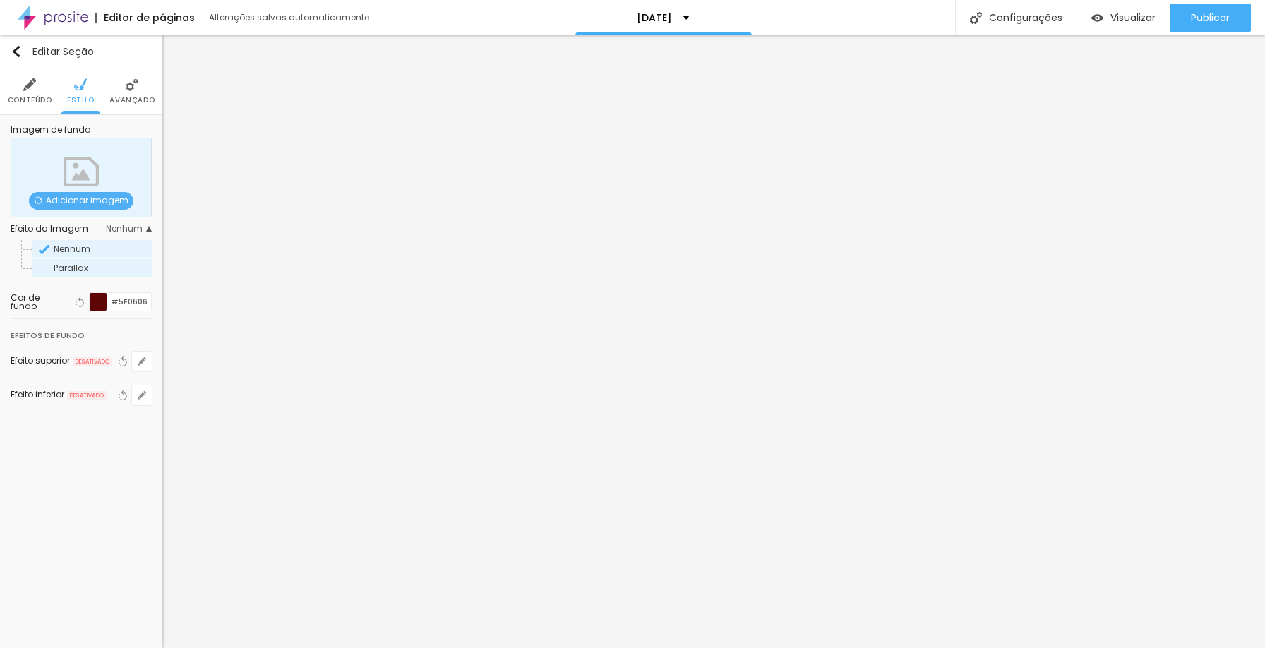
click at [86, 265] on span "Parallax" at bounding box center [71, 268] width 35 height 12
click at [93, 249] on span "Nenhum" at bounding box center [102, 249] width 96 height 8
click at [101, 305] on div at bounding box center [99, 302] width 18 height 18
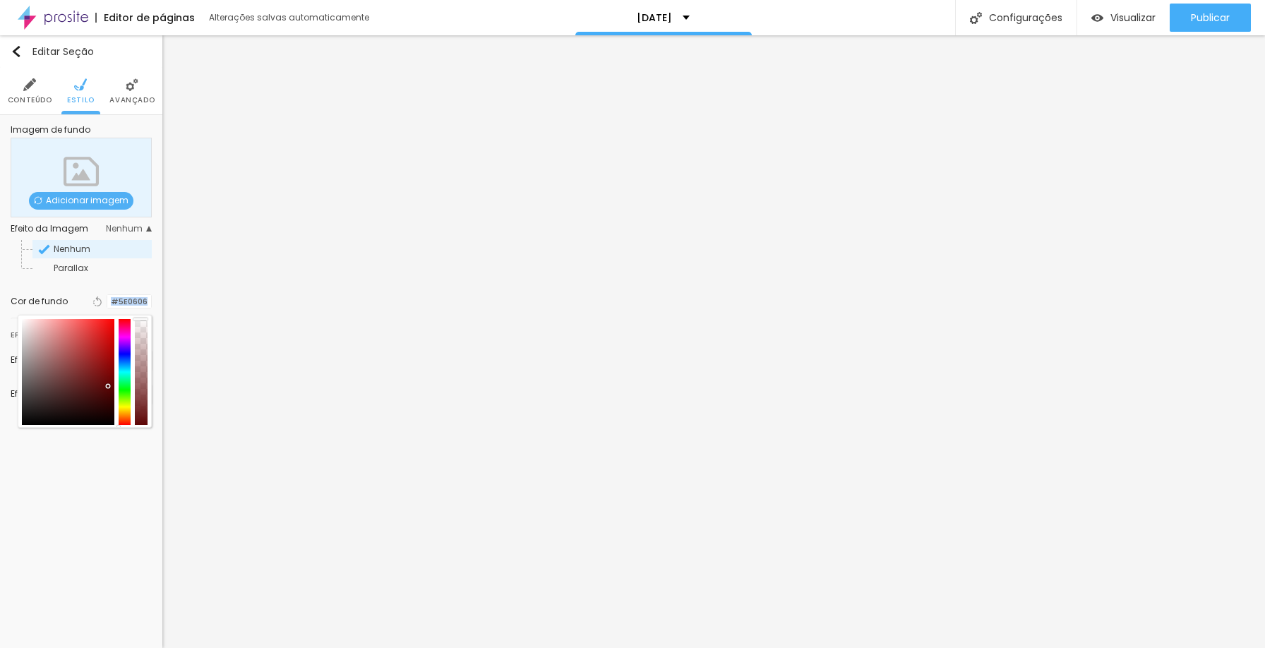
drag, startPoint x: 143, startPoint y: 325, endPoint x: 141, endPoint y: 302, distance: 22.7
click at [141, 302] on div "Cor de fundo Voltar ao padrão #5E0606" at bounding box center [81, 301] width 141 height 18
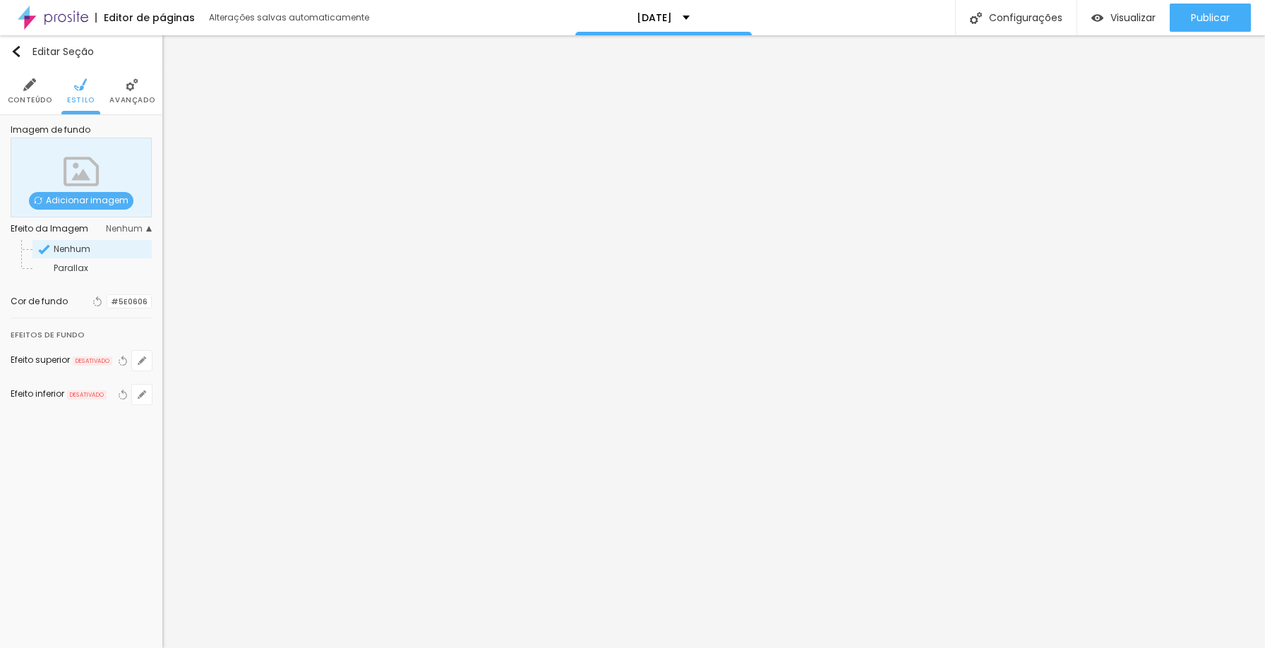
click at [111, 200] on span "Adicionar imagem" at bounding box center [81, 201] width 105 height 18
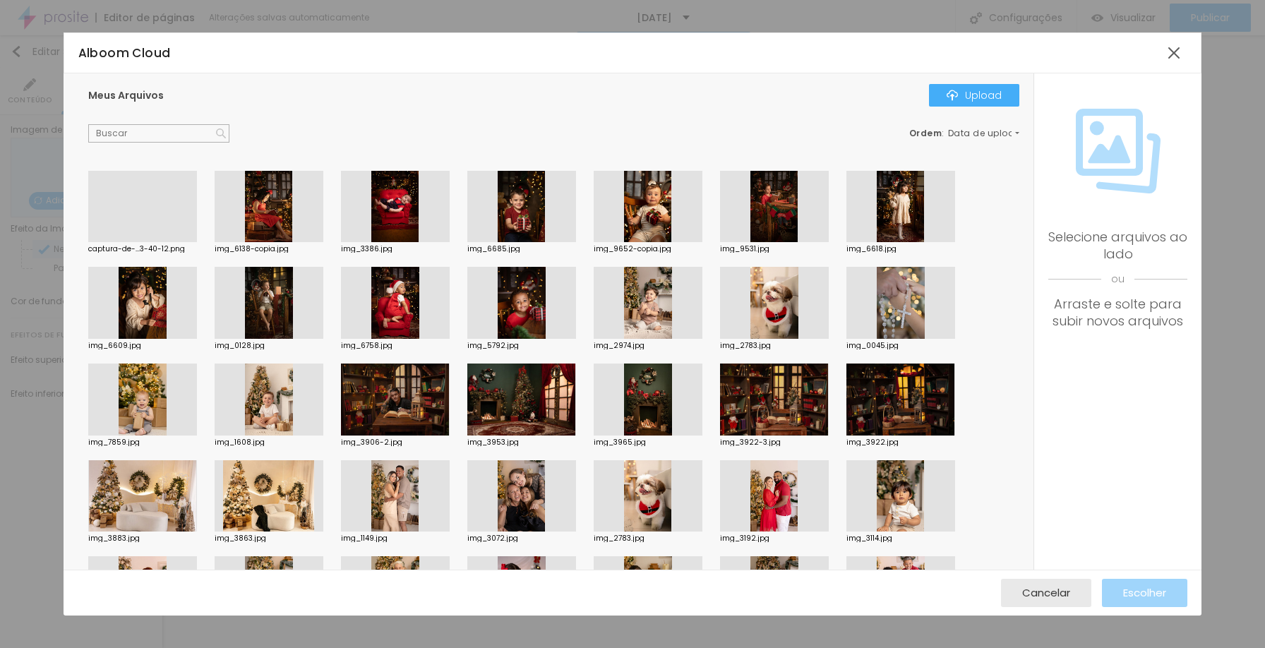
click at [124, 242] on div at bounding box center [142, 242] width 109 height 0
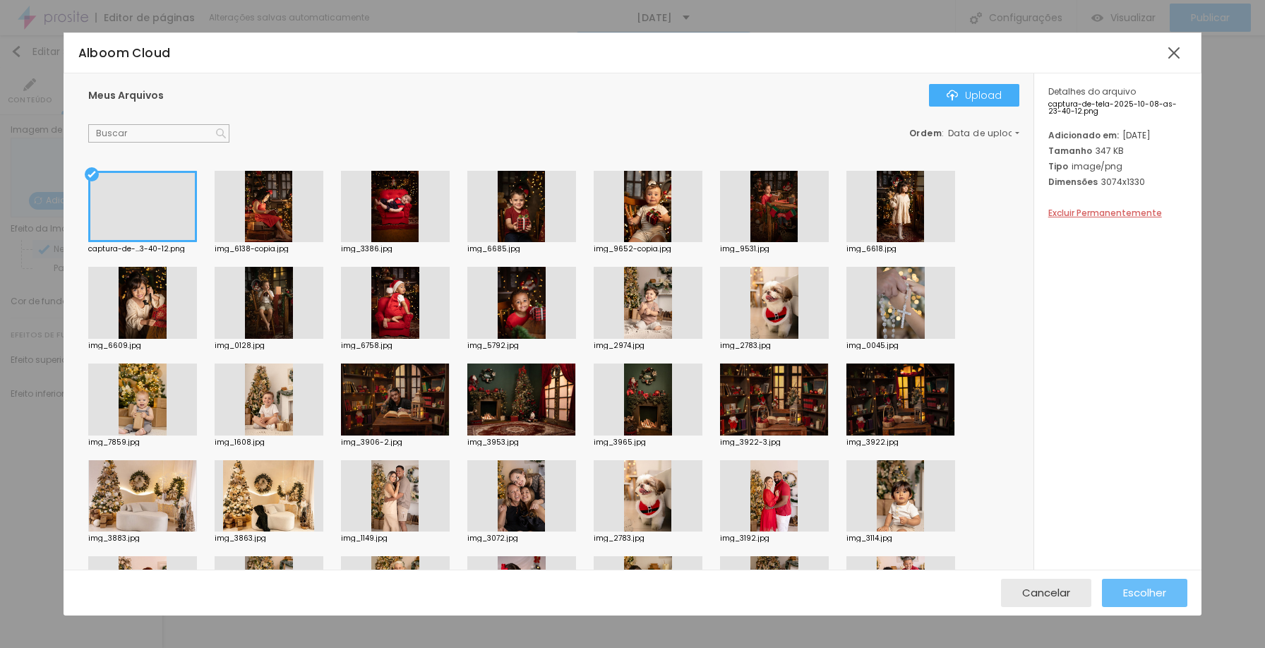
click at [1159, 592] on span "Escolher" at bounding box center [1144, 593] width 43 height 12
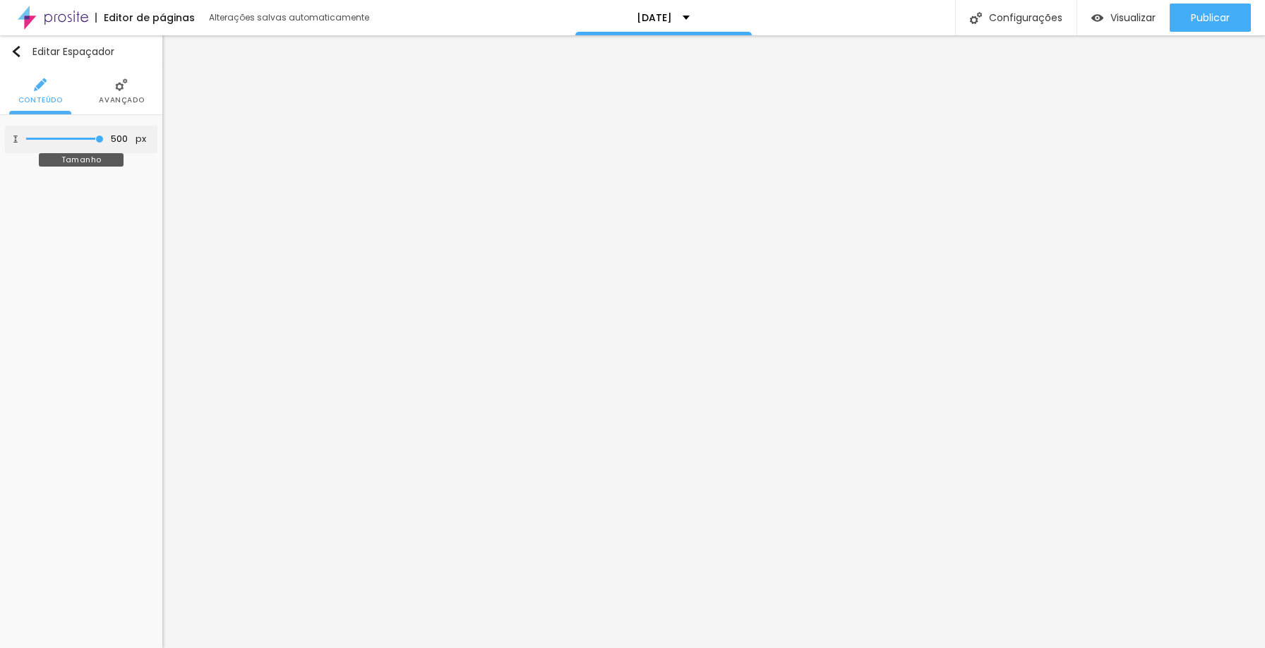
drag, startPoint x: 32, startPoint y: 143, endPoint x: 206, endPoint y: 143, distance: 174.4
click at [104, 143] on input "range" at bounding box center [65, 139] width 78 height 7
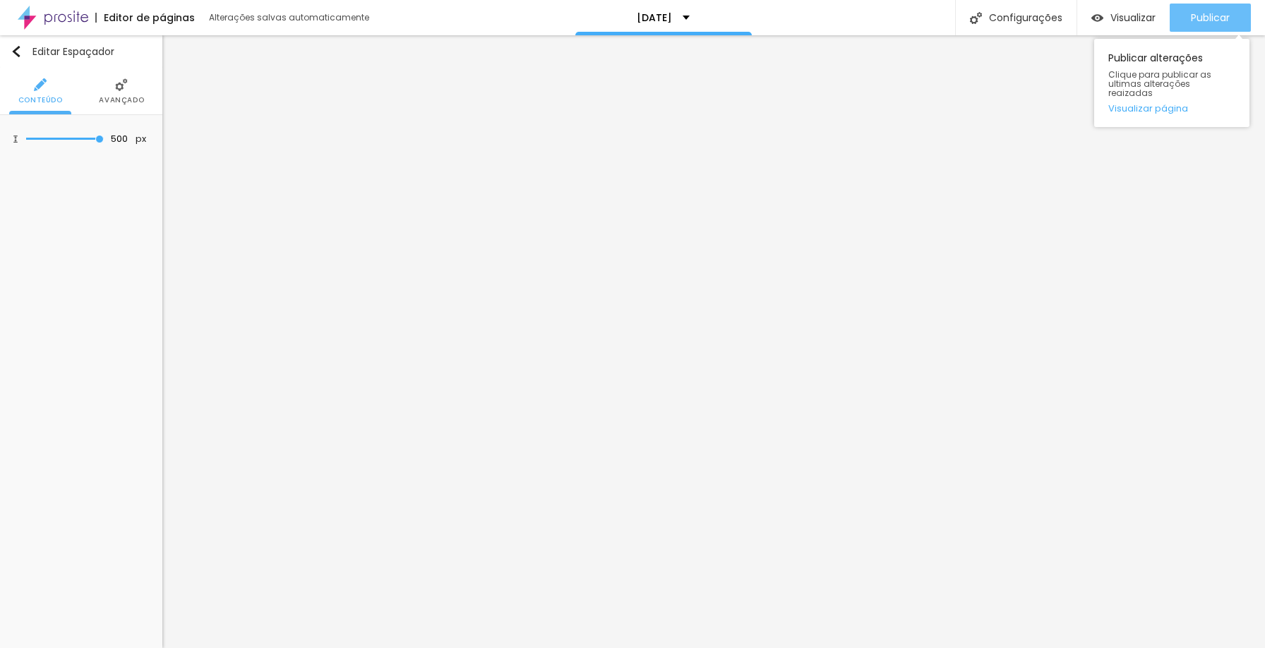
click at [1209, 12] on span "Publicar" at bounding box center [1210, 17] width 39 height 11
click at [1203, 13] on span "Publicar" at bounding box center [1210, 17] width 39 height 11
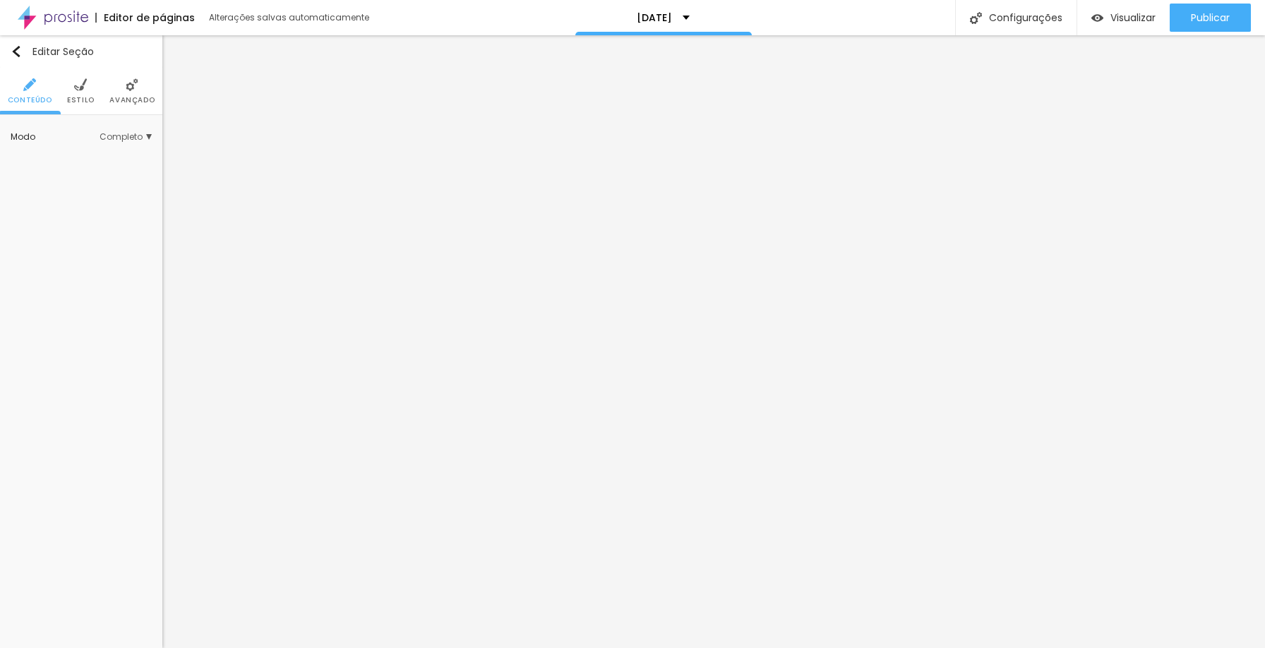
click at [88, 95] on li "Estilo" at bounding box center [81, 91] width 28 height 47
click at [89, 100] on span "Estilo" at bounding box center [81, 100] width 28 height 7
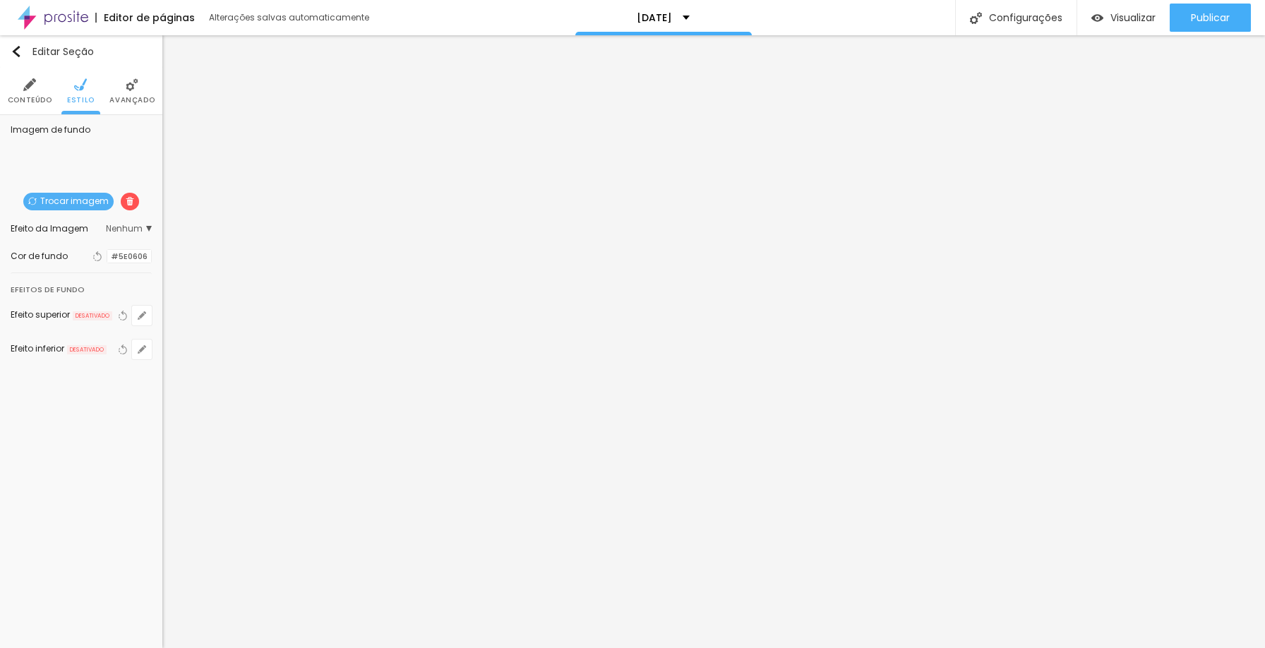
click at [126, 195] on span at bounding box center [130, 202] width 18 height 18
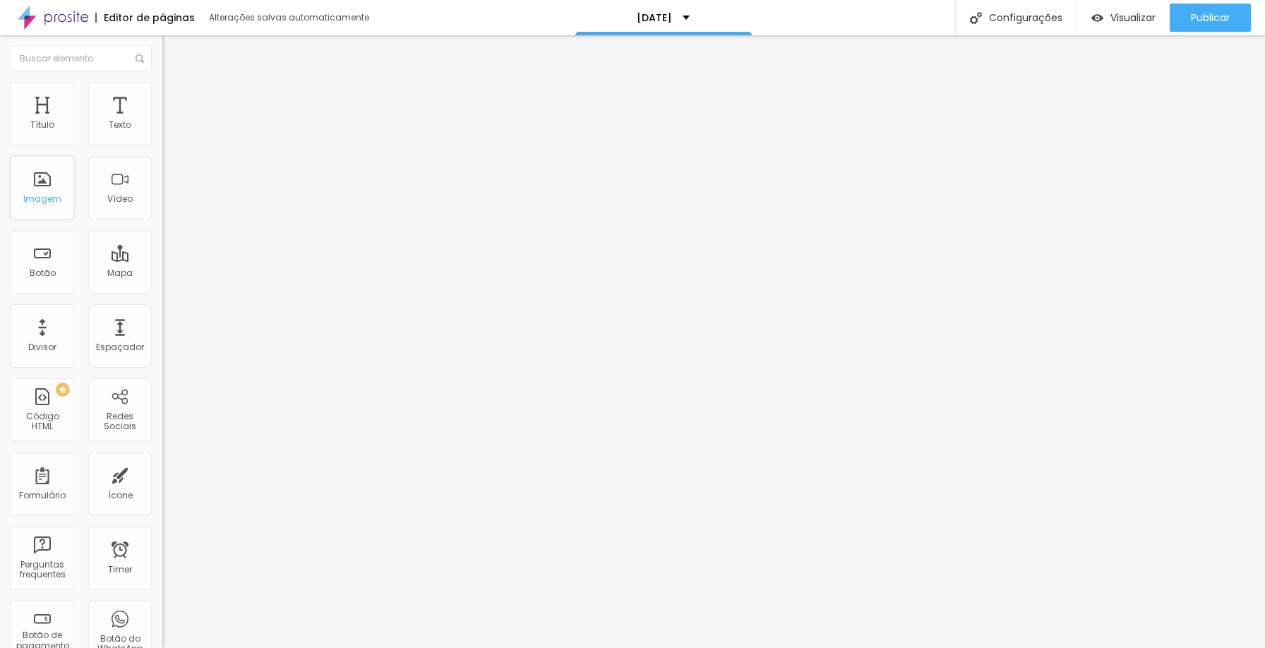
click at [36, 197] on div "Imagem" at bounding box center [42, 199] width 38 height 10
click at [52, 191] on div "Imagem" at bounding box center [43, 188] width 64 height 64
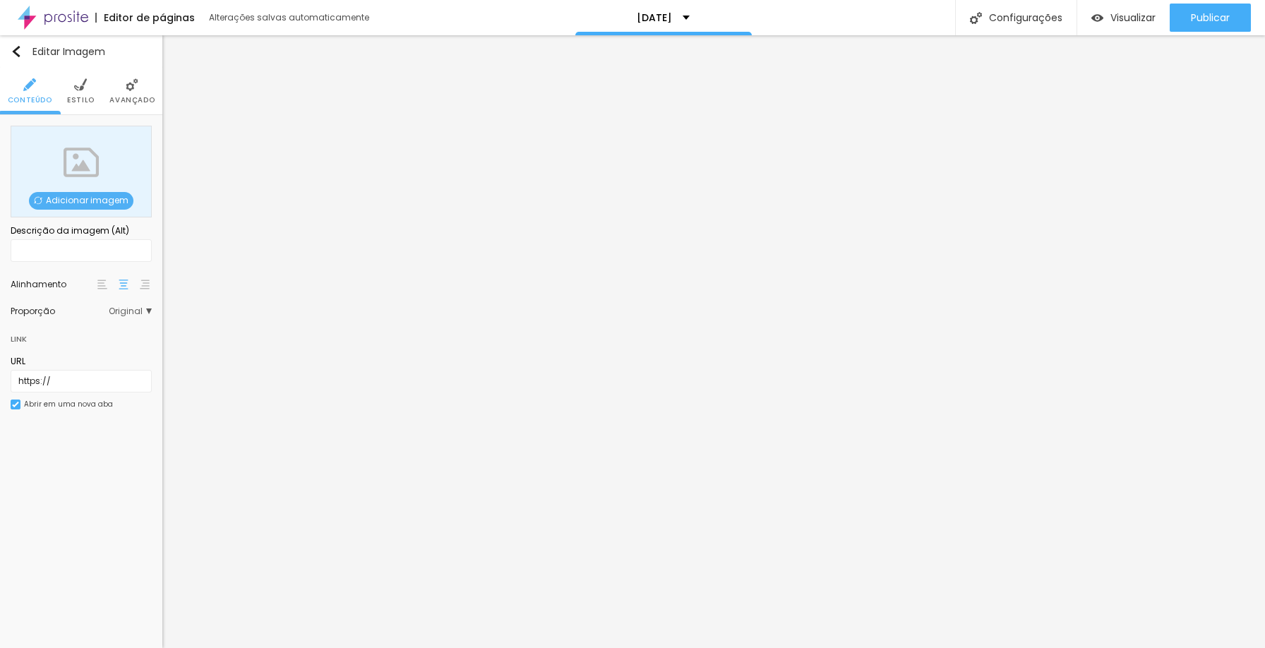
click at [102, 199] on span "Adicionar imagem" at bounding box center [81, 201] width 105 height 18
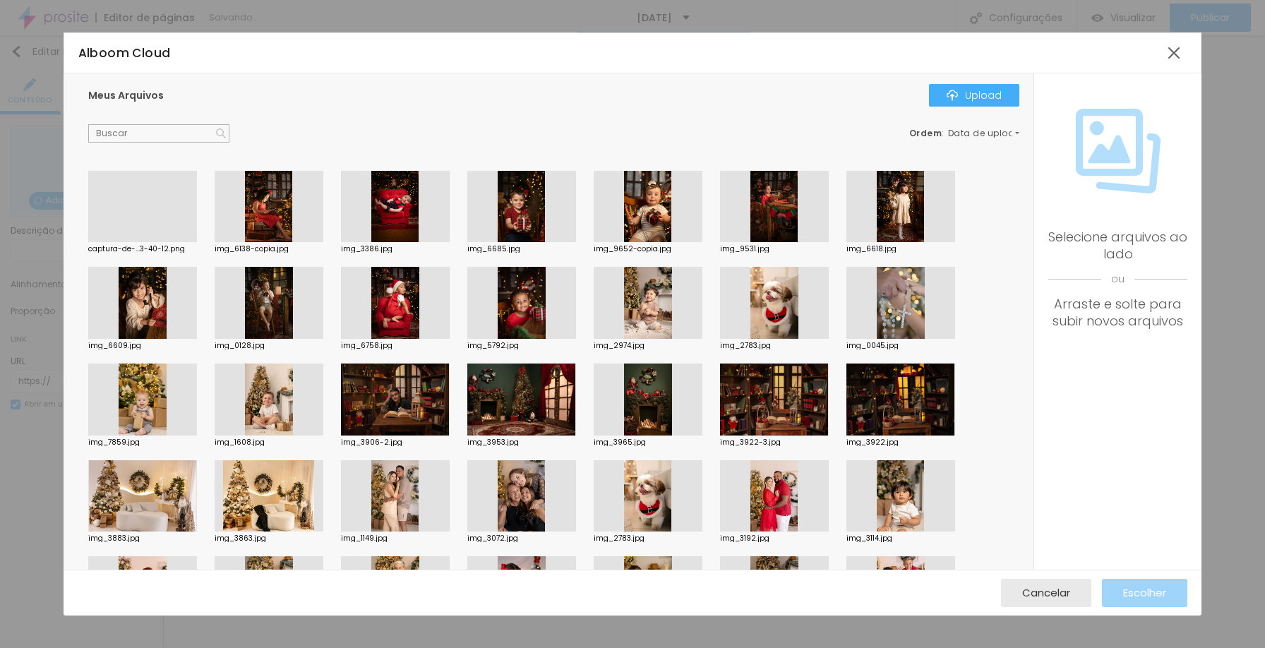
click at [172, 242] on div at bounding box center [142, 242] width 109 height 0
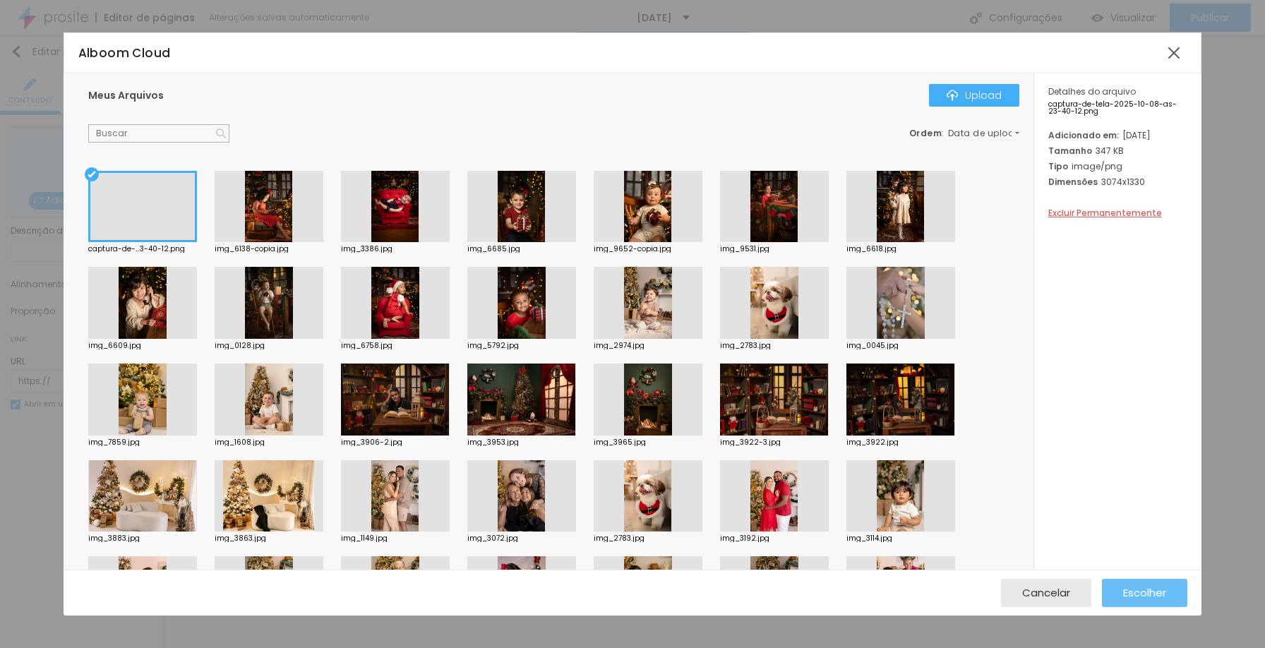
click at [1133, 594] on span "Escolher" at bounding box center [1144, 593] width 43 height 12
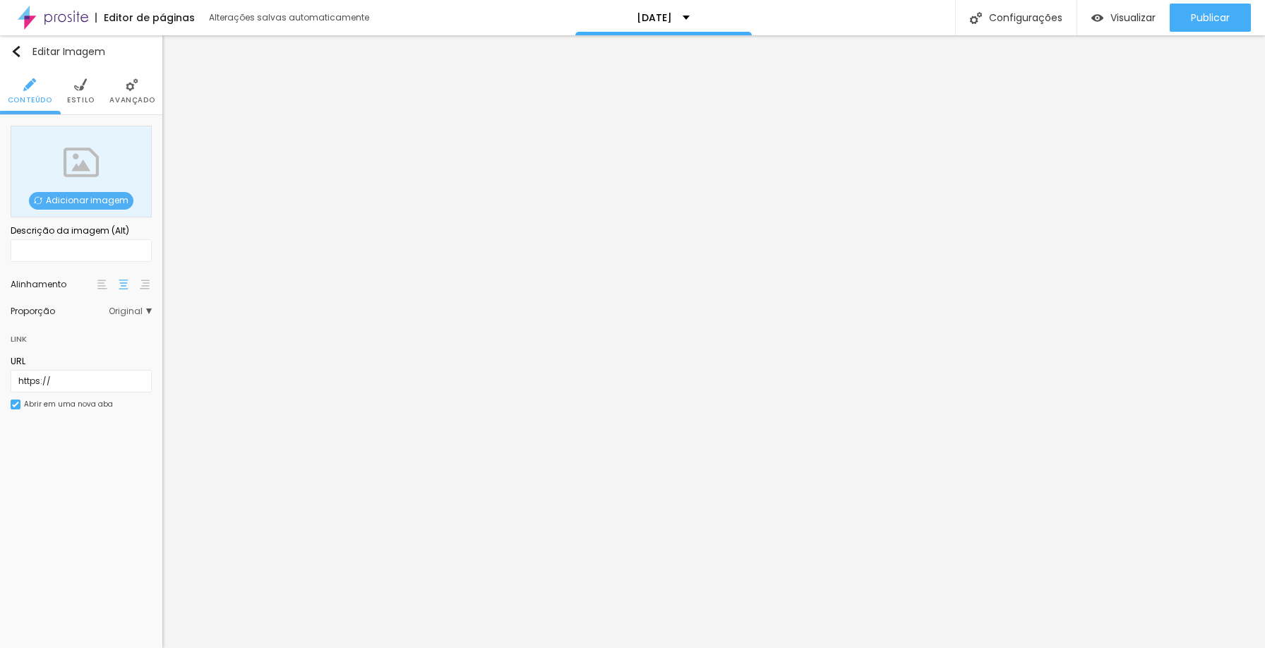
click at [82, 199] on span "Adicionar imagem" at bounding box center [81, 201] width 105 height 18
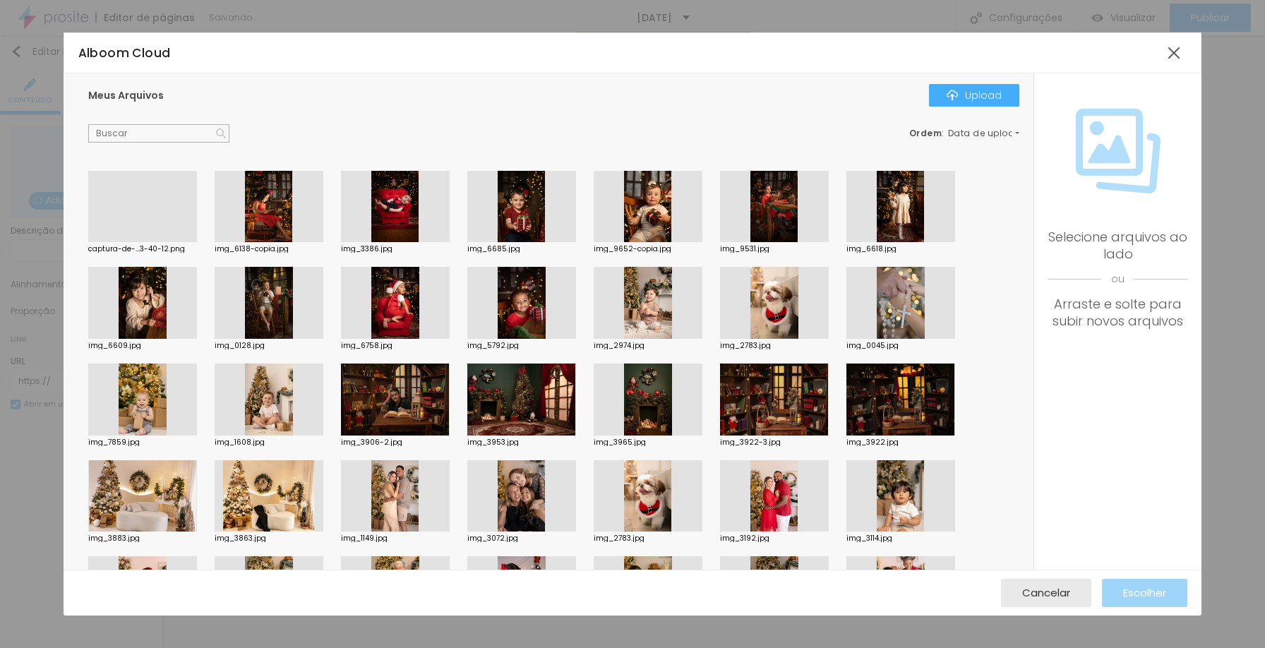
click at [130, 242] on div at bounding box center [142, 242] width 109 height 0
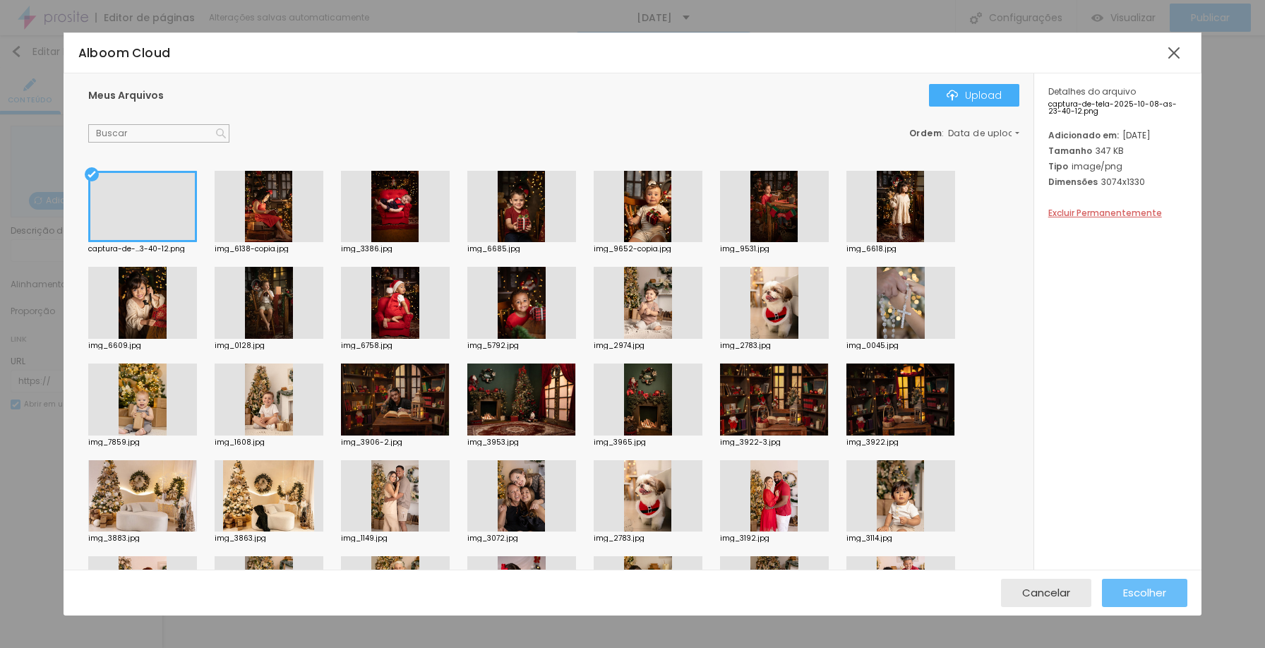
click at [1141, 580] on div "Escolher" at bounding box center [1144, 593] width 43 height 28
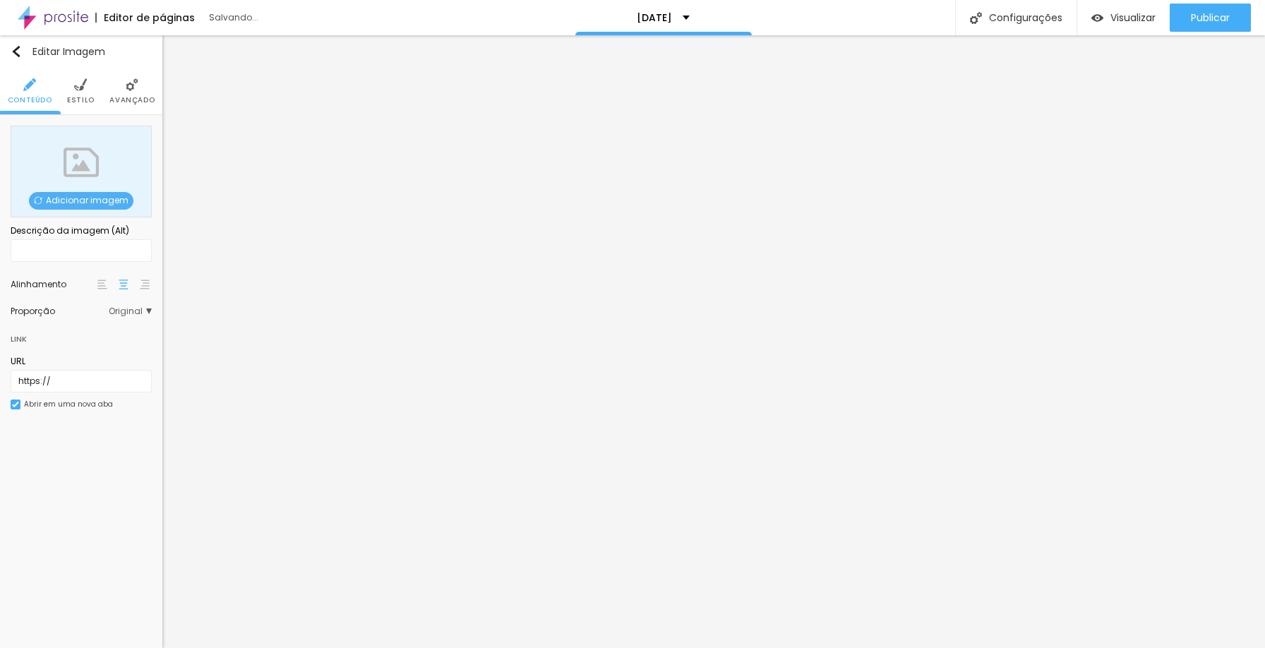
click at [47, 203] on span "Adicionar imagem" at bounding box center [81, 201] width 105 height 18
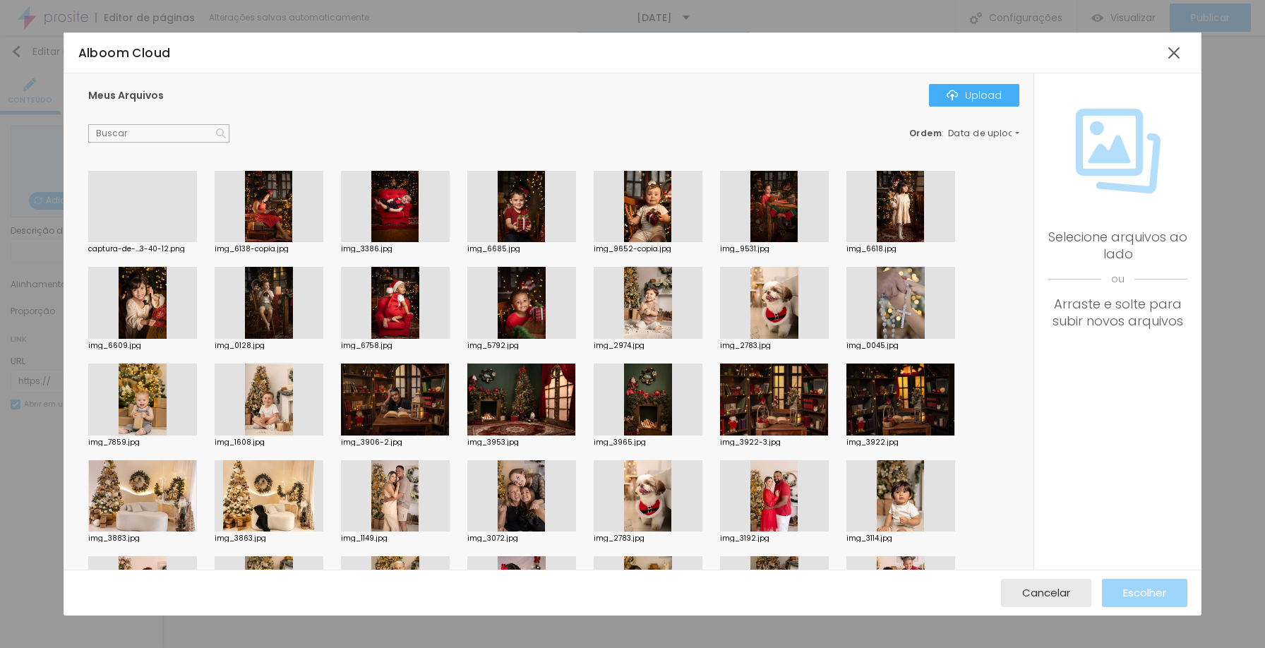
click at [169, 242] on div at bounding box center [142, 242] width 109 height 0
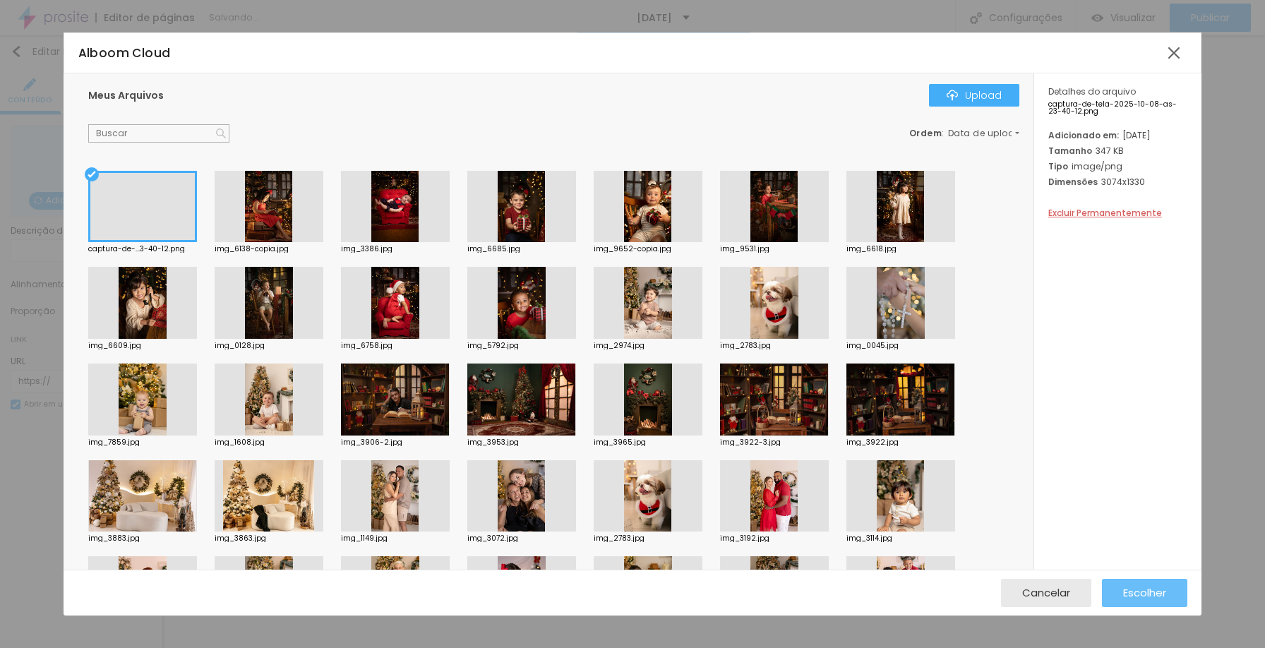
click at [1164, 589] on span "Escolher" at bounding box center [1144, 593] width 43 height 12
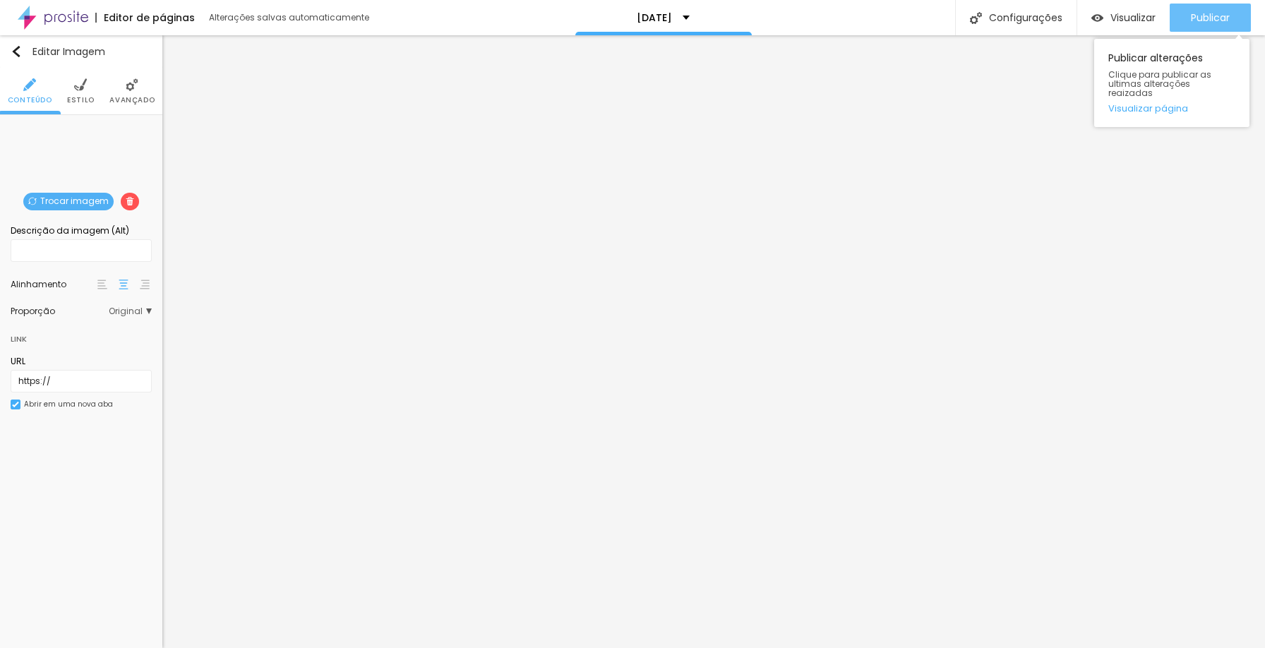
click at [1215, 25] on div "Publicar" at bounding box center [1210, 18] width 39 height 28
click at [85, 195] on span "Trocar imagem" at bounding box center [68, 202] width 90 height 18
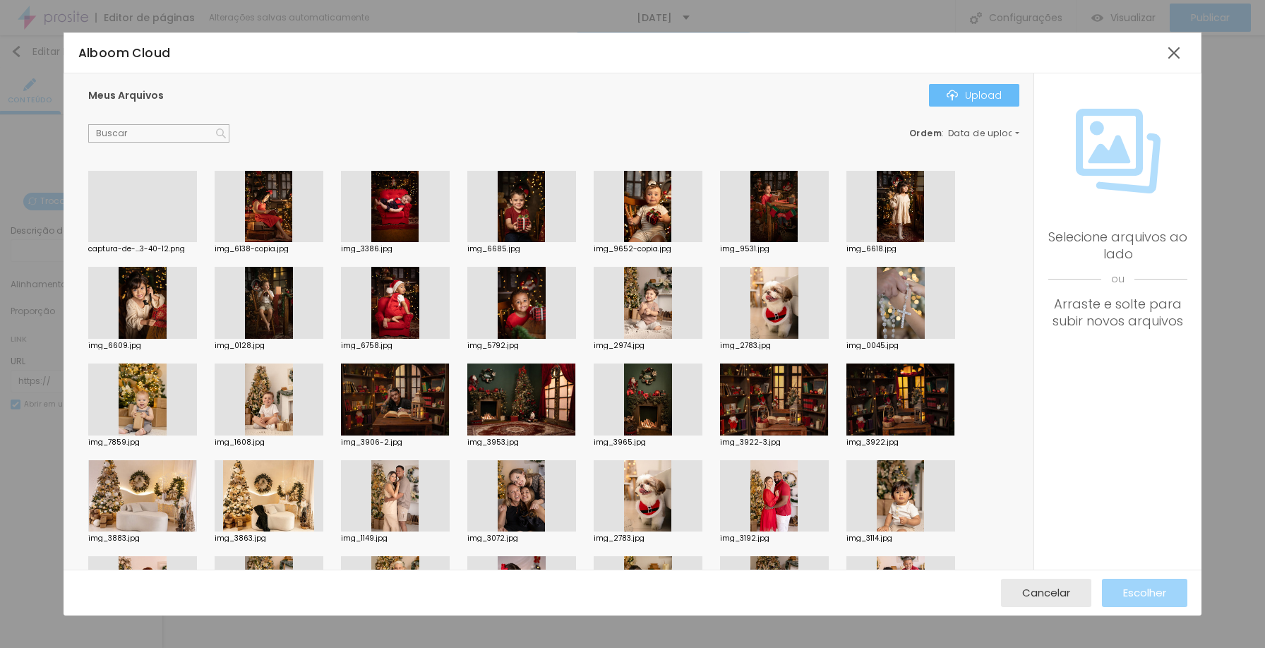
click at [986, 98] on div "Upload" at bounding box center [974, 95] width 55 height 11
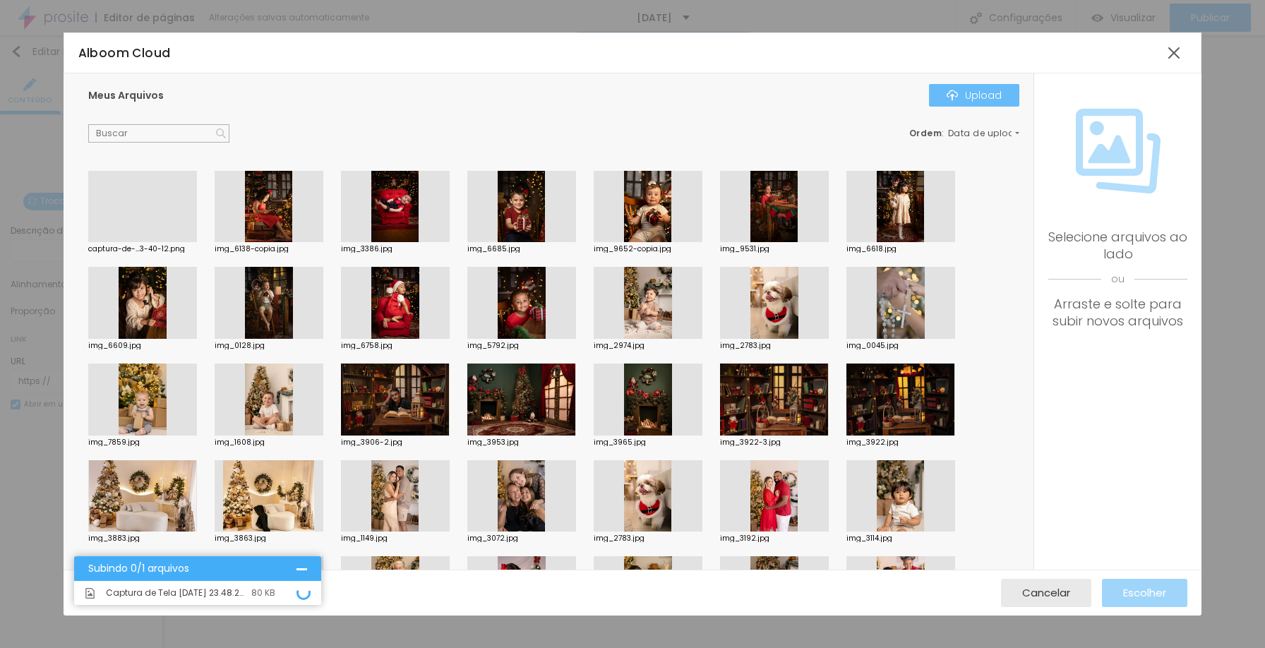
click at [962, 88] on button "Upload" at bounding box center [974, 95] width 90 height 23
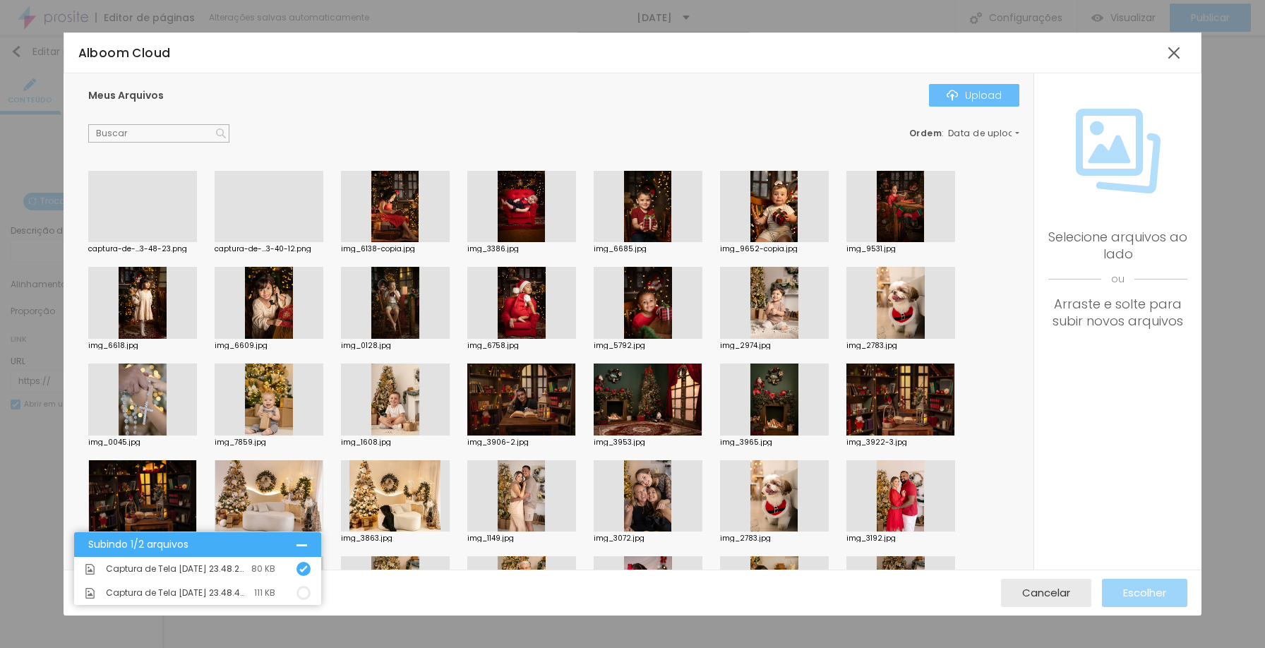
click at [965, 102] on button "Upload" at bounding box center [974, 95] width 90 height 23
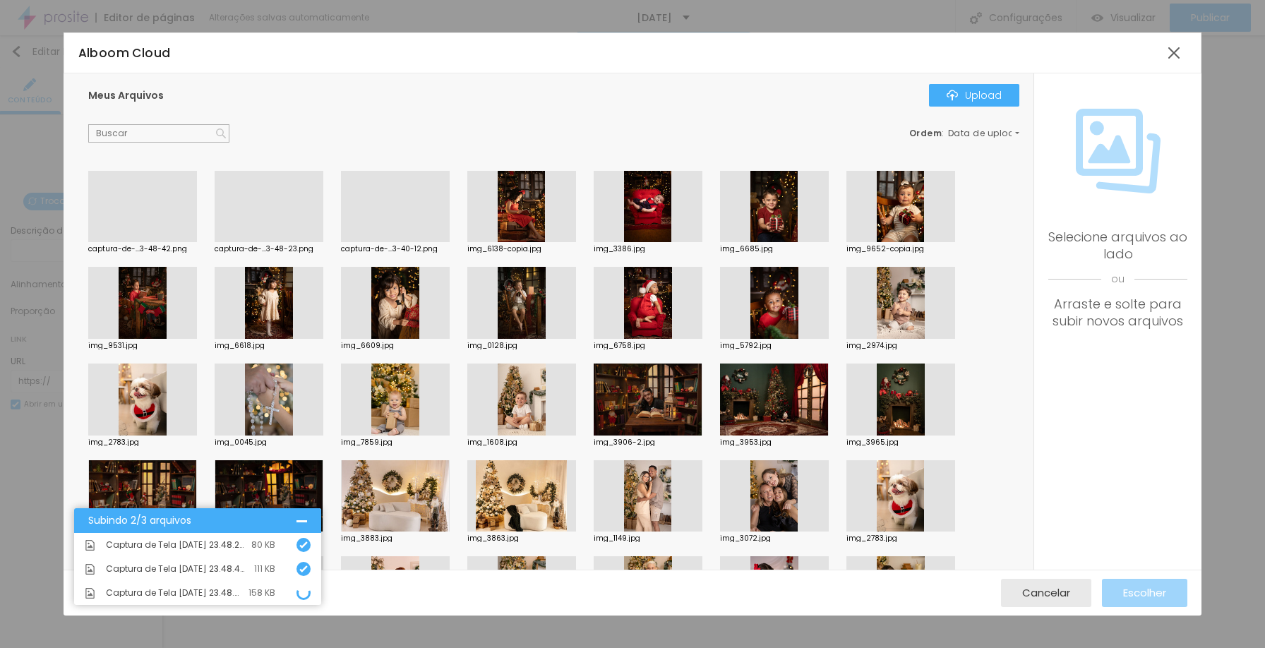
click at [269, 242] on div at bounding box center [269, 242] width 109 height 0
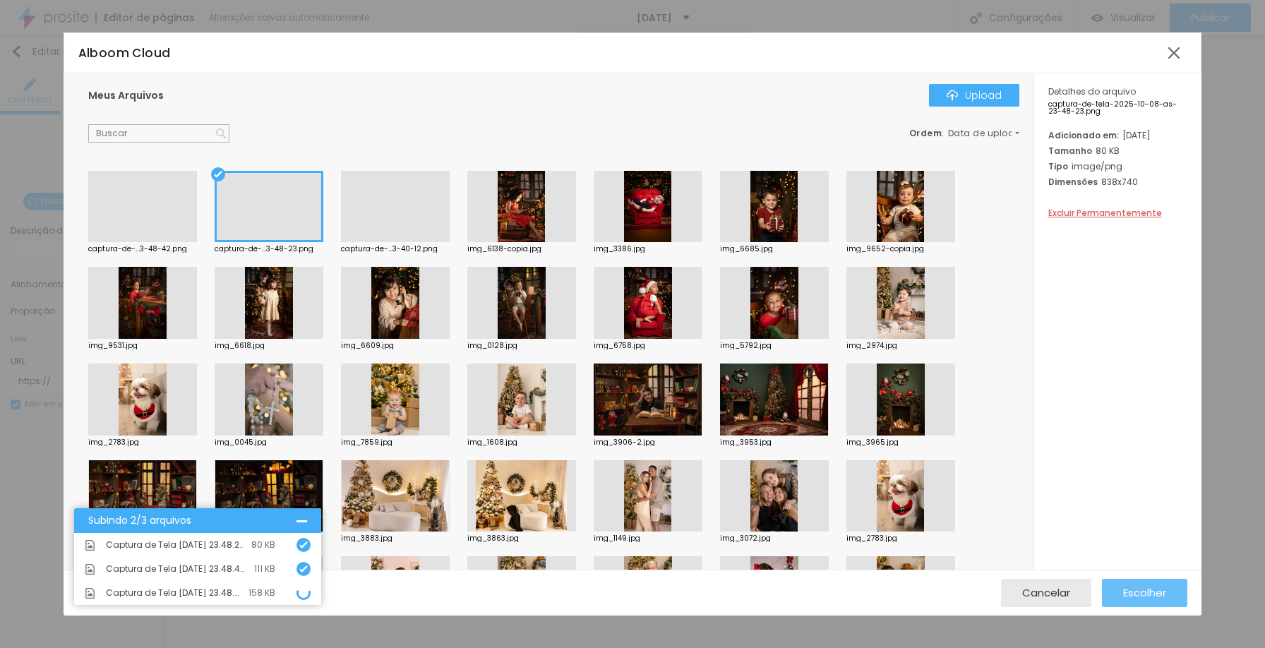
click at [1153, 591] on span "Escolher" at bounding box center [1144, 593] width 43 height 12
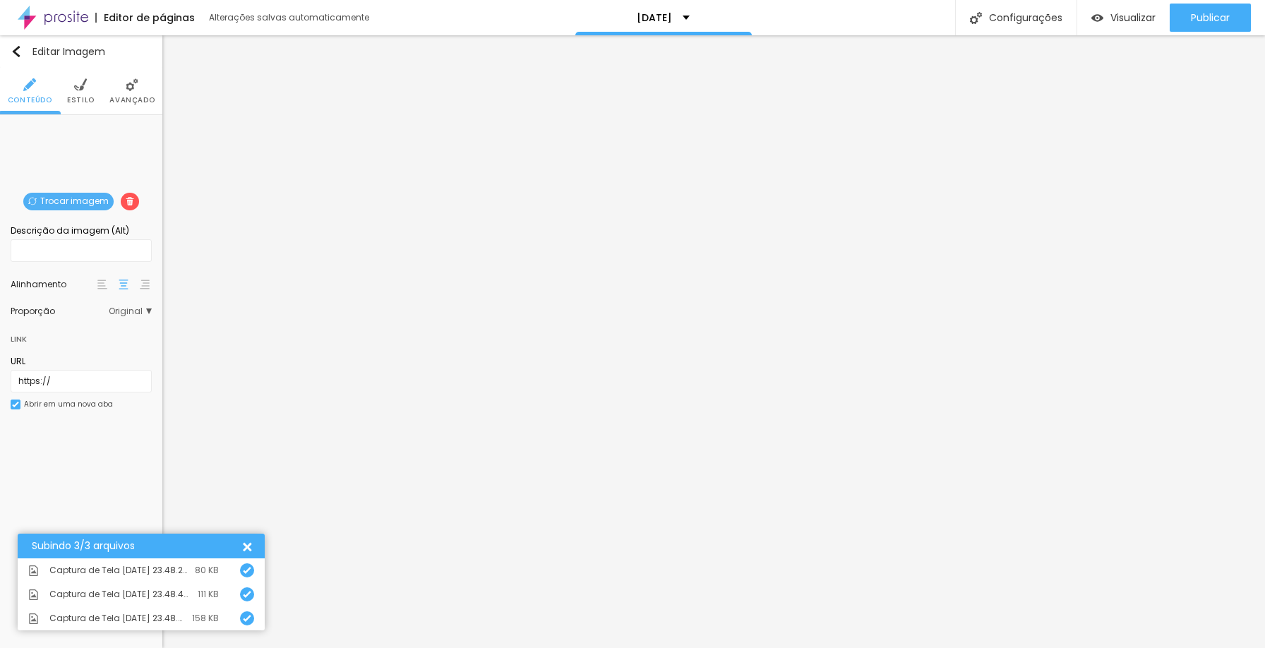
click at [61, 198] on span "Trocar imagem" at bounding box center [68, 202] width 90 height 18
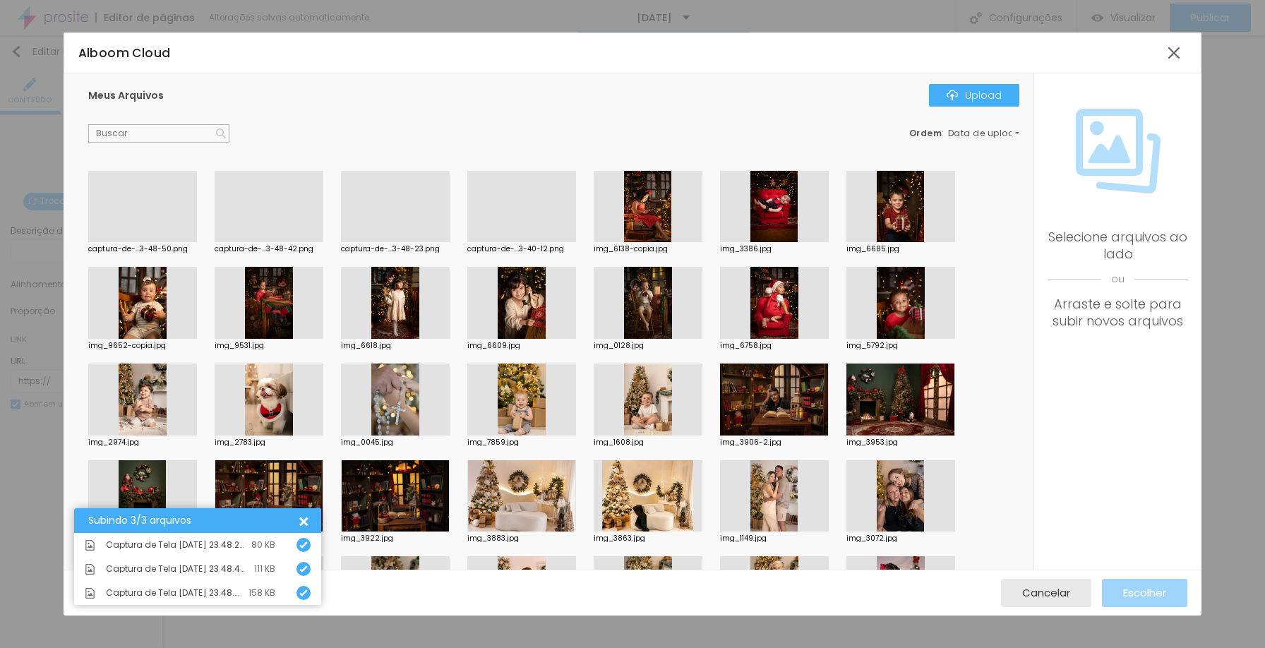
click at [258, 242] on div at bounding box center [269, 242] width 109 height 0
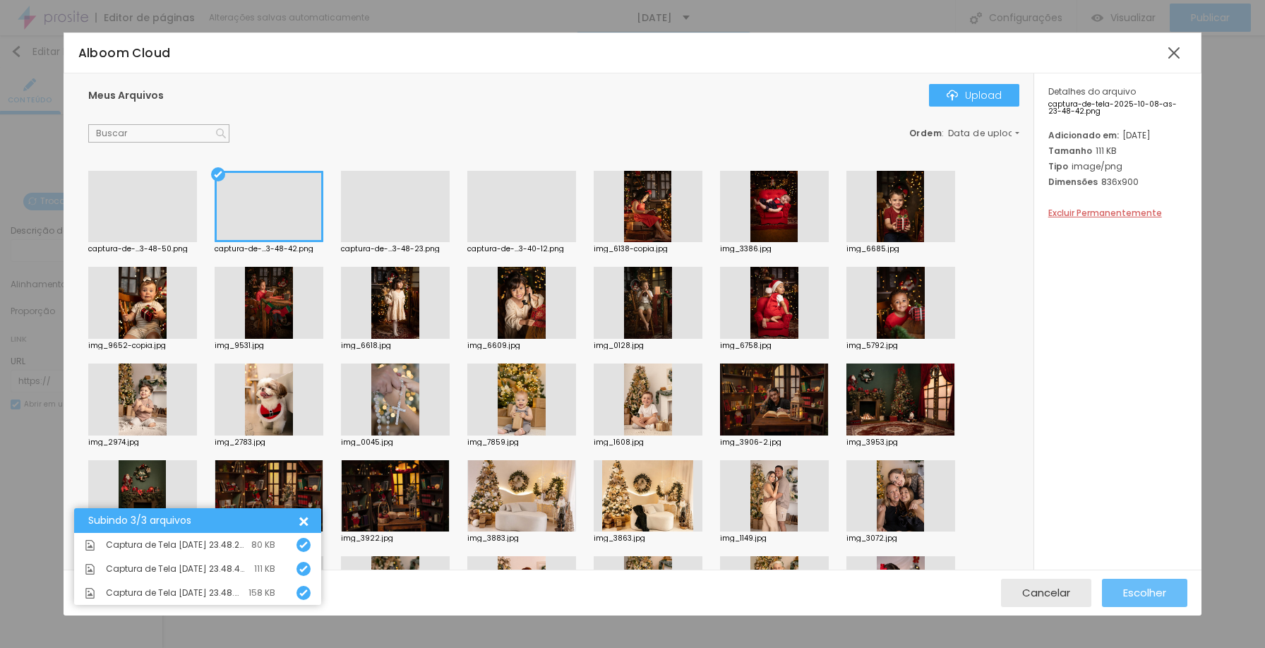
click at [1167, 592] on button "Escolher" at bounding box center [1144, 593] width 85 height 28
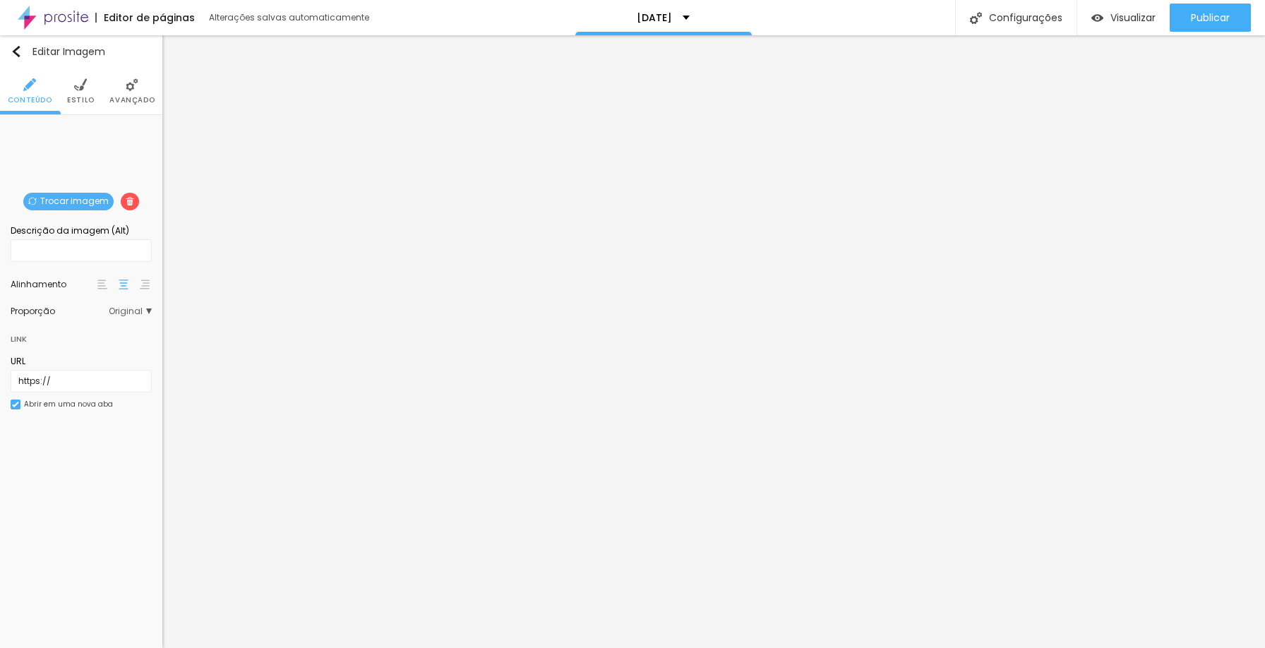
click at [69, 202] on span "Trocar imagem" at bounding box center [68, 202] width 90 height 18
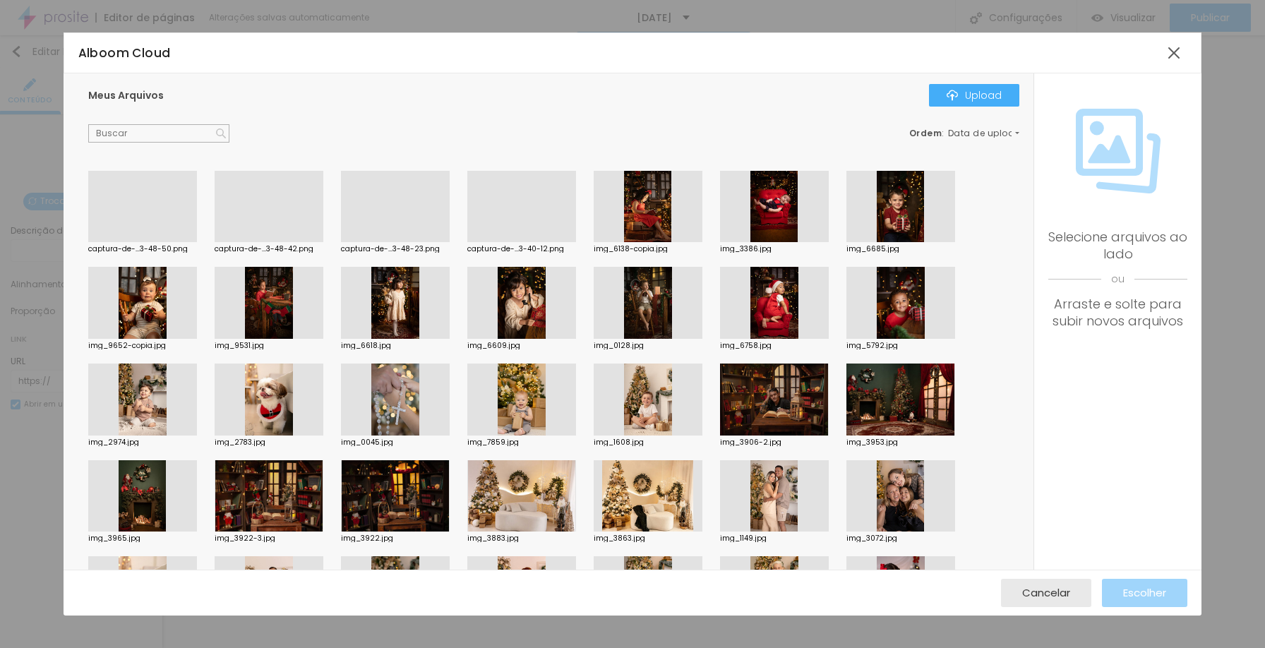
click at [121, 242] on div at bounding box center [142, 242] width 109 height 0
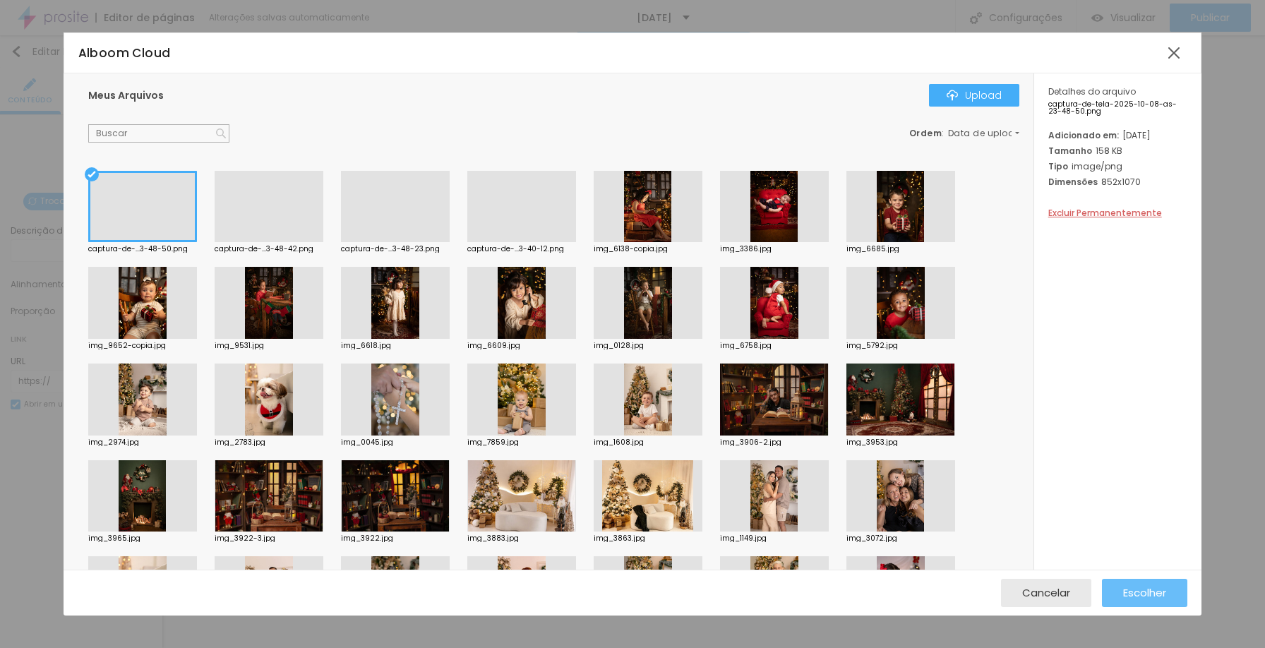
click at [1155, 597] on span "Escolher" at bounding box center [1144, 593] width 43 height 12
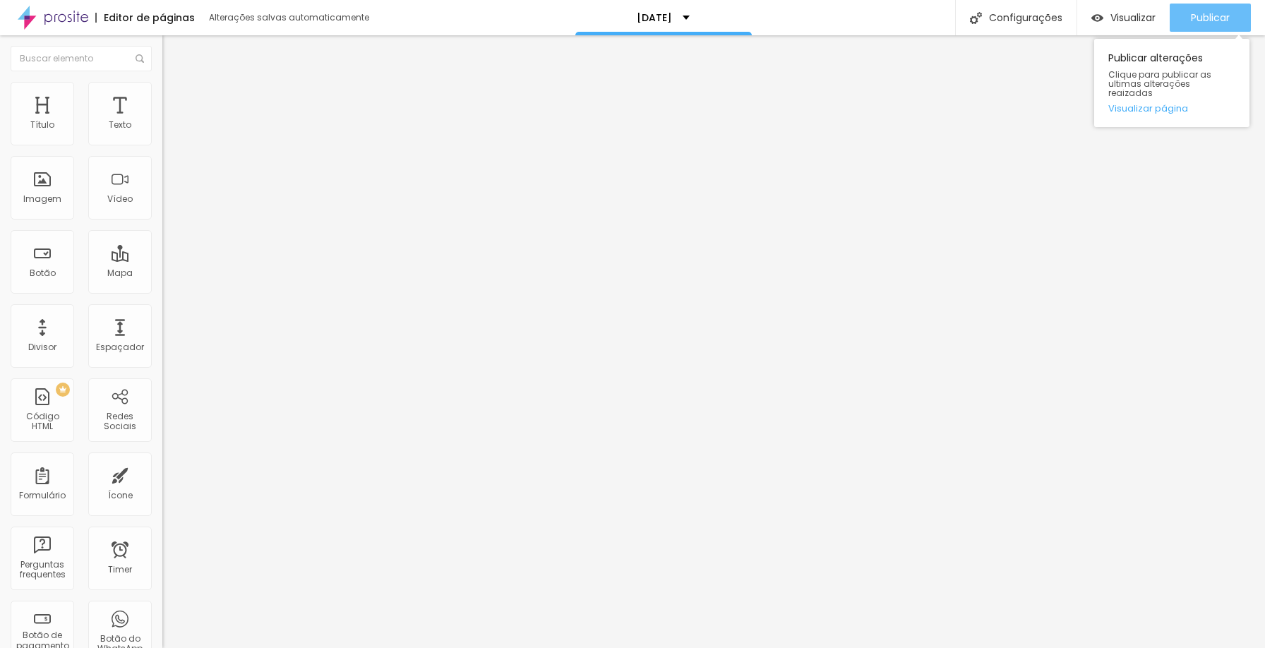
click at [1215, 17] on span "Publicar" at bounding box center [1210, 17] width 39 height 11
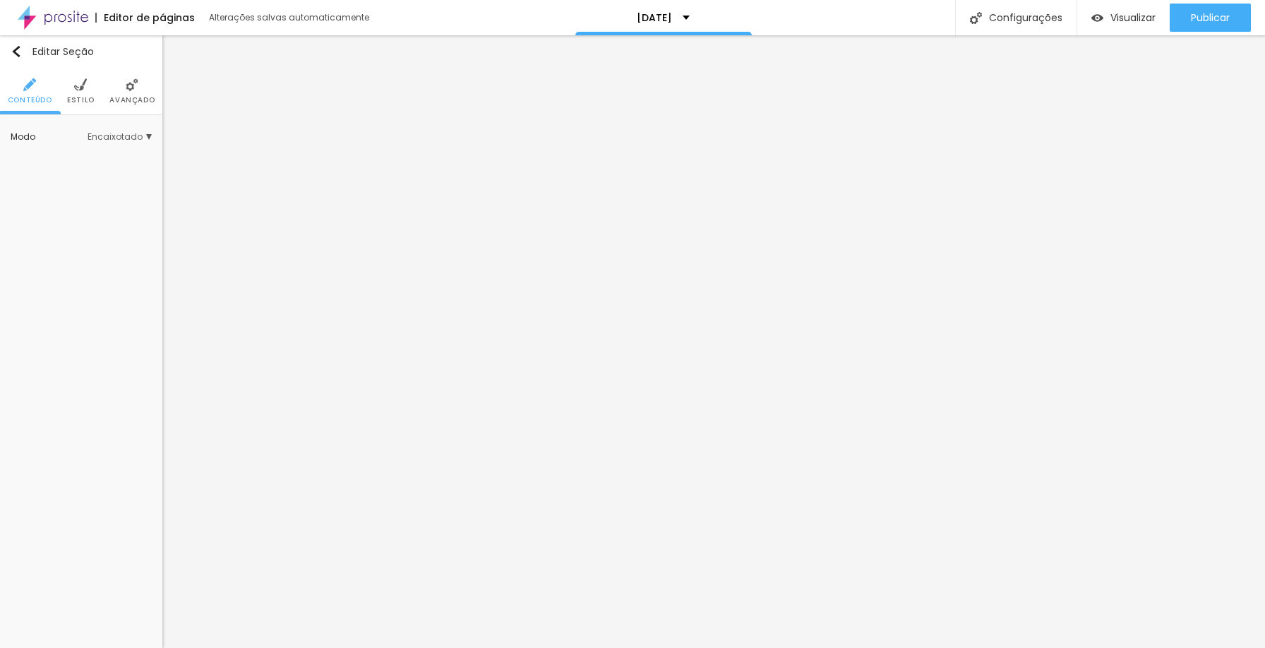
click at [84, 100] on span "Estilo" at bounding box center [81, 100] width 28 height 7
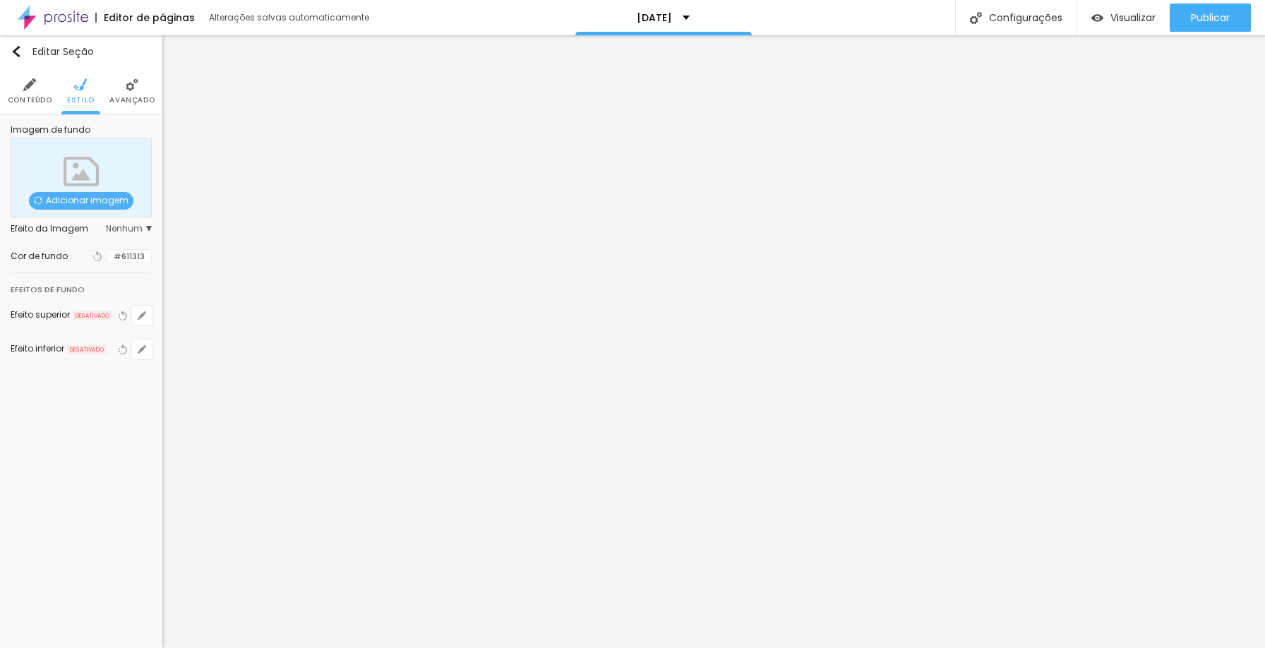
click at [79, 196] on span "Adicionar imagem" at bounding box center [81, 201] width 105 height 18
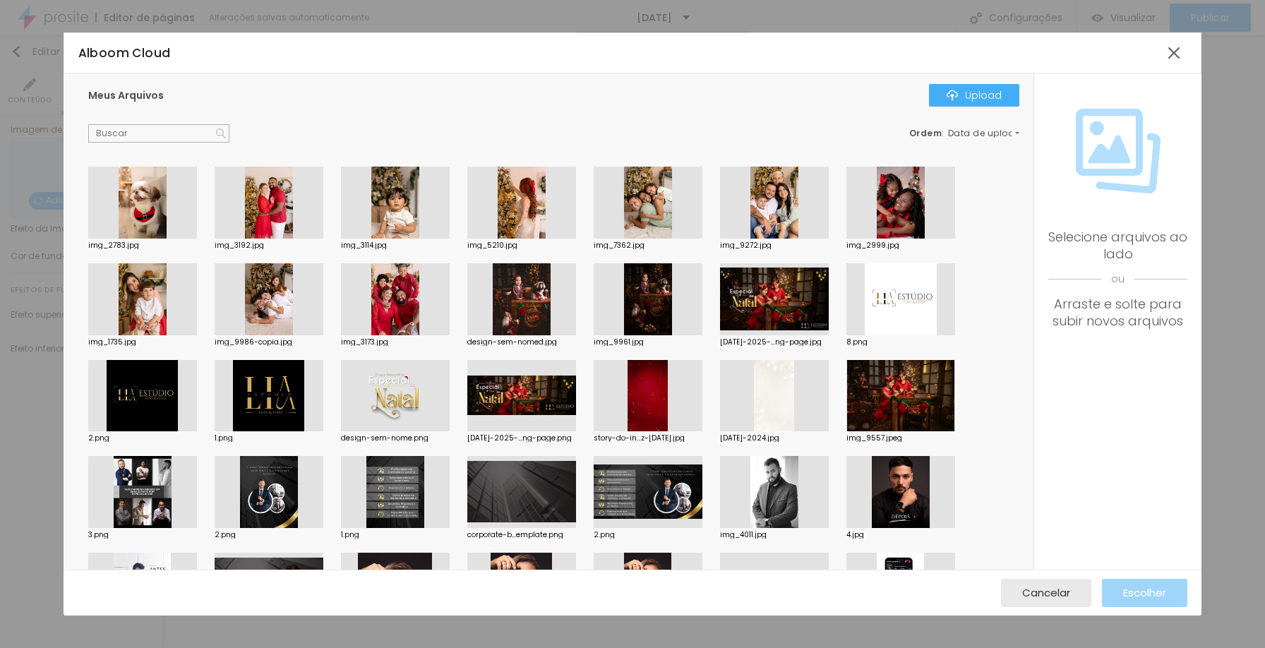
scroll to position [387, 0]
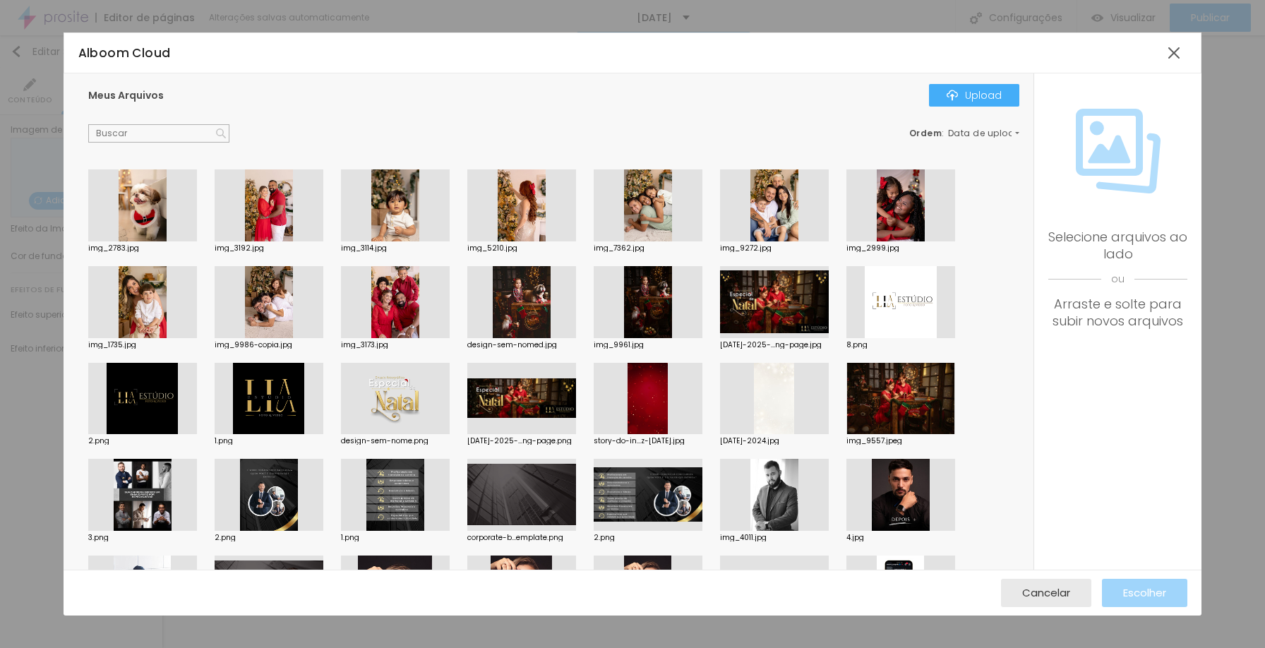
click at [797, 400] on div at bounding box center [774, 399] width 109 height 72
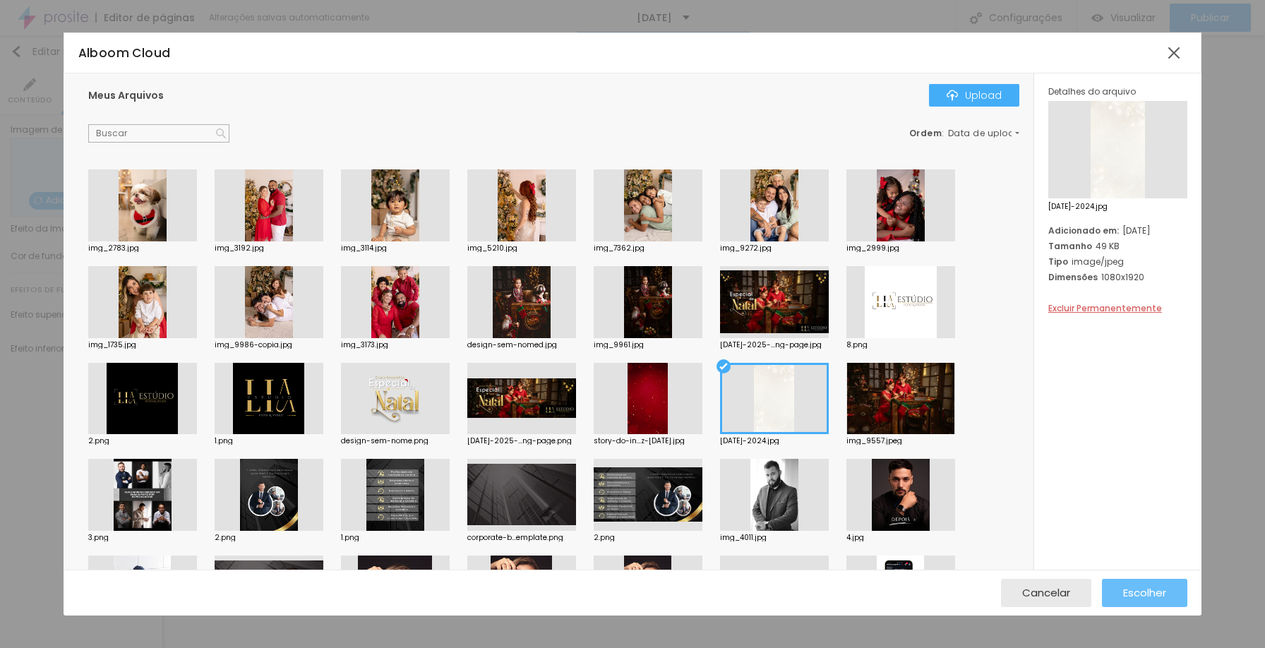
click at [1131, 595] on span "Escolher" at bounding box center [1144, 593] width 43 height 12
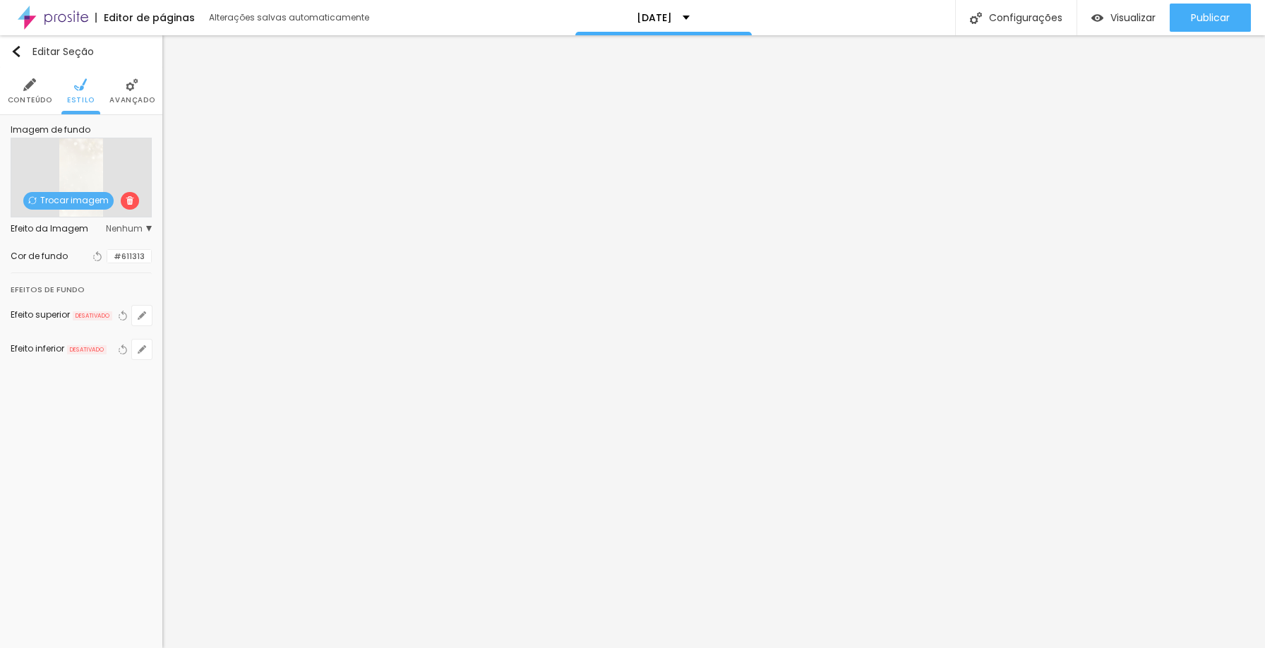
click at [117, 233] on span "Nenhum" at bounding box center [129, 229] width 46 height 8
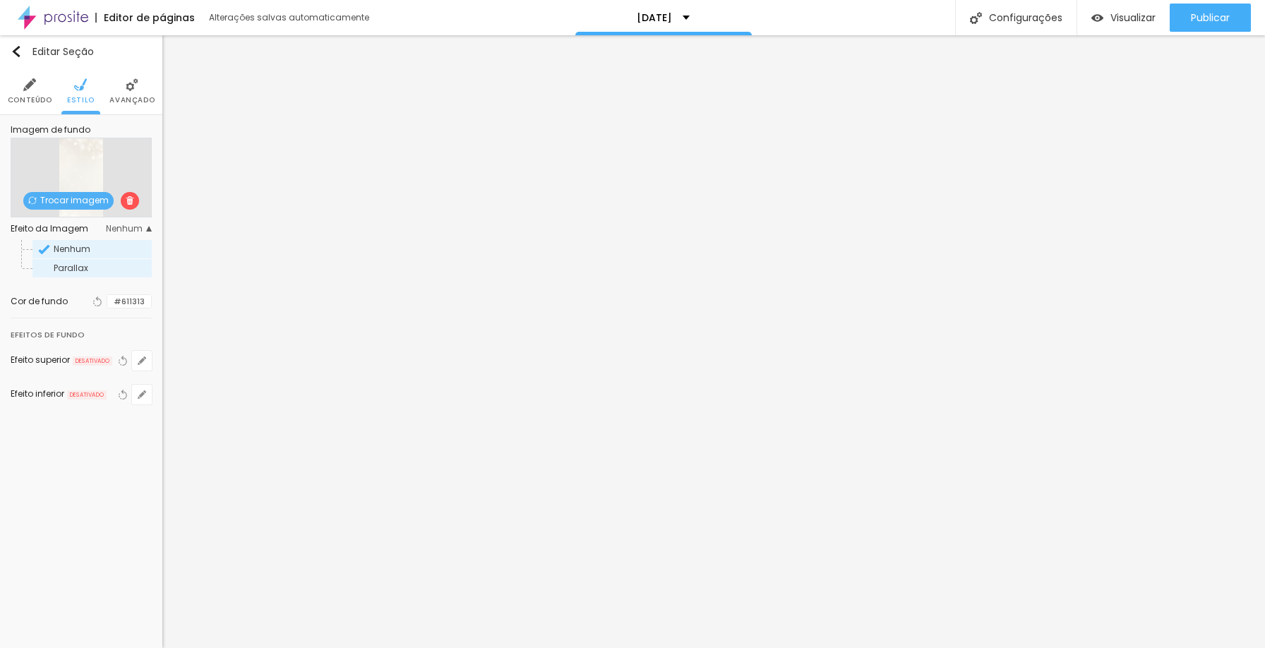
click at [114, 268] on span "Parallax" at bounding box center [102, 268] width 96 height 8
click at [93, 267] on span "Parallax" at bounding box center [102, 268] width 96 height 8
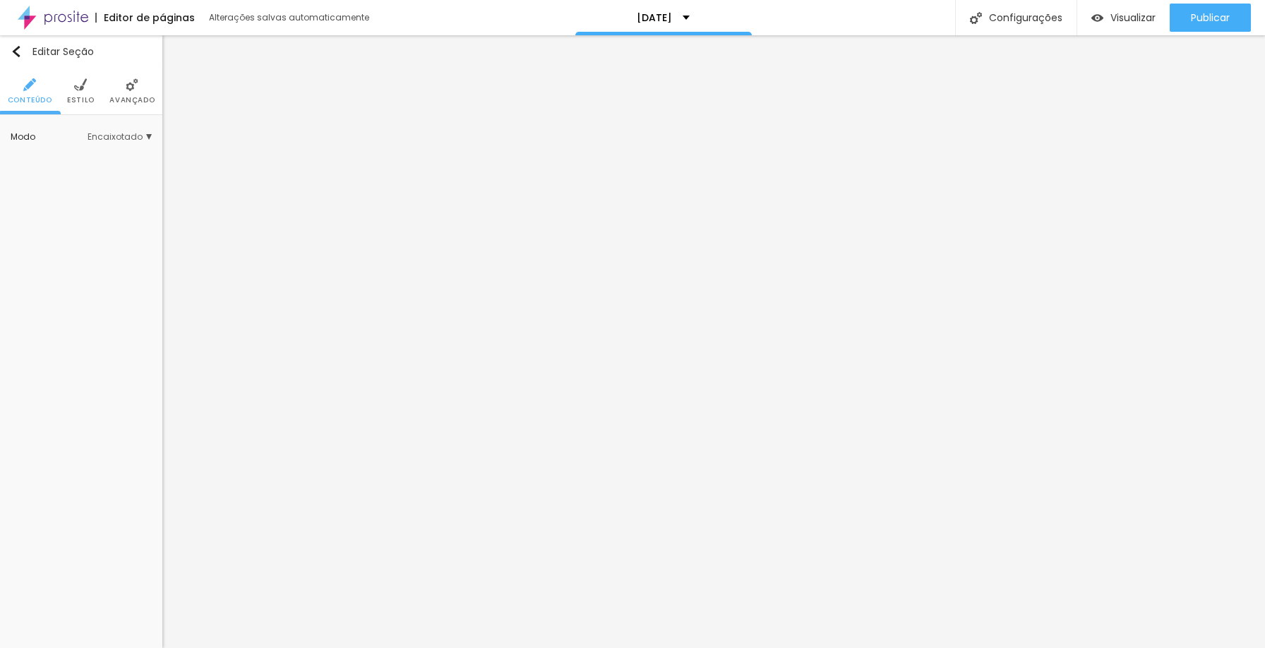
click at [78, 102] on span "Estilo" at bounding box center [81, 100] width 28 height 7
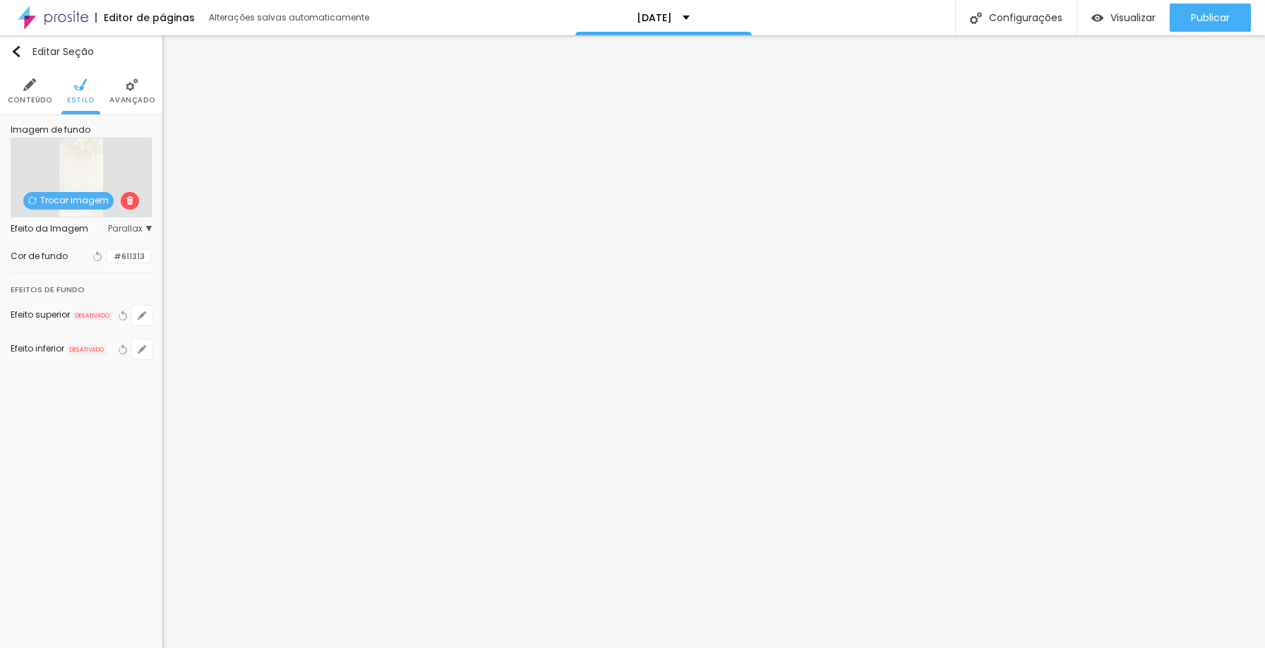
click at [107, 258] on div at bounding box center [107, 256] width 0 height 13
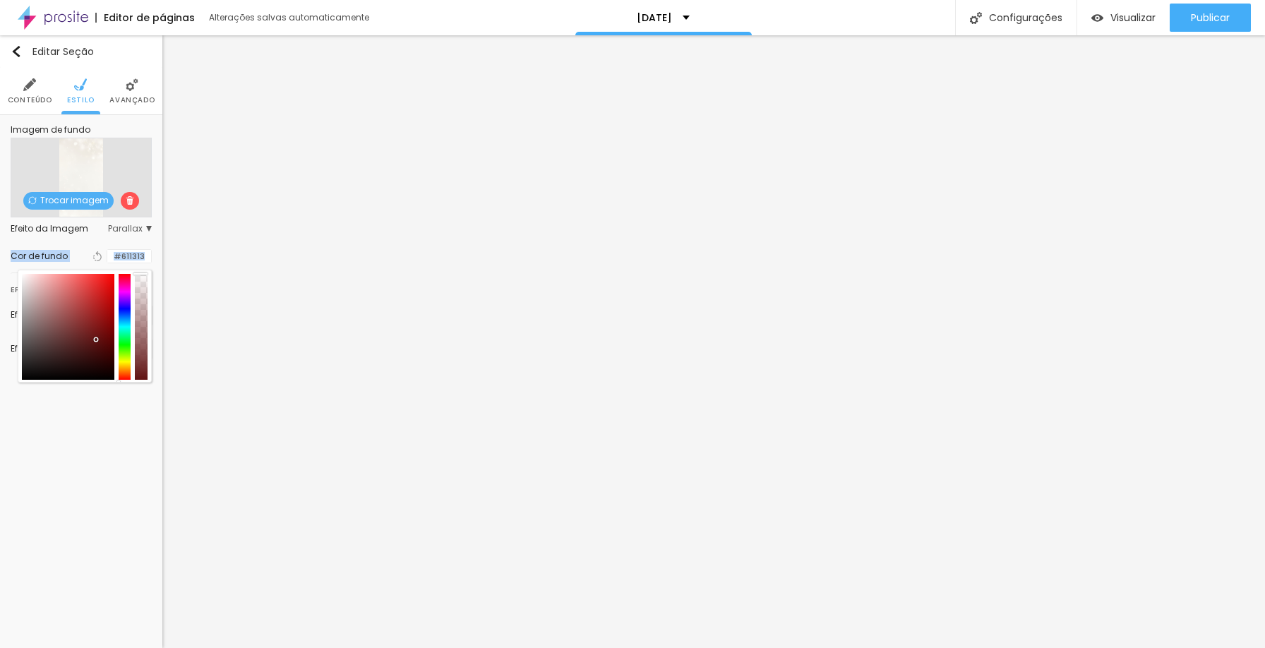
drag, startPoint x: 145, startPoint y: 371, endPoint x: 160, endPoint y: 233, distance: 138.5
click at [160, 233] on div "Imagem de fundo Trocar imagem Efeito da Imagem Parallax Nenhum Parallax Cor de …" at bounding box center [81, 251] width 162 height 272
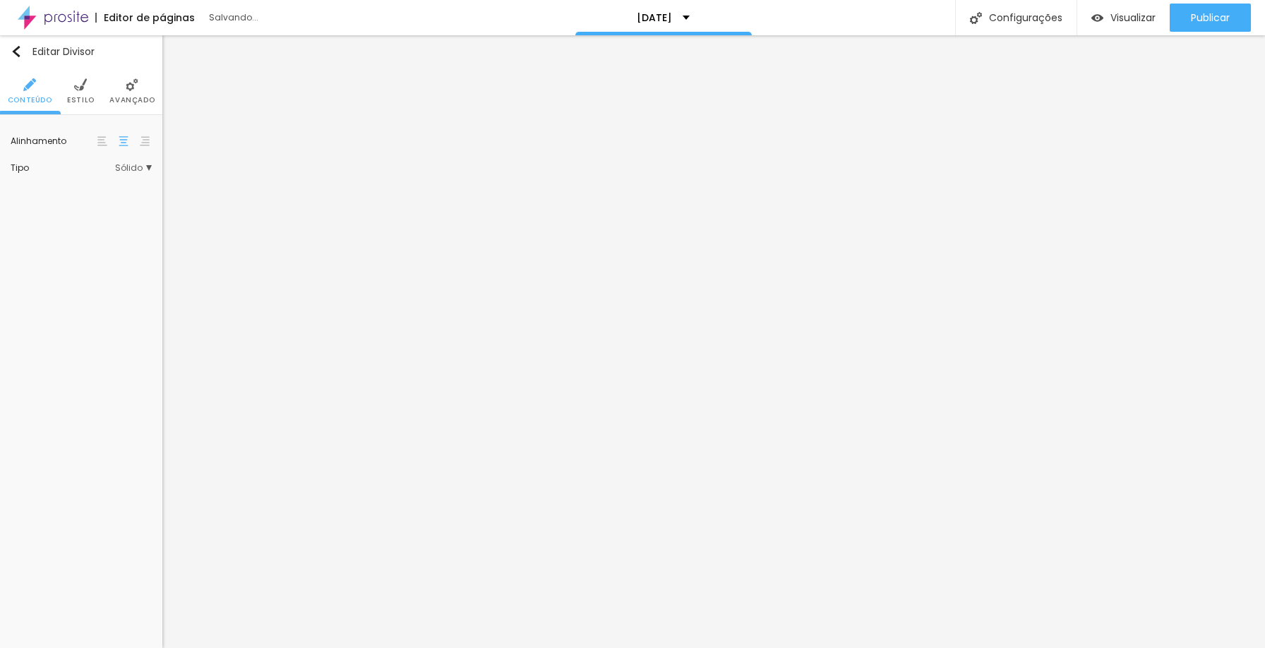
click at [86, 99] on span "Estilo" at bounding box center [81, 100] width 28 height 7
click at [100, 147] on div at bounding box center [99, 142] width 18 height 18
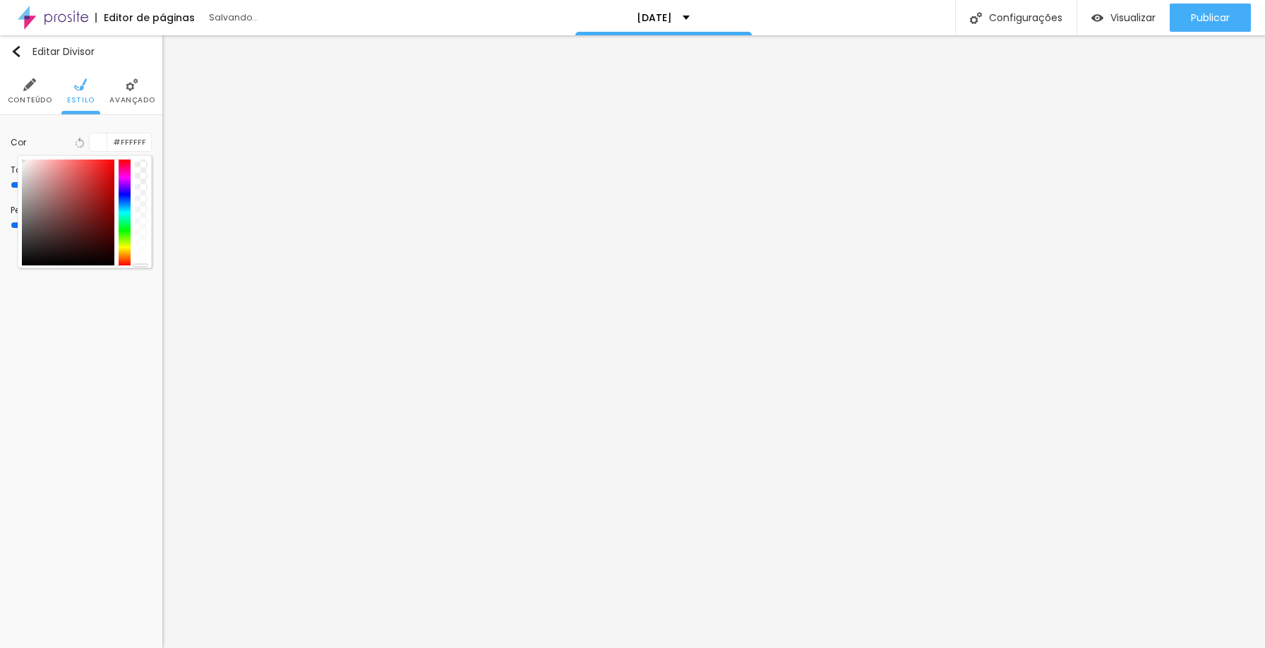
click at [87, 211] on div at bounding box center [68, 213] width 93 height 106
drag, startPoint x: 108, startPoint y: 216, endPoint x: 73, endPoint y: 191, distance: 42.5
click at [73, 191] on div at bounding box center [68, 213] width 93 height 106
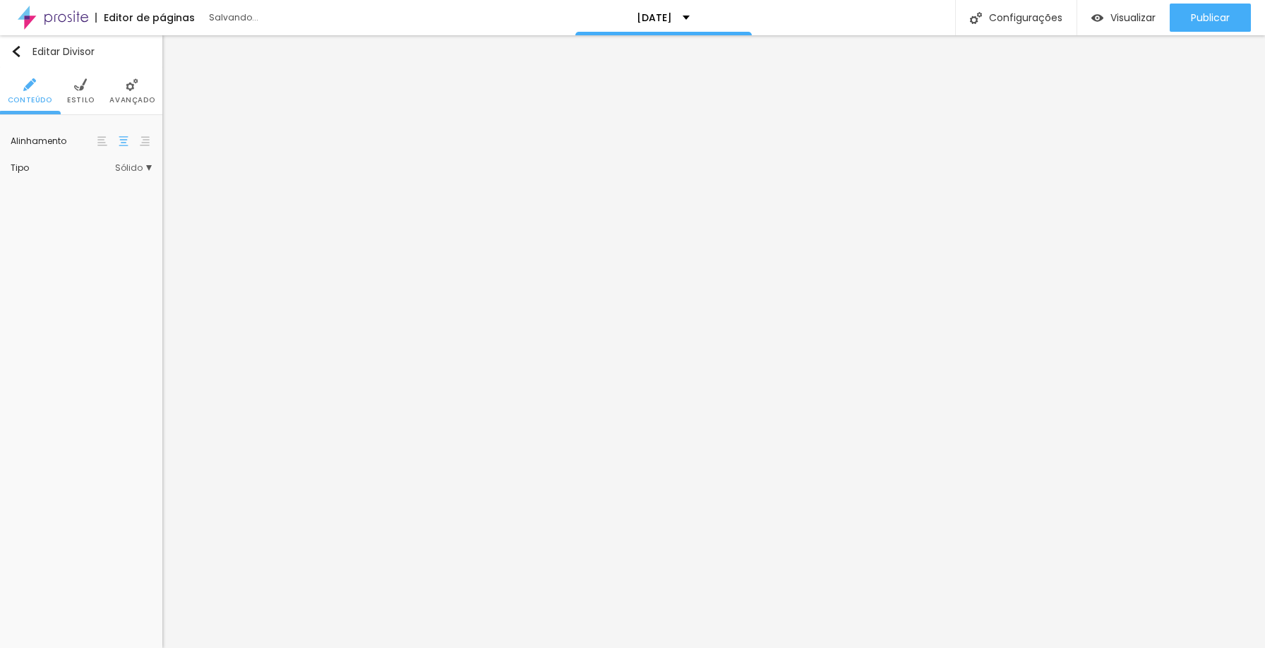
click at [138, 97] on span "Avançado" at bounding box center [131, 100] width 45 height 7
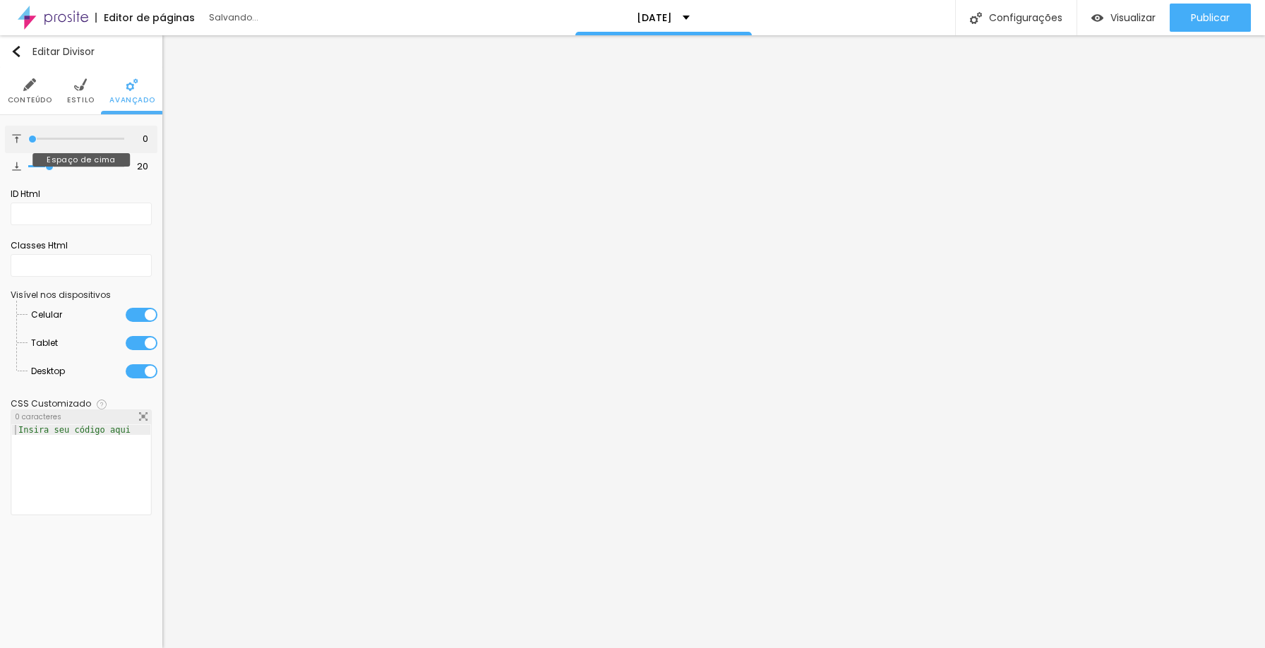
drag, startPoint x: 59, startPoint y: 137, endPoint x: 0, endPoint y: 138, distance: 58.6
click at [28, 138] on input "range" at bounding box center [76, 139] width 96 height 7
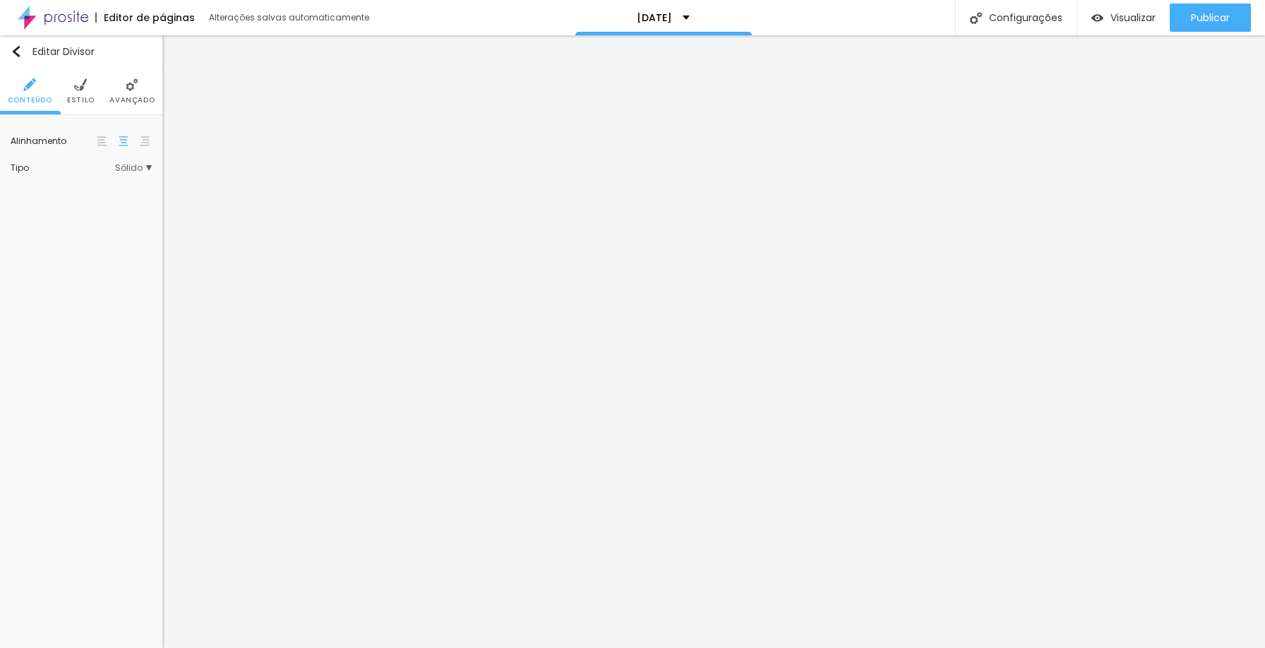
click at [136, 97] on span "Avançado" at bounding box center [131, 100] width 45 height 7
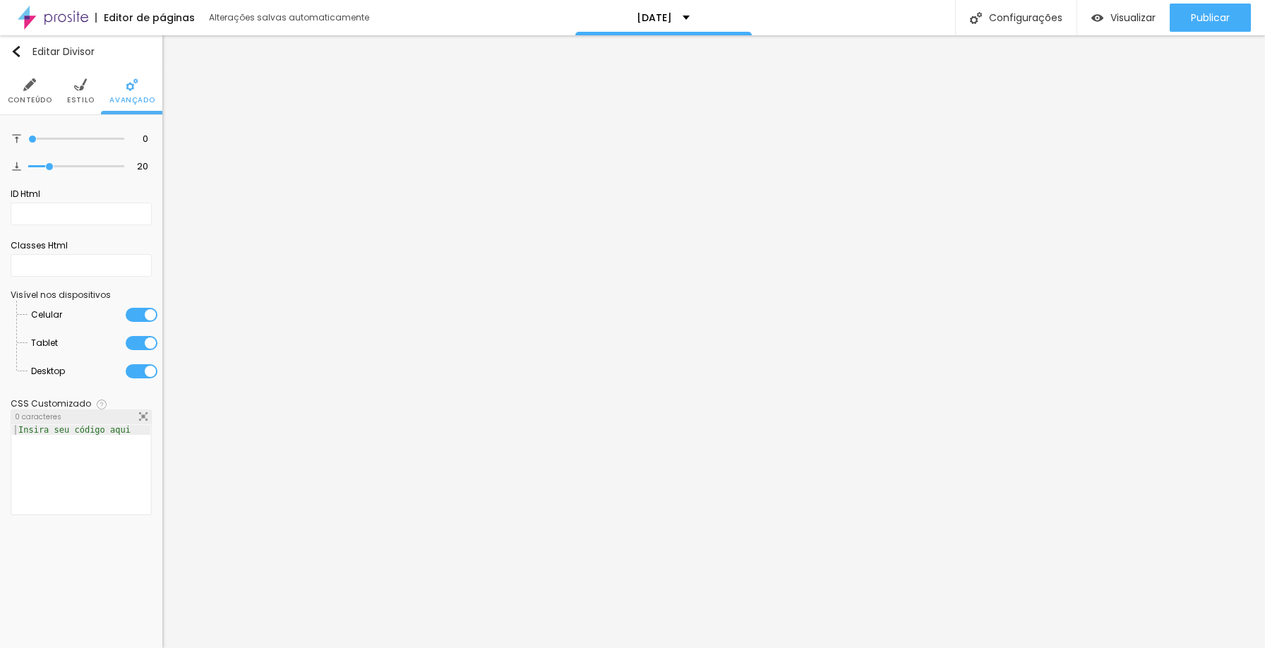
click at [40, 106] on li "Conteúdo" at bounding box center [30, 91] width 44 height 47
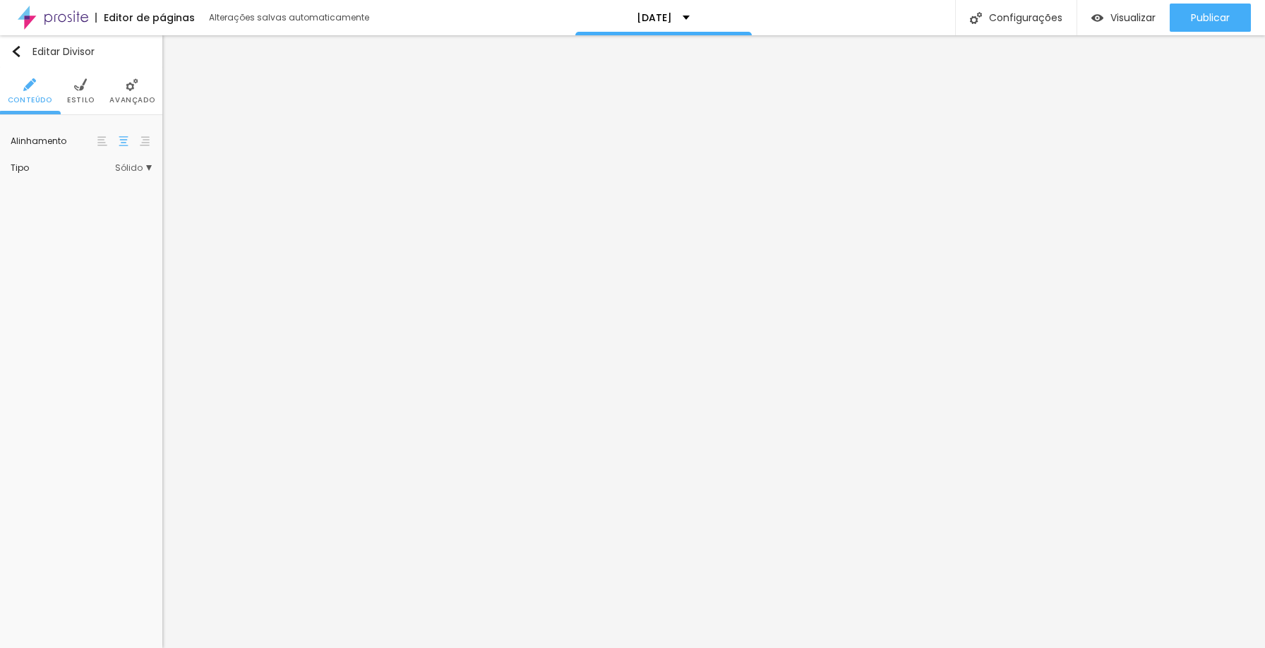
click at [84, 103] on span "Estilo" at bounding box center [81, 100] width 28 height 7
drag, startPoint x: 51, startPoint y: 225, endPoint x: 27, endPoint y: 220, distance: 24.5
click at [27, 221] on input "range" at bounding box center [81, 224] width 141 height 7
click at [112, 136] on span "Completo" at bounding box center [126, 137] width 52 height 8
click at [81, 97] on span "Estilo" at bounding box center [81, 100] width 28 height 7
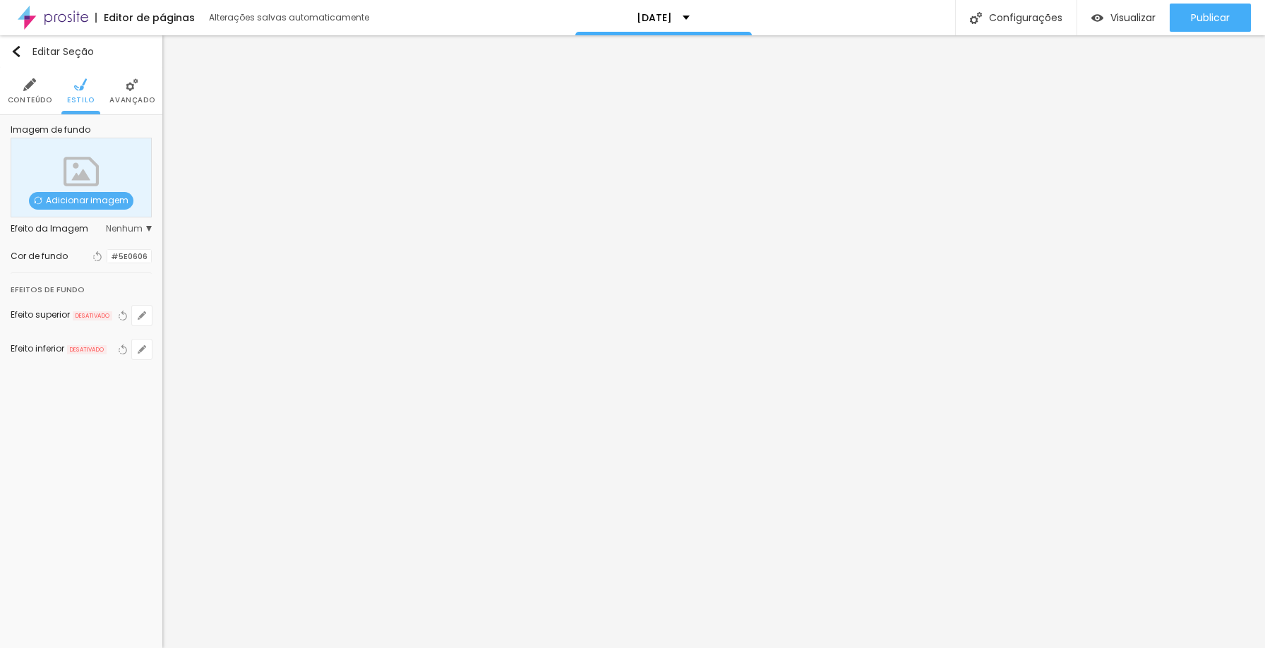
click at [87, 177] on div "Adicionar imagem" at bounding box center [81, 178] width 141 height 80
click at [81, 201] on span "Adicionar imagem" at bounding box center [81, 201] width 105 height 18
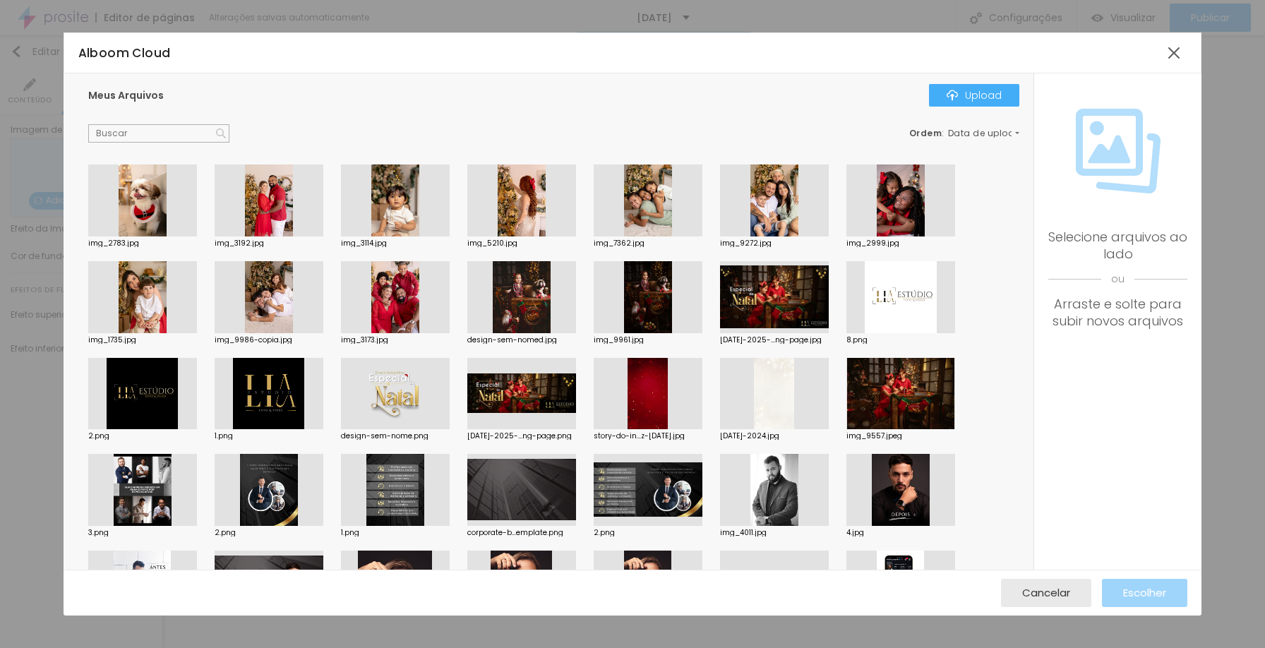
scroll to position [377, 0]
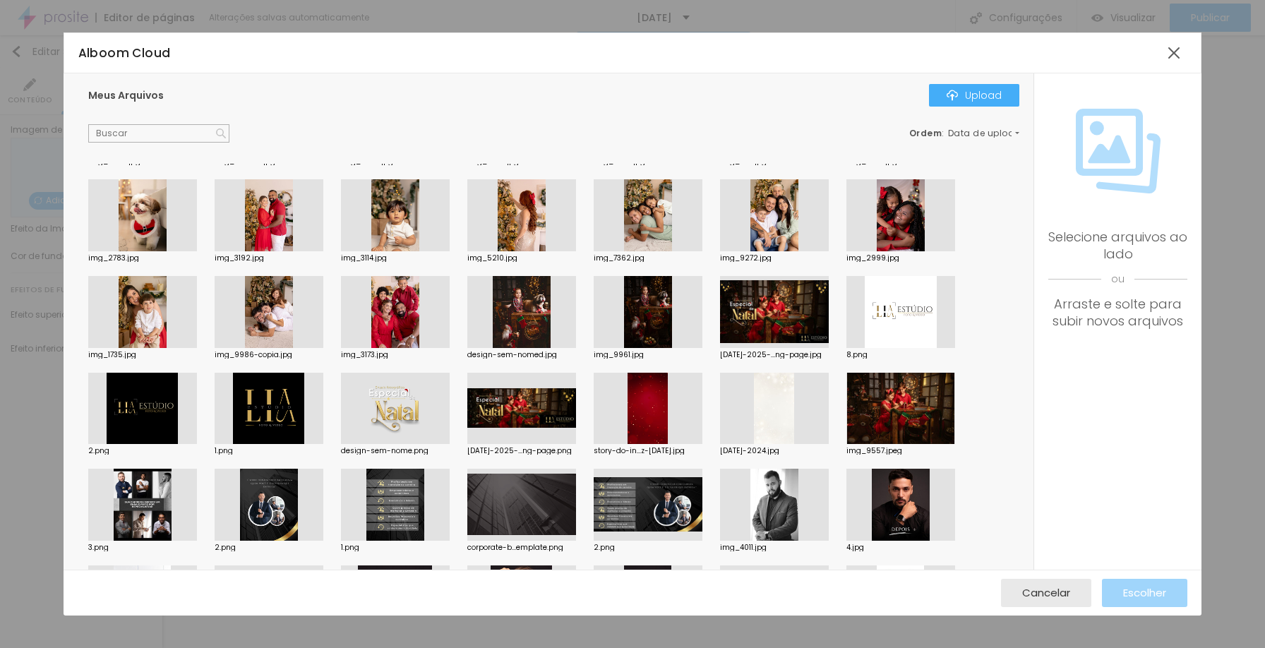
click at [773, 409] on div at bounding box center [774, 409] width 109 height 72
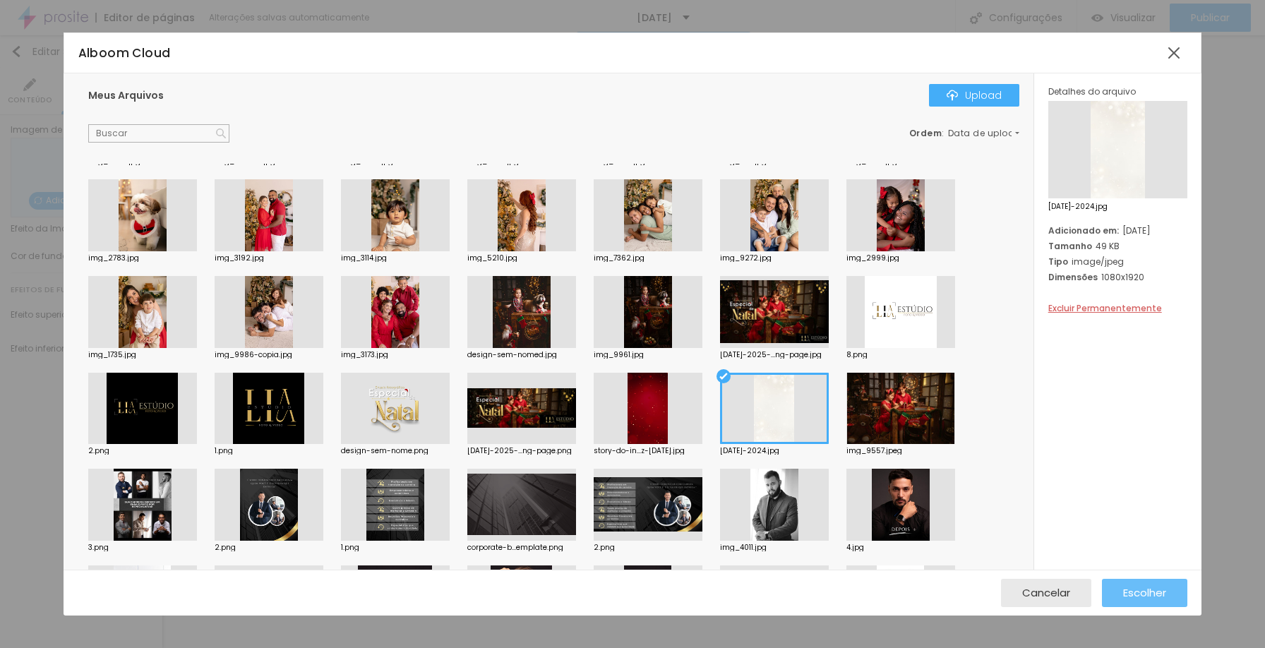
click at [1150, 590] on span "Escolher" at bounding box center [1144, 593] width 43 height 12
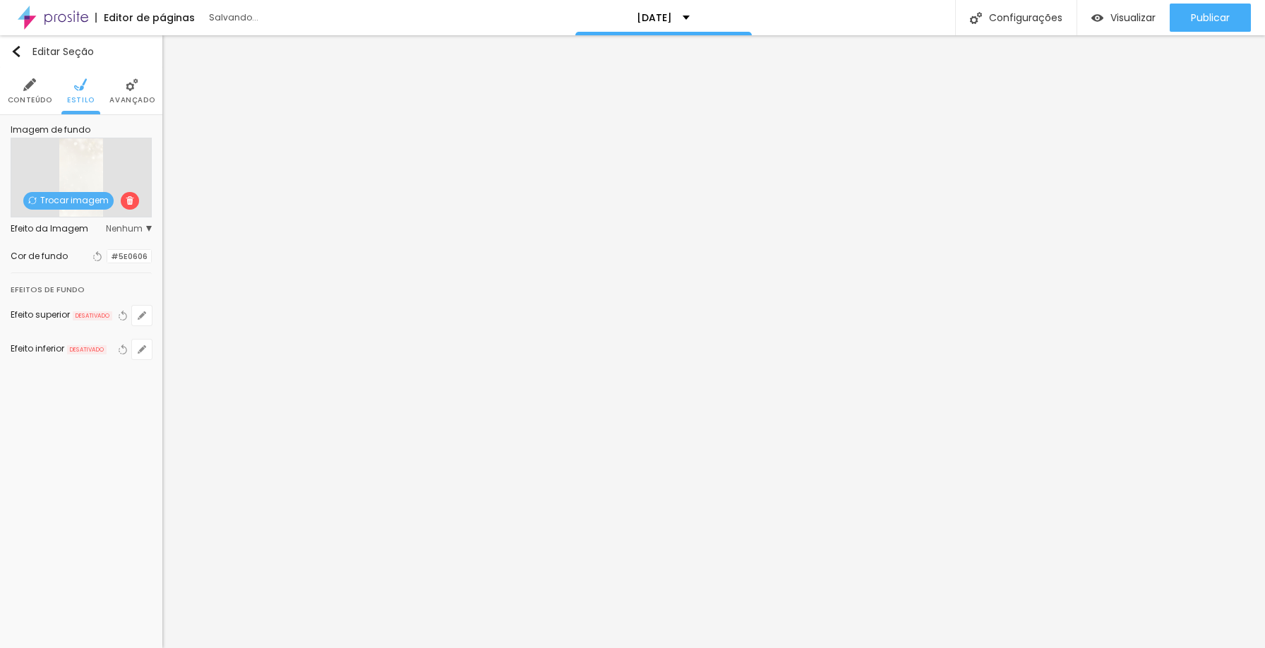
click at [125, 233] on span "Nenhum" at bounding box center [129, 229] width 46 height 8
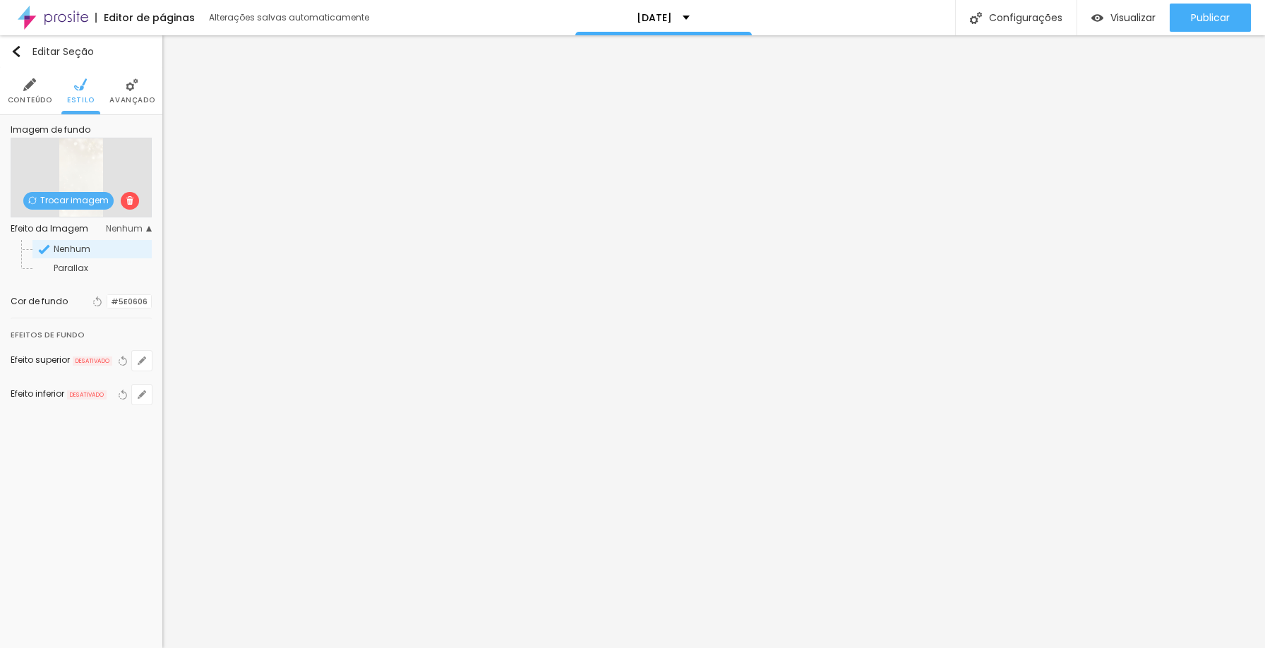
click at [109, 266] on span "Parallax" at bounding box center [102, 268] width 96 height 8
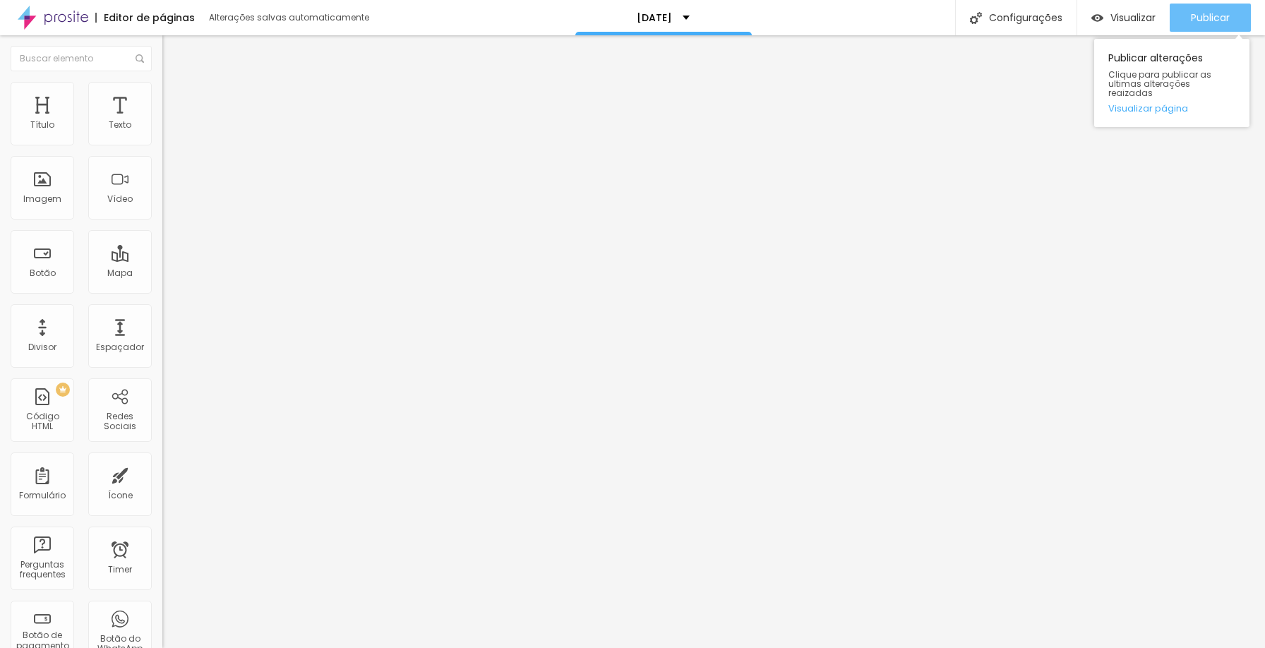
click at [1211, 13] on span "Publicar" at bounding box center [1210, 17] width 39 height 11
click at [102, 345] on div "Espaçador" at bounding box center [120, 347] width 48 height 10
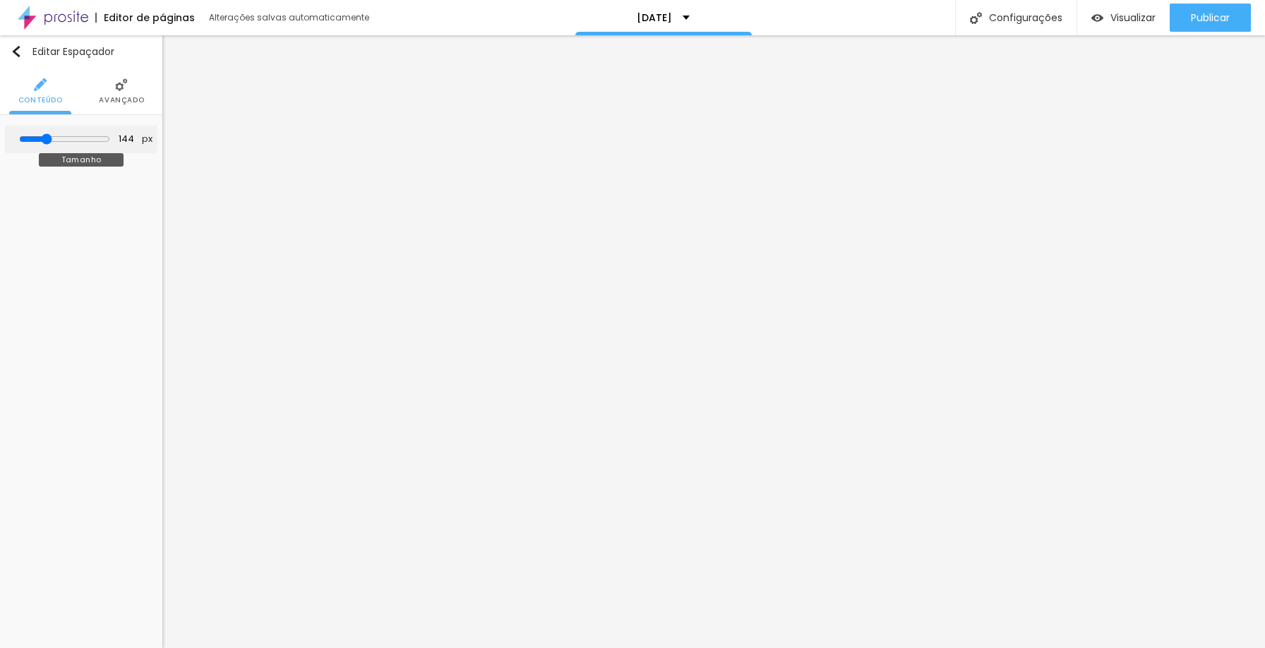
drag, startPoint x: 38, startPoint y: 141, endPoint x: 49, endPoint y: 154, distance: 17.0
click at [49, 145] on input "range" at bounding box center [64, 138] width 91 height 11
click at [83, 92] on li "Estilo" at bounding box center [81, 91] width 28 height 47
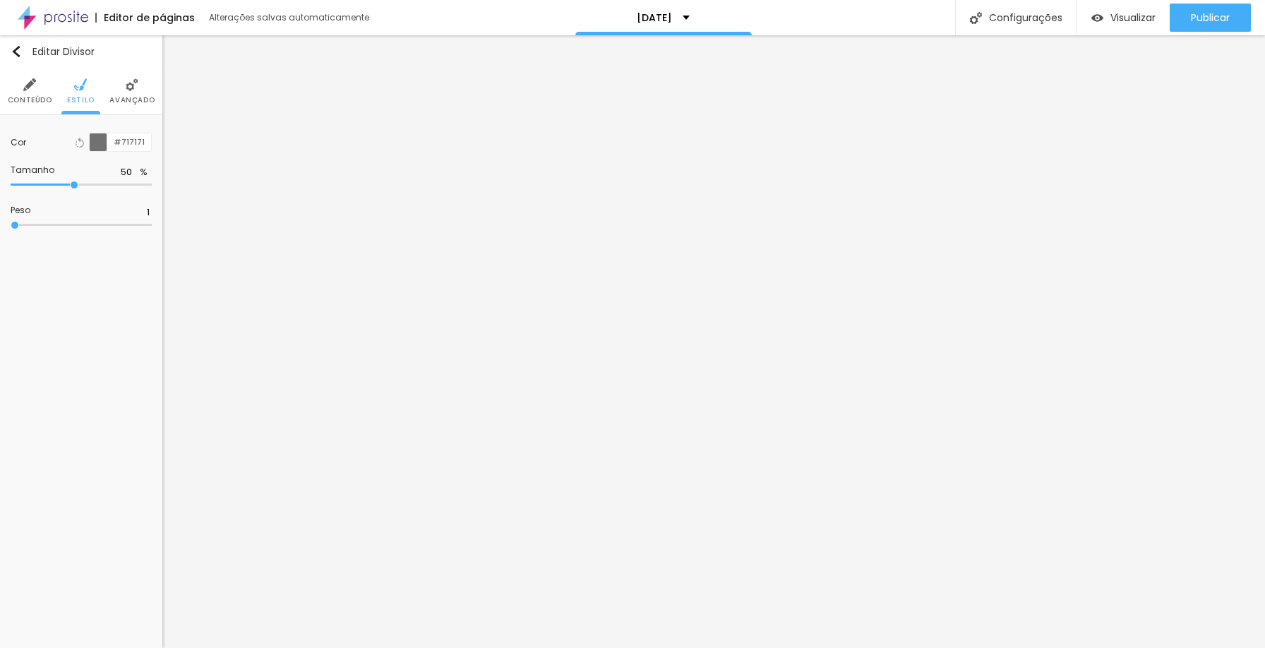
drag, startPoint x: 57, startPoint y: 227, endPoint x: 0, endPoint y: 209, distance: 59.9
click at [11, 222] on input "range" at bounding box center [81, 225] width 141 height 7
click at [95, 145] on div at bounding box center [99, 142] width 18 height 18
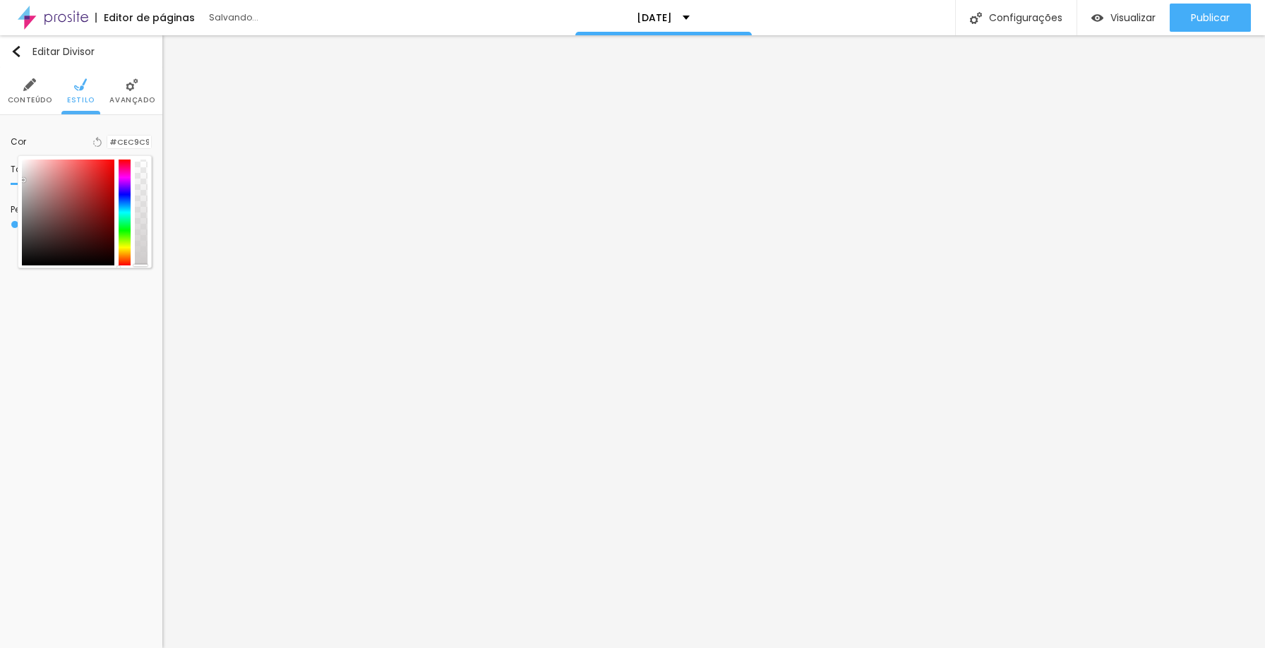
drag, startPoint x: 35, startPoint y: 181, endPoint x: 23, endPoint y: 180, distance: 12.1
click at [23, 180] on div at bounding box center [68, 213] width 93 height 106
click at [5, 166] on div "Cor Voltar ao padrão #CEC9C9 Tamanho 50 % Peso 1" at bounding box center [81, 182] width 162 height 134
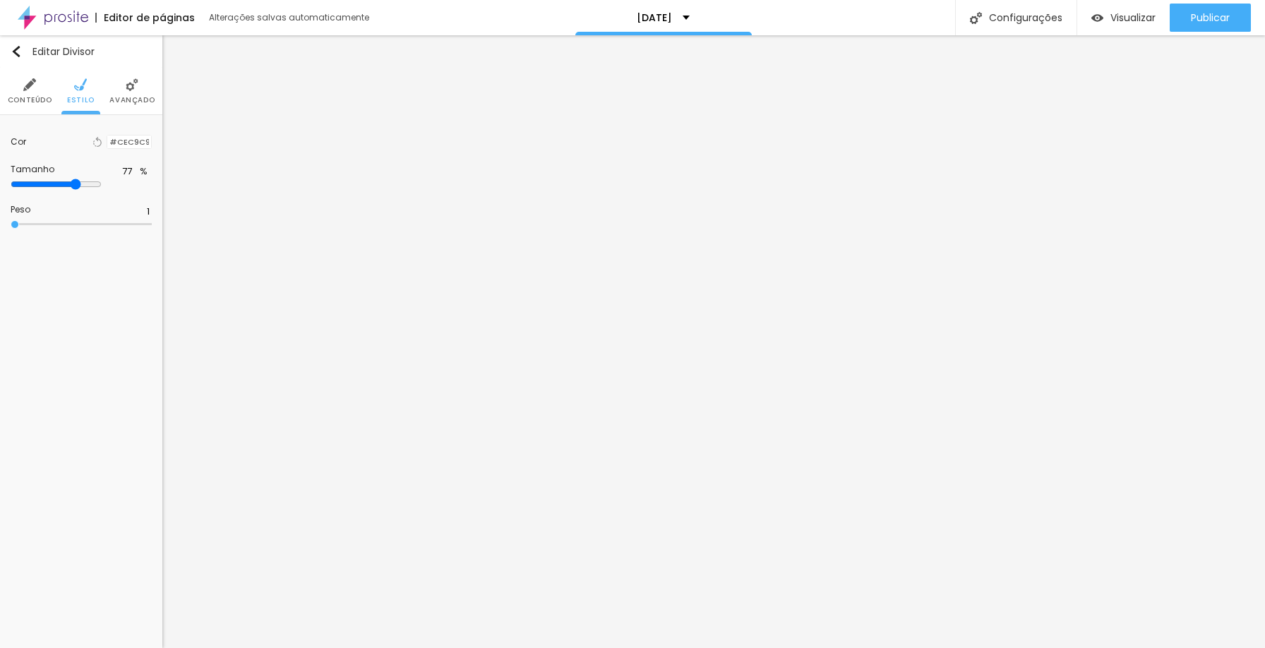
drag, startPoint x: 72, startPoint y: 184, endPoint x: 114, endPoint y: 210, distance: 48.8
click at [102, 190] on input "range" at bounding box center [56, 184] width 91 height 11
click at [17, 49] on img "button" at bounding box center [16, 51] width 11 height 11
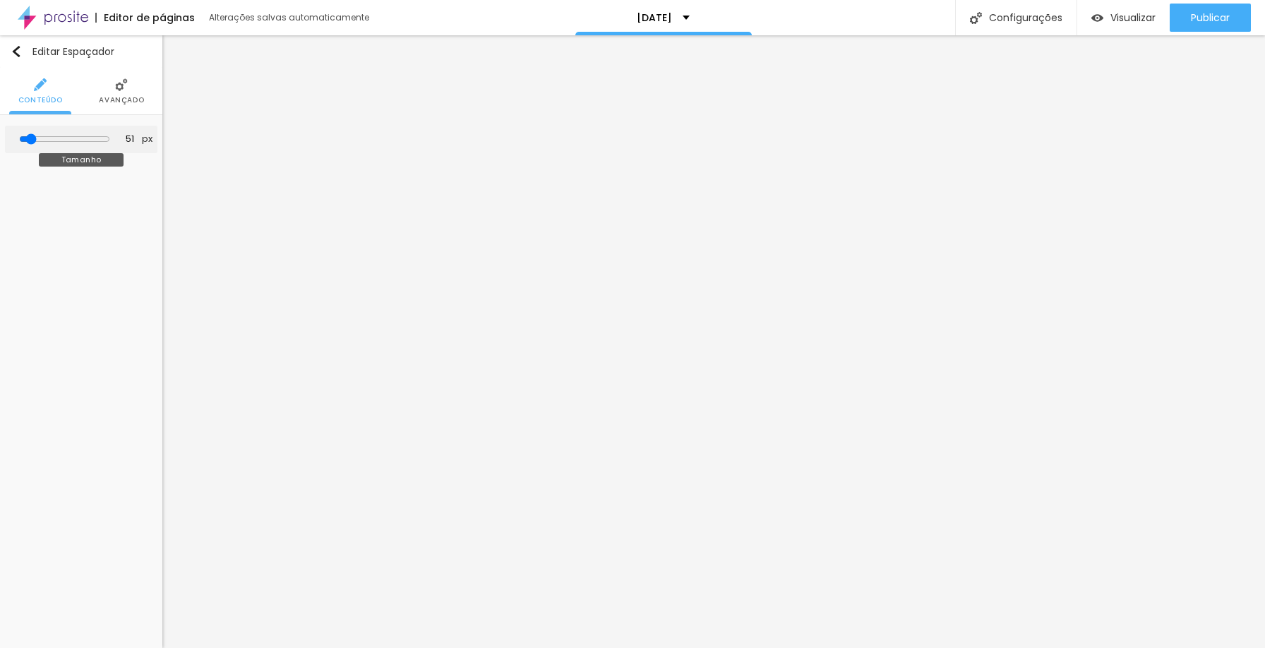
click at [37, 140] on input "range" at bounding box center [64, 138] width 91 height 11
drag, startPoint x: 34, startPoint y: 139, endPoint x: 20, endPoint y: 138, distance: 14.2
click at [26, 138] on input "range" at bounding box center [65, 139] width 78 height 7
click at [40, 139] on input "range" at bounding box center [64, 138] width 91 height 11
click at [54, 138] on input "range" at bounding box center [64, 138] width 91 height 11
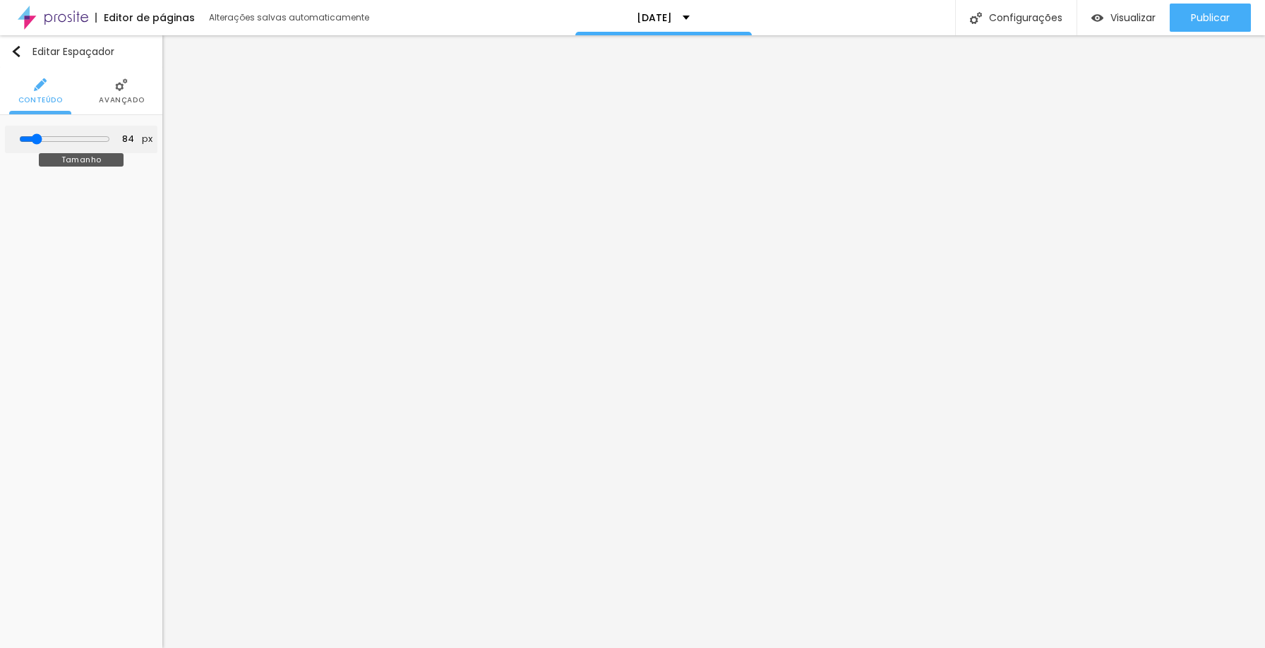
click at [41, 139] on input "range" at bounding box center [64, 138] width 91 height 11
click at [44, 139] on input "range" at bounding box center [64, 138] width 91 height 11
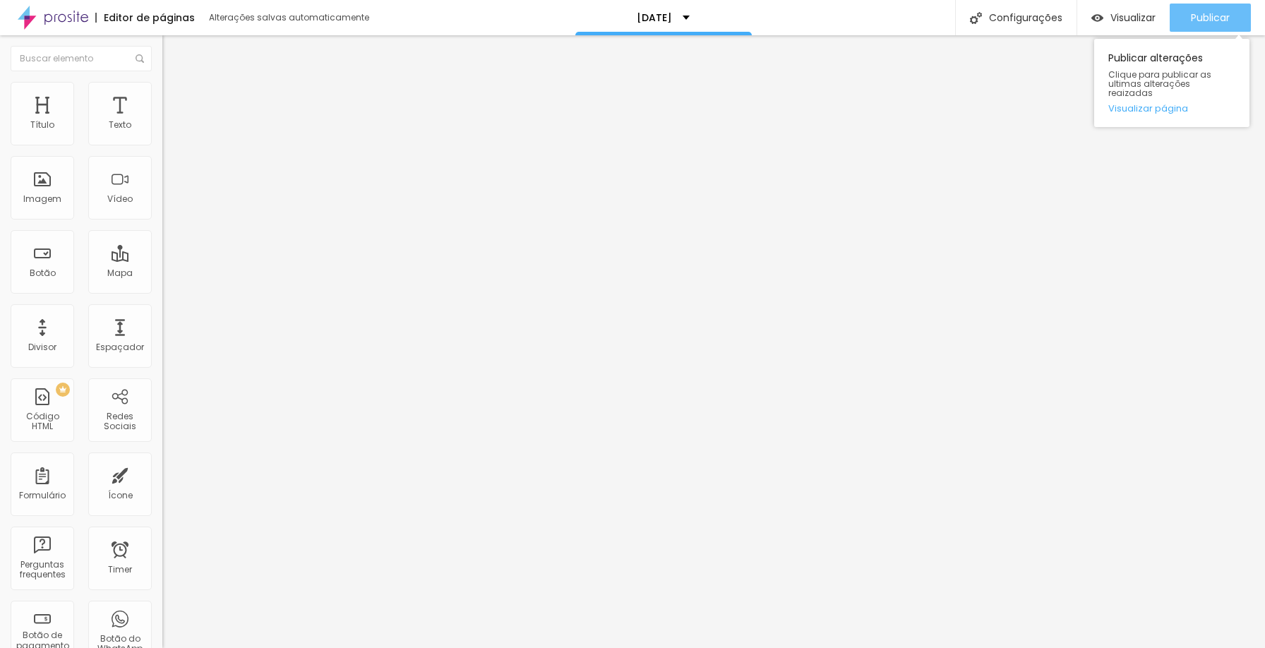
click at [1196, 20] on span "Publicar" at bounding box center [1210, 17] width 39 height 11
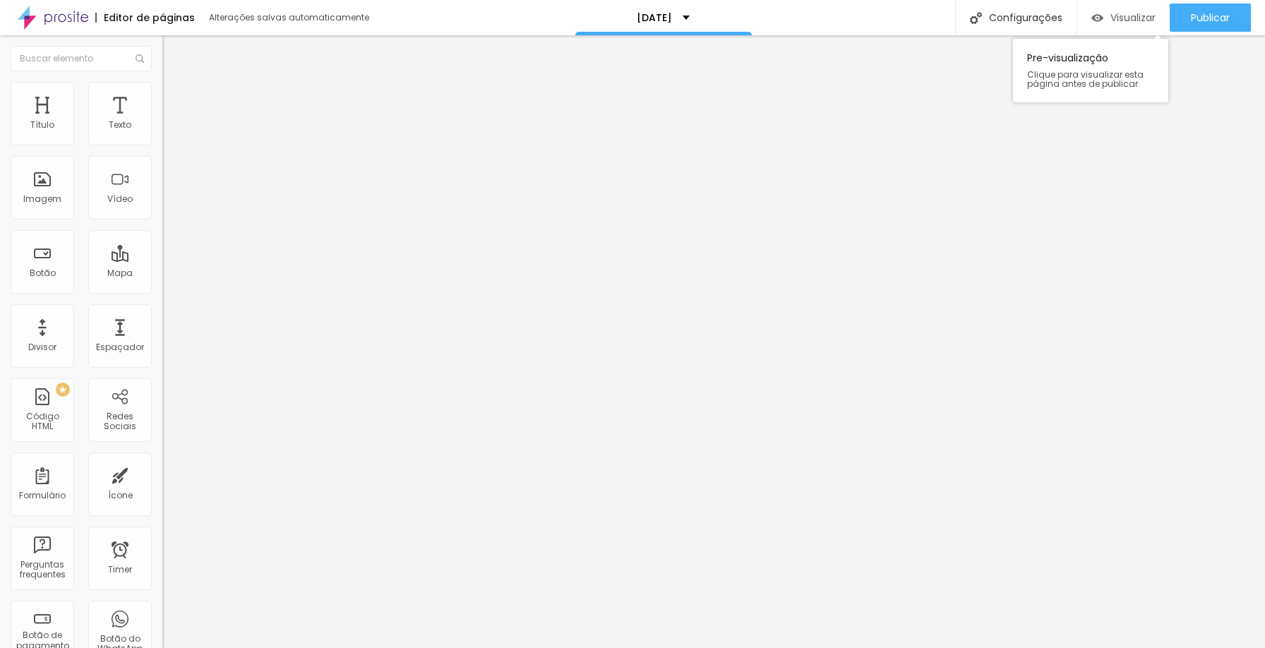
click at [1099, 17] on img "button" at bounding box center [1098, 18] width 12 height 12
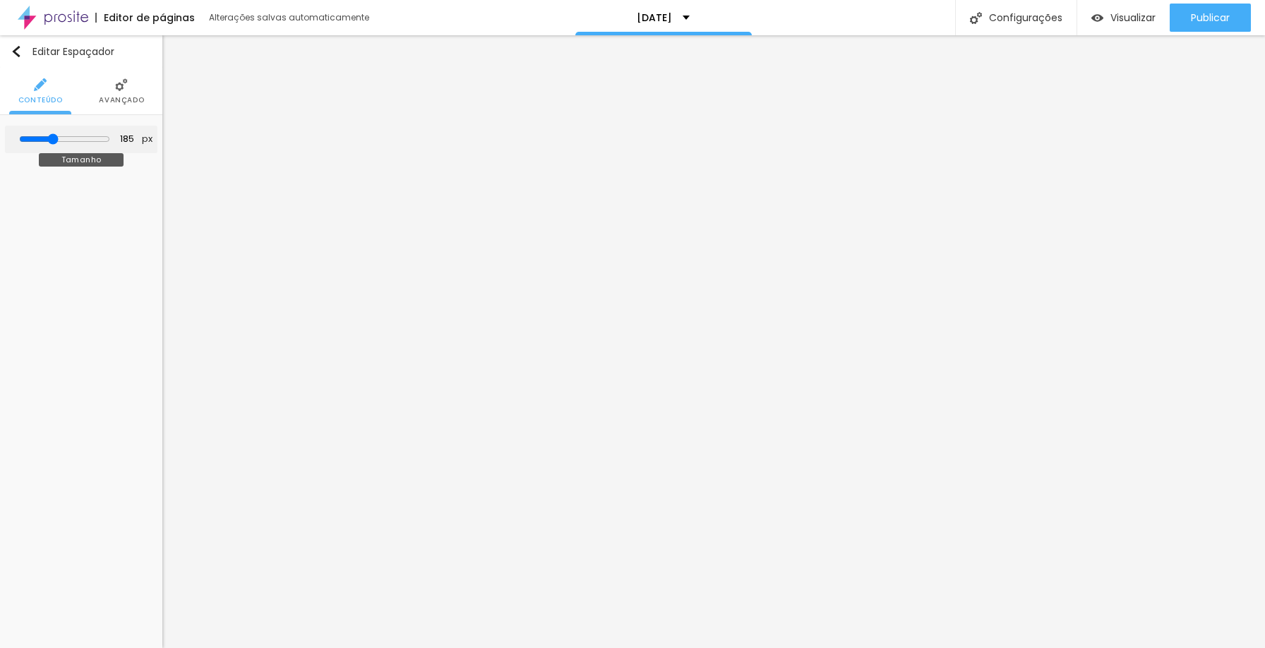
click at [55, 141] on input "range" at bounding box center [64, 138] width 91 height 11
click at [42, 140] on input "range" at bounding box center [64, 138] width 91 height 11
drag, startPoint x: 59, startPoint y: 138, endPoint x: 53, endPoint y: 143, distance: 7.5
click at [53, 143] on input "range" at bounding box center [64, 138] width 91 height 11
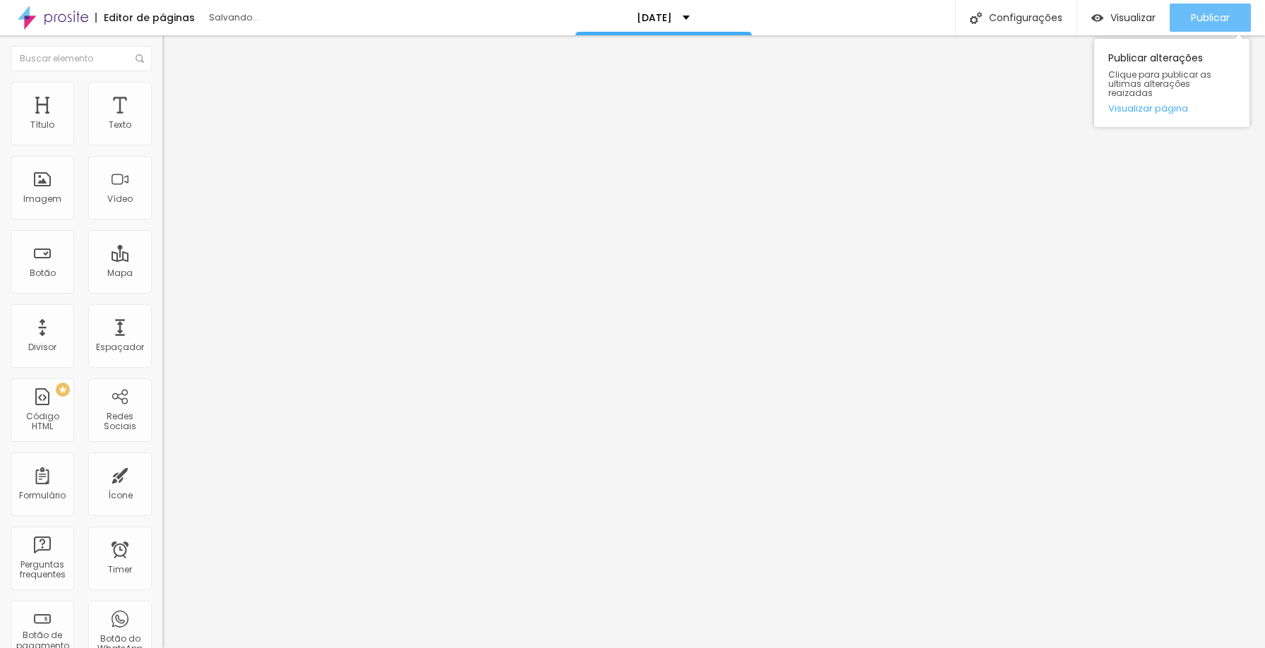
click at [1205, 20] on span "Publicar" at bounding box center [1210, 17] width 39 height 11
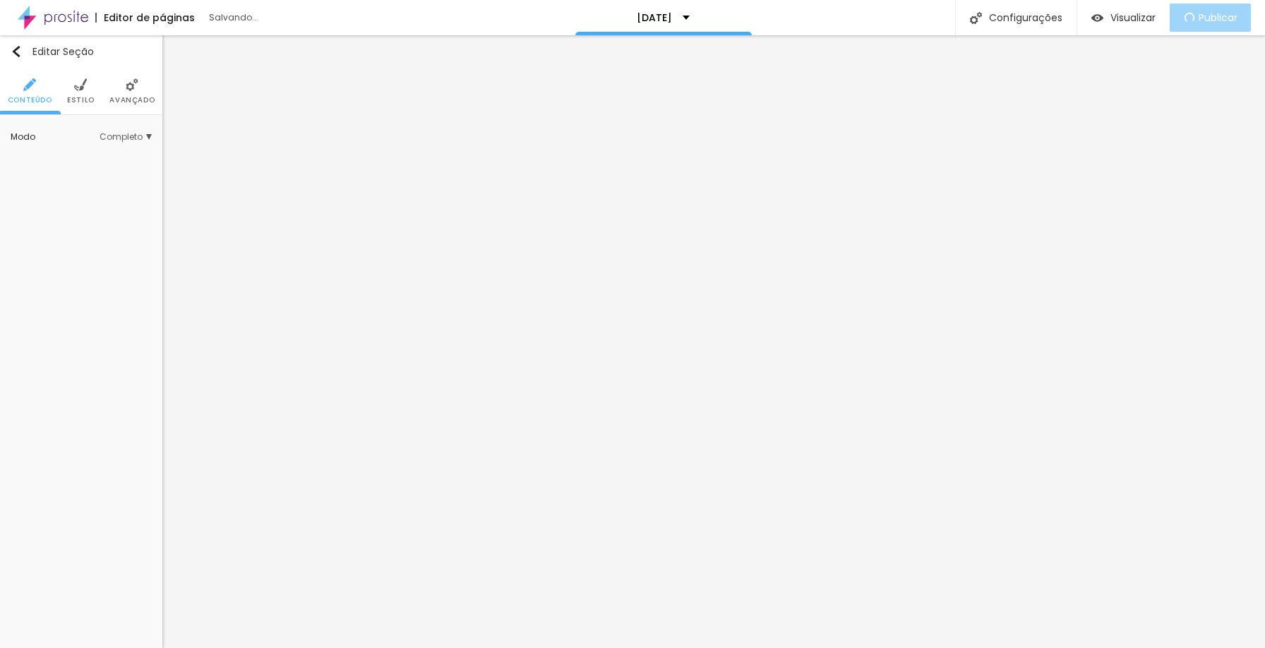
click at [119, 143] on div "Modo Completo Encaixotado Completo" at bounding box center [81, 137] width 141 height 23
click at [126, 134] on span "Completo" at bounding box center [126, 137] width 52 height 8
click at [104, 155] on span "Encaixotado" at bounding box center [81, 157] width 55 height 12
click at [79, 85] on img at bounding box center [80, 84] width 13 height 13
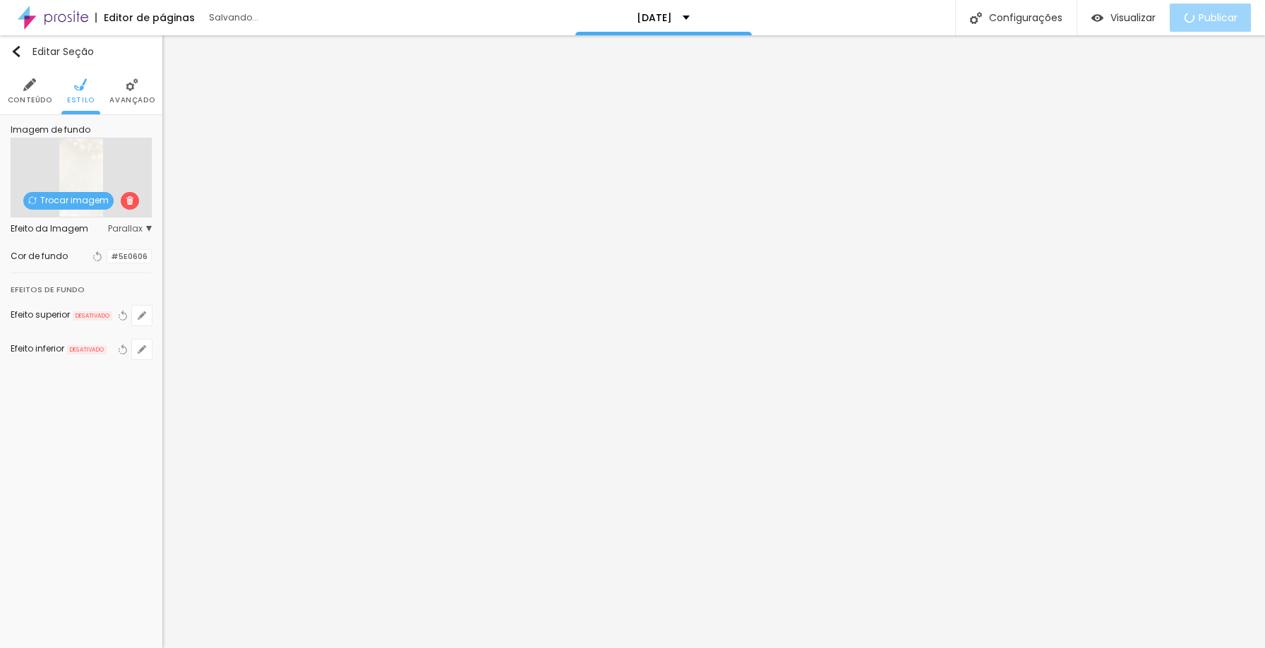
click at [119, 89] on li "Avançado" at bounding box center [131, 91] width 45 height 47
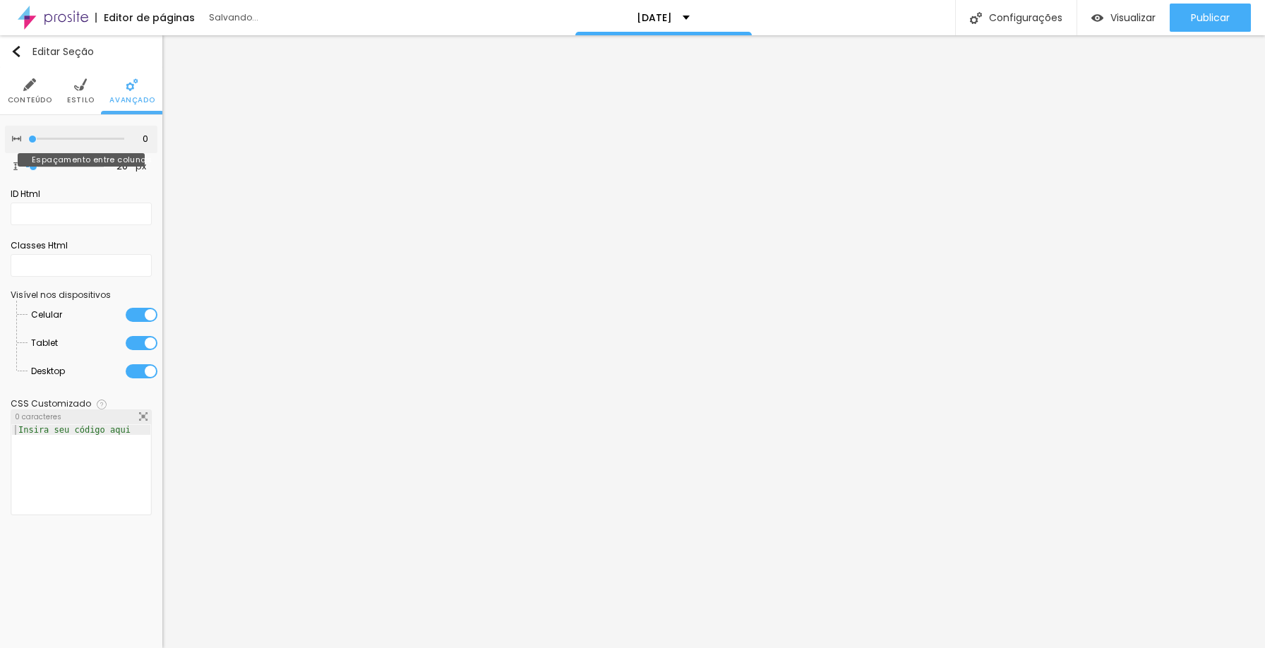
drag, startPoint x: 90, startPoint y: 139, endPoint x: 1, endPoint y: 137, distance: 89.0
click at [28, 137] on input "range" at bounding box center [76, 139] width 96 height 7
drag, startPoint x: 32, startPoint y: 164, endPoint x: 18, endPoint y: 162, distance: 13.6
click at [26, 163] on input "range" at bounding box center [65, 166] width 78 height 7
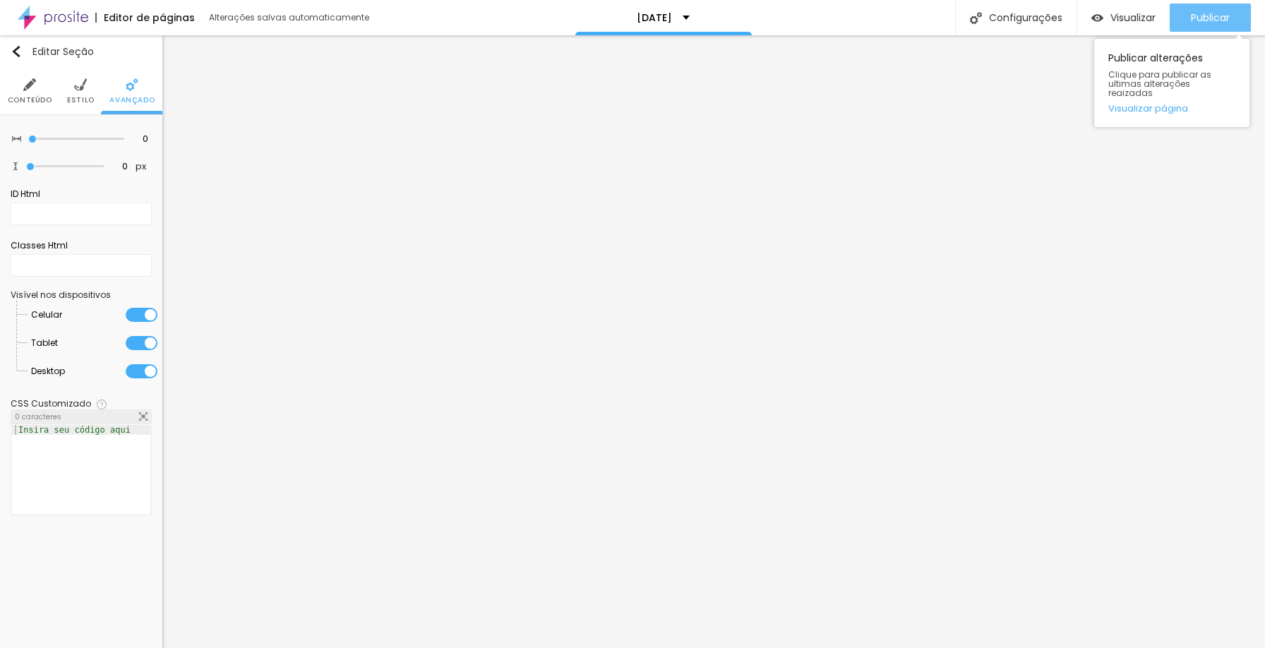
click at [1198, 12] on span "Publicar" at bounding box center [1210, 17] width 39 height 11
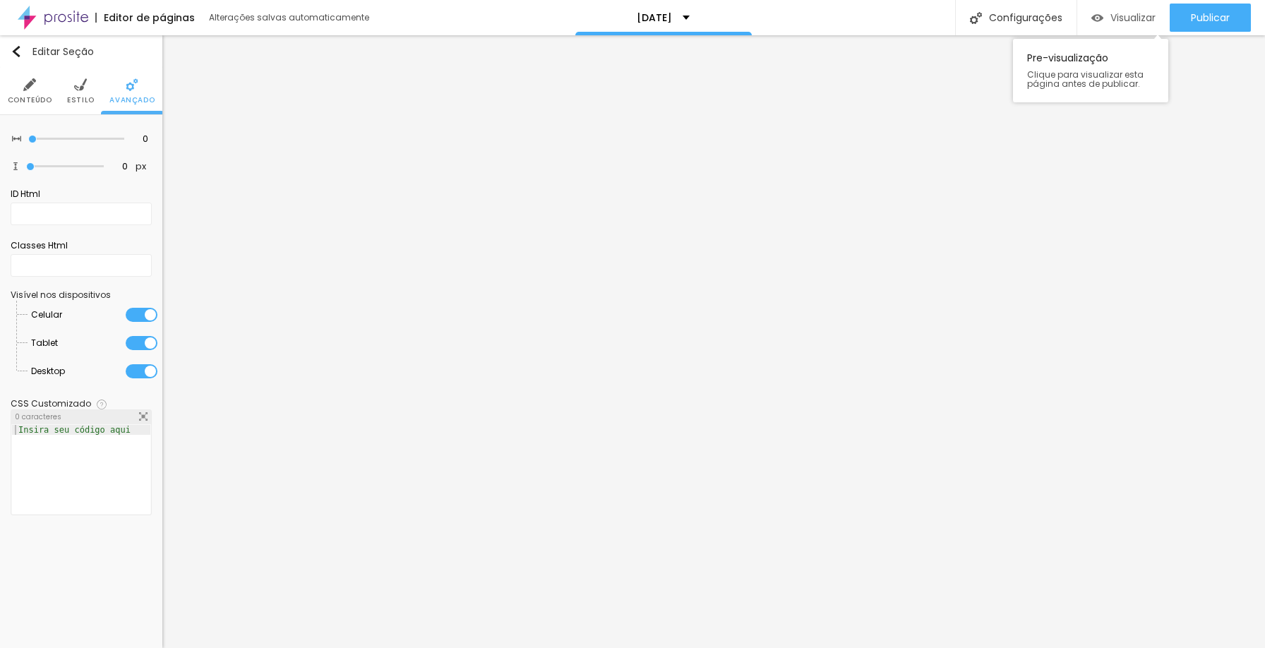
click at [1133, 19] on span "Visualizar" at bounding box center [1133, 17] width 45 height 11
click at [66, 569] on div "Editar Seção Conteúdo Estilo Avançado 0 Espaçamento entre colunas 0 px Espaçame…" at bounding box center [81, 341] width 162 height 613
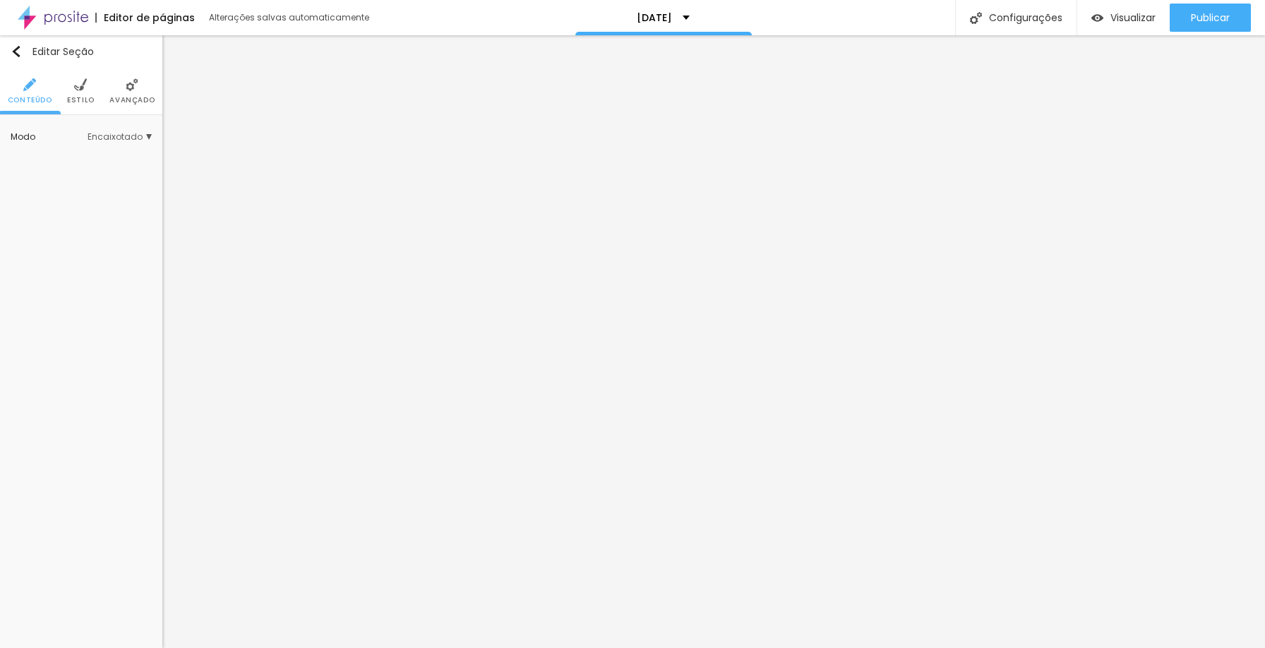
click at [73, 97] on span "Estilo" at bounding box center [81, 100] width 28 height 7
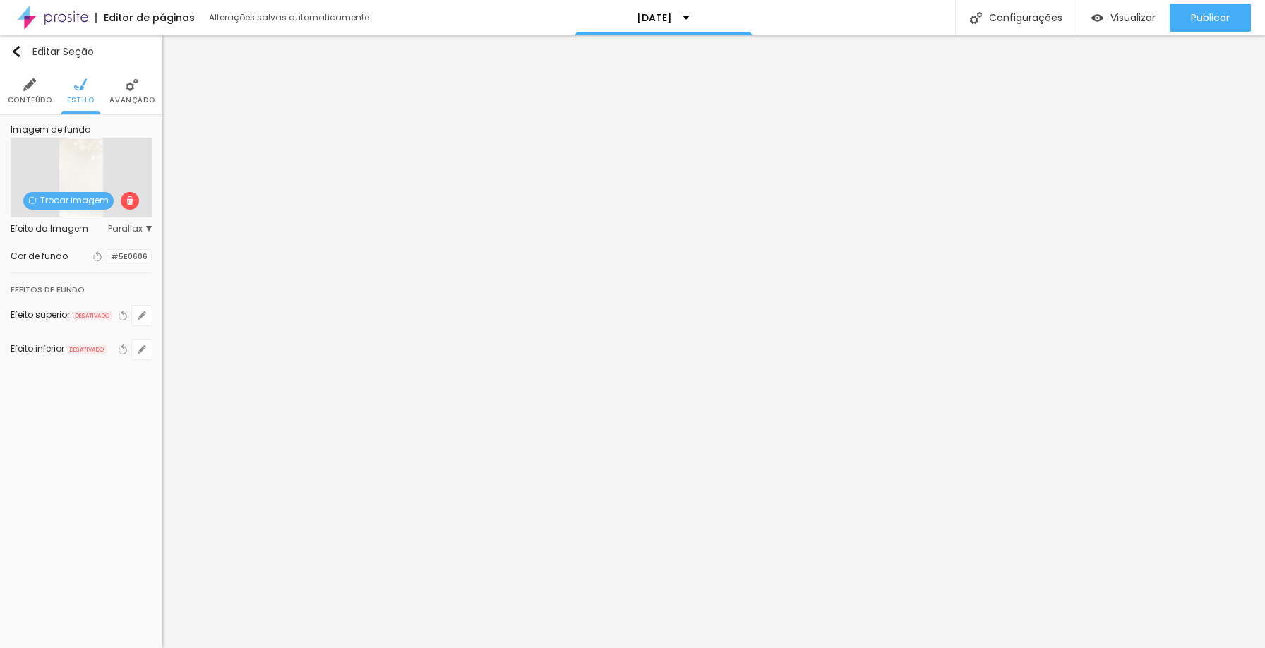
click at [105, 317] on span "DESATIVADO" at bounding box center [93, 316] width 40 height 10
click at [128, 83] on img at bounding box center [132, 84] width 13 height 13
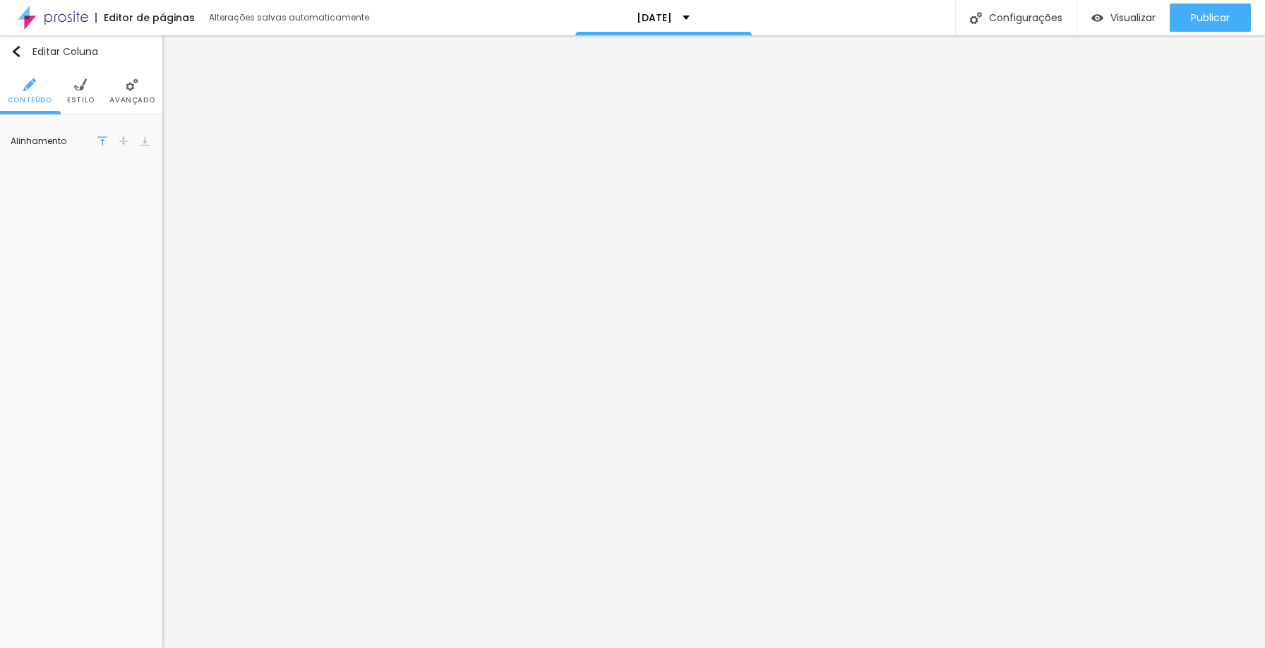
click at [131, 93] on li "Avançado" at bounding box center [131, 91] width 45 height 47
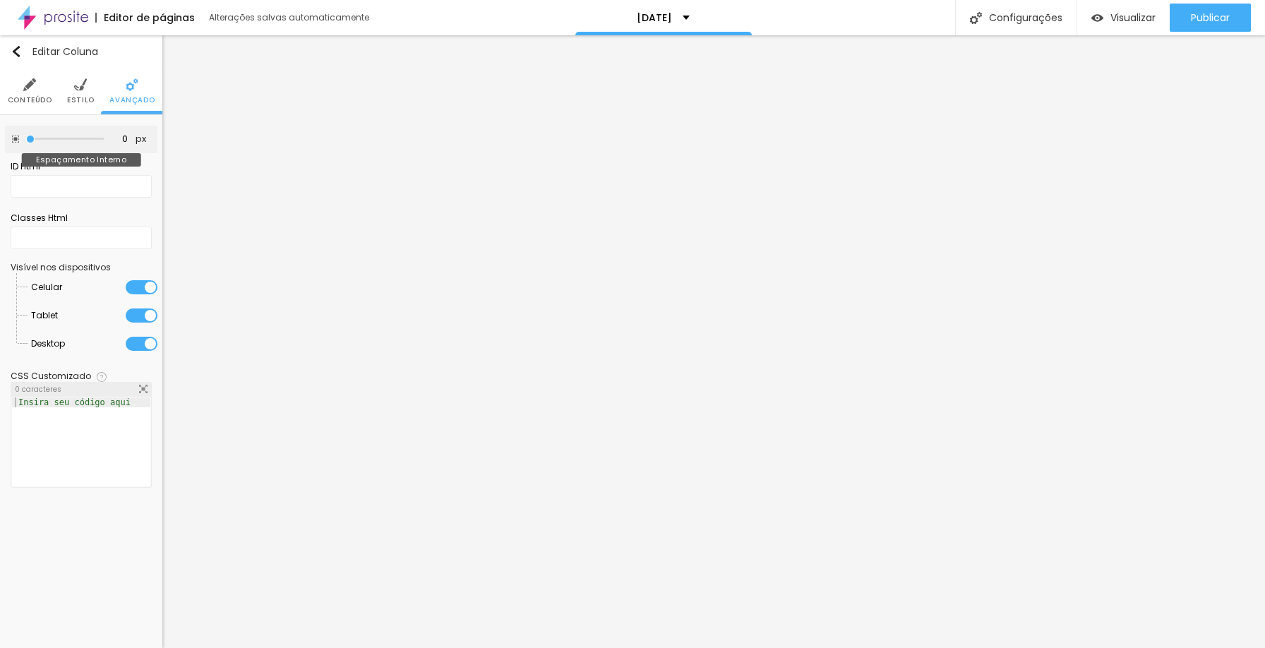
drag, startPoint x: 51, startPoint y: 138, endPoint x: 0, endPoint y: 137, distance: 50.9
click at [26, 137] on input "range" at bounding box center [65, 139] width 78 height 7
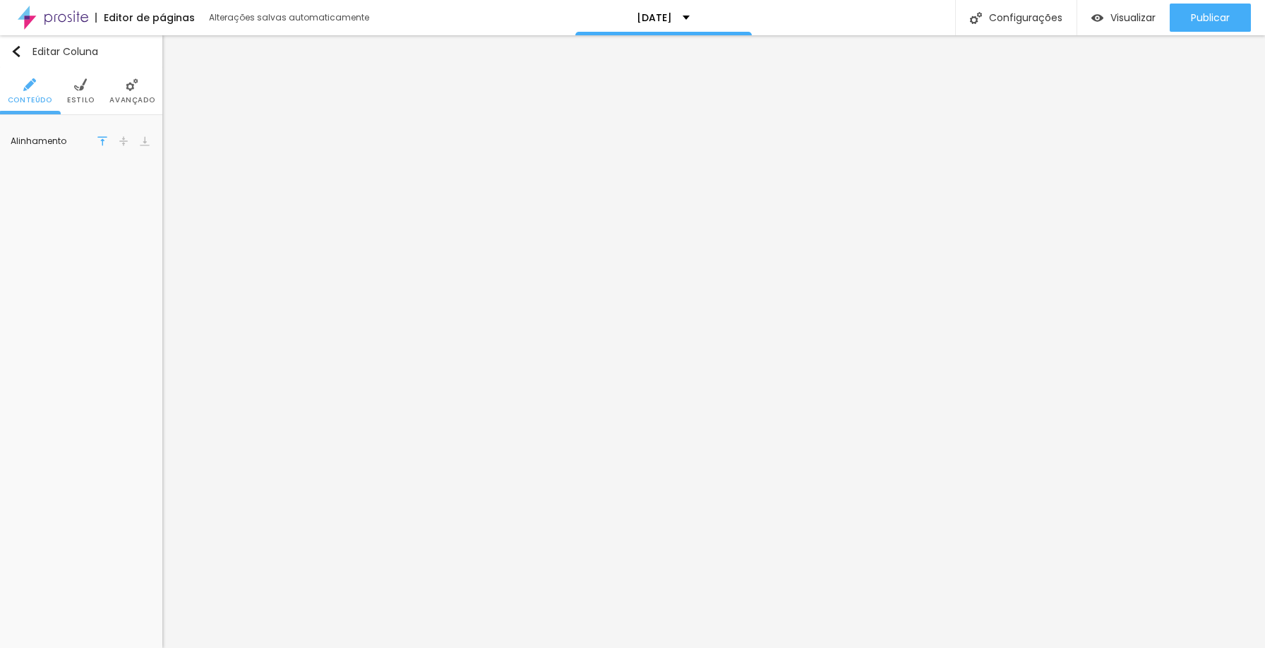
click at [134, 92] on li "Avançado" at bounding box center [131, 91] width 45 height 47
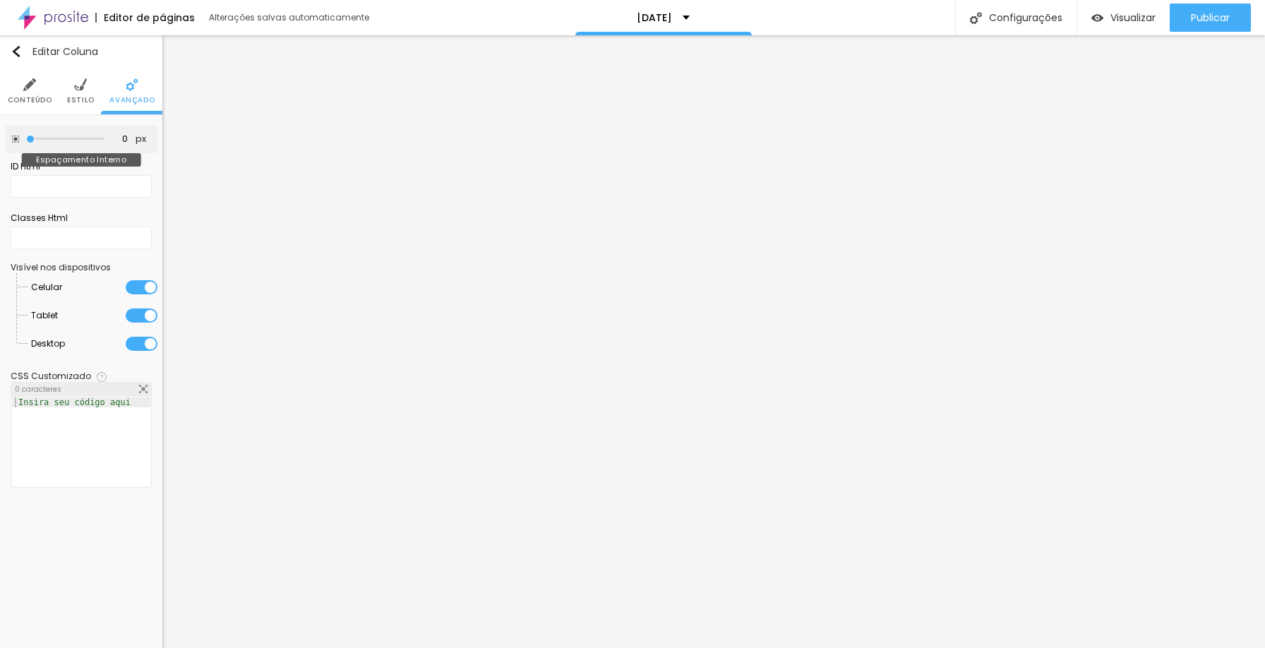
drag, startPoint x: 35, startPoint y: 137, endPoint x: 7, endPoint y: 137, distance: 27.5
click at [26, 137] on input "range" at bounding box center [65, 139] width 78 height 7
click at [35, 141] on input "range" at bounding box center [65, 139] width 78 height 7
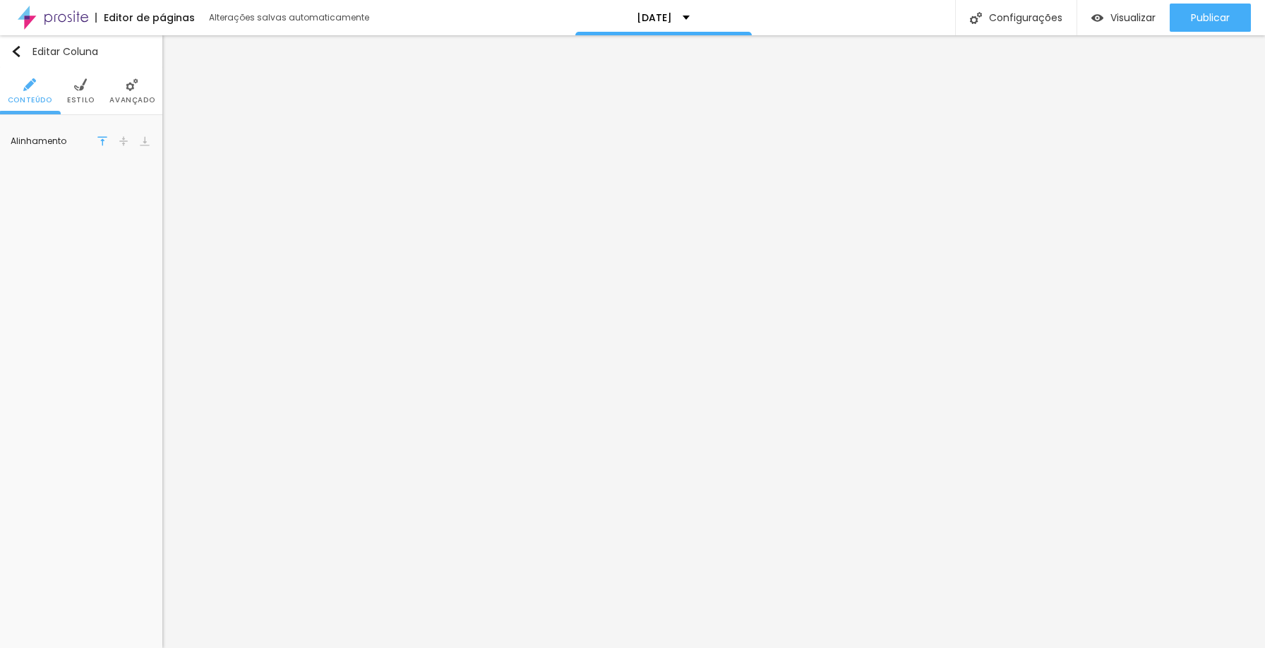
click at [136, 102] on span "Avançado" at bounding box center [131, 100] width 45 height 7
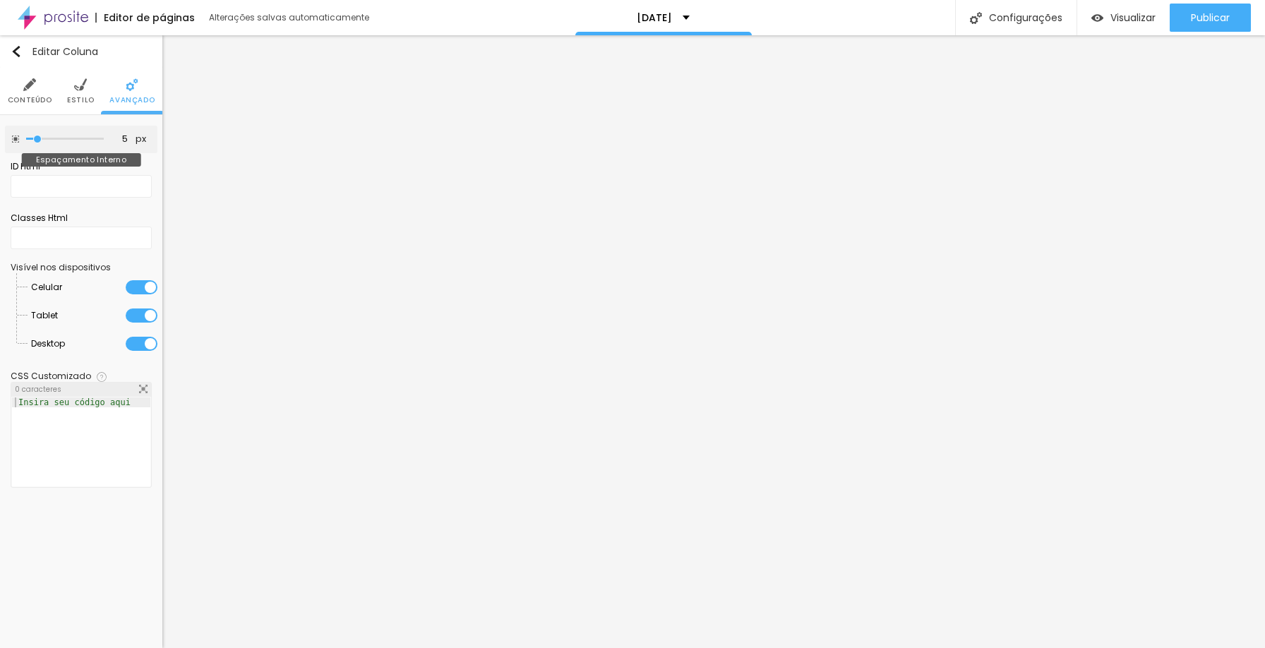
click at [38, 138] on input "range" at bounding box center [65, 139] width 78 height 7
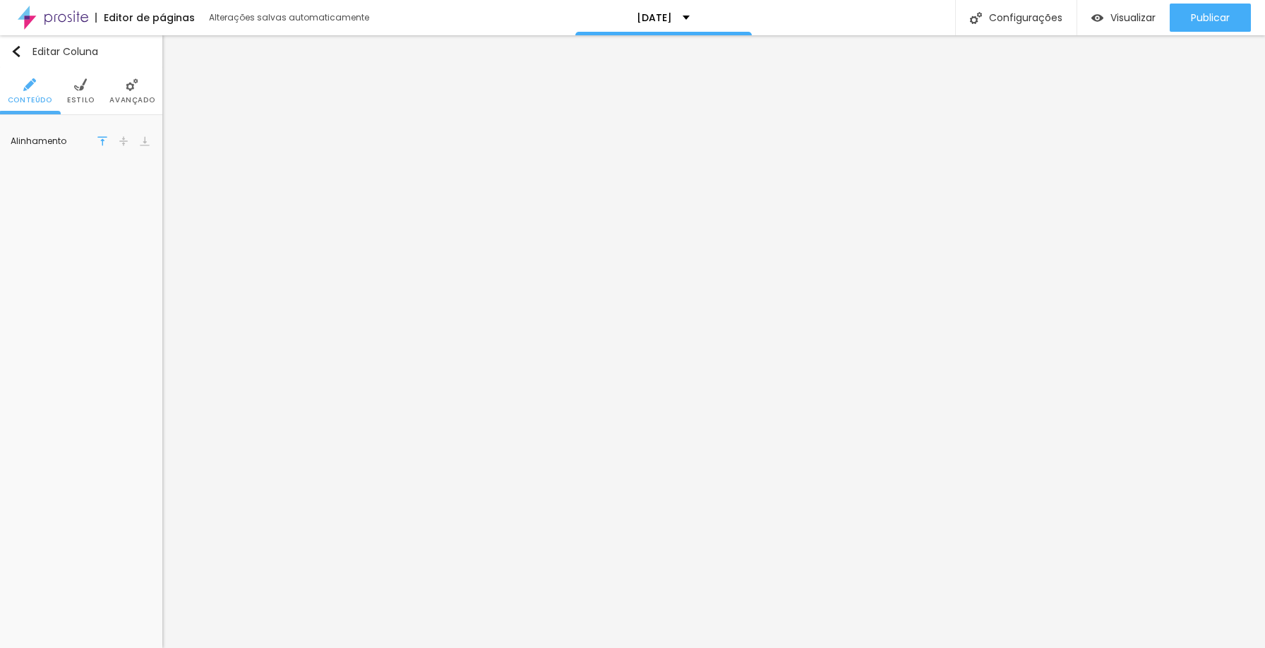
click at [122, 94] on li "Avançado" at bounding box center [131, 91] width 45 height 47
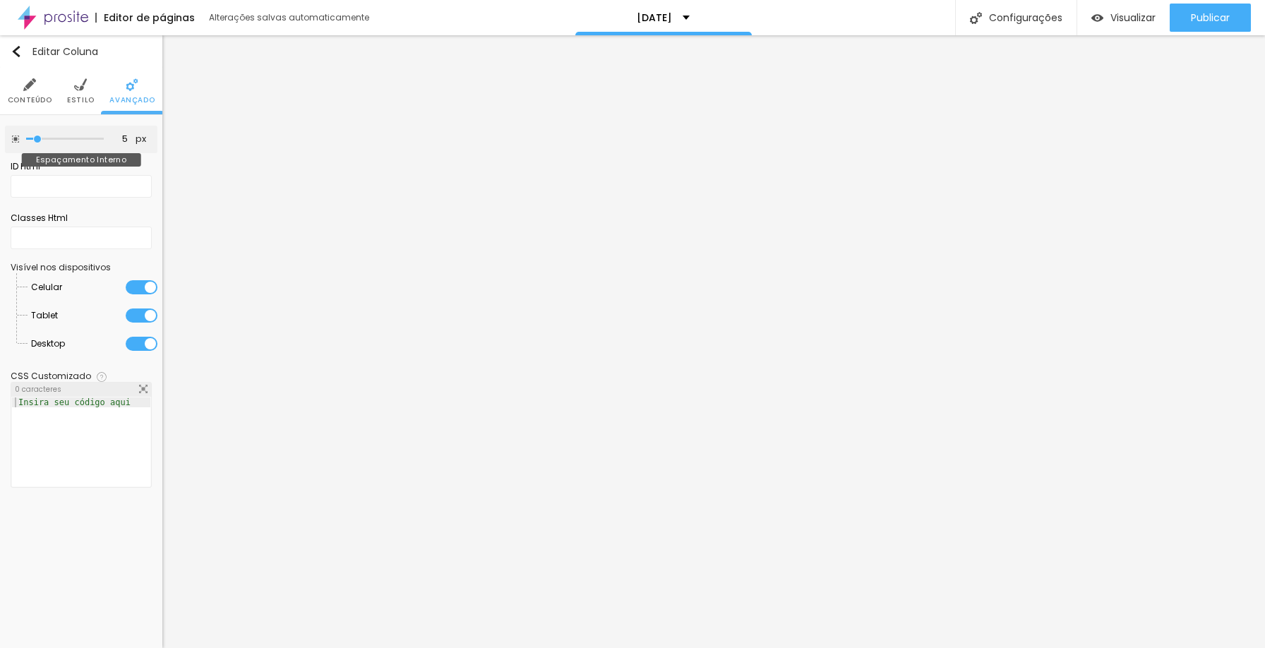
drag, startPoint x: 49, startPoint y: 138, endPoint x: 37, endPoint y: 138, distance: 12.7
click at [37, 138] on input "range" at bounding box center [65, 139] width 78 height 7
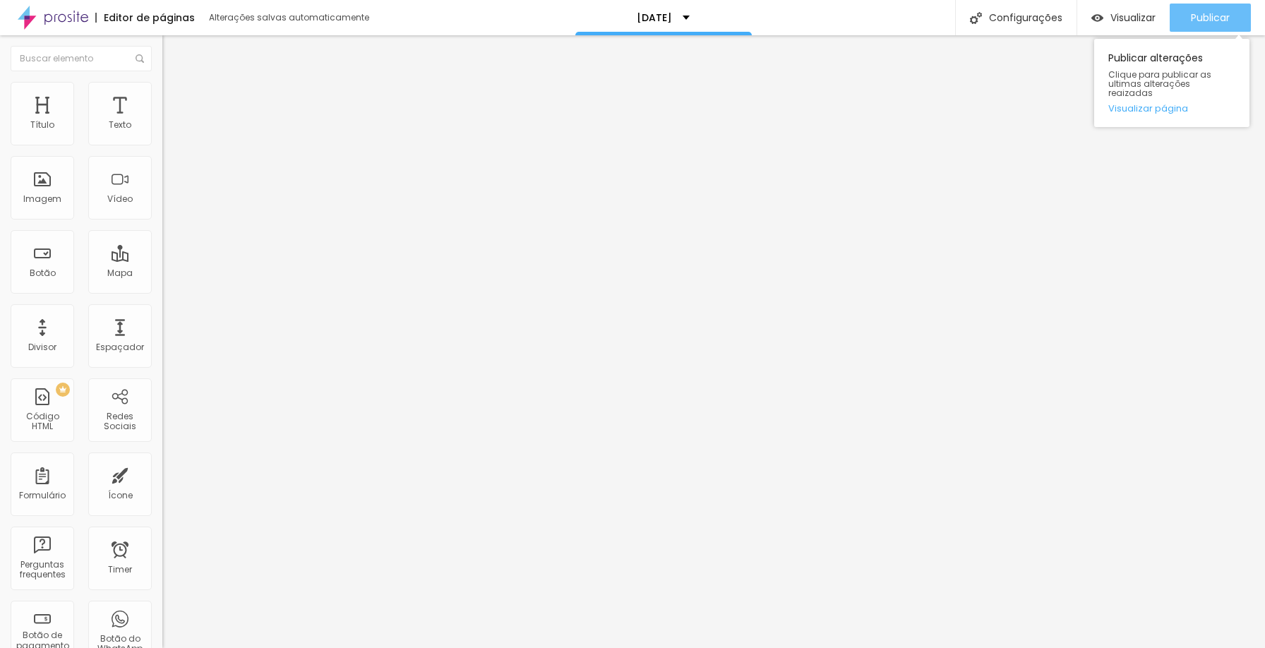
click at [1210, 21] on span "Publicar" at bounding box center [1210, 17] width 39 height 11
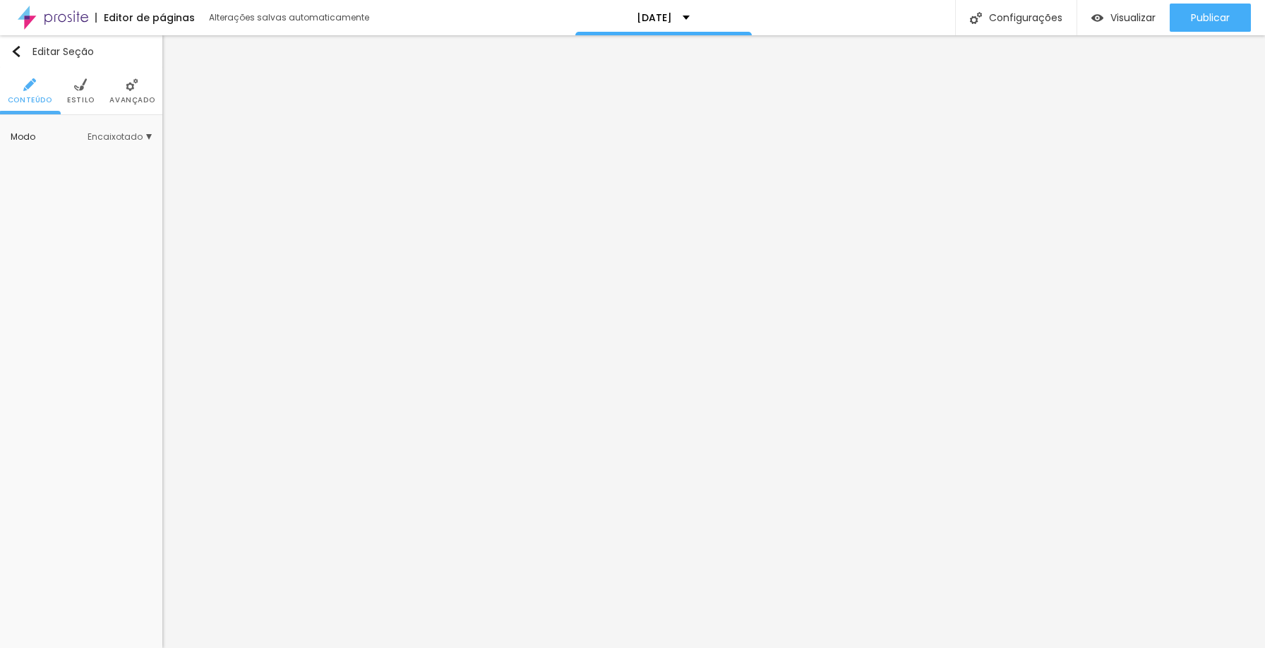
click at [131, 98] on span "Avançado" at bounding box center [131, 100] width 45 height 7
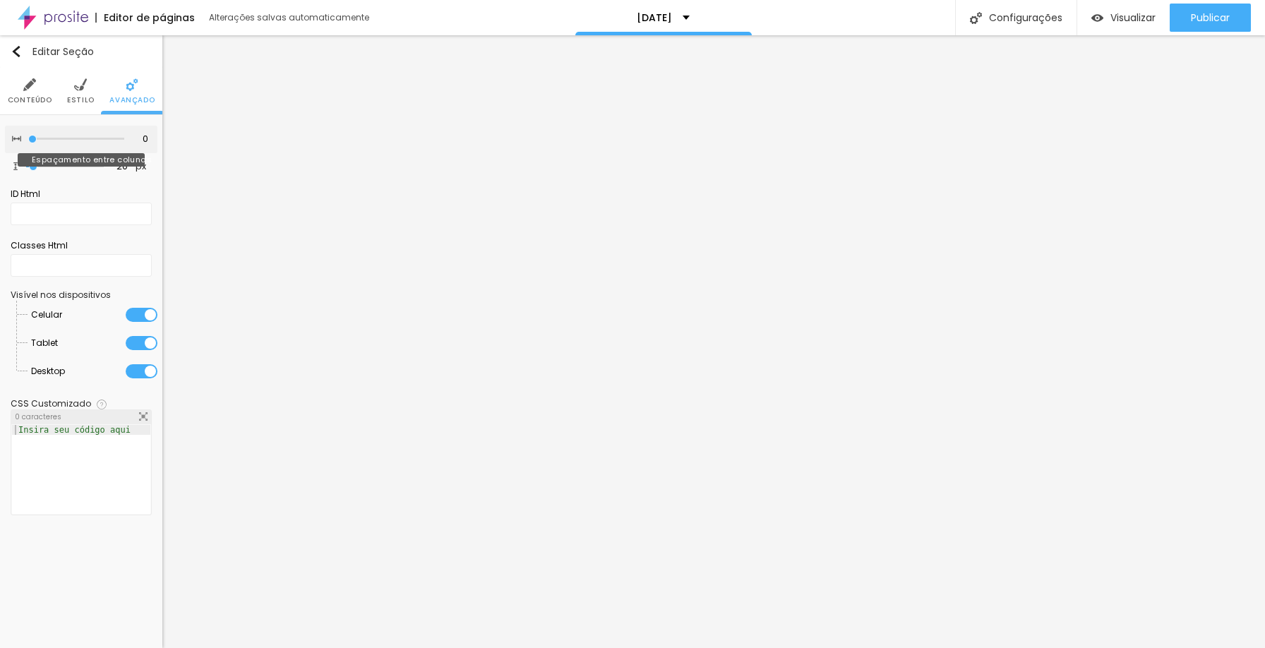
click at [28, 143] on input "range" at bounding box center [76, 139] width 96 height 7
drag, startPoint x: 32, startPoint y: 167, endPoint x: 0, endPoint y: 167, distance: 31.8
click at [26, 167] on input "range" at bounding box center [65, 166] width 78 height 7
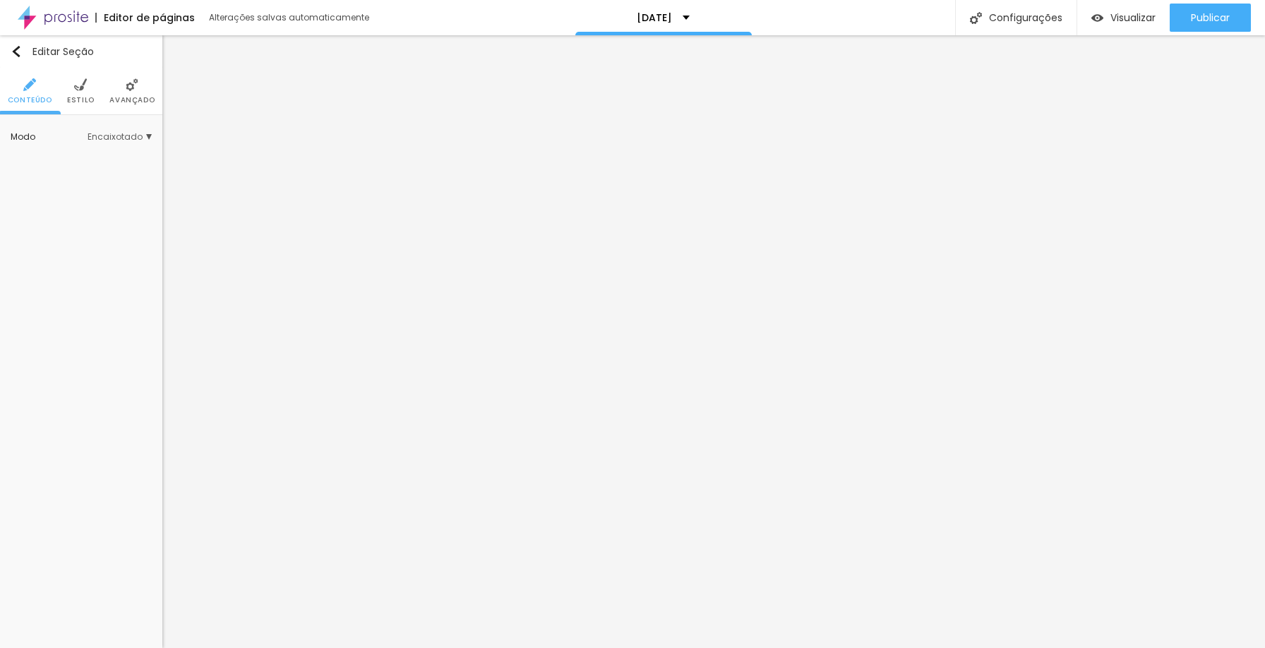
click at [136, 83] on img at bounding box center [132, 84] width 13 height 13
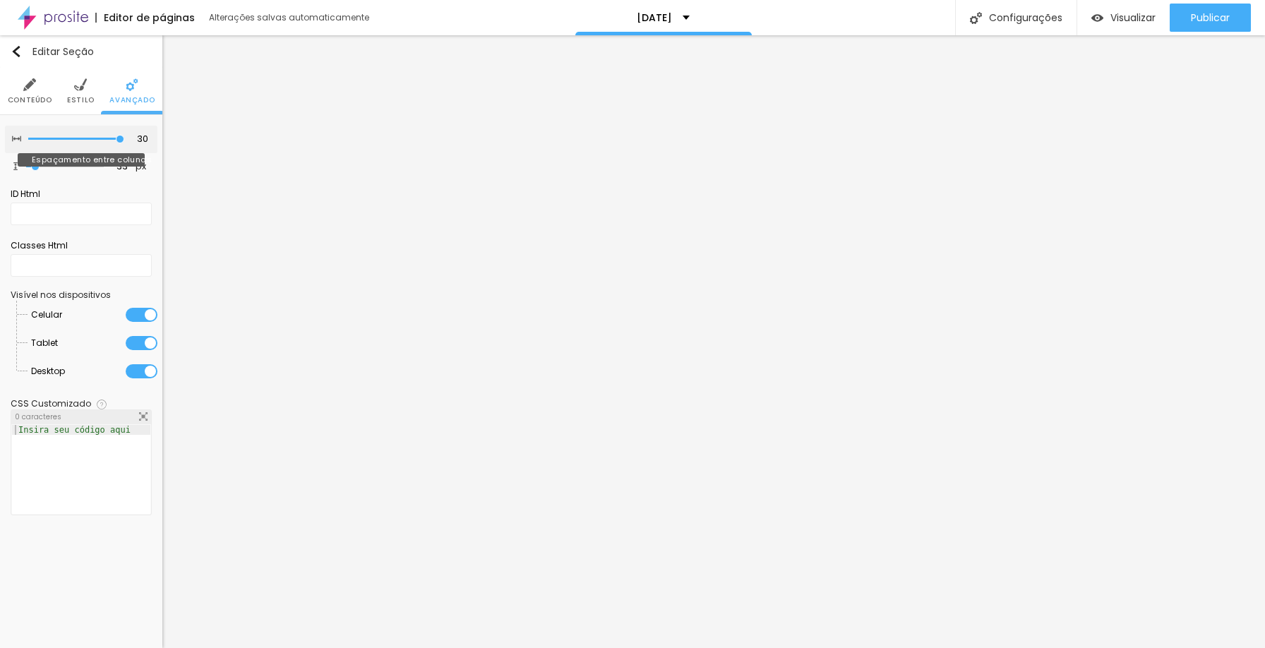
drag, startPoint x: 115, startPoint y: 141, endPoint x: 298, endPoint y: 145, distance: 182.9
click at [124, 143] on input "range" at bounding box center [76, 139] width 96 height 7
click at [33, 163] on input "range" at bounding box center [65, 166] width 78 height 7
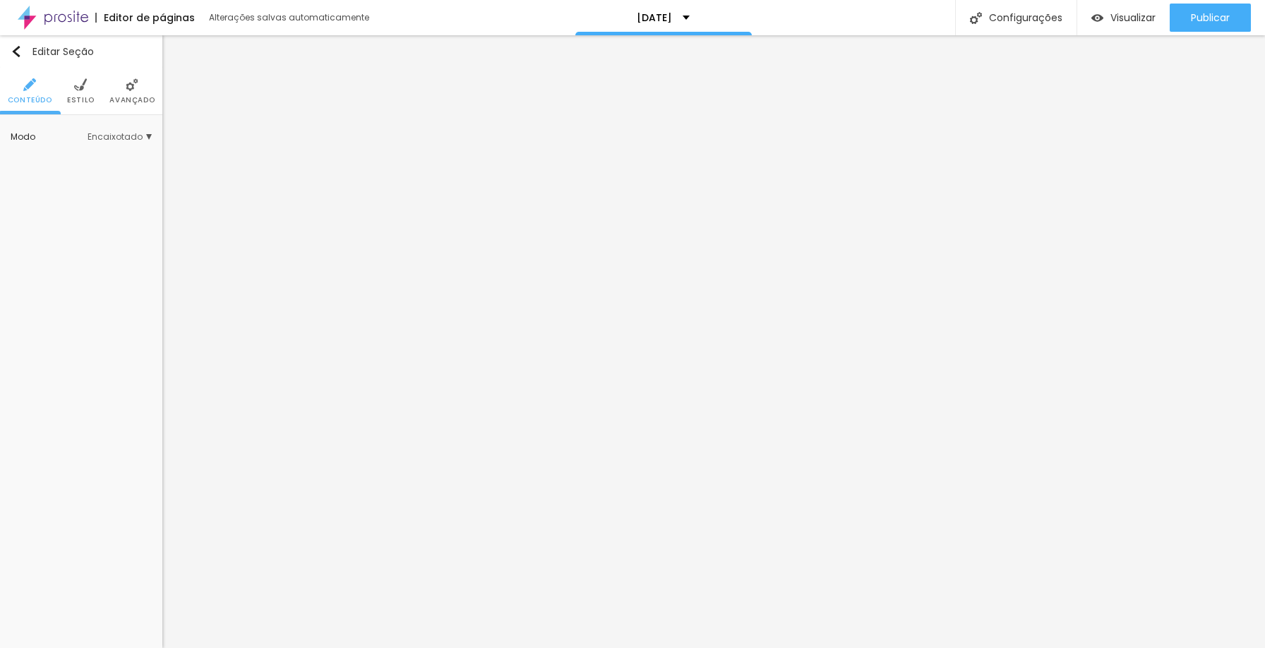
click at [90, 103] on span "Estilo" at bounding box center [81, 100] width 28 height 7
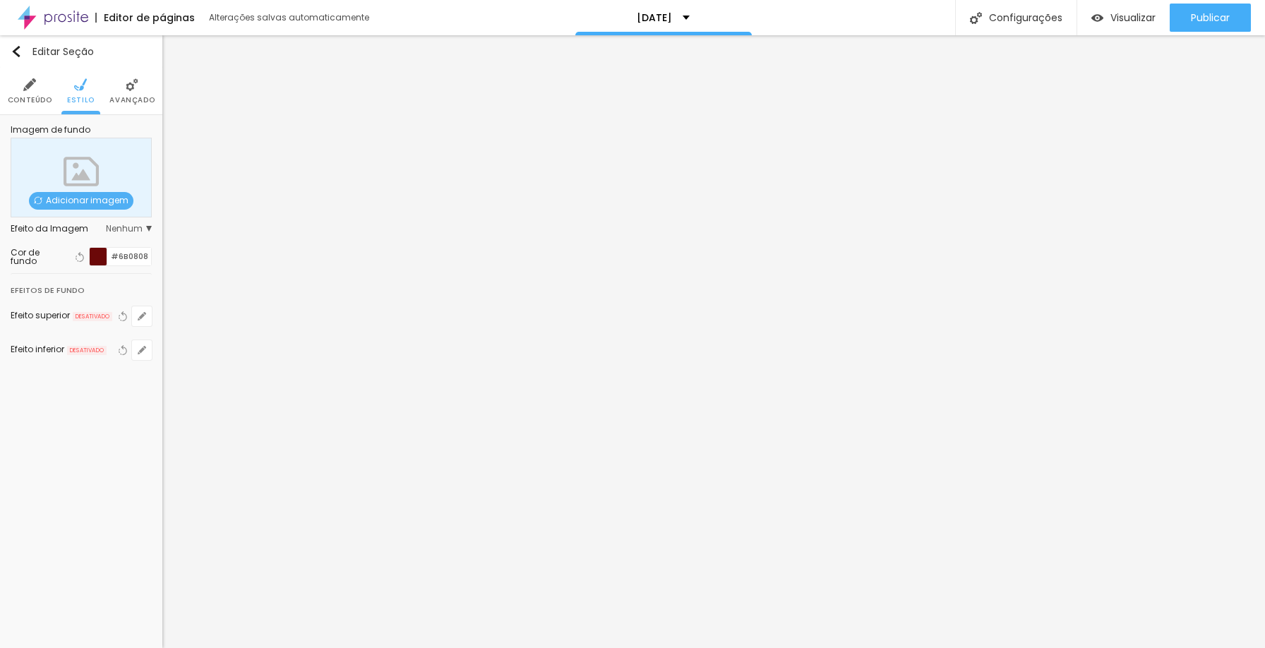
click at [119, 230] on span "Nenhum" at bounding box center [129, 229] width 46 height 8
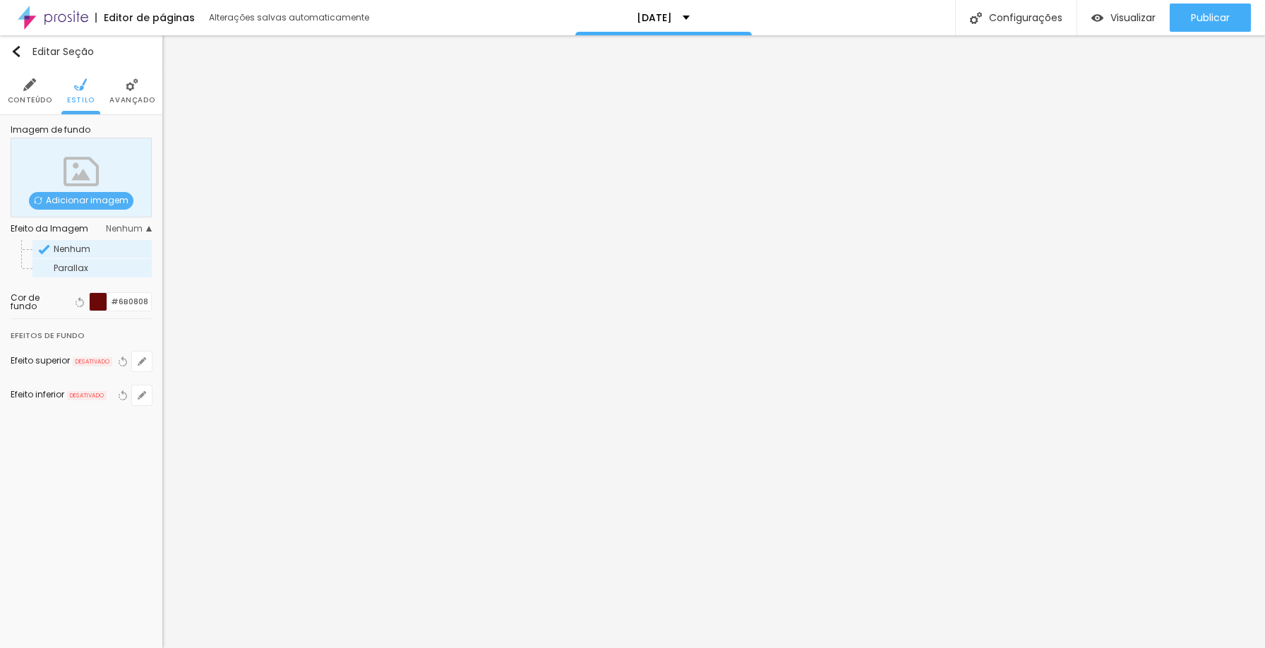
click at [86, 266] on span "Parallax" at bounding box center [71, 268] width 35 height 12
click at [95, 302] on div at bounding box center [99, 302] width 18 height 18
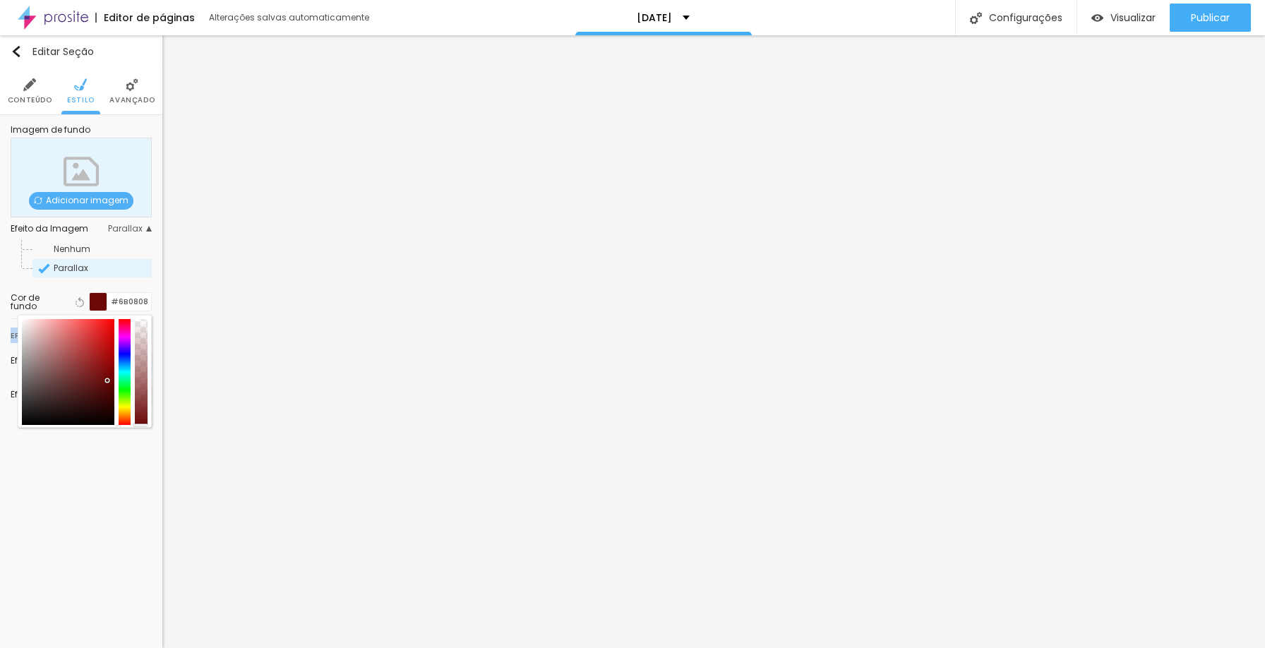
drag, startPoint x: 141, startPoint y: 408, endPoint x: 129, endPoint y: 466, distance: 59.1
click at [129, 466] on div "Editar Seção Conteúdo Estilo Avançado Imagem de fundo Adicionar imagem Efeito d…" at bounding box center [81, 341] width 162 height 613
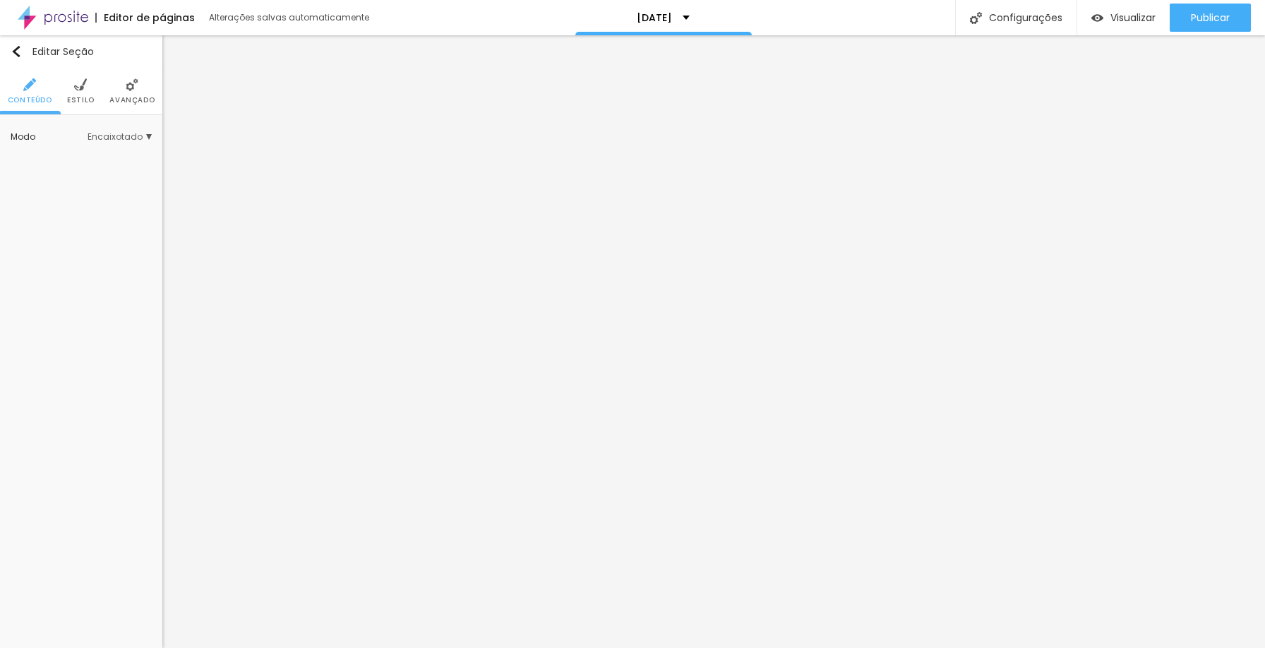
click at [76, 94] on li "Estilo" at bounding box center [81, 91] width 28 height 47
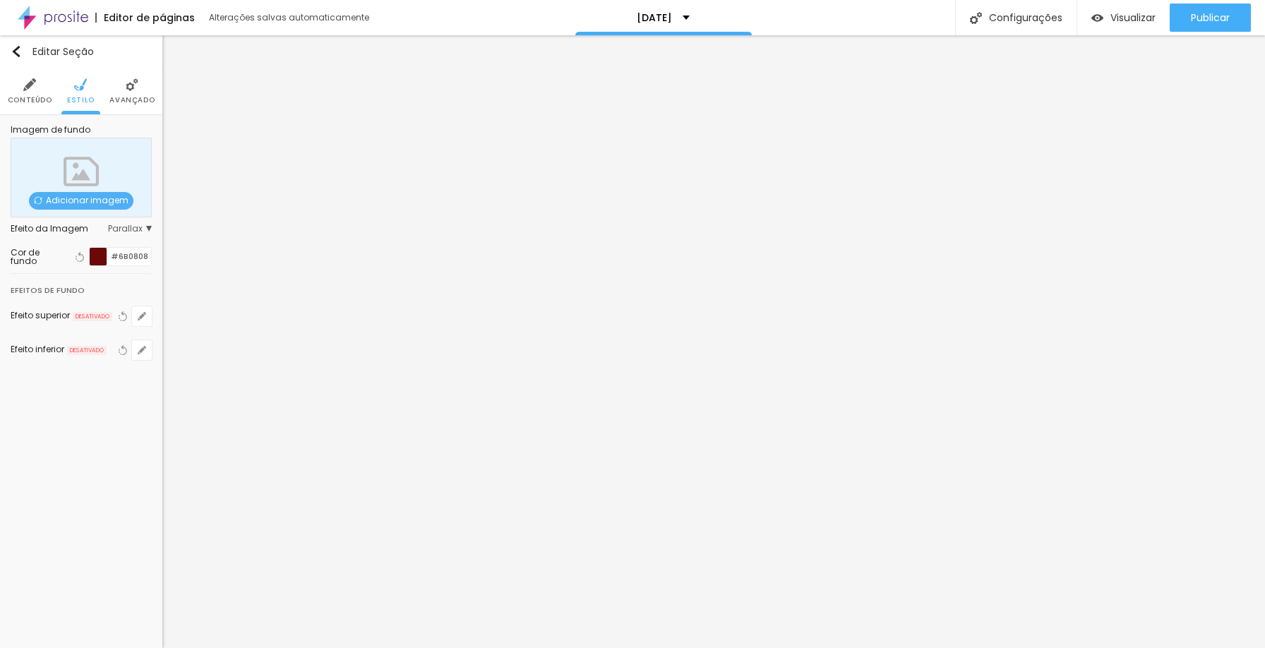
click at [102, 258] on div at bounding box center [99, 257] width 18 height 18
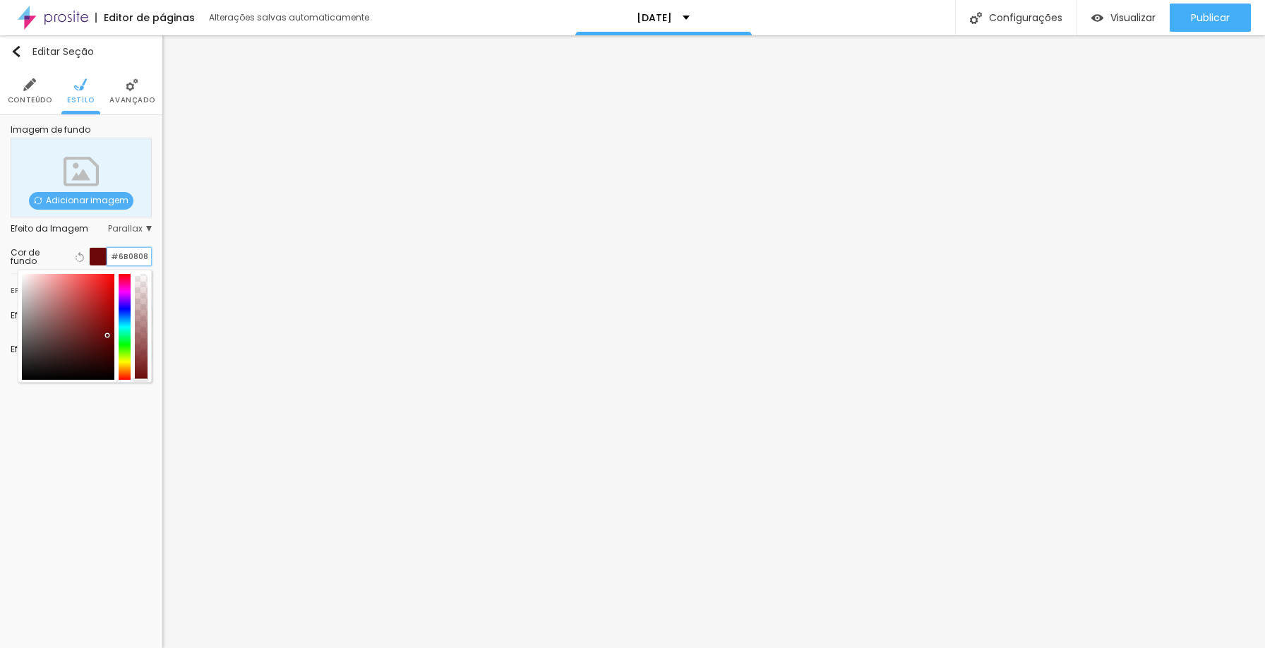
drag, startPoint x: 147, startPoint y: 256, endPoint x: 88, endPoint y: 255, distance: 59.3
click at [88, 255] on div "Voltar ao padrão #6B0808" at bounding box center [112, 256] width 80 height 19
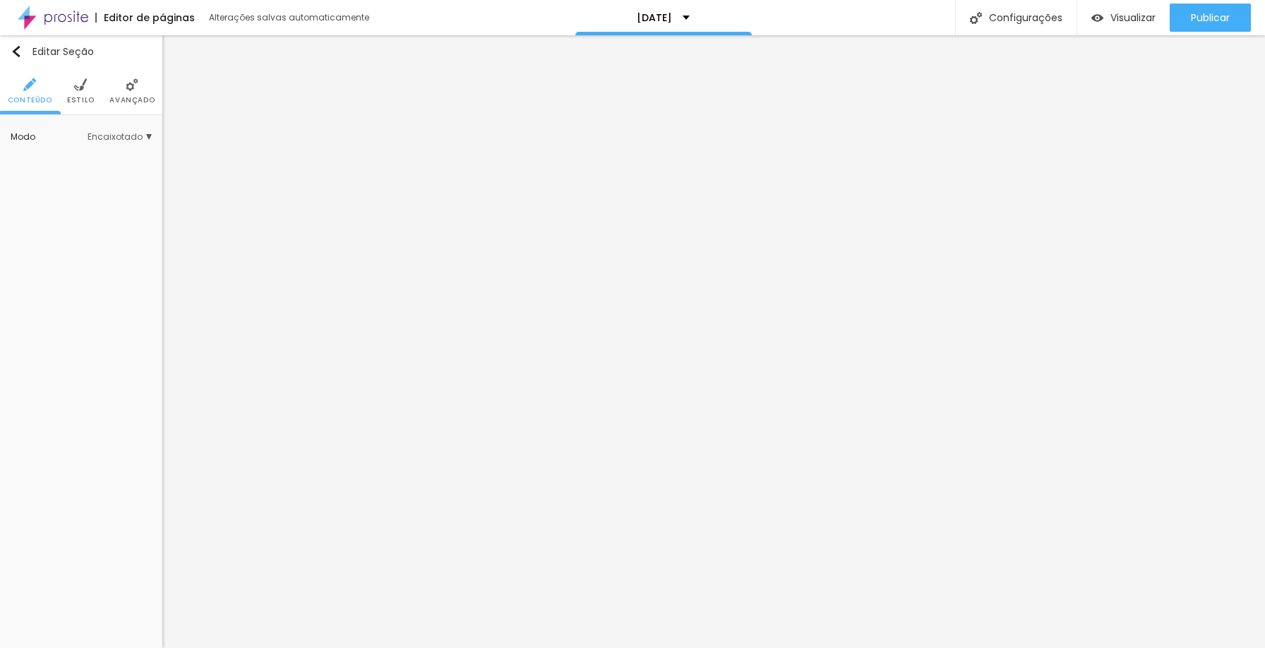
click at [82, 102] on span "Estilo" at bounding box center [81, 100] width 28 height 7
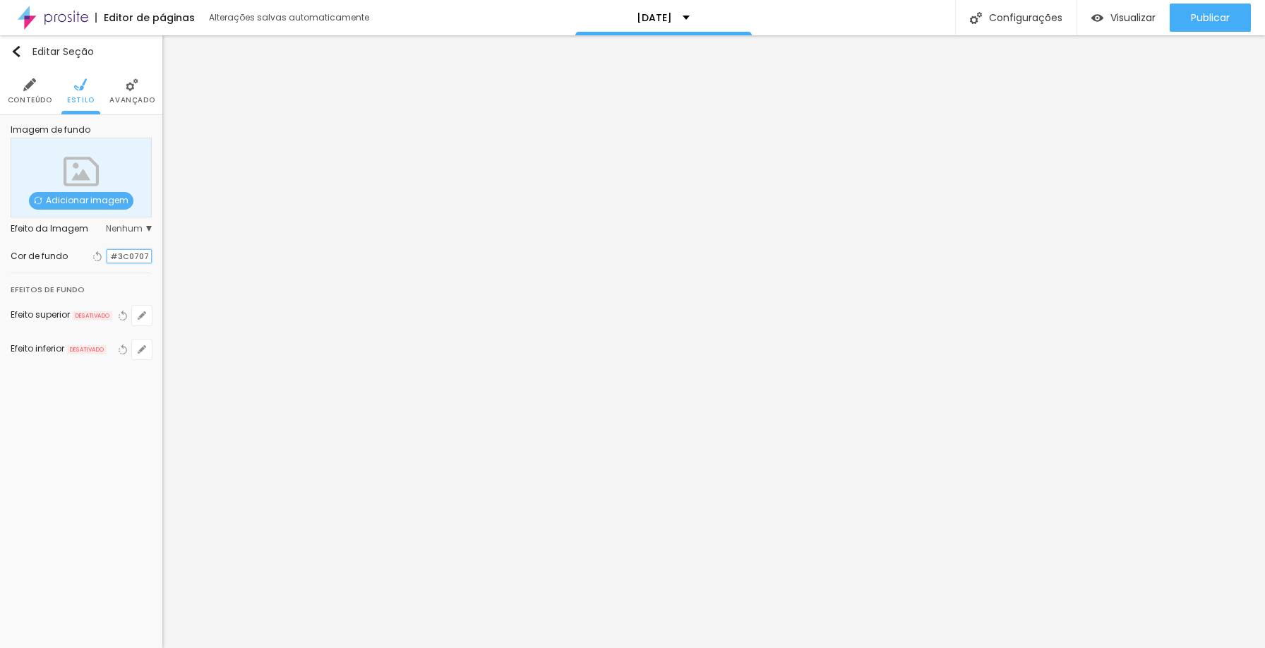
drag, startPoint x: 148, startPoint y: 257, endPoint x: 107, endPoint y: 257, distance: 41.0
click at [107, 257] on div "#3C0707" at bounding box center [129, 256] width 45 height 15
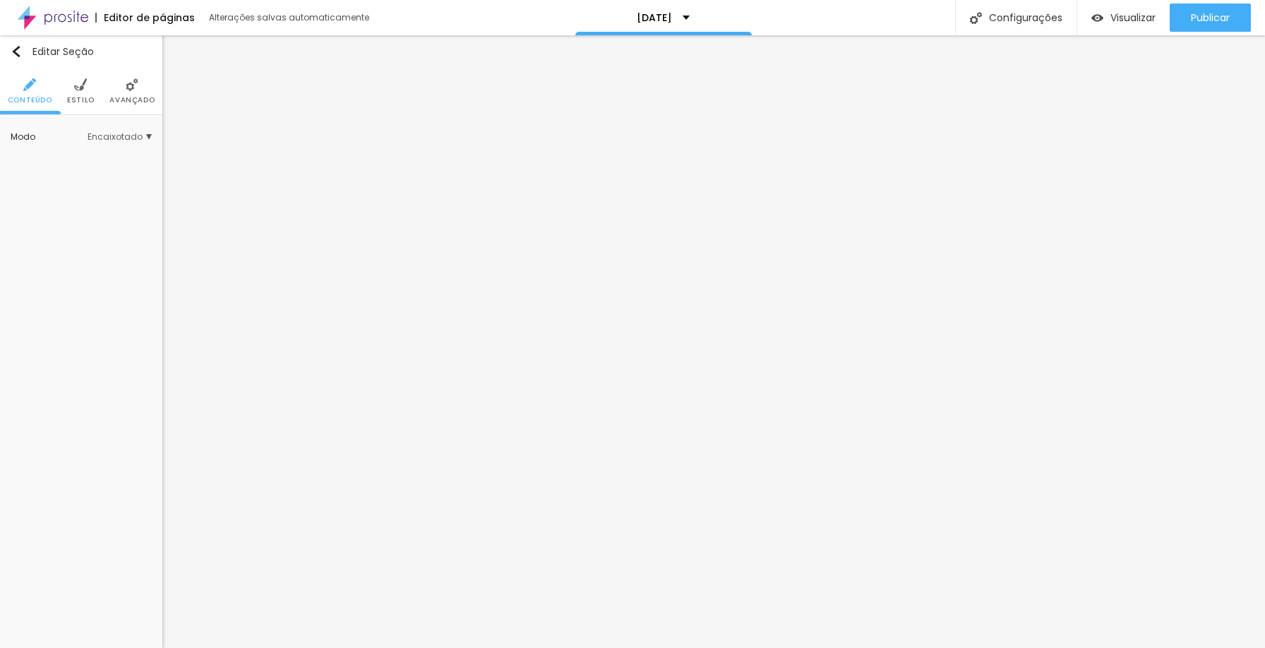
click at [77, 91] on li "Estilo" at bounding box center [81, 91] width 28 height 47
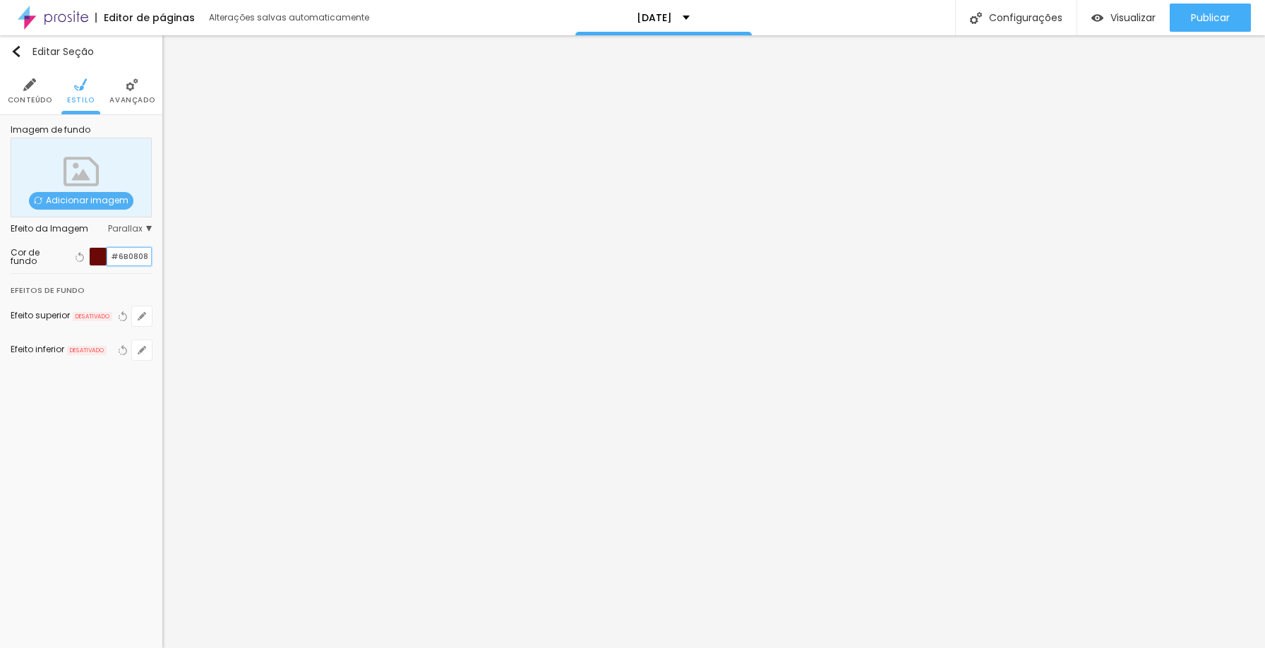
drag, startPoint x: 147, startPoint y: 258, endPoint x: 91, endPoint y: 254, distance: 56.0
click at [91, 254] on div "#6B0808" at bounding box center [120, 256] width 63 height 19
paste input "3C0707"
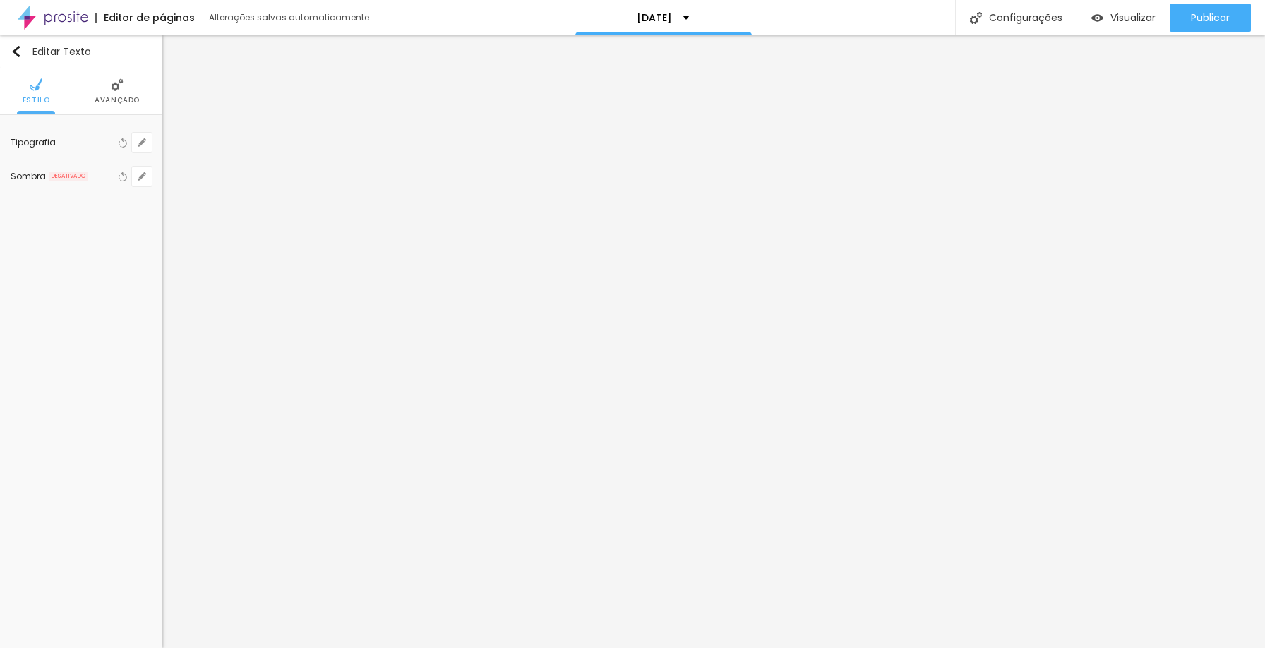
click at [109, 97] on span "Avançado" at bounding box center [117, 100] width 45 height 7
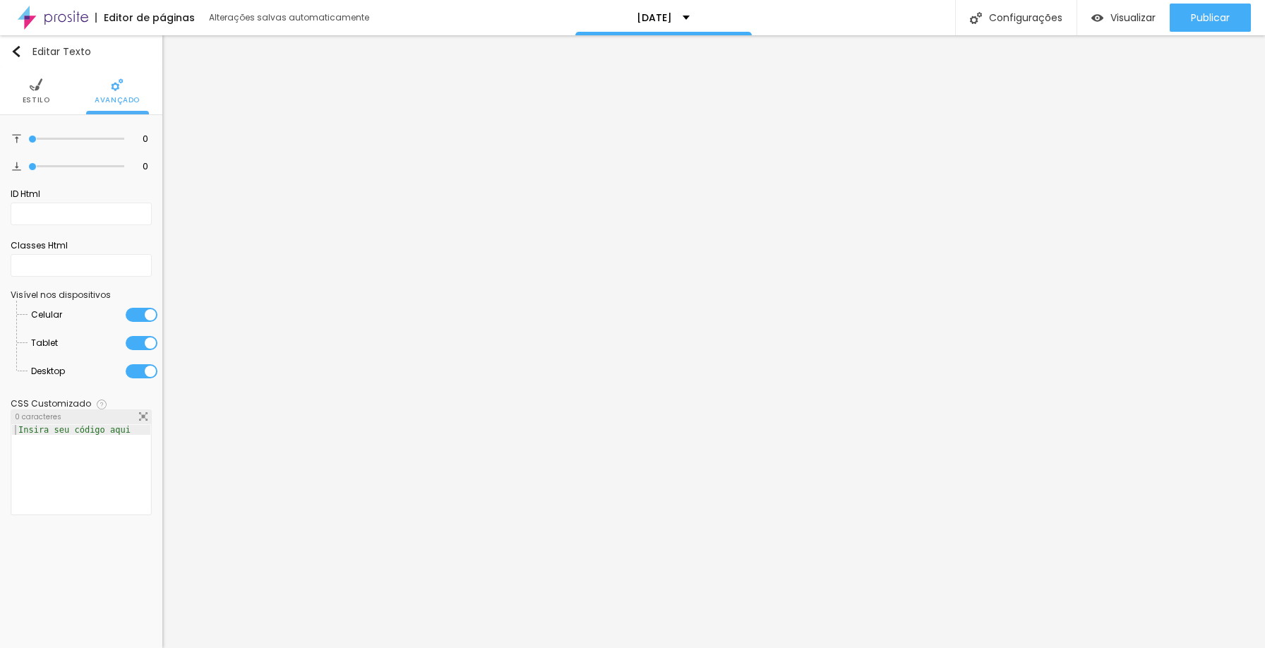
click at [40, 83] on img at bounding box center [36, 84] width 13 height 13
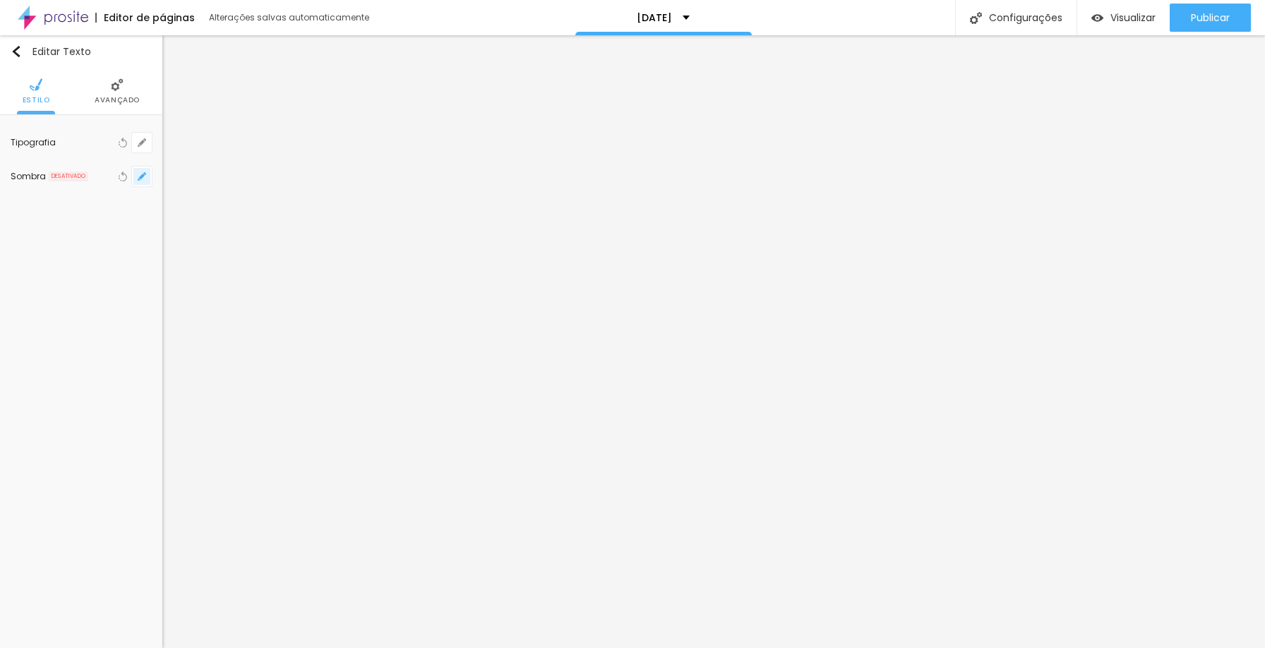
click at [136, 176] on button "button" at bounding box center [142, 177] width 20 height 20
click at [217, 266] on div at bounding box center [217, 265] width 18 height 18
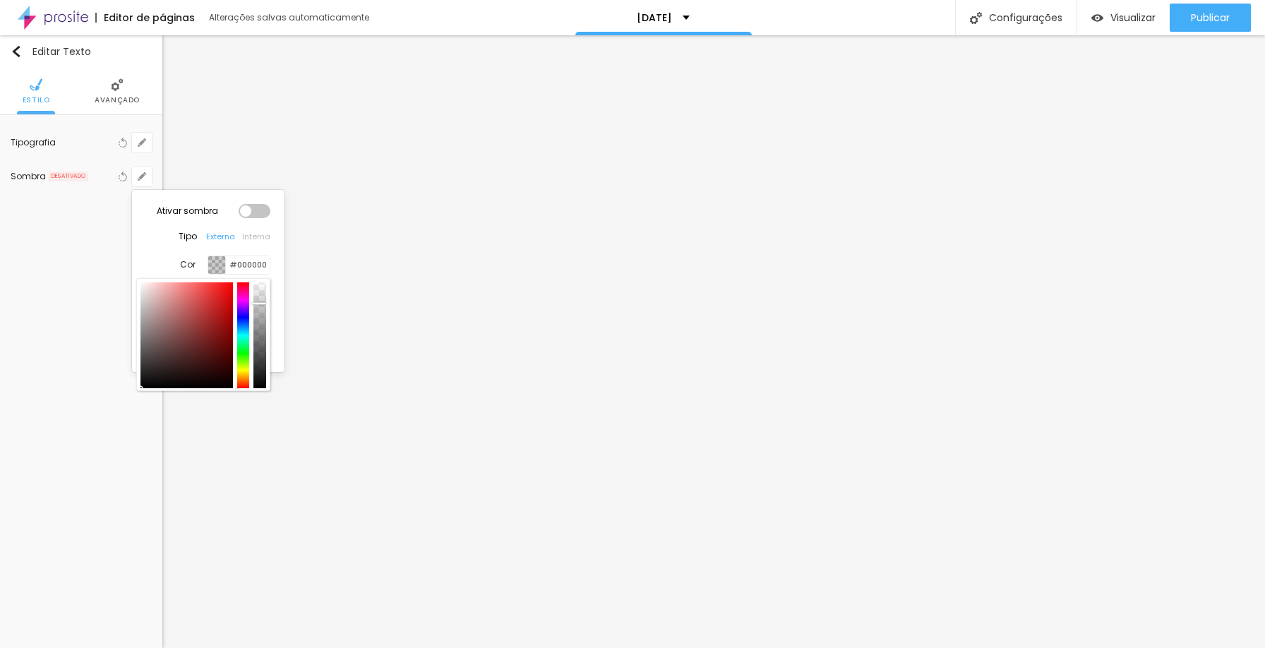
click at [154, 310] on div at bounding box center [187, 335] width 93 height 106
drag, startPoint x: 157, startPoint y: 310, endPoint x: 112, endPoint y: 323, distance: 46.5
click at [112, 323] on body "Editor de páginas Alterações salvas automaticamente natal Configurações Configu…" at bounding box center [632, 324] width 1265 height 648
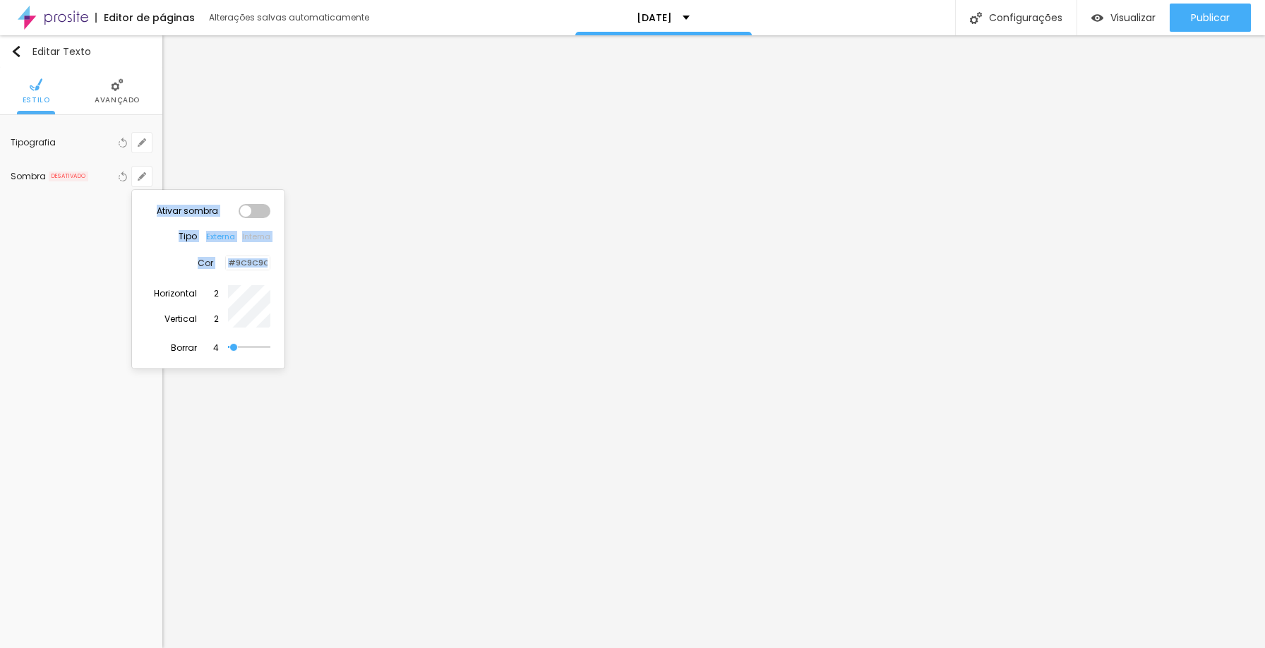
click at [258, 210] on div at bounding box center [255, 211] width 32 height 14
click at [215, 436] on div at bounding box center [632, 324] width 1265 height 648
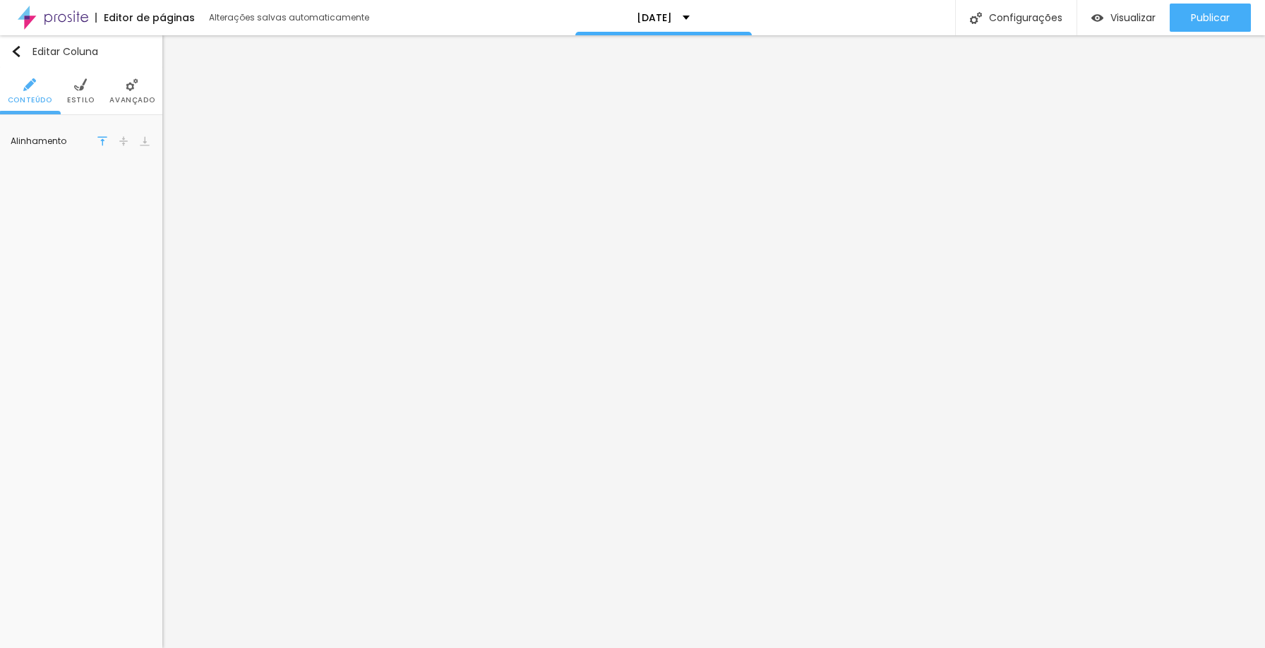
click at [87, 94] on li "Estilo" at bounding box center [81, 91] width 28 height 47
click at [94, 142] on div at bounding box center [99, 142] width 18 height 18
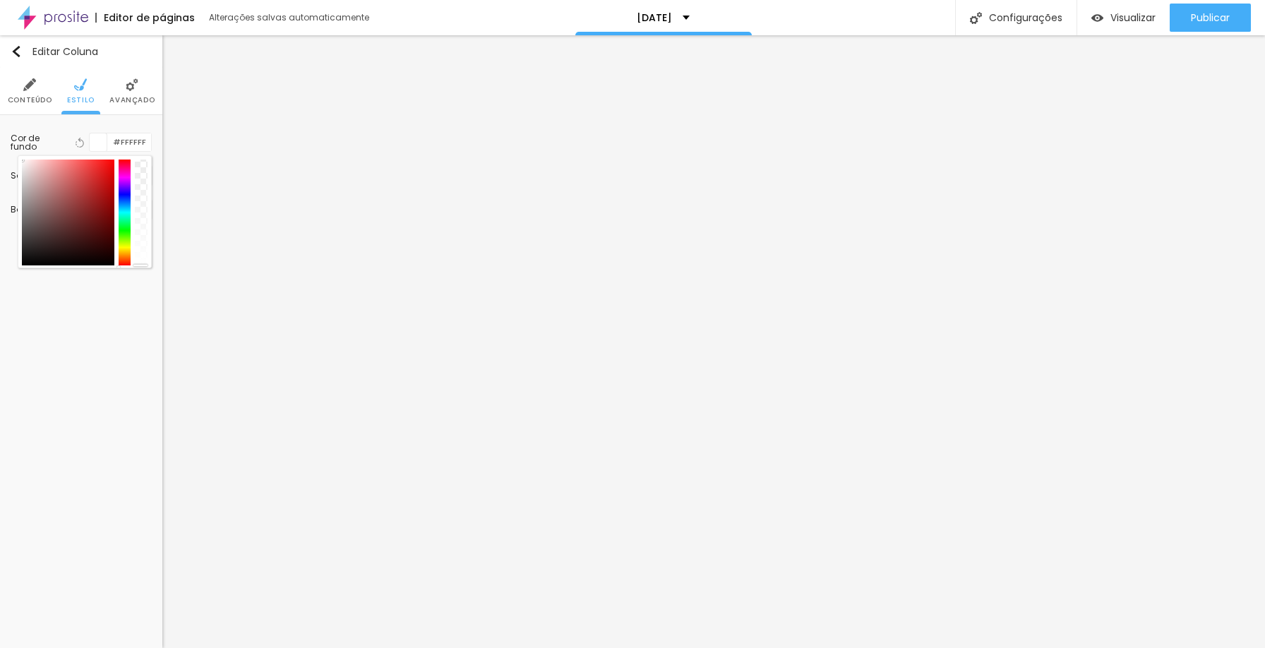
click at [76, 211] on div at bounding box center [68, 213] width 93 height 106
drag, startPoint x: 75, startPoint y: 213, endPoint x: 115, endPoint y: 220, distance: 41.0
click at [115, 220] on div at bounding box center [85, 213] width 126 height 106
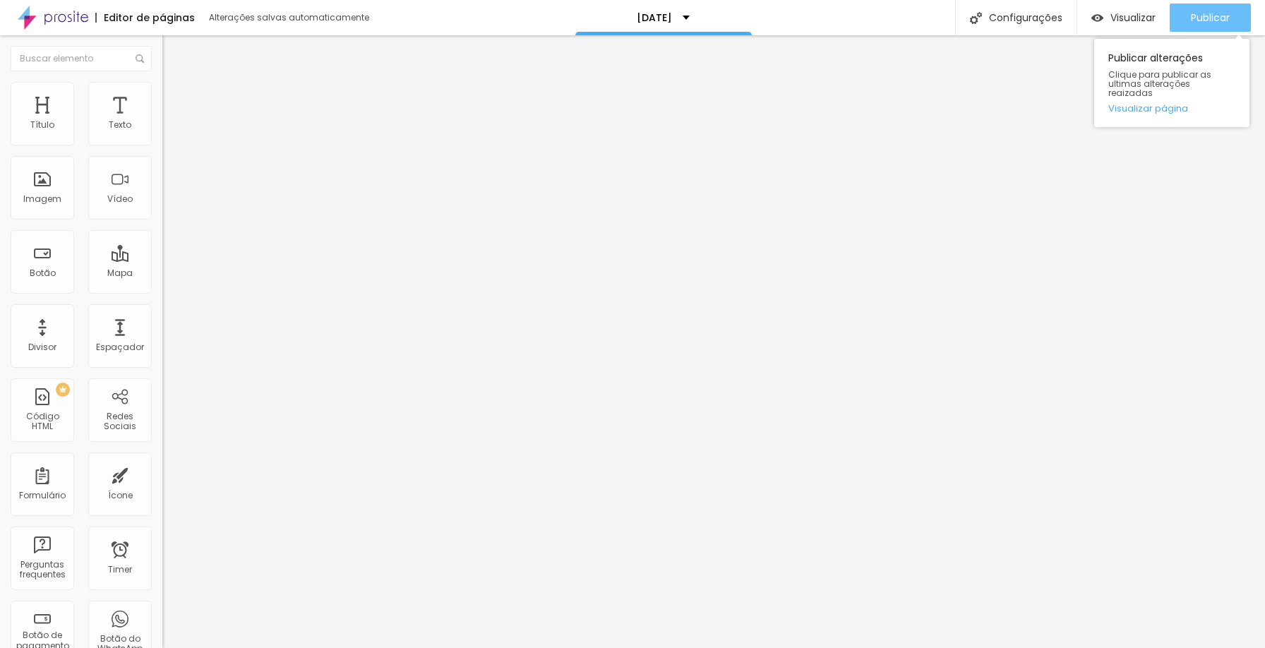
click at [1205, 28] on div "Publicar" at bounding box center [1210, 18] width 39 height 28
click at [1212, 21] on span "Publicar" at bounding box center [1210, 17] width 39 height 11
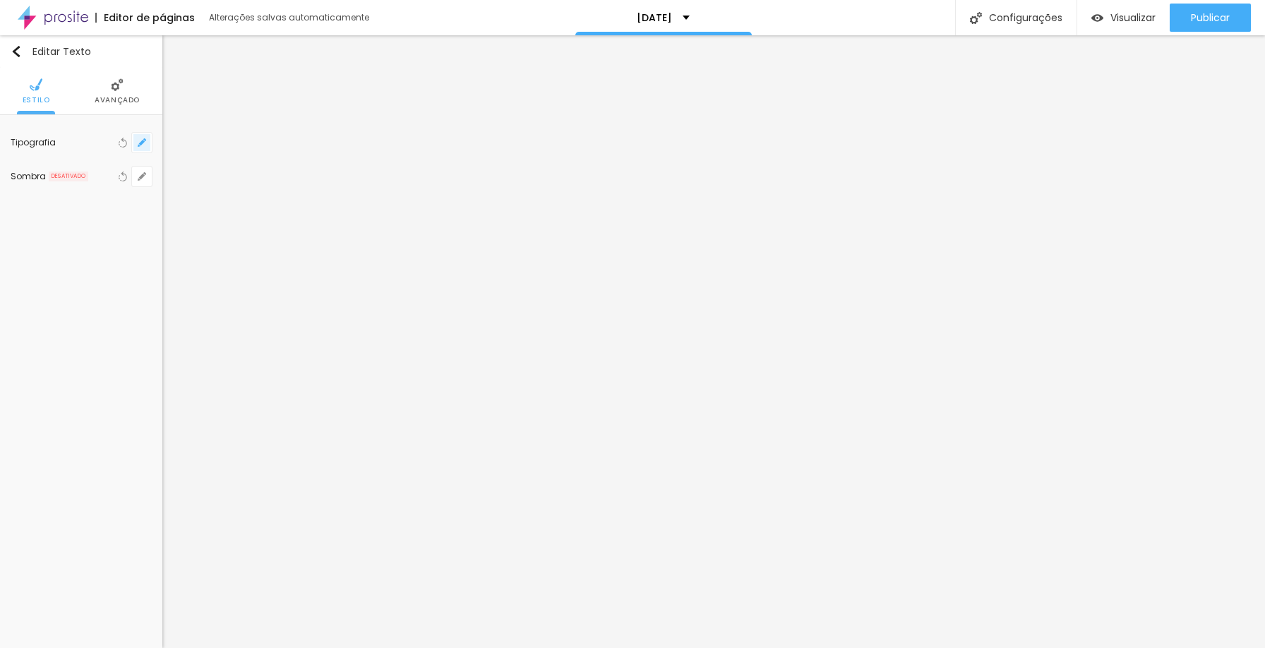
click at [143, 138] on icon "button" at bounding box center [142, 142] width 8 height 8
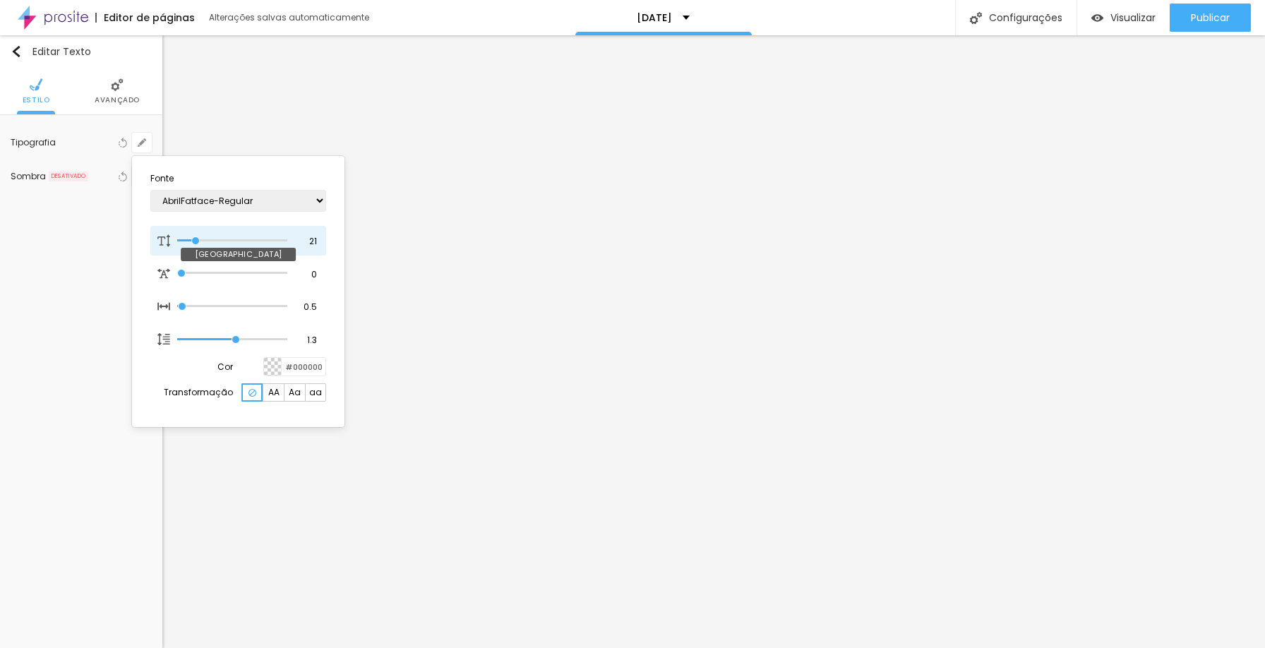
click at [196, 239] on input "range" at bounding box center [232, 240] width 110 height 7
click at [1158, 243] on div at bounding box center [632, 324] width 1265 height 648
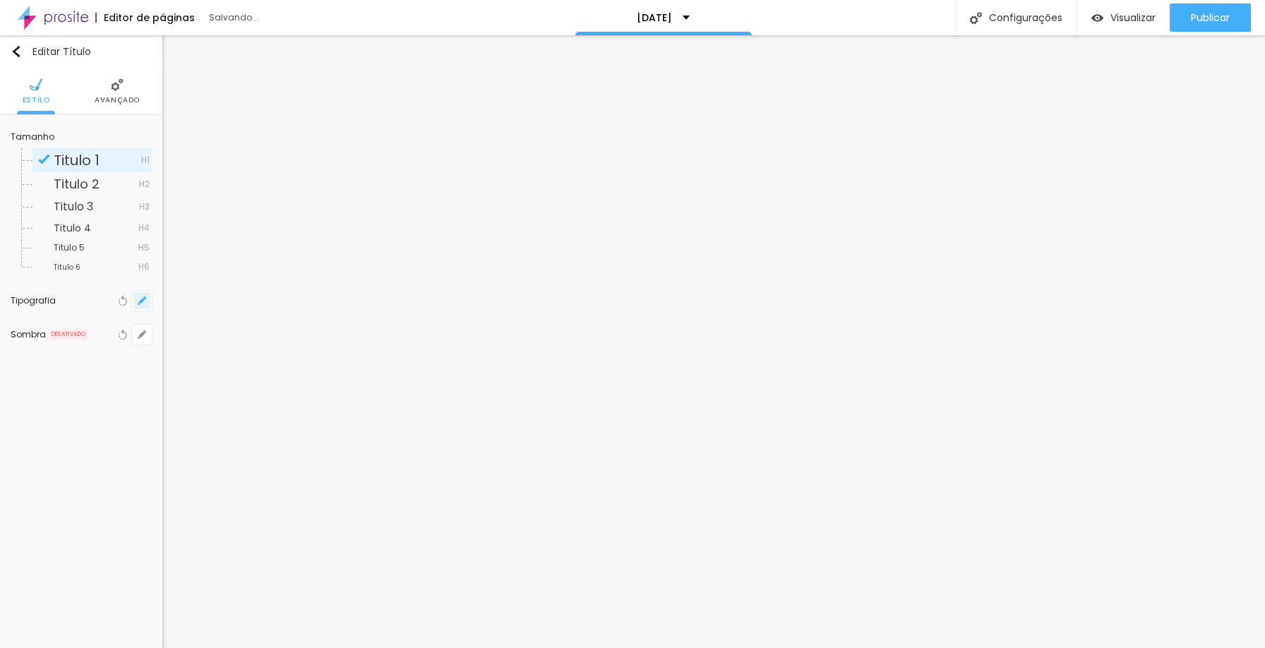
click at [144, 305] on button "button" at bounding box center [142, 301] width 20 height 20
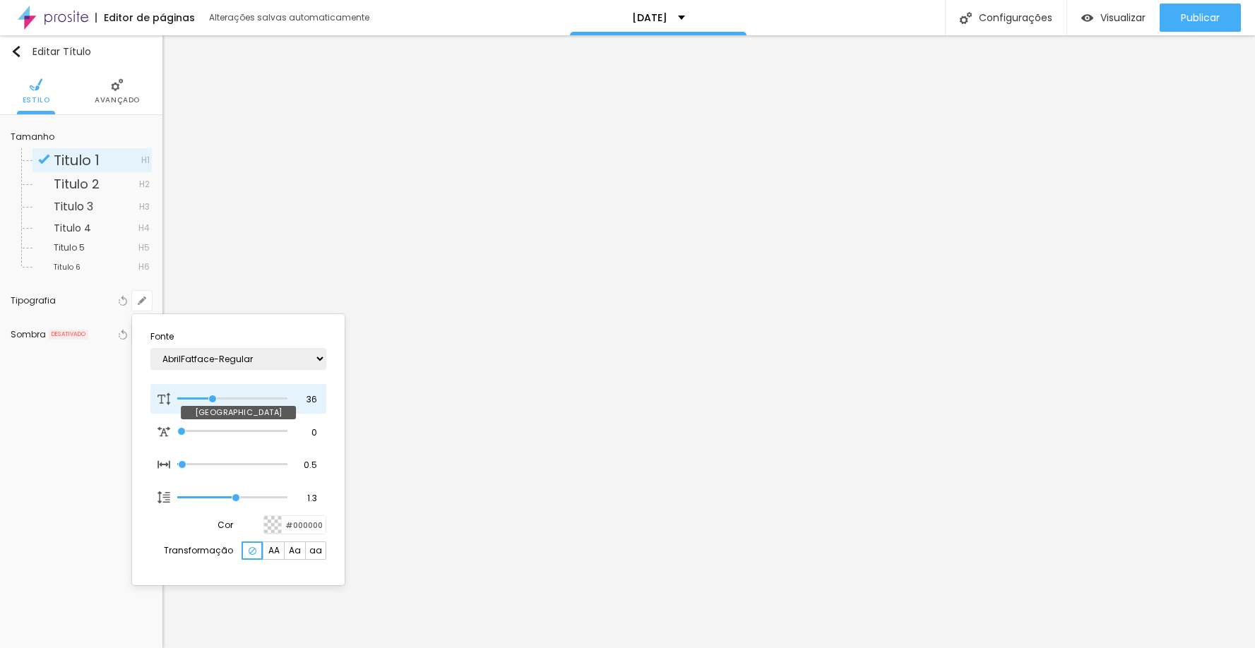
click at [212, 398] on input "range" at bounding box center [232, 398] width 110 height 7
drag, startPoint x: 212, startPoint y: 398, endPoint x: 204, endPoint y: 398, distance: 7.8
click at [204, 398] on input "range" at bounding box center [232, 398] width 110 height 7
click at [627, 441] on div at bounding box center [627, 324] width 1255 height 648
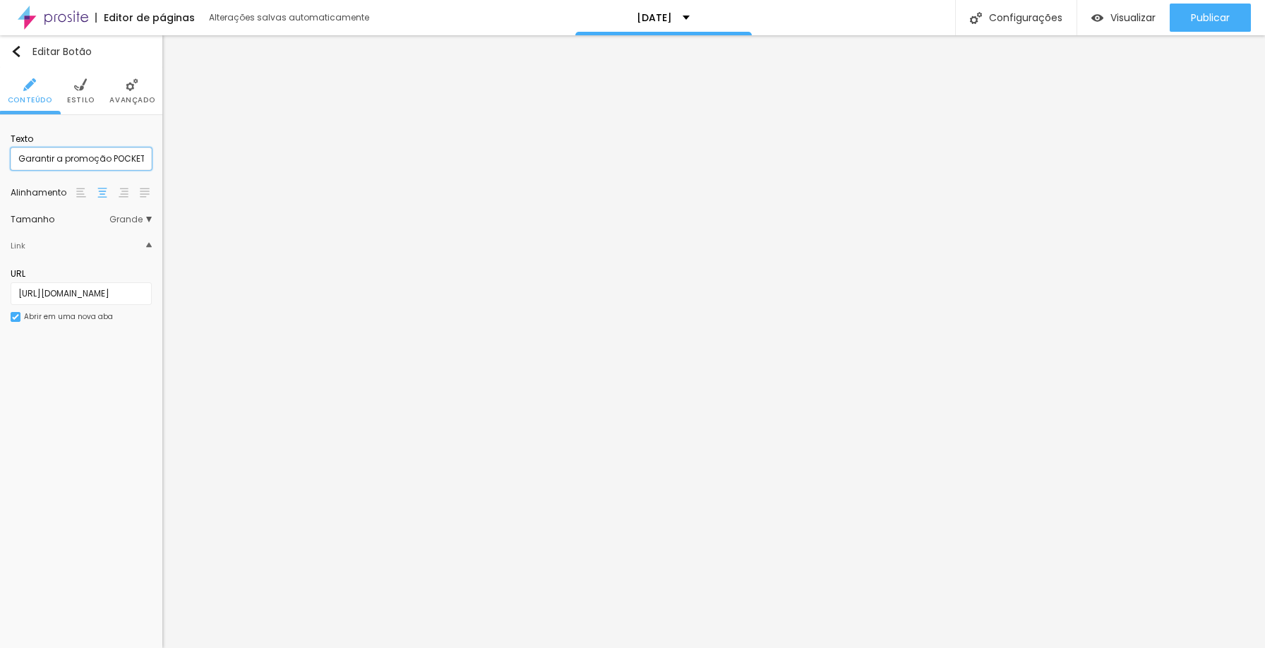
drag, startPoint x: 141, startPoint y: 160, endPoint x: 12, endPoint y: 152, distance: 129.5
click at [12, 152] on input "Garantir a promoção POCKET" at bounding box center [81, 159] width 141 height 23
click at [81, 97] on span "Estilo" at bounding box center [81, 100] width 28 height 7
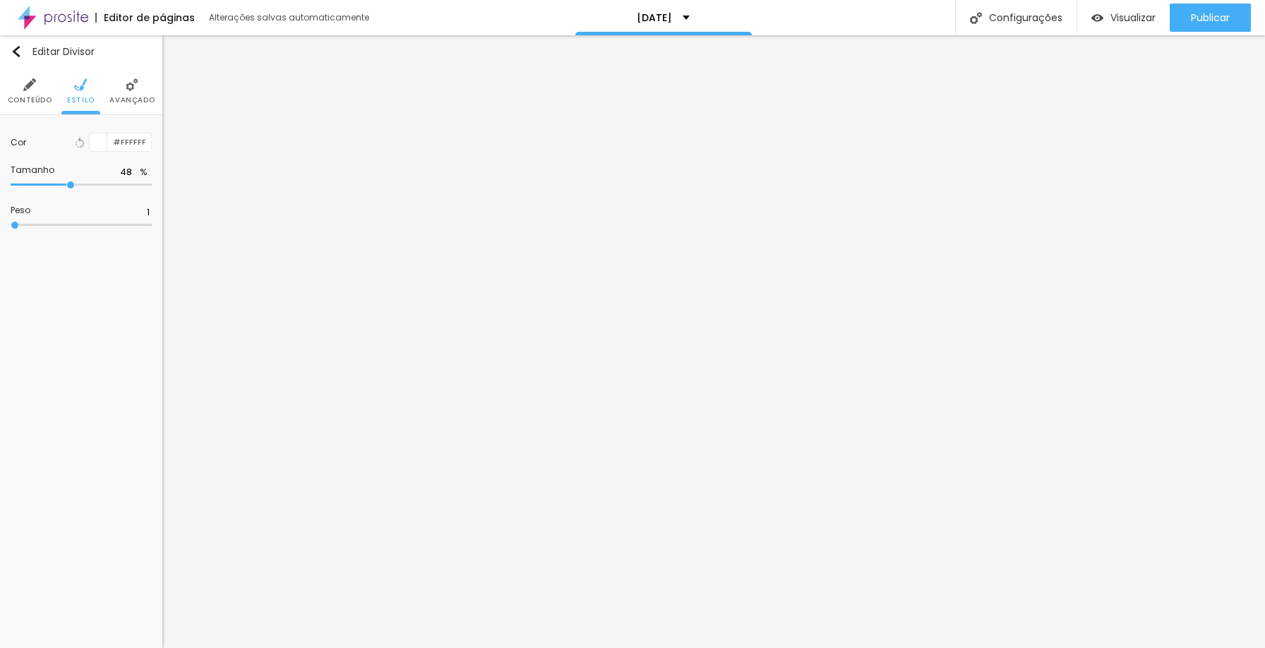
type input "45"
type input "39"
type input "38"
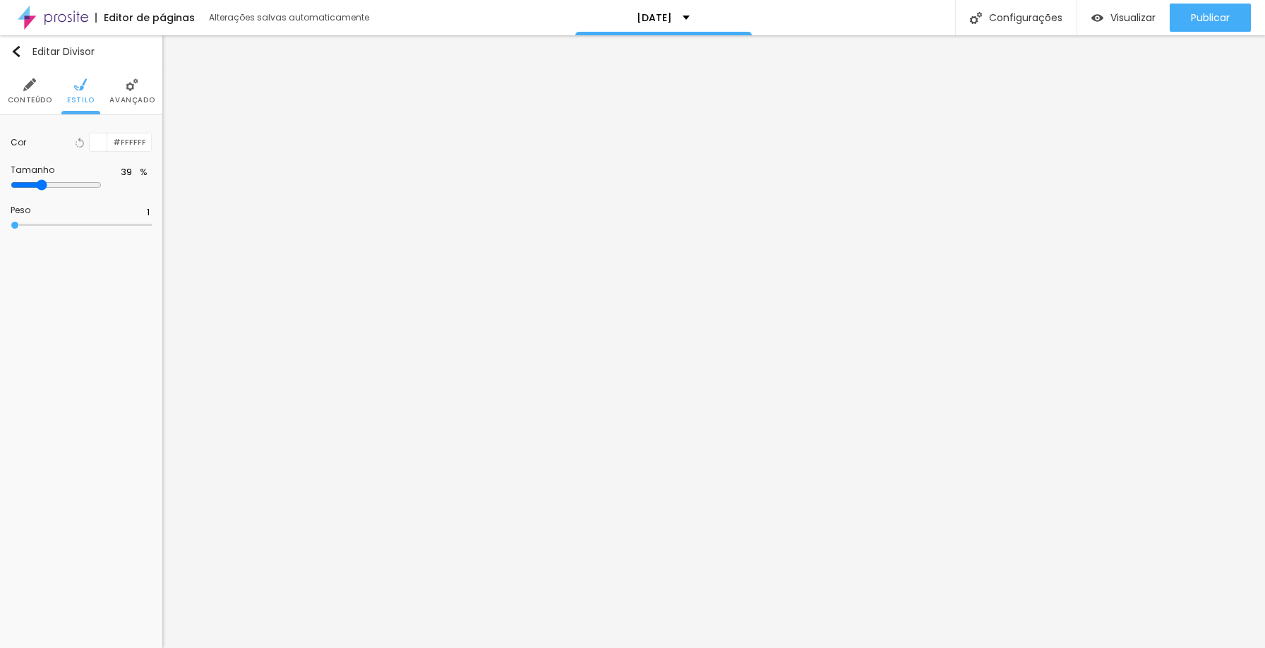
type input "38"
type input "37"
type input "36"
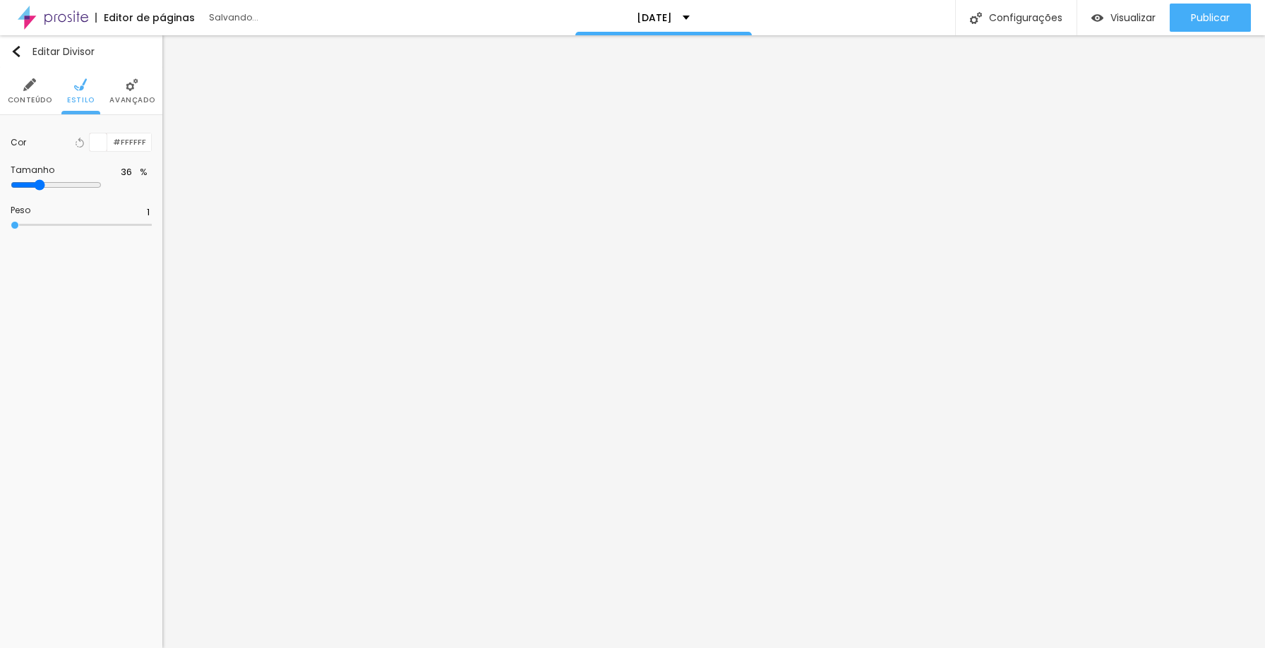
type input "35"
type input "33"
type input "34"
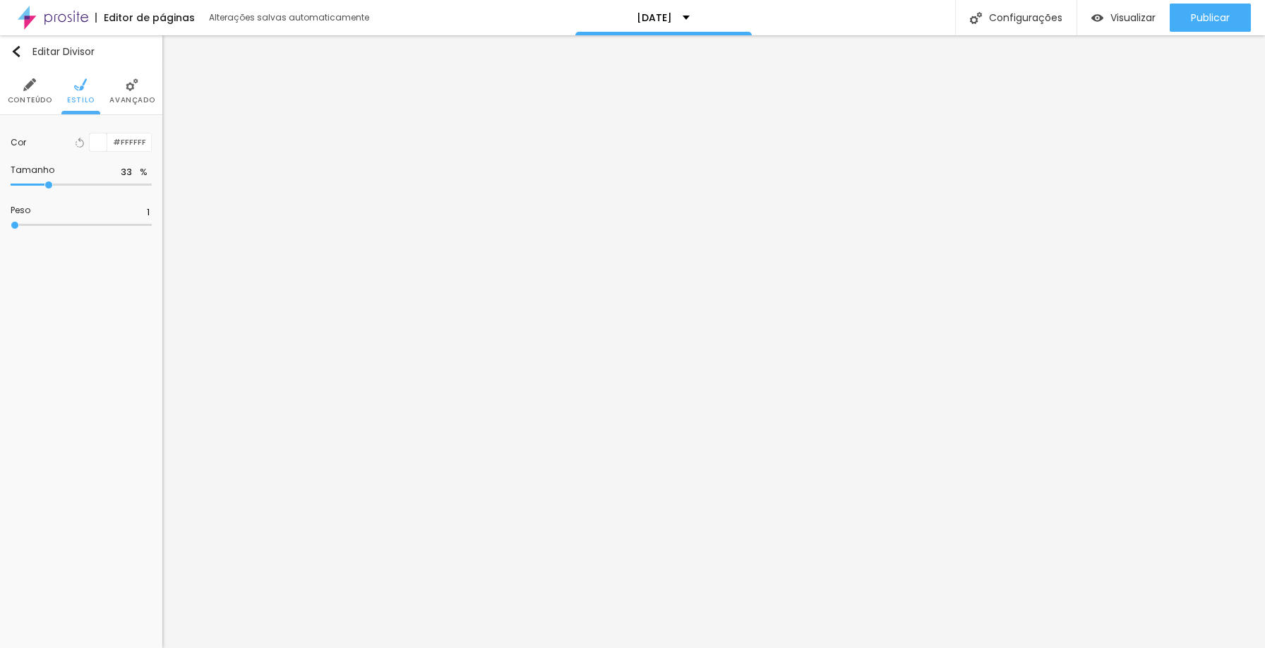
type input "34"
type input "35"
drag, startPoint x: 68, startPoint y: 184, endPoint x: 52, endPoint y: 182, distance: 16.3
type input "35"
click at [52, 182] on input "range" at bounding box center [81, 184] width 141 height 7
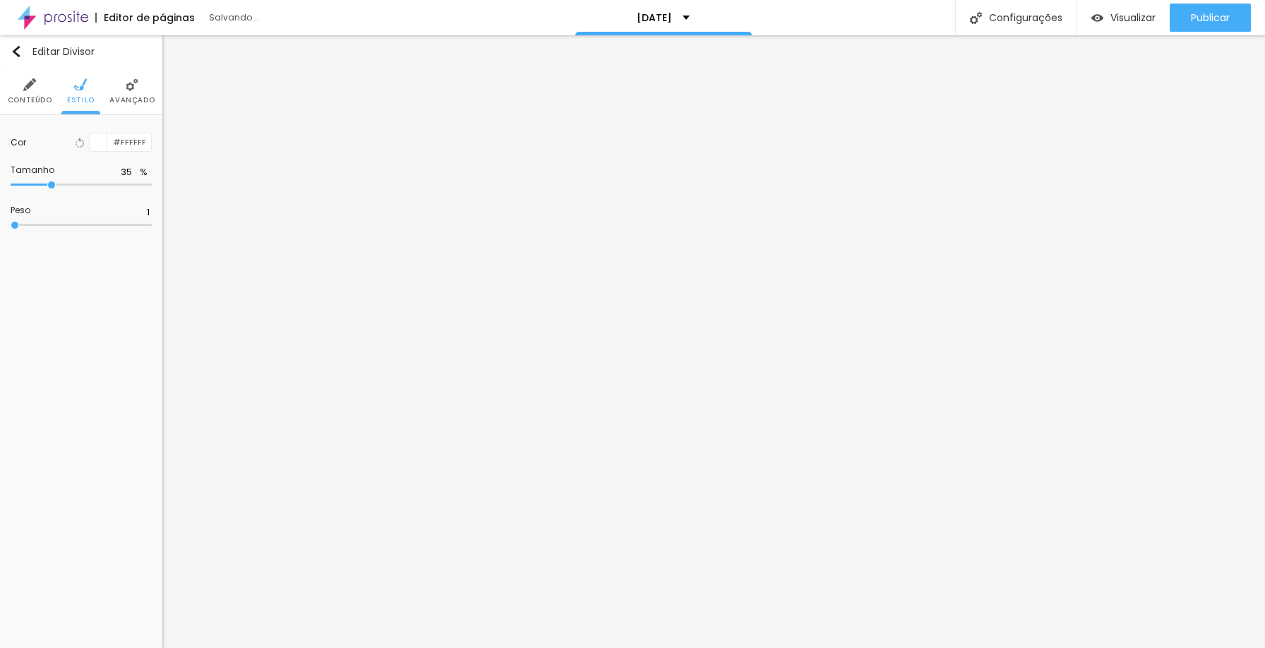
click at [120, 90] on li "Avançado" at bounding box center [131, 91] width 45 height 47
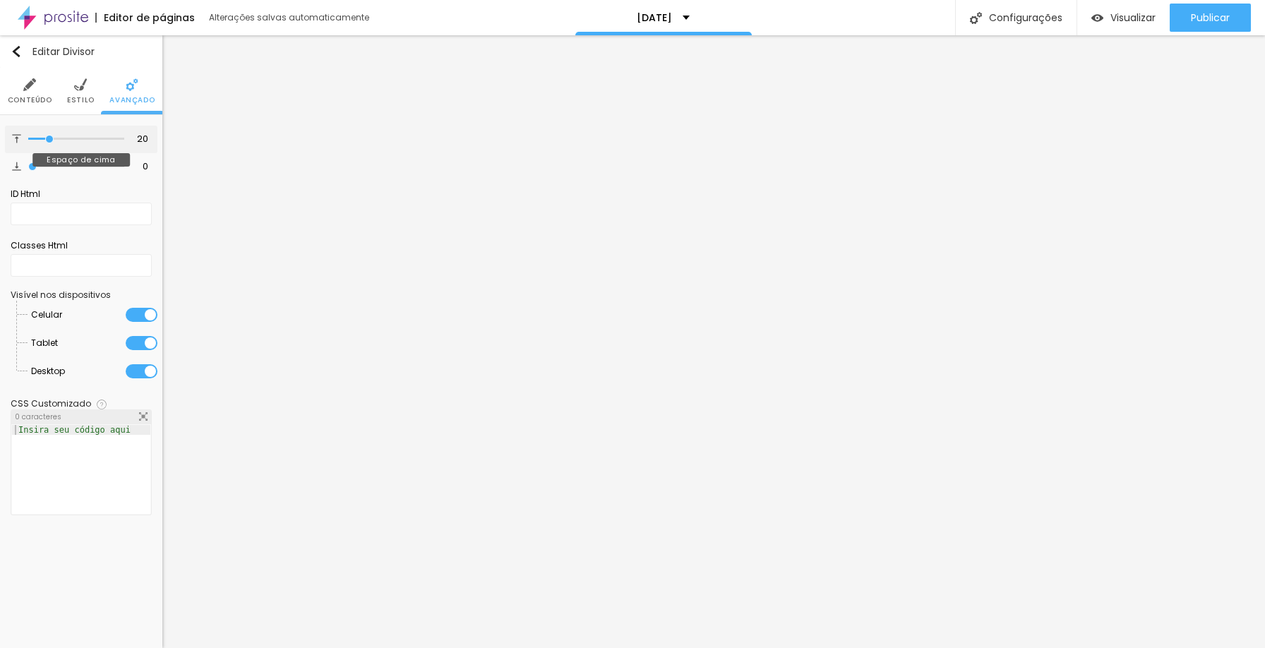
type input "0"
click at [28, 139] on input "range" at bounding box center [76, 139] width 96 height 7
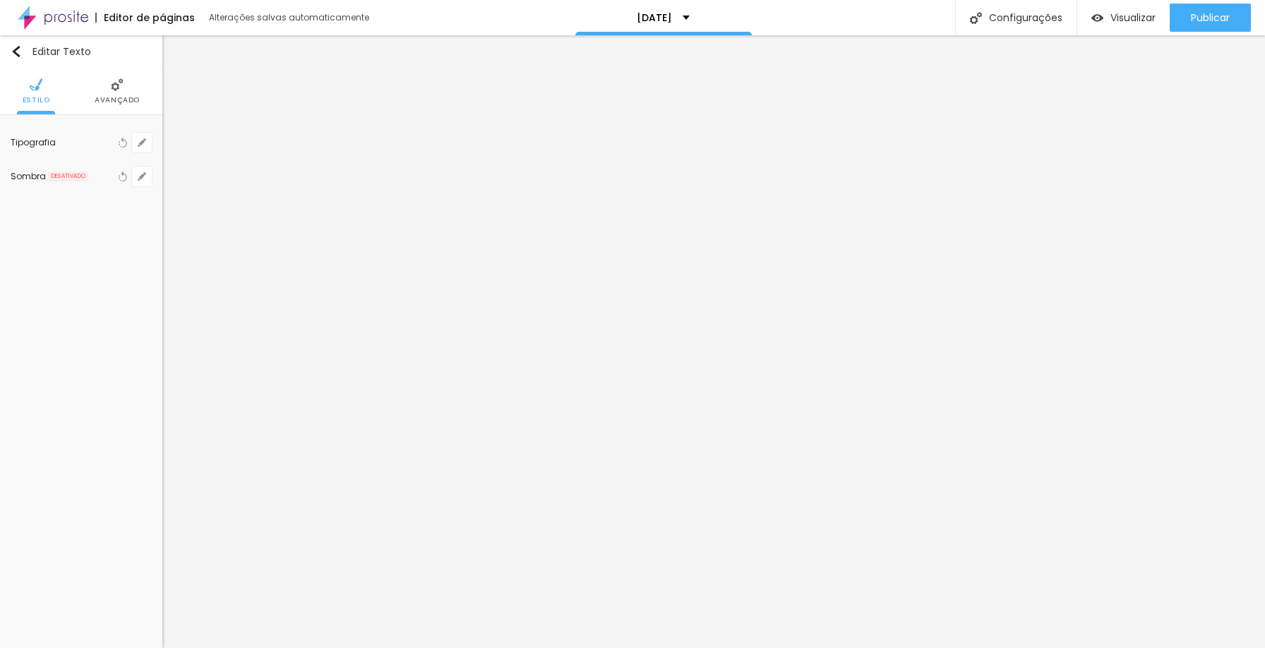
click at [118, 97] on span "Avançado" at bounding box center [117, 100] width 45 height 7
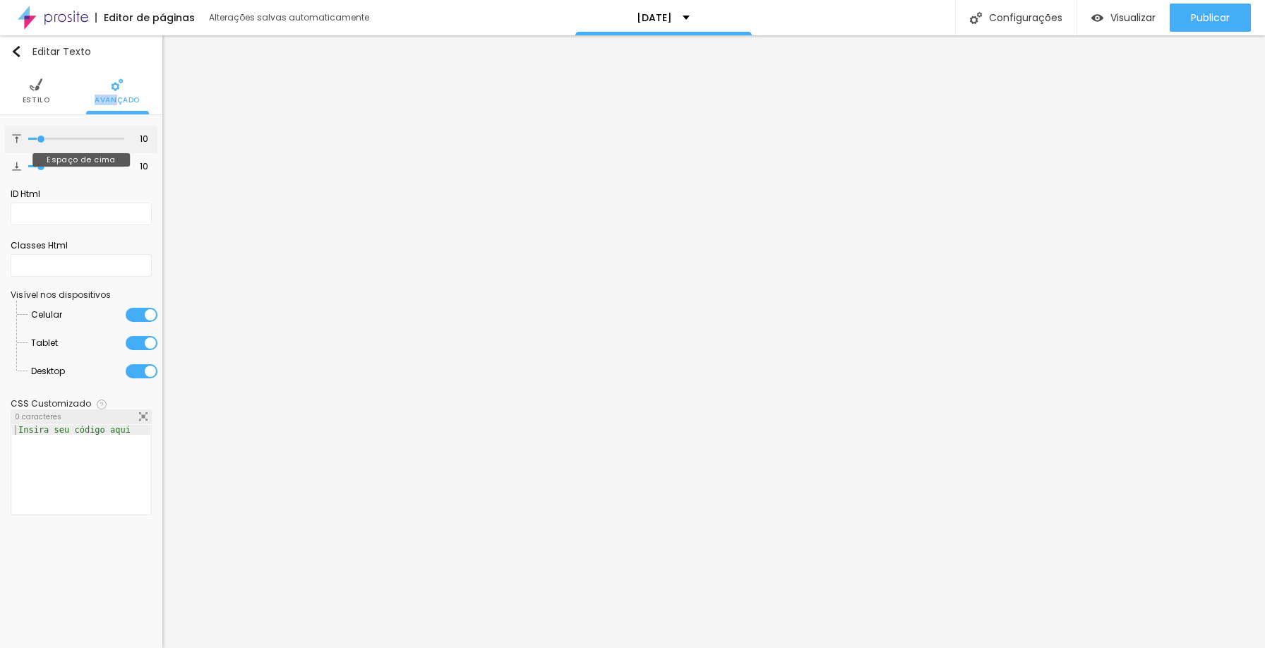
type input "2"
type input "0"
drag, startPoint x: 38, startPoint y: 139, endPoint x: 21, endPoint y: 140, distance: 17.0
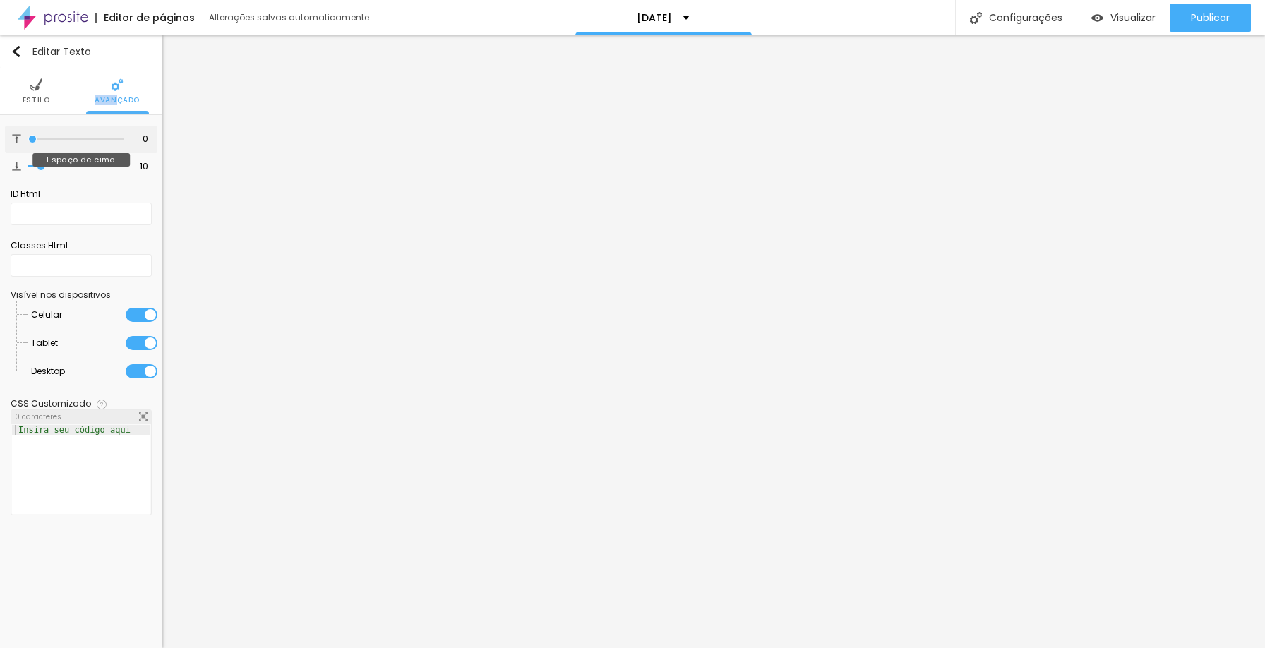
type input "0"
click at [28, 140] on input "range" at bounding box center [76, 139] width 96 height 7
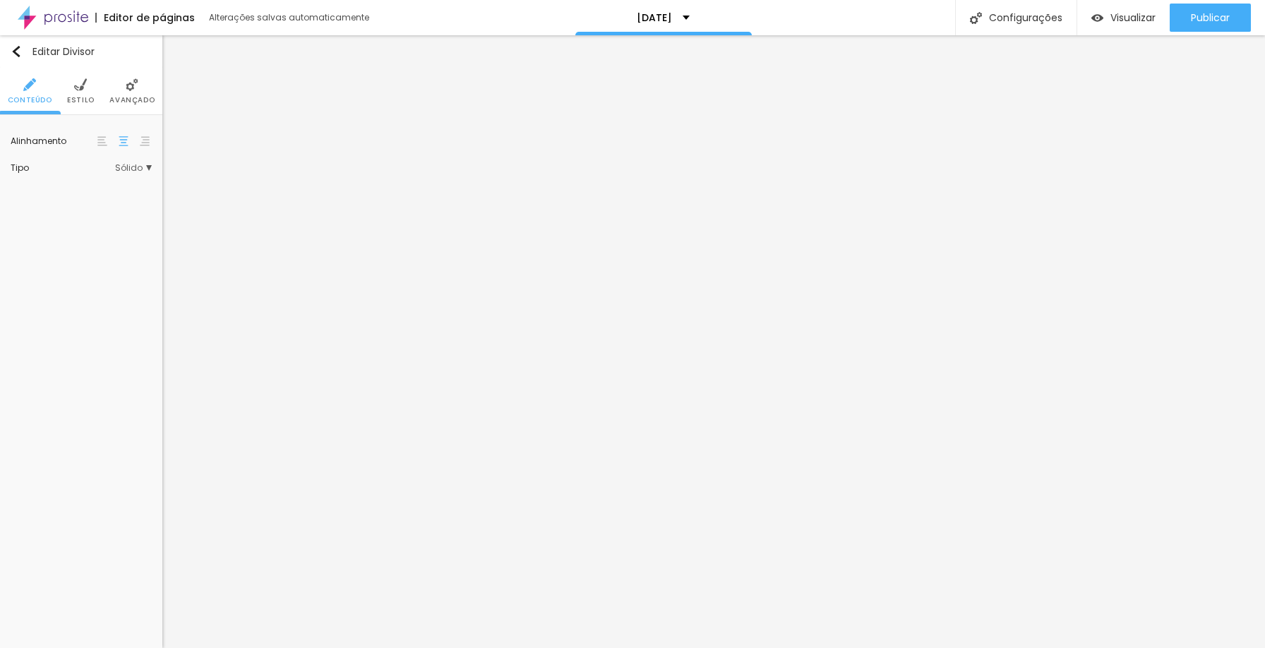
click at [124, 88] on li "Avançado" at bounding box center [131, 91] width 45 height 47
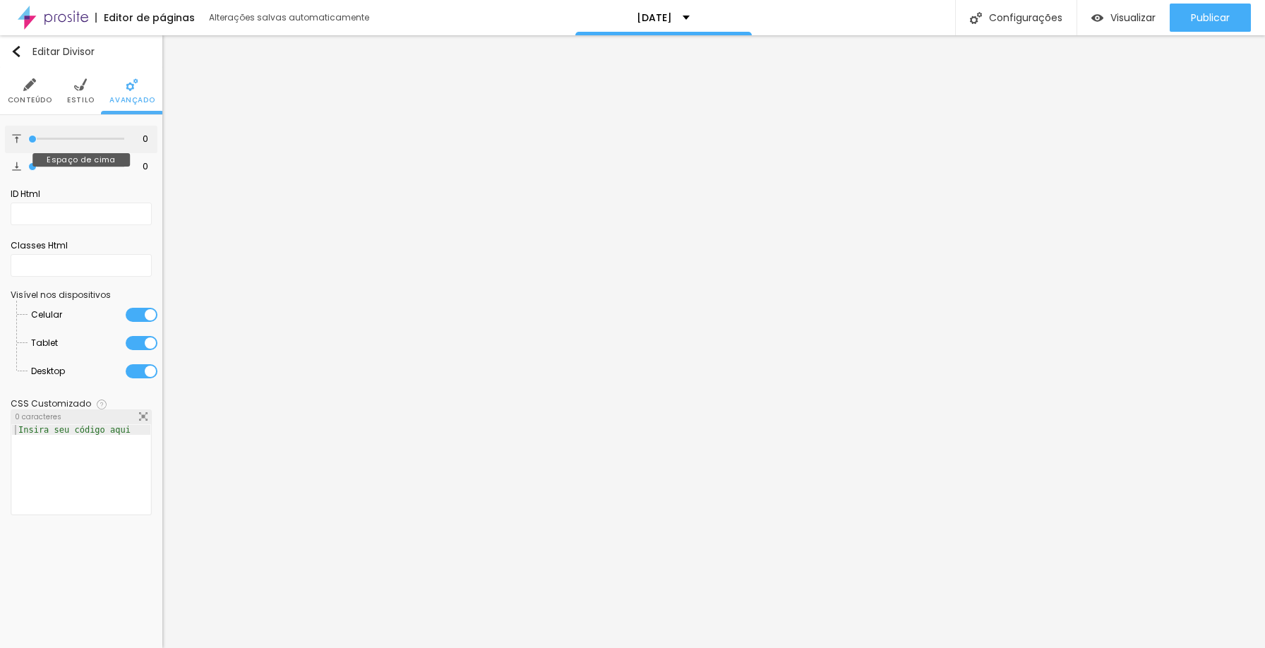
type input "2"
type input "4"
type input "6"
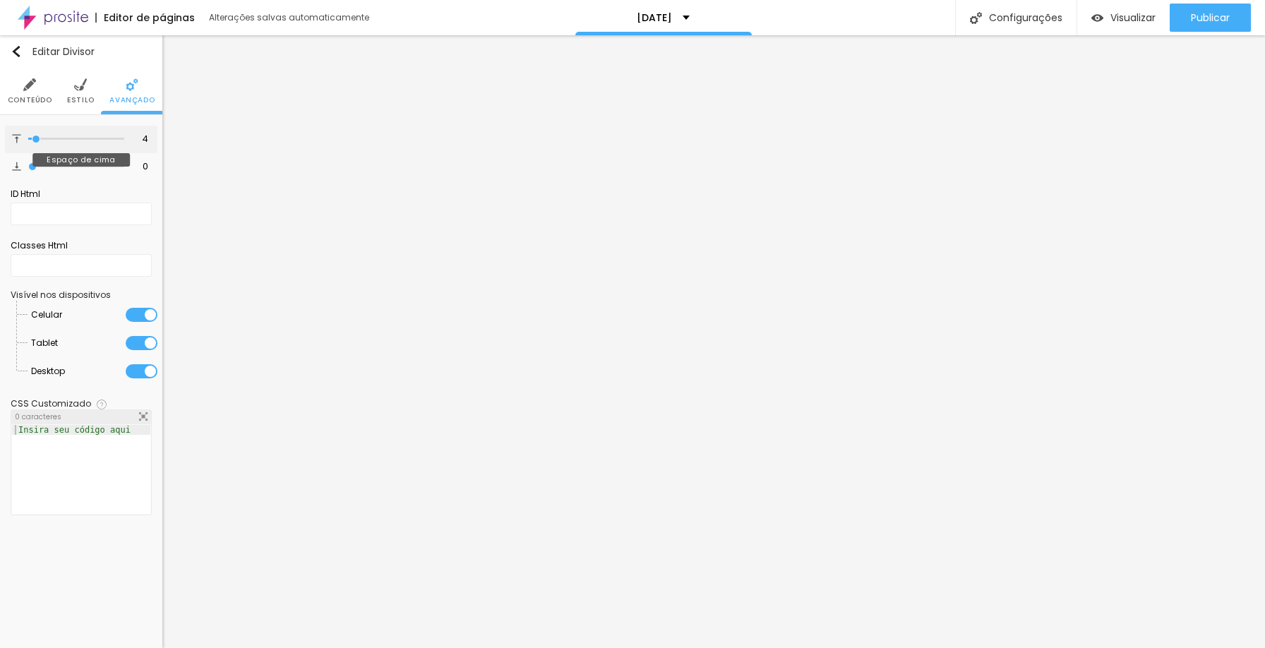
type input "6"
type input "7"
type input "8"
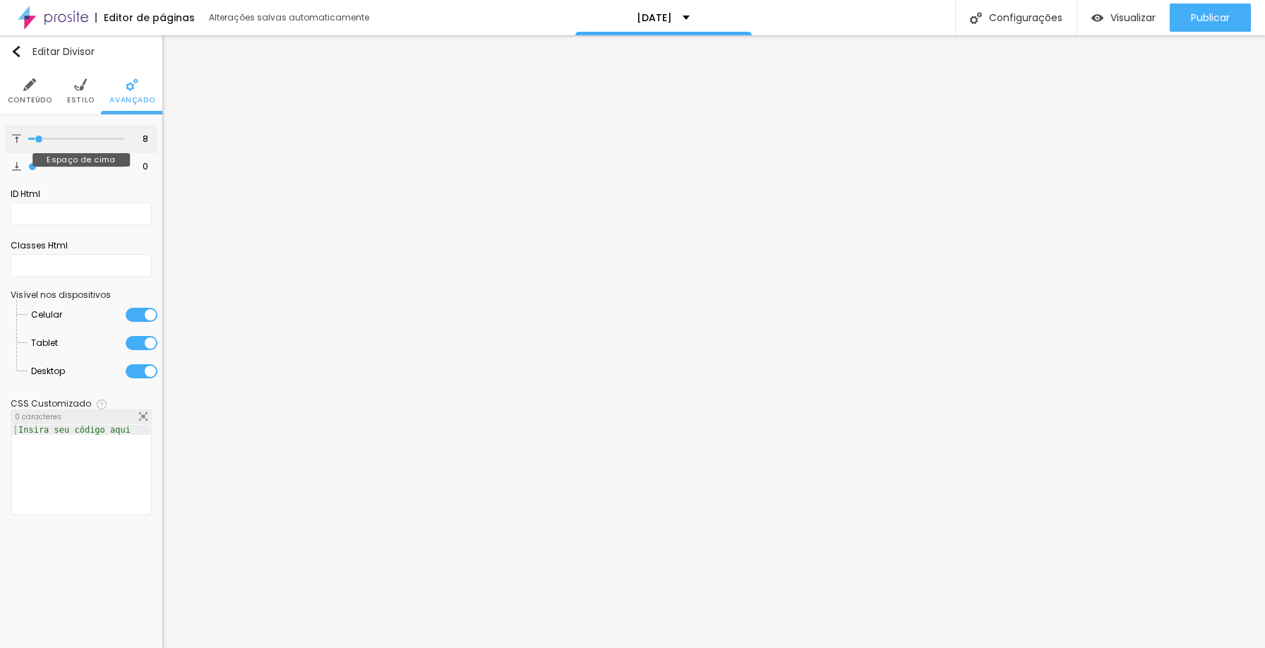
drag, startPoint x: 31, startPoint y: 136, endPoint x: 40, endPoint y: 136, distance: 8.5
type input "8"
click at [40, 136] on input "range" at bounding box center [76, 139] width 96 height 7
type input "1"
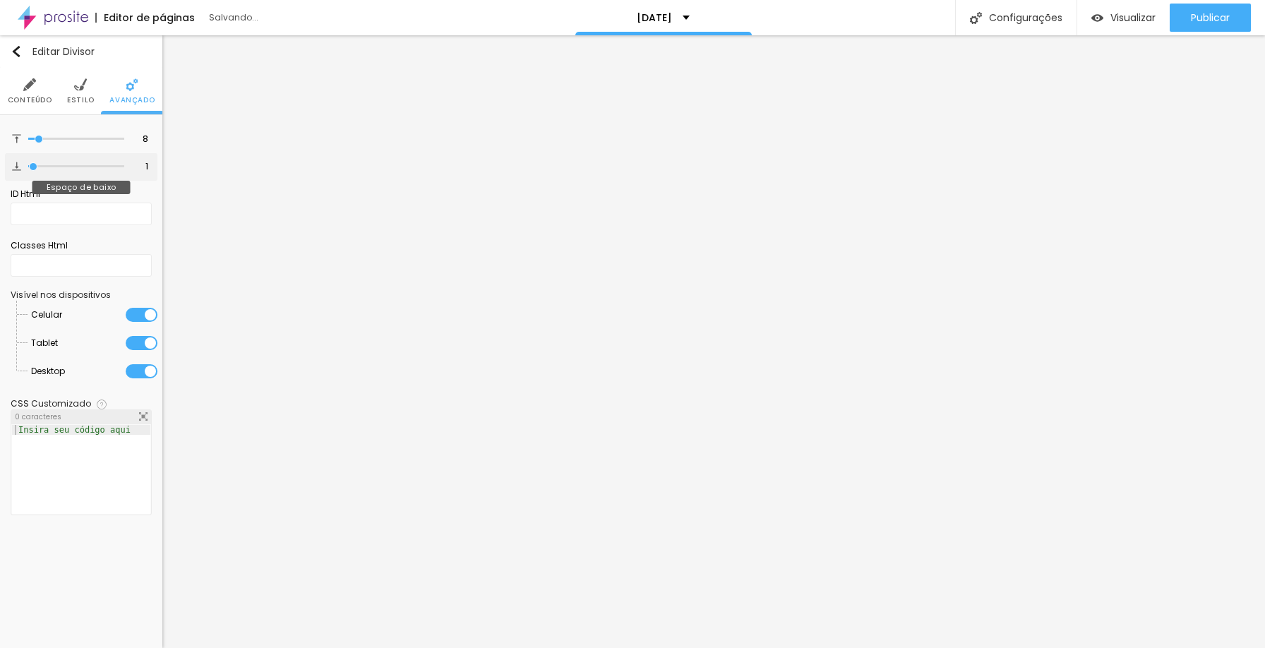
type input "2"
type input "5"
type input "6"
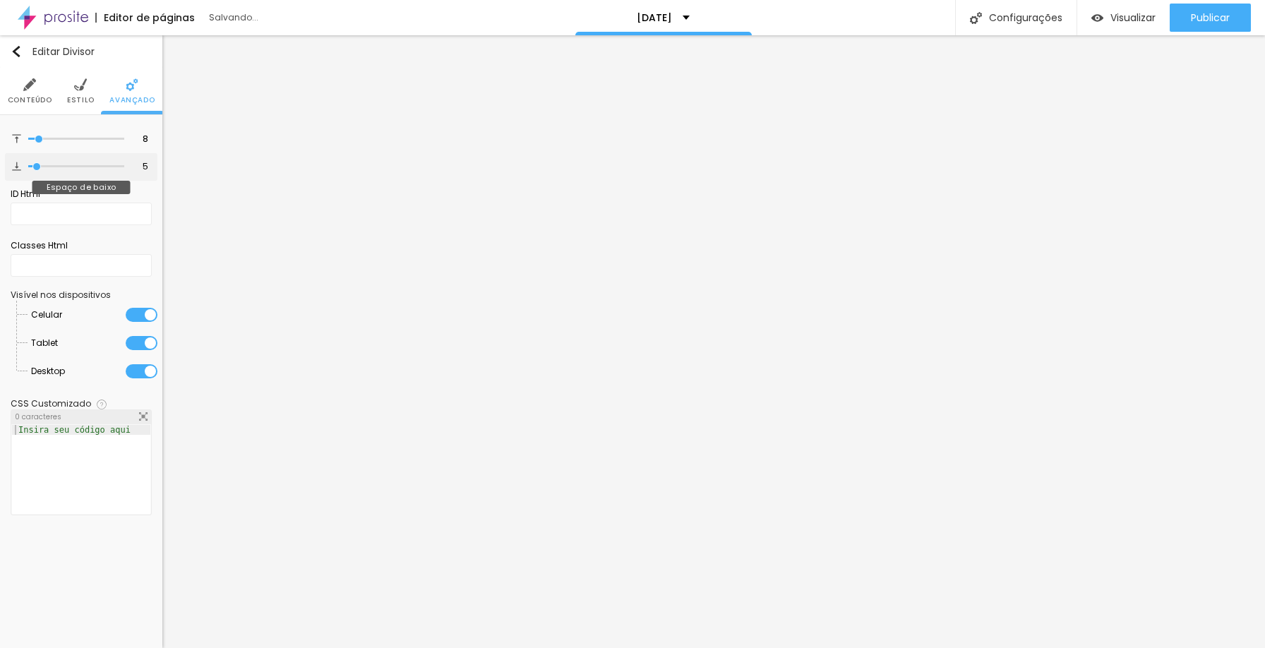
type input "6"
type input "7"
type input "8"
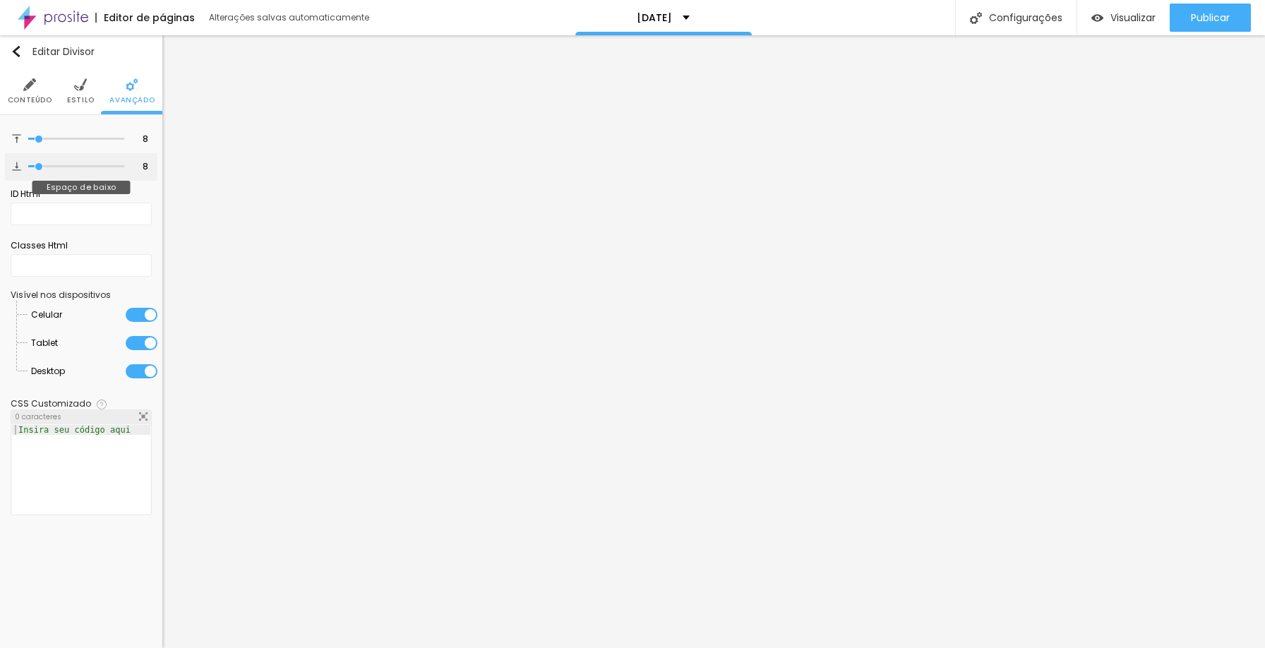
type input "8"
click at [40, 164] on input "range" at bounding box center [76, 166] width 96 height 7
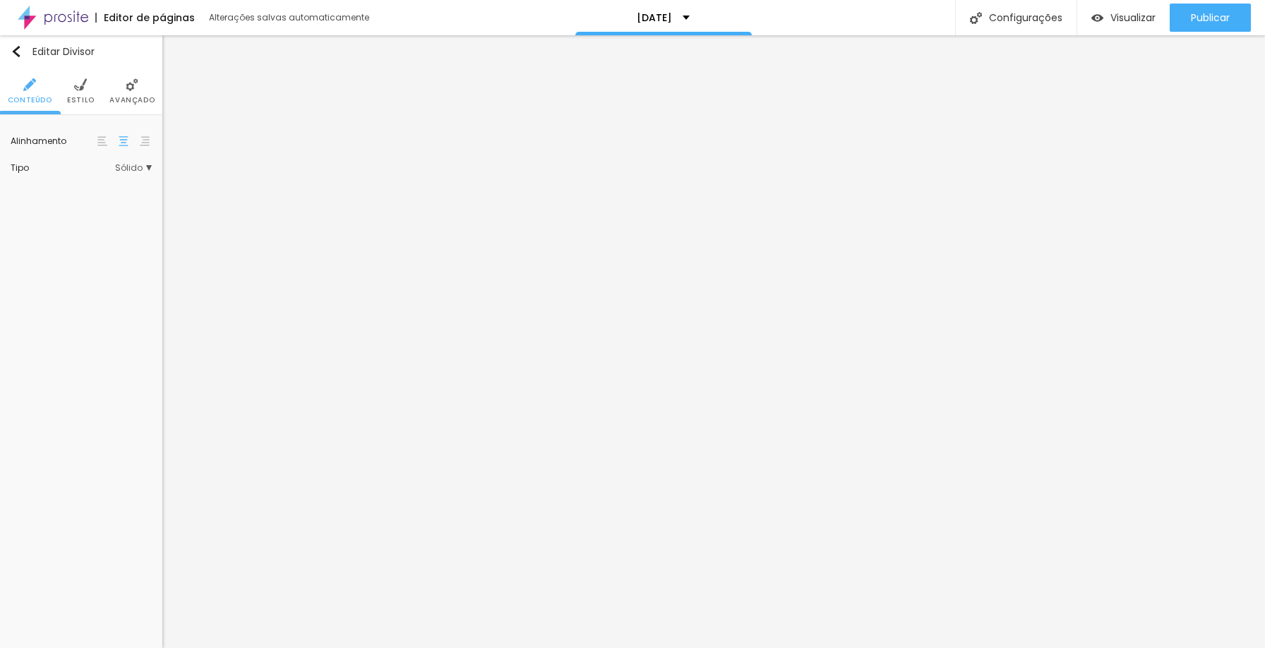
click at [131, 83] on img at bounding box center [132, 84] width 13 height 13
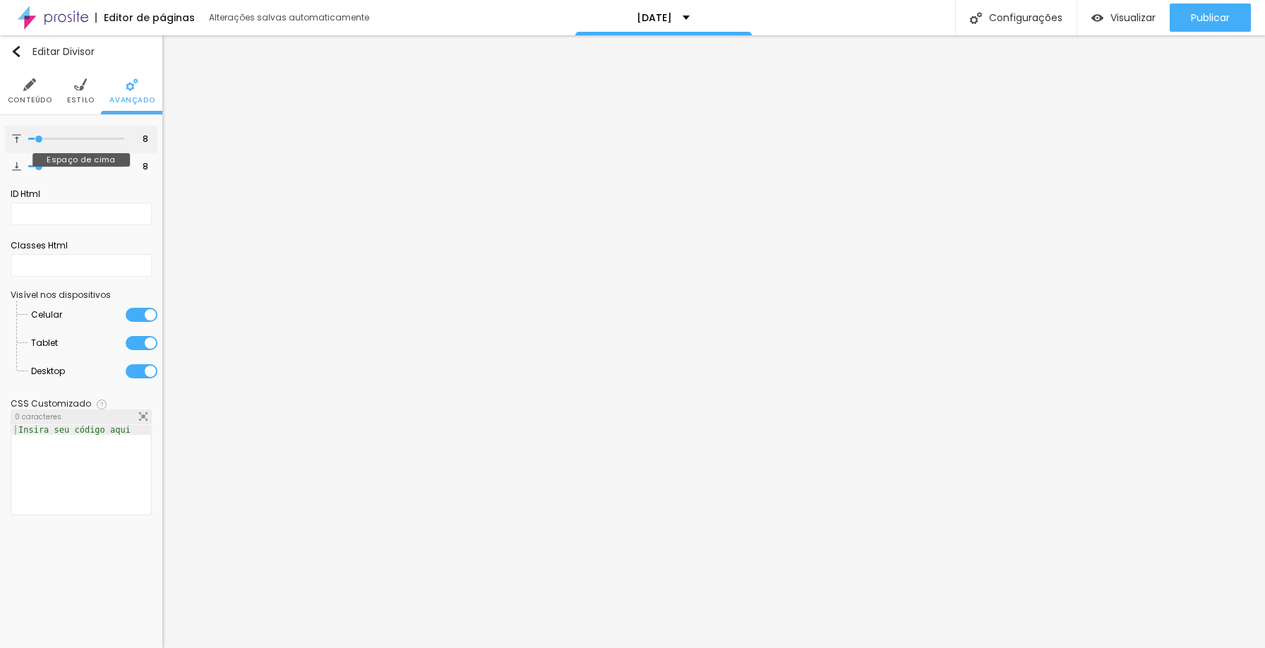
type input "6"
type input "10"
type input "11"
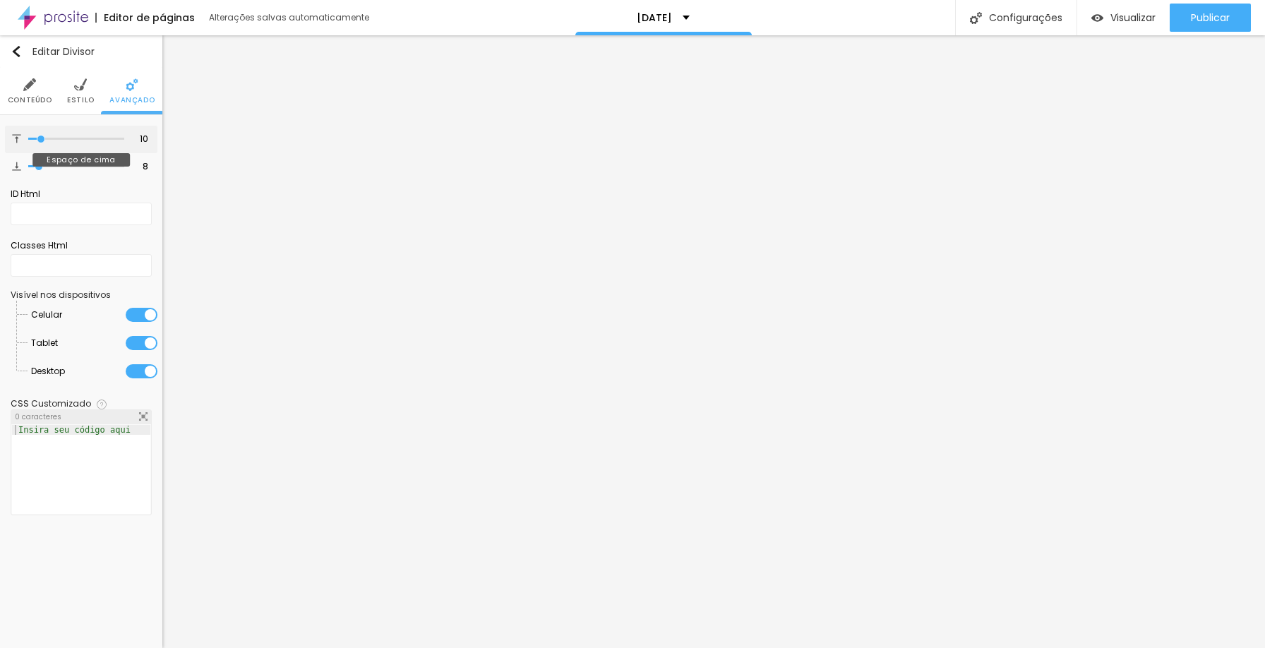
type input "11"
type input "12"
type input "13"
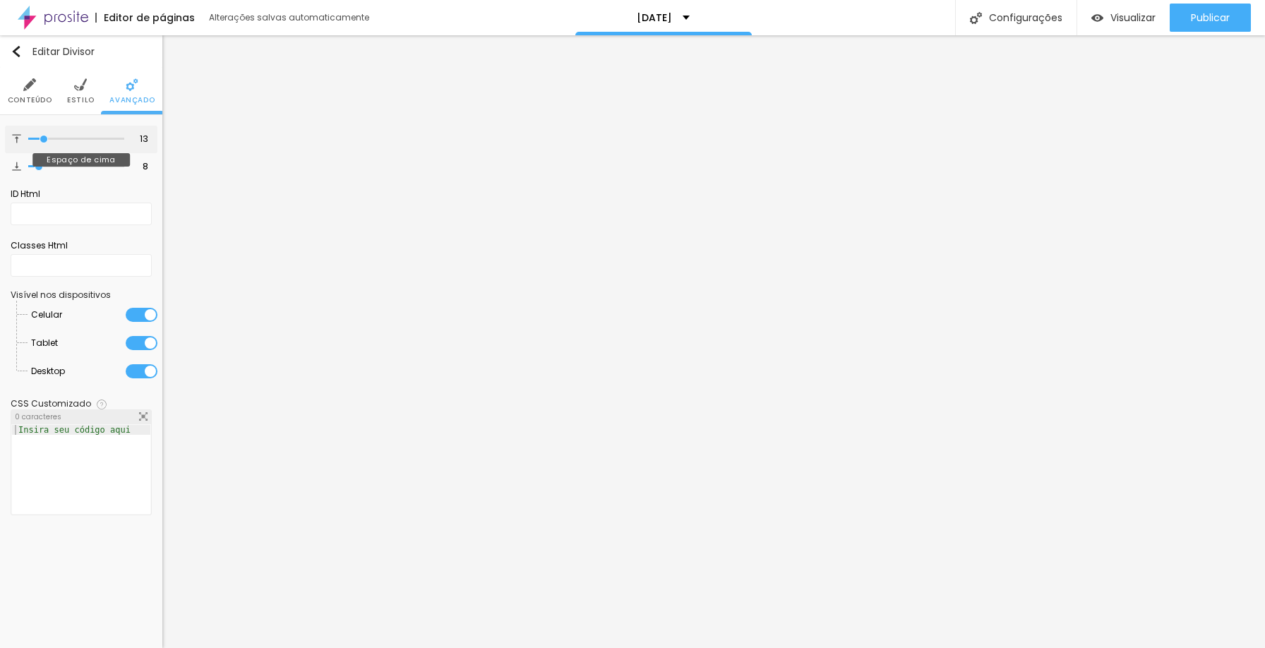
type input "14"
type input "15"
type input "16"
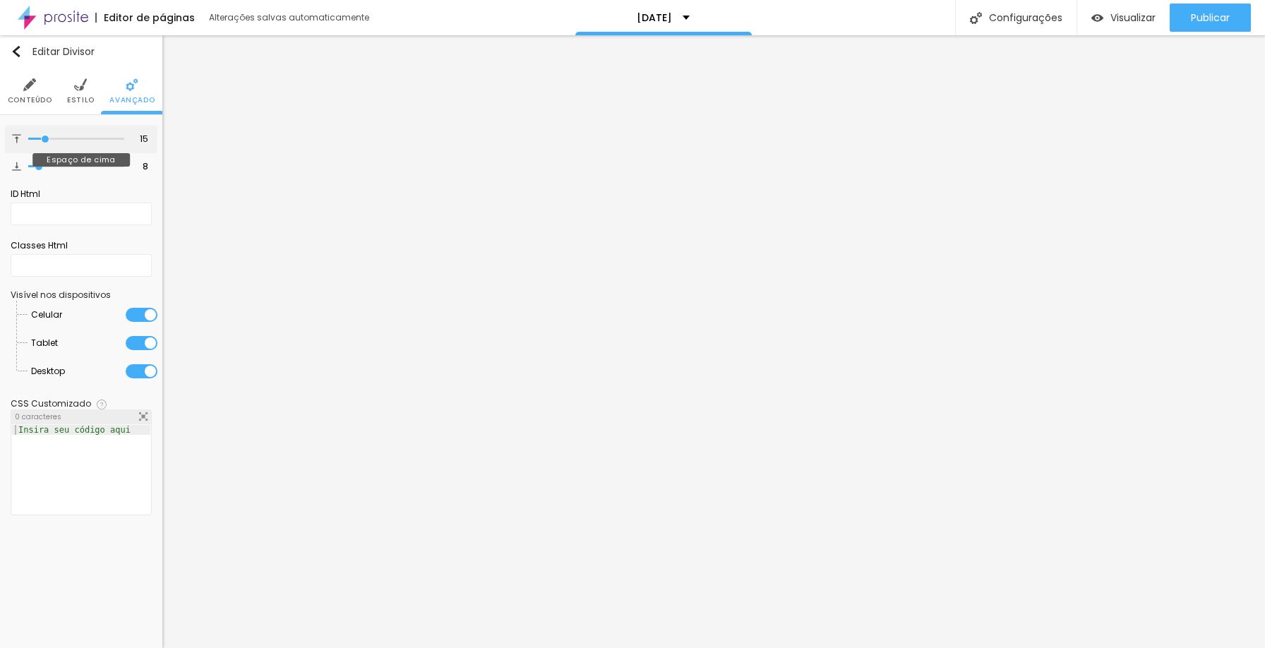
type input "16"
type input "18"
type input "17"
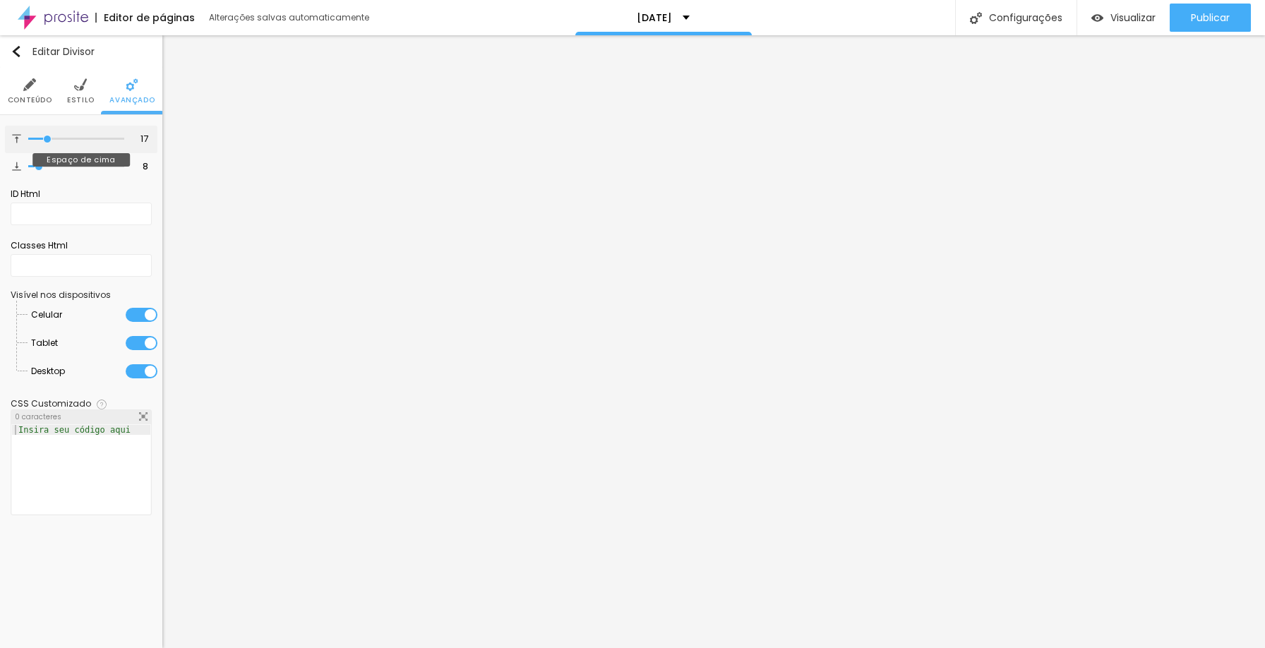
type input "16"
type input "15"
drag, startPoint x: 37, startPoint y: 135, endPoint x: 46, endPoint y: 133, distance: 9.3
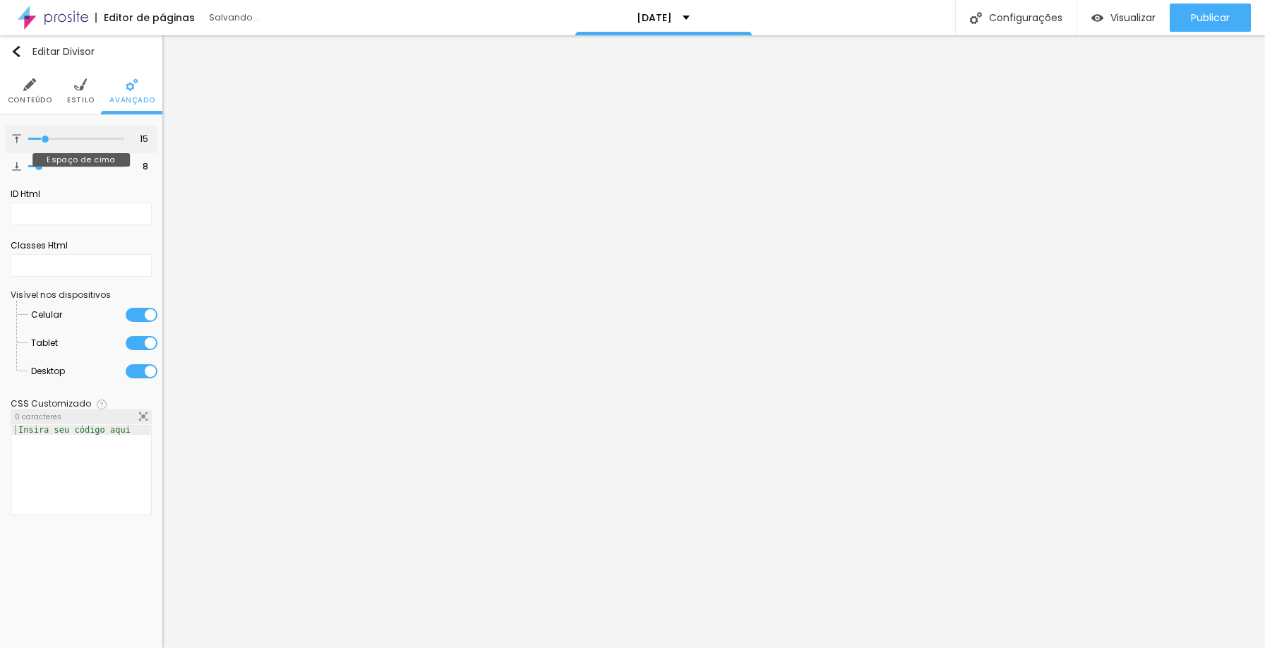
type input "15"
click at [46, 136] on input "range" at bounding box center [76, 139] width 96 height 7
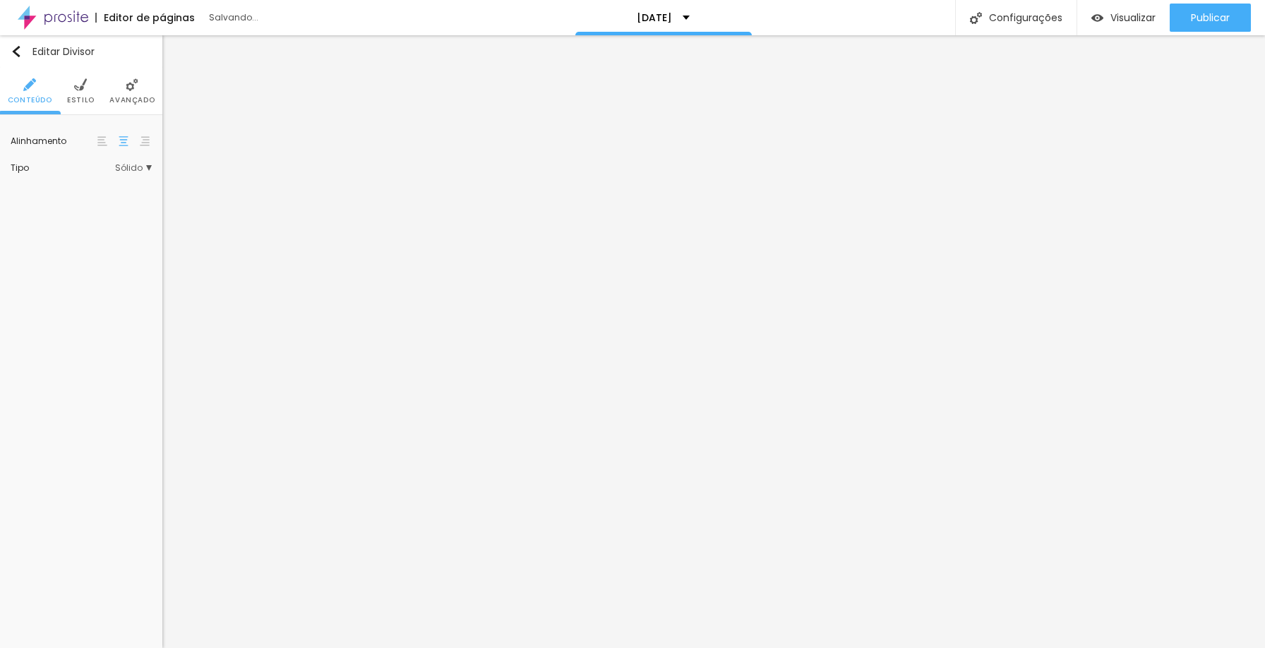
drag, startPoint x: 133, startPoint y: 78, endPoint x: 127, endPoint y: 85, distance: 9.0
click at [133, 79] on img at bounding box center [132, 84] width 13 height 13
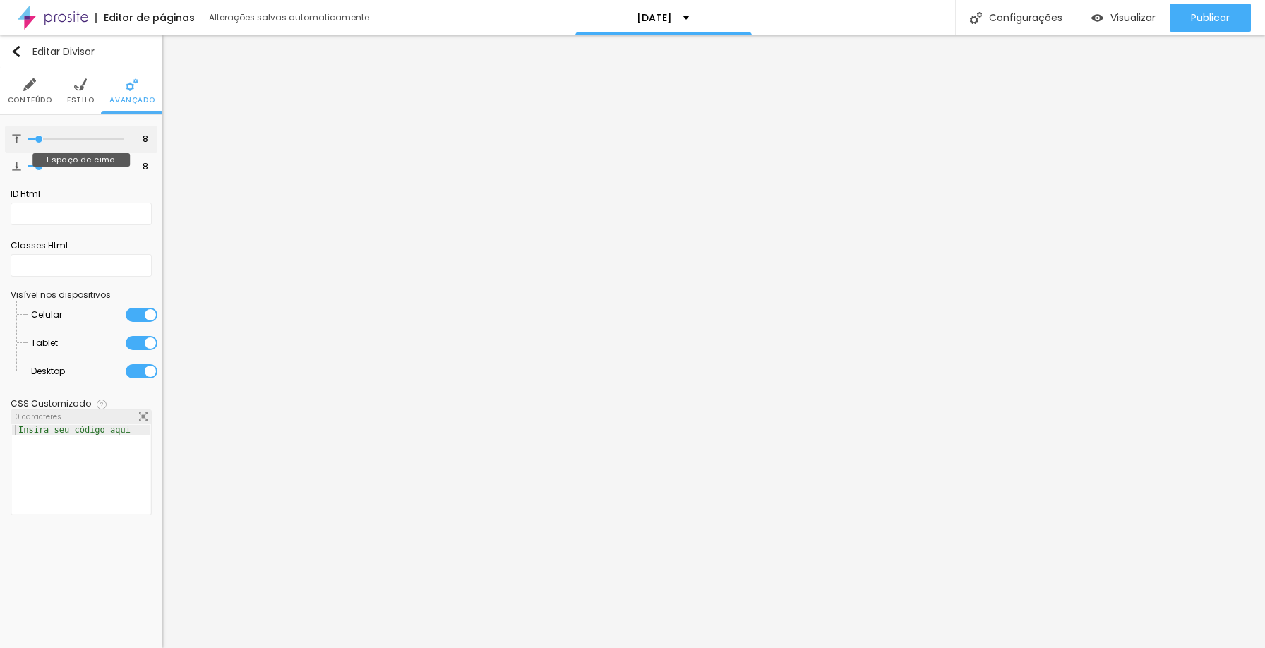
type input "10"
type input "11"
type input "12"
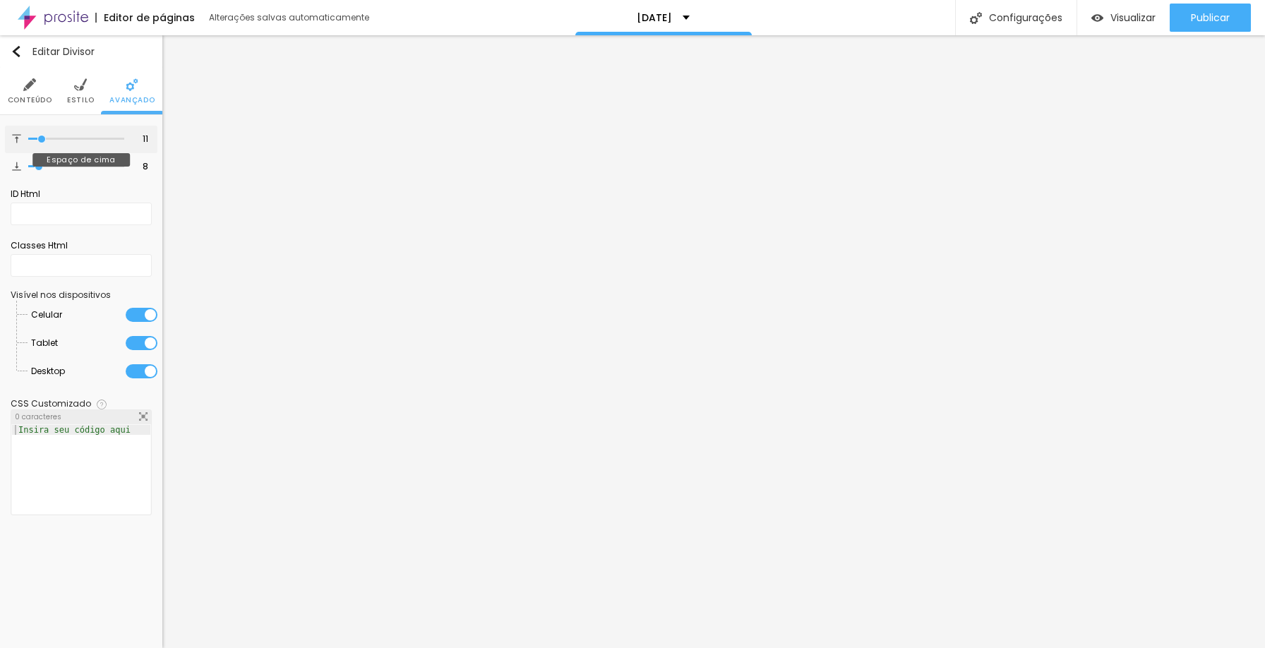
type input "12"
type input "13"
type input "14"
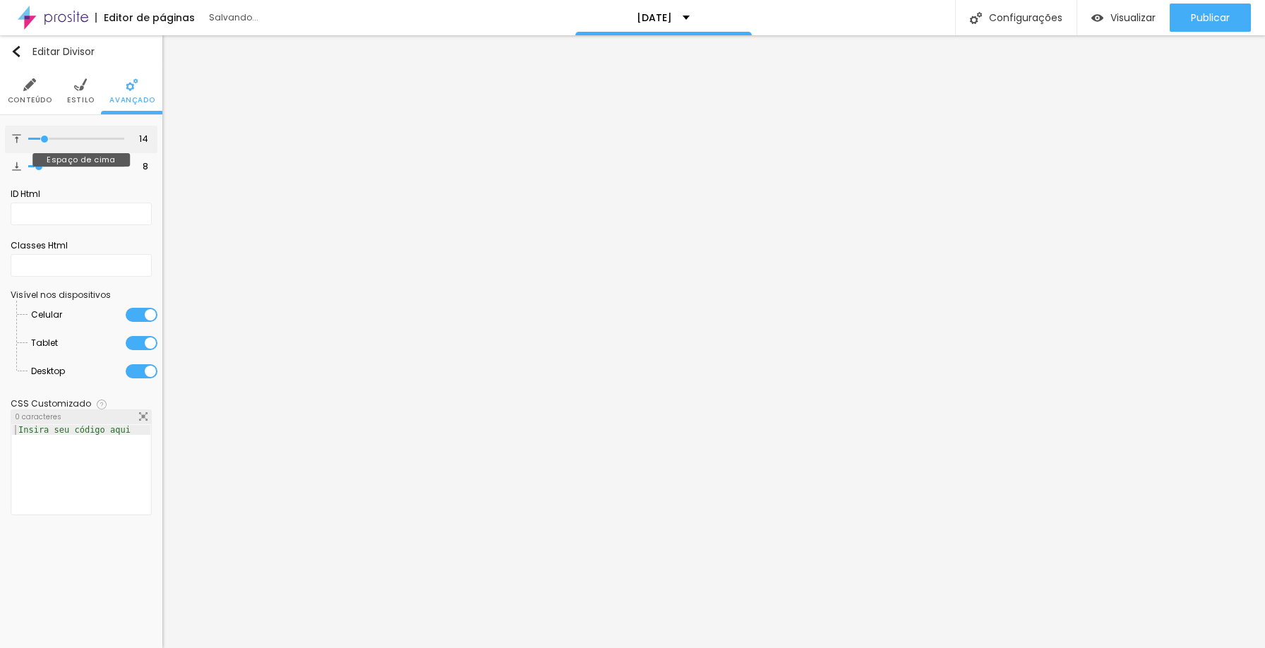
type input "15"
type input "16"
type input "15"
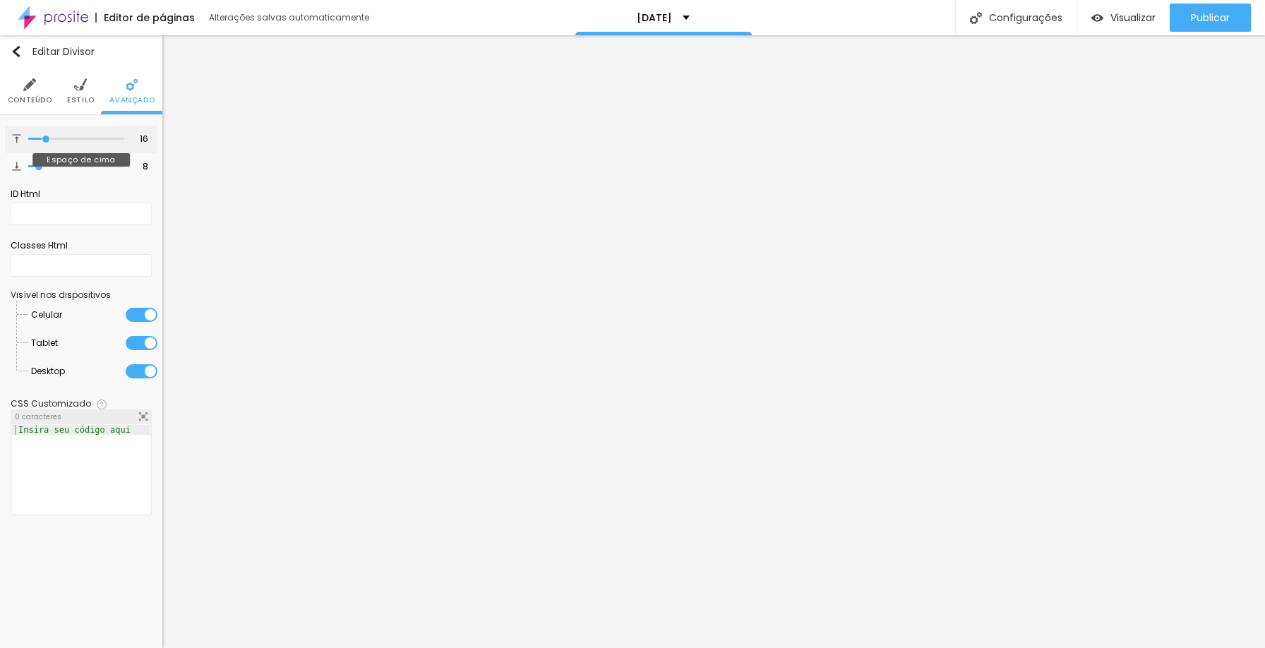
type input "15"
type input "14"
type input "15"
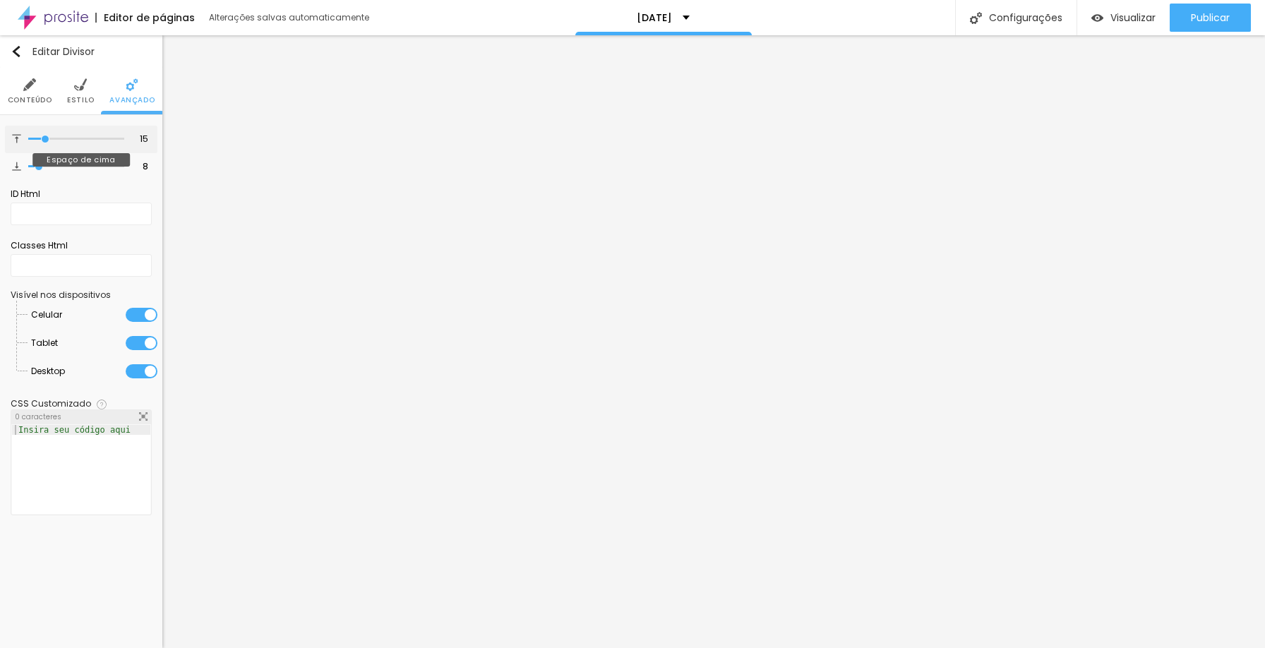
type input "16"
click at [47, 137] on input "range" at bounding box center [76, 139] width 96 height 7
type input "18"
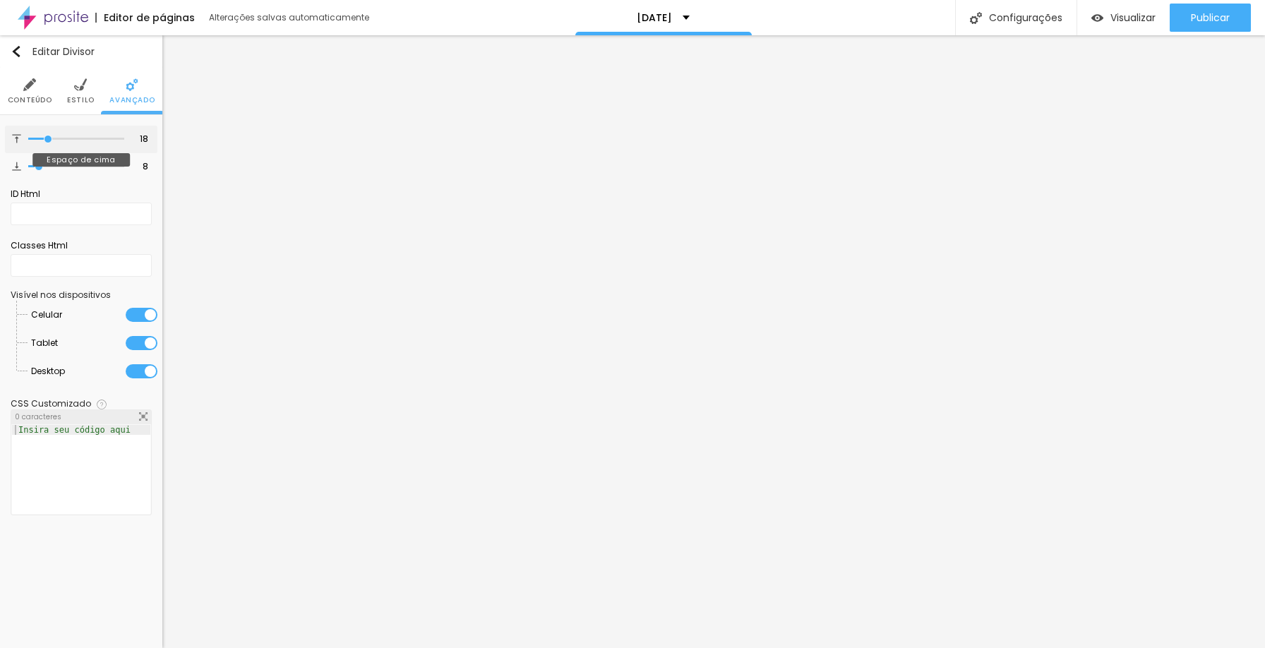
type input "17"
type input "16"
type input "15"
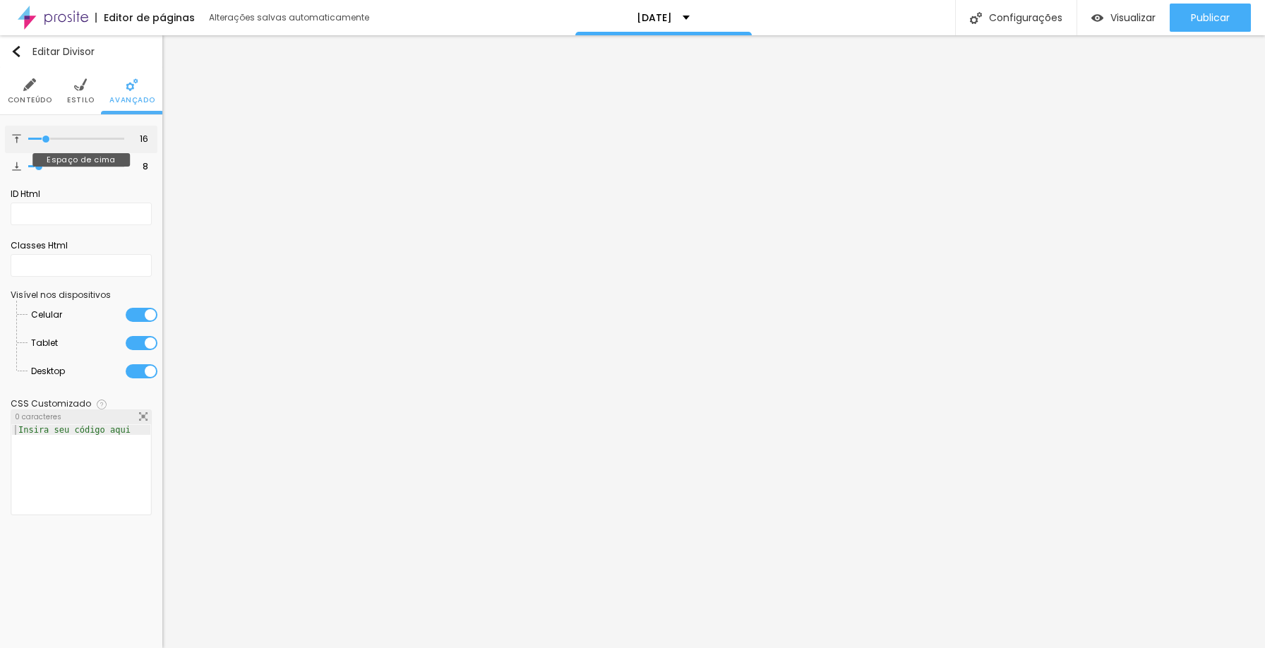
type input "15"
type input "14"
type input "13"
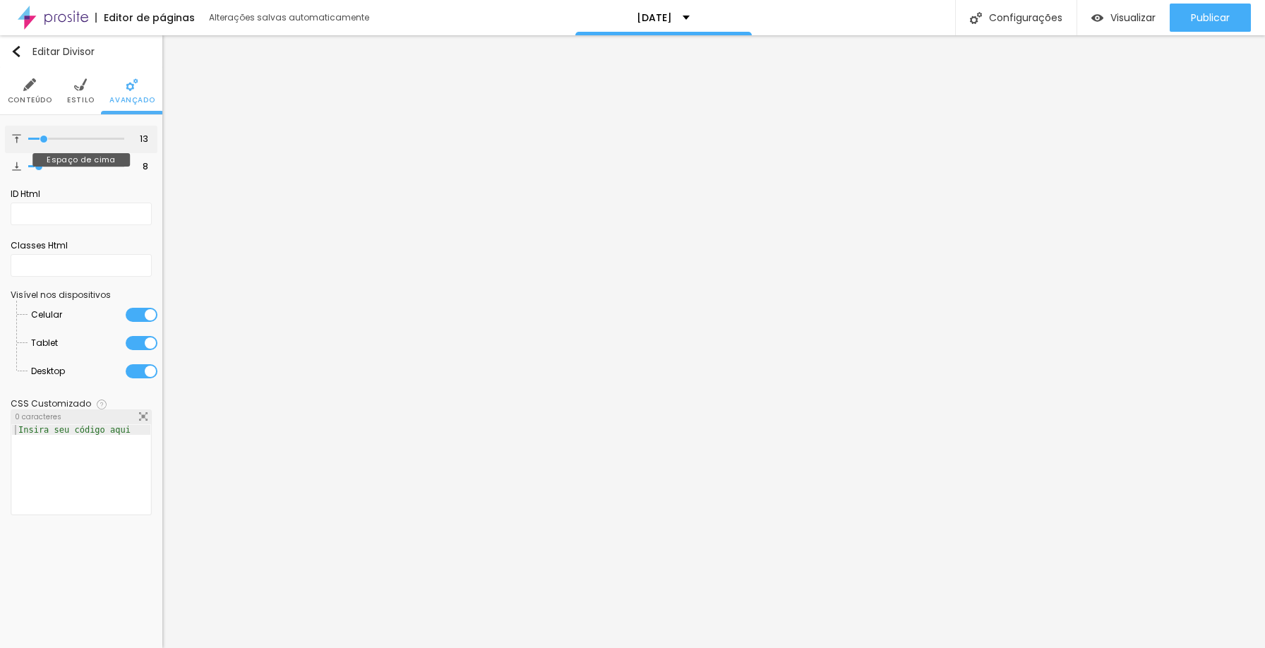
type input "14"
type input "15"
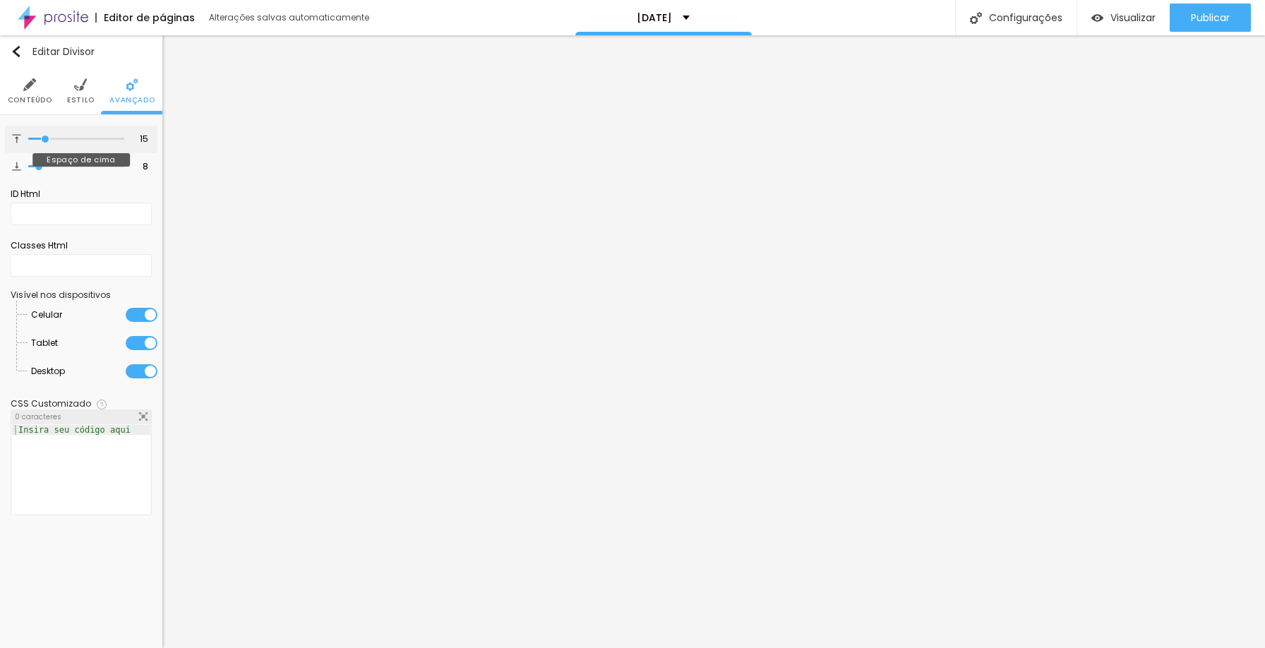
click at [45, 136] on input "range" at bounding box center [76, 139] width 96 height 7
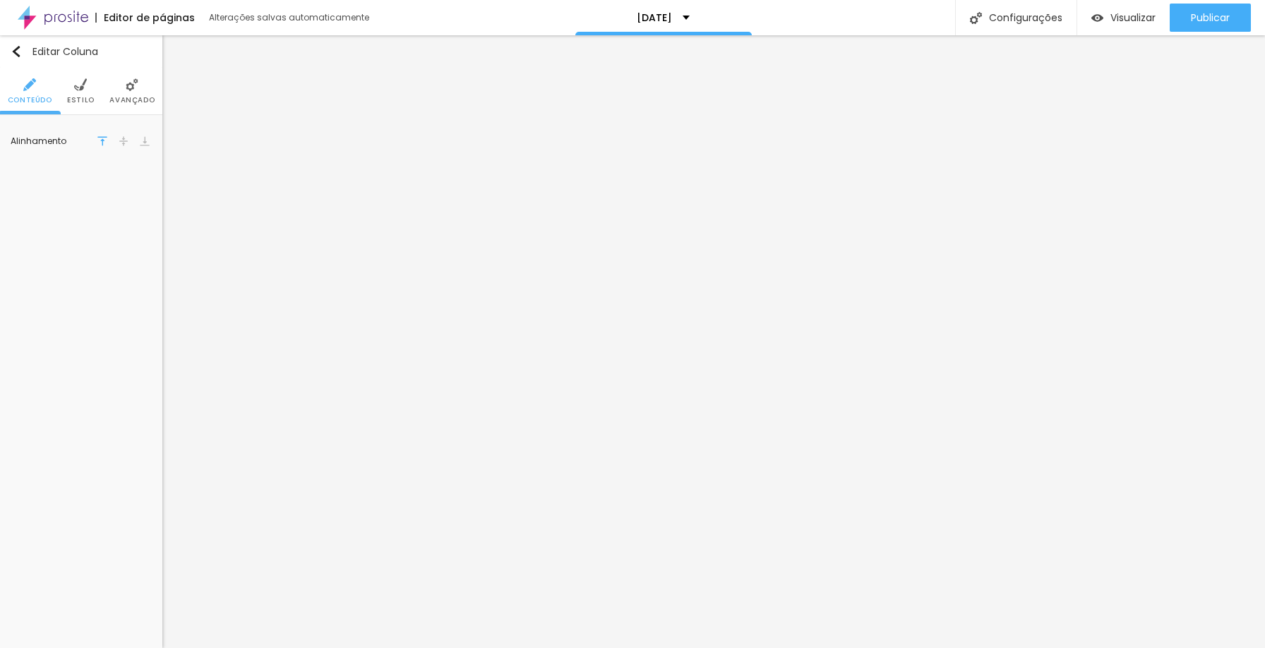
click at [125, 93] on li "Avançado" at bounding box center [131, 91] width 45 height 47
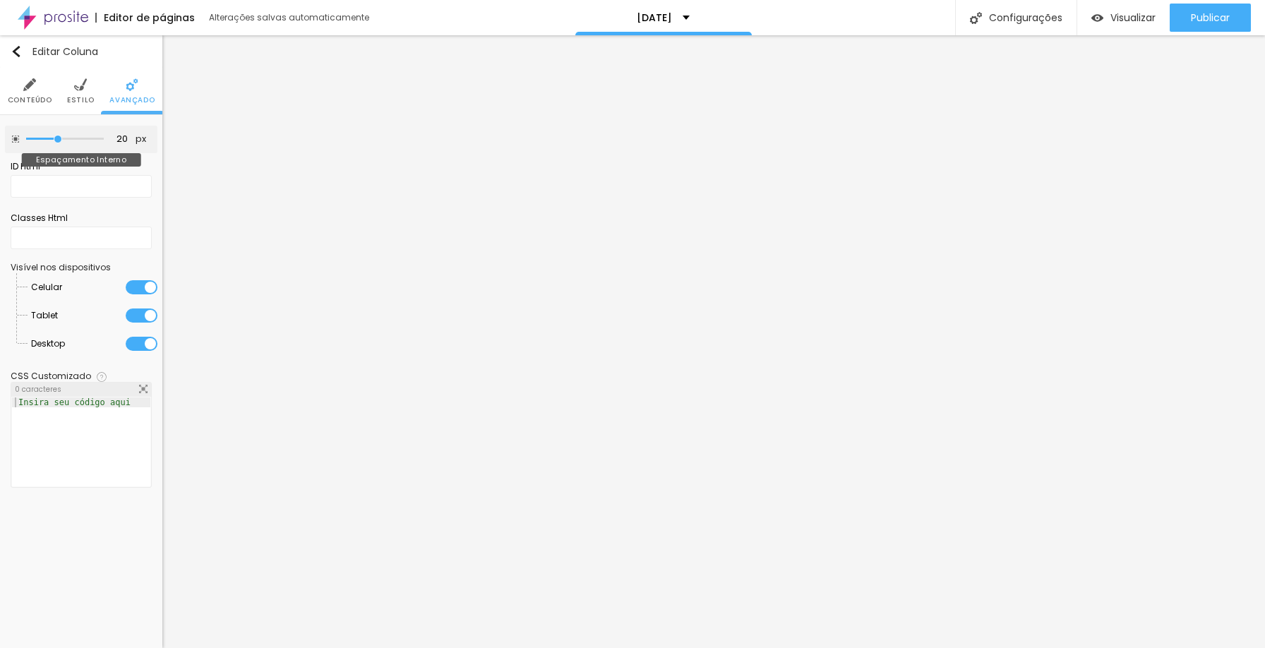
type input "35"
type input "50"
type input "0"
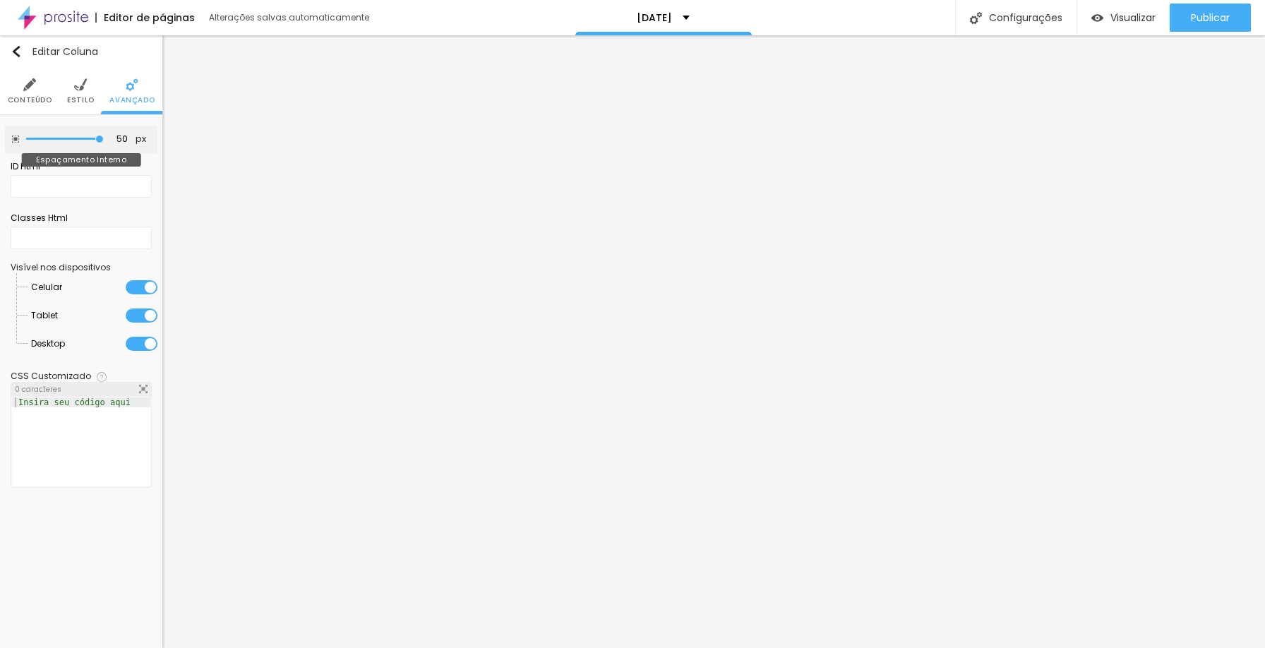
type input "0"
type input "20"
type input "30"
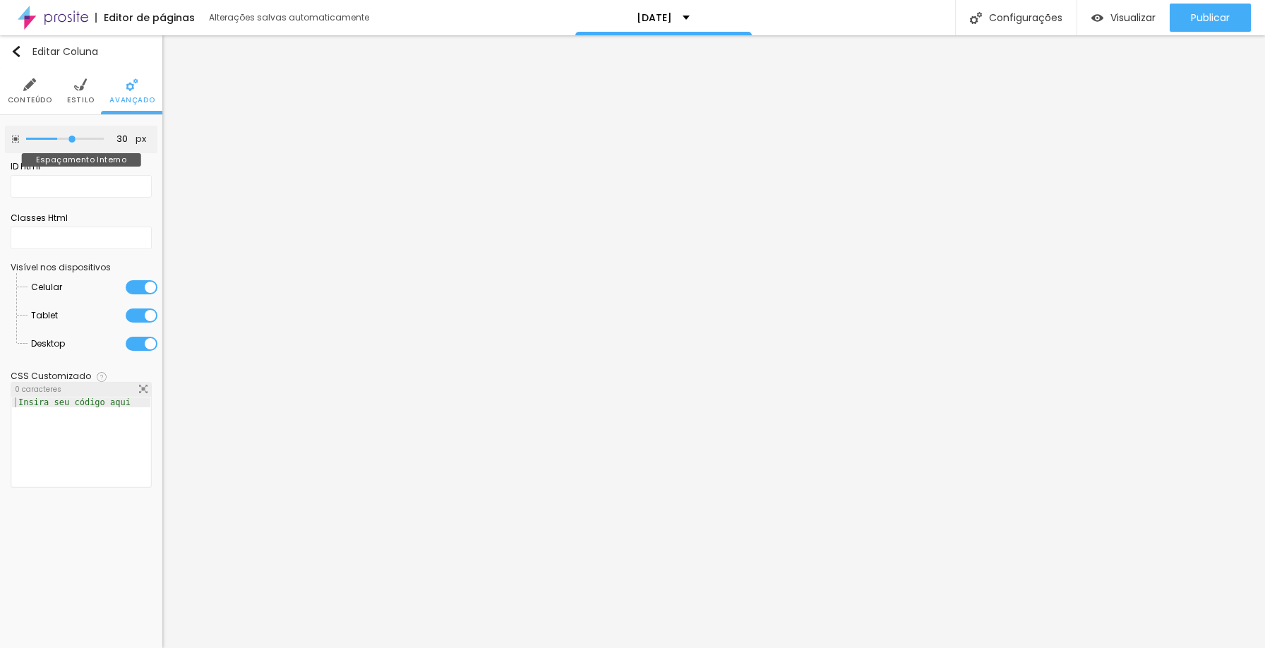
type input "40"
type input "35"
type input "30"
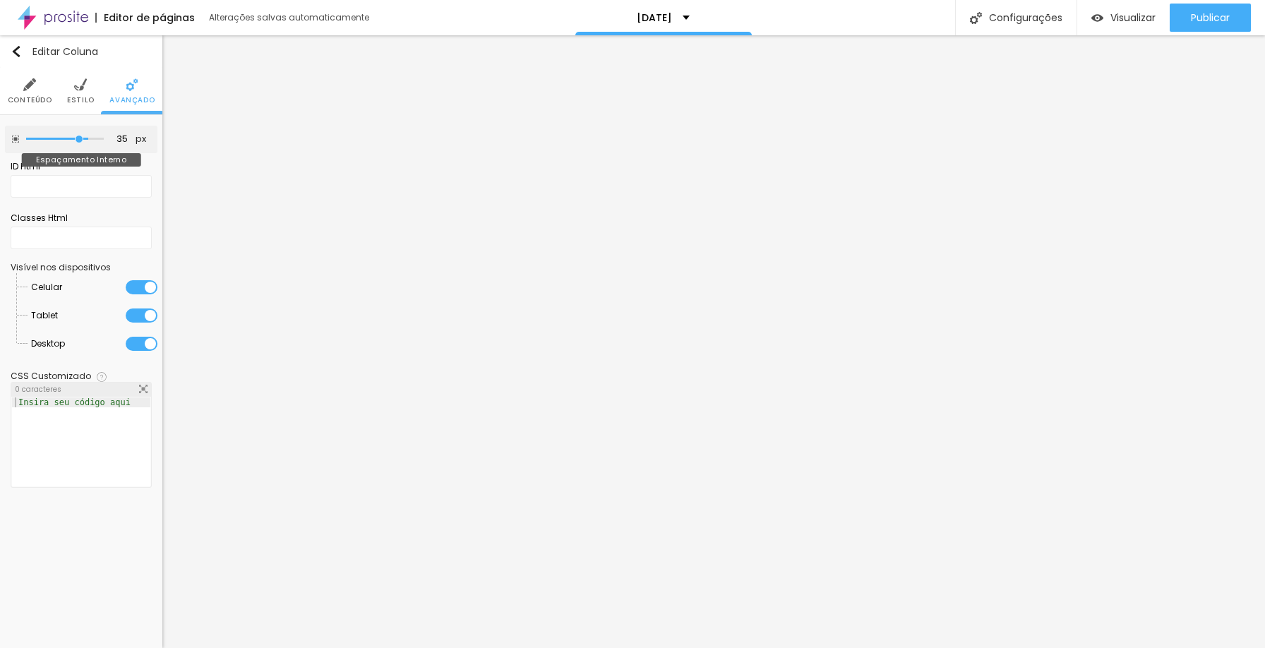
type input "30"
type input "25"
drag, startPoint x: 61, startPoint y: 139, endPoint x: 70, endPoint y: 137, distance: 9.4
type input "25"
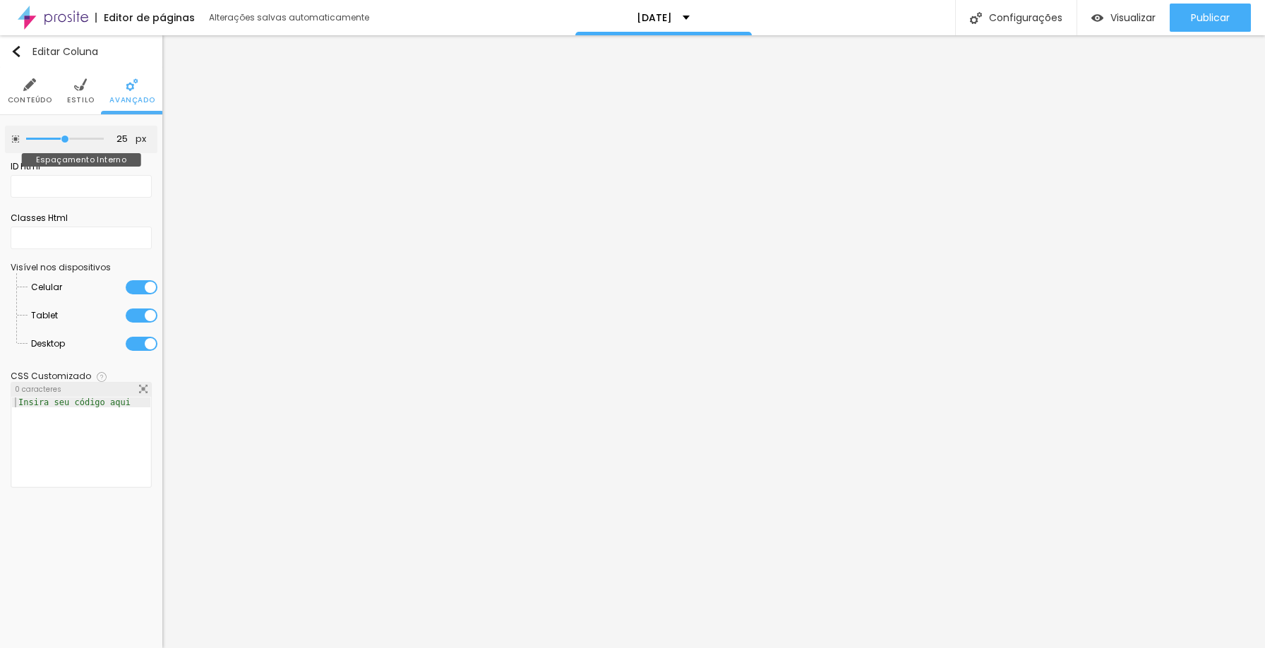
click at [64, 143] on input "range" at bounding box center [65, 139] width 78 height 7
click at [94, 97] on ul "Conteúdo Estilo Avançado" at bounding box center [81, 91] width 162 height 47
click at [76, 97] on span "Estilo" at bounding box center [81, 100] width 28 height 7
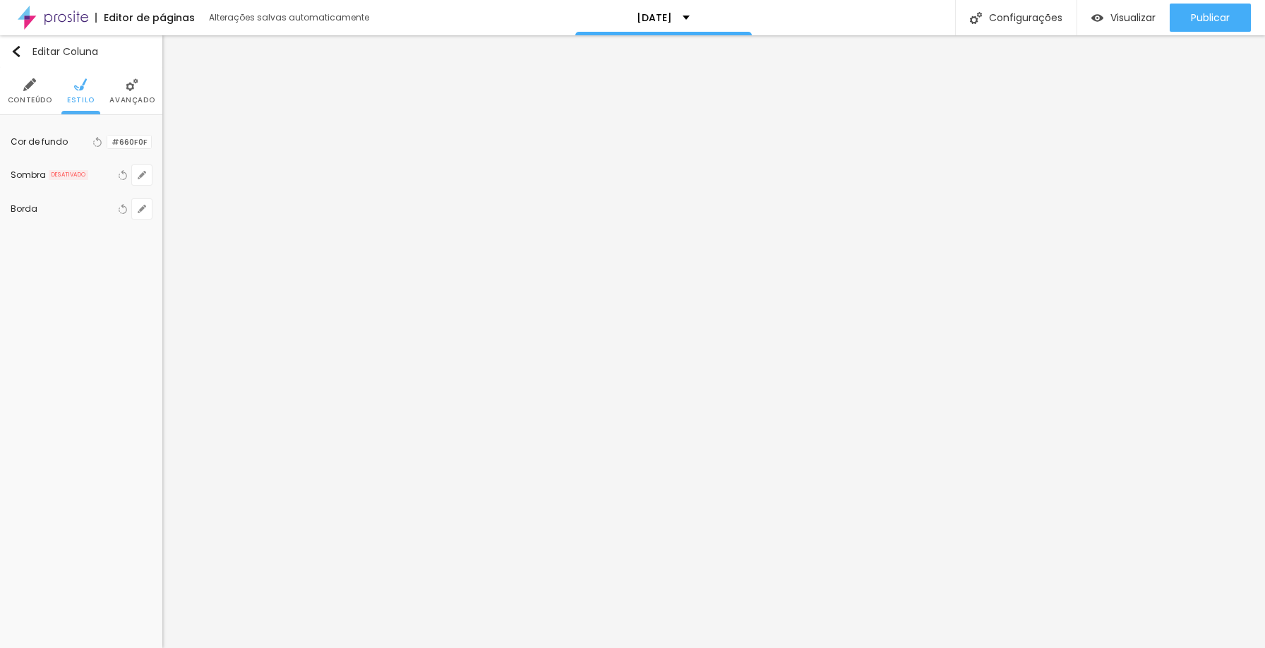
click at [32, 89] on img at bounding box center [29, 84] width 13 height 13
click at [88, 88] on li "Estilo" at bounding box center [81, 91] width 28 height 47
click at [138, 86] on li "Avançado" at bounding box center [131, 91] width 45 height 47
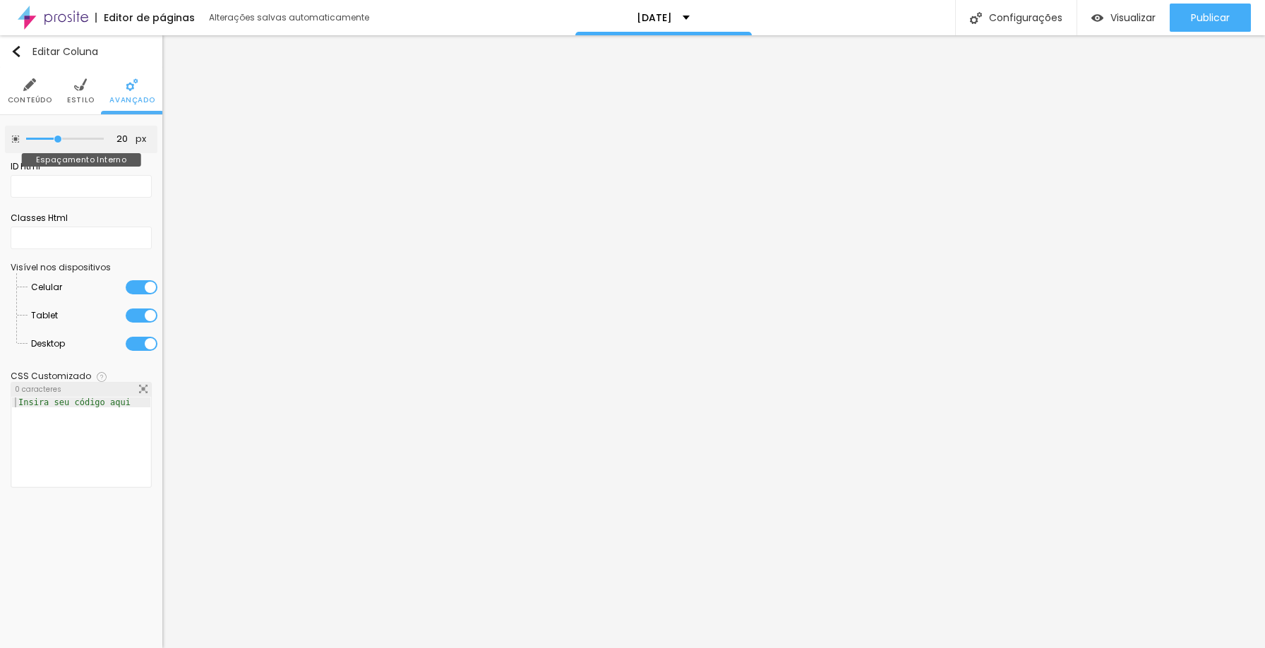
type input "15"
type input "10"
type input "0"
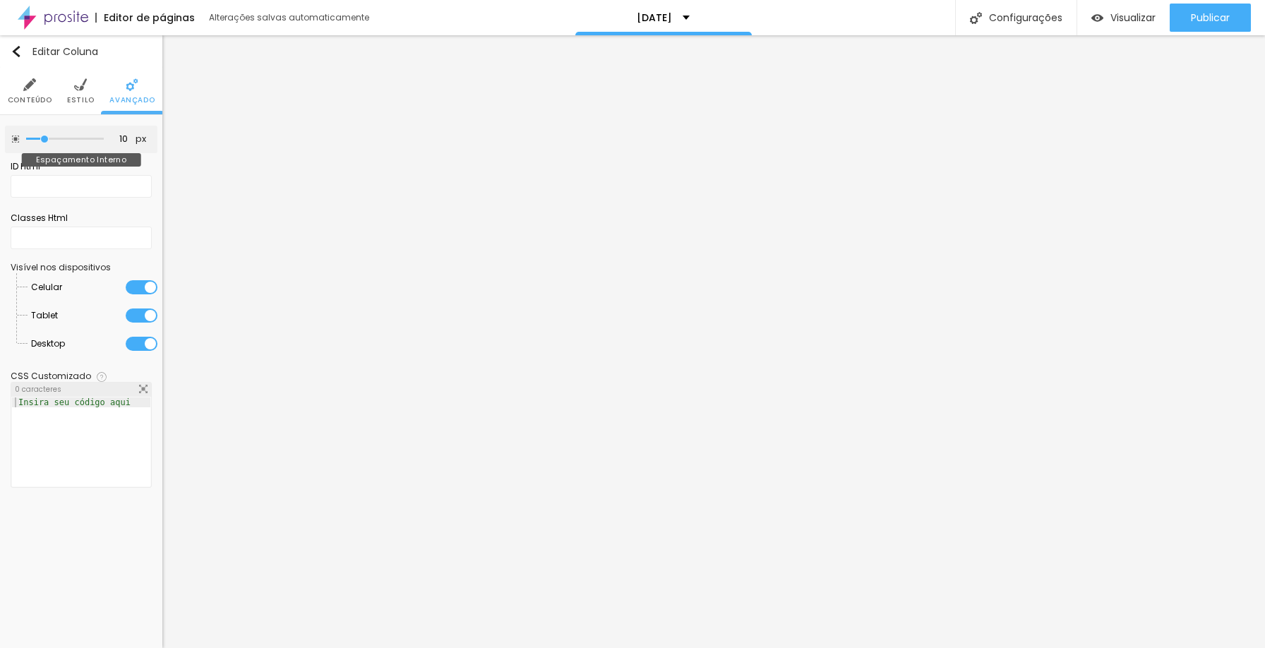
type input "0"
type input "5"
type input "10"
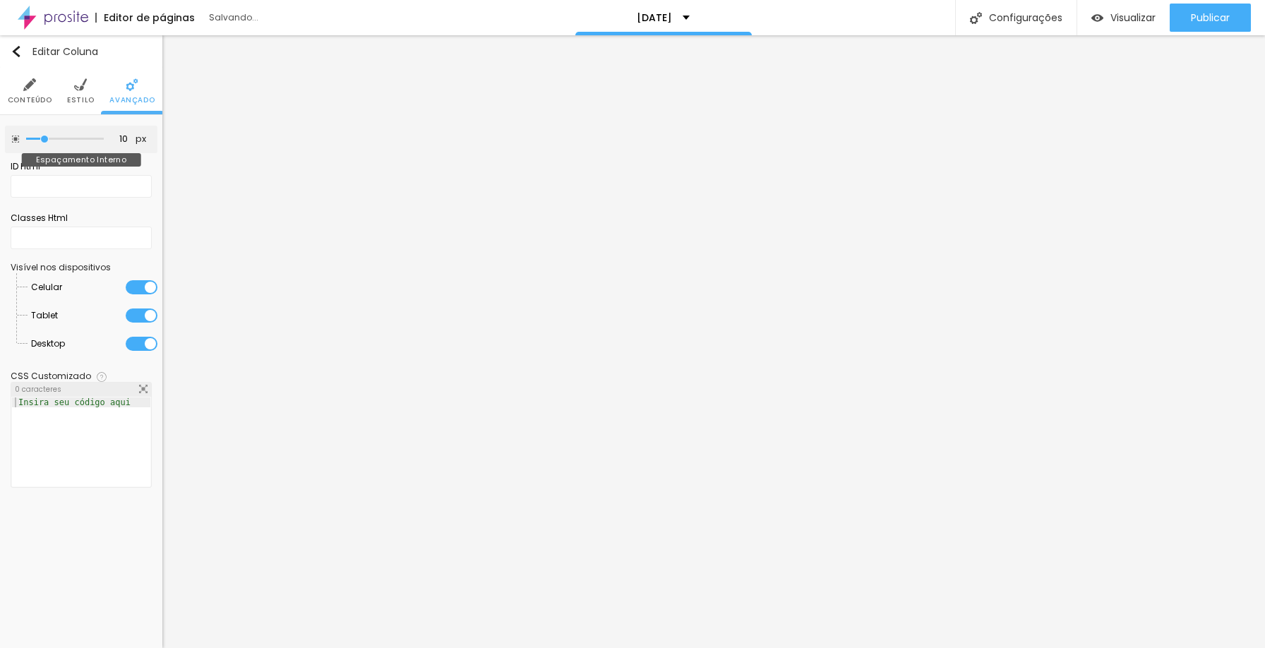
drag, startPoint x: 54, startPoint y: 140, endPoint x: 44, endPoint y: 136, distance: 10.5
type input "10"
click at [44, 136] on input "range" at bounding box center [65, 139] width 78 height 7
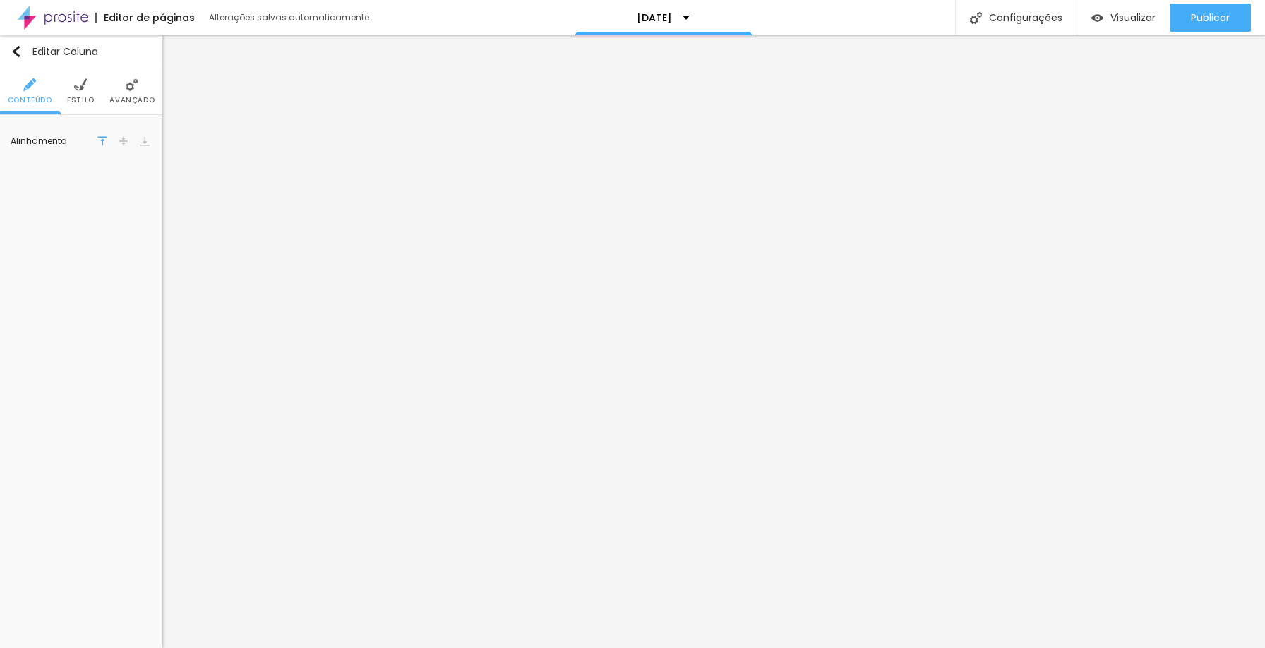
click at [129, 88] on img at bounding box center [132, 84] width 13 height 13
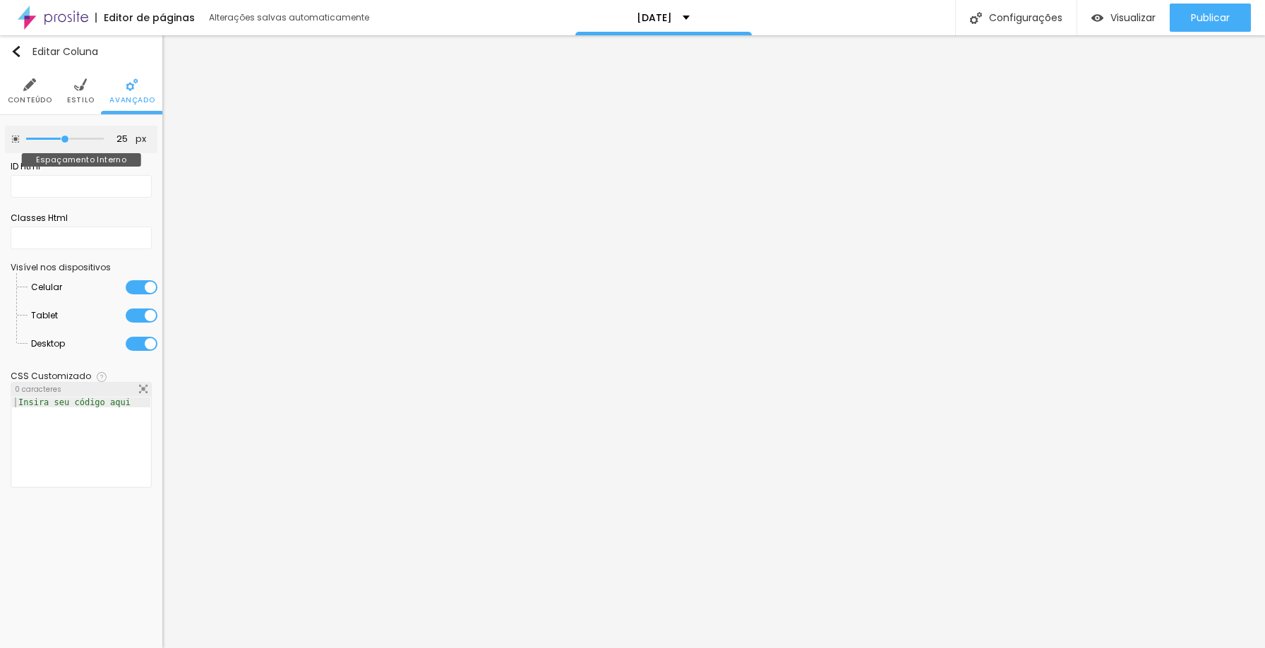
type input "20"
type input "15"
type input "10"
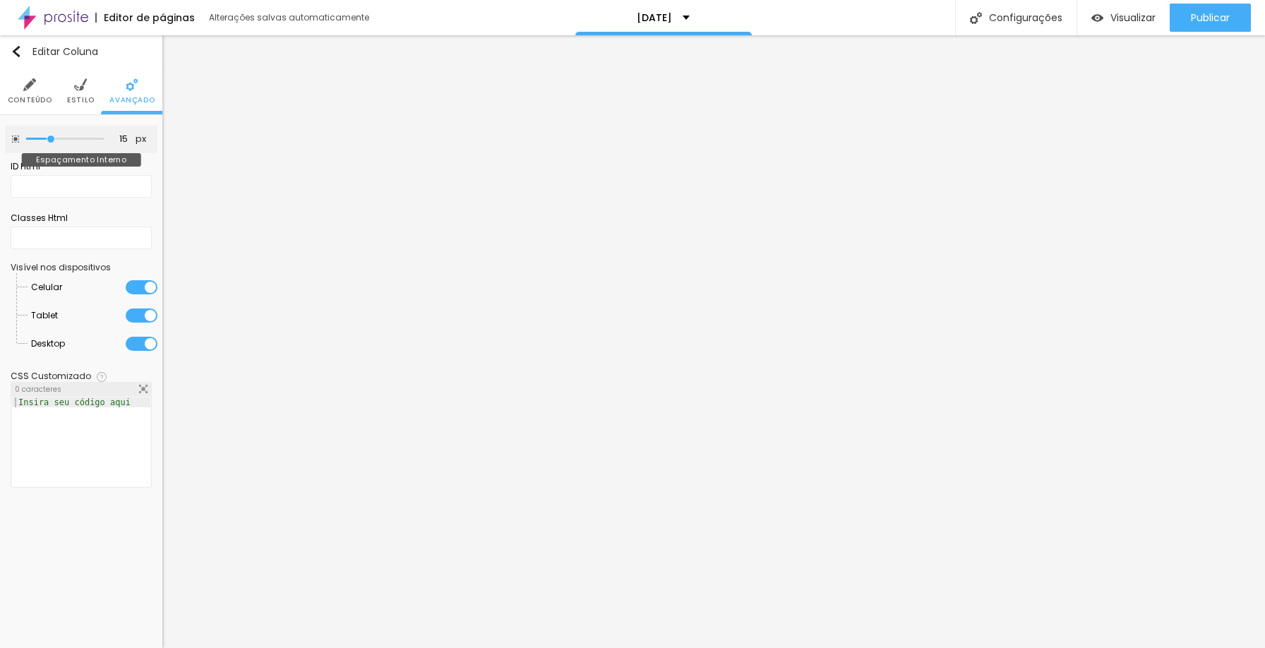
type input "10"
type input "5"
type input "0"
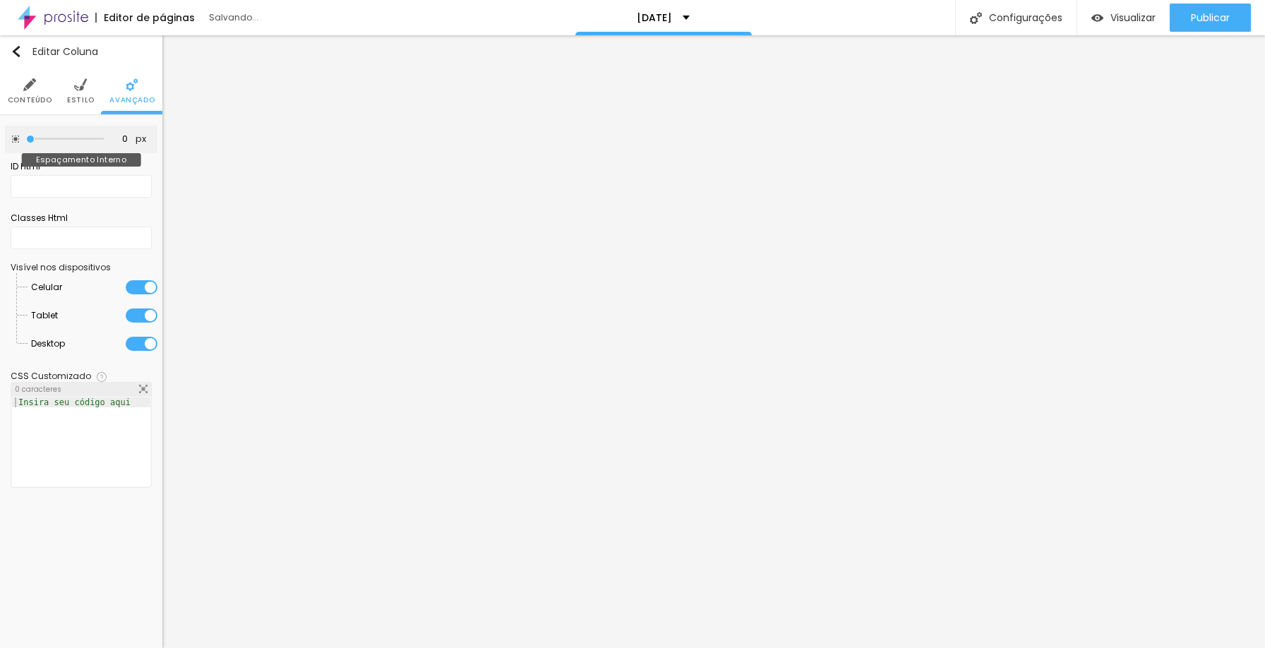
type input "5"
type input "10"
type input "15"
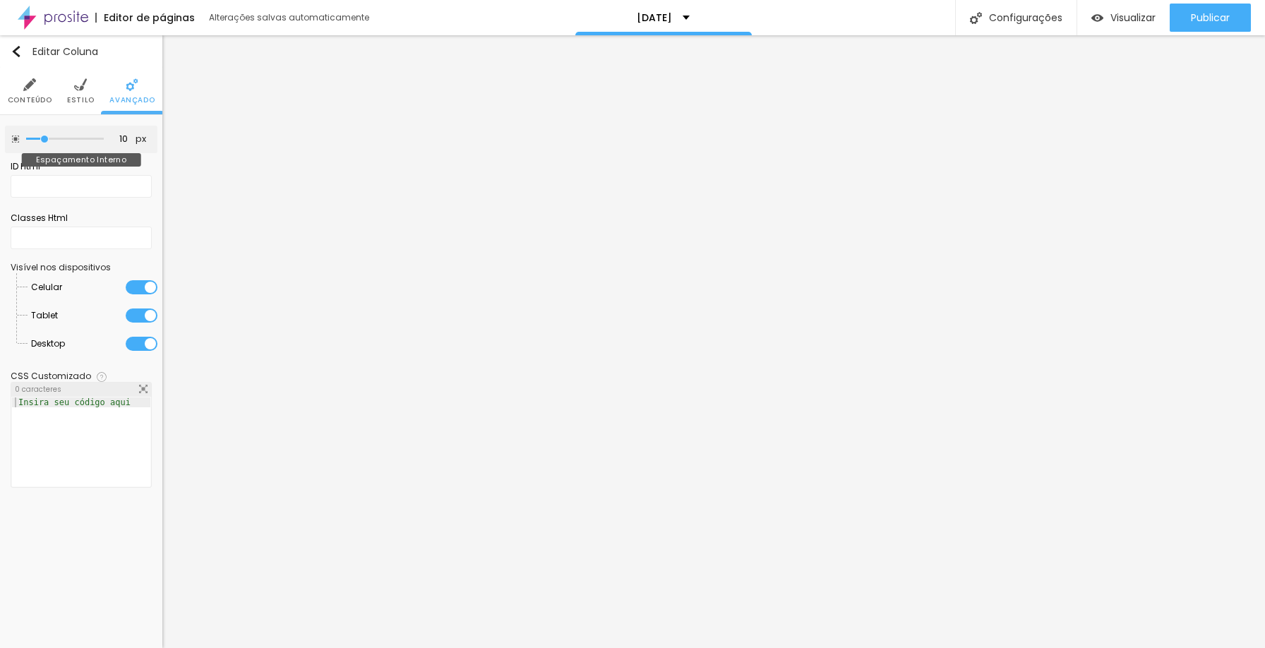
type input "15"
drag, startPoint x: 59, startPoint y: 142, endPoint x: 48, endPoint y: 138, distance: 11.2
type input "15"
click at [48, 138] on input "range" at bounding box center [65, 139] width 78 height 7
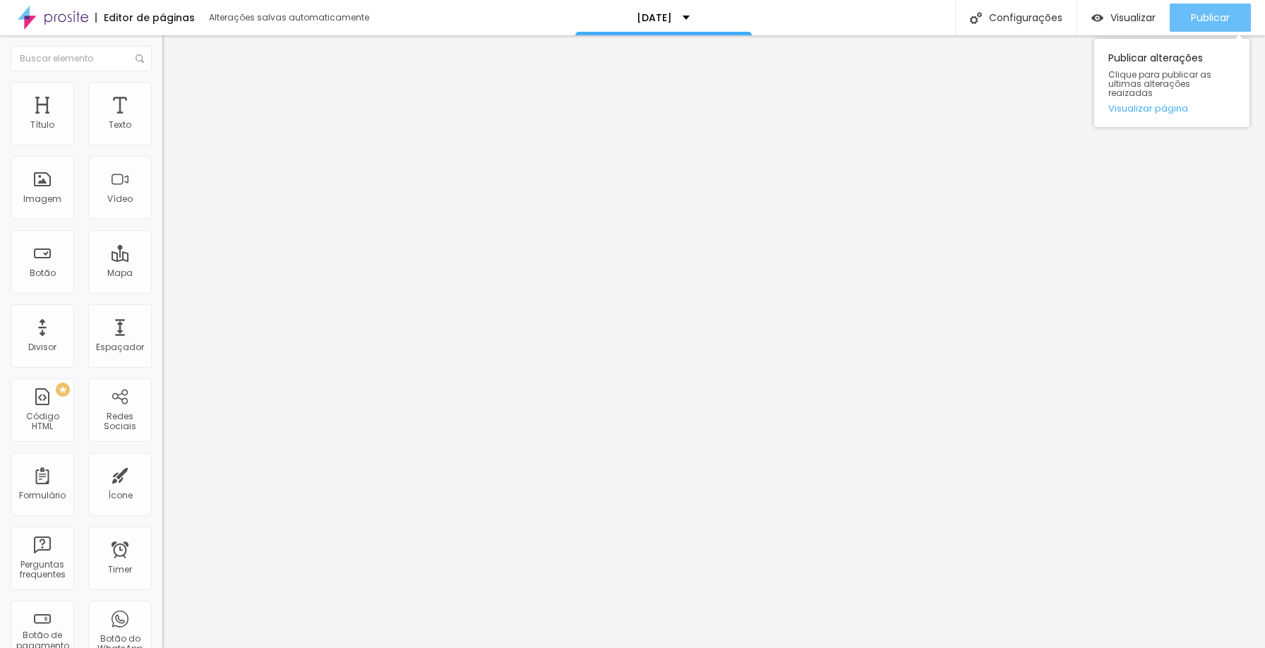
click at [1214, 17] on span "Publicar" at bounding box center [1210, 17] width 39 height 11
click at [1208, 17] on span "Publicar" at bounding box center [1210, 17] width 39 height 11
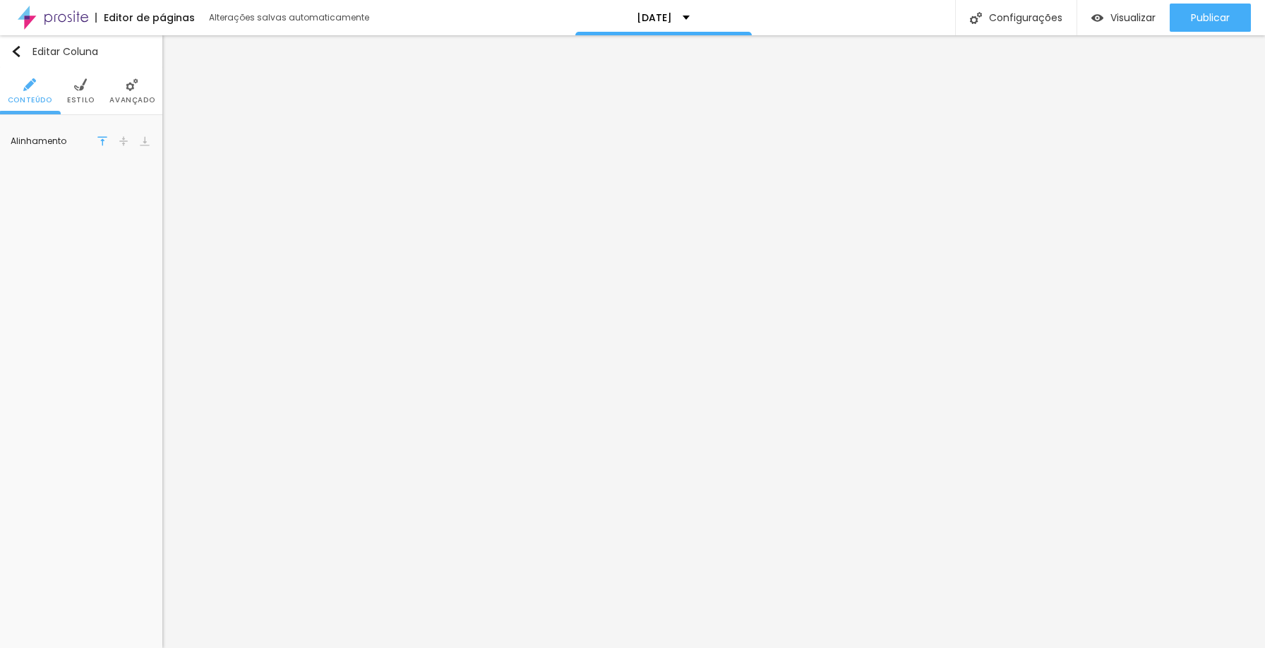
click at [79, 87] on img at bounding box center [80, 84] width 13 height 13
click at [97, 147] on div at bounding box center [99, 142] width 18 height 18
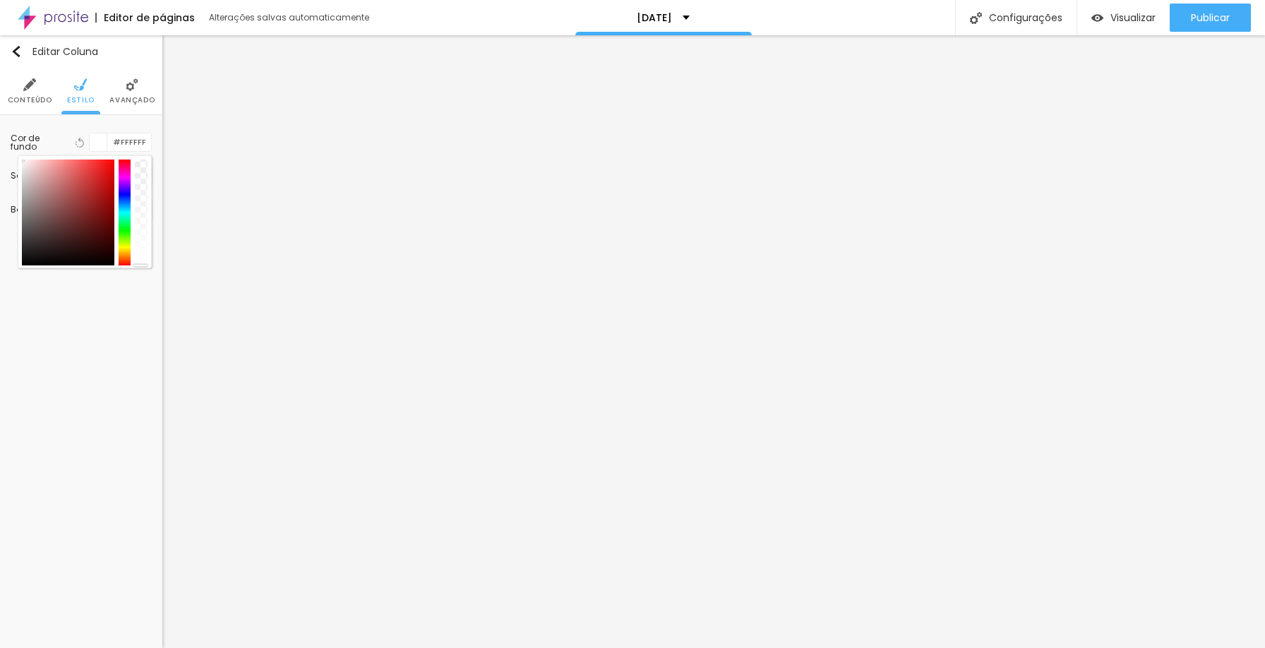
click at [96, 208] on div at bounding box center [68, 213] width 93 height 106
type input "#660909"
drag, startPoint x: 96, startPoint y: 208, endPoint x: 106, endPoint y: 223, distance: 17.8
click at [106, 223] on div at bounding box center [106, 223] width 3 height 3
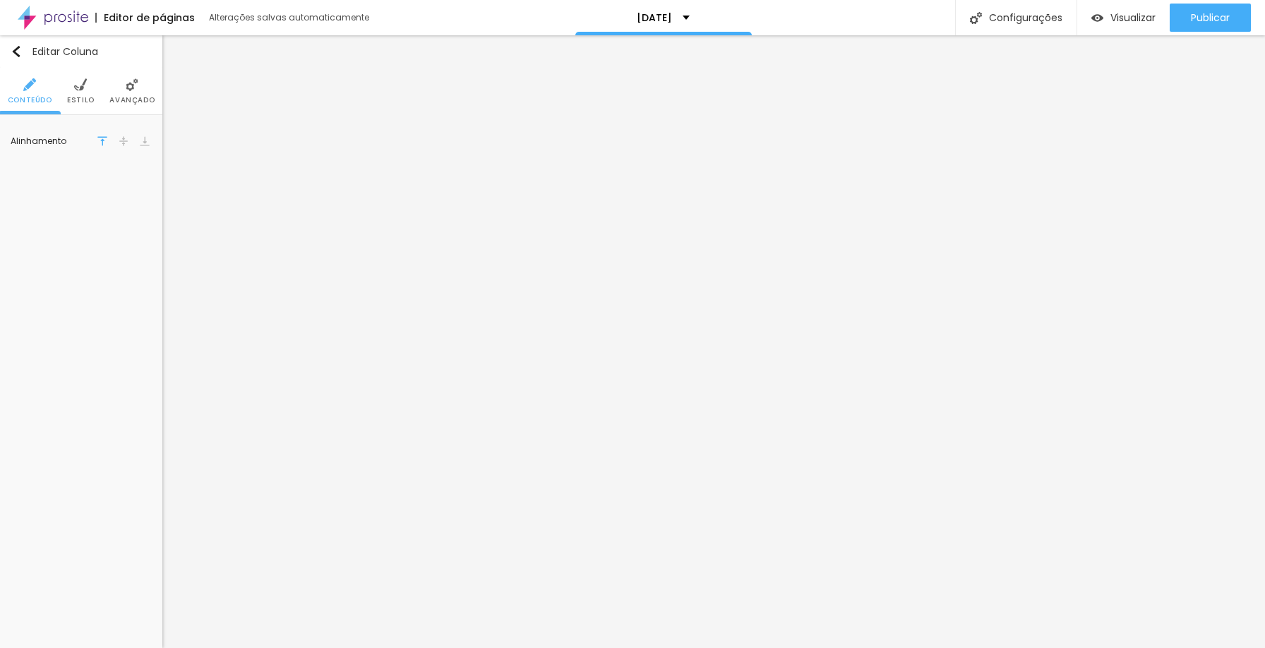
click at [126, 88] on img at bounding box center [132, 84] width 13 height 13
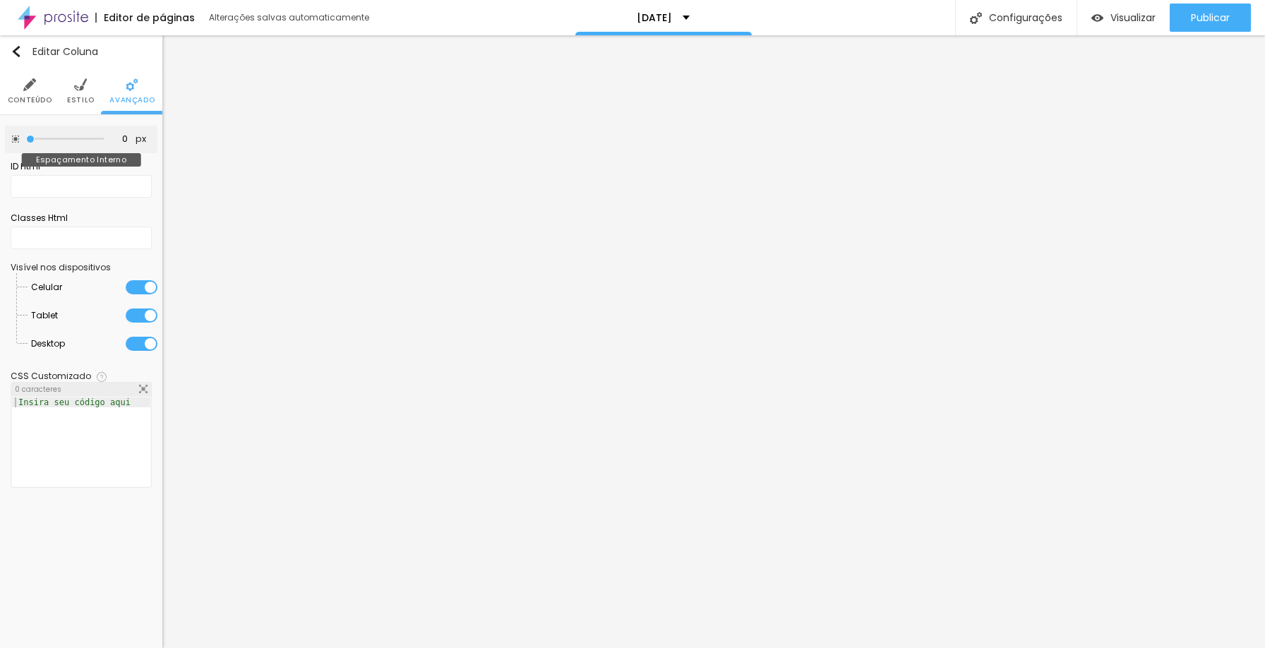
type input "5"
type input "10"
type input "15"
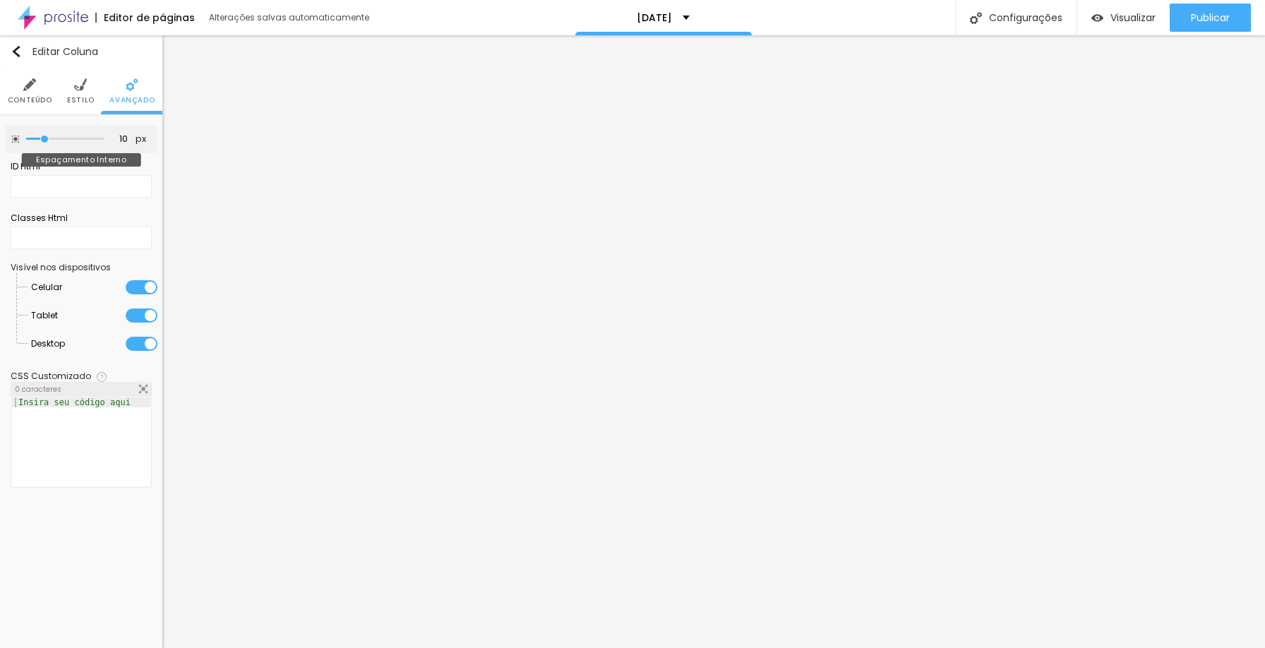
type input "15"
type input "20"
drag, startPoint x: 30, startPoint y: 138, endPoint x: 57, endPoint y: 136, distance: 27.6
type input "20"
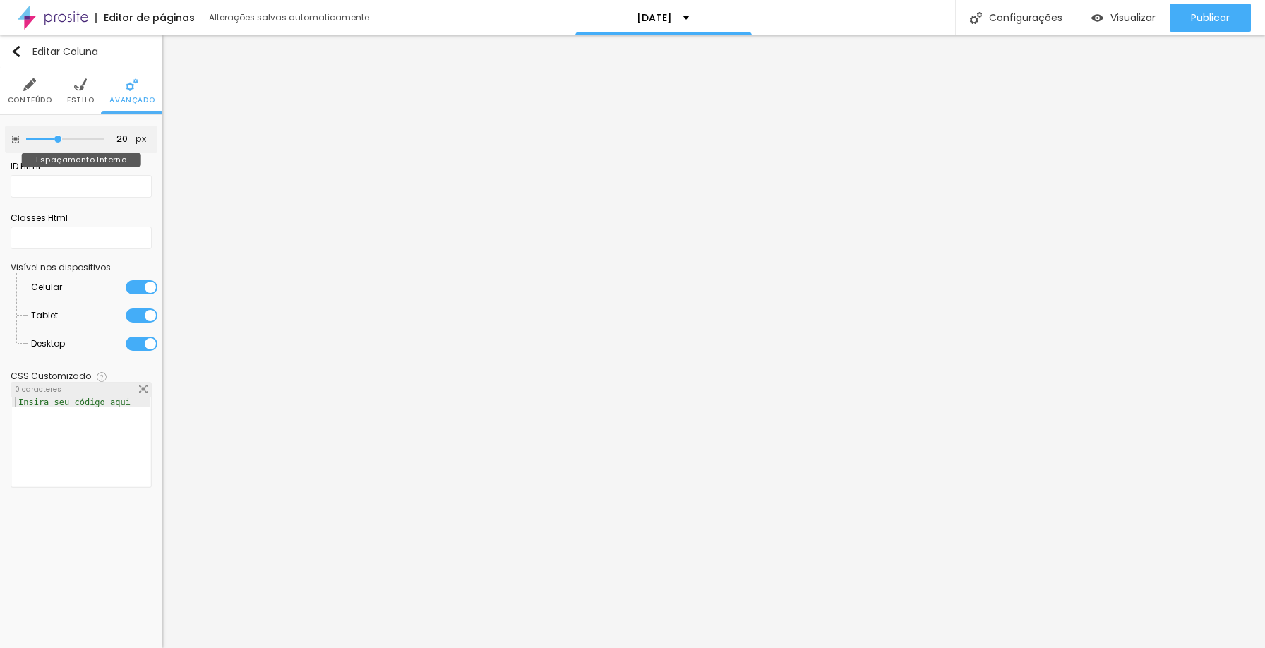
click at [57, 136] on input "range" at bounding box center [65, 139] width 78 height 7
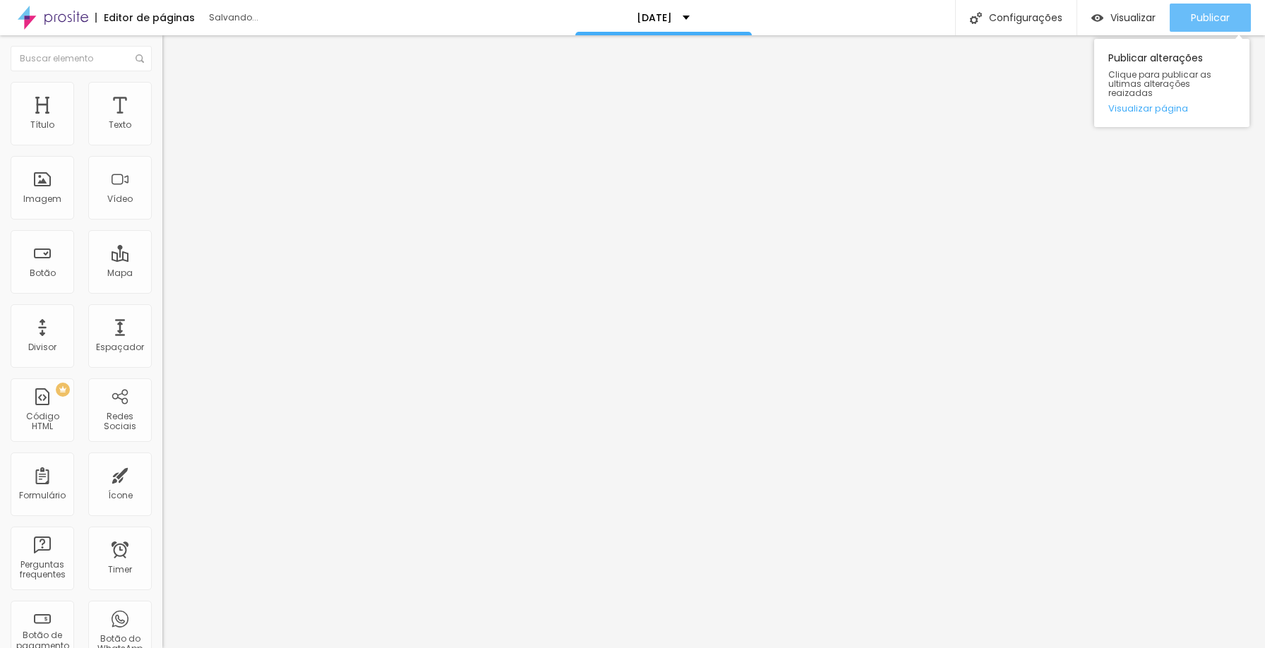
click at [1191, 17] on span "Publicar" at bounding box center [1210, 17] width 39 height 11
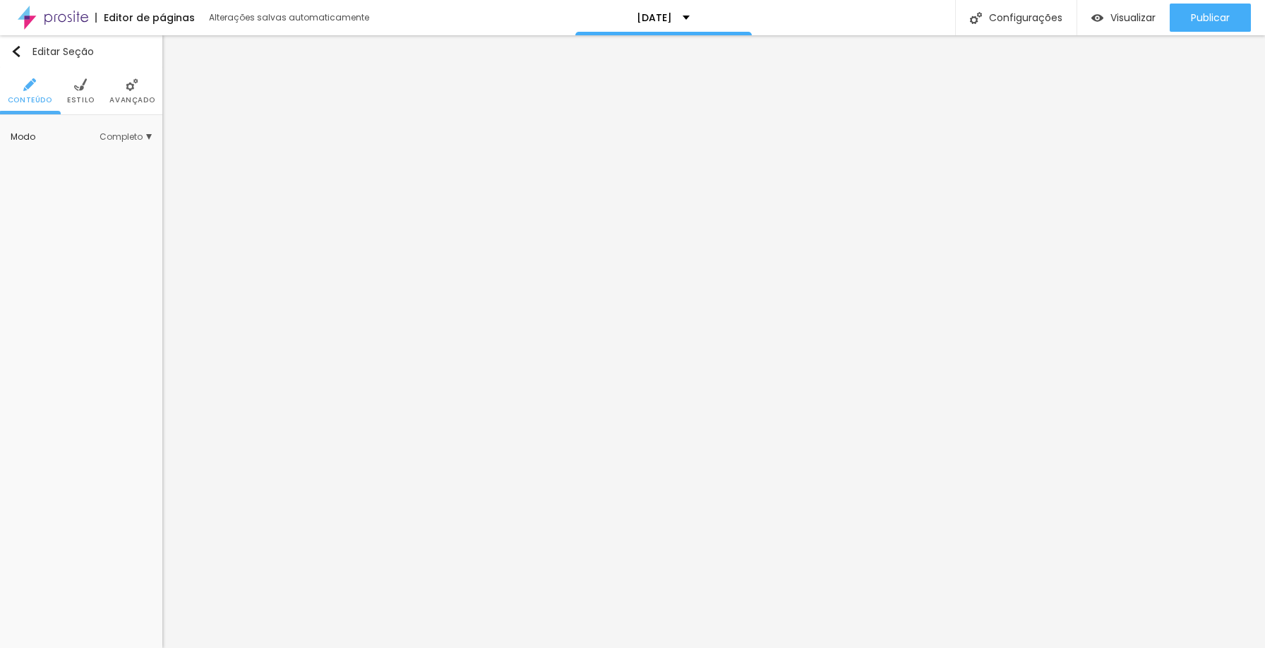
click at [85, 97] on span "Estilo" at bounding box center [81, 100] width 28 height 7
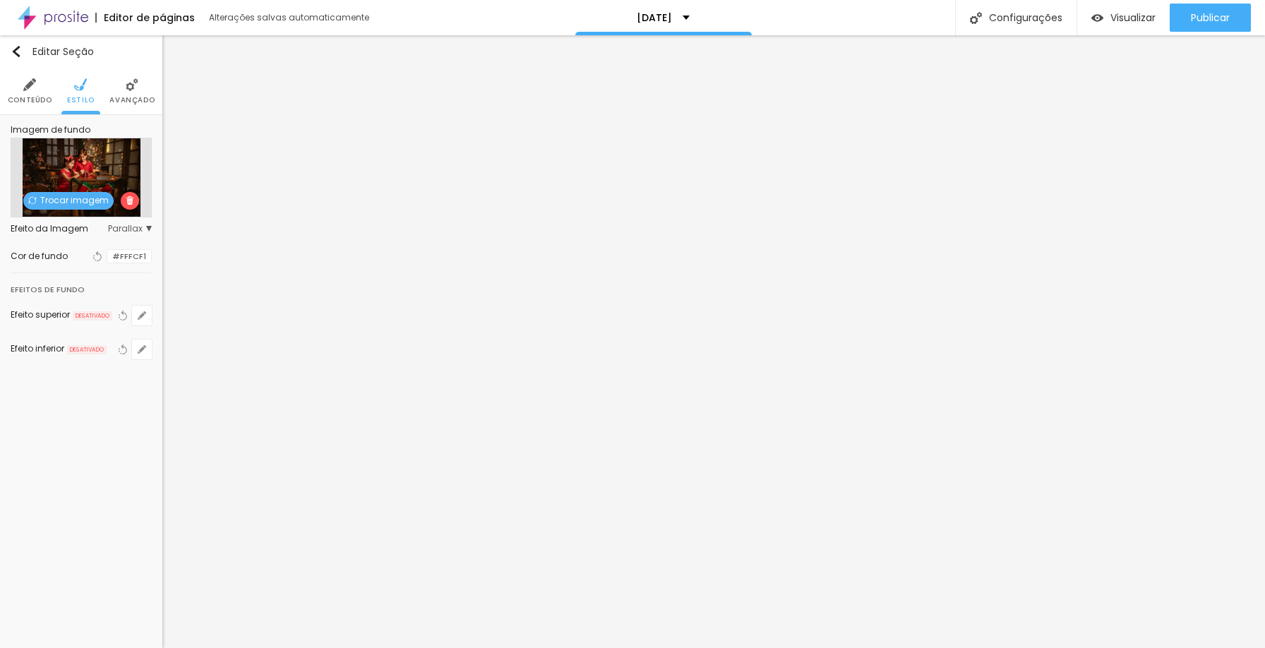
click at [127, 203] on img at bounding box center [130, 200] width 8 height 8
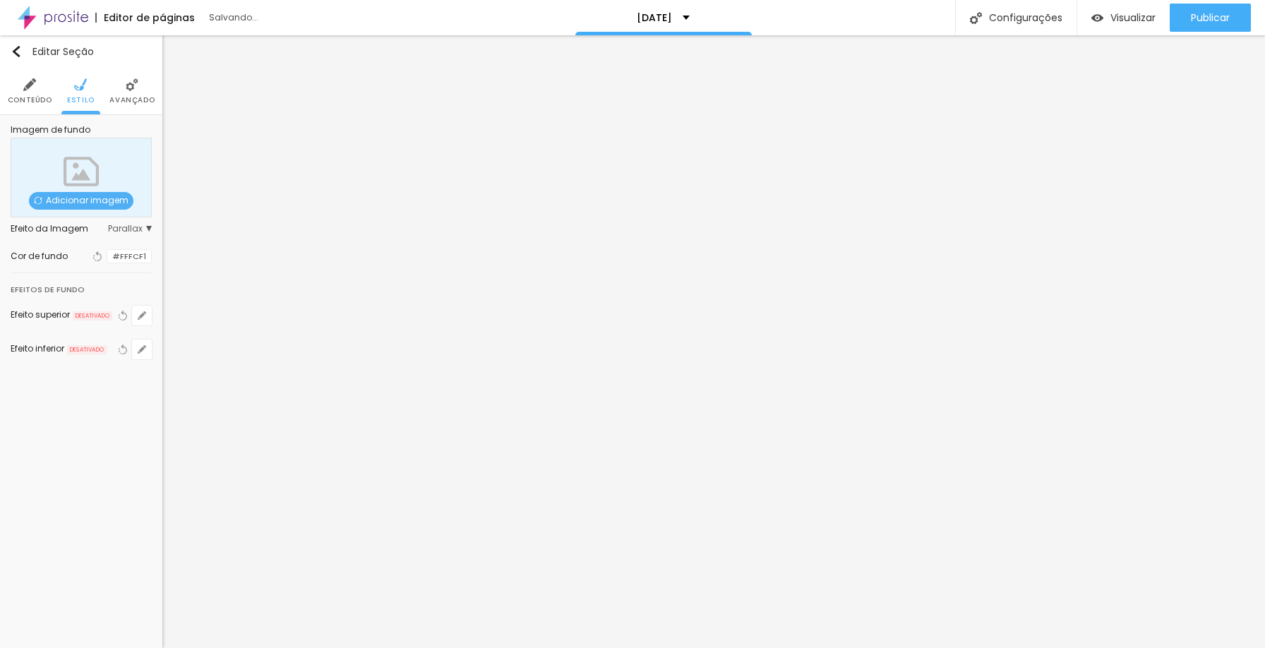
click at [107, 258] on div at bounding box center [107, 256] width 0 height 13
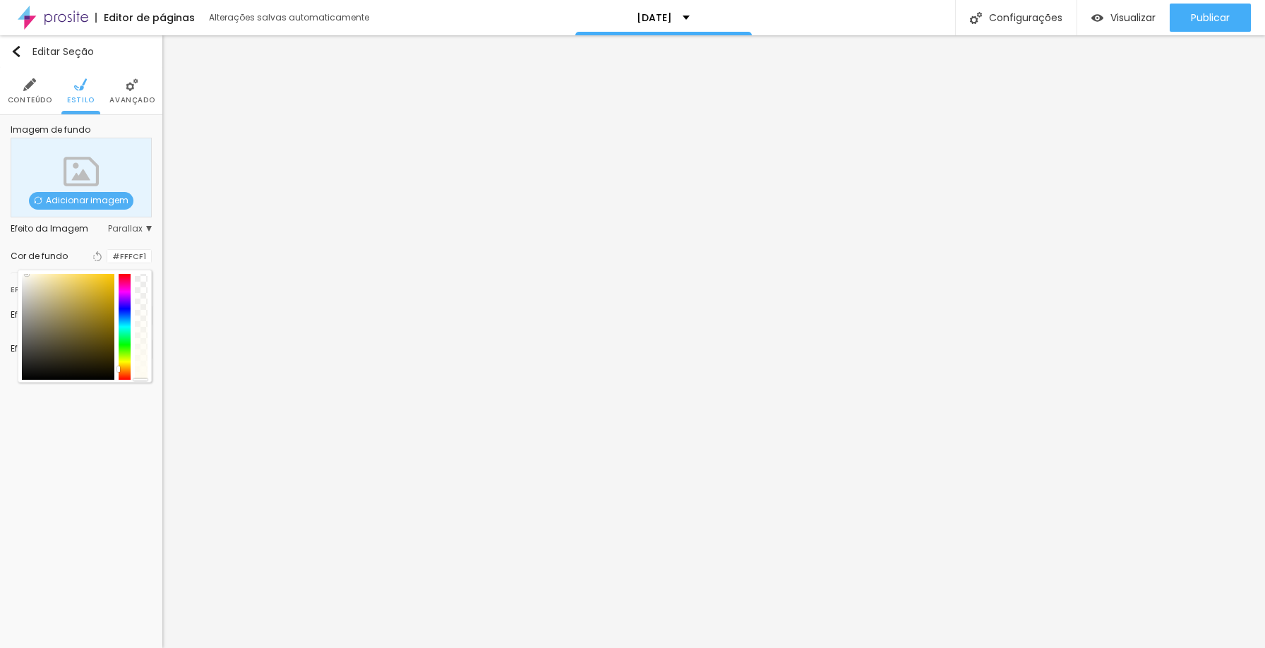
click at [145, 228] on span "Parallax" at bounding box center [130, 229] width 44 height 8
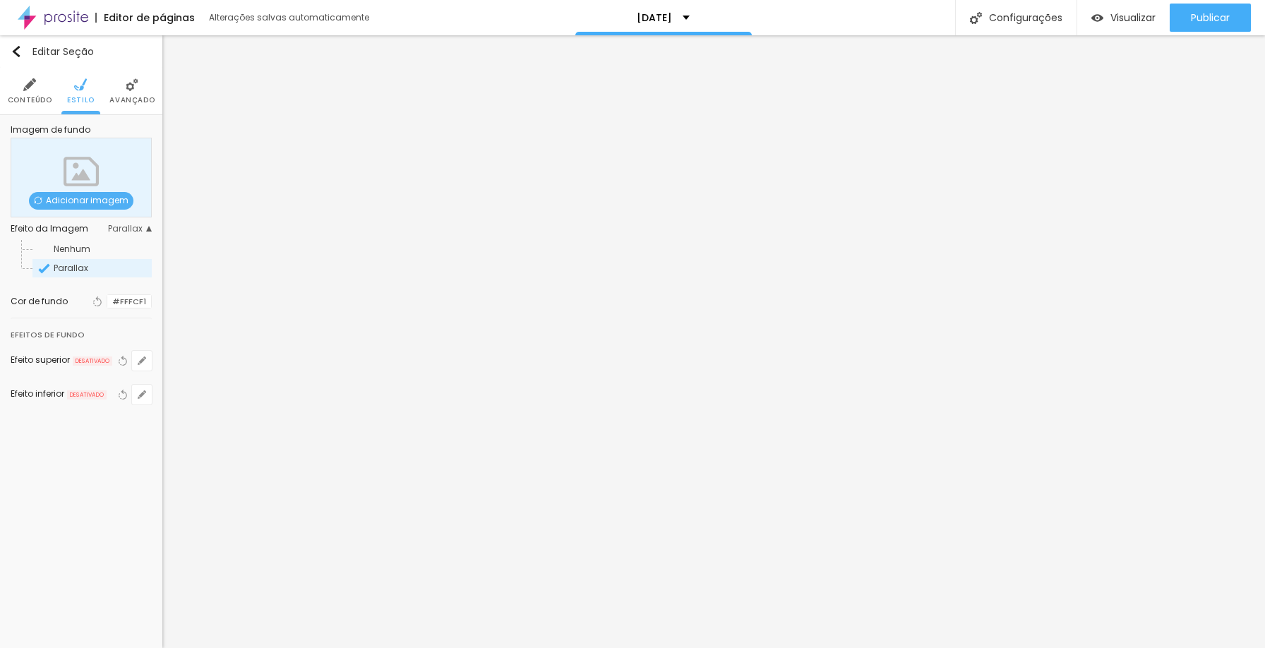
click at [84, 264] on span "Parallax" at bounding box center [71, 268] width 35 height 12
click at [107, 305] on div at bounding box center [107, 301] width 0 height 13
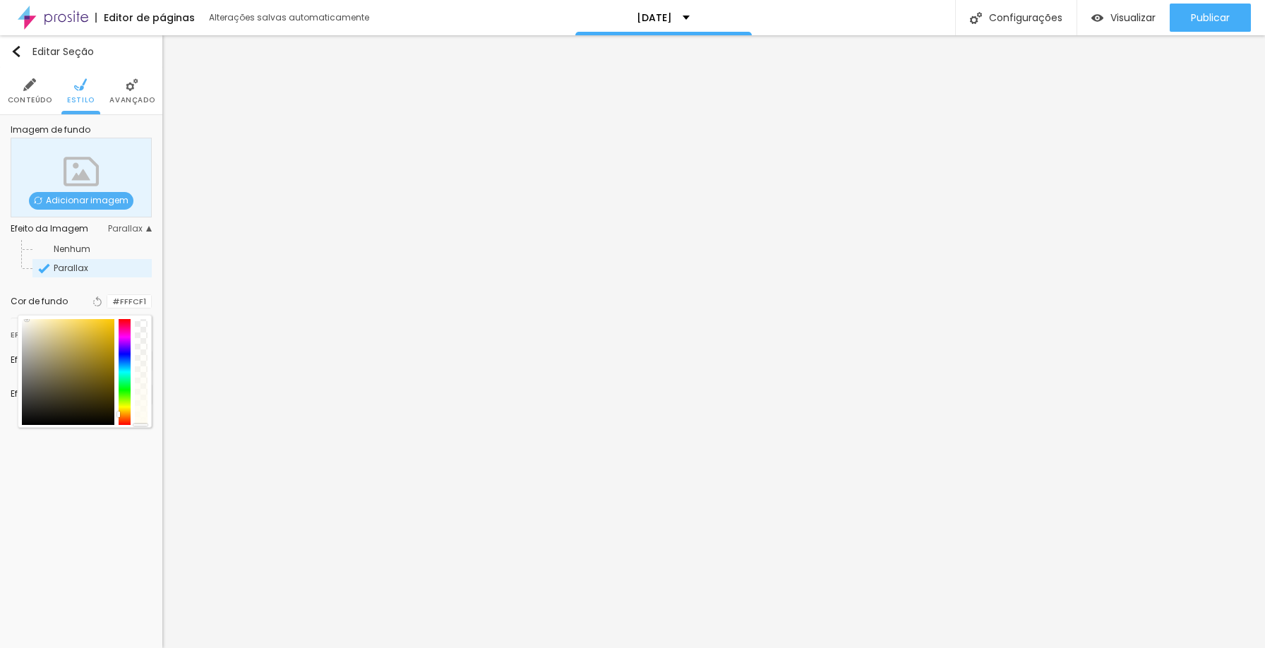
drag, startPoint x: 133, startPoint y: 320, endPoint x: 126, endPoint y: 318, distance: 7.9
click at [126, 318] on div at bounding box center [85, 371] width 134 height 113
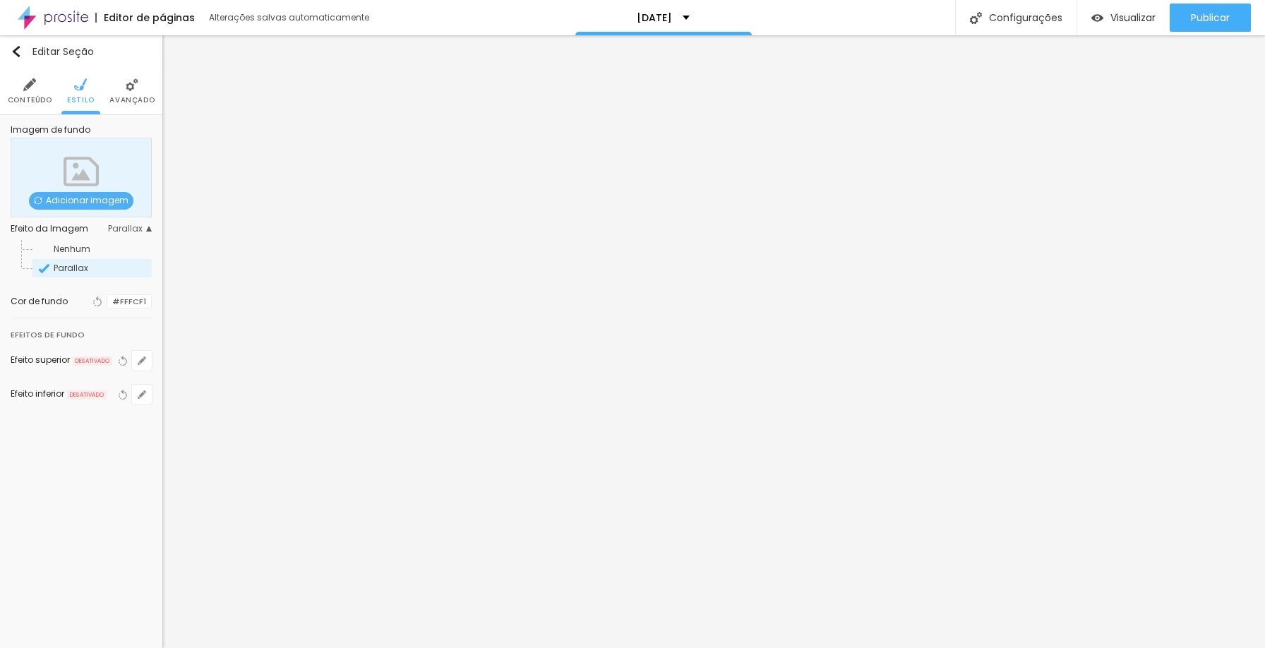
click at [107, 297] on div at bounding box center [107, 301] width 0 height 13
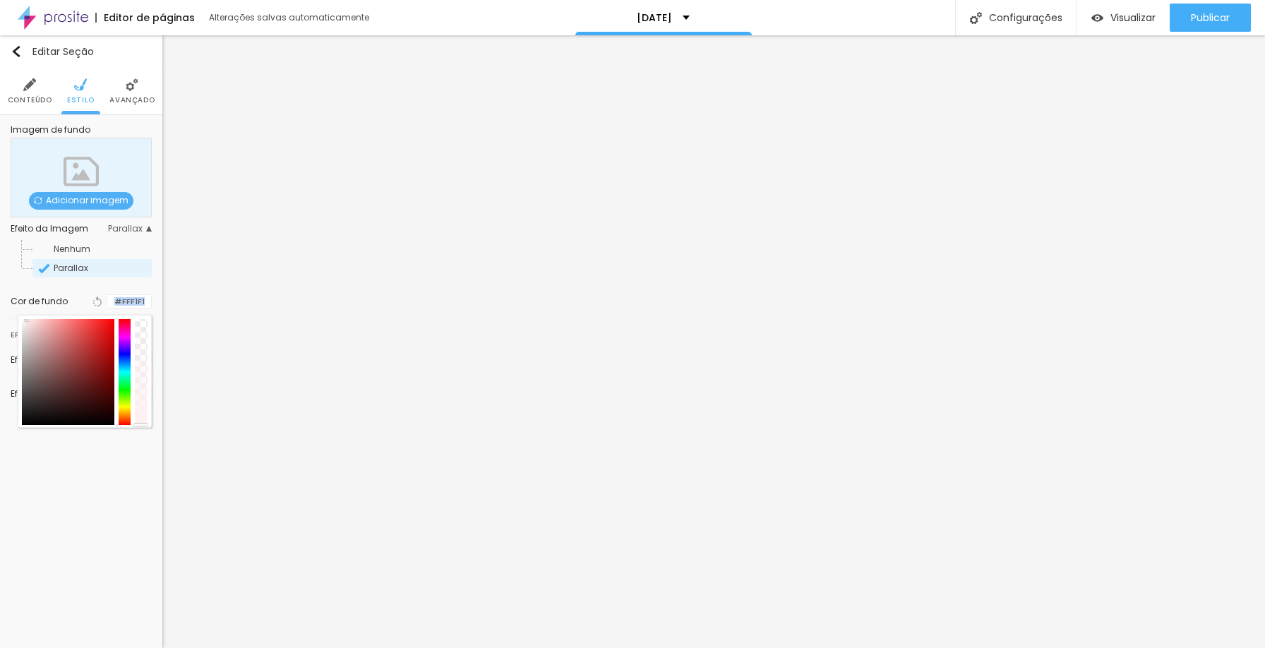
click at [124, 314] on div "Cor de fundo Voltar ao padrão #FFF1F1" at bounding box center [81, 301] width 141 height 32
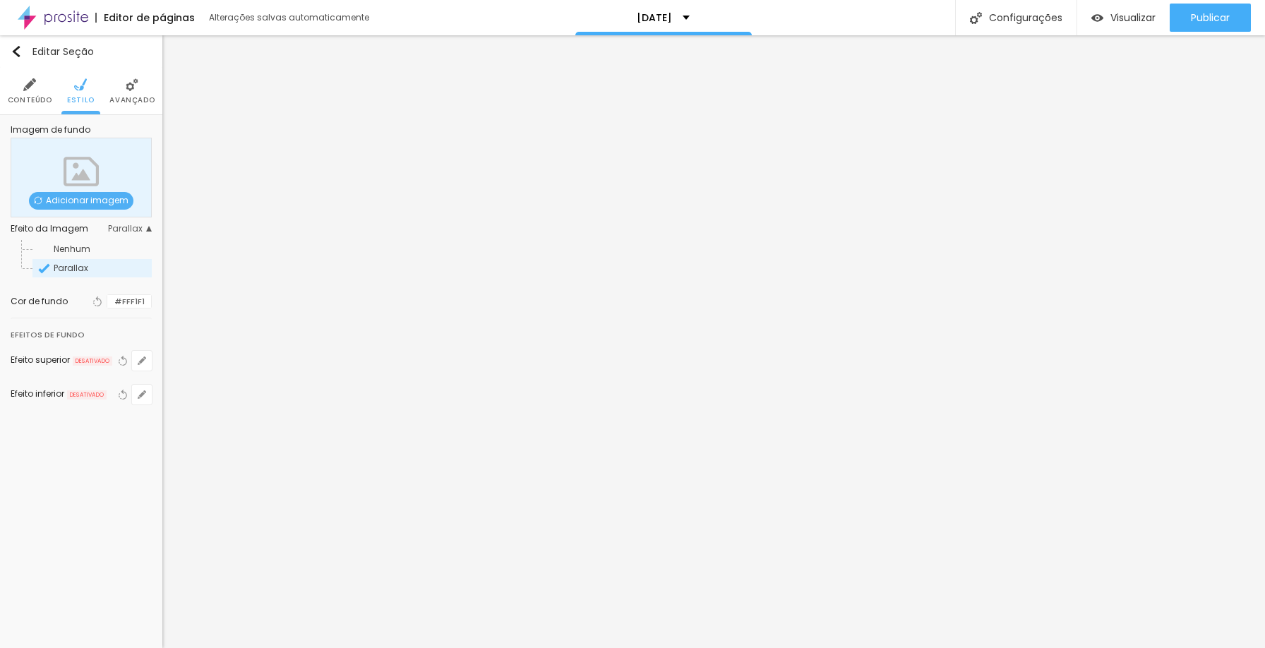
click at [107, 299] on div at bounding box center [107, 301] width 0 height 13
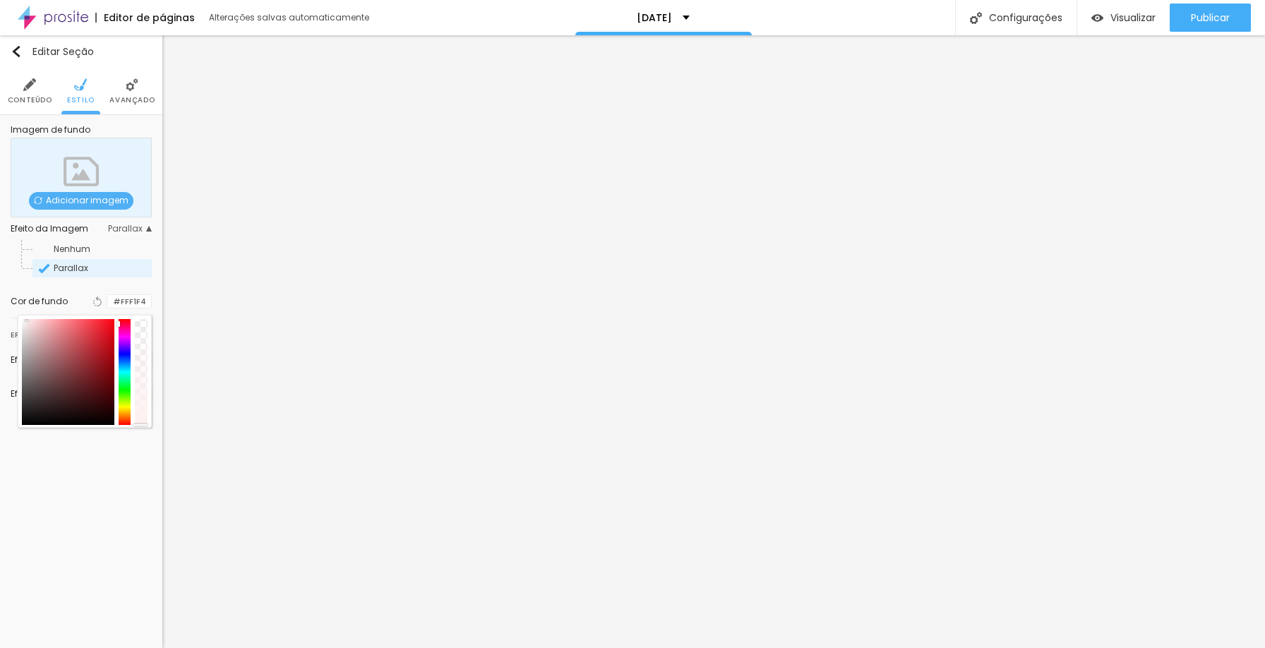
click at [126, 319] on div at bounding box center [125, 372] width 13 height 106
click at [101, 332] on div at bounding box center [68, 372] width 93 height 106
drag, startPoint x: 100, startPoint y: 341, endPoint x: 114, endPoint y: 394, distance: 54.6
click at [114, 394] on div at bounding box center [68, 372] width 93 height 106
type input "#410202"
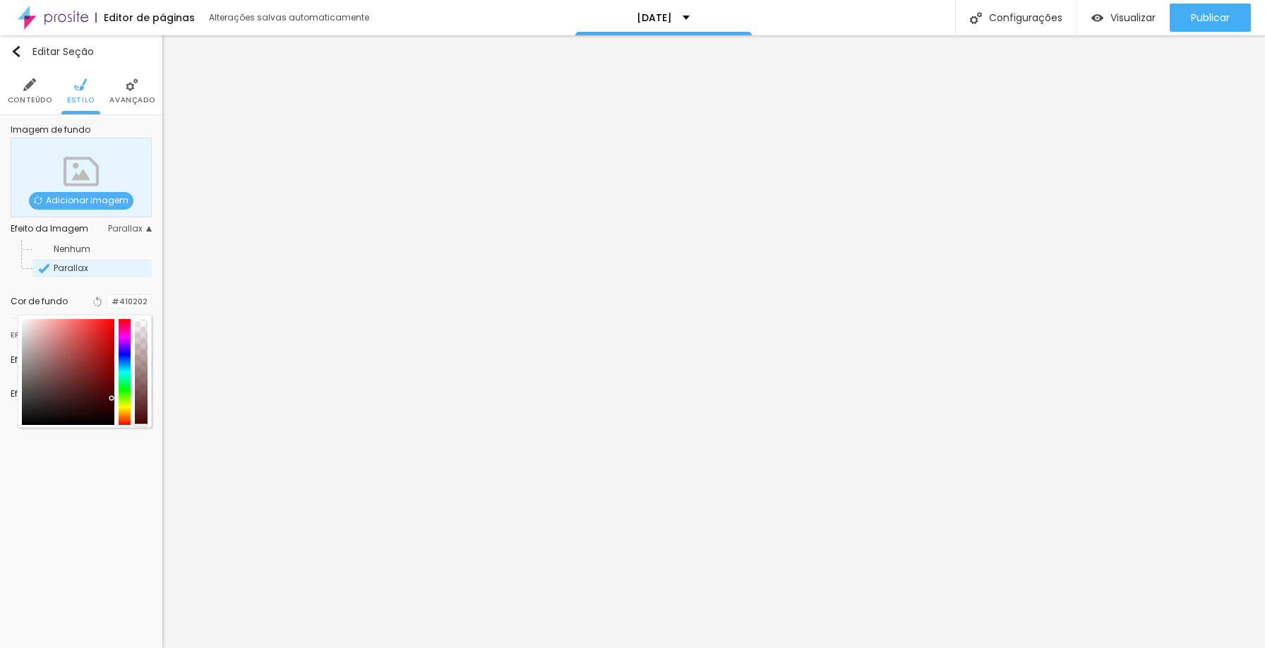
drag, startPoint x: 103, startPoint y: 395, endPoint x: 111, endPoint y: 398, distance: 8.3
click at [111, 398] on div at bounding box center [68, 372] width 93 height 106
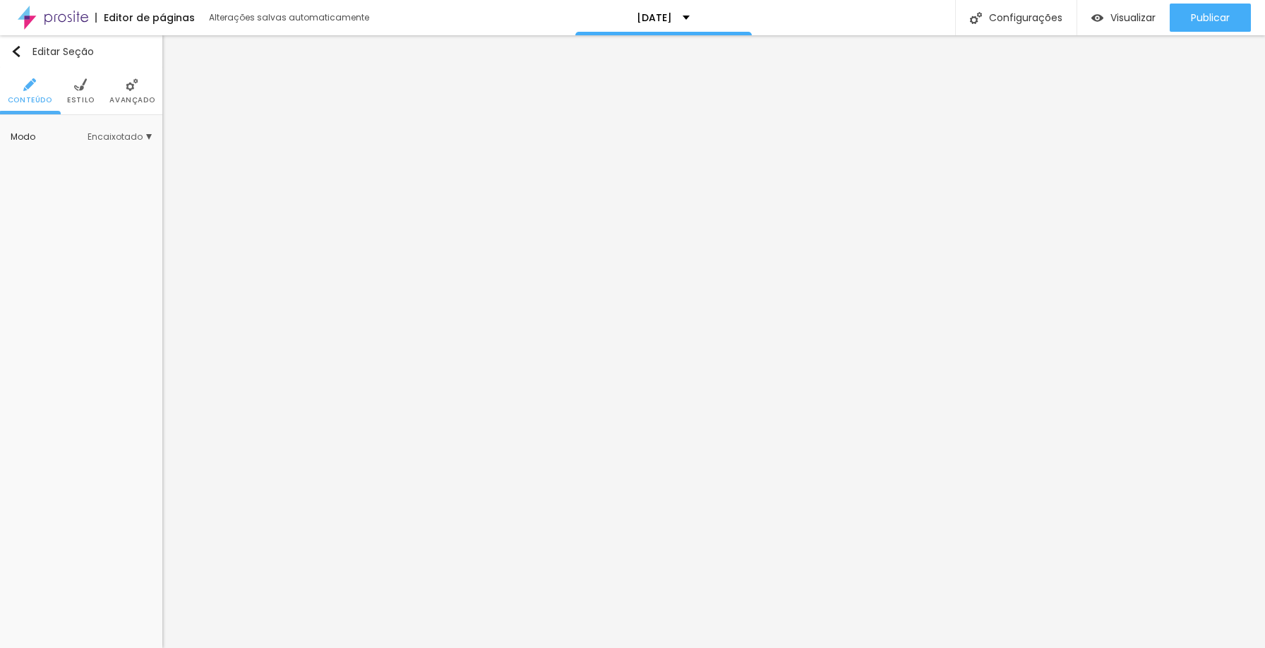
click at [133, 101] on span "Avançado" at bounding box center [131, 100] width 45 height 7
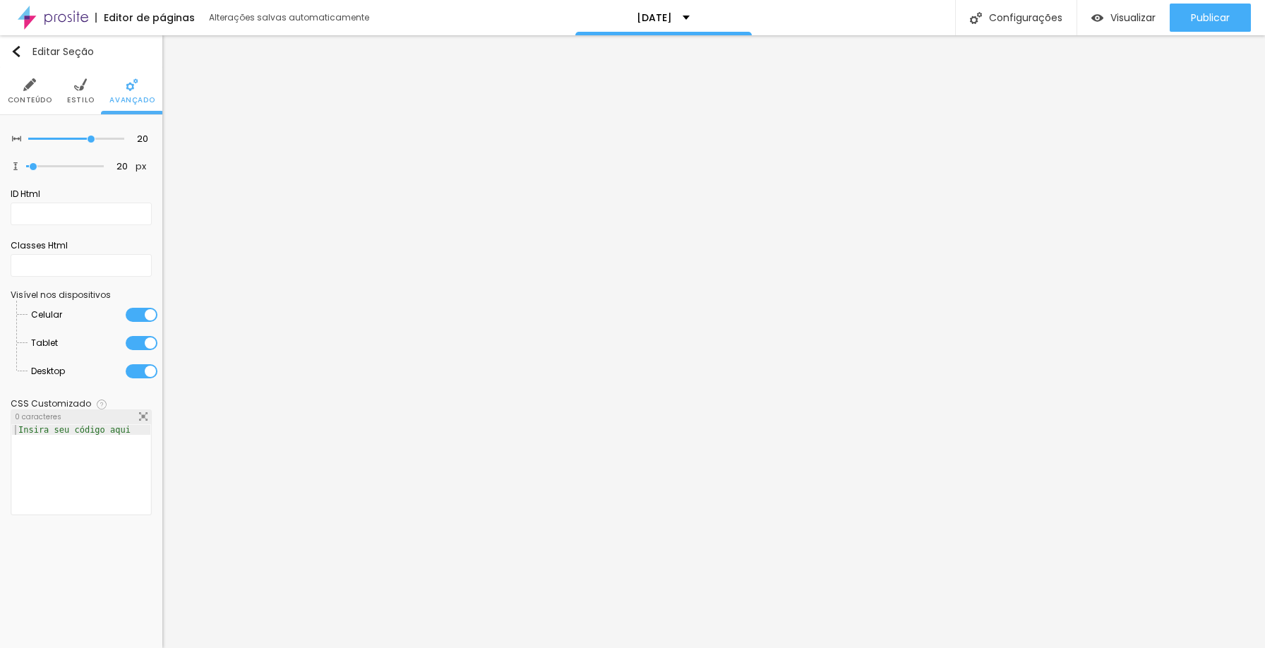
click at [85, 94] on li "Estilo" at bounding box center [81, 91] width 28 height 47
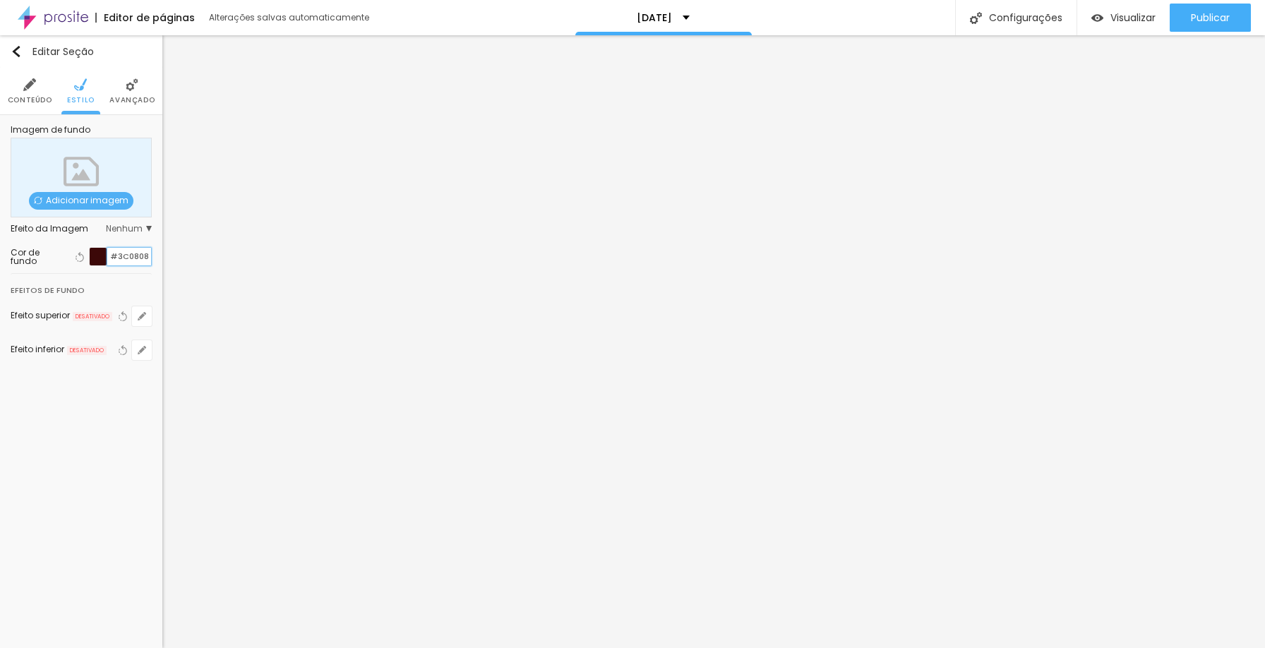
click at [122, 258] on input "#3C0808" at bounding box center [129, 257] width 44 height 18
paste input "410202"
type input "#410202"
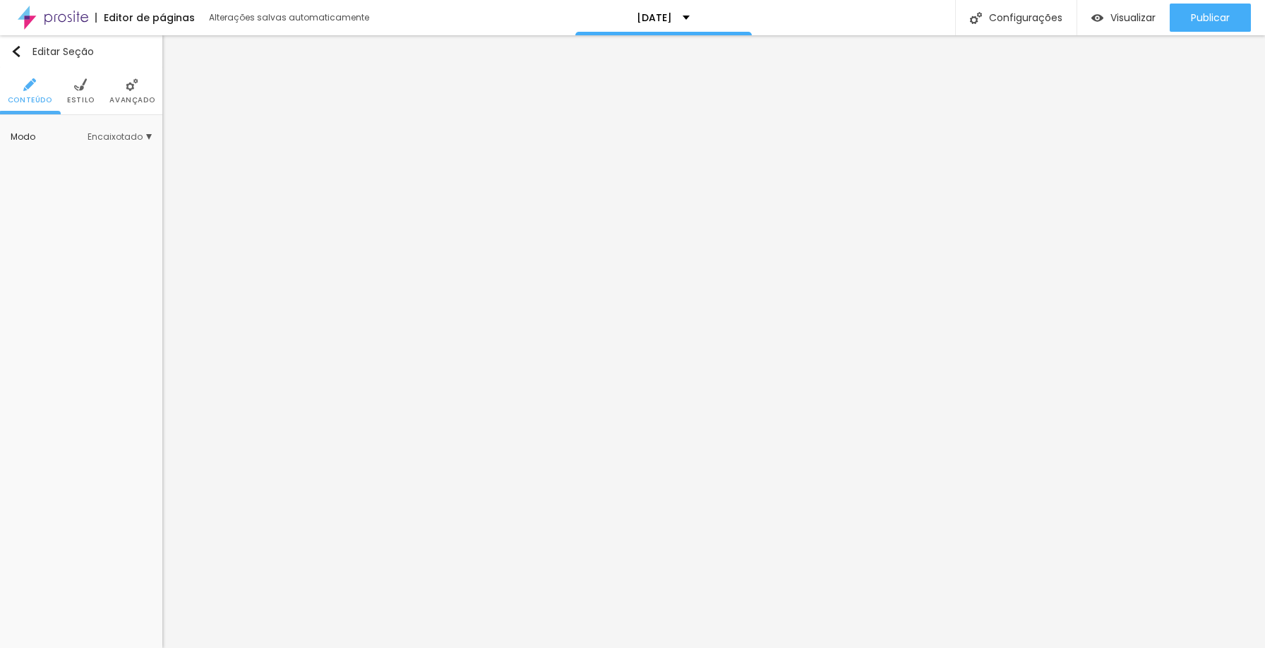
click at [127, 97] on span "Avançado" at bounding box center [131, 100] width 45 height 7
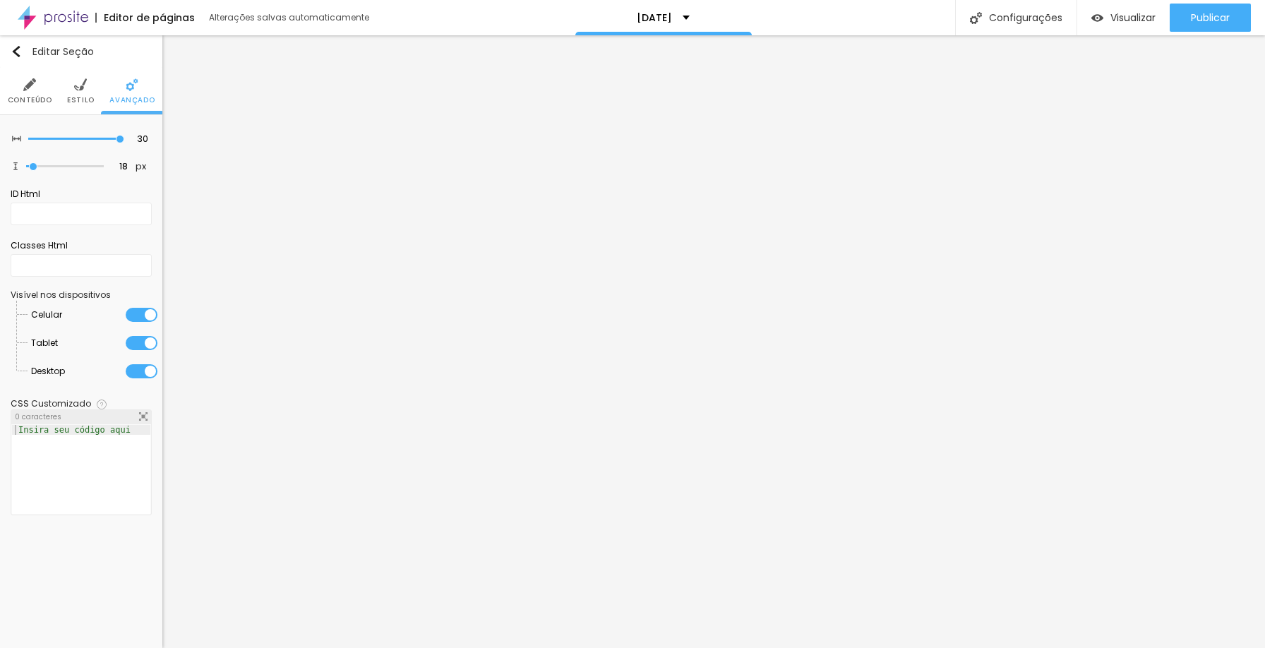
click at [81, 79] on img at bounding box center [80, 84] width 13 height 13
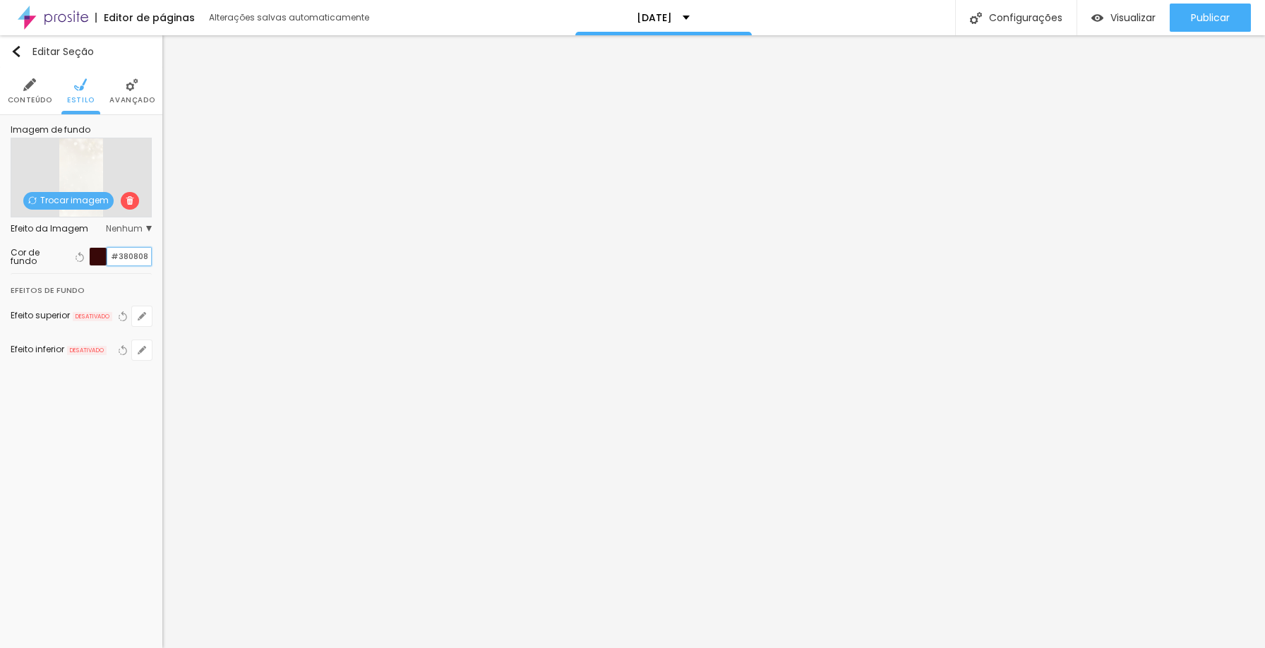
click at [120, 256] on input "#380808" at bounding box center [129, 257] width 44 height 18
paste input "410202"
type input "#410202"
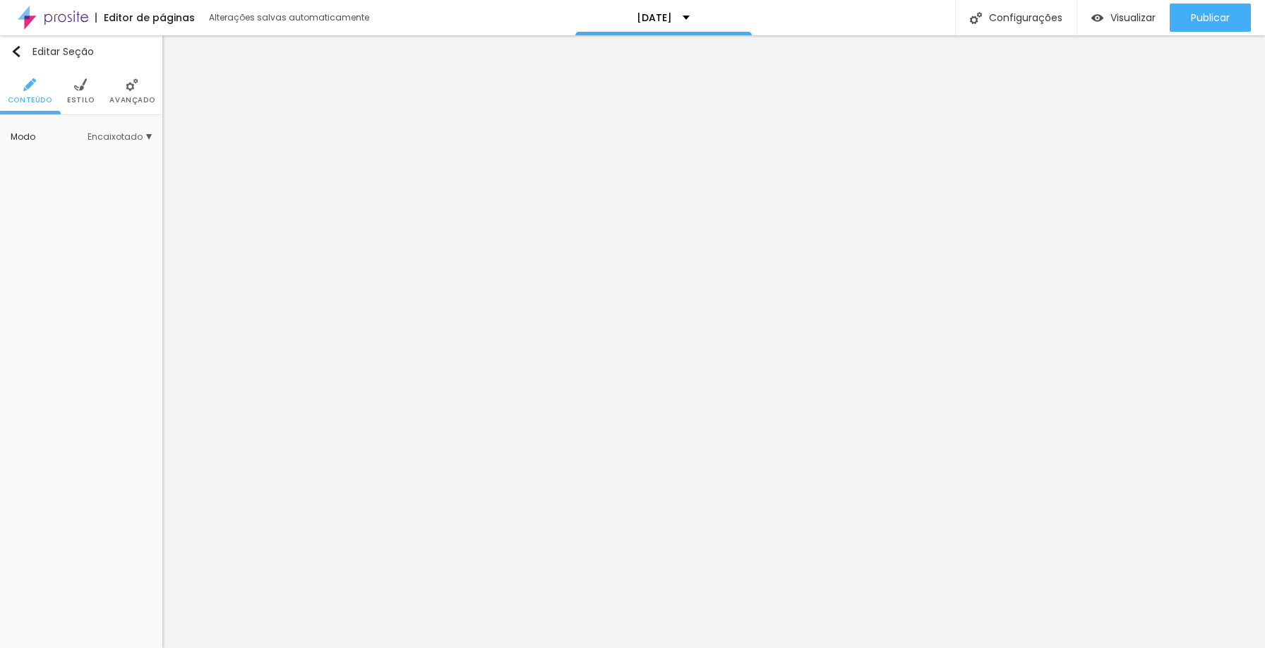
click at [83, 97] on span "Estilo" at bounding box center [81, 100] width 28 height 7
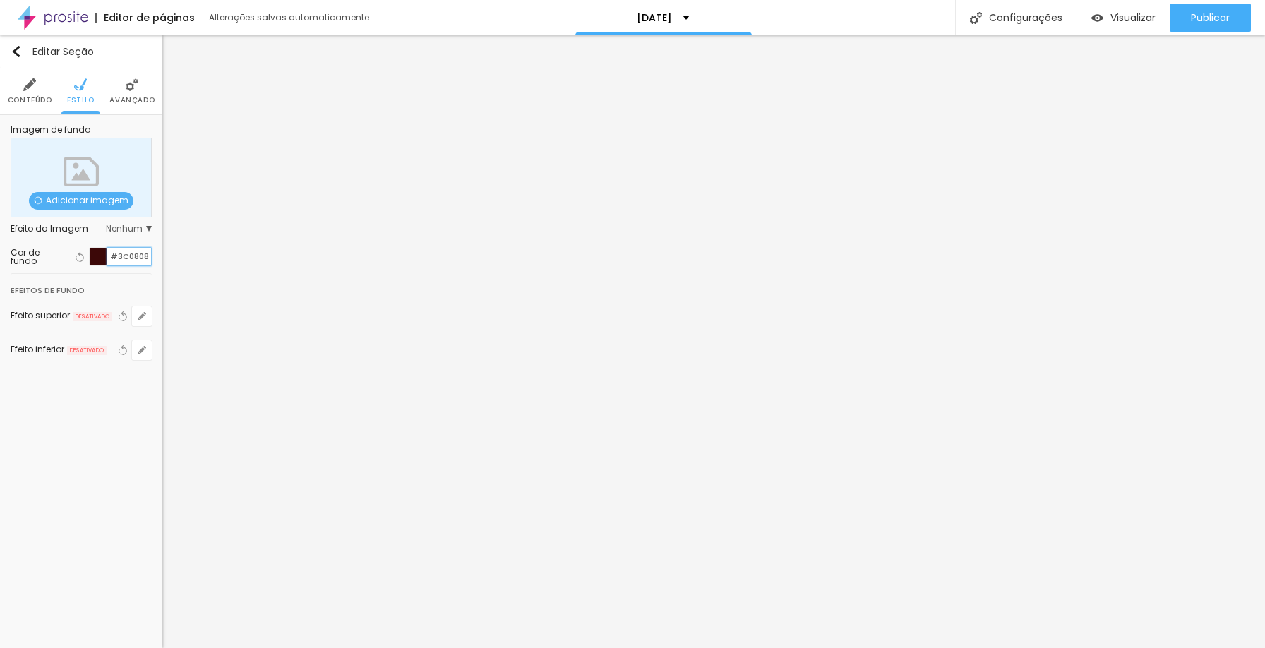
click at [128, 263] on input "#3C0808" at bounding box center [129, 257] width 44 height 18
paste input "410202"
type input "#410202"
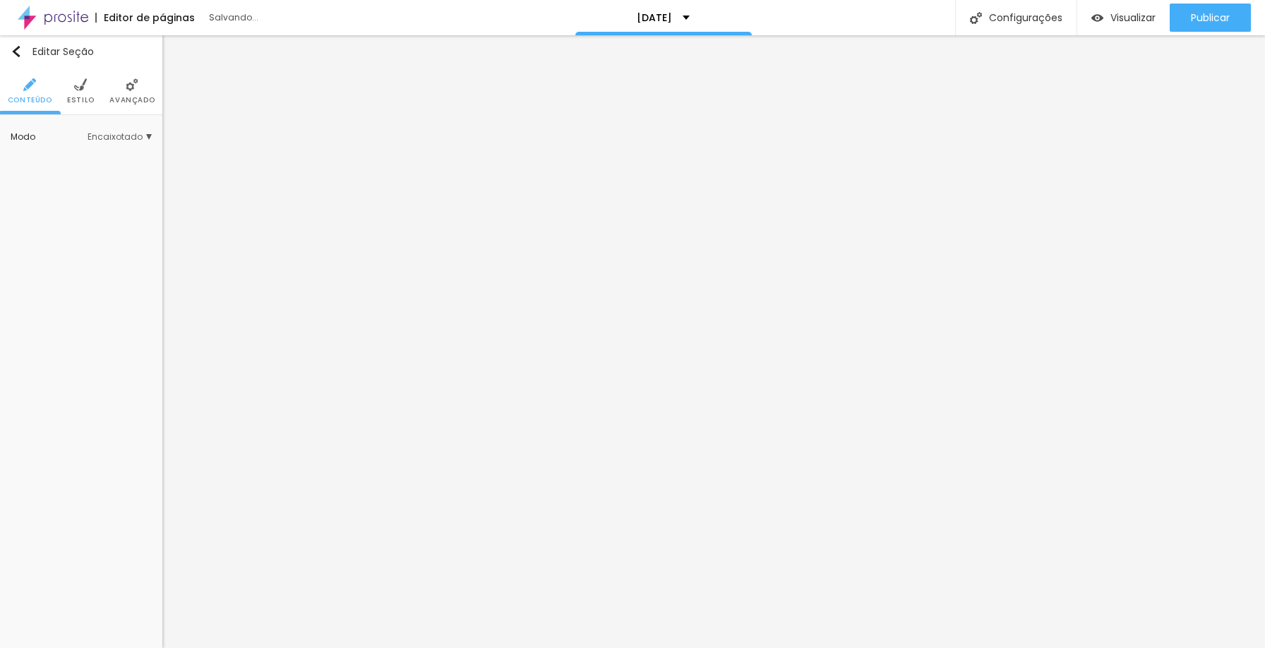
click at [86, 97] on span "Estilo" at bounding box center [81, 100] width 28 height 7
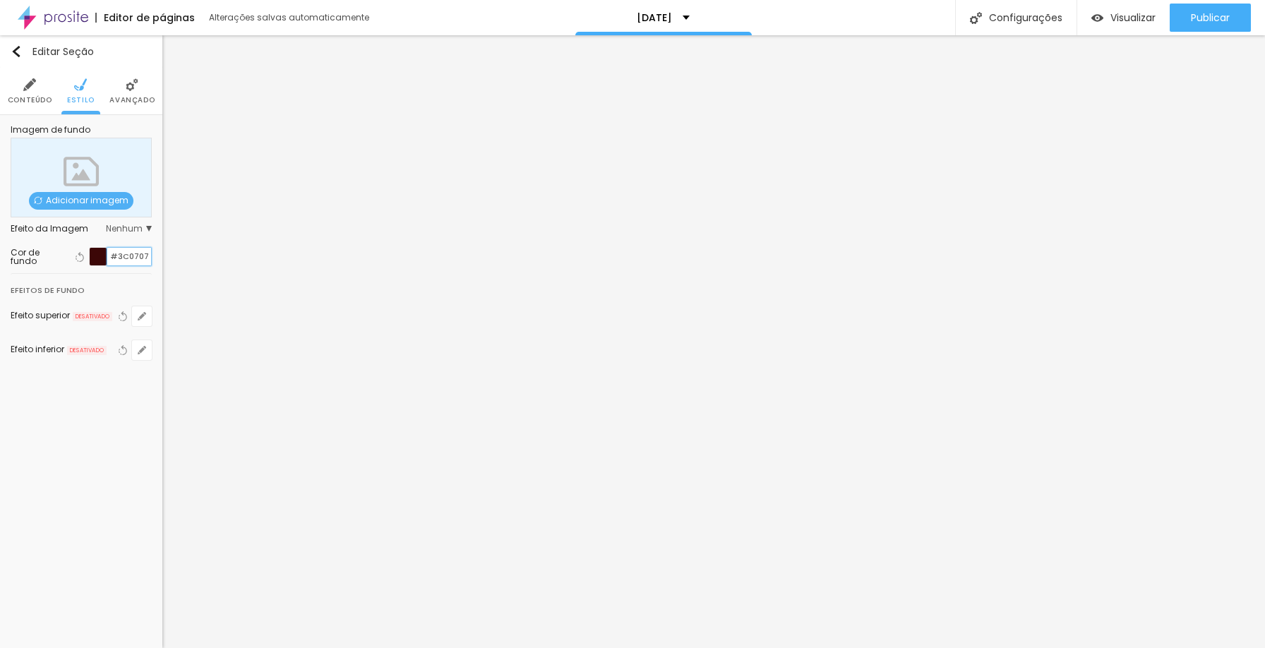
click at [119, 257] on input "#3C0707" at bounding box center [129, 257] width 44 height 18
paste input "410202"
type input "#410202"
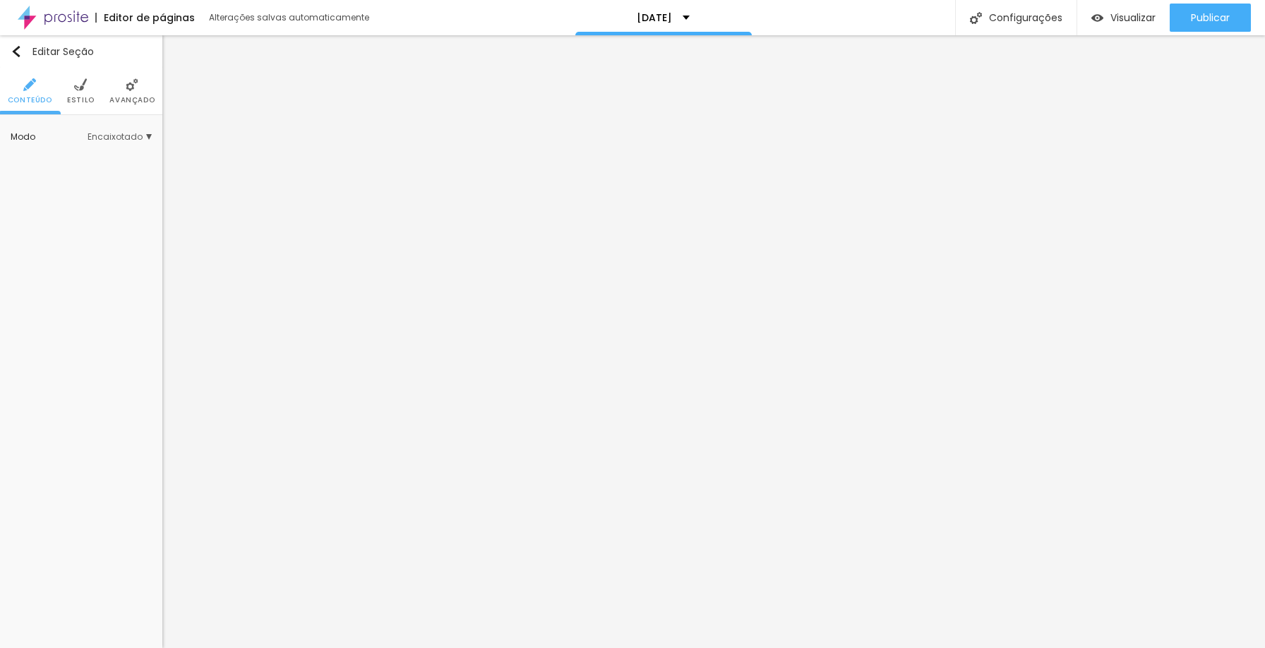
click at [135, 97] on span "Avançado" at bounding box center [131, 100] width 45 height 7
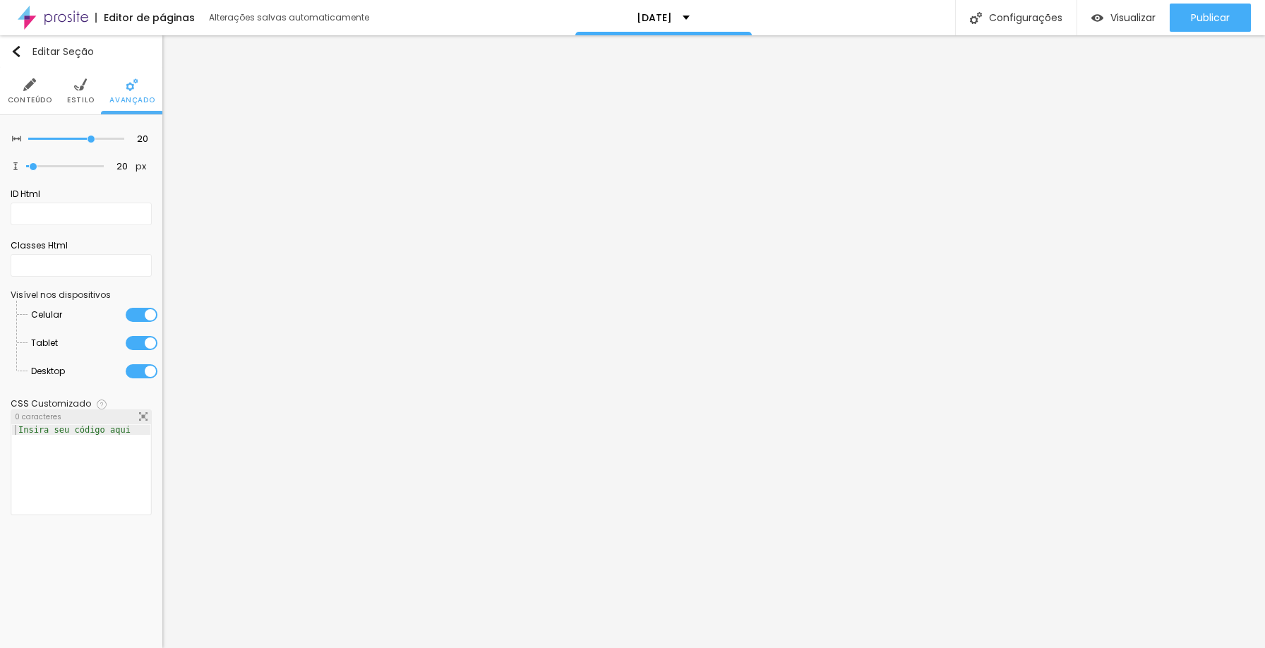
click at [81, 97] on span "Estilo" at bounding box center [81, 100] width 28 height 7
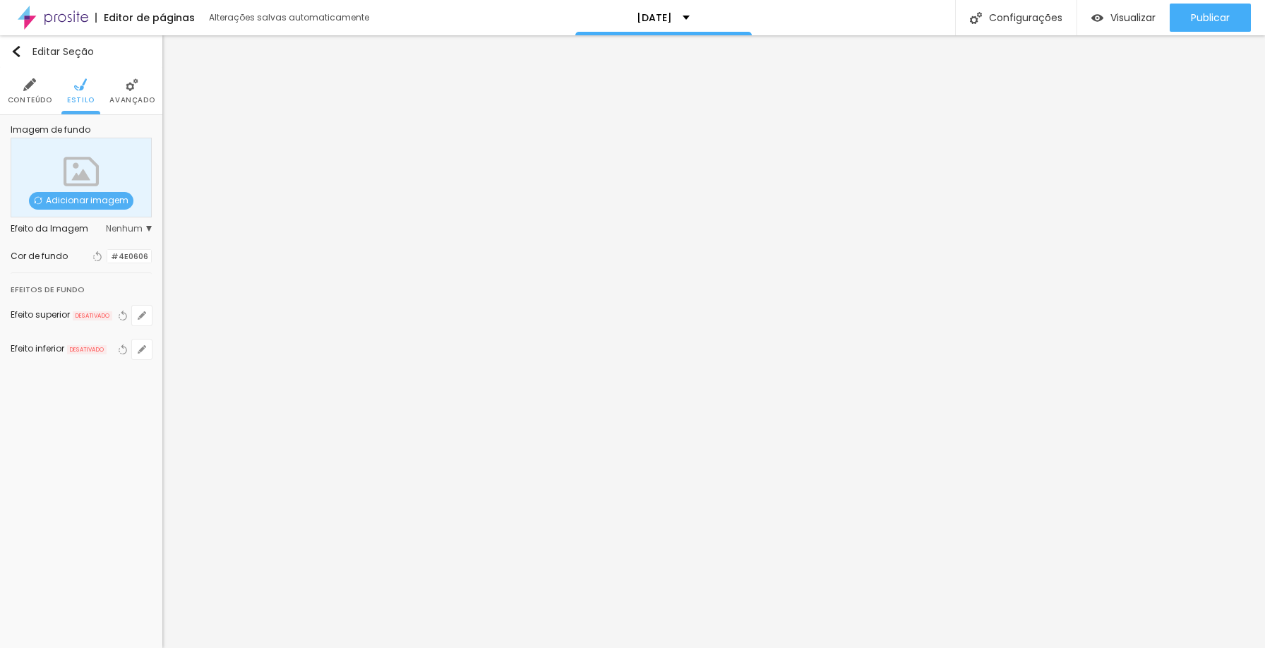
click at [125, 268] on div "Cor de fundo Voltar ao padrão #4E0606" at bounding box center [81, 256] width 141 height 32
click at [131, 258] on input "#4E0606" at bounding box center [129, 256] width 44 height 13
paste input "10202"
type input "#410202"
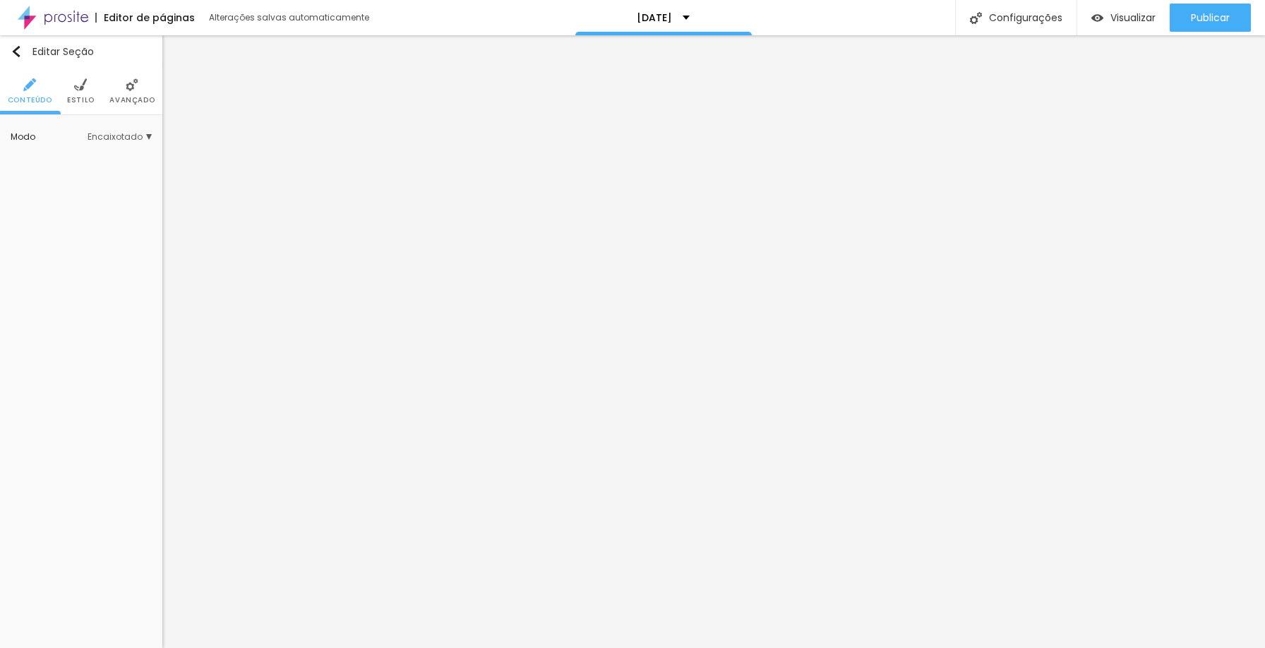
click at [140, 99] on span "Avançado" at bounding box center [131, 100] width 45 height 7
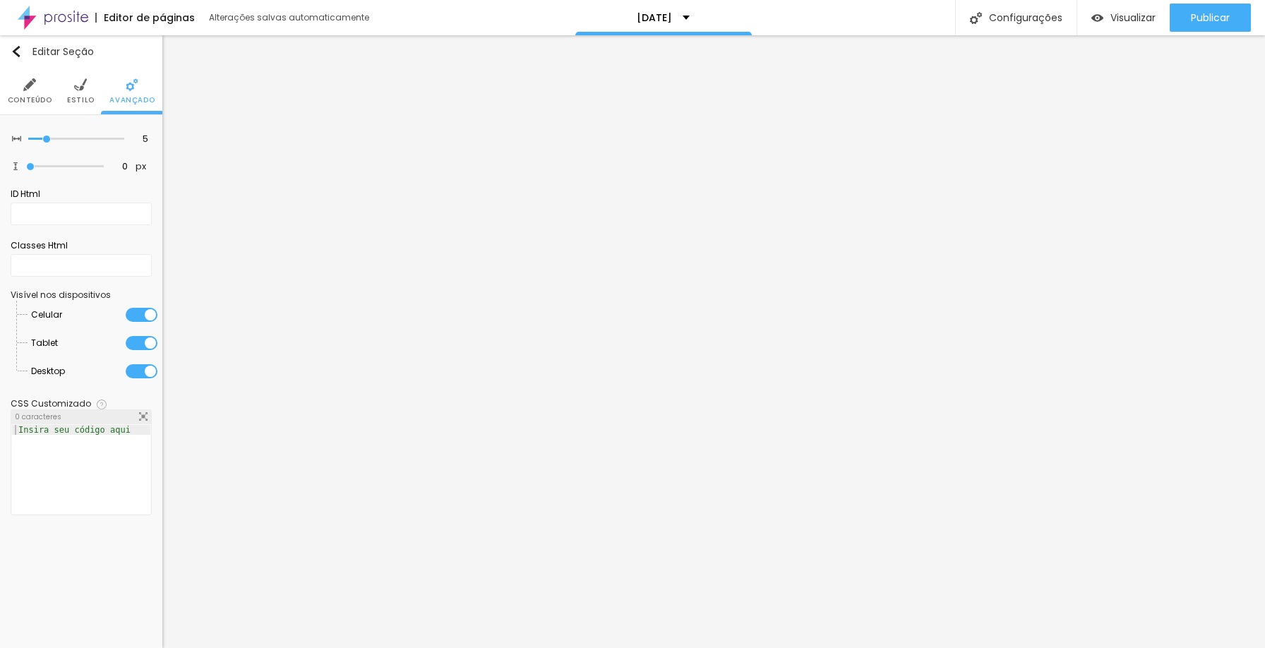
click at [78, 88] on img at bounding box center [80, 84] width 13 height 13
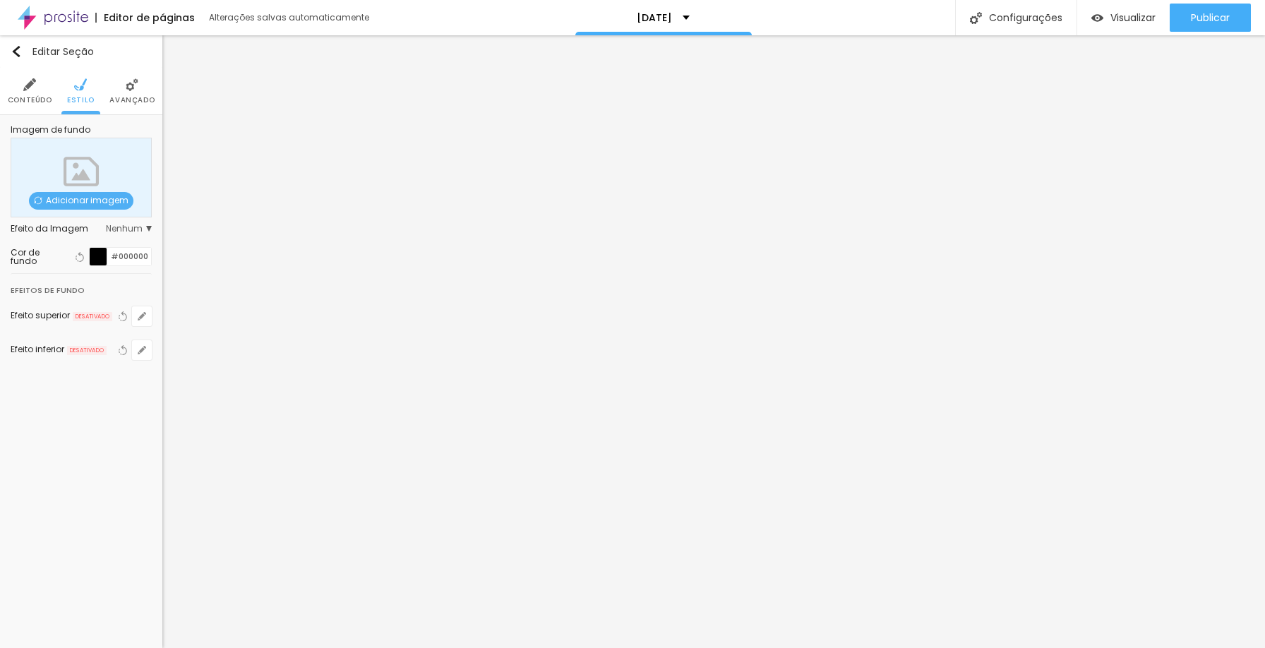
click at [100, 253] on div at bounding box center [99, 257] width 18 height 18
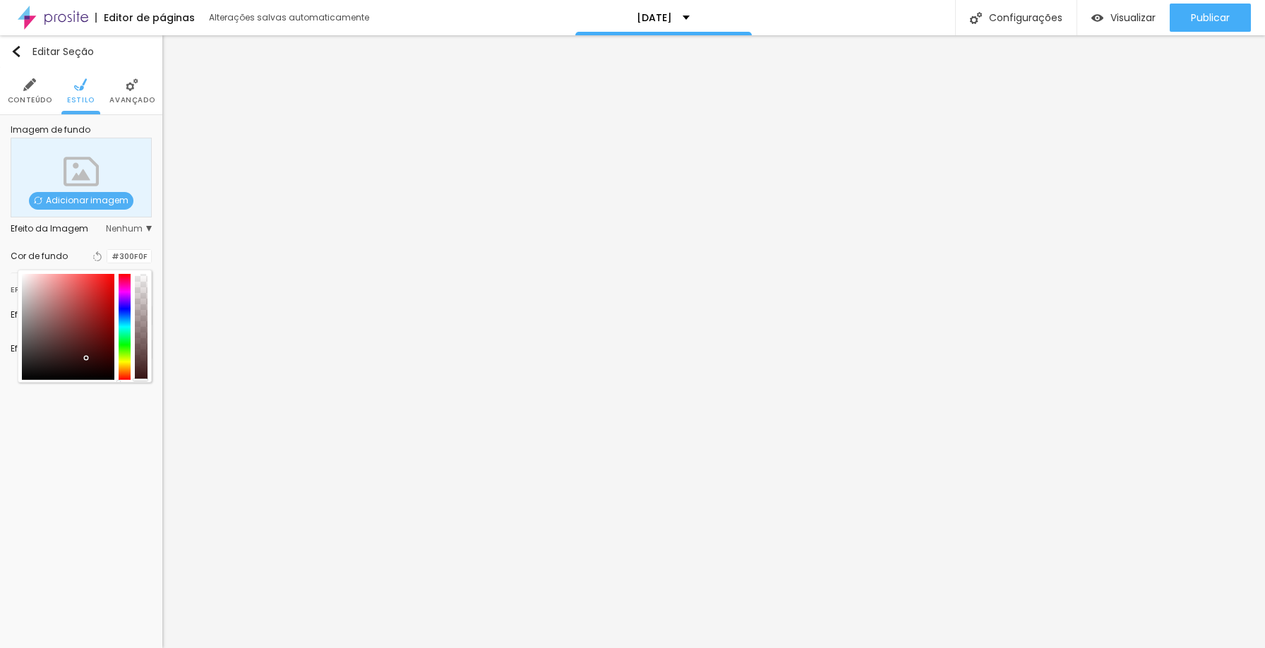
drag, startPoint x: 52, startPoint y: 292, endPoint x: 89, endPoint y: 357, distance: 74.6
click at [88, 357] on div at bounding box center [68, 327] width 93 height 106
click at [136, 251] on input "#351010" at bounding box center [129, 256] width 44 height 13
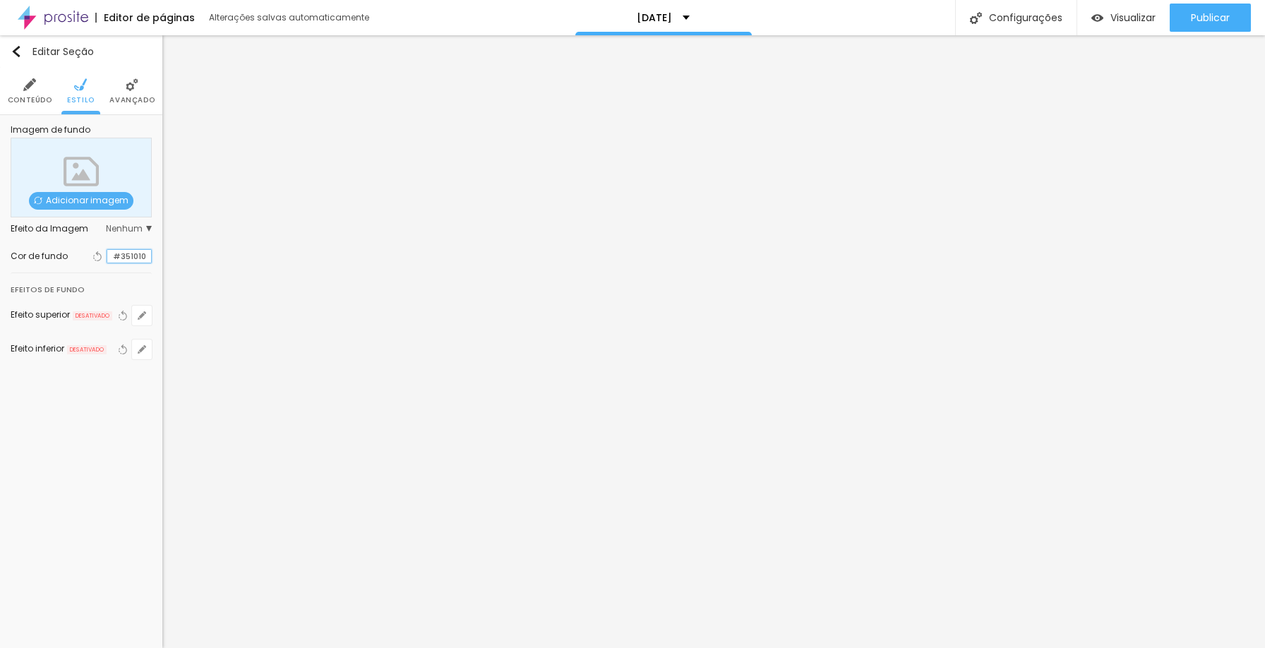
paste input "410202"
type input "#410202"
click at [1201, 22] on span "Publicar" at bounding box center [1210, 17] width 39 height 11
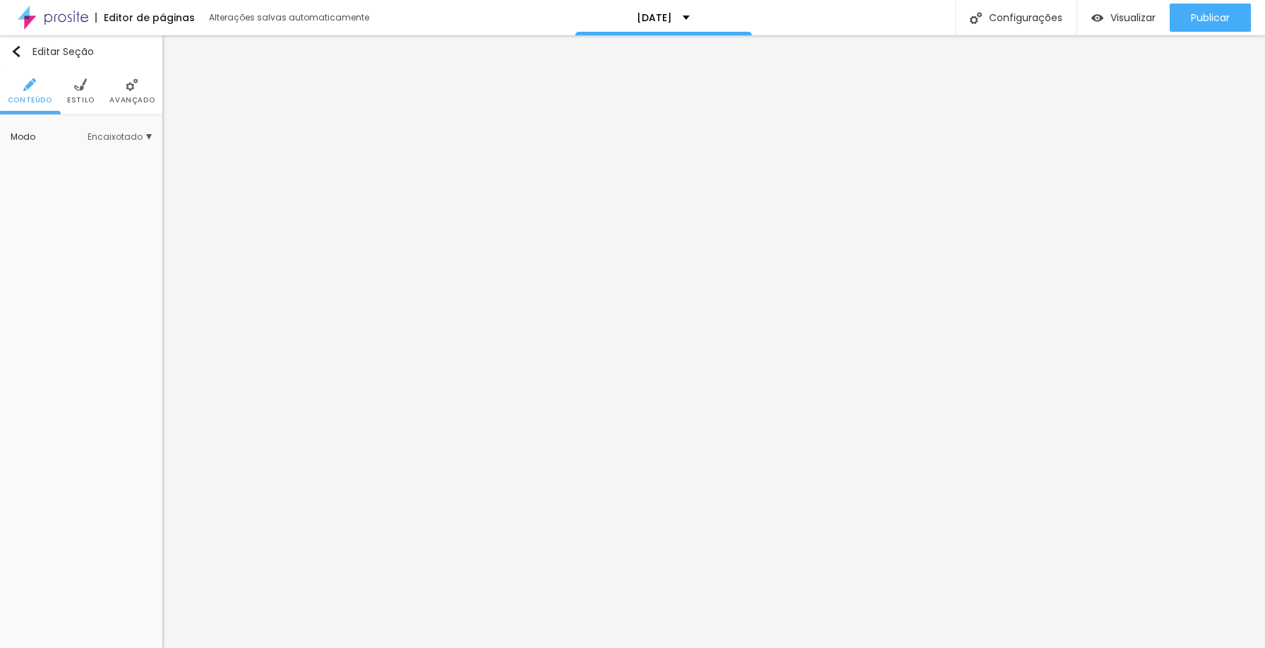
click at [74, 80] on img at bounding box center [80, 84] width 13 height 13
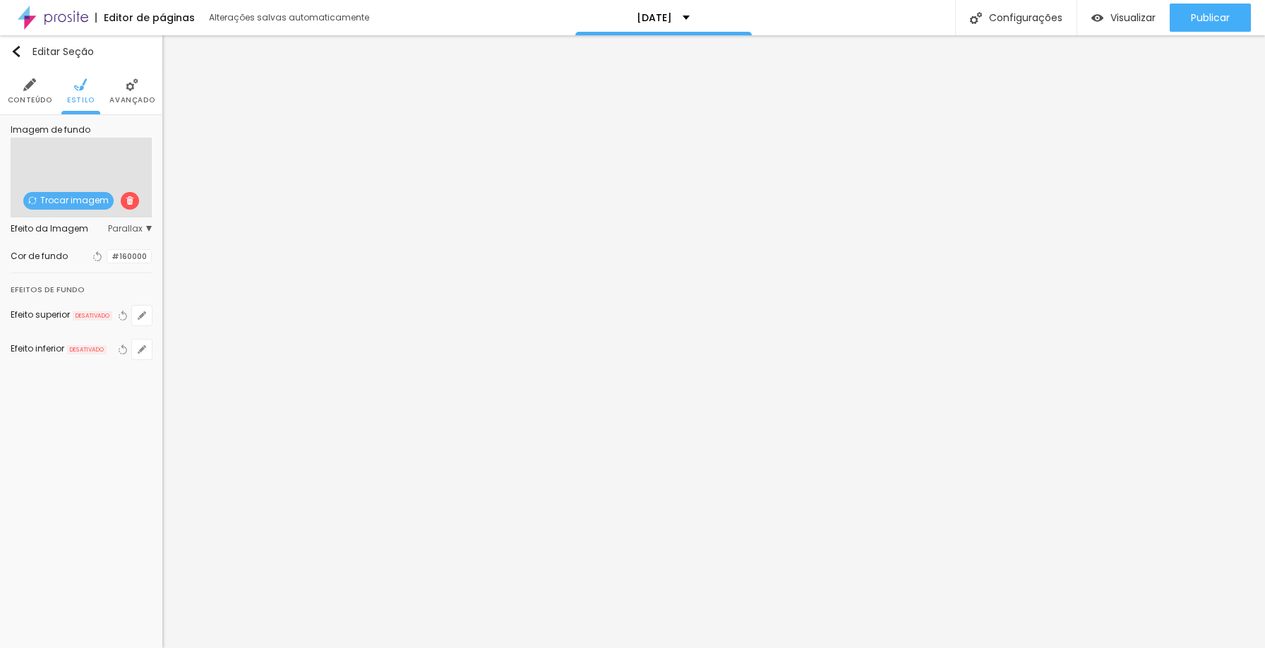
click at [126, 198] on img at bounding box center [130, 200] width 8 height 8
click at [107, 256] on div at bounding box center [107, 256] width 0 height 13
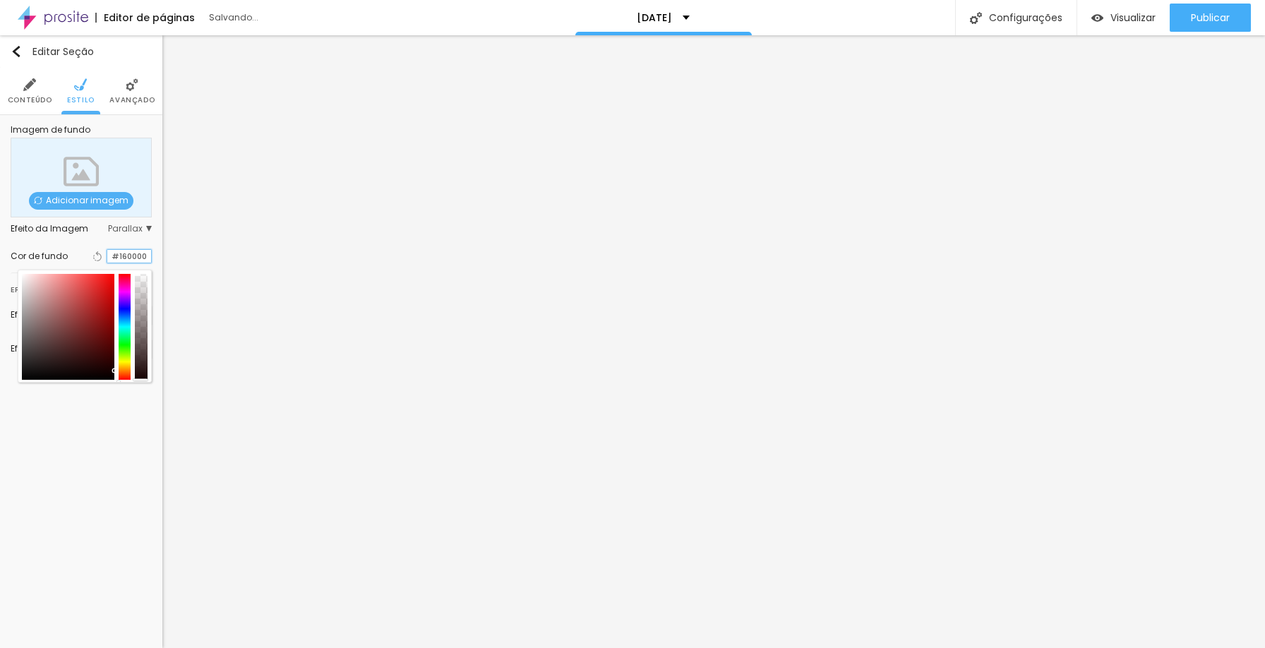
click at [129, 251] on input "#160000" at bounding box center [129, 256] width 44 height 13
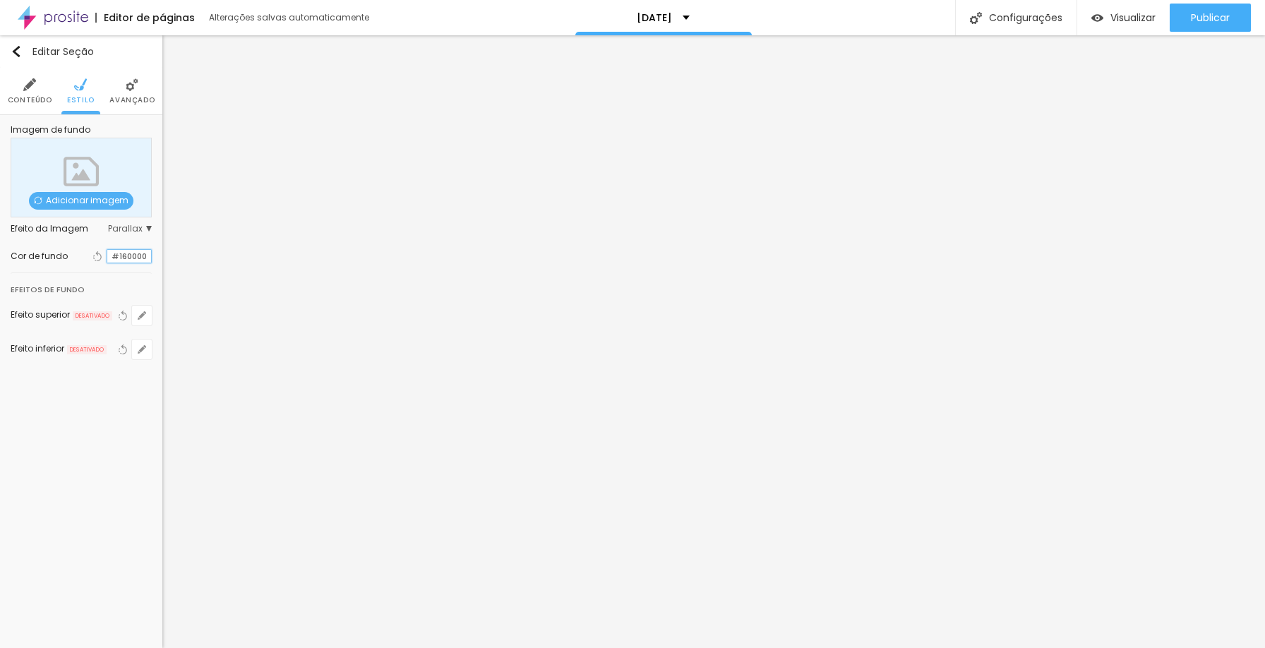
paste input "410202"
type input "#410202"
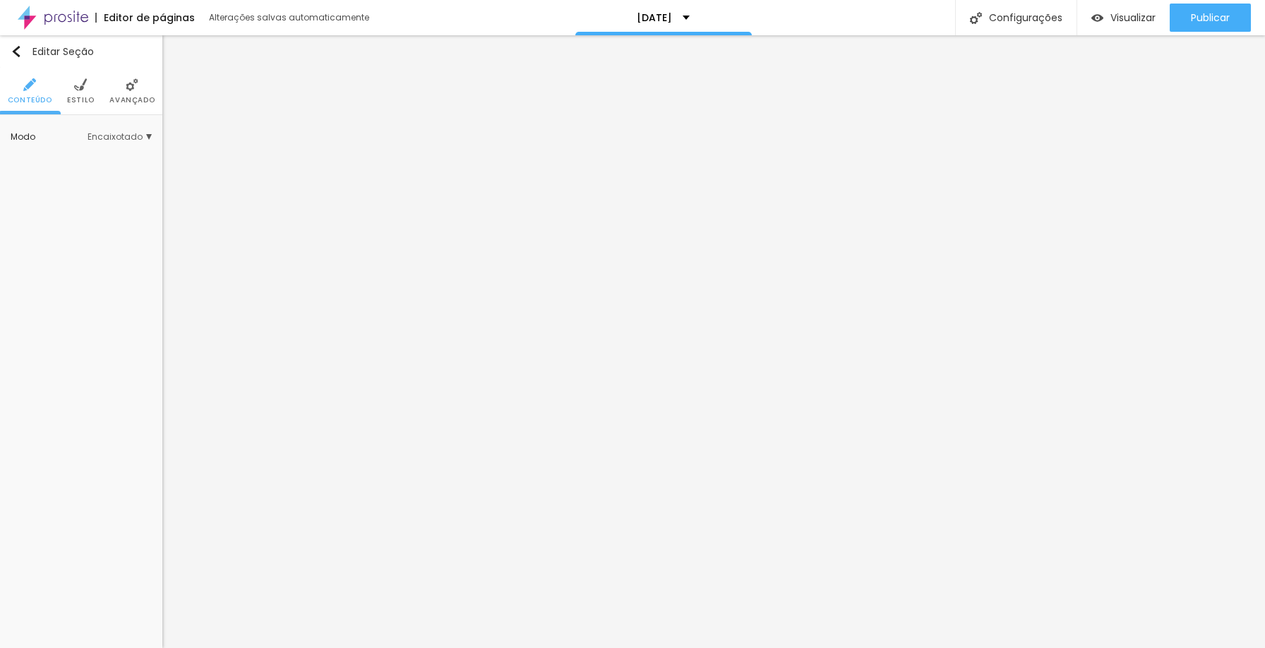
click at [81, 89] on img at bounding box center [80, 84] width 13 height 13
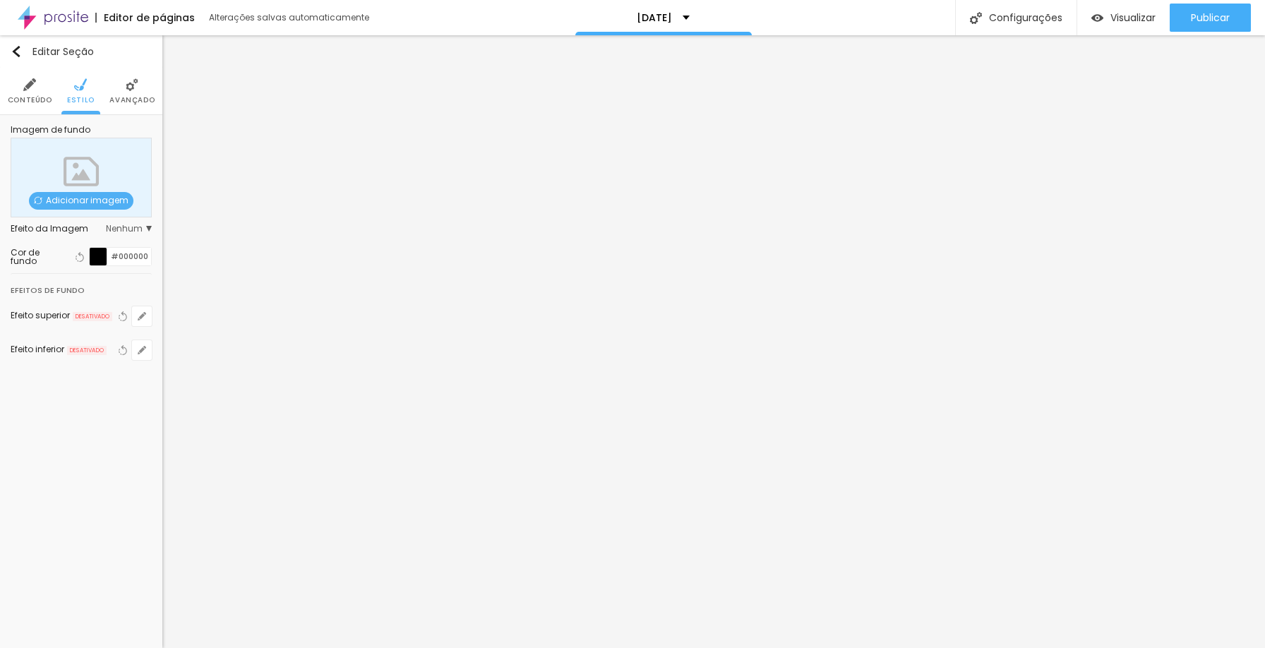
click at [100, 255] on div at bounding box center [99, 257] width 18 height 18
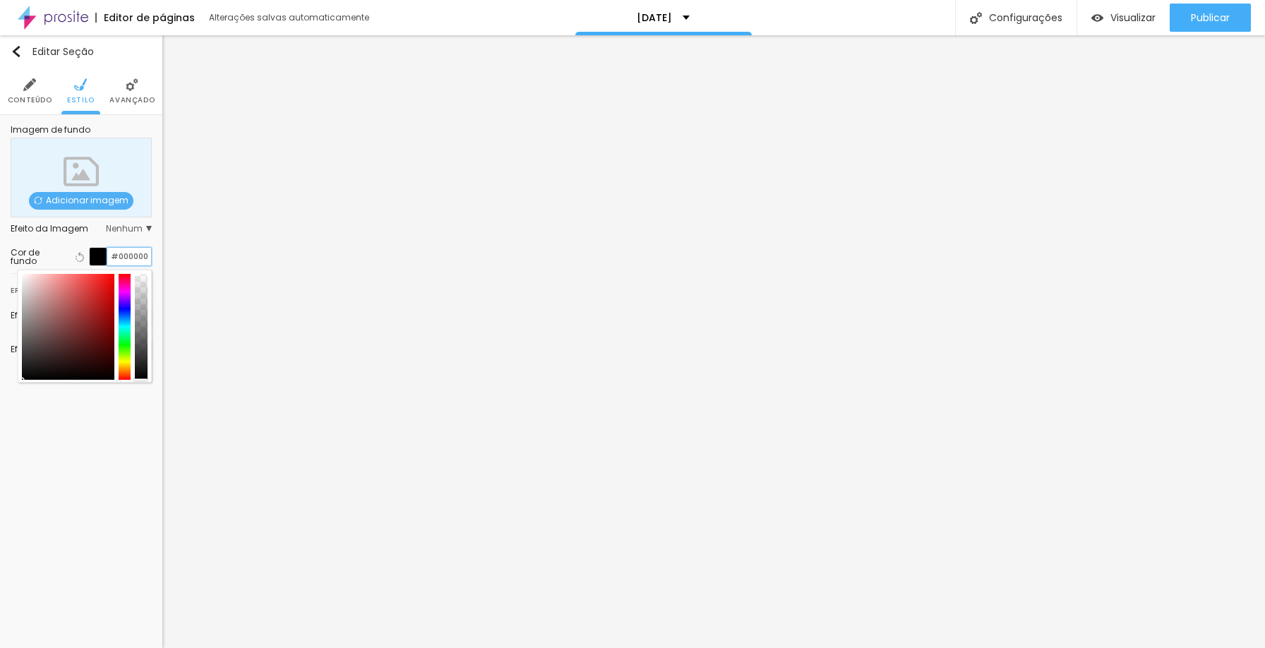
click at [122, 255] on input "#000000" at bounding box center [129, 257] width 44 height 18
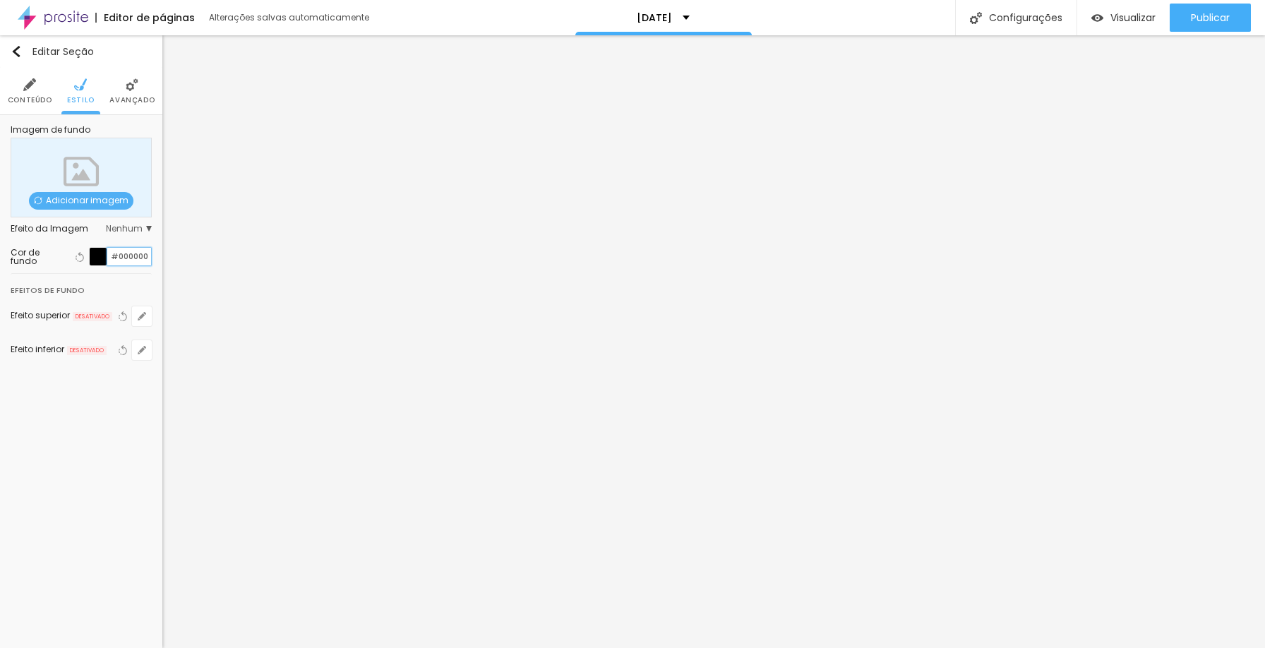
paste input "410202"
type input "#410202"
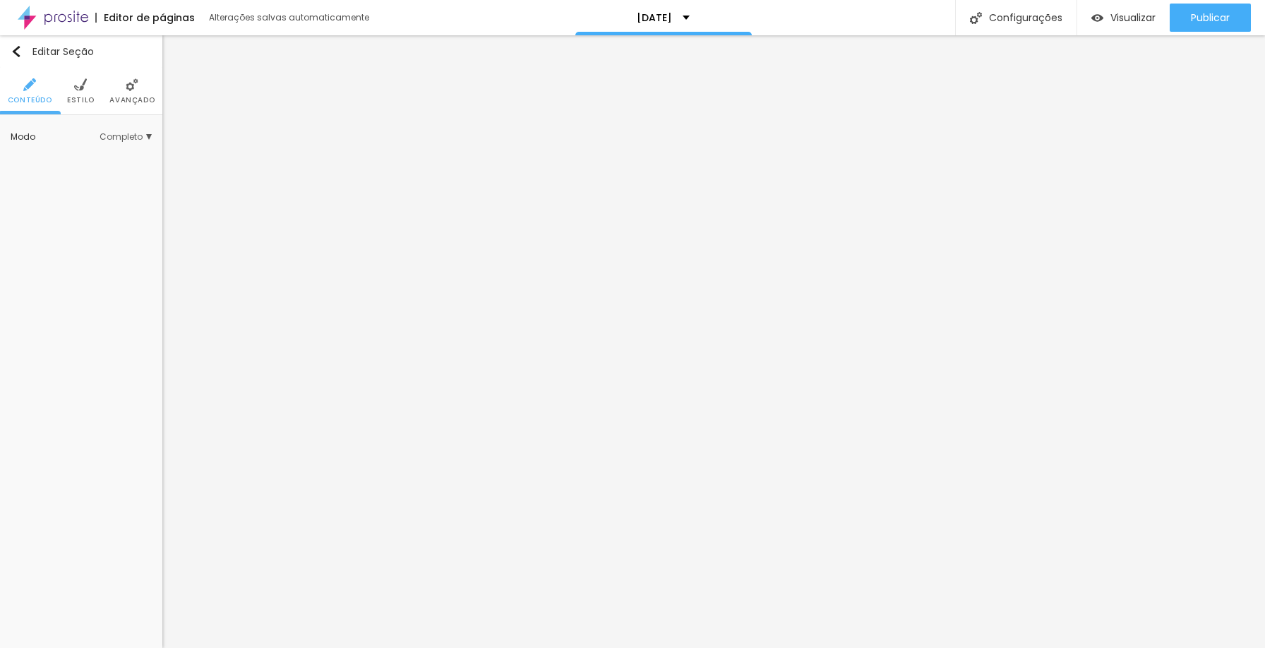
click at [83, 97] on span "Estilo" at bounding box center [81, 100] width 28 height 7
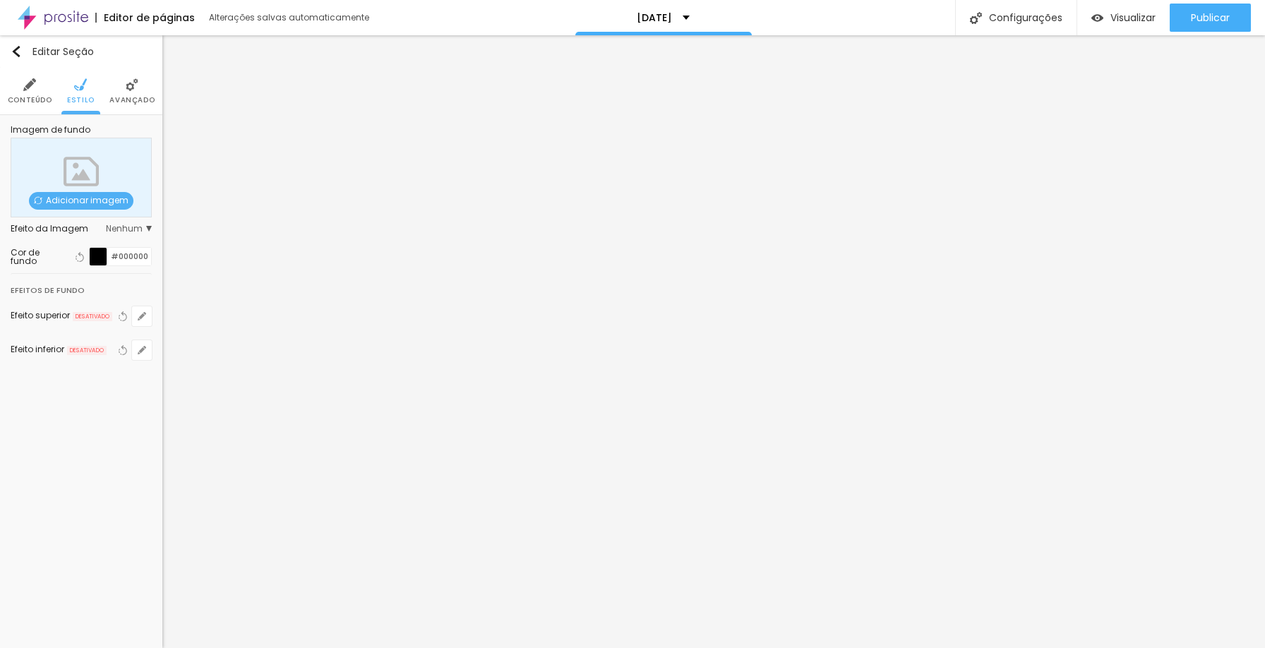
click at [101, 258] on div at bounding box center [99, 257] width 18 height 18
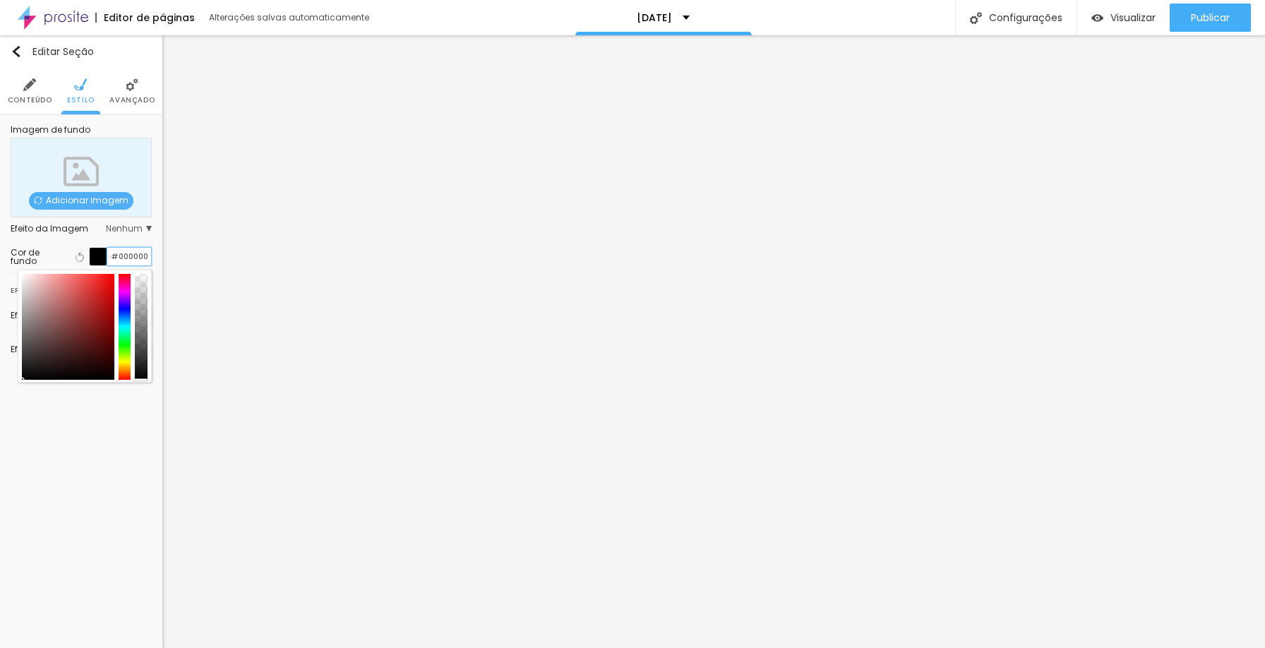
click at [132, 256] on input "#000000" at bounding box center [129, 257] width 44 height 18
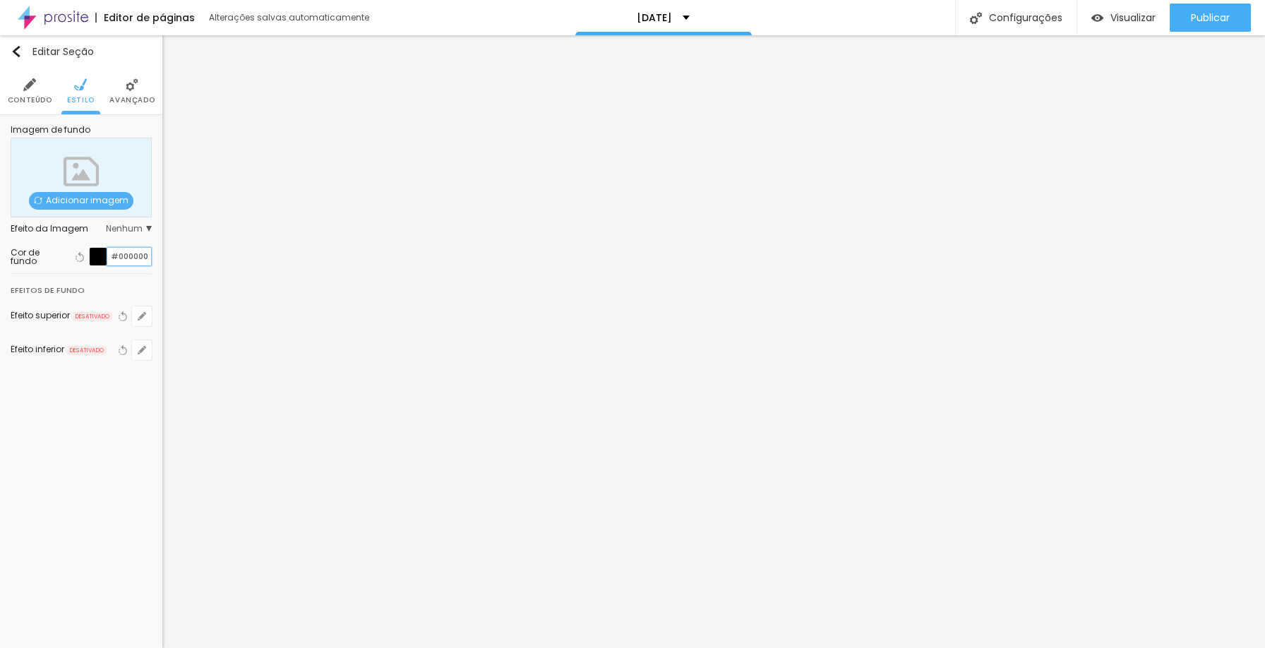
paste input "410202"
type input "#410202"
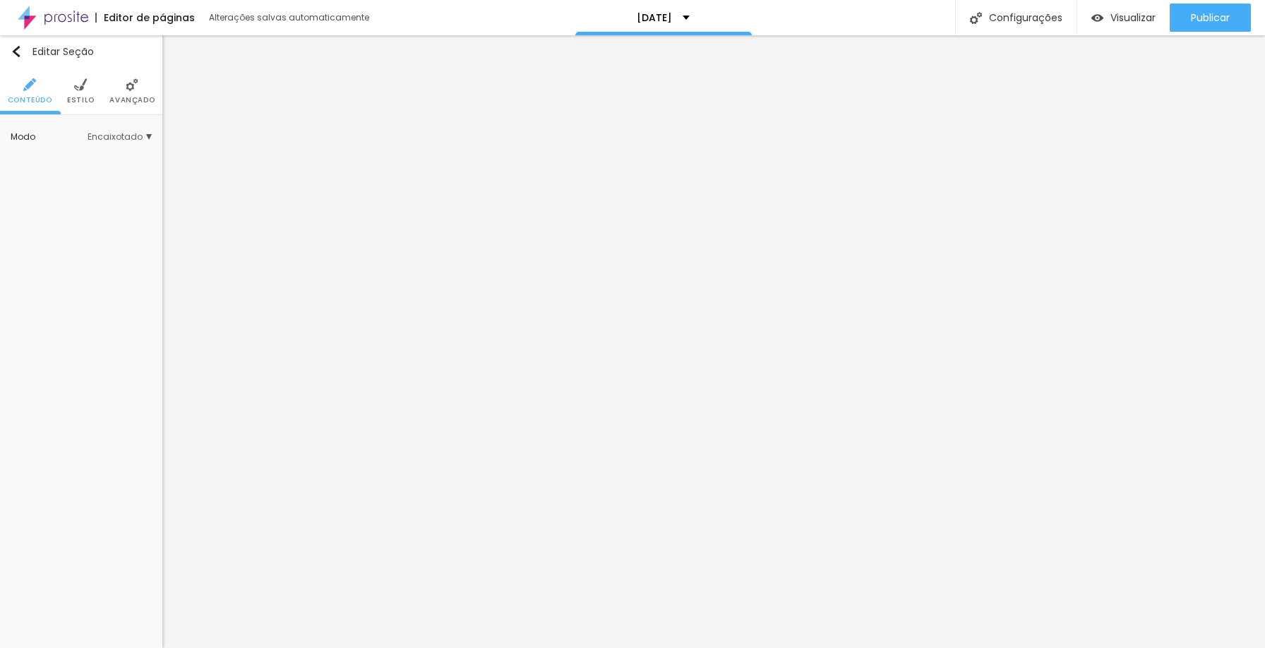
click at [83, 97] on span "Estilo" at bounding box center [81, 100] width 28 height 7
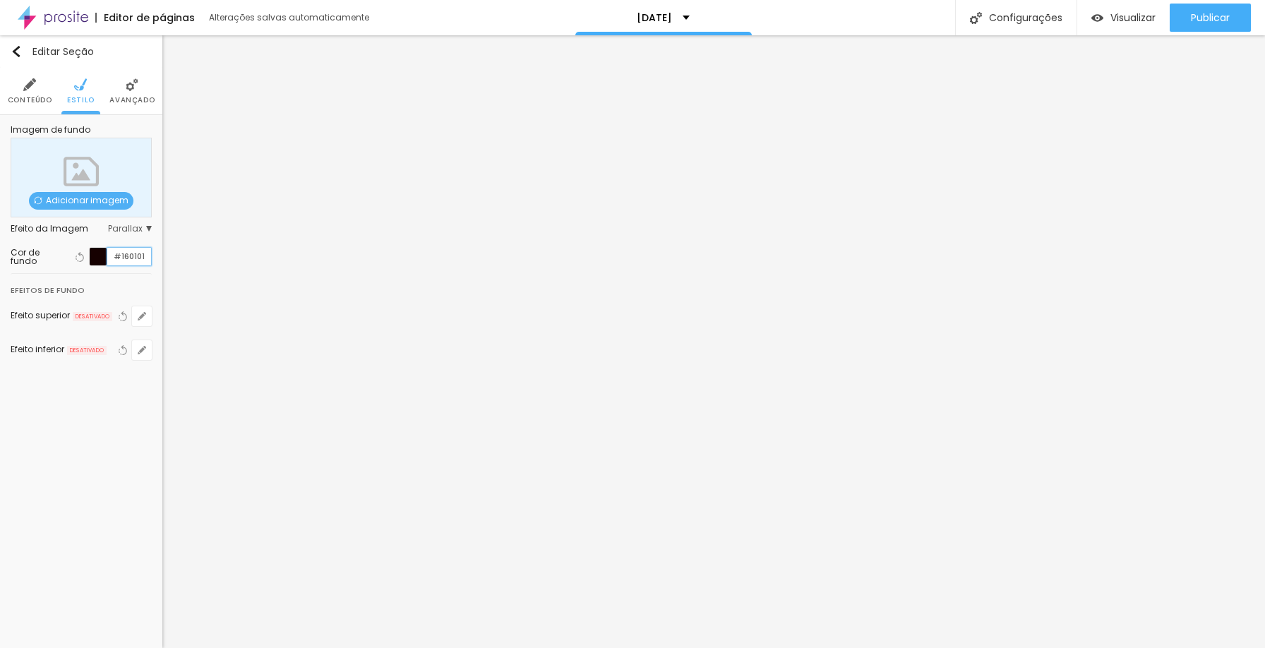
click at [131, 261] on input "#160101" at bounding box center [129, 257] width 44 height 18
paste input "410202"
type input "#160101"
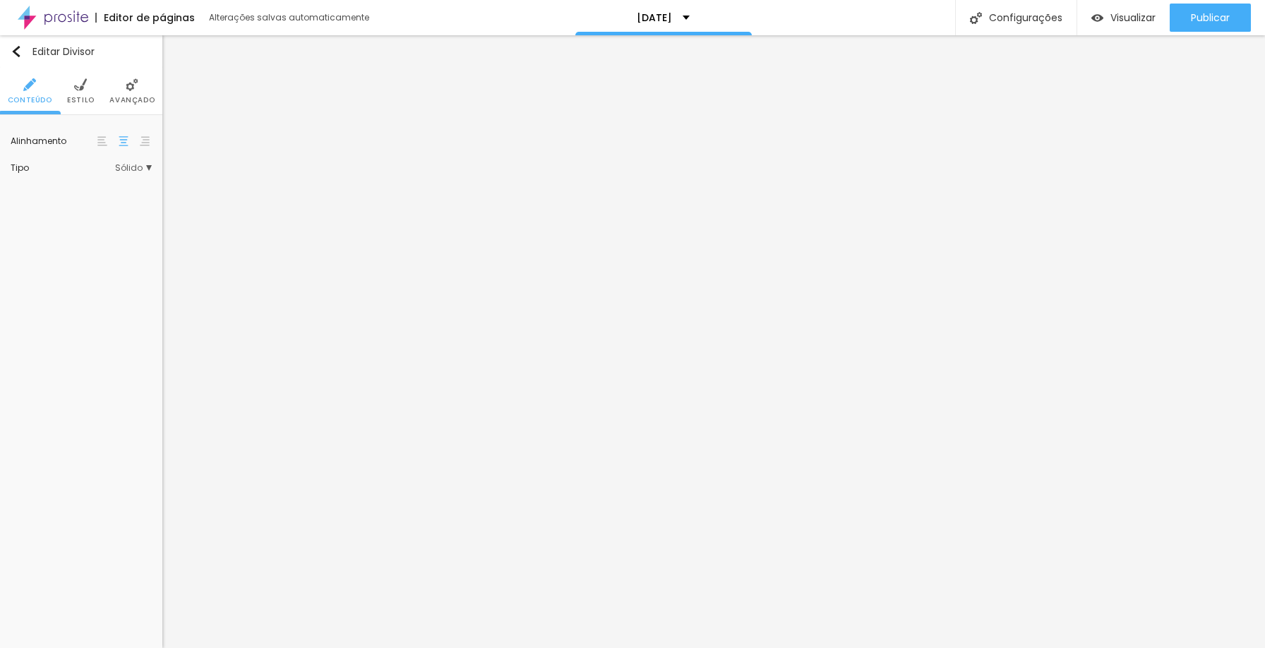
click at [124, 91] on li "Avançado" at bounding box center [131, 91] width 45 height 47
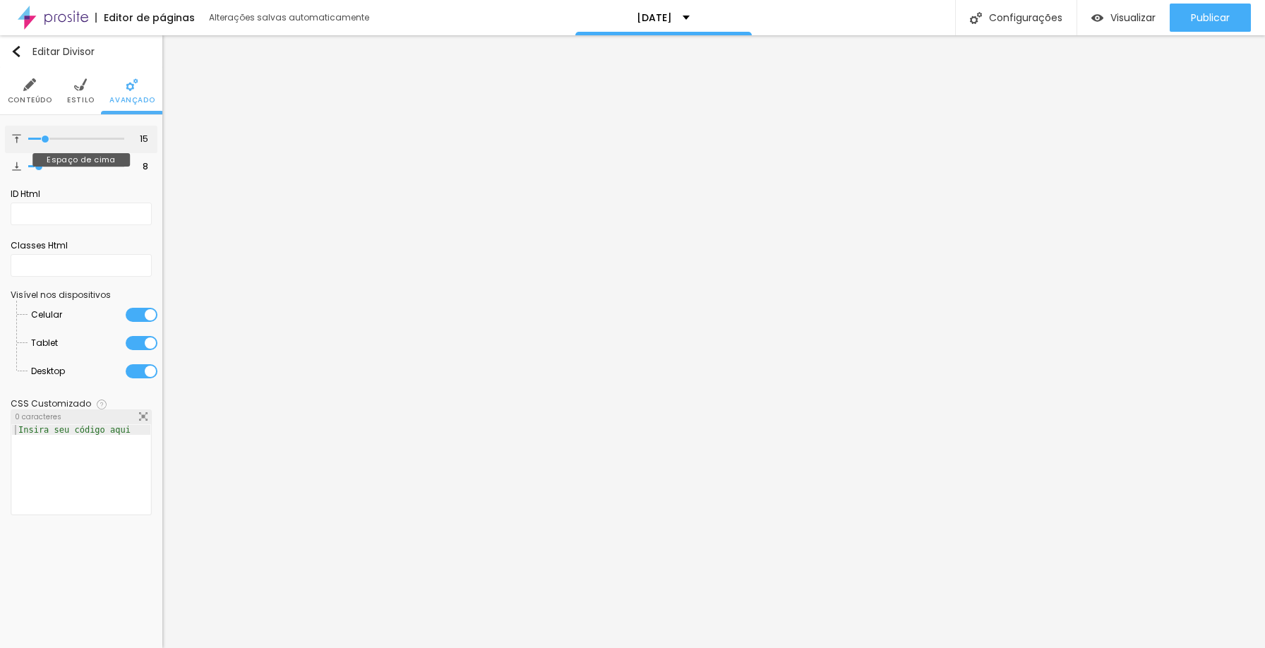
type input "11"
type input "6"
type input "0"
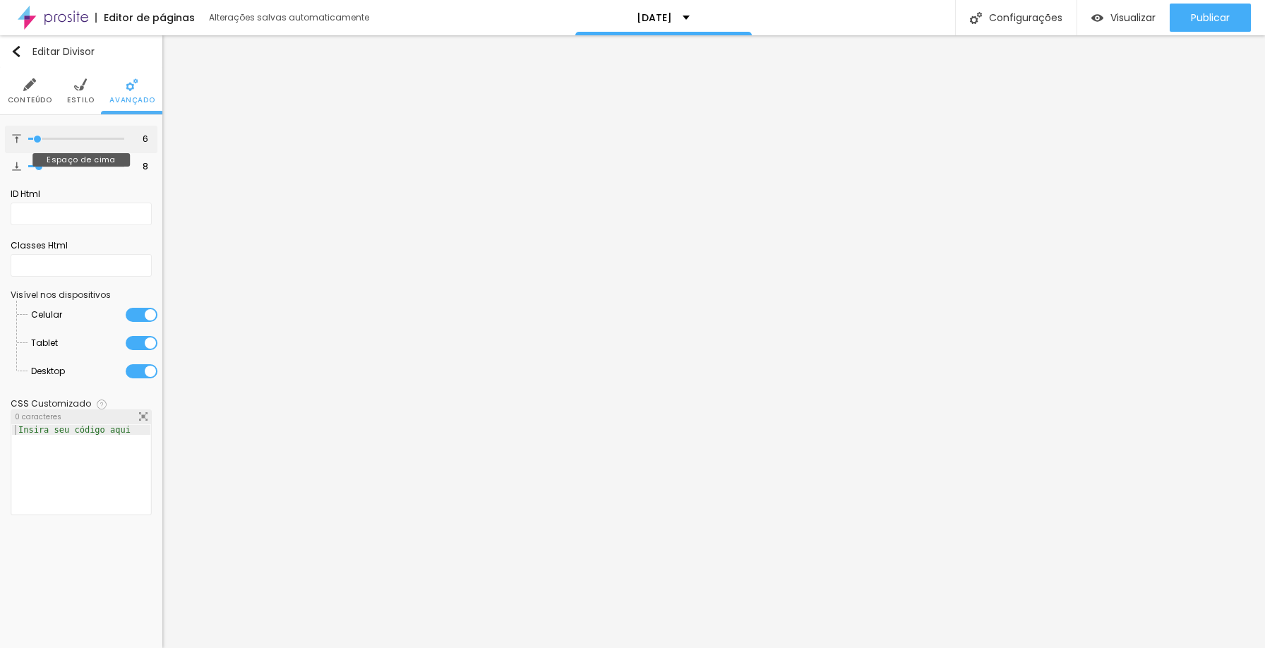
type input "0"
drag, startPoint x: 44, startPoint y: 137, endPoint x: 22, endPoint y: 136, distance: 21.9
type input "0"
click at [28, 136] on input "range" at bounding box center [76, 139] width 96 height 7
click at [84, 84] on img at bounding box center [80, 84] width 13 height 13
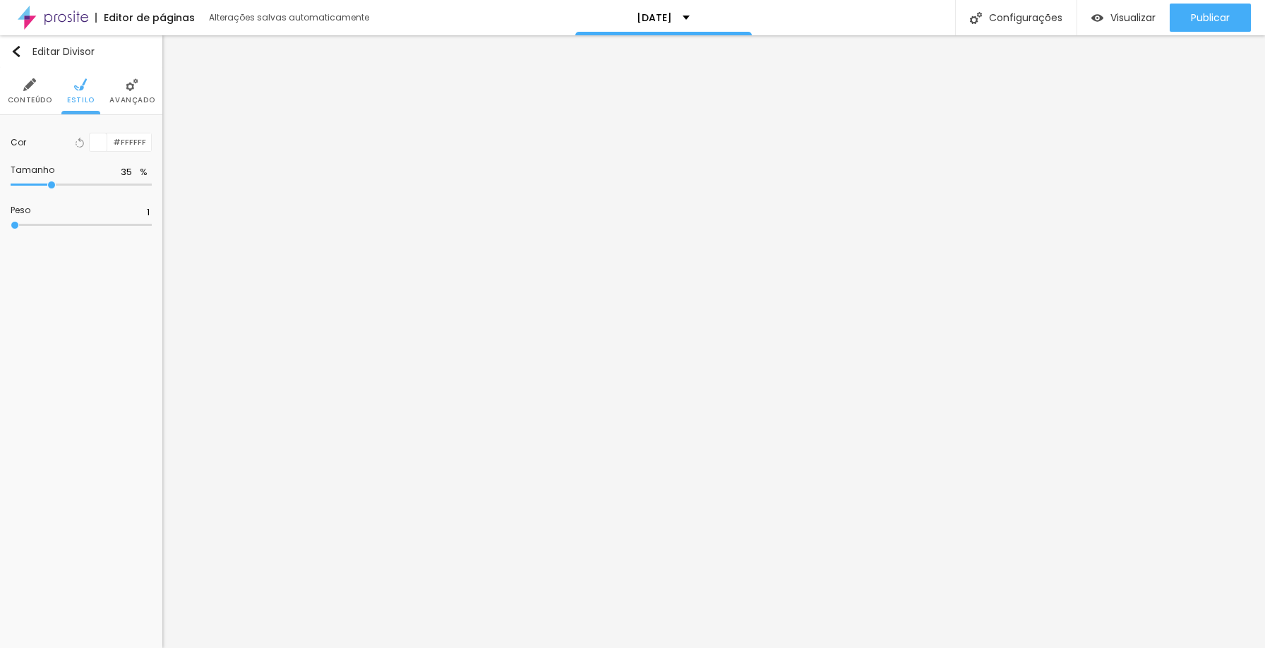
click at [42, 181] on div at bounding box center [81, 185] width 141 height 14
type input "33"
type input "25"
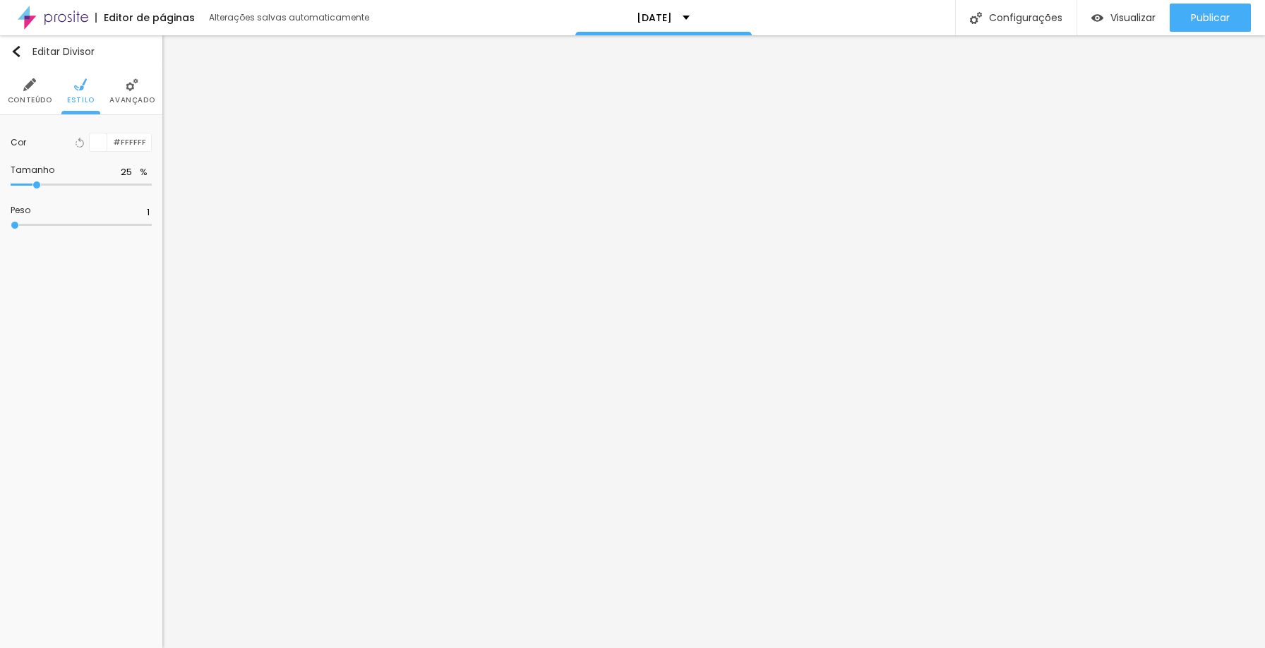
type input "21"
type input "22"
type input "24"
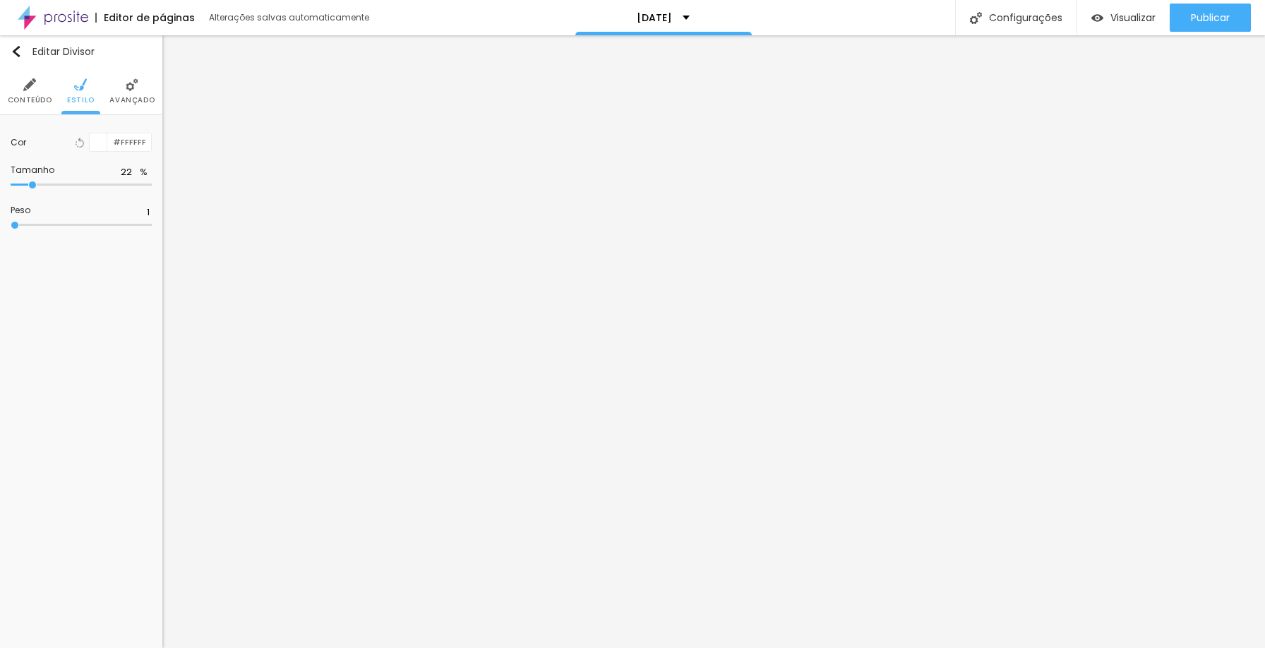
type input "24"
type input "23"
drag, startPoint x: 49, startPoint y: 182, endPoint x: 34, endPoint y: 179, distance: 15.2
click at [34, 181] on input "range" at bounding box center [81, 184] width 141 height 7
click at [115, 90] on img at bounding box center [117, 84] width 13 height 13
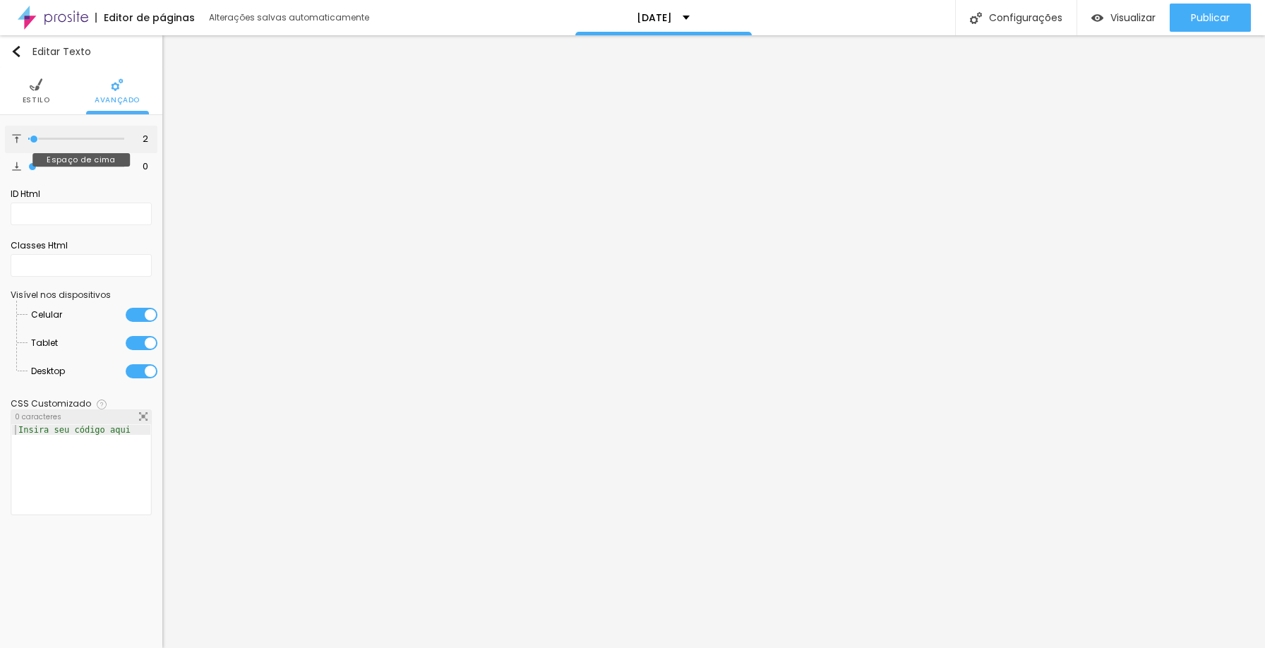
click at [34, 143] on input "range" at bounding box center [76, 139] width 96 height 7
click at [35, 166] on input "range" at bounding box center [76, 166] width 96 height 7
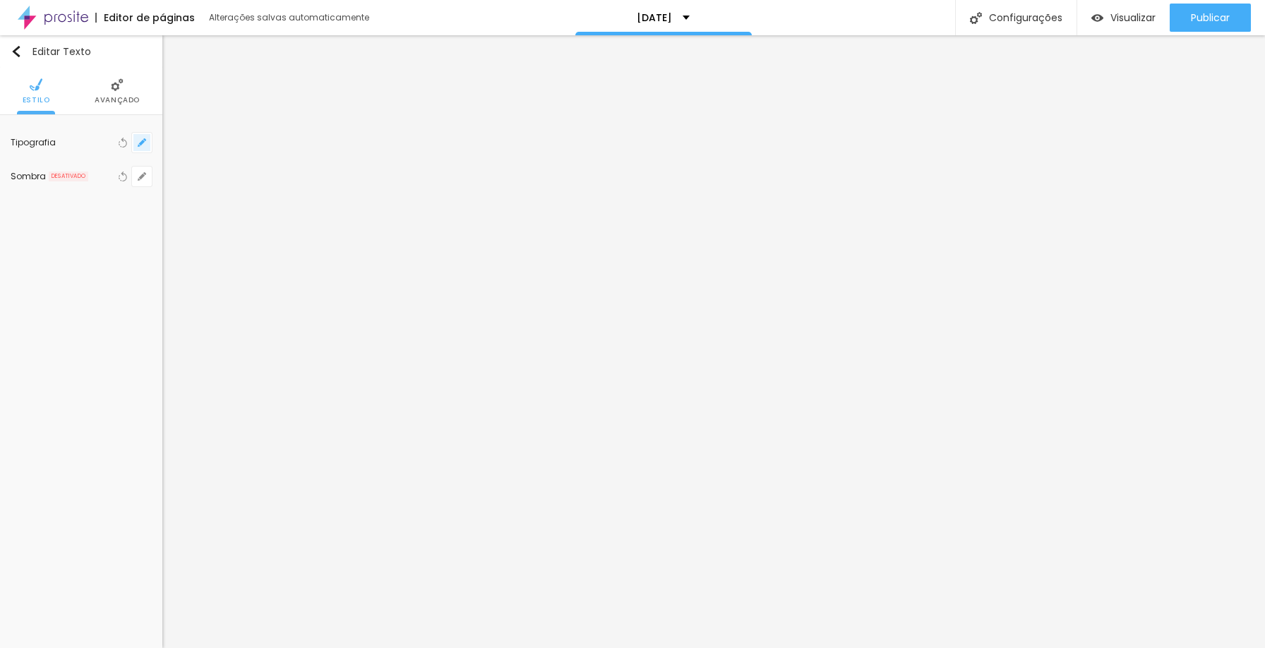
click at [141, 143] on icon "button" at bounding box center [142, 143] width 6 height 6
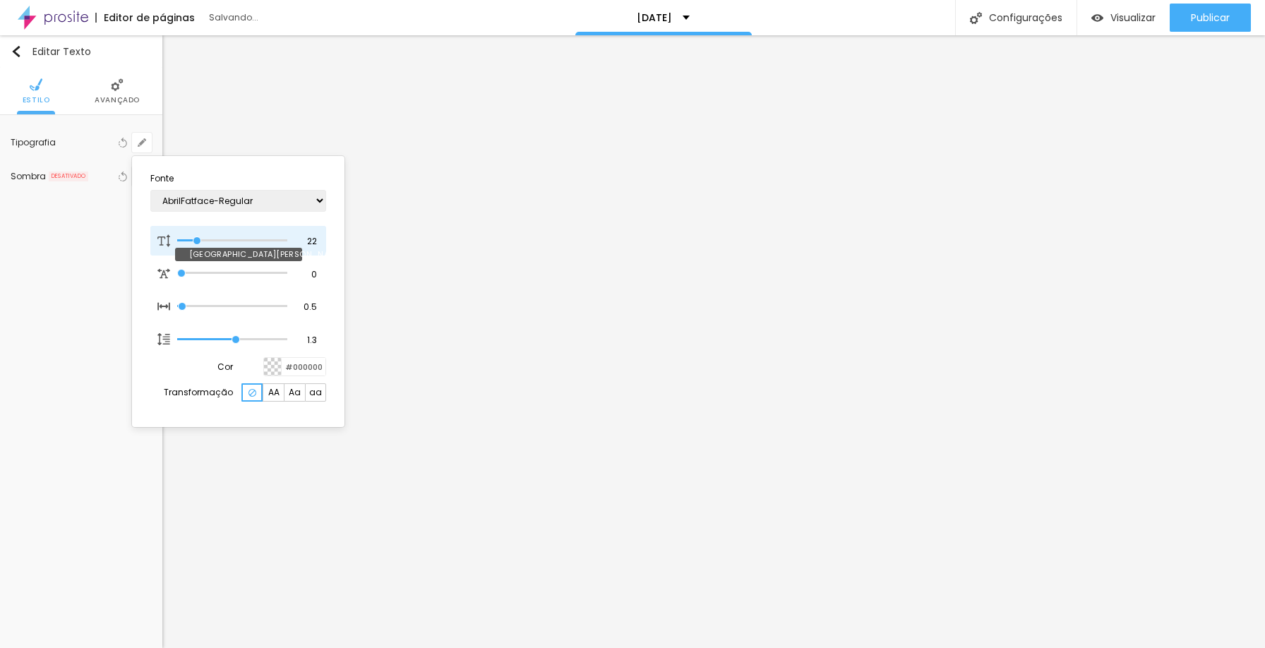
drag, startPoint x: 186, startPoint y: 242, endPoint x: 197, endPoint y: 241, distance: 11.4
click at [197, 241] on input "range" at bounding box center [232, 240] width 110 height 7
click at [531, 330] on div at bounding box center [632, 324] width 1265 height 648
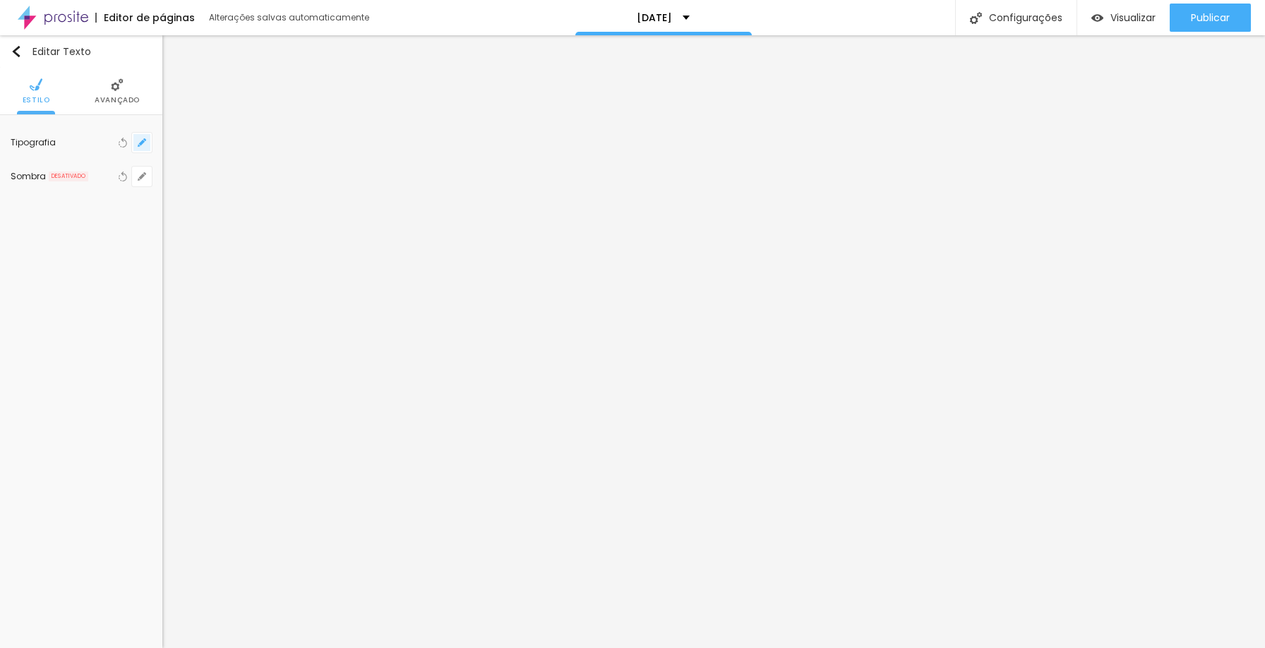
click at [144, 141] on icon "button" at bounding box center [142, 143] width 6 height 6
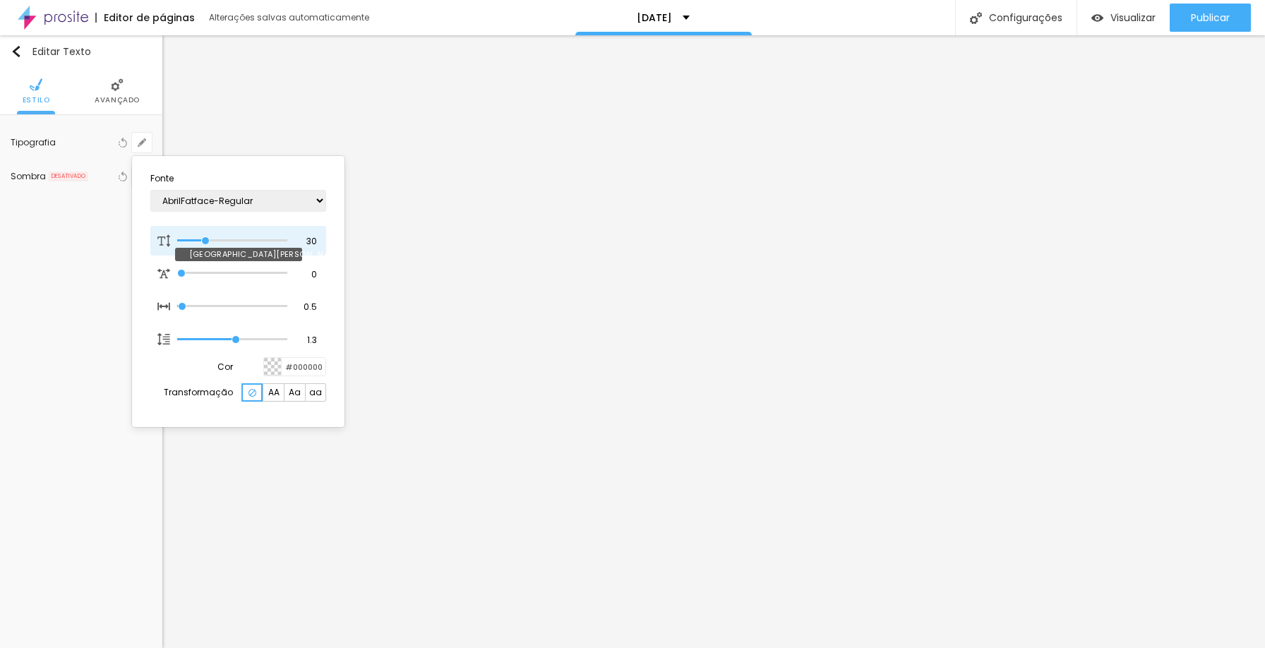
drag, startPoint x: 197, startPoint y: 242, endPoint x: 205, endPoint y: 239, distance: 8.7
click at [205, 239] on input "range" at bounding box center [232, 240] width 110 height 7
click at [1191, 261] on div at bounding box center [632, 324] width 1265 height 648
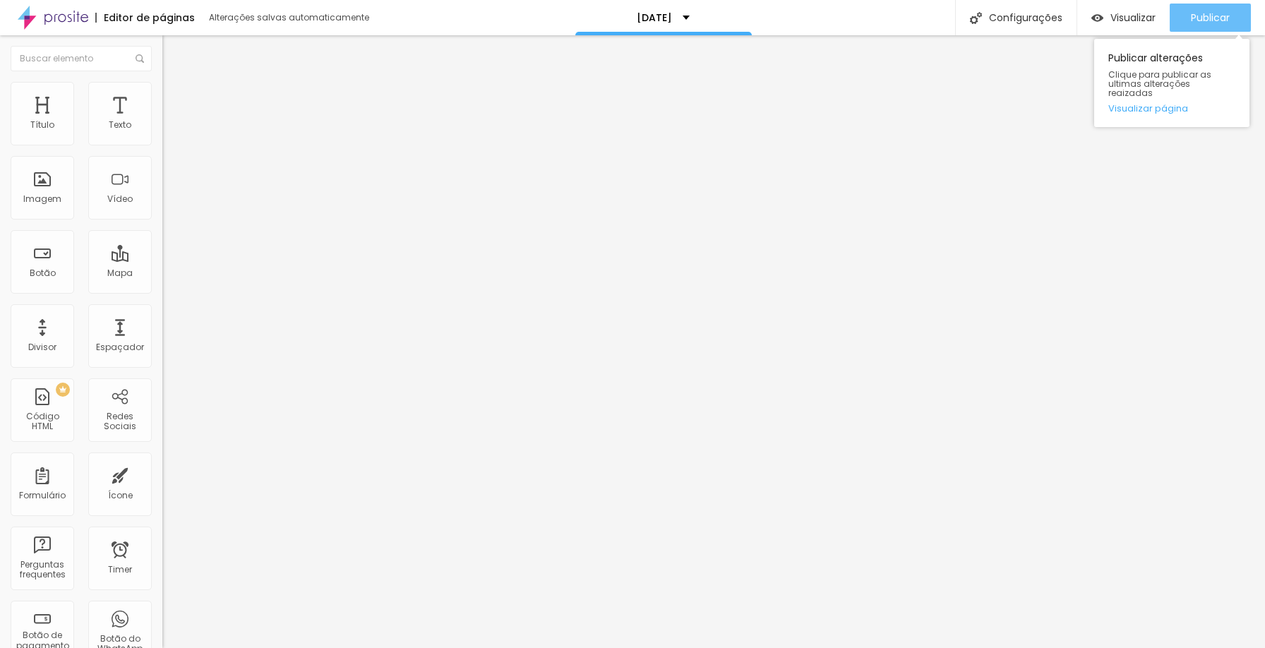
click at [1191, 6] on div "Publicar" at bounding box center [1210, 18] width 39 height 28
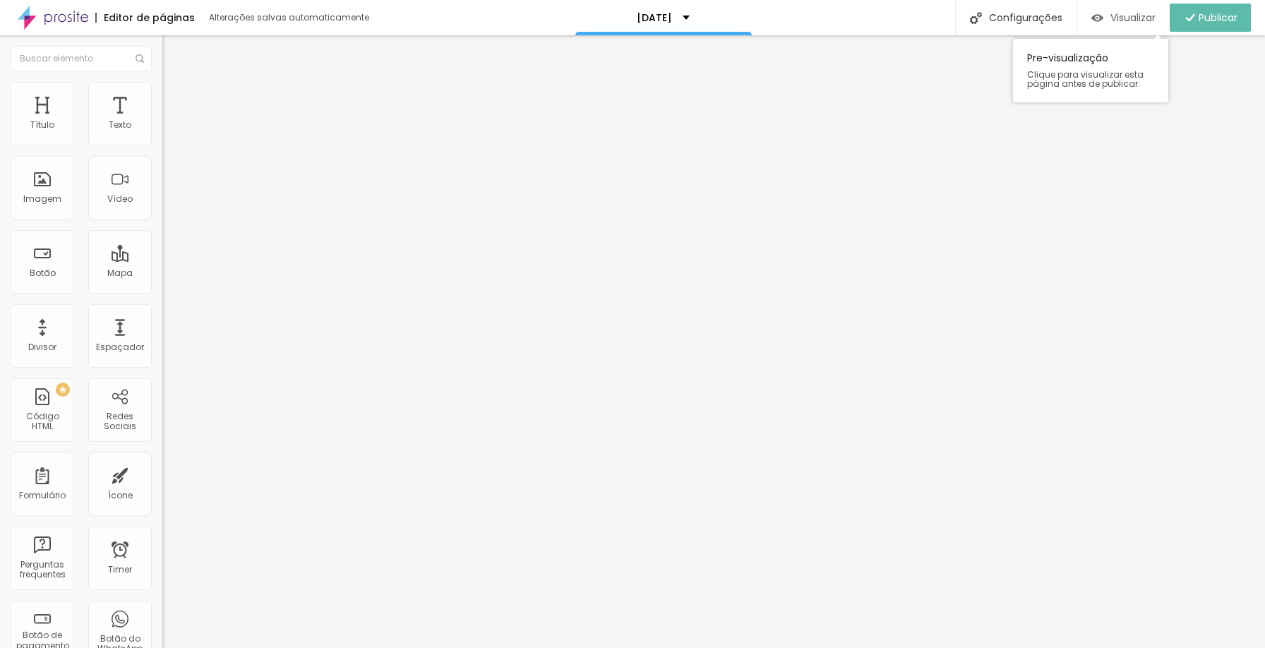
click at [1140, 16] on span "Visualizar" at bounding box center [1133, 17] width 45 height 11
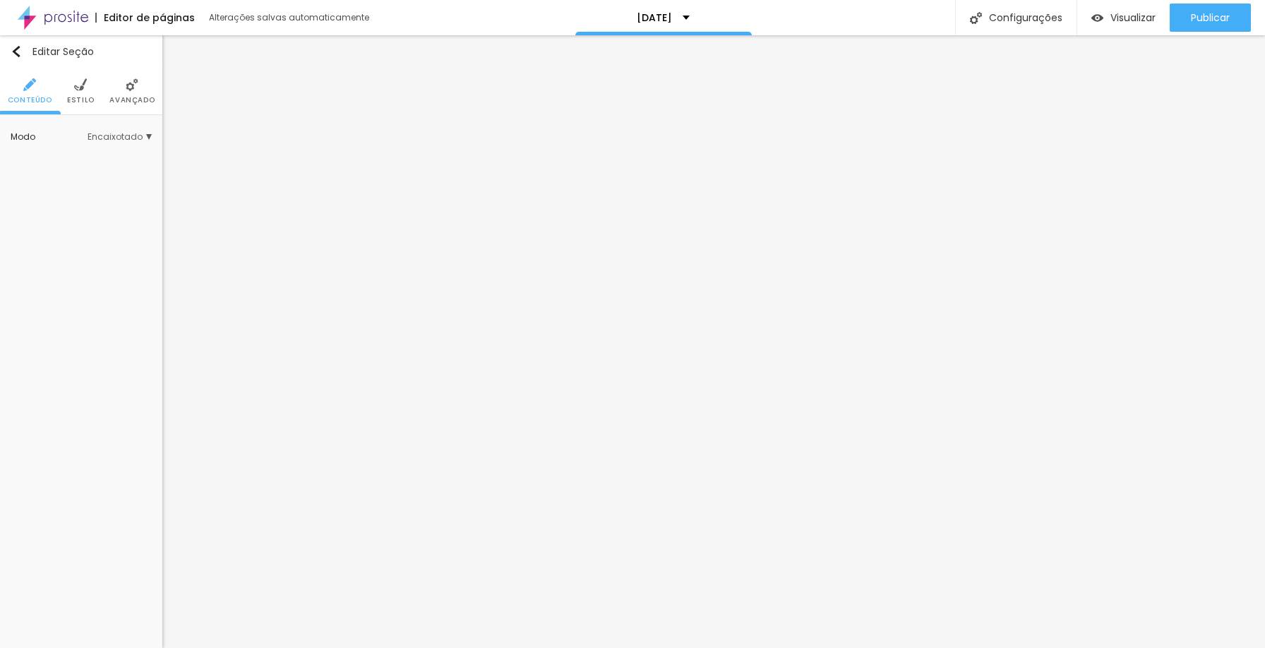
click at [131, 141] on span "Encaixotado" at bounding box center [120, 137] width 64 height 8
click at [109, 170] on div "Completo" at bounding box center [91, 176] width 119 height 18
click at [139, 90] on li "Avançado" at bounding box center [131, 91] width 45 height 47
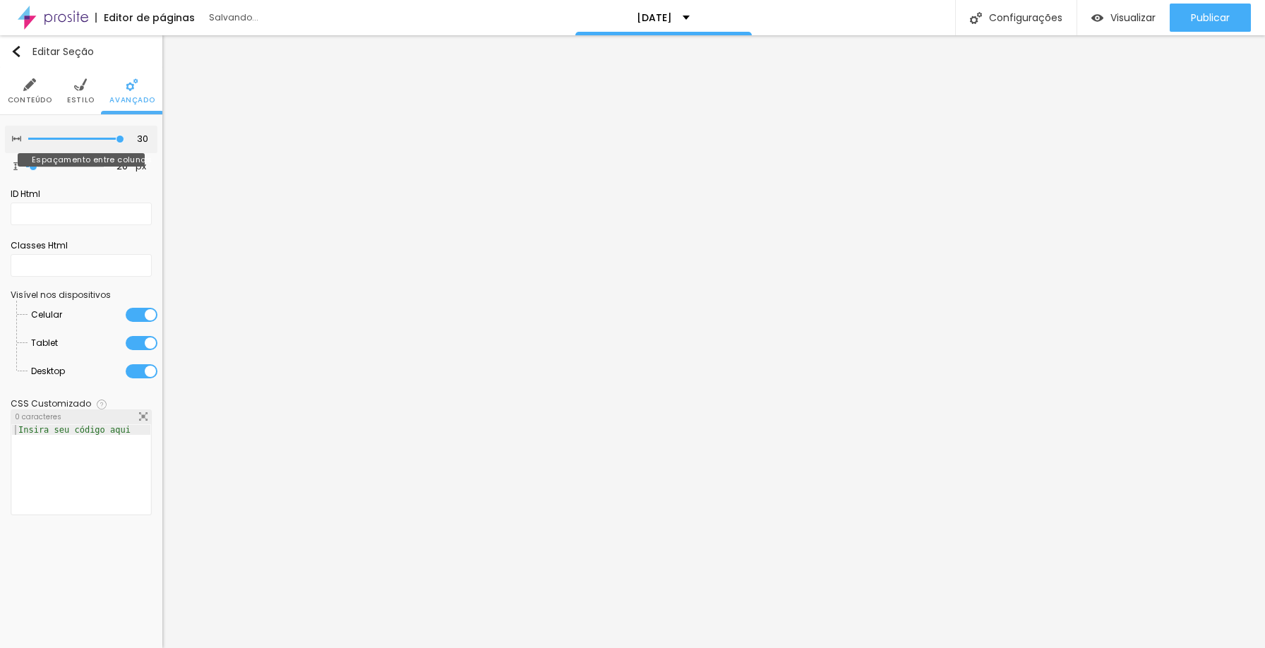
drag, startPoint x: 93, startPoint y: 136, endPoint x: 394, endPoint y: 144, distance: 300.9
click at [124, 143] on input "range" at bounding box center [76, 139] width 96 height 7
drag, startPoint x: 25, startPoint y: 164, endPoint x: 1, endPoint y: 165, distance: 24.0
click at [26, 165] on input "range" at bounding box center [65, 166] width 78 height 7
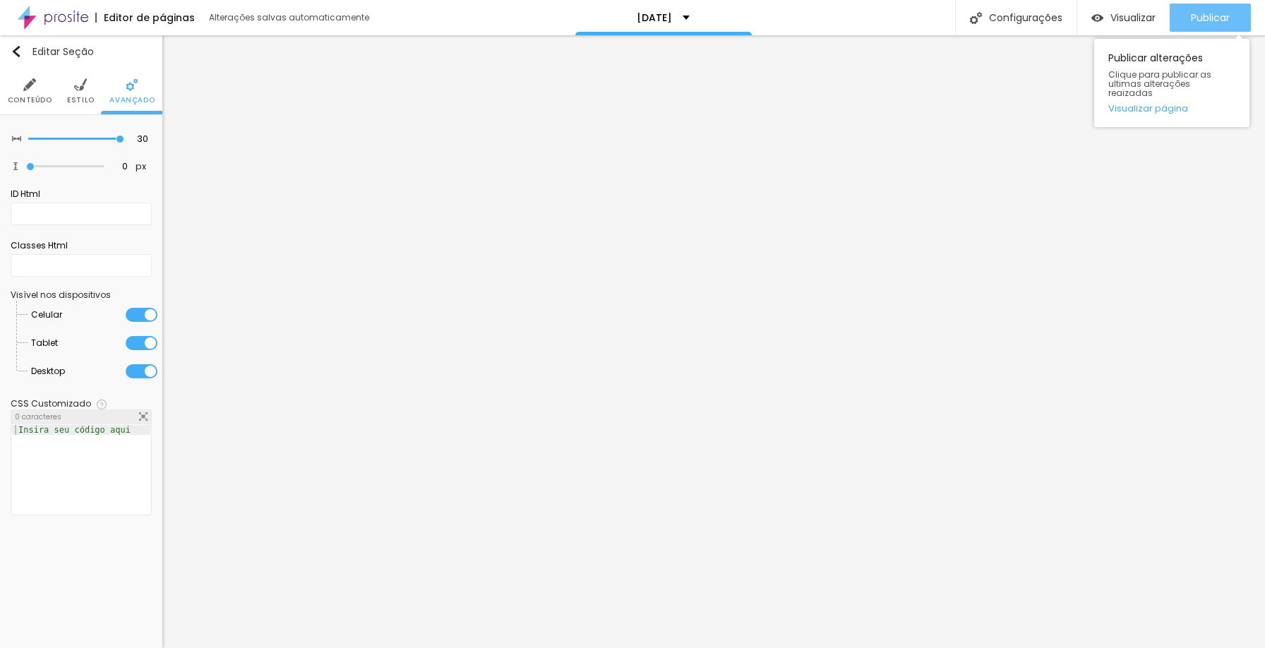
click at [1198, 18] on span "Publicar" at bounding box center [1210, 17] width 39 height 11
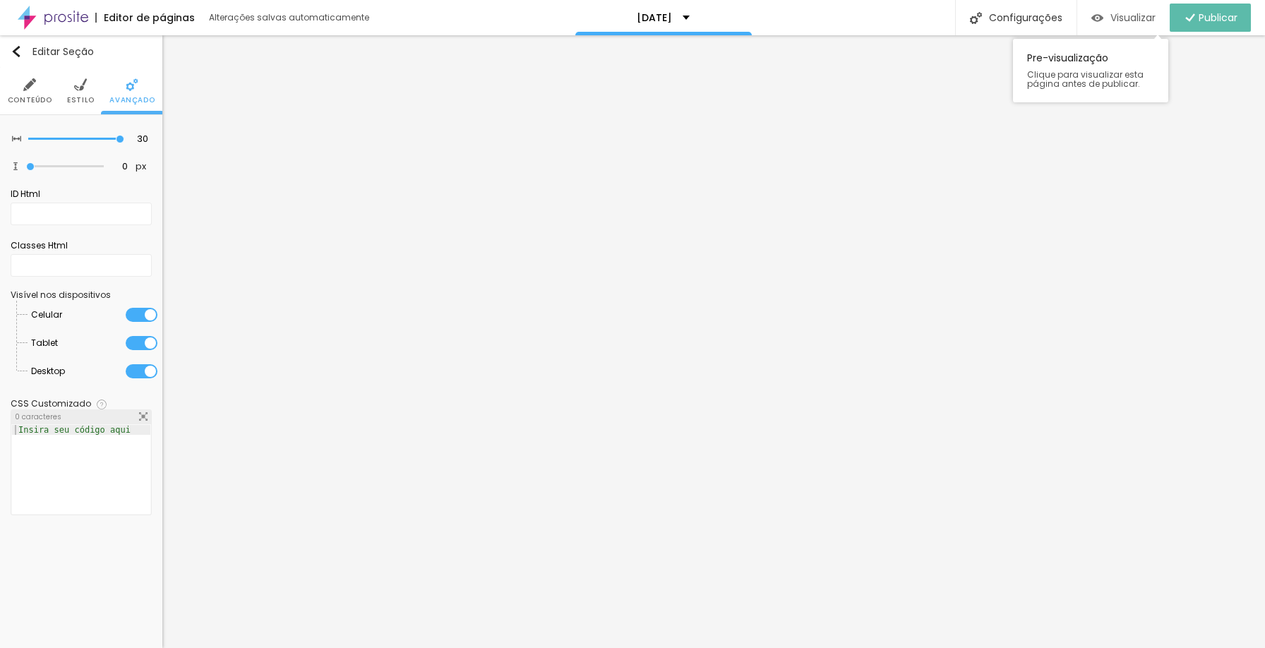
click at [1123, 22] on span "Visualizar" at bounding box center [1133, 17] width 45 height 11
